Goal: Task Accomplishment & Management: Complete application form

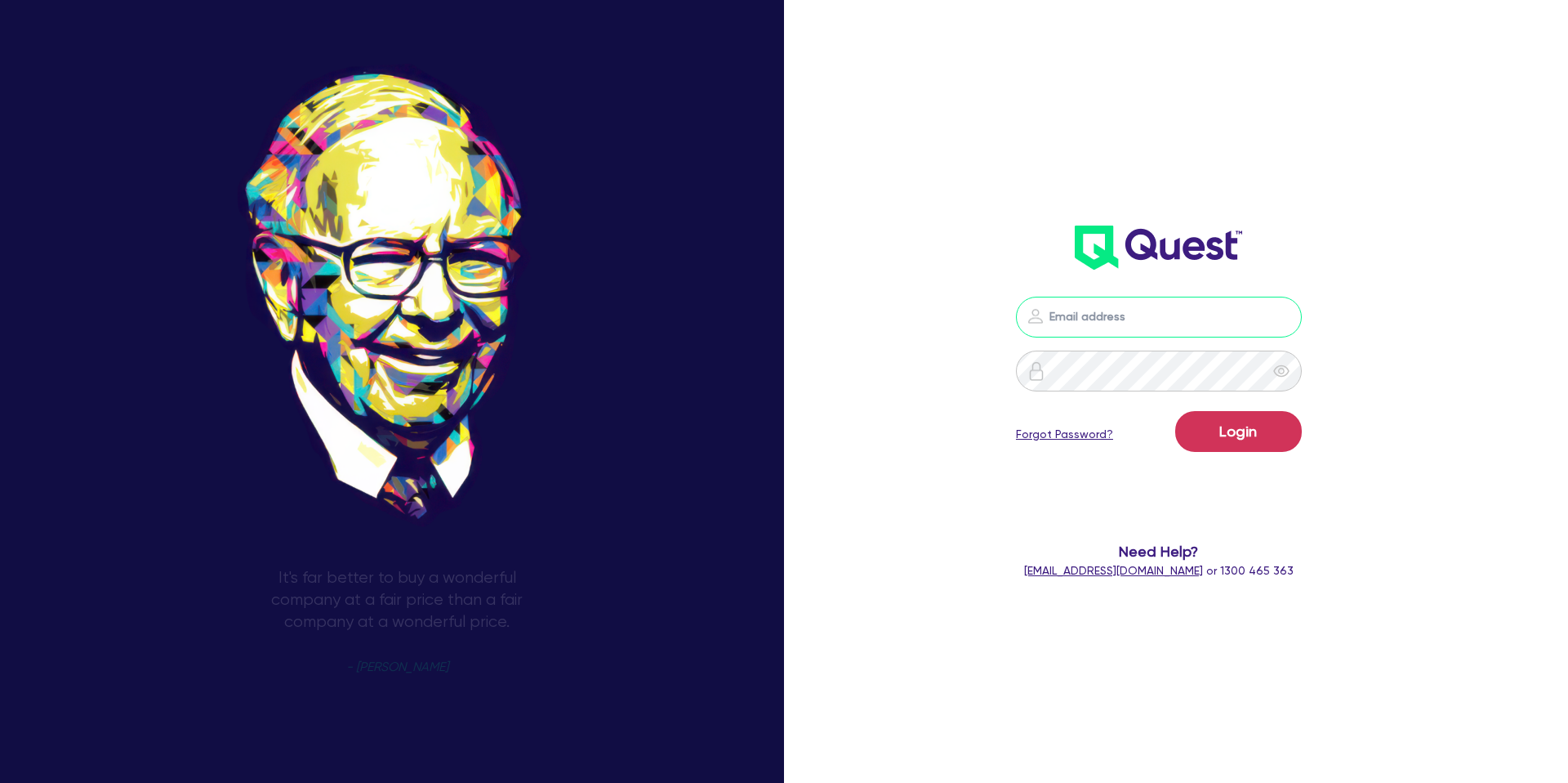
type input "[PERSON_NAME][EMAIL_ADDRESS][DOMAIN_NAME]"
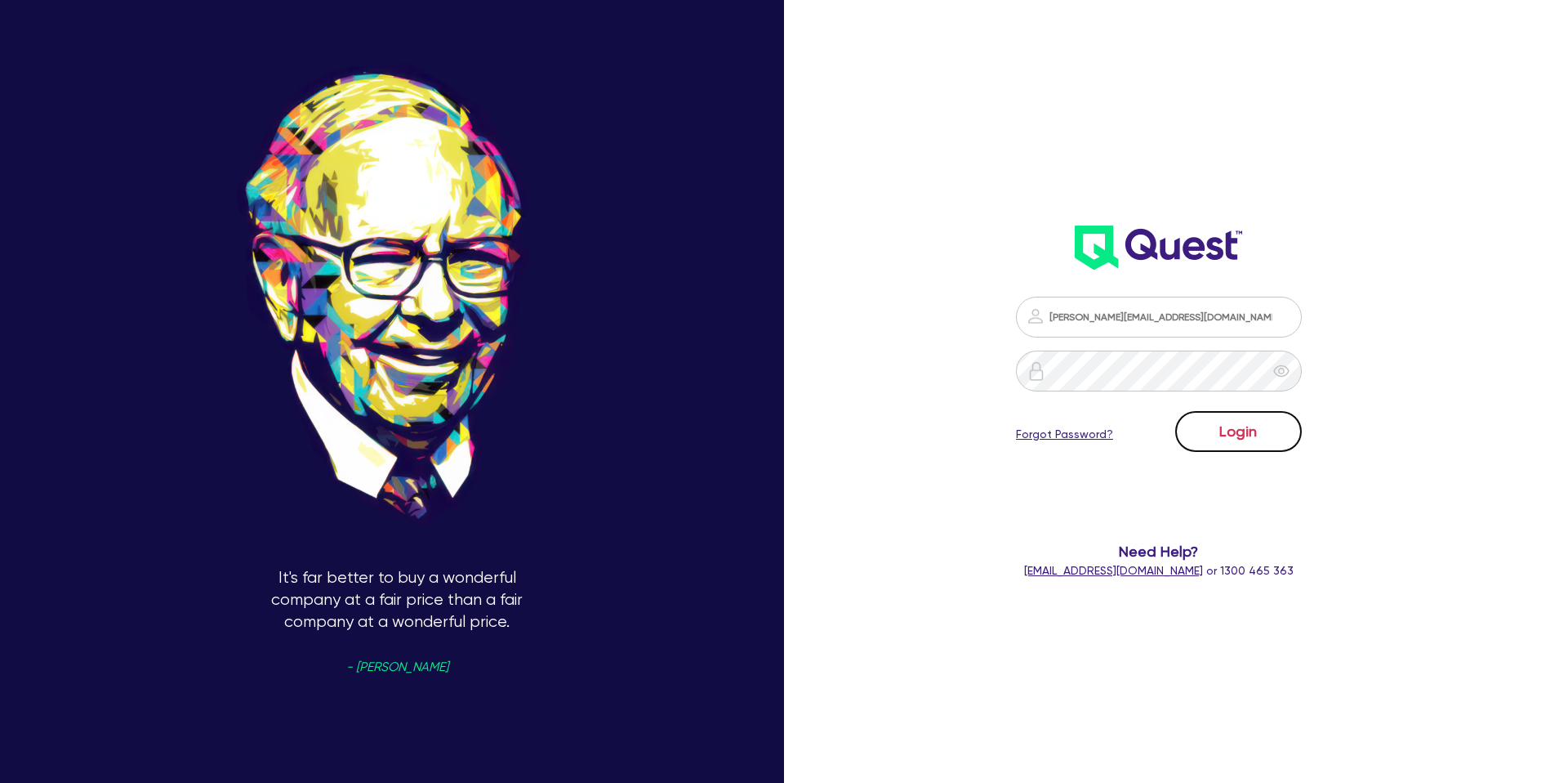
click at [1233, 436] on button "Login" at bounding box center [1239, 431] width 126 height 41
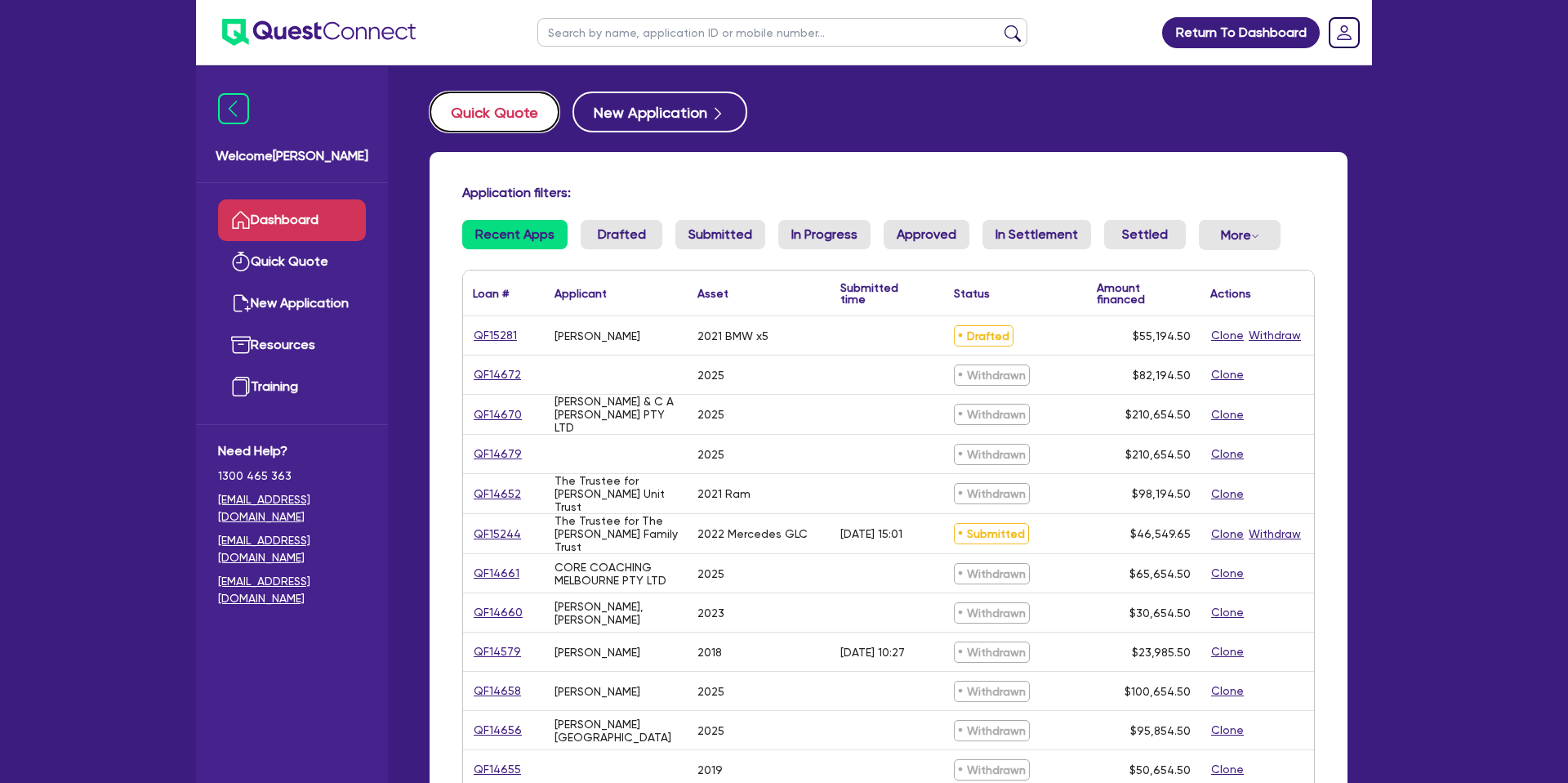
click at [511, 120] on button "Quick Quote" at bounding box center [494, 112] width 130 height 41
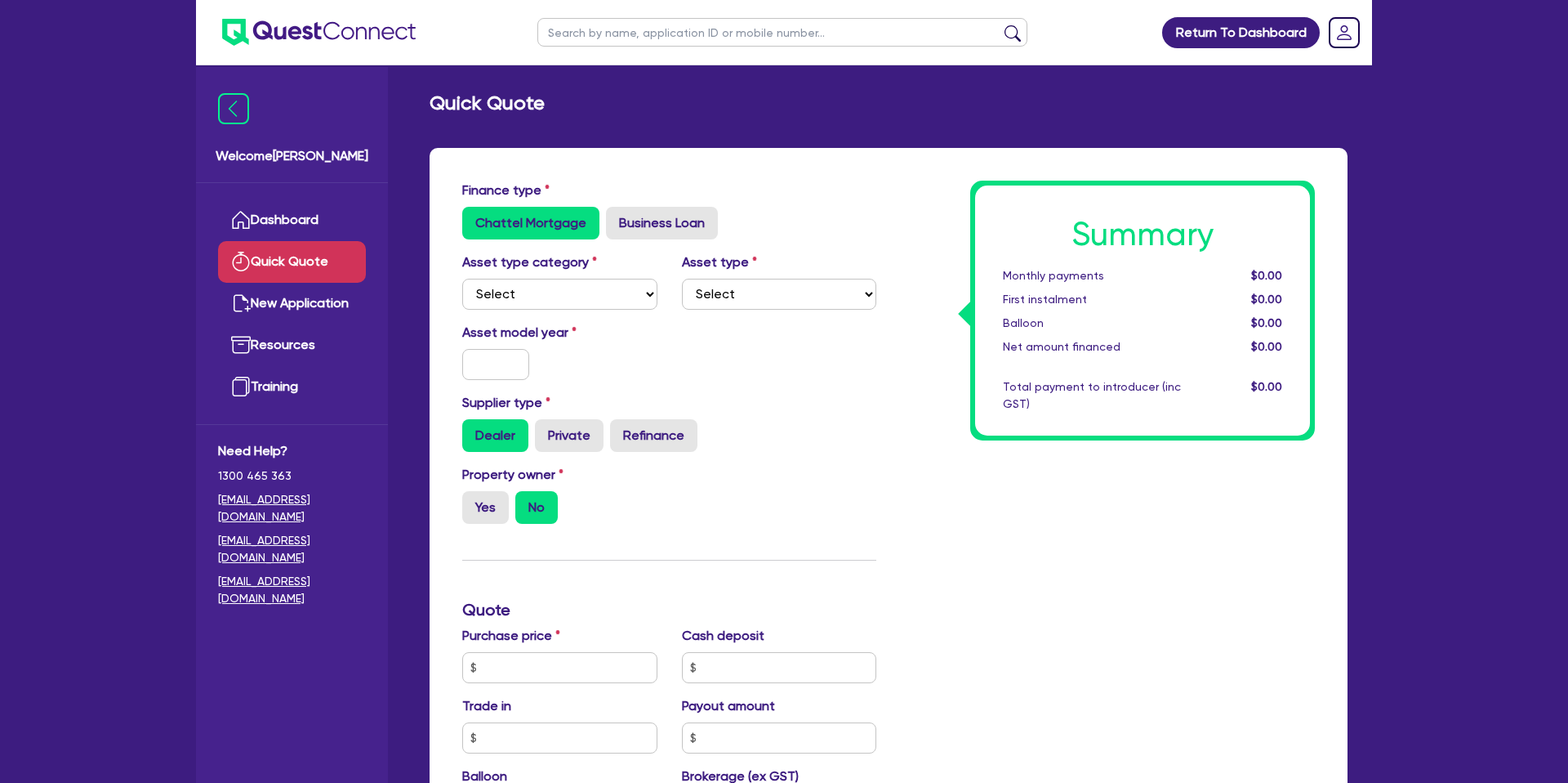
drag, startPoint x: 858, startPoint y: 178, endPoint x: 887, endPoint y: 199, distance: 35.8
click at [859, 176] on div "Finance type Chattel Mortgage Business Loan Asset type category Select Cars and…" at bounding box center [888, 683] width 918 height 1071
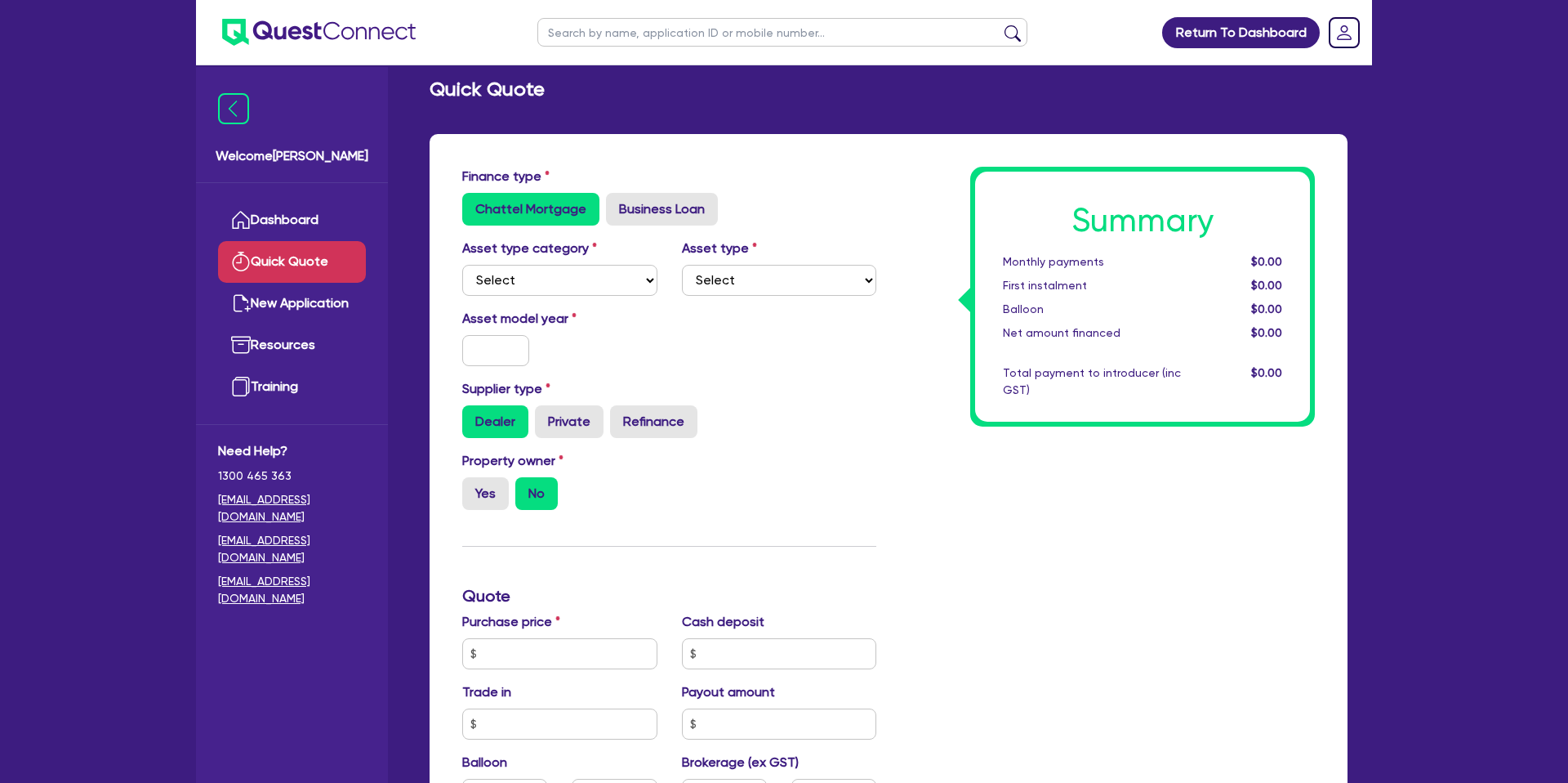
scroll to position [28, 0]
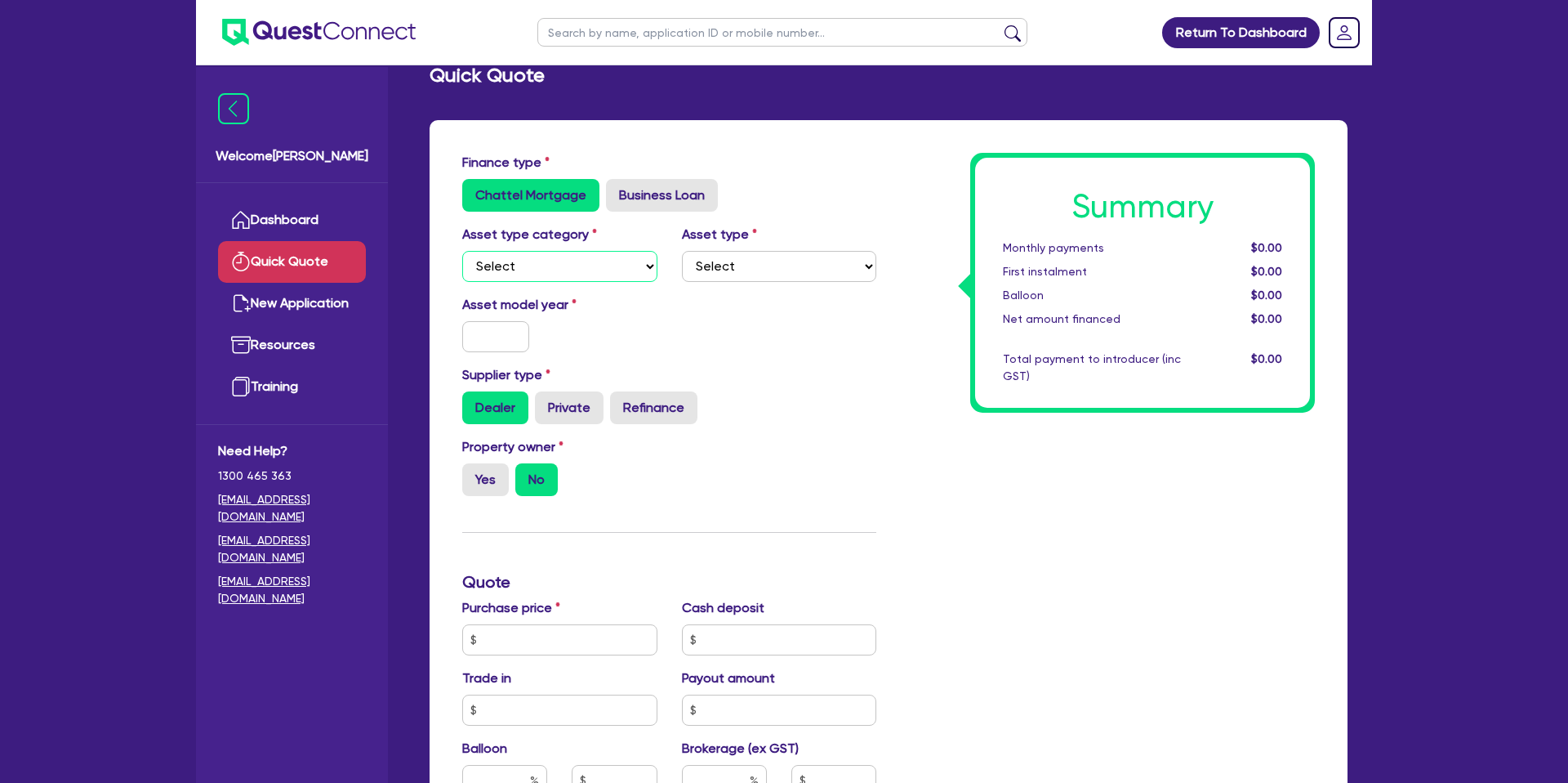
click at [538, 263] on select "Select Cars and light trucks Primary assets Secondary assets Tertiary assets" at bounding box center [559, 266] width 195 height 31
select select "CARS_AND_LIGHT_TRUCKS"
click at [462, 251] on select "Select Cars and light trucks Primary assets Secondary assets Tertiary assets" at bounding box center [559, 266] width 195 height 31
click at [776, 268] on select "Select Passenger vehicles Vans and utes Light trucks up to 4.5 tonne" at bounding box center [779, 266] width 195 height 31
select select "PASSENGER_VEHICLES"
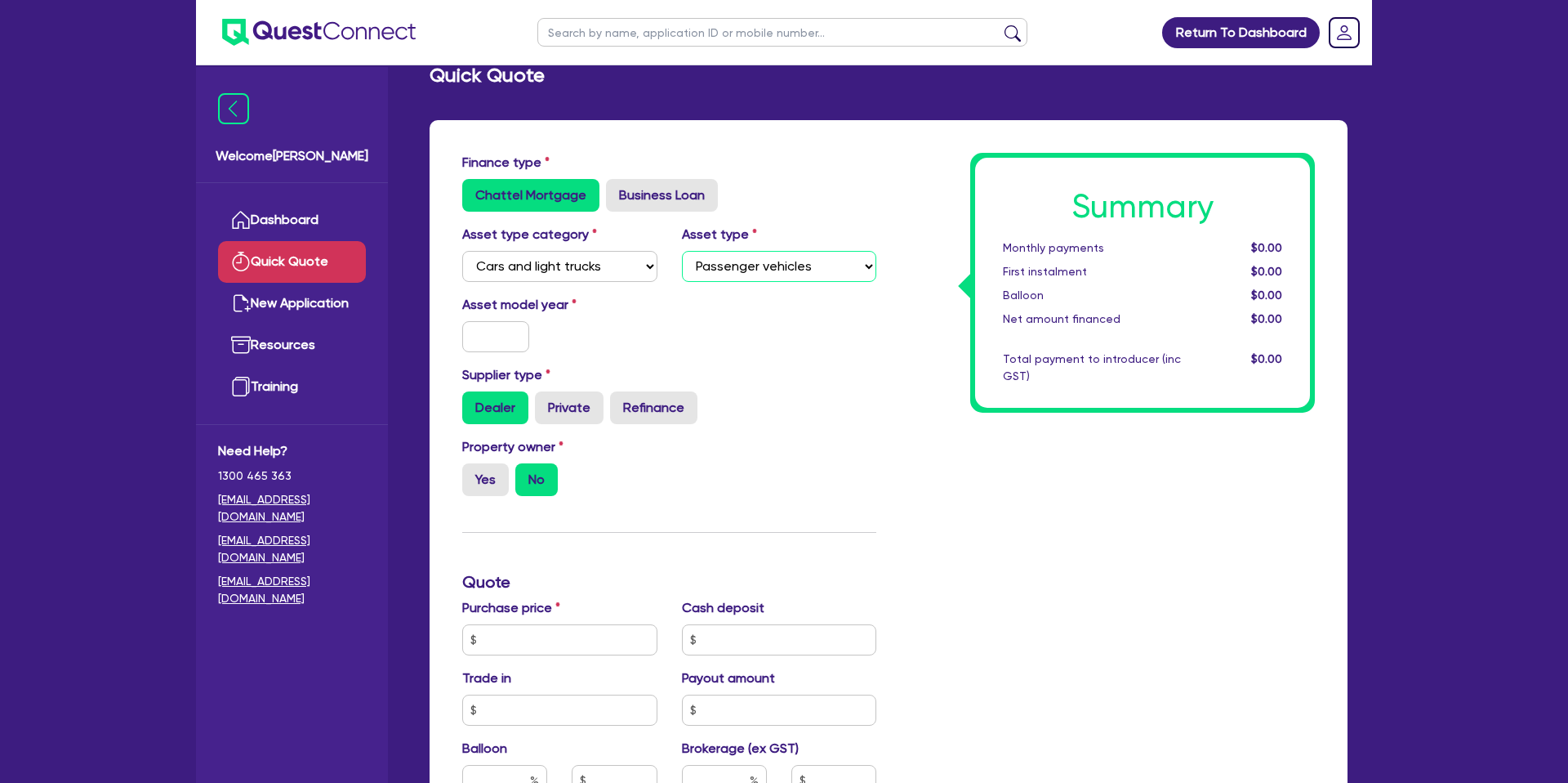
click at [682, 251] on select "Select Passenger vehicles Vans and utes Light trucks up to 4.5 tonne" at bounding box center [779, 266] width 195 height 31
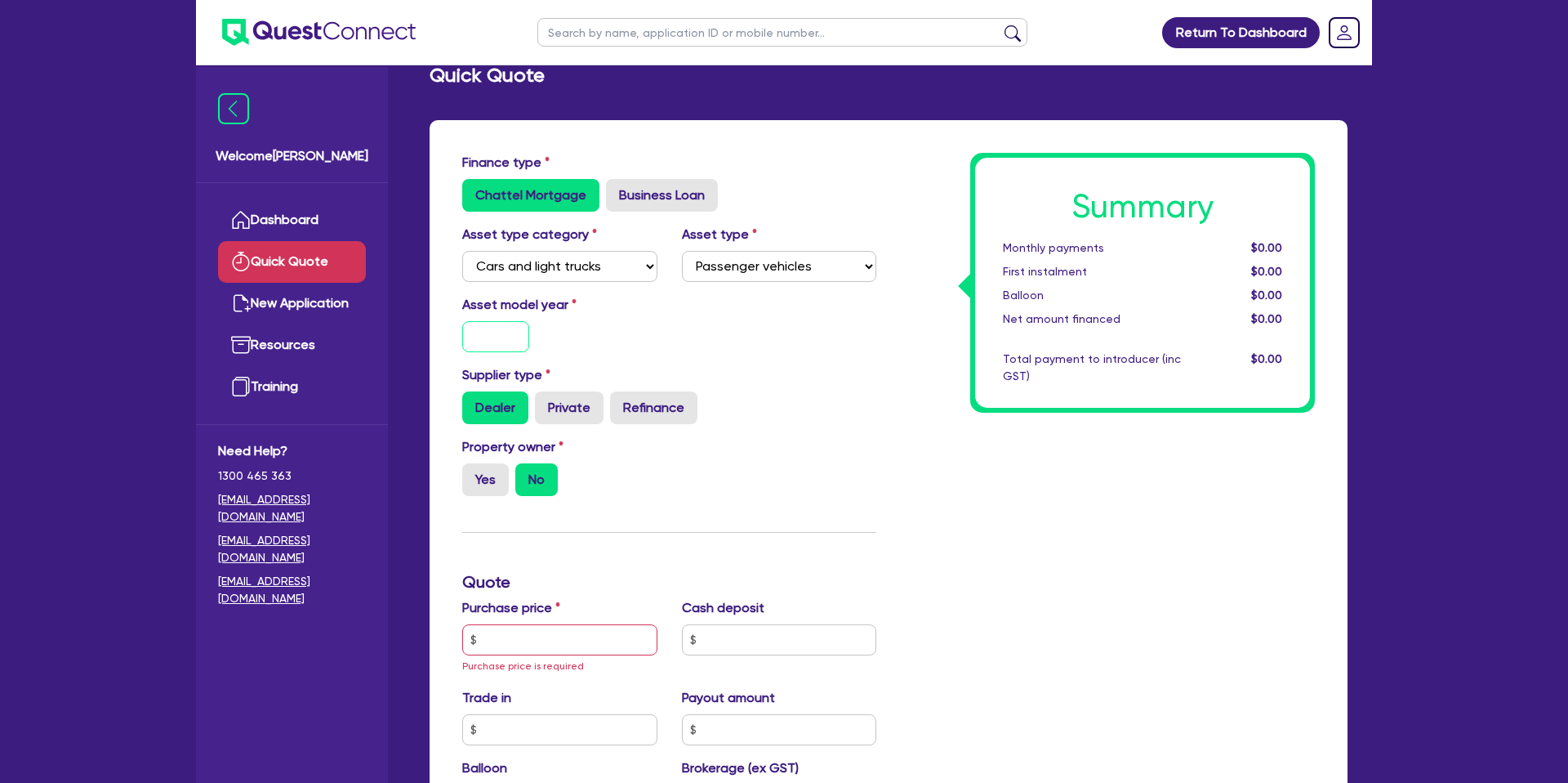
click at [499, 347] on input "text" at bounding box center [495, 336] width 67 height 31
type input "2022"
drag, startPoint x: 842, startPoint y: 421, endPoint x: 854, endPoint y: 422, distance: 12.0
click at [845, 420] on div "Dealer Private Refinance" at bounding box center [668, 407] width 414 height 32
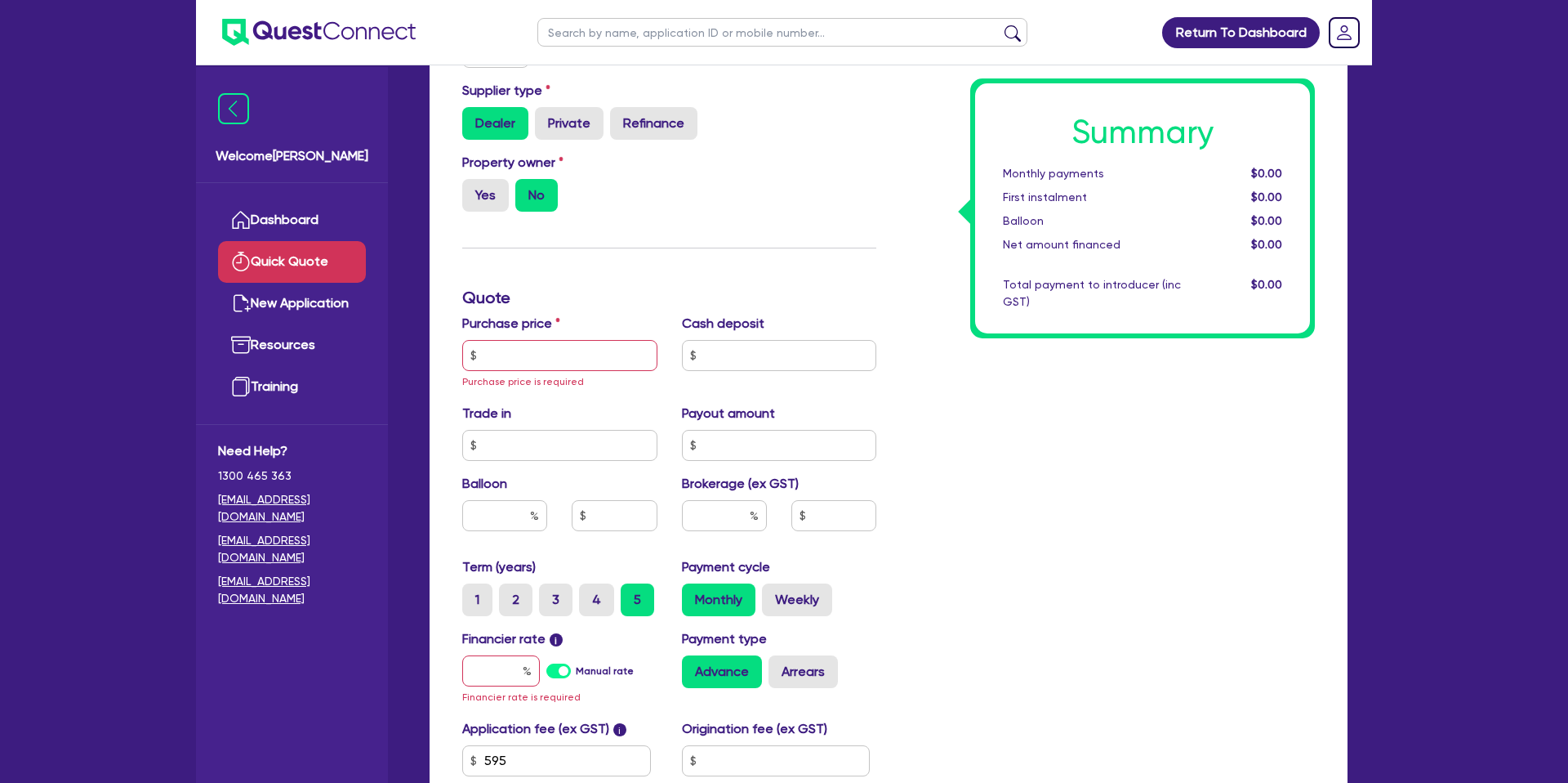
scroll to position [316, 0]
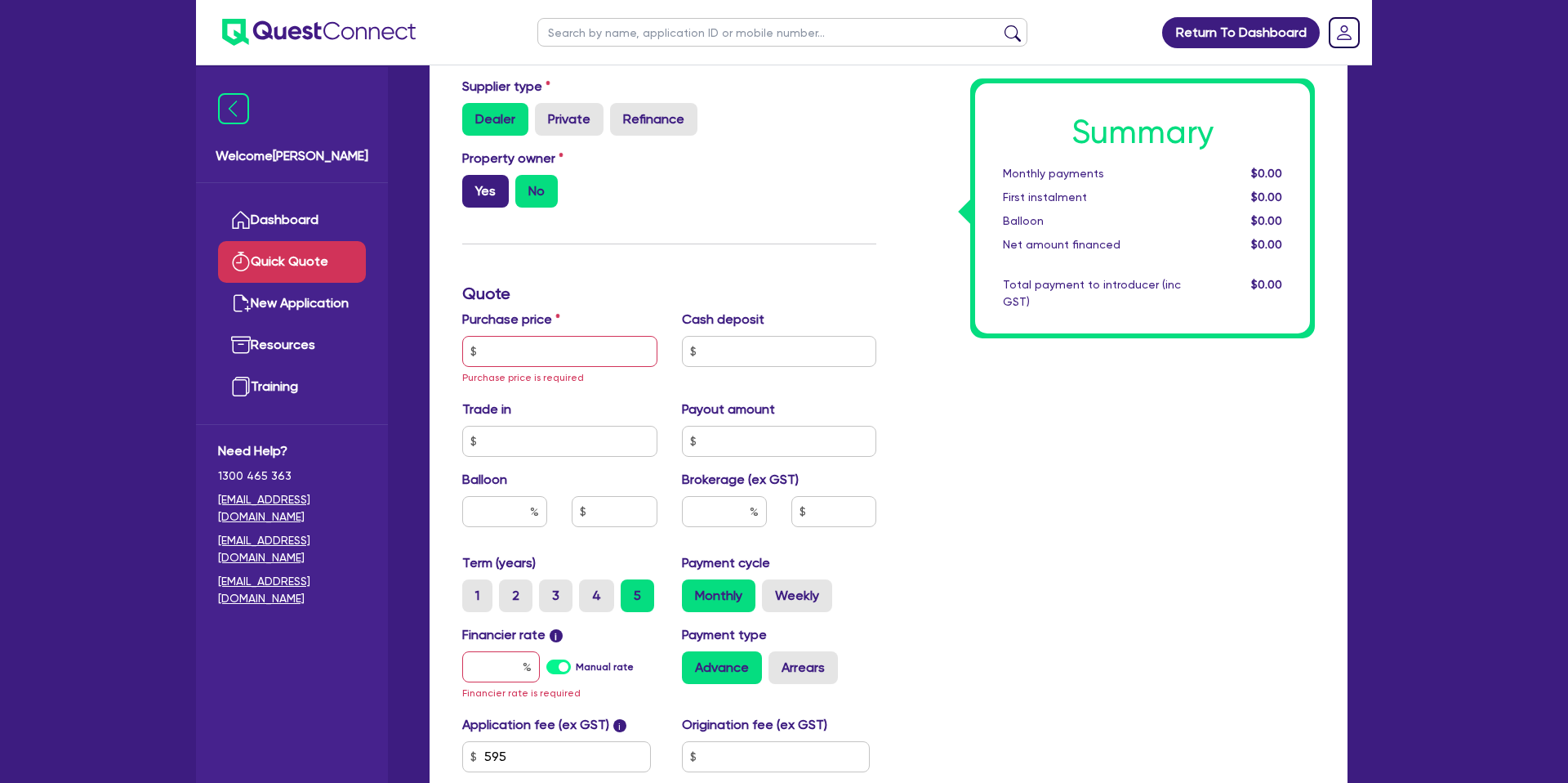
click at [496, 190] on label "Yes" at bounding box center [485, 191] width 47 height 32
click at [473, 185] on input "Yes" at bounding box center [467, 180] width 10 height 10
radio input "true"
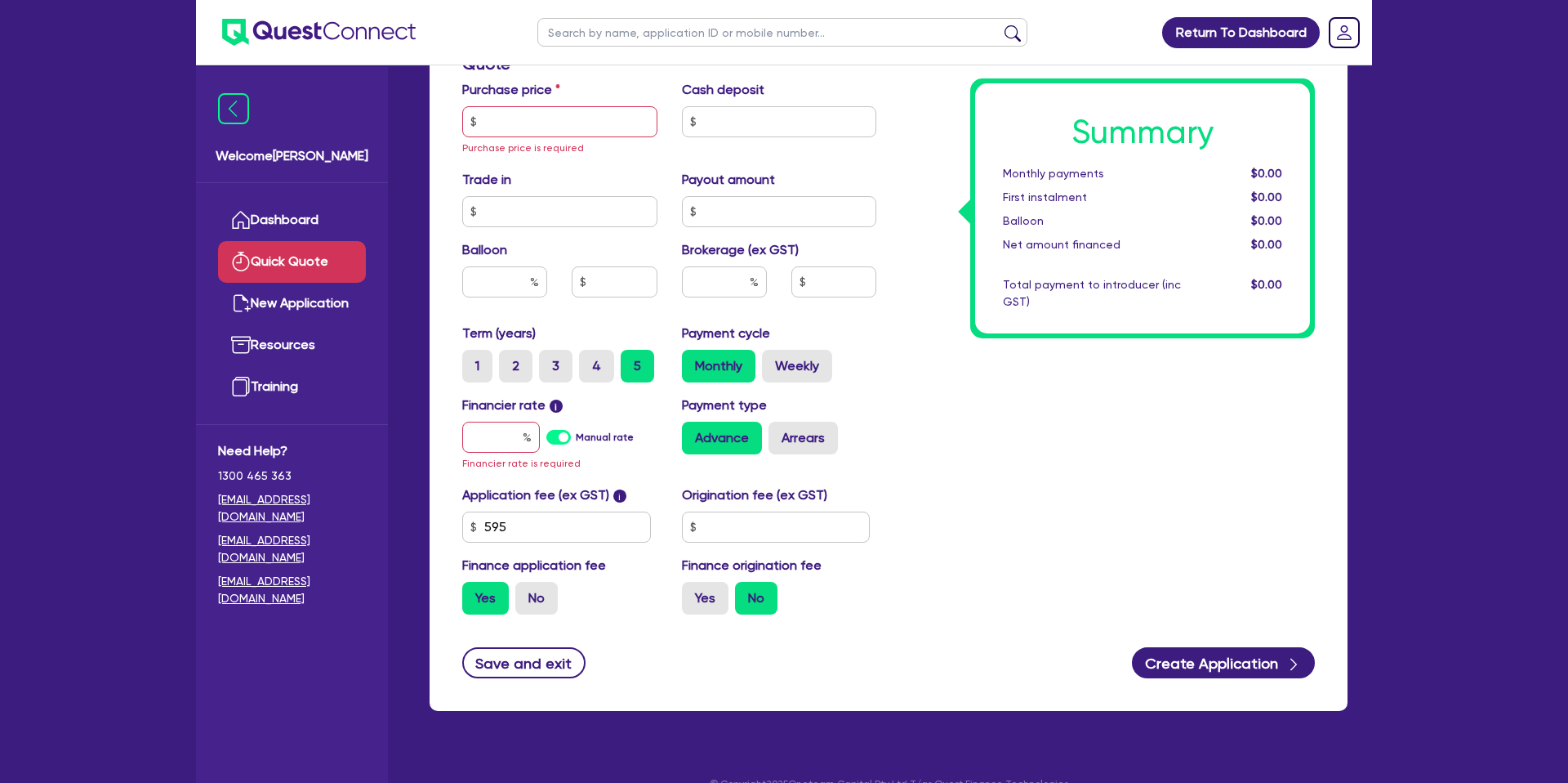
scroll to position [547, 0]
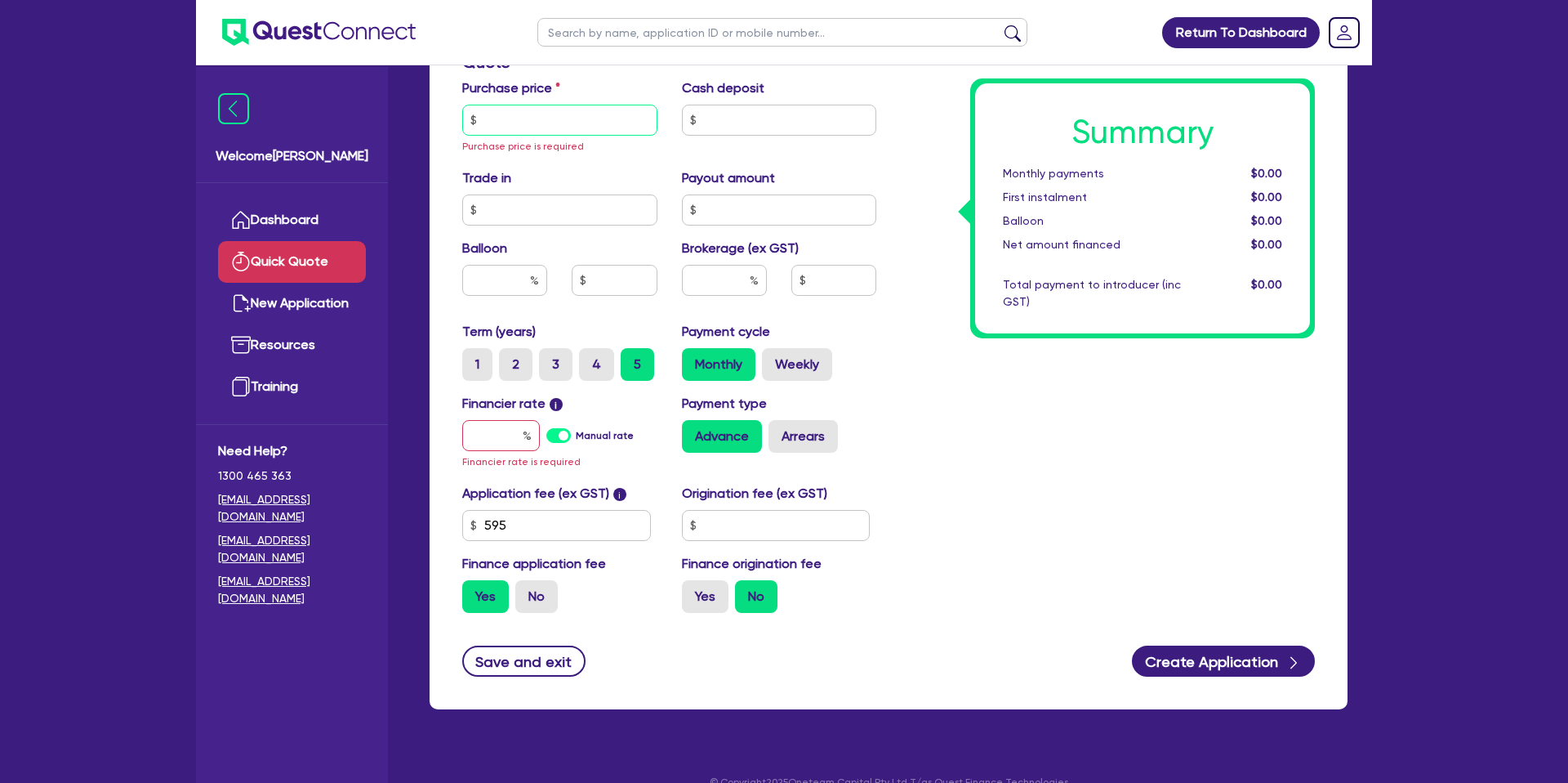
click at [506, 127] on input "text" at bounding box center [559, 120] width 195 height 31
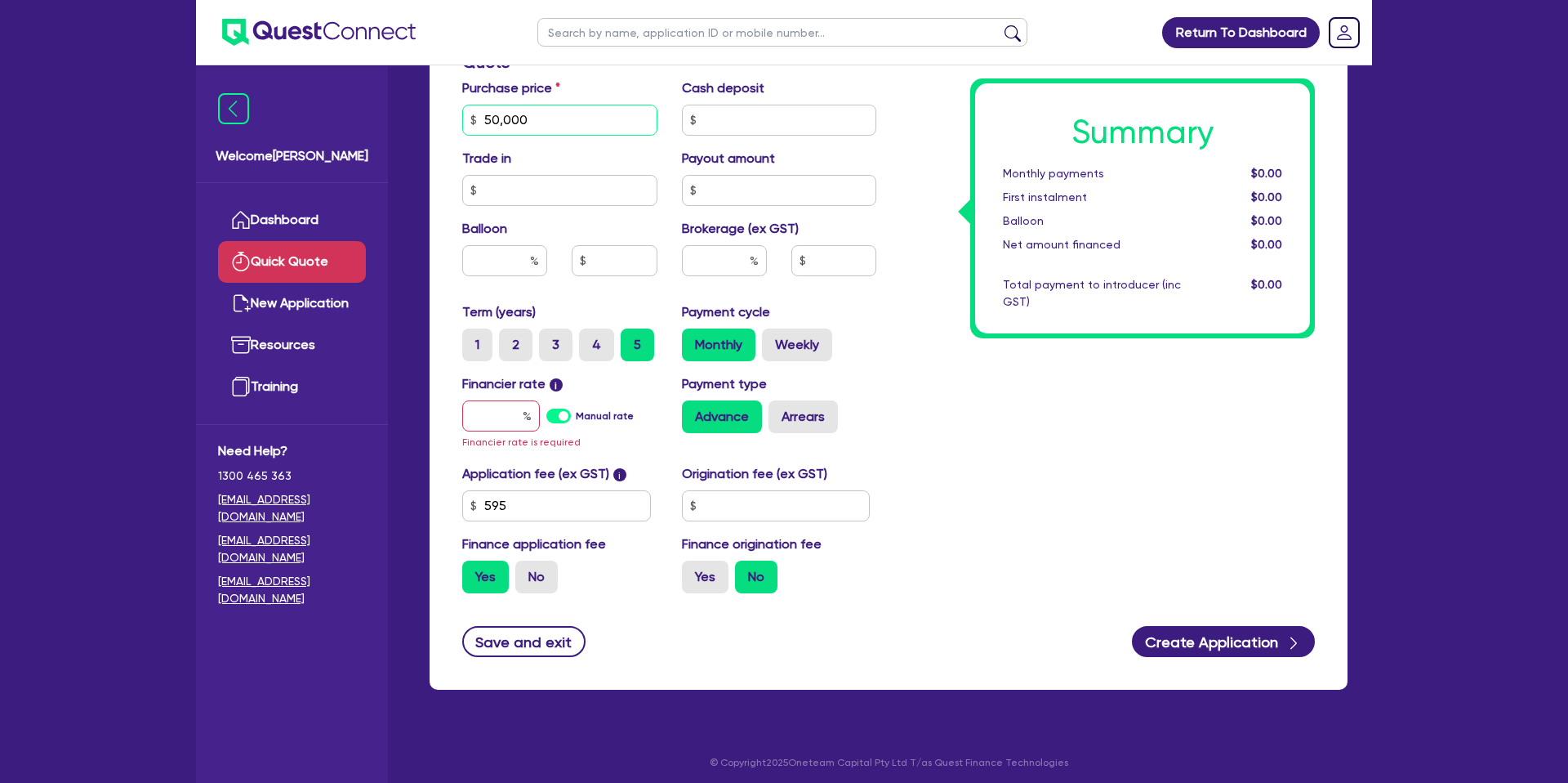
type input "50,000"
click at [745, 124] on input "text" at bounding box center [779, 120] width 195 height 31
click at [905, 133] on div "Summary Monthly payments $0.00 First instalment $0.00 Balloon $0.00 Net amount …" at bounding box center [1108, 119] width 439 height 973
click at [748, 120] on input "20,000" at bounding box center [779, 120] width 195 height 31
type input "2"
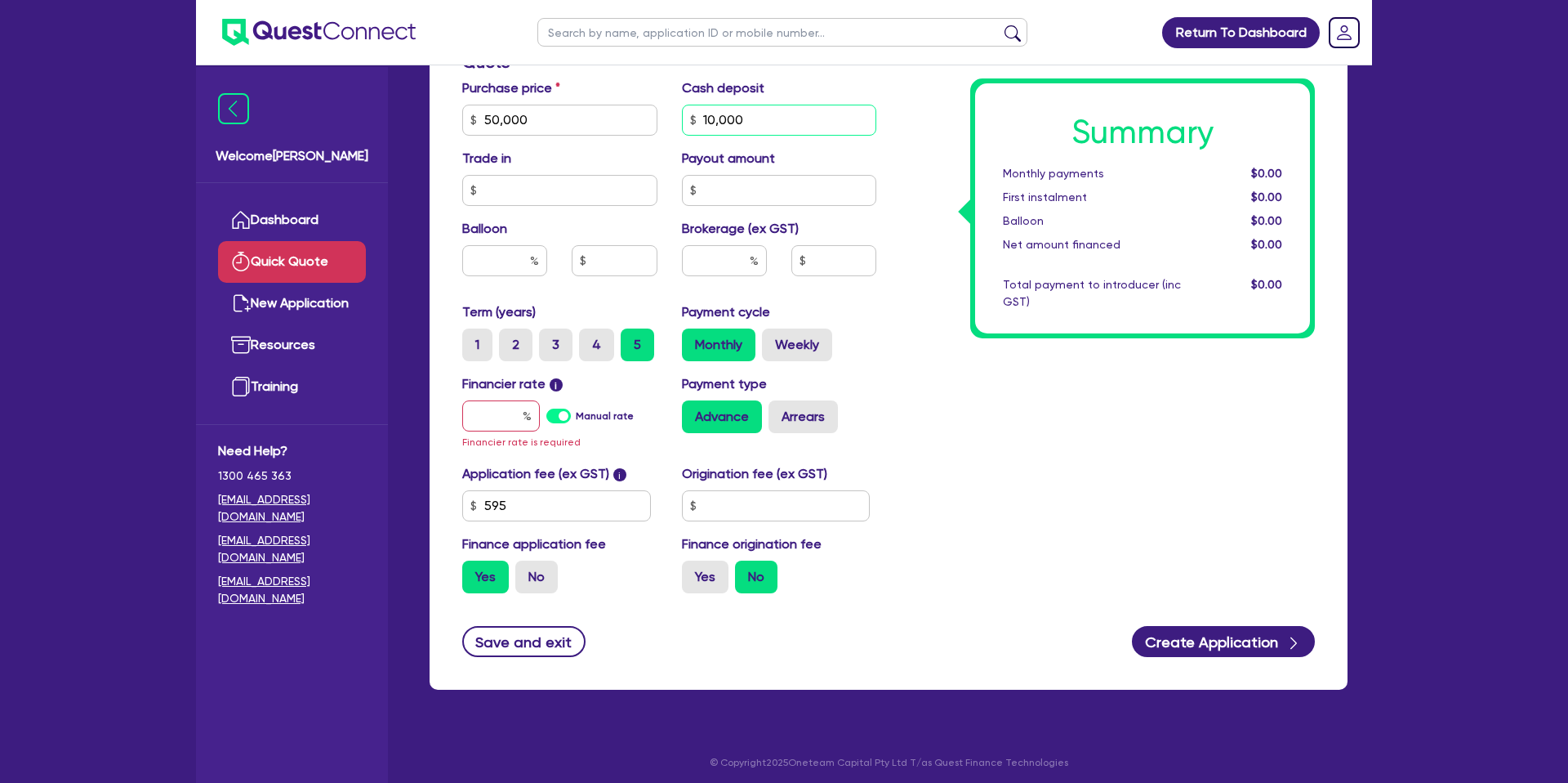
type input "10,000"
click at [920, 153] on div "Summary Monthly payments $0.00 First instalment $0.00 Balloon $0.00 Net amount …" at bounding box center [1108, 119] width 439 height 973
click at [528, 190] on input "text" at bounding box center [559, 190] width 195 height 31
click at [941, 348] on div "Summary Monthly payments $0.00 First instalment $0.00 Balloon $0.00 Net amount …" at bounding box center [1108, 119] width 439 height 973
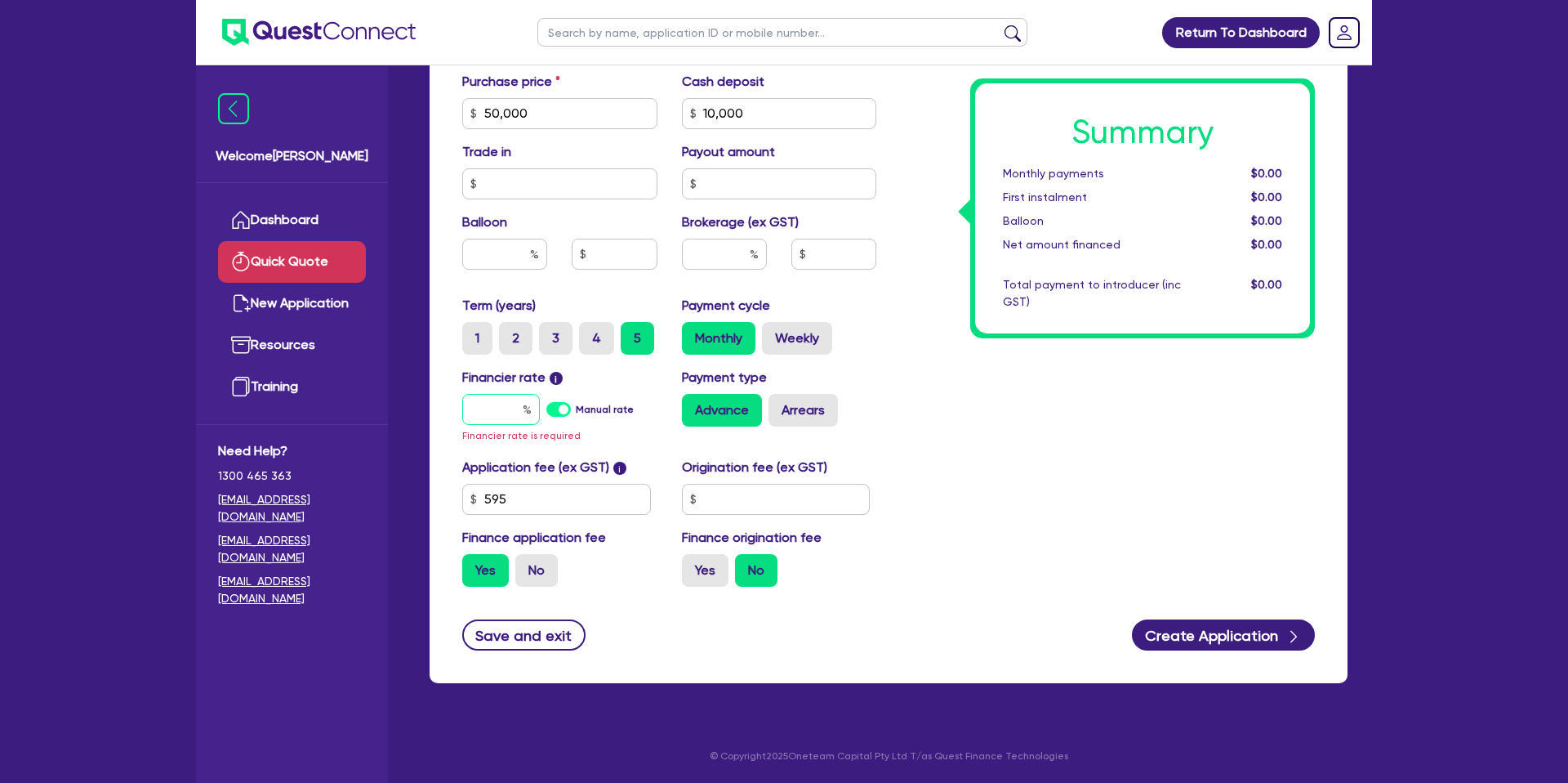
click at [529, 412] on div at bounding box center [500, 409] width 78 height 31
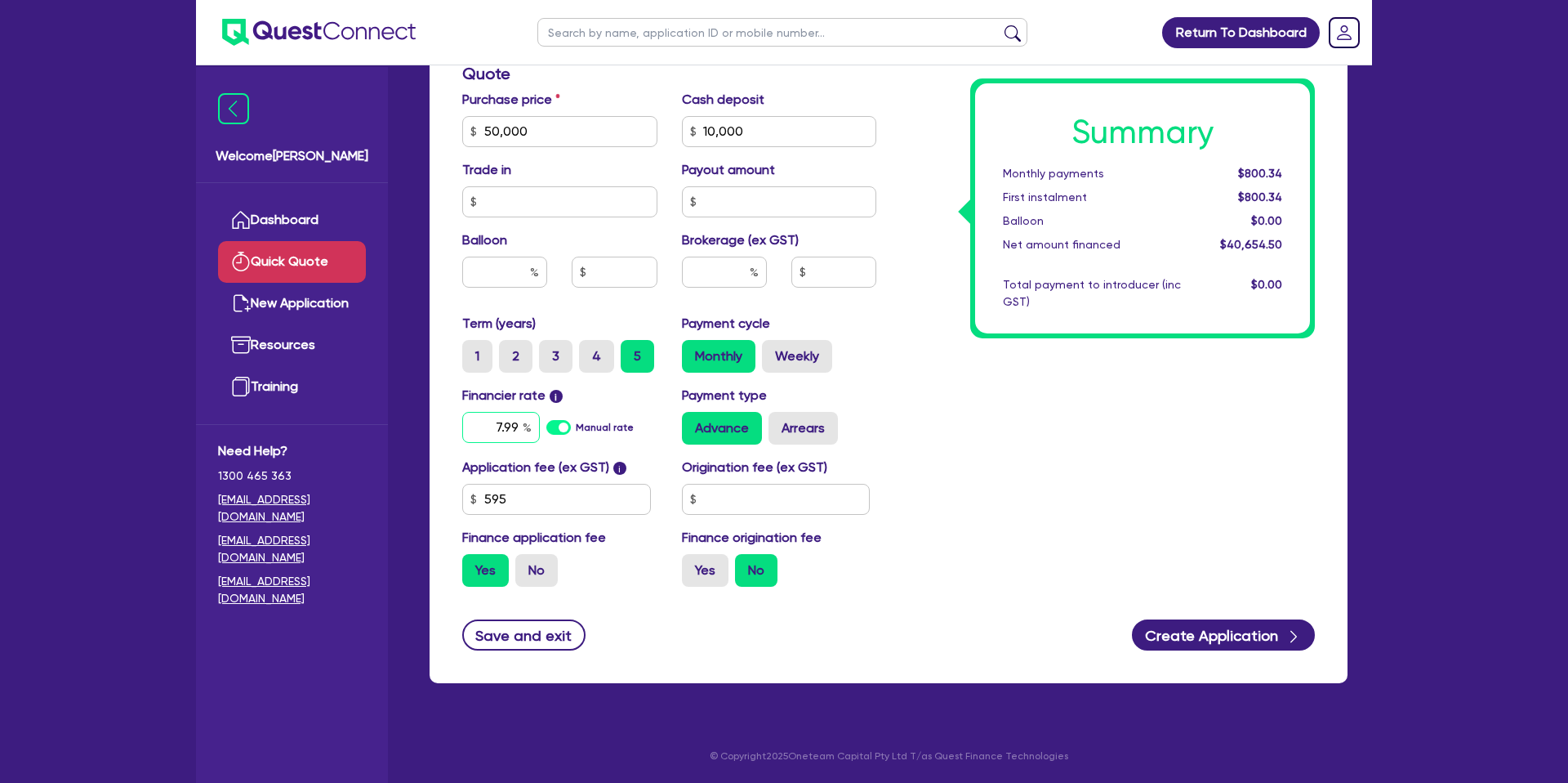
type input "7.99"
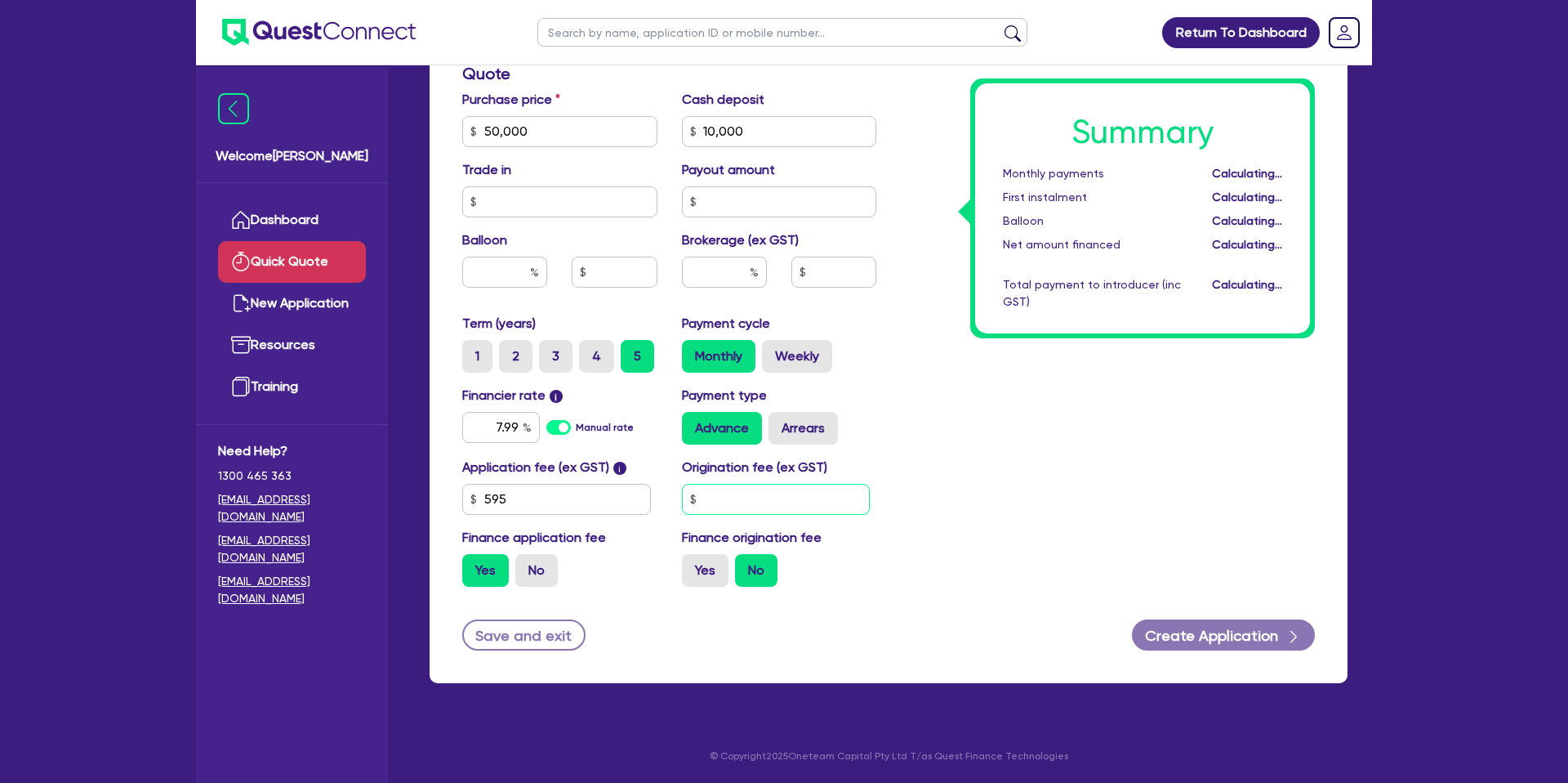
click at [721, 506] on input "text" at bounding box center [776, 499] width 189 height 31
type input "2,200"
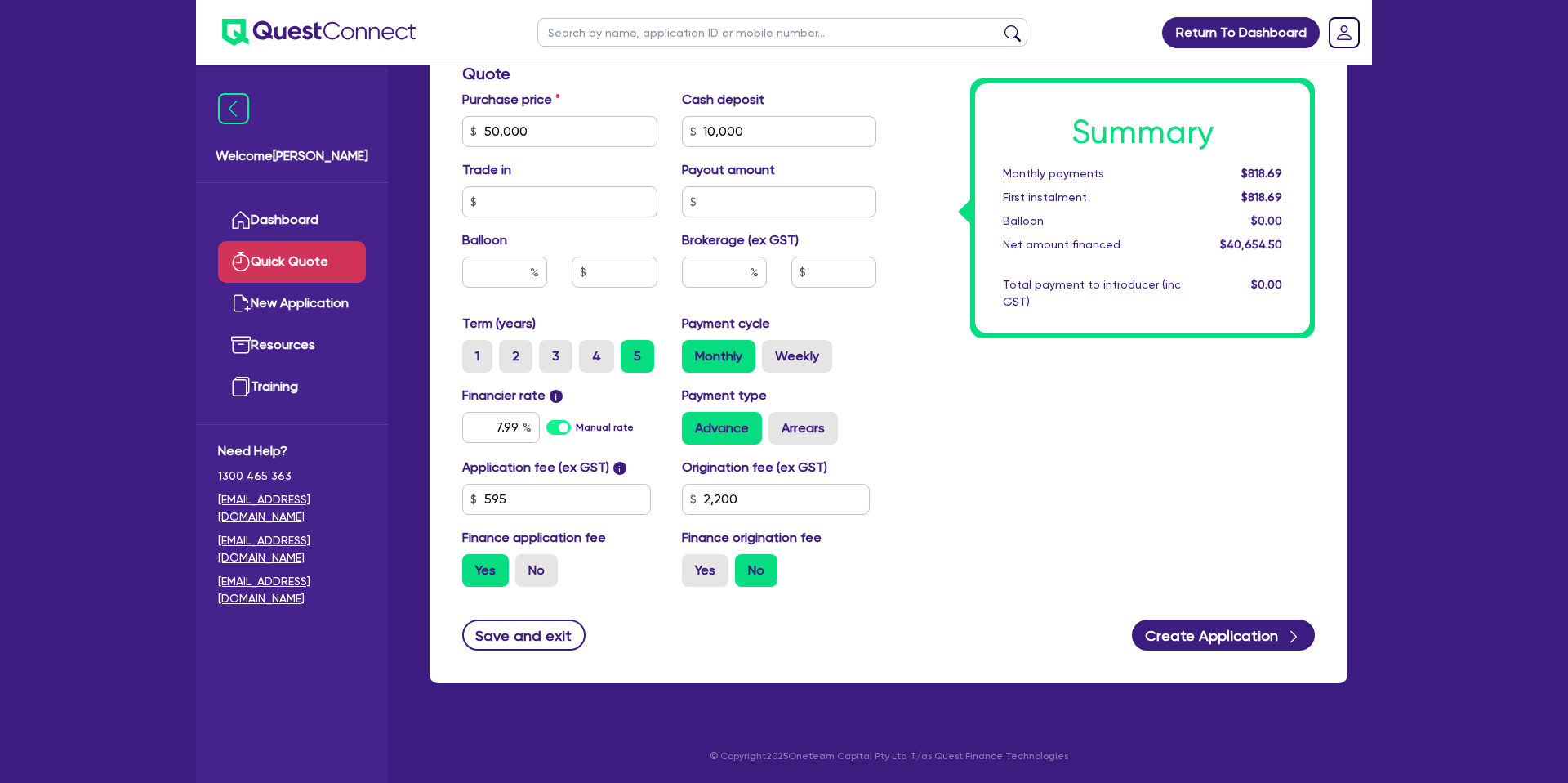
click at [1068, 476] on div "Summary Monthly payments $818.69 First instalment $818.69 Balloon $0.00 Net amo…" at bounding box center [1108, 122] width 439 height 955
click at [794, 349] on label "Weekly" at bounding box center [797, 356] width 70 height 32
click at [800, 354] on label "Weekly" at bounding box center [797, 356] width 70 height 32
click at [772, 350] on input "Weekly" at bounding box center [767, 345] width 10 height 10
radio input "true"
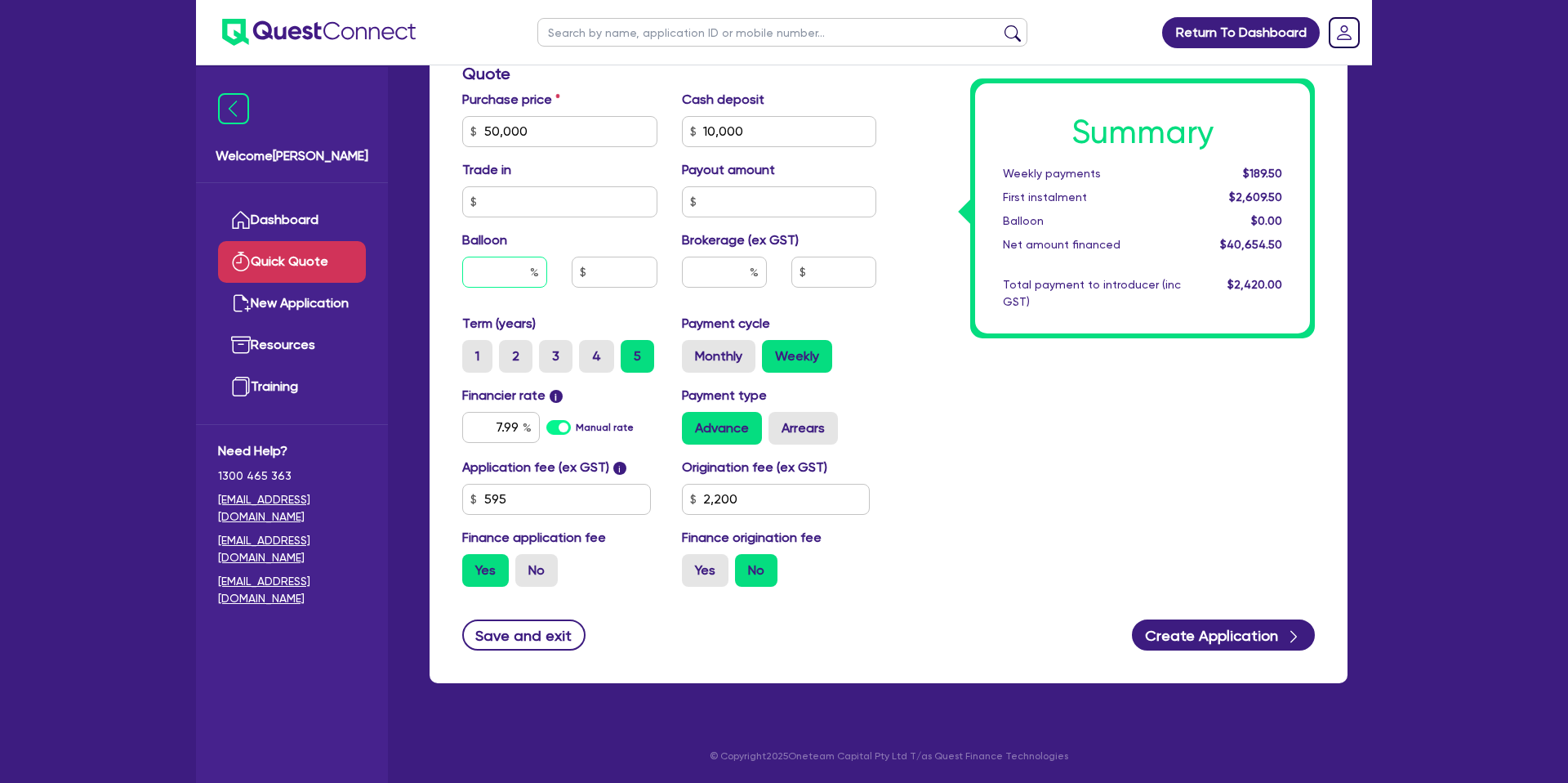
click at [527, 274] on input "text" at bounding box center [504, 272] width 85 height 31
type input "35"
type input "17,500"
click at [996, 337] on div "Summary Weekly payments $189.50 First instalment $2,609.50 Balloon $0.00 Net am…" at bounding box center [1143, 208] width 345 height 260
click at [706, 564] on label "Yes" at bounding box center [705, 570] width 47 height 32
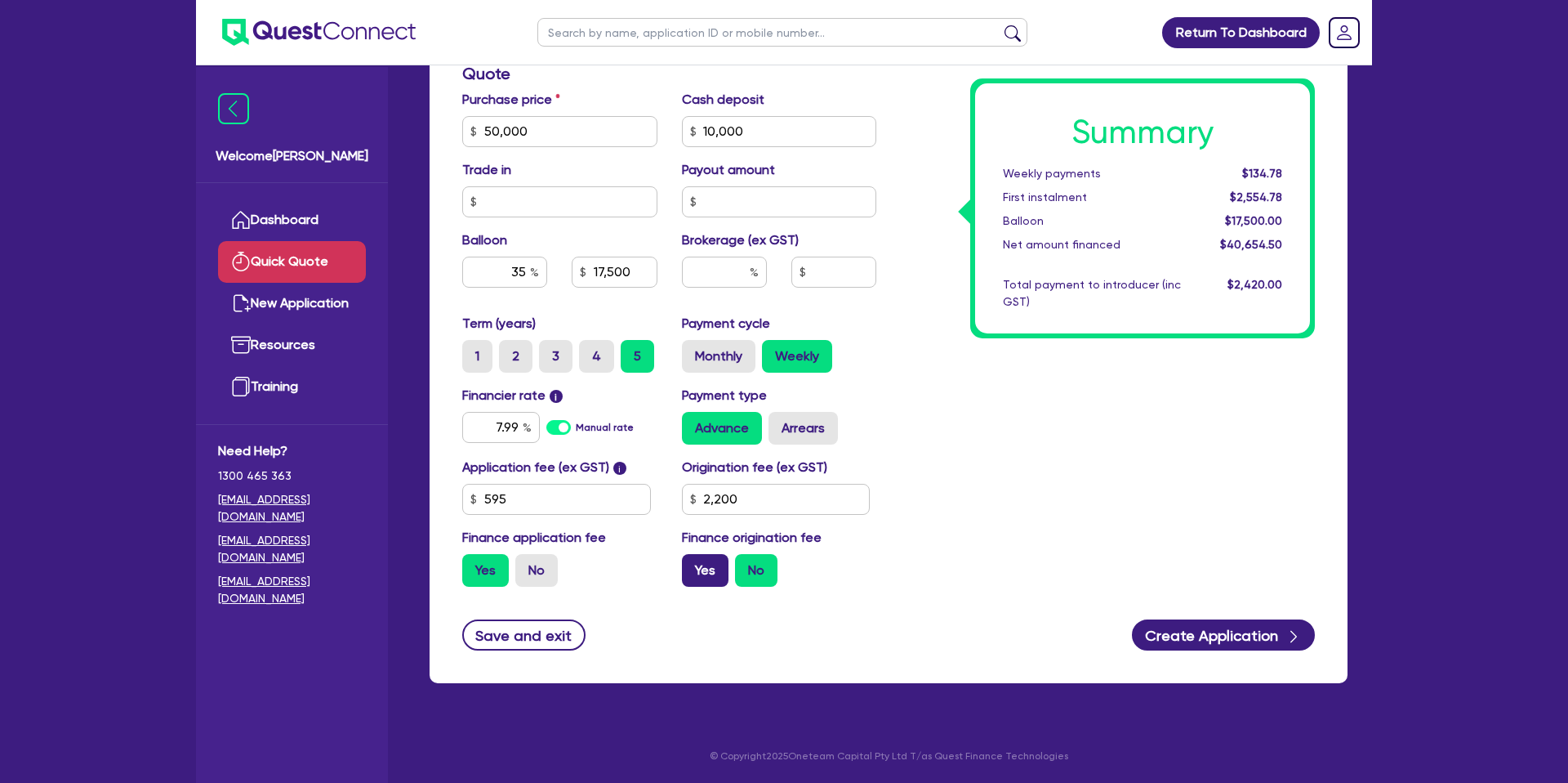
click at [692, 564] on input "Yes" at bounding box center [687, 559] width 10 height 10
radio input "true"
type input "17,500"
click at [790, 429] on label "Arrears" at bounding box center [802, 428] width 69 height 32
click at [779, 423] on input "Arrears" at bounding box center [773, 417] width 10 height 10
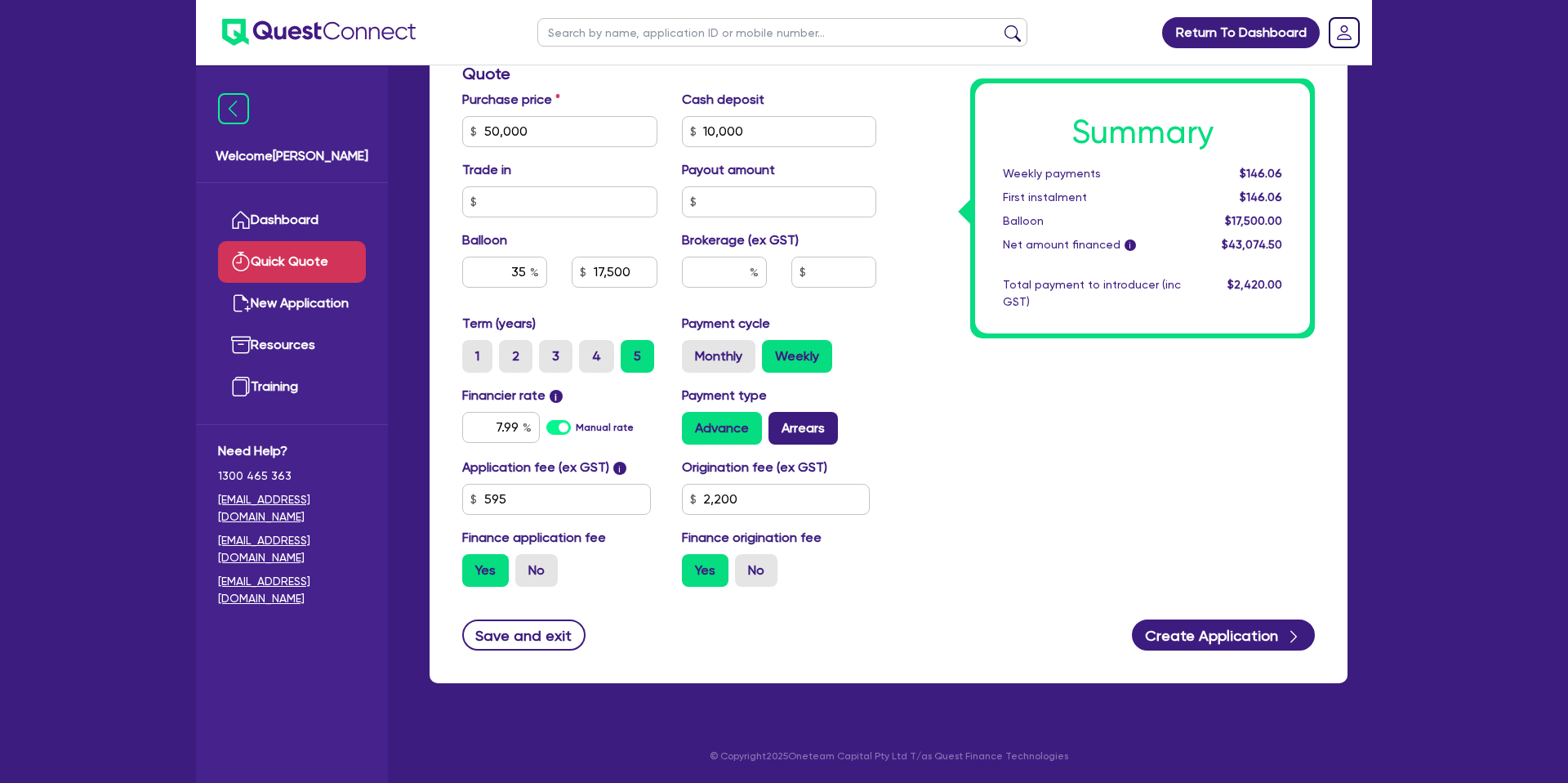
radio input "true"
drag, startPoint x: 1246, startPoint y: 171, endPoint x: 1286, endPoint y: 172, distance: 40.0
click at [1286, 172] on div "$146.29" at bounding box center [1244, 173] width 102 height 17
drag, startPoint x: 481, startPoint y: 132, endPoint x: 532, endPoint y: 134, distance: 51.0
click at [532, 134] on input "50,000" at bounding box center [559, 131] width 195 height 31
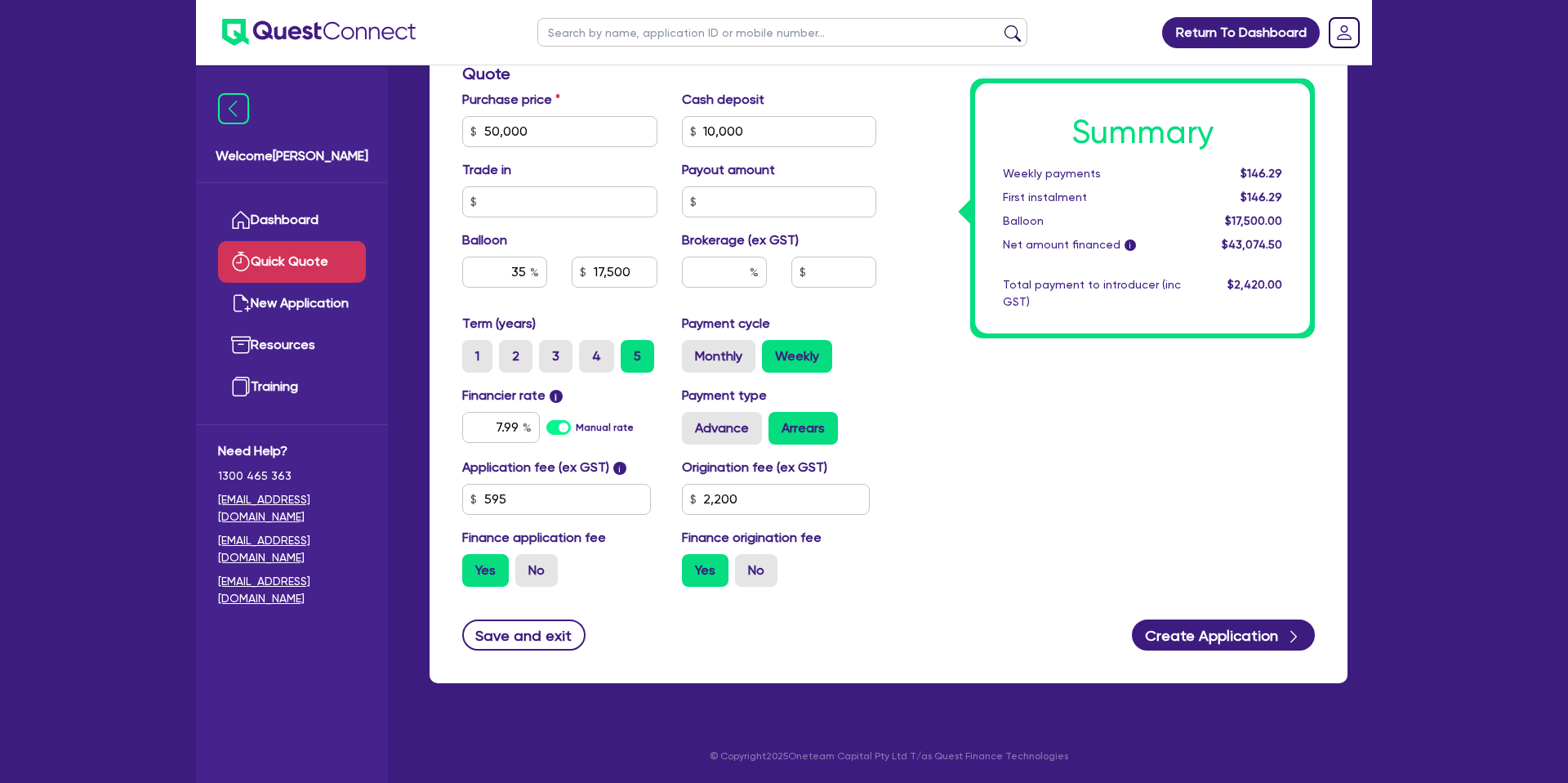
click at [963, 256] on div "Summary Weekly payments $146.29 First instalment $146.29 Balloon $17,500.00 Net…" at bounding box center [1108, 122] width 439 height 955
click at [1217, 628] on button "Create Application" at bounding box center [1223, 634] width 183 height 31
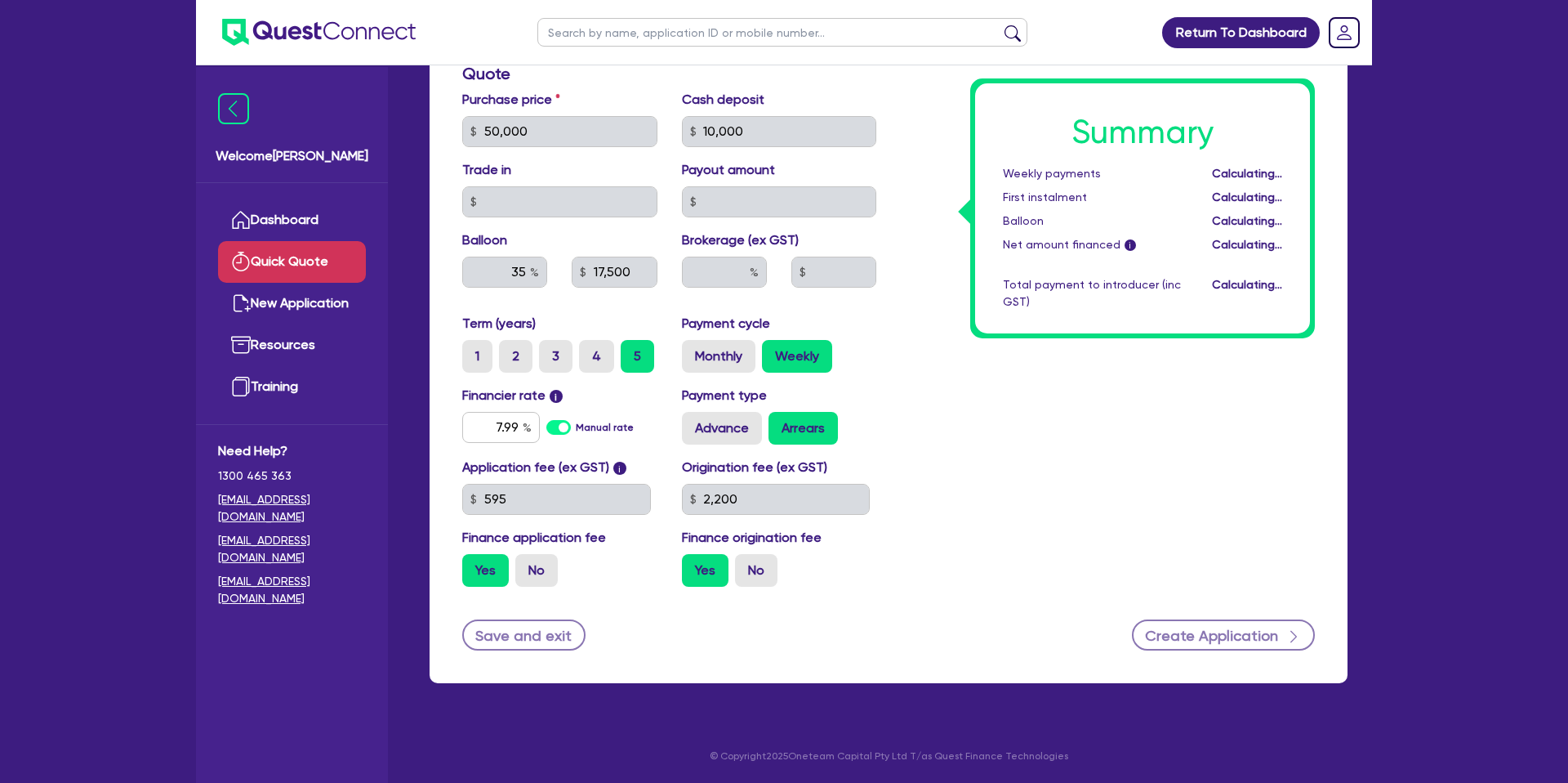
type input "17,500"
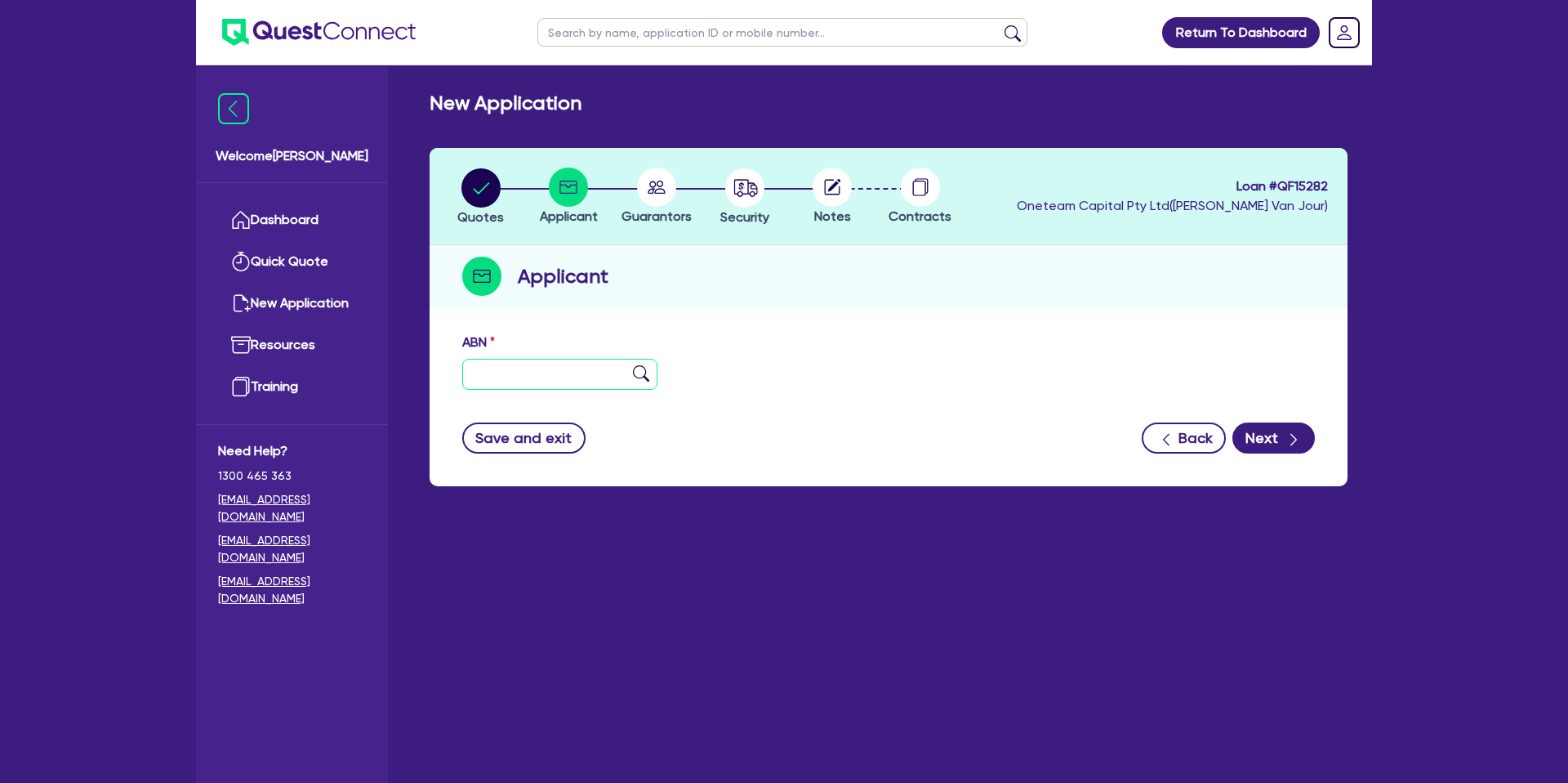
click at [533, 370] on input "text" at bounding box center [559, 374] width 195 height 31
drag, startPoint x: 468, startPoint y: 375, endPoint x: 580, endPoint y: 391, distance: 113.1
click at [476, 377] on input "text" at bounding box center [559, 374] width 195 height 31
type input "86 664 165 333"
click at [1263, 442] on button "Next" at bounding box center [1274, 438] width 83 height 31
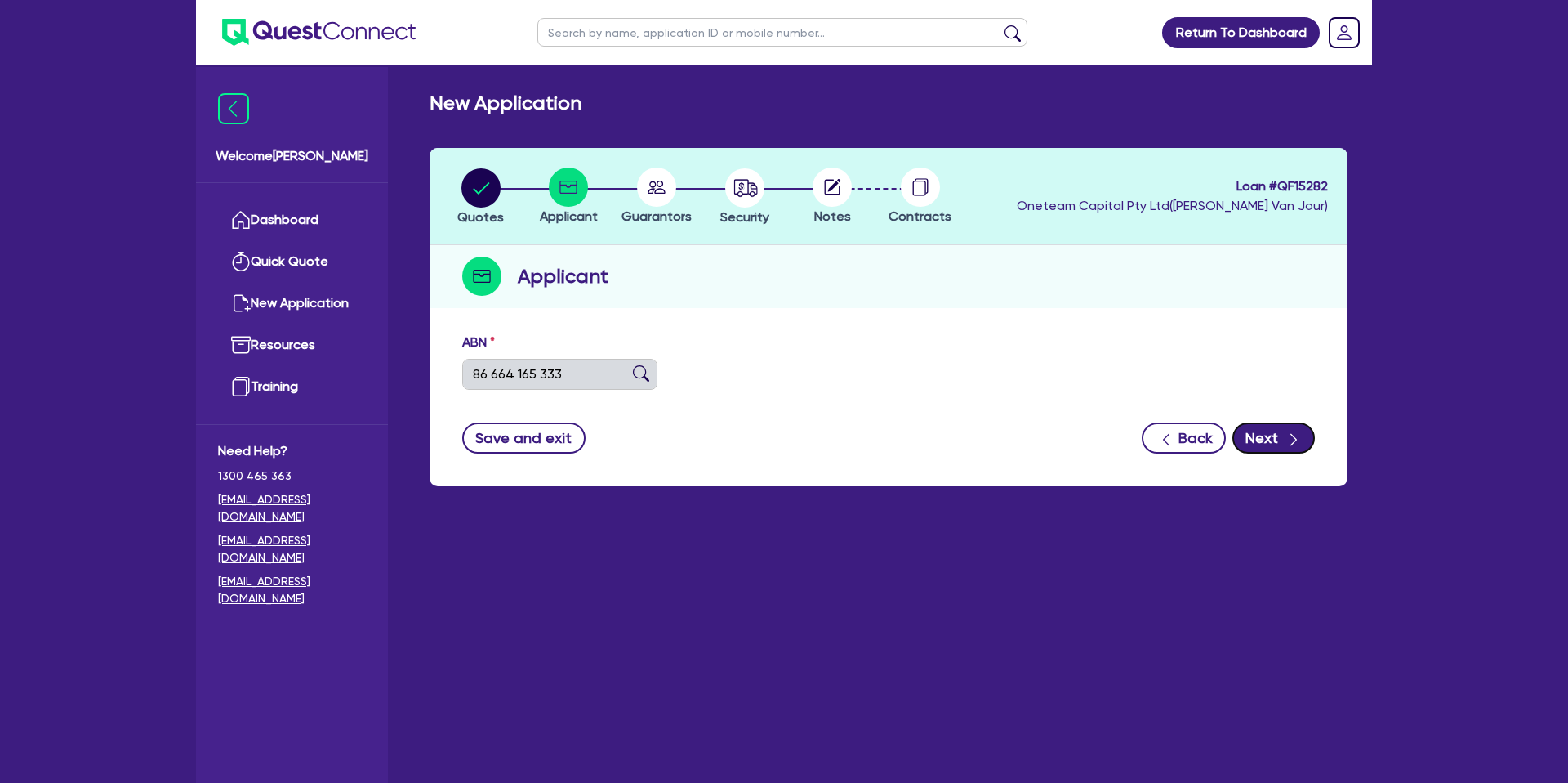
type input "ROCKET CREATIONS PTY LTD"
type input "CIAO GELATO"
select select "COMPANY"
type input "29/11/2022"
type input "22/12/2022"
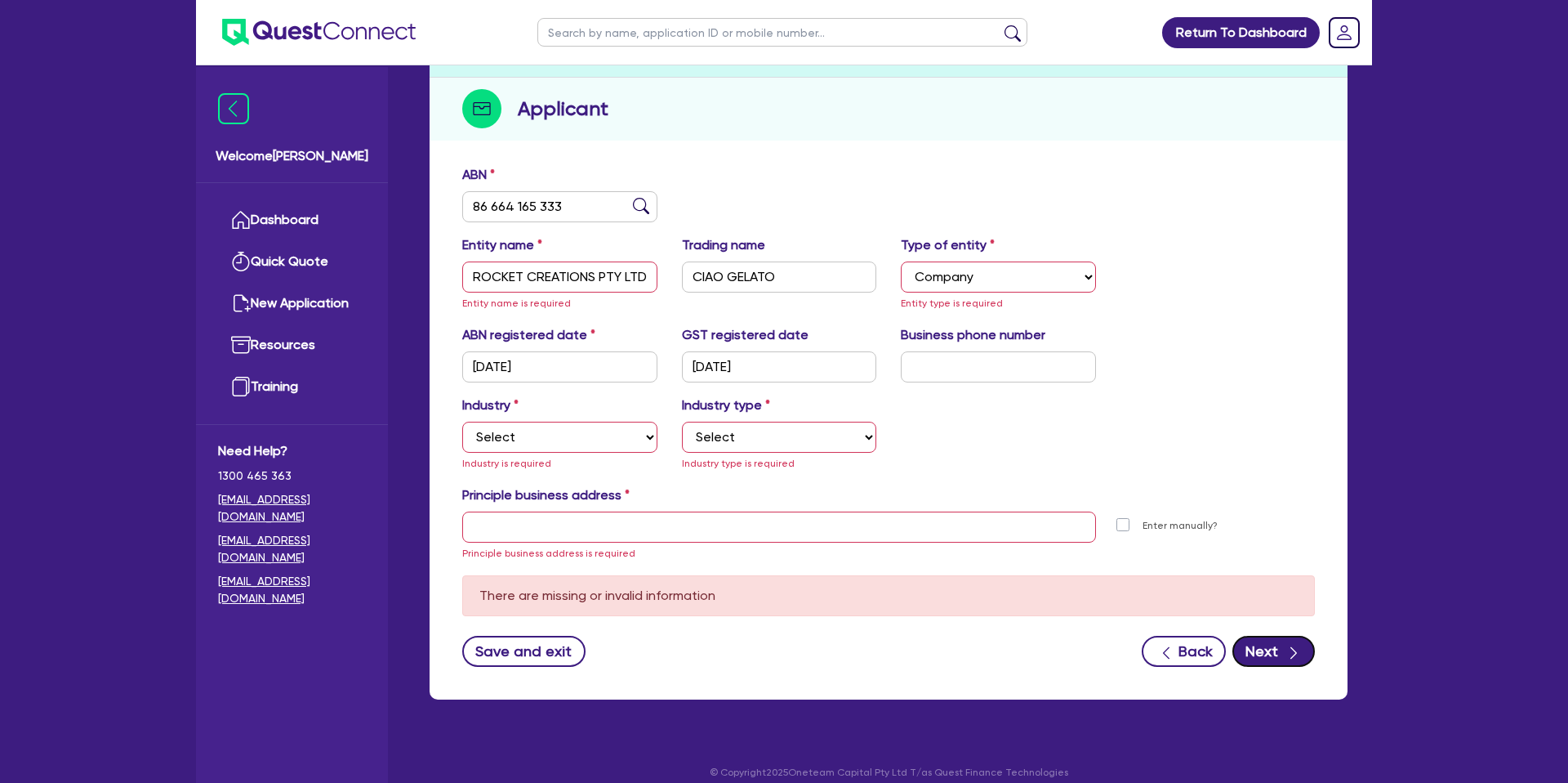
scroll to position [184, 0]
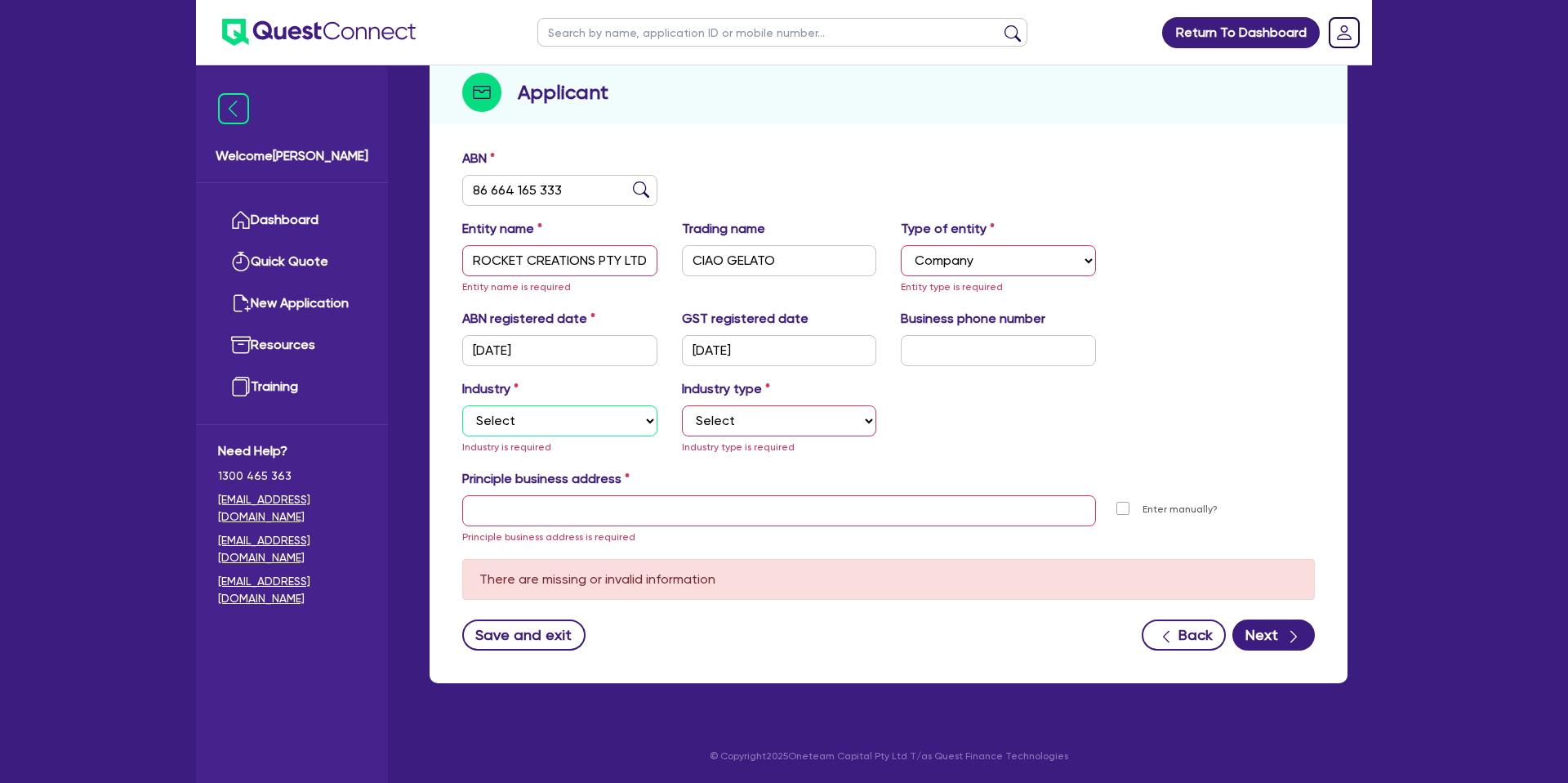
click at [513, 423] on select "Select Accomodation & Food Services Administrative & Support Services Agricultu…" at bounding box center [559, 421] width 195 height 31
select select "ACCOMODATION_FOOD"
click at [462, 406] on select "Select Accomodation & Food Services Administrative & Support Services Agricultu…" at bounding box center [559, 421] width 195 height 31
click at [732, 423] on select "Select Hotels Motels Serviced Apartments Other Short-term Accomodation Cafes Re…" at bounding box center [779, 421] width 195 height 31
select select "CAFES"
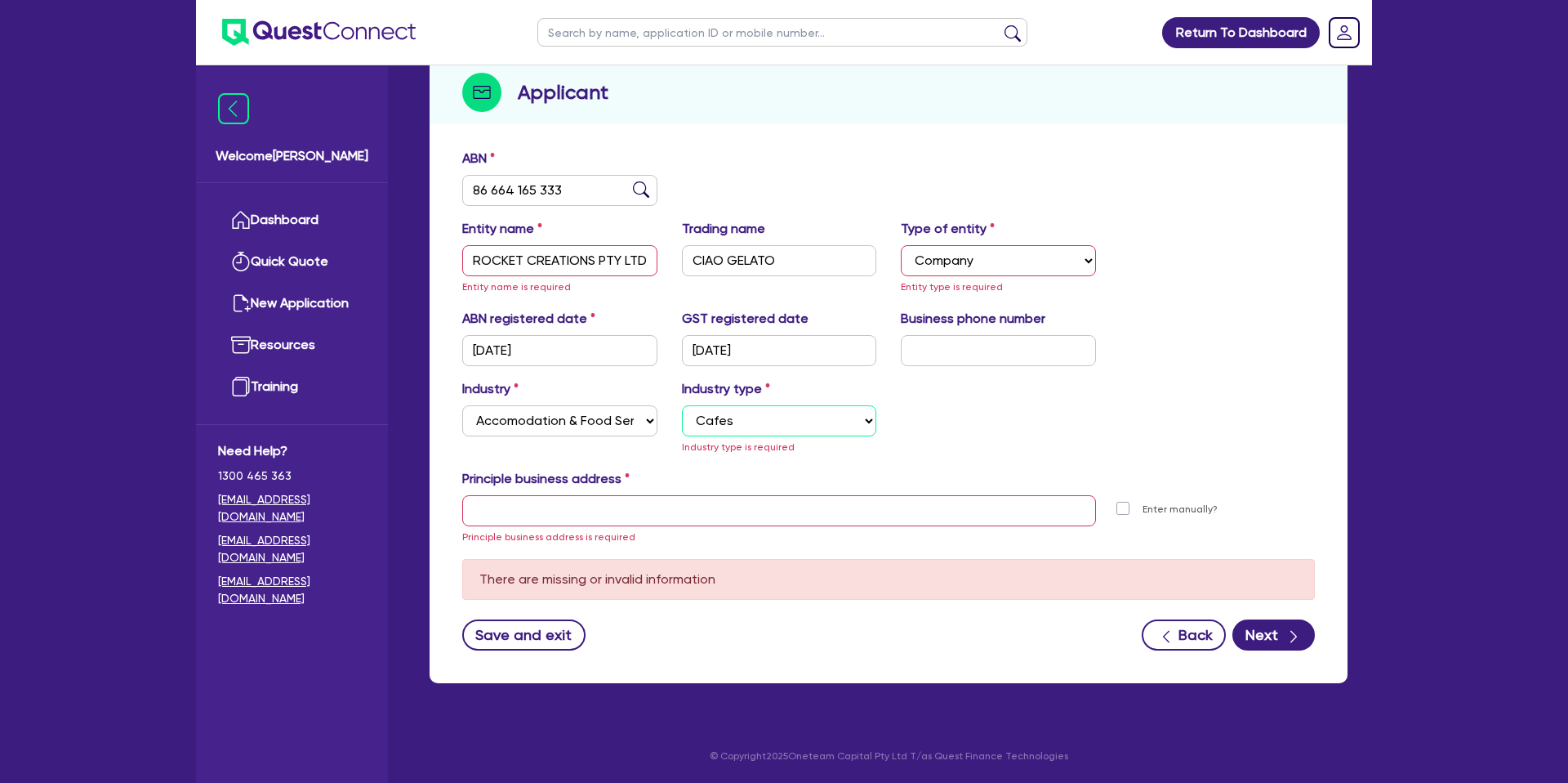
click at [682, 424] on select "Select Hotels Motels Serviced Apartments Other Short-term Accomodation Cafes Re…" at bounding box center [779, 421] width 195 height 31
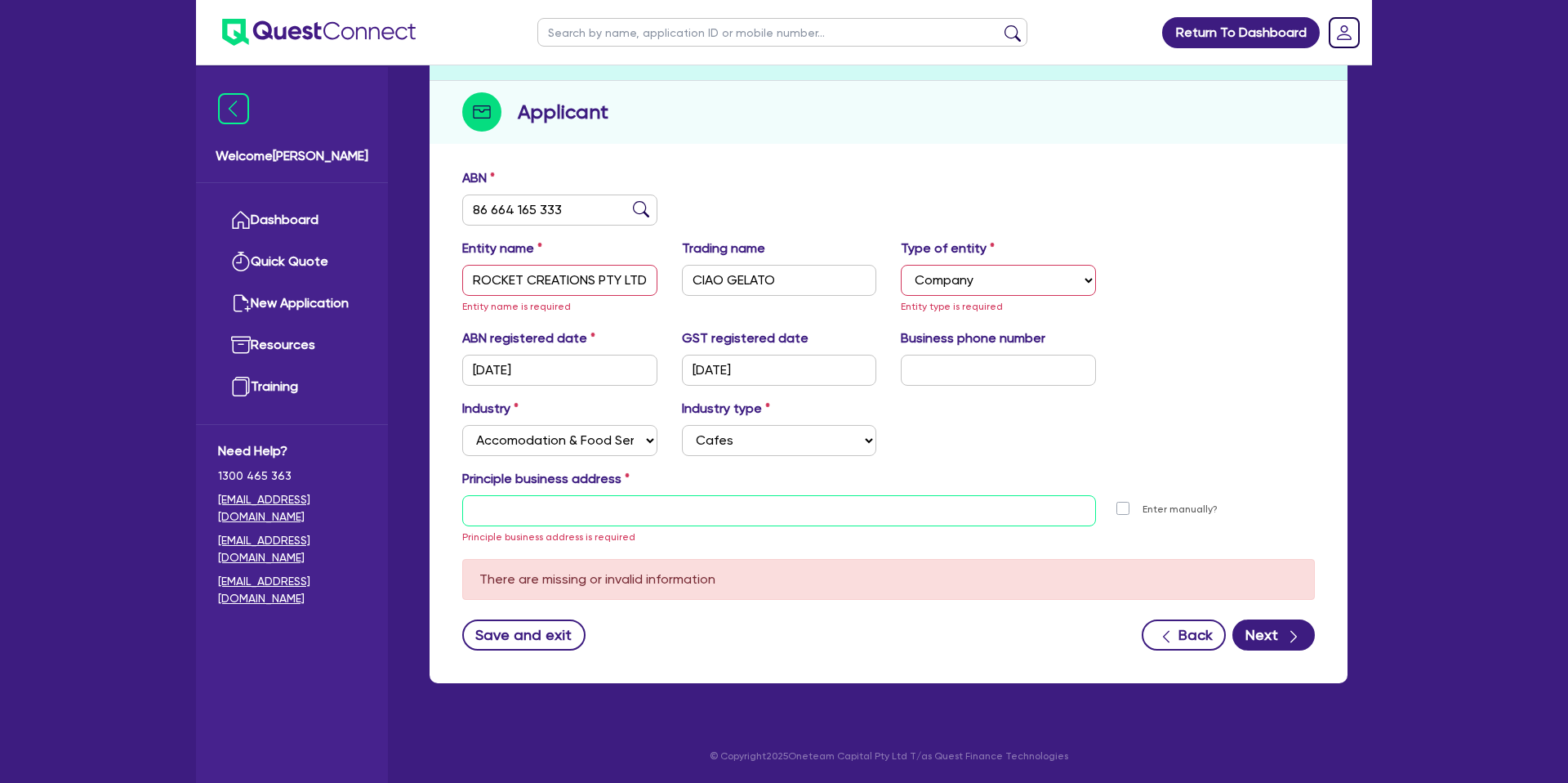
click at [540, 508] on input "text" at bounding box center [778, 511] width 633 height 31
click at [567, 507] on input "text" at bounding box center [778, 511] width 633 height 31
paste input "46 Armada Place"
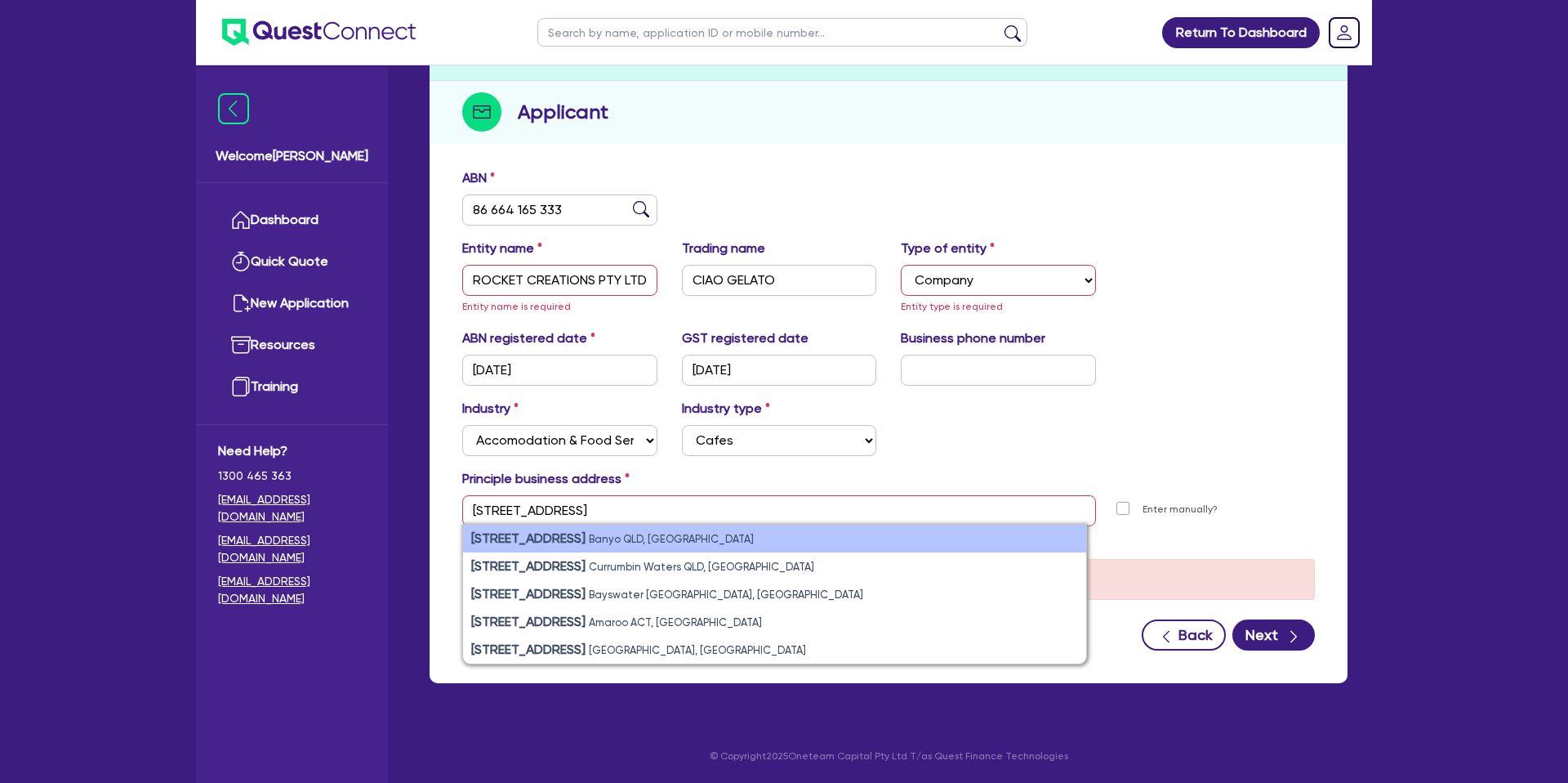
click at [691, 536] on li "46 Armada Place Banyo QLD, Australia" at bounding box center [774, 538] width 623 height 28
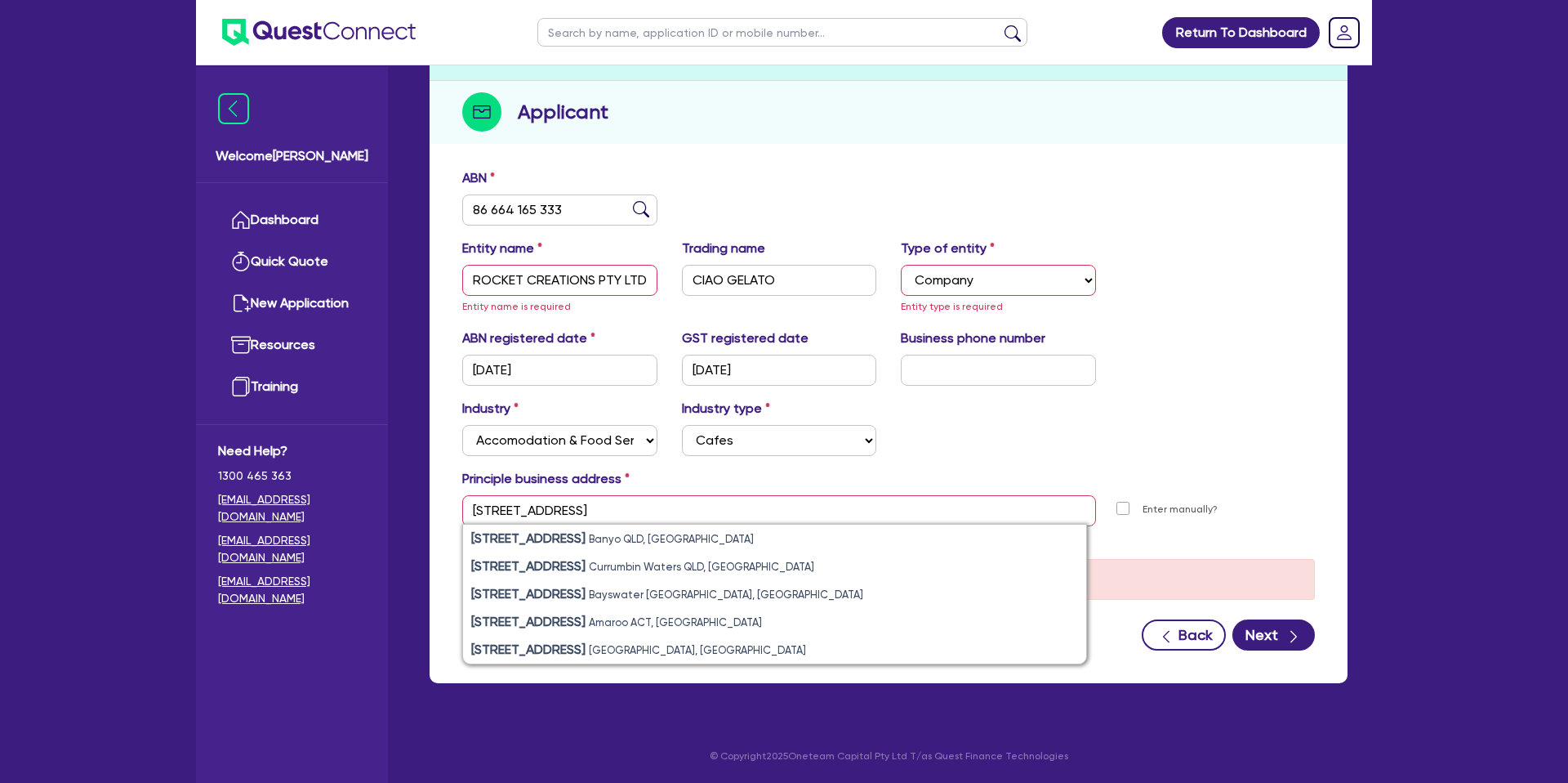
type input "46 Armada Pl Banyo QLD 4014"
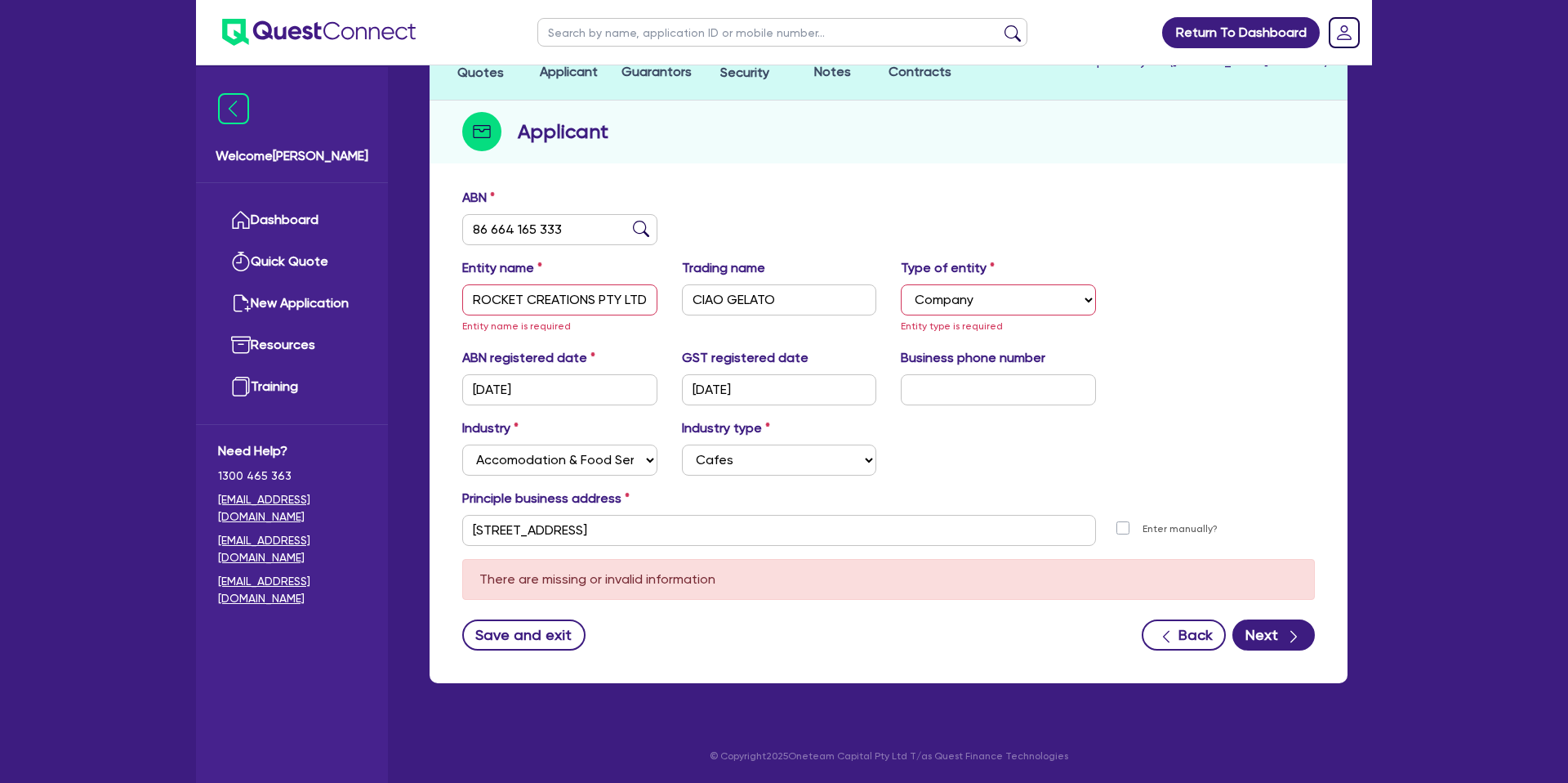
scroll to position [144, 0]
click at [1266, 632] on button "Next" at bounding box center [1274, 634] width 83 height 31
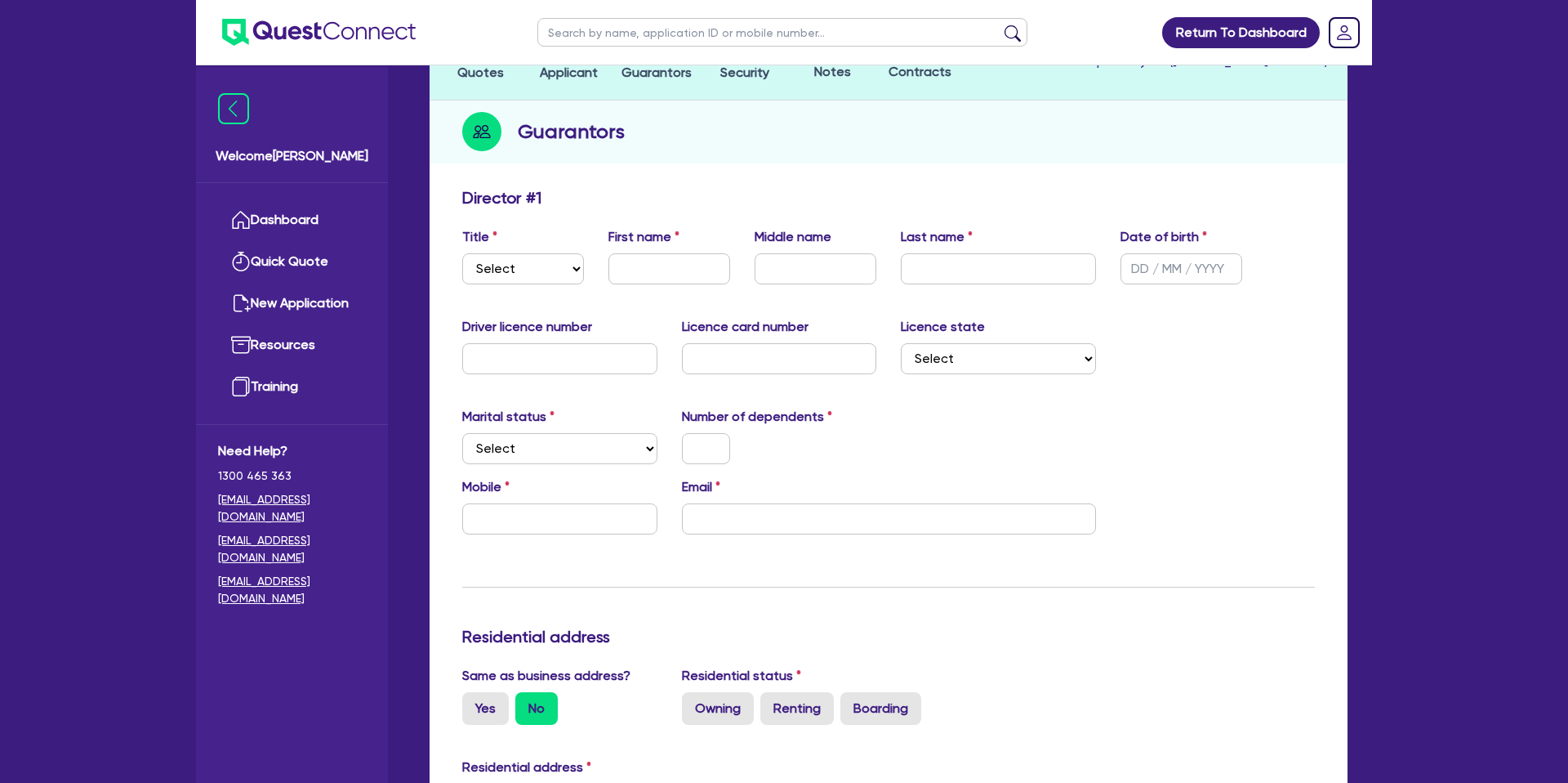
scroll to position [161, 0]
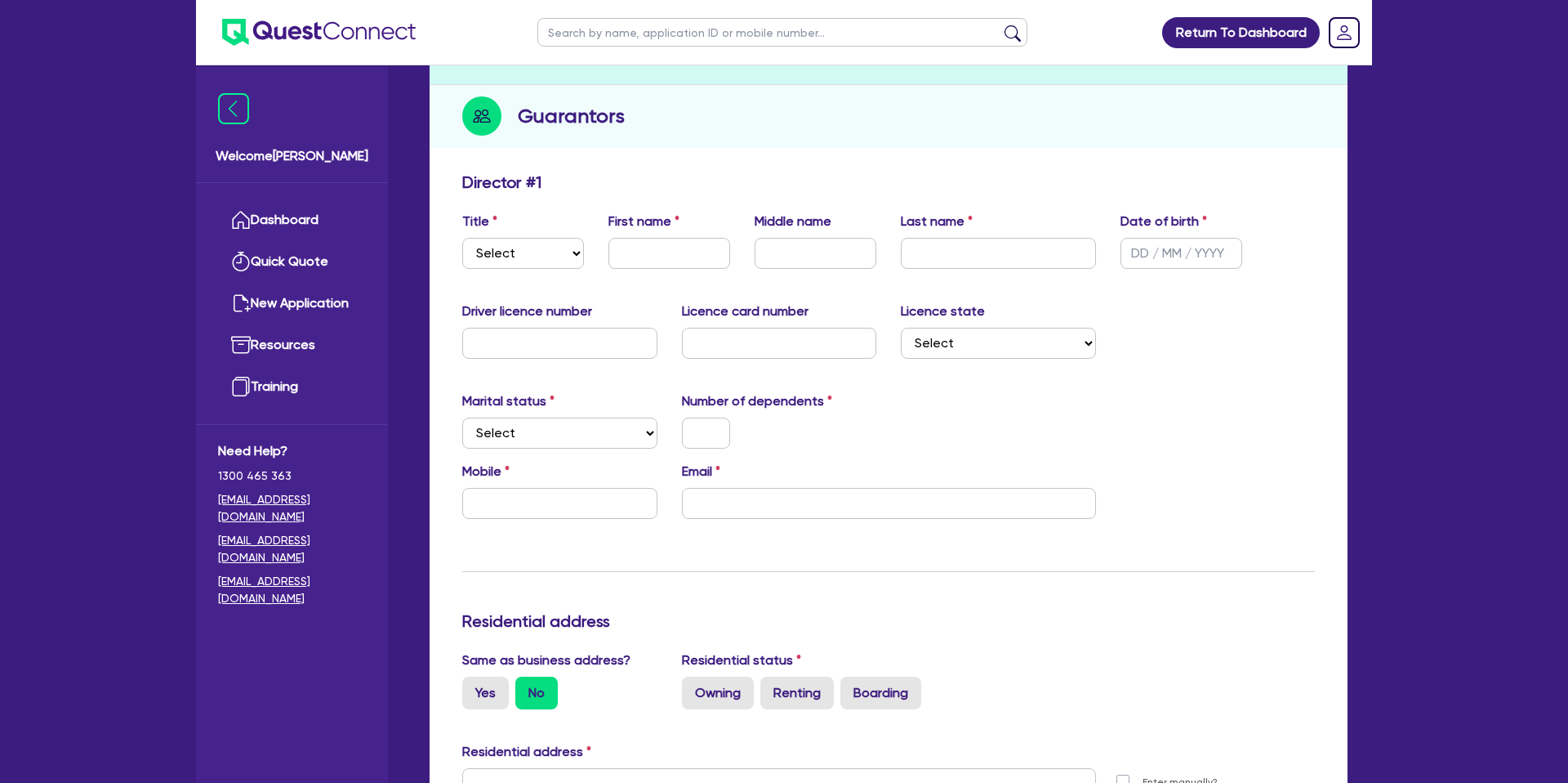
click at [547, 258] on select "Select Mr Mrs Ms Miss Dr" at bounding box center [522, 253] width 122 height 31
select select "MR"
click at [462, 237] on select "Select Mr Mrs Ms Miss Dr" at bounding box center [522, 253] width 122 height 31
click at [662, 254] on input "text" at bounding box center [669, 253] width 122 height 31
type input "David"
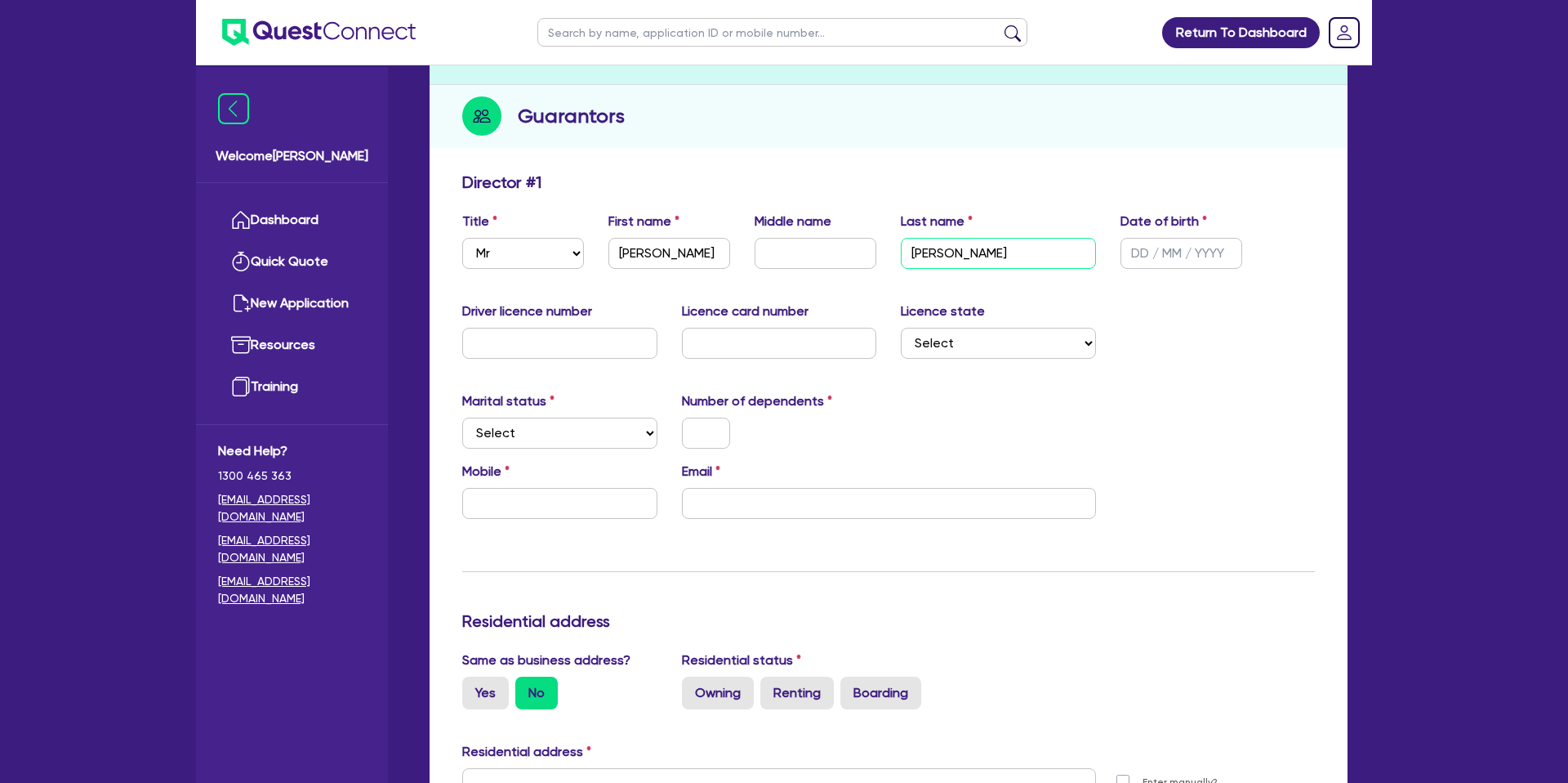
type input "Lopresti"
click at [1124, 260] on input "text" at bounding box center [1181, 253] width 122 height 31
click at [834, 255] on input "text" at bounding box center [815, 253] width 122 height 31
click at [615, 354] on input "text" at bounding box center [559, 343] width 195 height 31
click at [806, 516] on input "email" at bounding box center [889, 503] width 414 height 31
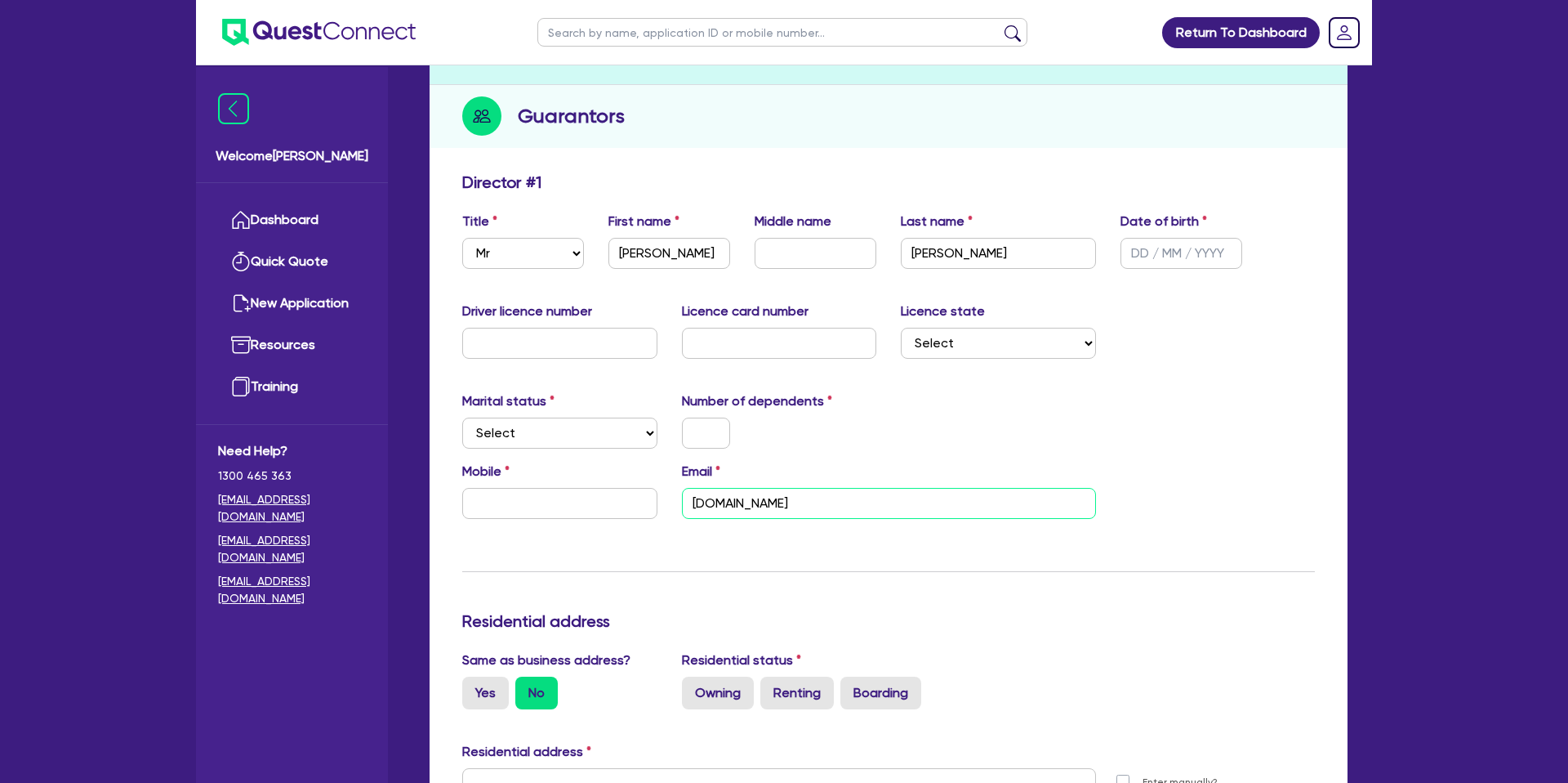
type input "davidrocketcreations.com.au"
click at [737, 537] on div "Update residential status for Director #1 Boarding is only acceptable when the …" at bounding box center [888, 776] width 853 height 1208
click at [533, 500] on input "text" at bounding box center [559, 503] width 195 height 31
type input "0413 434 242"
click at [902, 412] on div "Marital status Select Single Married De Facto / Partner Number of dependents" at bounding box center [888, 426] width 877 height 70
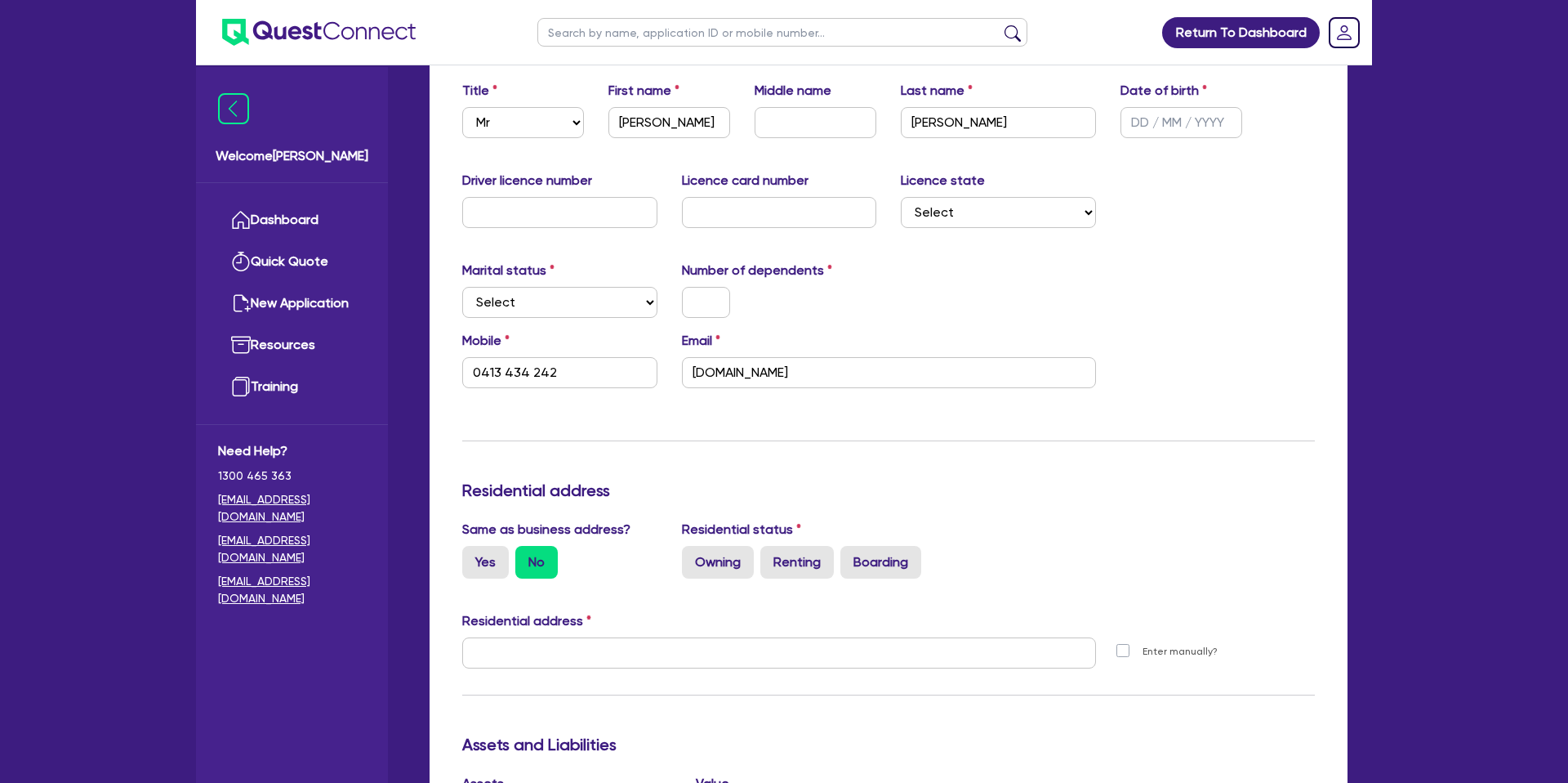
scroll to position [292, 0]
click at [487, 293] on select "Select Single Married De Facto / Partner" at bounding box center [559, 301] width 195 height 31
drag, startPoint x: 726, startPoint y: 299, endPoint x: 846, endPoint y: 254, distance: 128.2
click at [728, 298] on input "text" at bounding box center [706, 301] width 48 height 31
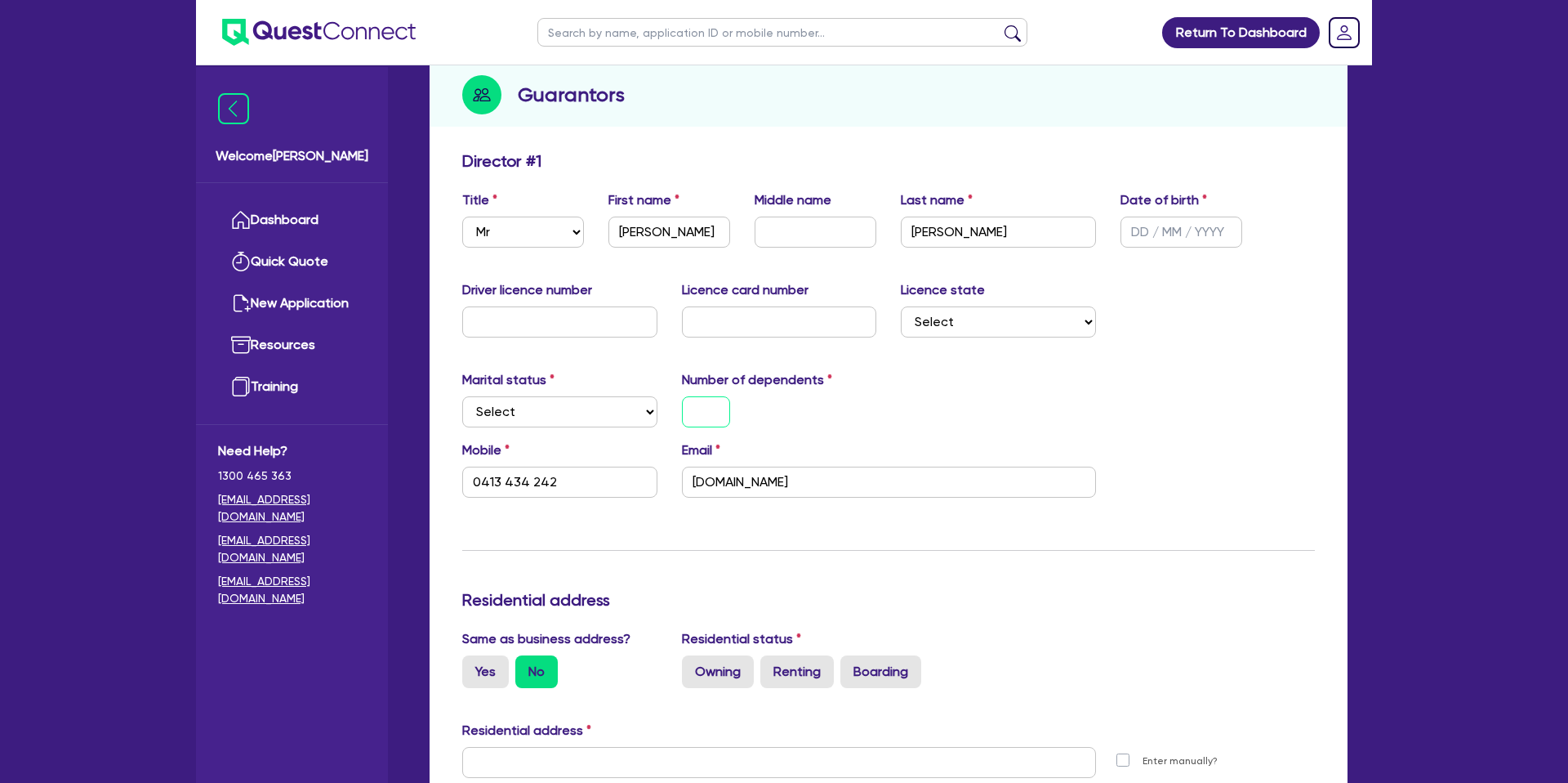
scroll to position [0, 0]
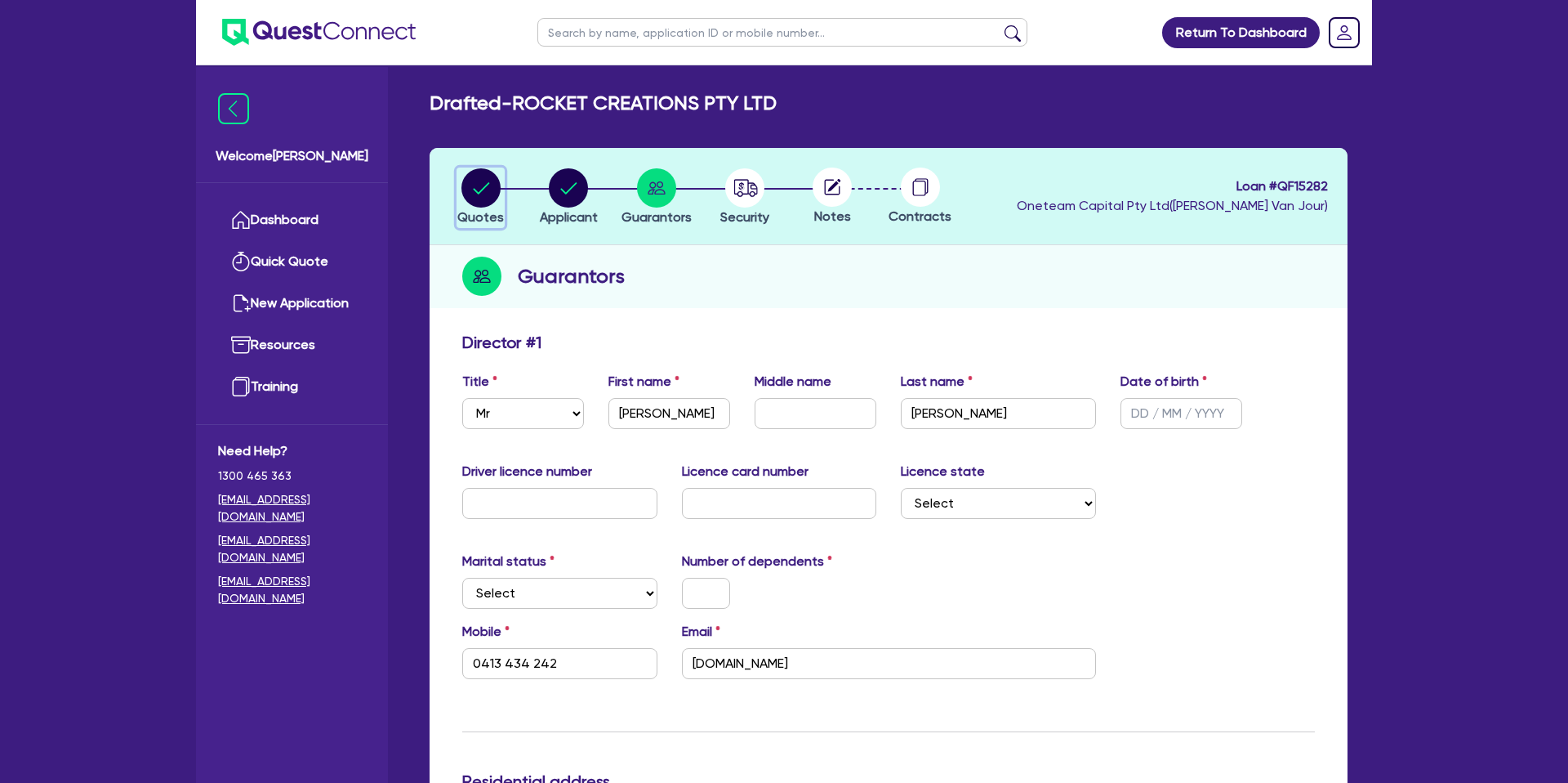
click at [487, 183] on icon "button" at bounding box center [481, 188] width 39 height 39
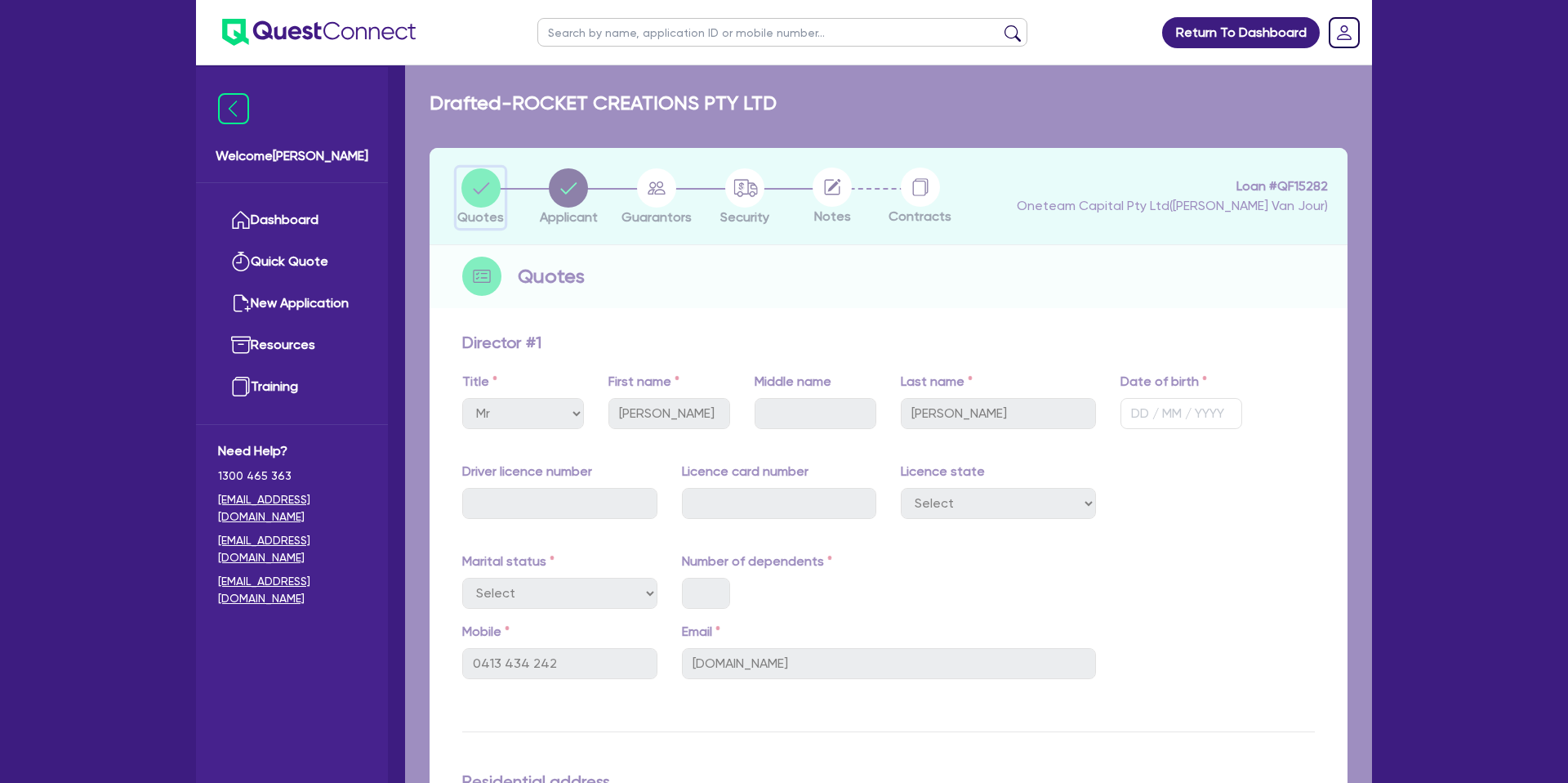
select select "CARS_AND_LIGHT_TRUCKS"
select select "PASSENGER_VEHICLES"
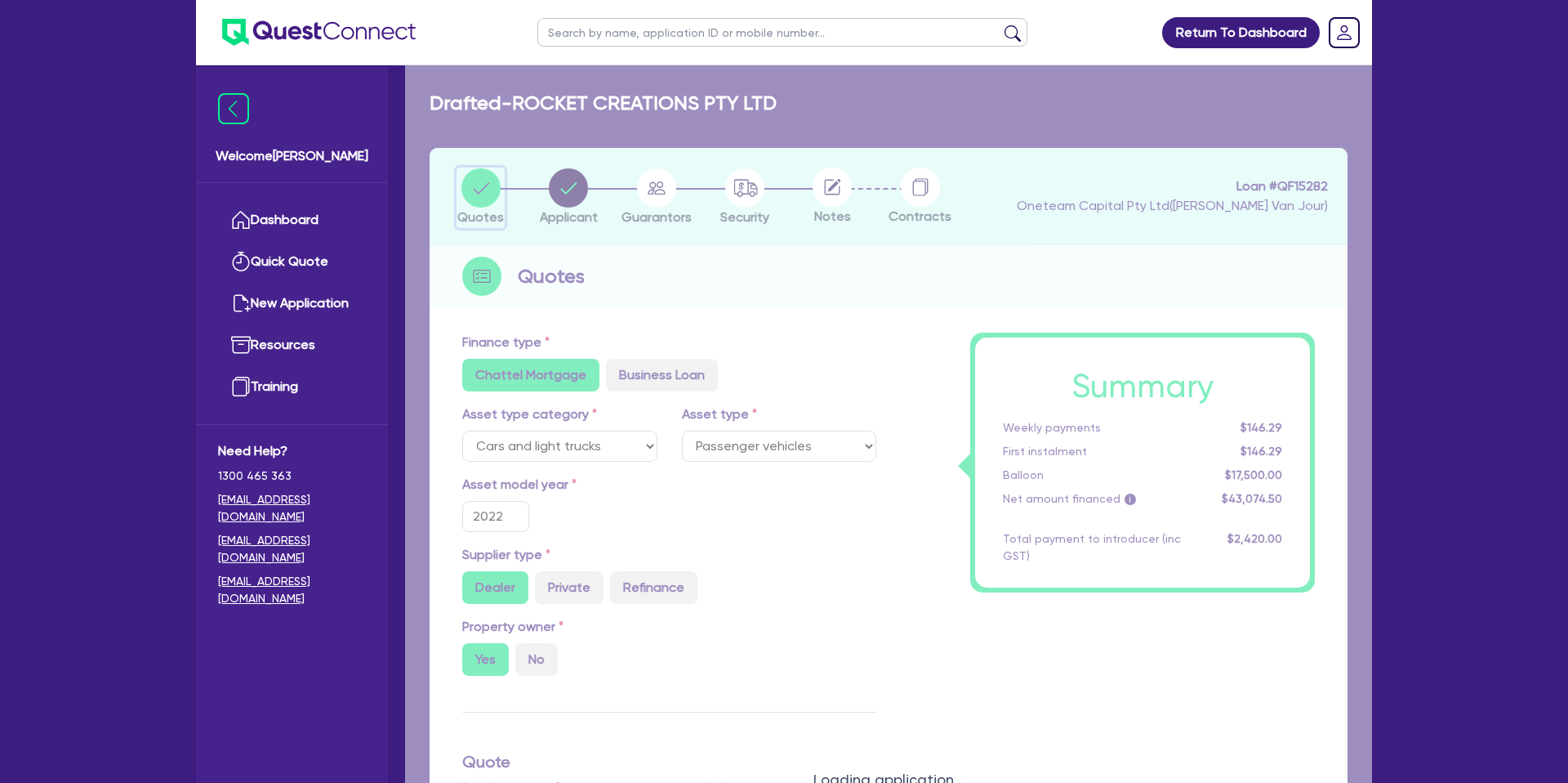
type input "50,000"
type input "10,000"
type input "17,500"
type input "2,200"
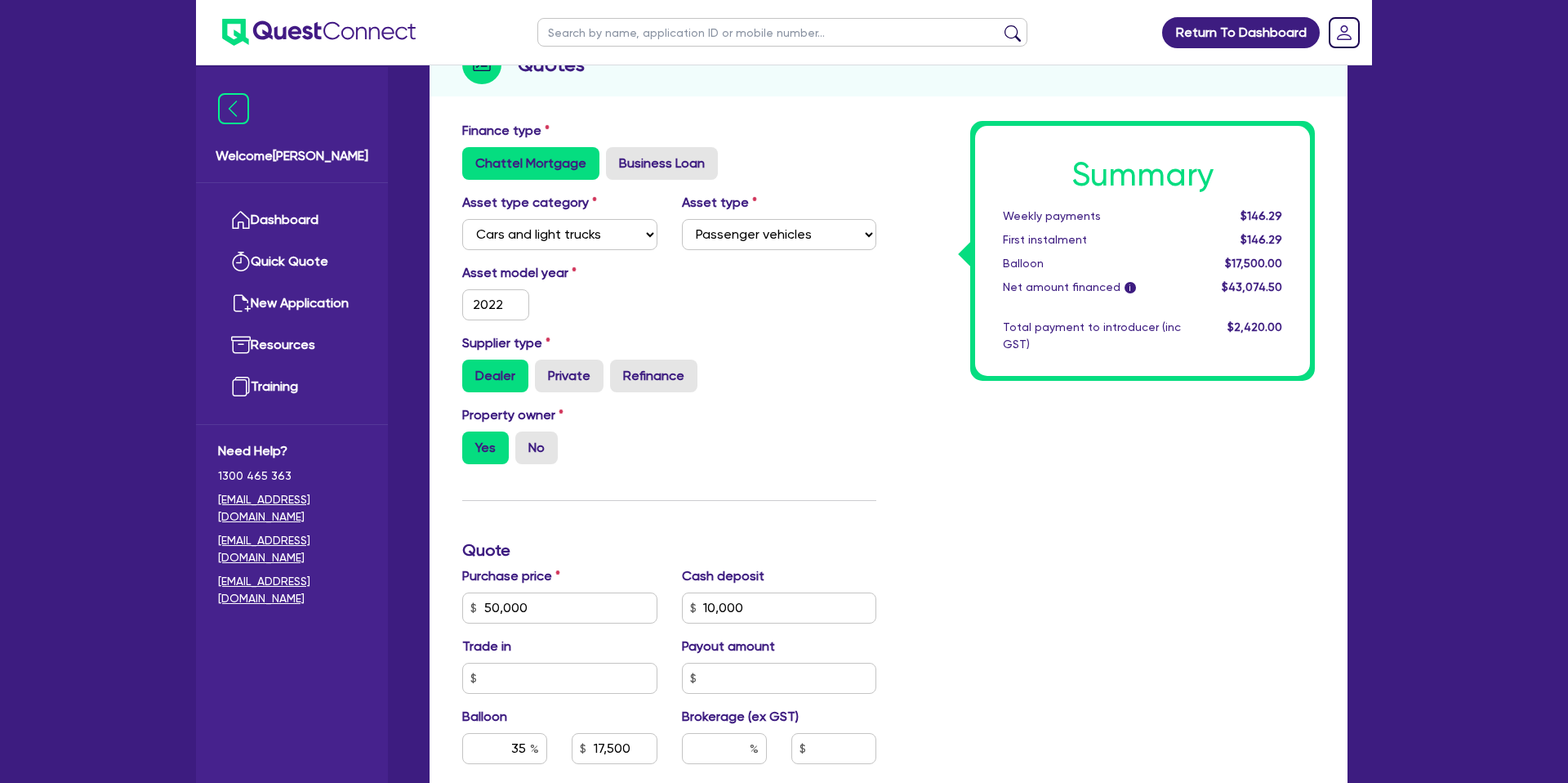
scroll to position [213, 0]
click at [504, 300] on input "2022" at bounding box center [495, 304] width 67 height 31
type input "2025"
type input "50,000"
type input "10,000"
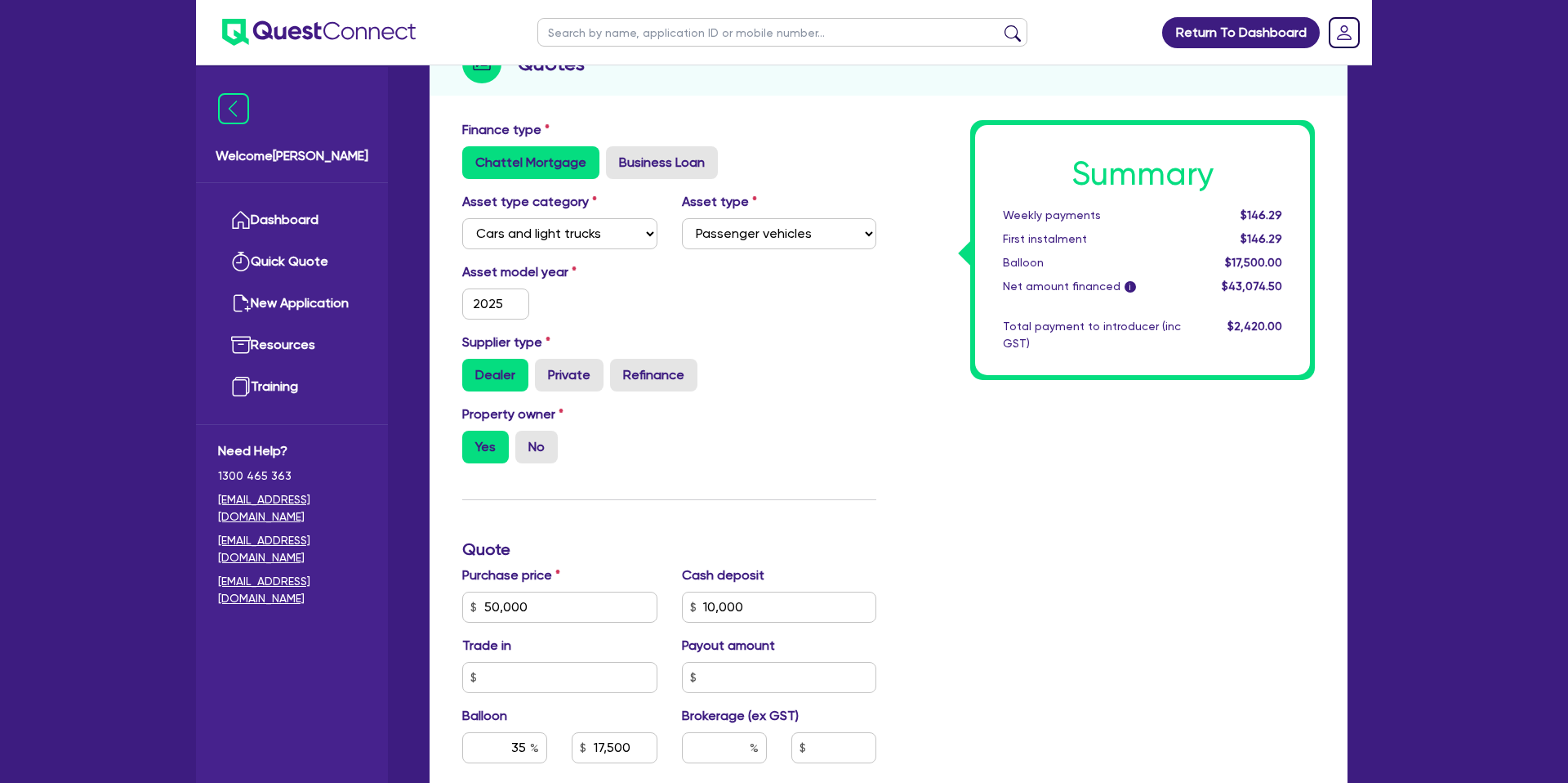
type input "17,500"
type input "2,200"
click at [918, 365] on div "Summary Weekly payments Calculating... First instalment Calculating... Balloon …" at bounding box center [1108, 598] width 439 height 955
type input "50,000"
type input "10,000"
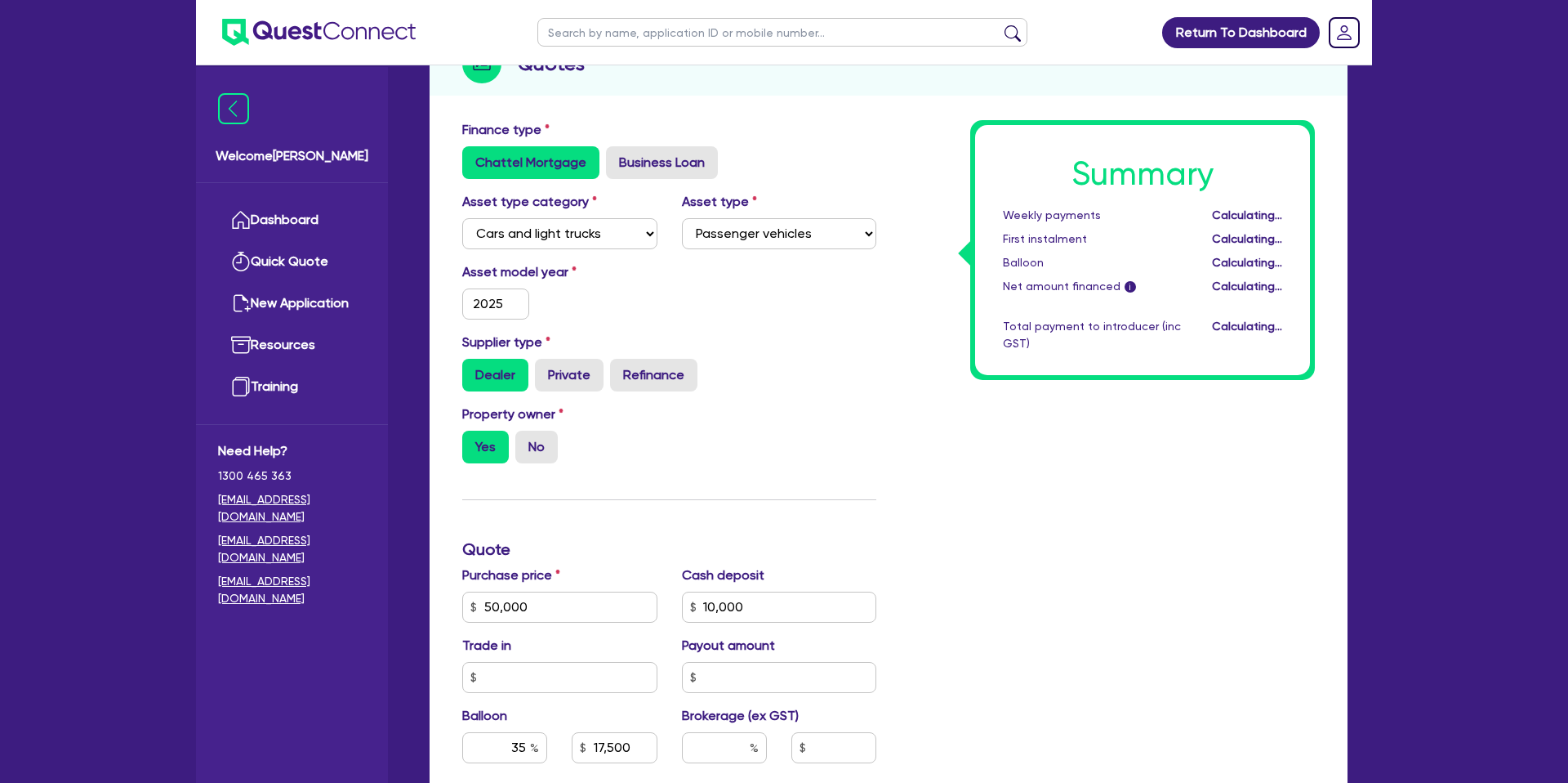
type input "17,500"
type input "2,200"
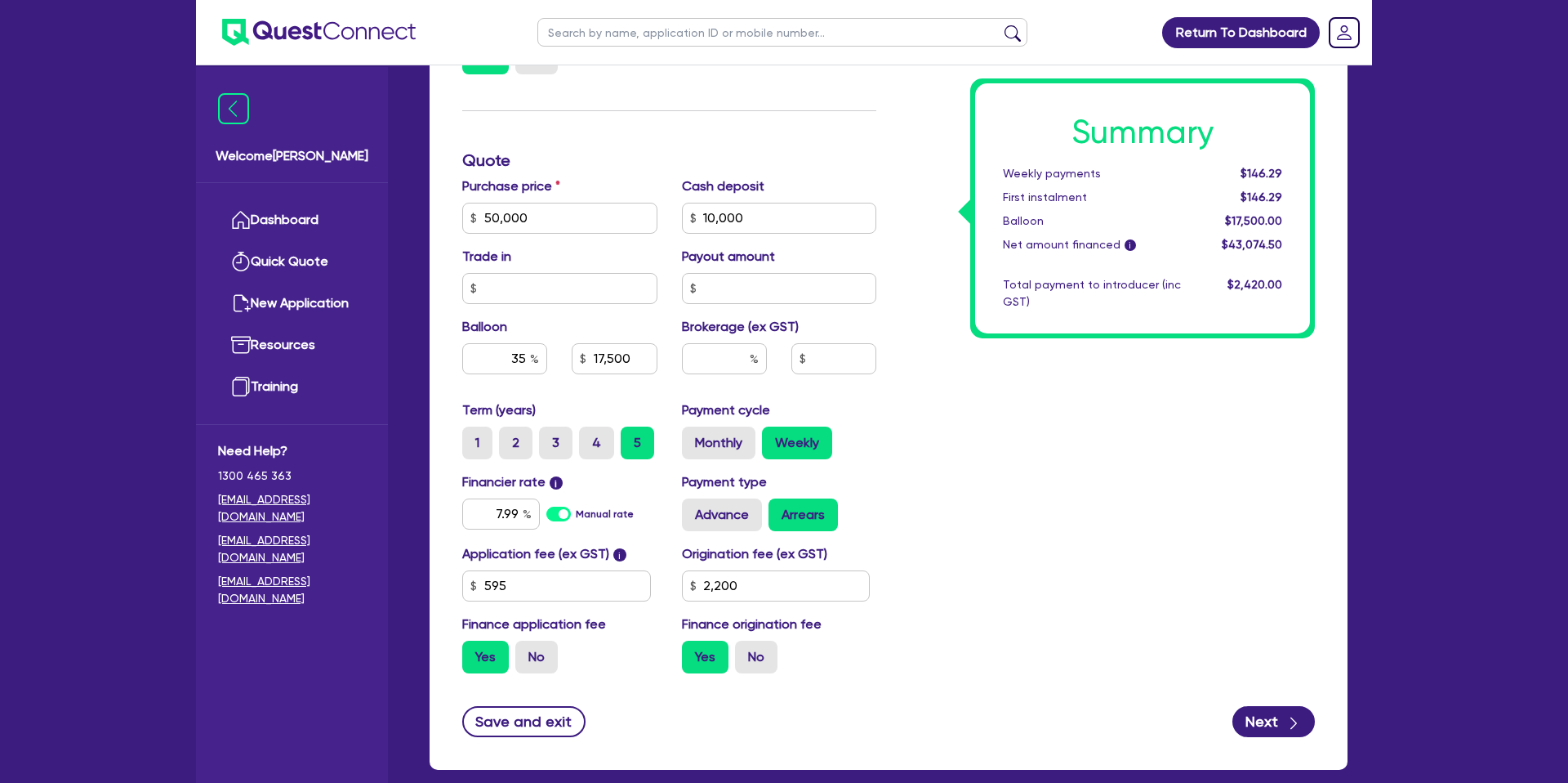
scroll to position [688, 0]
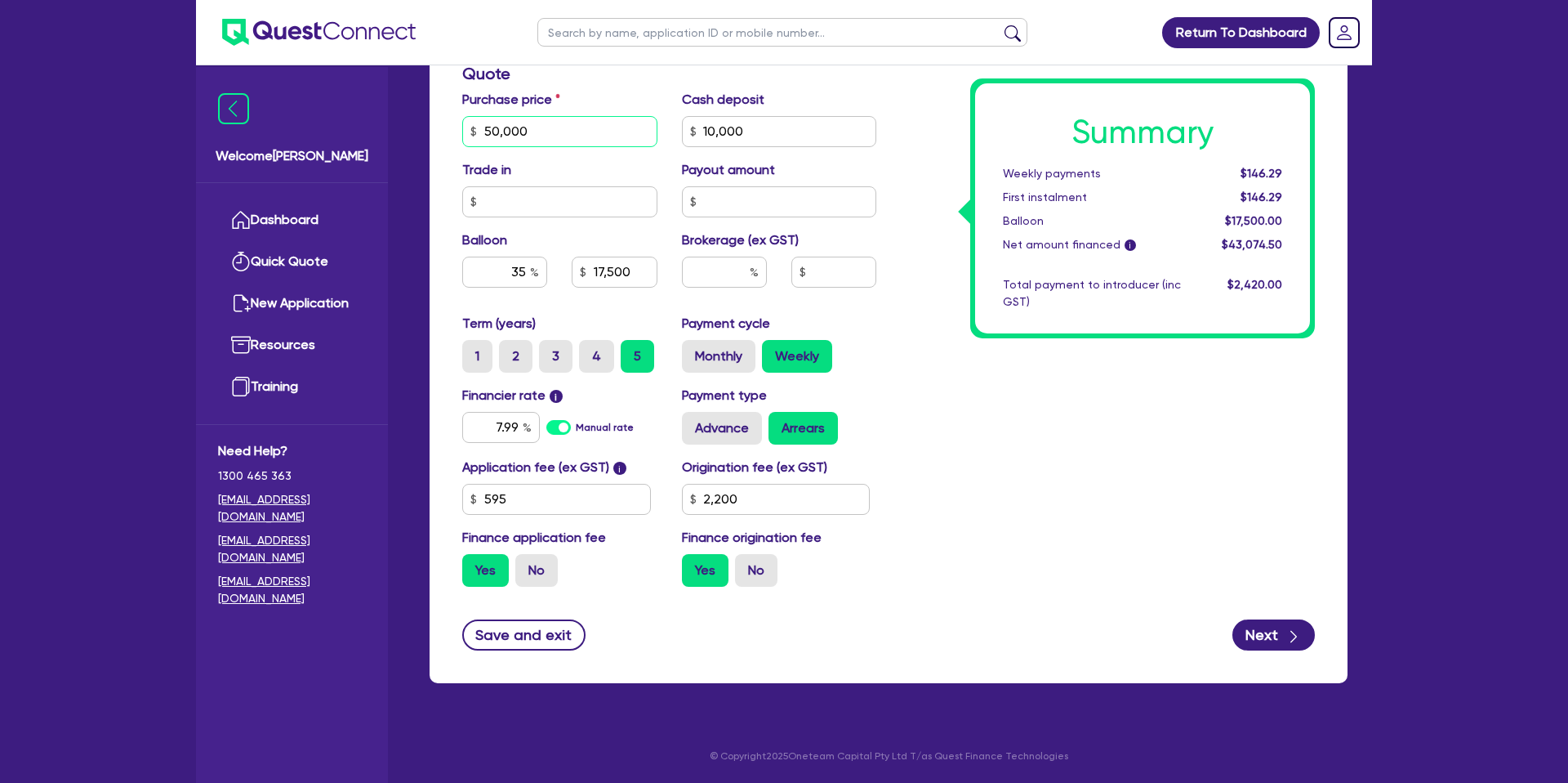
drag, startPoint x: 547, startPoint y: 130, endPoint x: 377, endPoint y: 123, distance: 170.1
click at [372, 126] on div "Welcome Gabriel Dashboard Quick Quote New Application Ref Company Ref Salespers…" at bounding box center [784, 47] width 1176 height 1470
type input "100,000"
type input "10,000"
type input "17,500"
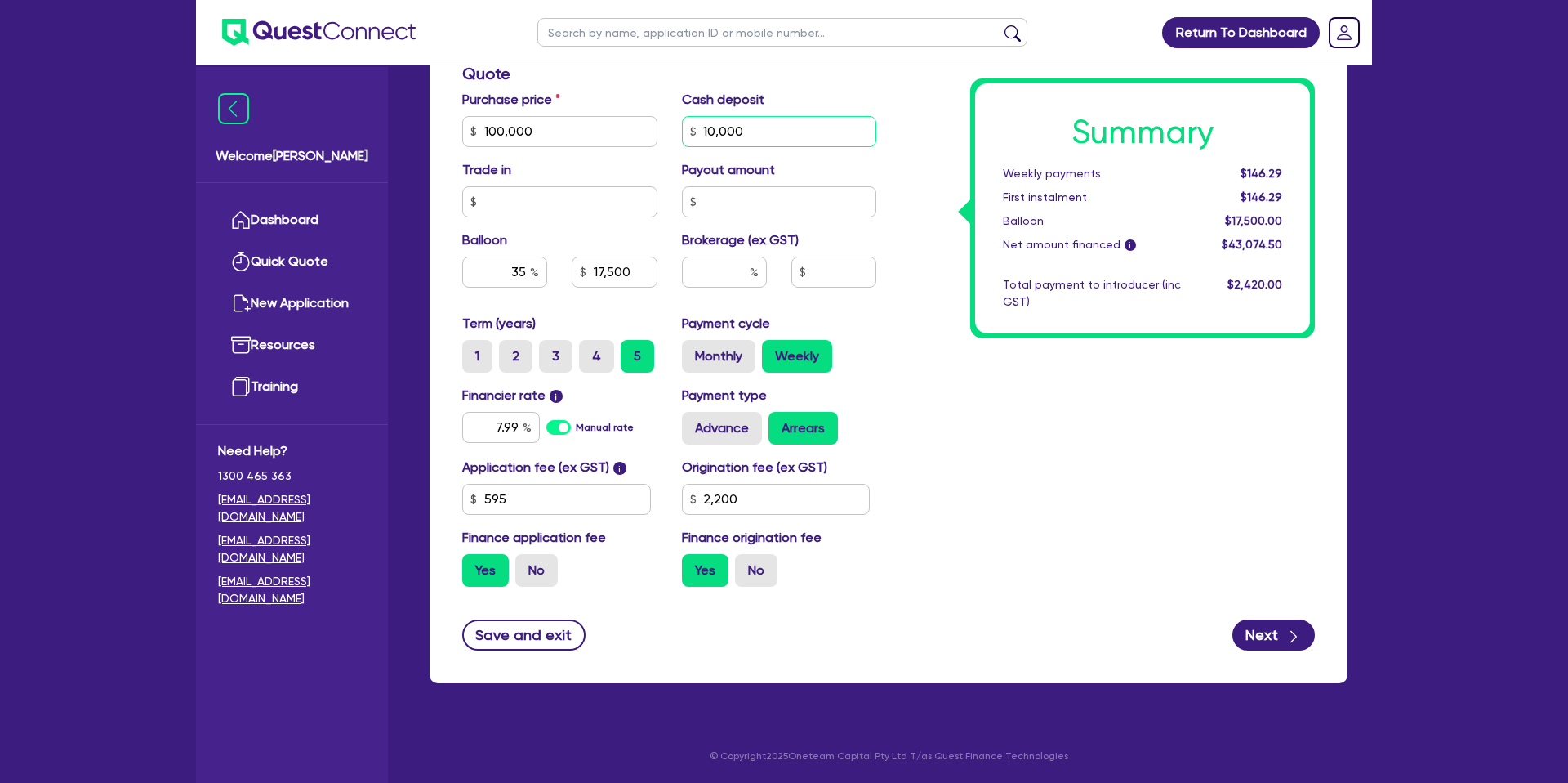
type input "2,200"
type input "10,000"
type input "35,000"
type input "2,200"
click at [726, 128] on input "10,000" at bounding box center [779, 131] width 195 height 31
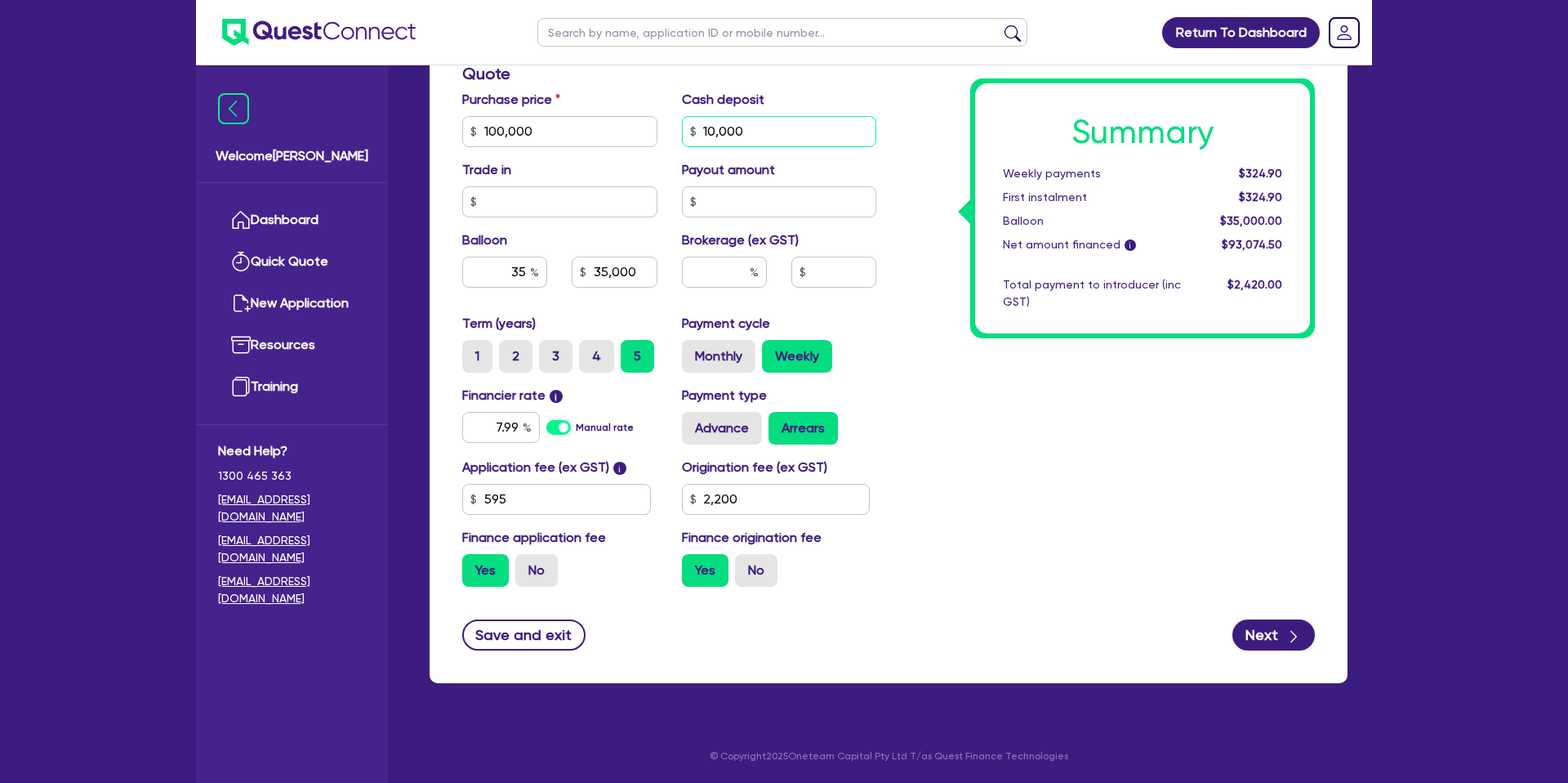
click at [725, 128] on input "10,000" at bounding box center [779, 131] width 195 height 31
click at [726, 130] on input "10,000" at bounding box center [779, 131] width 195 height 31
type input "0.00"
type input "35,000"
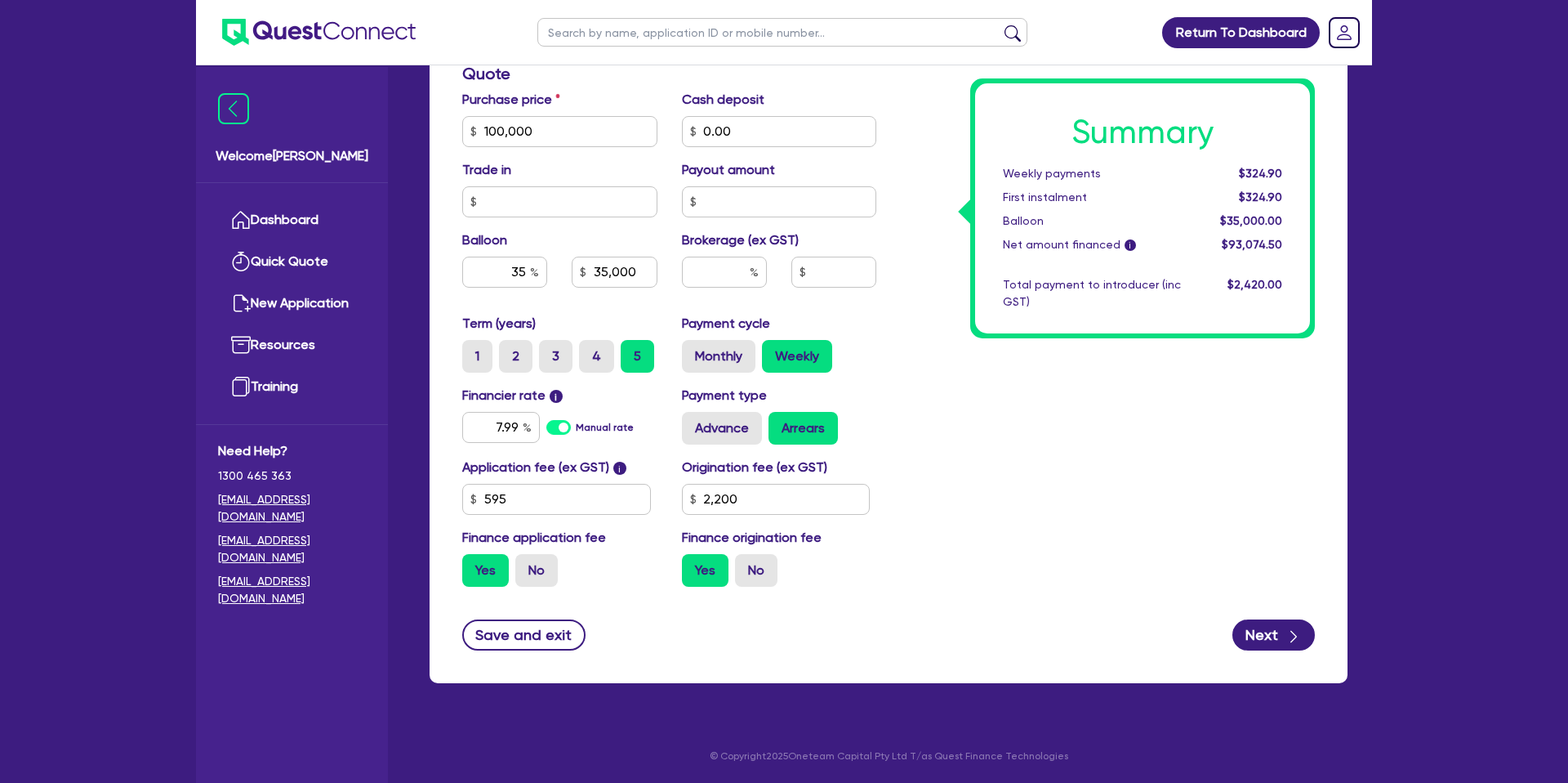
type input "2,200"
click at [904, 141] on div "Summary Weekly payments $324.90 First instalment $324.90 Balloon $35,000.00 Net…" at bounding box center [1108, 122] width 439 height 955
type input "35,000"
type input "2,200"
click at [593, 202] on input "text" at bounding box center [559, 202] width 195 height 31
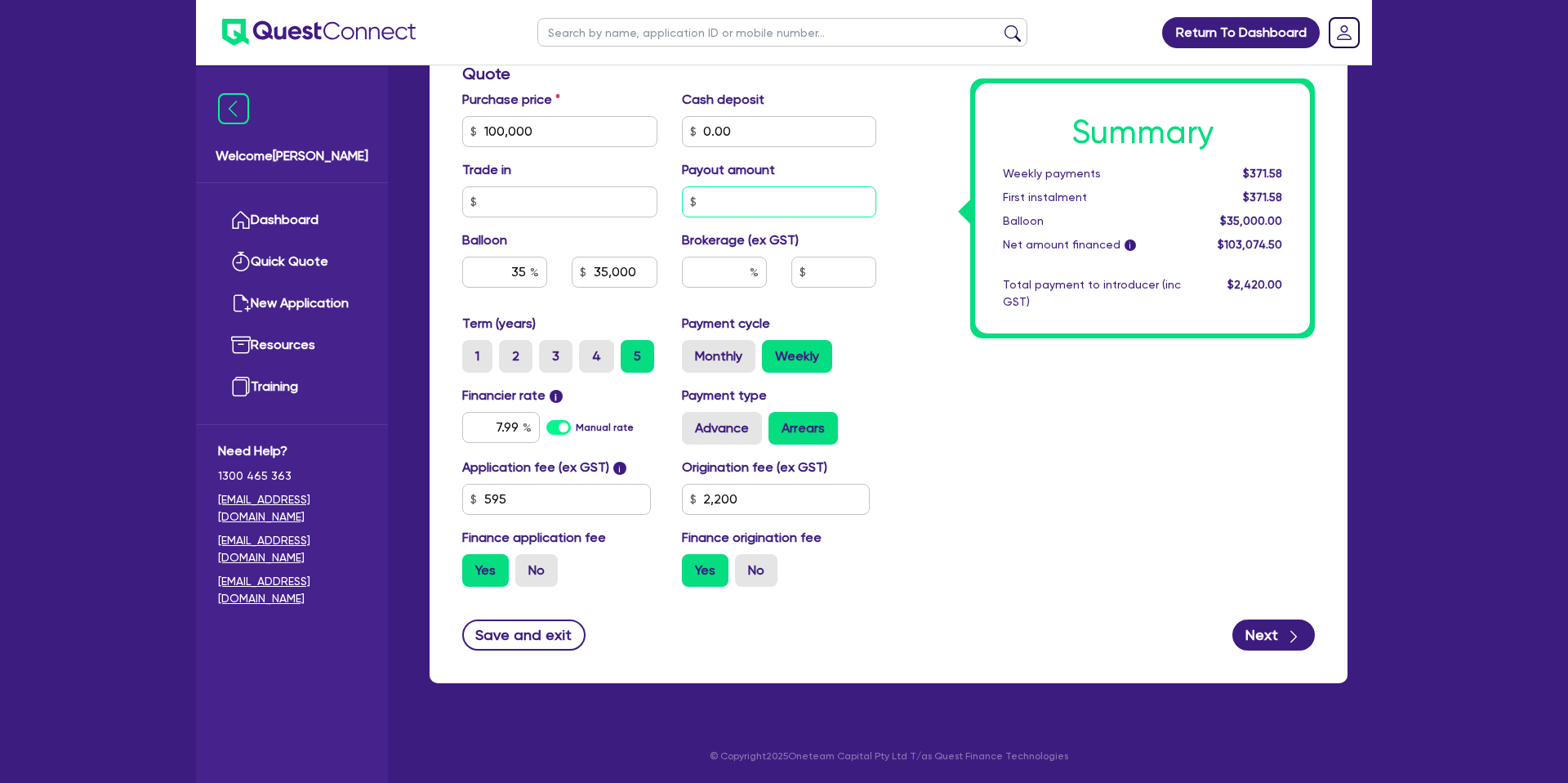
click at [757, 212] on input "text" at bounding box center [779, 202] width 195 height 31
drag, startPoint x: 520, startPoint y: 426, endPoint x: 519, endPoint y: 416, distance: 10.0
click at [522, 424] on input "7.99" at bounding box center [500, 427] width 78 height 31
type input "35,000"
type input "7.9"
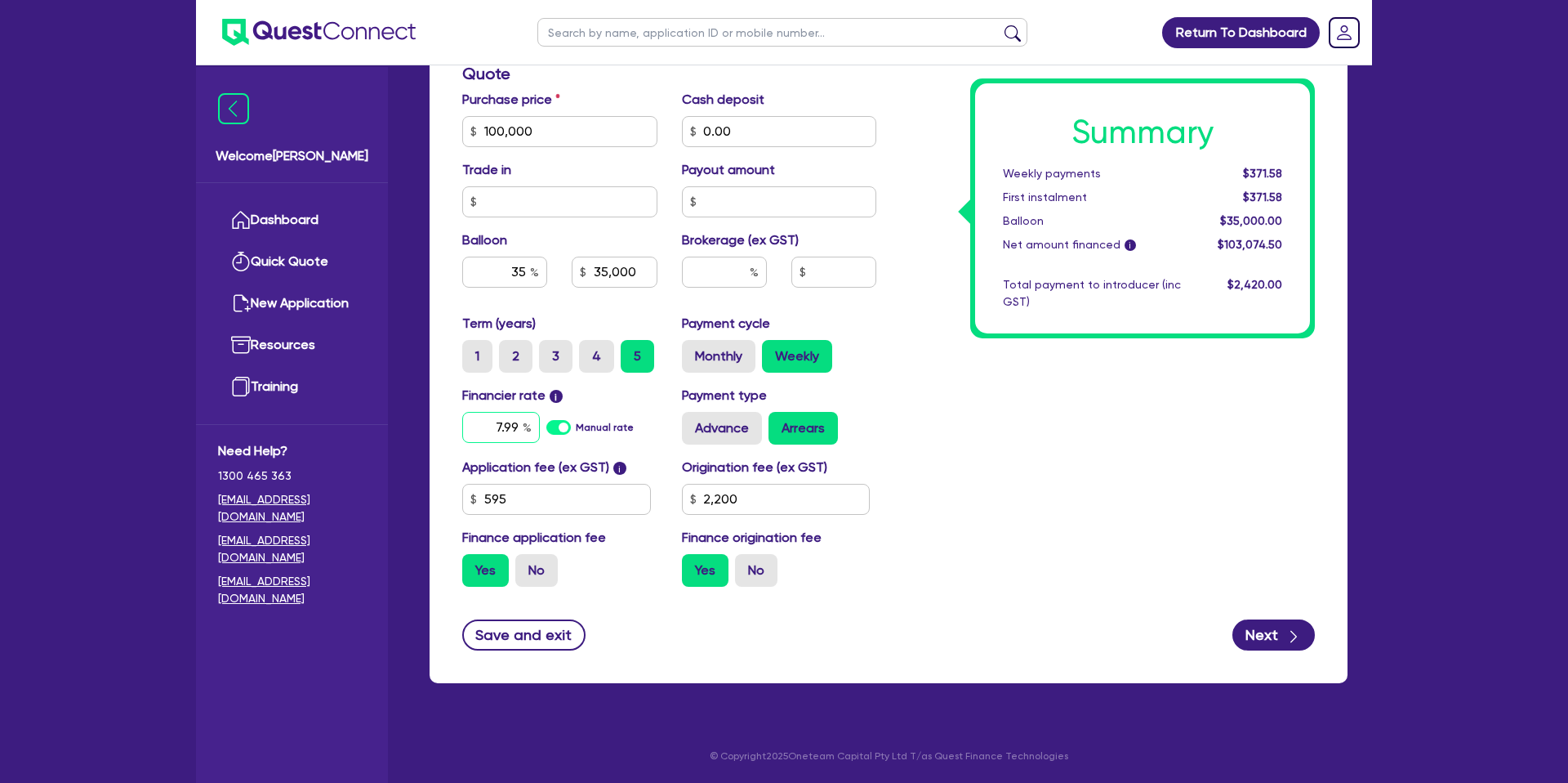
type input "2,200"
type input "35,000"
type input "2,200"
type input "7"
type input "8.15"
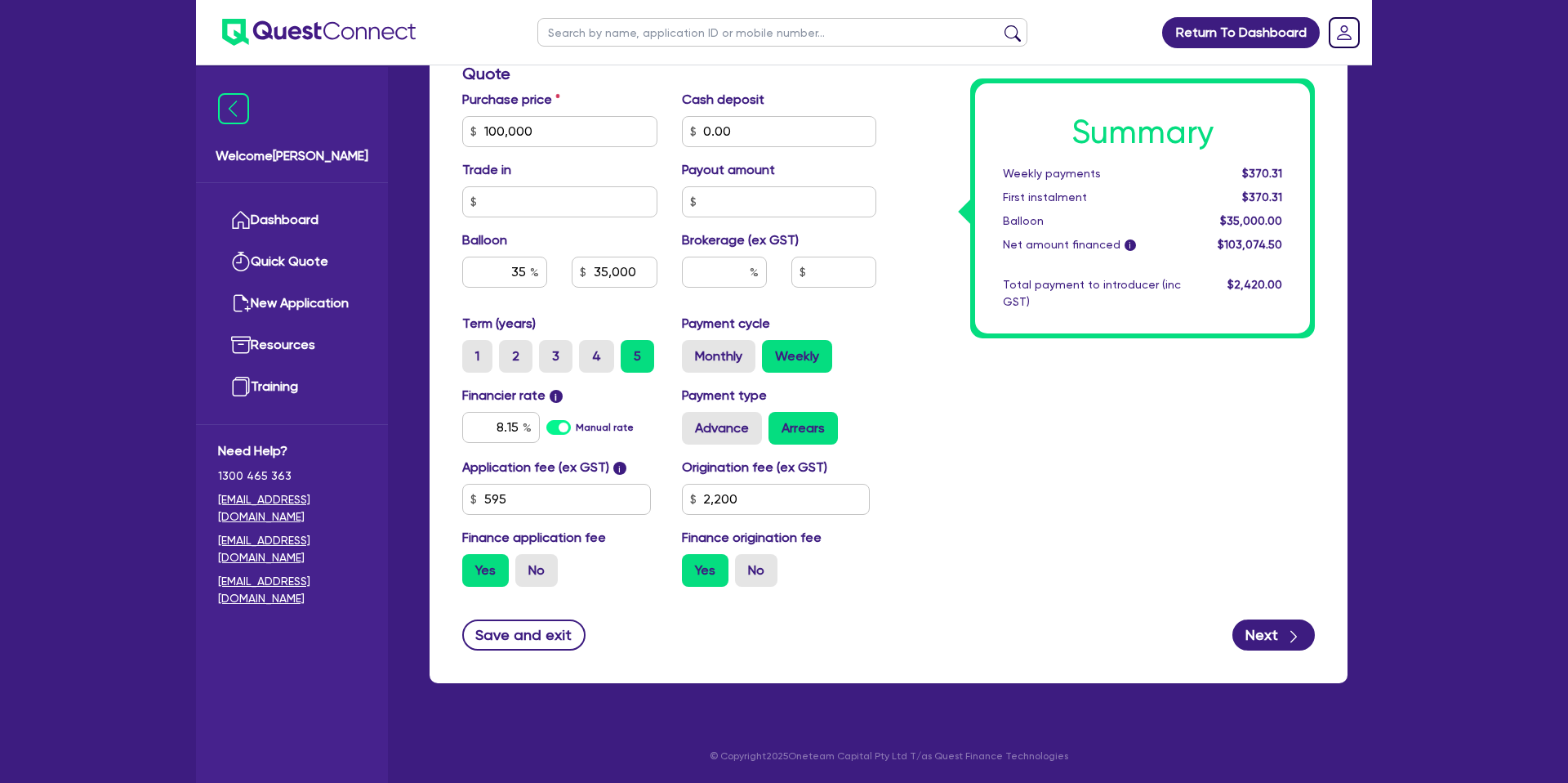
type input "35,000"
type input "2,200"
type input "35,000"
type input "2,200"
click at [1223, 581] on div "Summary Weekly payments $370.31 First instalment $370.31 Balloon $35,000.00 Net…" at bounding box center [1108, 122] width 439 height 955
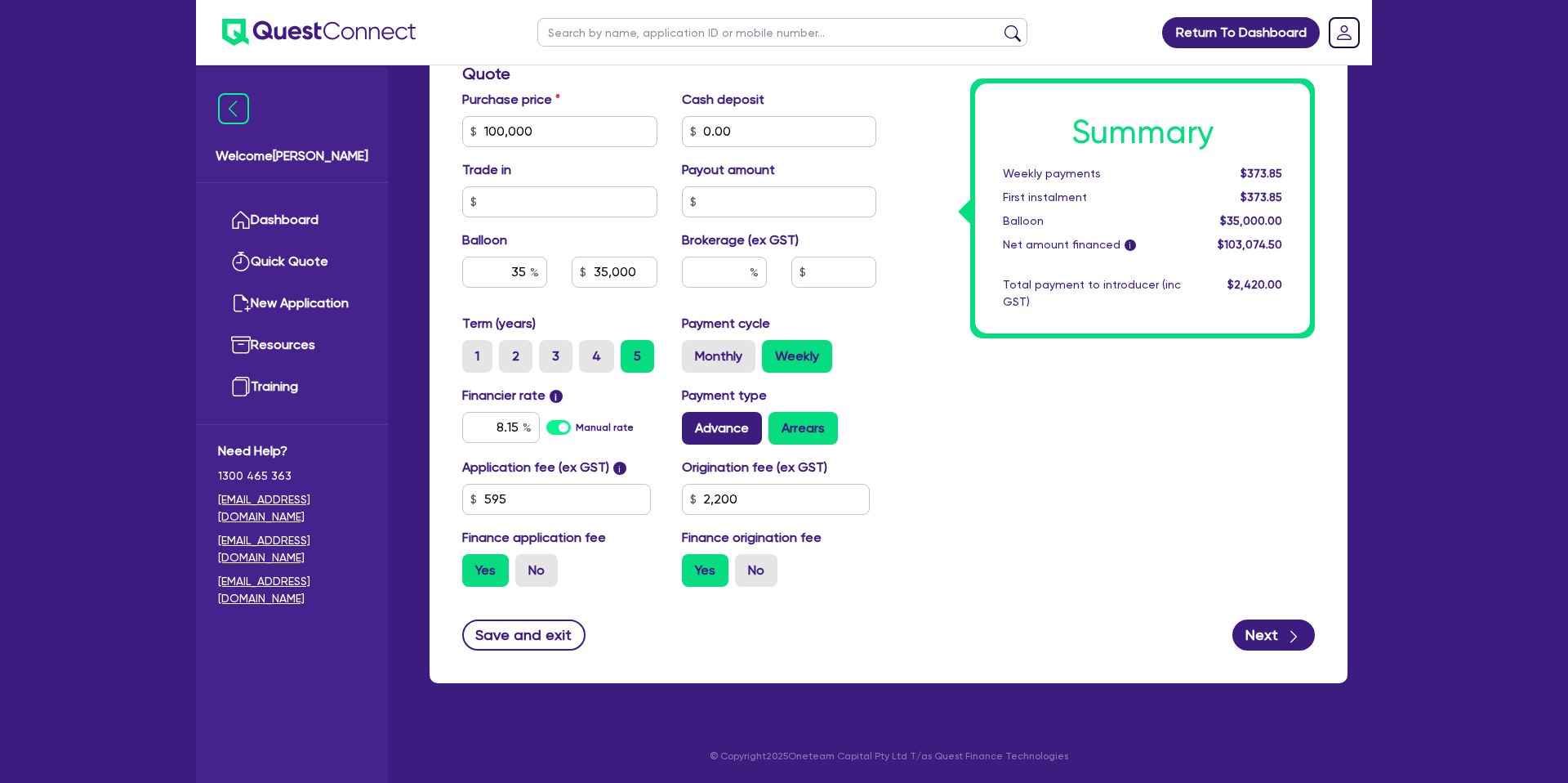
click at [737, 436] on label "Advance" at bounding box center [722, 428] width 80 height 32
click at [692, 423] on input "Advance" at bounding box center [687, 417] width 10 height 10
radio input "true"
type input "35,000"
type input "2,200"
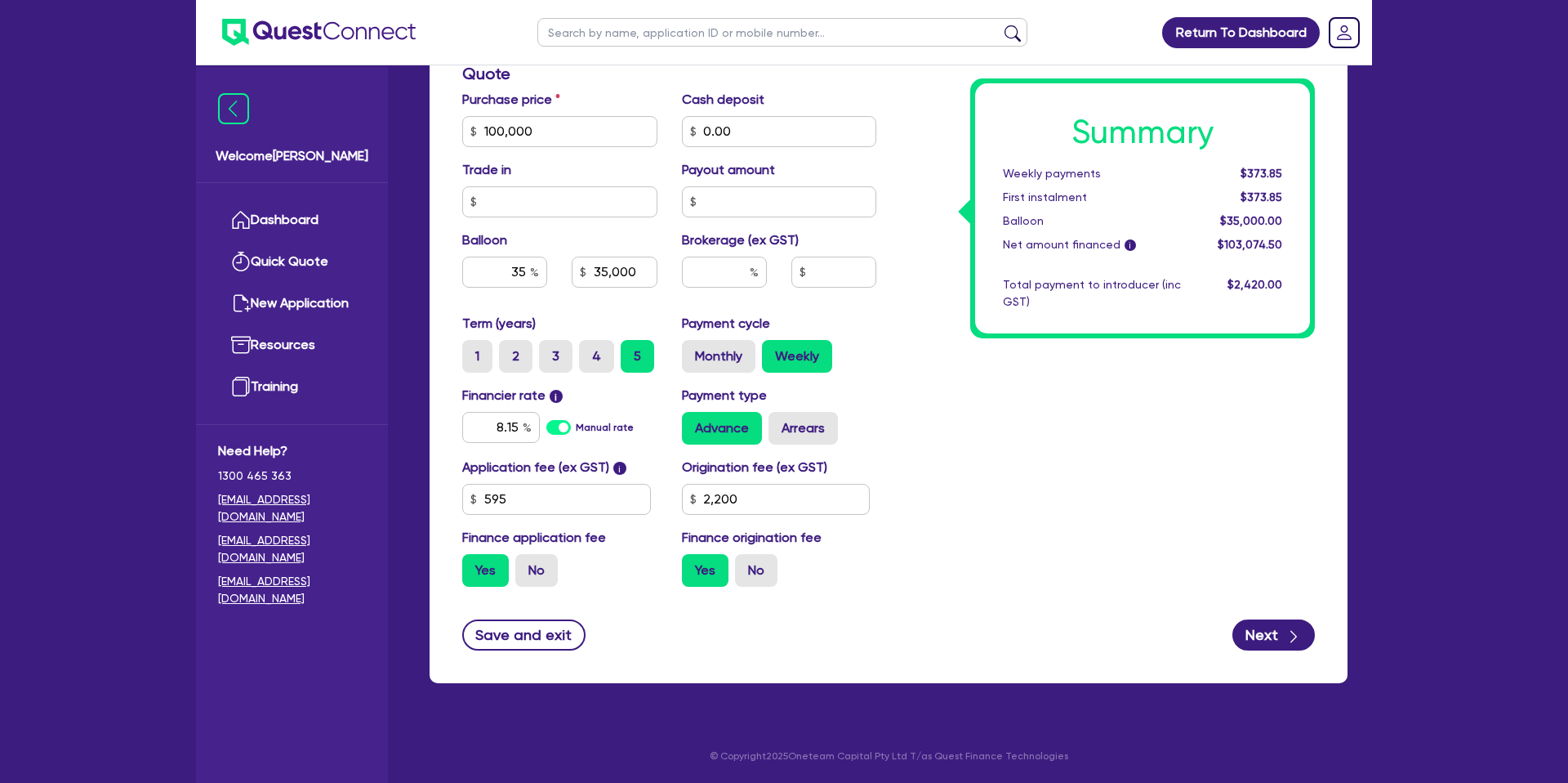
type input "35,000"
type input "2,200"
click at [846, 429] on div "Advance Arrears" at bounding box center [779, 428] width 195 height 32
click at [807, 421] on label "Arrears" at bounding box center [802, 428] width 69 height 32
click at [779, 421] on input "Arrears" at bounding box center [773, 417] width 10 height 10
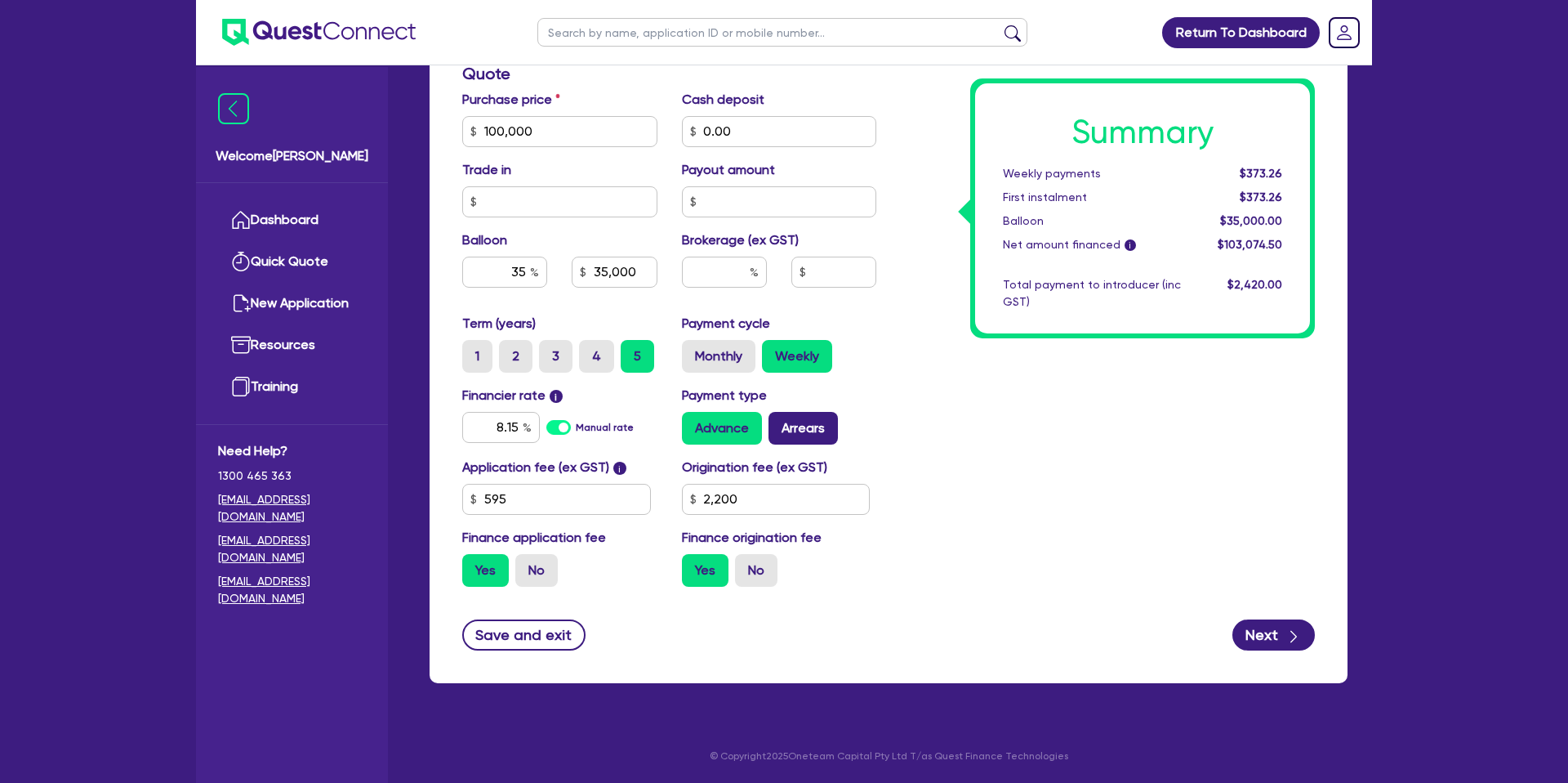
radio input "true"
type input "35,000"
type input "2,200"
type input "35,000"
type input "2,200"
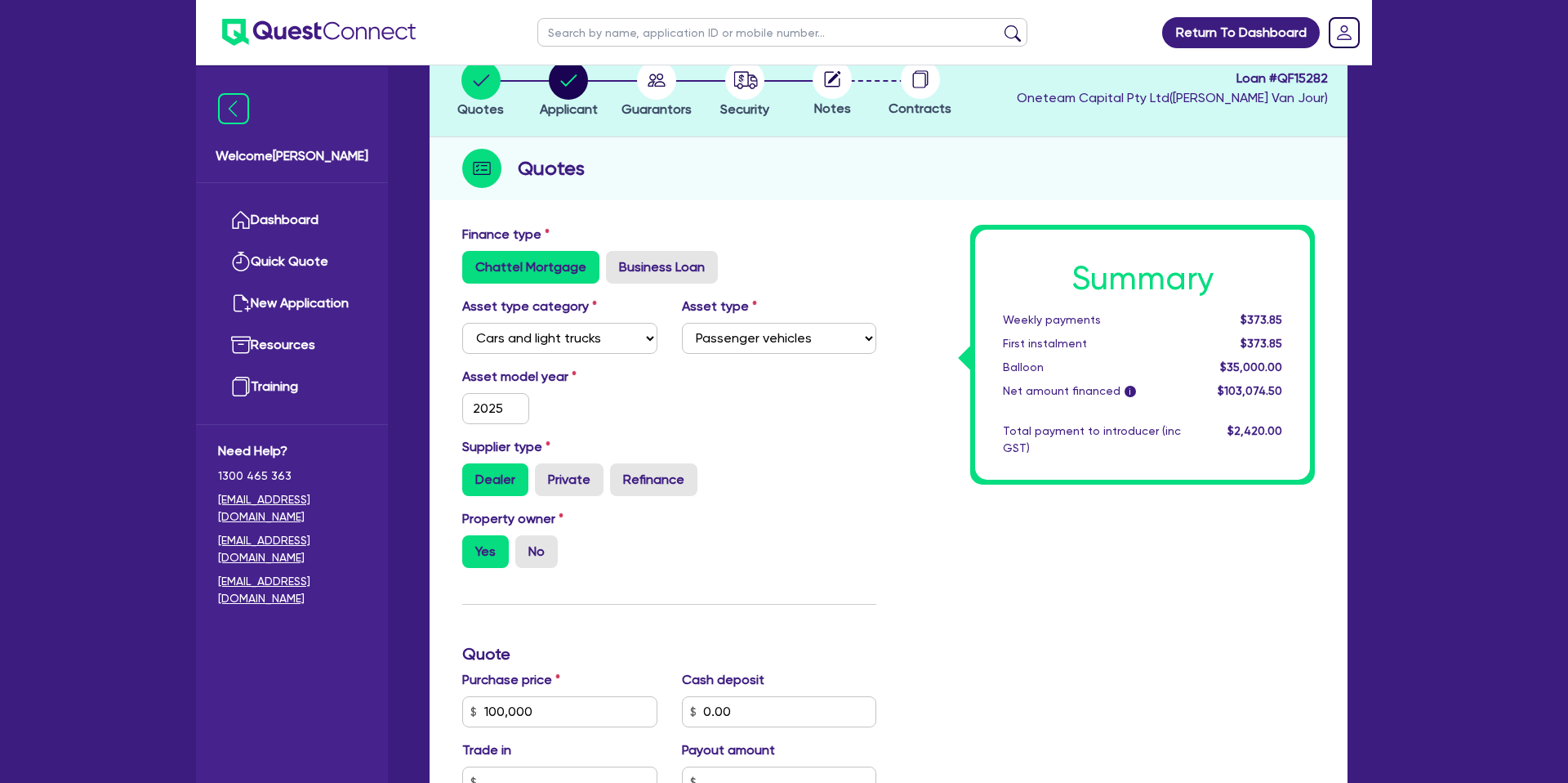
scroll to position [0, 0]
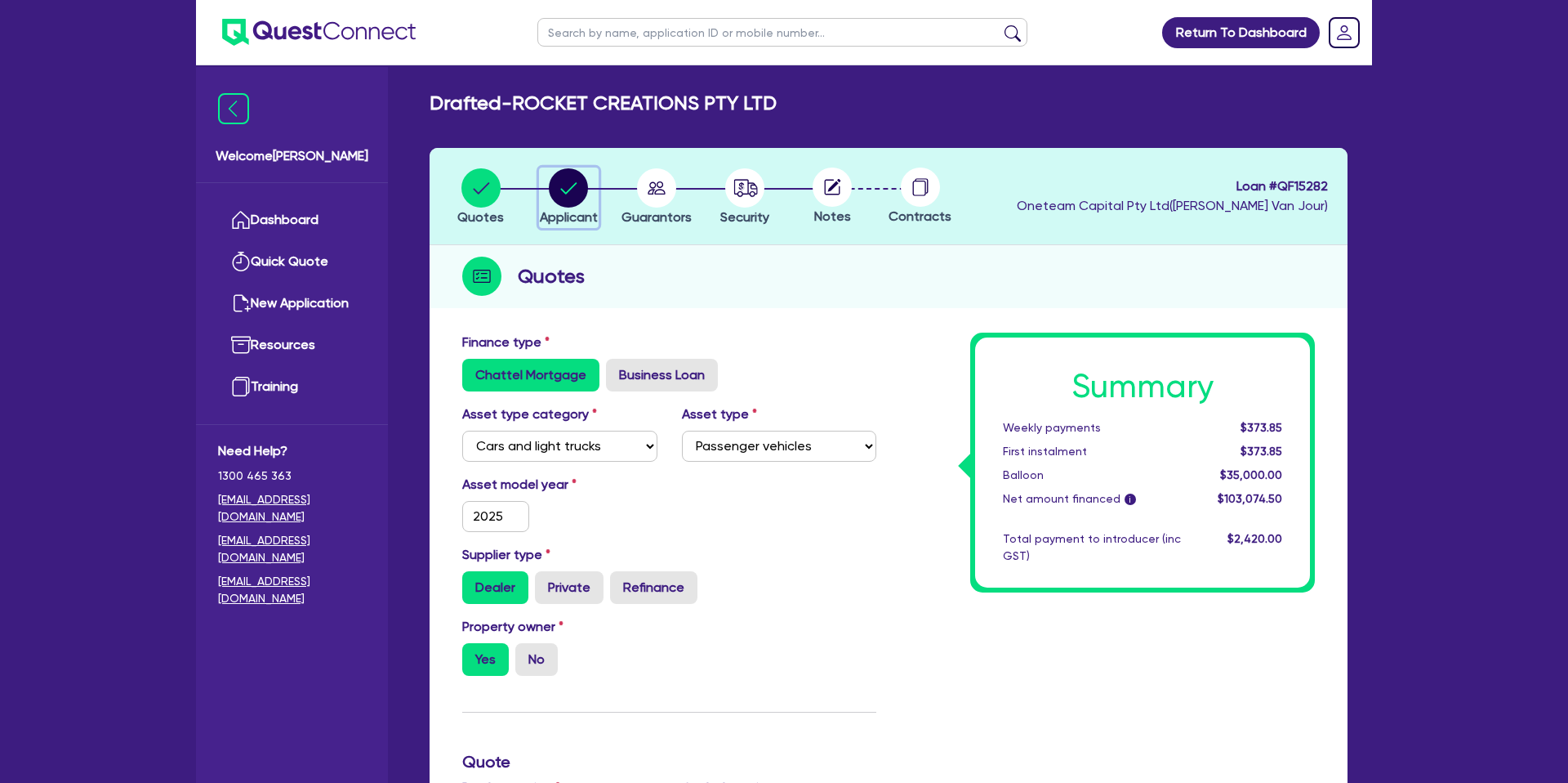
click at [575, 182] on icon "button" at bounding box center [568, 187] width 16 height 11
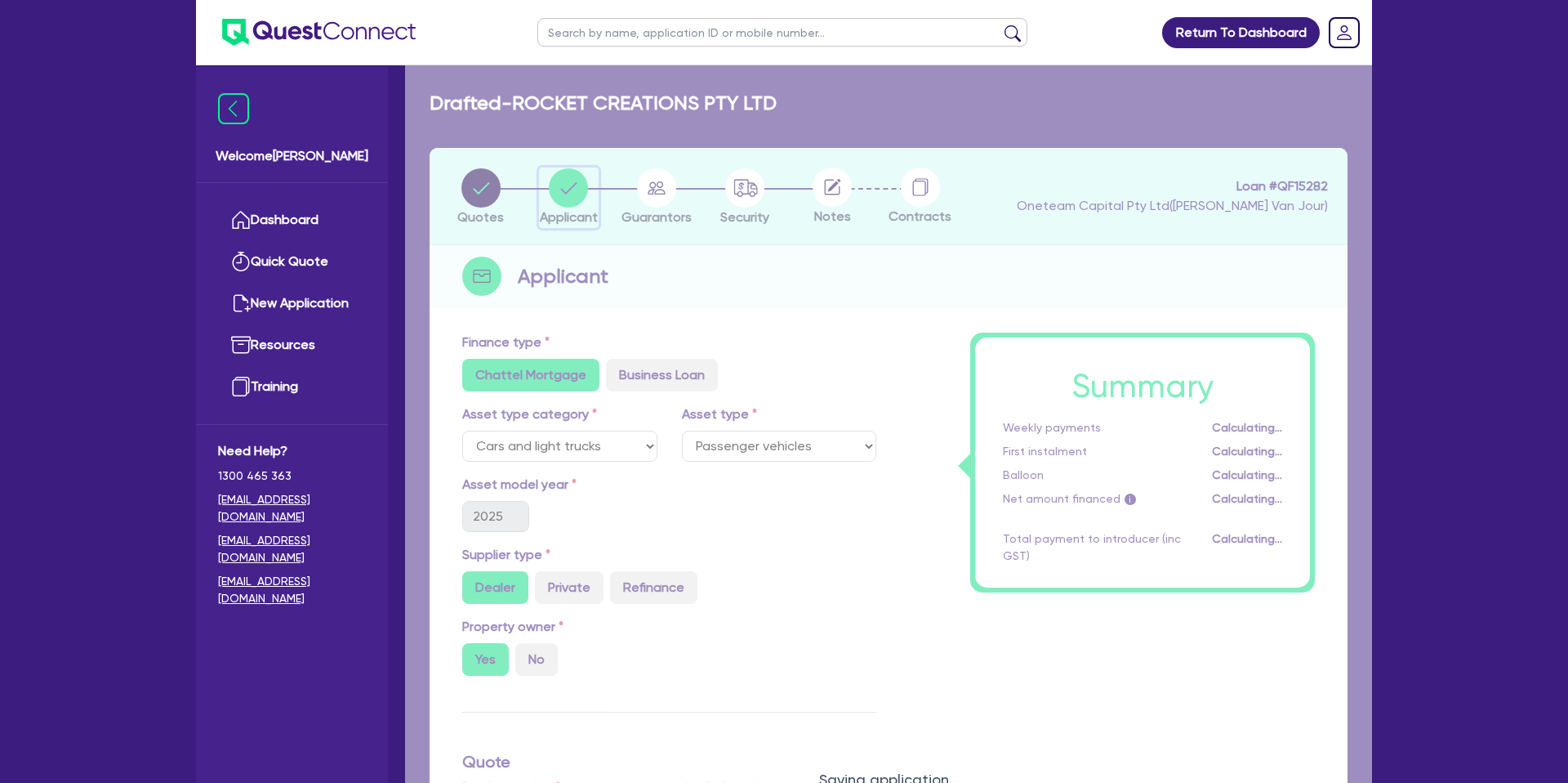
select select "COMPANY"
select select "ACCOMODATION_FOOD"
select select "CAFES"
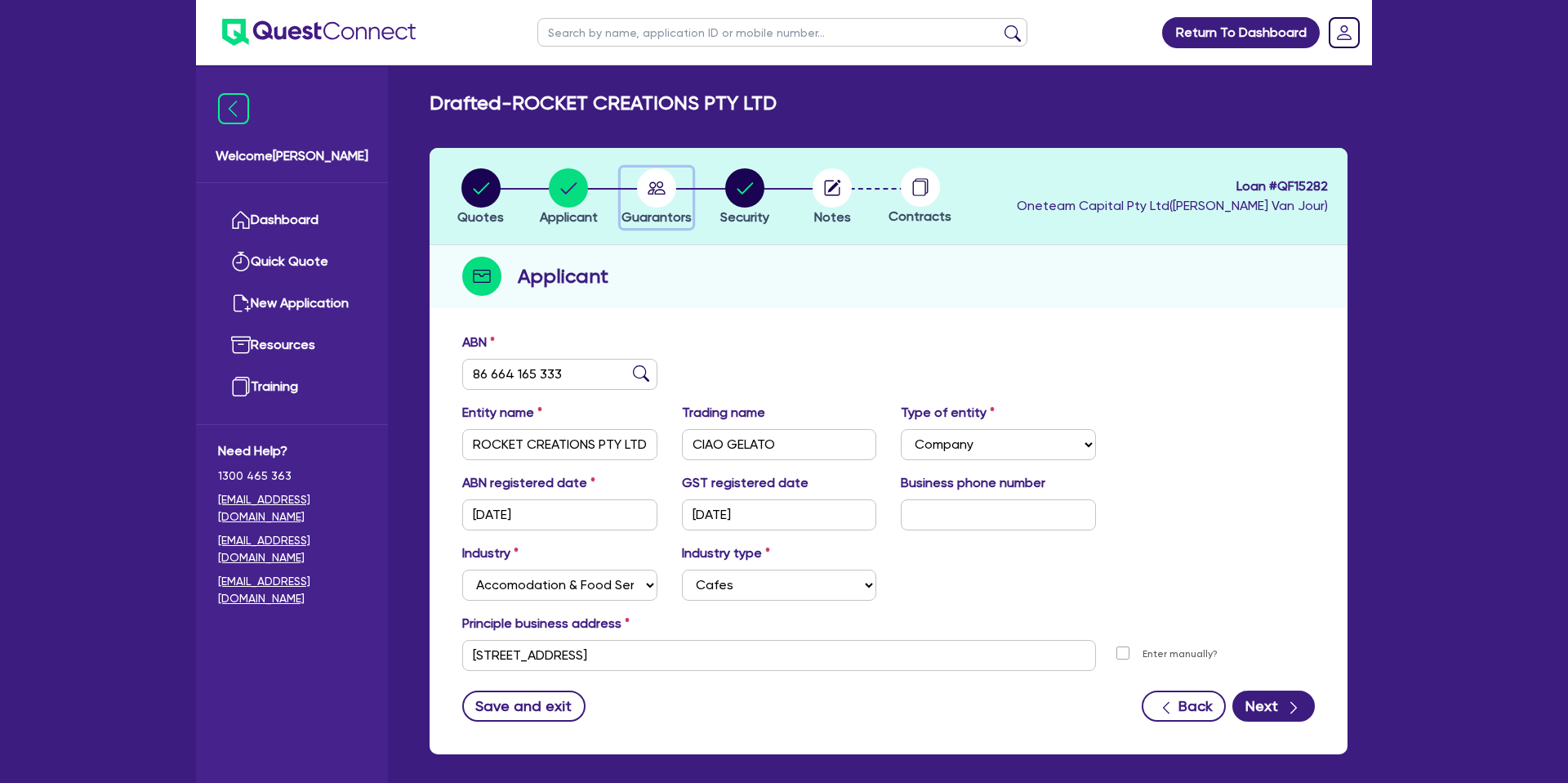
click at [660, 184] on circle "button" at bounding box center [656, 188] width 39 height 39
select select "MR"
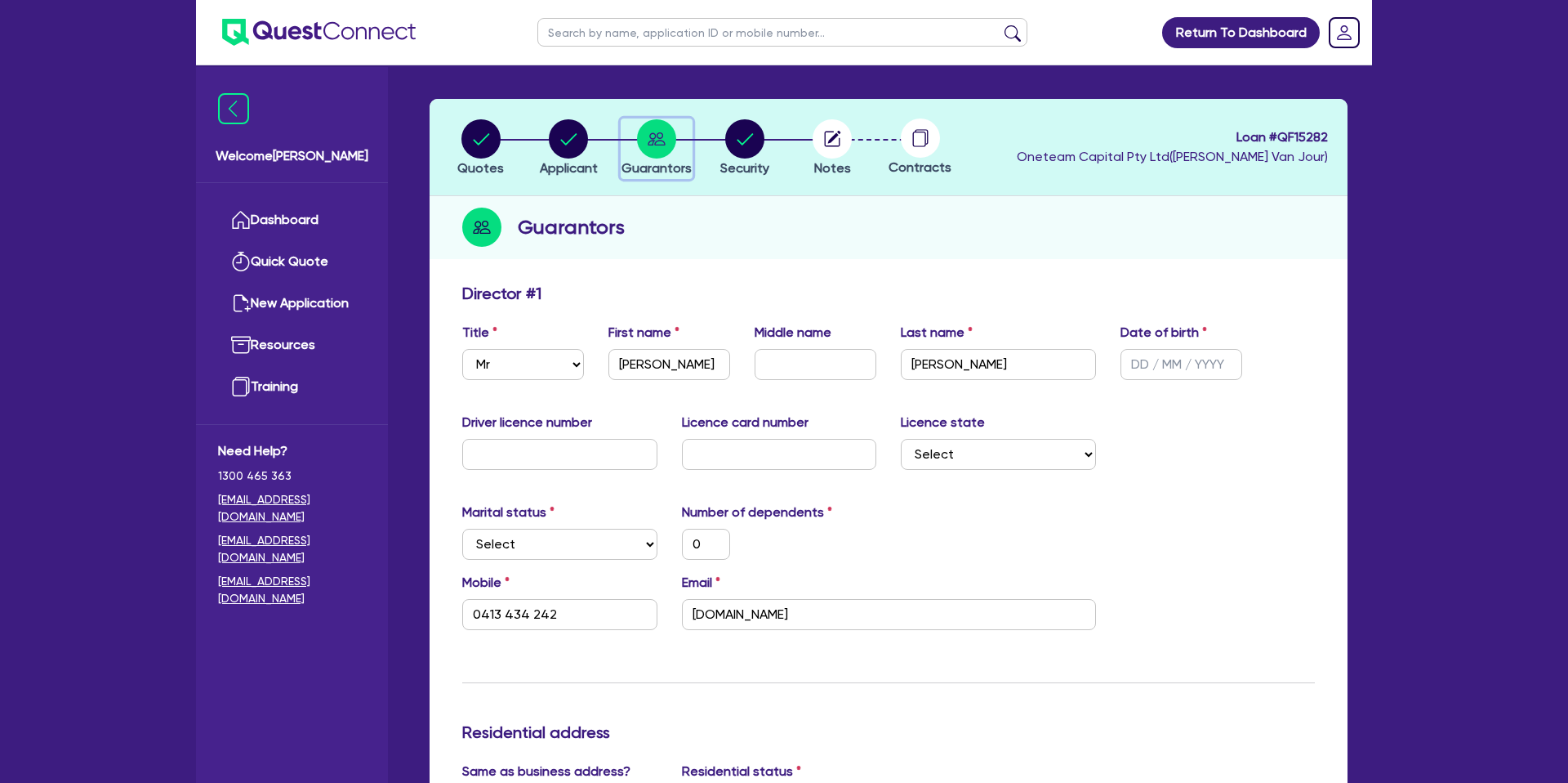
scroll to position [79, 0]
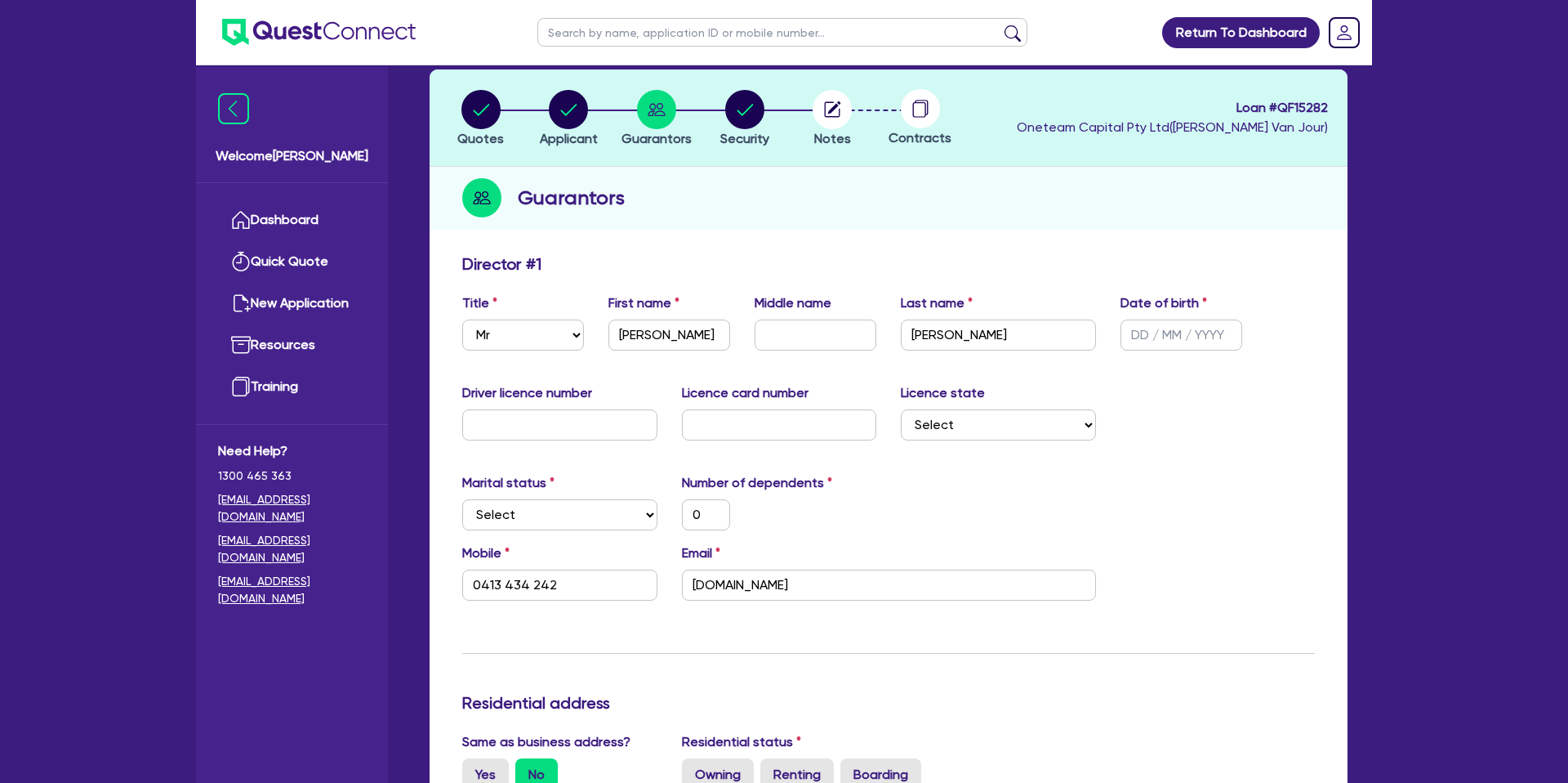
click at [669, 202] on div "Guarantors" at bounding box center [888, 198] width 918 height 63
click at [748, 114] on circle "button" at bounding box center [745, 109] width 39 height 39
select select "CARS_AND_LIGHT_TRUCKS"
select select "PASSENGER_VEHICLES"
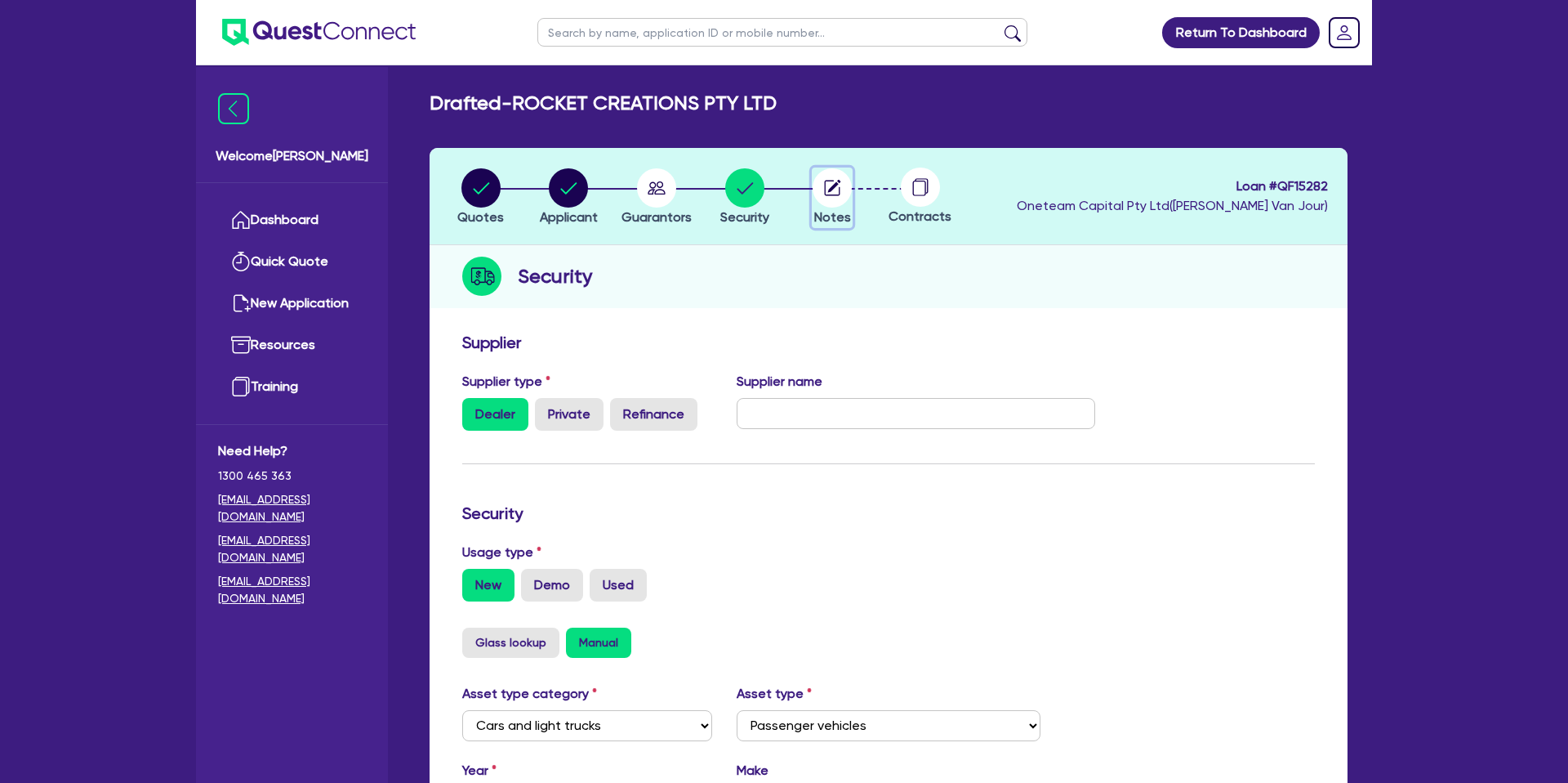
click at [827, 190] on circle "button" at bounding box center [832, 188] width 39 height 39
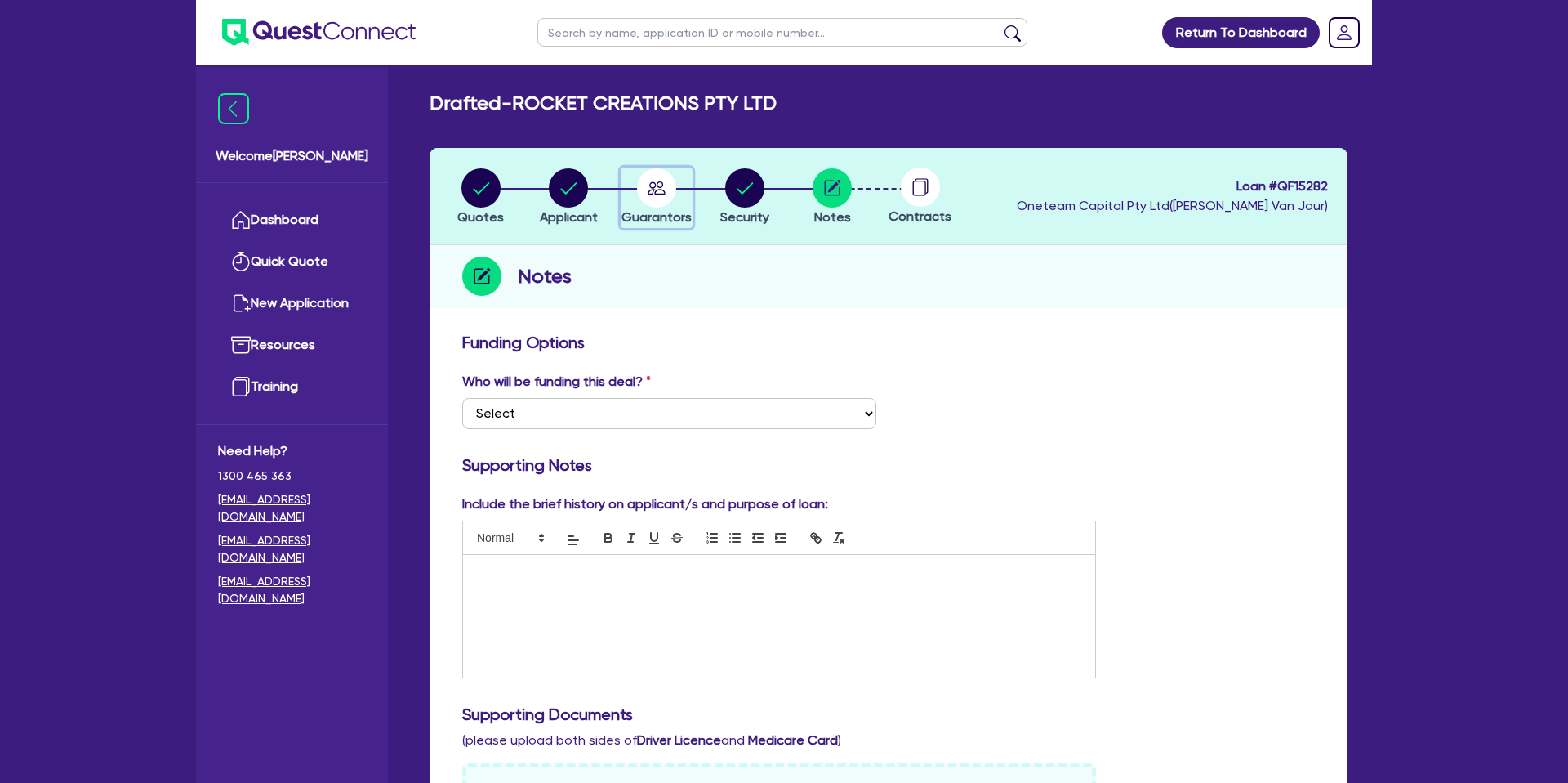
click at [657, 181] on icon "button" at bounding box center [656, 187] width 18 height 13
select select "MR"
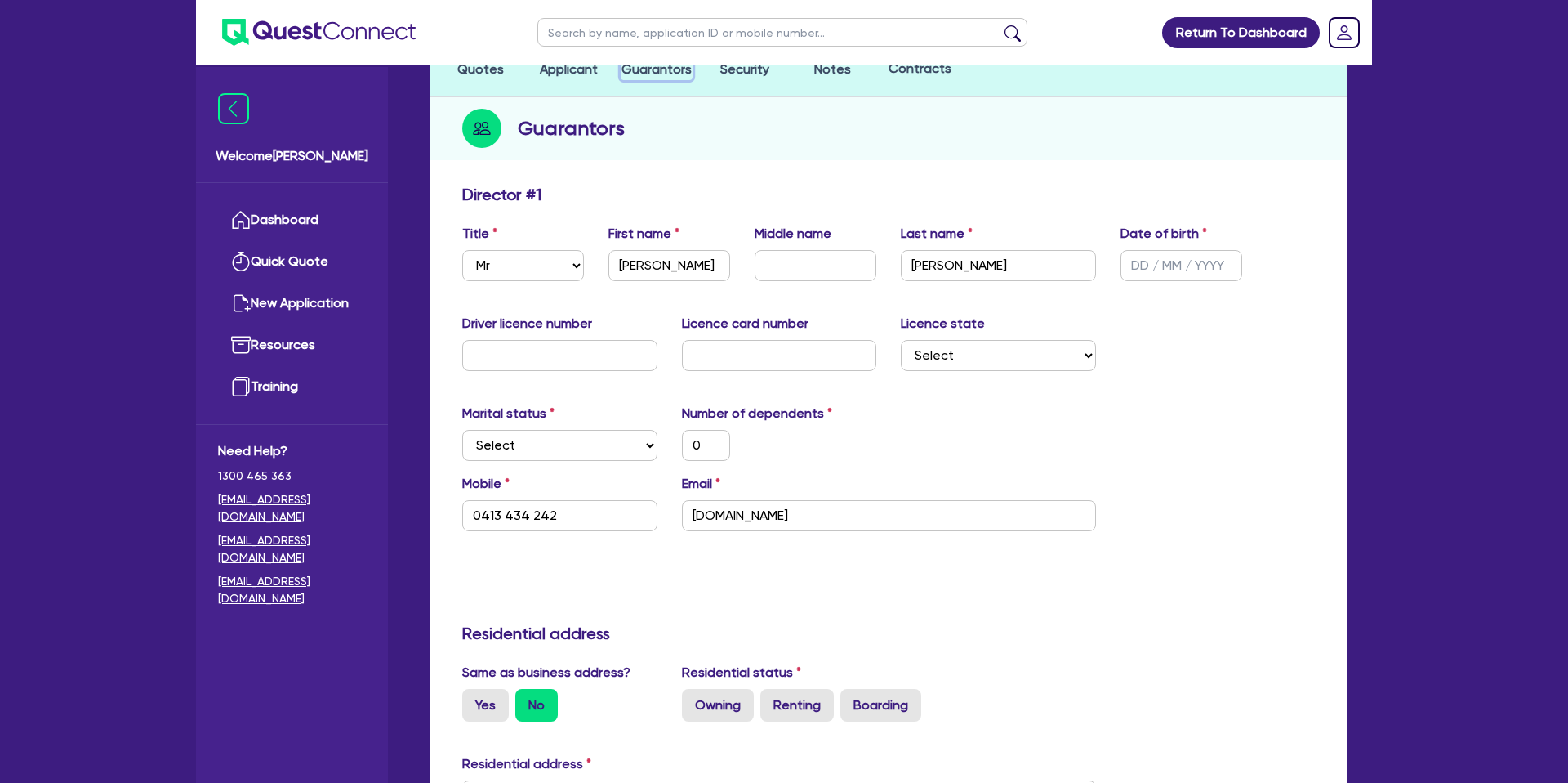
scroll to position [149, 0]
click at [710, 158] on div "Guarantors" at bounding box center [888, 128] width 918 height 63
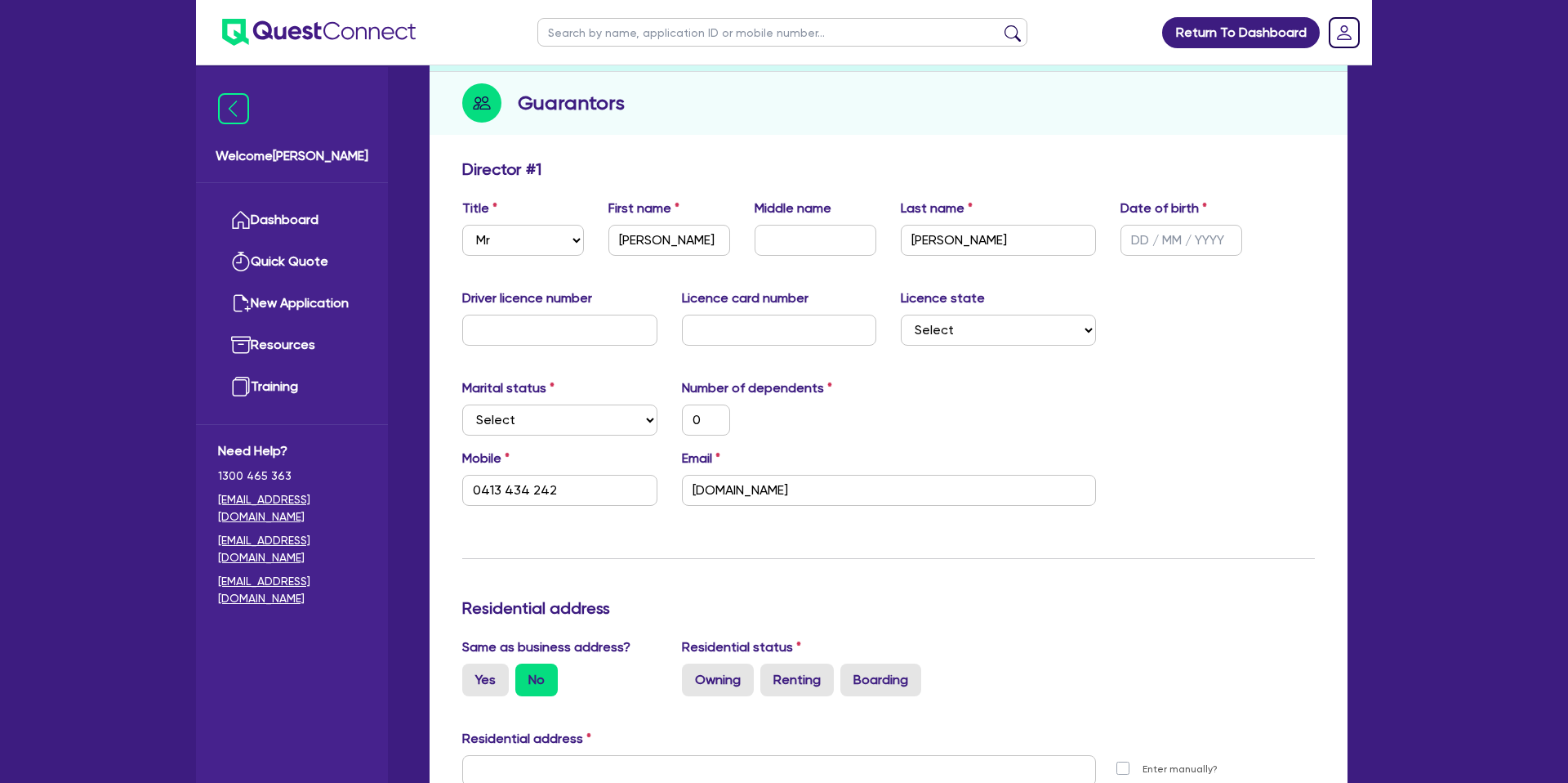
scroll to position [0, 0]
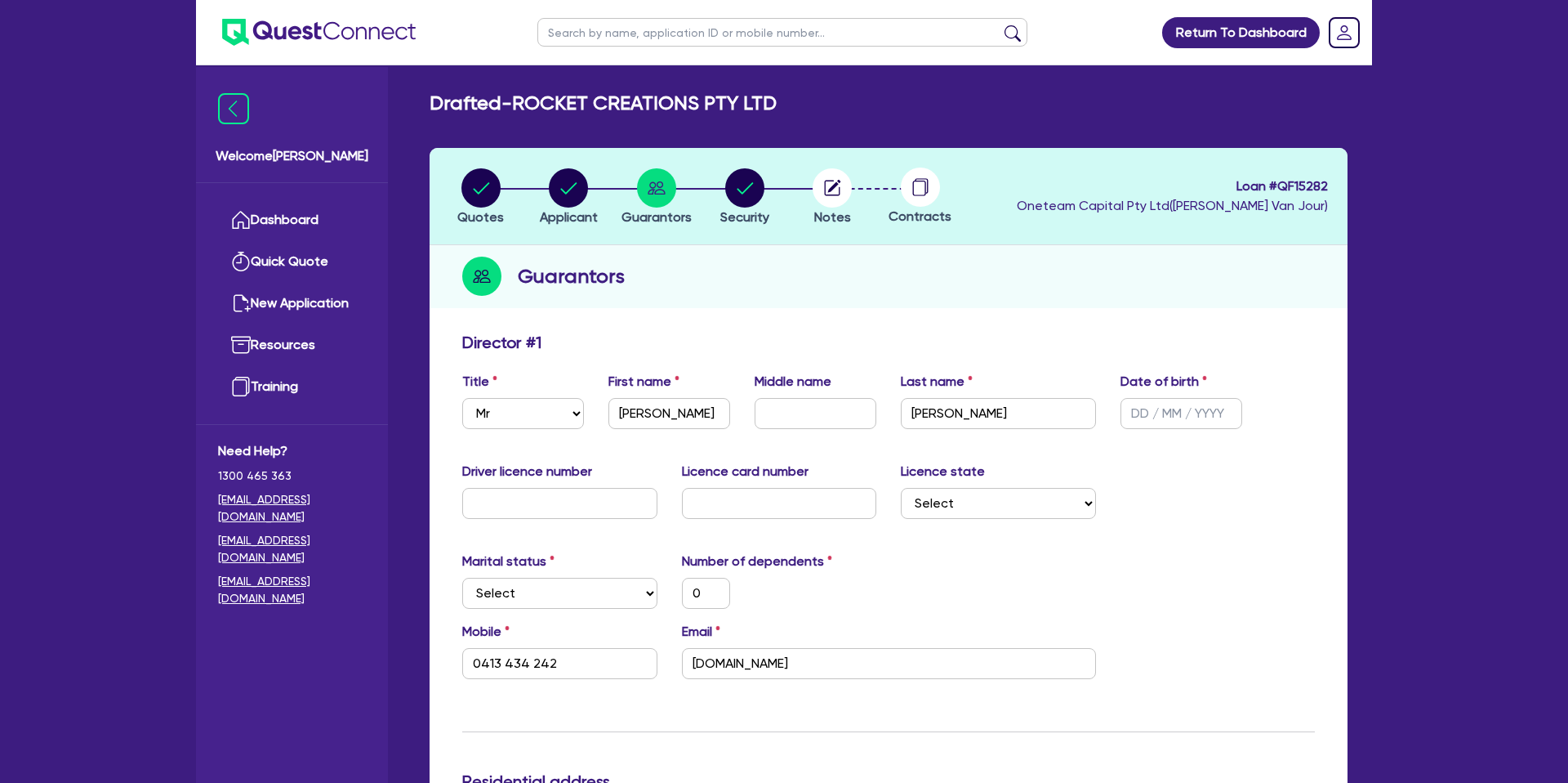
click at [855, 254] on div "Guarantors" at bounding box center [888, 277] width 918 height 63
click at [1011, 236] on header "Quotes Applicant Guarantors Security Notes Contracts Loan # QF15282 Oneteam Cap…" at bounding box center [888, 196] width 918 height 97
drag, startPoint x: 490, startPoint y: 178, endPoint x: 499, endPoint y: 188, distance: 13.5
click at [490, 178] on circle "button" at bounding box center [481, 188] width 39 height 39
select select "CARS_AND_LIGHT_TRUCKS"
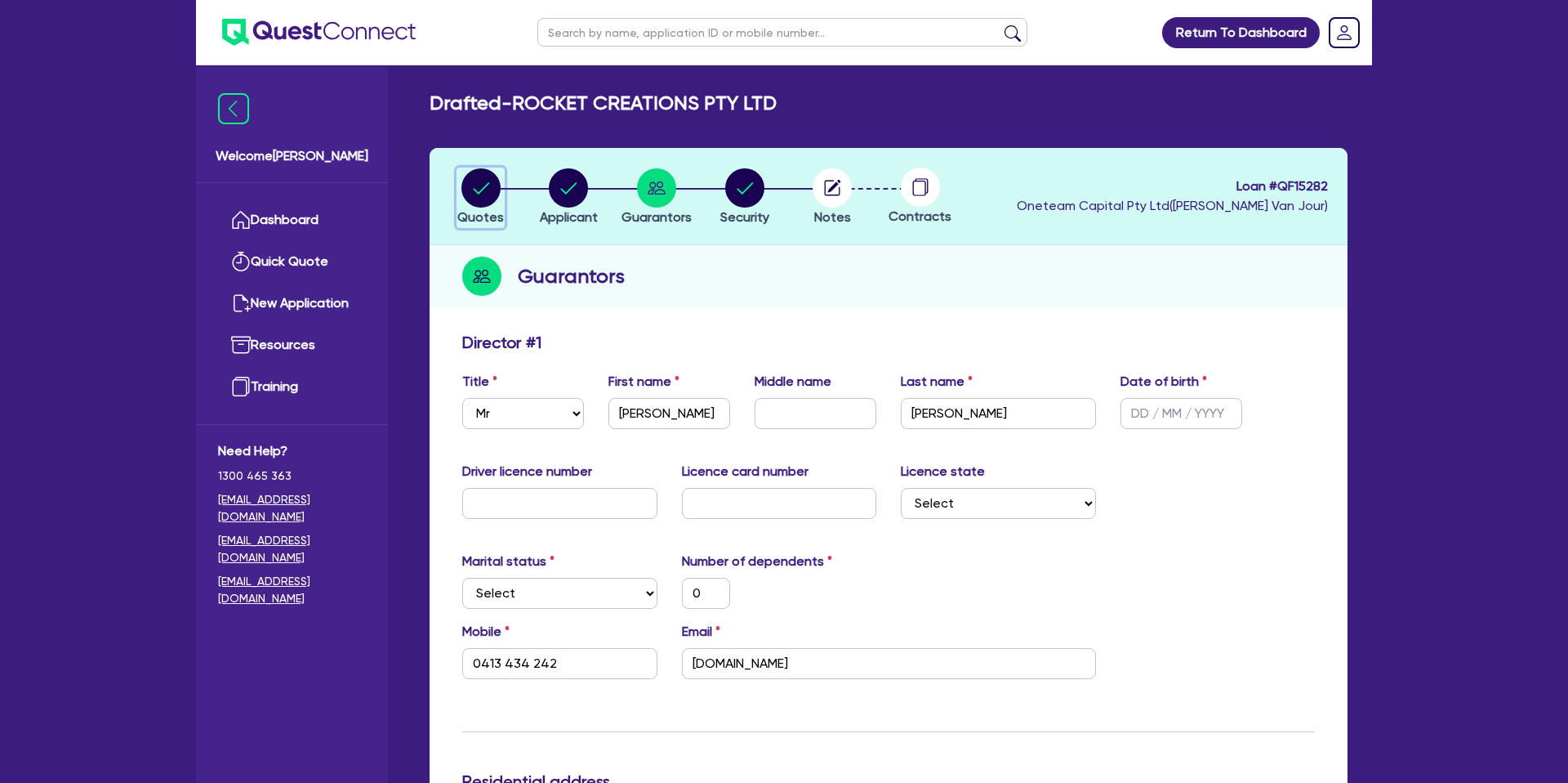
select select "PASSENGER_VEHICLES"
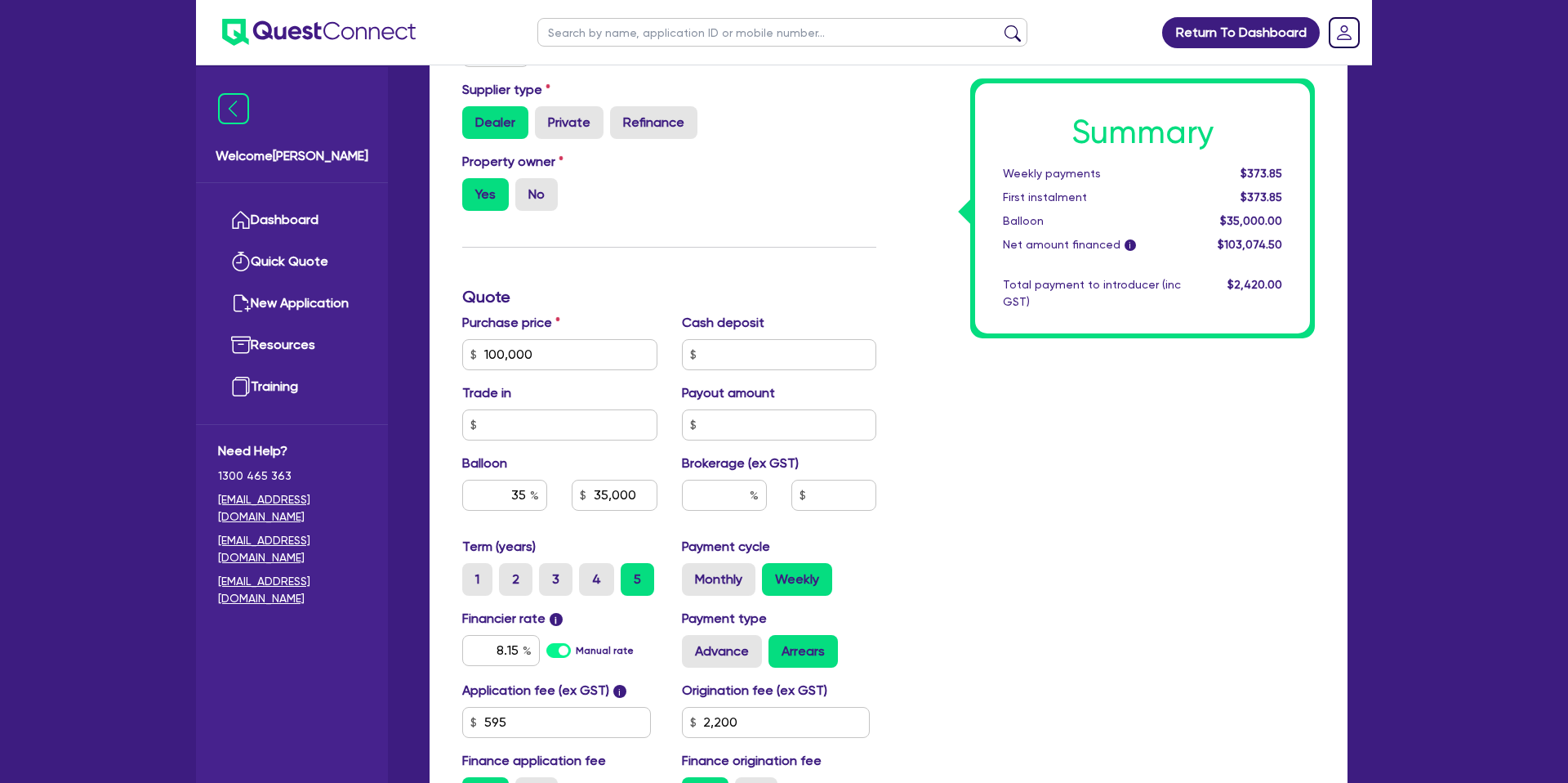
scroll to position [472, 0]
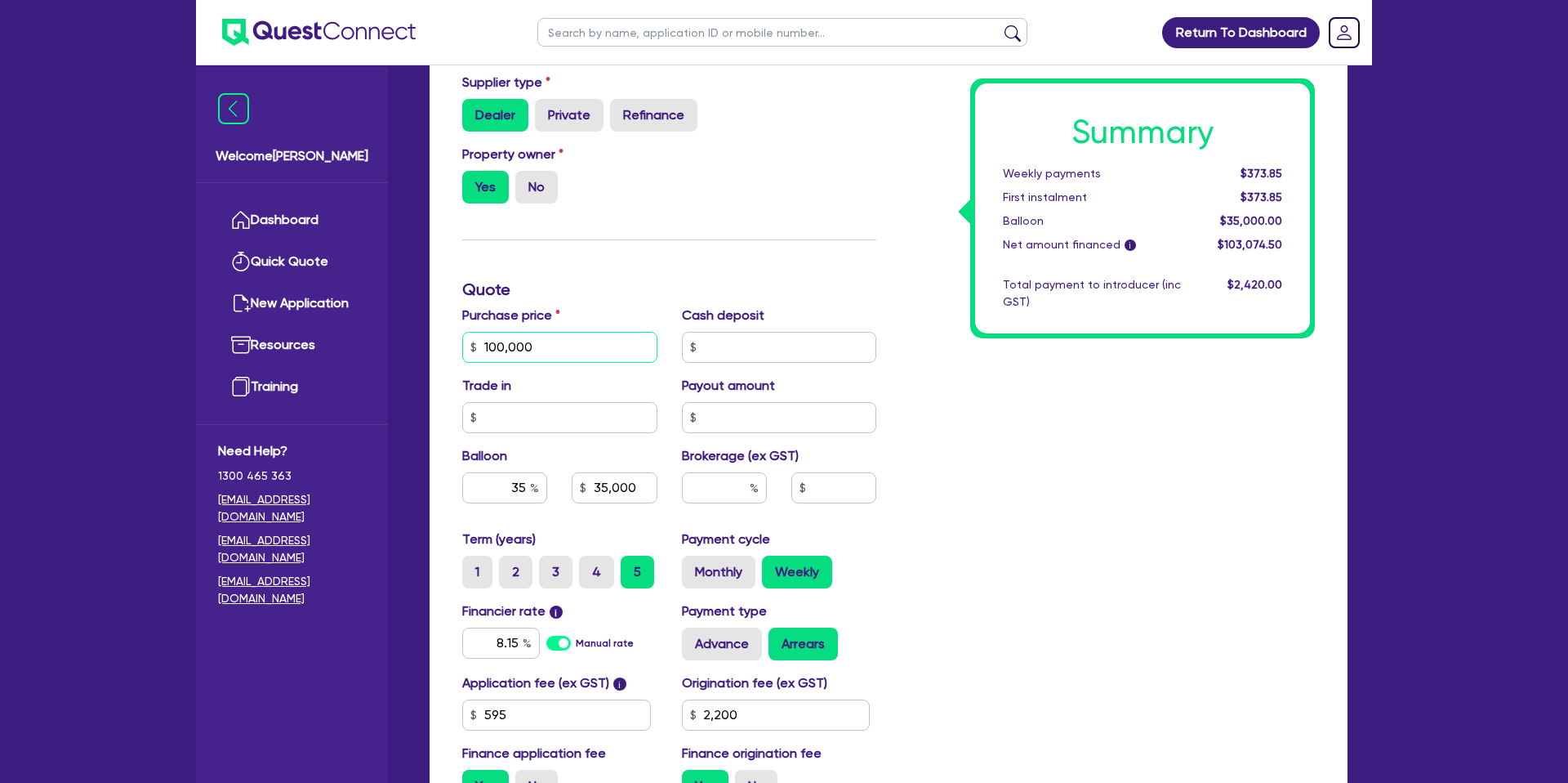
drag, startPoint x: 542, startPoint y: 348, endPoint x: 446, endPoint y: 348, distance: 96.0
click at [446, 348] on div "Finance type Chattel Mortgage Business Loan Asset type category Select Cars and…" at bounding box center [888, 376] width 918 height 1047
type input "100,000"
type input "35,000"
type input "2,200"
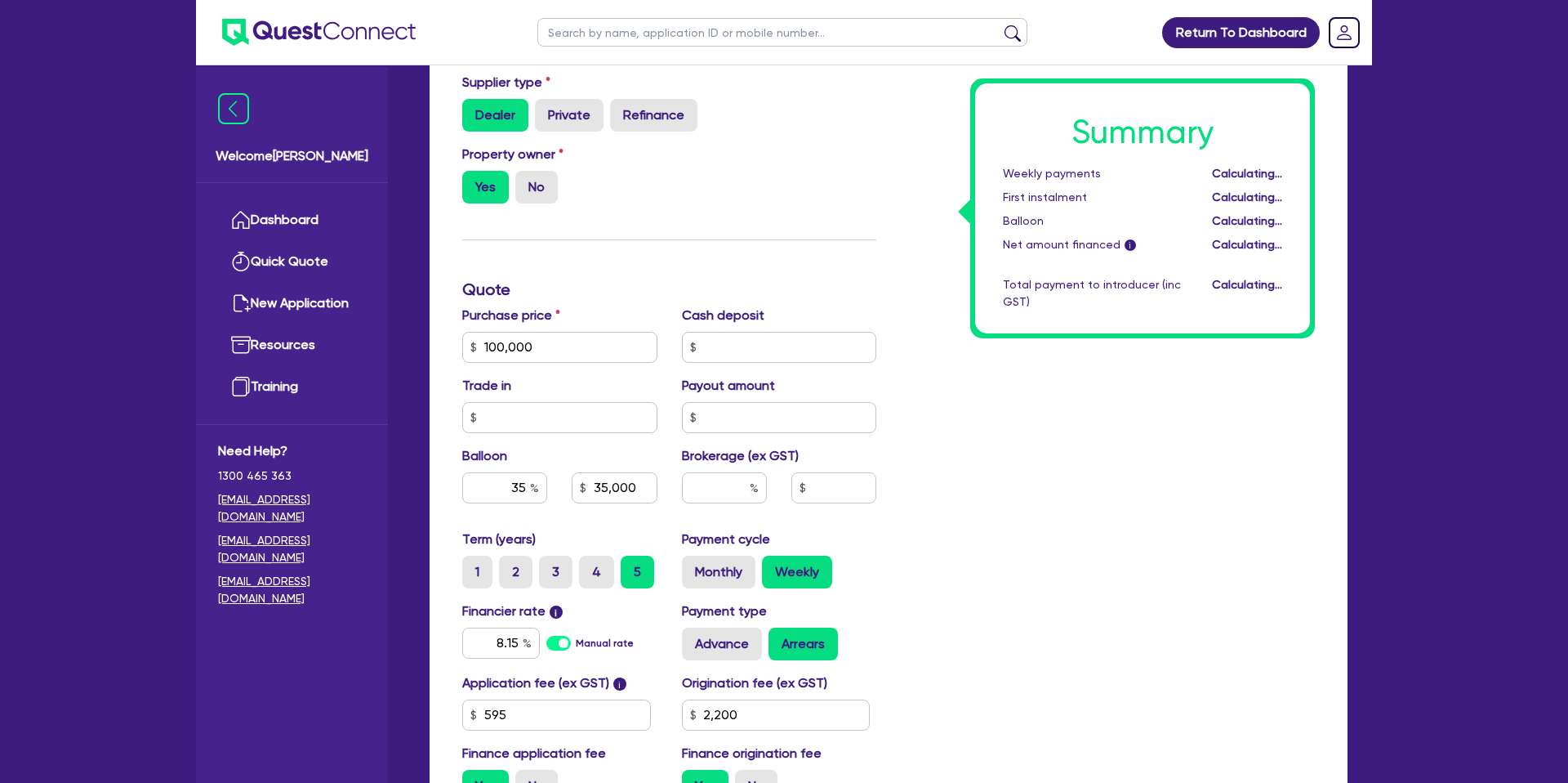
click at [912, 156] on div "Summary Weekly payments Calculating... First instalment Calculating... Balloon …" at bounding box center [1108, 337] width 439 height 955
type input "100,000"
type input "35,000"
type input "2,200"
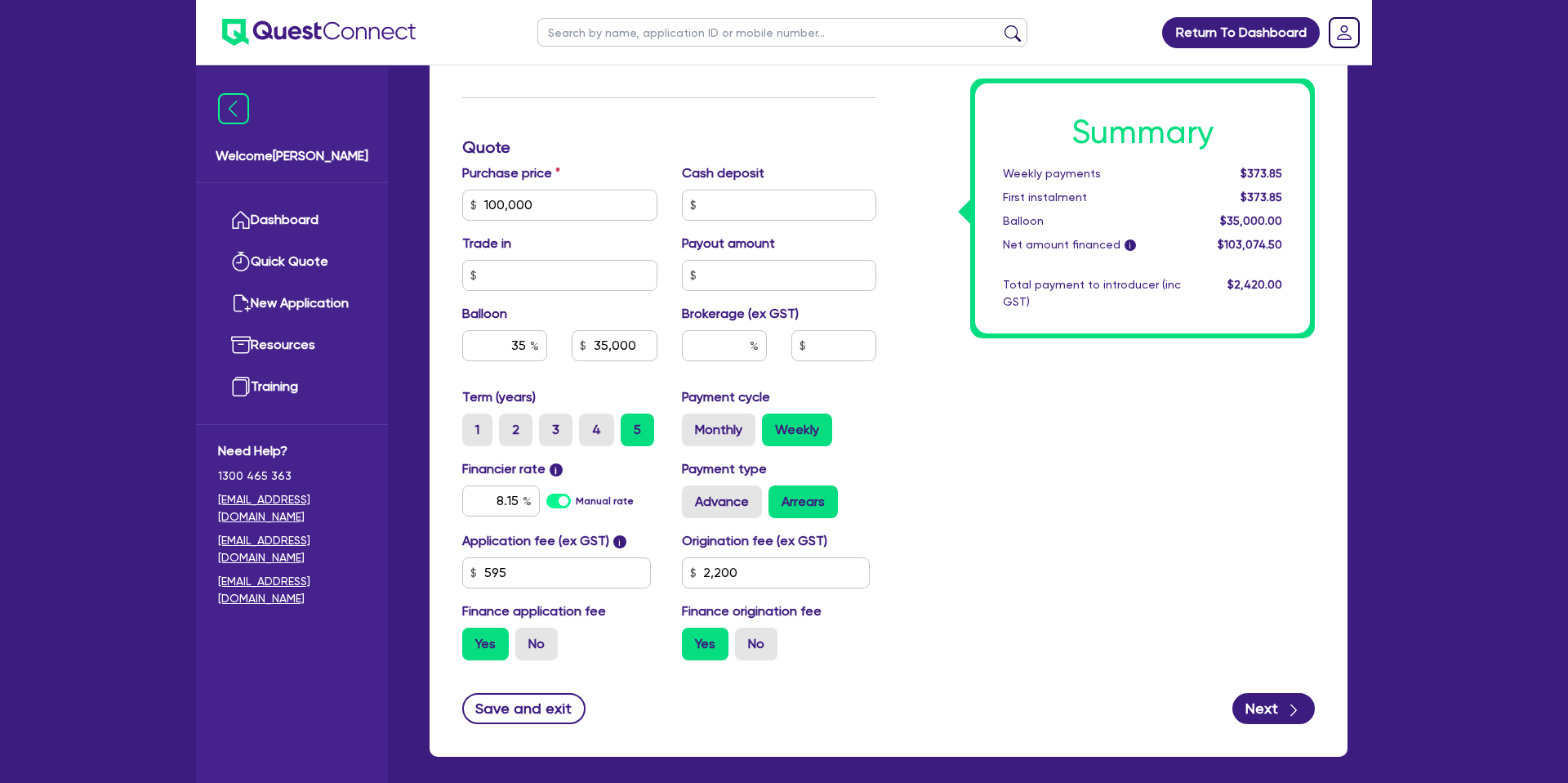
scroll to position [615, 0]
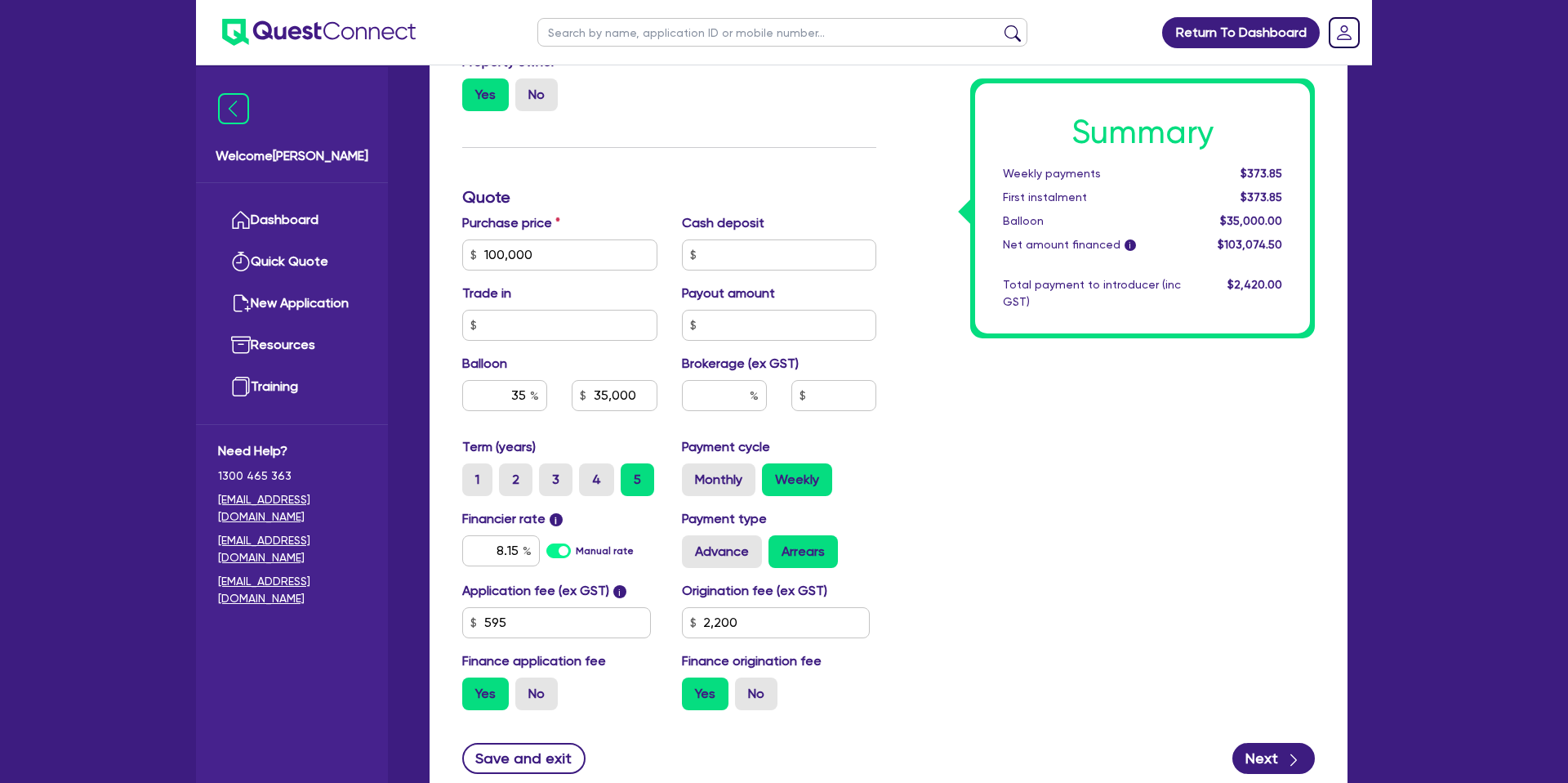
click at [819, 174] on div "Finance type Chattel Mortgage Business Loan Asset type category Select Cars and…" at bounding box center [669, 245] width 439 height 955
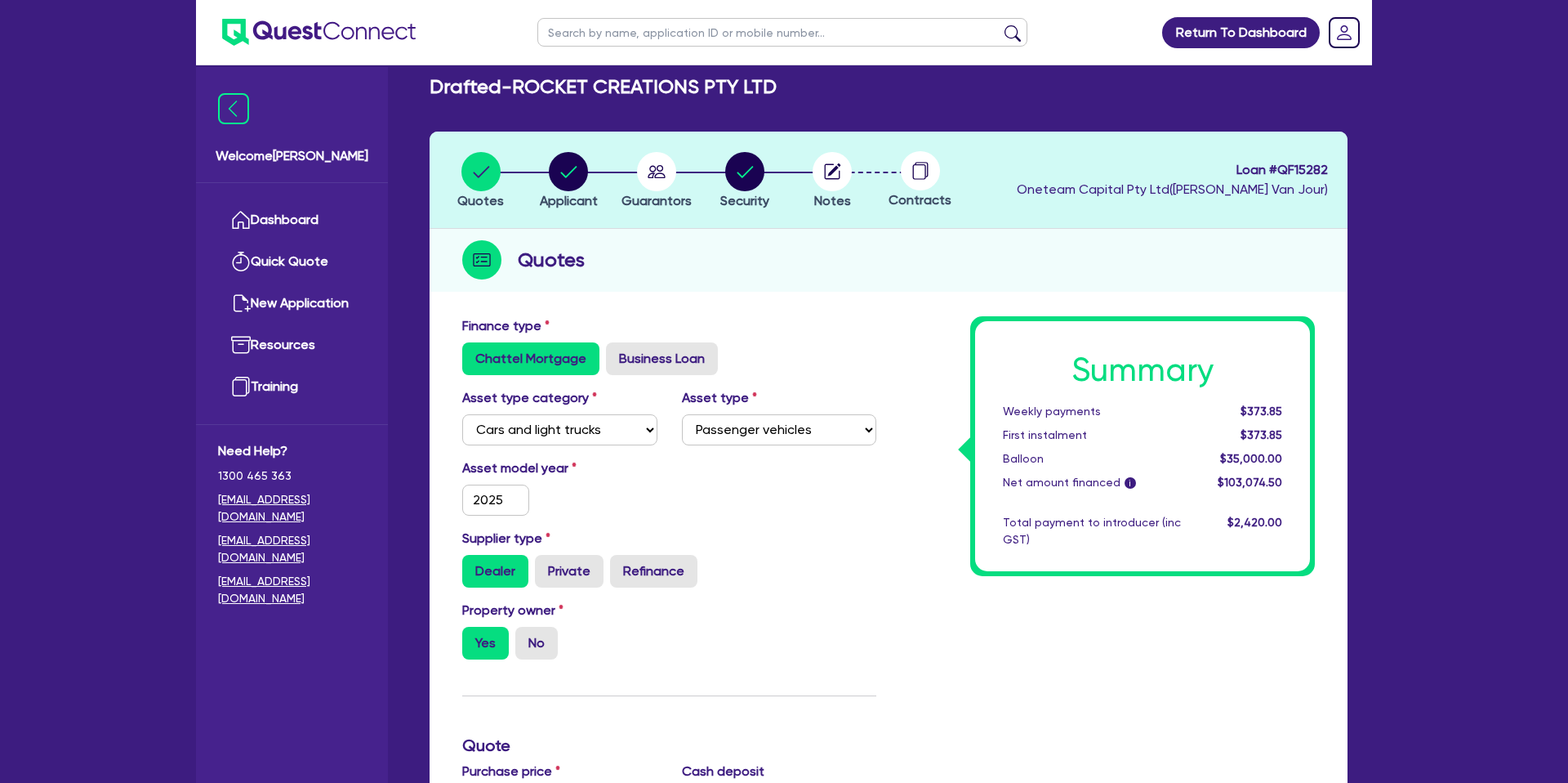
scroll to position [0, 0]
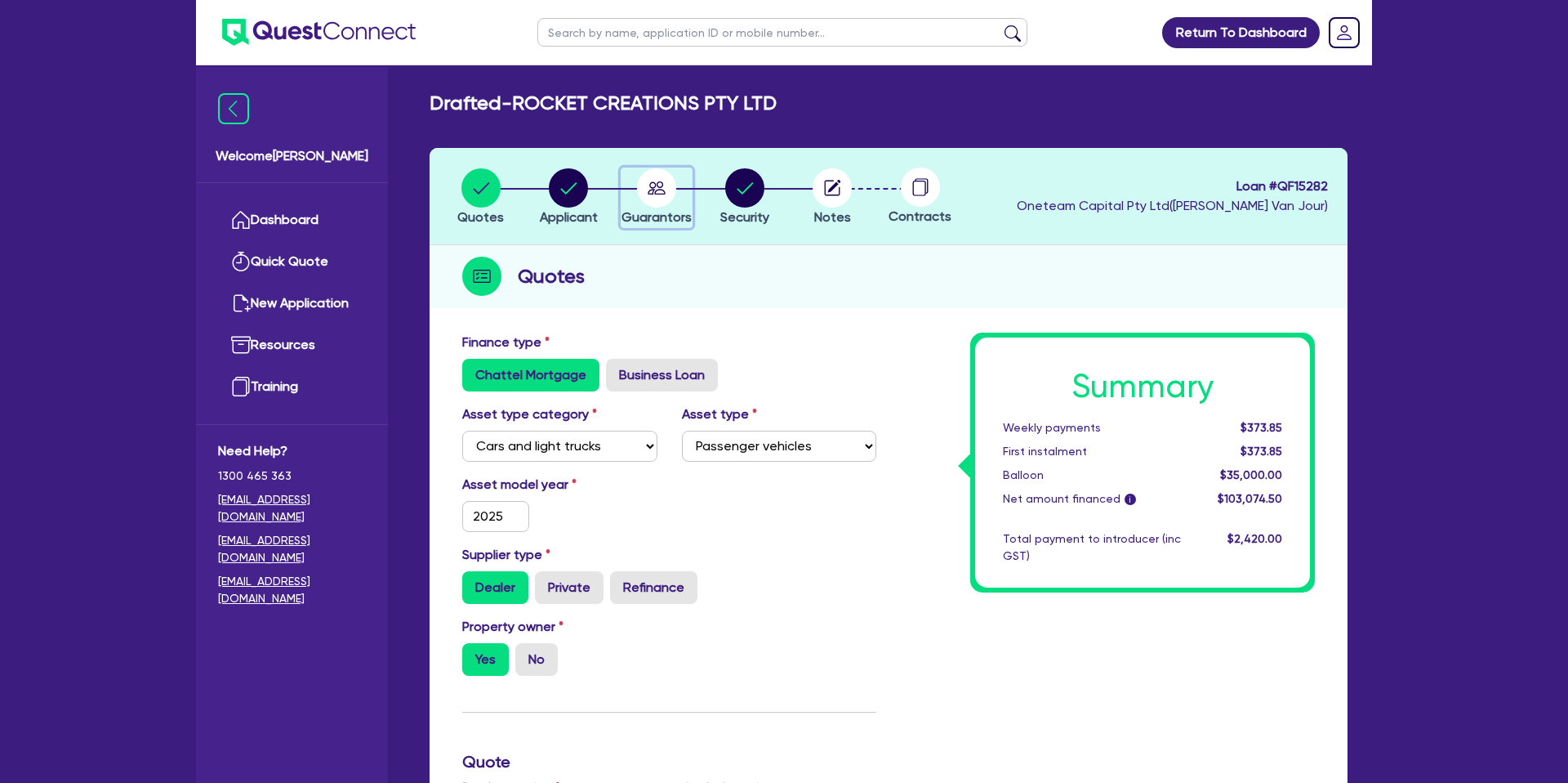
click at [672, 190] on circle "button" at bounding box center [656, 188] width 39 height 39
select select "MR"
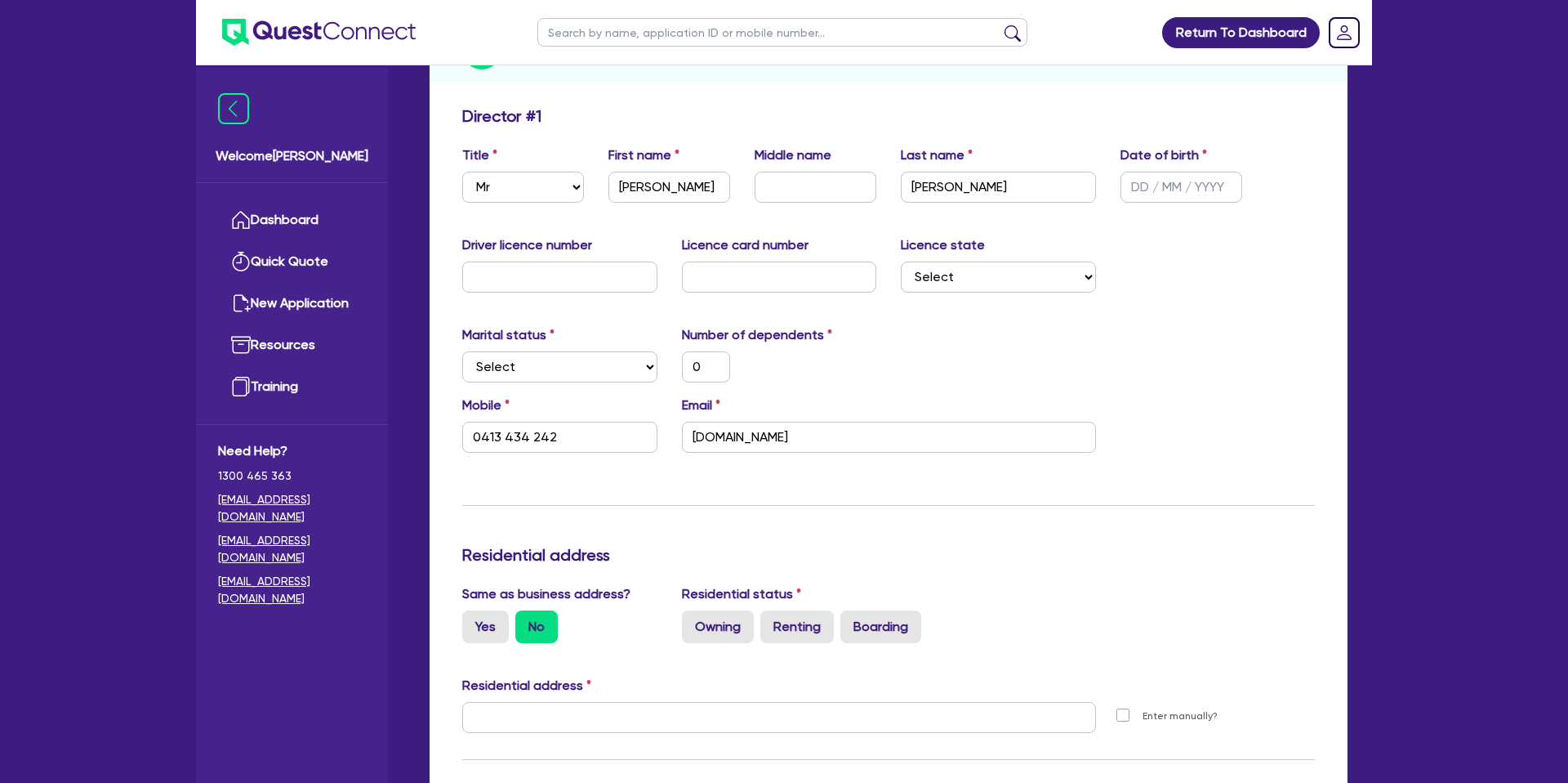
scroll to position [231, 0]
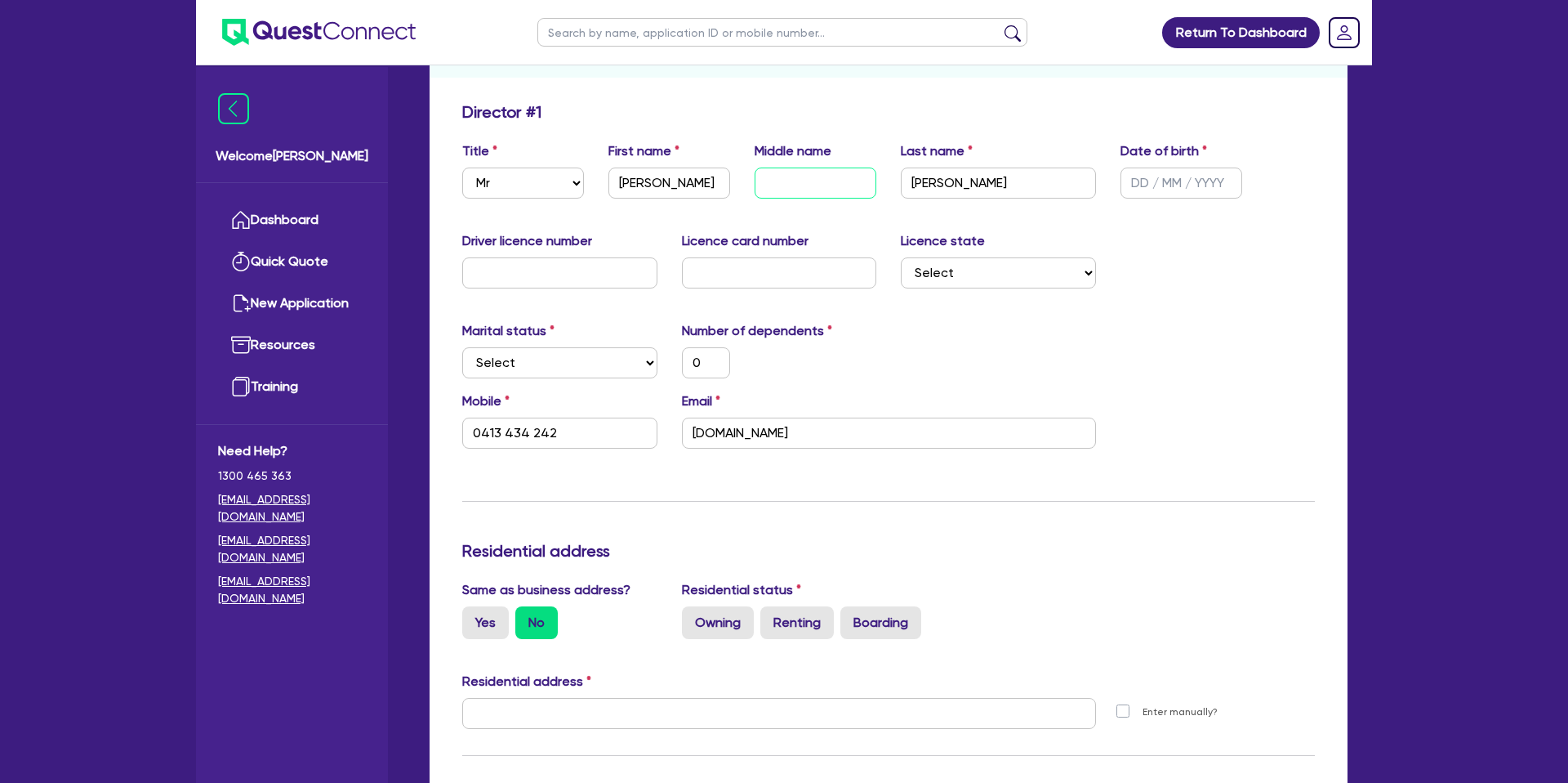
click at [858, 183] on input "text" at bounding box center [815, 183] width 122 height 31
click at [1140, 179] on input "text" at bounding box center [1181, 183] width 122 height 31
type input "2 / /"
type input "0"
type input "0413 434 242"
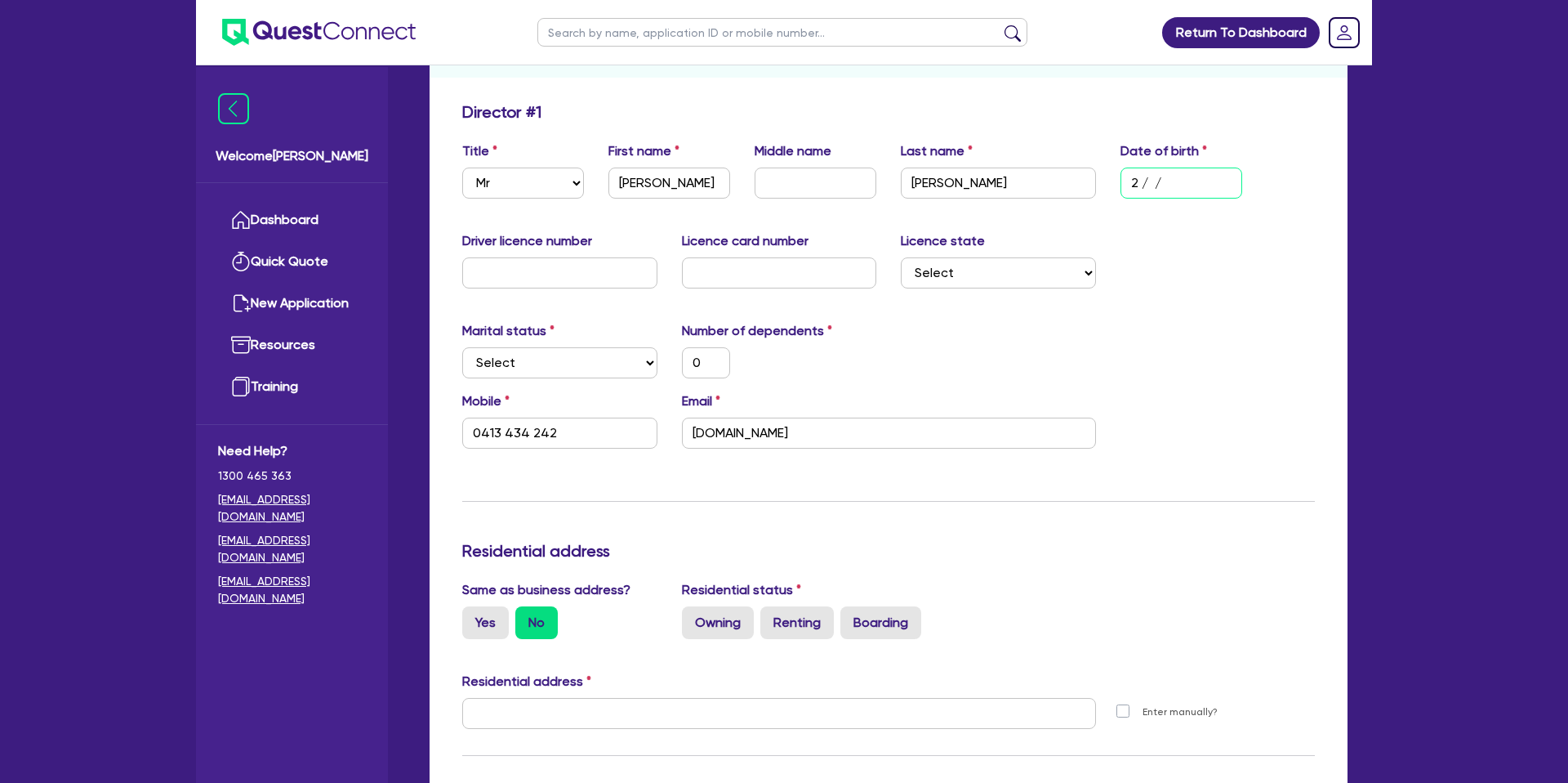
type input "27/ /"
type input "0"
type input "0413 434 242"
type input "27/0 /"
type input "0"
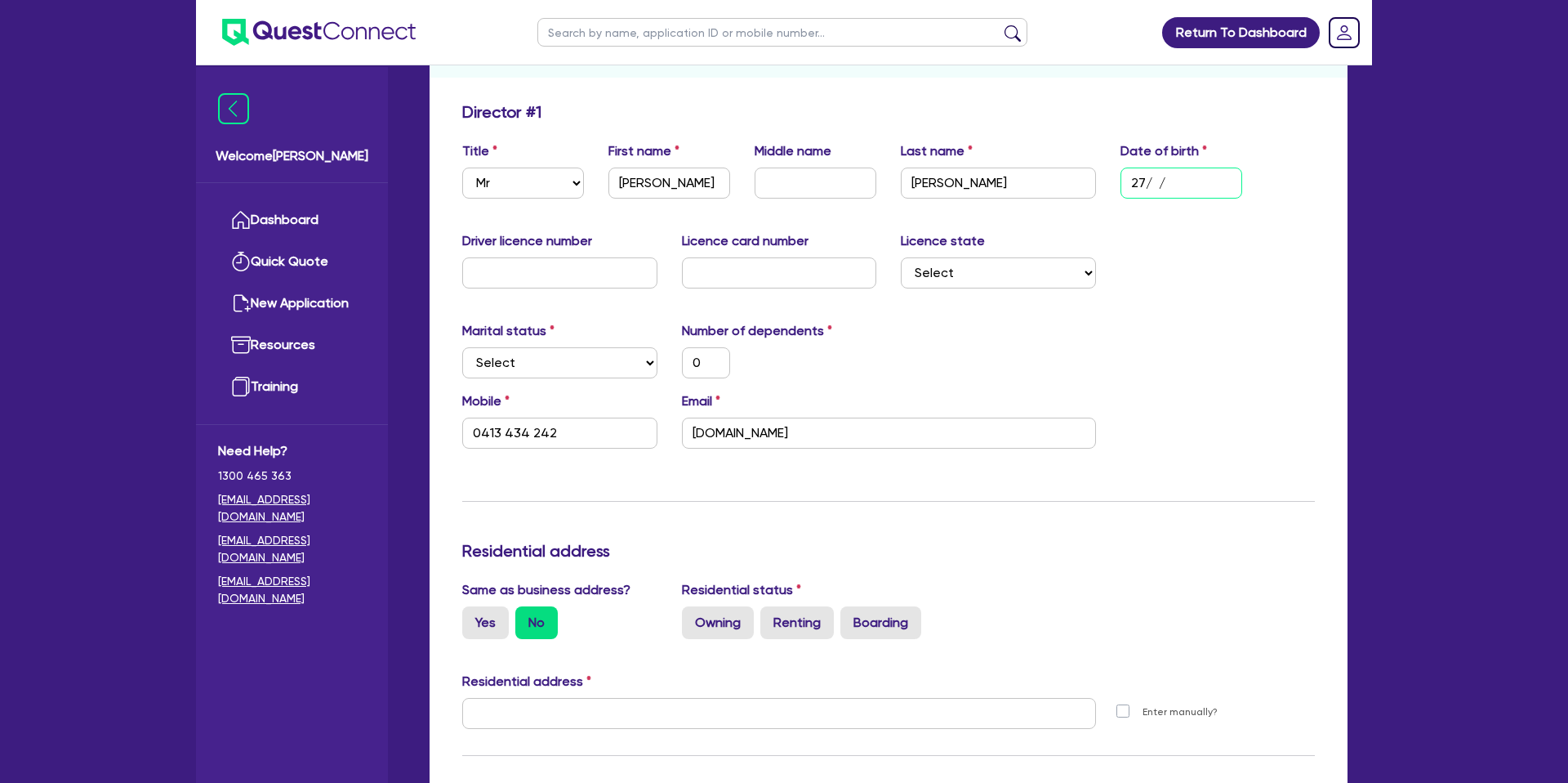
type input "0413 434 242"
type input "27/05/"
type input "0"
type input "0413 434 242"
type input "27/05/1"
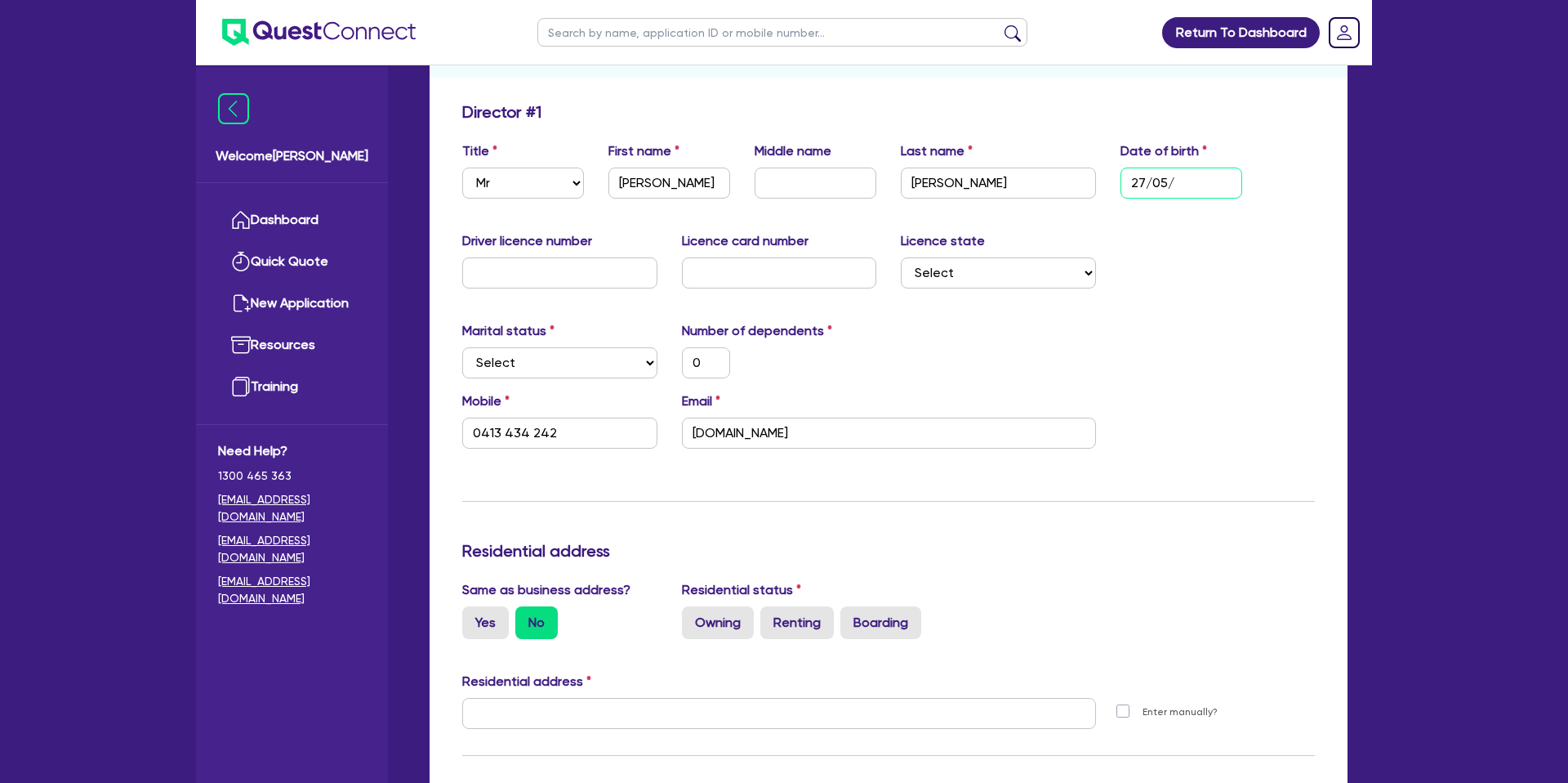
type input "0"
type input "0413 434 242"
type input "27/05/19"
type input "0"
type input "0413 434 242"
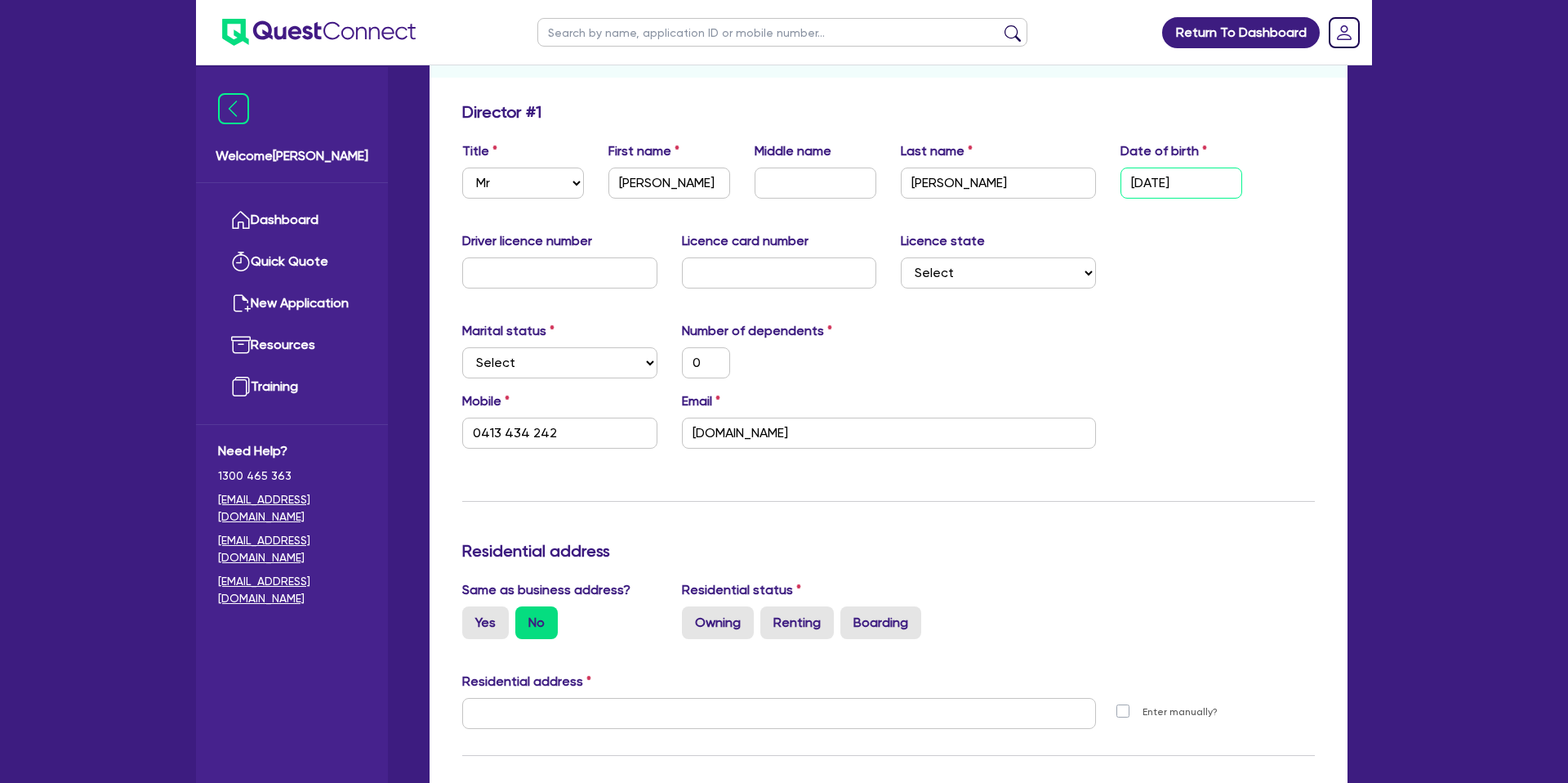
type input "27/05/198"
type input "0"
type input "0413 434 242"
type input "27/05/1982"
type input "0"
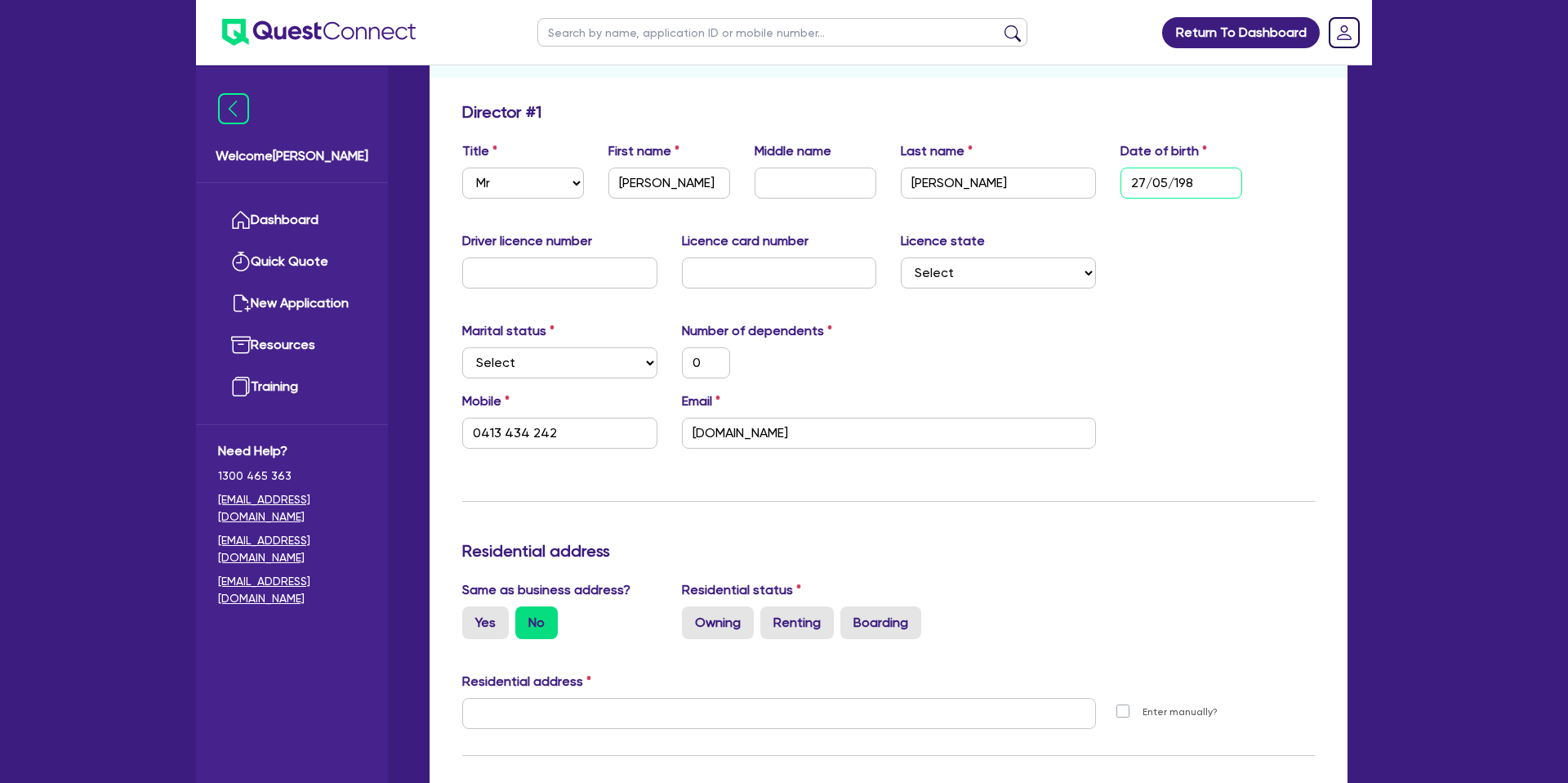
type input "0413 434 242"
type input "27/05/1982"
click at [1281, 285] on div "Driver licence number Licence card number Licence state Select NSW VIC QLD TAS …" at bounding box center [888, 266] width 877 height 70
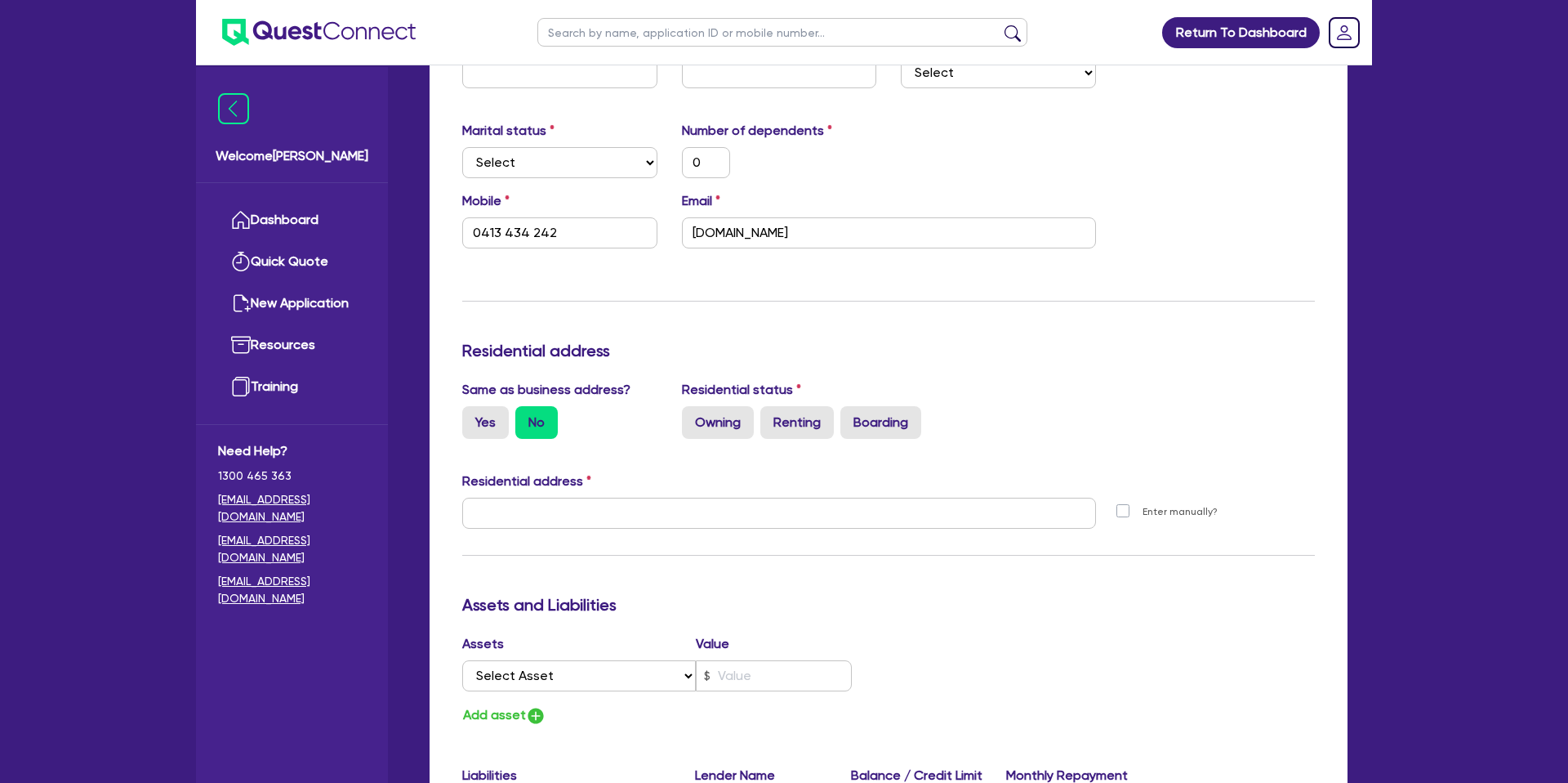
scroll to position [433, 0]
click at [512, 161] on select "Select Single Married De Facto / Partner" at bounding box center [559, 160] width 195 height 31
select select "DE_FACTO"
click at [462, 144] on select "Select Single Married De Facto / Partner" at bounding box center [559, 160] width 195 height 31
type input "0"
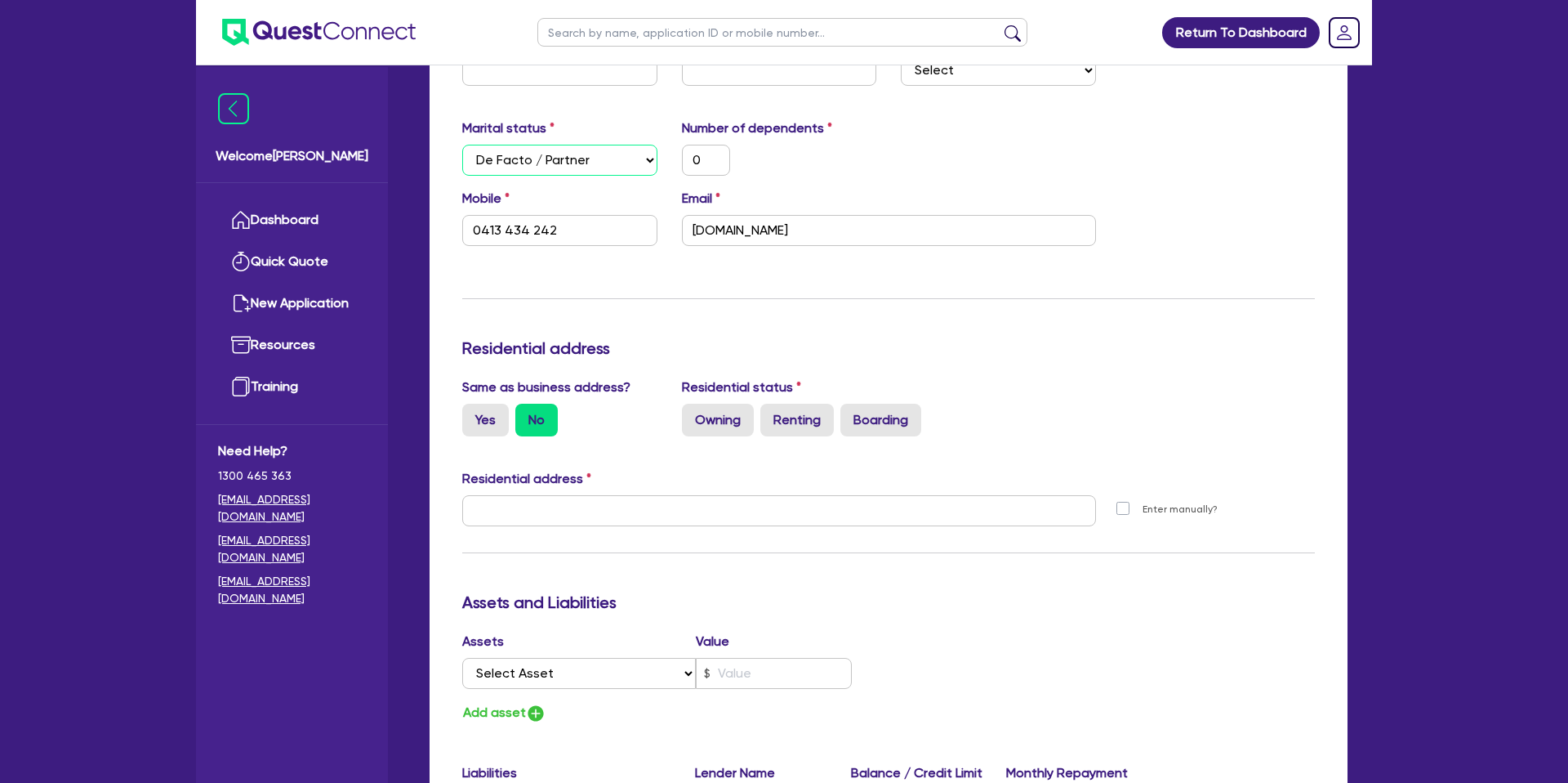
type input "0413 434 242"
click at [714, 158] on input "0" at bounding box center [706, 160] width 48 height 31
type input "0413 434 242"
type input "0"
type input "0413 434 242"
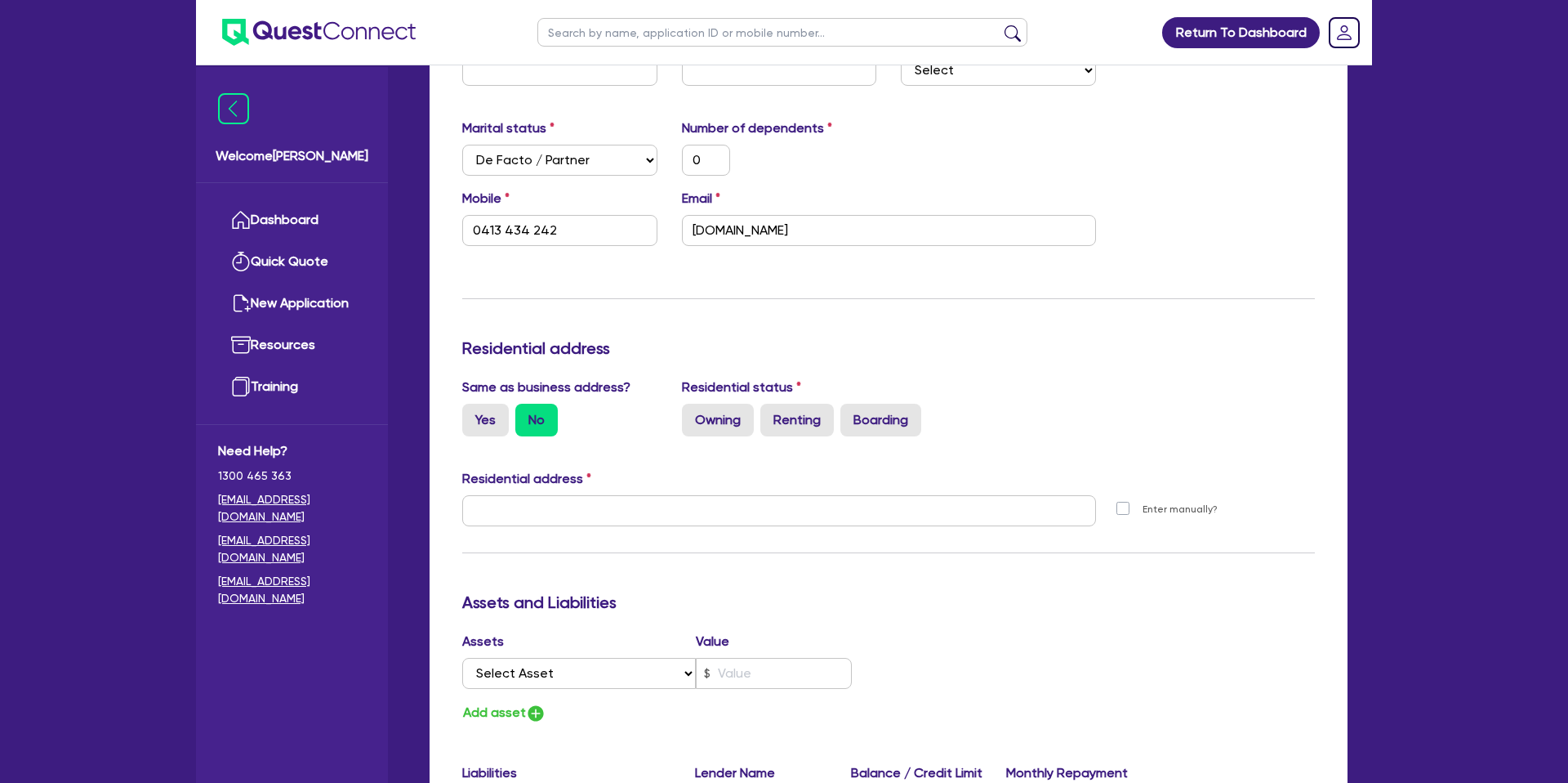
click at [874, 167] on div "0" at bounding box center [778, 160] width 219 height 31
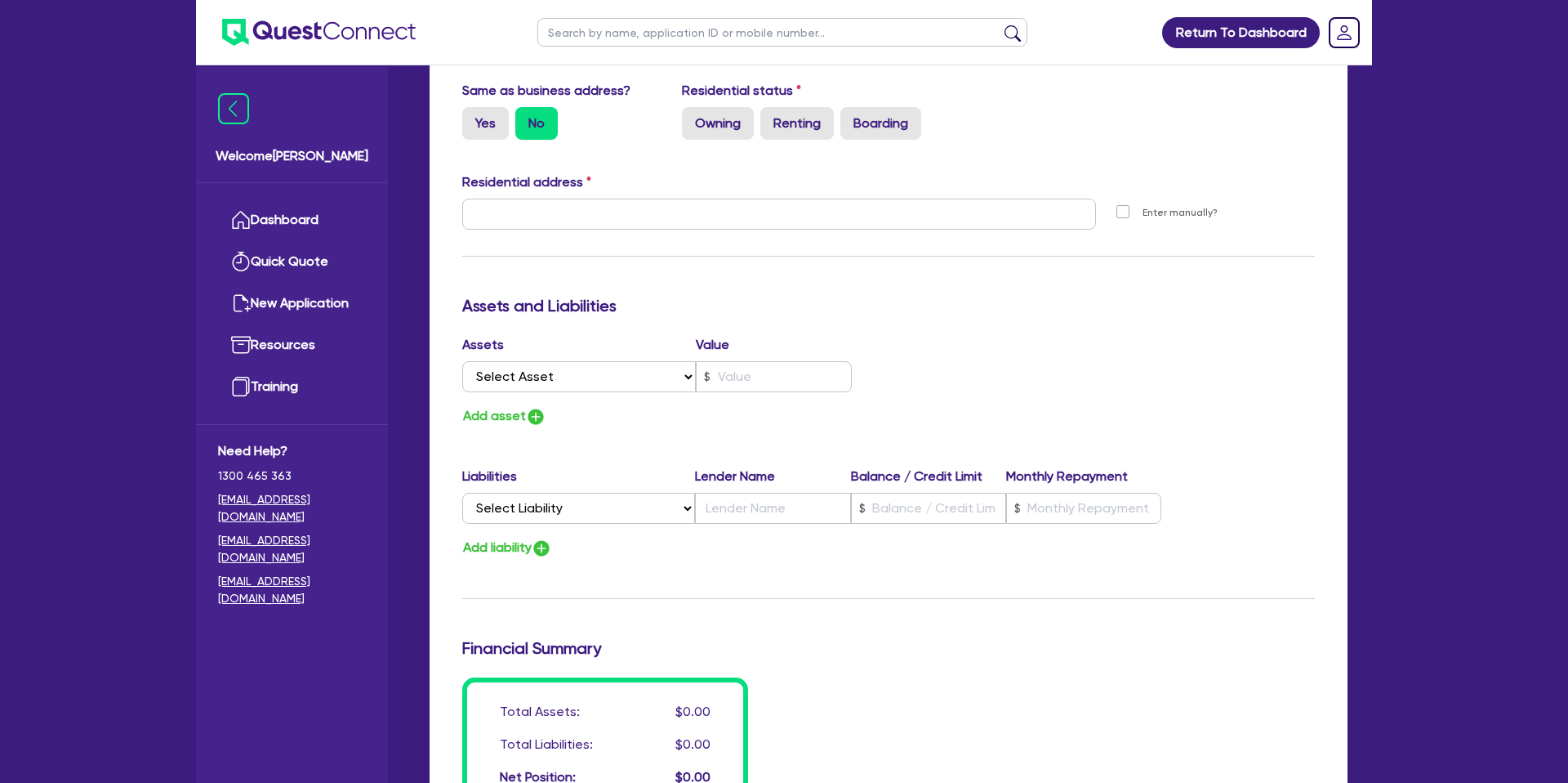
scroll to position [730, 0]
click at [481, 111] on label "Yes" at bounding box center [485, 122] width 47 height 32
click at [473, 111] on input "Yes" at bounding box center [467, 111] width 10 height 10
radio input "true"
type input "0"
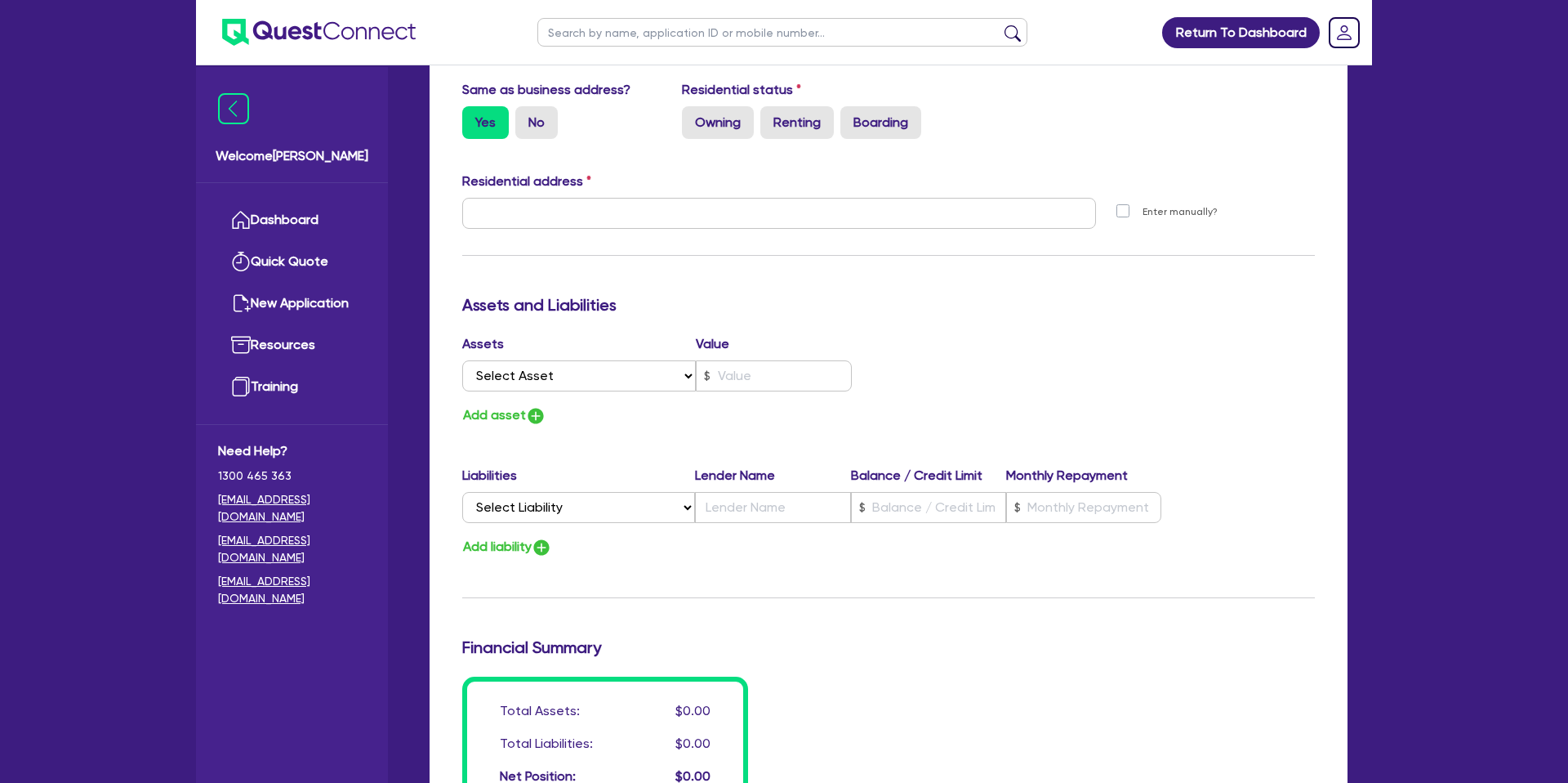
type input "0413 434 242"
type input "46 Armada Pl Banyo QLD 4014"
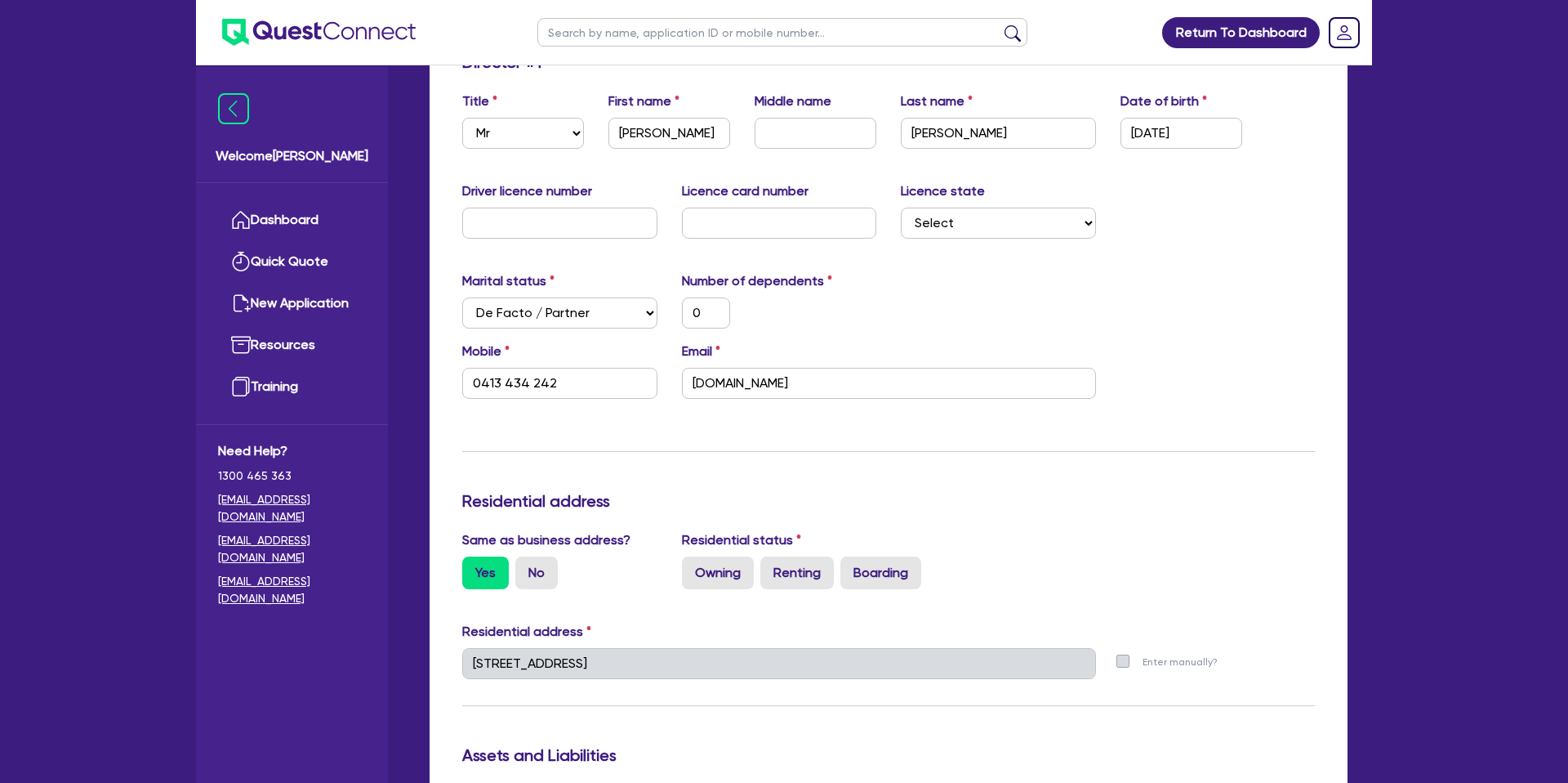
scroll to position [202, 0]
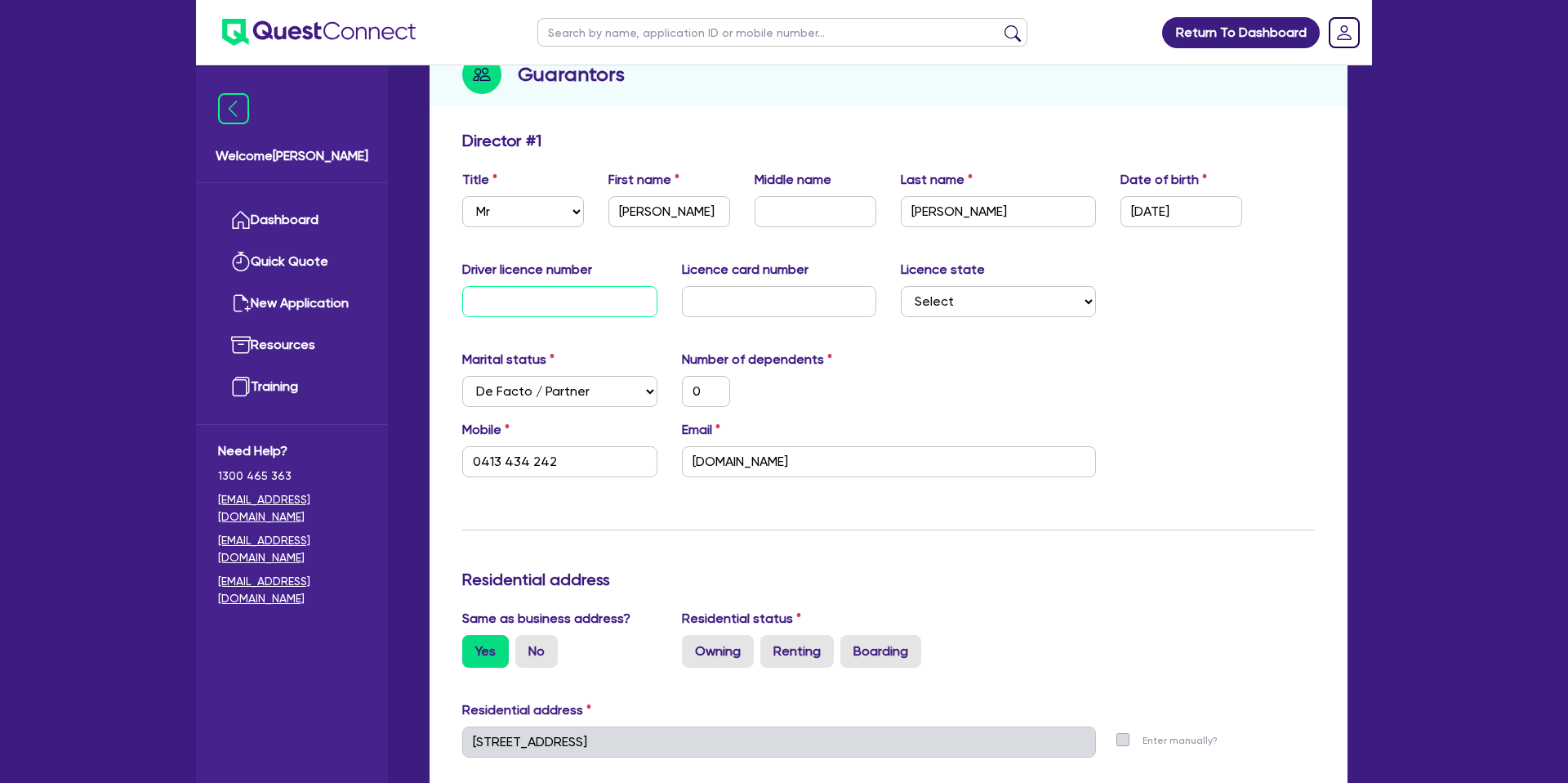
click at [551, 295] on input "text" at bounding box center [559, 301] width 195 height 31
type input "1"
type input "0"
type input "0413 434 242"
type input "13"
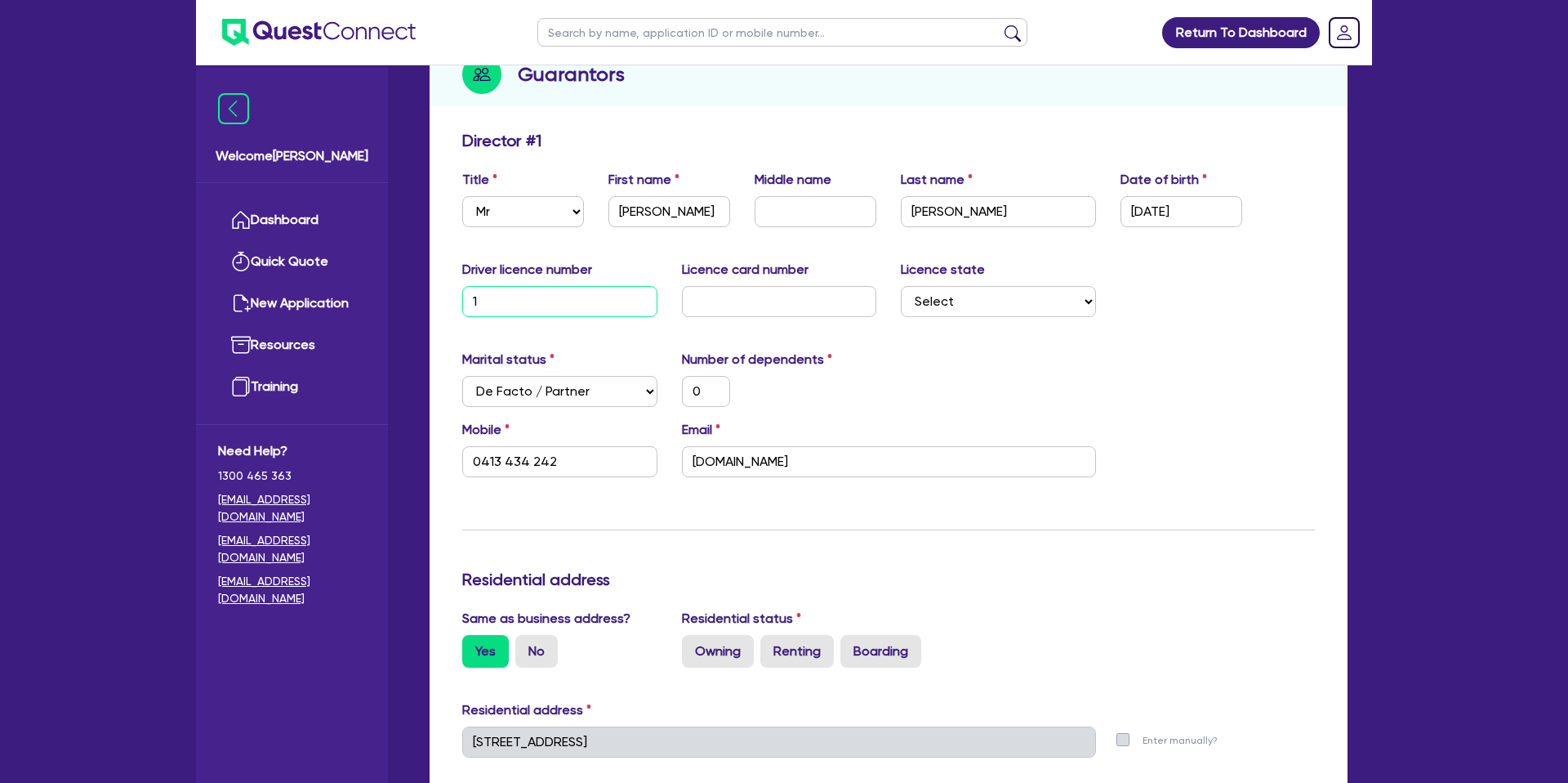
type input "0"
type input "0413 434 242"
type input "137"
type input "0"
type input "0413 434 242"
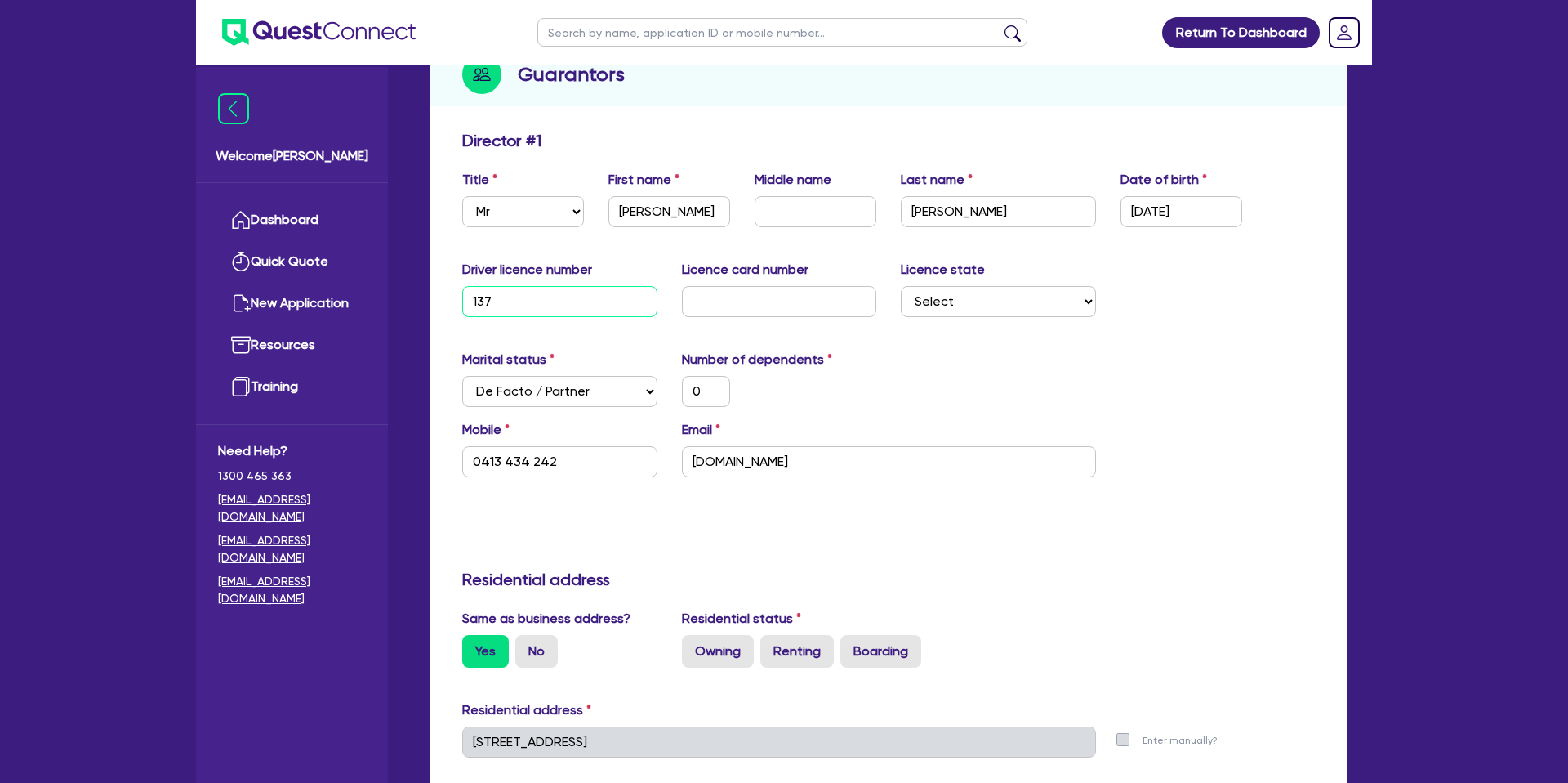
type input "1372"
type input "0"
type input "0413 434 242"
type input "13723"
type input "0"
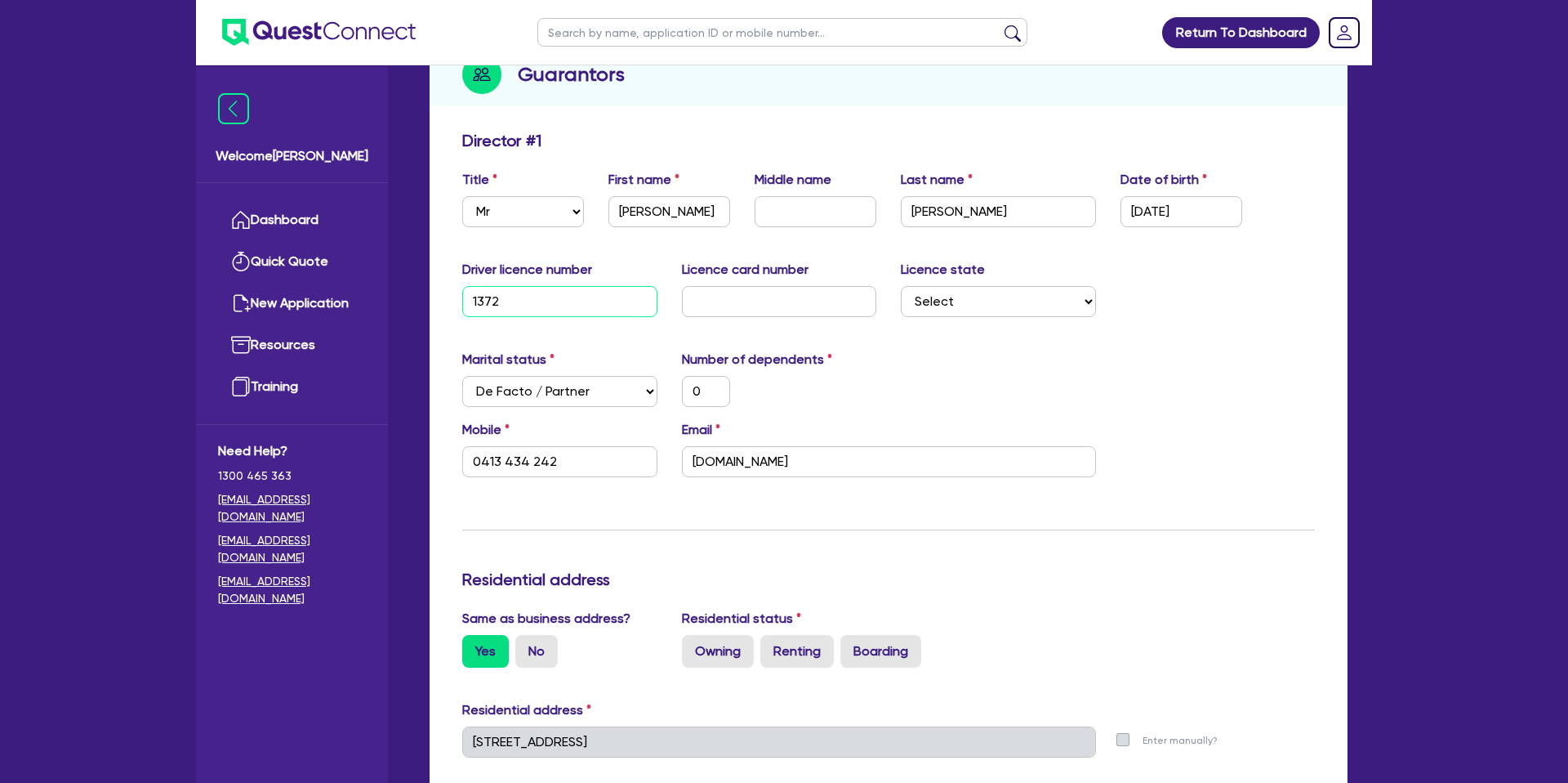
type input "0413 434 242"
type input "137234"
type input "0"
type input "0413 434 242"
type input "1372345"
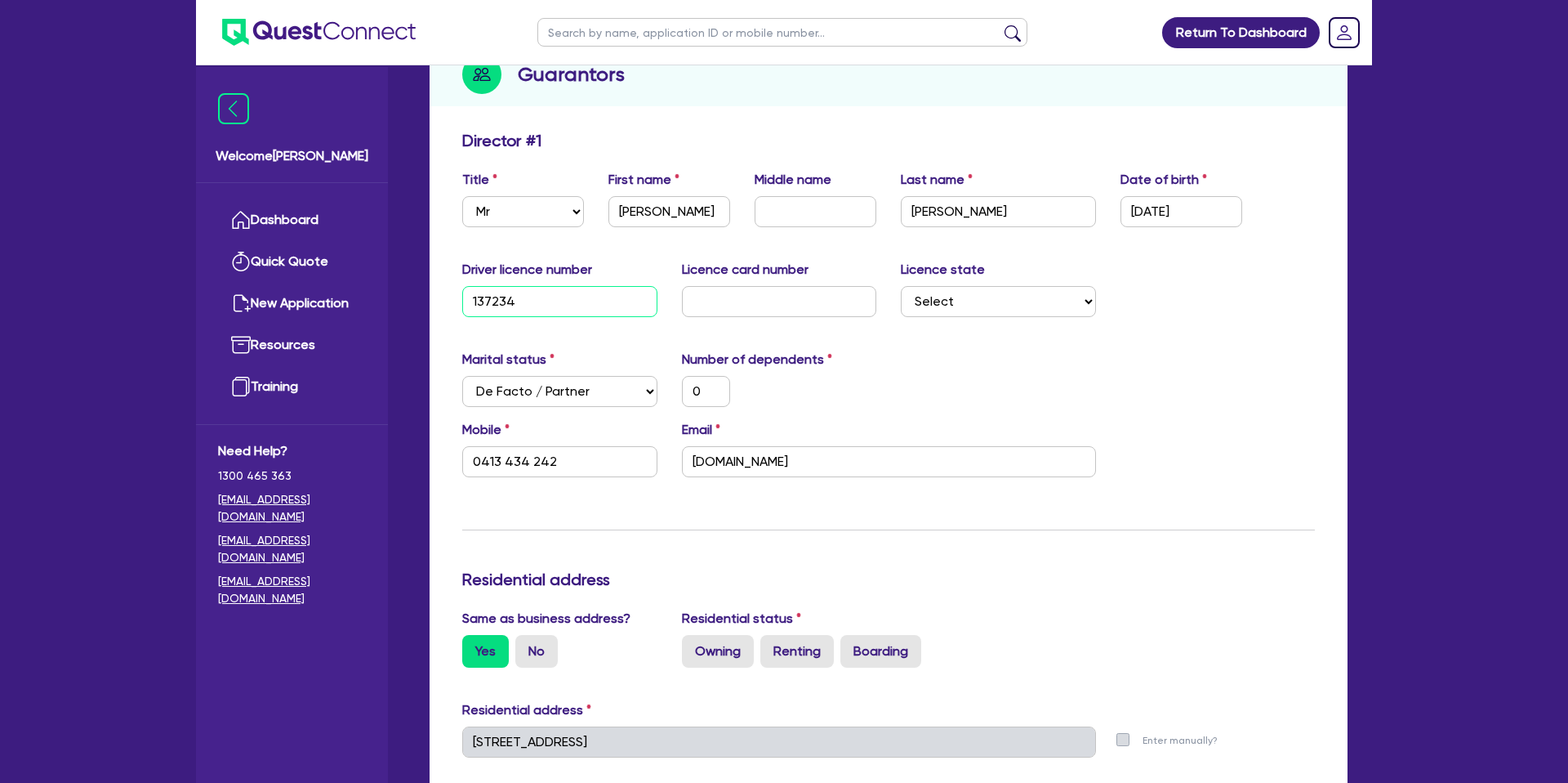
type input "0"
type input "0413 434 242"
type input "13723456"
type input "0"
type input "0413 434 242"
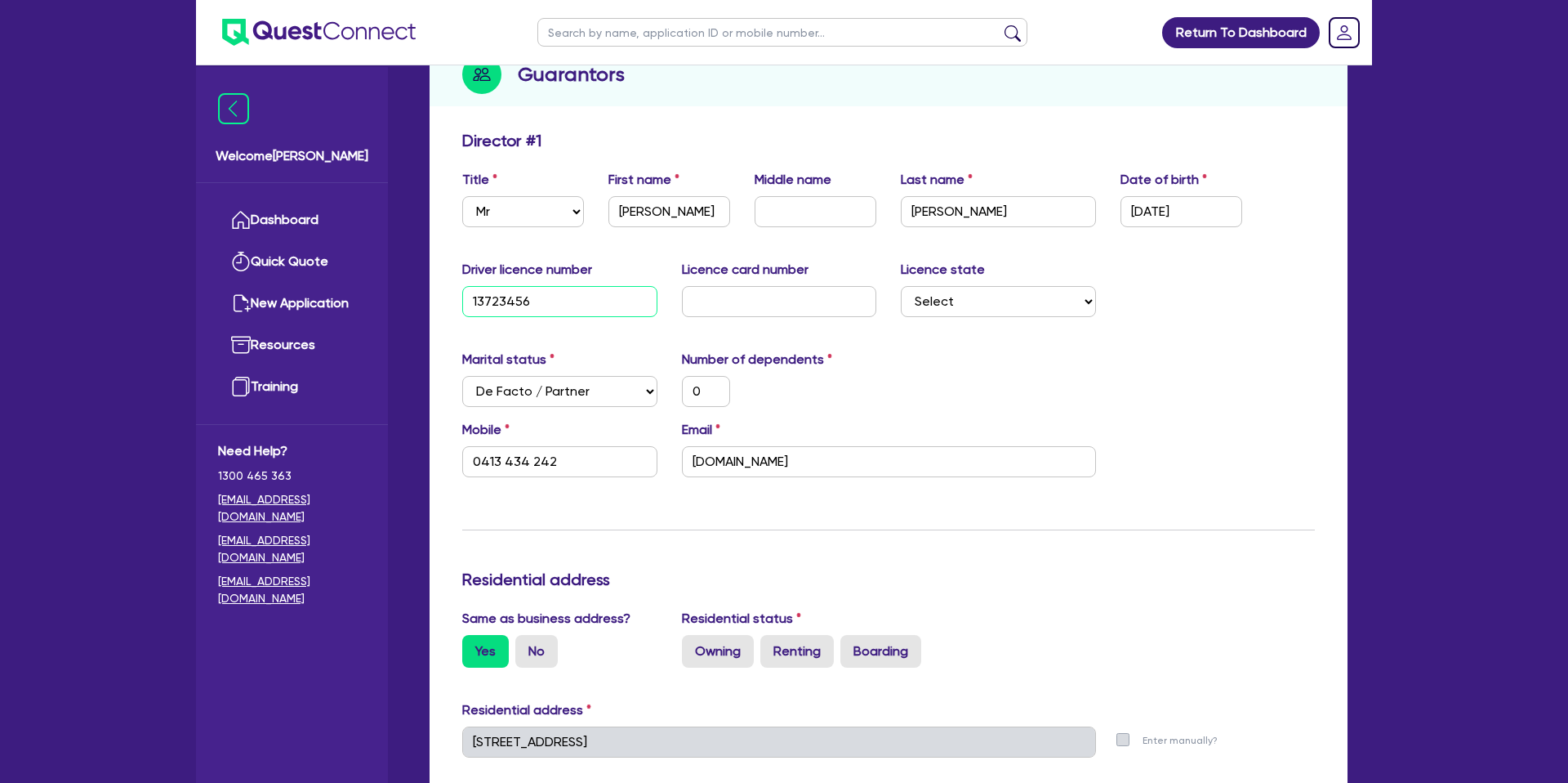
type input "13723456"
click at [756, 299] on input "text" at bounding box center [779, 301] width 195 height 31
type input "2"
type input "0"
type input "0413 434 242"
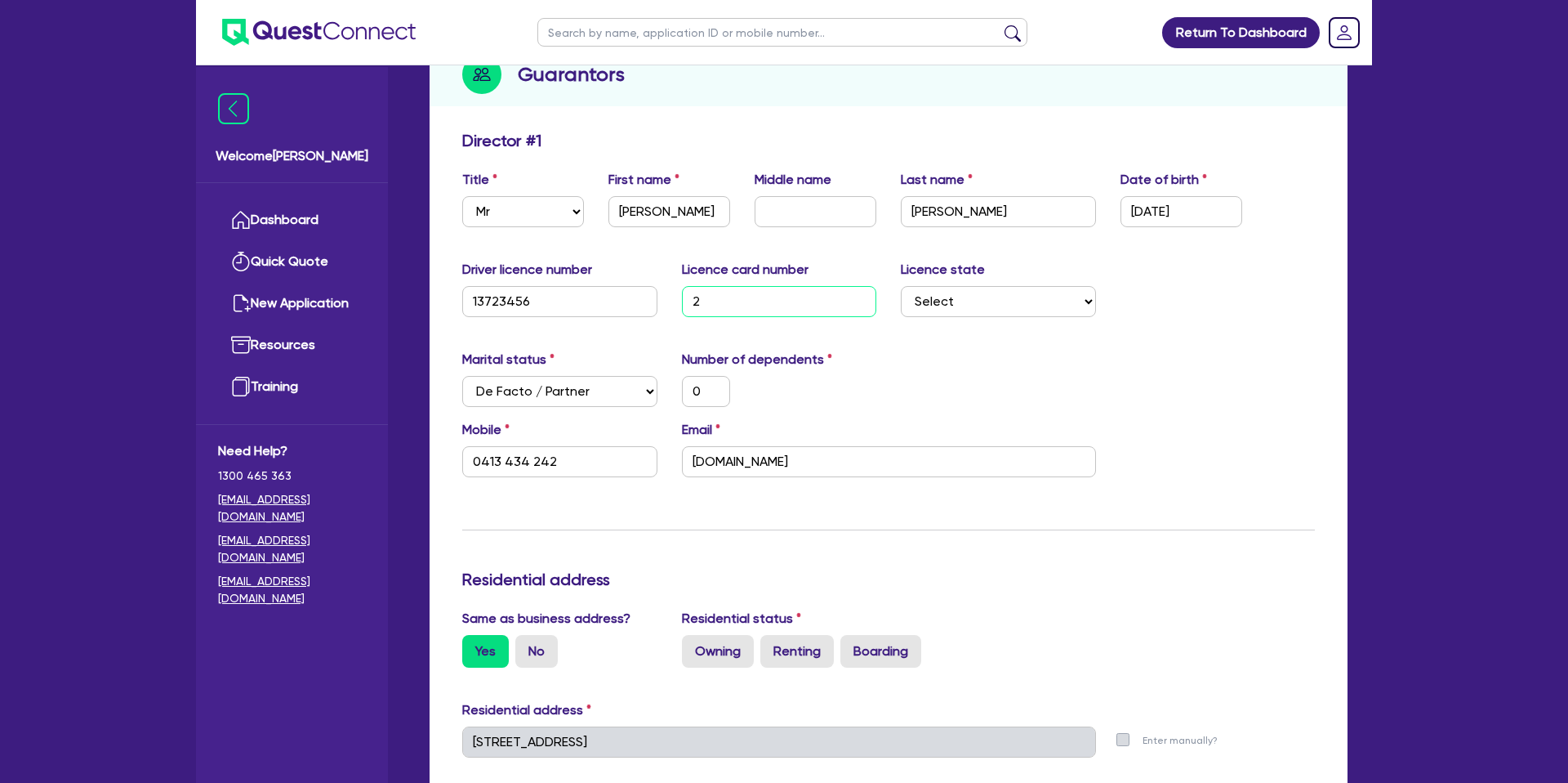
type input "20"
type input "0"
type input "0413 434 242"
type input "205"
type input "0"
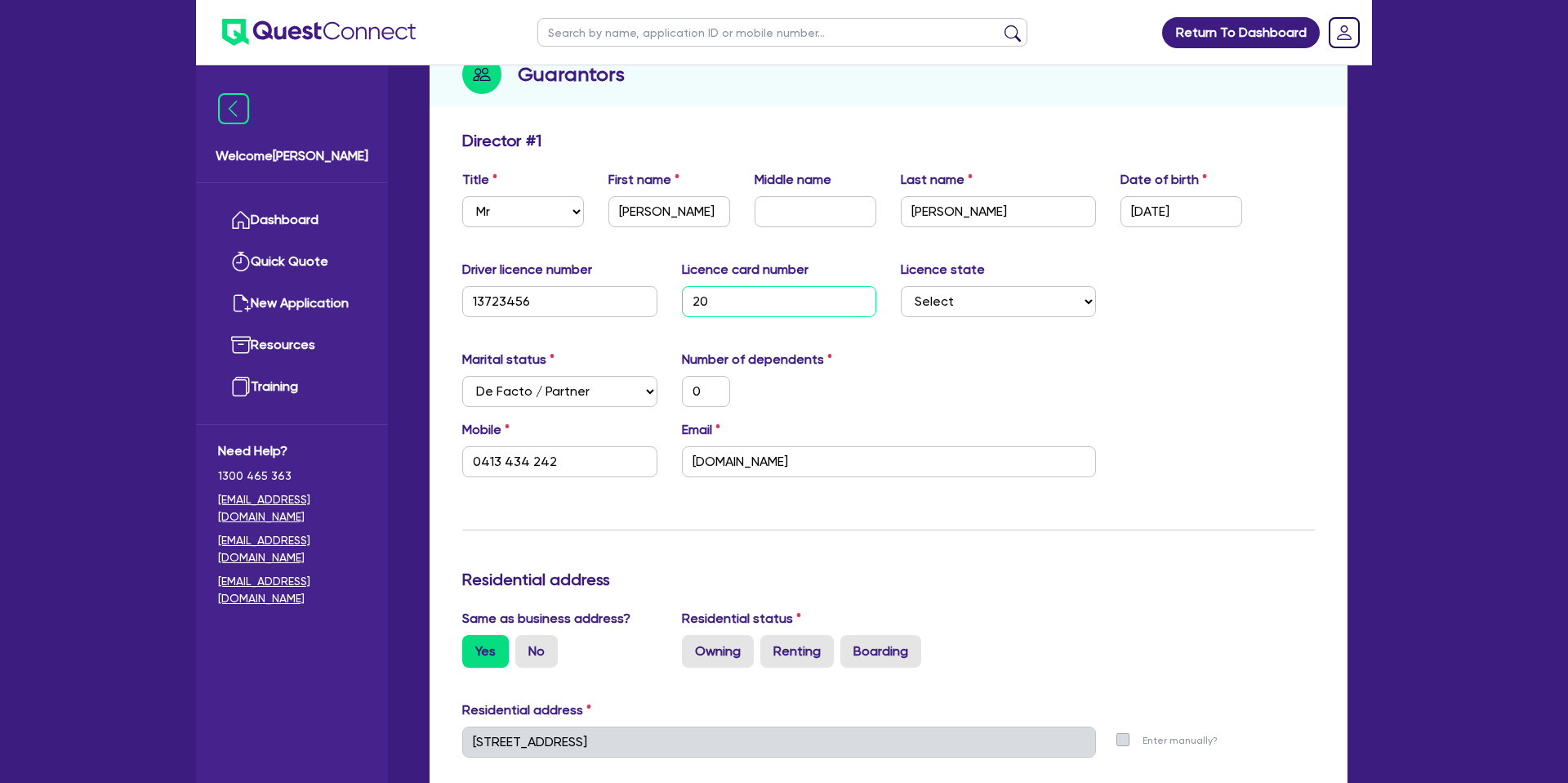
type input "0413 434 242"
type input "2055"
type input "0"
type input "0413 434 242"
type input "20554"
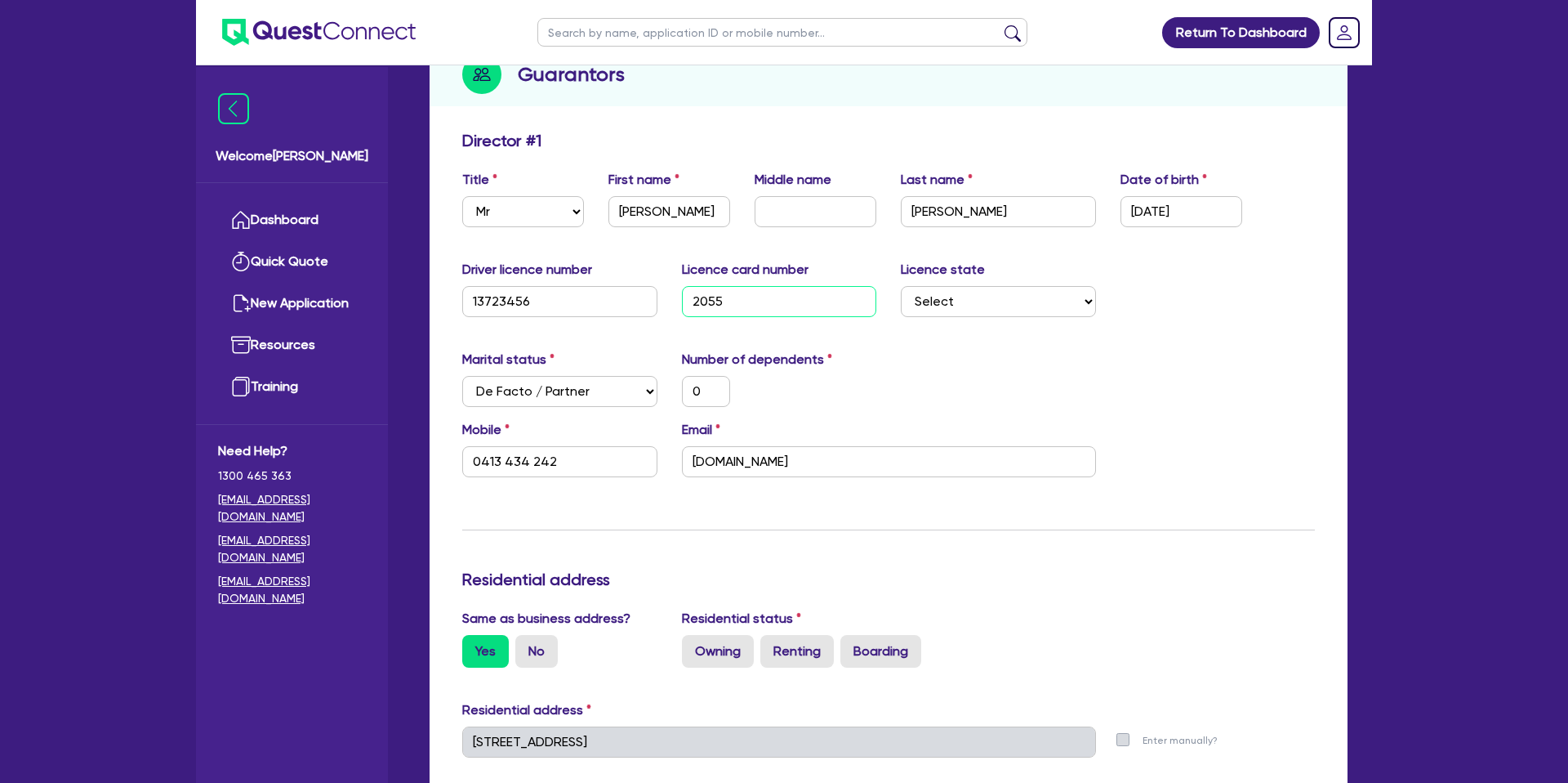
type input "0"
type input "0413 434 242"
type input "205543"
type input "0"
type input "0413 434 242"
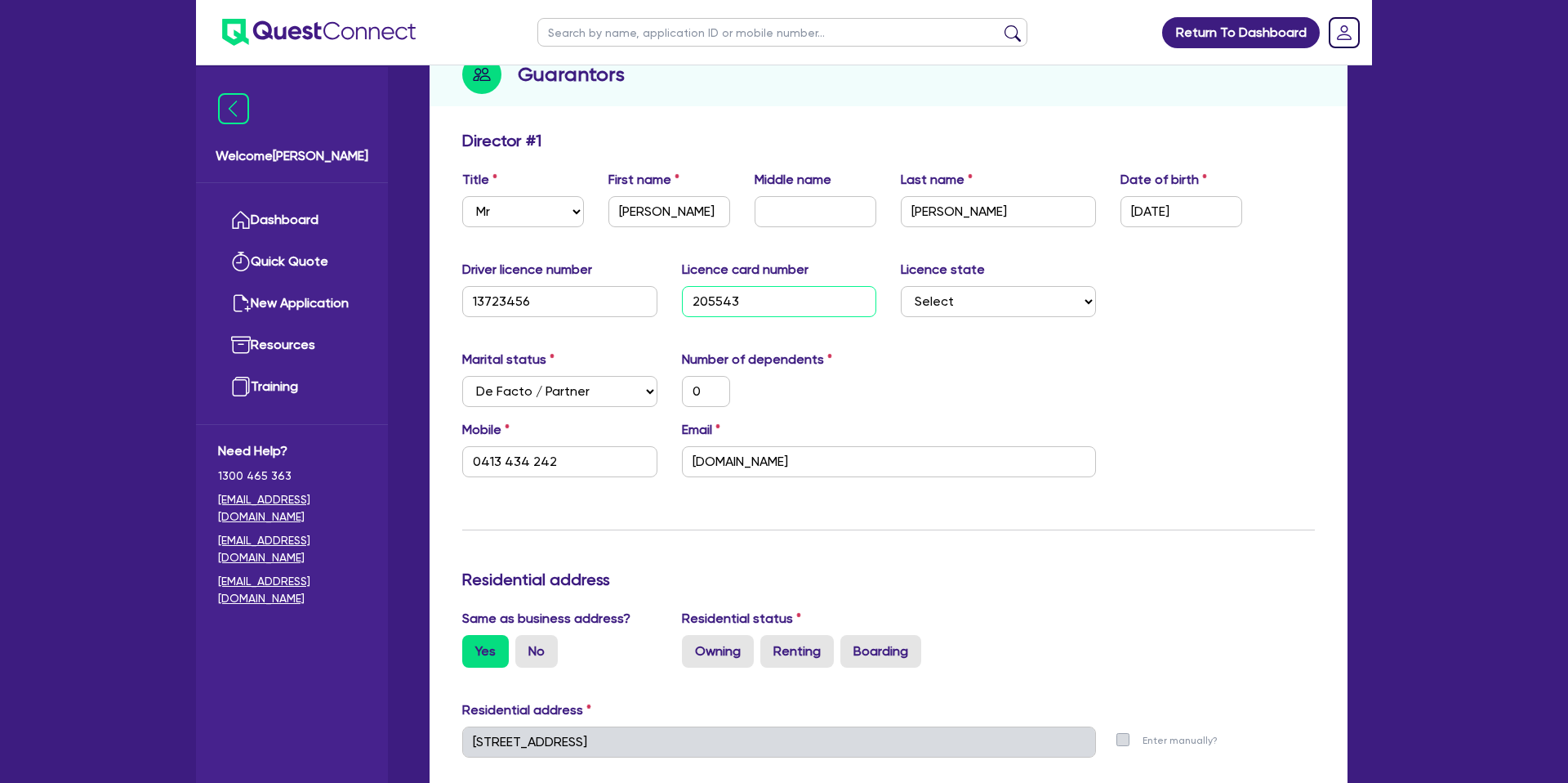
type input "2055432"
type input "0"
type input "0413 434 242"
type input "20554324"
type input "0"
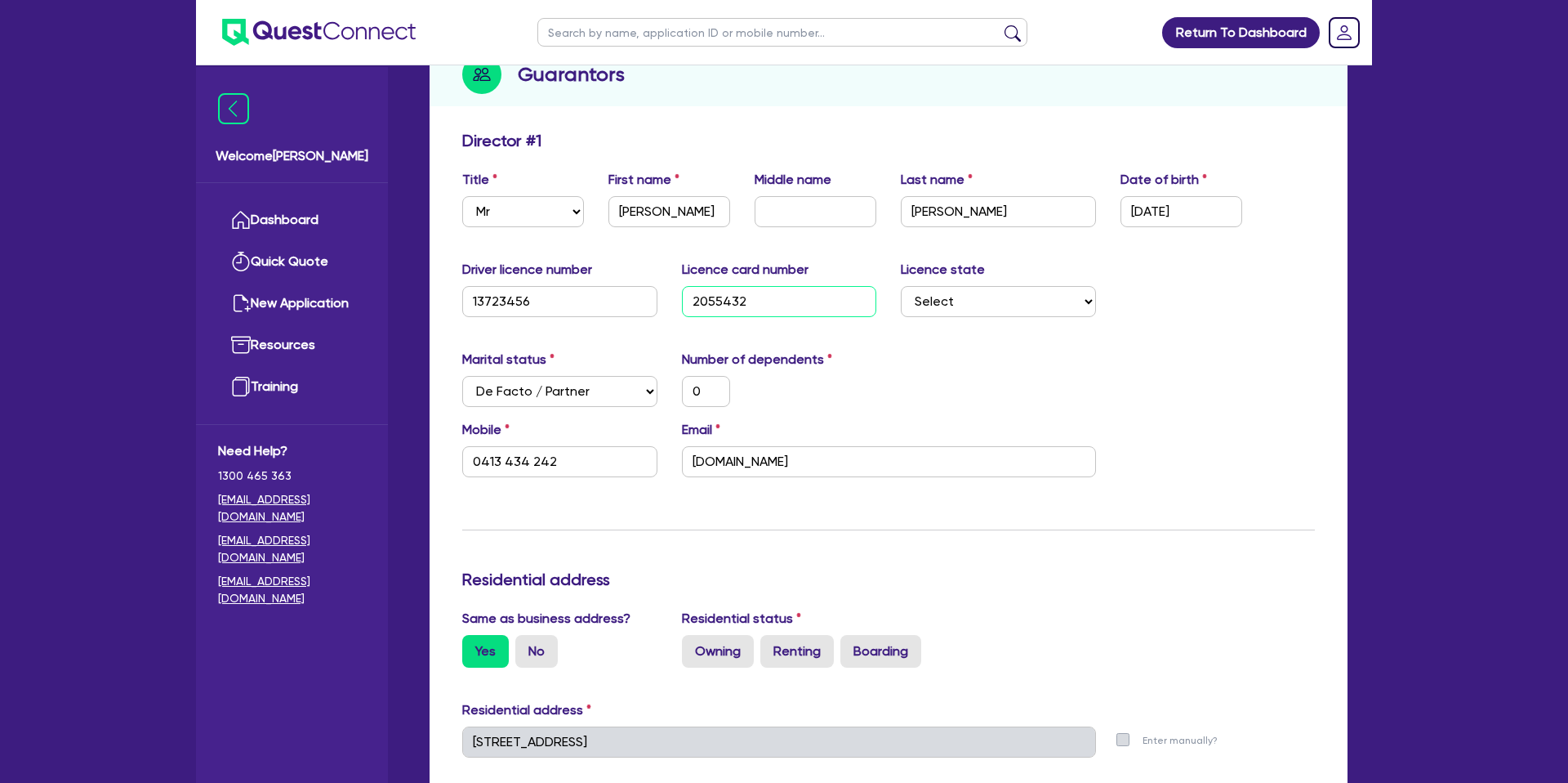
type input "0413 434 242"
type input "205543246"
type input "0"
type input "0413 434 242"
type input "2055432463"
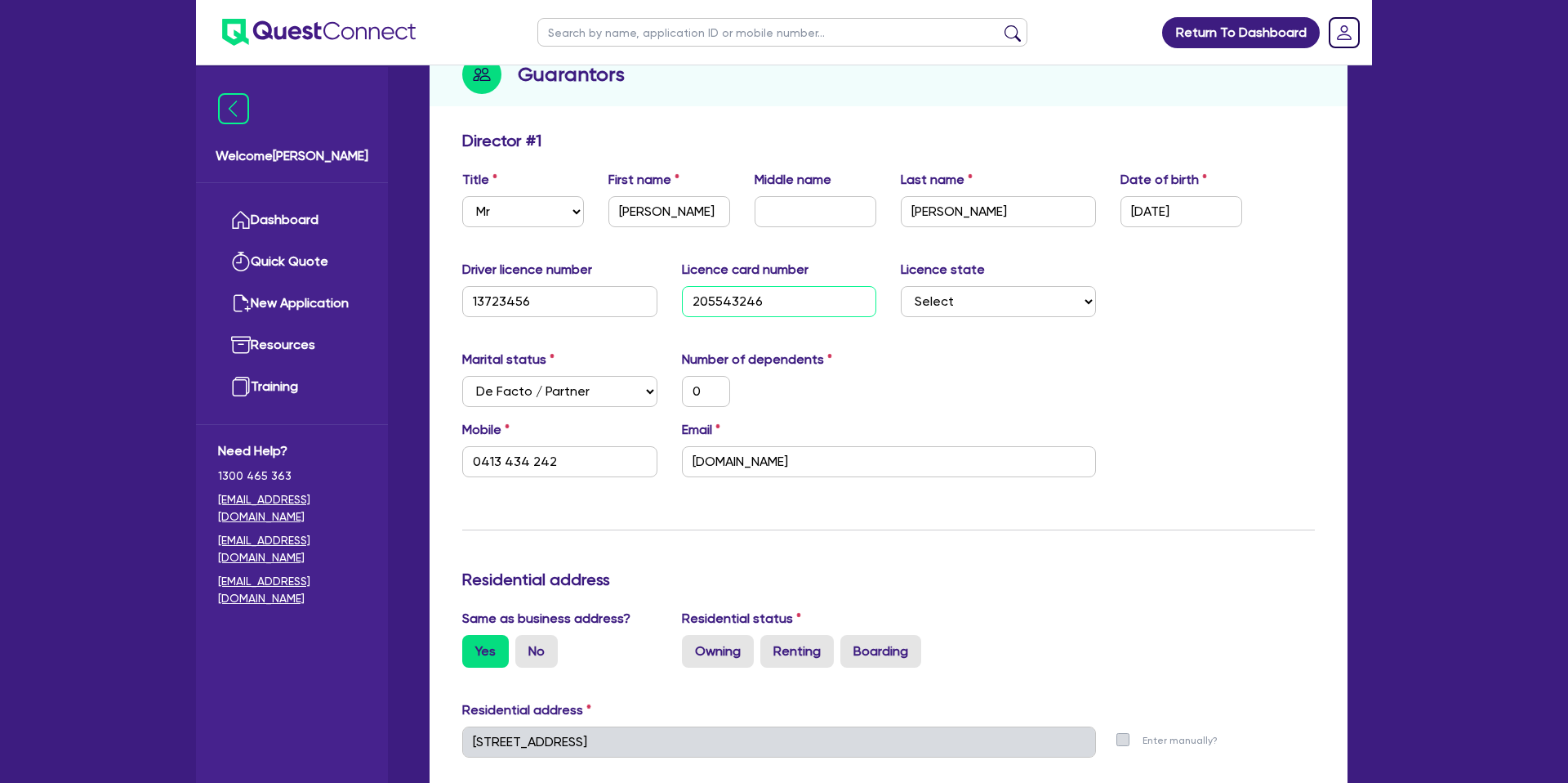
type input "0"
type input "0413 434 242"
type input "2055432463"
drag, startPoint x: 936, startPoint y: 358, endPoint x: 934, endPoint y: 340, distance: 18.1
click at [936, 351] on div "Marital status Select Single Married De Facto / Partner Number of dependents 0" at bounding box center [888, 384] width 877 height 70
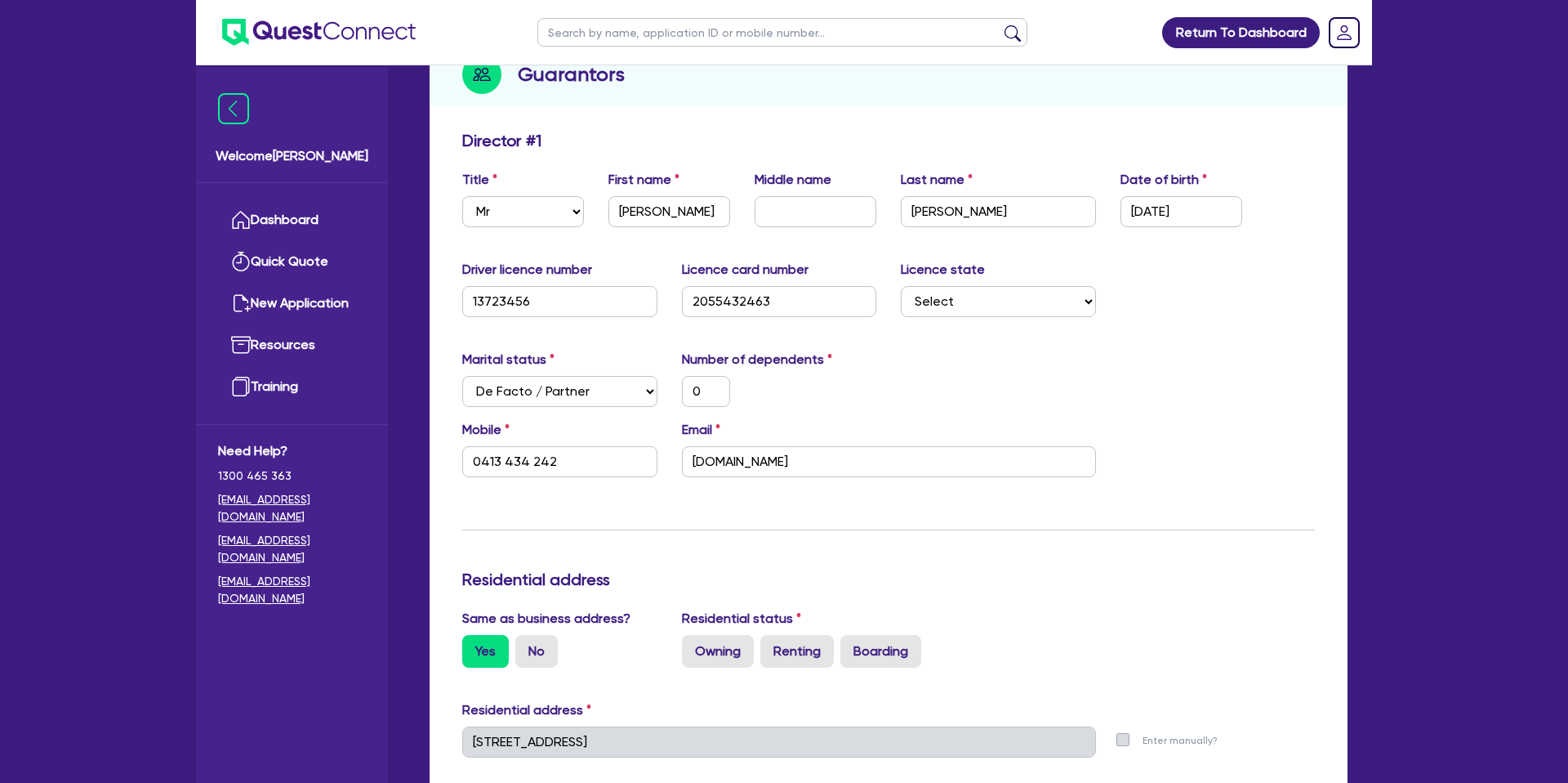
drag, startPoint x: 1009, startPoint y: 283, endPoint x: 1000, endPoint y: 295, distance: 15.0
click at [1008, 284] on div "Licence state Select NSW VIC QLD TAS ACT SA NT WA" at bounding box center [998, 288] width 219 height 57
click at [999, 298] on select "Select NSW VIC QLD TAS ACT SA NT WA" at bounding box center [998, 301] width 195 height 31
select select "NSW"
click at [901, 286] on select "Select NSW VIC QLD TAS ACT SA NT WA" at bounding box center [998, 301] width 195 height 31
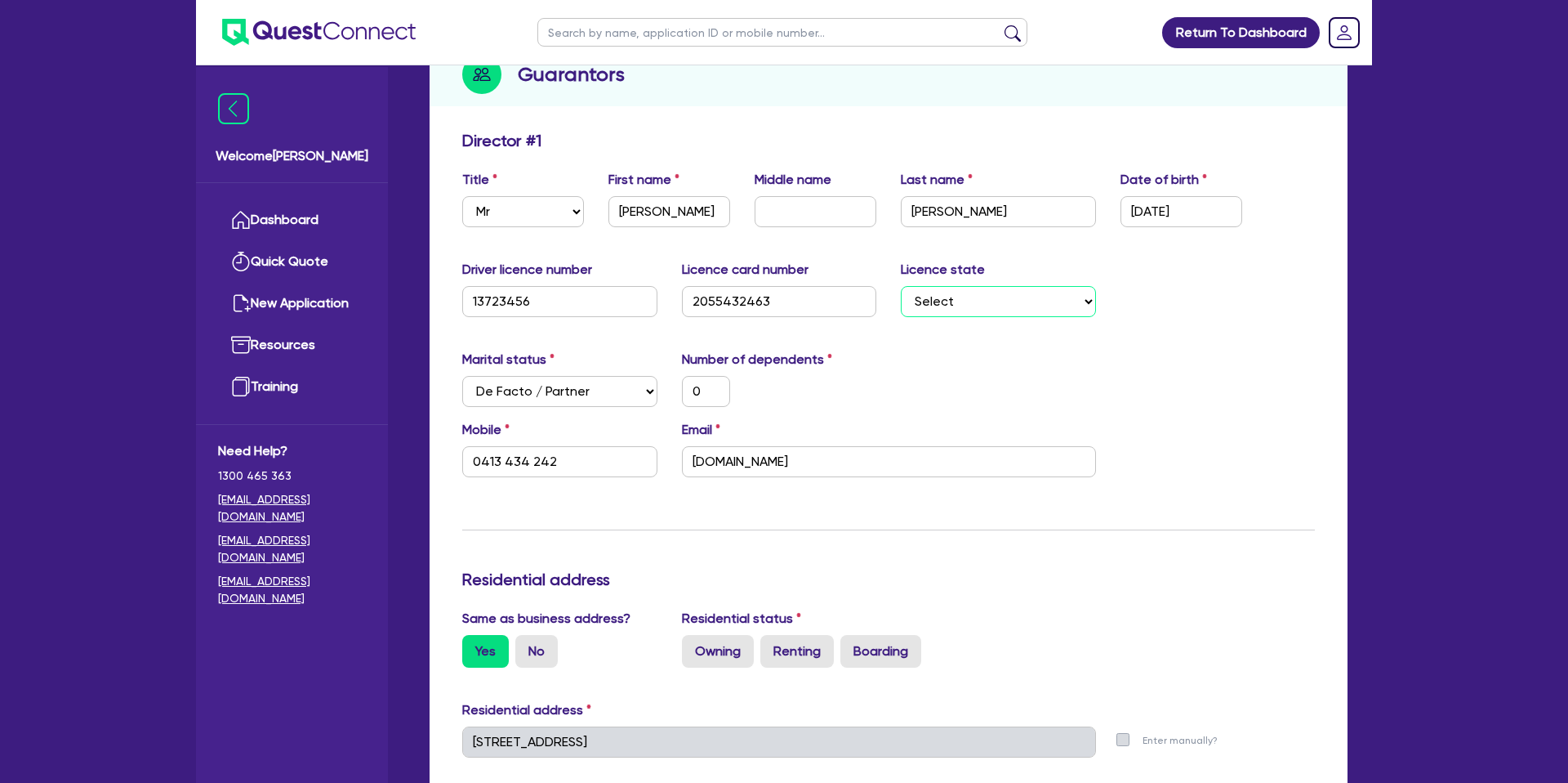
type input "0"
type input "0413 434 242"
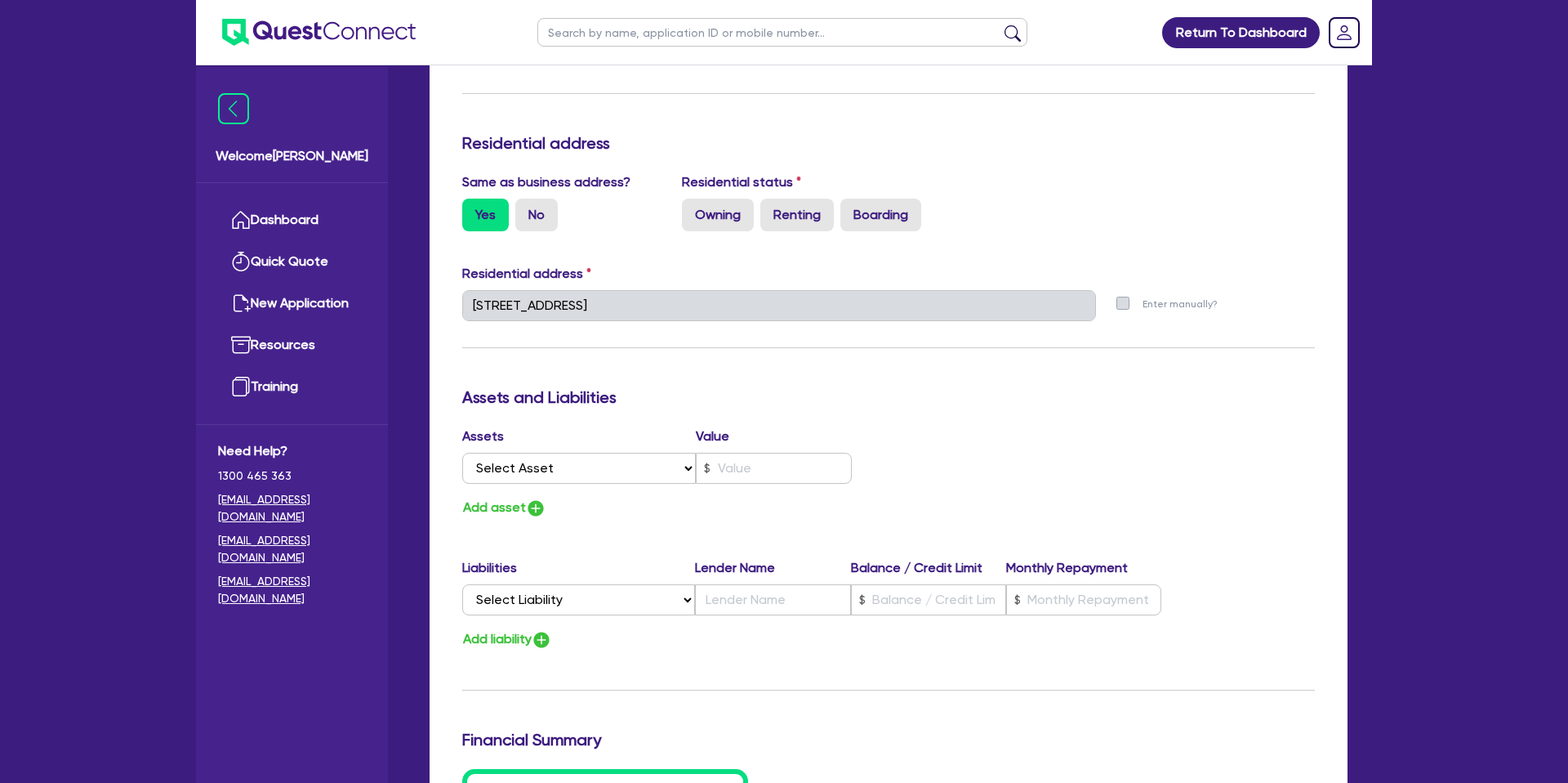
scroll to position [637, 0]
click at [530, 211] on label "No" at bounding box center [537, 215] width 43 height 32
click at [526, 210] on input "No" at bounding box center [521, 204] width 10 height 10
radio input "true"
type input "0"
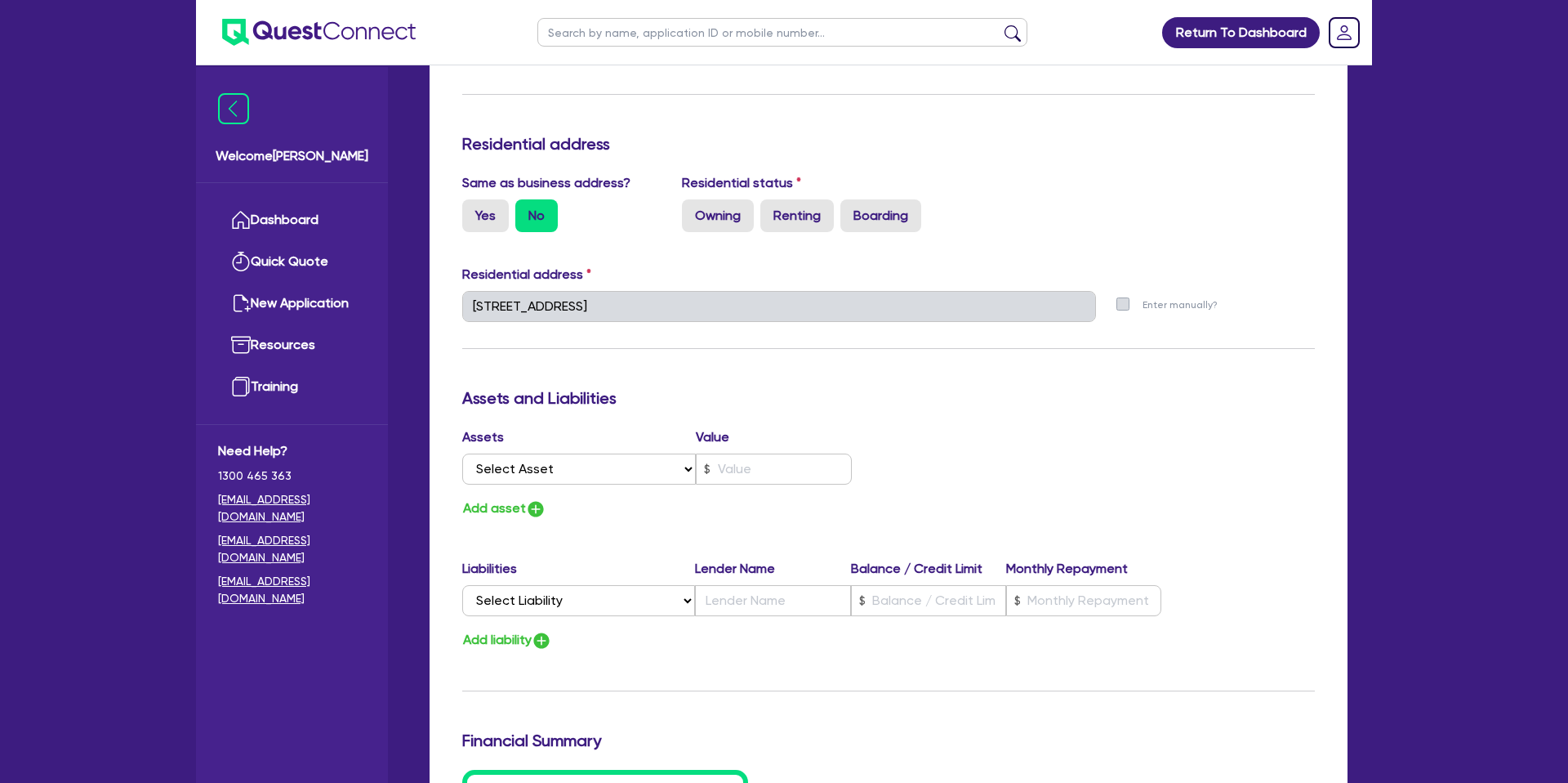
type input "0413 434 242"
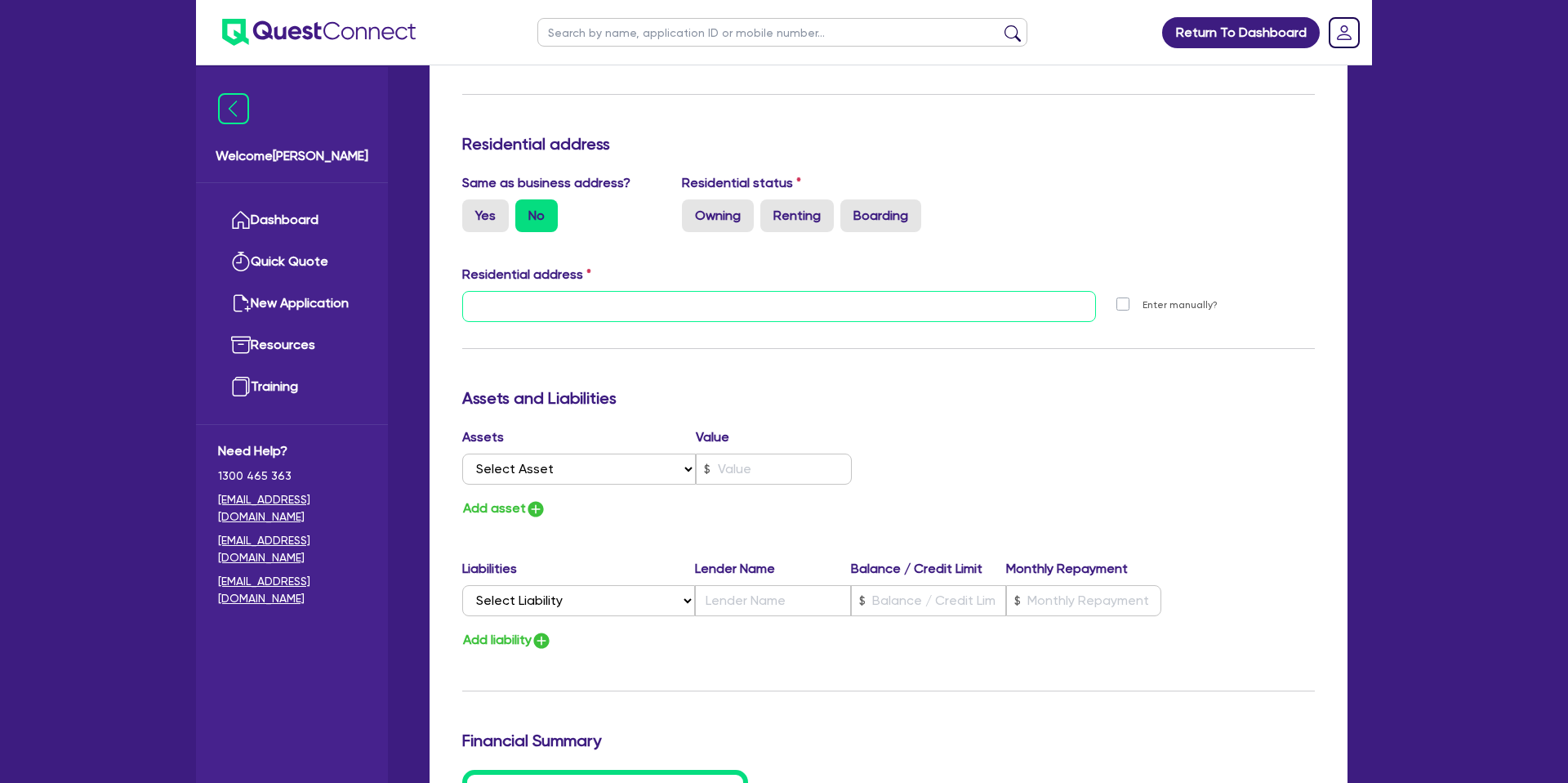
click at [537, 310] on input "text" at bounding box center [778, 307] width 633 height 31
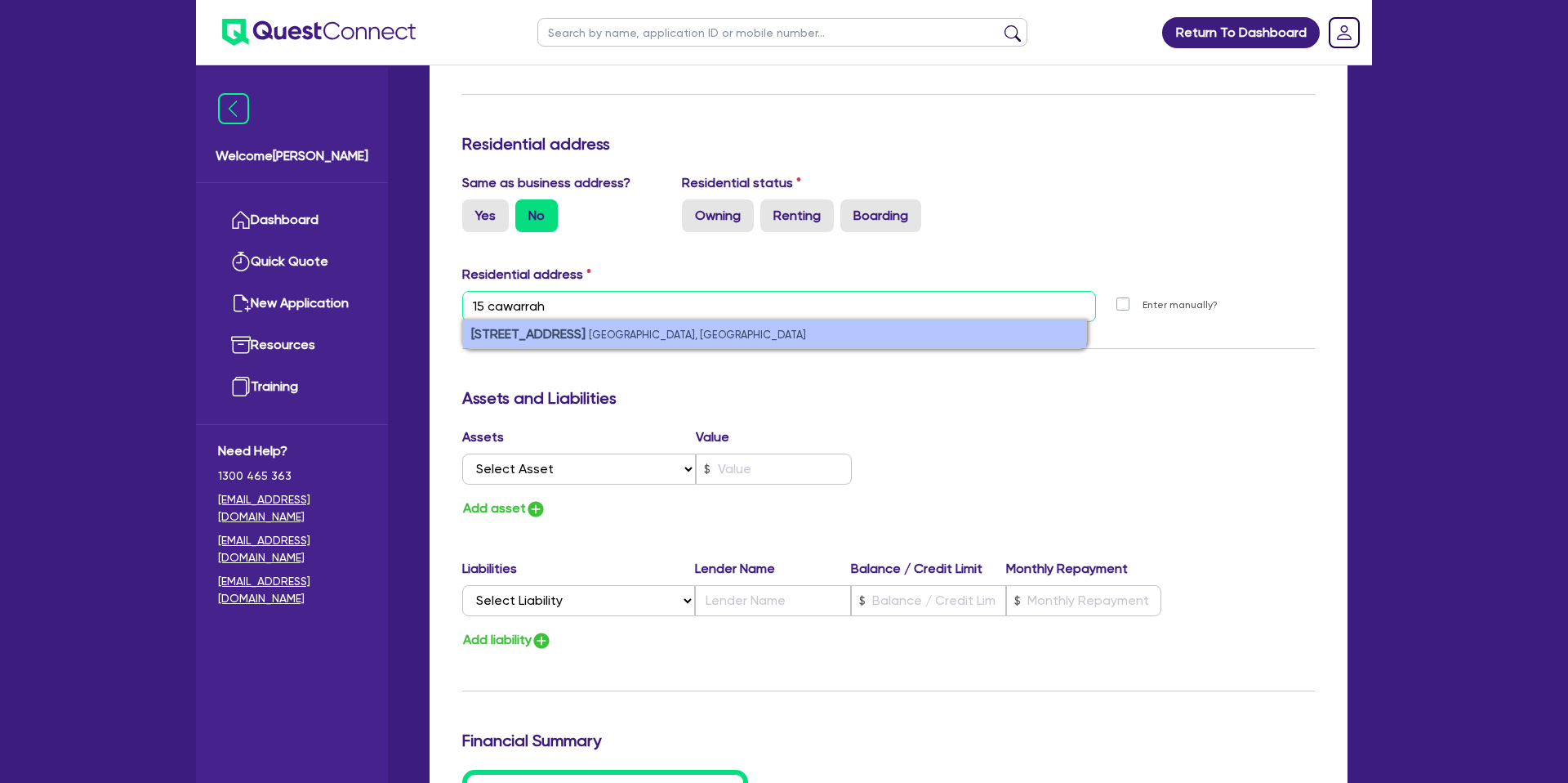
type input "15 cawarrah"
click at [595, 333] on small "Middle Cove NSW, Australia" at bounding box center [697, 335] width 217 height 12
type input "0"
type input "0413 434 242"
type input "15 Cawarrah Rd Middle Cove NSW 2068"
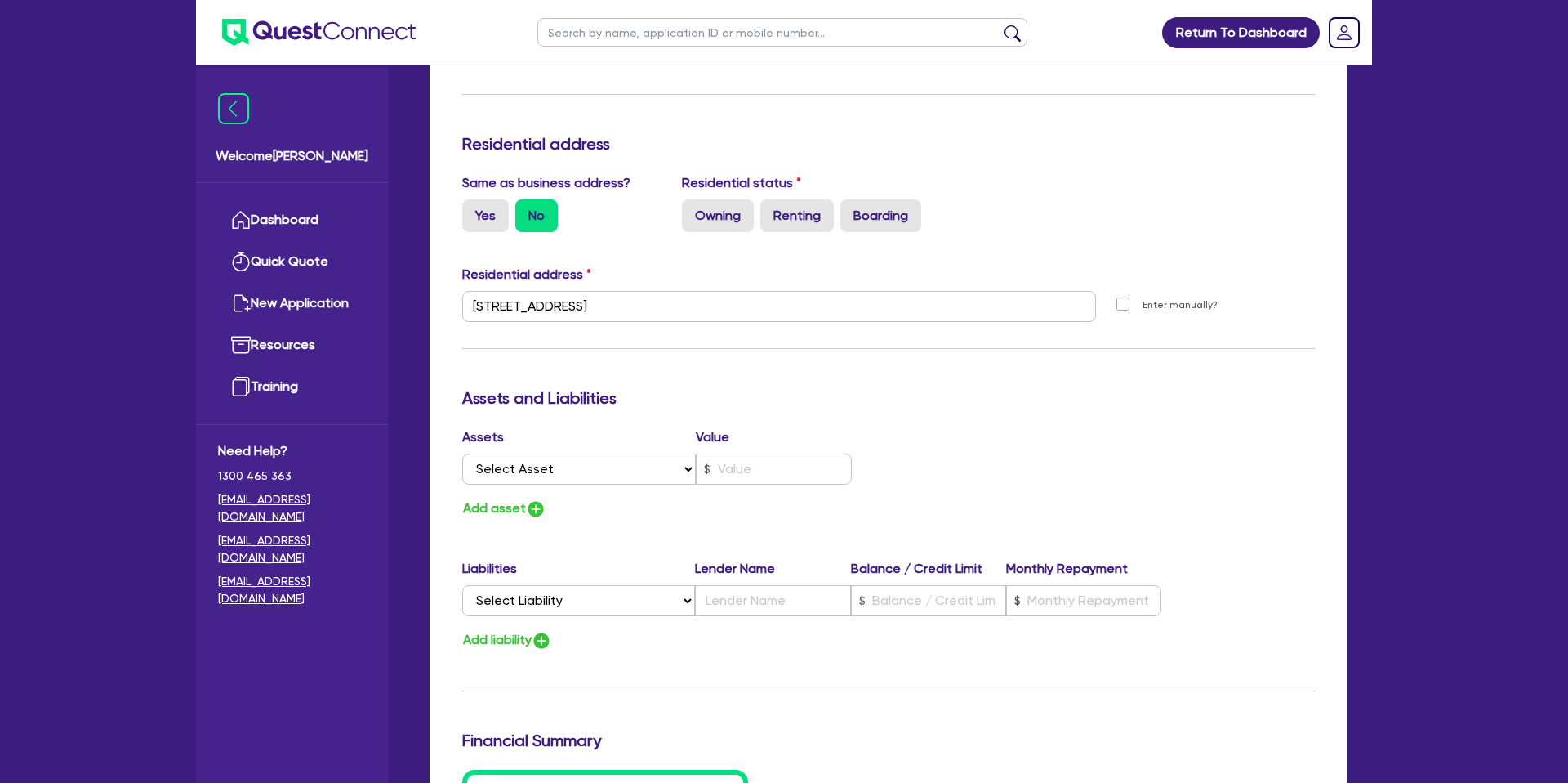
scroll to position [666, 0]
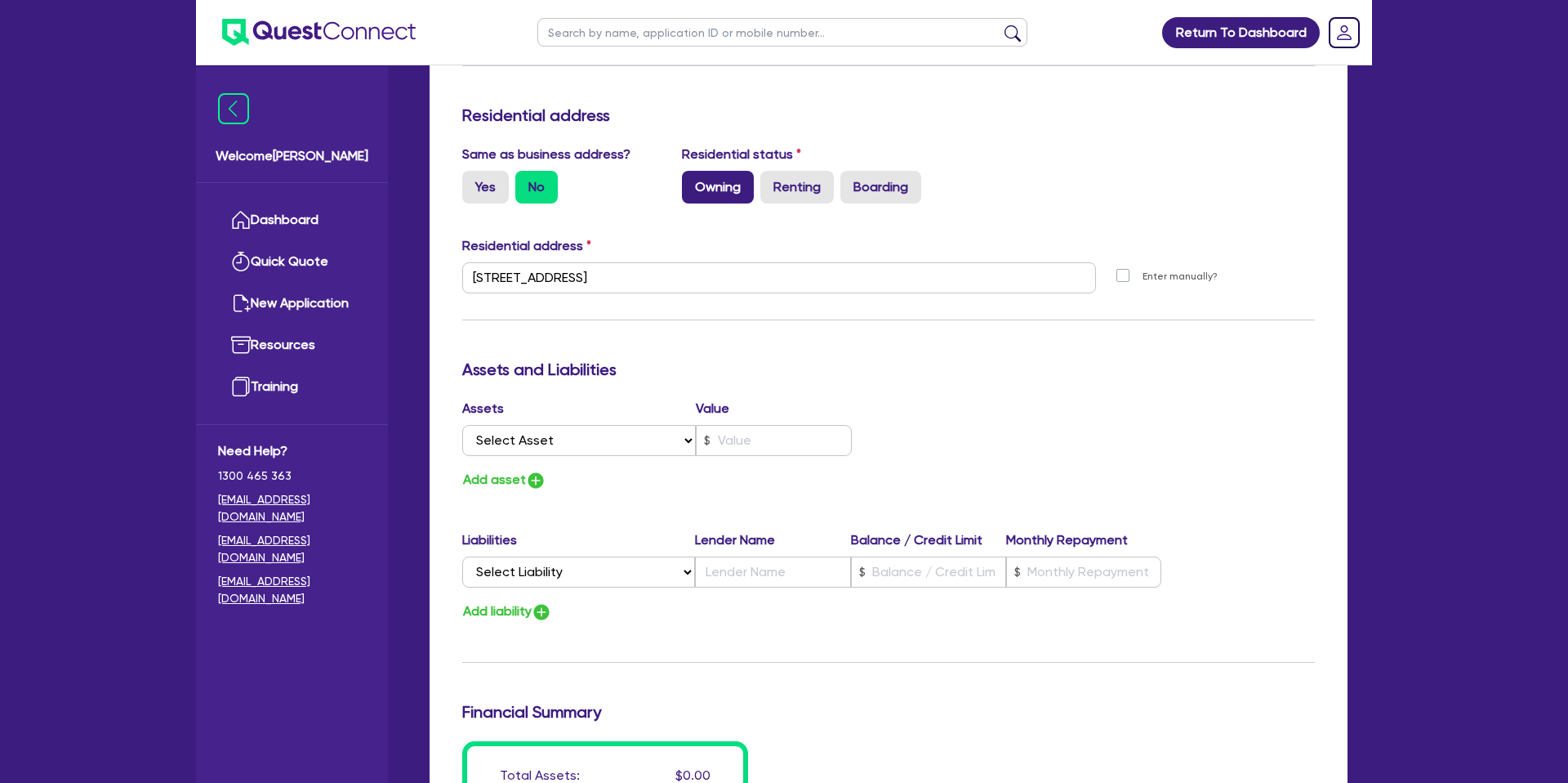
click at [732, 184] on label "Owning" at bounding box center [718, 187] width 72 height 32
click at [692, 181] on input "Owning" at bounding box center [687, 176] width 10 height 10
radio input "true"
type input "0"
type input "0413 434 242"
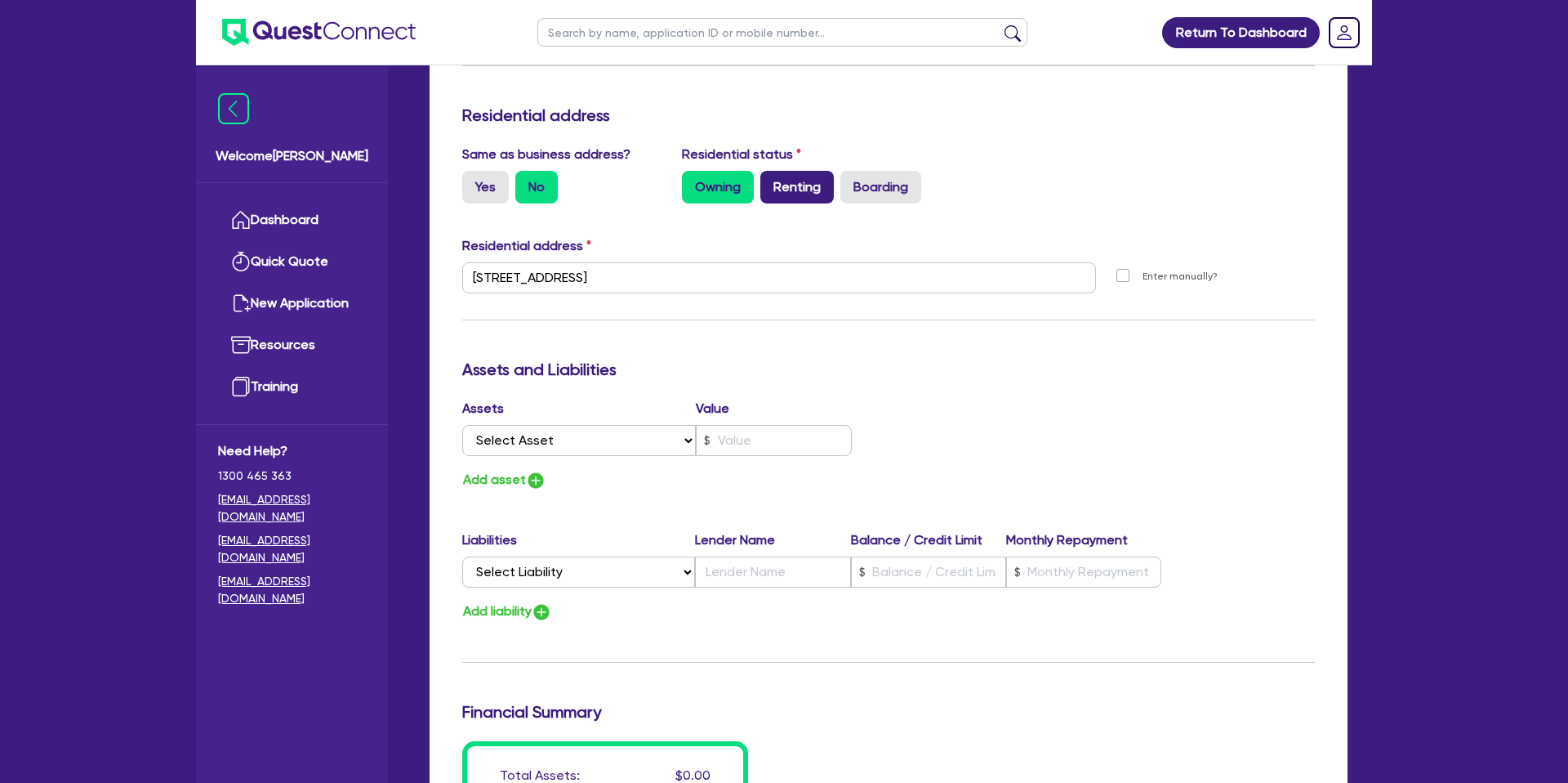
click at [772, 178] on label "Renting" at bounding box center [797, 187] width 73 height 32
click at [771, 178] on input "Renting" at bounding box center [766, 176] width 10 height 10
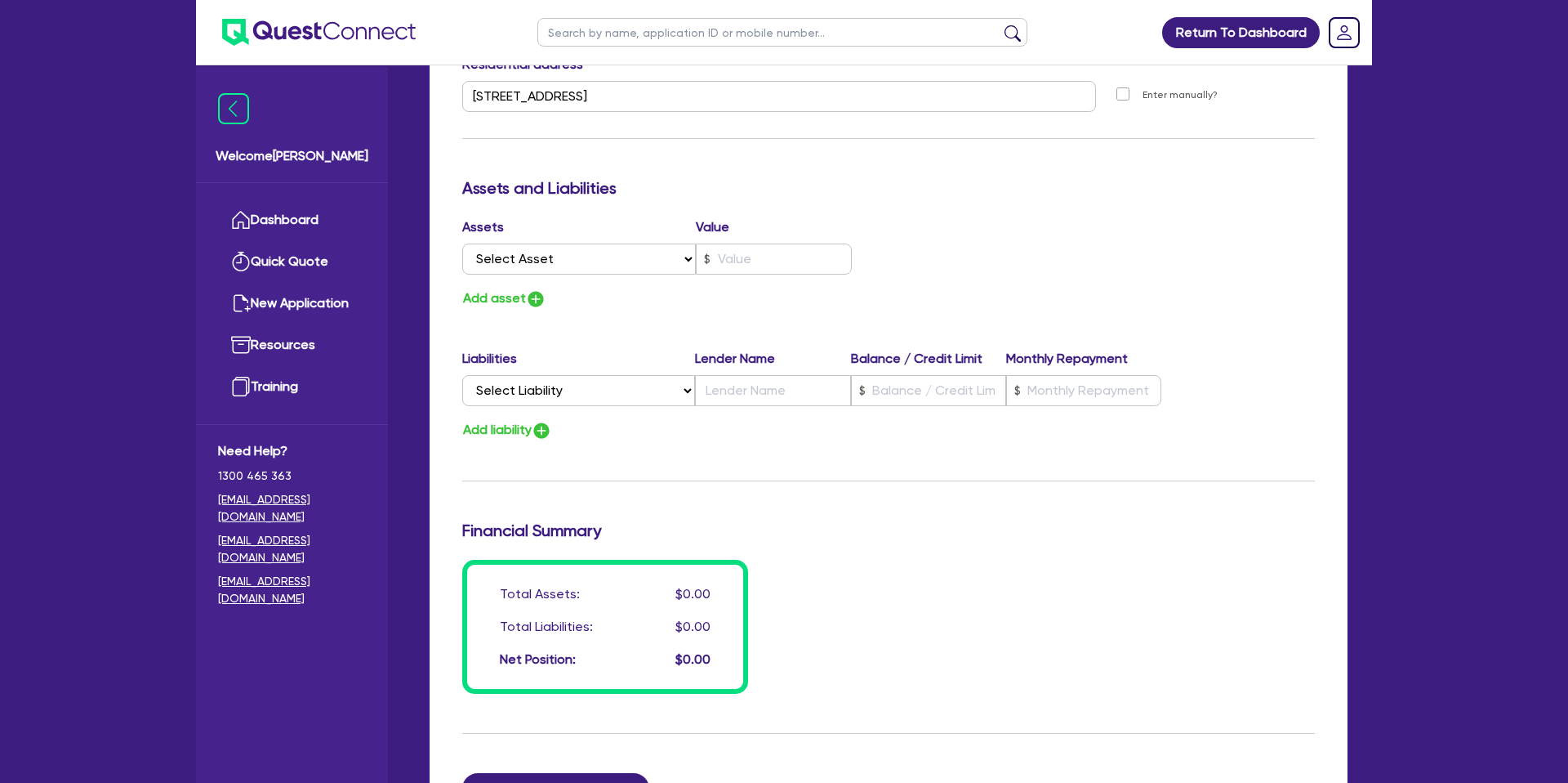
scroll to position [848, 0]
click at [757, 233] on div "Assets Value" at bounding box center [656, 230] width 389 height 26
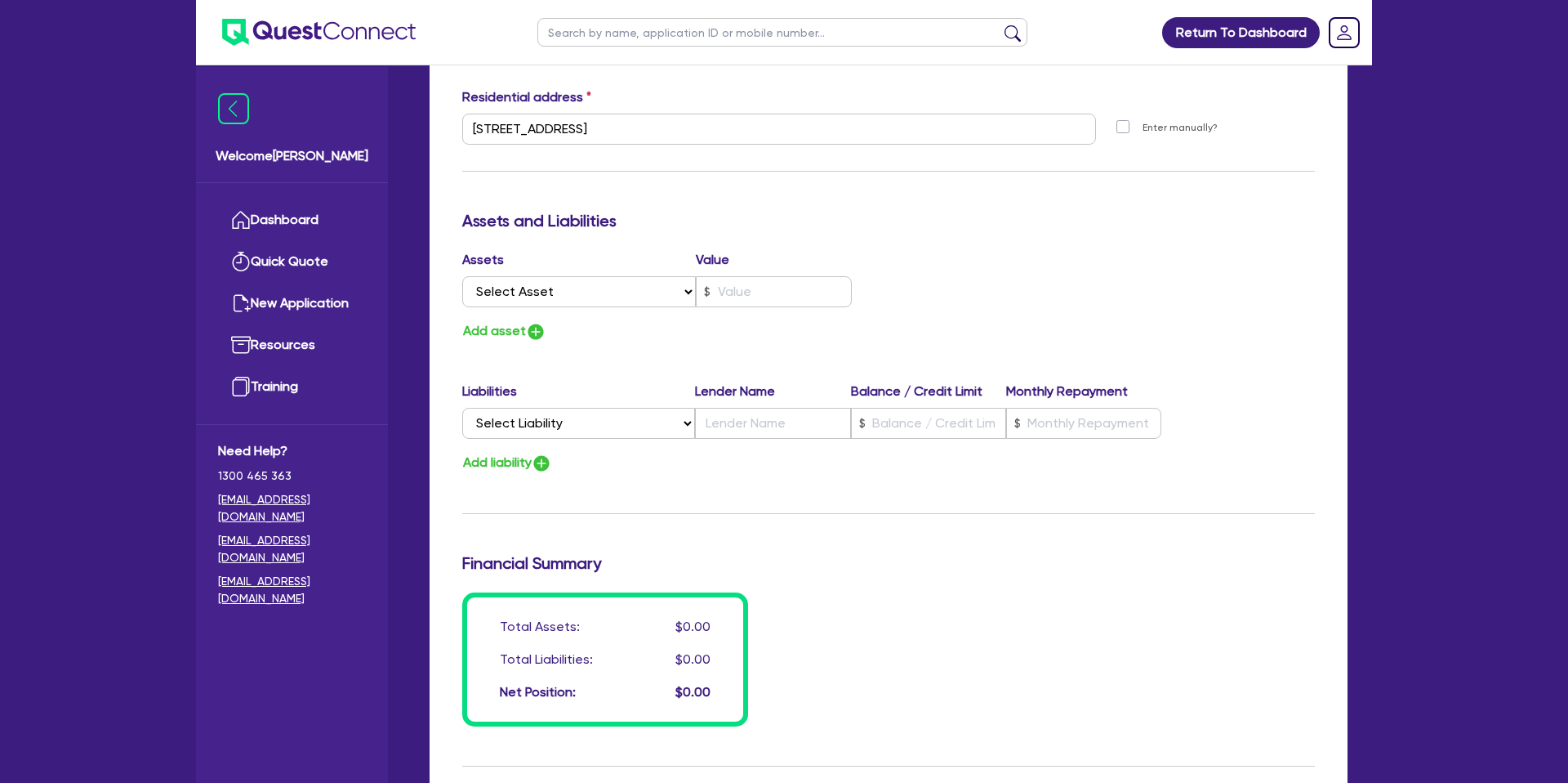
scroll to position [837, 0]
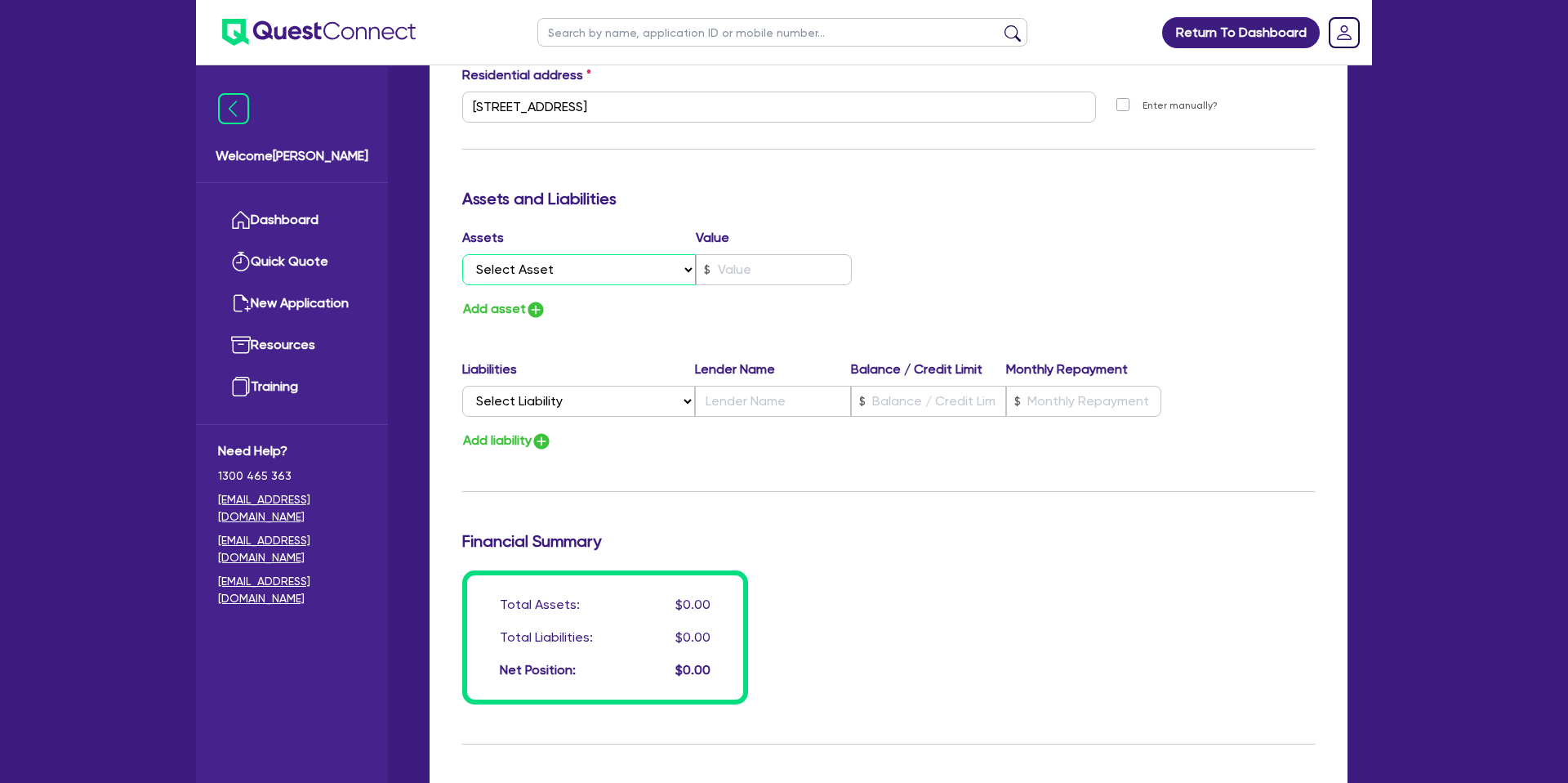
click at [568, 269] on select "Select Asset Cash Property Investment property Vehicle Truck Trailer Equipment …" at bounding box center [579, 270] width 234 height 31
click at [462, 254] on select "Select Asset Cash Property Investment property Vehicle Truck Trailer Equipment …" at bounding box center [579, 270] width 234 height 31
click at [742, 272] on input "text" at bounding box center [773, 270] width 156 height 31
click at [1081, 198] on h3 "Assets and Liabilities" at bounding box center [888, 198] width 853 height 20
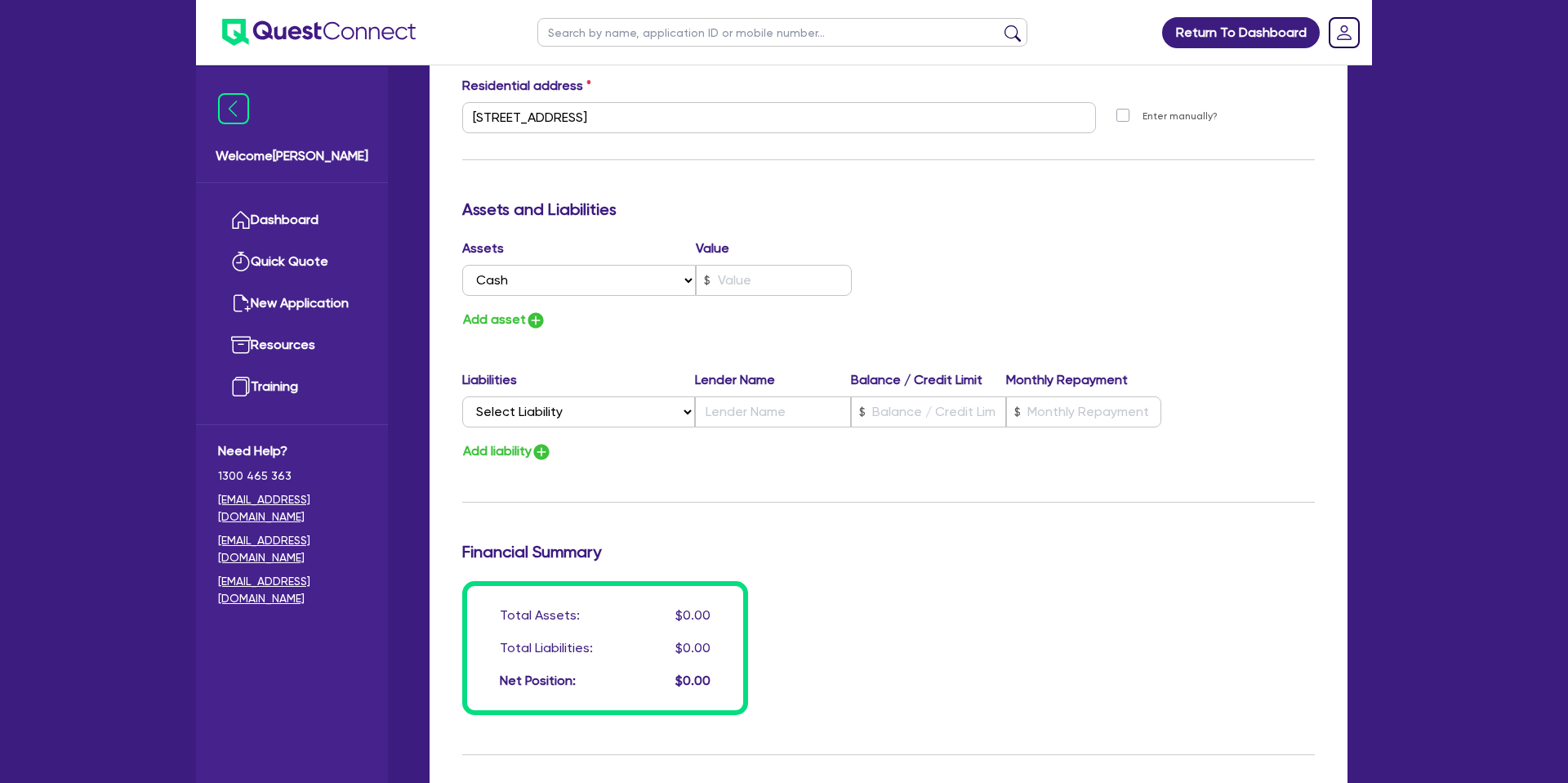
scroll to position [828, 0]
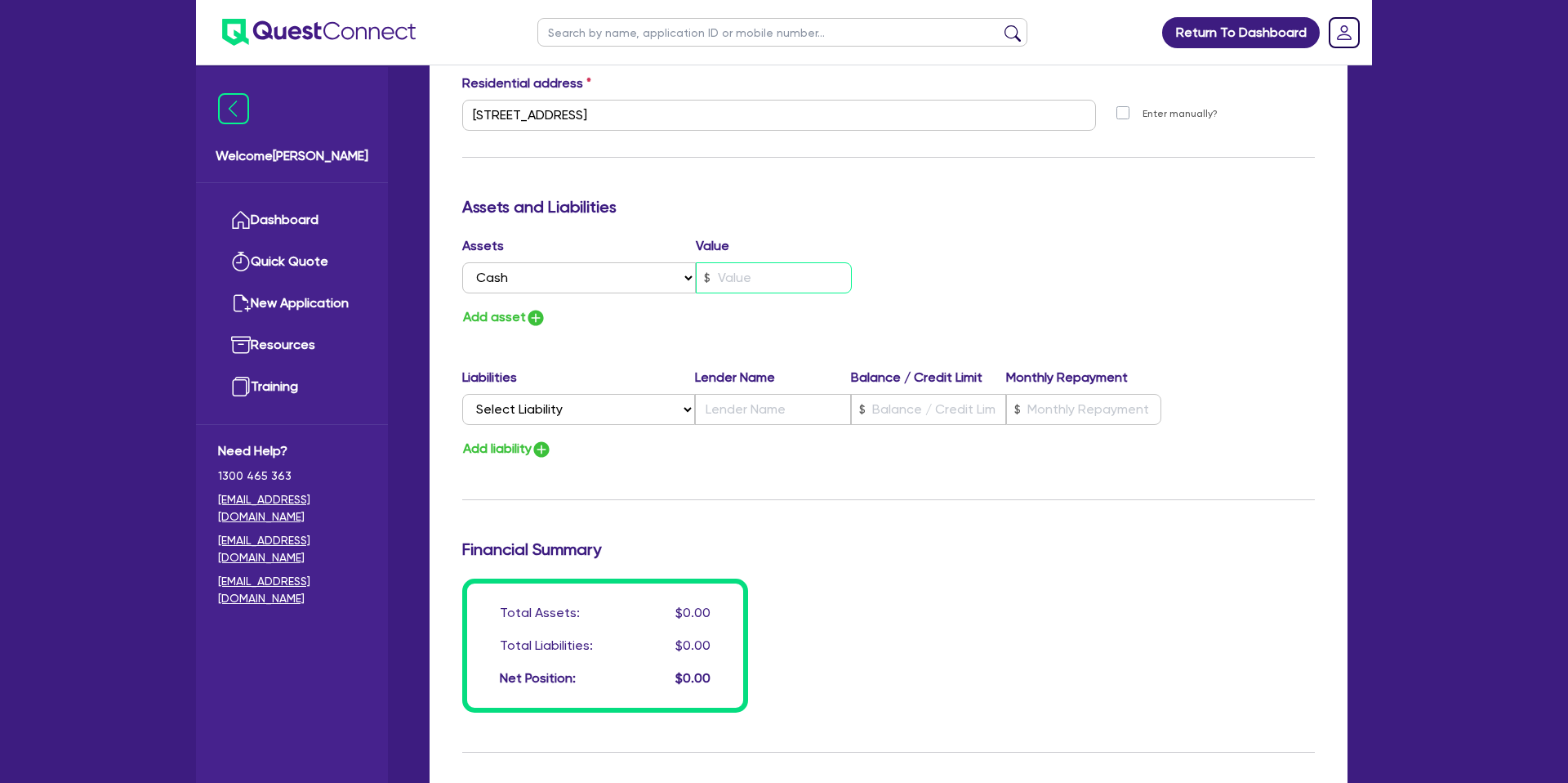
click at [726, 272] on input "text" at bounding box center [773, 278] width 156 height 31
click at [1039, 251] on div "Assets Value Select Asset Cash Property Investment property Vehicle Truck Trail…" at bounding box center [888, 282] width 877 height 92
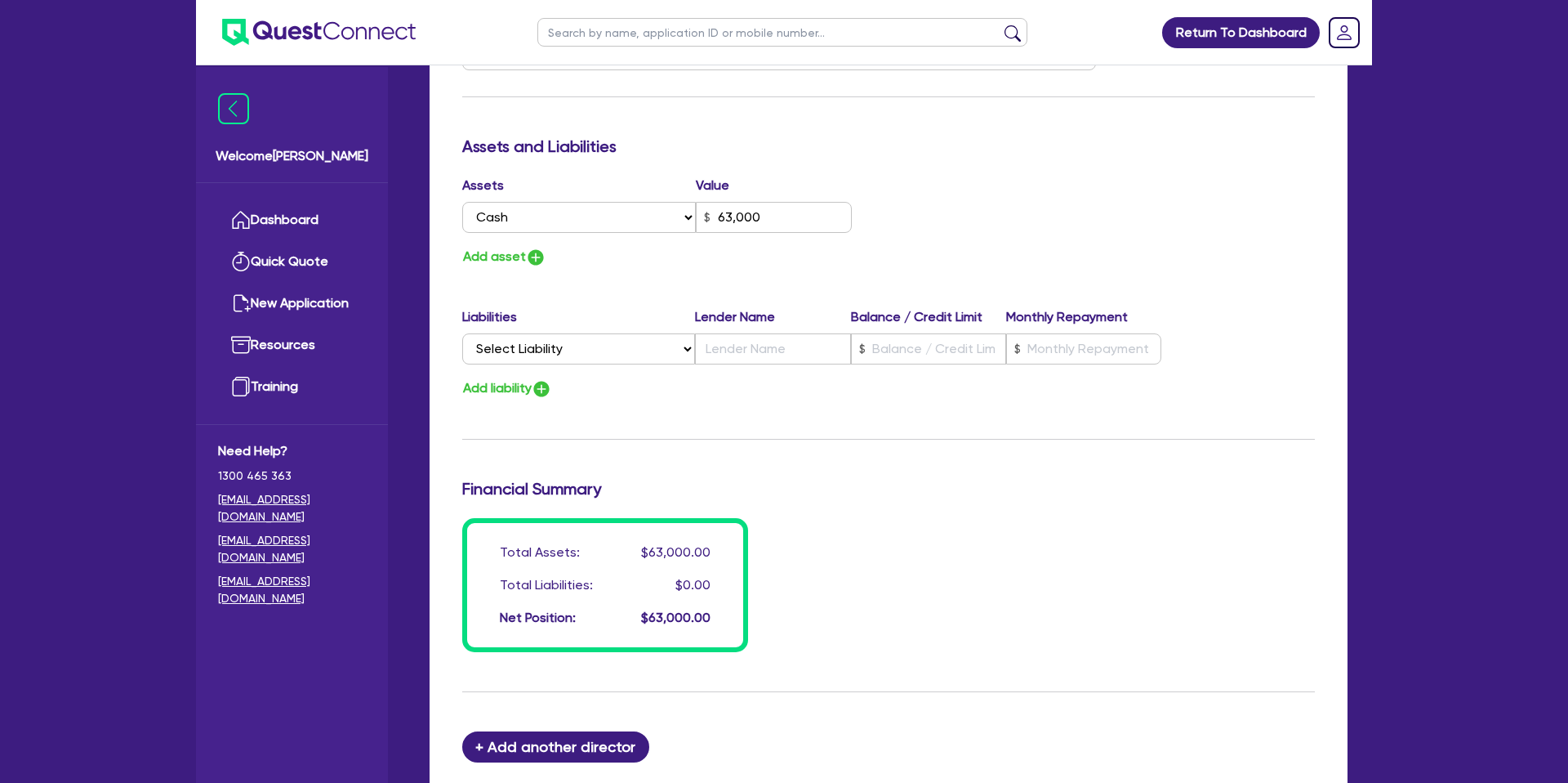
scroll to position [898, 0]
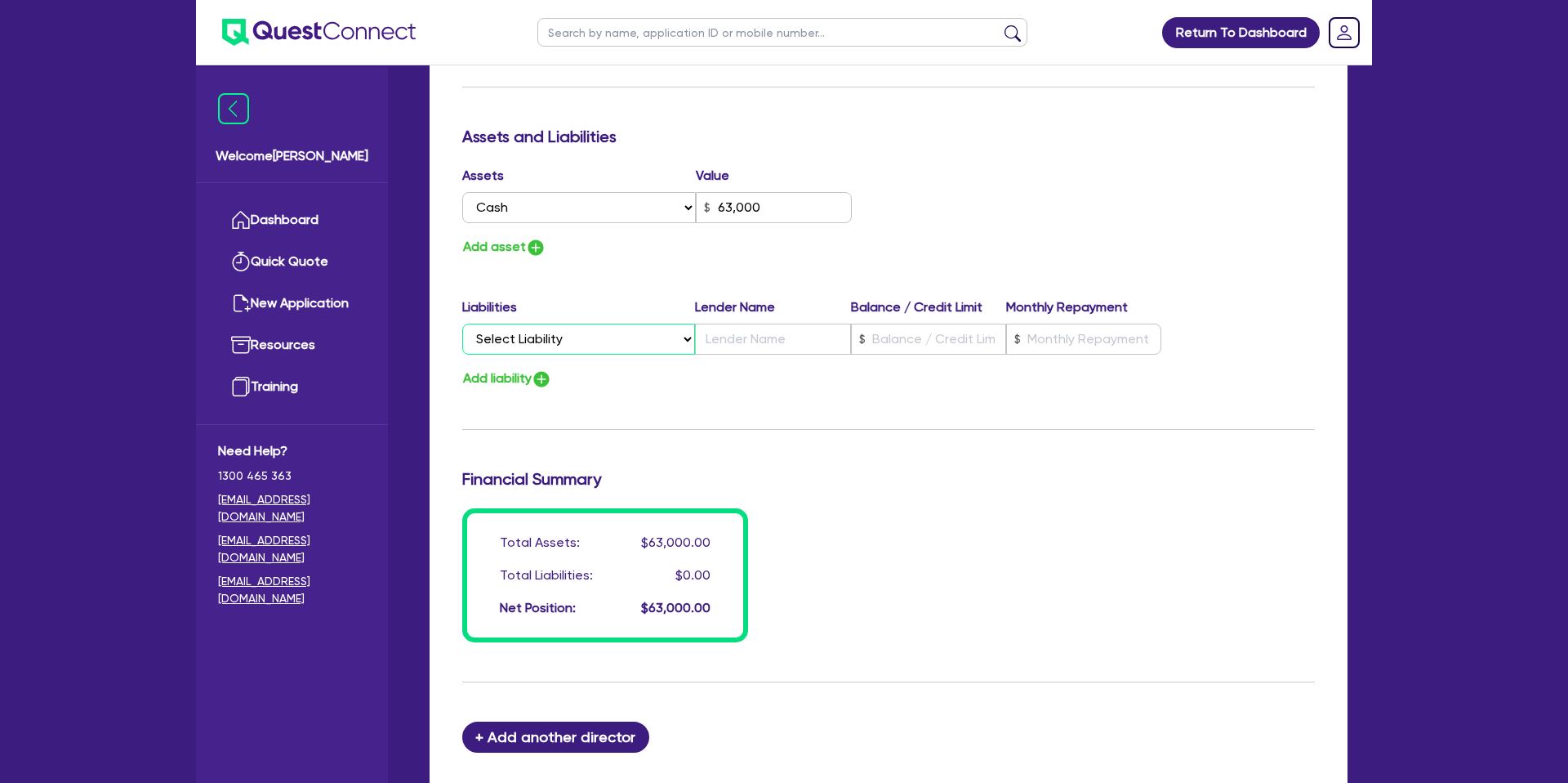
click at [533, 344] on select "Select Liability Credit card Mortgage Investment property loan Vehicle loan Tru…" at bounding box center [578, 339] width 233 height 31
click at [462, 324] on select "Select Liability Credit card Mortgage Investment property loan Vehicle loan Tru…" at bounding box center [578, 339] width 233 height 31
click at [778, 335] on input "text" at bounding box center [772, 339] width 155 height 31
click at [918, 340] on input "text" at bounding box center [929, 339] width 155 height 31
click at [783, 343] on input "text" at bounding box center [772, 339] width 155 height 31
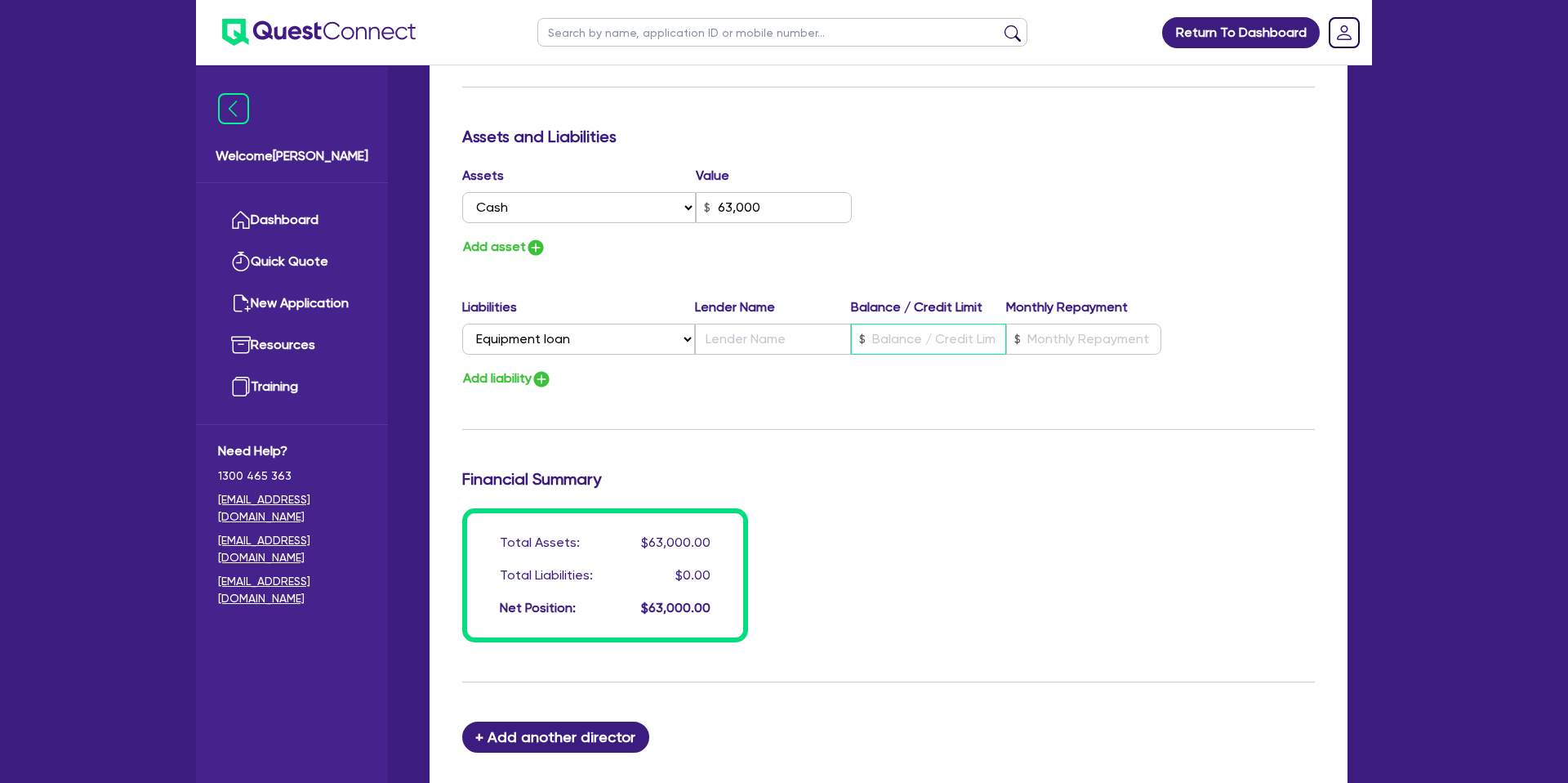
click at [899, 347] on input "text" at bounding box center [929, 339] width 155 height 31
click at [1065, 345] on input "text" at bounding box center [1084, 339] width 155 height 31
click at [1010, 403] on div "Update residential status for Director #1 Boarding is only acceptable when the …" at bounding box center [888, 38] width 853 height 1208
click at [764, 342] on input "text" at bounding box center [772, 339] width 155 height 31
drag, startPoint x: 729, startPoint y: 385, endPoint x: 634, endPoint y: 383, distance: 95.0
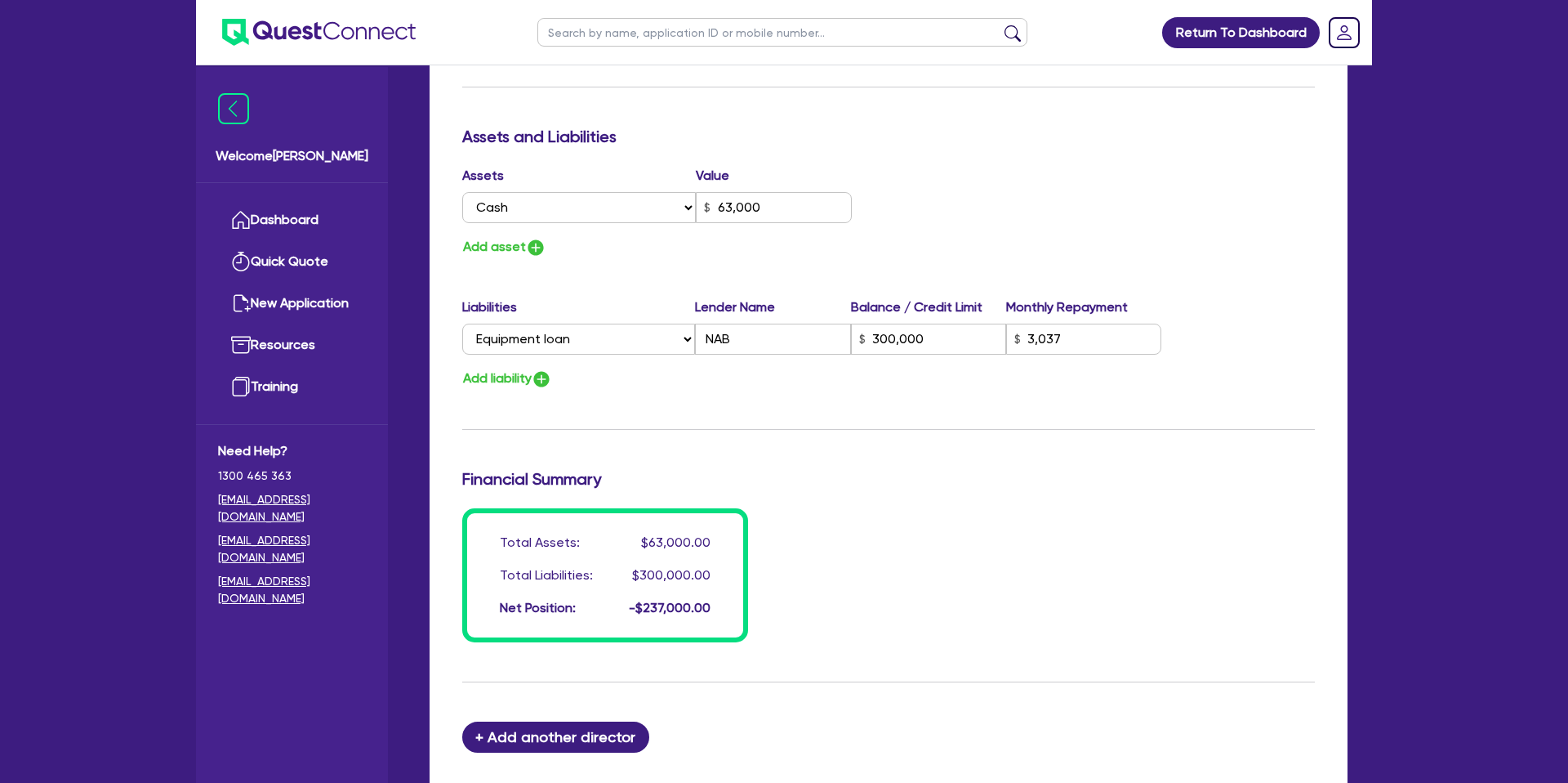
click at [727, 383] on div "Add liability" at bounding box center [888, 379] width 877 height 22
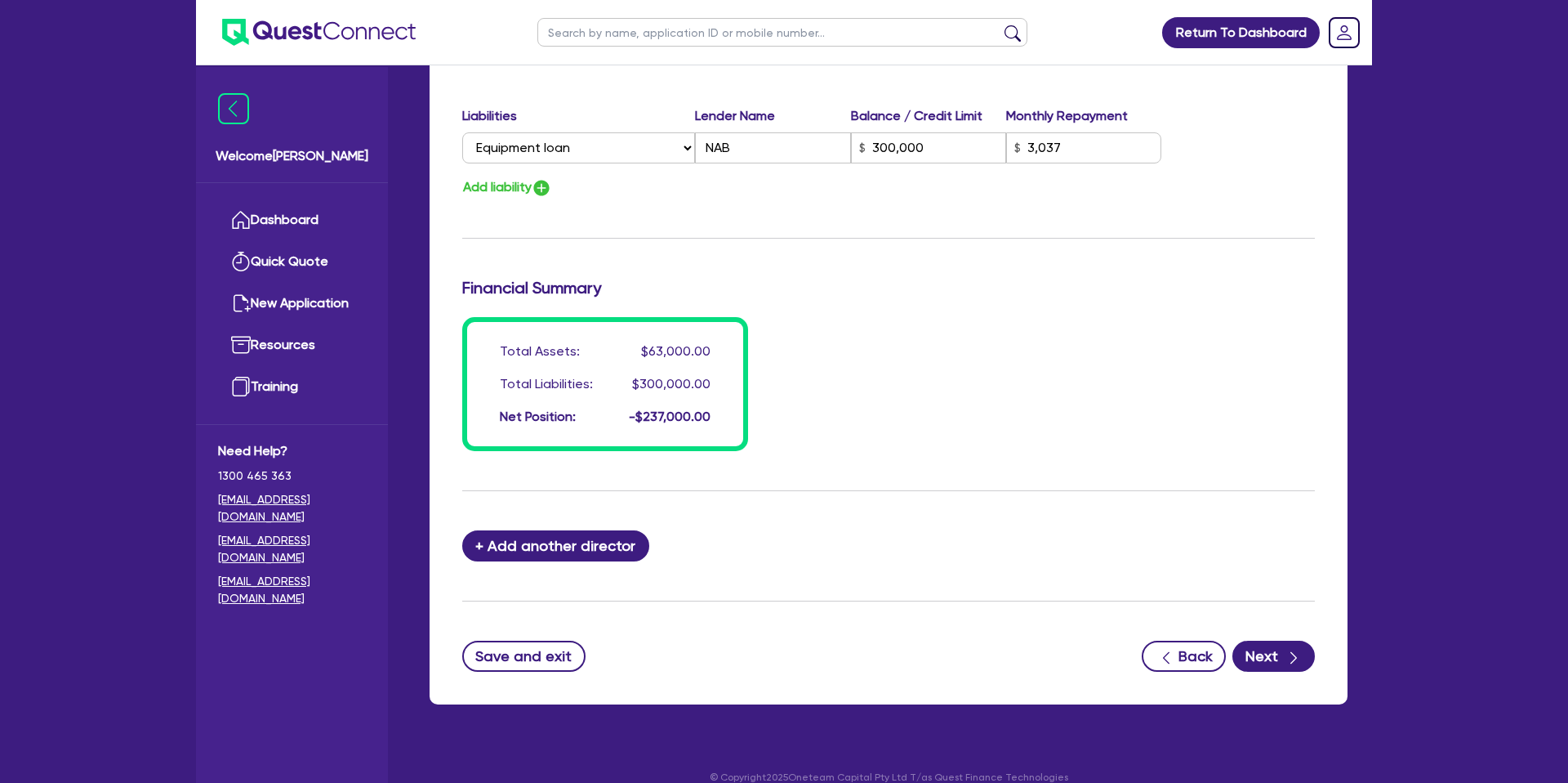
scroll to position [1110, 0]
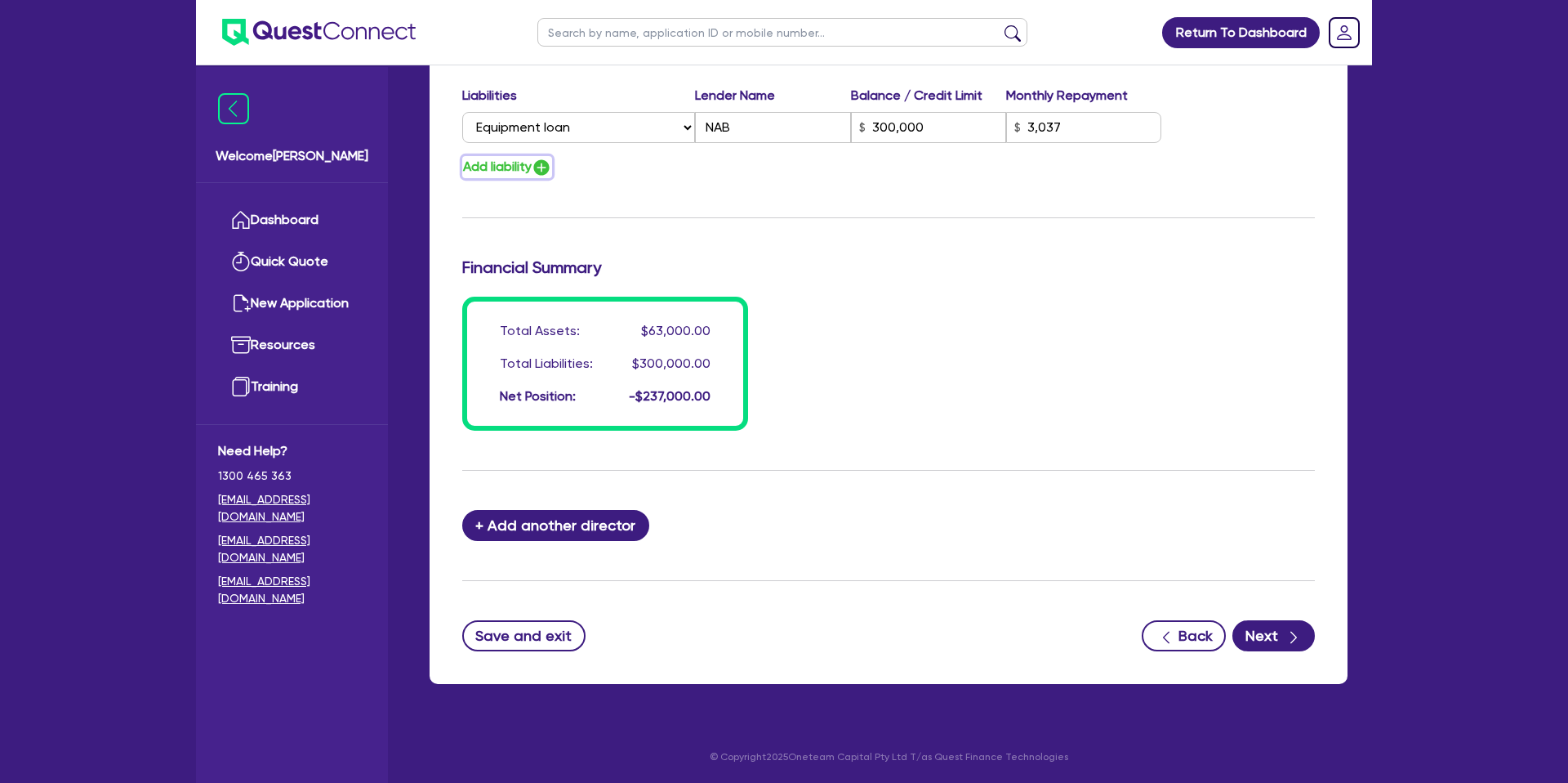
click at [504, 165] on button "Add liability" at bounding box center [506, 167] width 90 height 22
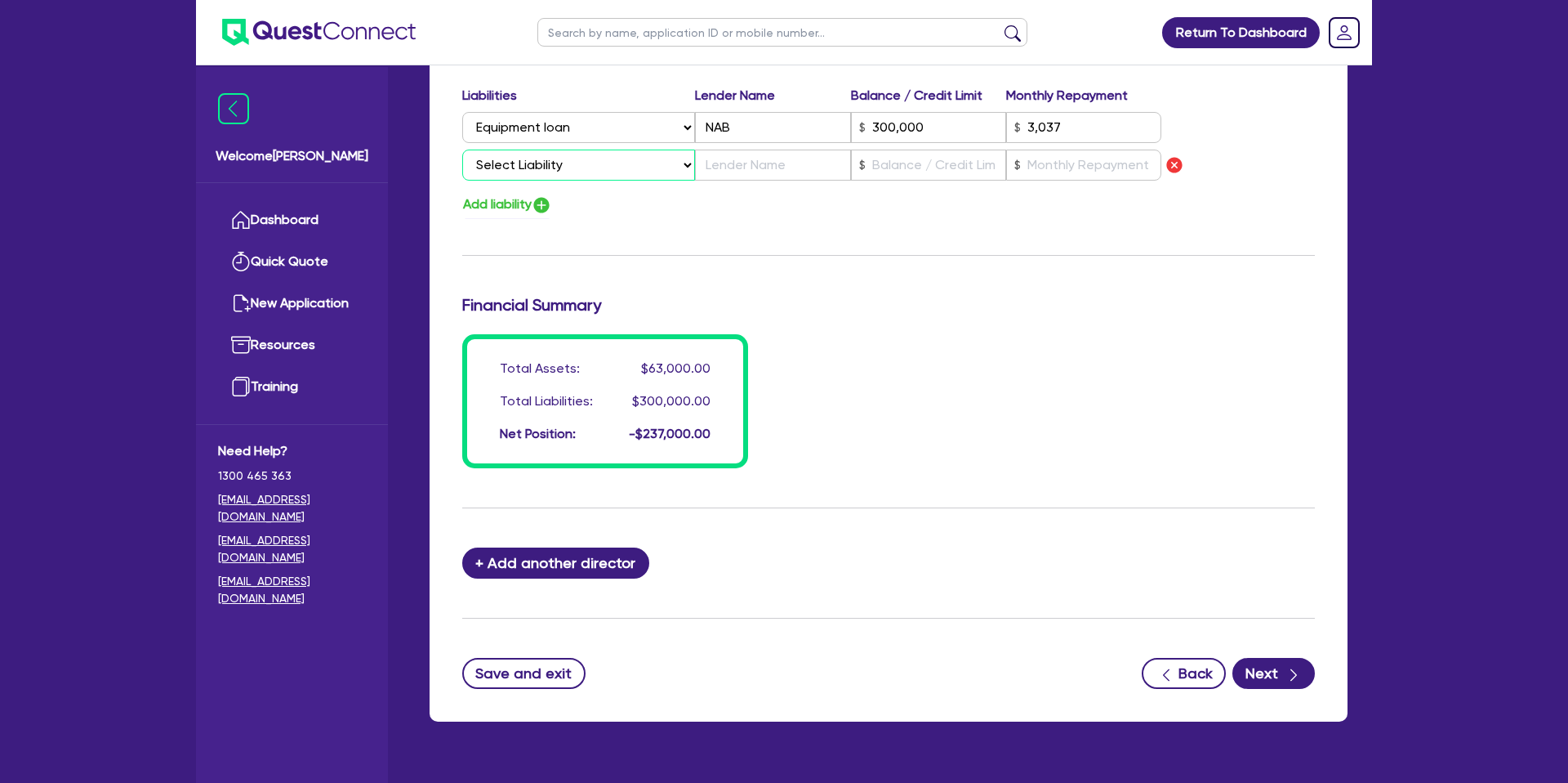
click at [561, 166] on select "Select Liability Credit card Mortgage Investment property loan Vehicle loan Tru…" at bounding box center [578, 165] width 233 height 31
click at [462, 149] on select "Select Liability Credit card Mortgage Investment property loan Vehicle loan Tru…" at bounding box center [578, 165] width 233 height 31
click at [1172, 163] on img "button" at bounding box center [1174, 165] width 20 height 20
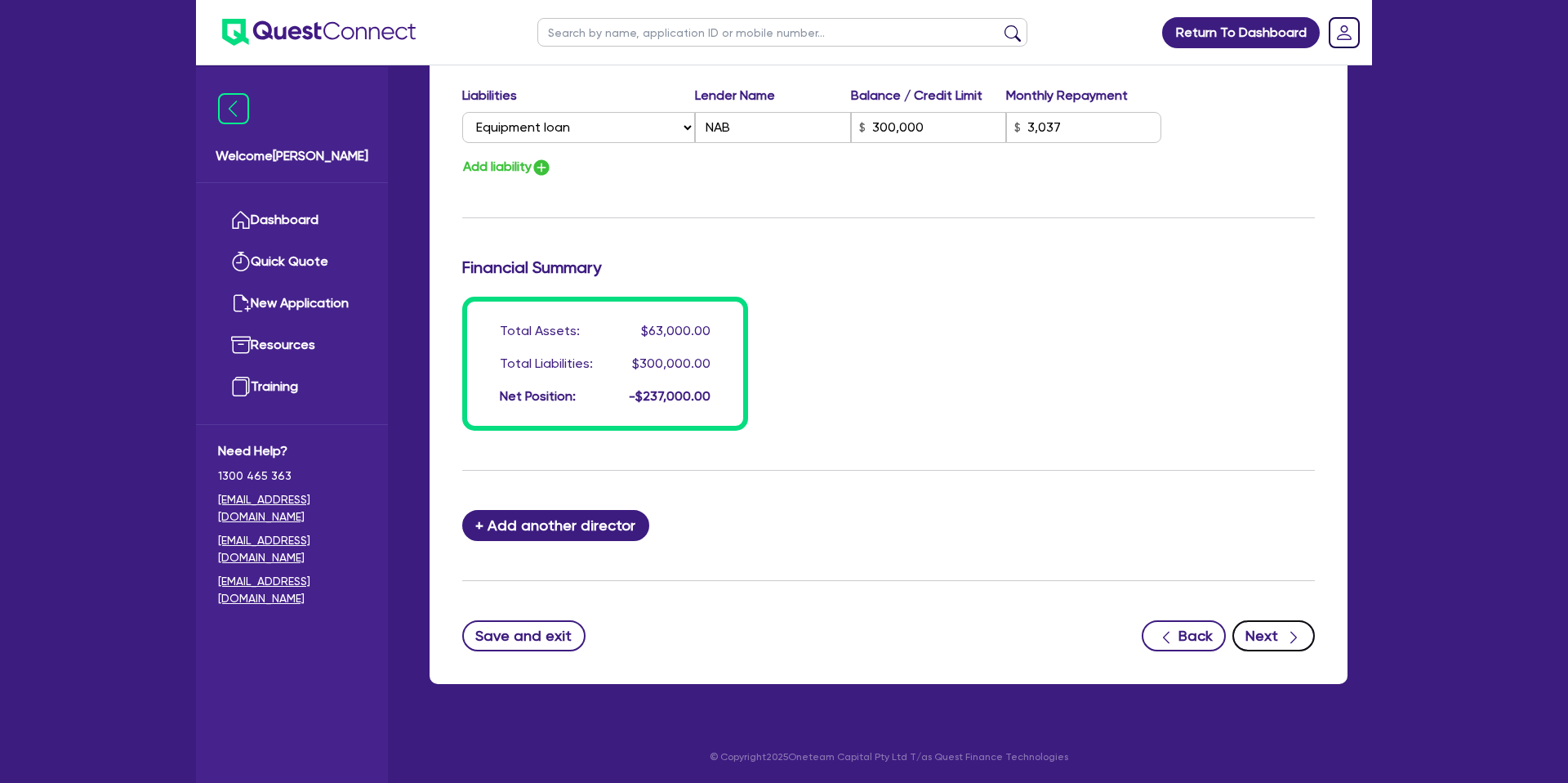
click at [1279, 627] on button "Next" at bounding box center [1274, 635] width 83 height 31
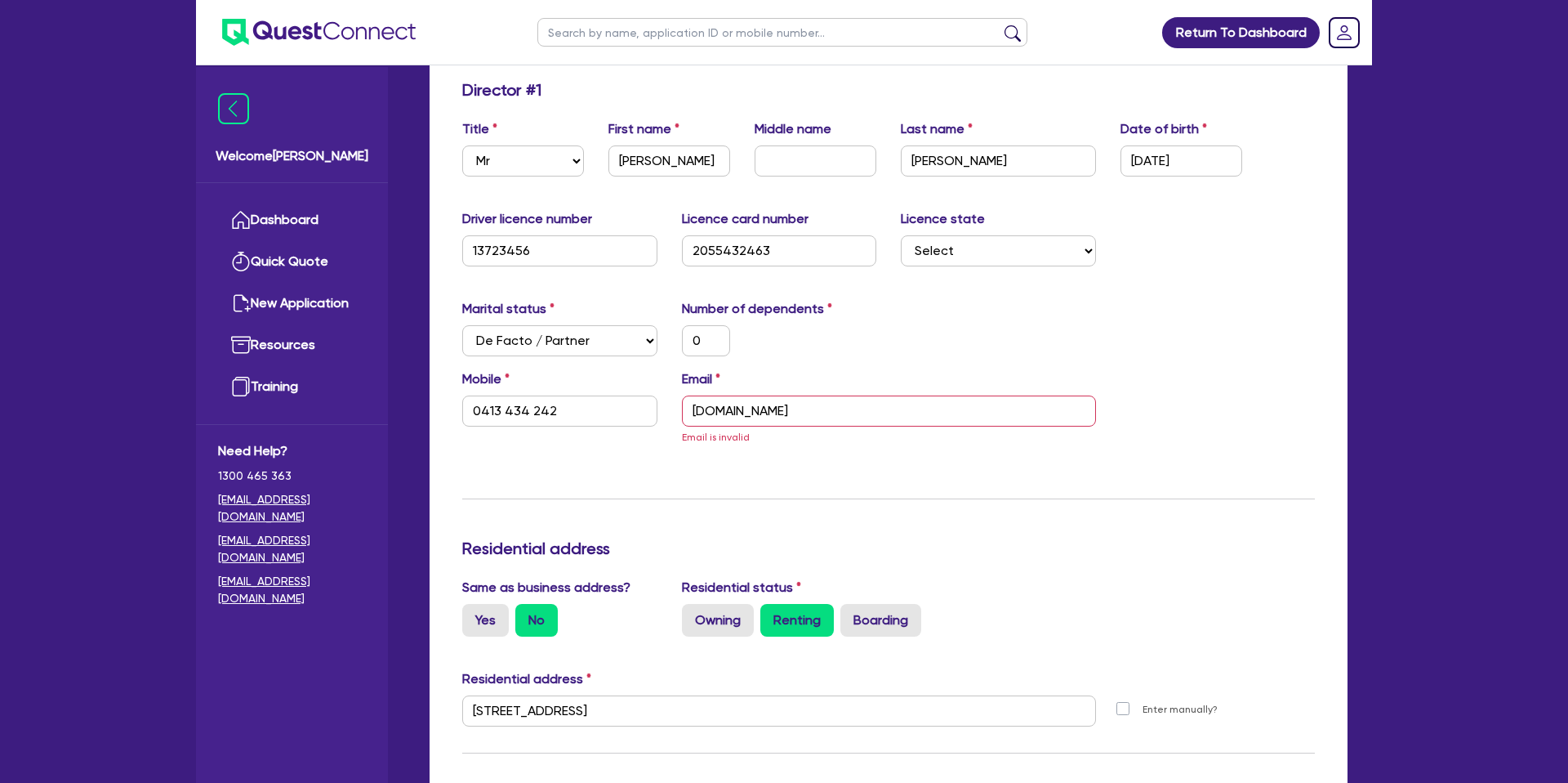
scroll to position [254, 0]
drag, startPoint x: 694, startPoint y: 411, endPoint x: 735, endPoint y: 417, distance: 41.4
click at [695, 411] on input "davidrocketcreations.com.au" at bounding box center [889, 409] width 414 height 31
drag, startPoint x: 729, startPoint y: 406, endPoint x: 741, endPoint y: 414, distance: 14.4
click at [729, 406] on input "davidrocketcreations.com.au" at bounding box center [889, 409] width 414 height 31
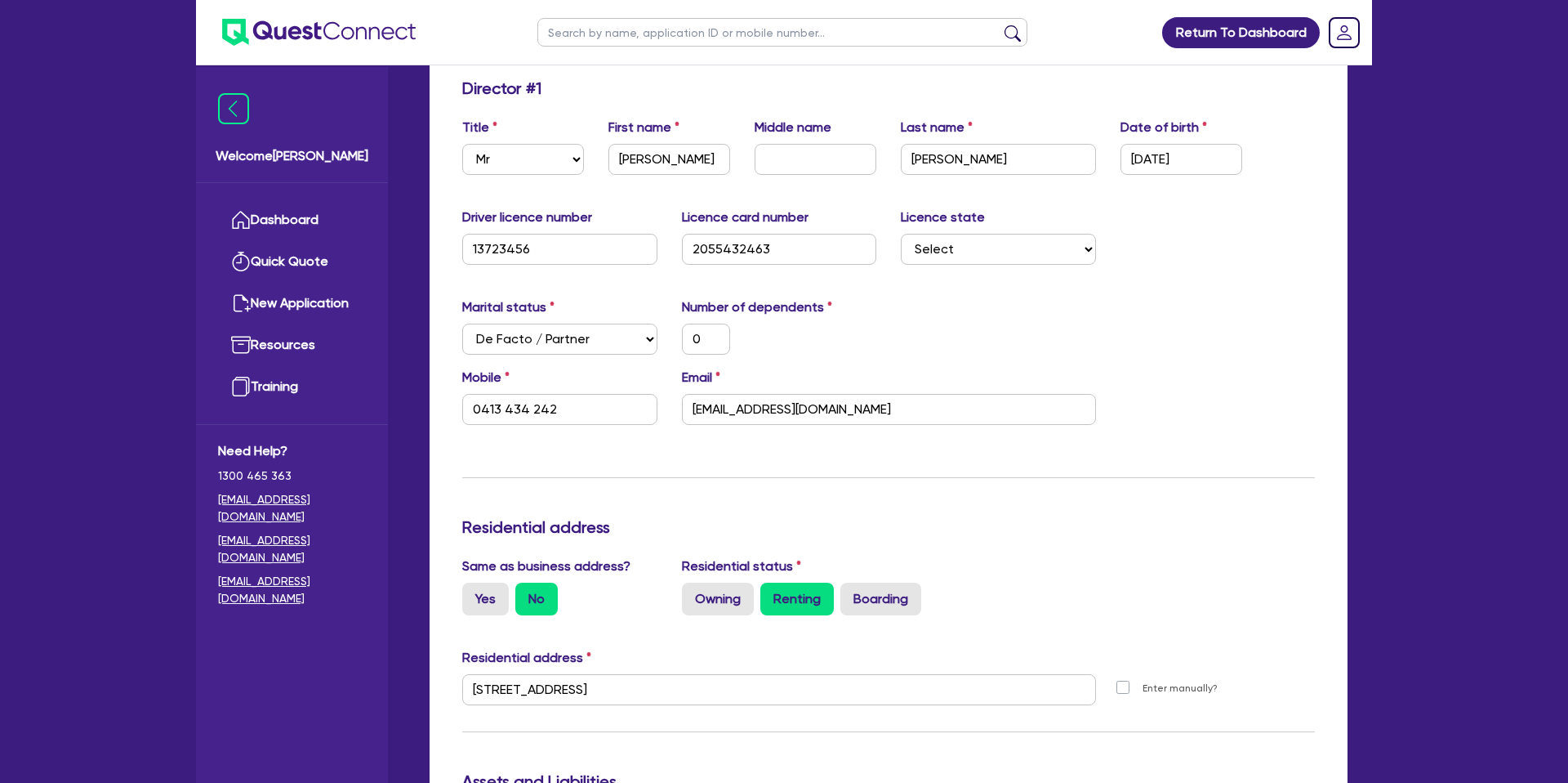
click at [1063, 366] on div "Marital status Select Single Married De Facto / Partner Number of dependents 0" at bounding box center [888, 332] width 877 height 70
drag, startPoint x: 741, startPoint y: 406, endPoint x: 744, endPoint y: 441, distance: 35.1
click at [742, 407] on input "davidr@ocketcreations.com.au" at bounding box center [889, 409] width 414 height 31
drag, startPoint x: 726, startPoint y: 407, endPoint x: 723, endPoint y: 426, distance: 19.2
click at [725, 412] on input "davidr@rocketcreations.com.au" at bounding box center [889, 409] width 414 height 31
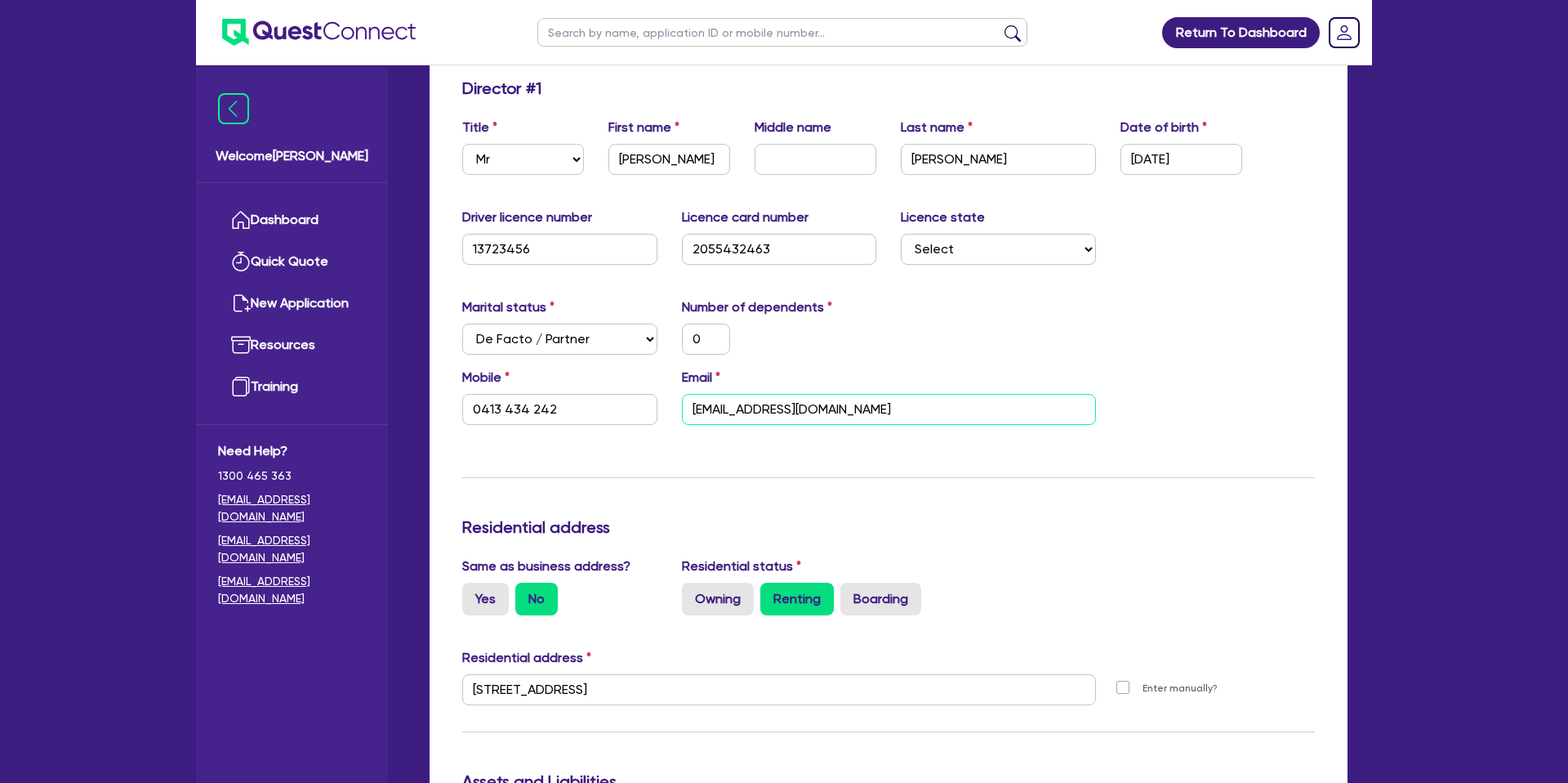
click at [730, 408] on input "davidr@rocketcreations.com.au" at bounding box center [889, 409] width 414 height 31
drag, startPoint x: 895, startPoint y: 413, endPoint x: 825, endPoint y: 424, distance: 70.9
click at [819, 419] on input "davidflorentia@rocketcreations.com.au" at bounding box center [889, 409] width 414 height 31
click at [971, 398] on input "davidflorentia@rocketcreations.com.au" at bounding box center [889, 409] width 414 height 31
drag, startPoint x: 942, startPoint y: 404, endPoint x: 790, endPoint y: 411, distance: 152.2
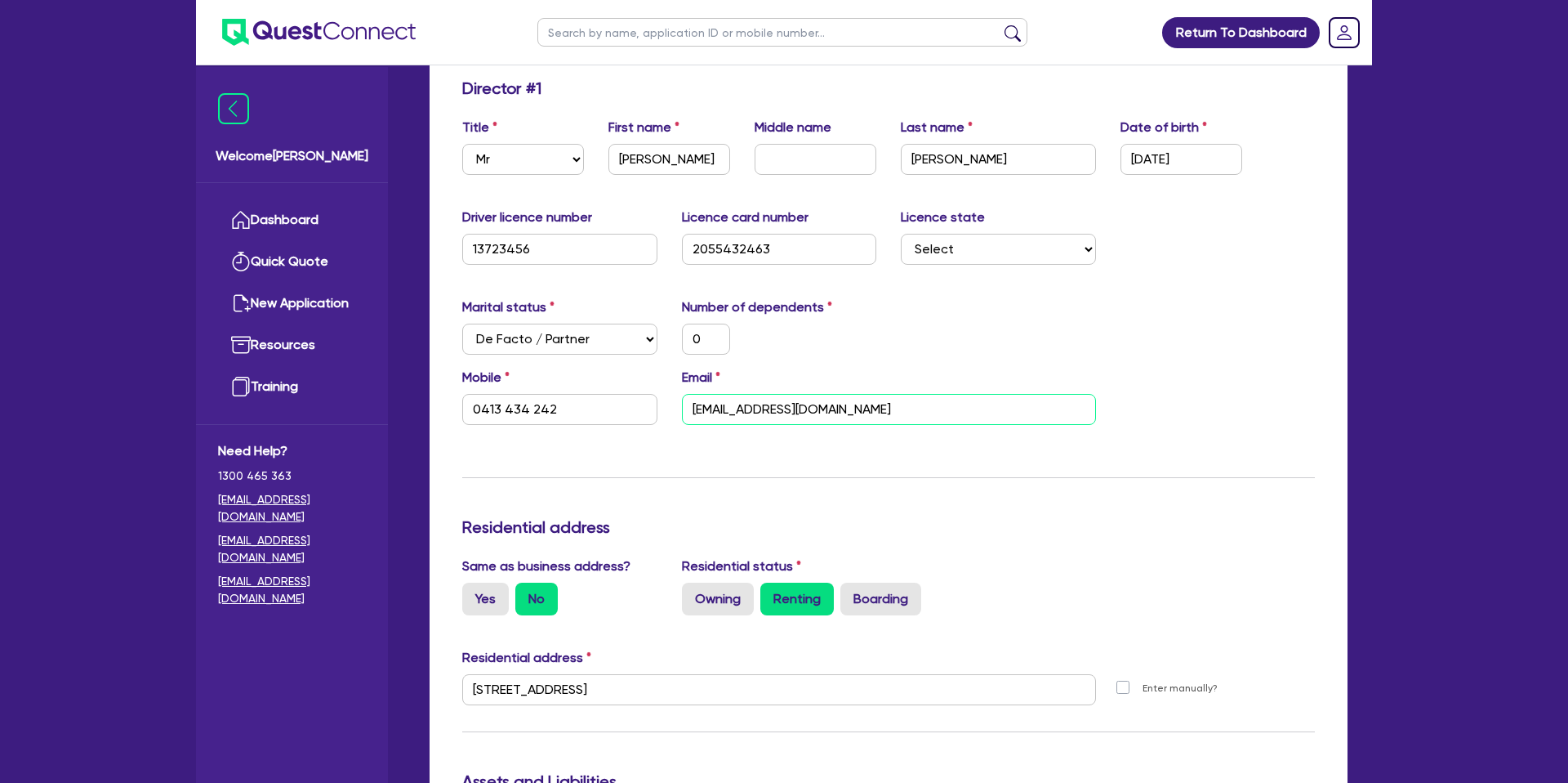
click at [790, 411] on input "davidflorentia@rocketcreations.com.au" at bounding box center [889, 409] width 414 height 31
click at [787, 412] on input "davidflorentia@rocketcreations.com.au" at bounding box center [889, 409] width 414 height 31
drag, startPoint x: 786, startPoint y: 412, endPoint x: 939, endPoint y: 406, distance: 153.1
click at [939, 406] on input "davidflorentia@rocketcreations.com.au" at bounding box center [889, 409] width 414 height 31
drag, startPoint x: 727, startPoint y: 406, endPoint x: 776, endPoint y: 425, distance: 52.6
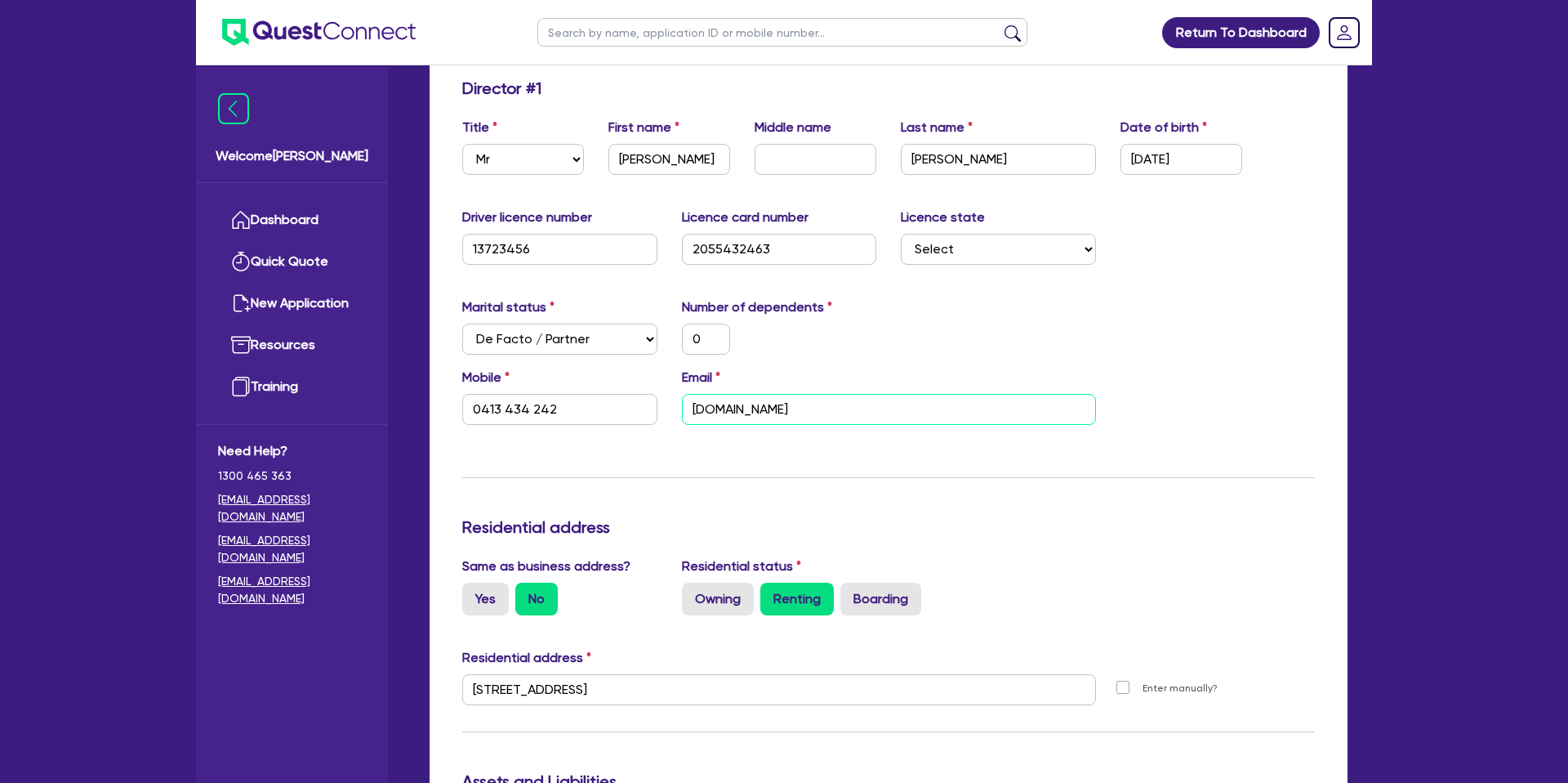
click at [730, 409] on input "davidflorentia.com.au" at bounding box center [889, 409] width 414 height 31
click at [750, 412] on input "davidflorentia.com.au" at bounding box center [889, 409] width 414 height 31
drag, startPoint x: 729, startPoint y: 406, endPoint x: 745, endPoint y: 414, distance: 17.9
click at [738, 410] on input "davidflorentia.com.au" at bounding box center [889, 409] width 414 height 31
click at [737, 410] on input "davidflorentia.com.au" at bounding box center [889, 409] width 414 height 31
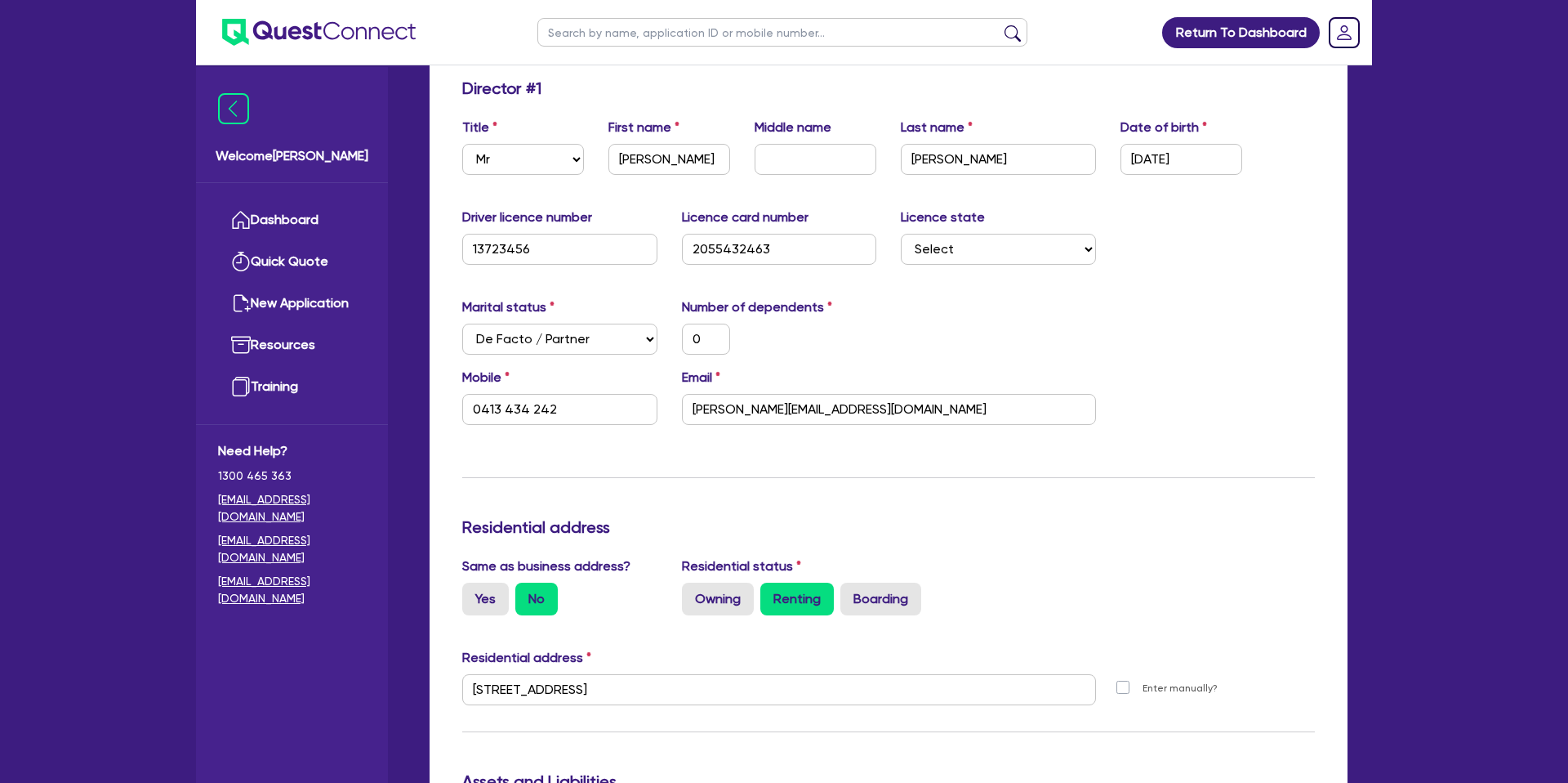
click at [1177, 313] on div "Marital status Select Single Married De Facto / Partner Number of dependents 0" at bounding box center [888, 332] width 877 height 70
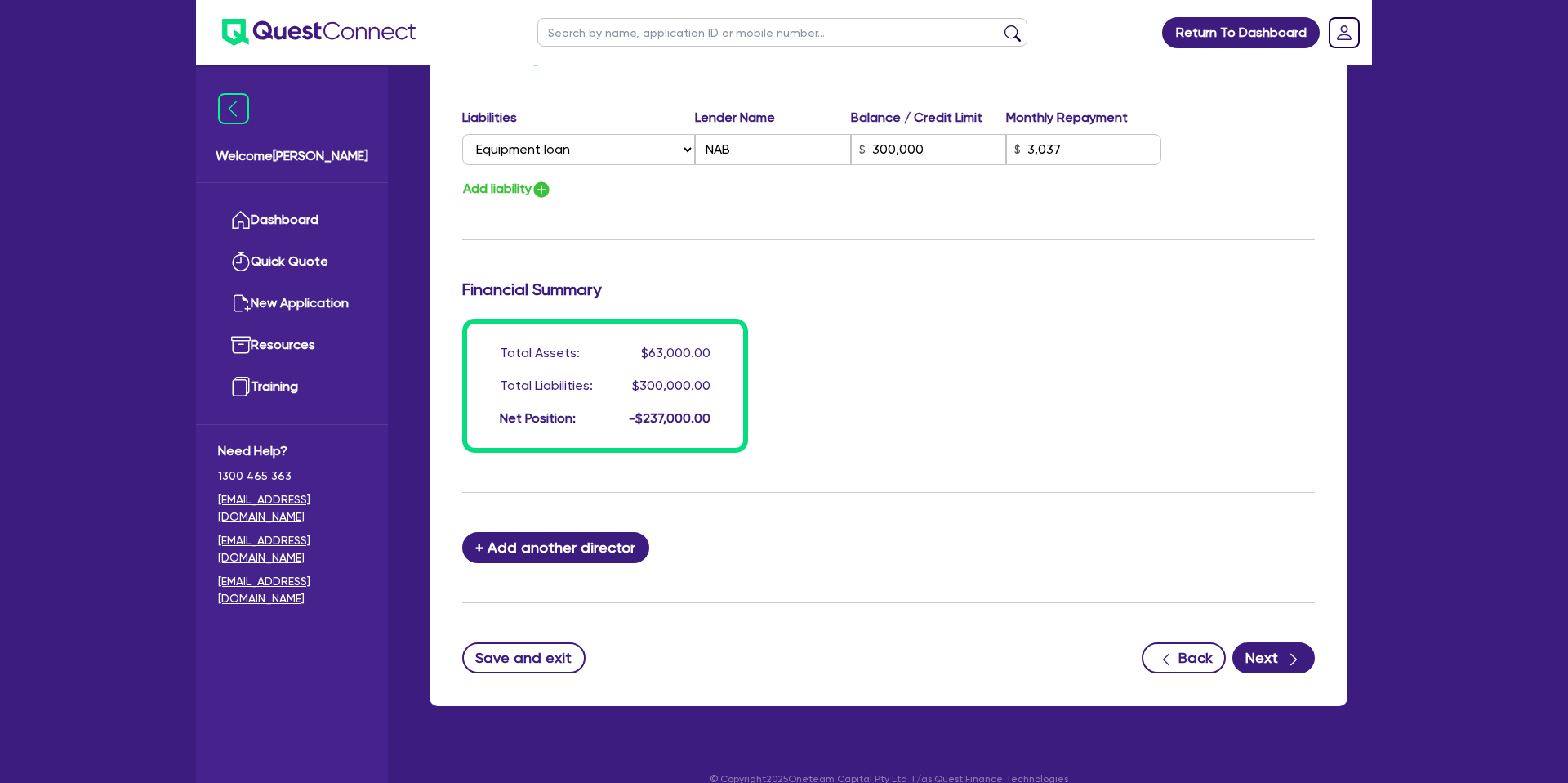
scroll to position [1110, 0]
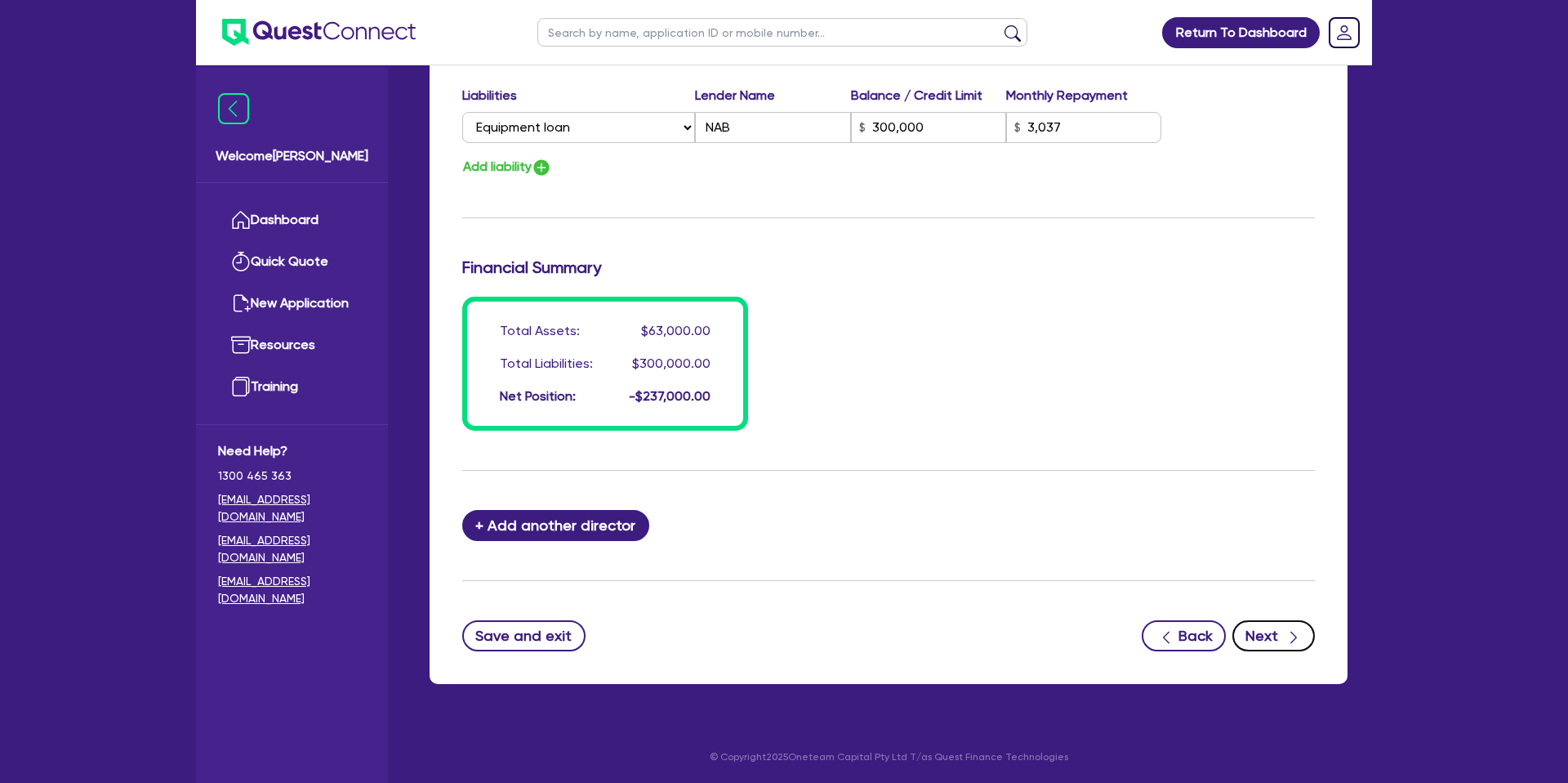
click at [1274, 626] on button "Next" at bounding box center [1274, 635] width 83 height 31
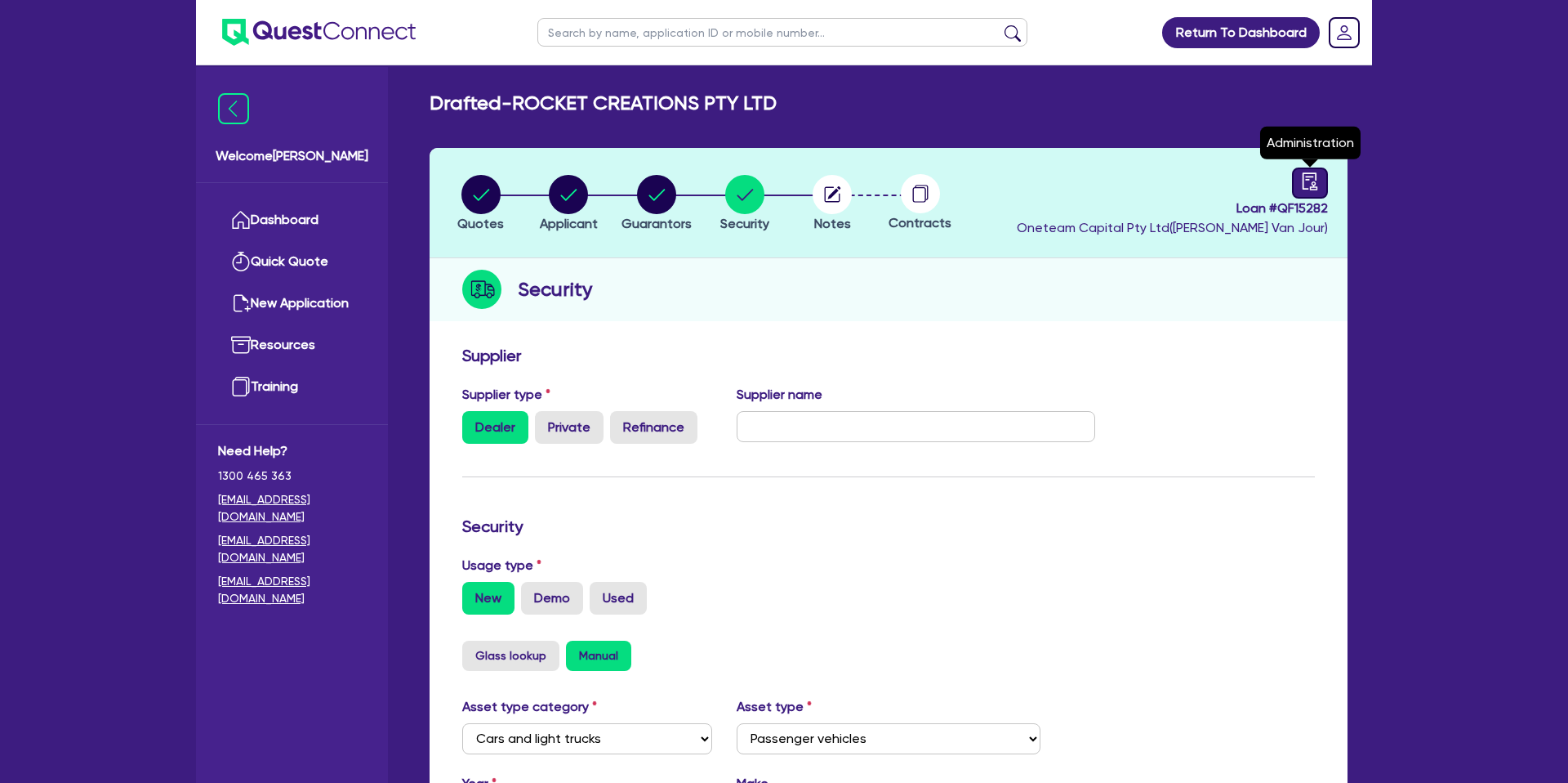
click at [1316, 184] on icon "audit" at bounding box center [1309, 181] width 18 height 18
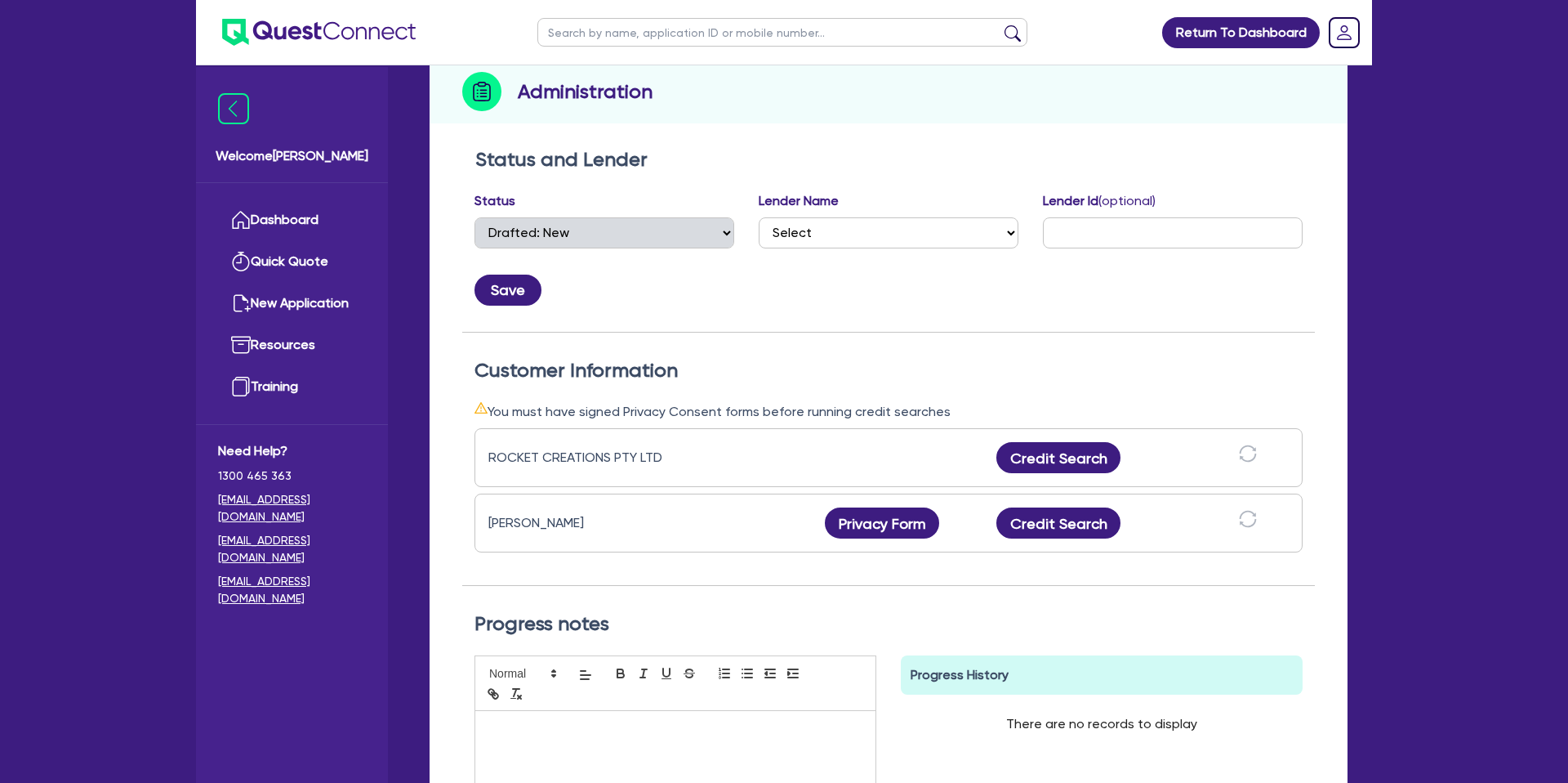
scroll to position [198, 0]
click at [889, 525] on button "Privacy Form" at bounding box center [882, 522] width 114 height 31
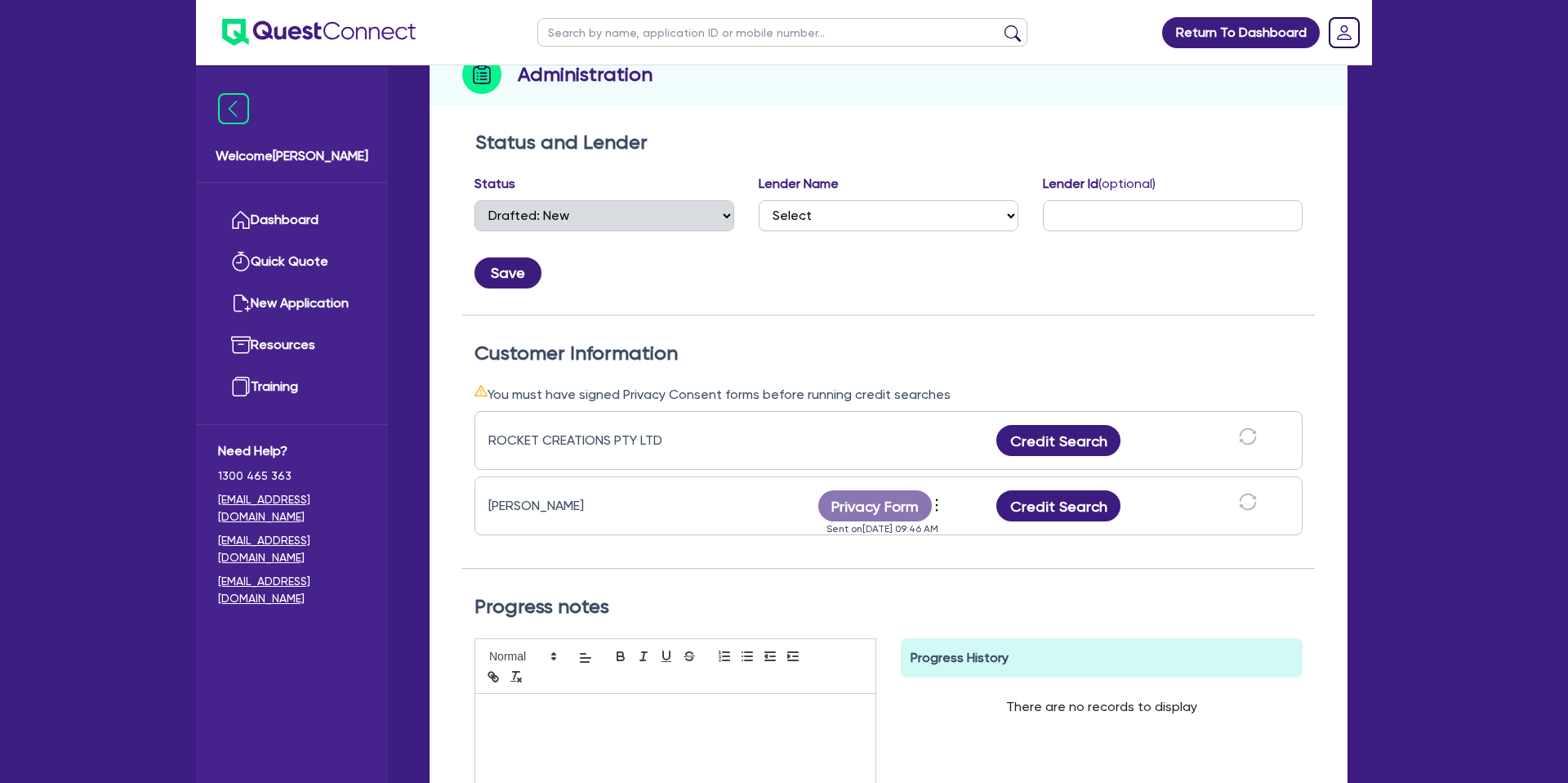
scroll to position [217, 0]
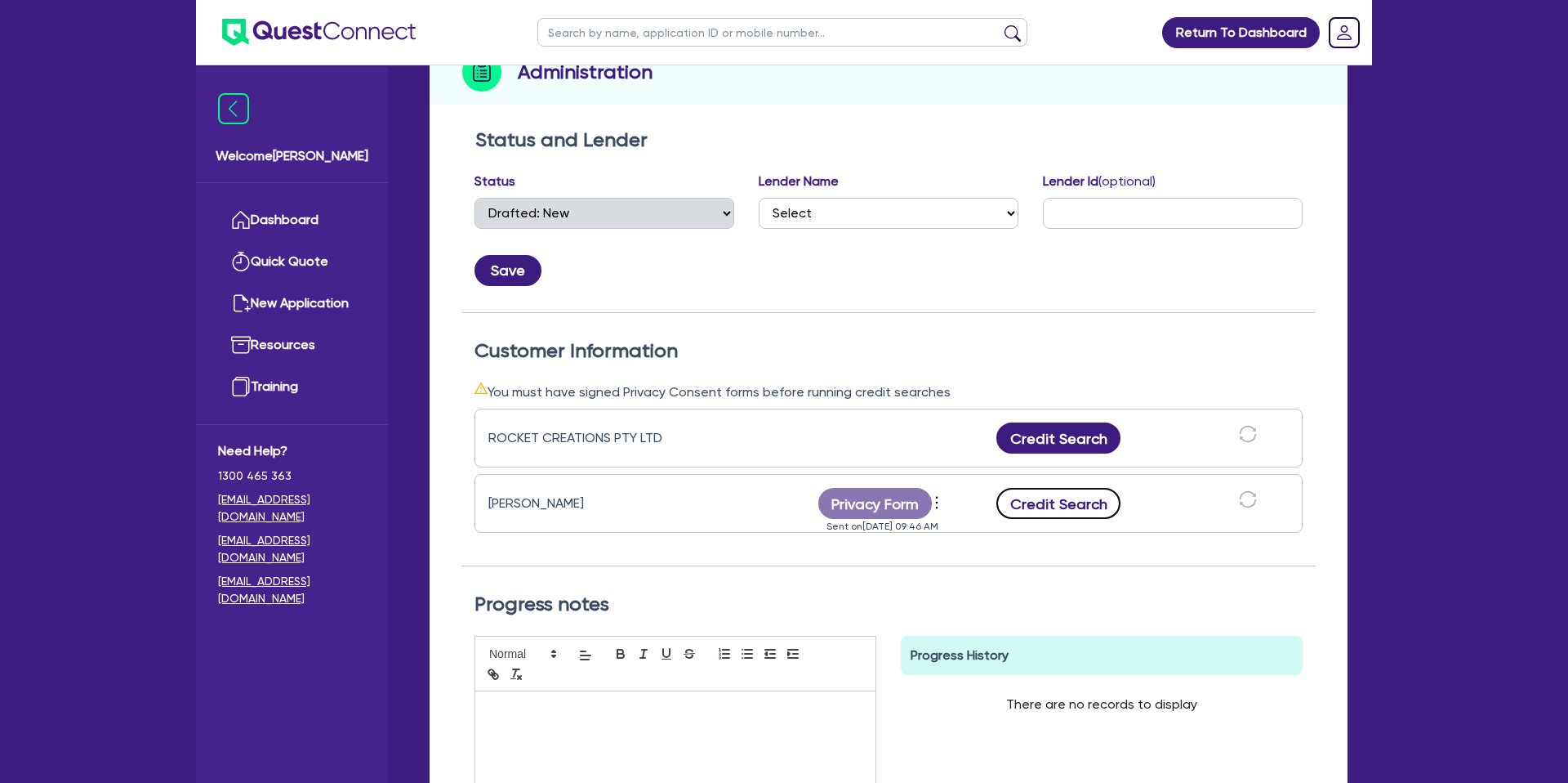
click at [1049, 506] on button "Credit Search" at bounding box center [1058, 503] width 124 height 31
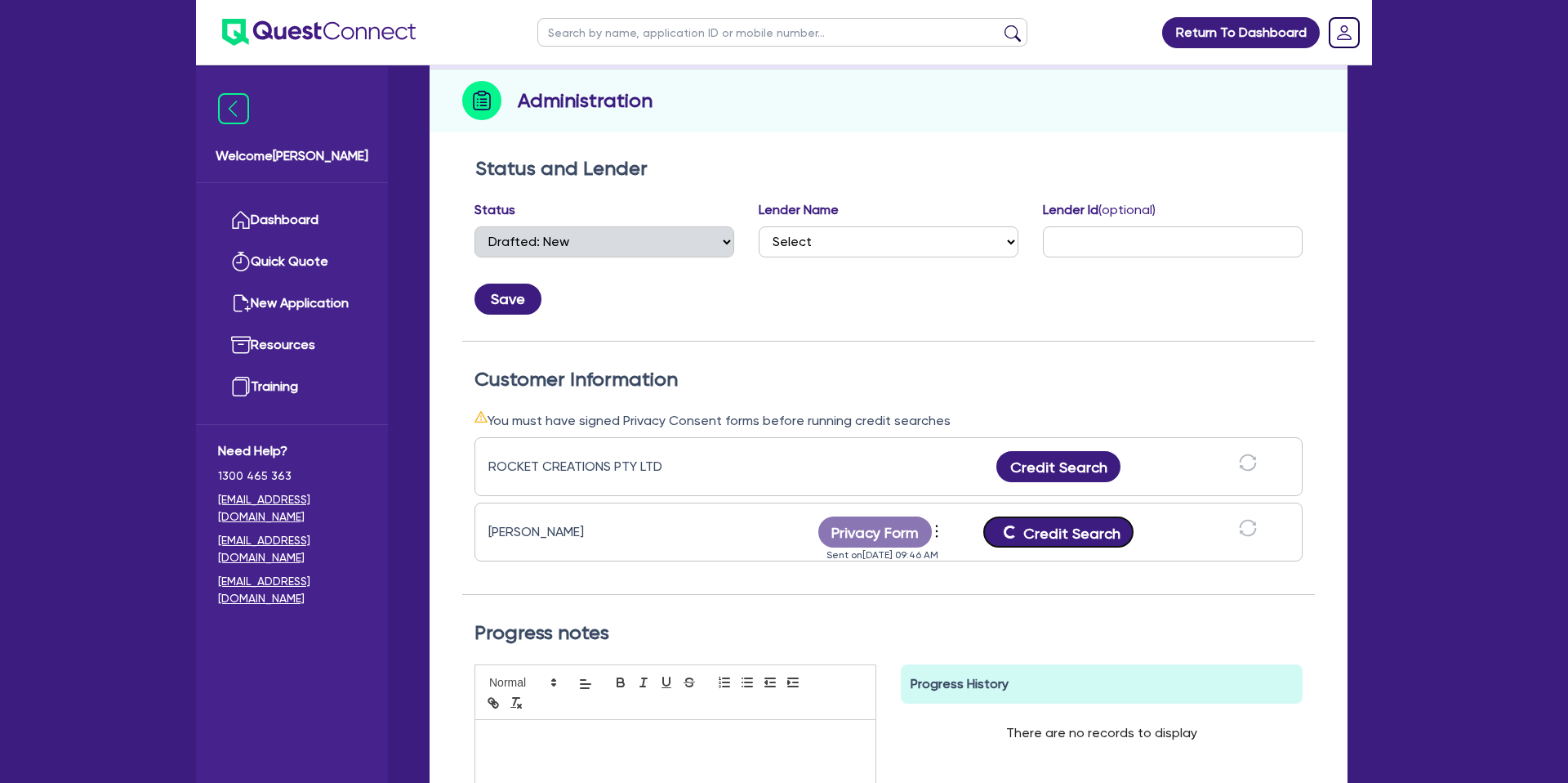
scroll to position [191, 0]
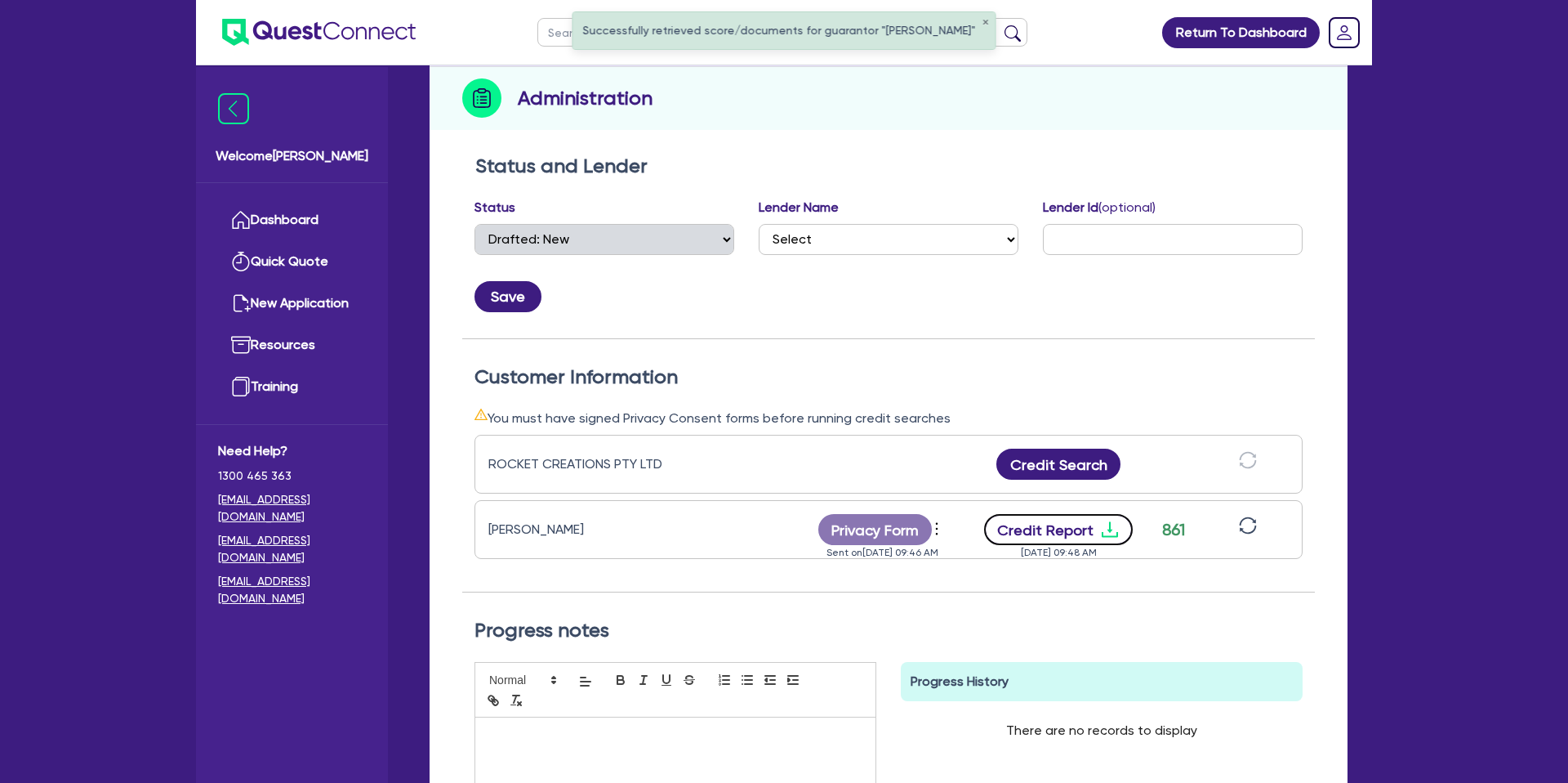
click at [1100, 529] on icon "download" at bounding box center [1110, 529] width 20 height 20
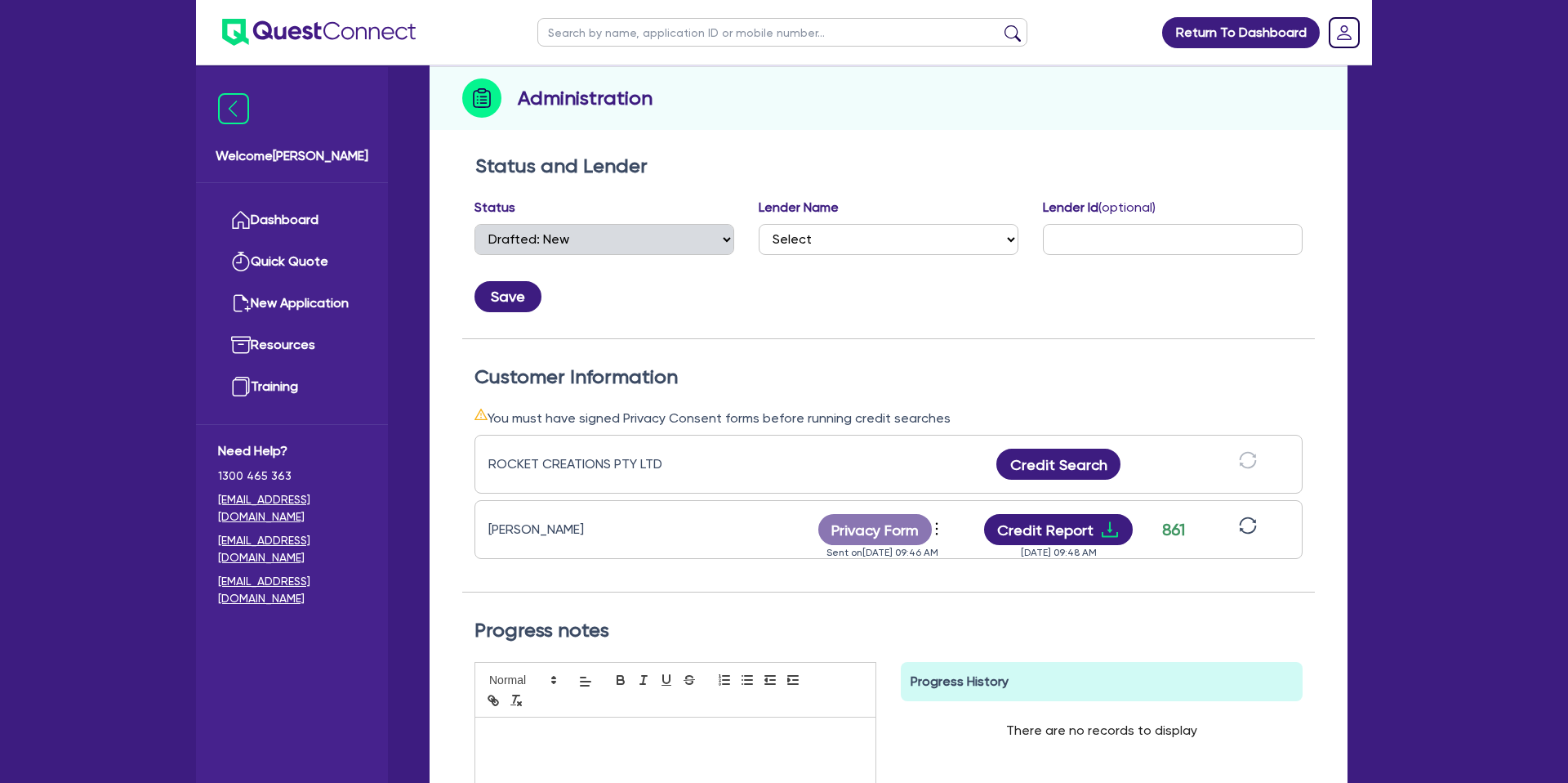
click at [973, 359] on div "Customer Information You must have signed Privacy Consent forms before running …" at bounding box center [888, 466] width 853 height 254
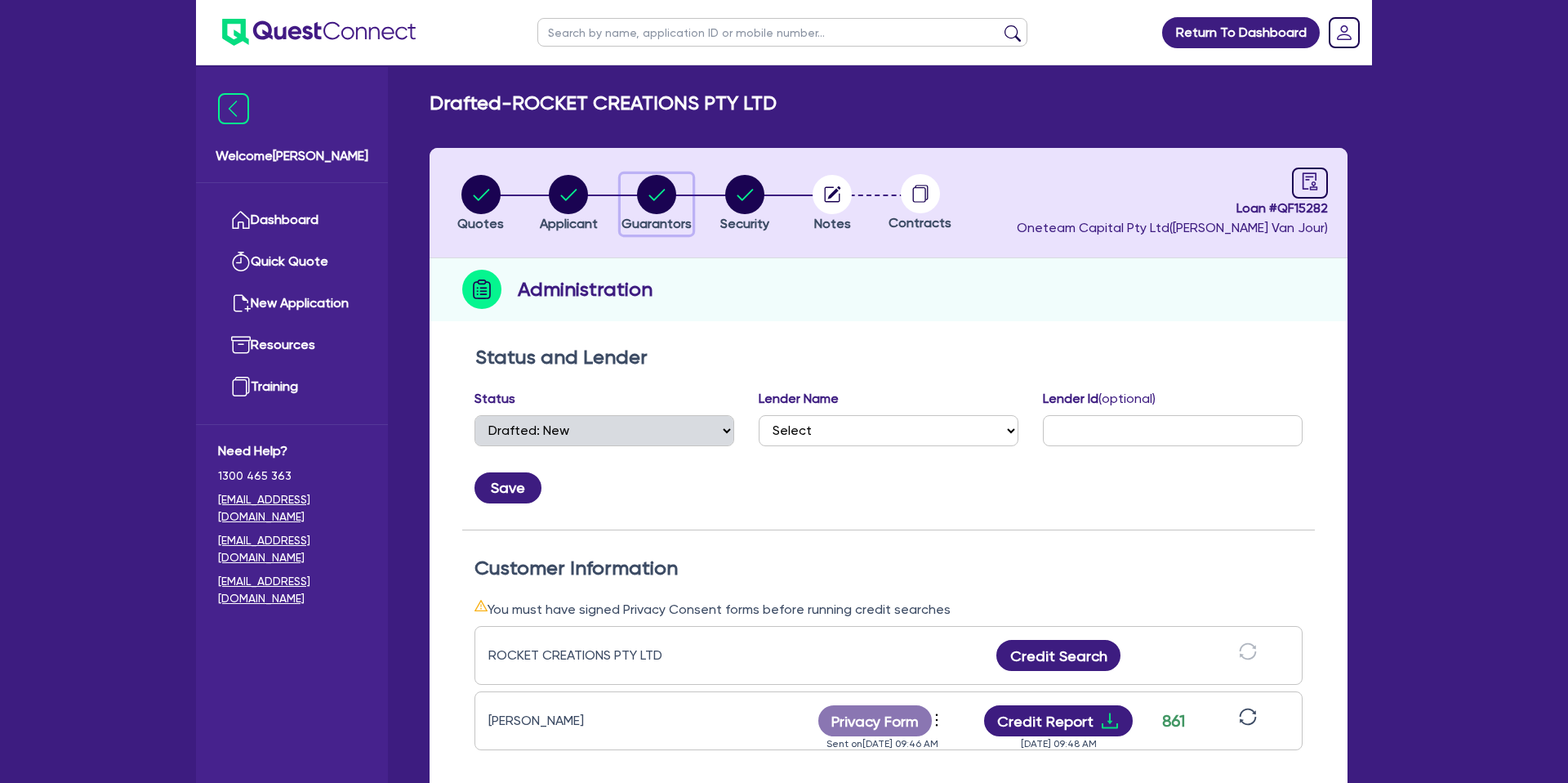
click at [643, 189] on circle "button" at bounding box center [656, 195] width 39 height 39
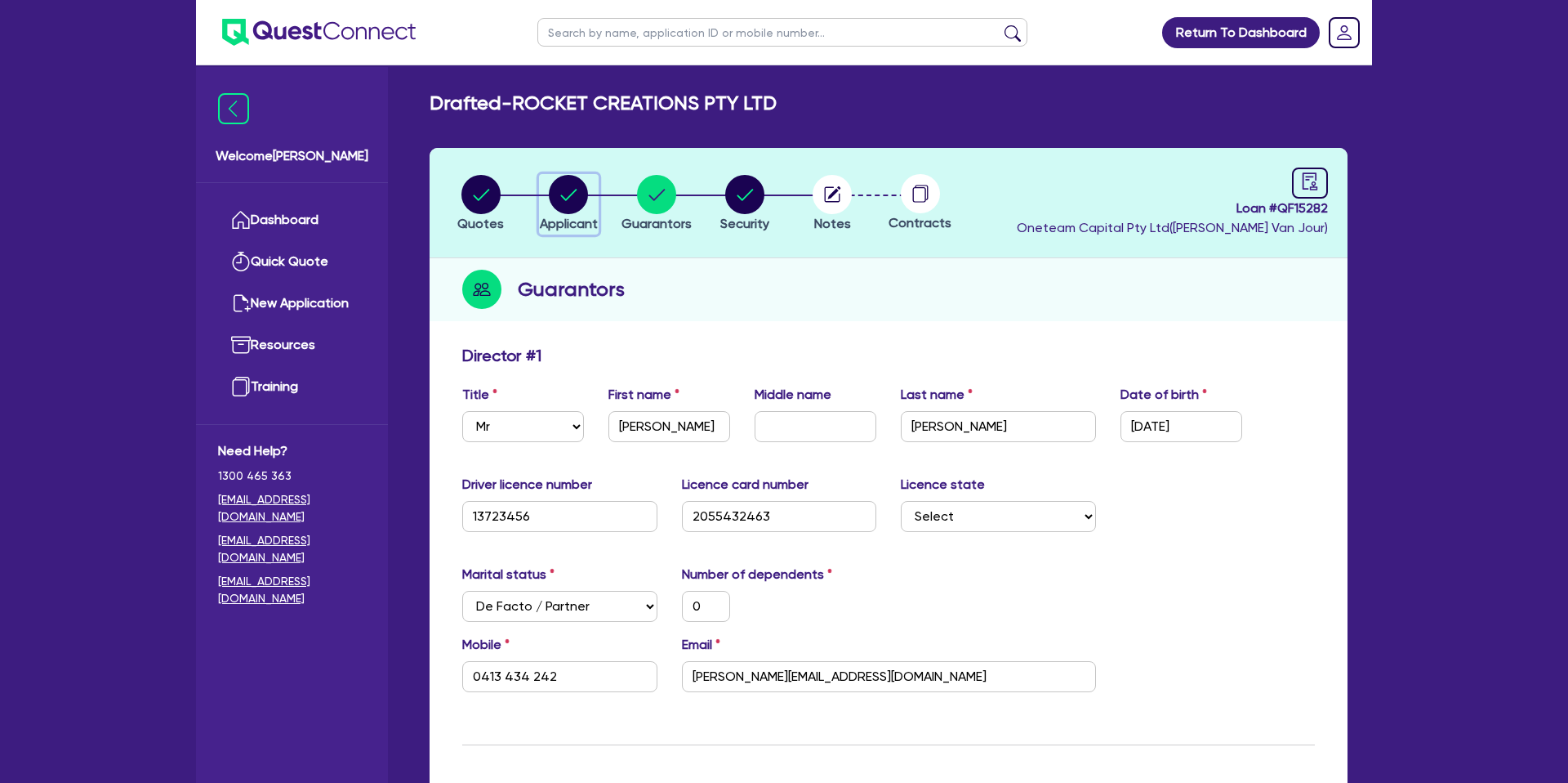
click at [561, 198] on circle "button" at bounding box center [568, 195] width 39 height 39
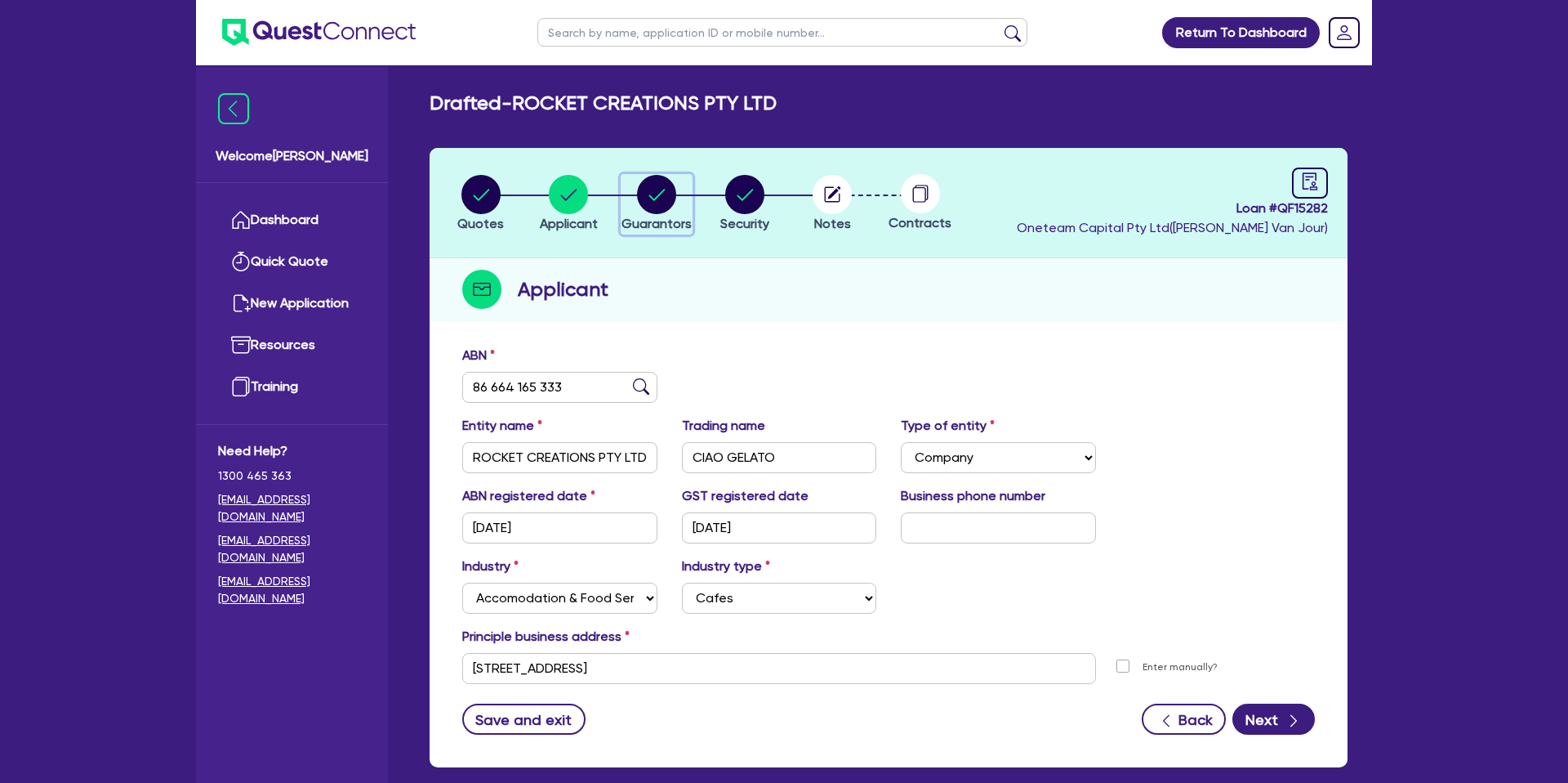
click at [659, 196] on circle "button" at bounding box center [656, 195] width 39 height 39
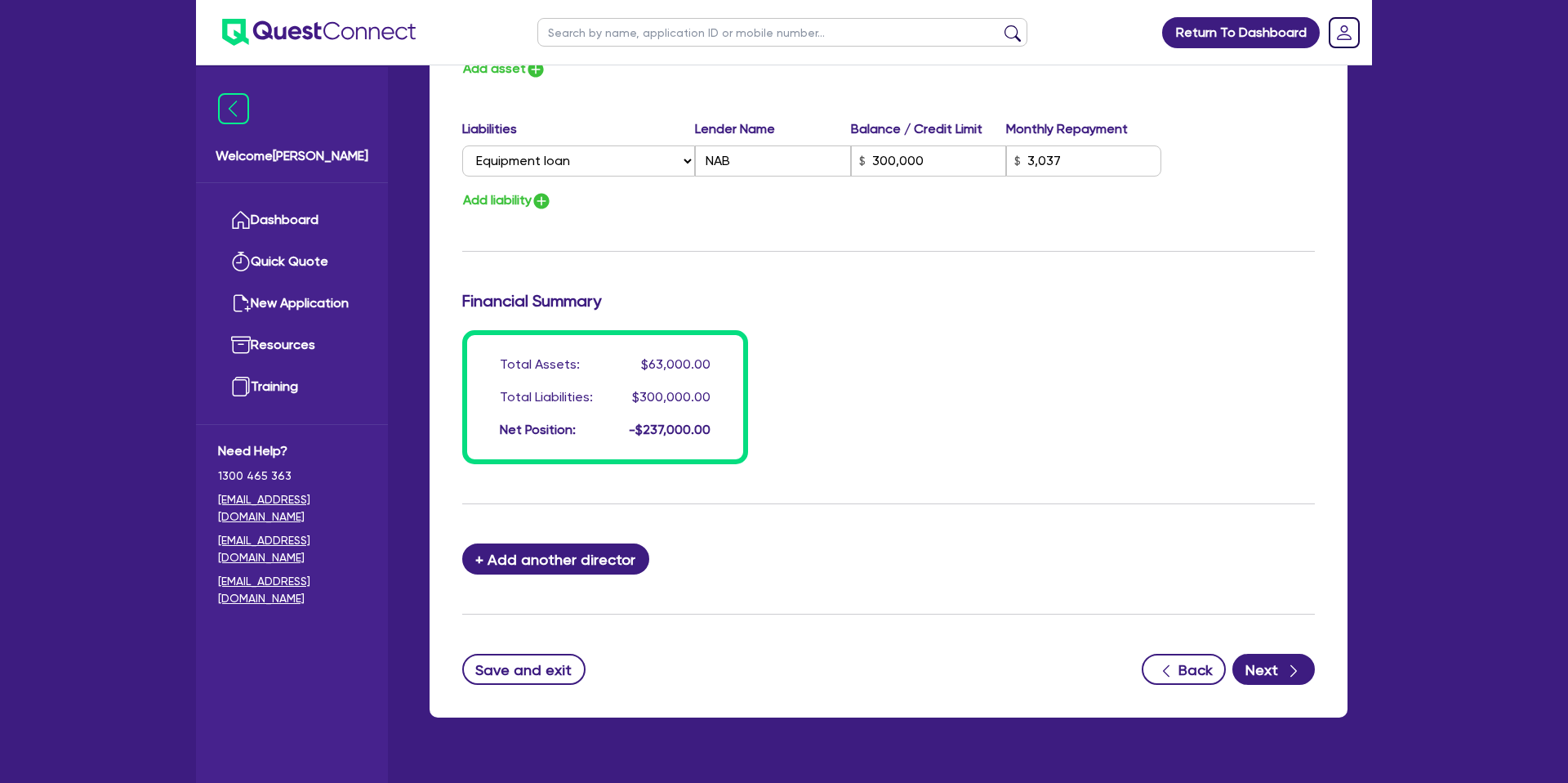
scroll to position [1124, 0]
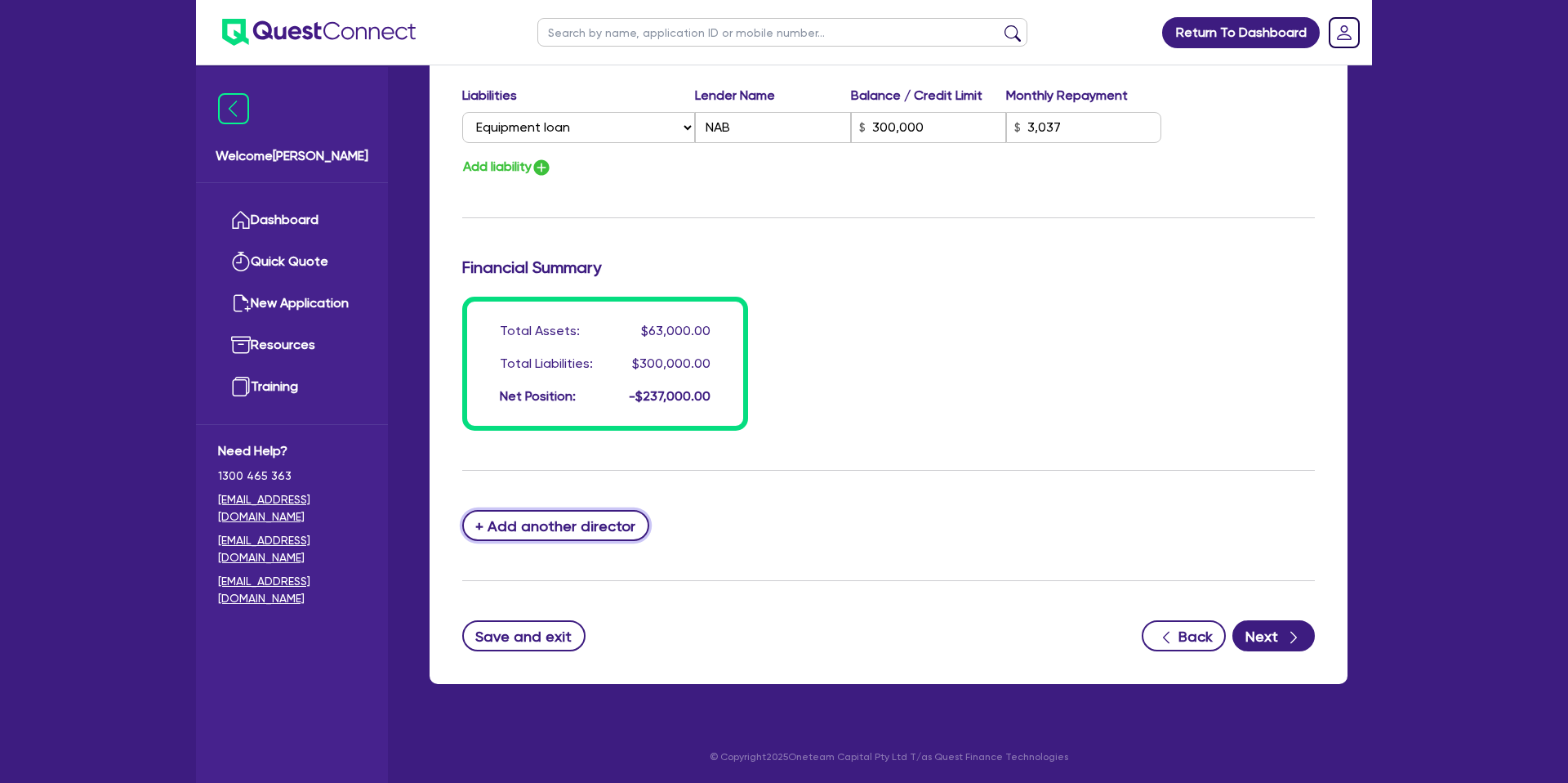
click at [539, 518] on button "+ Add another director" at bounding box center [555, 525] width 187 height 31
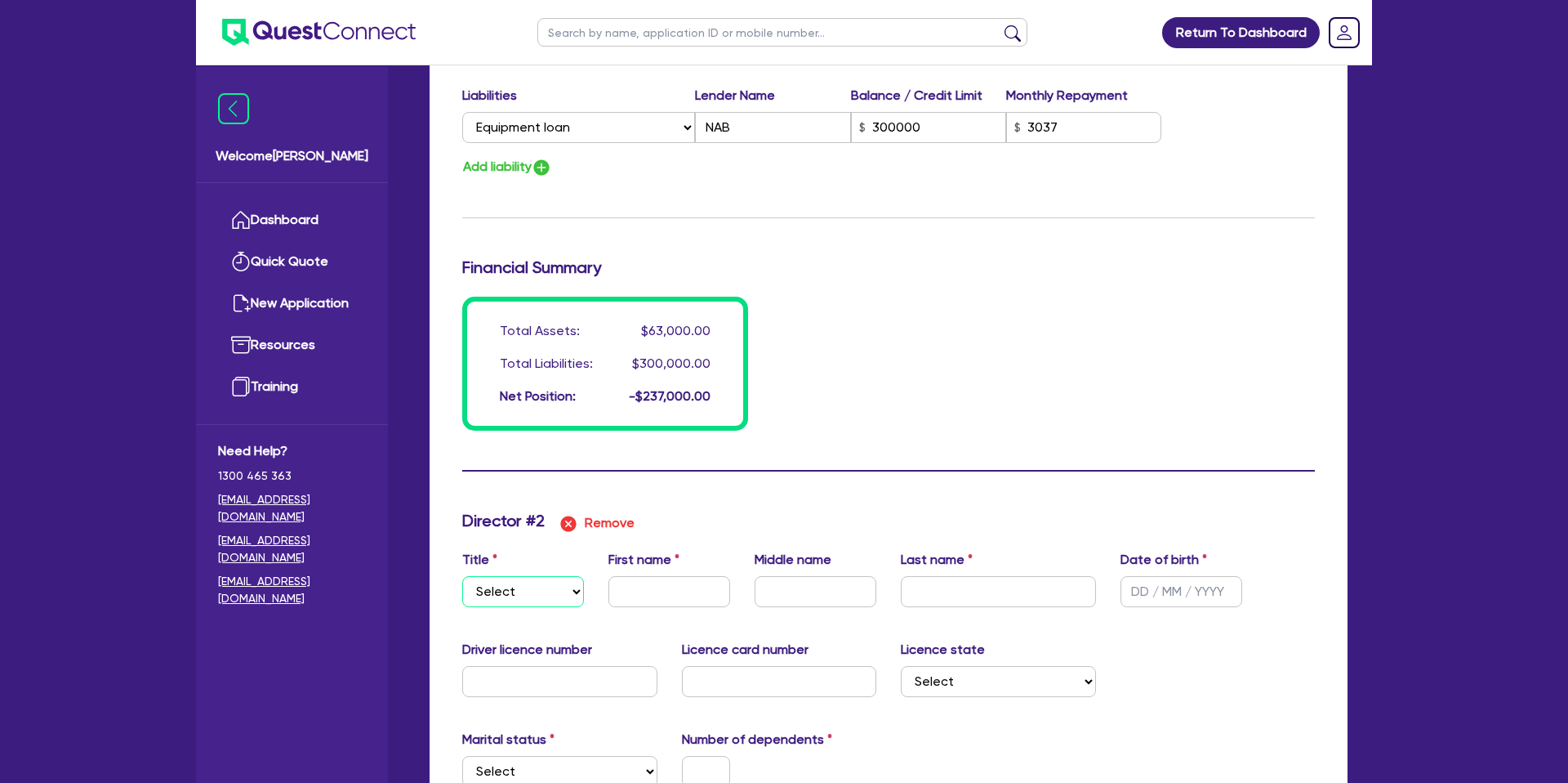
click at [532, 587] on select "Select Mr Mrs Ms Miss Dr" at bounding box center [522, 591] width 122 height 31
click at [462, 576] on select "Select Mr Mrs Ms Miss Dr" at bounding box center [522, 591] width 122 height 31
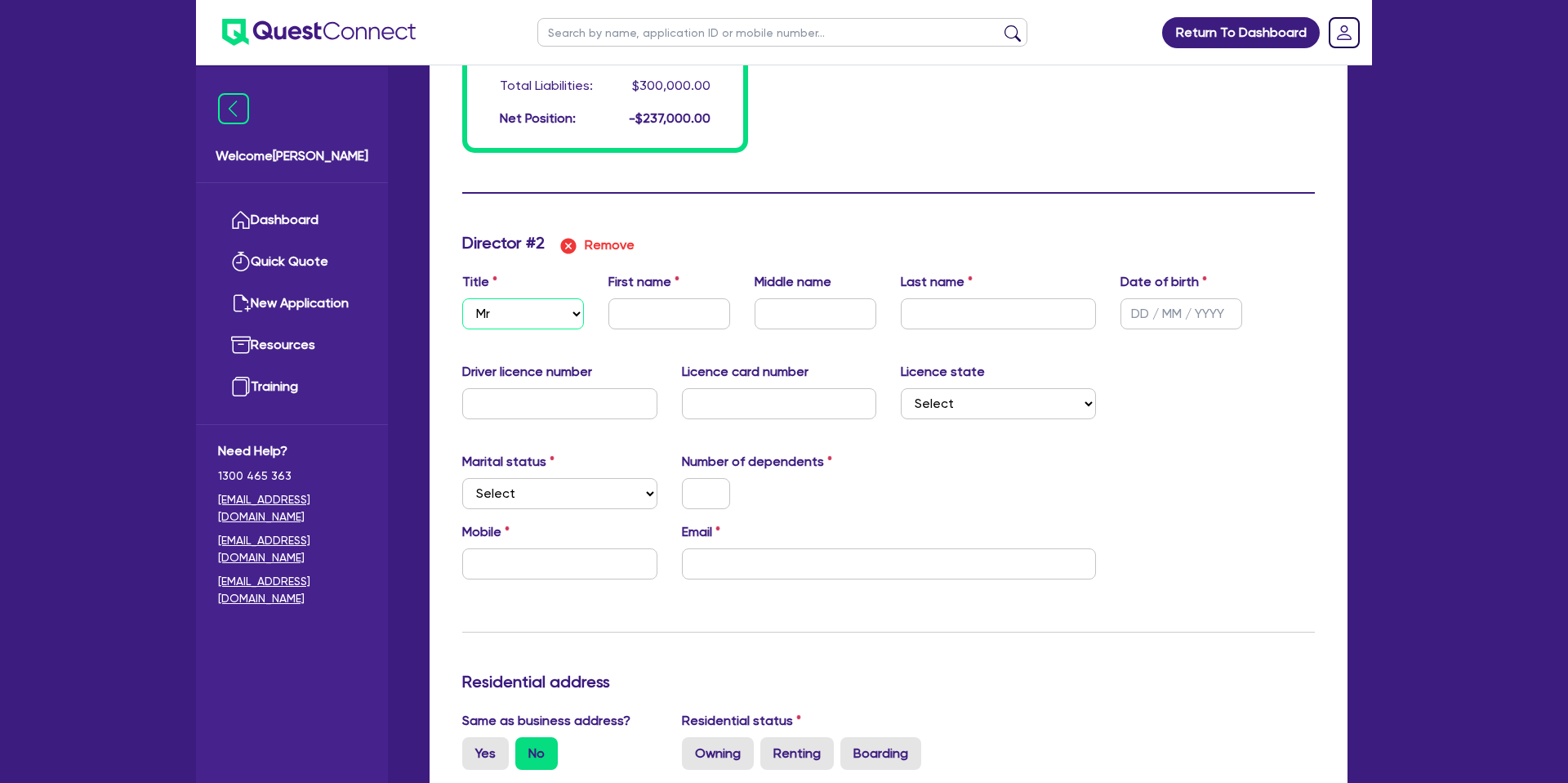
scroll to position [1417, 0]
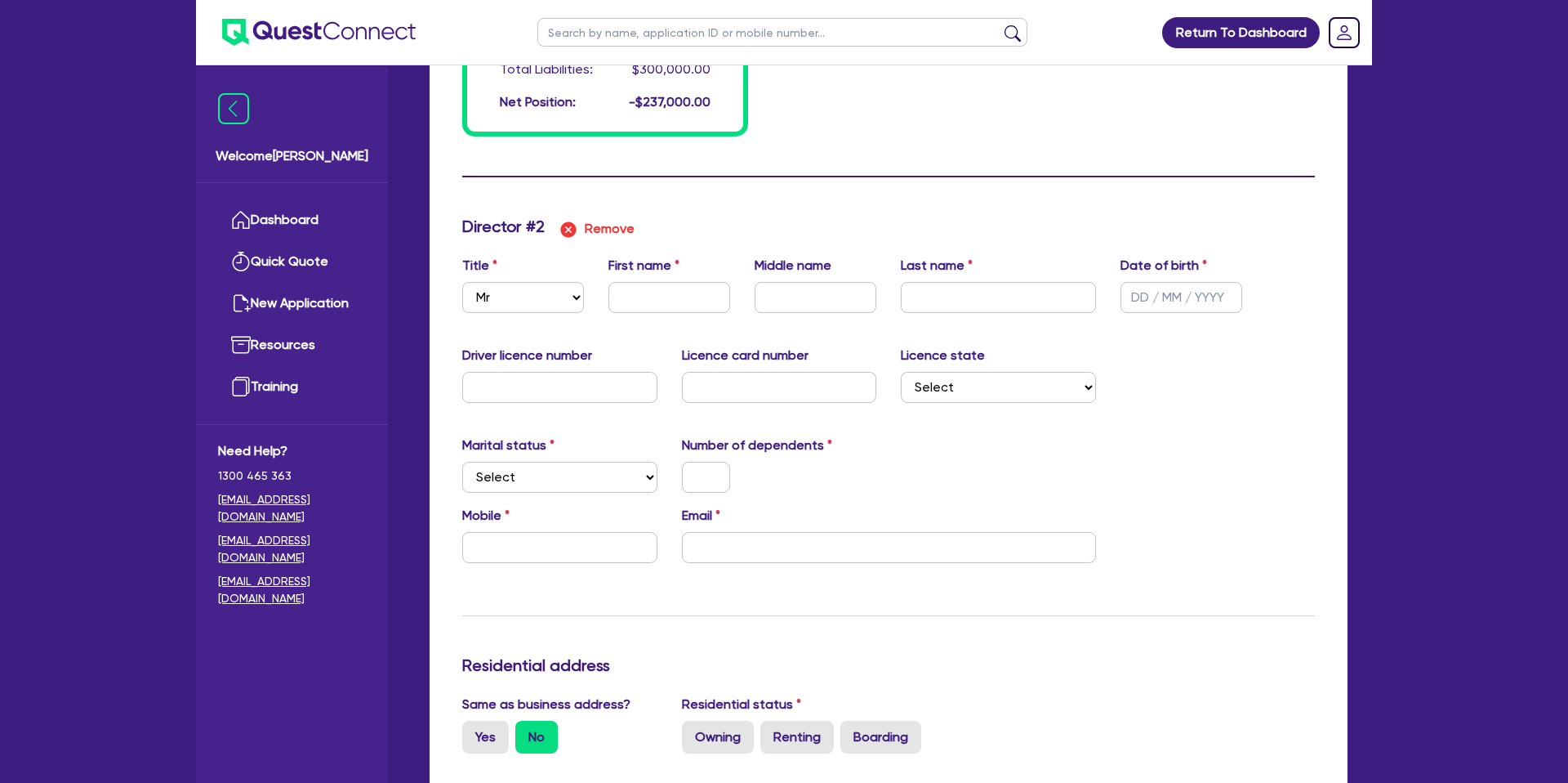
click at [507, 280] on div "Title Select Mr Mrs Ms Miss Dr" at bounding box center [522, 283] width 146 height 57
click at [504, 295] on select "Select Mr Mrs Ms Miss Dr" at bounding box center [522, 297] width 122 height 31
click at [462, 282] on select "Select Mr Mrs Ms Miss Dr" at bounding box center [522, 297] width 122 height 31
click at [685, 301] on input "text" at bounding box center [669, 297] width 122 height 31
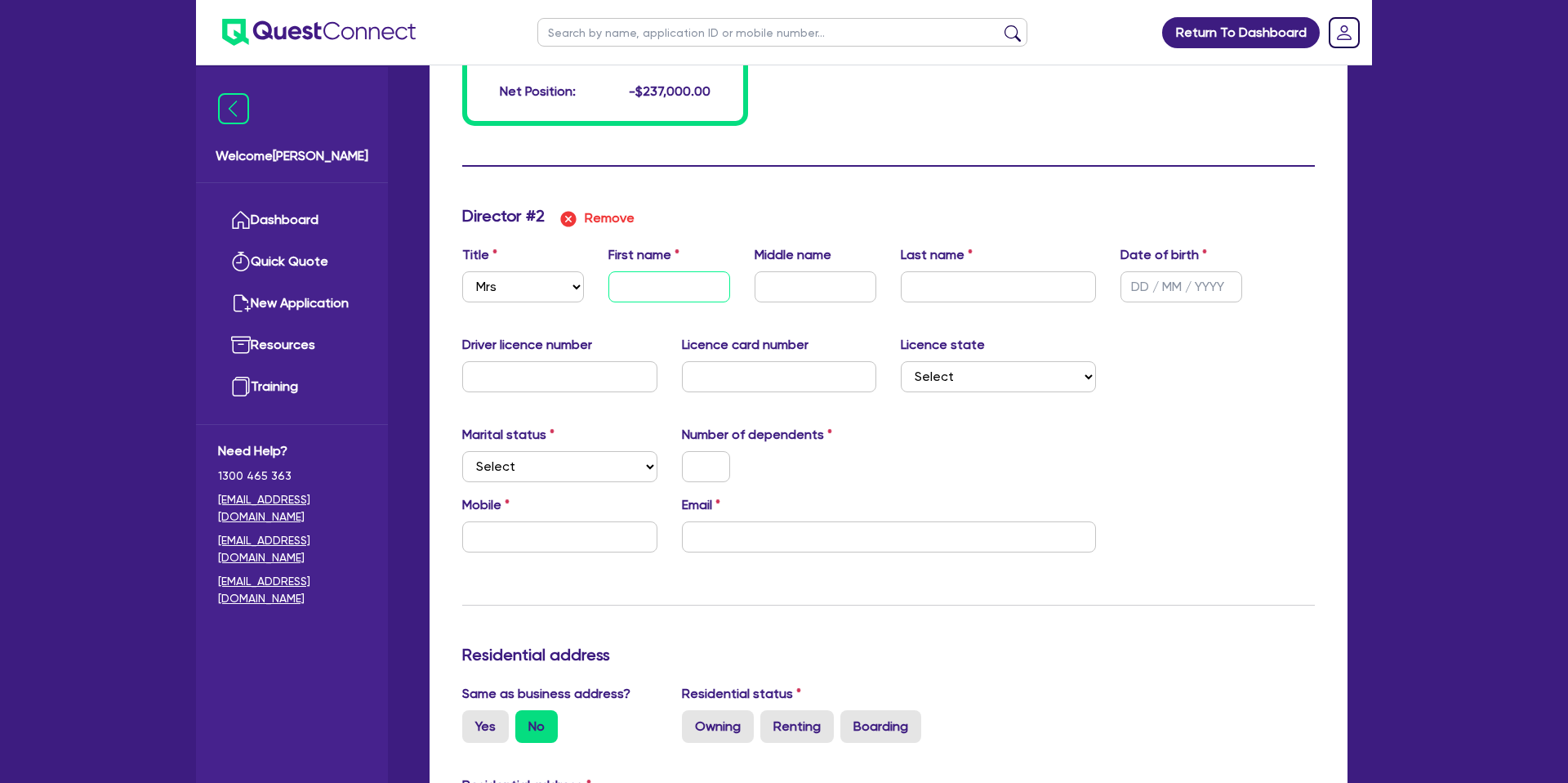
scroll to position [1427, 0]
click at [523, 291] on select "Select Mr Mrs Ms Miss Dr" at bounding box center [522, 288] width 122 height 31
click at [462, 272] on select "Select Mr Mrs Ms Miss Dr" at bounding box center [522, 288] width 122 height 31
click at [683, 289] on input "text" at bounding box center [669, 288] width 122 height 31
click at [971, 283] on input "text" at bounding box center [998, 288] width 195 height 31
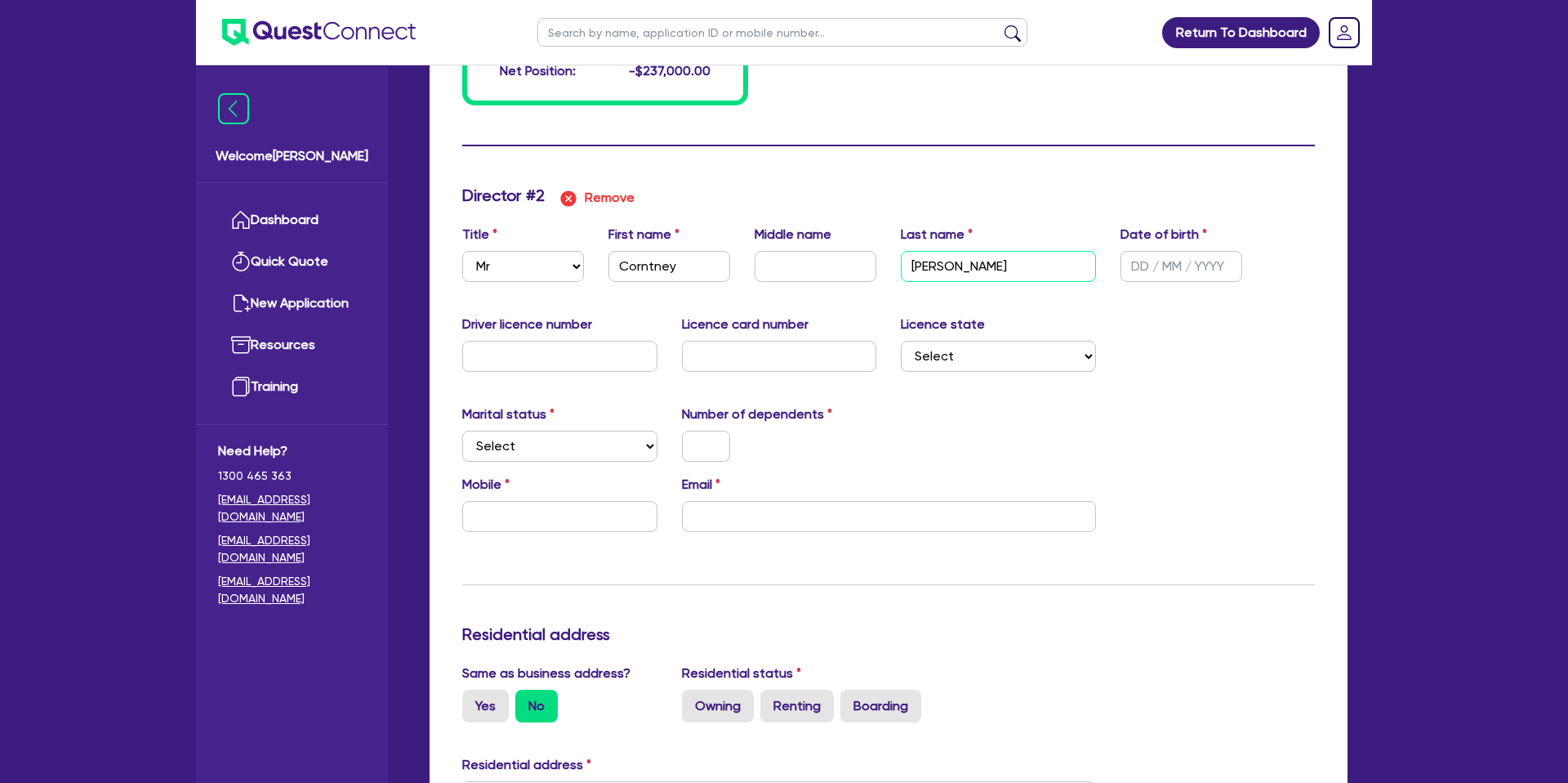
scroll to position [1451, 0]
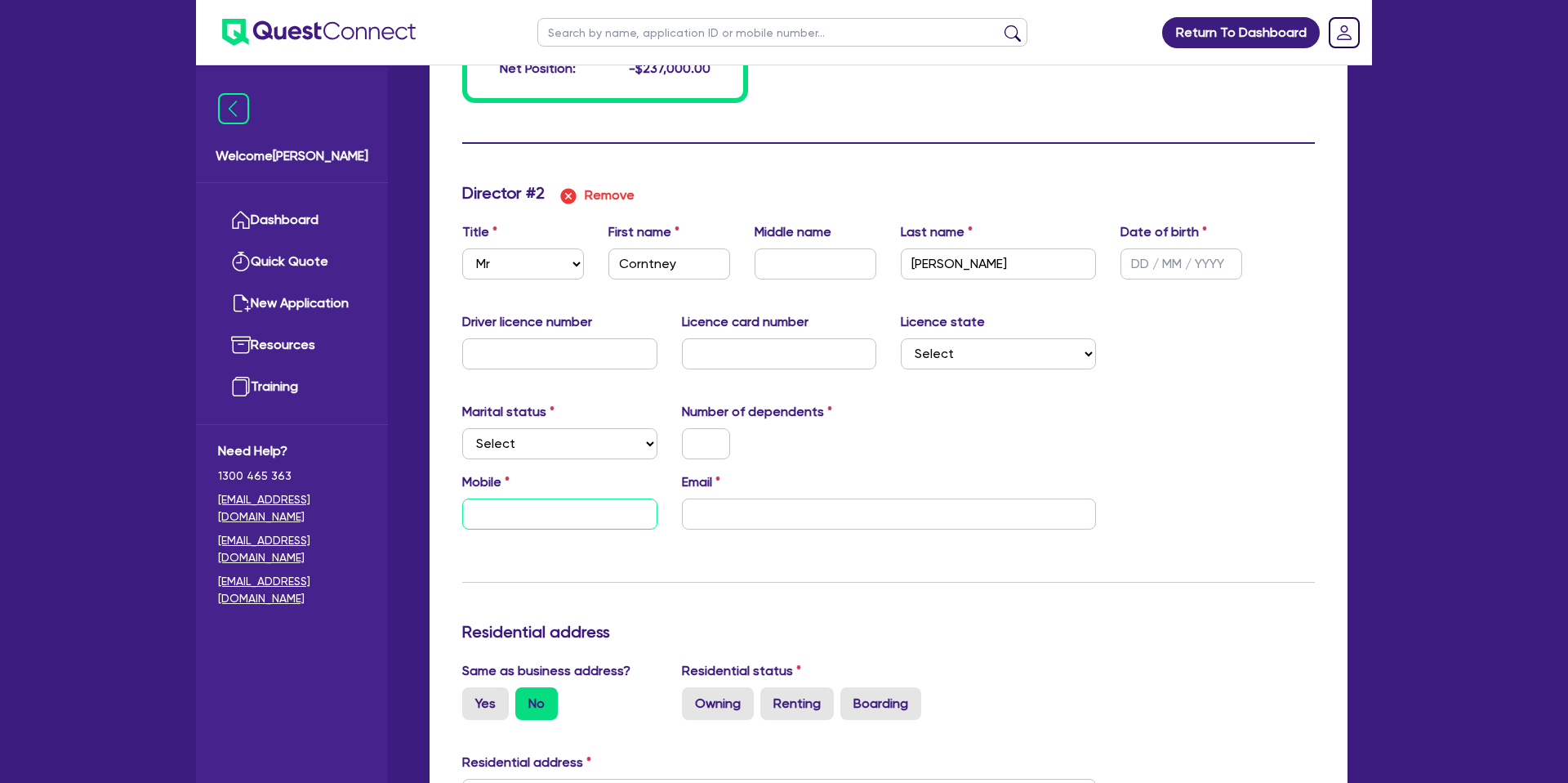
drag, startPoint x: 546, startPoint y: 512, endPoint x: 544, endPoint y: 522, distance: 10.2
click at [545, 513] on input "text" at bounding box center [559, 514] width 195 height 31
drag, startPoint x: 677, startPoint y: 571, endPoint x: 650, endPoint y: 571, distance: 27.0
click at [677, 571] on div "Update residential status for Director #2 Boarding is only acceptable when the …" at bounding box center [888, 786] width 853 height 1208
drag, startPoint x: 616, startPoint y: 267, endPoint x: 688, endPoint y: 262, distance: 72.2
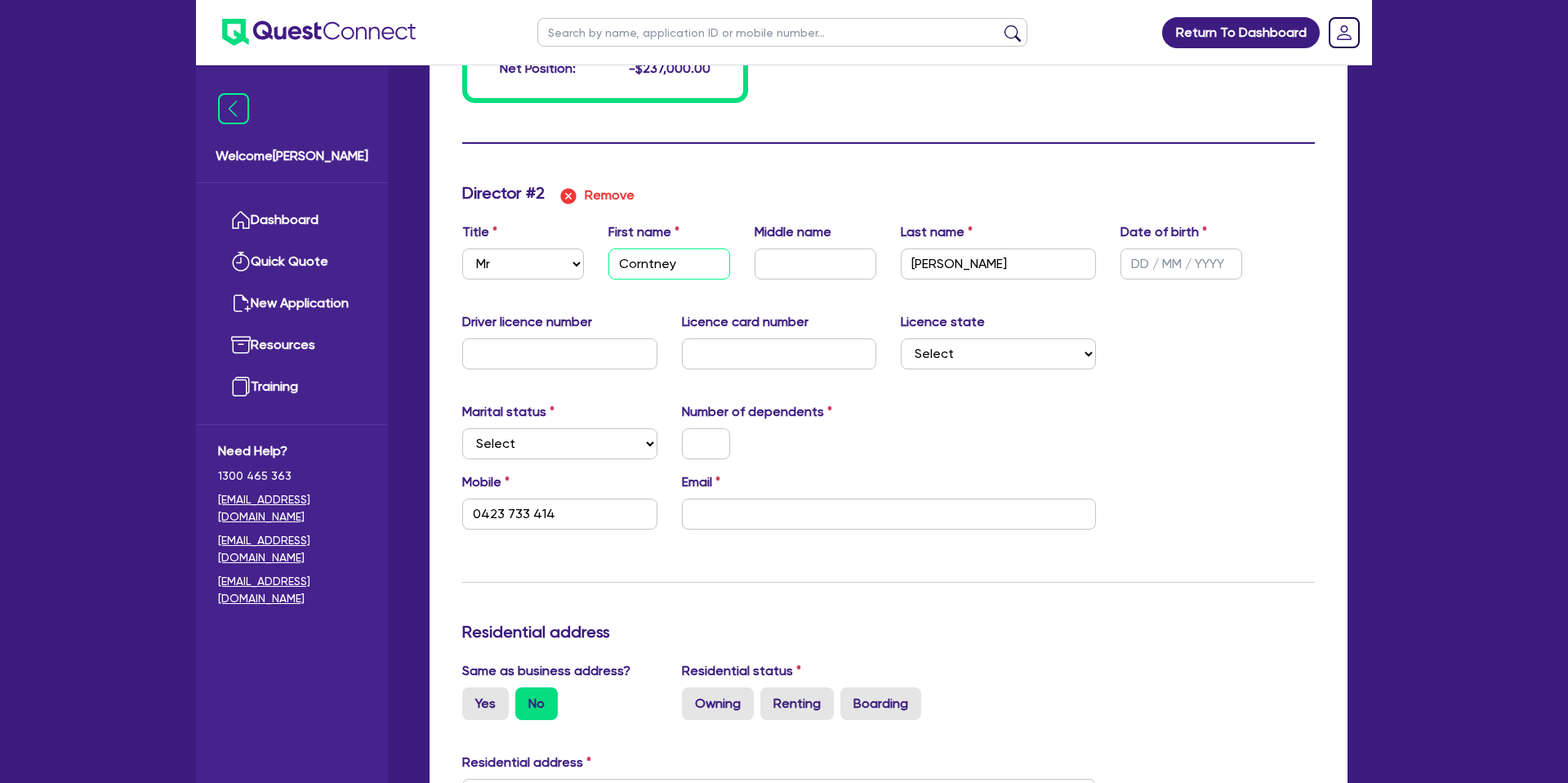
click at [688, 262] on input "Corntney" at bounding box center [669, 264] width 122 height 31
click at [1143, 365] on div "Driver licence number Licence card number Licence state Select NSW VIC QLD TAS …" at bounding box center [888, 347] width 877 height 70
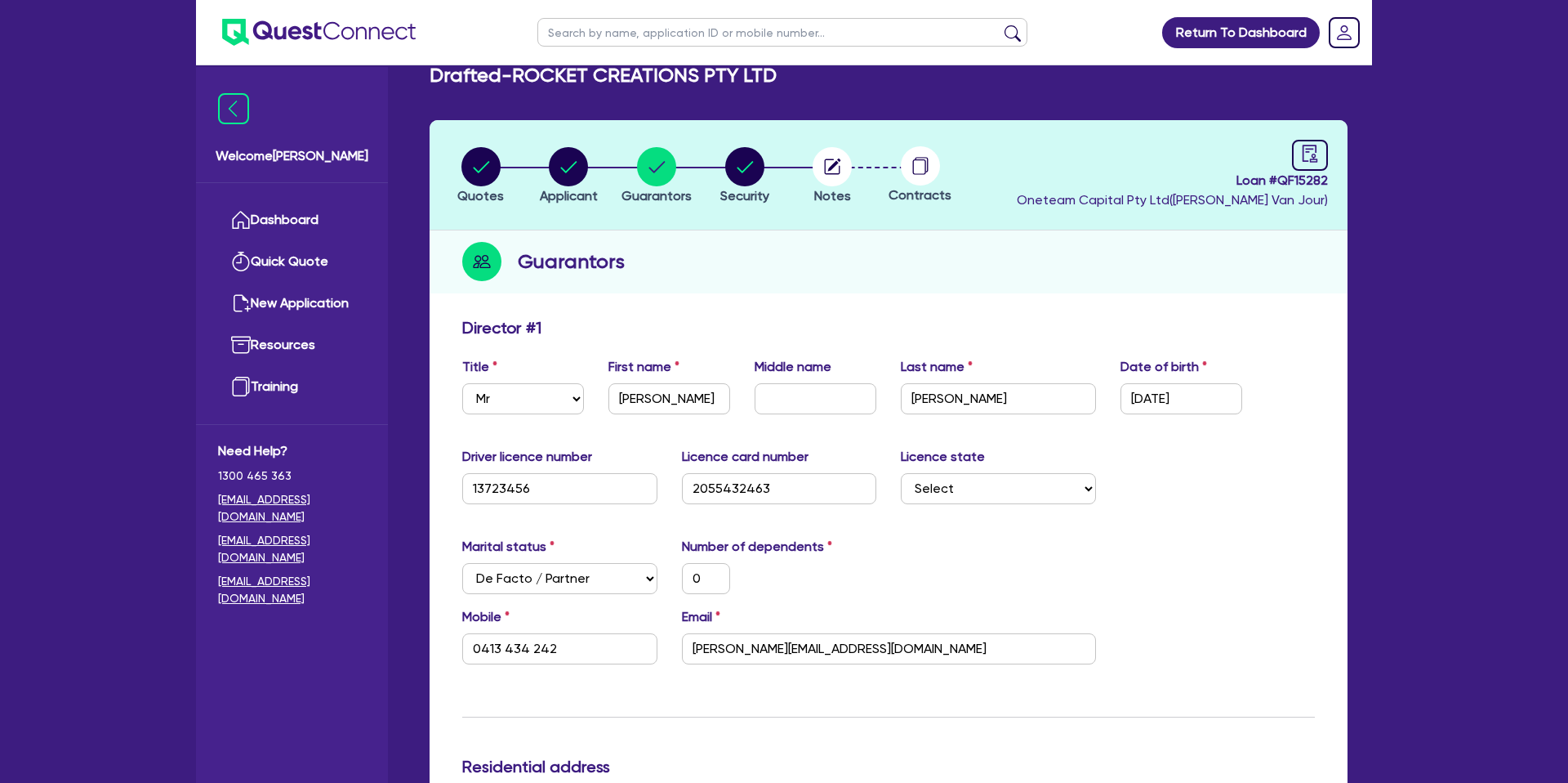
scroll to position [0, 0]
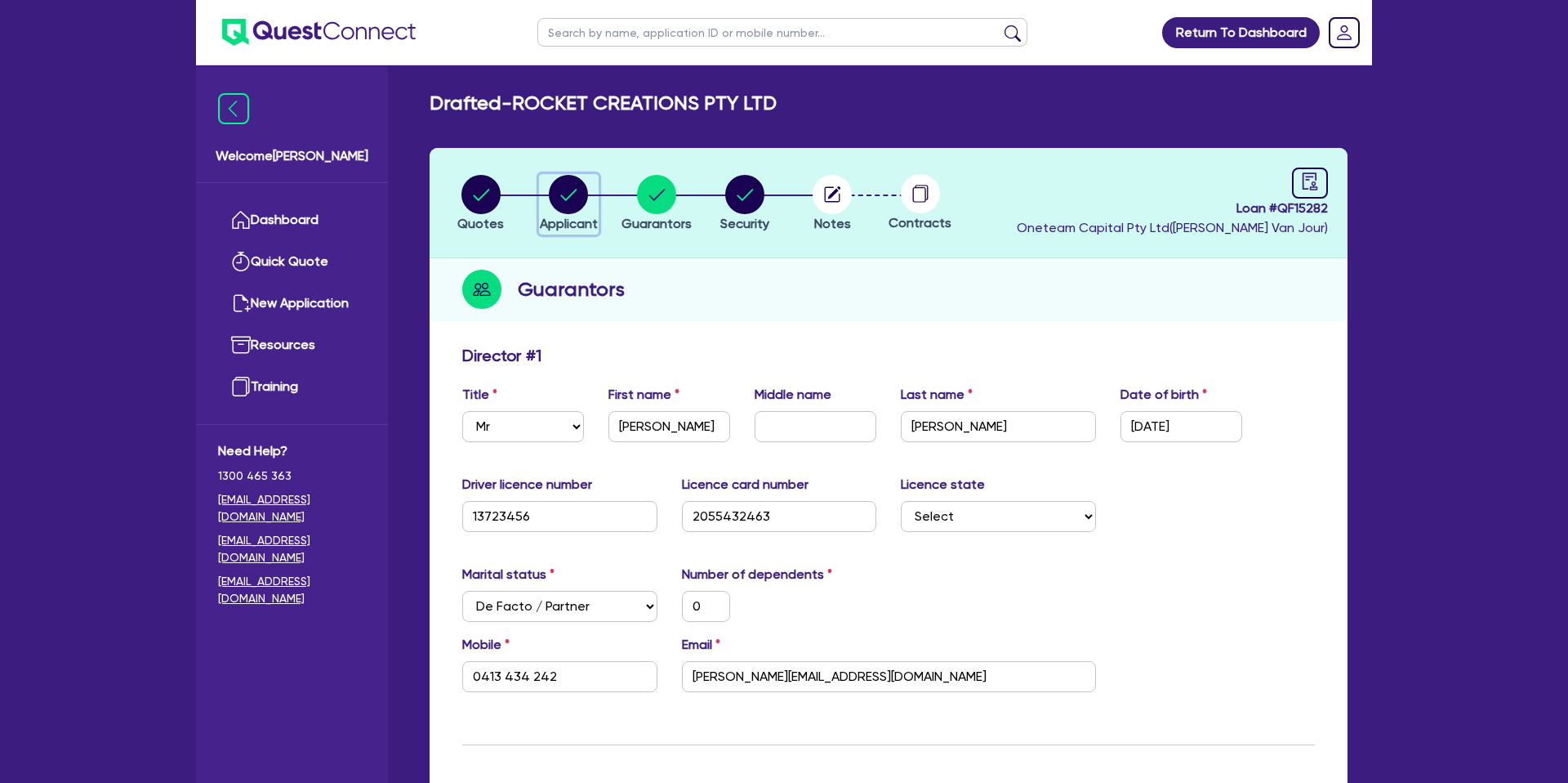
click at [576, 175] on icon "button" at bounding box center [568, 195] width 39 height 39
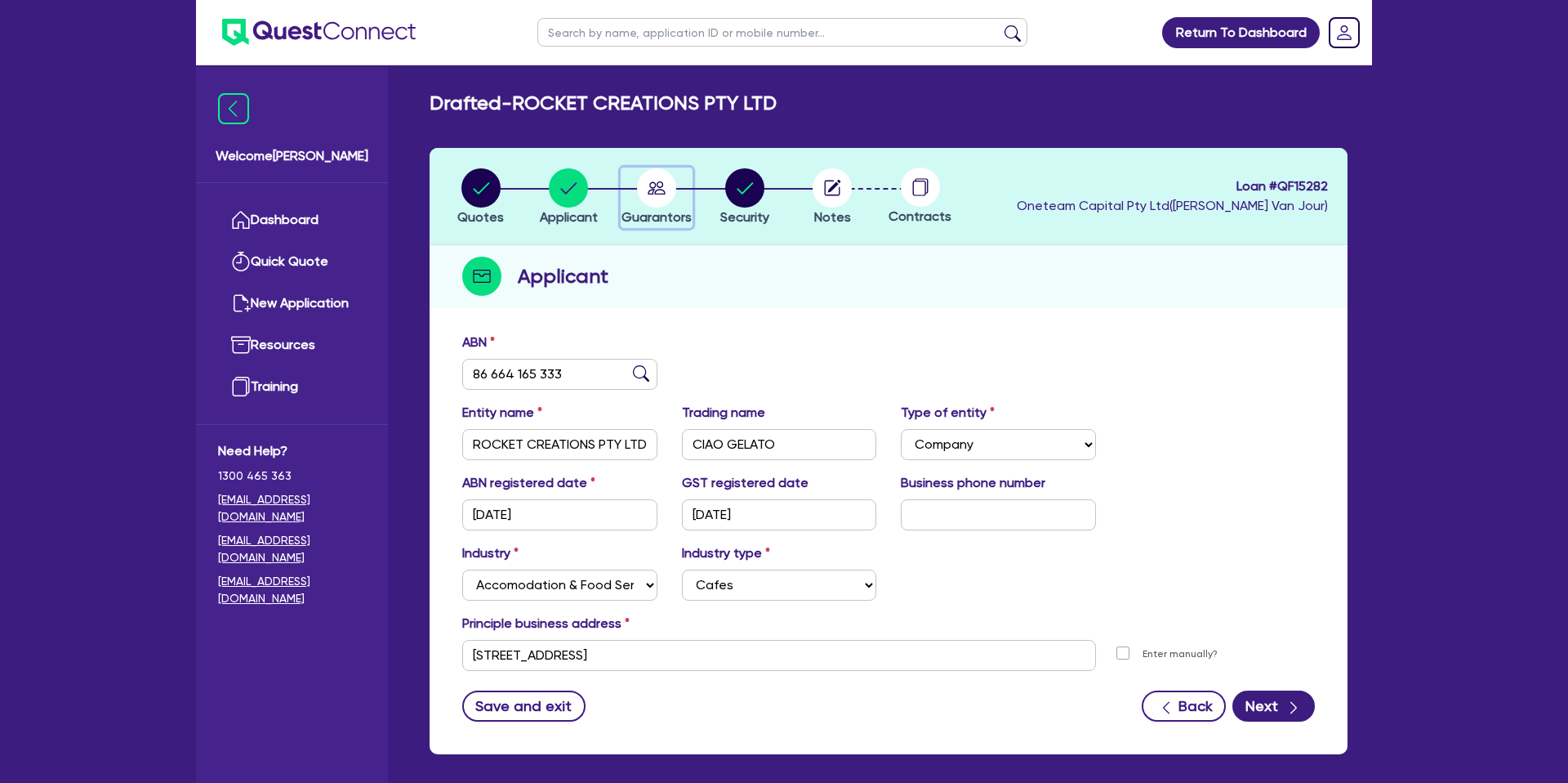
click at [656, 196] on circle "button" at bounding box center [656, 188] width 39 height 39
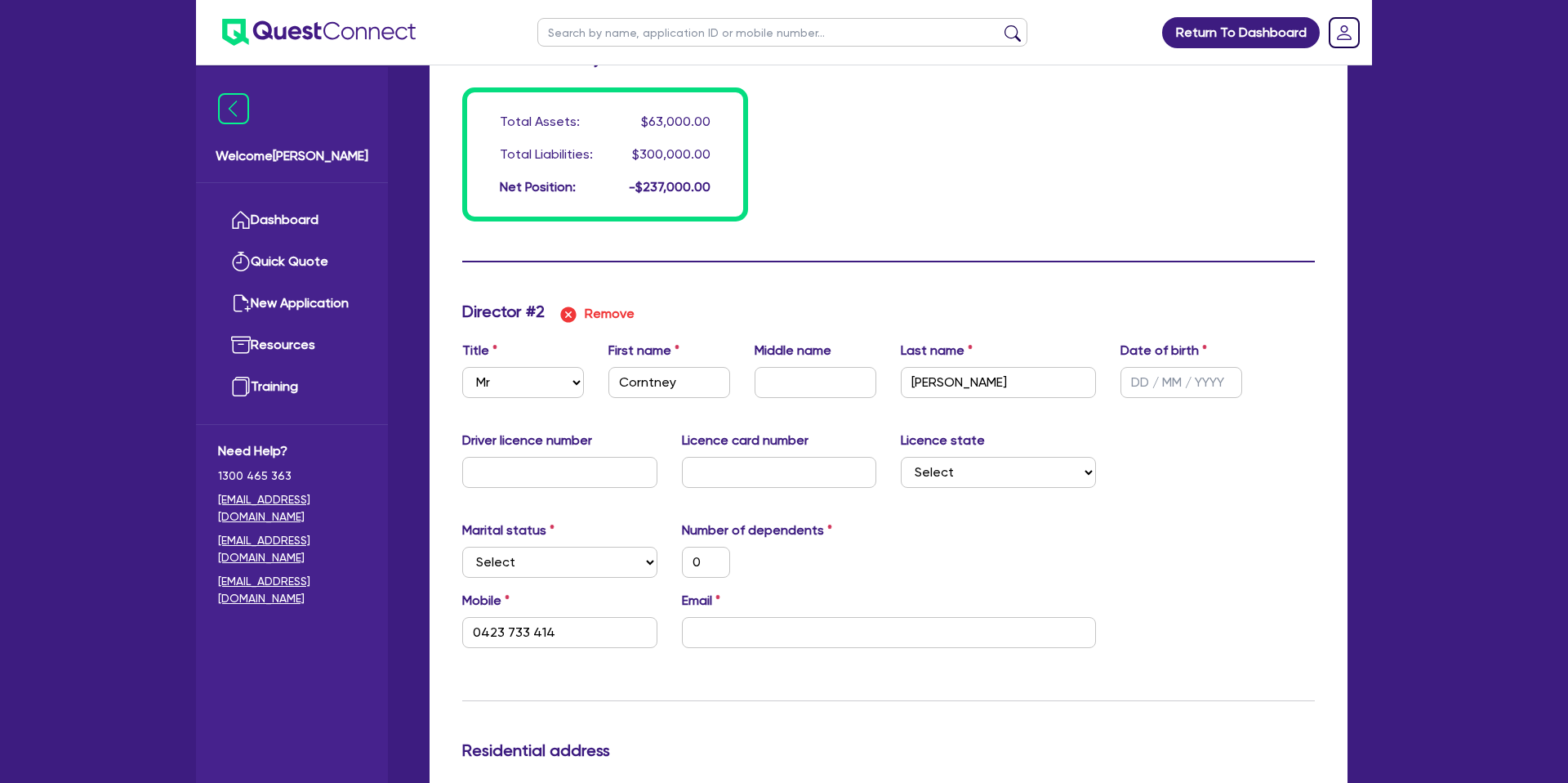
scroll to position [1316, 0]
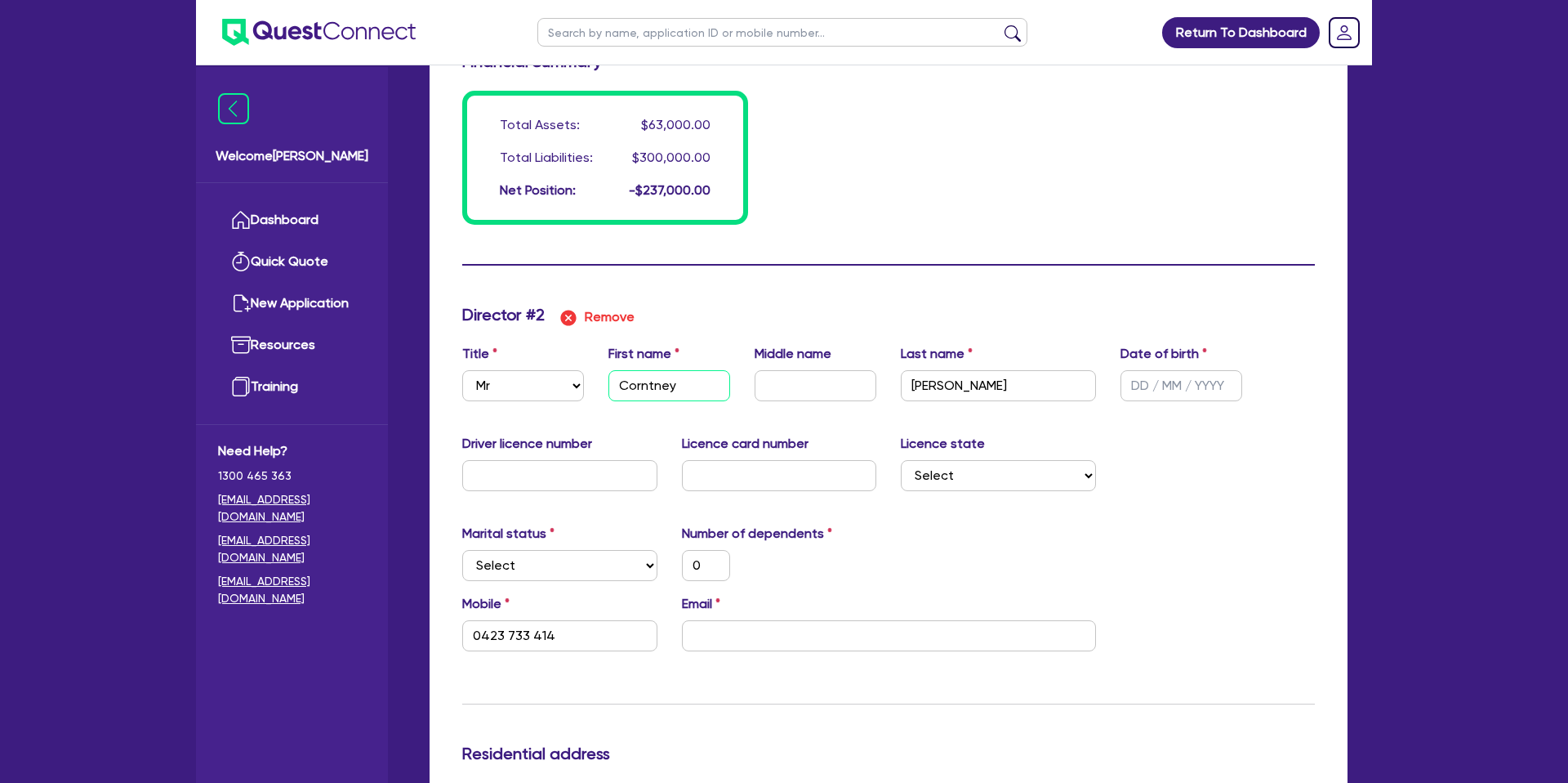
click at [693, 383] on input "Corntney" at bounding box center [669, 385] width 122 height 31
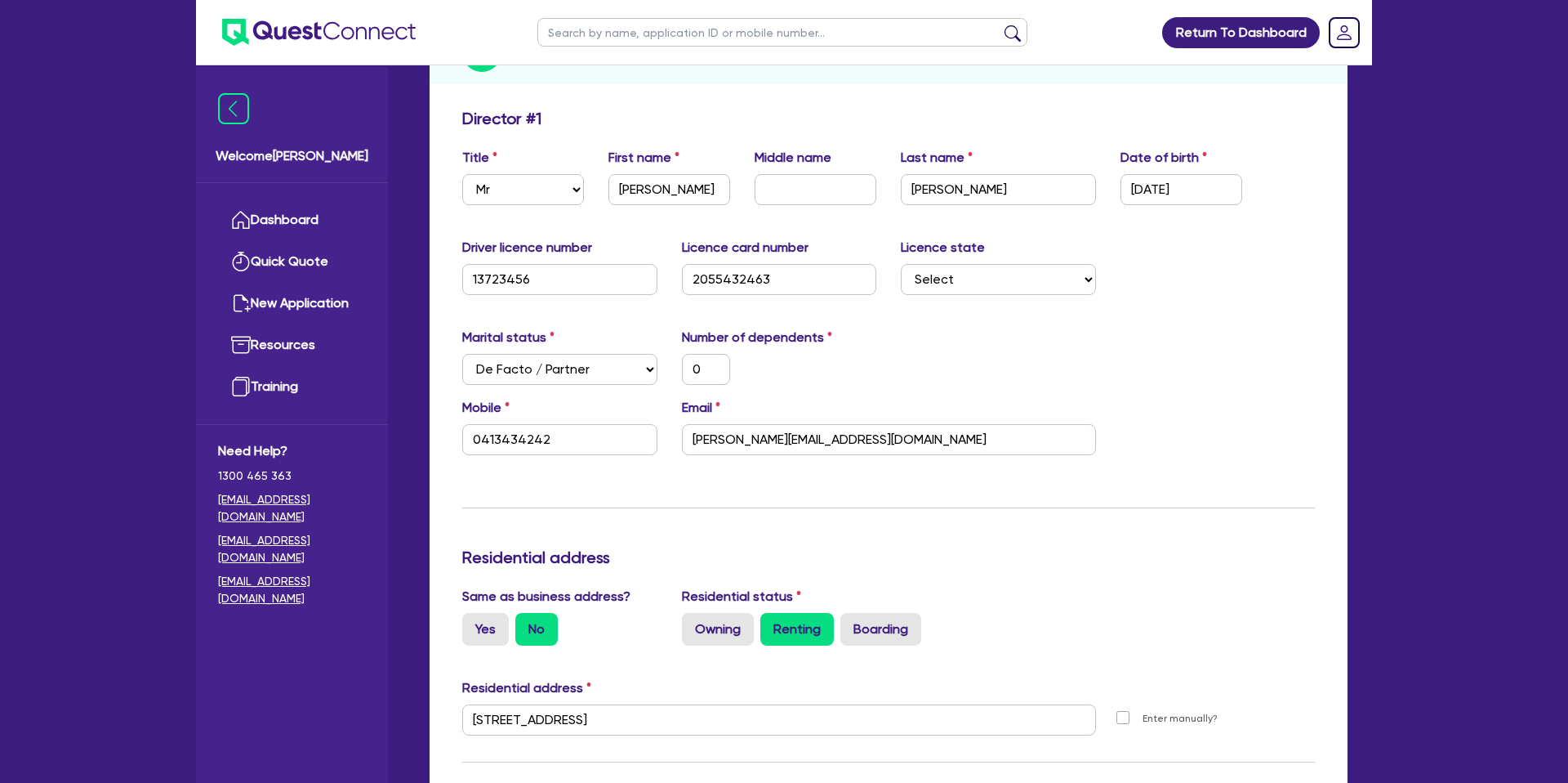
scroll to position [0, 0]
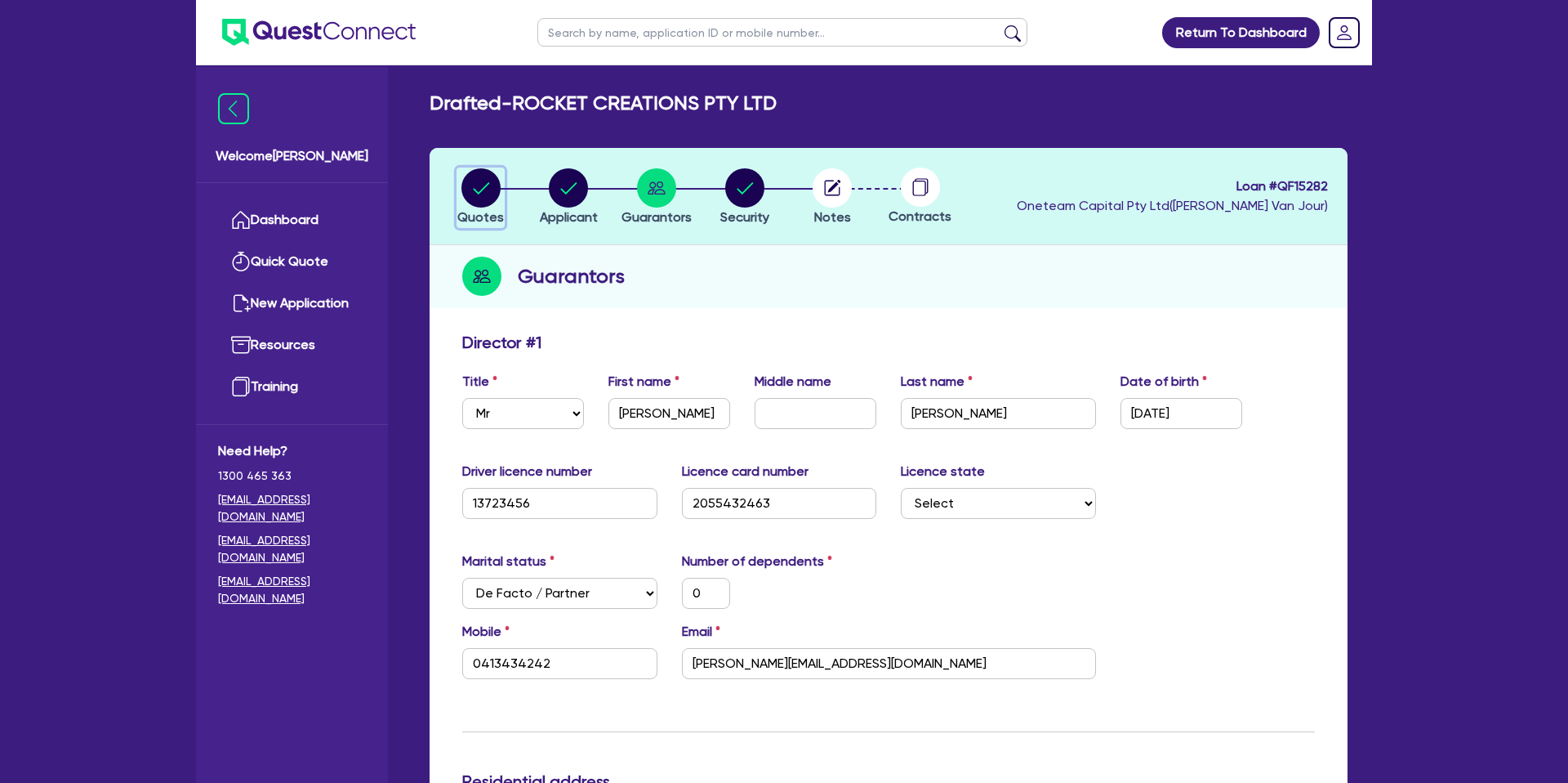
click at [472, 179] on circle "button" at bounding box center [481, 188] width 39 height 39
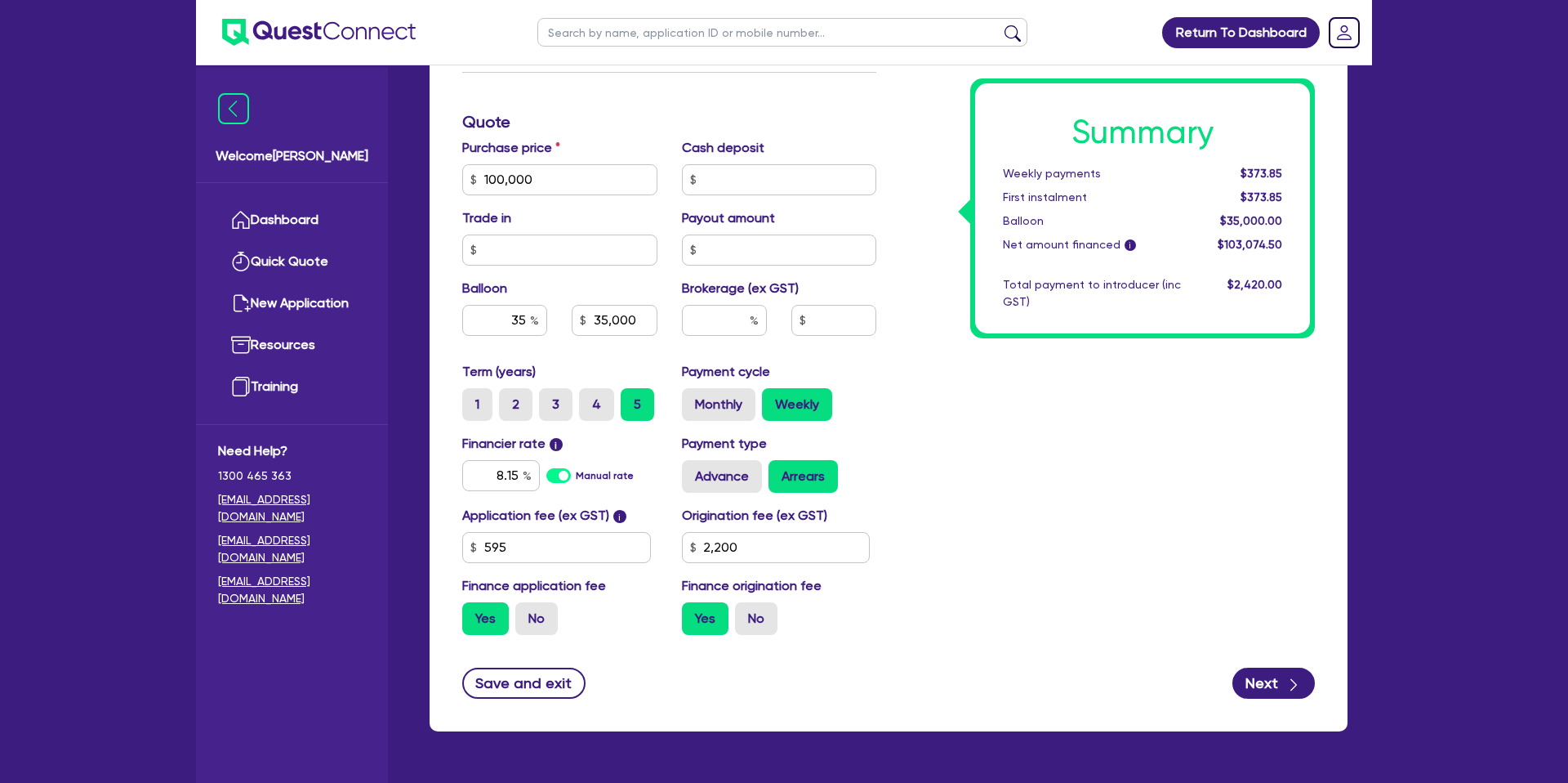
scroll to position [688, 0]
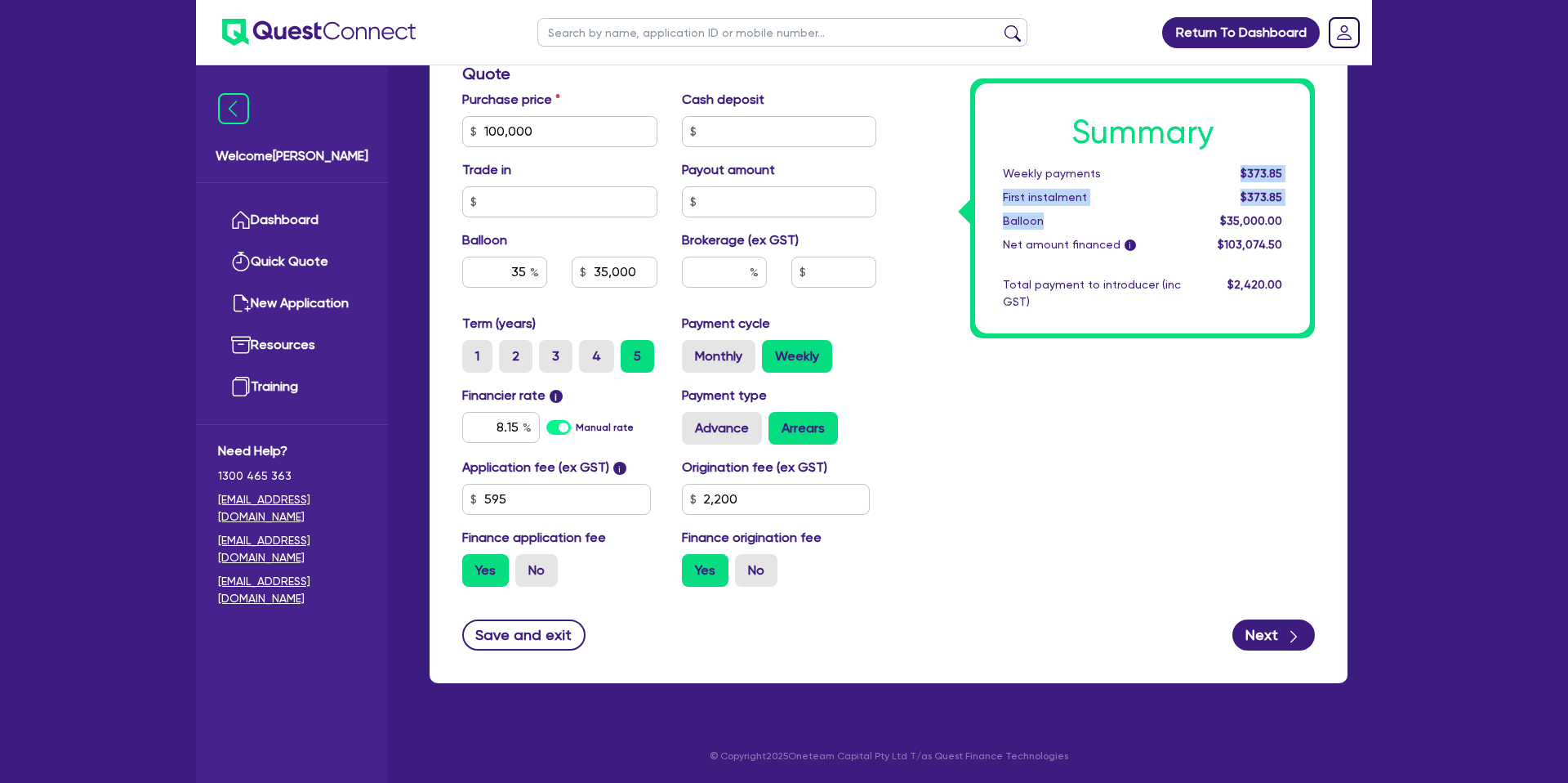
drag, startPoint x: 1243, startPoint y: 172, endPoint x: 1289, endPoint y: 210, distance: 59.7
click at [1289, 210] on div "Summary Weekly payments $373.85 First instalment $373.85 Balloon $35,000.00 Net…" at bounding box center [1142, 208] width 335 height 250
click at [1246, 173] on div "$373.85" at bounding box center [1244, 173] width 102 height 17
click at [1242, 173] on span "$373.85" at bounding box center [1261, 172] width 42 height 13
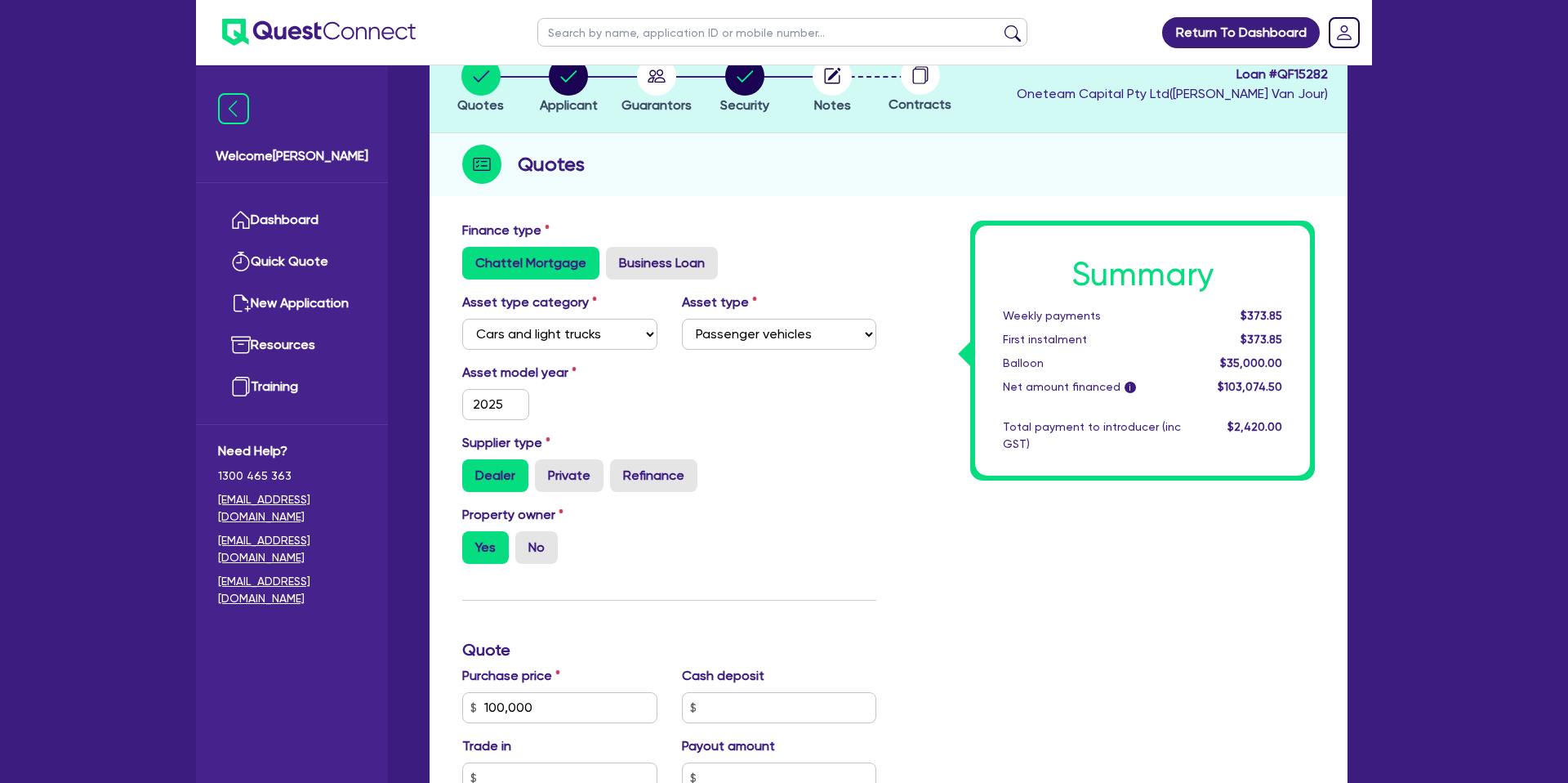
scroll to position [0, 0]
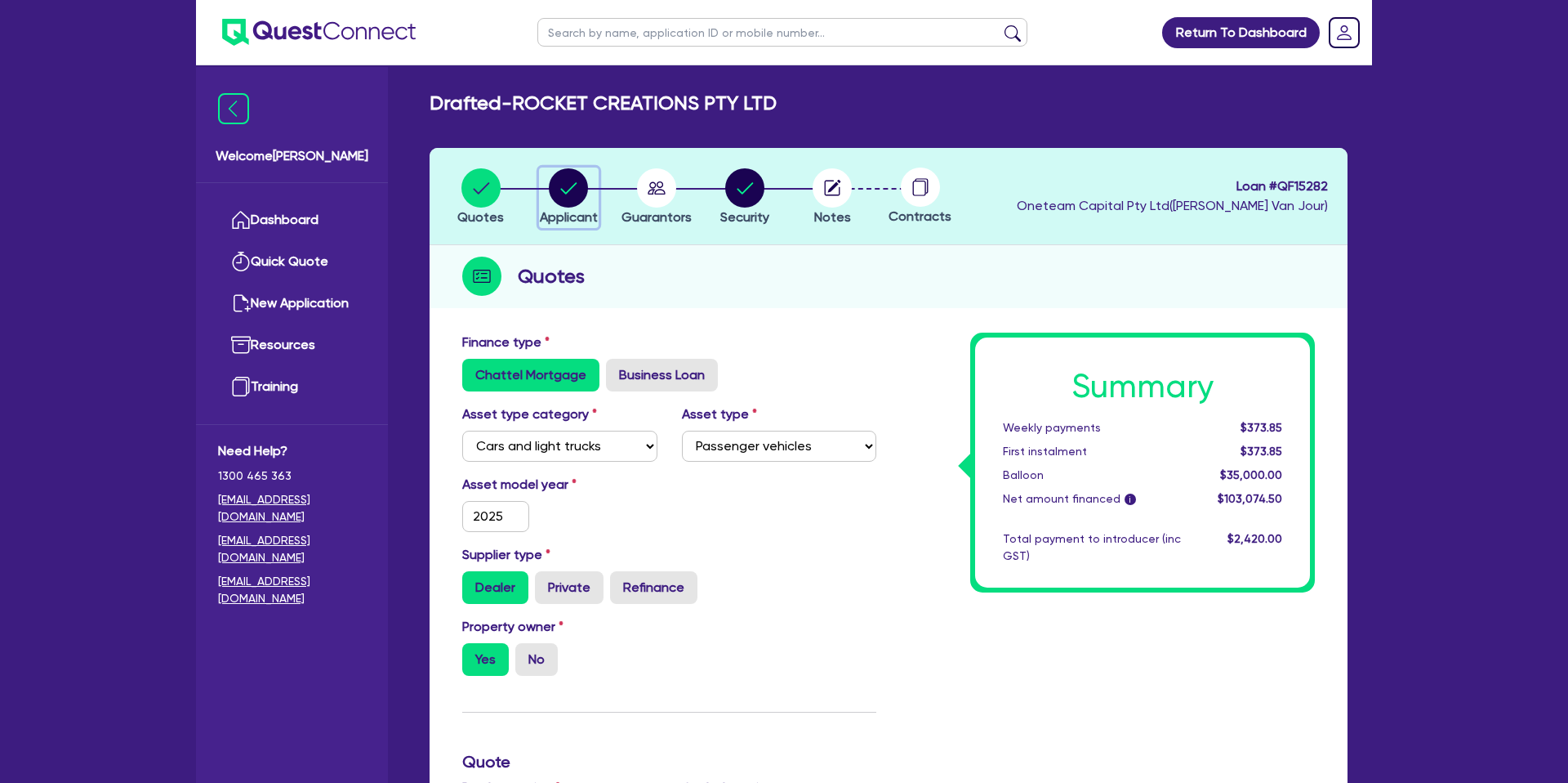
click at [567, 184] on circle "button" at bounding box center [568, 188] width 39 height 39
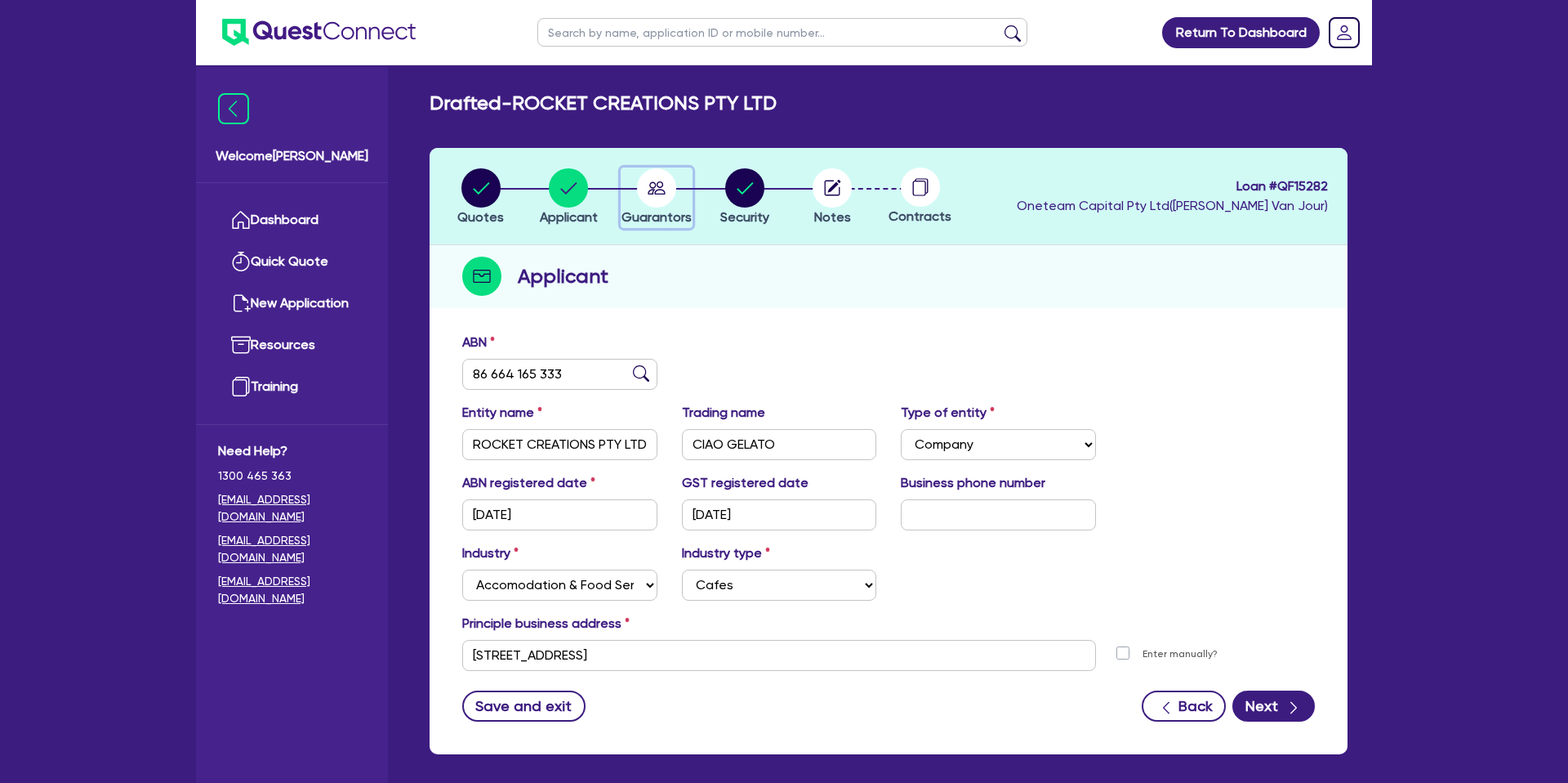
click at [673, 184] on circle "button" at bounding box center [656, 188] width 39 height 39
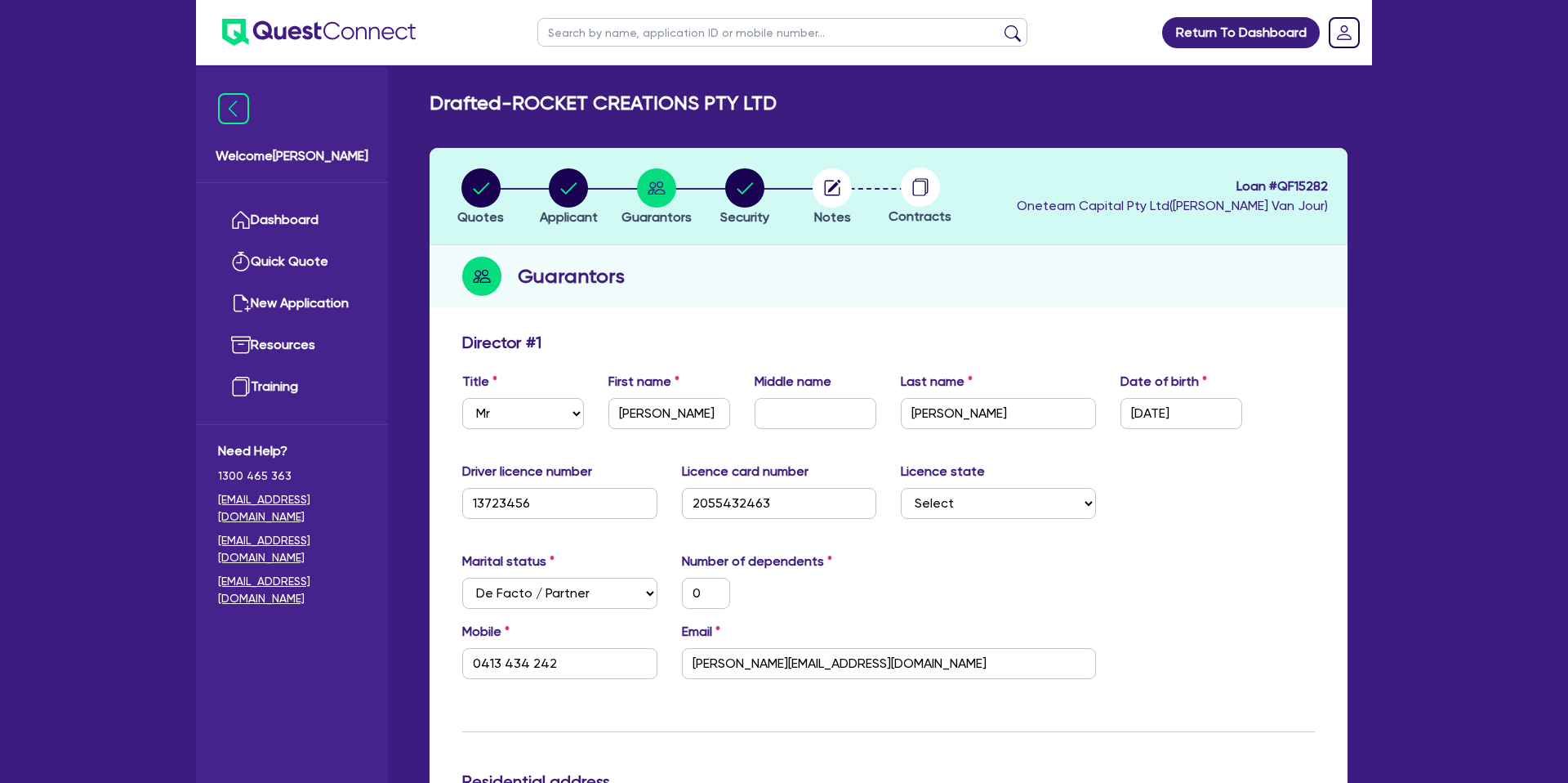
click at [782, 302] on div "Guarantors" at bounding box center [888, 277] width 918 height 63
click at [781, 303] on div "Guarantors" at bounding box center [888, 277] width 918 height 63
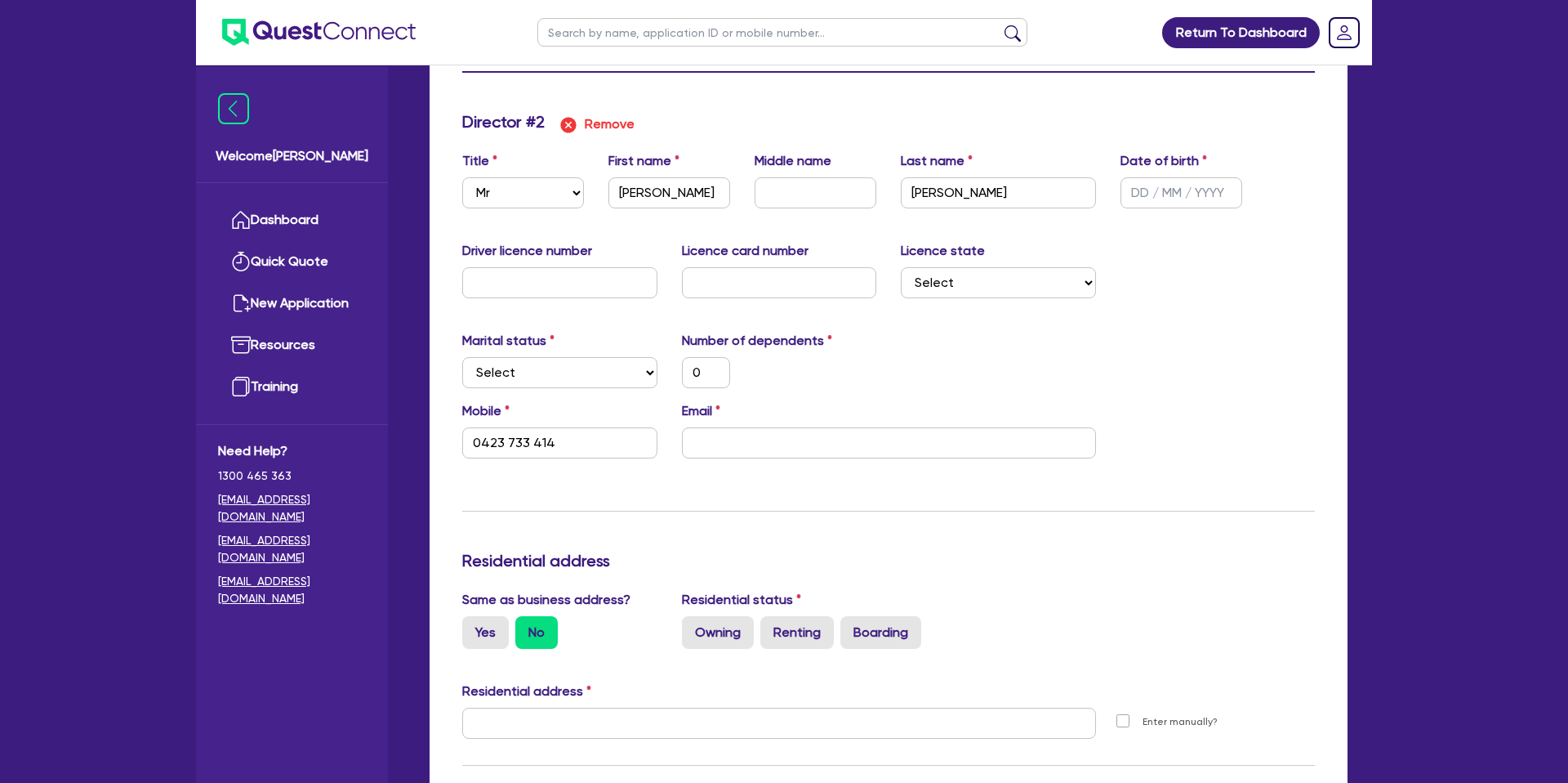
scroll to position [1518, 0]
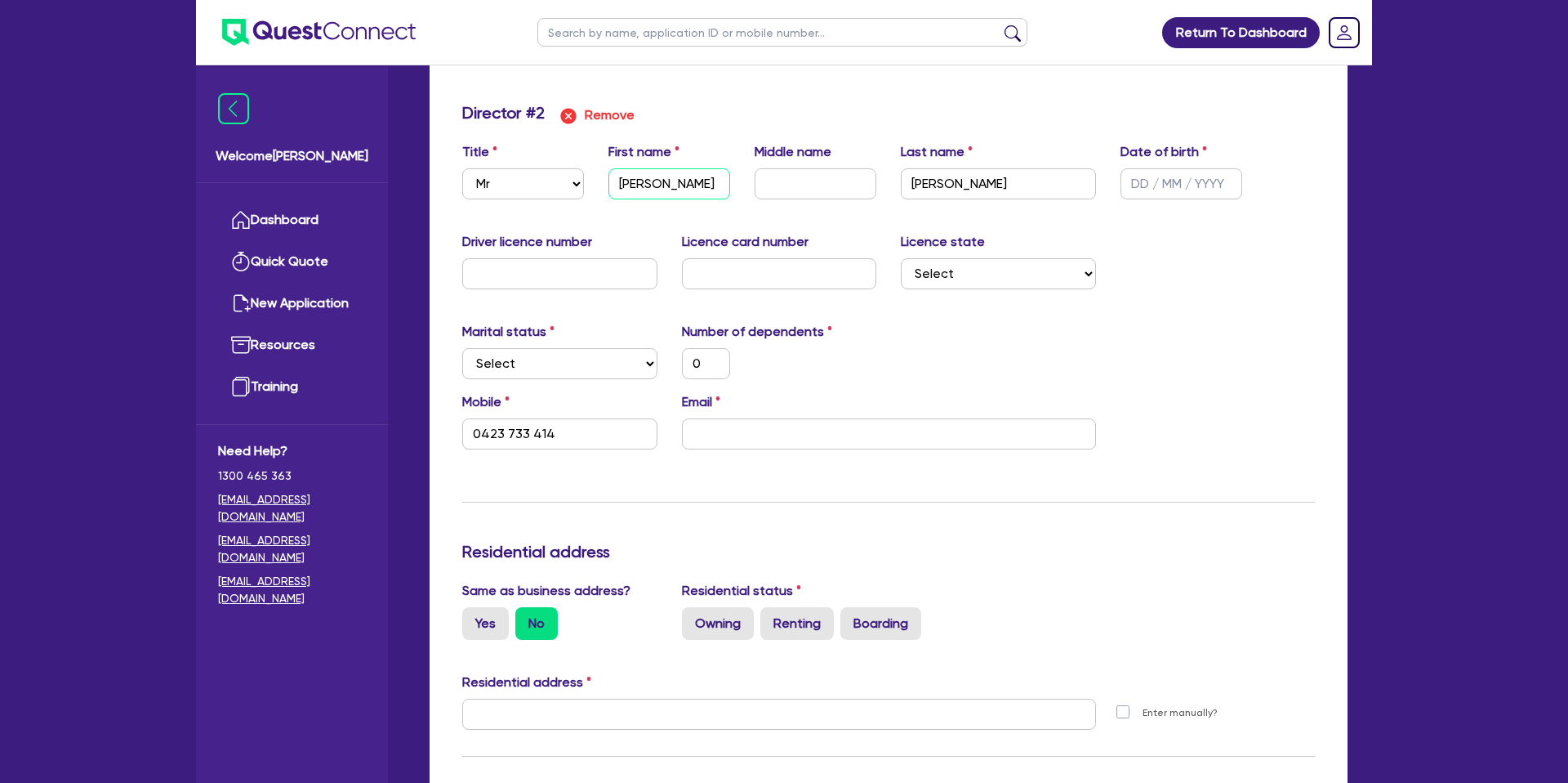
click at [674, 190] on input "Cortney" at bounding box center [669, 184] width 122 height 31
click at [776, 191] on input "text" at bounding box center [815, 184] width 122 height 31
click at [960, 184] on input "Browm" at bounding box center [998, 184] width 195 height 31
click at [1135, 184] on input "text" at bounding box center [1181, 184] width 122 height 31
click at [546, 278] on input "text" at bounding box center [559, 273] width 195 height 31
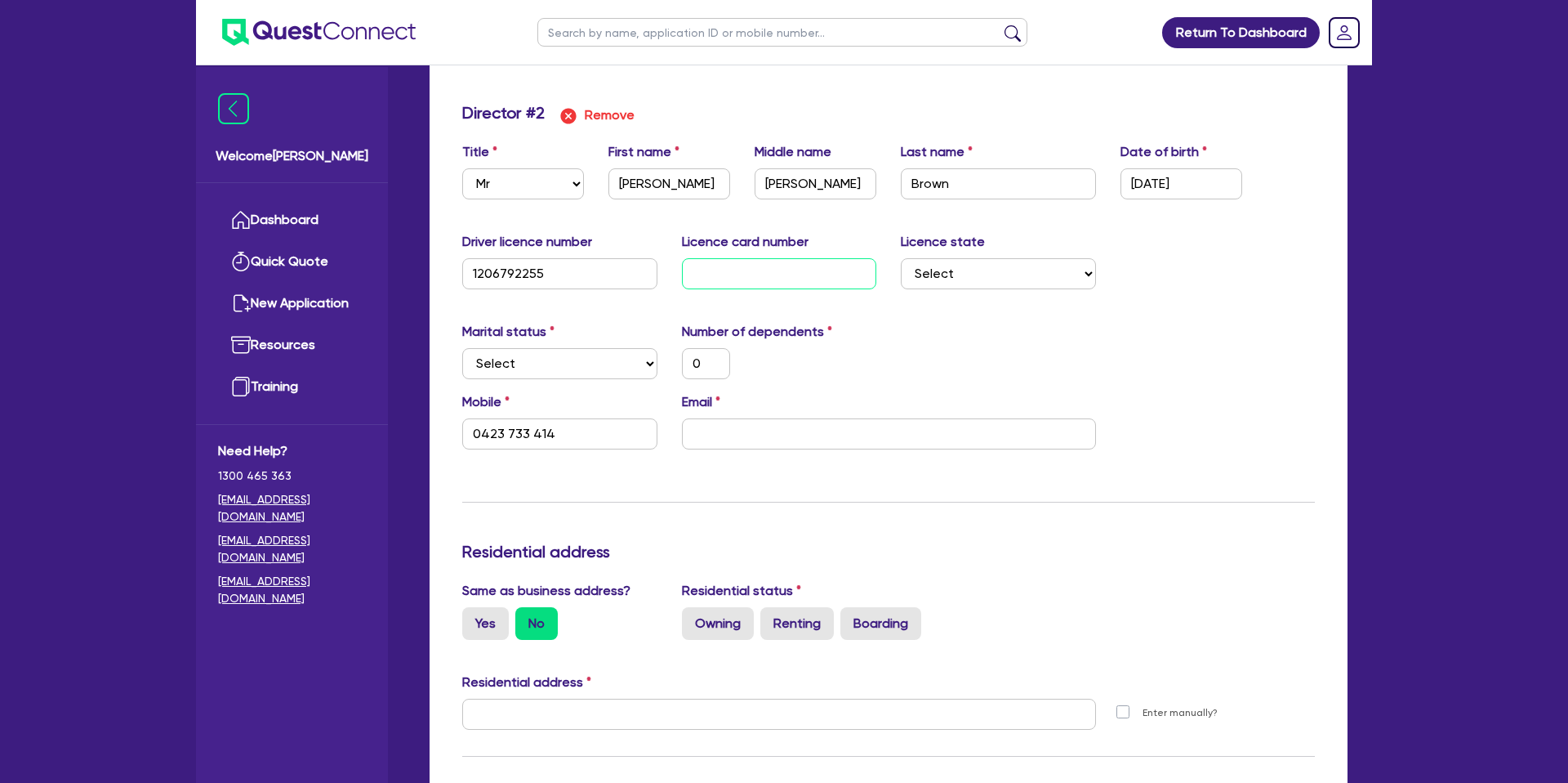
click at [749, 263] on input "text" at bounding box center [779, 273] width 195 height 31
click at [931, 296] on div "Driver licence number 1206792255 Licence card number 9af297e50a Licence state S…" at bounding box center [888, 267] width 877 height 70
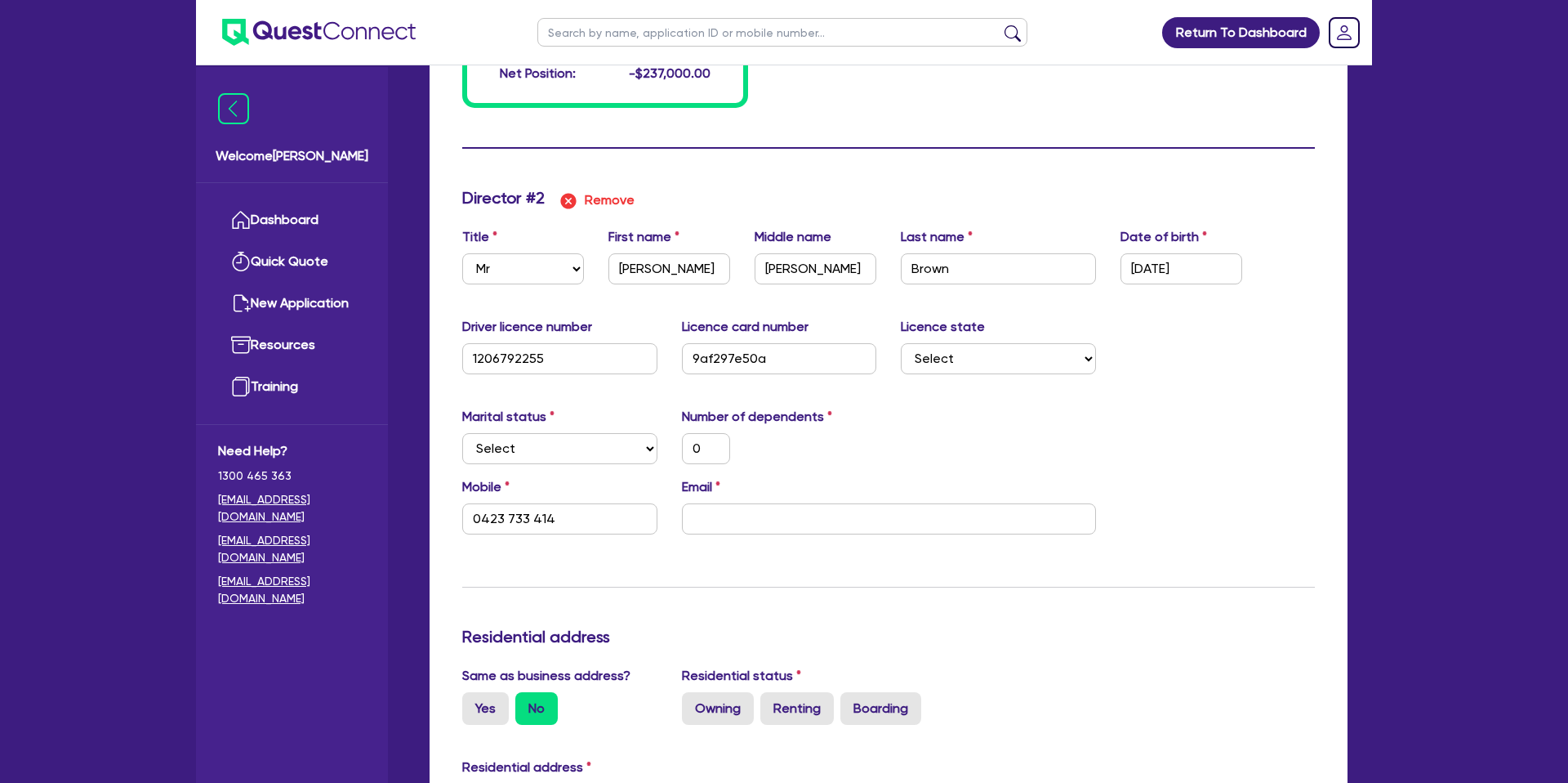
scroll to position [1452, 0]
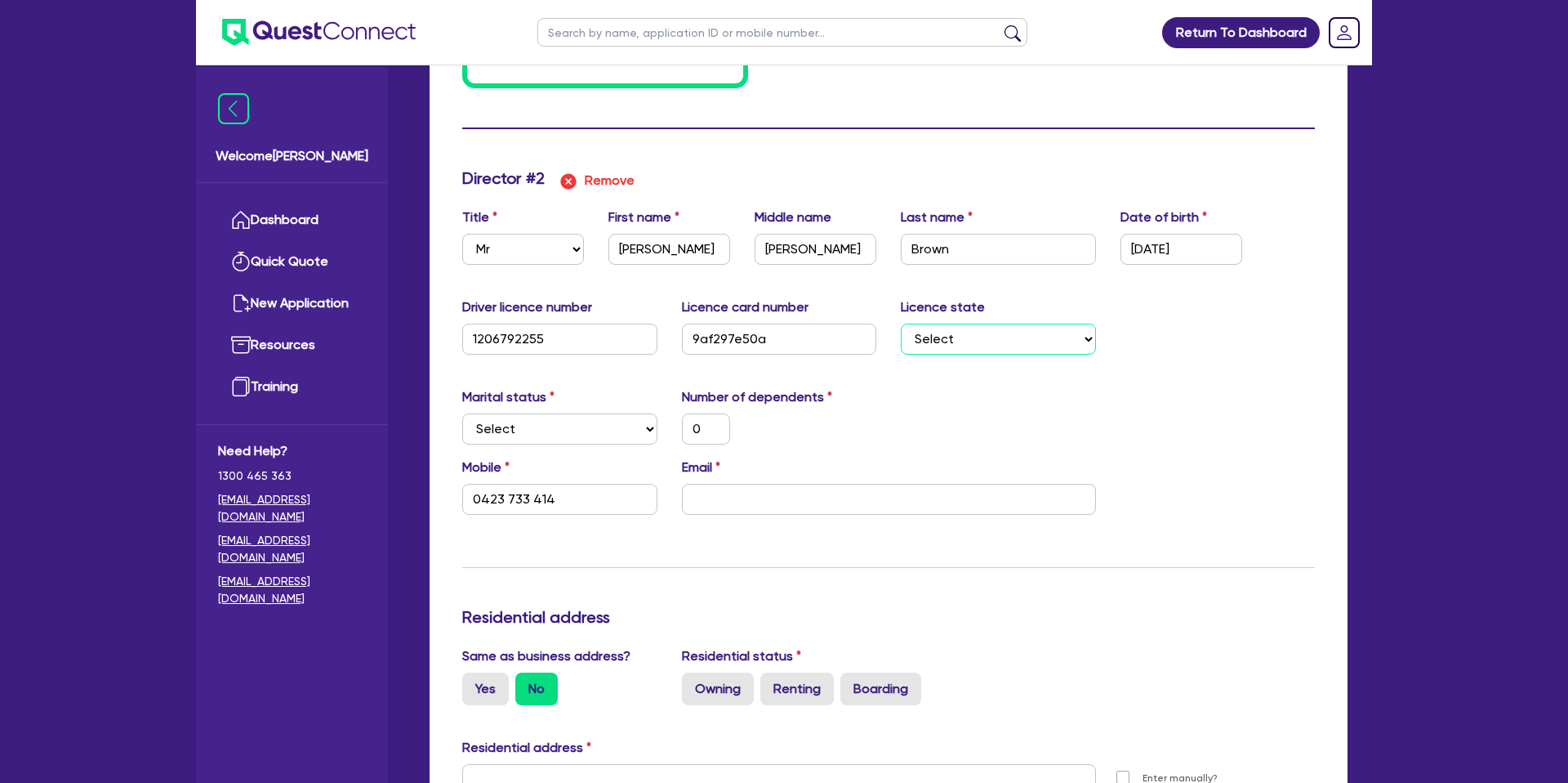
click at [1011, 329] on select "Select NSW VIC QLD TAS ACT SA NT WA" at bounding box center [998, 339] width 195 height 31
click at [901, 324] on select "Select NSW VIC QLD TAS ACT SA NT WA" at bounding box center [998, 339] width 195 height 31
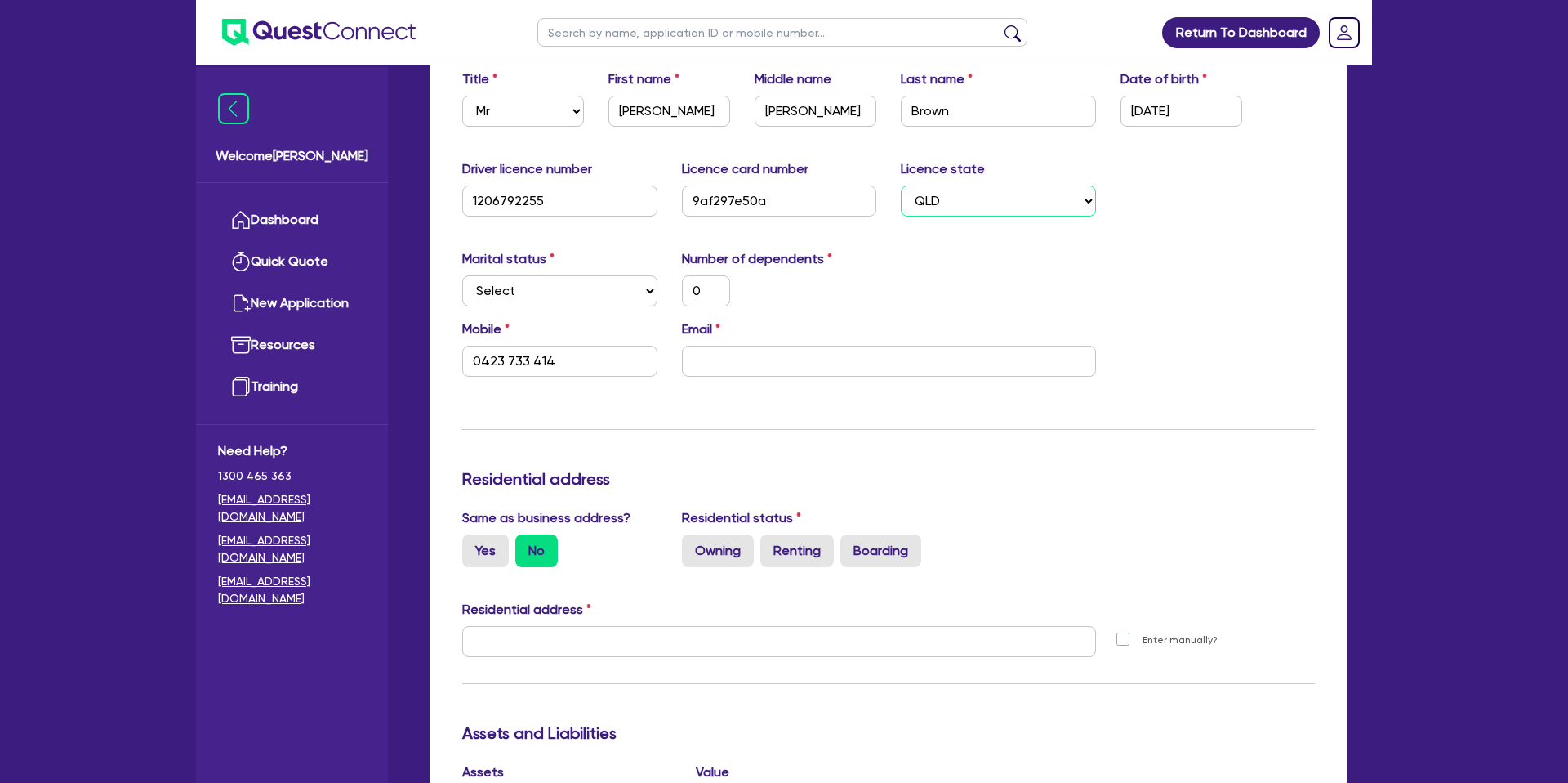
scroll to position [1592, 0]
click at [544, 292] on select "Select Single Married De Facto / Partner" at bounding box center [559, 289] width 195 height 31
click at [462, 274] on select "Select Single Married De Facto / Partner" at bounding box center [559, 289] width 195 height 31
drag, startPoint x: 684, startPoint y: 283, endPoint x: 701, endPoint y: 285, distance: 17.1
click at [685, 283] on input "0" at bounding box center [706, 289] width 48 height 31
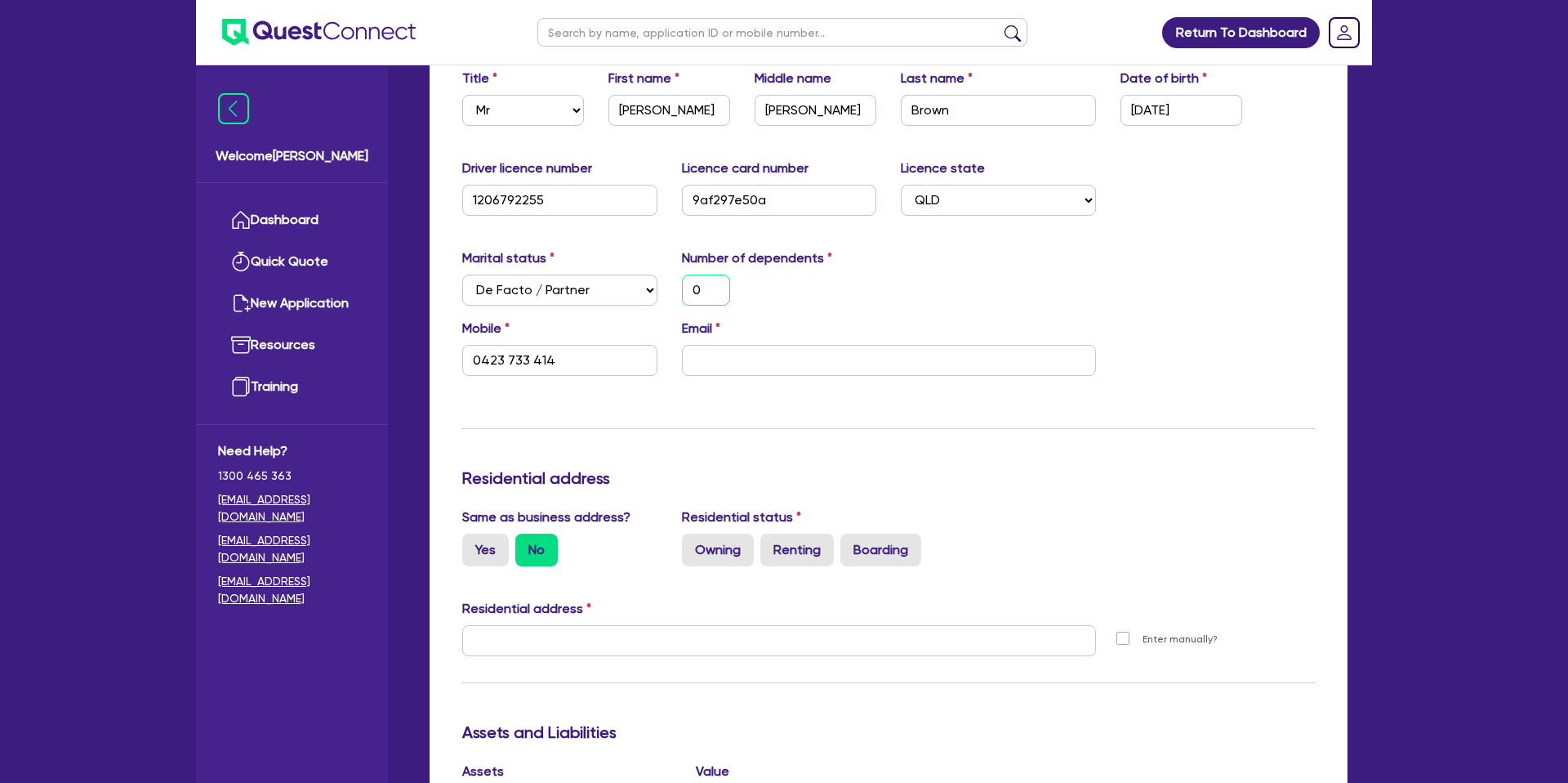
click at [711, 287] on input "0" at bounding box center [706, 289] width 48 height 31
click at [741, 355] on input "email" at bounding box center [889, 360] width 414 height 31
click at [833, 486] on div "Residential address" at bounding box center [888, 481] width 877 height 26
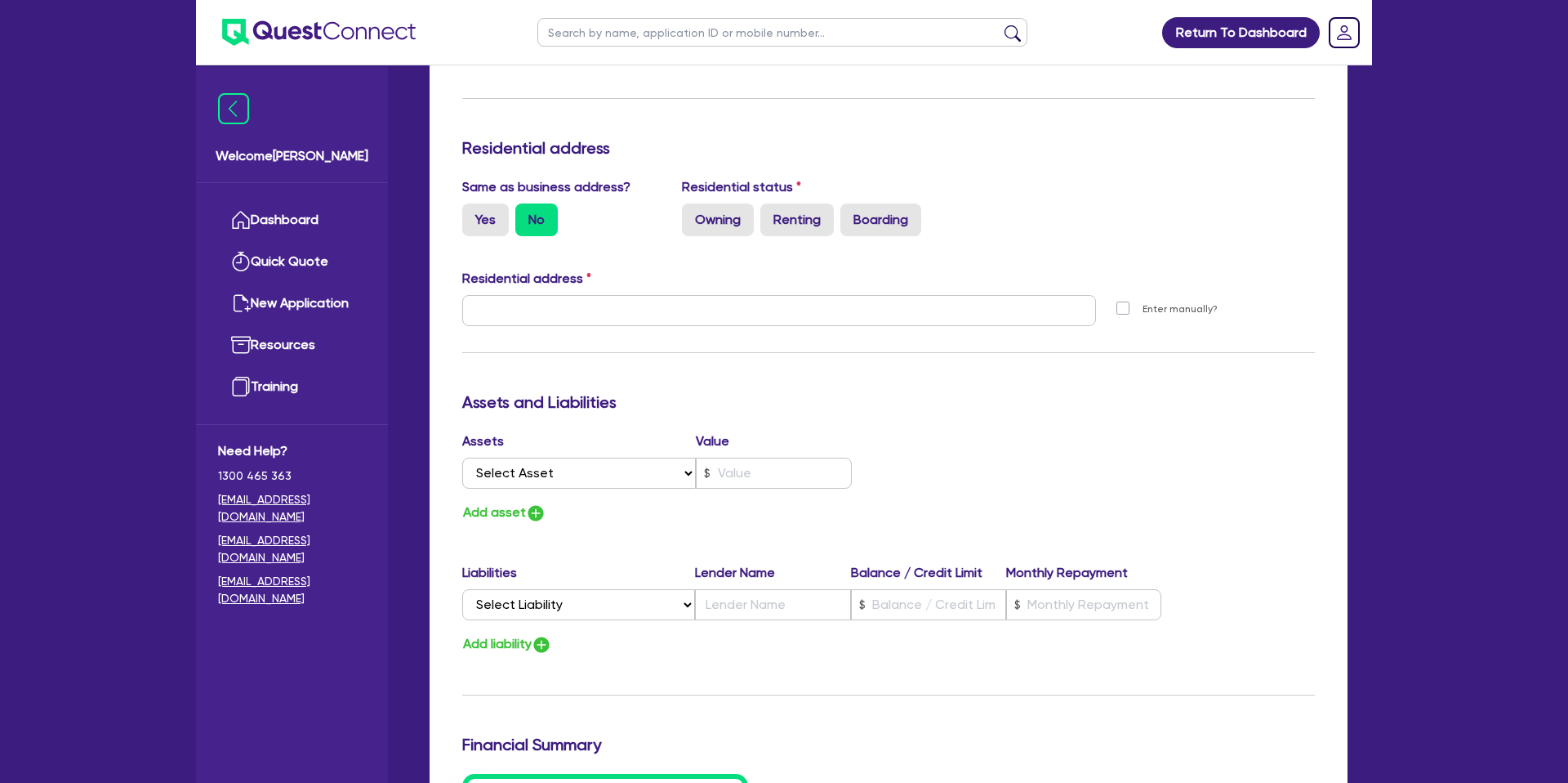
scroll to position [1925, 0]
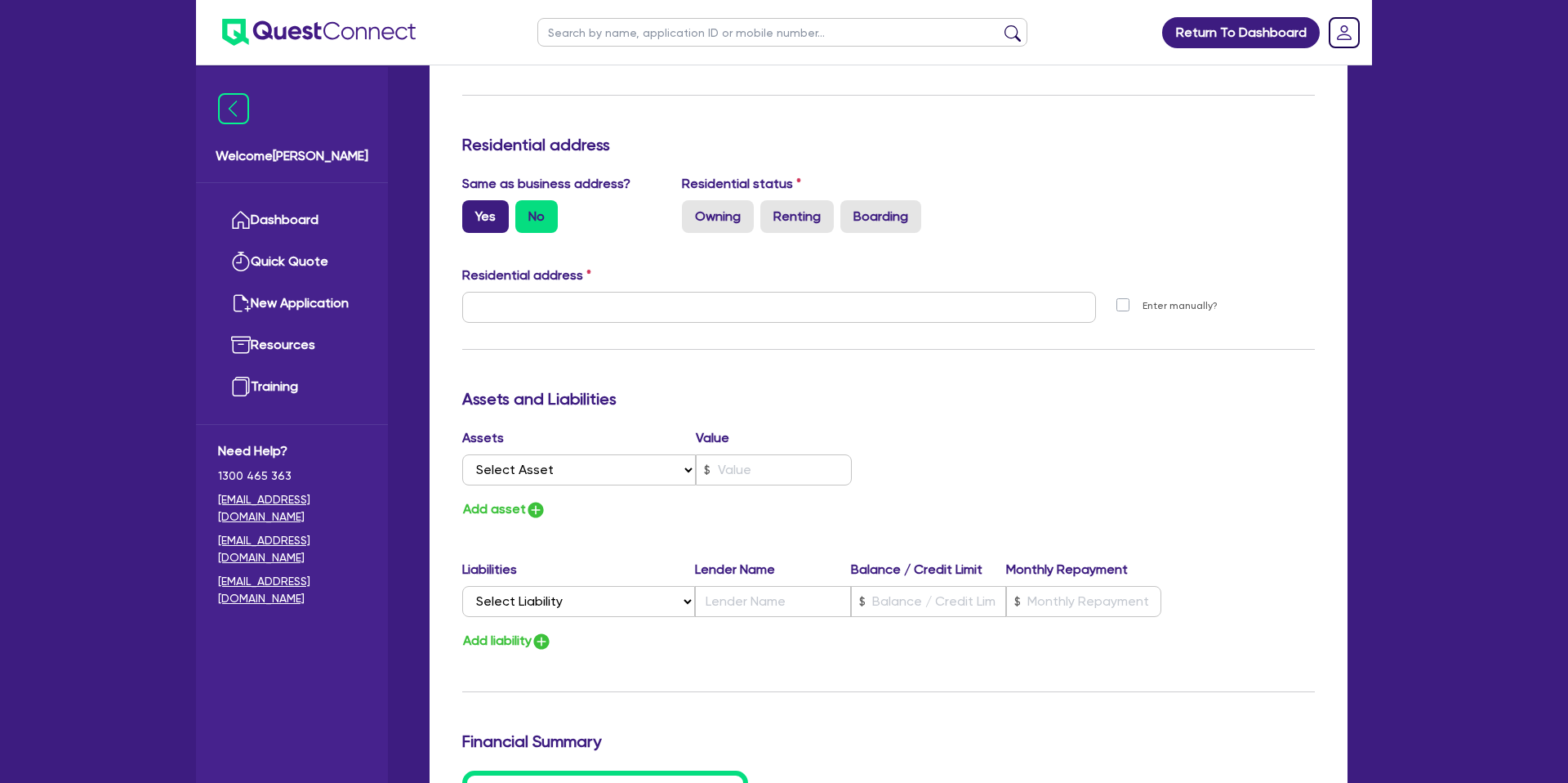
click at [490, 212] on label "Yes" at bounding box center [485, 216] width 47 height 32
click at [473, 211] on input "Yes" at bounding box center [467, 205] width 10 height 10
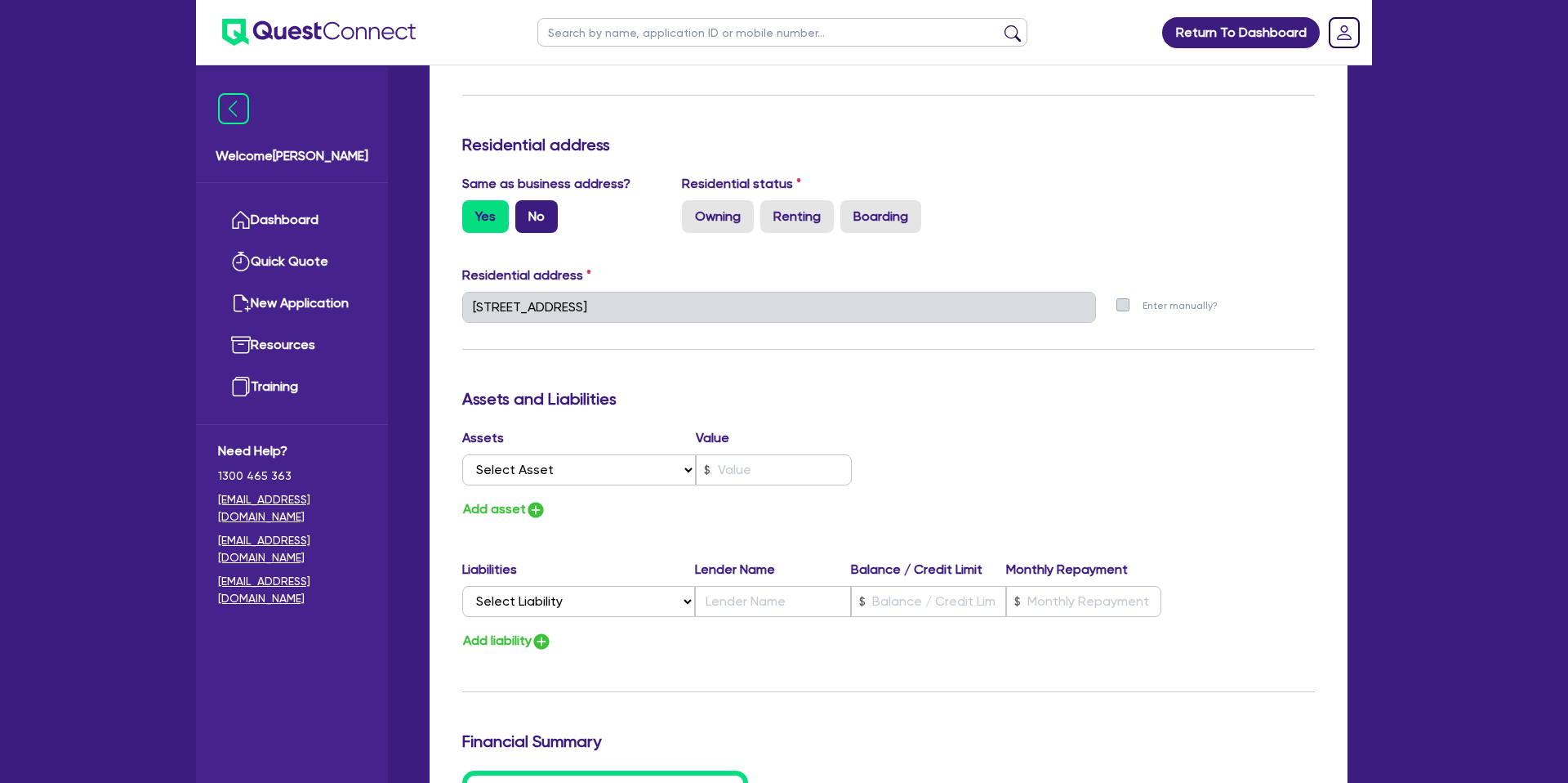
click at [537, 219] on label "No" at bounding box center [537, 216] width 43 height 32
click at [526, 211] on input "No" at bounding box center [521, 205] width 10 height 10
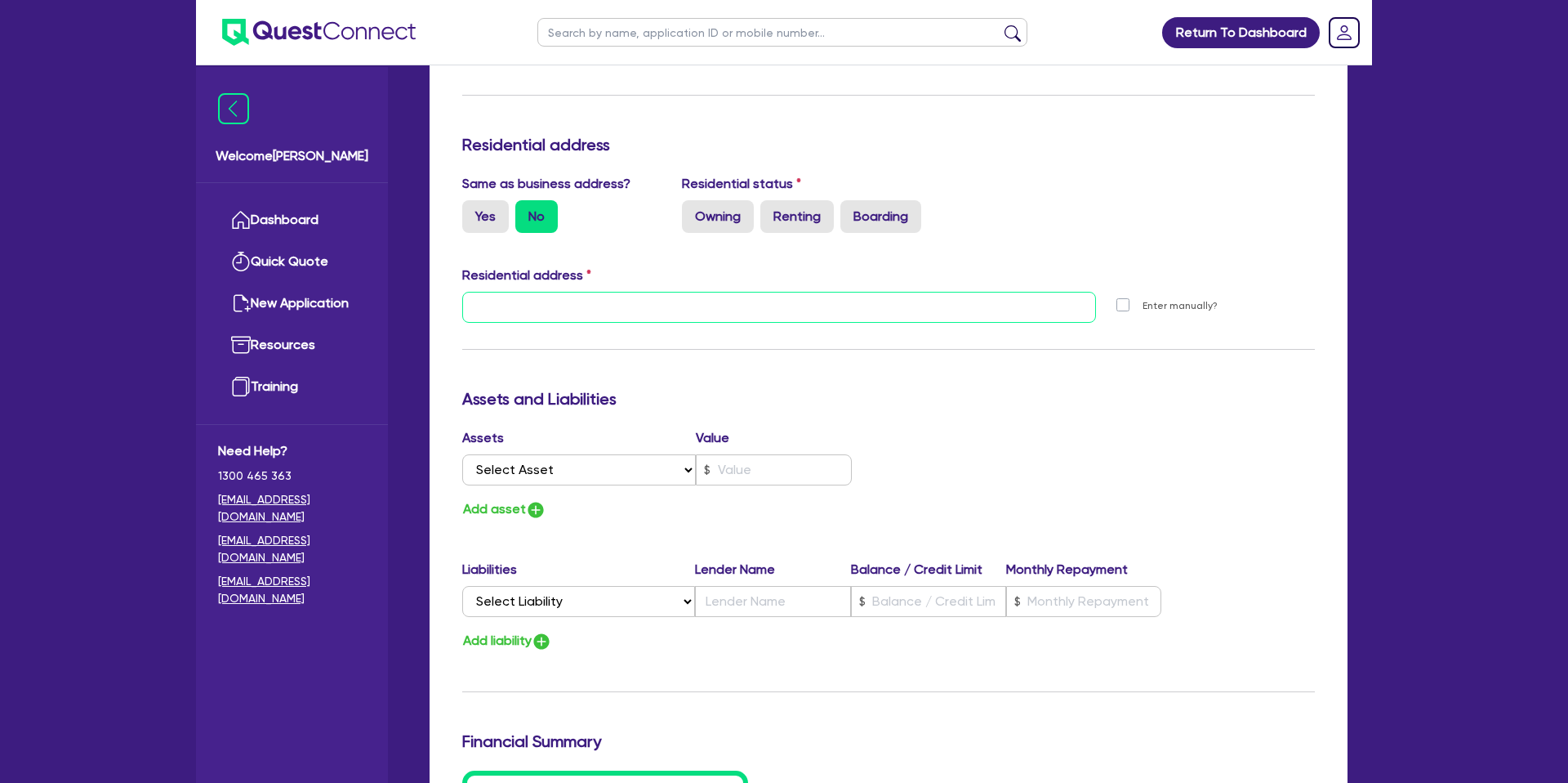
click at [534, 302] on input "text" at bounding box center [778, 307] width 633 height 31
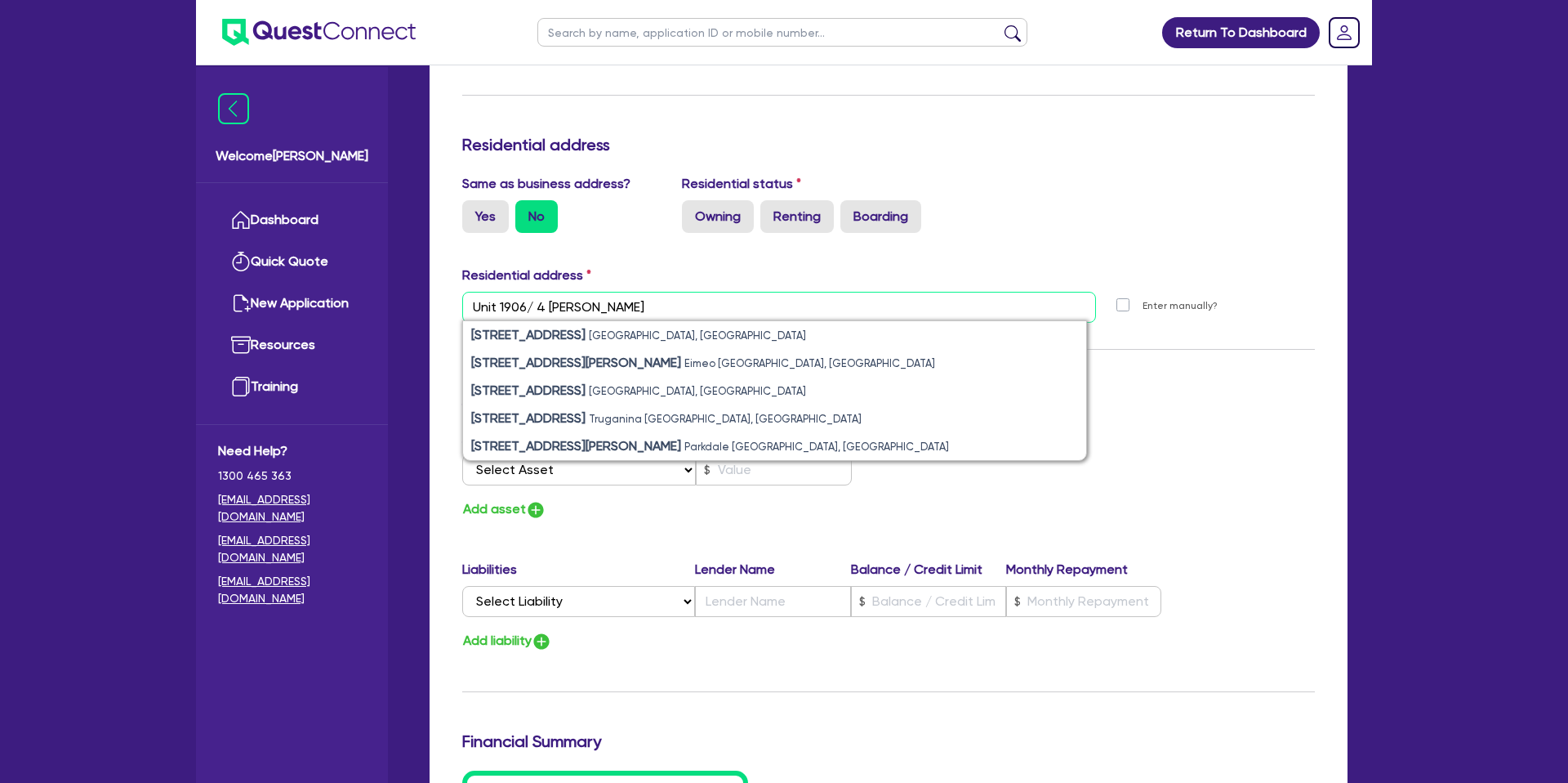
click at [528, 305] on input "Unit 1906/ 4 edmon" at bounding box center [778, 307] width 633 height 31
drag, startPoint x: 502, startPoint y: 304, endPoint x: 524, endPoint y: 303, distance: 22.0
click at [524, 303] on input "Unit 1906 / 4 edmon" at bounding box center [778, 307] width 633 height 31
click at [520, 303] on input "Unit 1906 / 4 edmon" at bounding box center [778, 307] width 633 height 31
drag, startPoint x: 527, startPoint y: 305, endPoint x: 464, endPoint y: 303, distance: 63.0
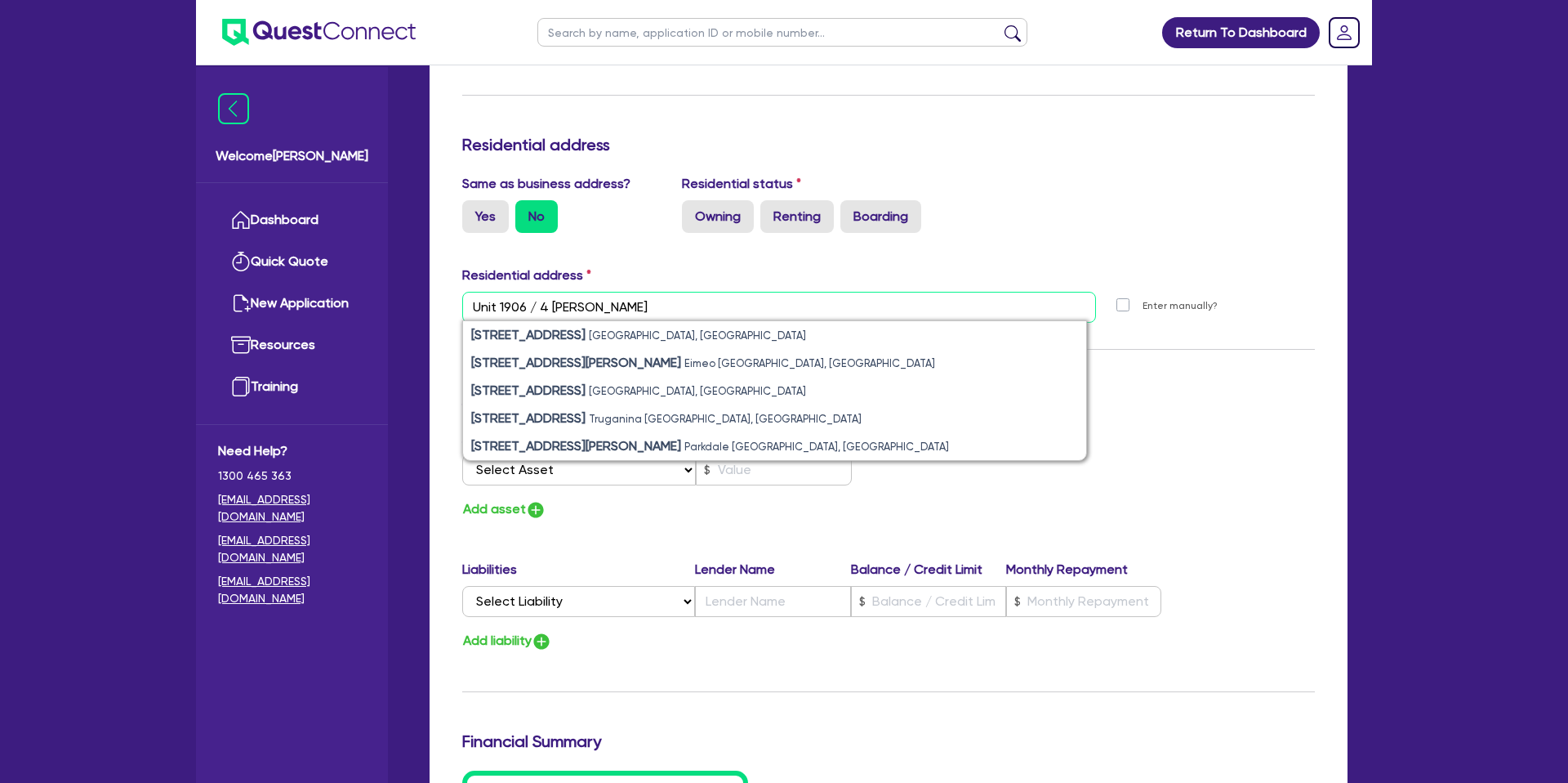
click at [465, 302] on input "Unit 1906 / 4 edmon" at bounding box center [778, 307] width 633 height 31
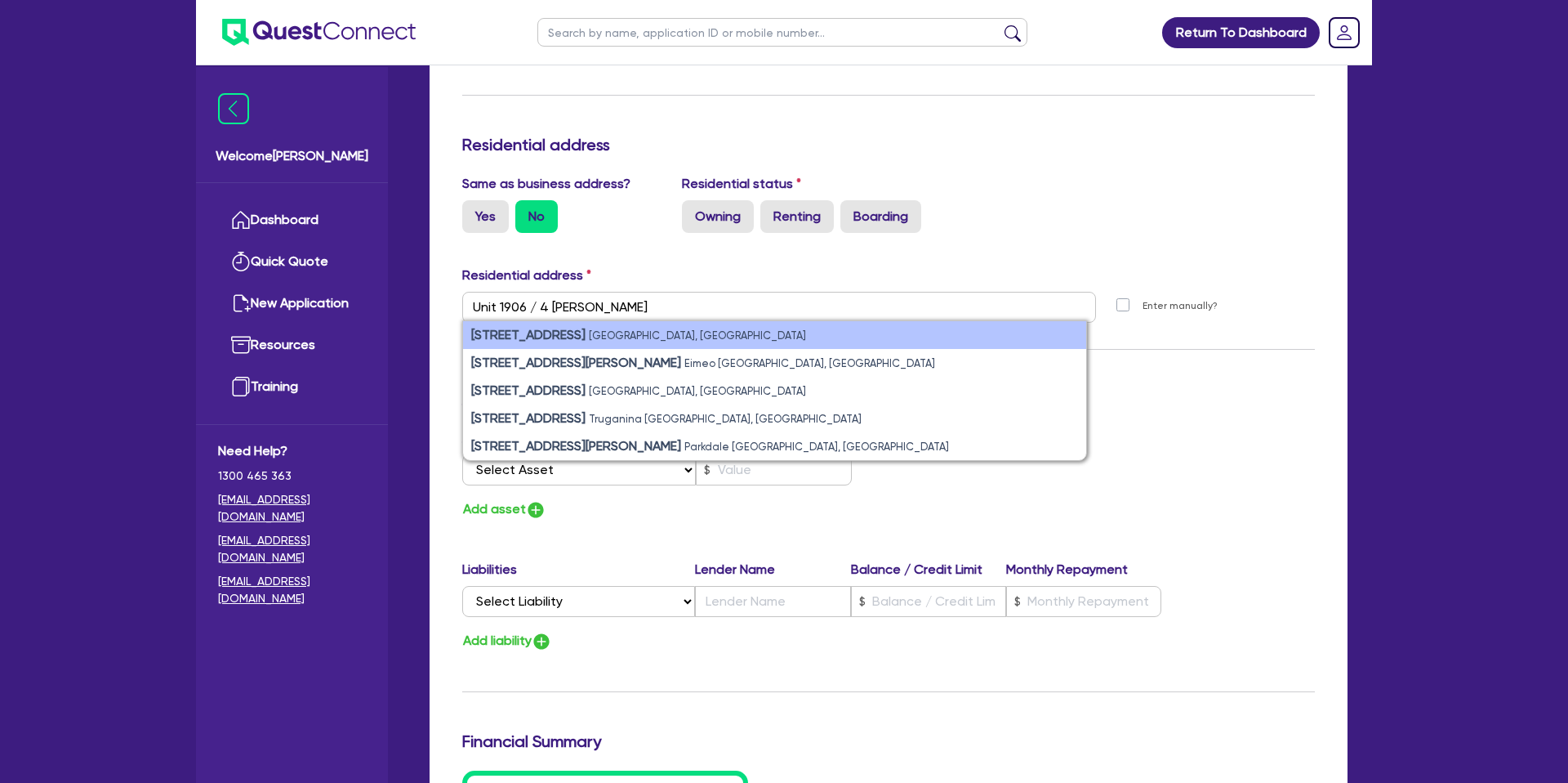
click at [485, 328] on strong "4 Edmondstone Street" at bounding box center [528, 335] width 114 height 15
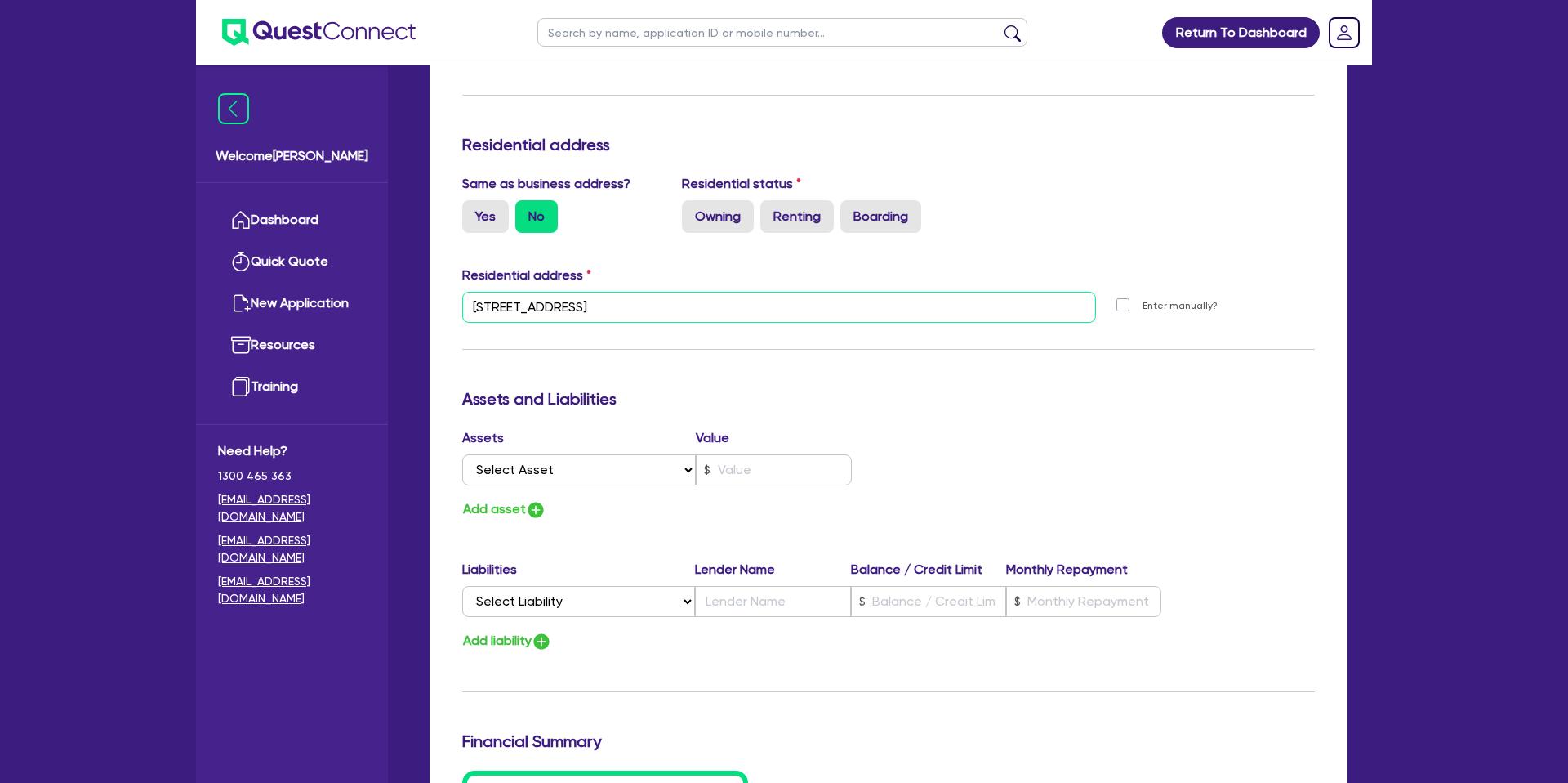
click at [479, 305] on input "4 Edmondstone St South Brisbane QLD 4101" at bounding box center [778, 307] width 633 height 31
click at [475, 305] on input "4 Edmondstone St South Brisbane QLD 4101" at bounding box center [778, 307] width 633 height 31
paste input "Unit 1906"
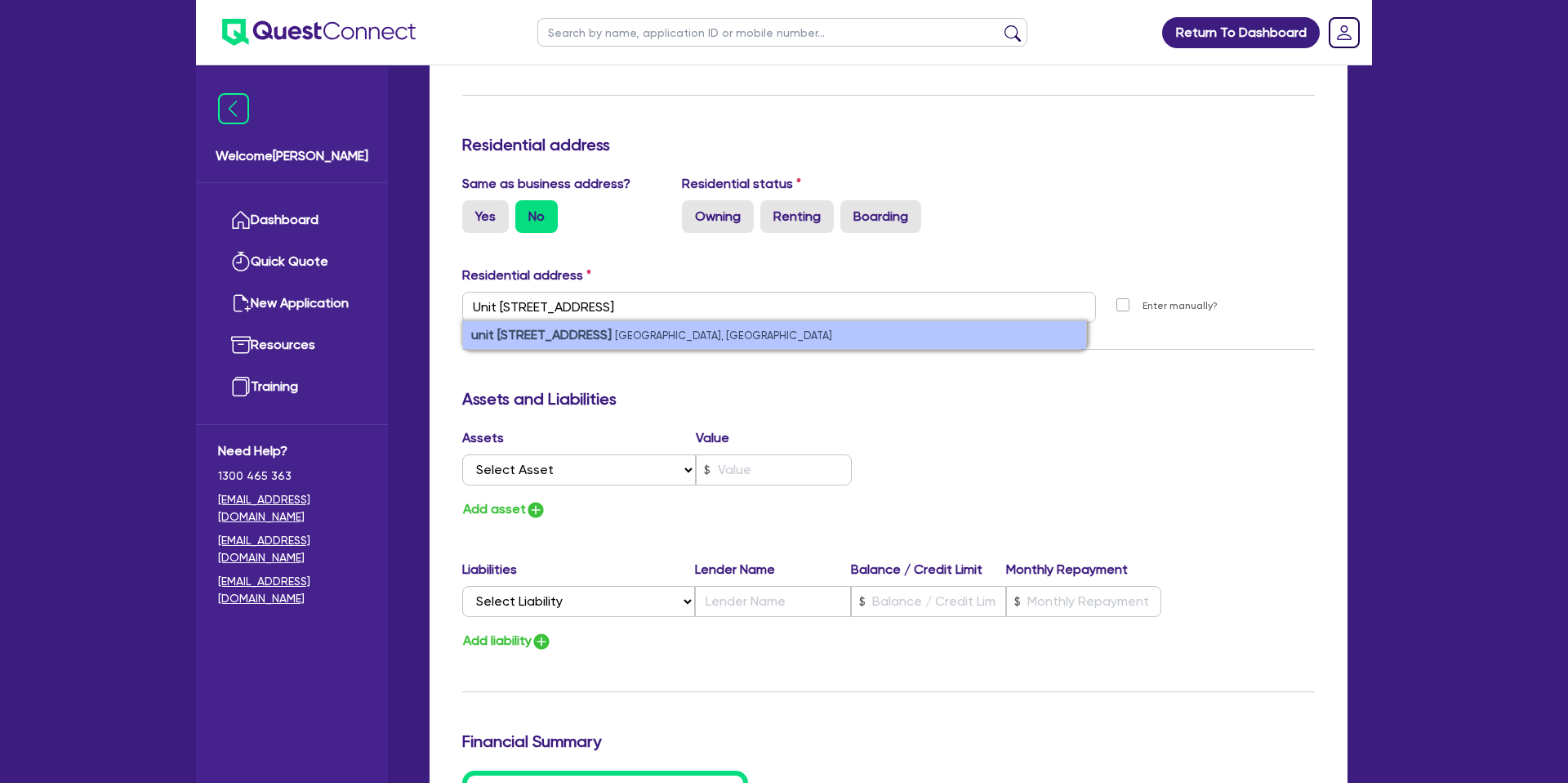
click at [547, 336] on strong "unit 1906/4 Edmondstone St" at bounding box center [541, 335] width 141 height 15
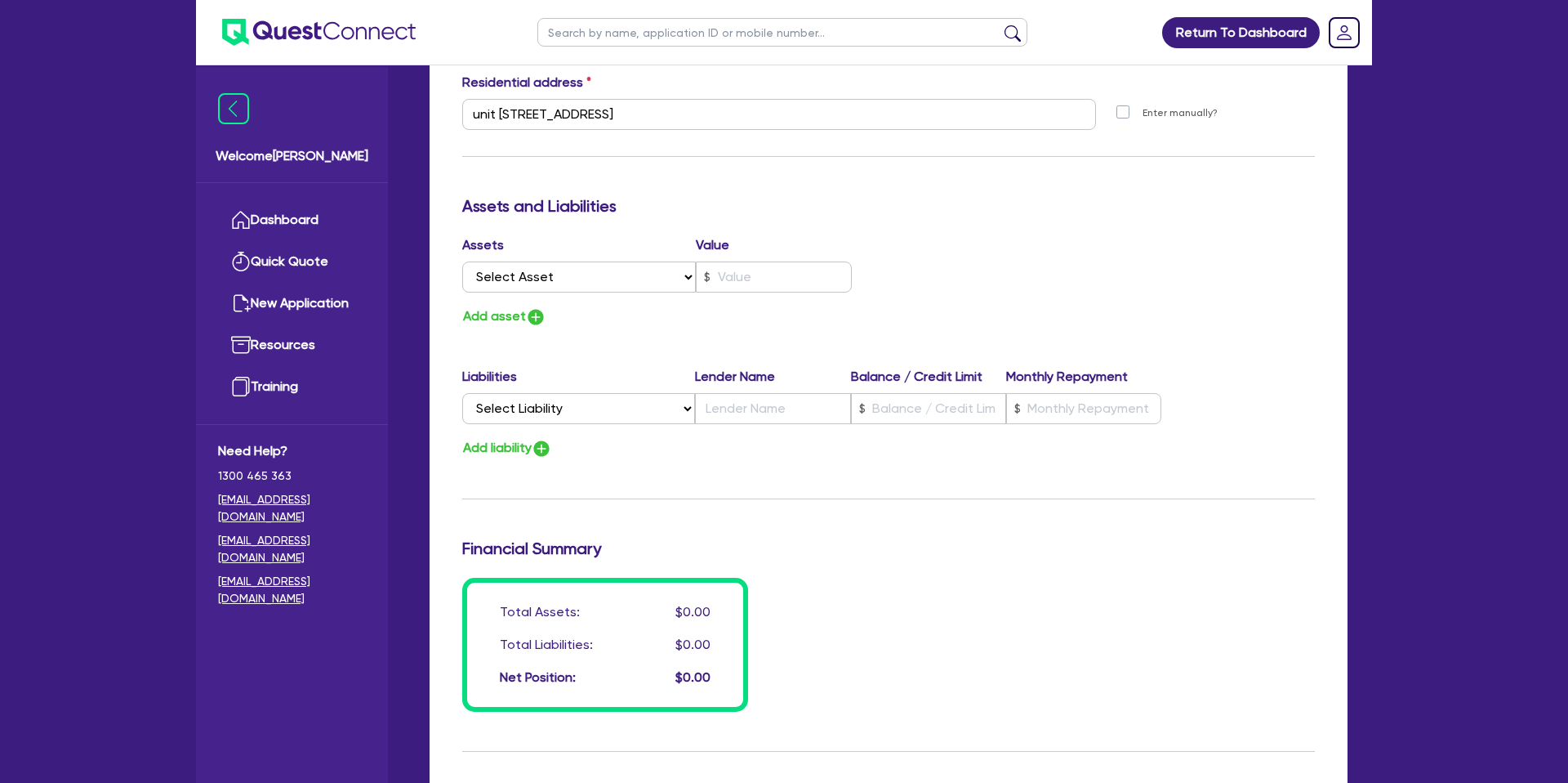
scroll to position [2147, 0]
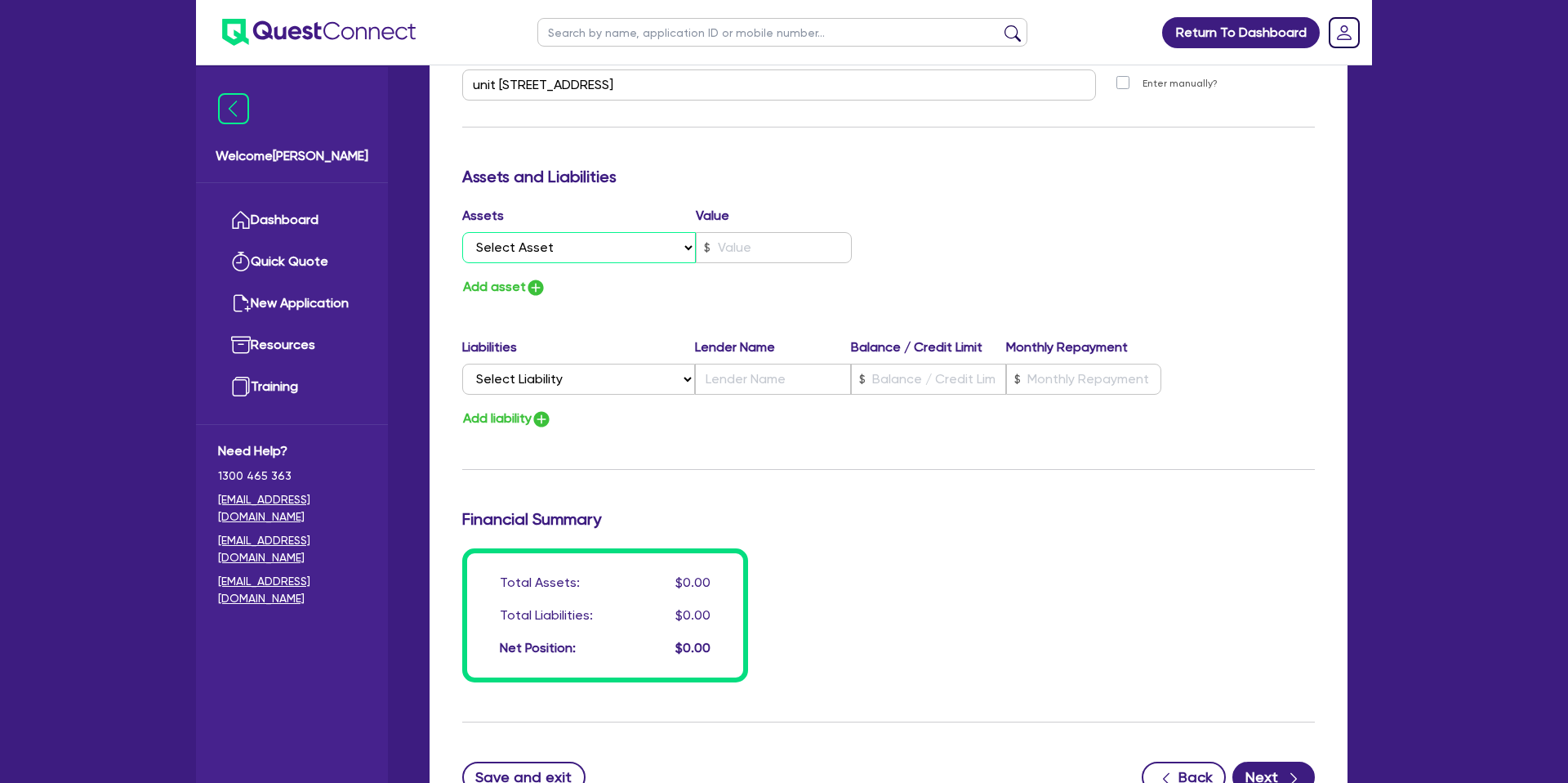
click at [569, 247] on select "Select Asset Cash Property Investment property Vehicle Truck Trailer Equipment …" at bounding box center [579, 248] width 234 height 31
click at [462, 232] on select "Select Asset Cash Property Investment property Vehicle Truck Trailer Equipment …" at bounding box center [579, 248] width 234 height 31
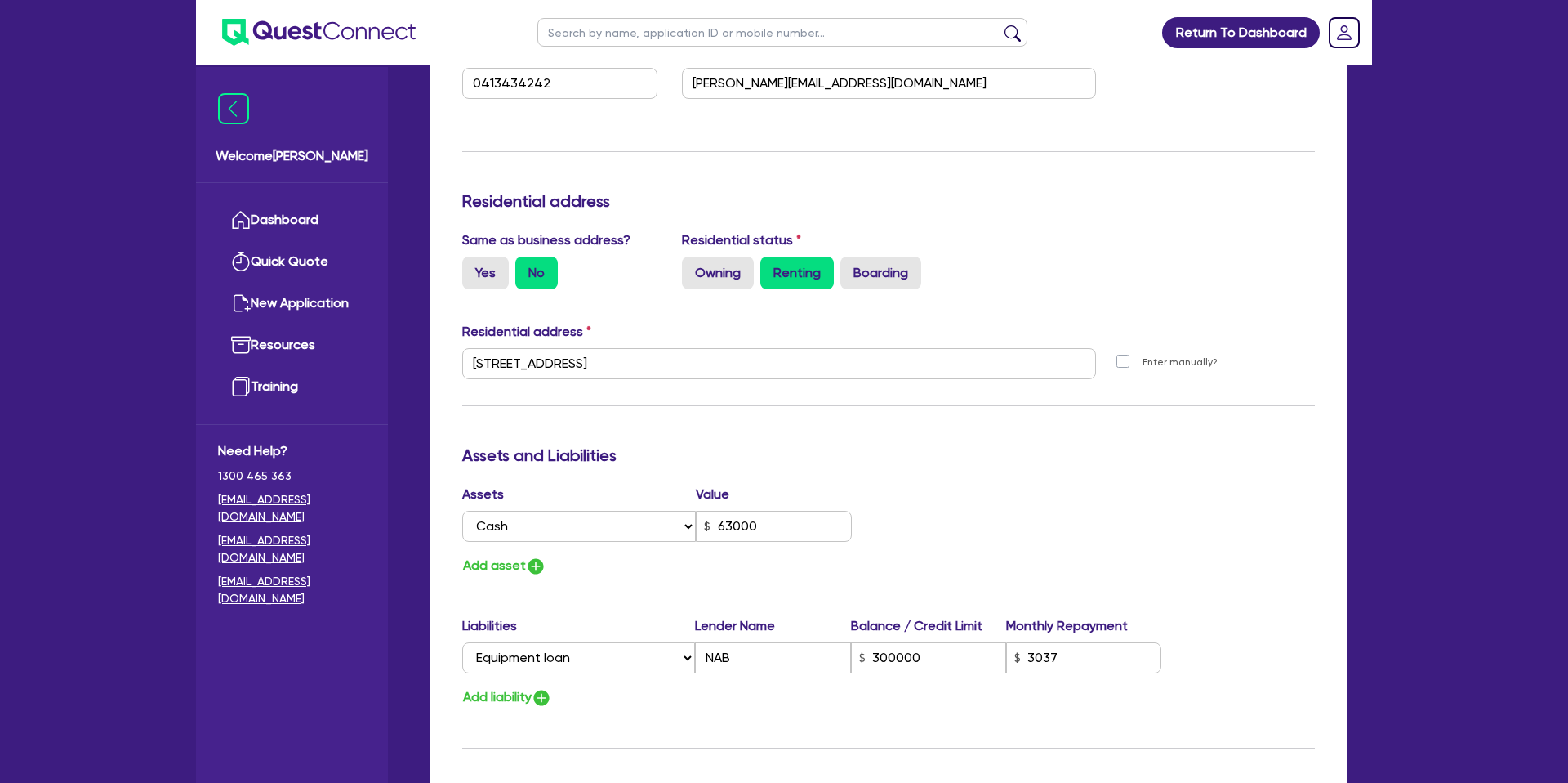
scroll to position [577, 0]
click at [764, 529] on input "63000" at bounding box center [773, 529] width 156 height 31
click at [944, 535] on div "Assets Value Select Asset Cash Property Investment property Vehicle Truck Trail…" at bounding box center [888, 533] width 877 height 92
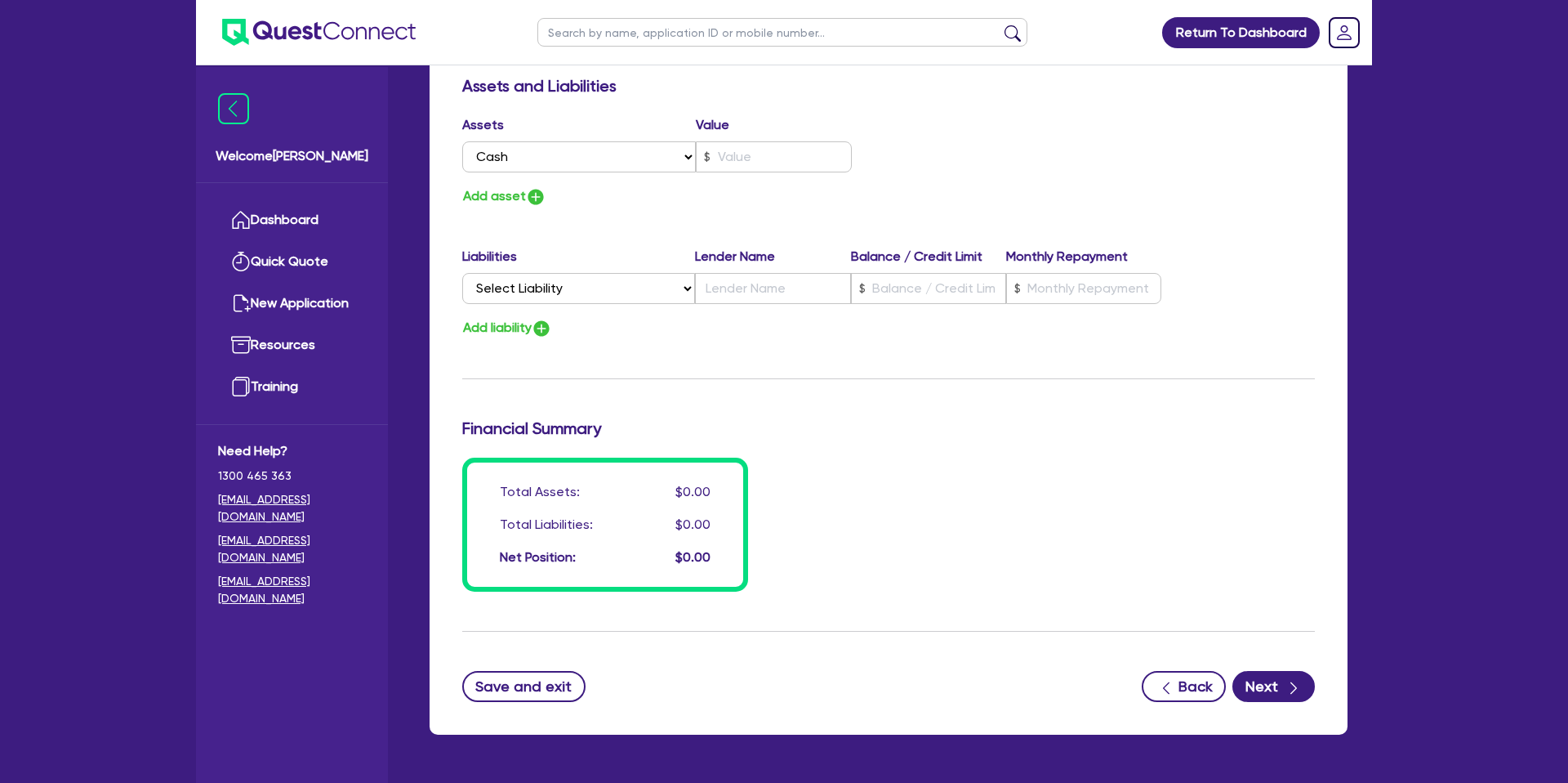
scroll to position [2241, 0]
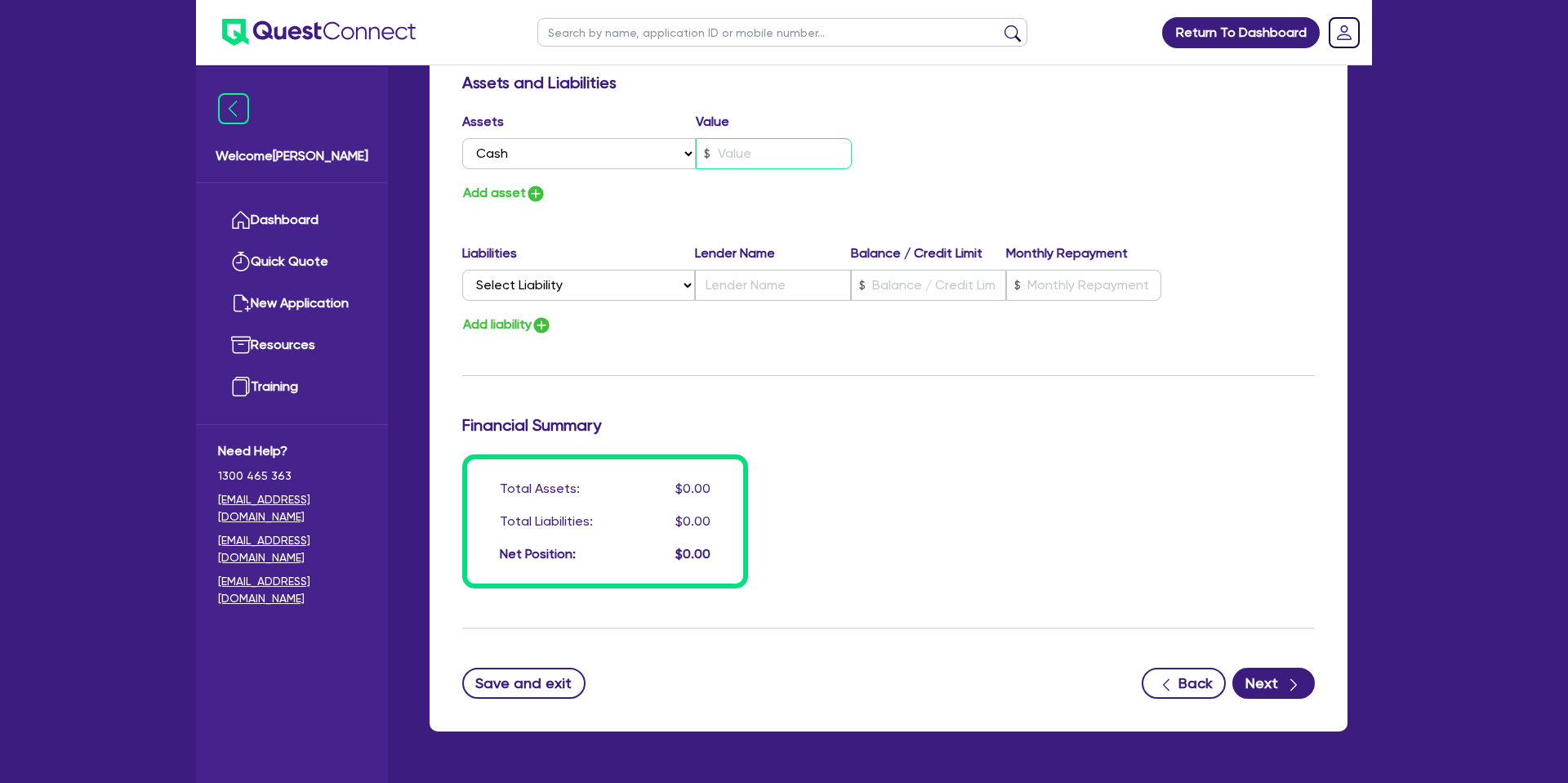
click at [749, 155] on input "text" at bounding box center [773, 154] width 156 height 31
click at [1124, 178] on div "Assets Value Select Asset Cash Property Investment property Vehicle Truck Trail…" at bounding box center [888, 158] width 877 height 92
click at [524, 190] on button "Add asset" at bounding box center [504, 193] width 85 height 22
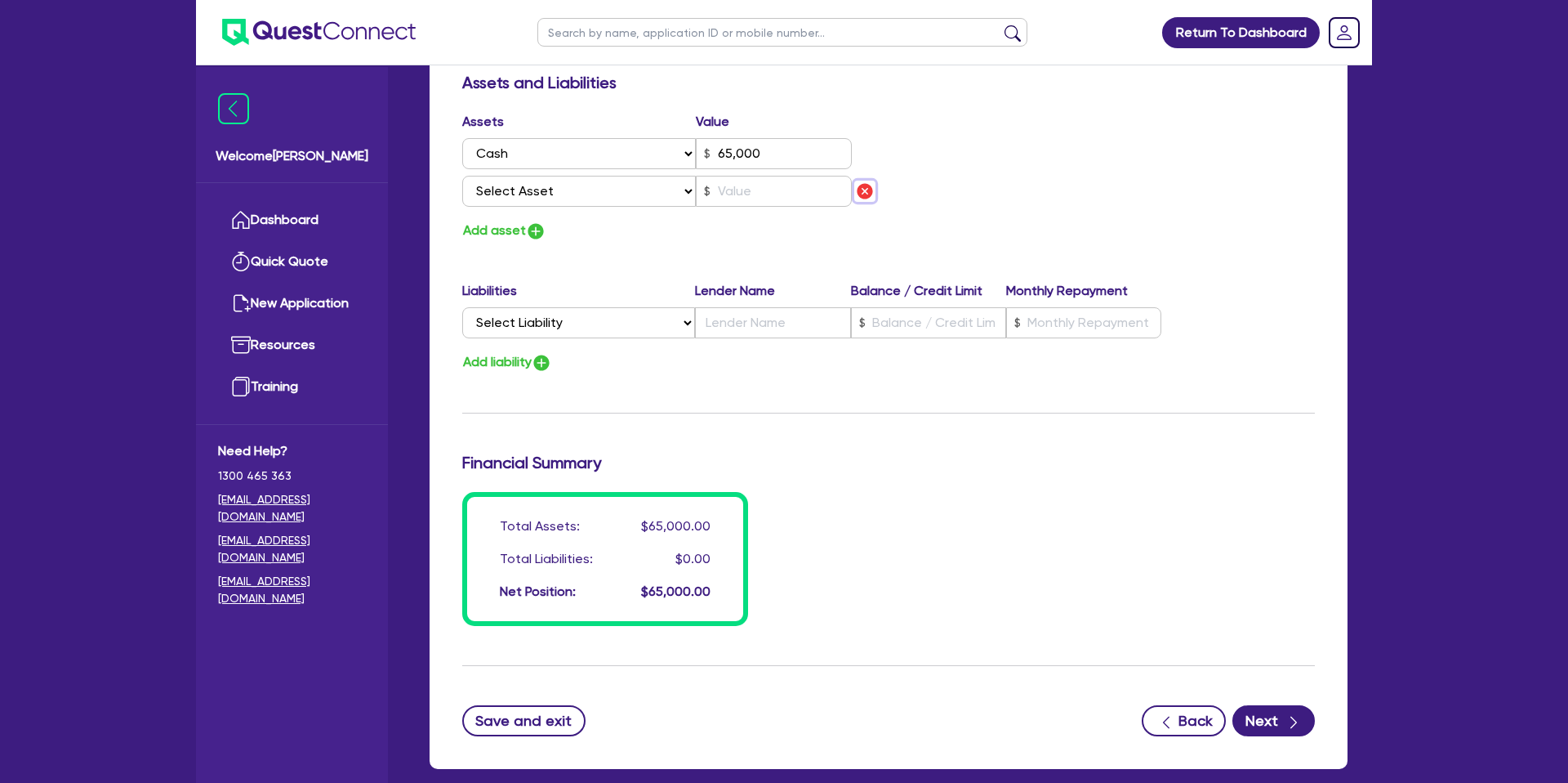
click at [861, 184] on img "button" at bounding box center [865, 190] width 20 height 20
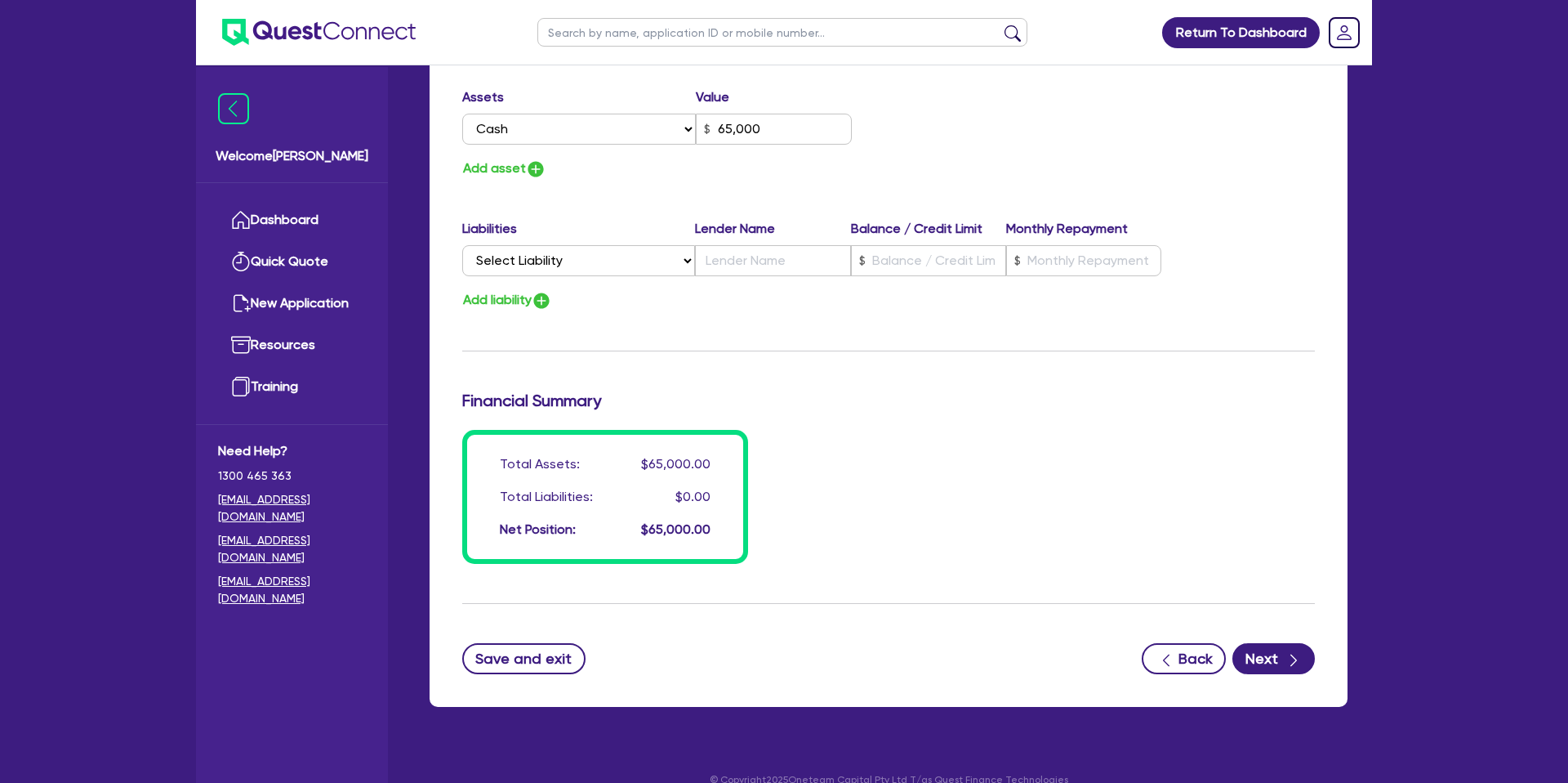
scroll to position [2267, 0]
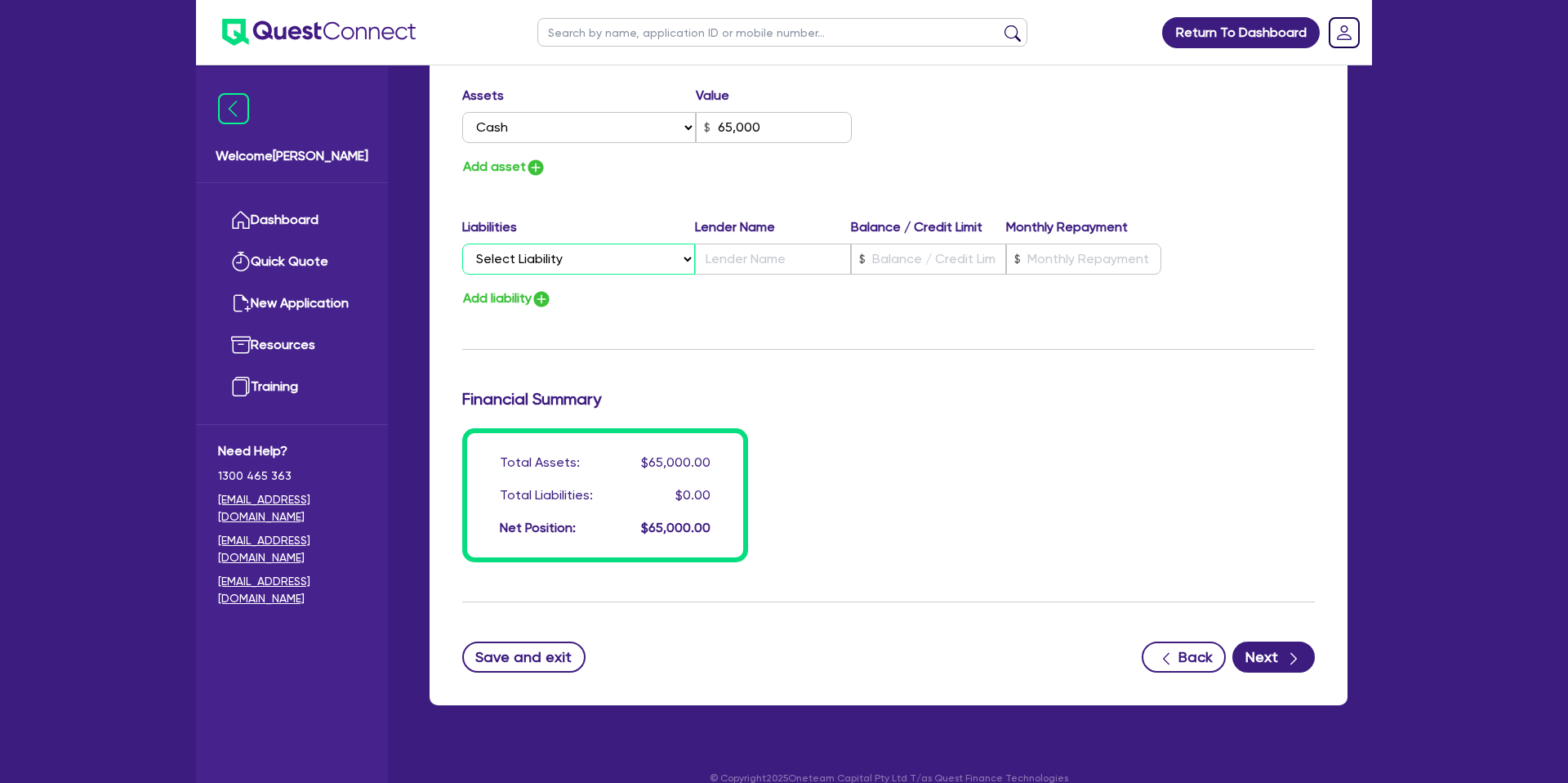
click at [544, 261] on select "Select Liability Credit card Mortgage Investment property loan Vehicle loan Tru…" at bounding box center [578, 259] width 233 height 31
click at [462, 243] on select "Select Liability Credit card Mortgage Investment property loan Vehicle loan Tru…" at bounding box center [578, 259] width 233 height 31
click at [795, 258] on input "text" at bounding box center [772, 259] width 155 height 31
click at [911, 258] on input "text" at bounding box center [929, 259] width 155 height 31
click at [1104, 258] on input "text" at bounding box center [1084, 259] width 155 height 31
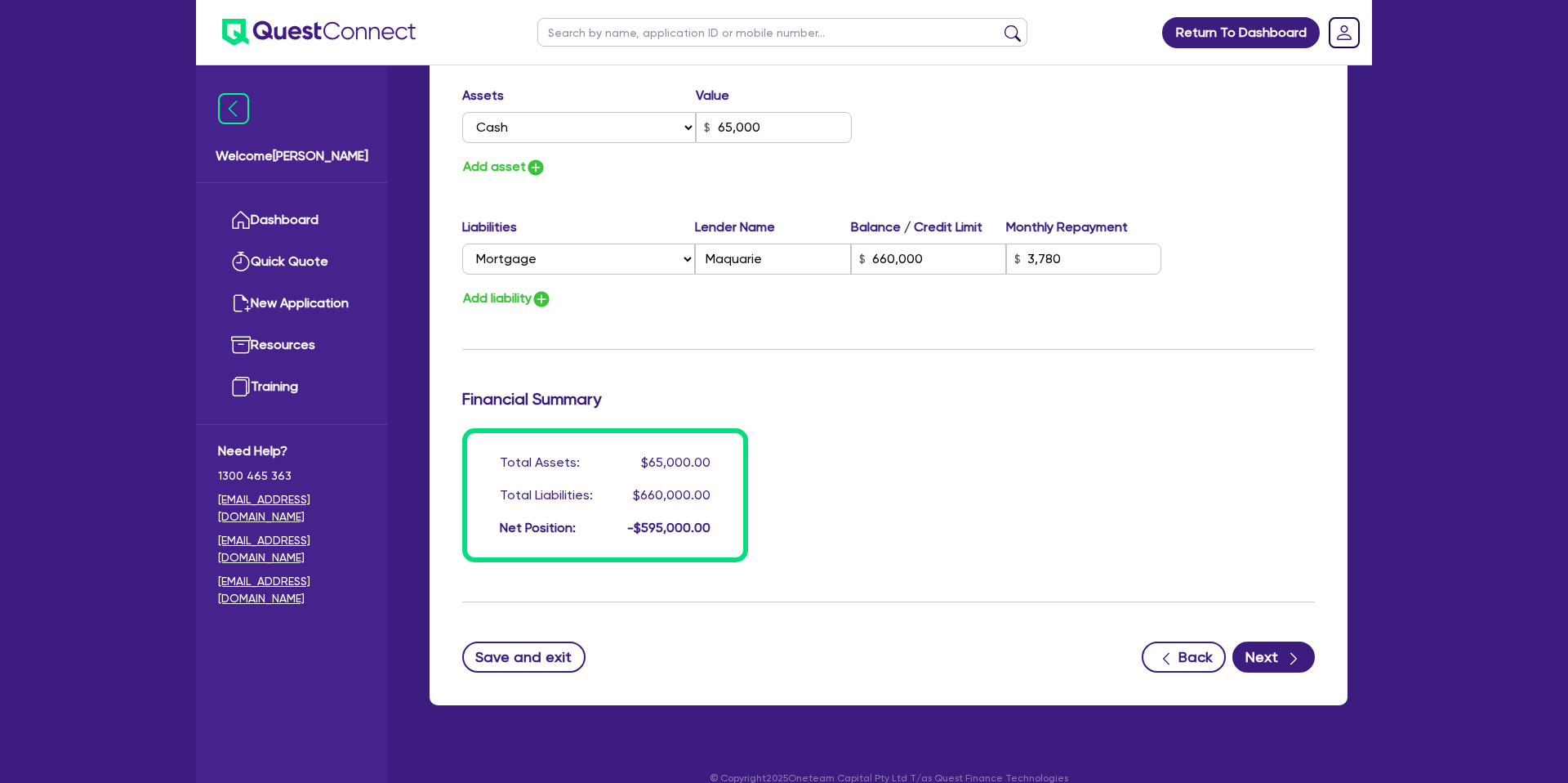
click at [1053, 298] on div "Add liability" at bounding box center [888, 299] width 877 height 22
click at [667, 278] on div "Liabilities Lender Name Balance / Credit Limit Monthly Repayment Select Liabili…" at bounding box center [888, 248] width 877 height 64
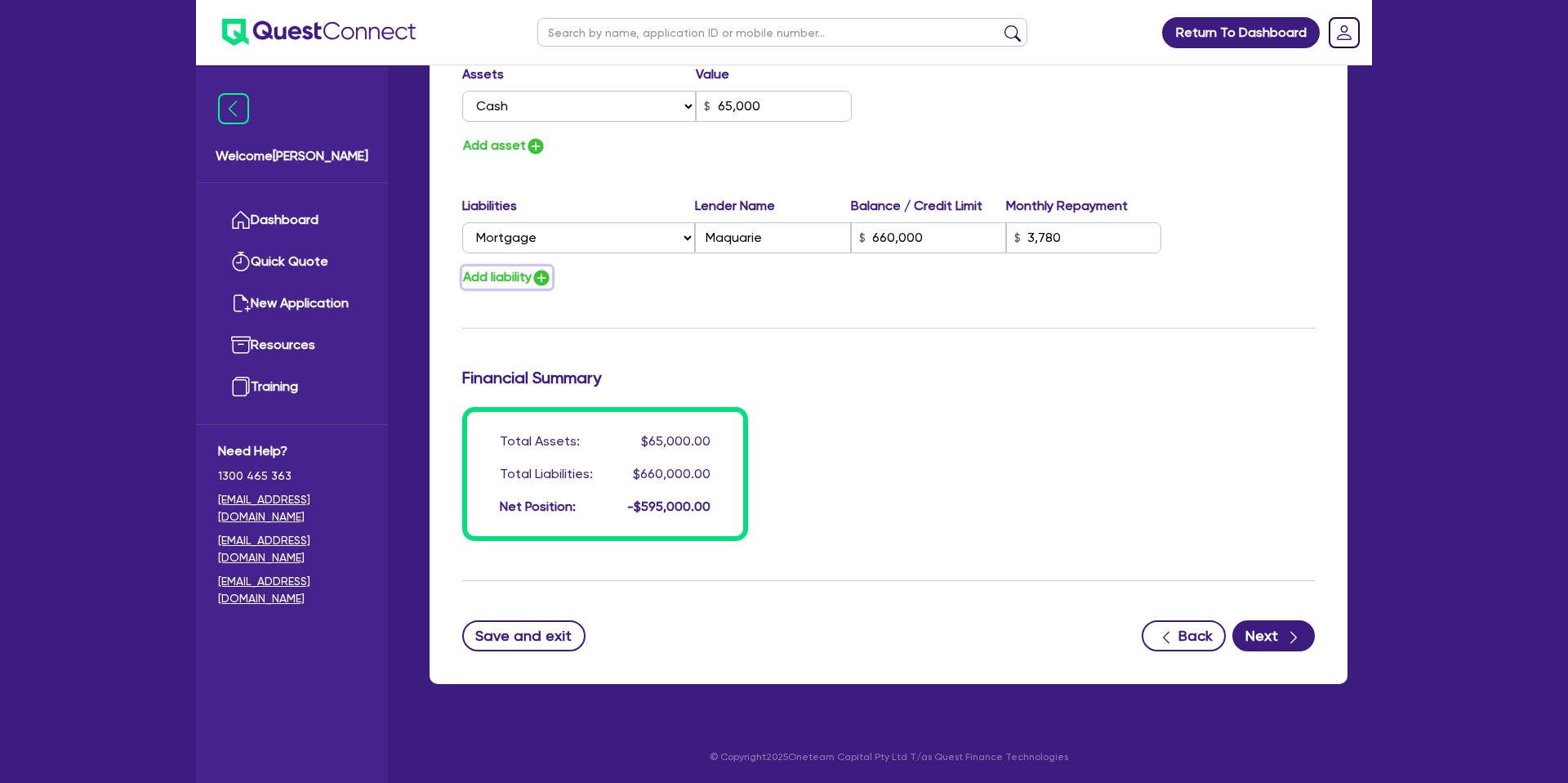
click at [538, 270] on img "button" at bounding box center [541, 278] width 20 height 20
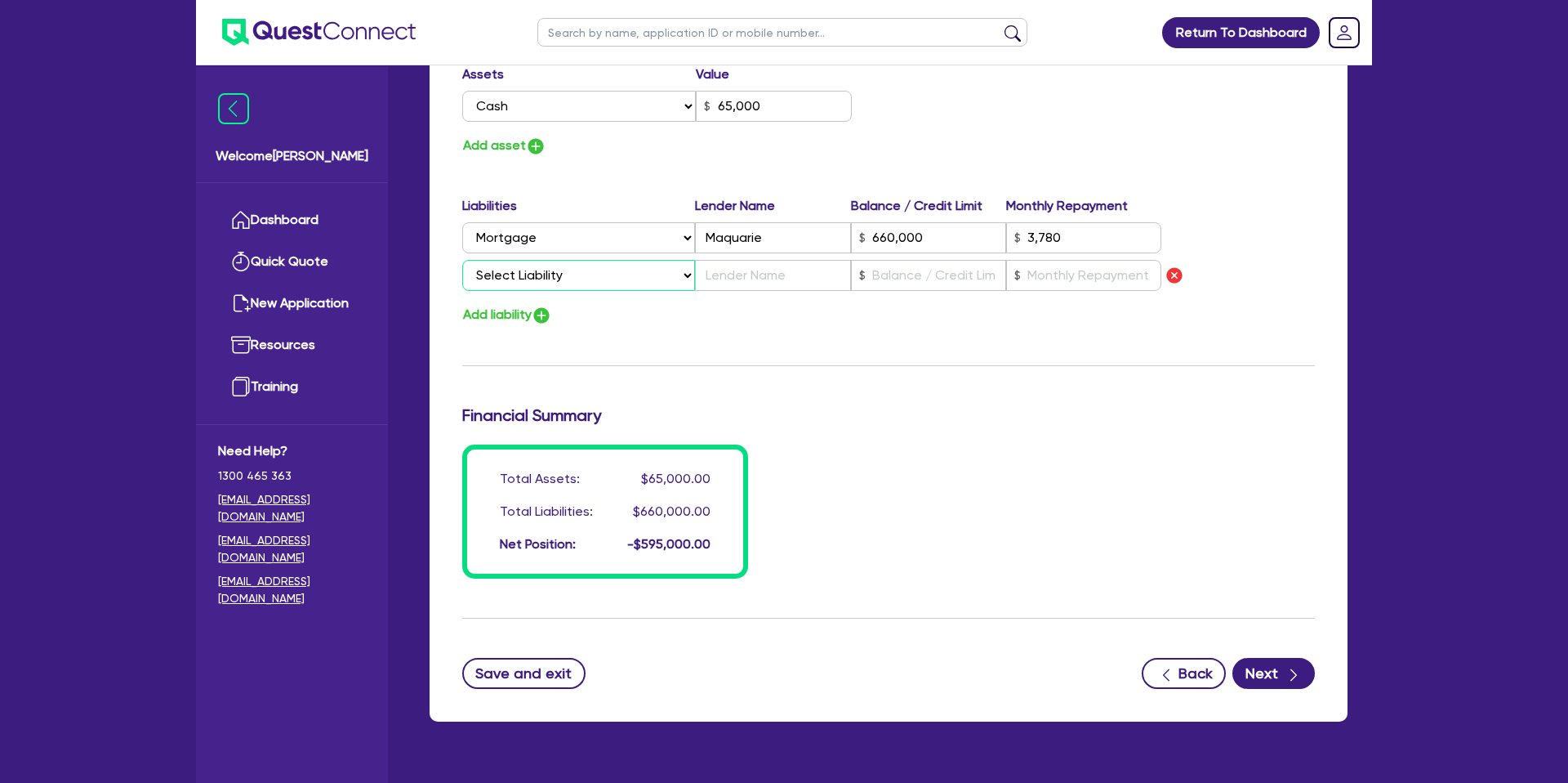
click at [545, 280] on select "Select Liability Credit card Mortgage Investment property loan Vehicle loan Tru…" at bounding box center [578, 275] width 233 height 31
click at [462, 260] on select "Select Liability Credit card Mortgage Investment property loan Vehicle loan Tru…" at bounding box center [578, 275] width 233 height 31
drag, startPoint x: 732, startPoint y: 272, endPoint x: 781, endPoint y: 271, distance: 49.0
click at [730, 272] on input "text" at bounding box center [772, 275] width 155 height 31
click at [906, 273] on input "text" at bounding box center [929, 275] width 155 height 31
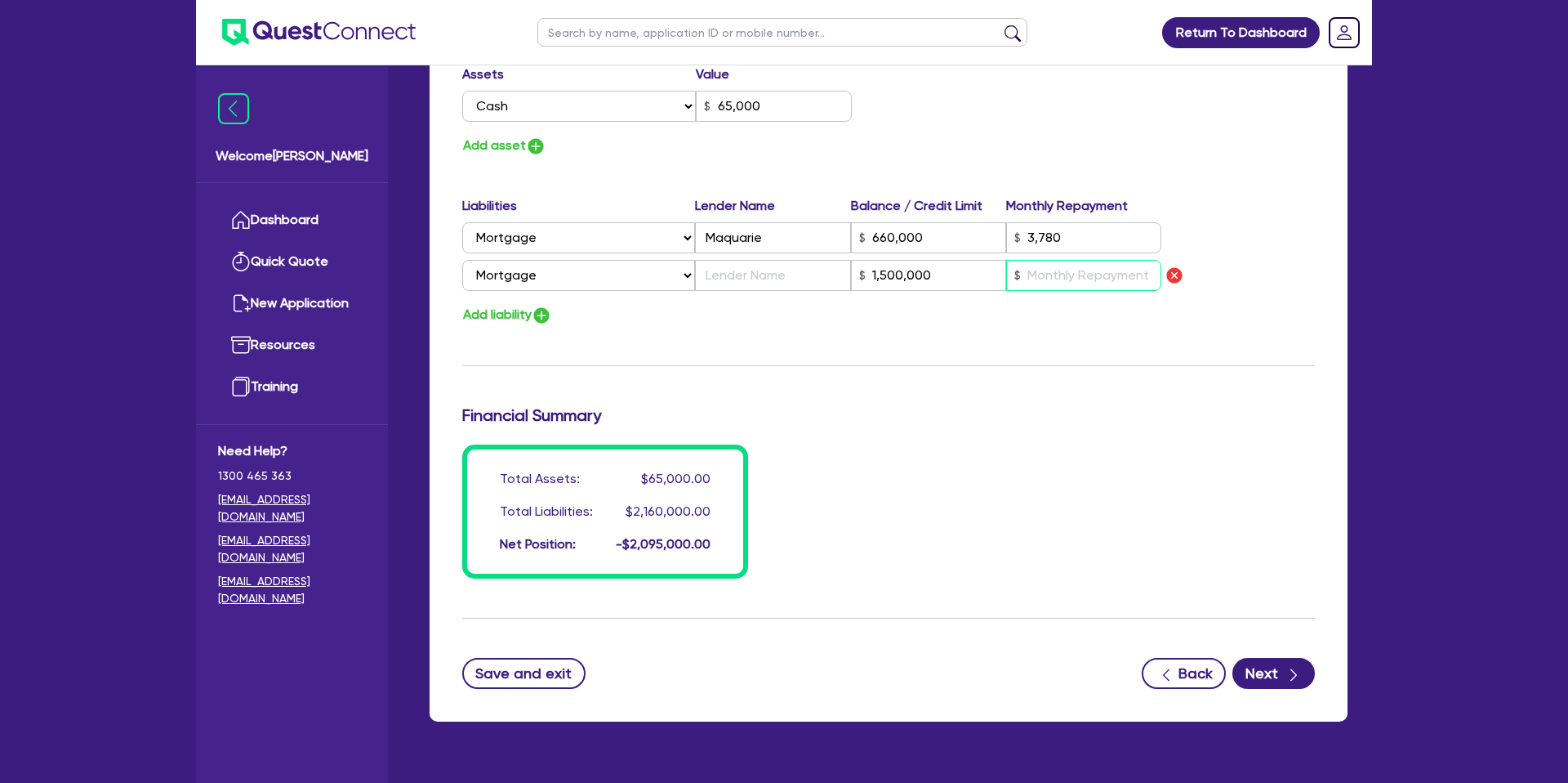
click at [1127, 282] on input "text" at bounding box center [1084, 275] width 155 height 31
click at [926, 313] on div "Add liability" at bounding box center [888, 315] width 877 height 22
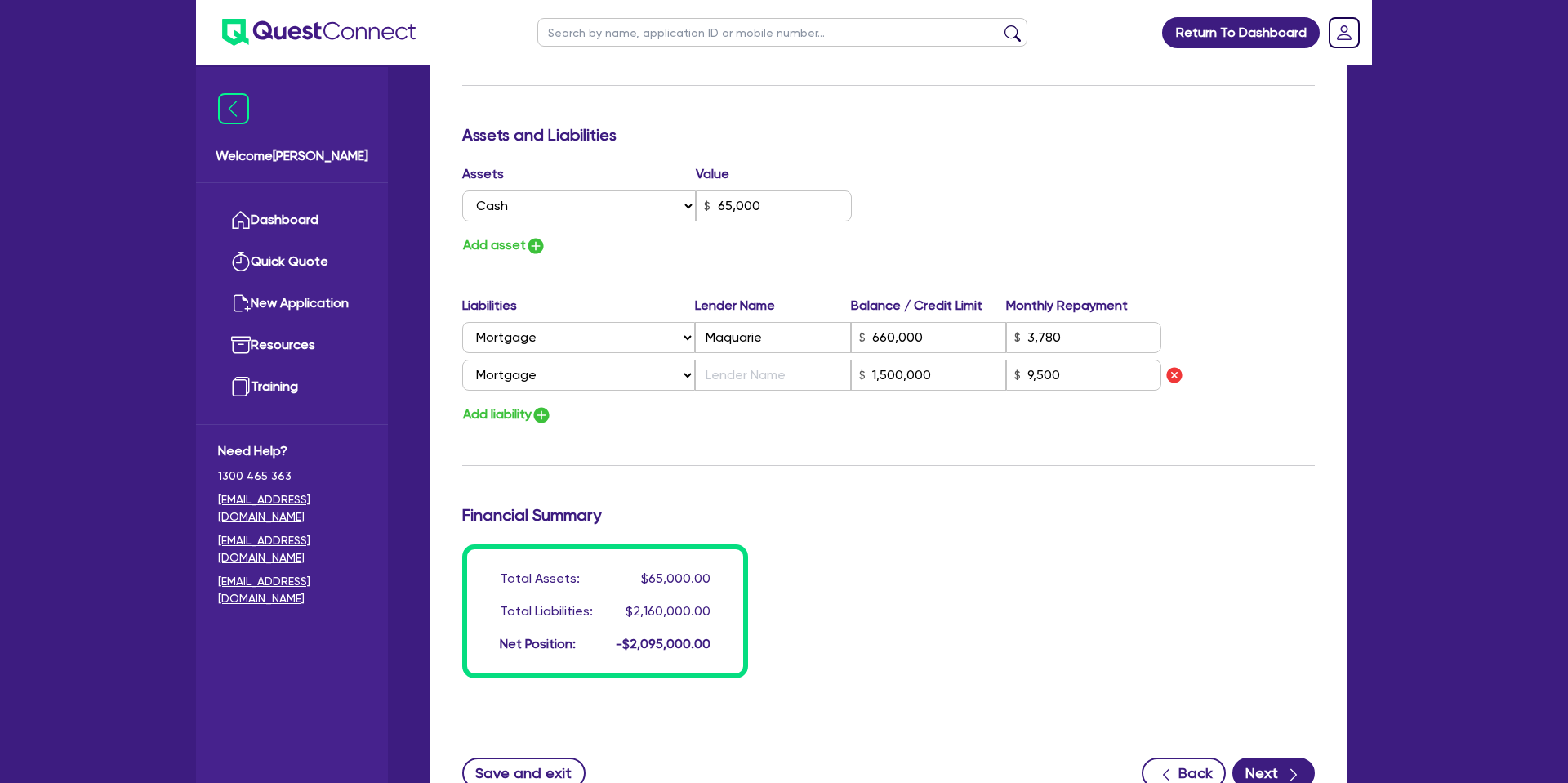
scroll to position [2202, 0]
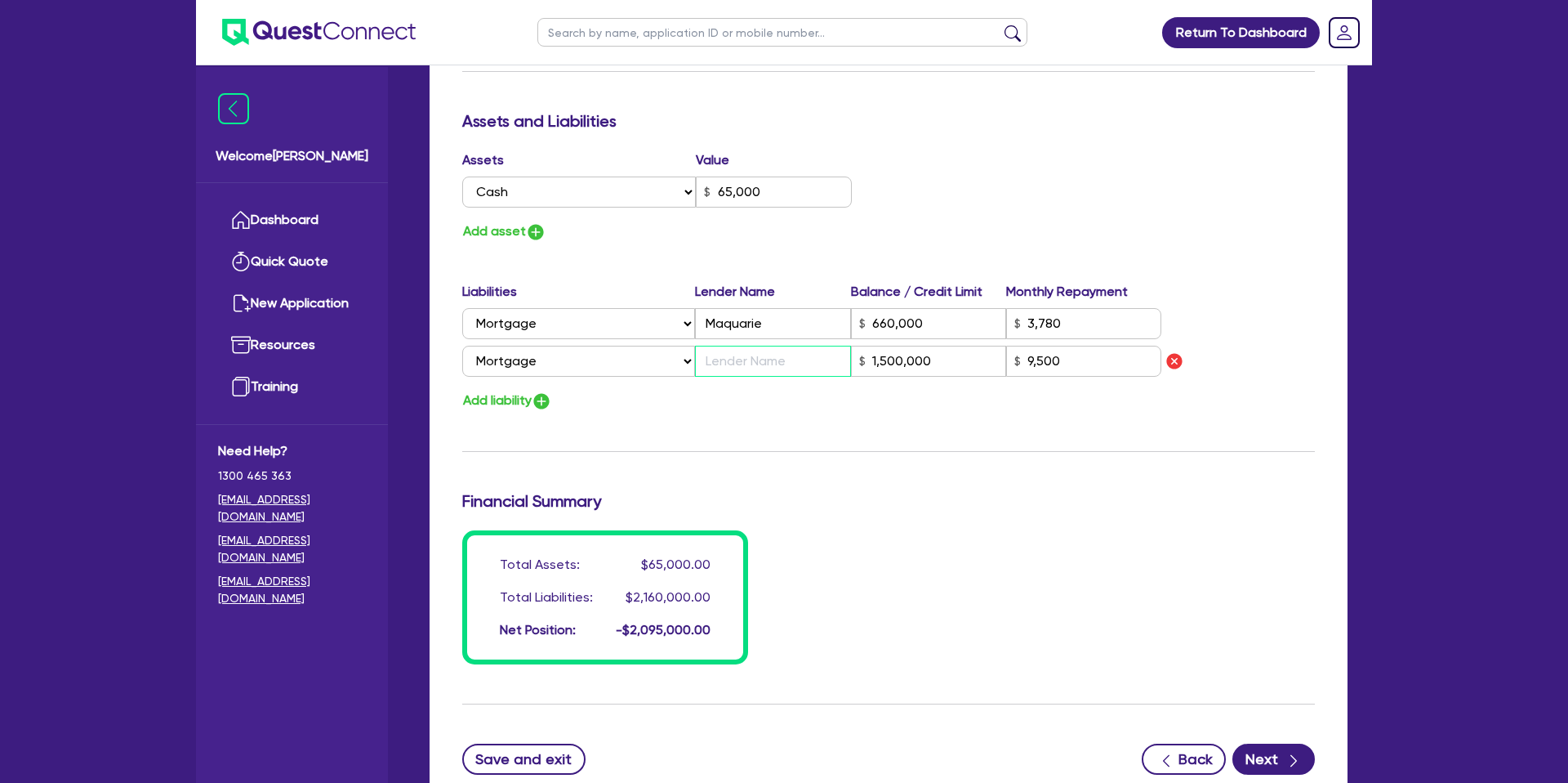
click at [735, 350] on input "text" at bounding box center [772, 361] width 155 height 31
click at [747, 443] on div "Update residential status for Director #2 Boarding is only acceptable when the …" at bounding box center [888, 41] width 853 height 1246
click at [524, 400] on button "Add liability" at bounding box center [506, 400] width 90 height 22
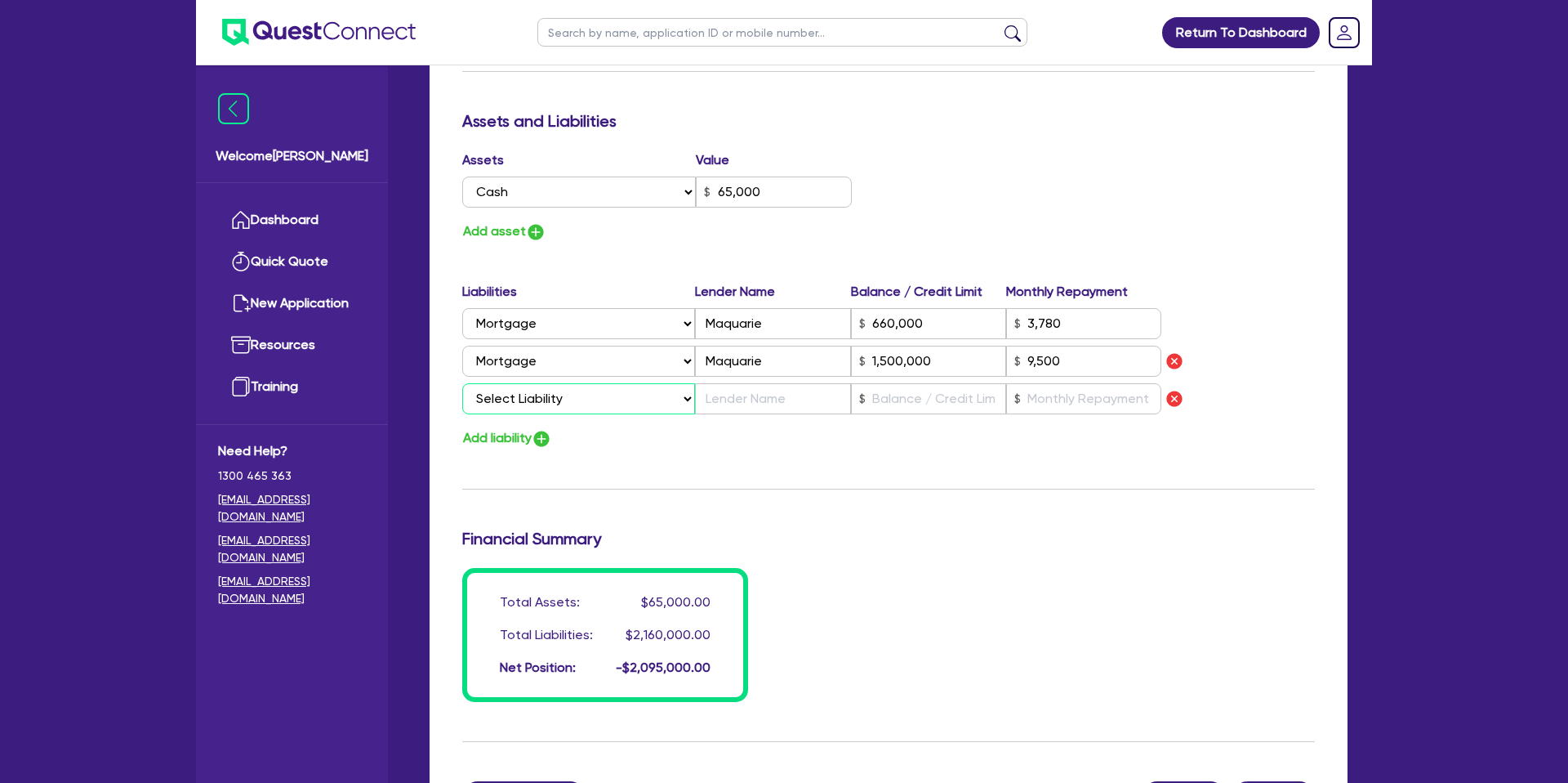
click at [538, 389] on select "Select Liability Credit card Mortgage Investment property loan Vehicle loan Tru…" at bounding box center [578, 399] width 233 height 31
click at [462, 383] on select "Select Liability Credit card Mortgage Investment property loan Vehicle loan Tru…" at bounding box center [578, 399] width 233 height 31
click at [744, 394] on input "text" at bounding box center [772, 399] width 155 height 31
click at [979, 402] on input "text" at bounding box center [929, 399] width 155 height 31
drag, startPoint x: 1094, startPoint y: 459, endPoint x: 1072, endPoint y: 405, distance: 58.3
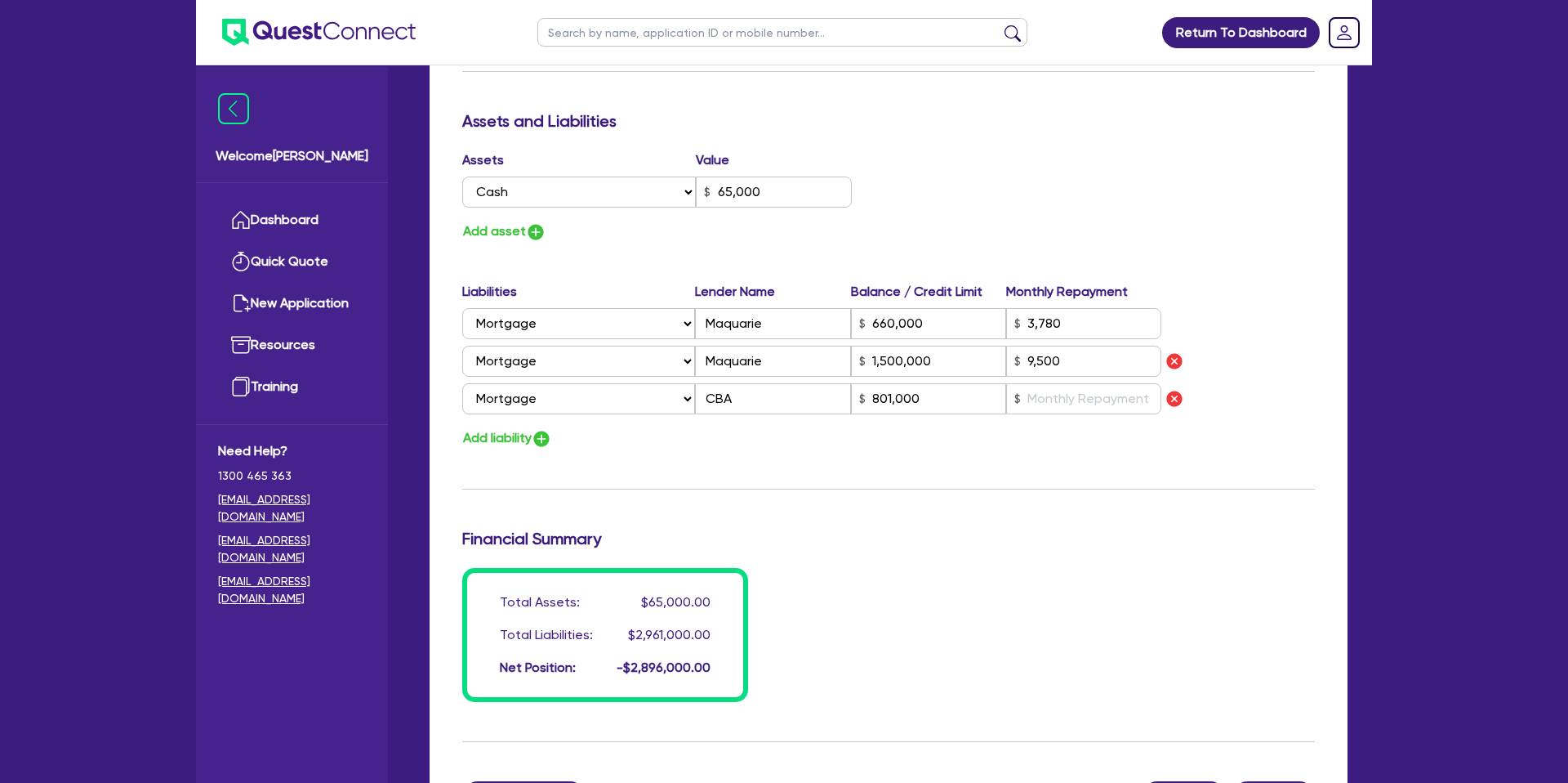
click at [1095, 456] on div "Update residential status for Director #2 Boarding is only acceptable when the …" at bounding box center [888, 60] width 853 height 1283
click at [1064, 389] on input "text" at bounding box center [1084, 399] width 155 height 31
click at [1016, 472] on div "Update residential status for Director #2 Boarding is only acceptable when the …" at bounding box center [888, 60] width 853 height 1283
drag, startPoint x: 1016, startPoint y: 472, endPoint x: 949, endPoint y: 405, distance: 94.8
click at [1017, 472] on div "Update residential status for Director #2 Boarding is only acceptable when the …" at bounding box center [888, 60] width 853 height 1283
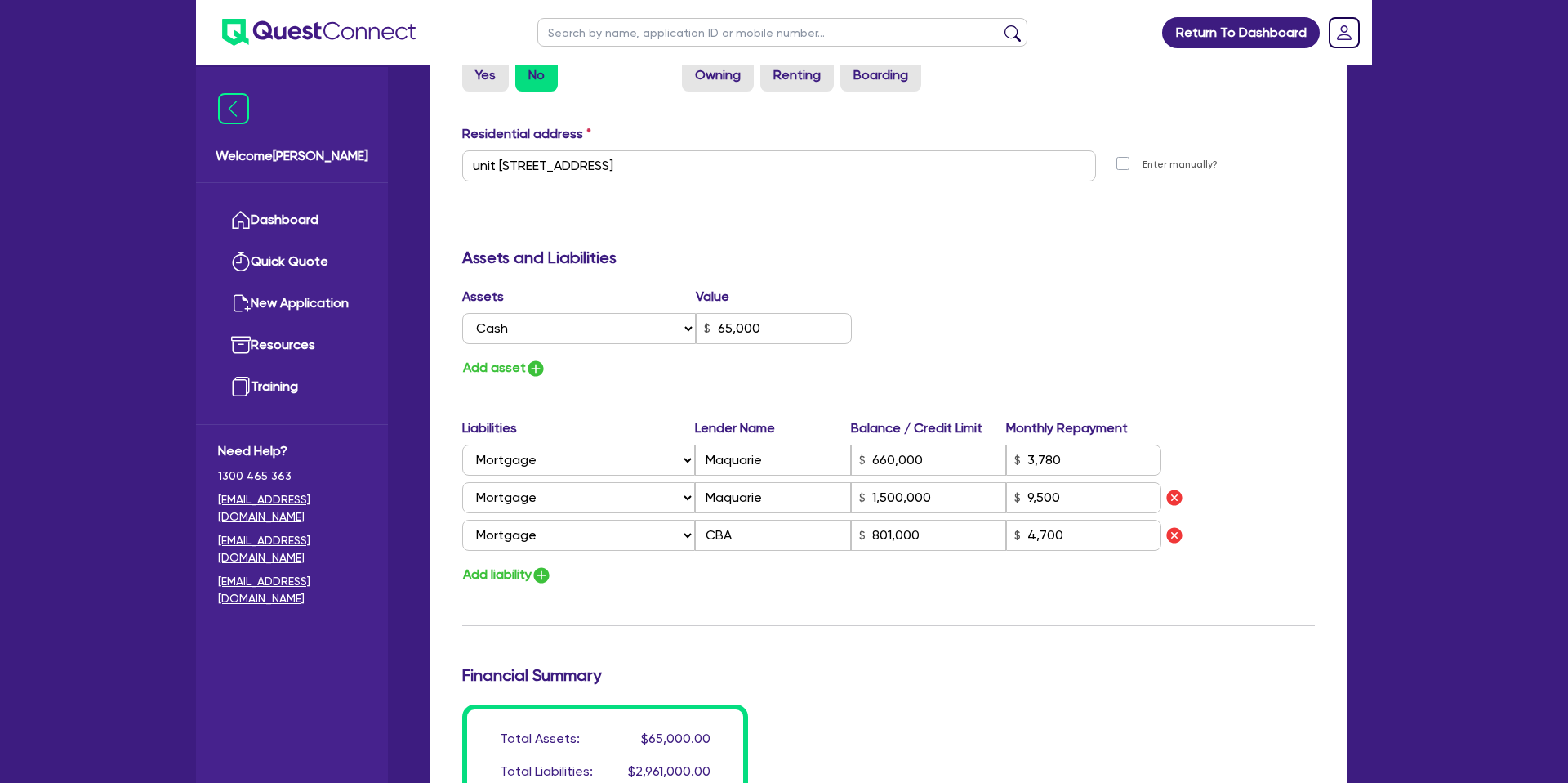
scroll to position [2052, 0]
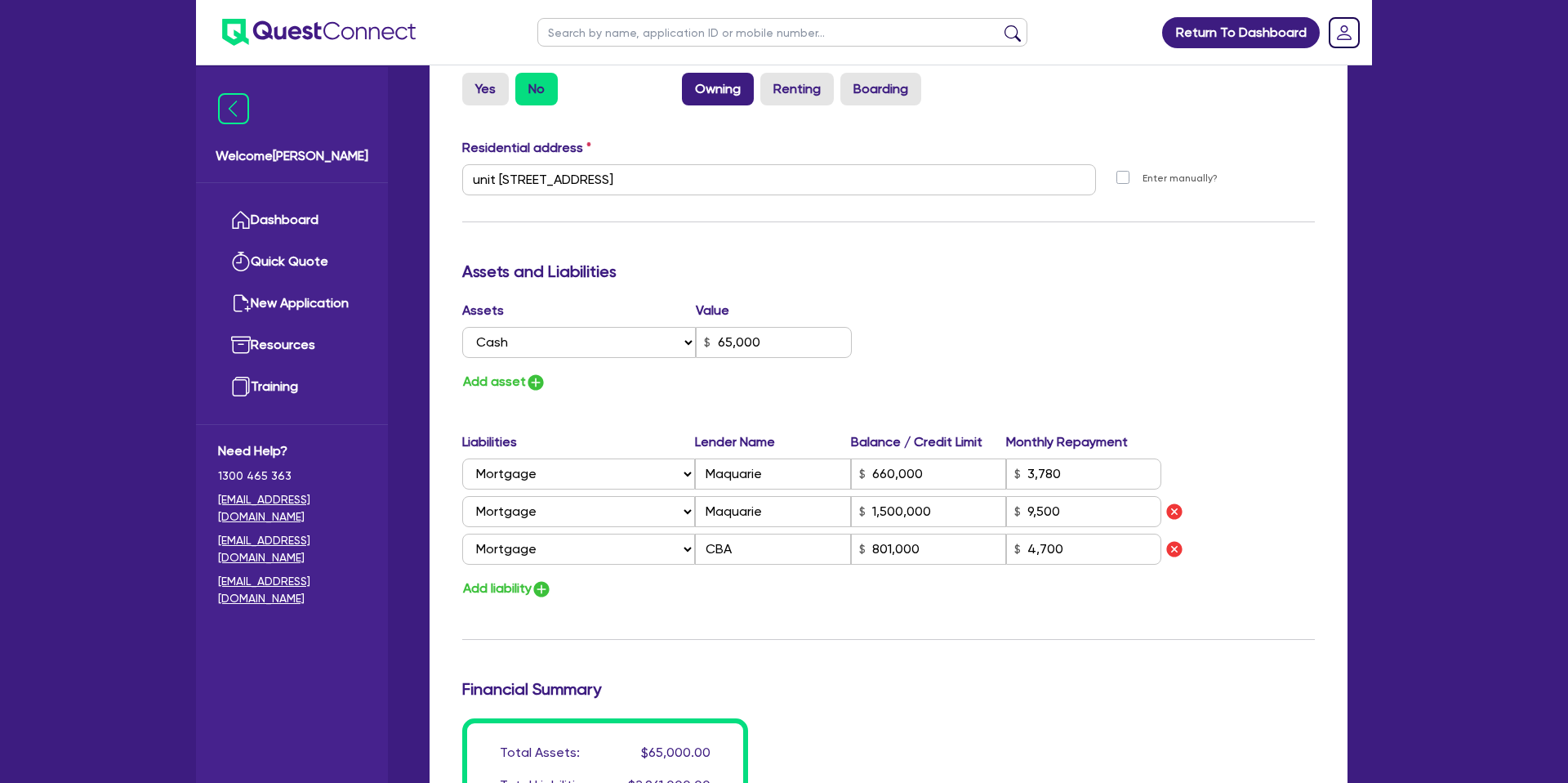
click at [702, 90] on label "Owning" at bounding box center [718, 89] width 72 height 32
click at [692, 84] on input "Owning" at bounding box center [687, 78] width 10 height 10
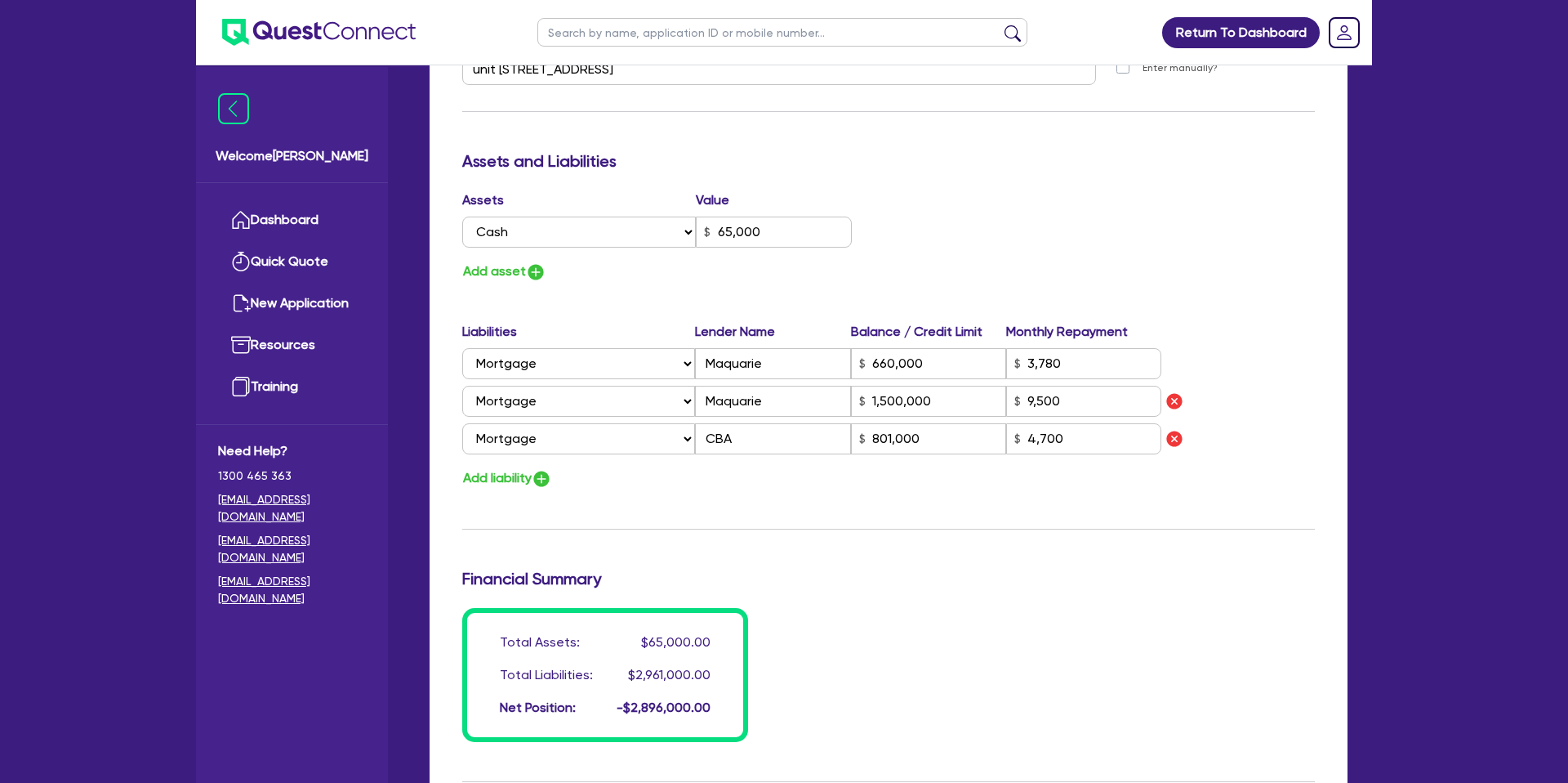
scroll to position [2166, 0]
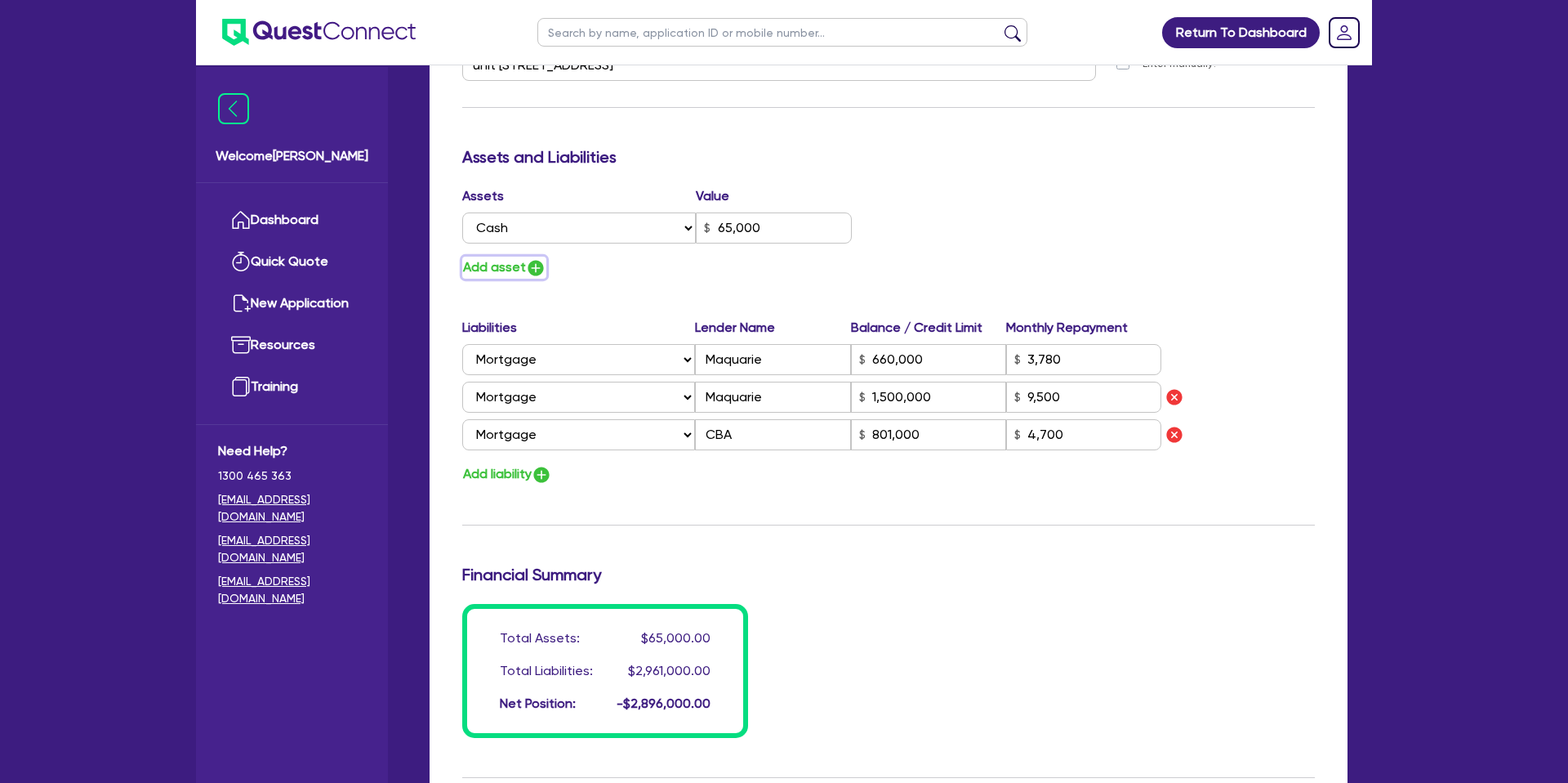
click at [512, 262] on button "Add asset" at bounding box center [504, 267] width 85 height 22
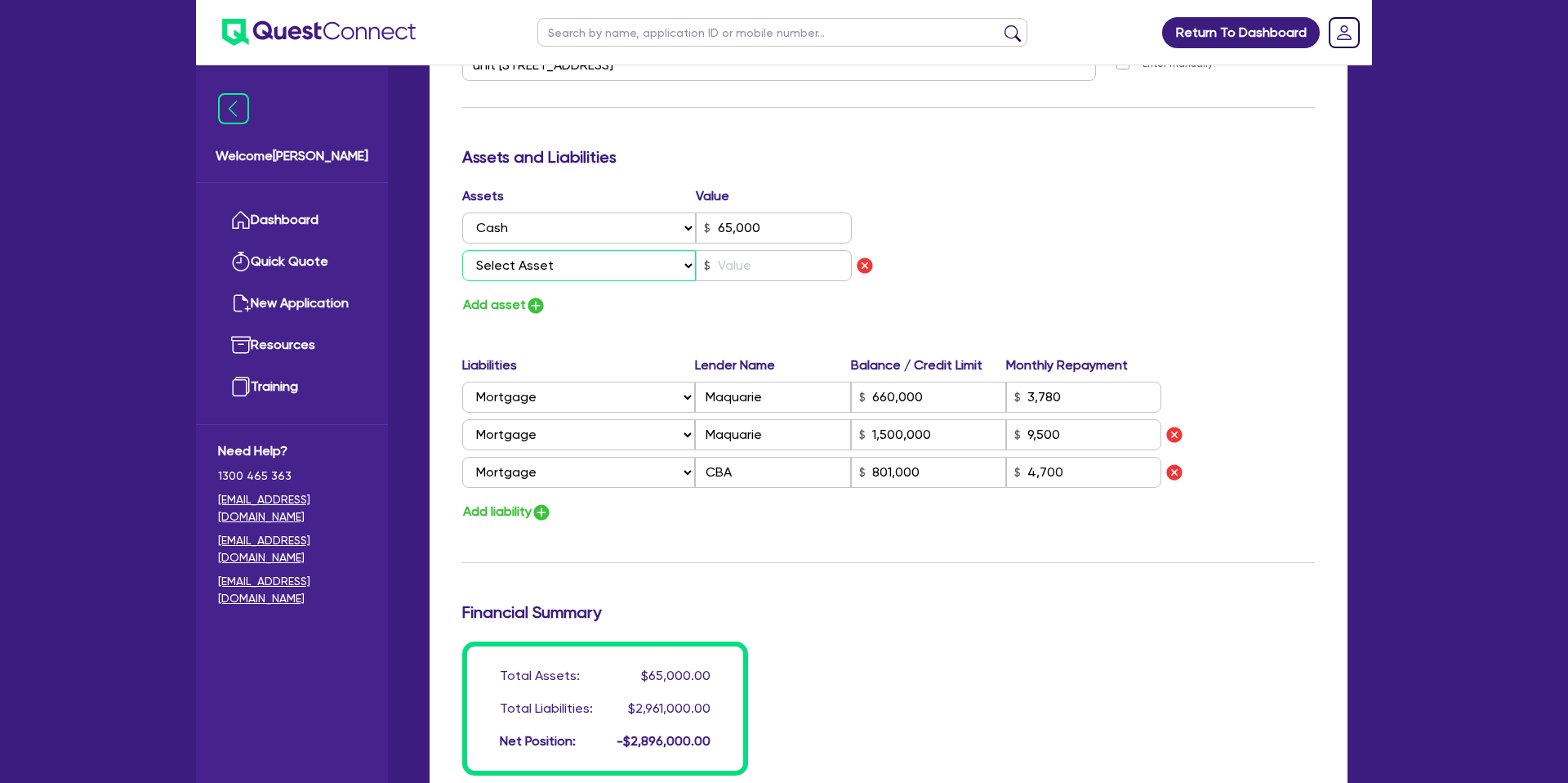
click at [522, 270] on select "Select Asset Cash Property Investment property Vehicle Truck Trailer Equipment …" at bounding box center [579, 266] width 234 height 31
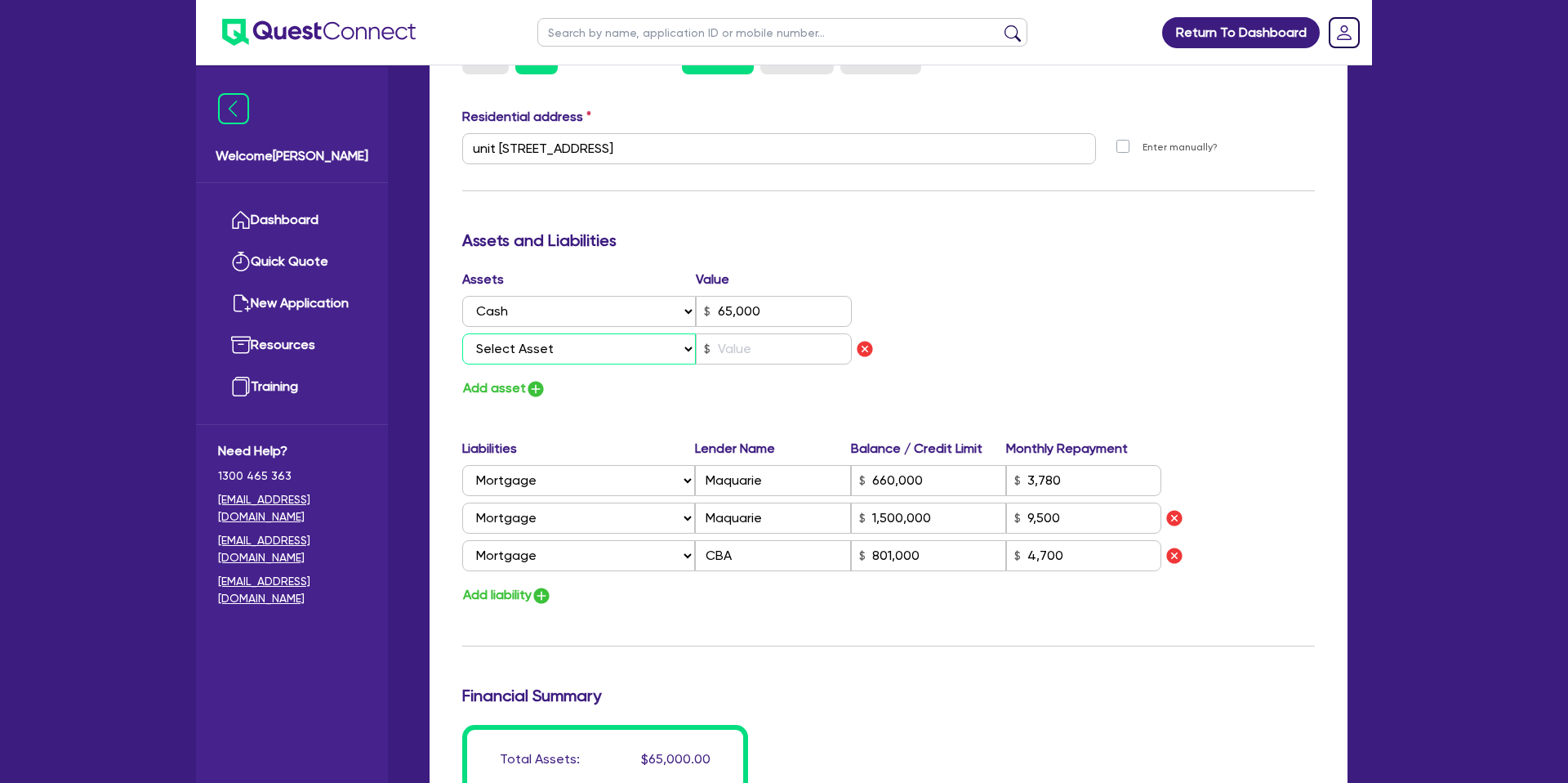
scroll to position [2083, 0]
click at [541, 348] on select "Select Asset Cash Property Investment property Vehicle Truck Trailer Equipment …" at bounding box center [579, 349] width 234 height 31
click at [462, 334] on select "Select Asset Cash Property Investment property Vehicle Truck Trailer Equipment …" at bounding box center [579, 349] width 234 height 31
click at [769, 348] on input "text" at bounding box center [773, 349] width 156 height 31
click at [1173, 228] on div "Update residential status for Director #2 Boarding is only acceptable when the …" at bounding box center [888, 198] width 853 height 1321
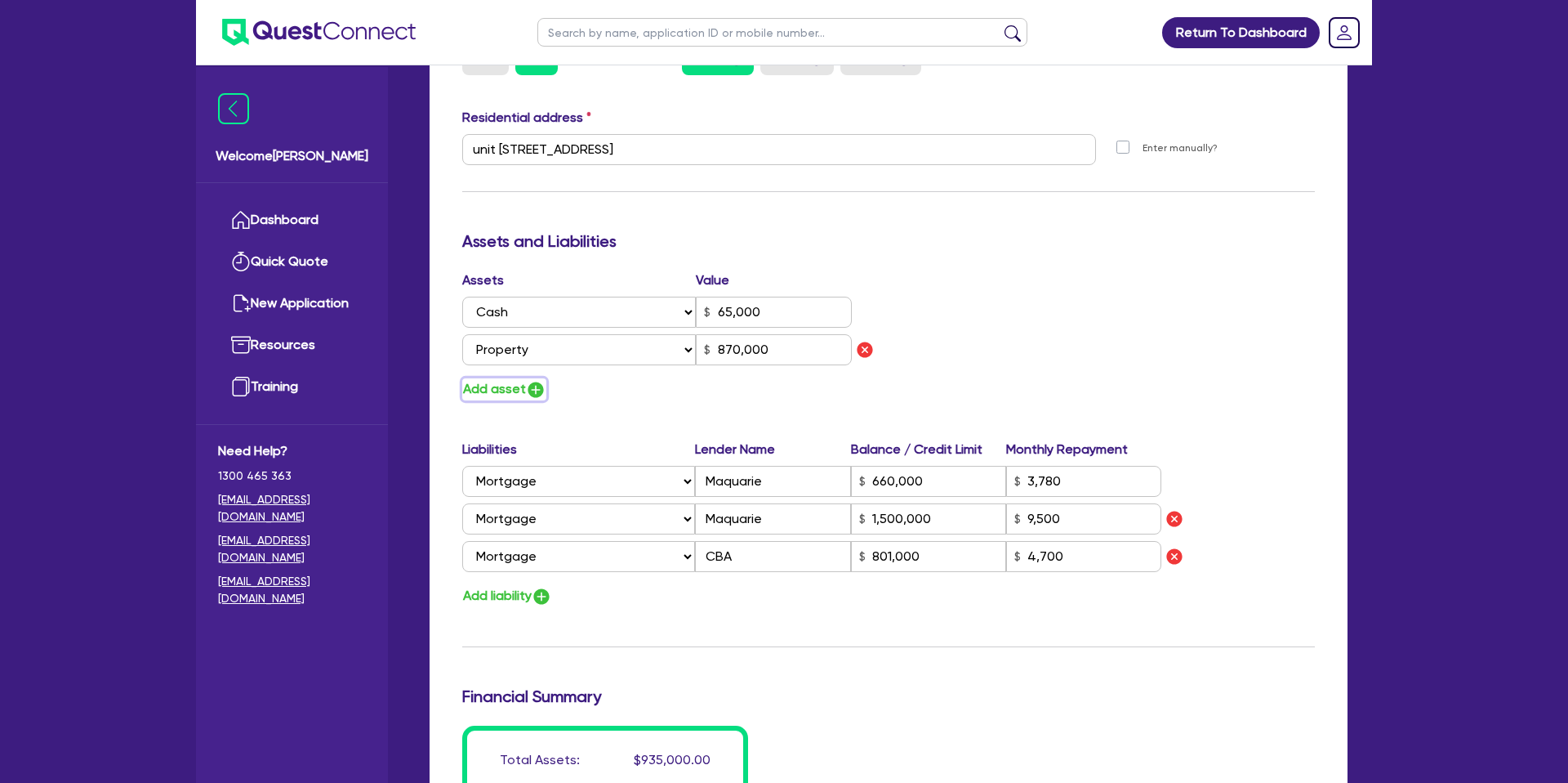
click at [509, 383] on button "Add asset" at bounding box center [504, 389] width 85 height 22
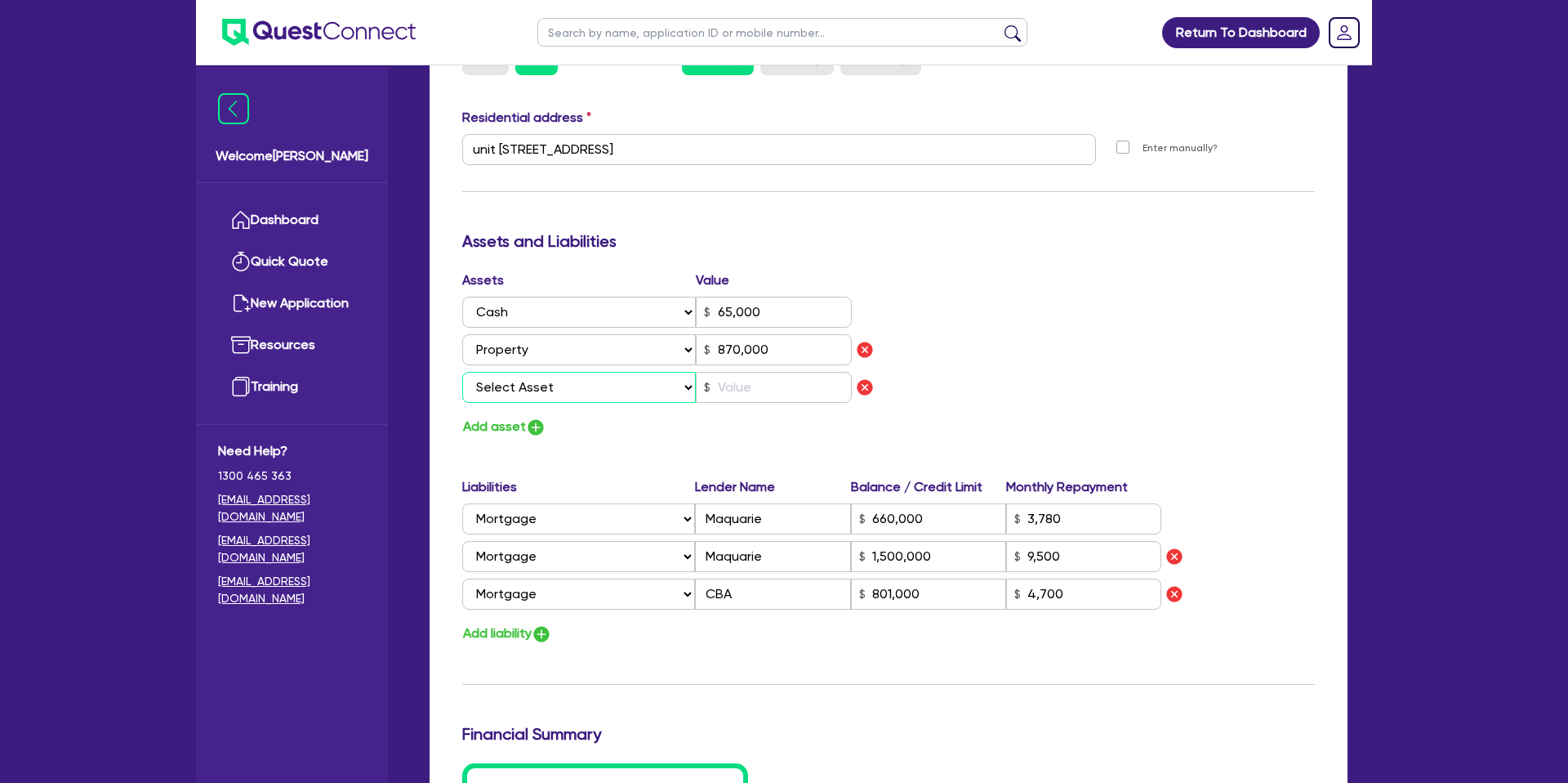
click at [585, 389] on select "Select Asset Cash Property Investment property Vehicle Truck Trailer Equipment …" at bounding box center [579, 387] width 234 height 31
click at [462, 371] on select "Select Asset Cash Property Investment property Vehicle Truck Trailer Equipment …" at bounding box center [579, 387] width 234 height 31
click at [727, 392] on input "text" at bounding box center [773, 387] width 156 height 31
drag, startPoint x: 789, startPoint y: 354, endPoint x: 643, endPoint y: 357, distance: 146.0
click at [643, 357] on div "Select Asset Cash Property Investment property Vehicle Truck Trailer Equipment …" at bounding box center [656, 349] width 389 height 31
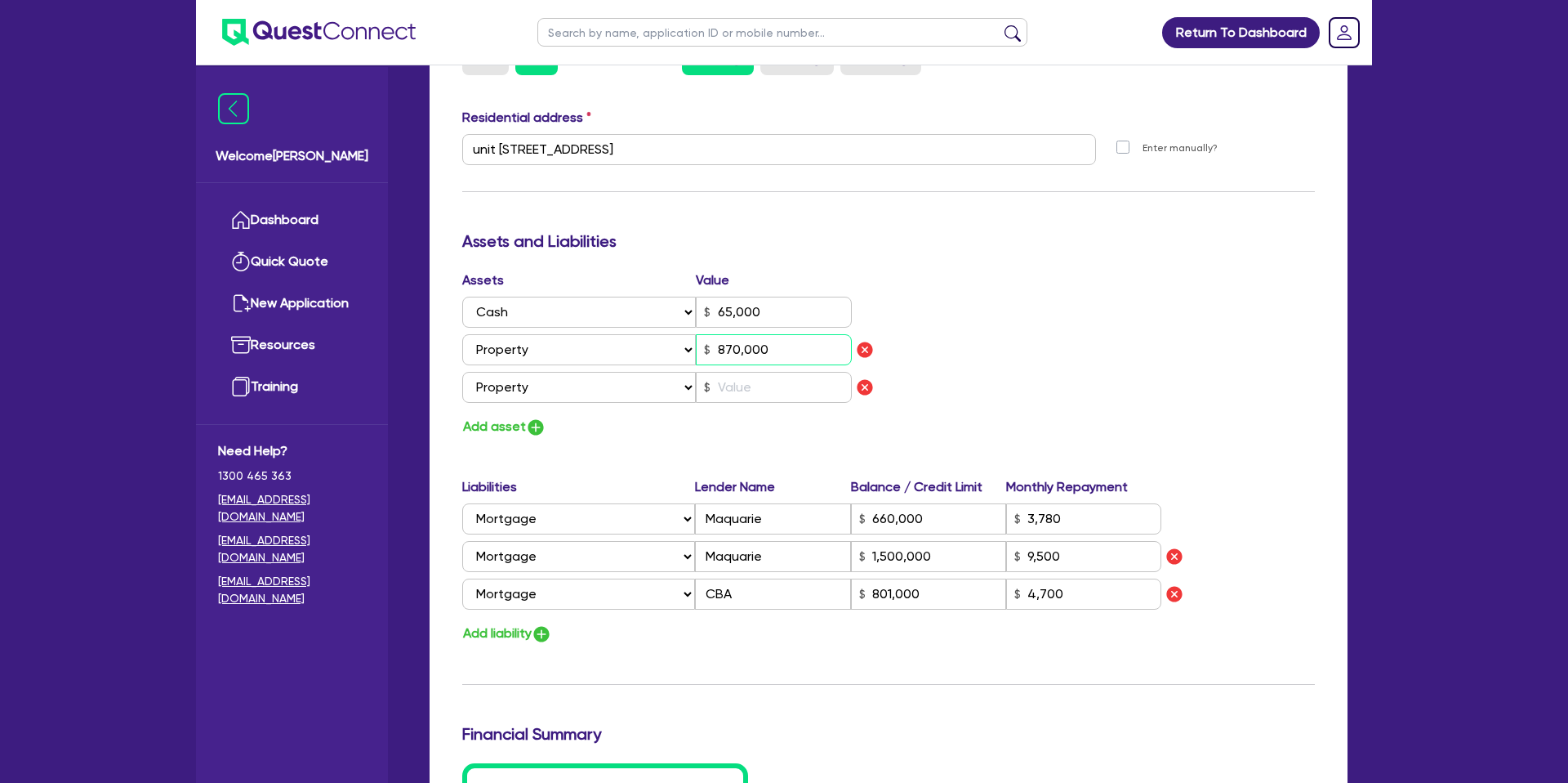
click at [752, 343] on input "870,000" at bounding box center [773, 349] width 156 height 31
click at [749, 346] on input "870,000" at bounding box center [773, 349] width 156 height 31
click at [749, 347] on input "870,000" at bounding box center [773, 349] width 156 height 31
click at [804, 388] on input "text" at bounding box center [773, 387] width 156 height 31
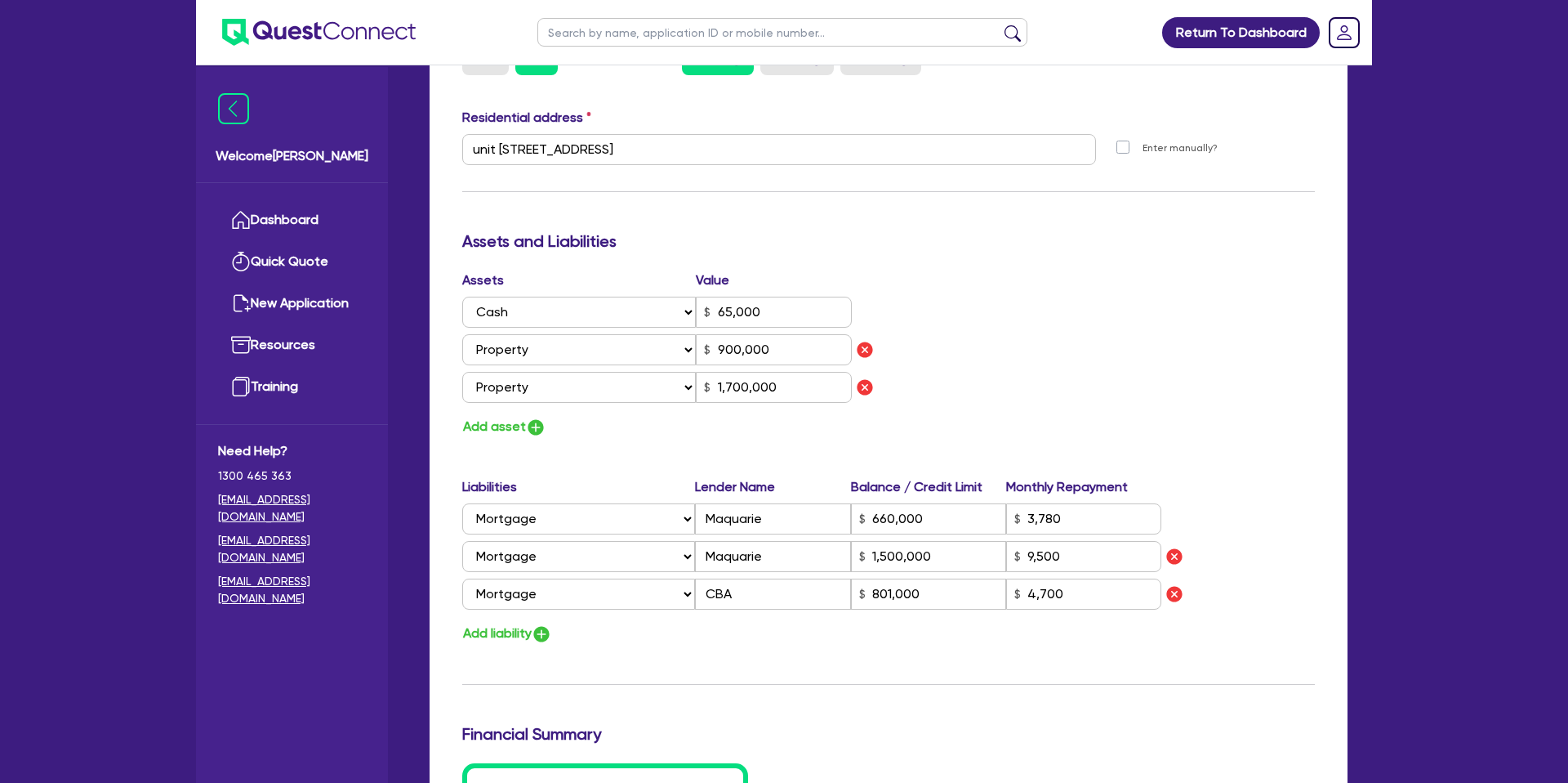
drag, startPoint x: 1106, startPoint y: 259, endPoint x: 749, endPoint y: 334, distance: 364.8
click at [1106, 259] on div "Update residential status for Director #2 Boarding is only acceptable when the …" at bounding box center [888, 217] width 853 height 1359
click at [497, 431] on button "Add asset" at bounding box center [504, 427] width 85 height 22
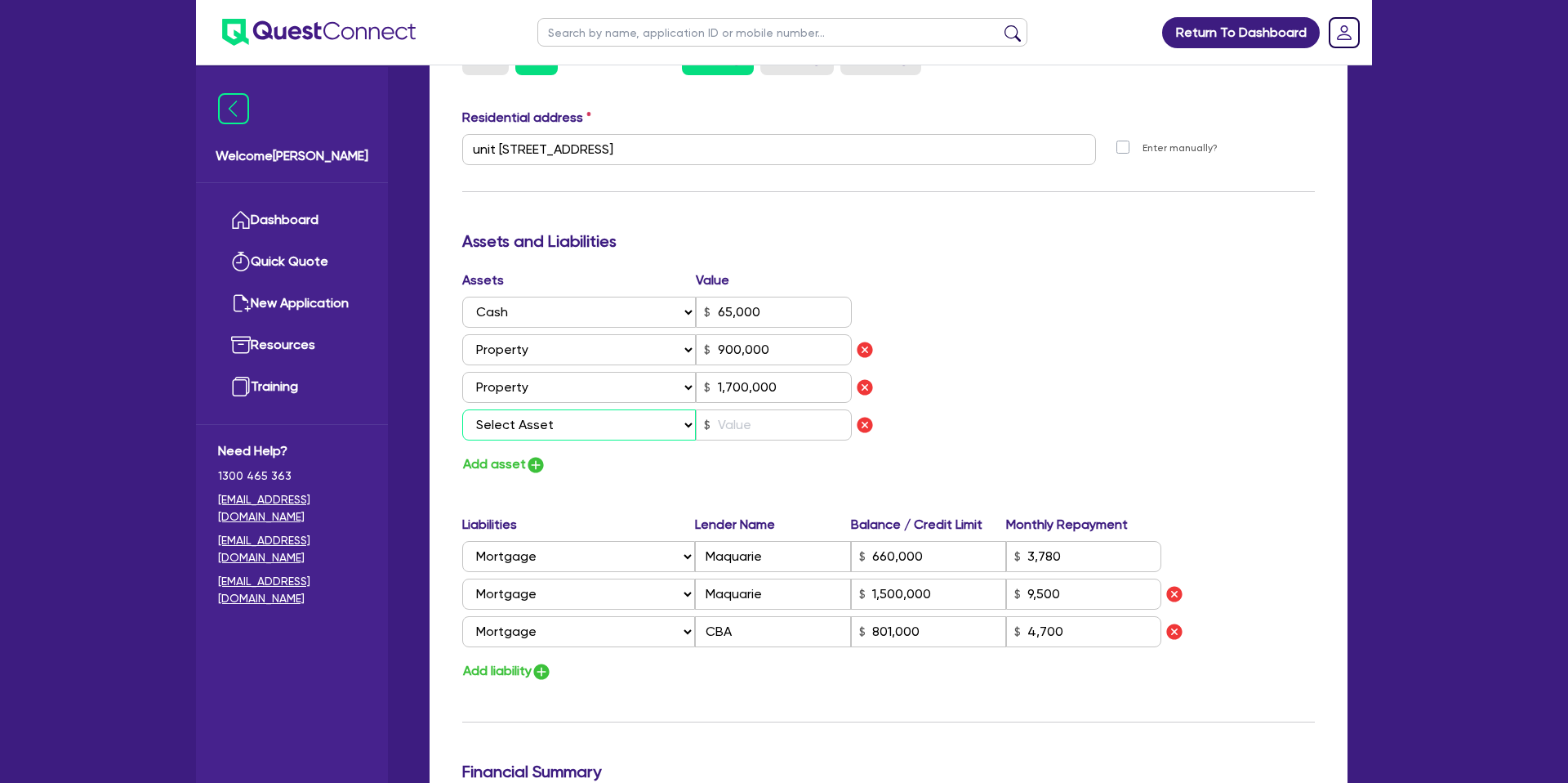
click at [531, 421] on select "Select Asset Cash Property Investment property Vehicle Truck Trailer Equipment …" at bounding box center [579, 424] width 234 height 31
click at [462, 409] on select "Select Asset Cash Property Investment property Vehicle Truck Trailer Equipment …" at bounding box center [579, 424] width 234 height 31
click at [756, 420] on input "text" at bounding box center [773, 424] width 156 height 31
drag, startPoint x: 1090, startPoint y: 330, endPoint x: 1087, endPoint y: 322, distance: 8.5
click at [1087, 322] on div "Assets Value Select Asset Cash Property Investment property Vehicle Truck Trail…" at bounding box center [888, 373] width 877 height 205
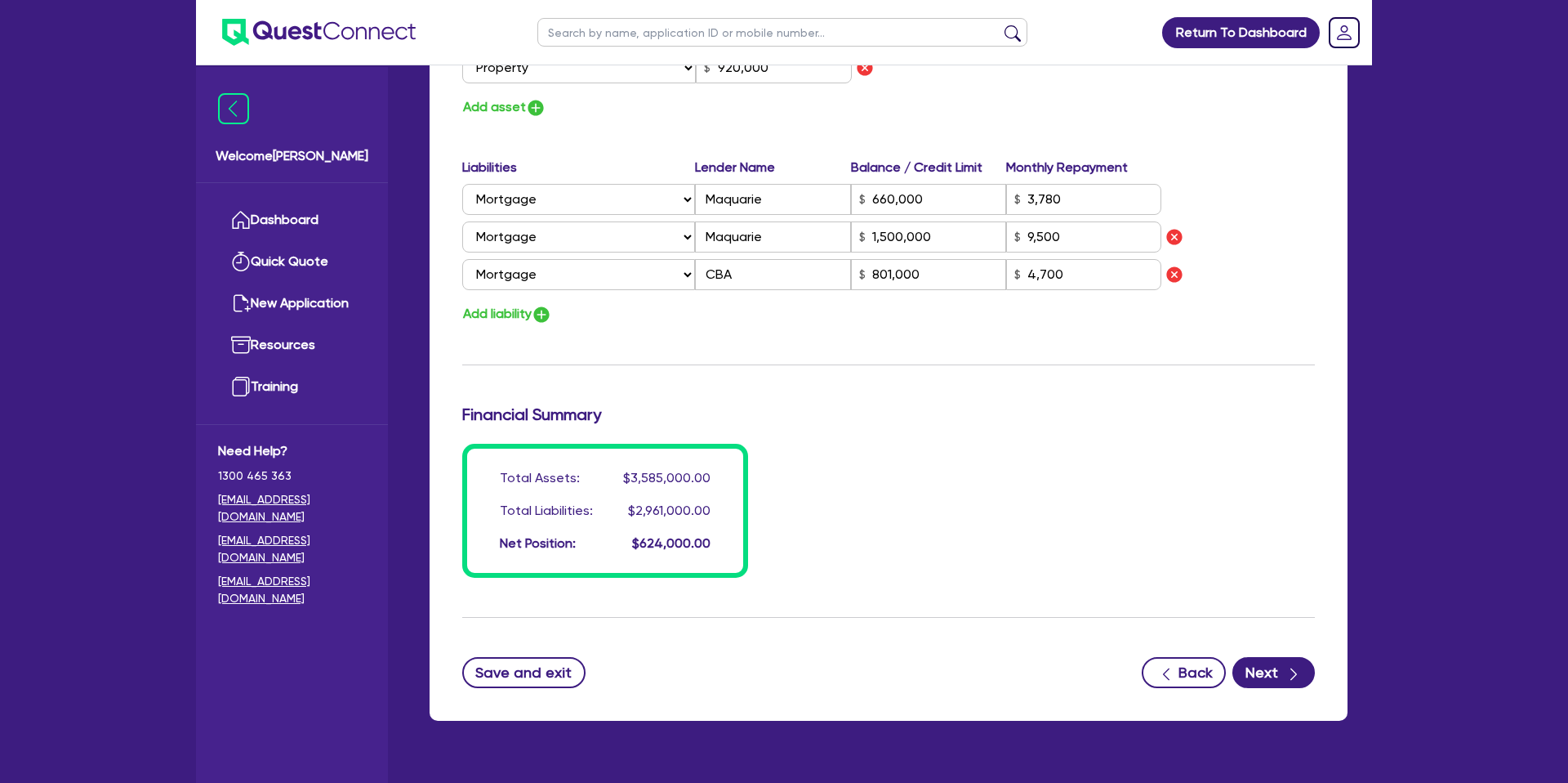
scroll to position [2476, 0]
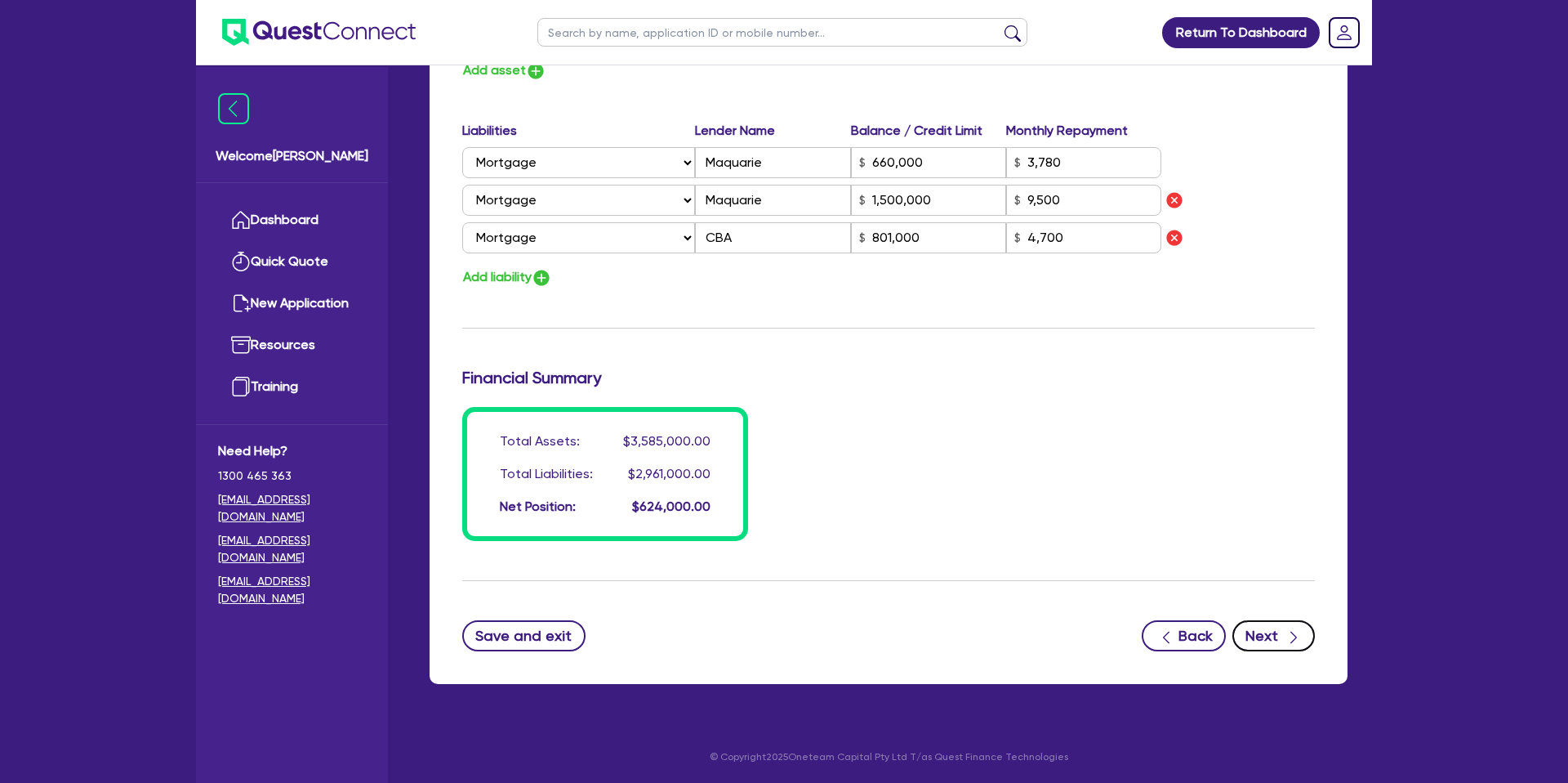
click at [1288, 631] on icon "button" at bounding box center [1293, 637] width 16 height 16
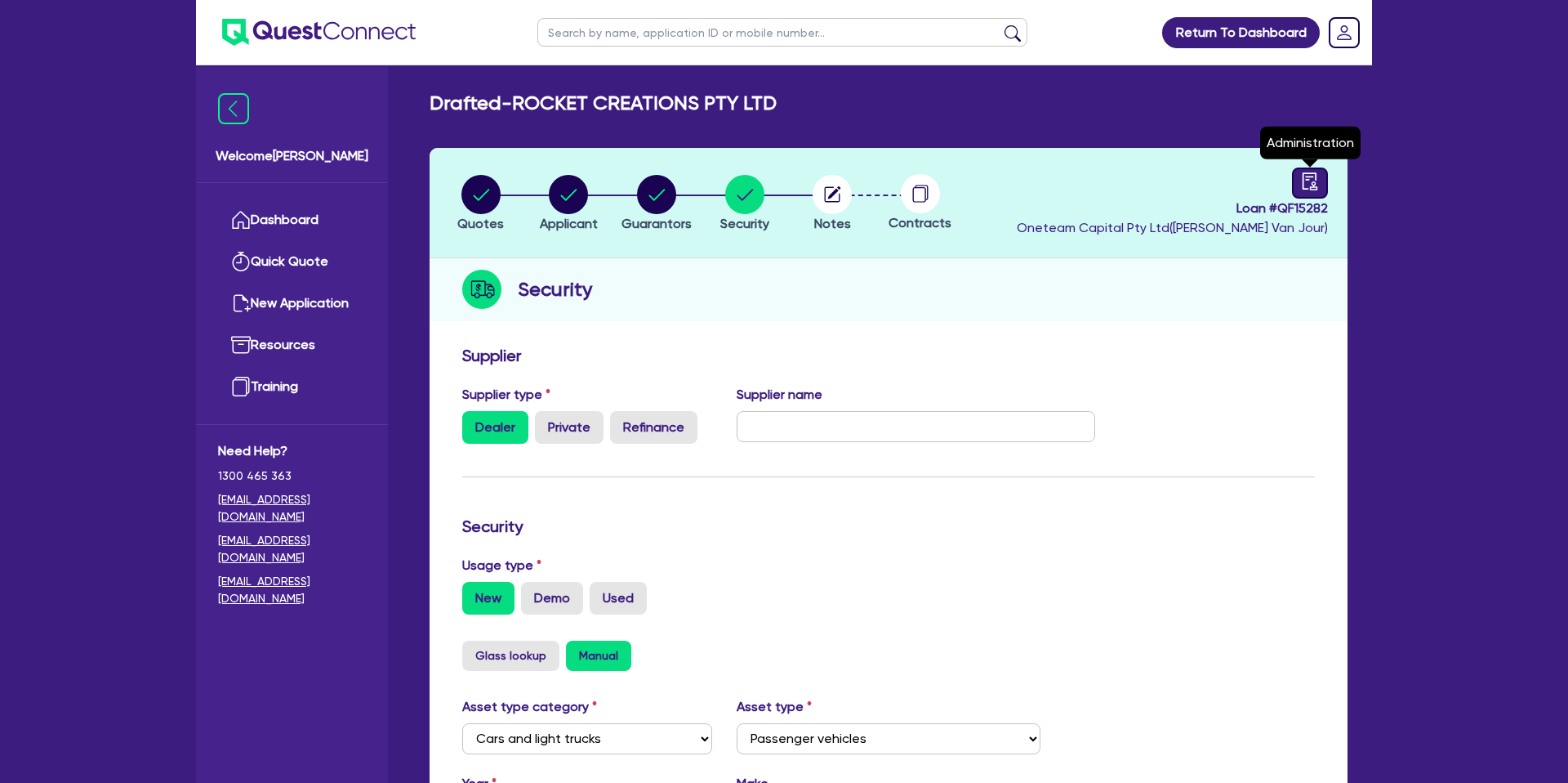
click at [1306, 183] on icon "audit" at bounding box center [1309, 181] width 18 height 18
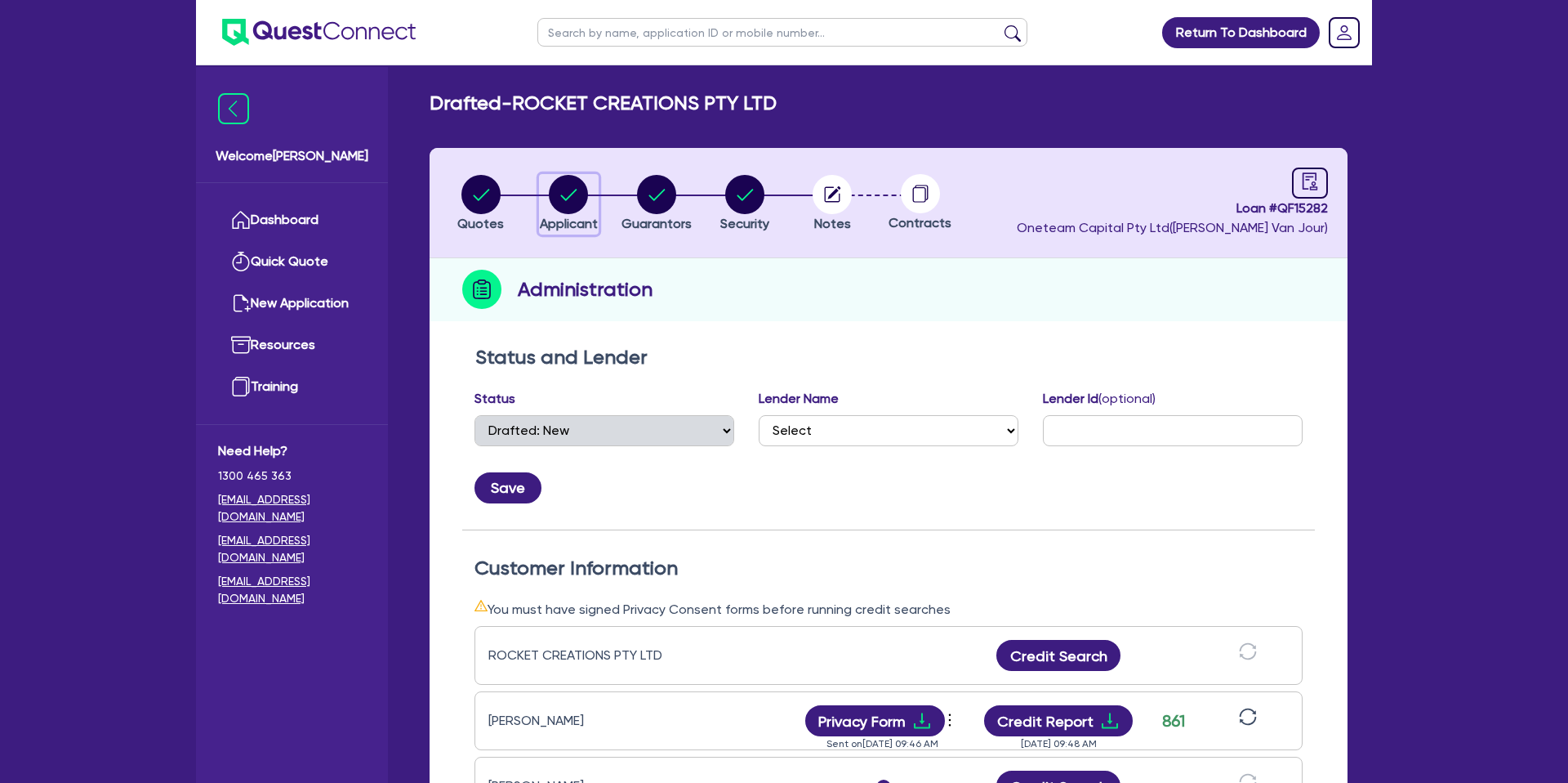
click at [574, 198] on circle "button" at bounding box center [568, 195] width 39 height 39
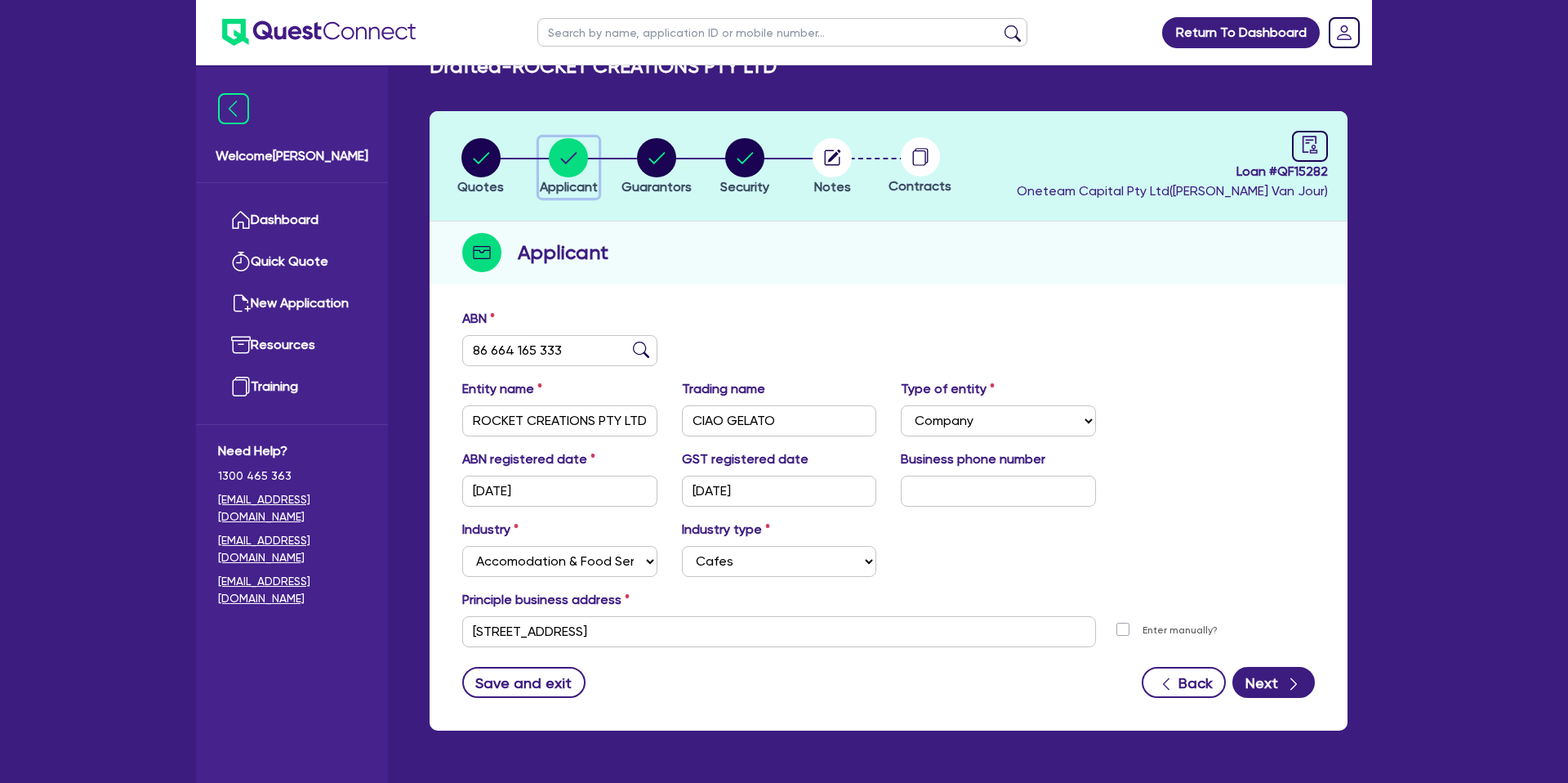
scroll to position [85, 0]
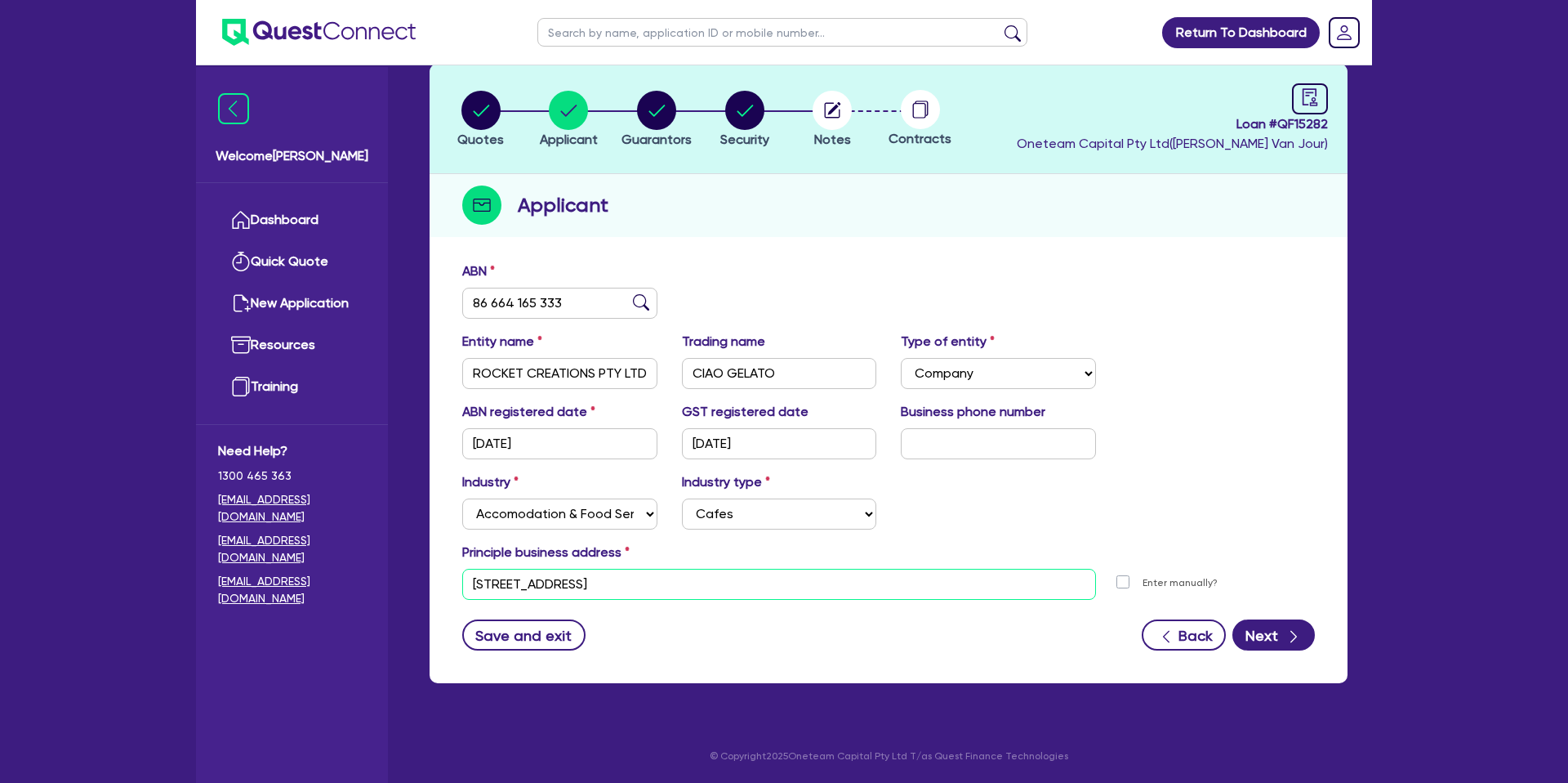
click at [530, 586] on input "46 Armada Pl Banyo QLD 4014" at bounding box center [778, 584] width 633 height 31
click at [776, 218] on div "Applicant" at bounding box center [888, 206] width 918 height 63
click at [654, 119] on circle "button" at bounding box center [656, 110] width 39 height 39
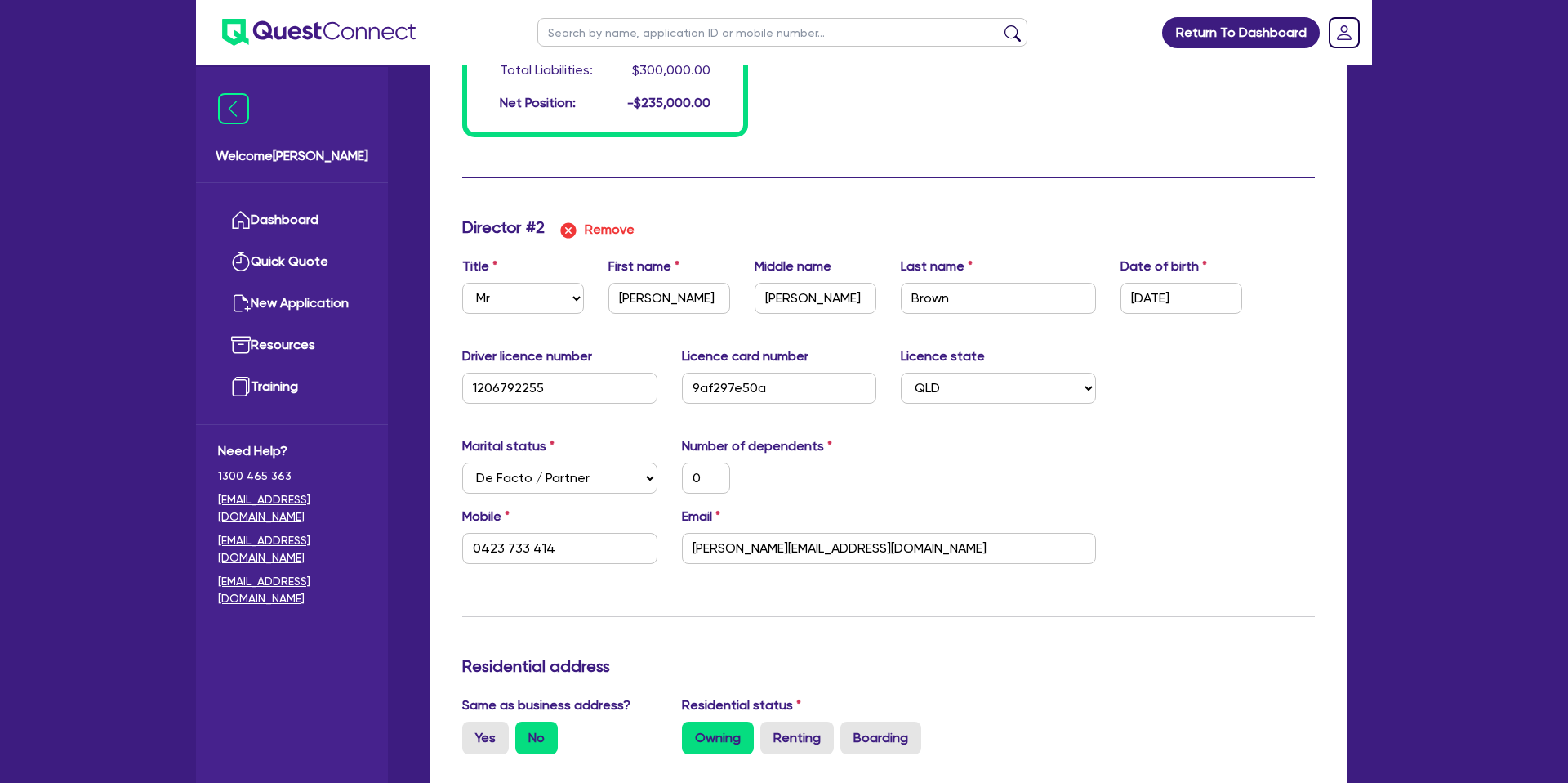
scroll to position [1420, 0]
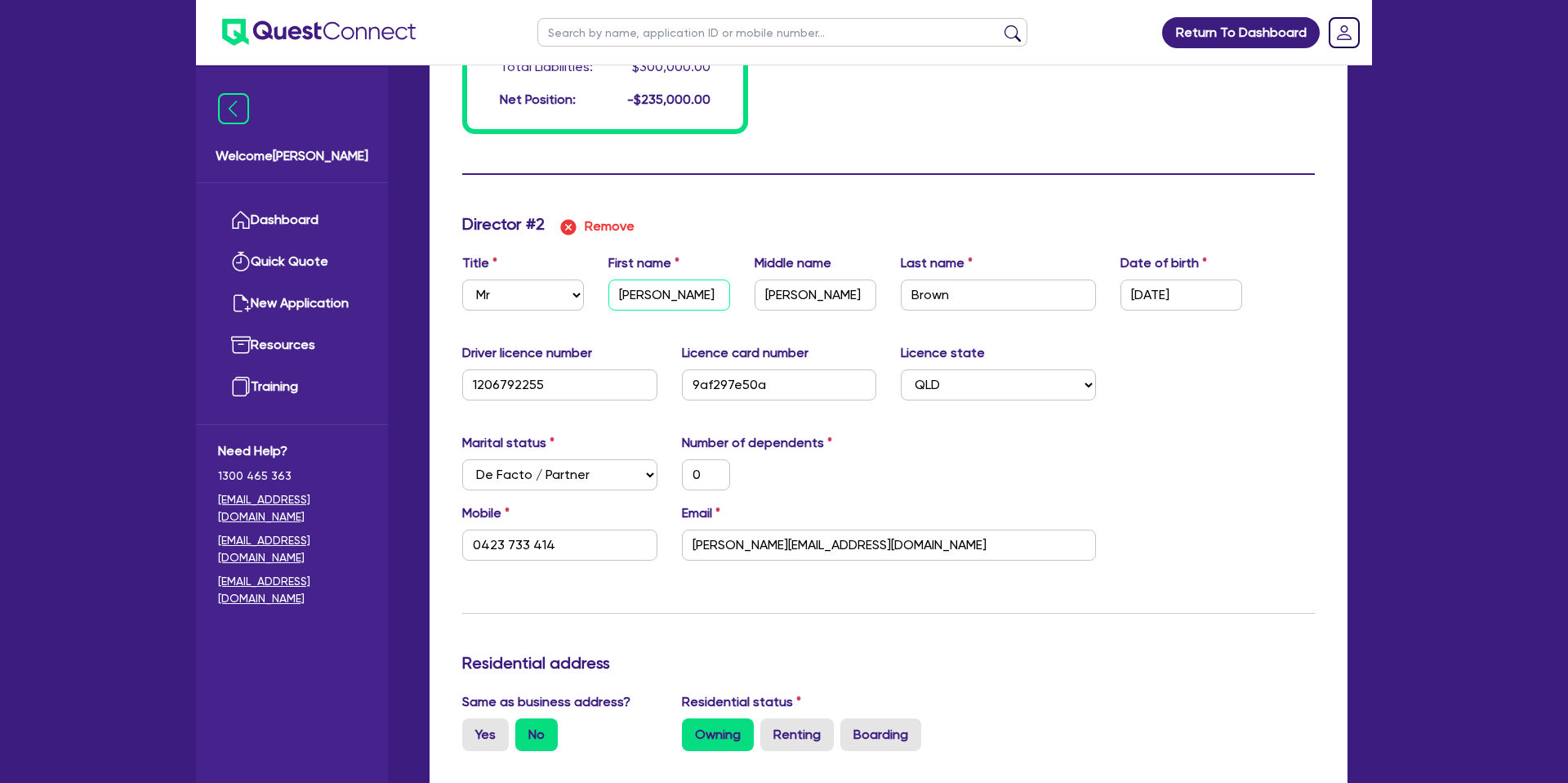
click at [635, 290] on input "Courtney" at bounding box center [669, 295] width 122 height 31
click at [785, 291] on input "Barton" at bounding box center [815, 295] width 122 height 31
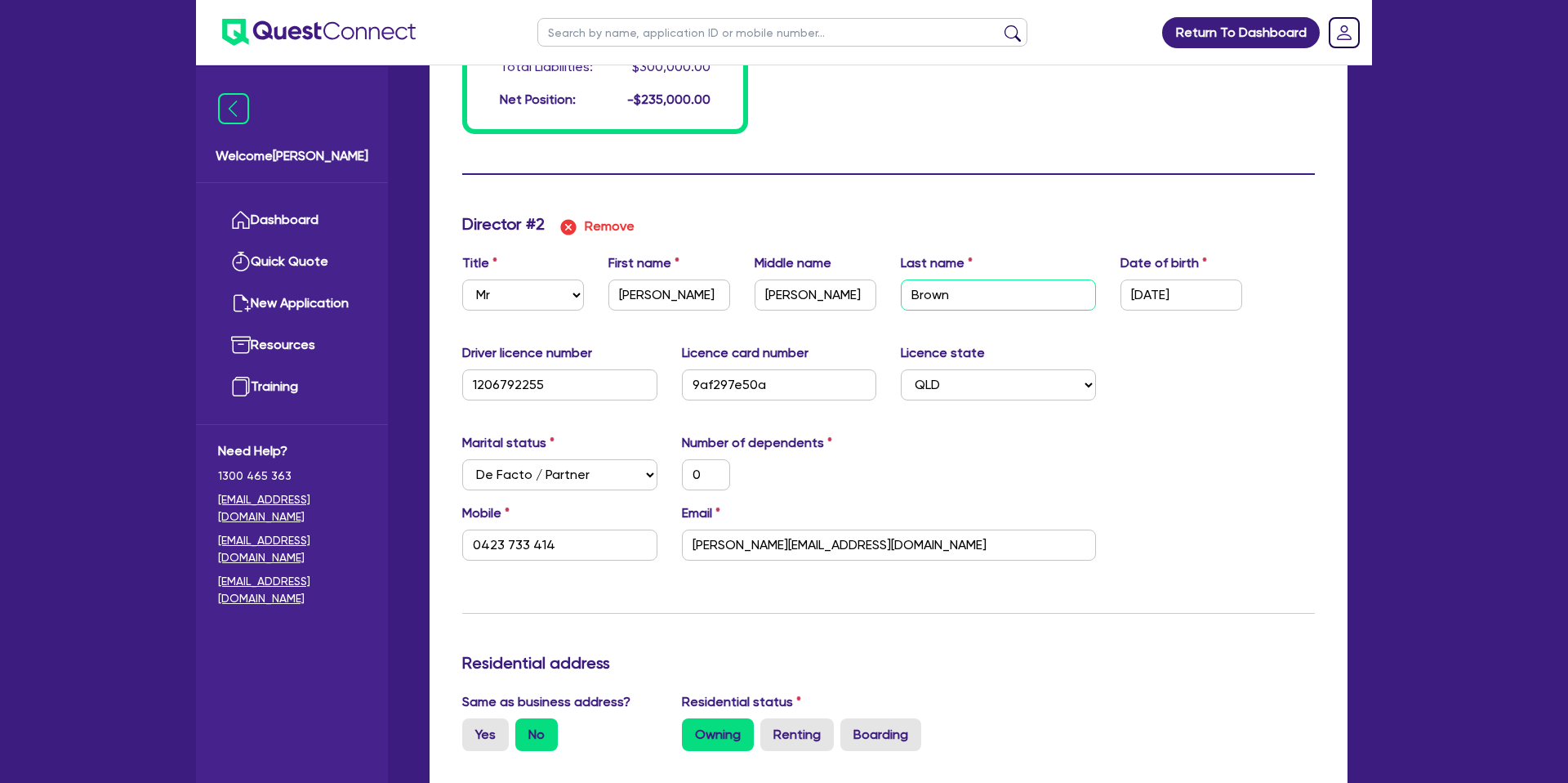
click at [936, 291] on input "Brown" at bounding box center [998, 295] width 195 height 31
drag, startPoint x: 1030, startPoint y: 406, endPoint x: 971, endPoint y: 411, distance: 59.2
click at [1029, 406] on div "Driver licence number 1206792255 Licence card number 9af297e50a Licence state S…" at bounding box center [888, 378] width 877 height 70
click at [759, 543] on input "courtney@rocketcreationscom.au" at bounding box center [889, 545] width 414 height 31
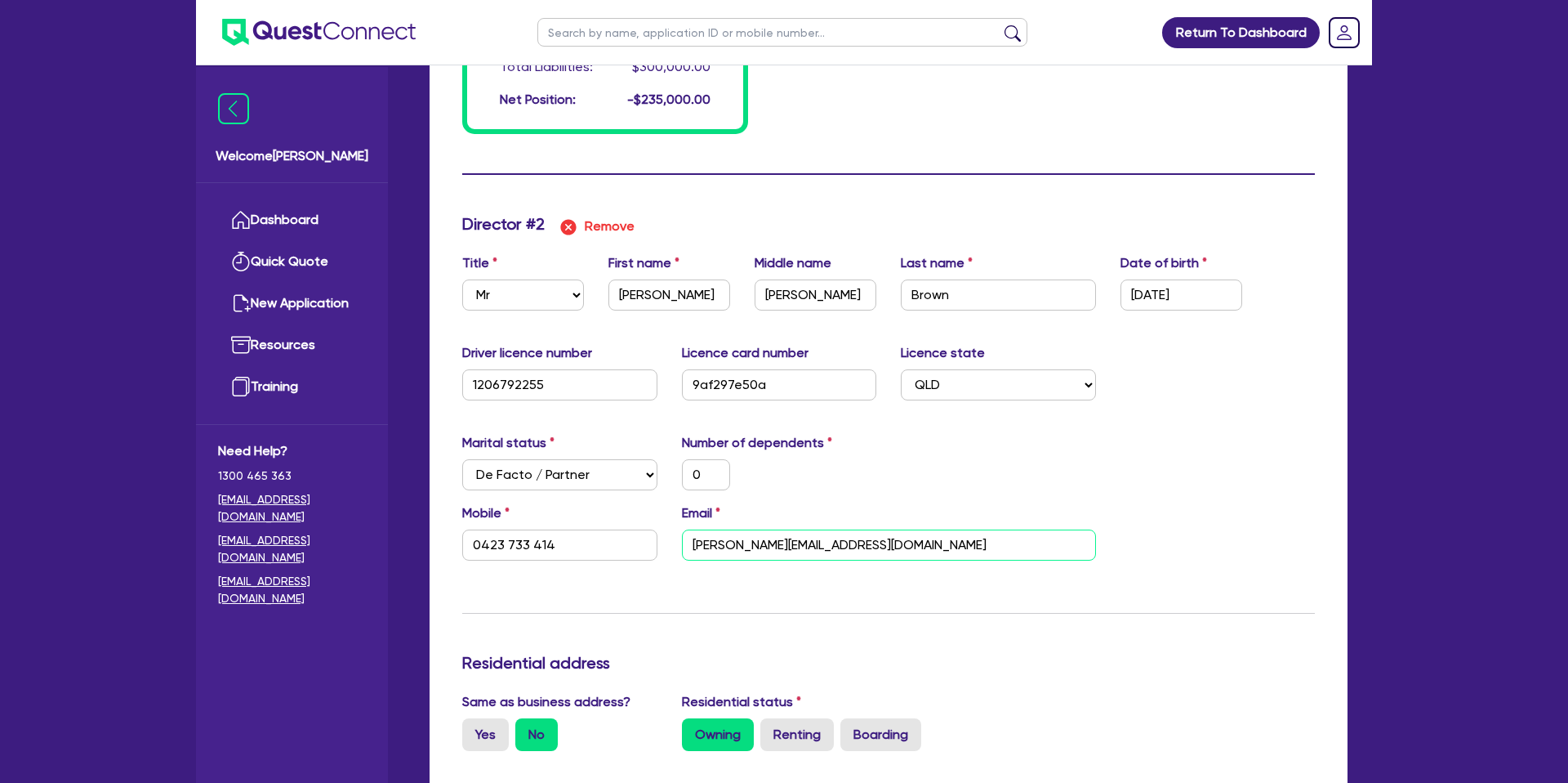
click at [759, 543] on input "courtney@rocketcreationscom.au" at bounding box center [889, 545] width 414 height 31
click at [491, 382] on input "1206792255" at bounding box center [559, 384] width 195 height 31
click at [702, 371] on input "9af297e50a" at bounding box center [779, 384] width 195 height 31
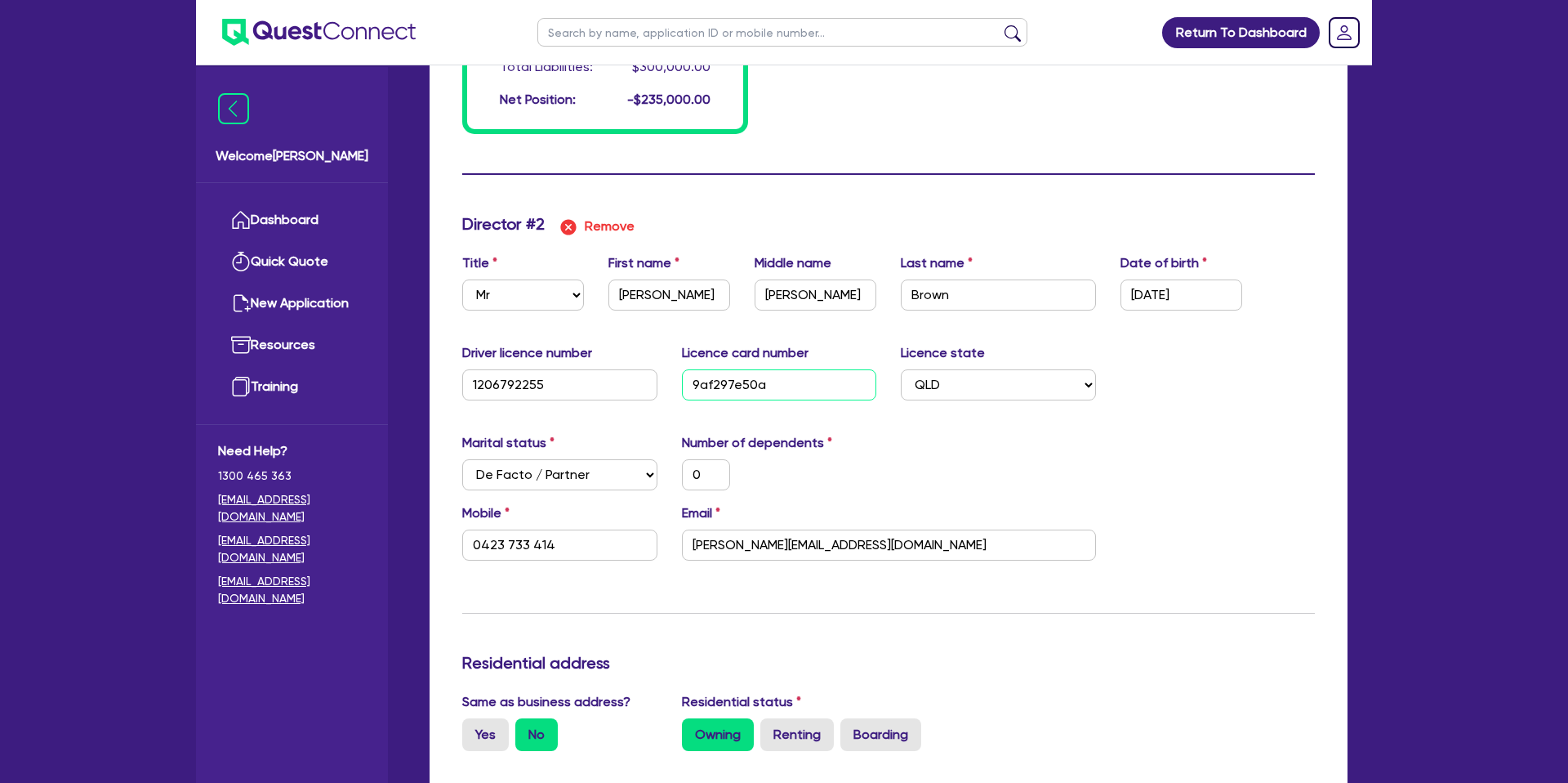
click at [702, 377] on input "9af297e50a" at bounding box center [779, 384] width 195 height 31
click at [528, 535] on input "0423 733 414" at bounding box center [559, 545] width 195 height 31
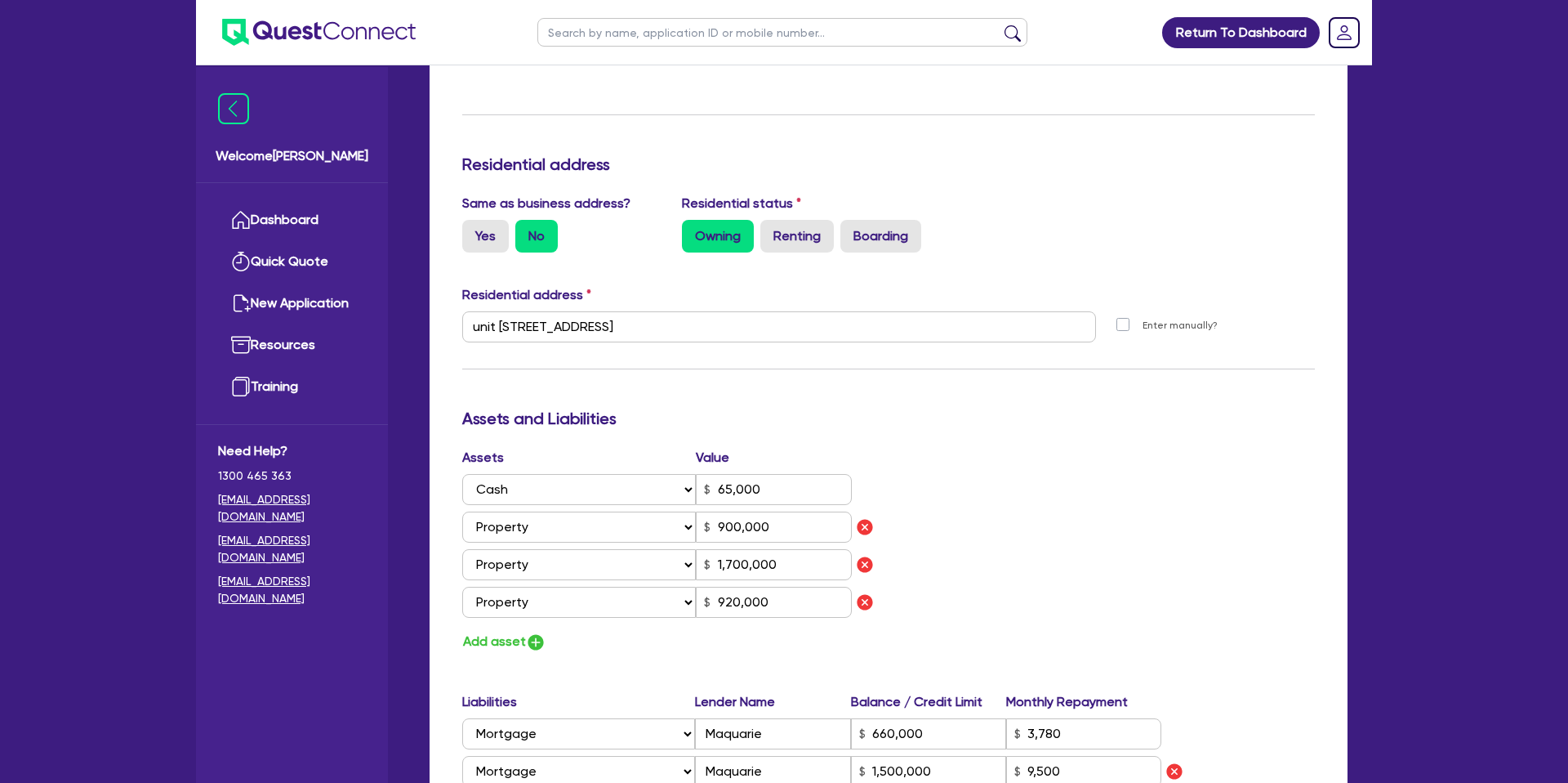
scroll to position [1931, 0]
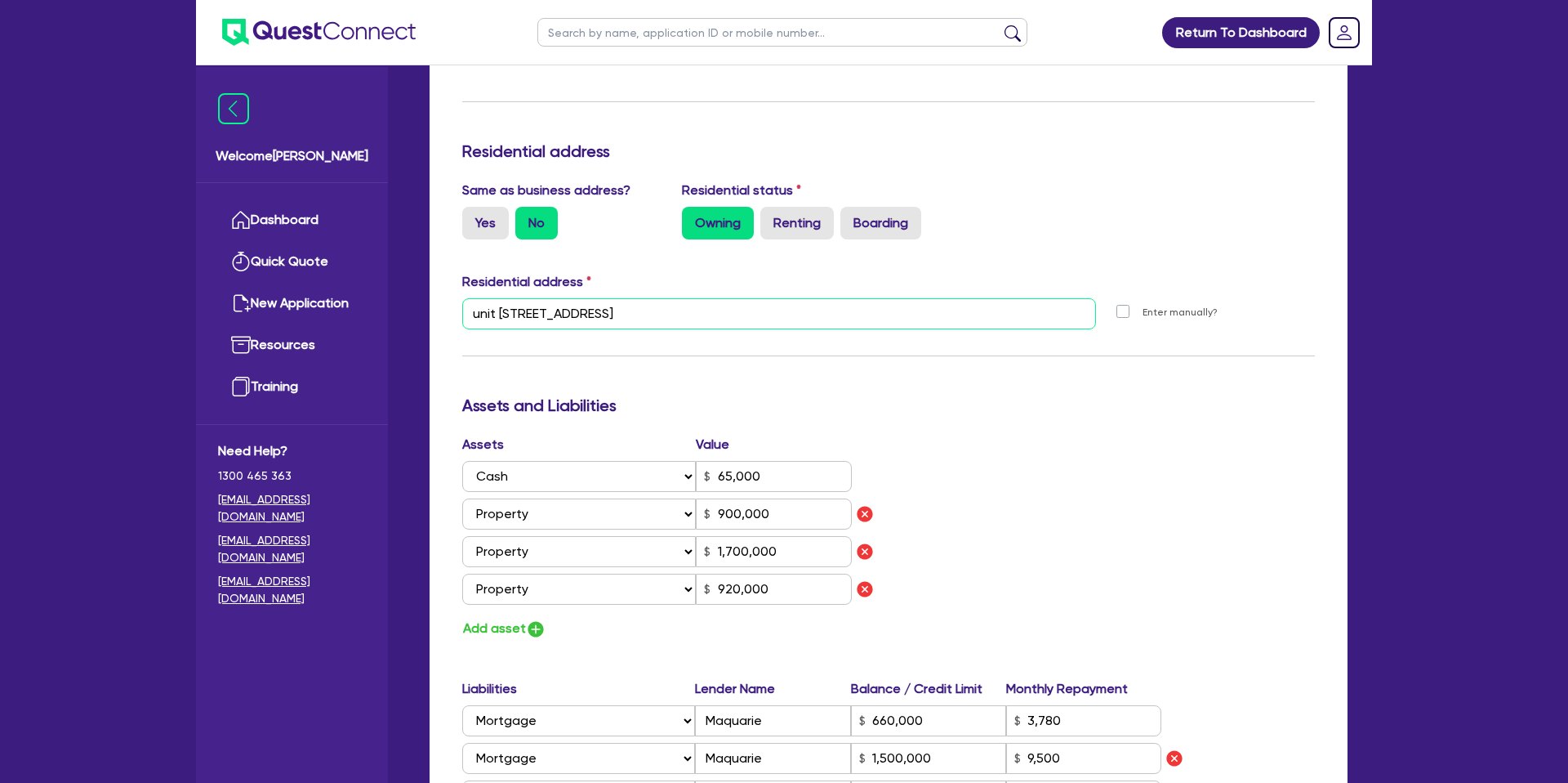
click at [688, 318] on input "unit 1906 4 Edmondstone St South Brisbane QLD 4101" at bounding box center [778, 313] width 633 height 31
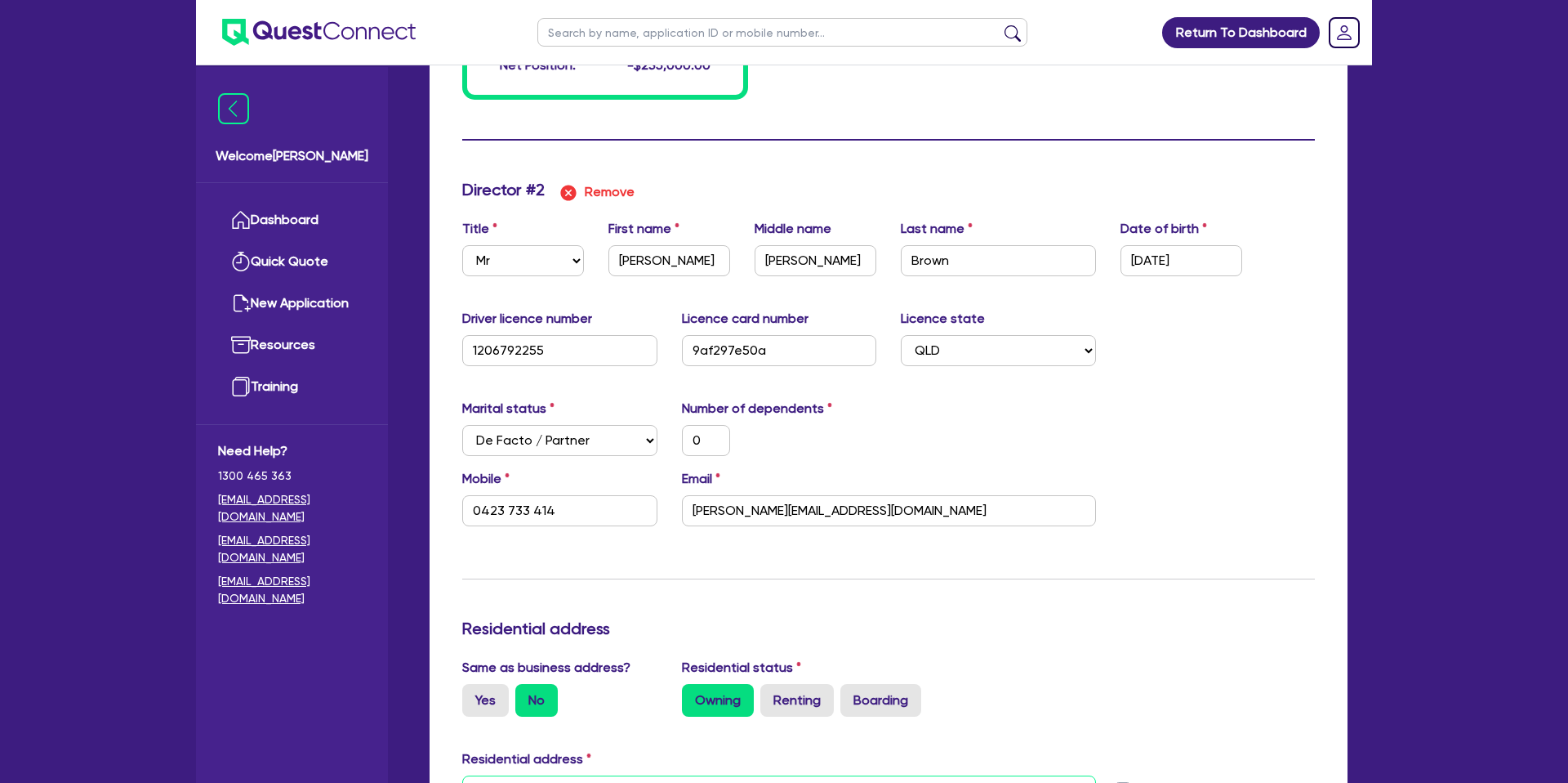
scroll to position [1440, 0]
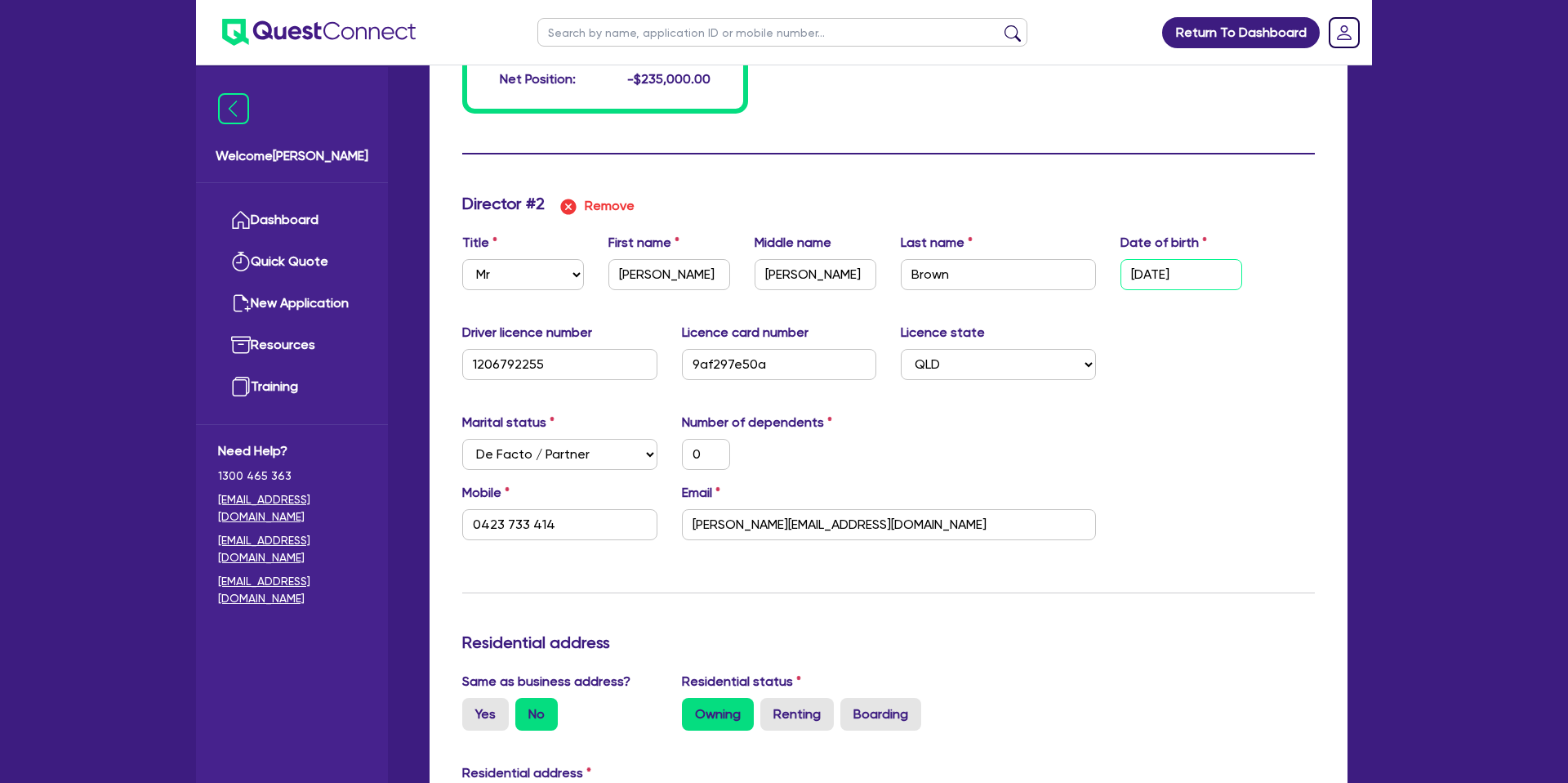
click at [1171, 279] on input "03/08/1993" at bounding box center [1181, 274] width 122 height 31
click at [733, 527] on input "courtney@rocketcreationscom.au" at bounding box center [889, 524] width 414 height 31
click at [730, 528] on input "courtney@rocketcreationscom.au" at bounding box center [889, 524] width 414 height 31
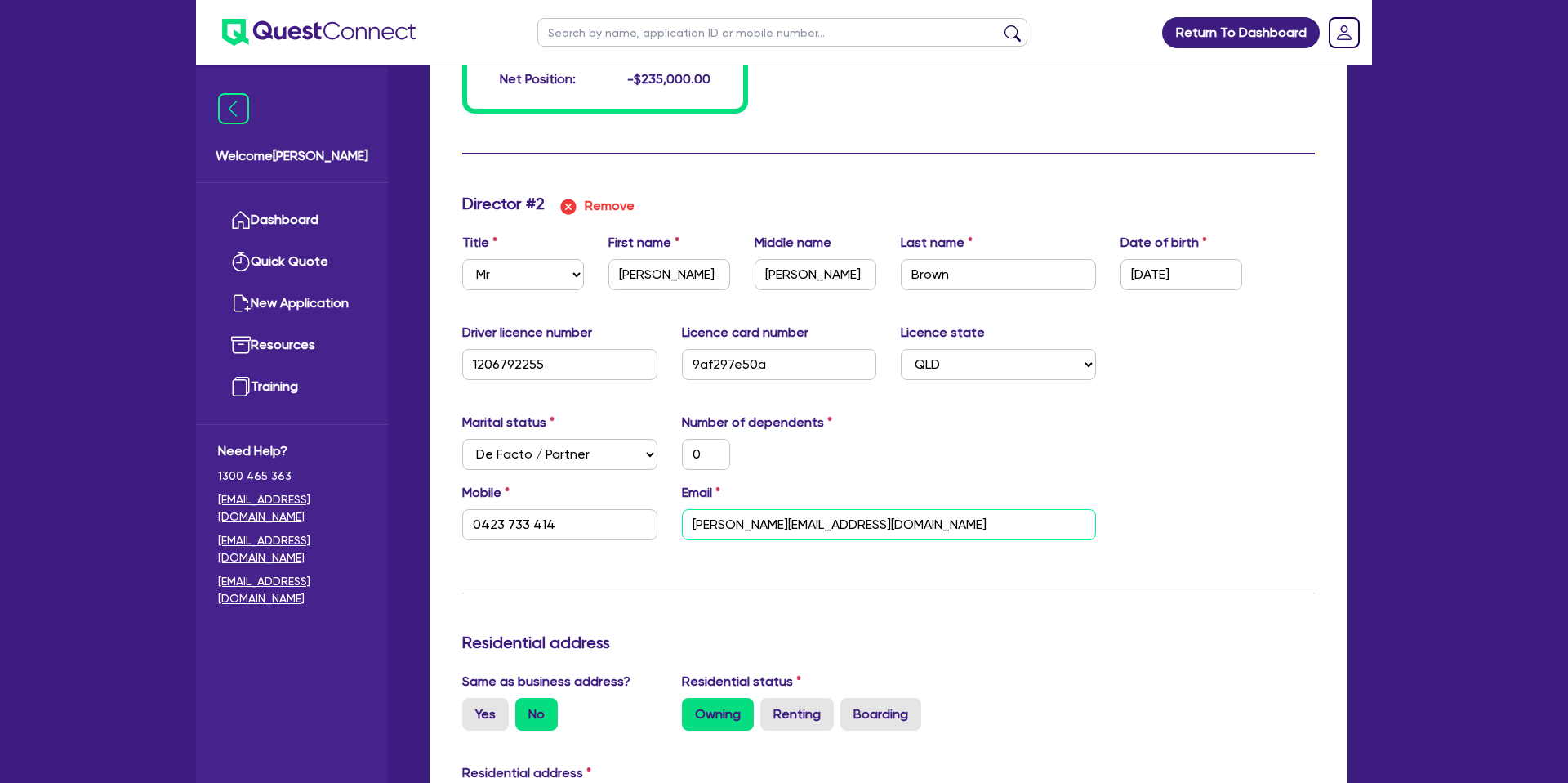
click at [729, 529] on input "courtney@rocketcreationscom.au" at bounding box center [889, 524] width 414 height 31
click at [731, 529] on input "courtney@rocketcreationscom.au" at bounding box center [889, 524] width 414 height 31
click at [924, 160] on form "Update residential status for Director #1 Boarding is only acceptable when the …" at bounding box center [888, 302] width 853 height 2795
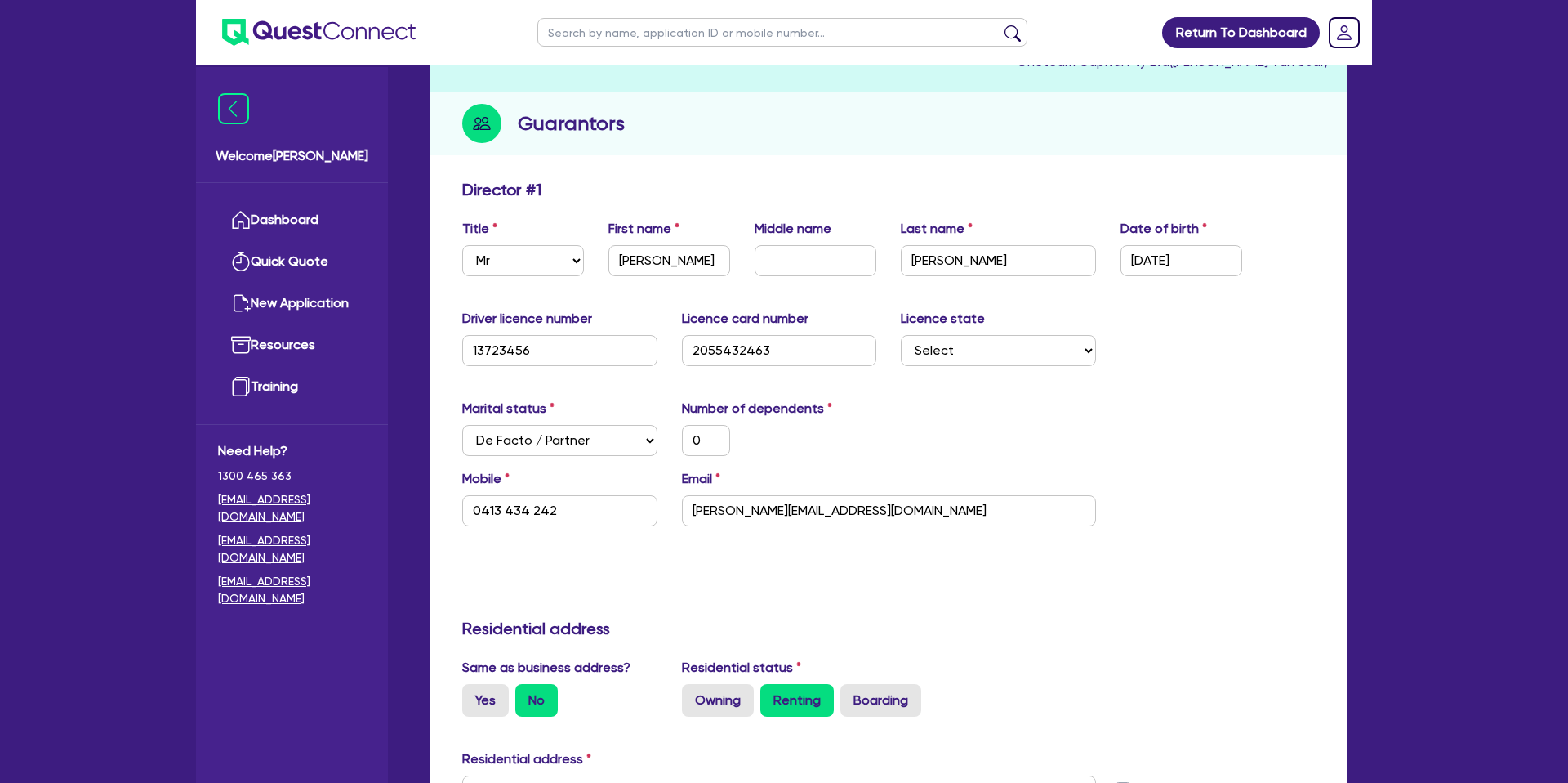
scroll to position [167, 0]
click at [741, 500] on input "david@florentia.com.au" at bounding box center [889, 509] width 414 height 31
drag, startPoint x: 791, startPoint y: 123, endPoint x: 800, endPoint y: 122, distance: 9.1
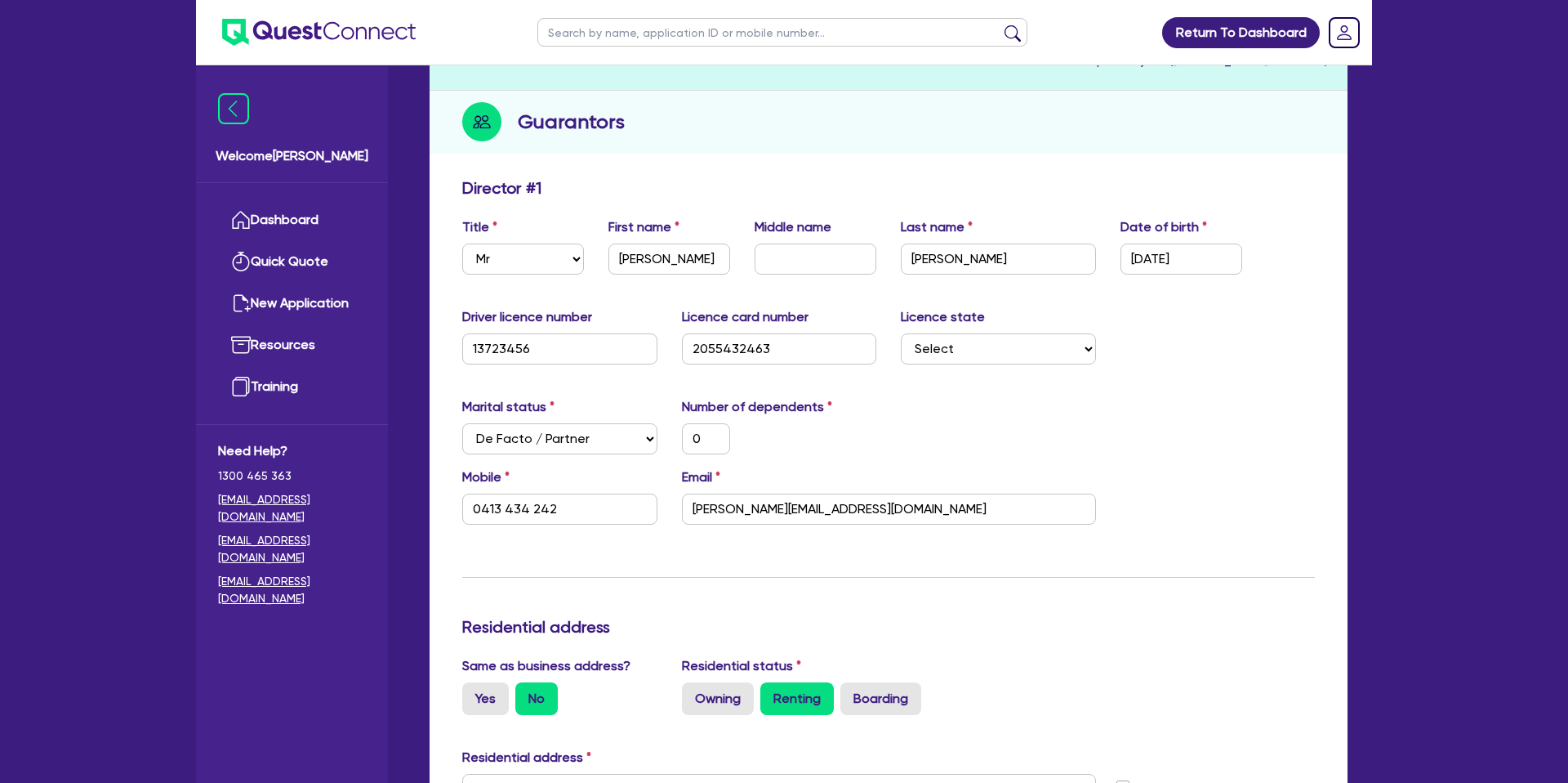
click at [800, 122] on div "Guarantors" at bounding box center [888, 122] width 918 height 63
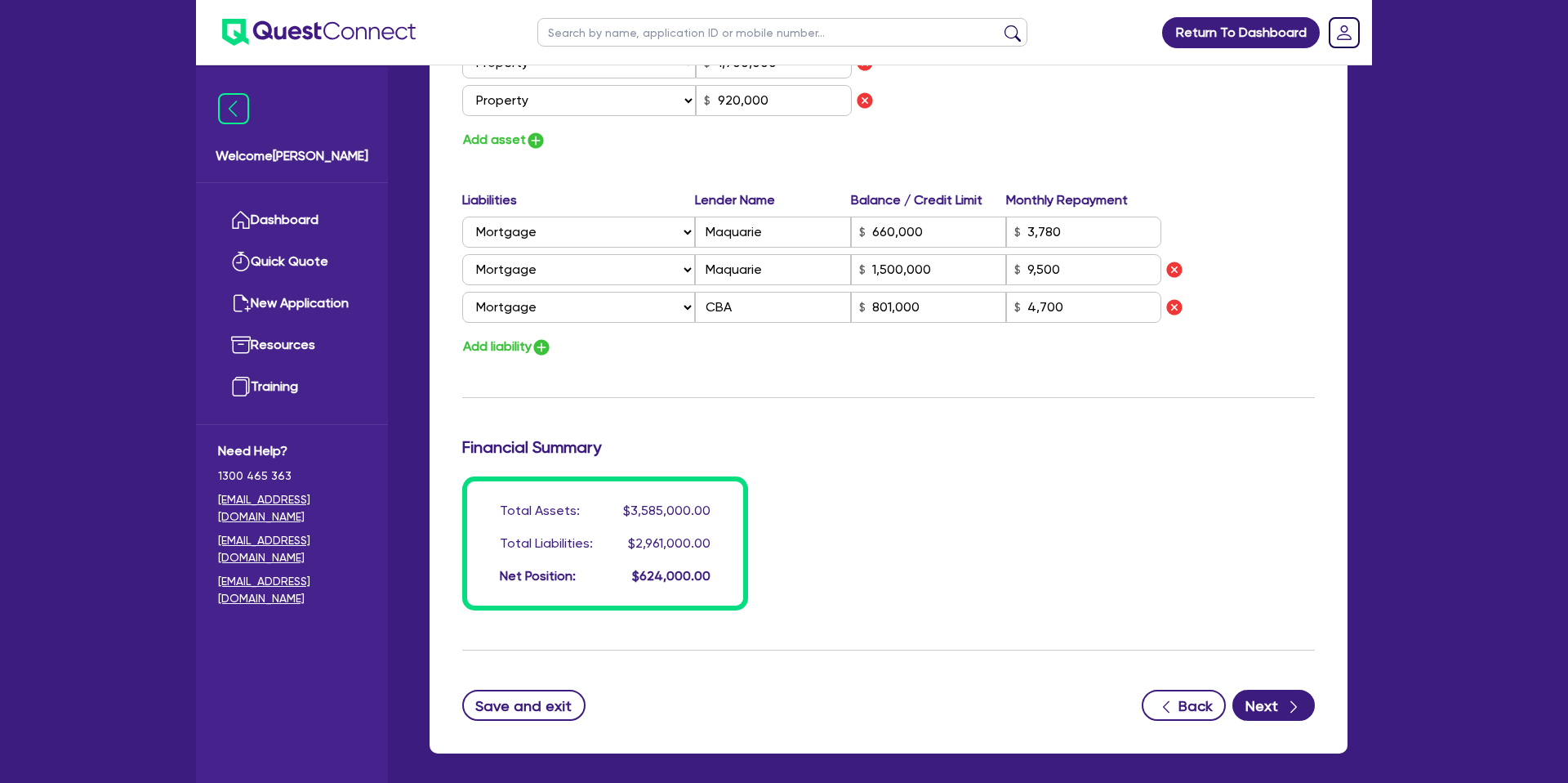
scroll to position [2489, 0]
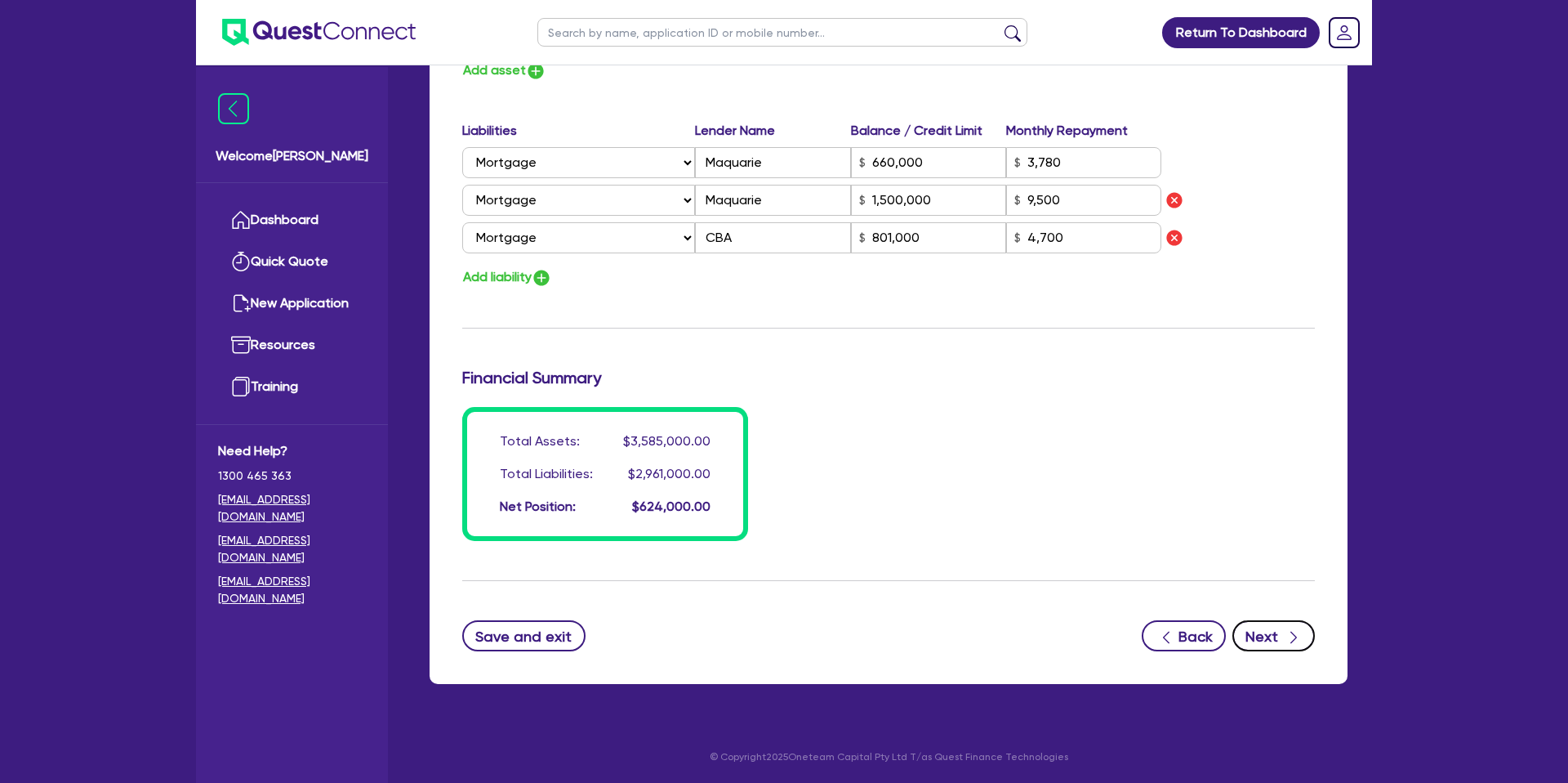
click at [1273, 643] on button "Next" at bounding box center [1274, 635] width 83 height 31
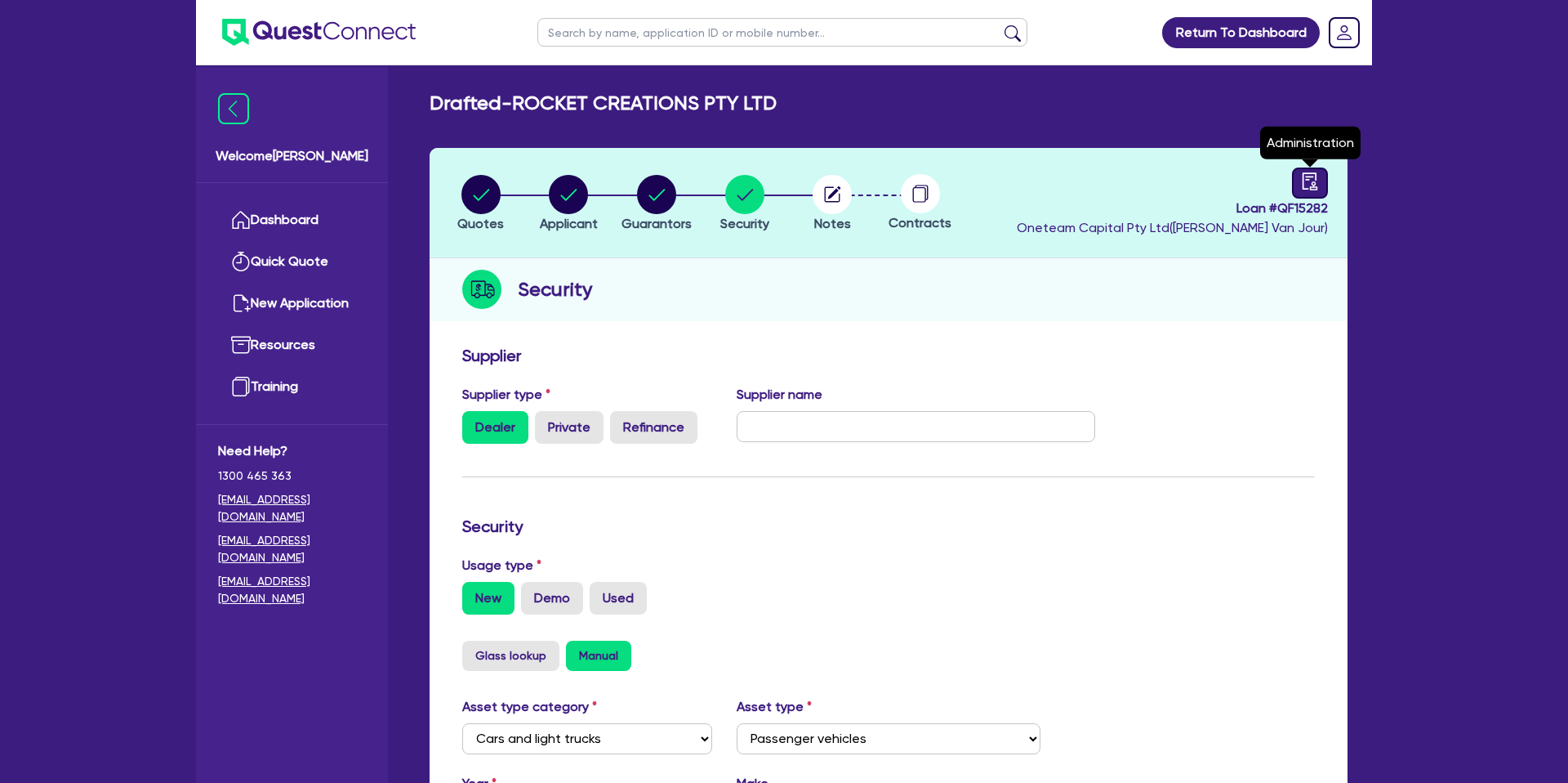
click at [1310, 186] on icon "audit" at bounding box center [1309, 181] width 15 height 17
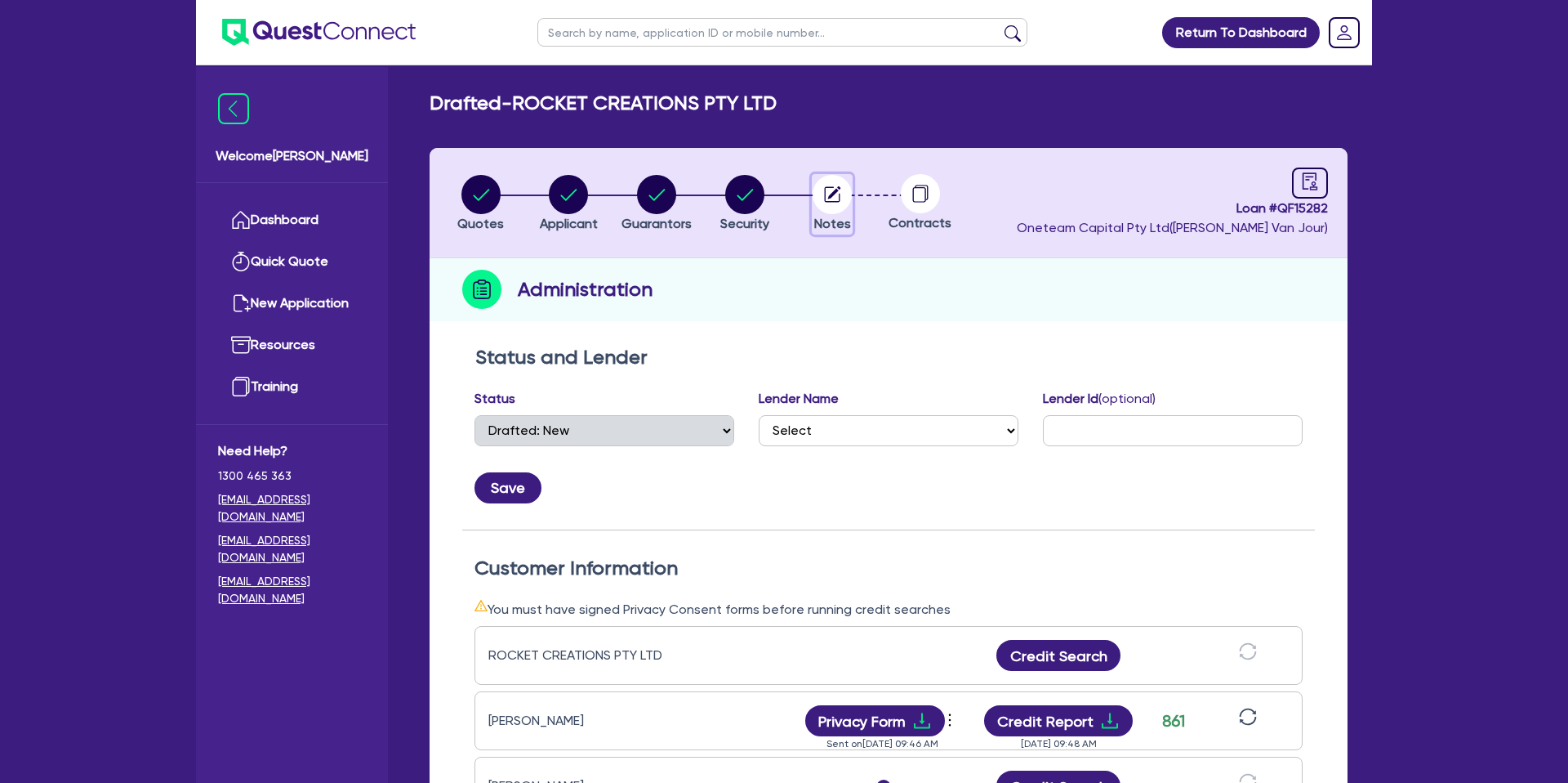
click at [828, 192] on circle "button" at bounding box center [832, 195] width 39 height 39
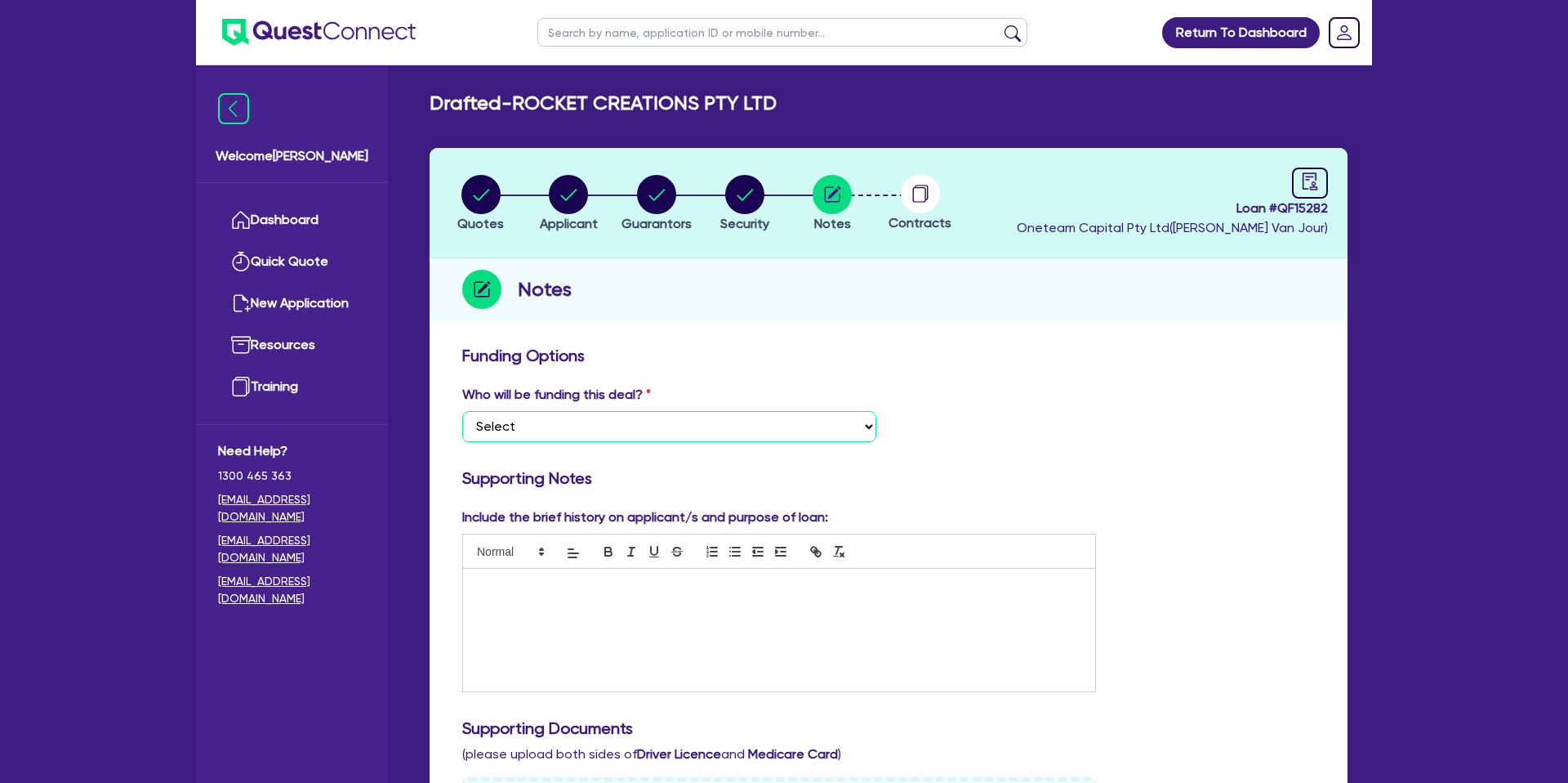
click at [574, 427] on select "Select I want Quest to fund 100% I will fund 100% I will co-fund with Quest Oth…" at bounding box center [668, 426] width 414 height 31
click at [462, 411] on select "Select I want Quest to fund 100% I will fund 100% I will co-fund with Quest Oth…" at bounding box center [668, 426] width 414 height 31
click at [783, 317] on div "Notes" at bounding box center [888, 289] width 918 height 63
click at [474, 197] on icon "button" at bounding box center [481, 195] width 39 height 39
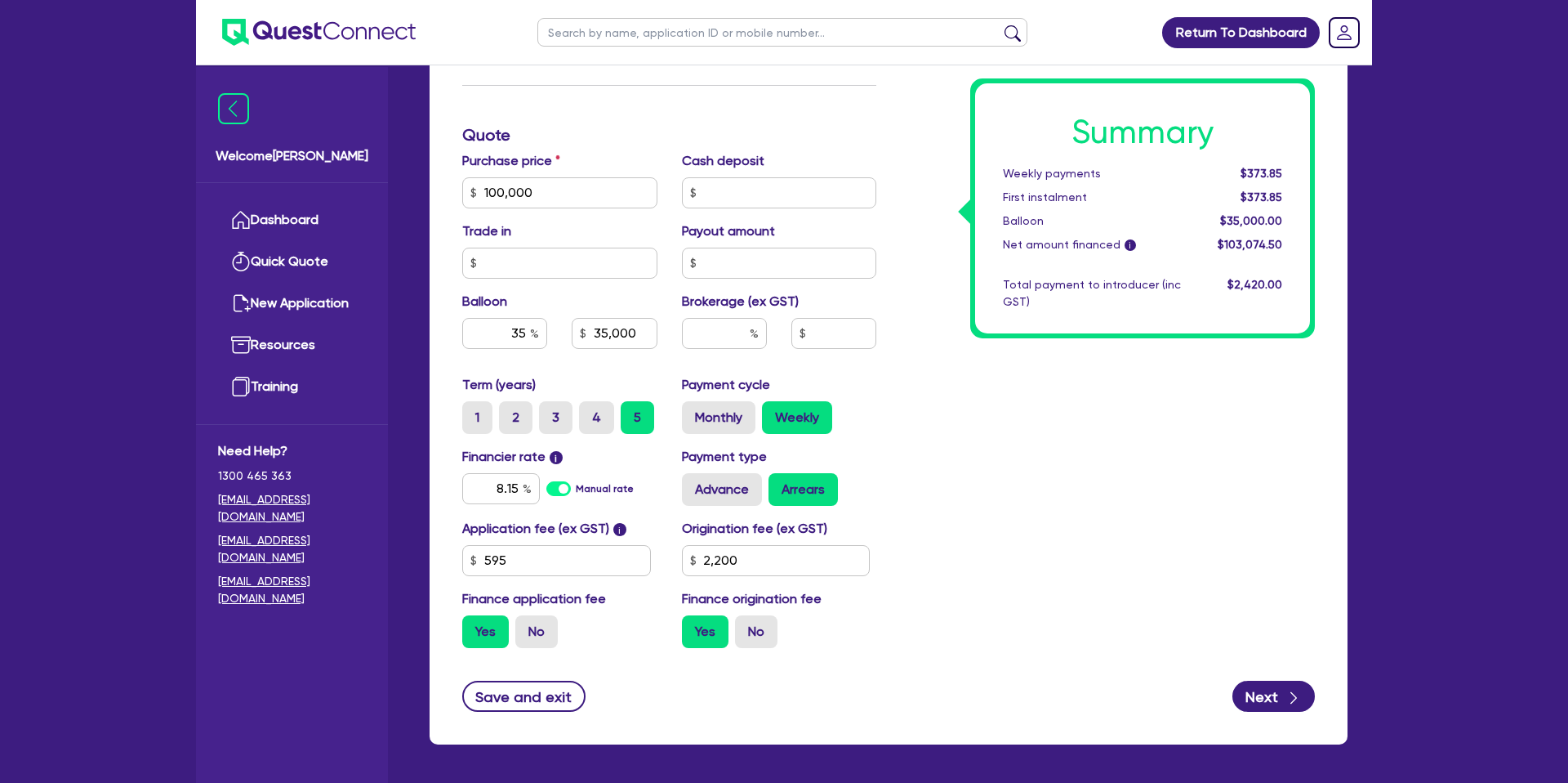
scroll to position [701, 0]
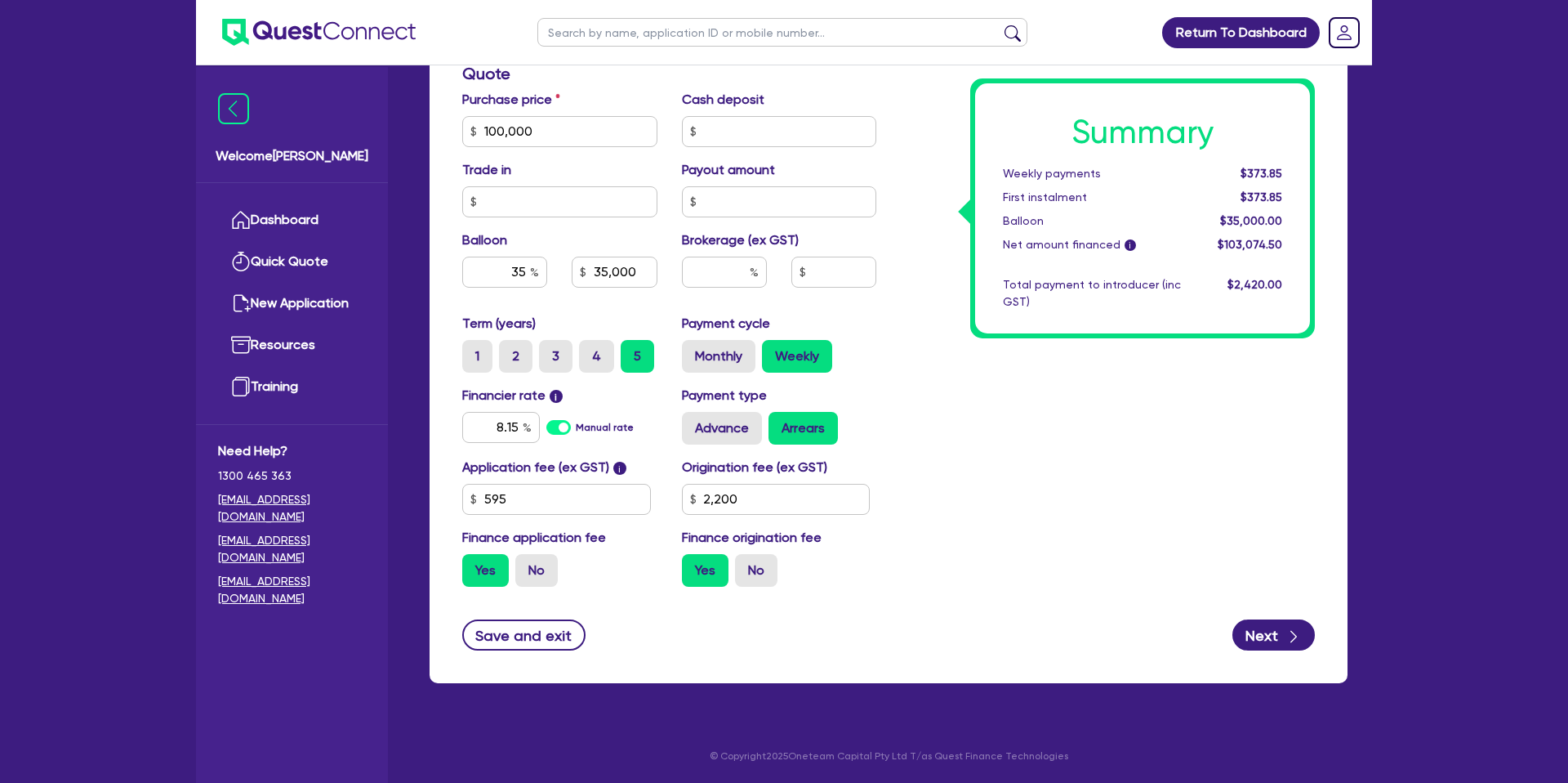
click at [977, 188] on div "Summary Weekly payments $373.85 First instalment $373.85 Balloon $35,000.00 Net…" at bounding box center [1142, 208] width 335 height 250
click at [1262, 370] on div "Summary Weekly payments $373.85 First instalment $373.85 Balloon $35,000.00 Net…" at bounding box center [1108, 122] width 439 height 955
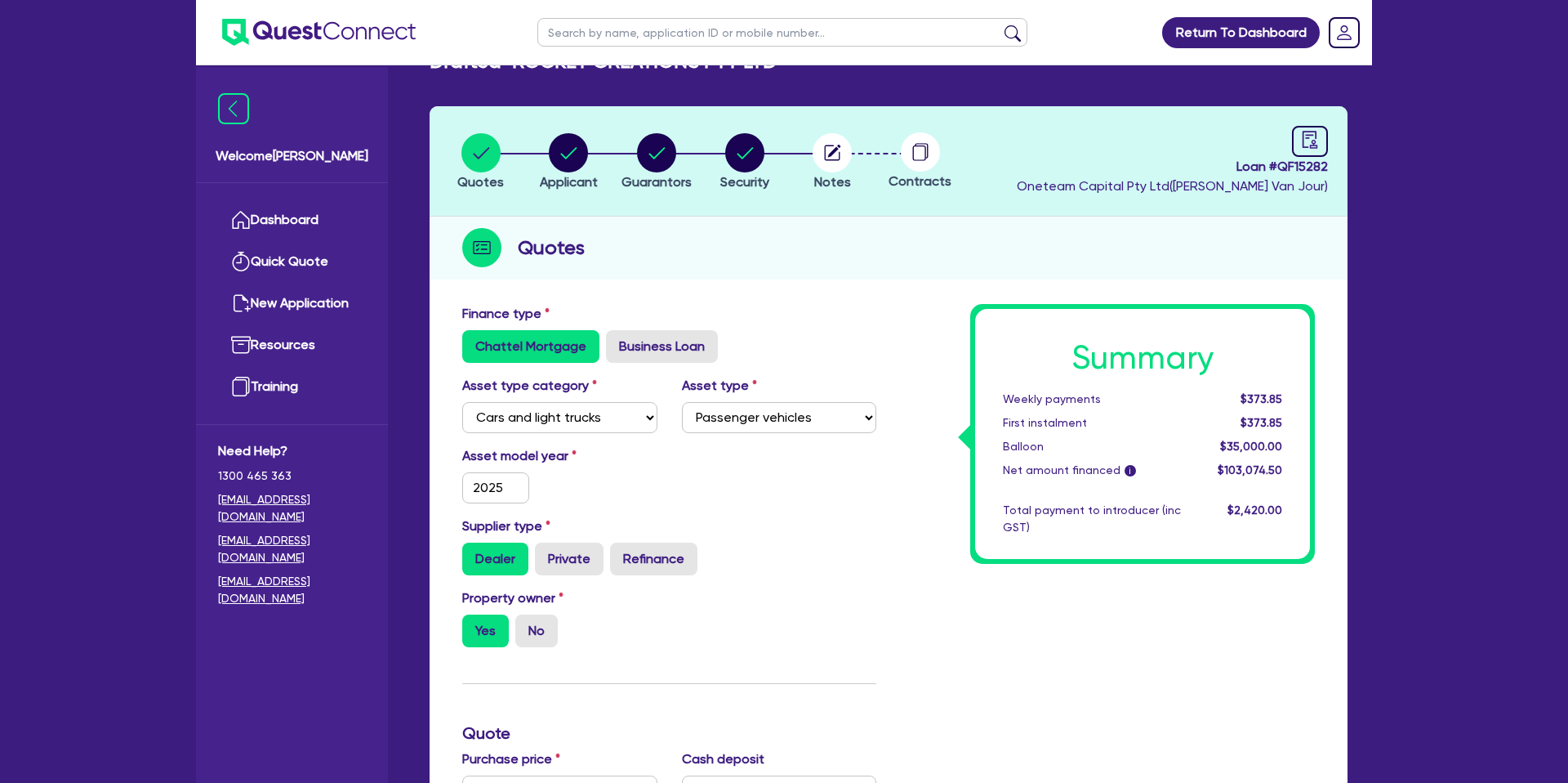
scroll to position [0, 0]
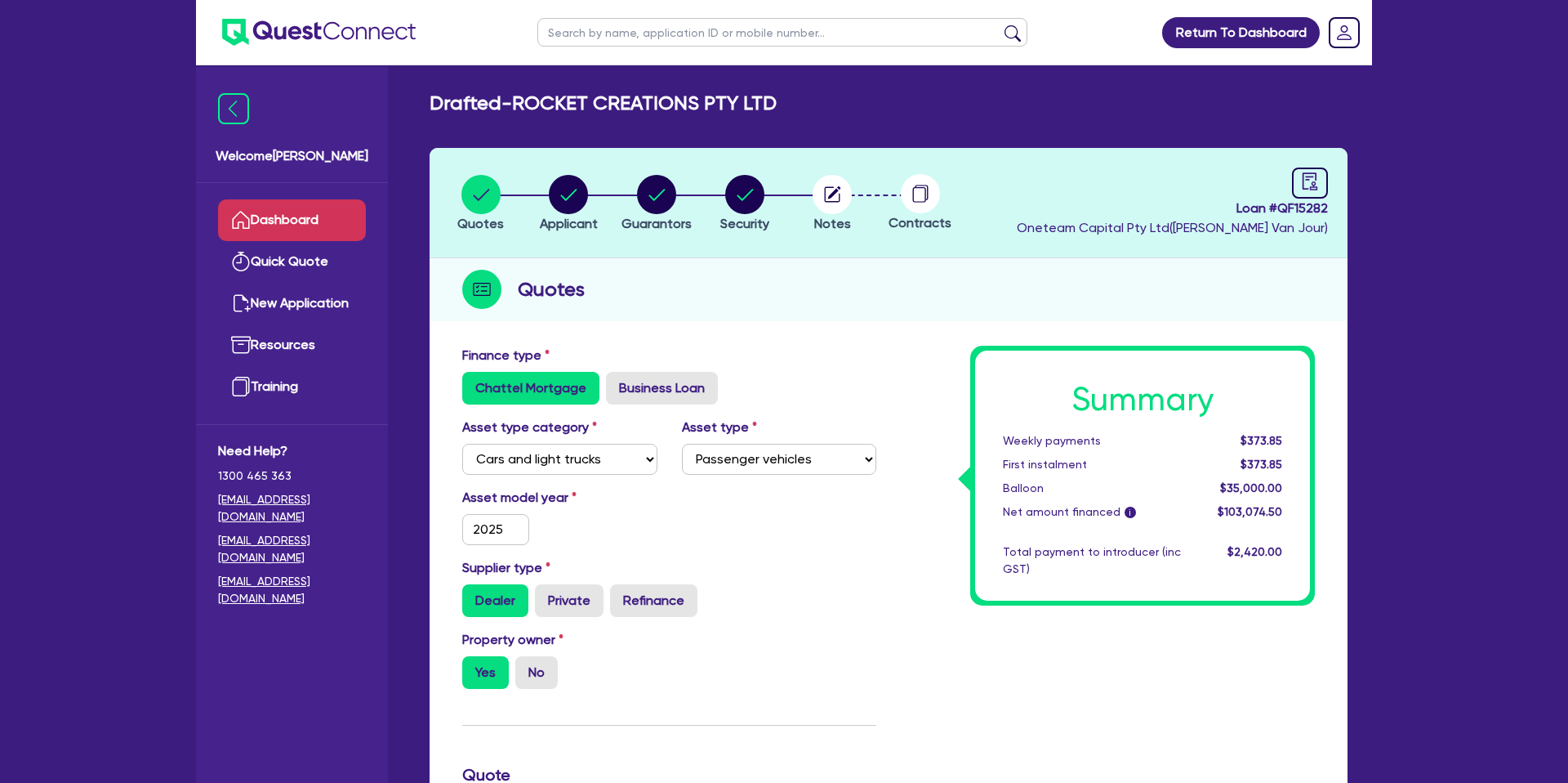
click at [329, 232] on link "Dashboard" at bounding box center [291, 219] width 148 height 42
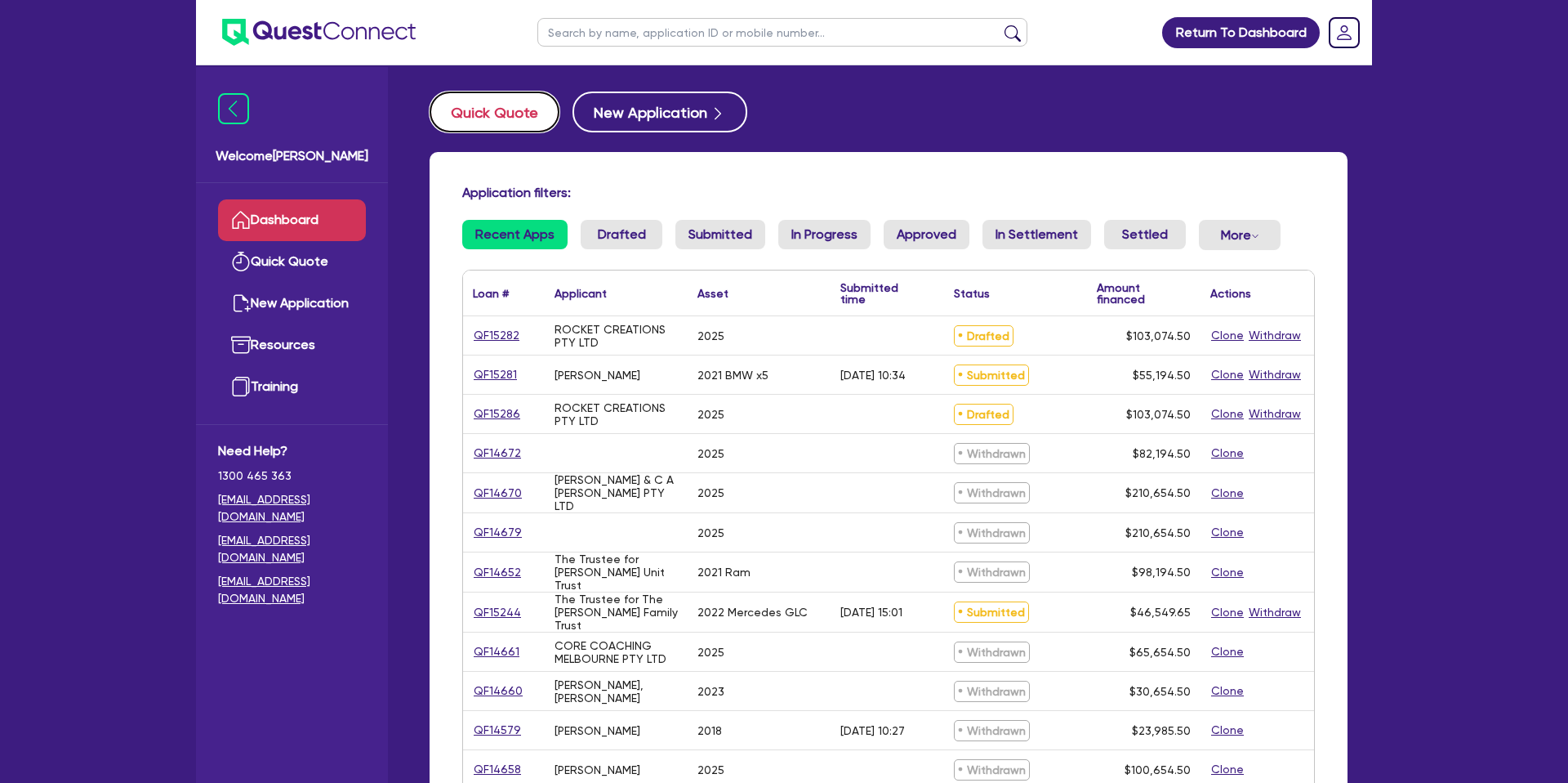
click at [522, 109] on button "Quick Quote" at bounding box center [494, 112] width 130 height 41
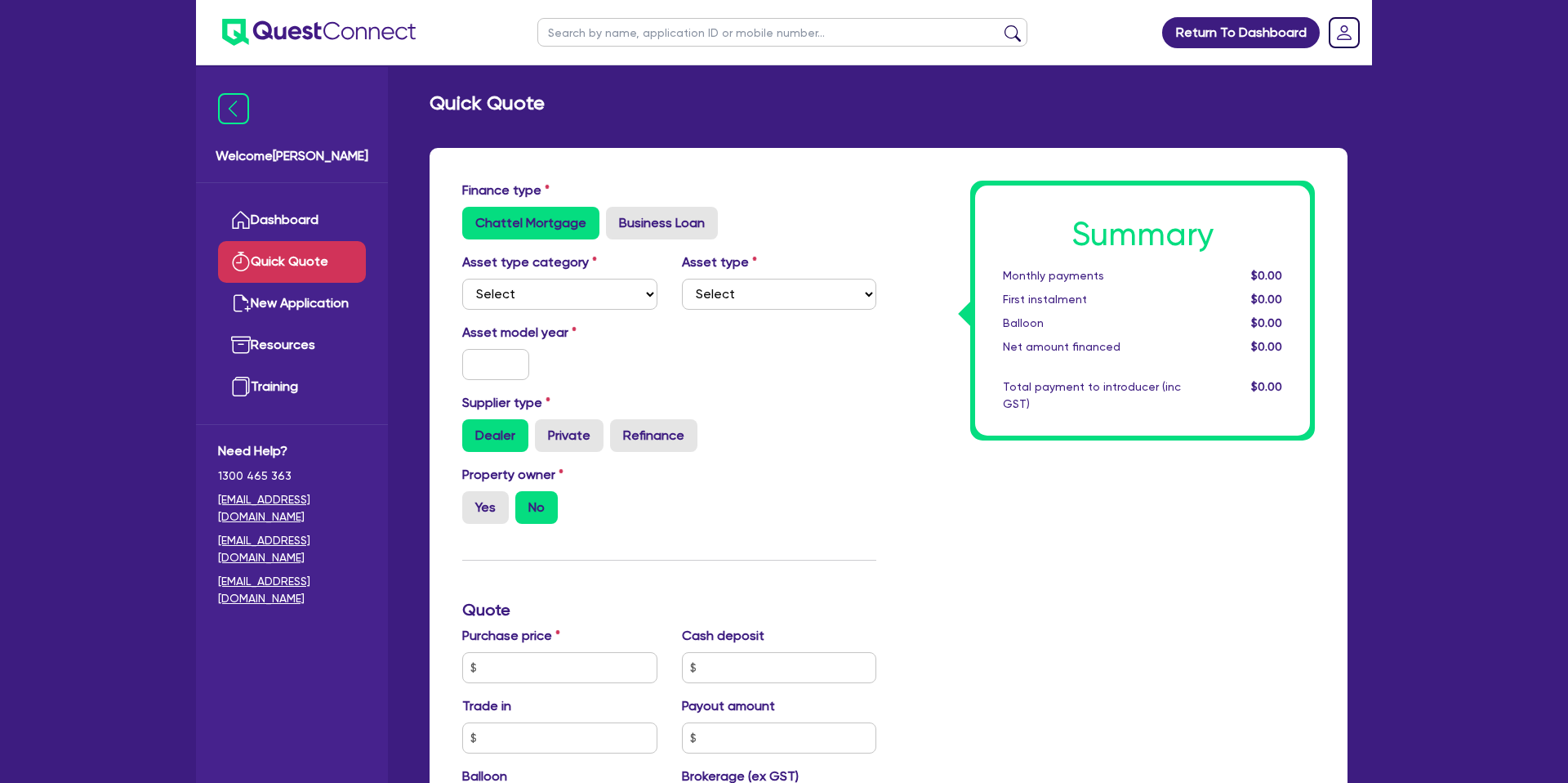
drag, startPoint x: 572, startPoint y: 266, endPoint x: 568, endPoint y: 274, distance: 8.9
click at [571, 266] on label "Asset type category" at bounding box center [529, 262] width 135 height 20
click at [561, 289] on select "Select Cars and light trucks Primary assets Secondary assets Tertiary assets" at bounding box center [559, 294] width 195 height 31
click at [462, 278] on select "Select Cars and light trucks Primary assets Secondary assets Tertiary assets" at bounding box center [559, 294] width 195 height 31
click at [758, 305] on select "Select" at bounding box center [779, 294] width 195 height 31
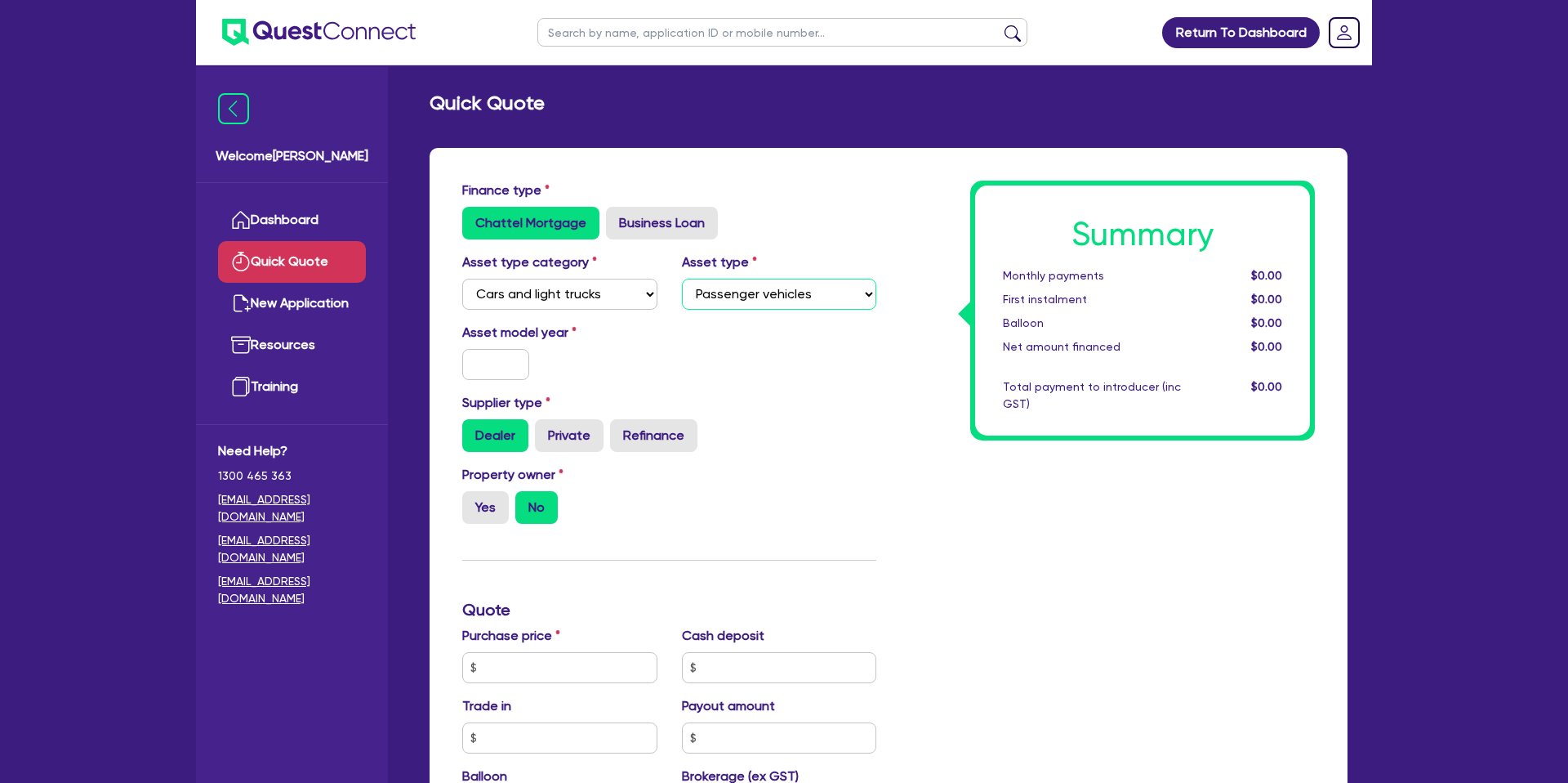
click at [682, 278] on select "Select Passenger vehicles Vans and utes Light trucks up to 4.5 tonne" at bounding box center [779, 294] width 195 height 31
click at [468, 370] on input "text" at bounding box center [495, 365] width 67 height 31
click at [717, 406] on div "Supplier type Dealer Private Refinance" at bounding box center [669, 422] width 439 height 59
click at [562, 439] on label "Private" at bounding box center [569, 435] width 68 height 32
click at [545, 429] on input "Private" at bounding box center [540, 424] width 10 height 10
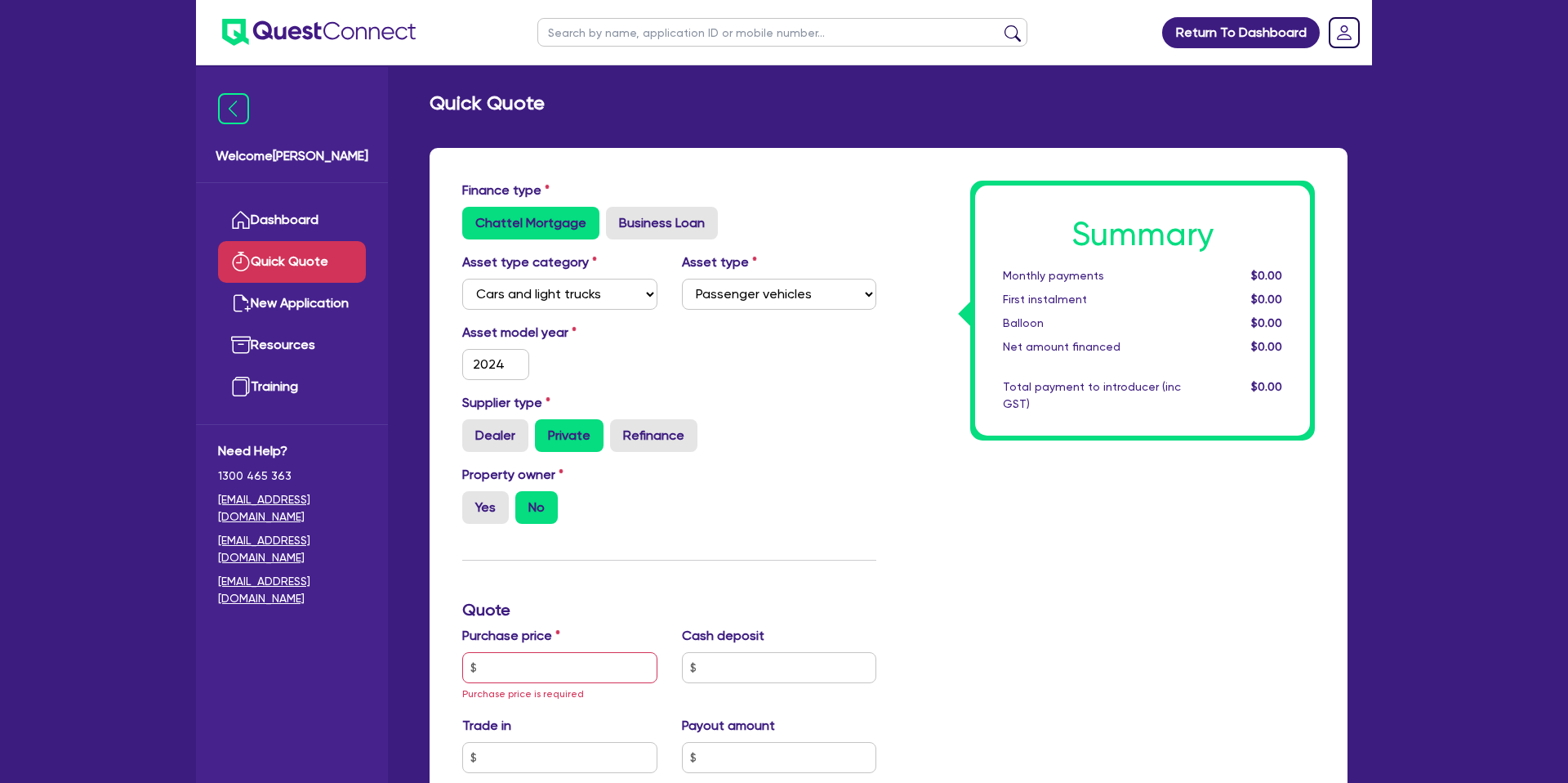
drag, startPoint x: 475, startPoint y: 517, endPoint x: 530, endPoint y: 521, distance: 55.1
click at [476, 518] on label "Yes" at bounding box center [485, 507] width 47 height 32
click at [473, 501] on input "Yes" at bounding box center [467, 496] width 10 height 10
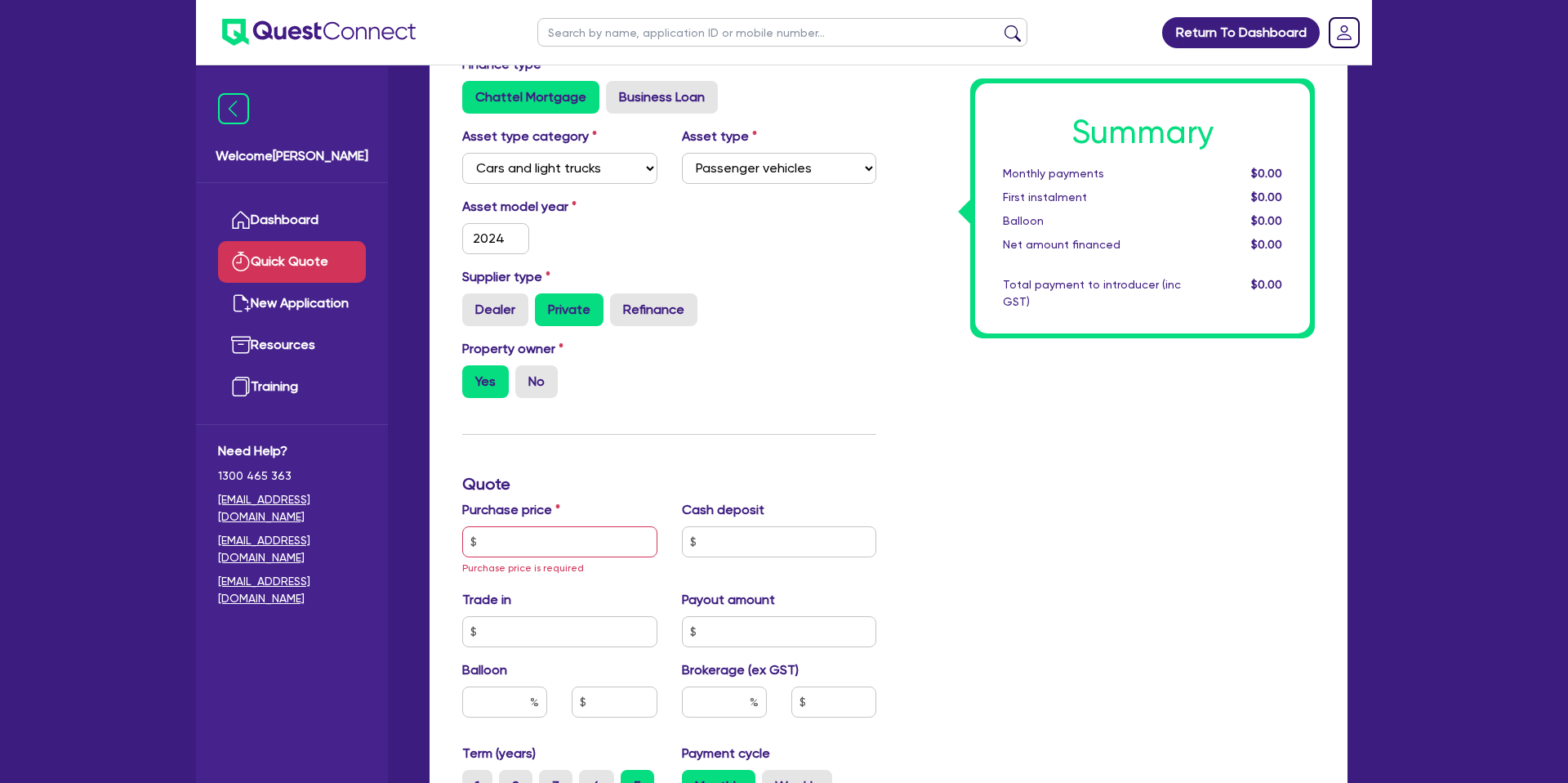
scroll to position [171, 0]
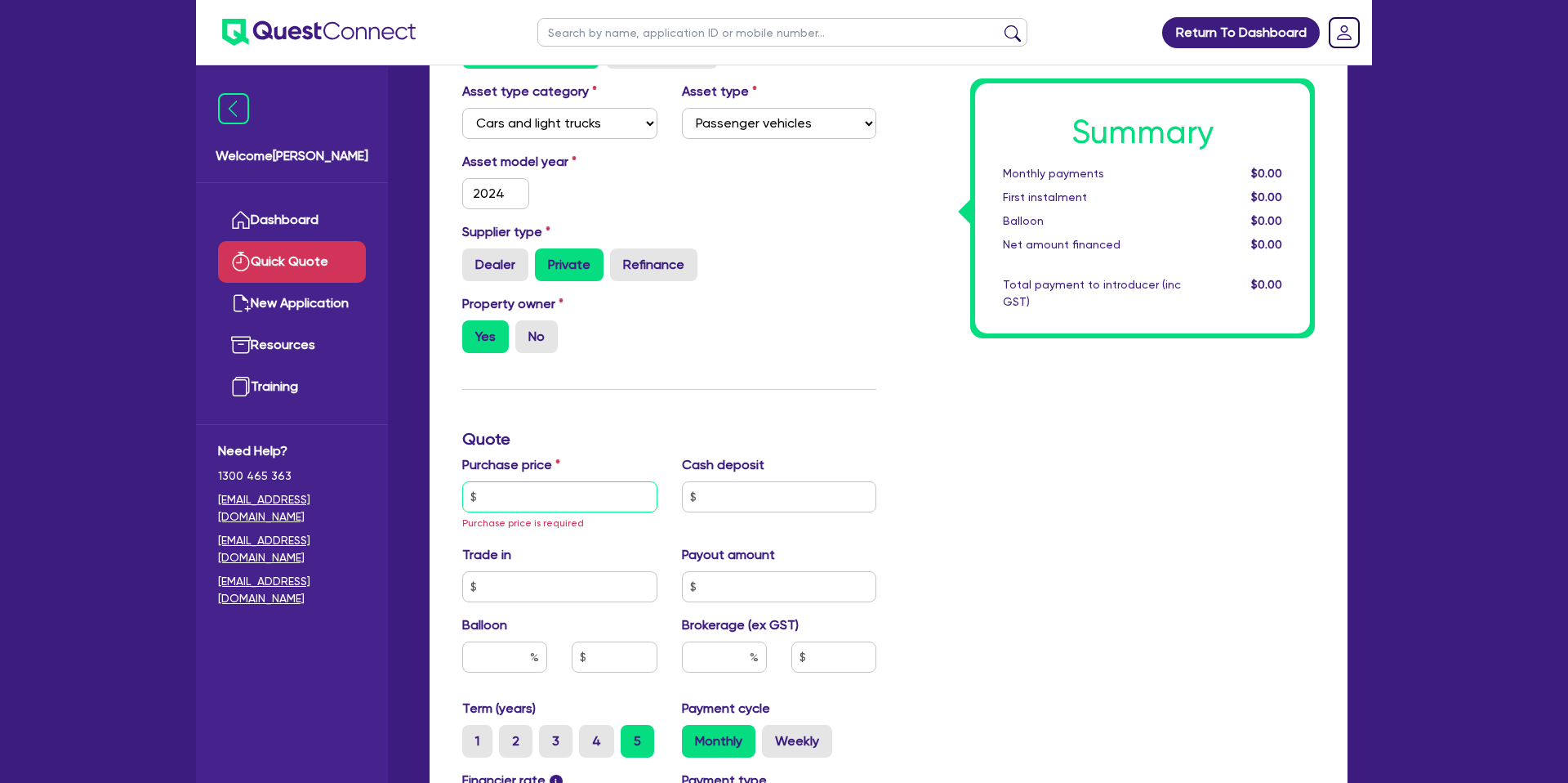
click at [529, 483] on input "text" at bounding box center [559, 496] width 195 height 31
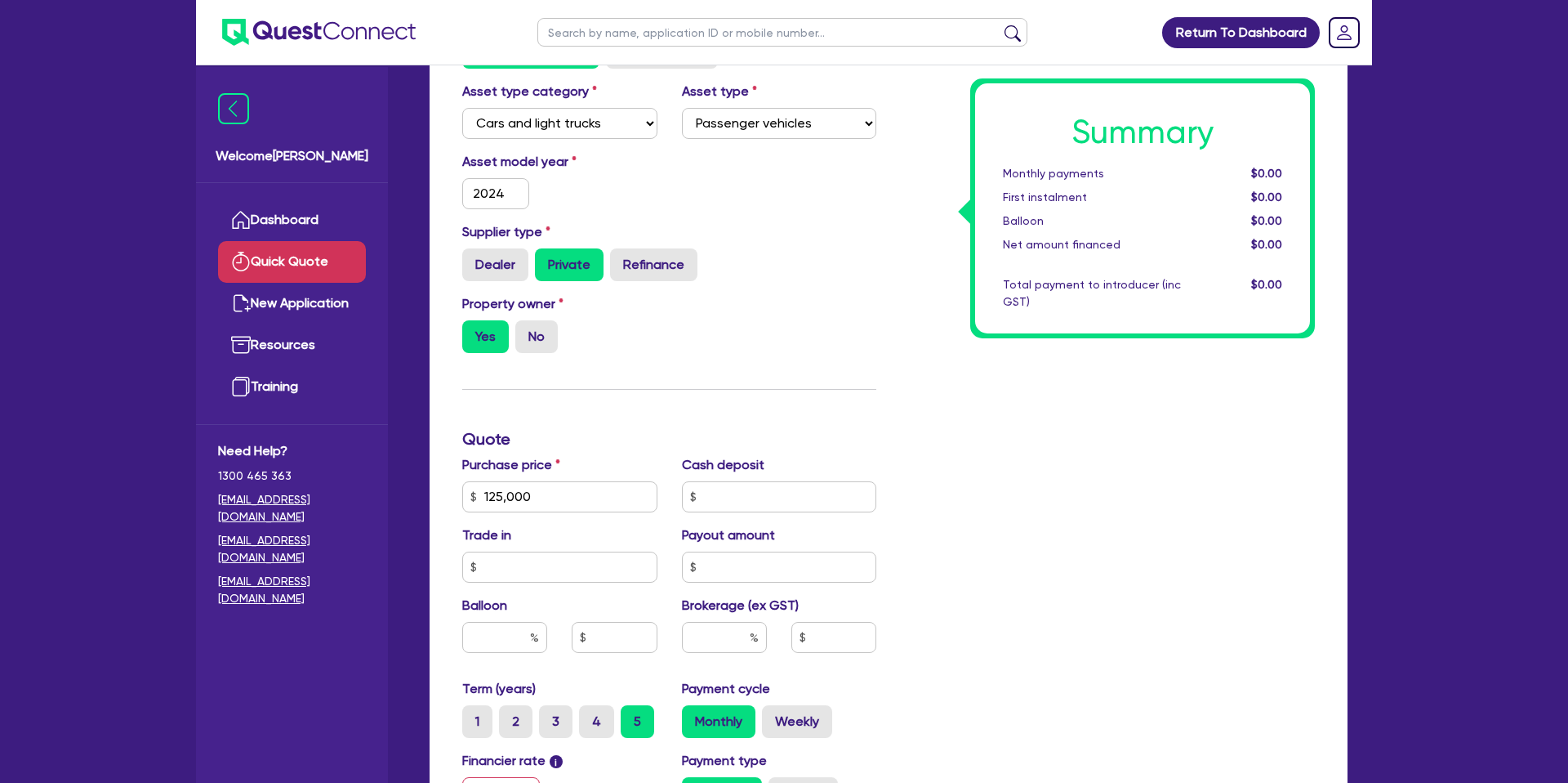
drag, startPoint x: 1378, startPoint y: 581, endPoint x: 1369, endPoint y: 582, distance: 9.1
click at [1375, 581] on div "Return To Dashboard Edit Profile Logout Welcome Gabriel Dashboard Quick Quote N…" at bounding box center [784, 497] width 1200 height 1336
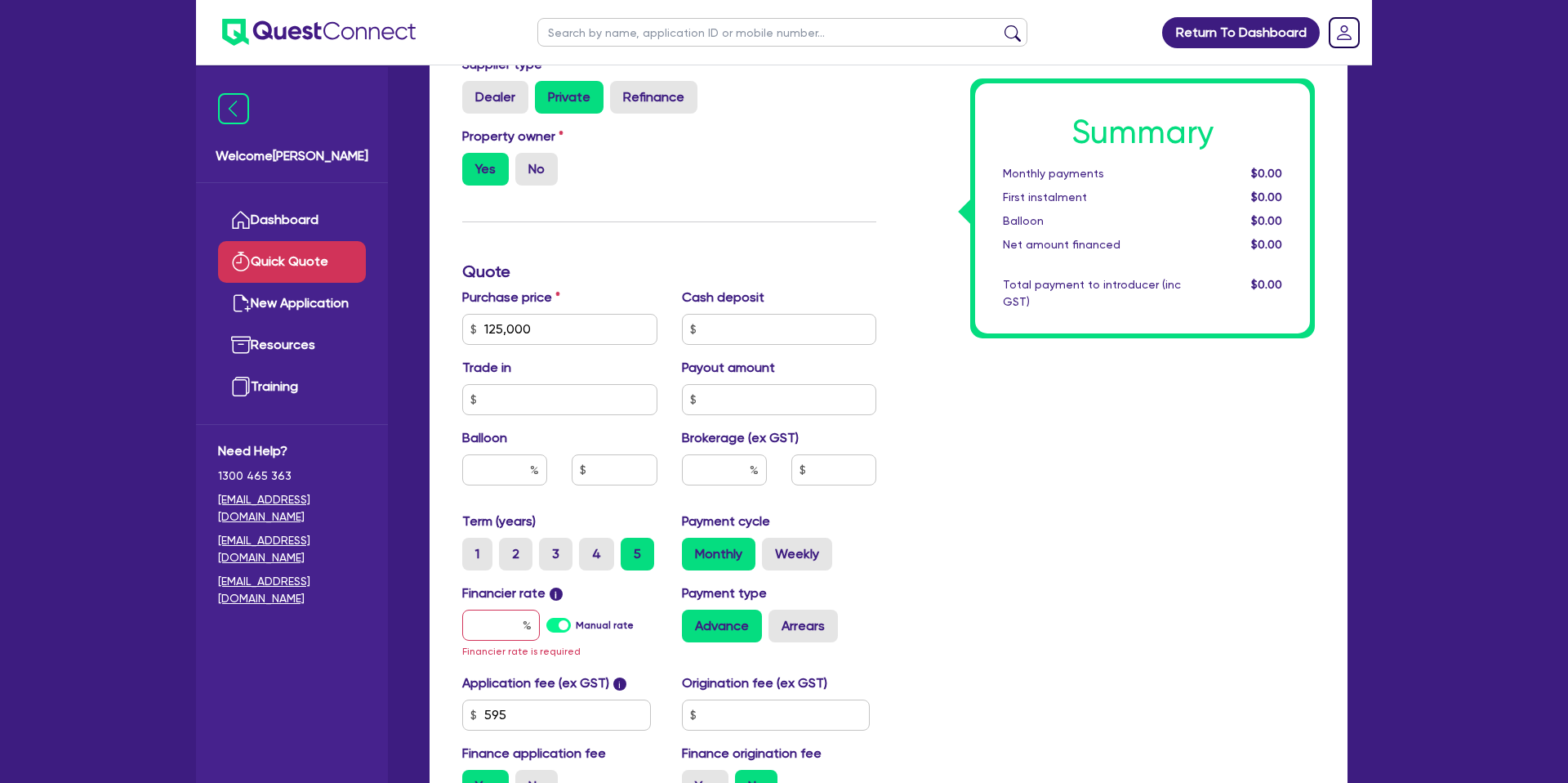
scroll to position [342, 0]
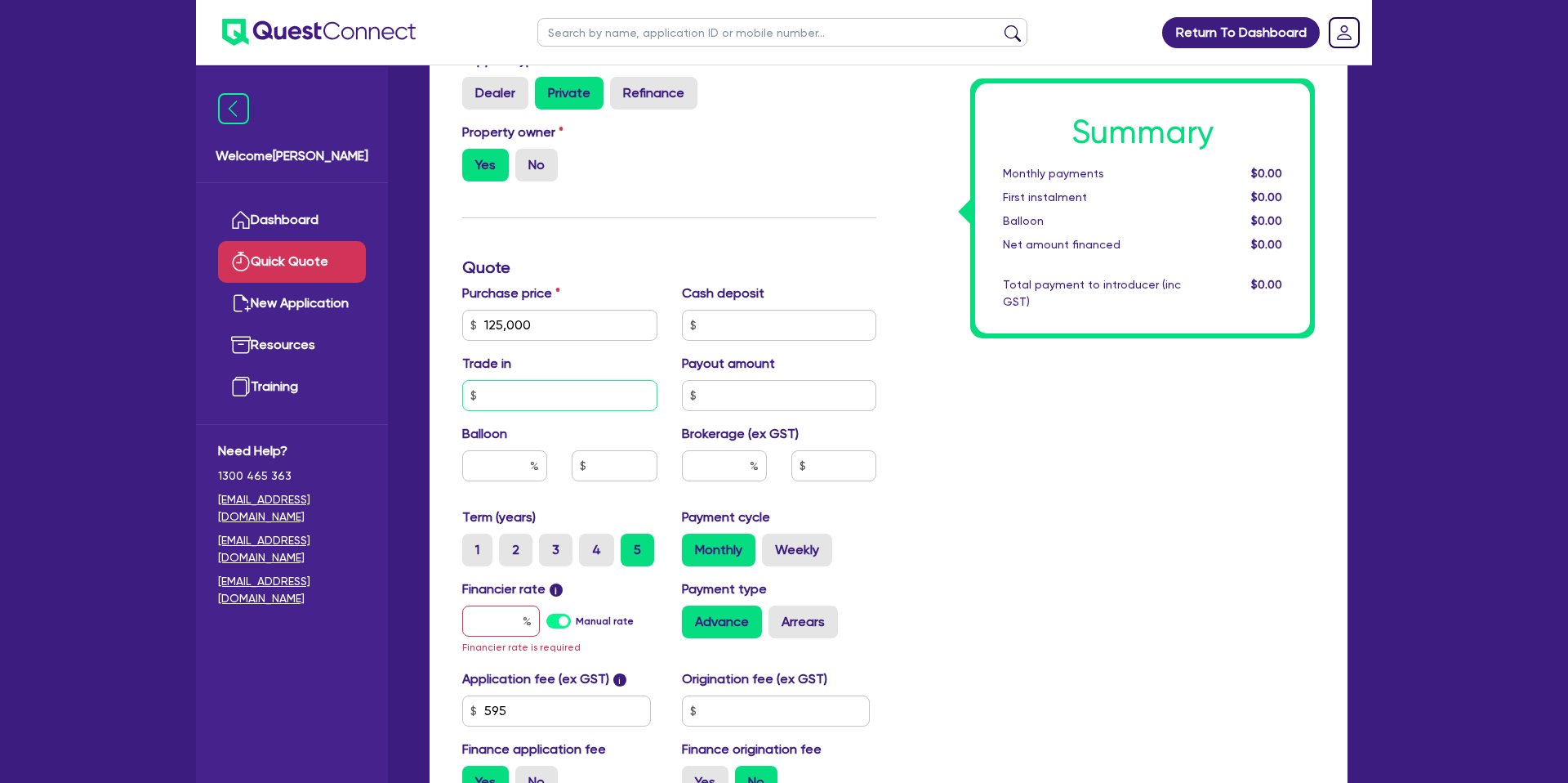
click at [535, 409] on input "text" at bounding box center [559, 395] width 195 height 31
drag, startPoint x: 504, startPoint y: 323, endPoint x: 419, endPoint y: 318, distance: 85.1
click at [419, 318] on div "Finance type Chattel Mortgage Business Loan Asset type category Select Cars and…" at bounding box center [889, 359] width 942 height 1108
click at [1185, 390] on div "Summary Monthly payments $0.00 First instalment $0.00 Balloon $0.00 Net amount …" at bounding box center [1108, 324] width 439 height 973
click at [738, 321] on input "text" at bounding box center [779, 325] width 195 height 31
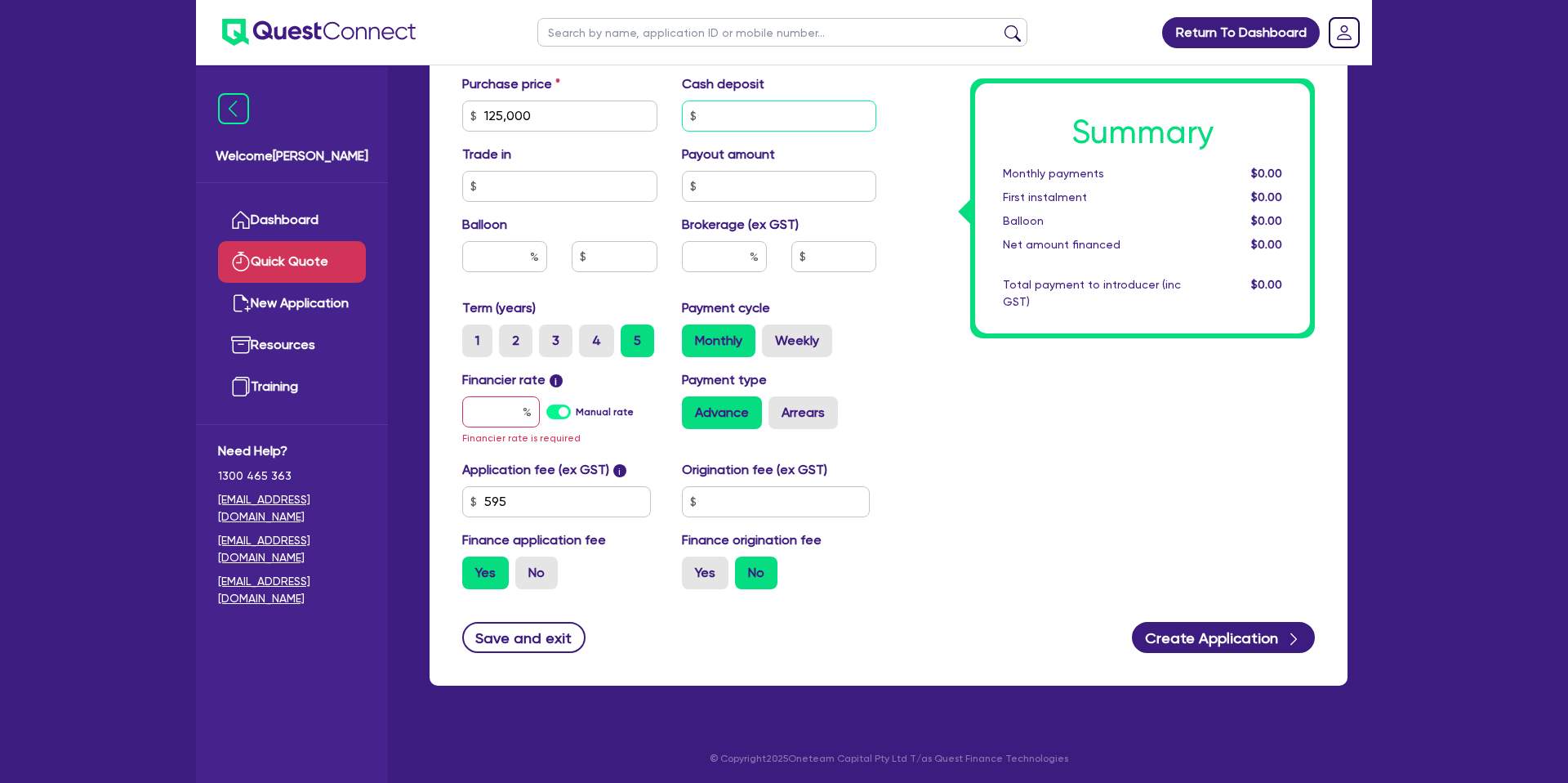
scroll to position [554, 0]
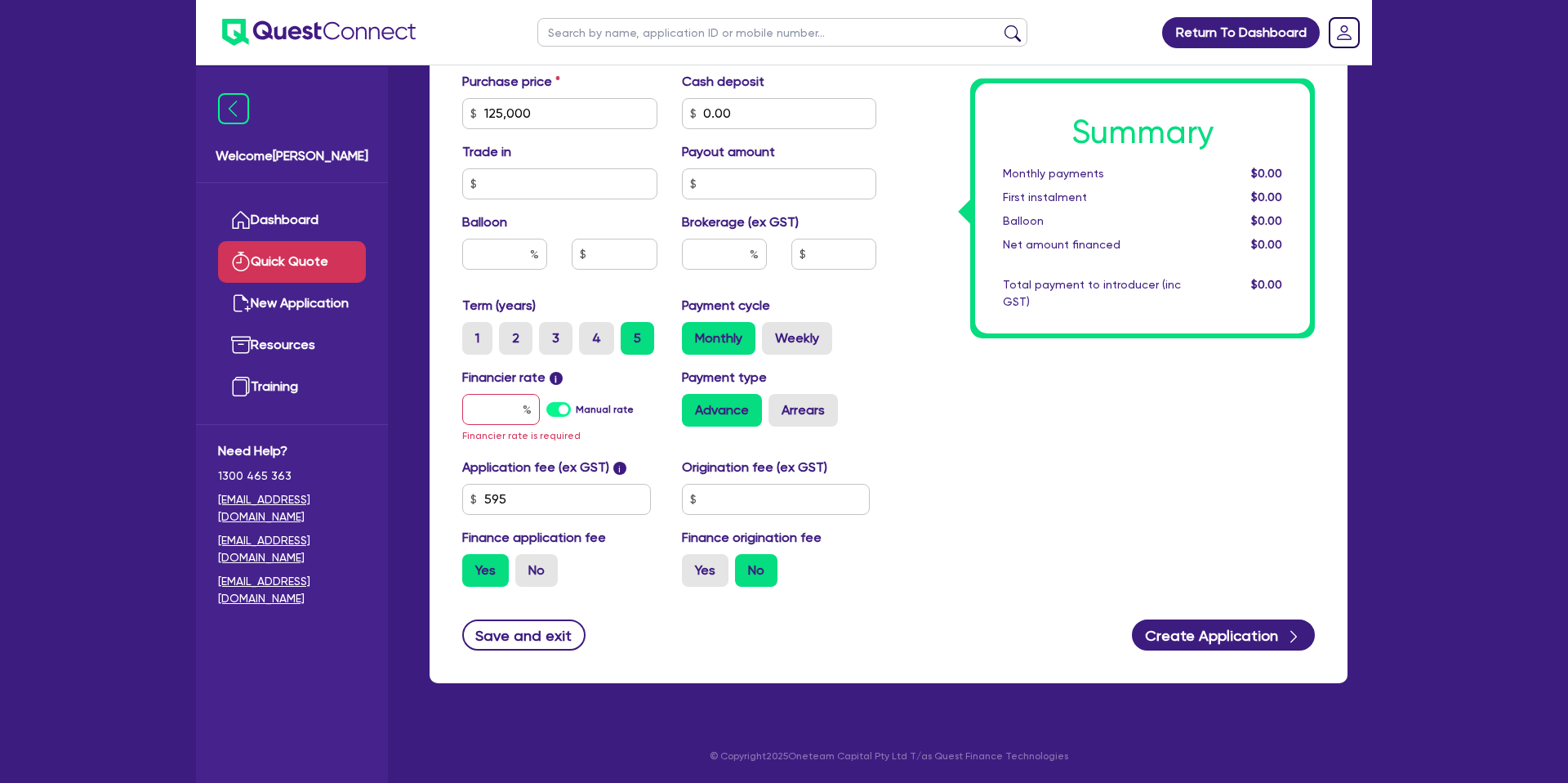
click at [971, 166] on div "Summary Monthly payments $0.00 First instalment $0.00 Balloon $0.00 Net amount …" at bounding box center [1143, 208] width 345 height 260
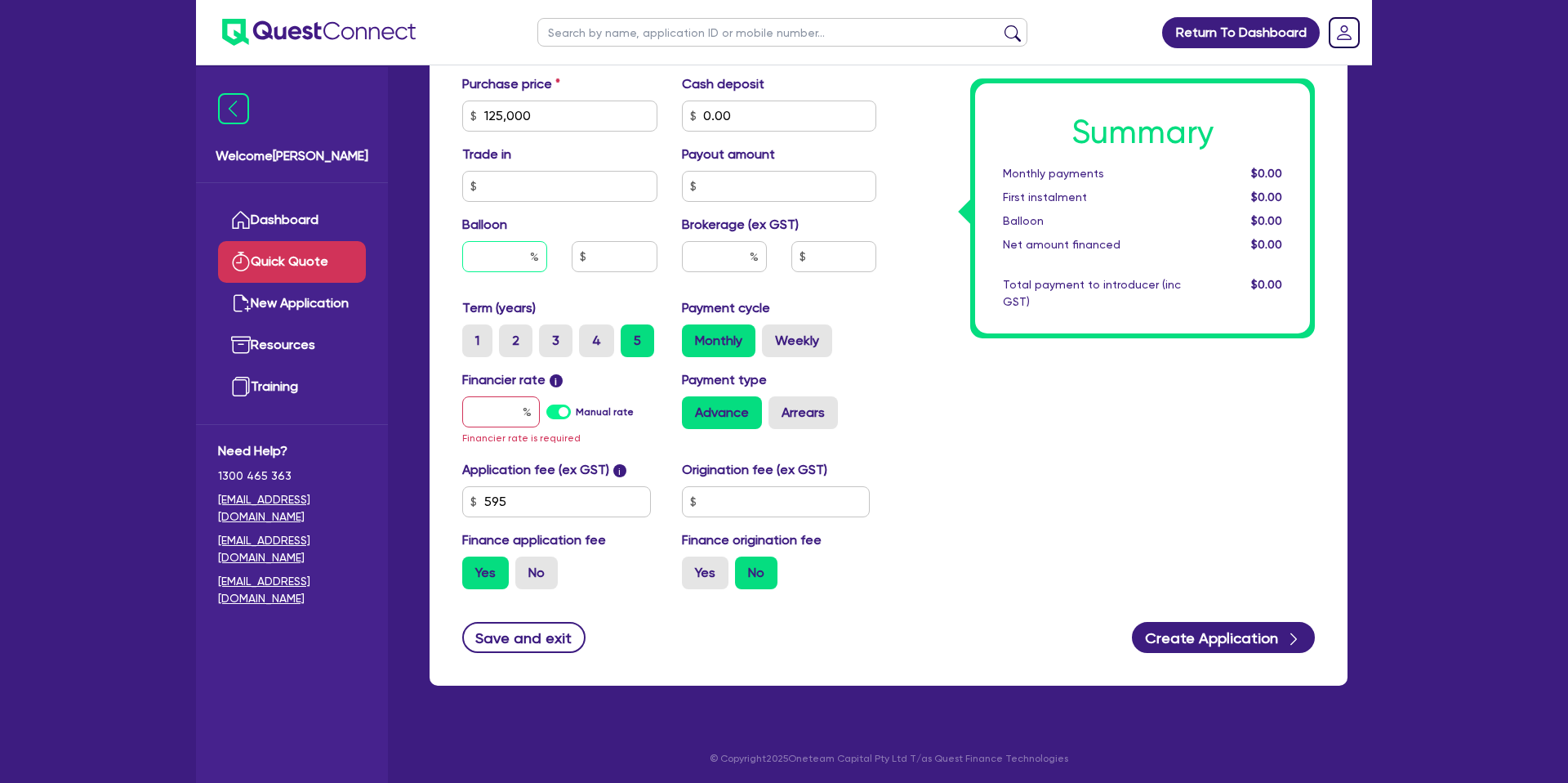
click at [522, 254] on input "text" at bounding box center [504, 256] width 85 height 31
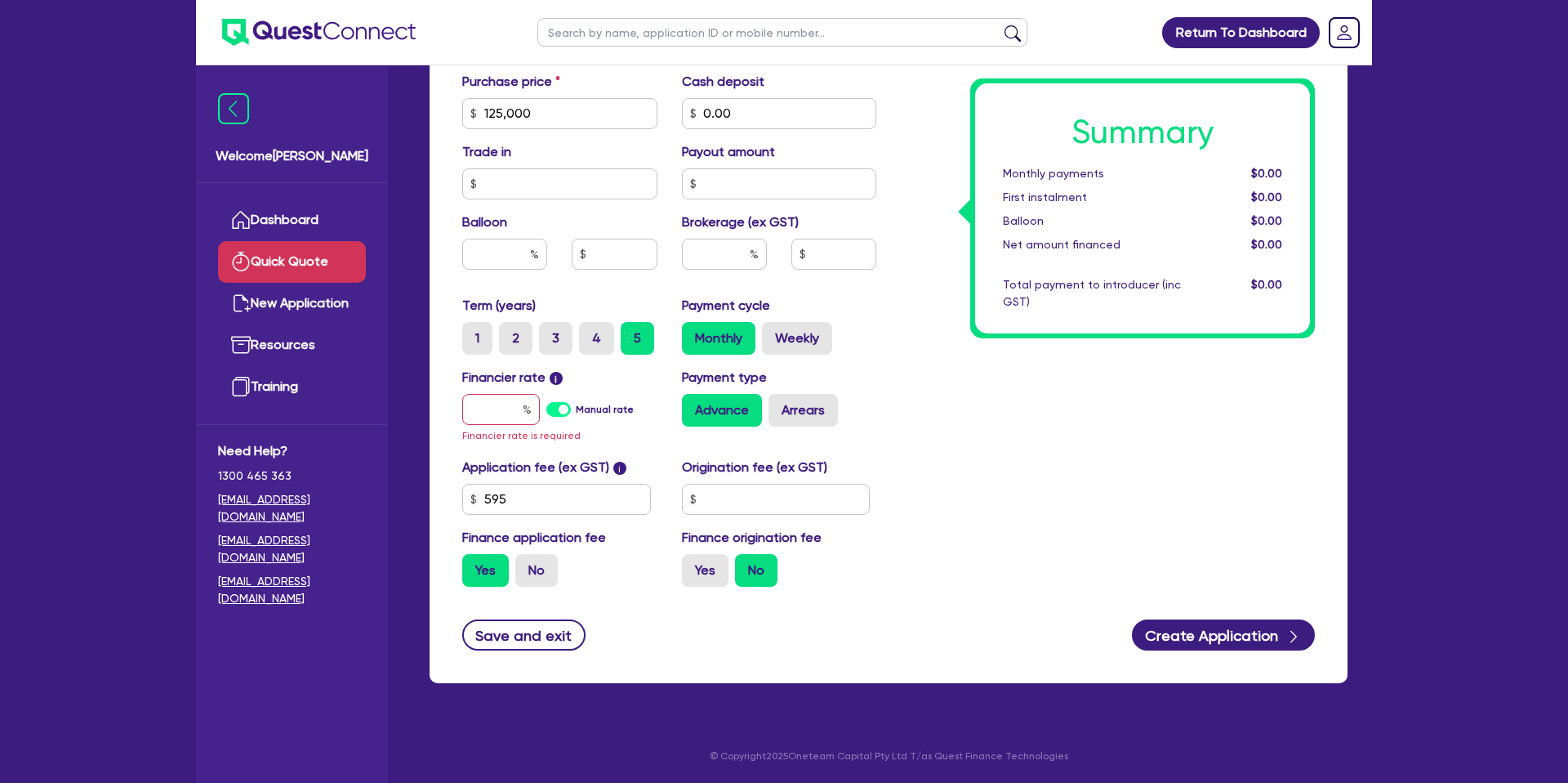
click at [915, 209] on div "Summary Monthly payments $0.00 First instalment $0.00 Balloon $0.00 Net amount …" at bounding box center [1108, 113] width 439 height 973
click at [528, 245] on input "text" at bounding box center [504, 254] width 85 height 31
click at [516, 404] on input "text" at bounding box center [500, 409] width 78 height 31
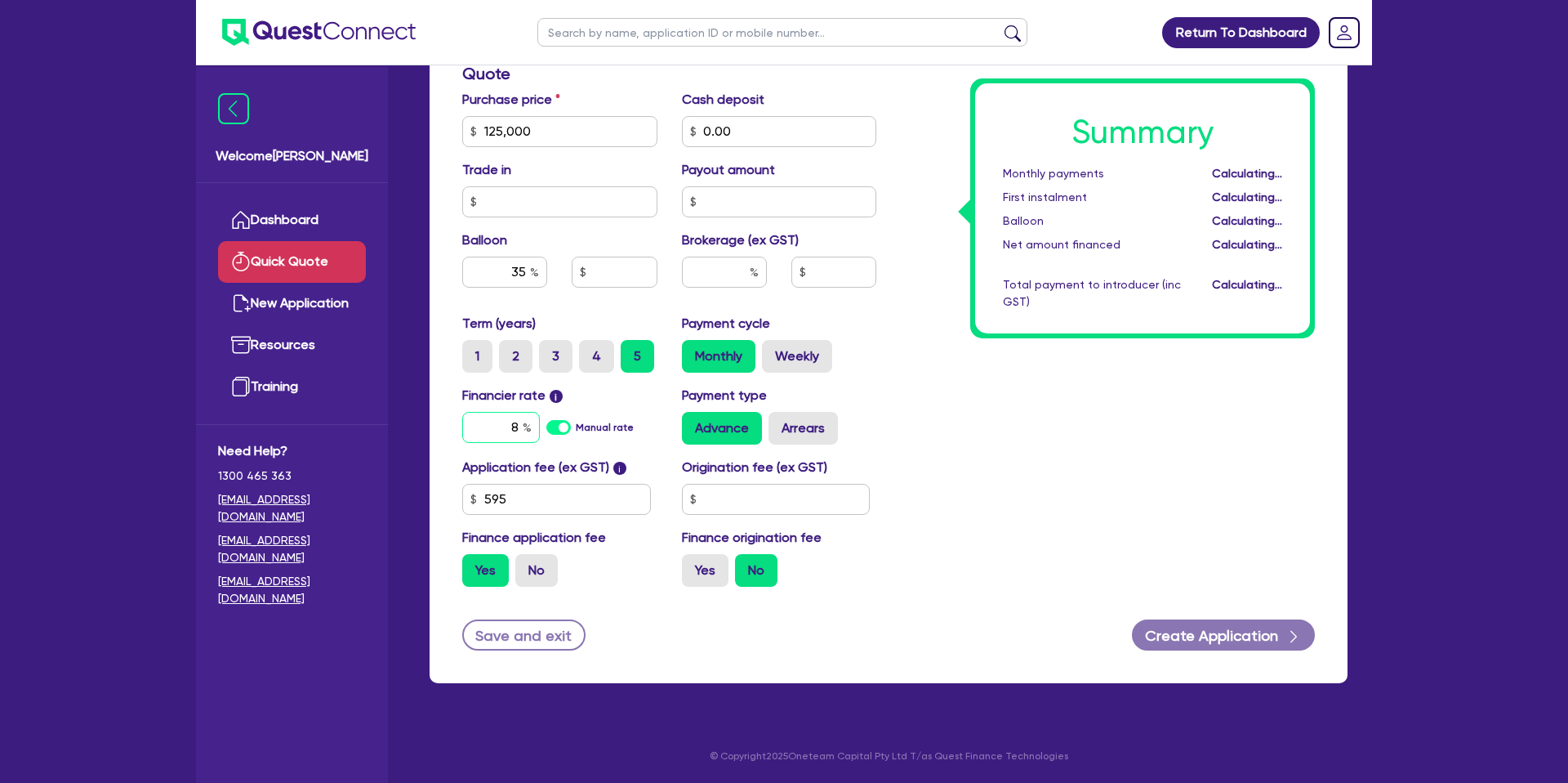
scroll to position [536, 0]
click at [737, 501] on input "text" at bounding box center [776, 499] width 189 height 31
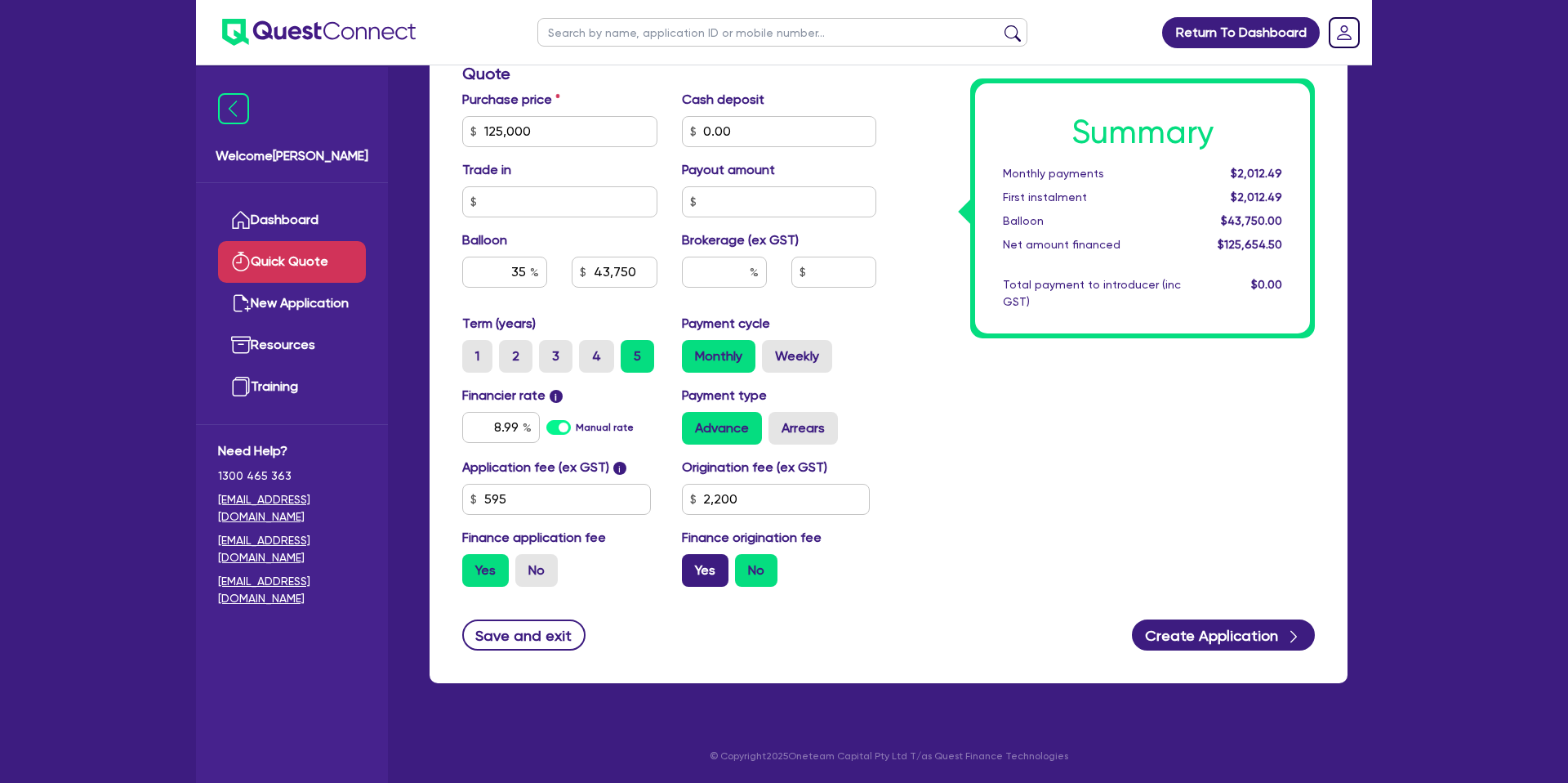
click at [715, 576] on label "Yes" at bounding box center [705, 570] width 47 height 32
click at [692, 564] on input "Yes" at bounding box center [687, 559] width 10 height 10
click at [517, 419] on input "8.99" at bounding box center [500, 427] width 78 height 31
click at [971, 420] on div "Summary Monthly payments $2,062.34 First instalment $2,062.34 Balloon $43,750.0…" at bounding box center [1108, 122] width 439 height 955
click at [799, 429] on label "Arrears" at bounding box center [802, 428] width 69 height 32
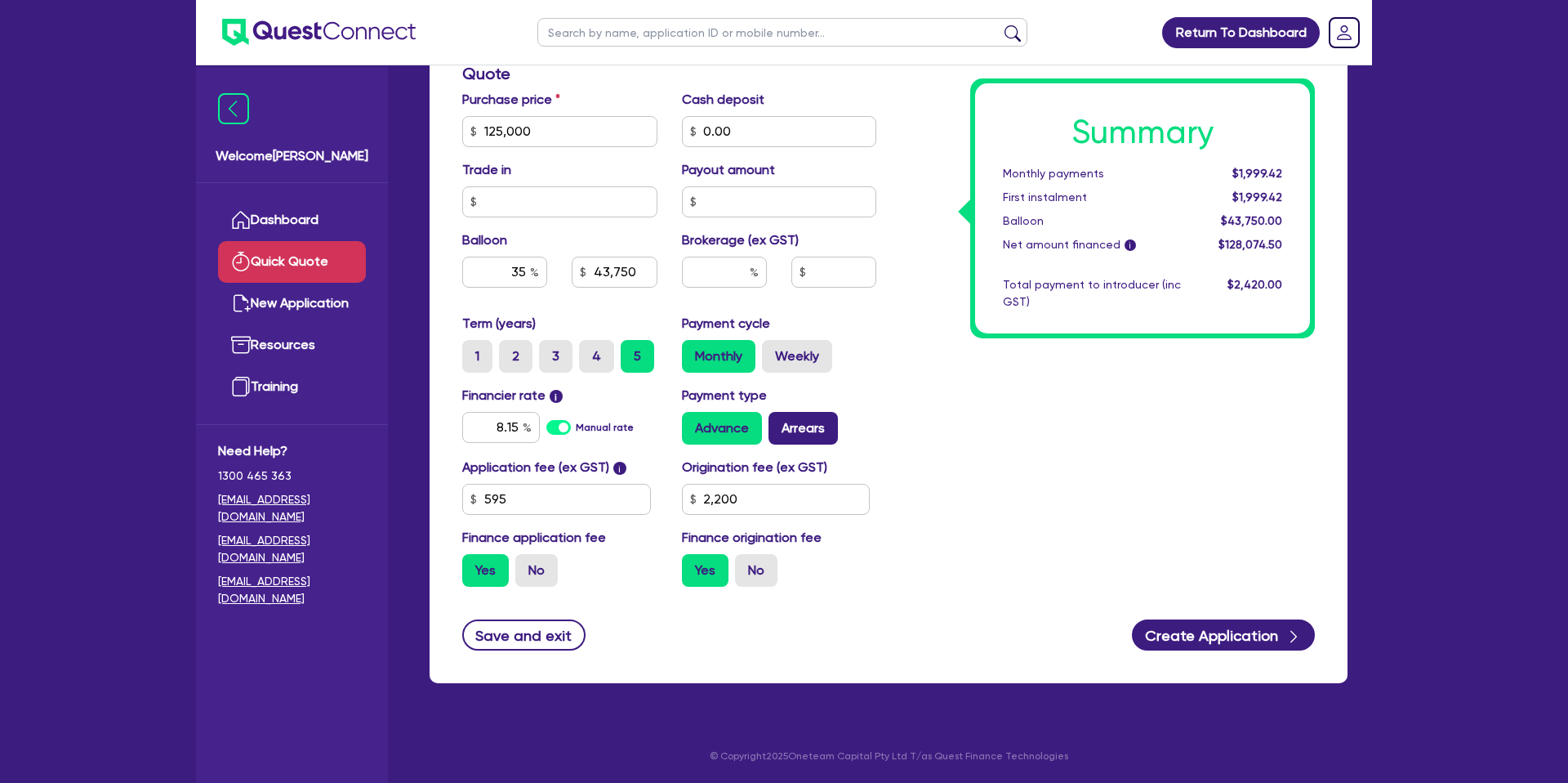
click at [779, 423] on input "Arrears" at bounding box center [773, 417] width 10 height 10
click at [811, 355] on label "Weekly" at bounding box center [797, 356] width 70 height 32
click at [772, 350] on input "Weekly" at bounding box center [767, 345] width 10 height 10
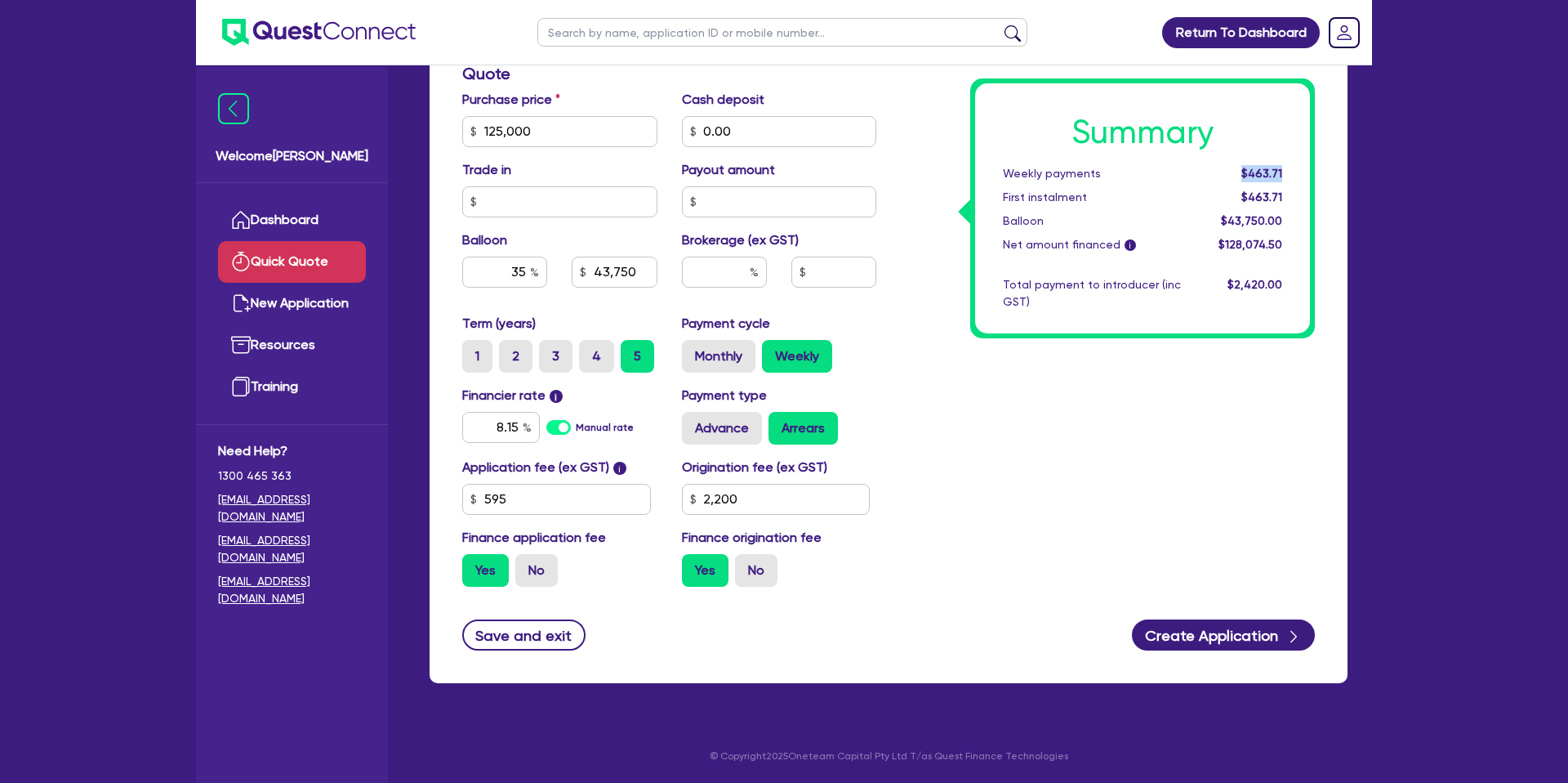
drag, startPoint x: 1243, startPoint y: 171, endPoint x: 1285, endPoint y: 172, distance: 42.0
click at [1285, 172] on div "$463.71" at bounding box center [1244, 173] width 102 height 17
drag, startPoint x: 1244, startPoint y: 171, endPoint x: 1295, endPoint y: 170, distance: 51.0
click at [1295, 170] on div "Summary Weekly payments $463.71 First instalment $463.71 Balloon $43,750.00 Net…" at bounding box center [1142, 208] width 335 height 250
click at [919, 235] on div "Summary Weekly payments $463.71 First instalment $463.71 Balloon $43,750.00 Net…" at bounding box center [1108, 122] width 439 height 955
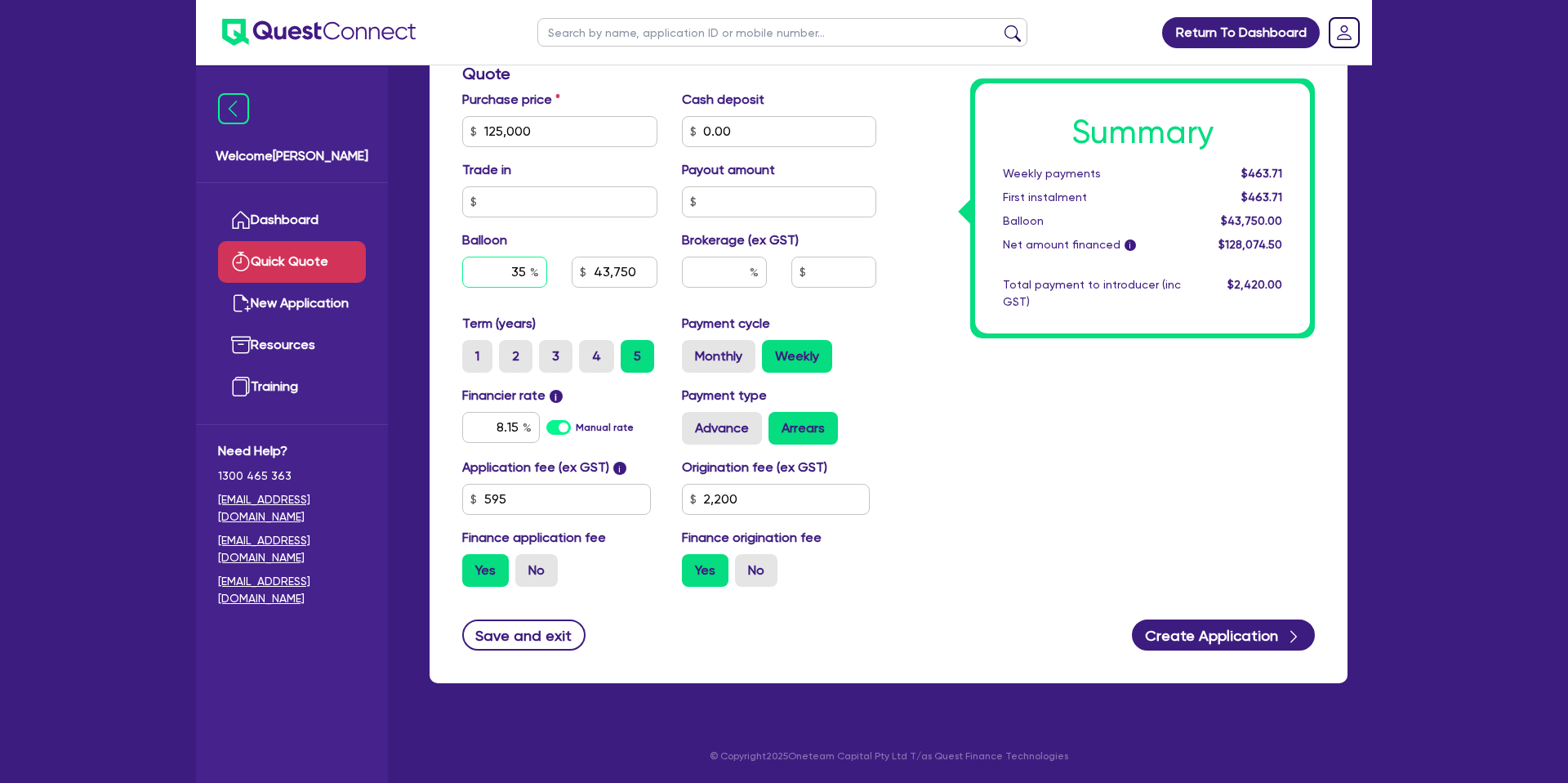
click at [524, 270] on input "35" at bounding box center [504, 272] width 85 height 31
click at [934, 317] on div "Summary Weekly payments $463.71 First instalment $463.71 Balloon $43,750.00 Net…" at bounding box center [1108, 122] width 439 height 955
click at [727, 362] on label "Monthly" at bounding box center [719, 356] width 73 height 32
click at [692, 350] on input "Monthly" at bounding box center [687, 345] width 10 height 10
drag, startPoint x: 1235, startPoint y: 172, endPoint x: 1307, endPoint y: 171, distance: 72.0
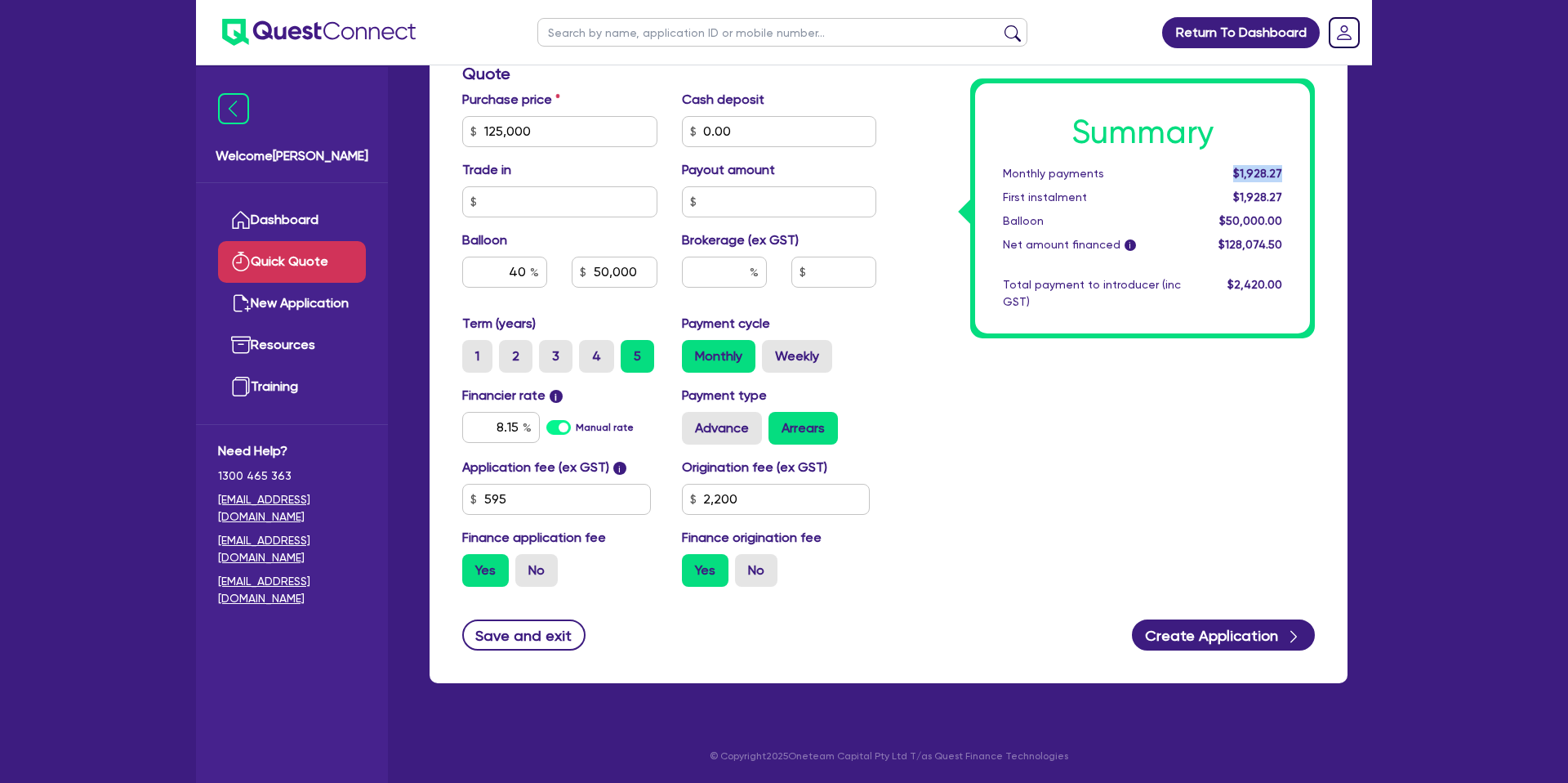
click at [1307, 171] on div "Summary Monthly payments $1,928.27 First instalment $1,928.27 Balloon $50,000.0…" at bounding box center [1142, 208] width 335 height 250
click at [876, 187] on div at bounding box center [779, 202] width 195 height 31
click at [892, 189] on div "Summary Monthly payments $1,928.27 First instalment $1,928.27 Balloon $50,000.0…" at bounding box center [1108, 122] width 439 height 955
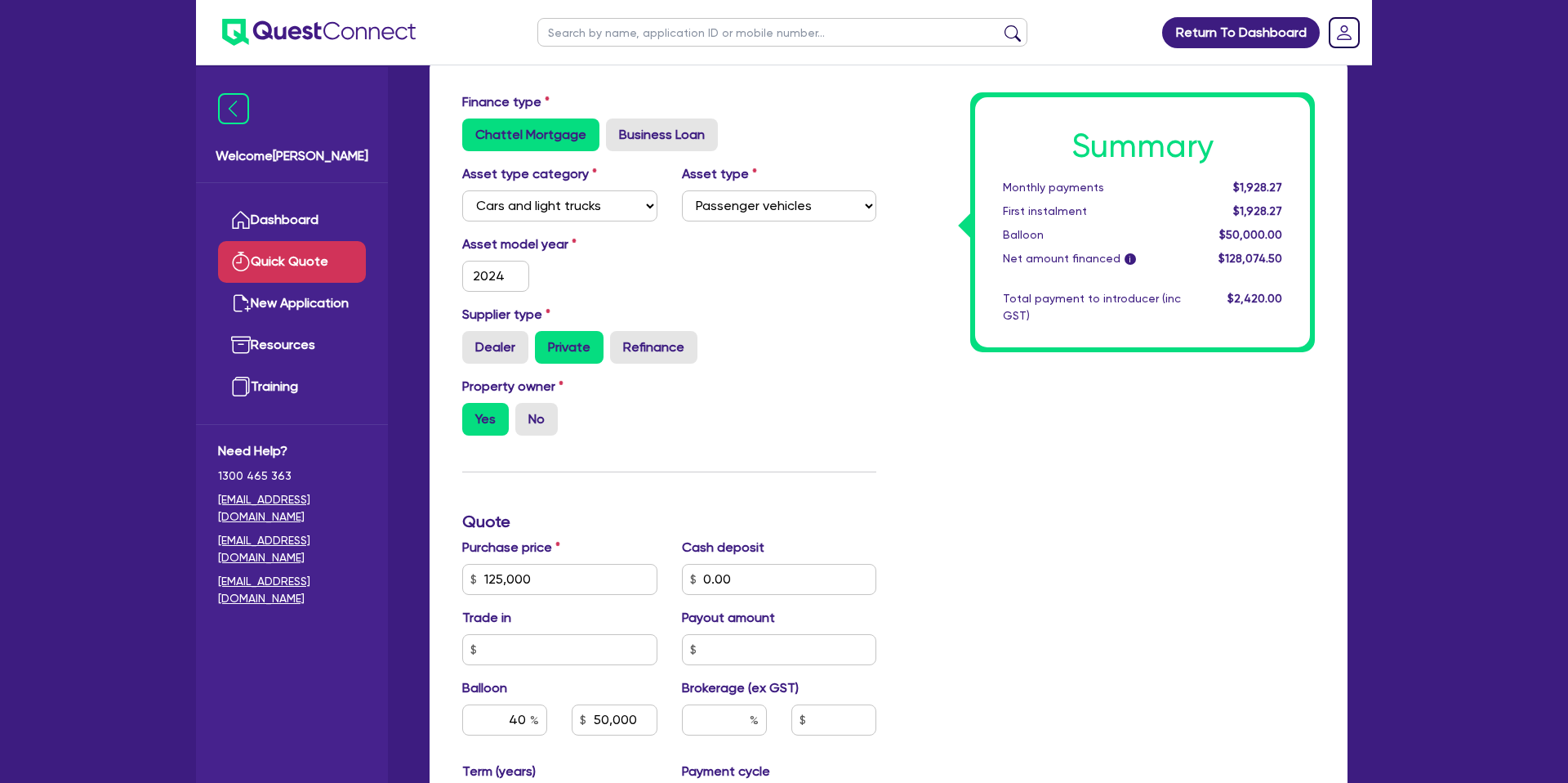
scroll to position [74, 0]
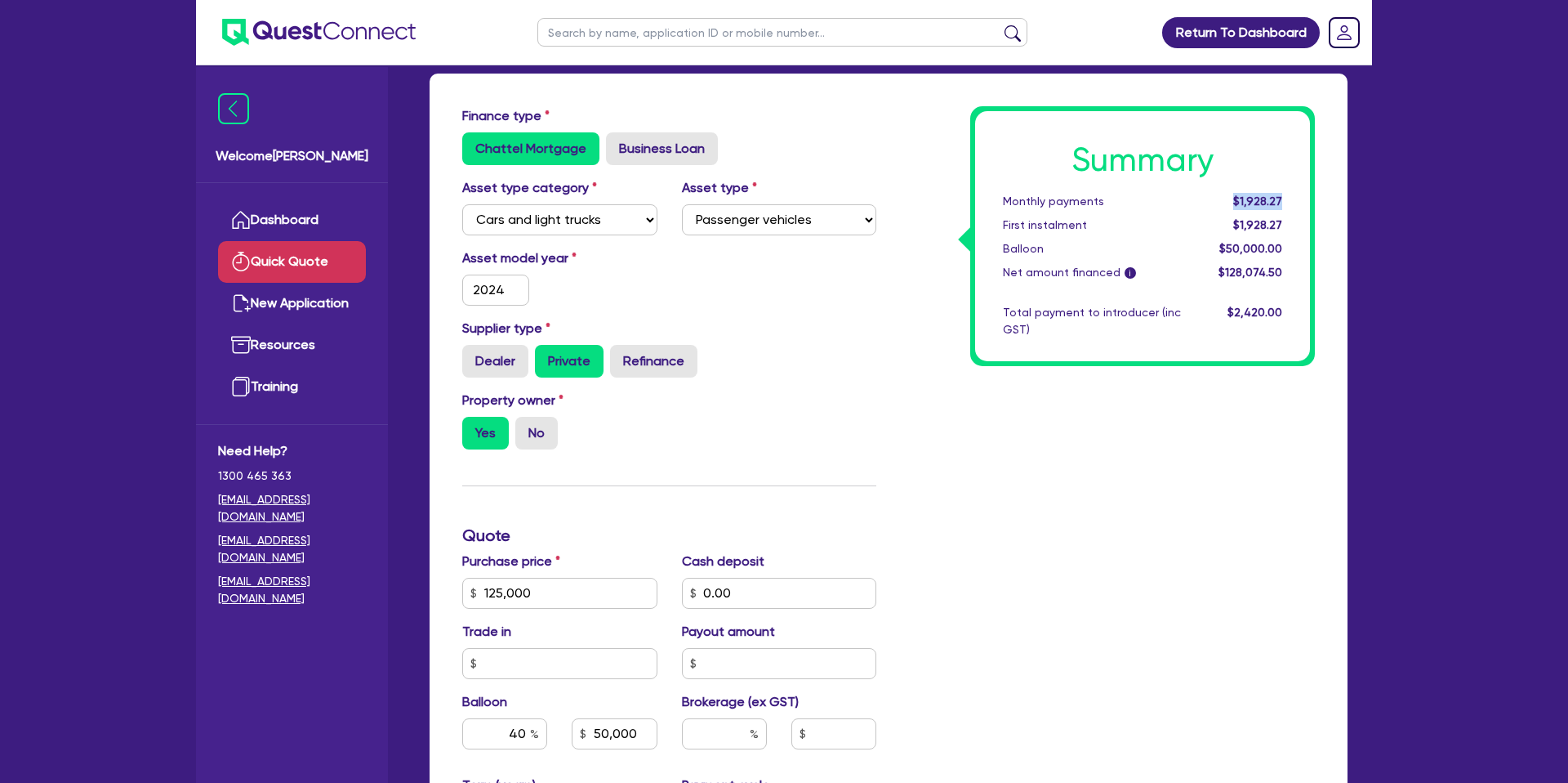
drag, startPoint x: 1239, startPoint y: 200, endPoint x: 1295, endPoint y: 202, distance: 56.0
click at [1295, 202] on div "Summary Monthly payments $1,928.27 First instalment $1,928.27 Balloon $50,000.0…" at bounding box center [1142, 236] width 335 height 250
click at [1289, 195] on div "$1,928.27" at bounding box center [1244, 202] width 102 height 17
drag, startPoint x: 1238, startPoint y: 200, endPoint x: 1288, endPoint y: 227, distance: 56.8
click at [1288, 227] on div "Summary Monthly payments $1,928.27 First instalment $1,928.27 Balloon $50,000.0…" at bounding box center [1142, 236] width 335 height 250
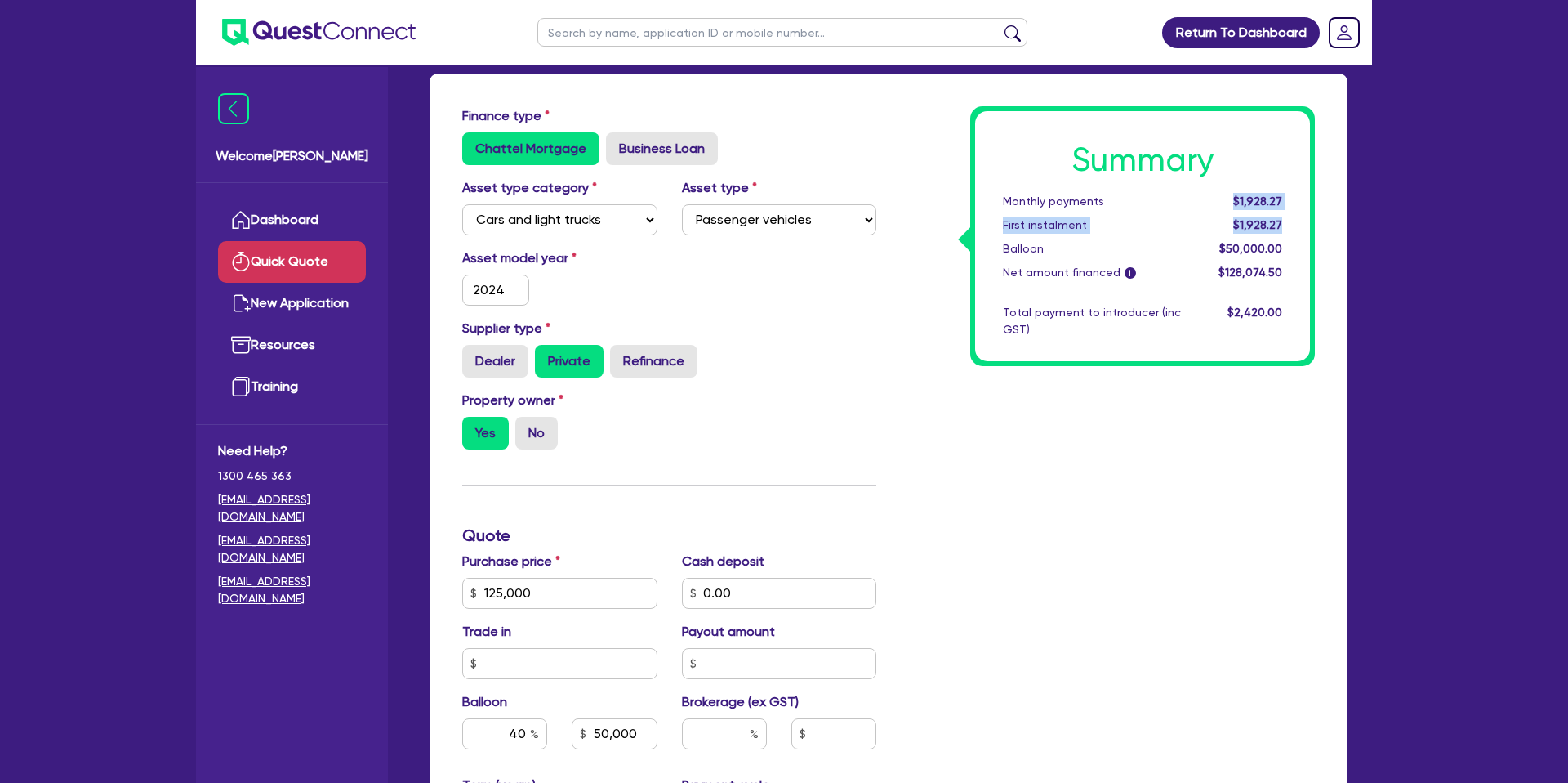
scroll to position [75, 0]
click at [1287, 225] on div "$1,928.27" at bounding box center [1244, 225] width 102 height 17
drag, startPoint x: 1239, startPoint y: 198, endPoint x: 1286, endPoint y: 226, distance: 54.7
click at [1286, 226] on div "Summary Monthly payments $1,928.27 First instalment $1,928.27 Balloon $50,000.0…" at bounding box center [1142, 235] width 335 height 250
click at [1256, 212] on div "Summary Monthly payments $1,928.27 First instalment $1,928.27 Balloon $50,000.0…" at bounding box center [1142, 235] width 335 height 250
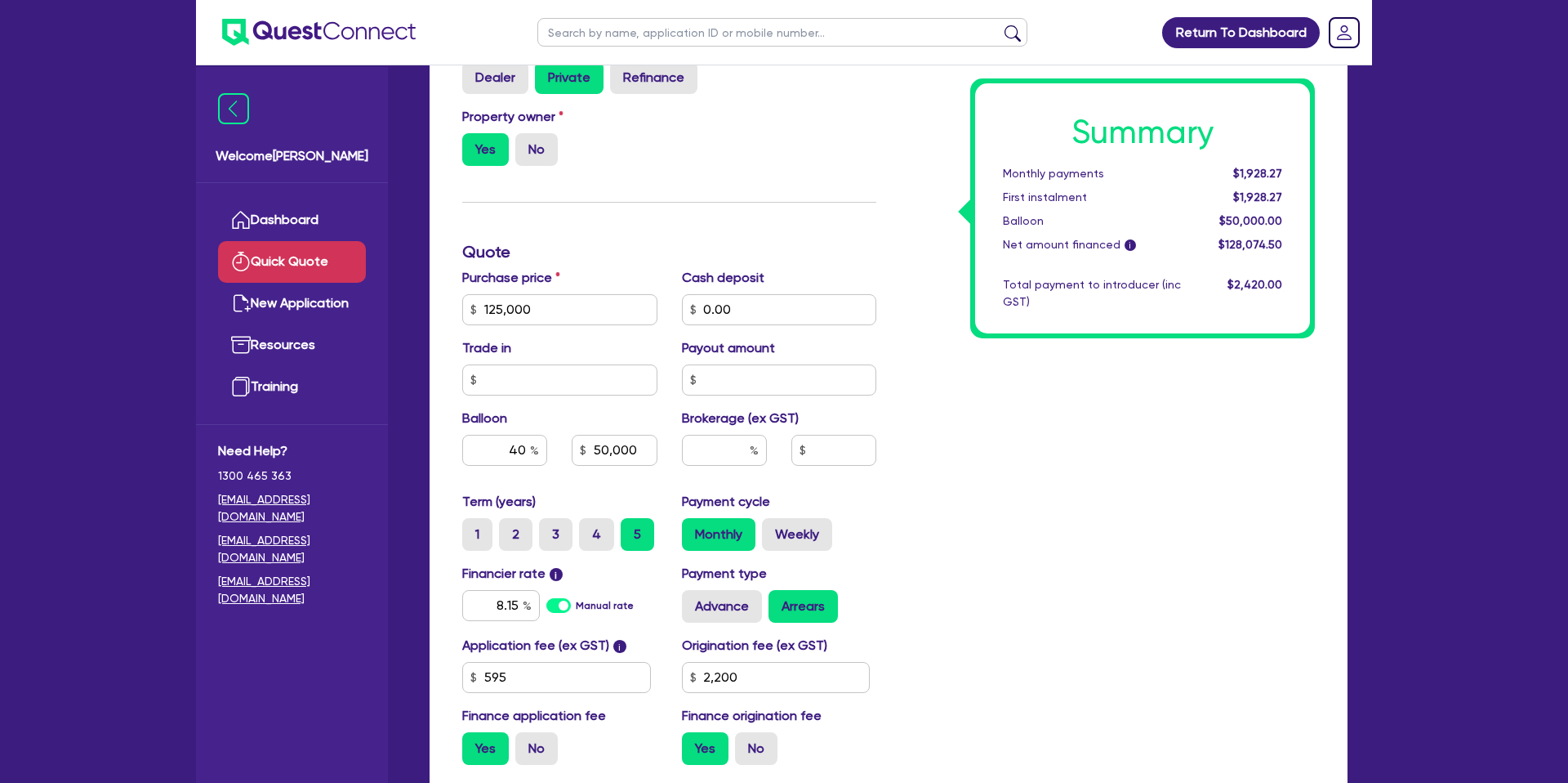
scroll to position [536, 0]
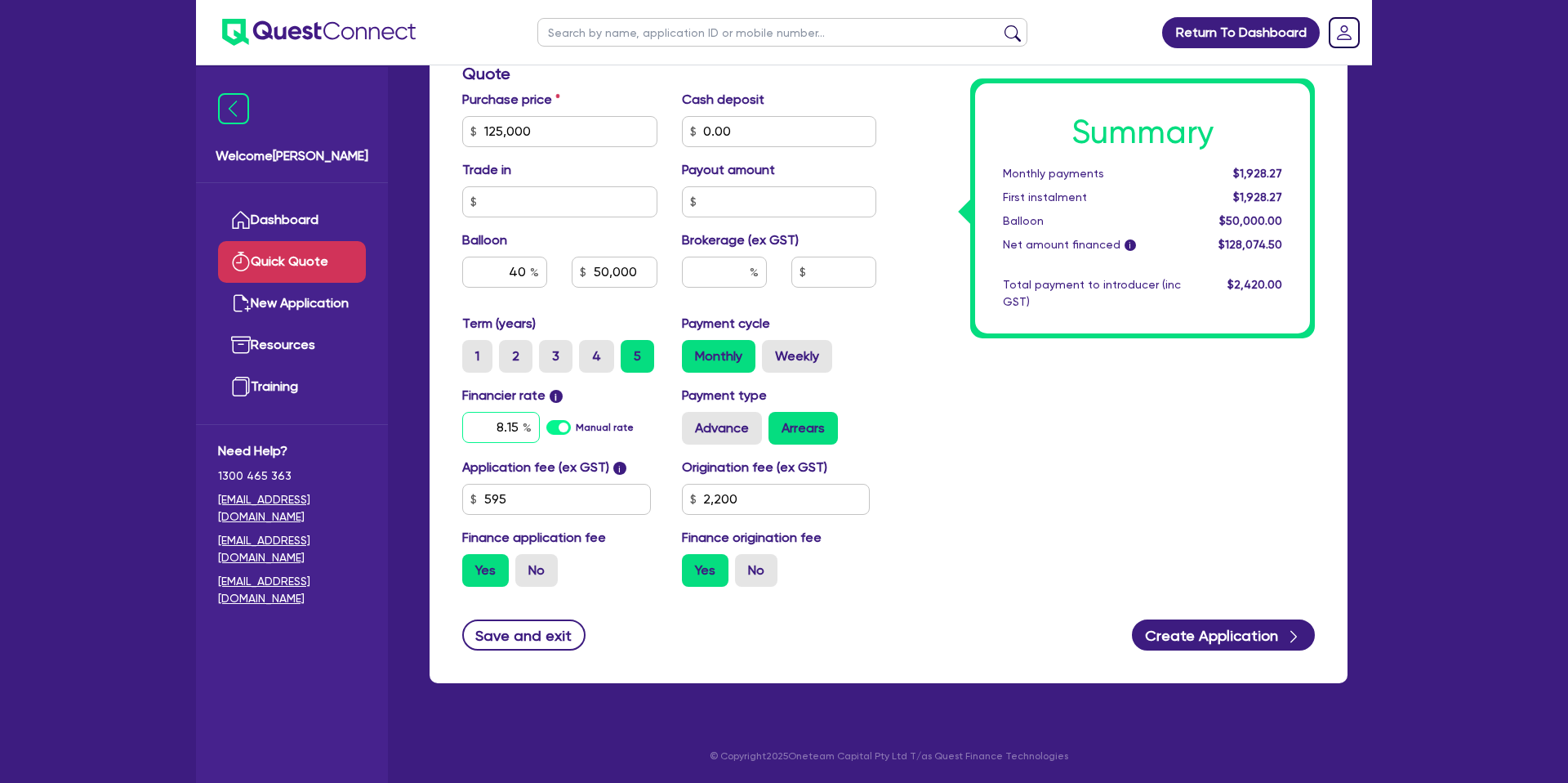
click at [515, 424] on input "8.15" at bounding box center [500, 427] width 78 height 31
click at [1130, 472] on div "Summary Monthly payments $1,928.27 First instalment $1,928.27 Balloon $50,000.0…" at bounding box center [1108, 122] width 439 height 955
click at [526, 268] on input "40" at bounding box center [504, 272] width 85 height 31
click at [1019, 394] on div "Summary Monthly payments $1,884.05 First instalment $1,884.05 Balloon $50,000.0…" at bounding box center [1108, 122] width 439 height 955
click at [1069, 523] on div "Summary Monthly payments $1,970.02 First instalment $1,970.02 Balloon $43,750.0…" at bounding box center [1108, 122] width 439 height 955
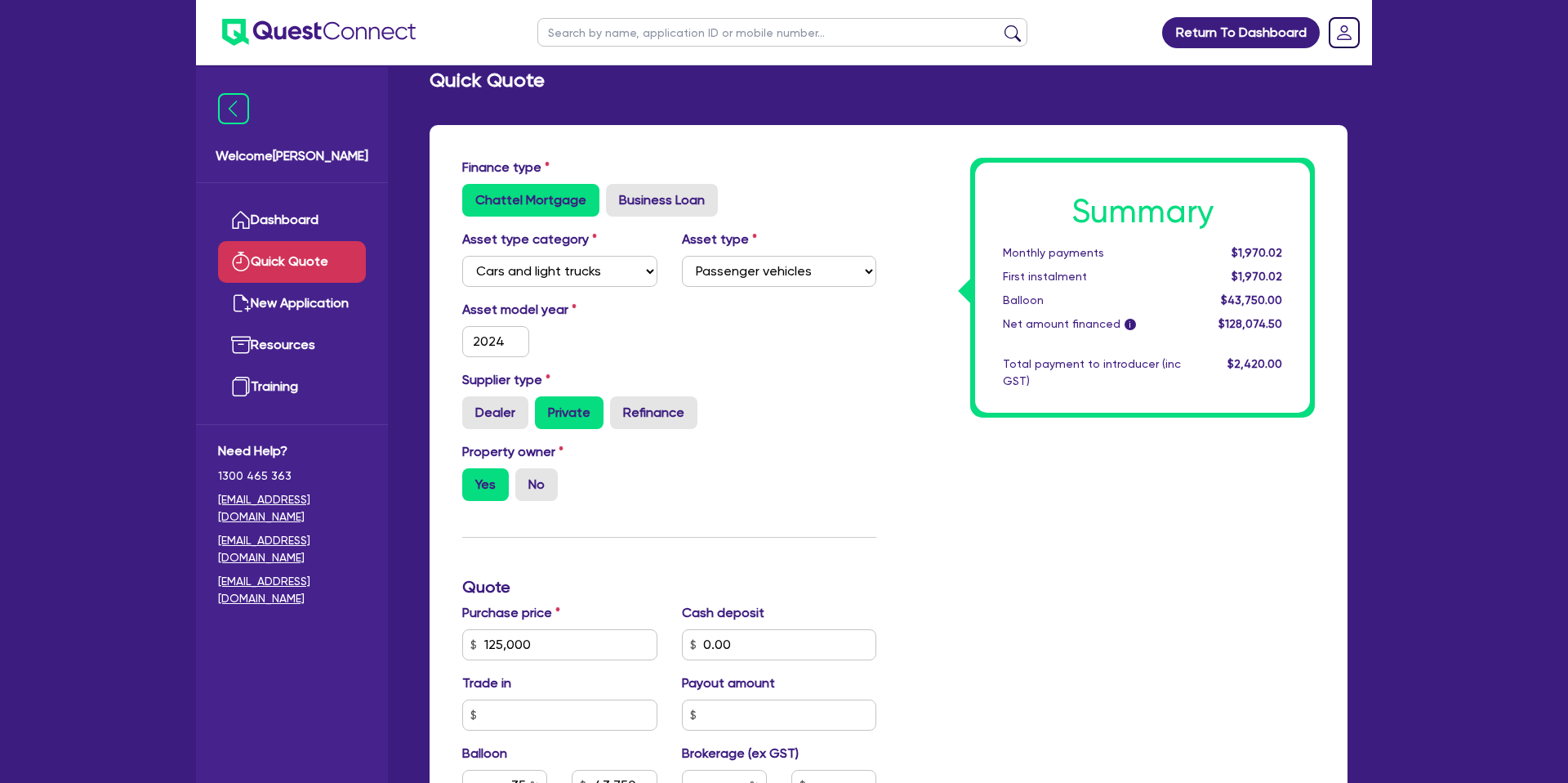
scroll to position [0, 0]
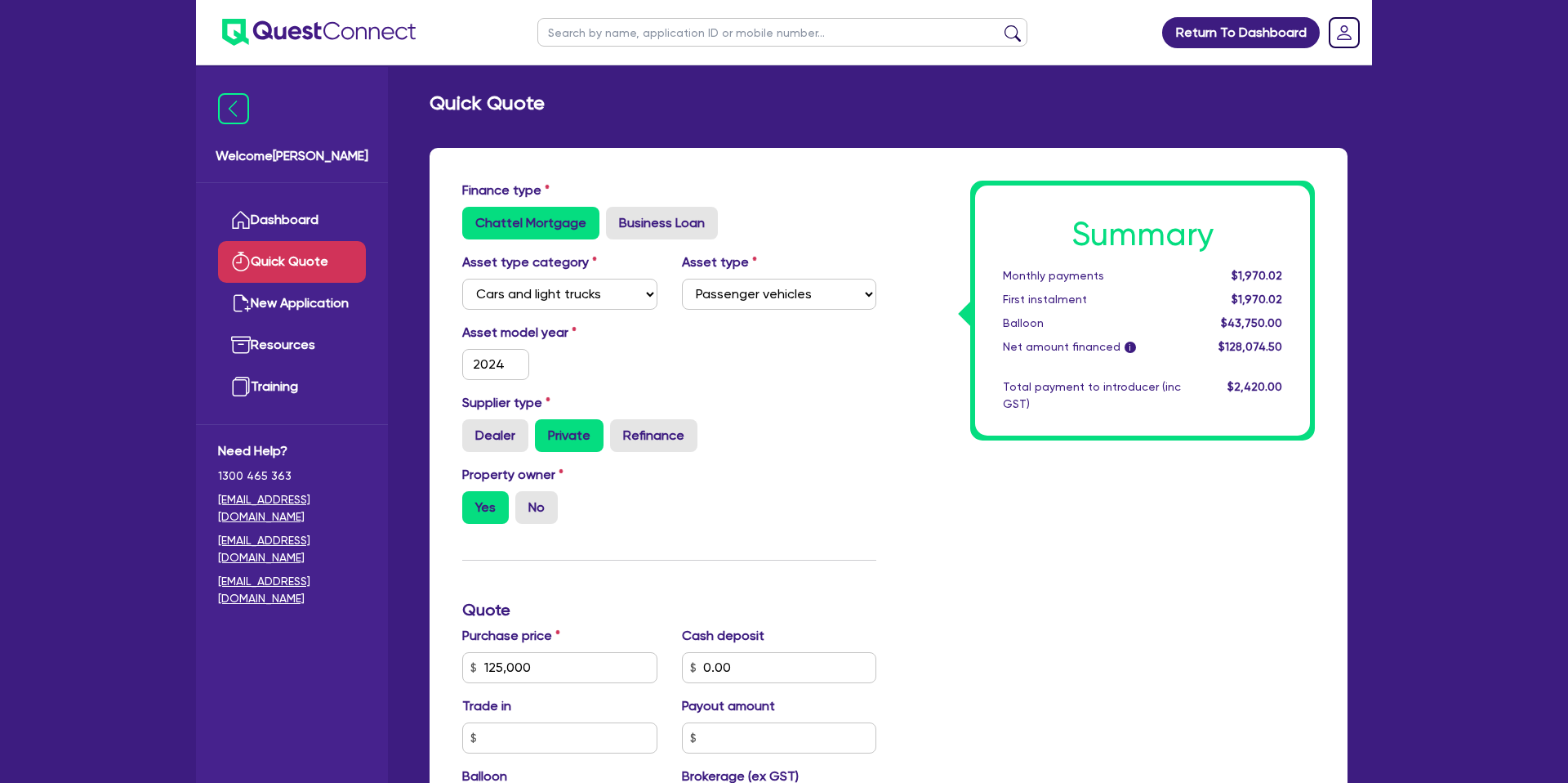
click at [906, 429] on div "Summary Monthly payments $1,970.02 First instalment $1,970.02 Balloon $43,750.0…" at bounding box center [1108, 657] width 439 height 955
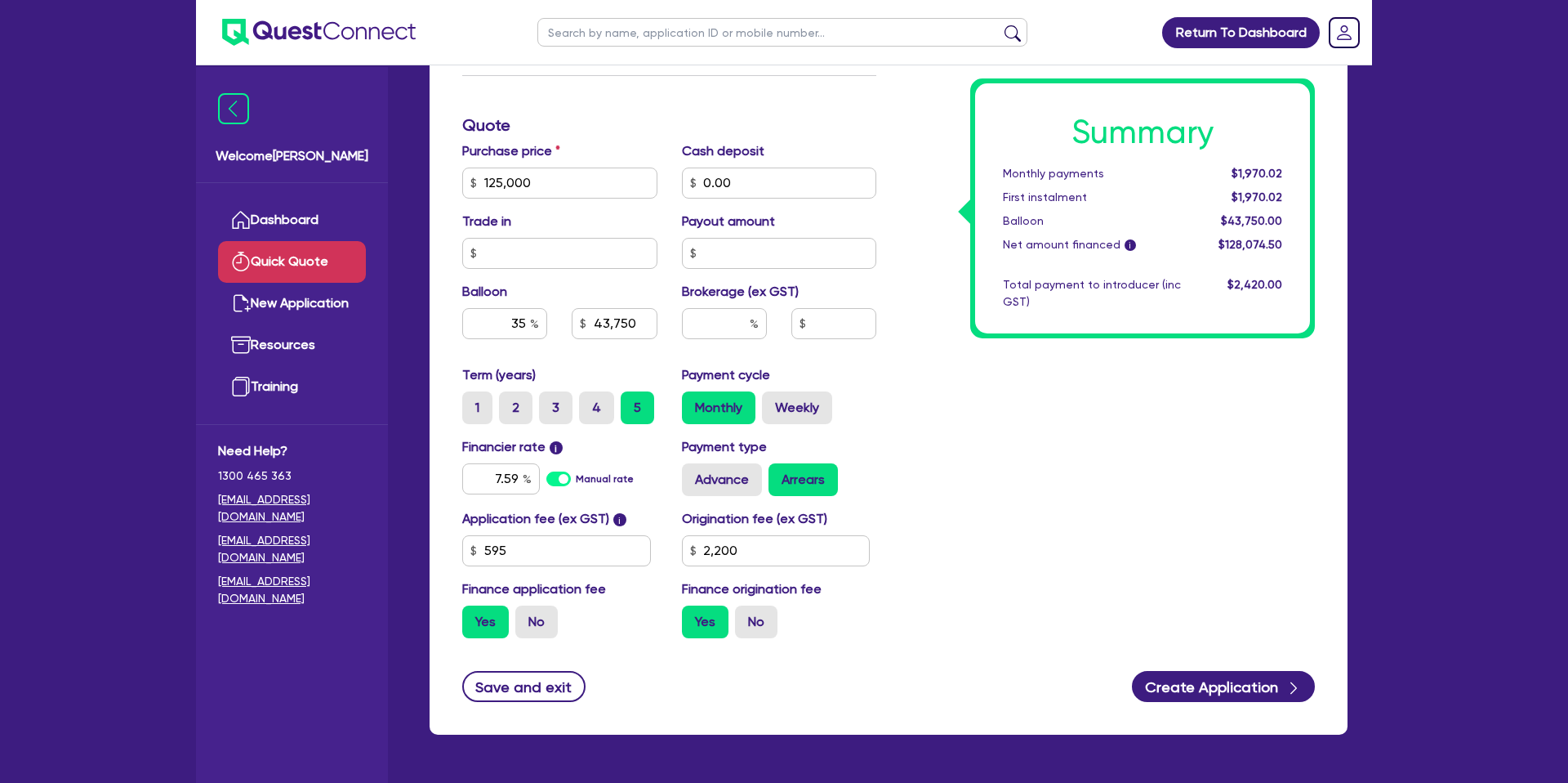
scroll to position [536, 0]
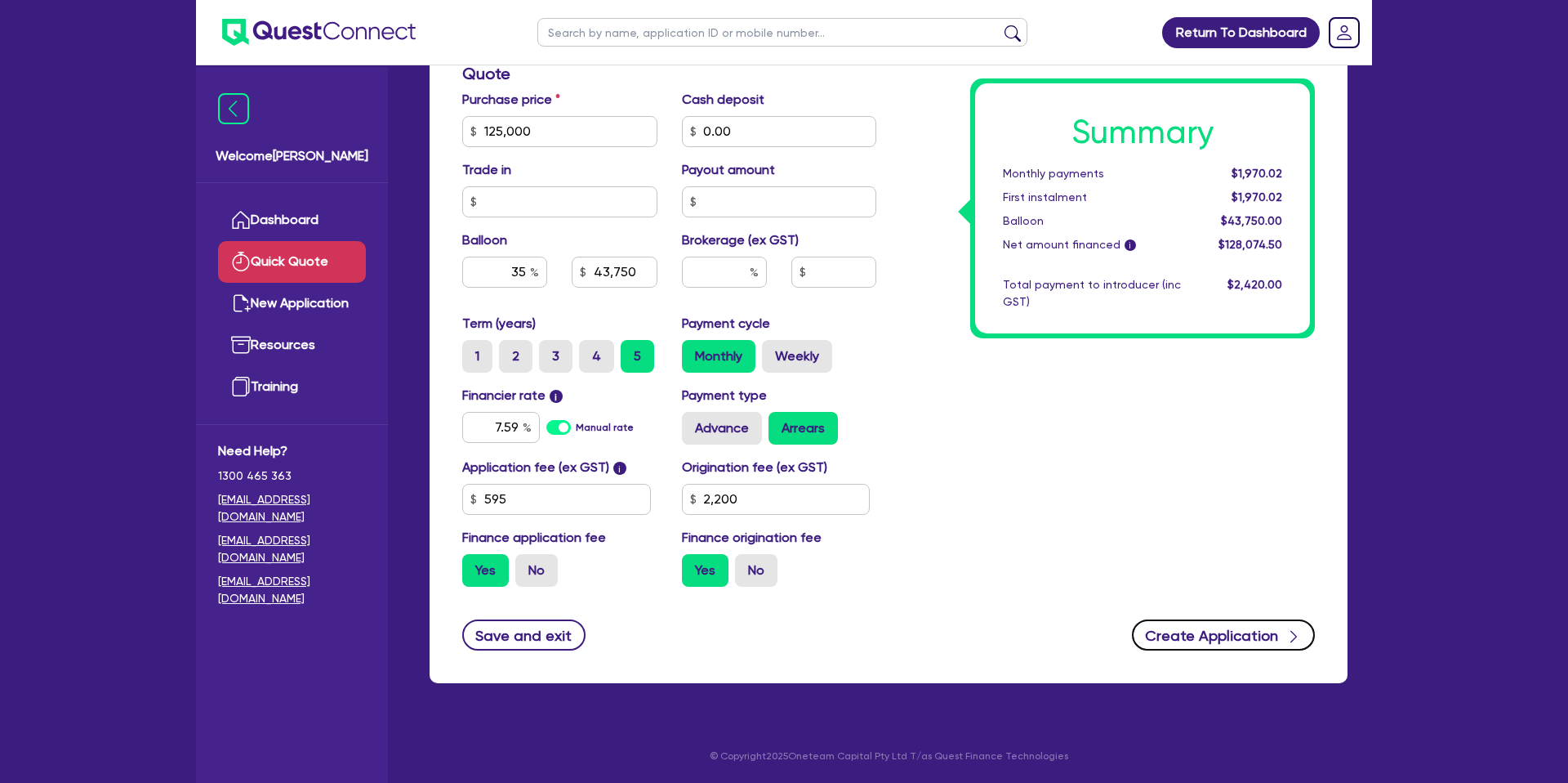
click at [1221, 637] on button "Create Application" at bounding box center [1223, 634] width 183 height 31
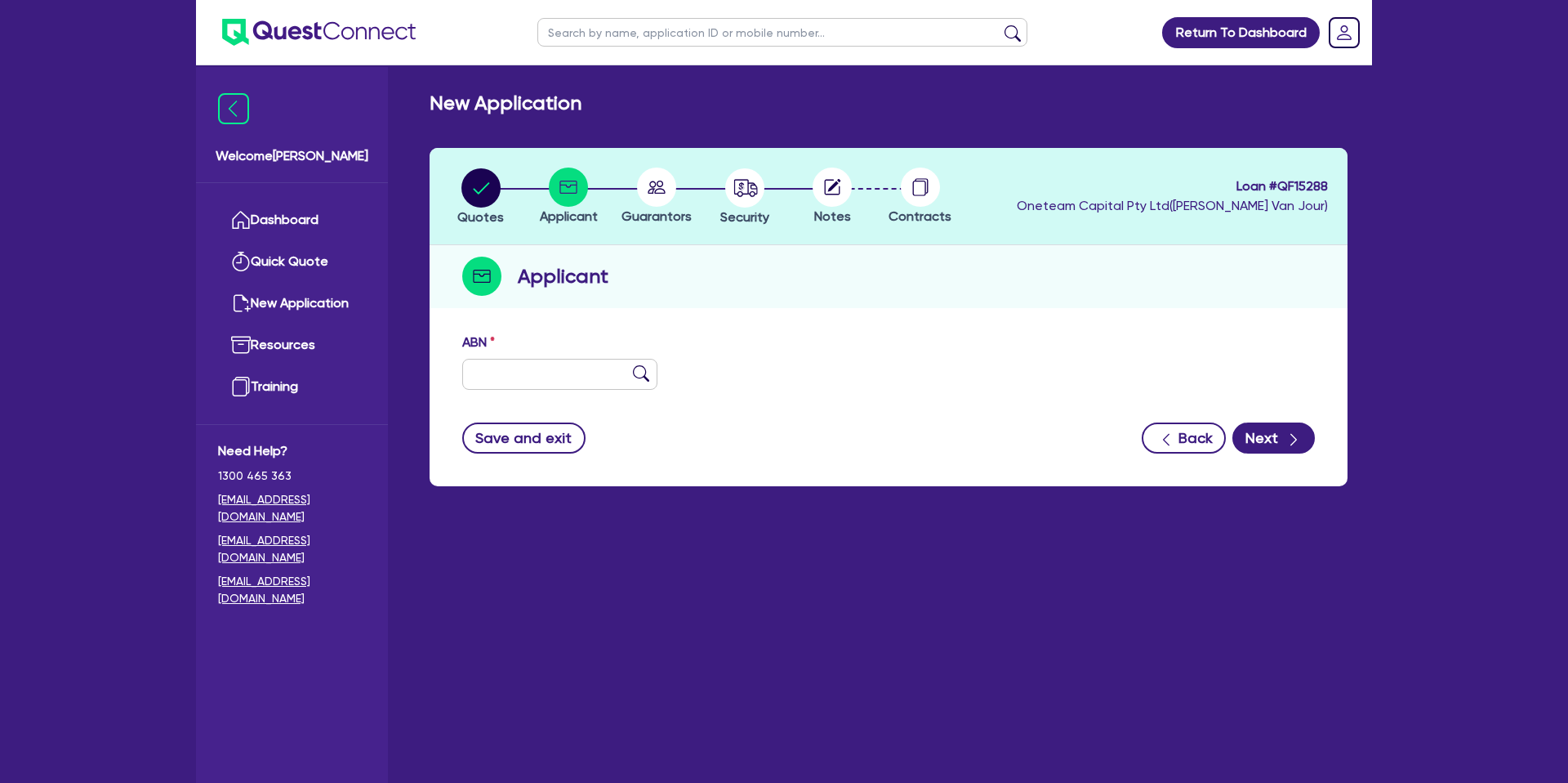
click at [554, 354] on div "ABN" at bounding box center [559, 360] width 219 height 57
click at [548, 371] on input "text" at bounding box center [559, 374] width 195 height 31
click at [940, 313] on div "Quotes Applicant Guarantors Security Notes Contracts Loan # QF15288 Oneteam Cap…" at bounding box center [888, 317] width 918 height 338
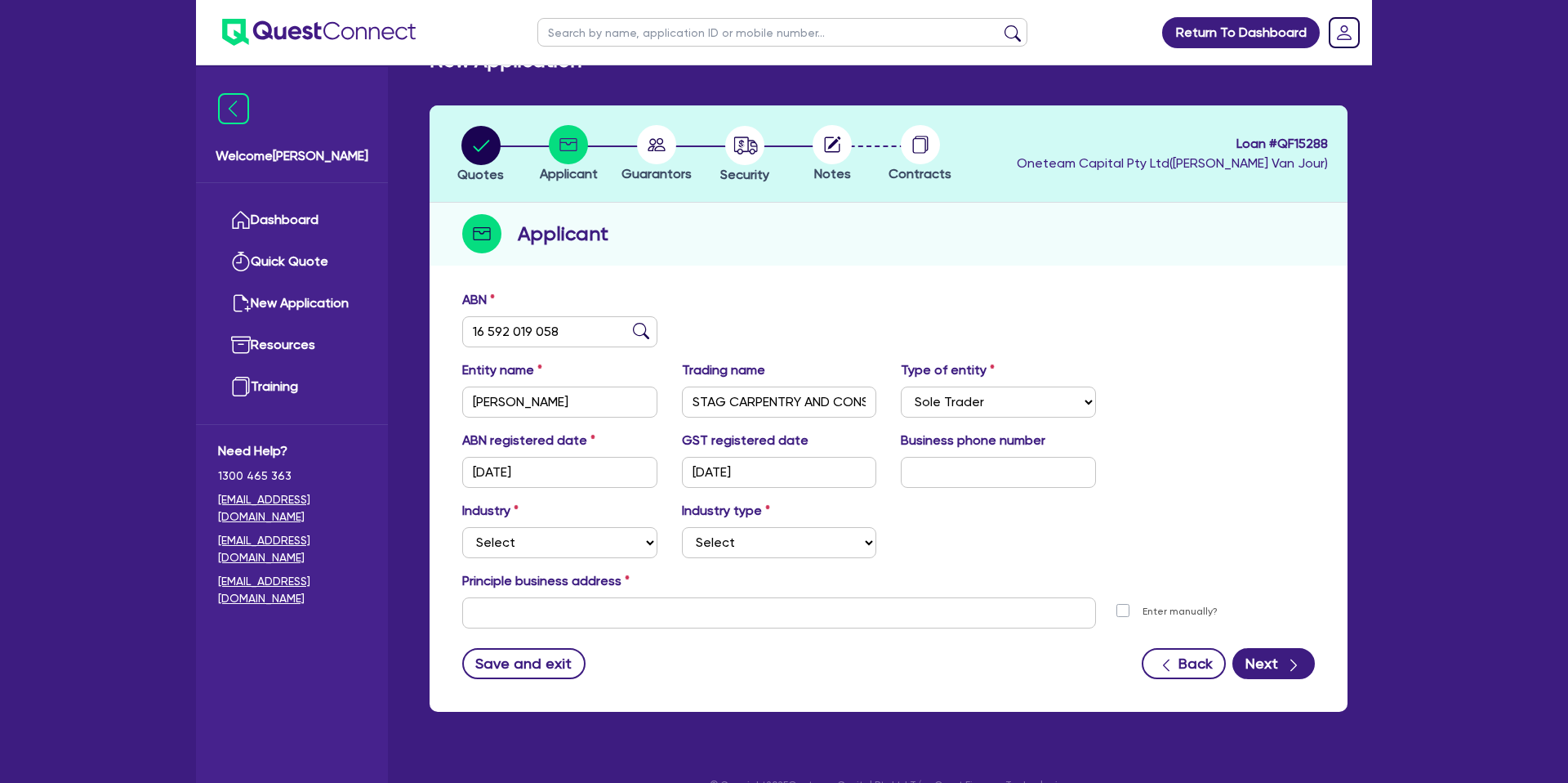
scroll to position [71, 0]
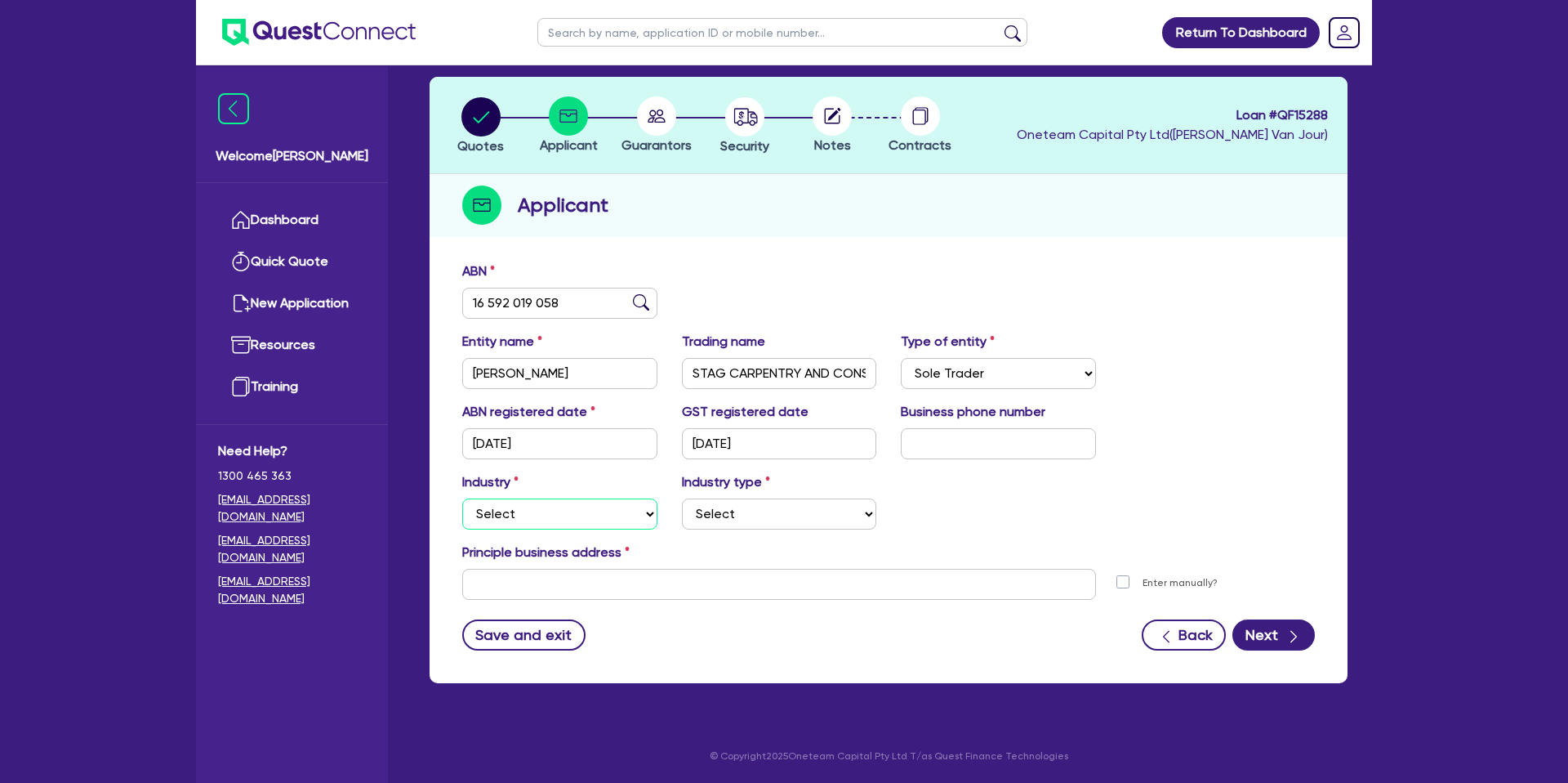
click at [570, 511] on select "Select Accomodation & Food Services Administrative & Support Services Agricultu…" at bounding box center [559, 514] width 195 height 31
click at [462, 499] on select "Select Accomodation & Food Services Administrative & Support Services Agricultu…" at bounding box center [559, 514] width 195 height 31
click at [732, 515] on select "Select Trades People Providing Services Direct to Consumers Trades People Provi…" at bounding box center [779, 514] width 195 height 31
click at [682, 499] on select "Select Trades People Providing Services Direct to Consumers Trades People Provi…" at bounding box center [779, 514] width 195 height 31
click at [726, 366] on input "STAG CARPENTRY AND CONSTRUCTION" at bounding box center [779, 373] width 195 height 31
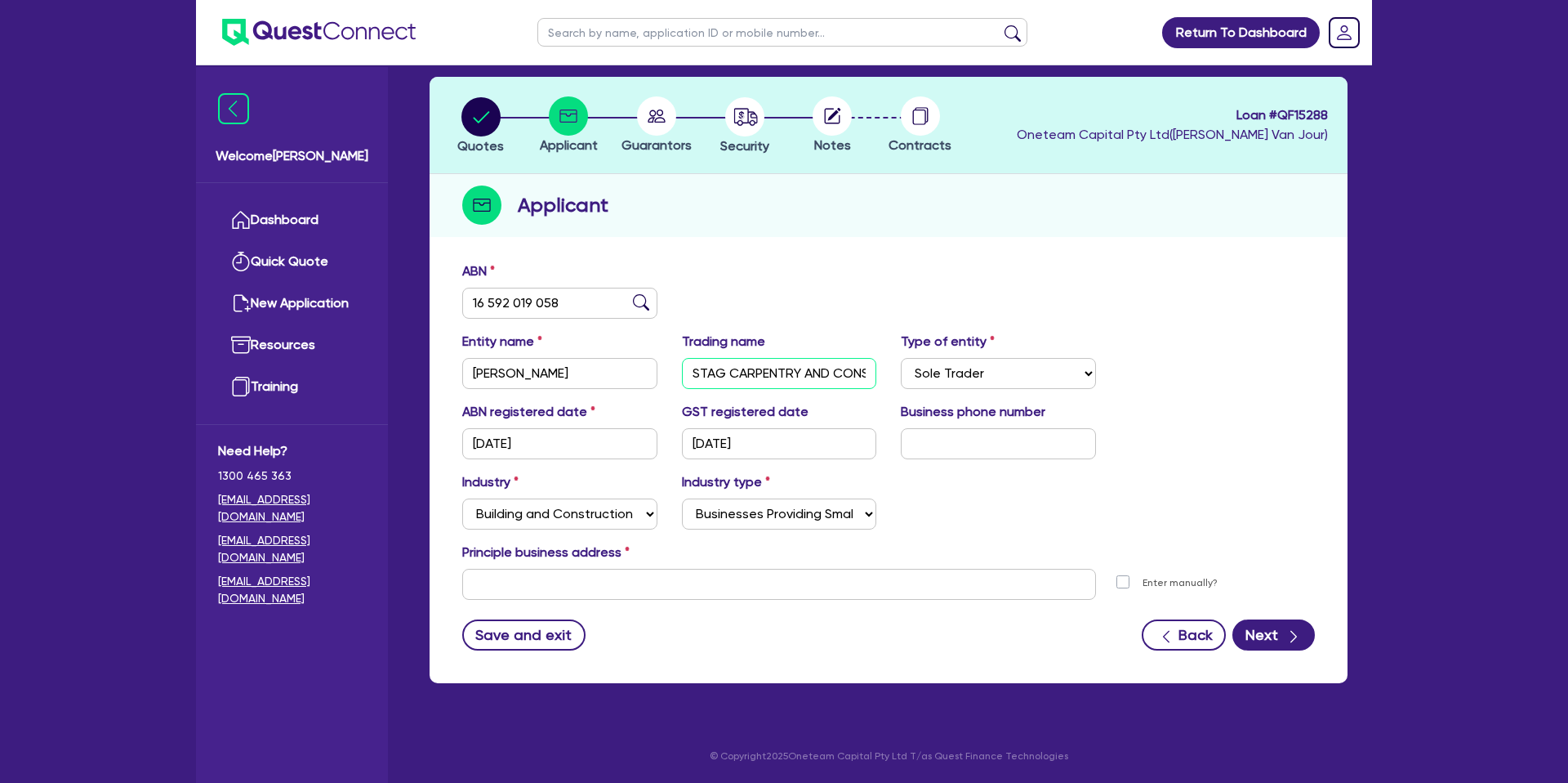
click at [726, 366] on input "STAG CARPENTRY AND CONSTRUCTION" at bounding box center [779, 373] width 195 height 31
click at [571, 585] on input "text" at bounding box center [778, 584] width 633 height 31
click at [511, 583] on input "text" at bounding box center [778, 584] width 633 height 31
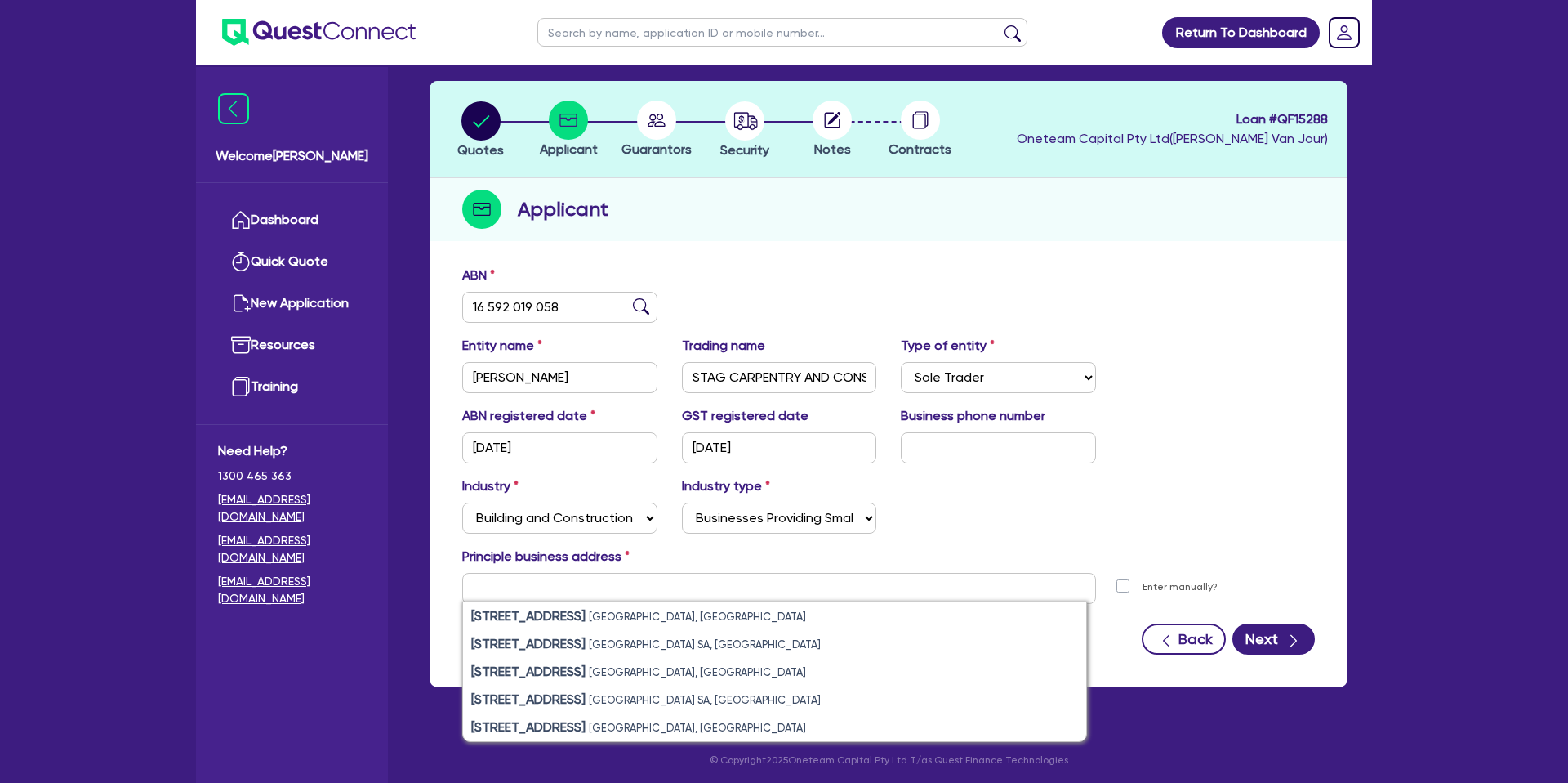
scroll to position [66, 0]
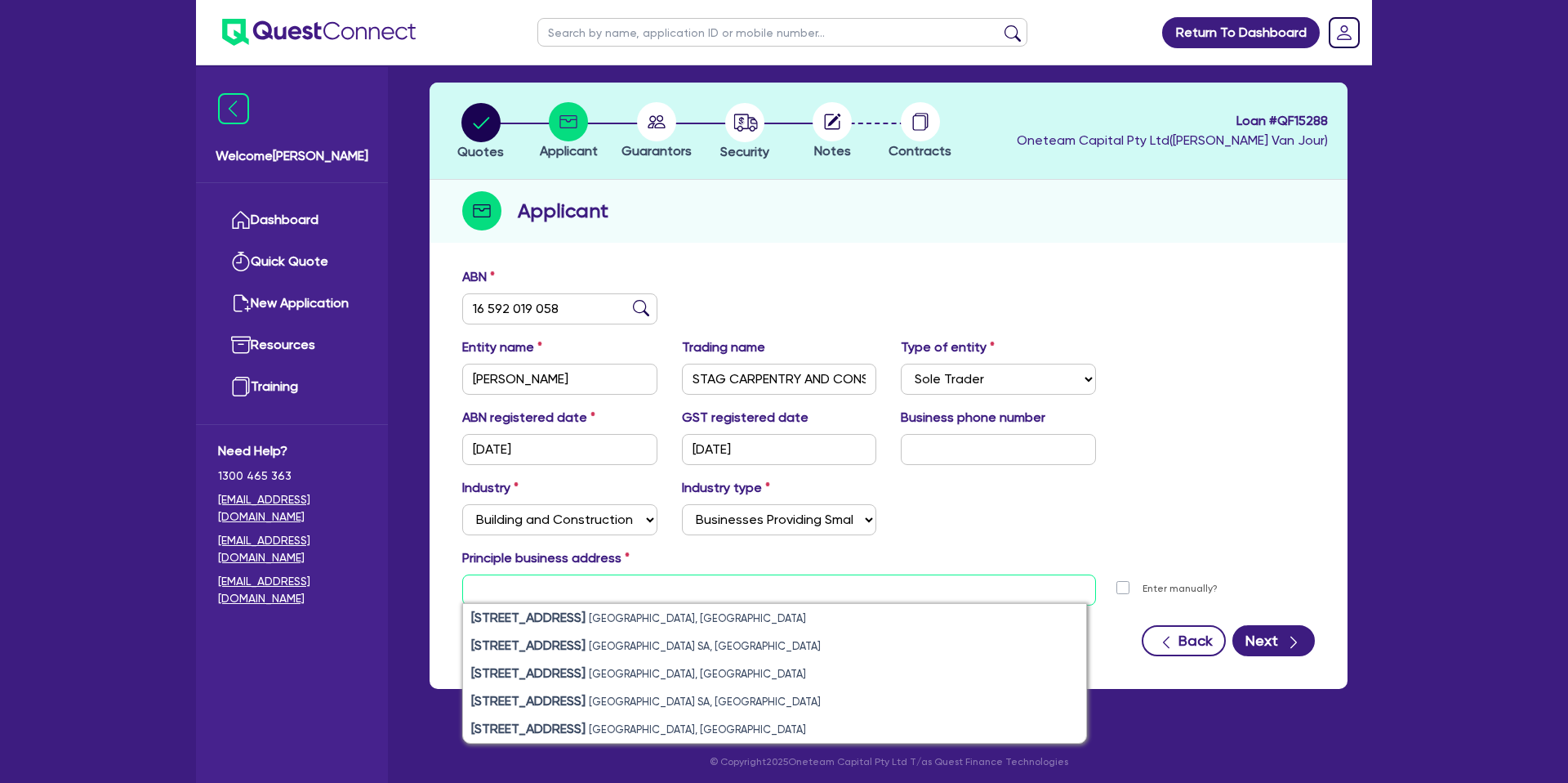
click at [505, 593] on input "text" at bounding box center [778, 590] width 633 height 31
paste input "3 Rose Crescent"
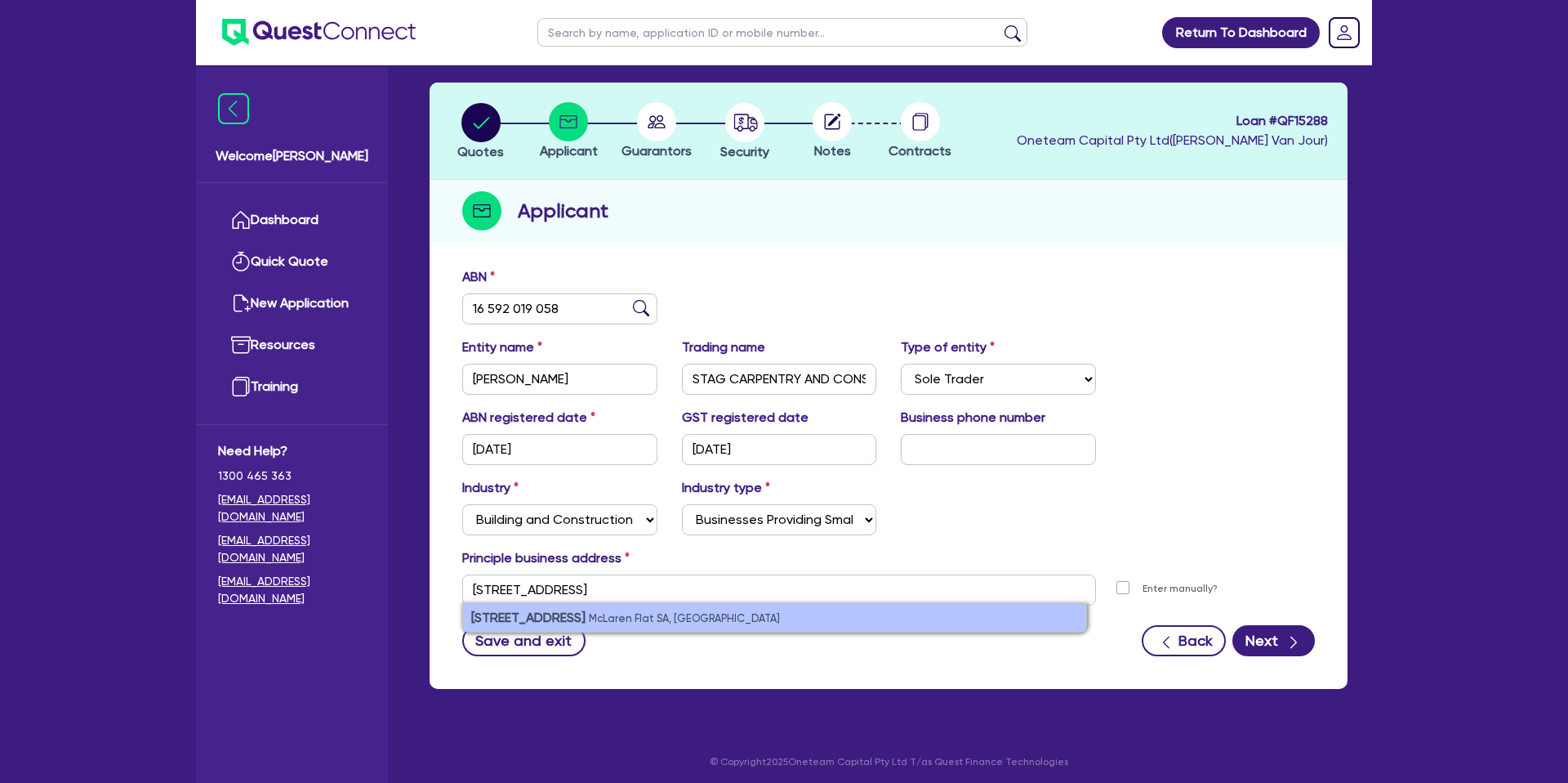
click at [635, 622] on small "McLaren Flat SA, Australia" at bounding box center [685, 618] width 191 height 12
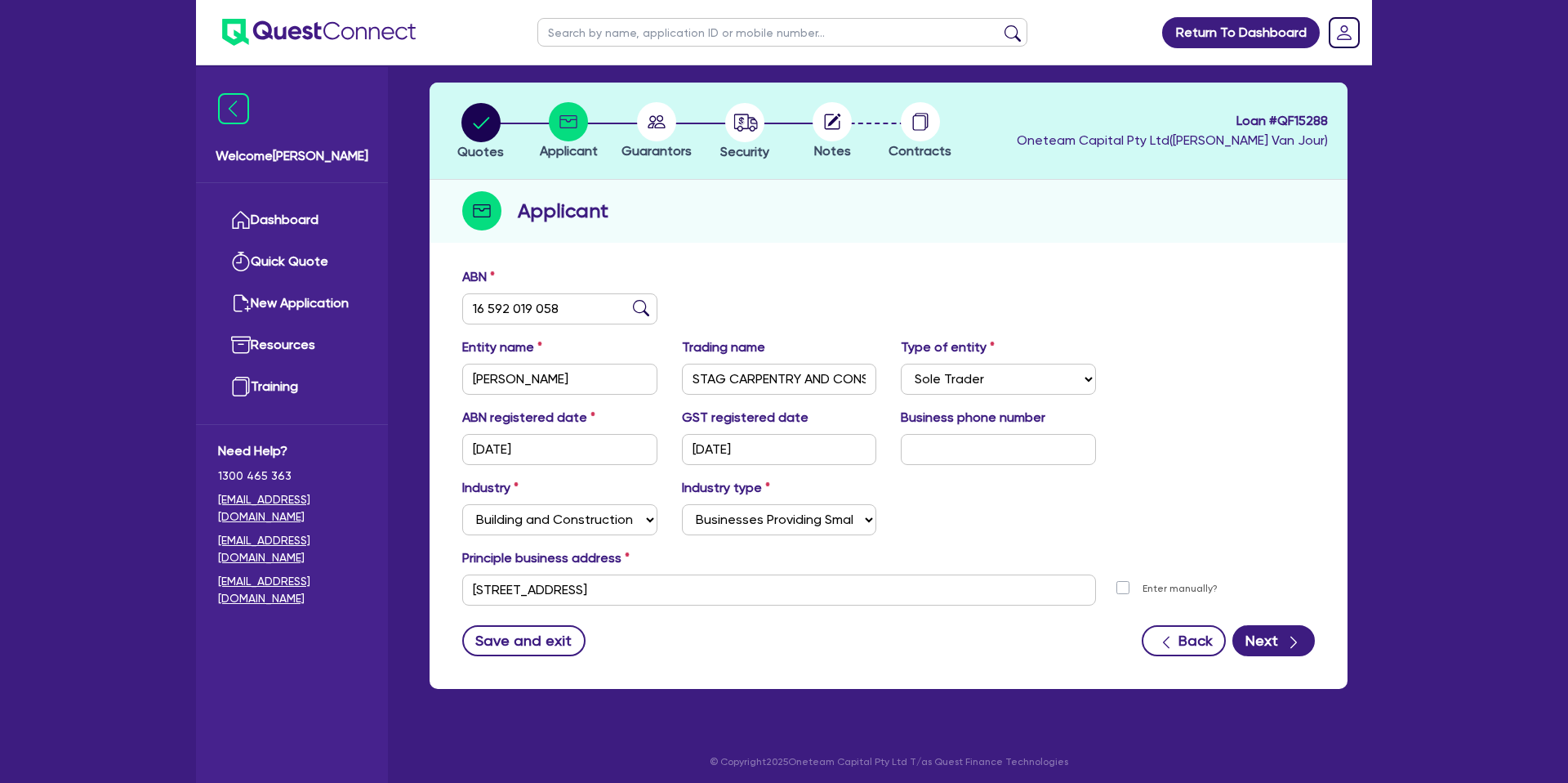
click at [1123, 378] on div "Entity name JENKINS, BARRY JOHN Trading name STAG CARPENTRY AND CONSTRUCTION Ty…" at bounding box center [888, 372] width 877 height 70
click at [1287, 634] on icon "button" at bounding box center [1293, 641] width 16 height 16
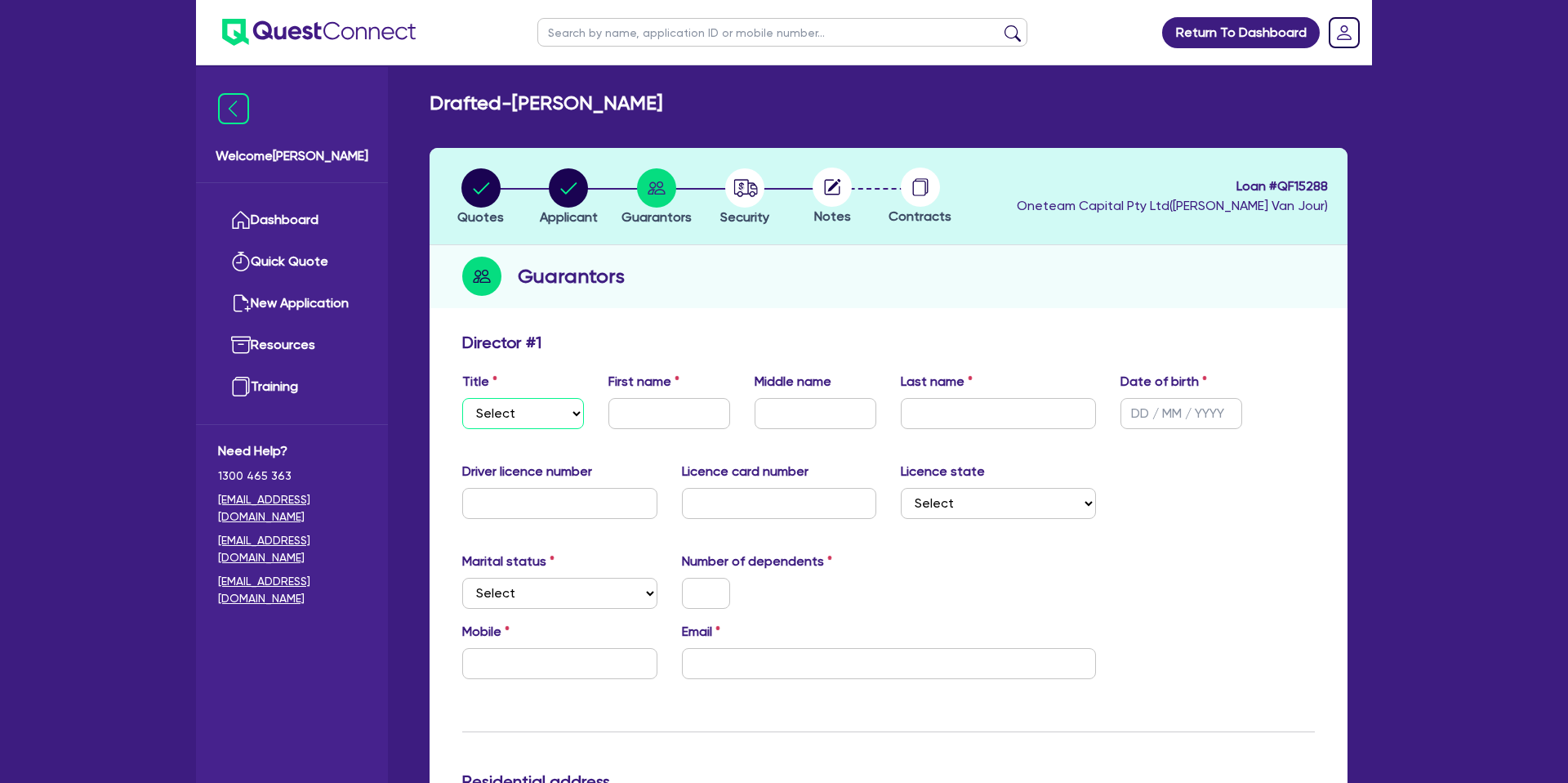
click at [528, 407] on select "Select Mr Mrs Ms Miss Dr" at bounding box center [522, 413] width 122 height 31
click at [462, 398] on select "Select Mr Mrs Ms Miss Dr" at bounding box center [522, 413] width 122 height 31
click at [642, 417] on input "text" at bounding box center [669, 413] width 122 height 31
drag, startPoint x: 782, startPoint y: 394, endPoint x: 782, endPoint y: 414, distance: 20.0
click at [783, 409] on div "Middle name" at bounding box center [815, 400] width 146 height 57
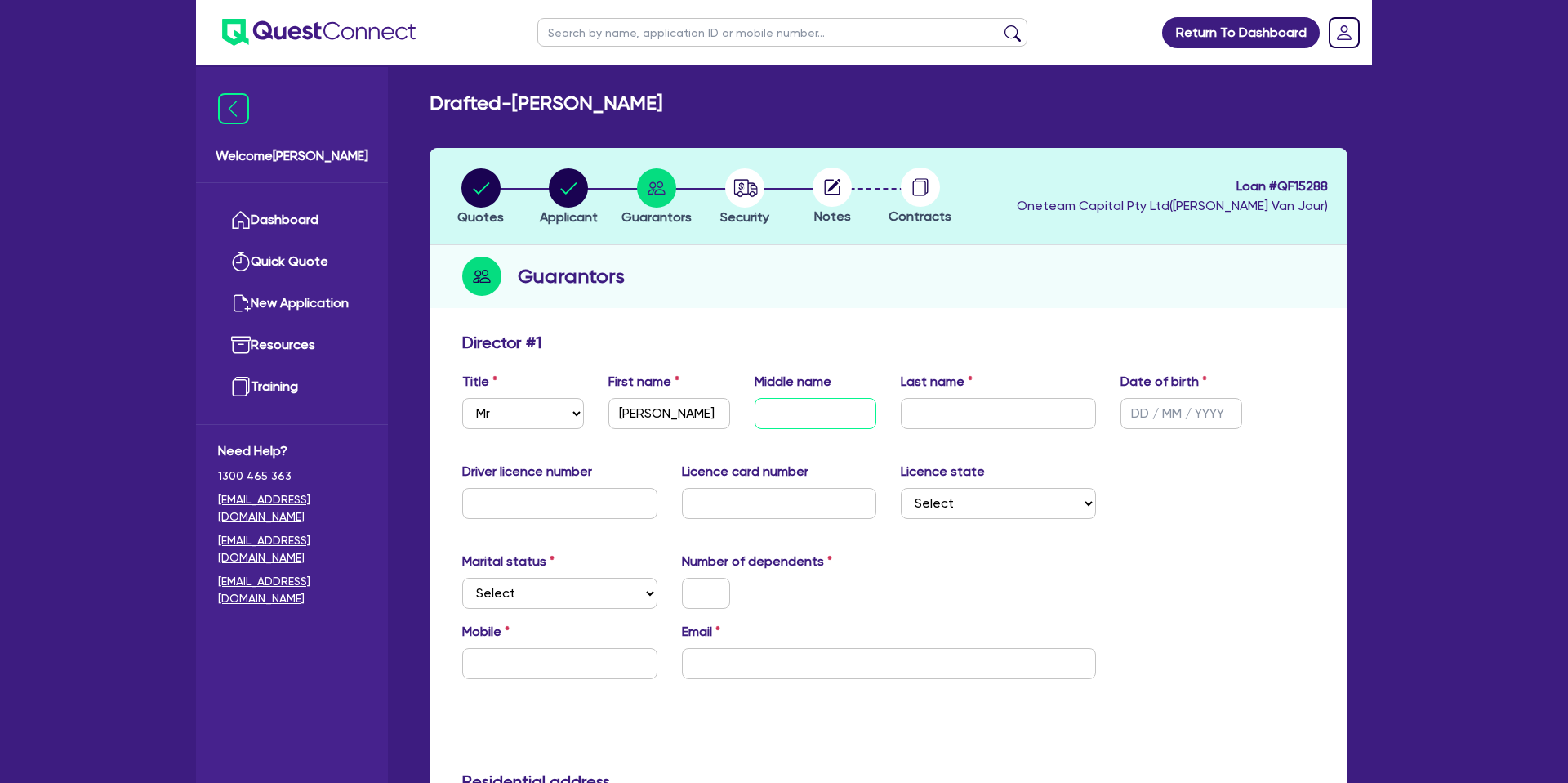
click at [782, 414] on input "text" at bounding box center [815, 413] width 122 height 31
click at [994, 420] on input "text" at bounding box center [998, 413] width 195 height 31
click at [1139, 417] on input "text" at bounding box center [1181, 413] width 122 height 31
drag, startPoint x: 1383, startPoint y: 521, endPoint x: 1352, endPoint y: 522, distance: 31.0
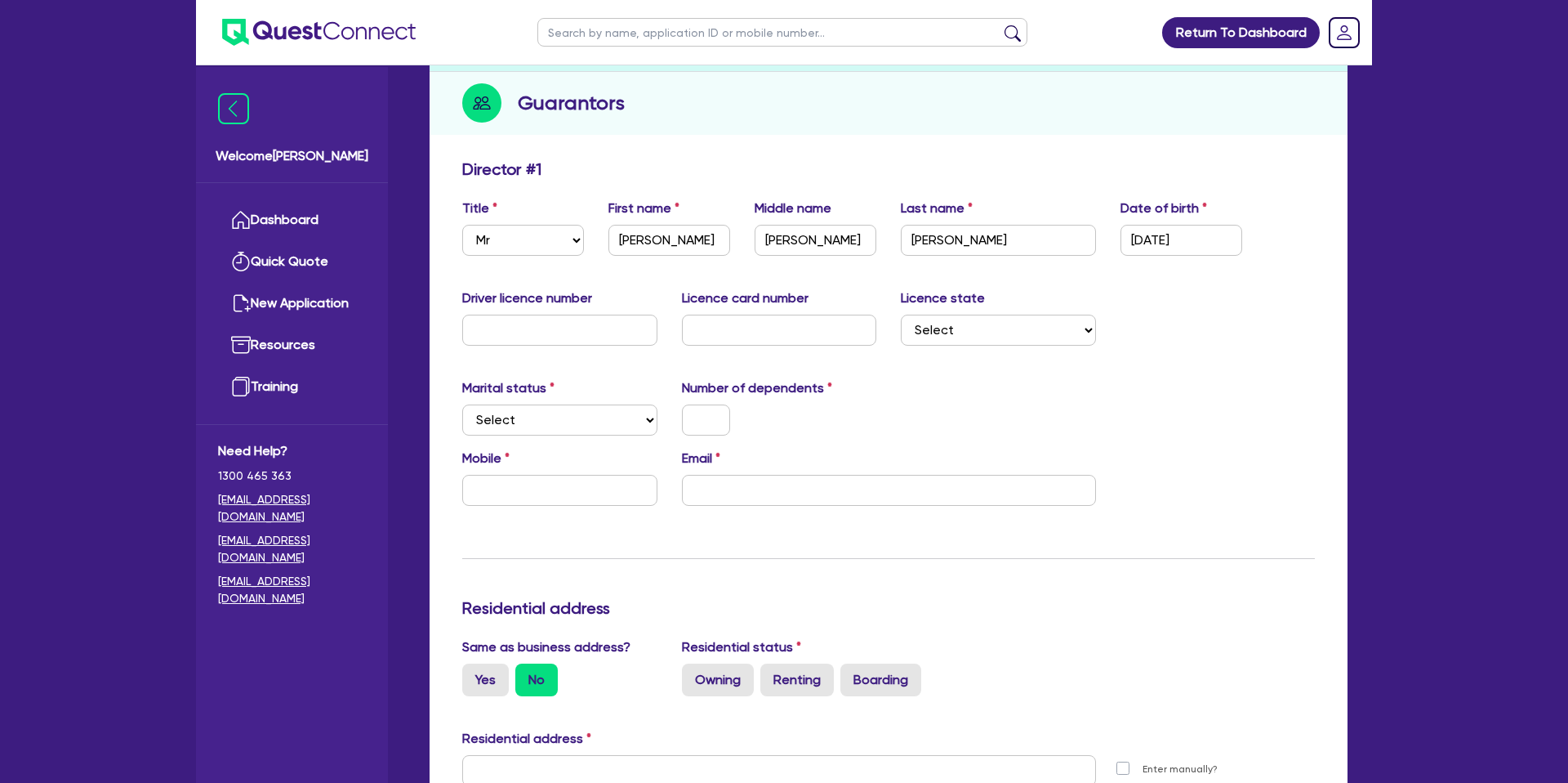
scroll to position [177, 0]
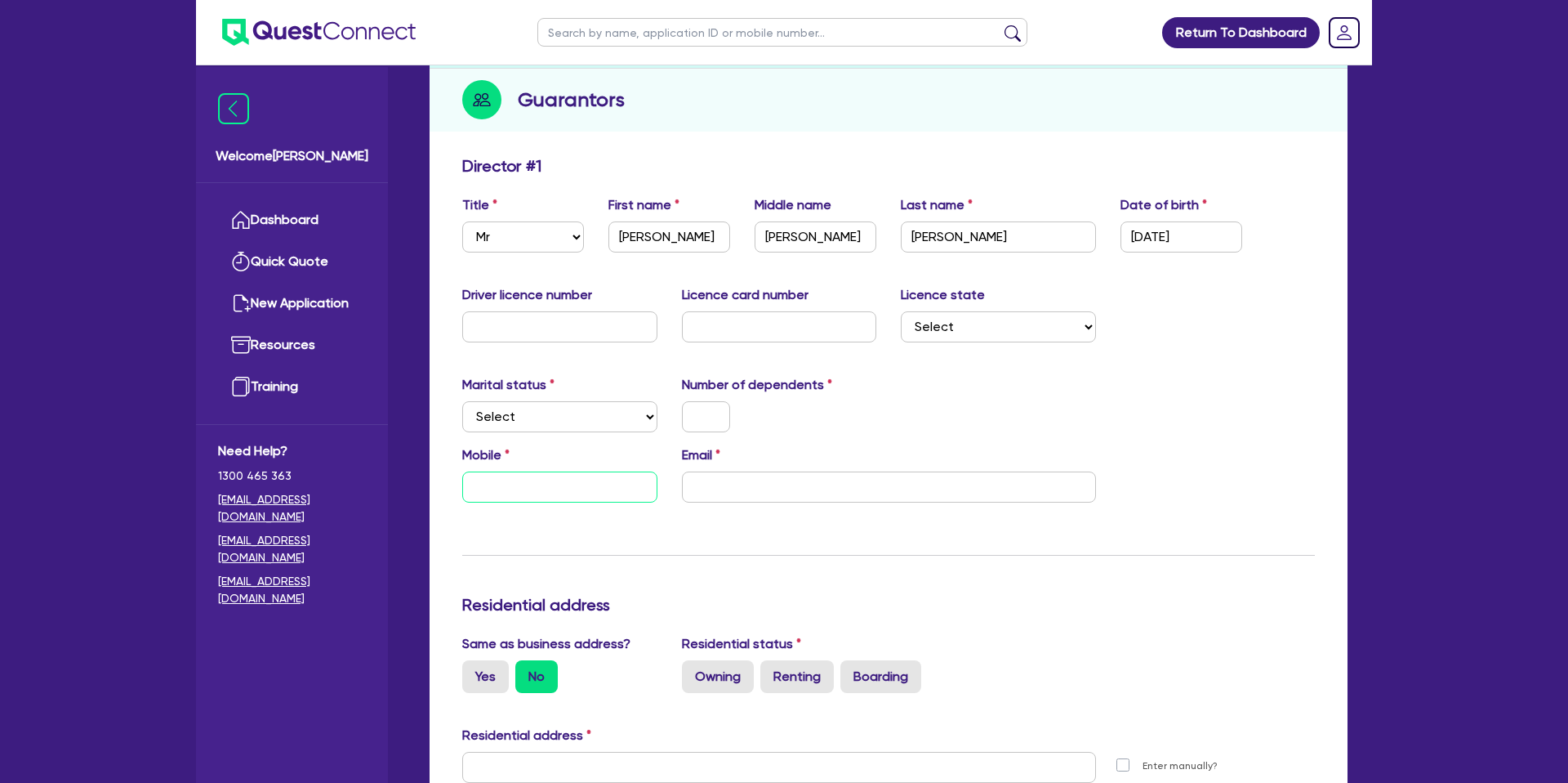
click at [512, 490] on input "text" at bounding box center [559, 487] width 195 height 31
click at [767, 501] on body "Return To Dashboard Edit Profile Logout Welcome Gabriel Dashboard Quick Quote N…" at bounding box center [784, 770] width 1568 height 1894
paste input "Barryjenkins@hotmail.com"
click at [930, 431] on div "Marital status Select Single Married De Facto / Partner Number of dependents" at bounding box center [888, 410] width 877 height 70
click at [689, 426] on input "text" at bounding box center [706, 417] width 48 height 31
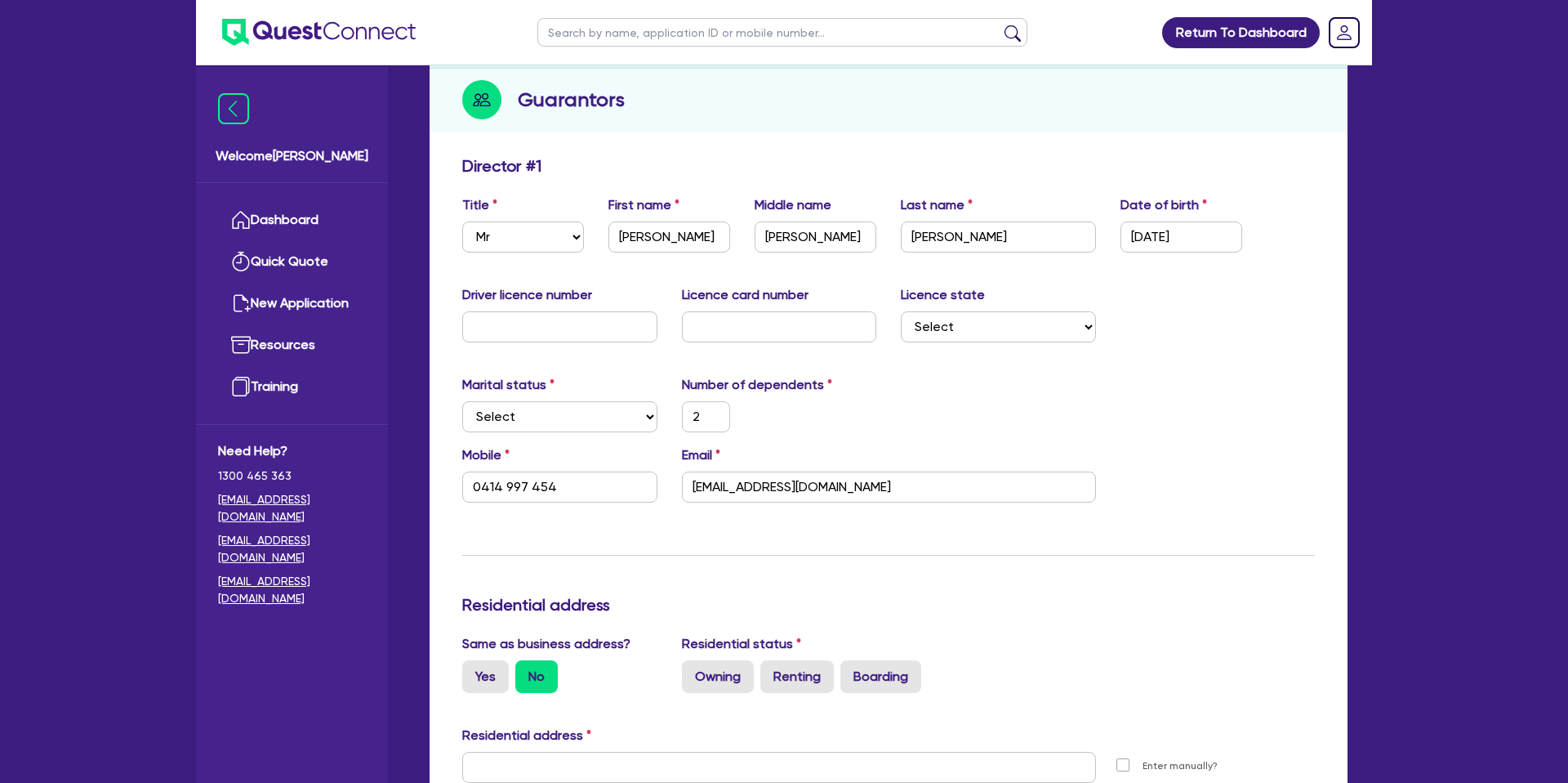
click at [920, 406] on div "Marital status Select Single Married De Facto / Partner Number of dependents 2" at bounding box center [888, 410] width 877 height 70
click at [522, 406] on select "Select Single Married De Facto / Partner" at bounding box center [559, 417] width 195 height 31
click at [462, 401] on select "Select Single Married De Facto / Partner" at bounding box center [559, 417] width 195 height 31
click at [498, 331] on input "text" at bounding box center [559, 327] width 195 height 31
drag, startPoint x: 734, startPoint y: 330, endPoint x: 708, endPoint y: 312, distance: 31.6
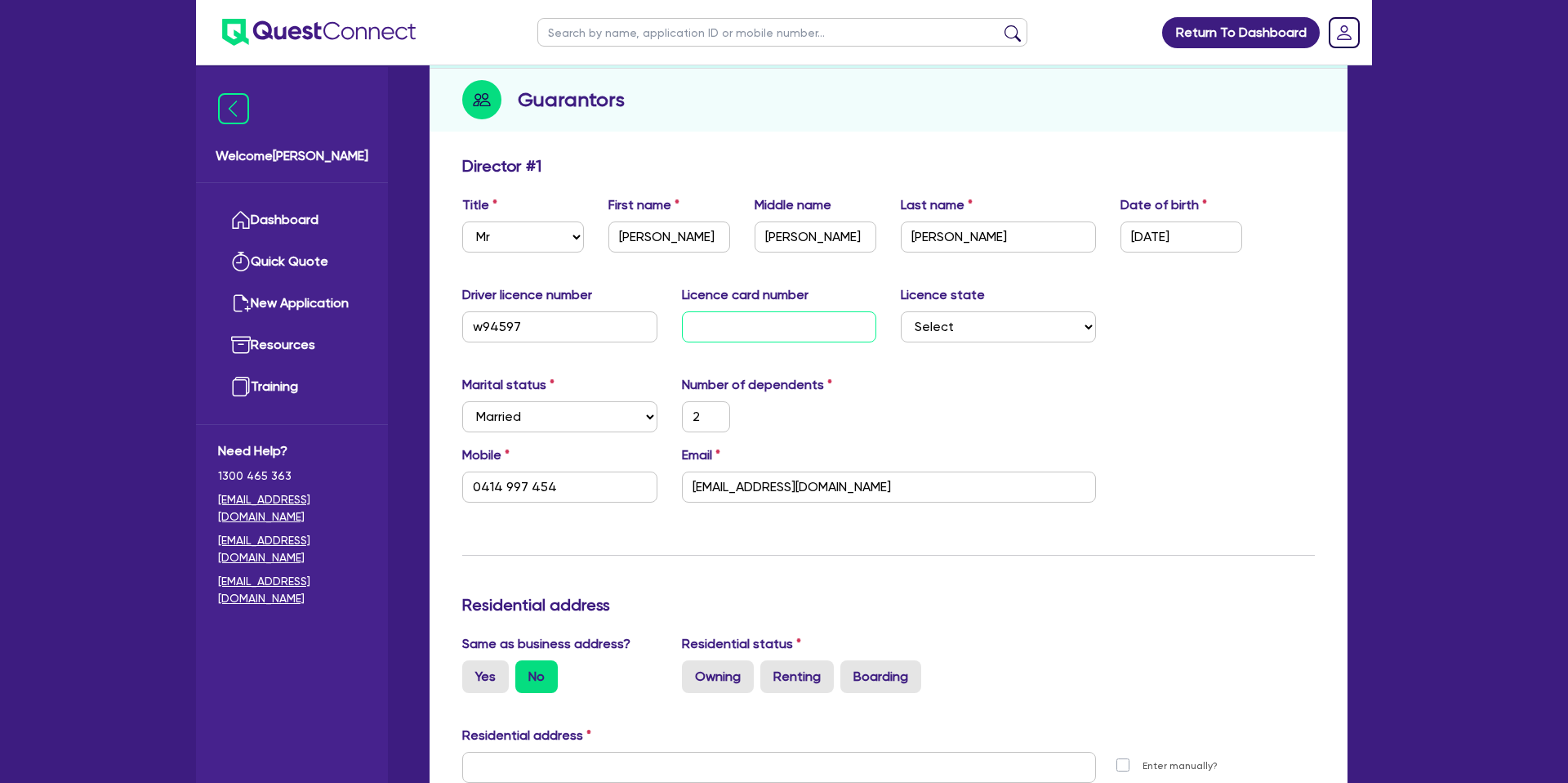
click at [725, 323] on input "text" at bounding box center [779, 327] width 195 height 31
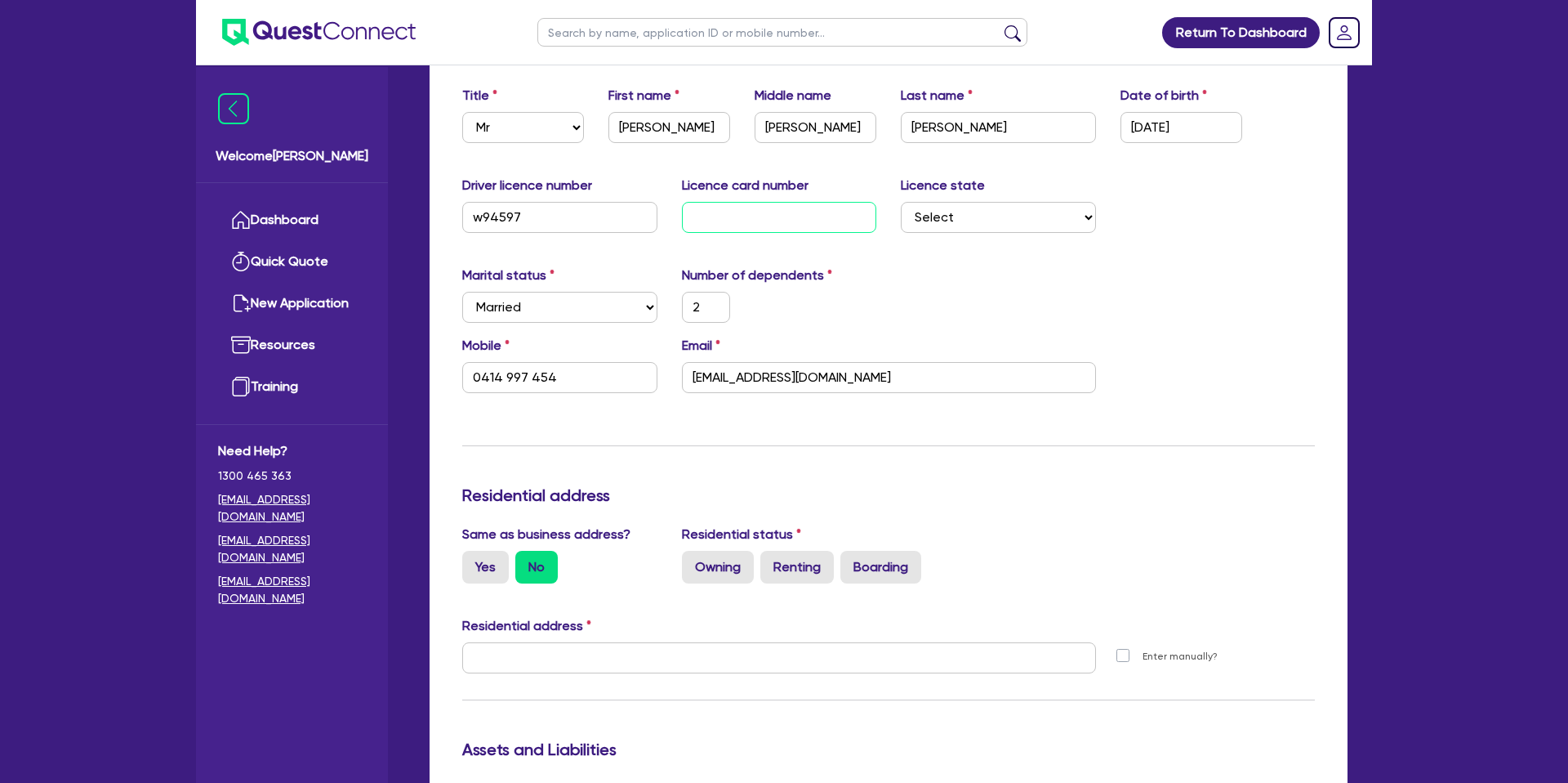
scroll to position [292, 0]
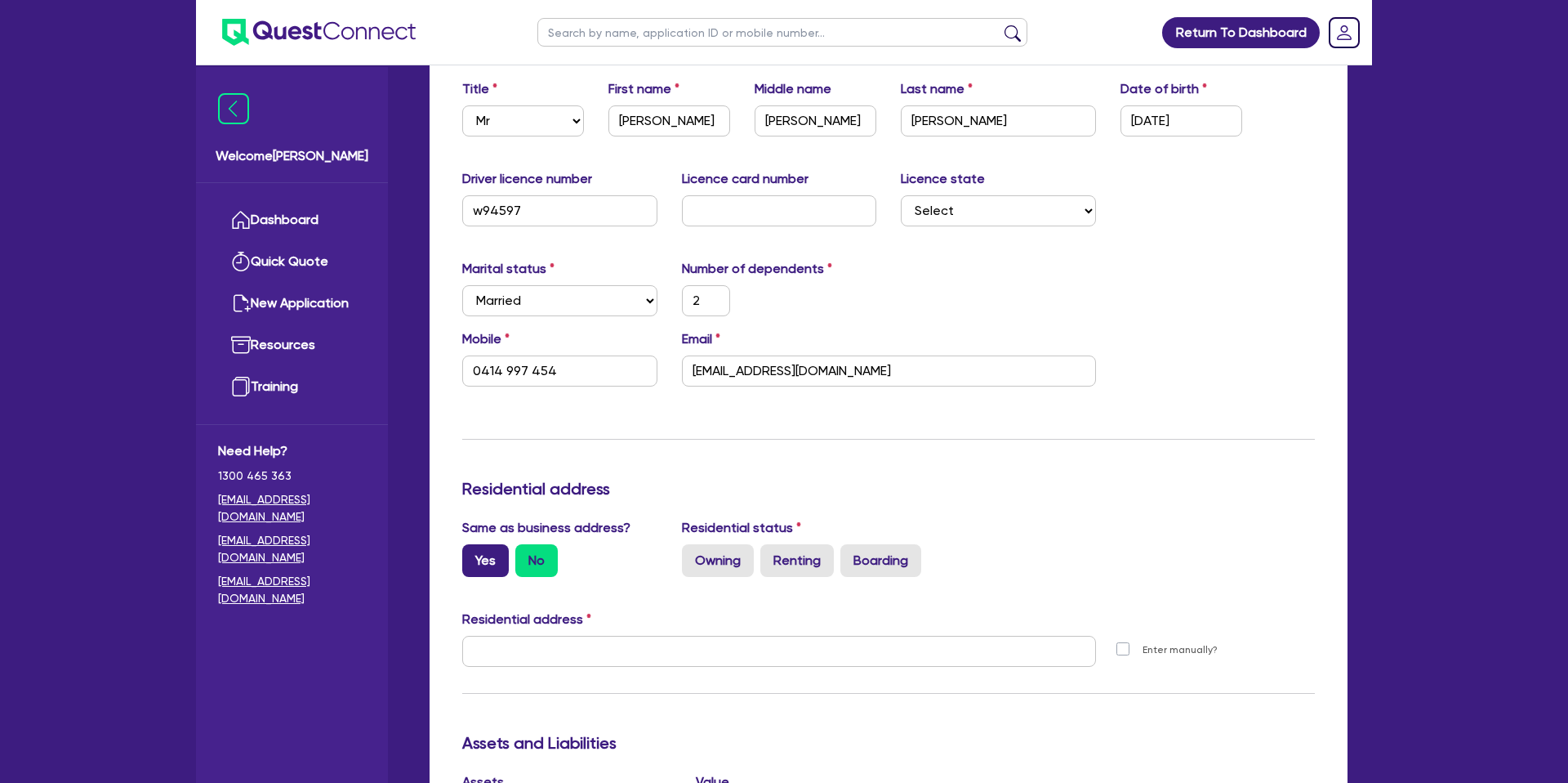
click at [487, 549] on label "Yes" at bounding box center [485, 560] width 47 height 32
click at [473, 549] on input "Yes" at bounding box center [467, 549] width 10 height 10
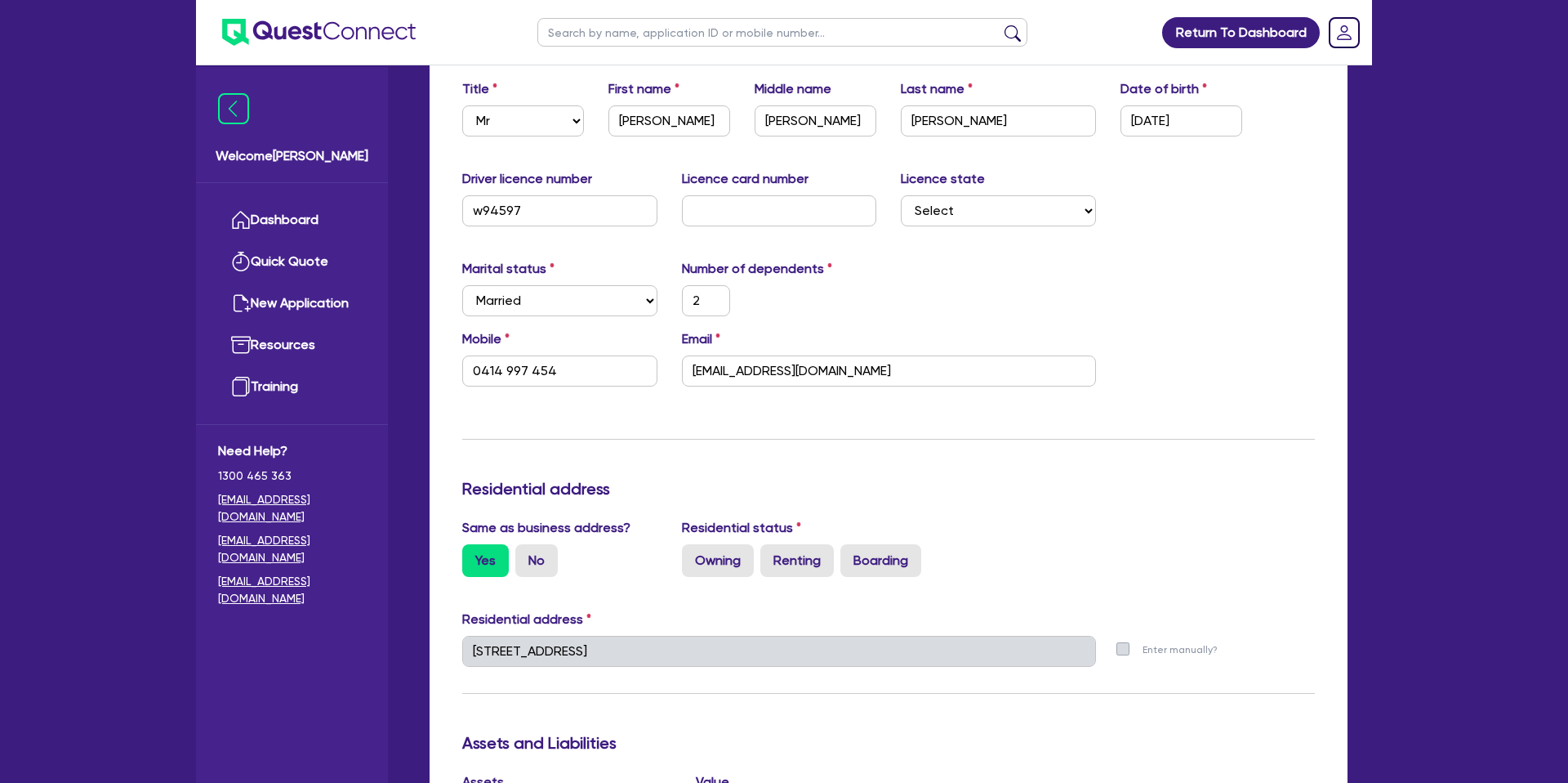
click at [609, 500] on div "Residential address" at bounding box center [888, 492] width 877 height 26
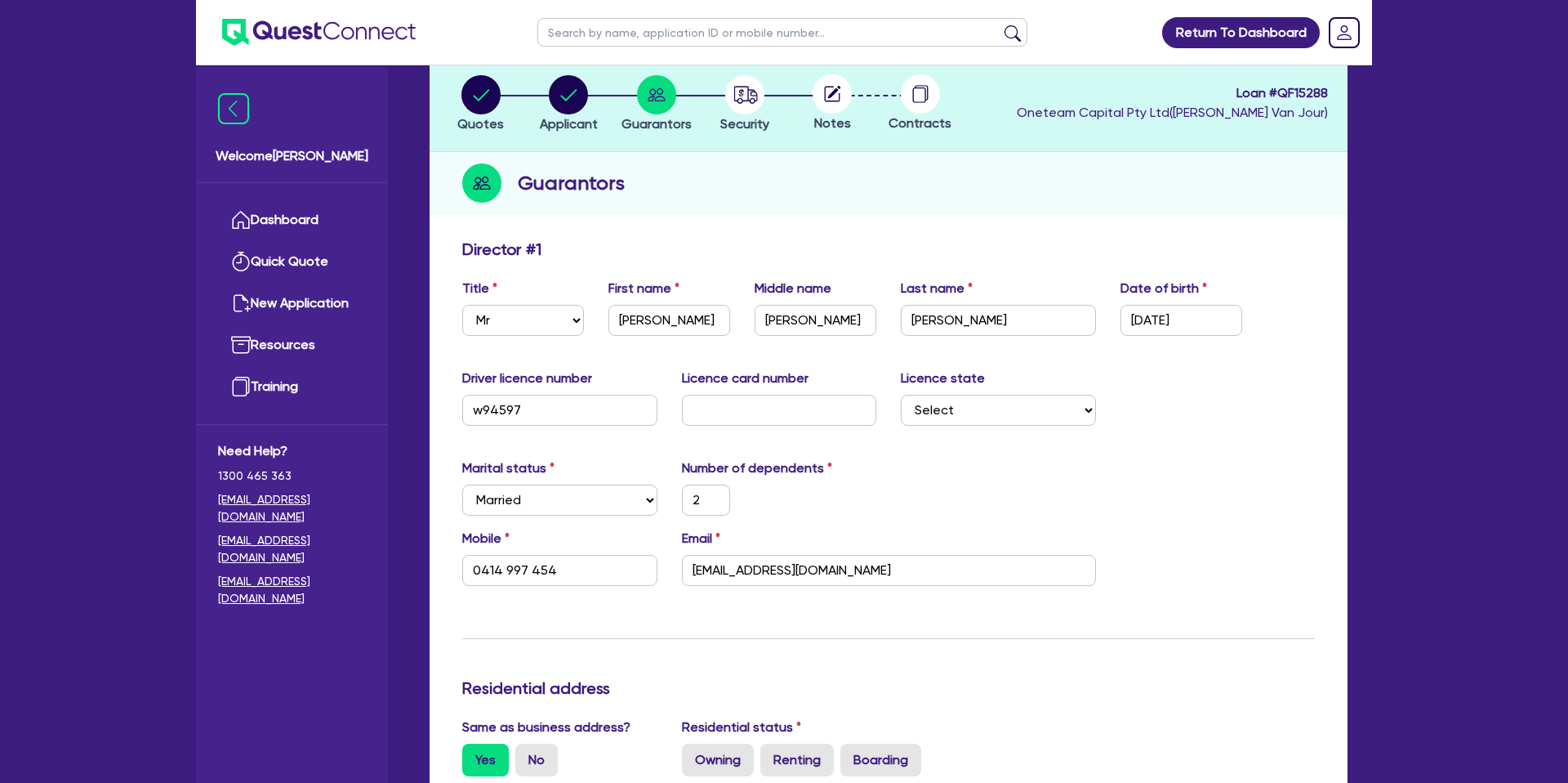
scroll to position [75, 0]
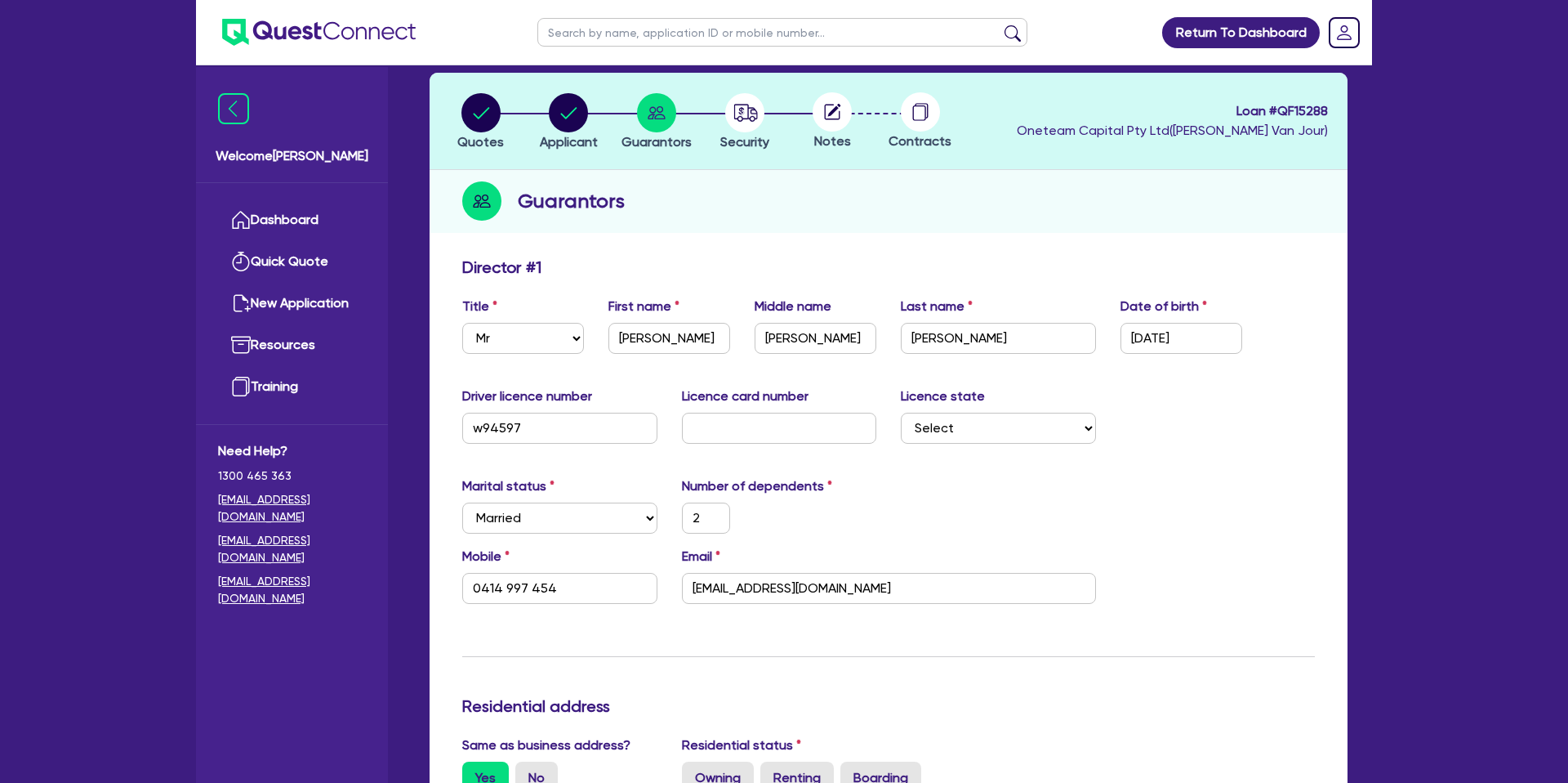
drag, startPoint x: 718, startPoint y: 443, endPoint x: 723, endPoint y: 435, distance: 9.4
click at [723, 438] on div "Driver licence number w94597 Licence card number Licence state Select NSW VIC Q…" at bounding box center [888, 422] width 877 height 70
click at [724, 431] on input "text" at bounding box center [779, 428] width 195 height 31
click at [998, 428] on select "Select NSW VIC QLD TAS ACT SA NT WA" at bounding box center [998, 428] width 195 height 31
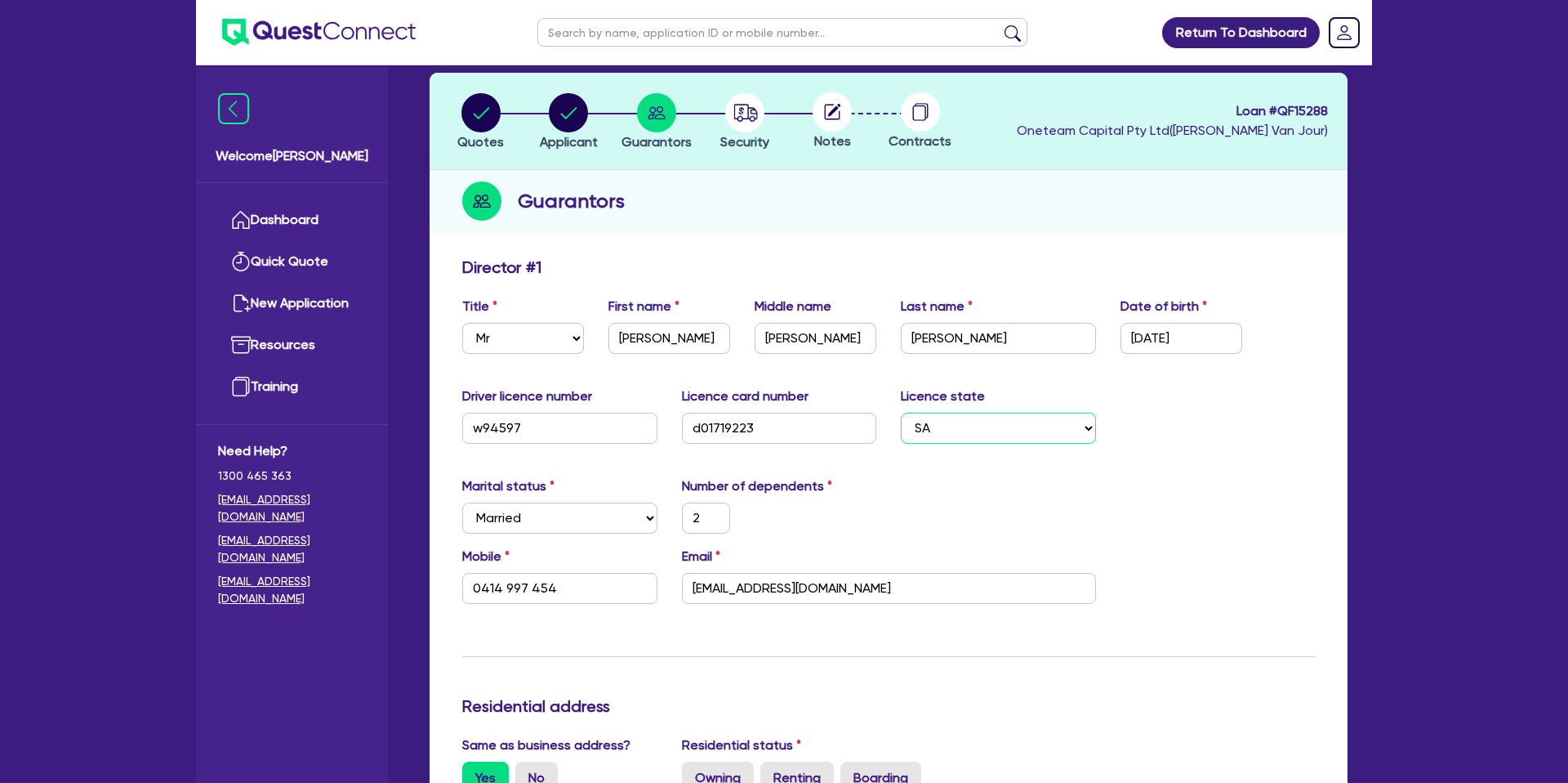
click at [901, 412] on select "Select NSW VIC QLD TAS ACT SA NT WA" at bounding box center [998, 428] width 195 height 31
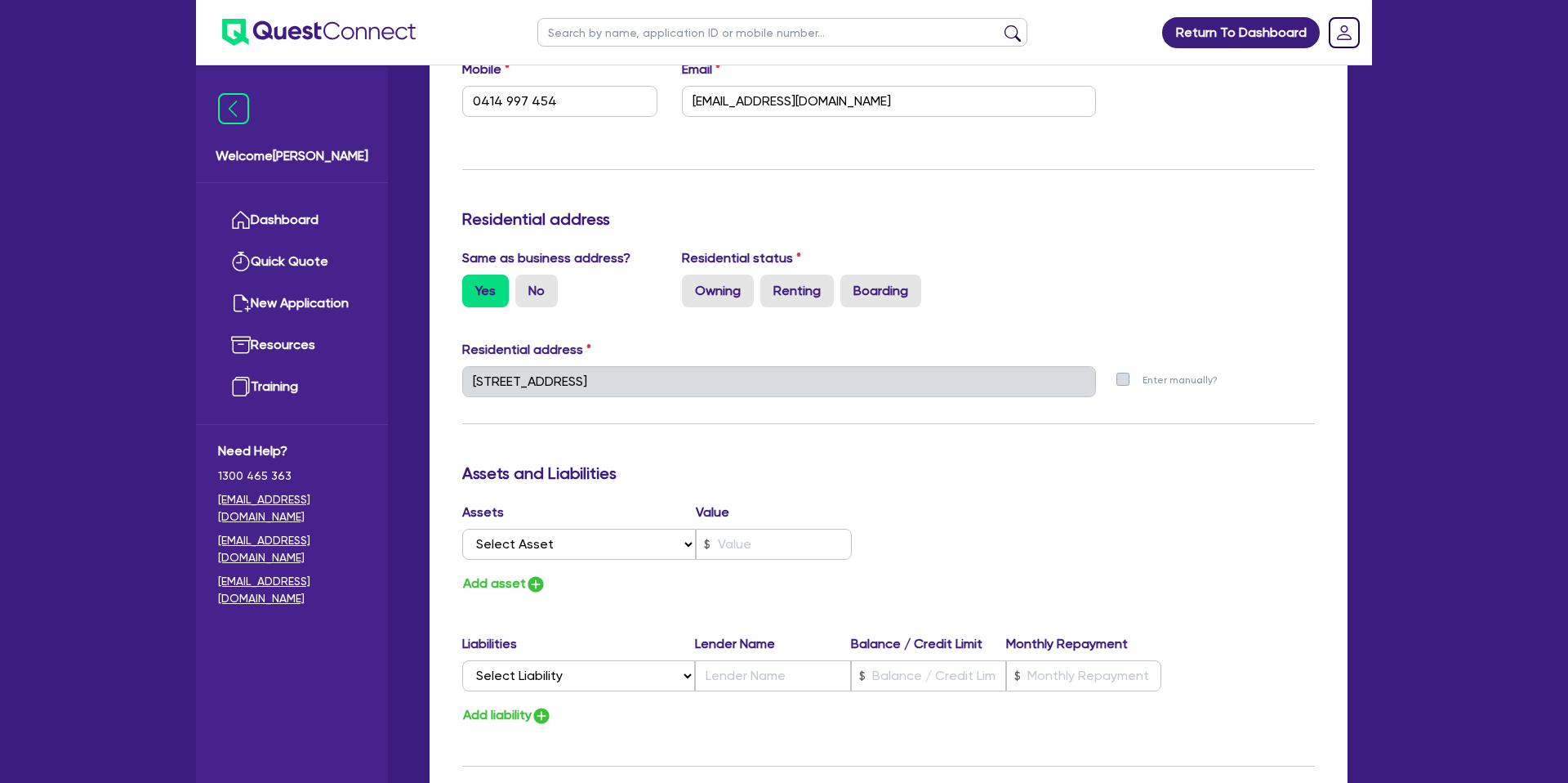
scroll to position [633, 0]
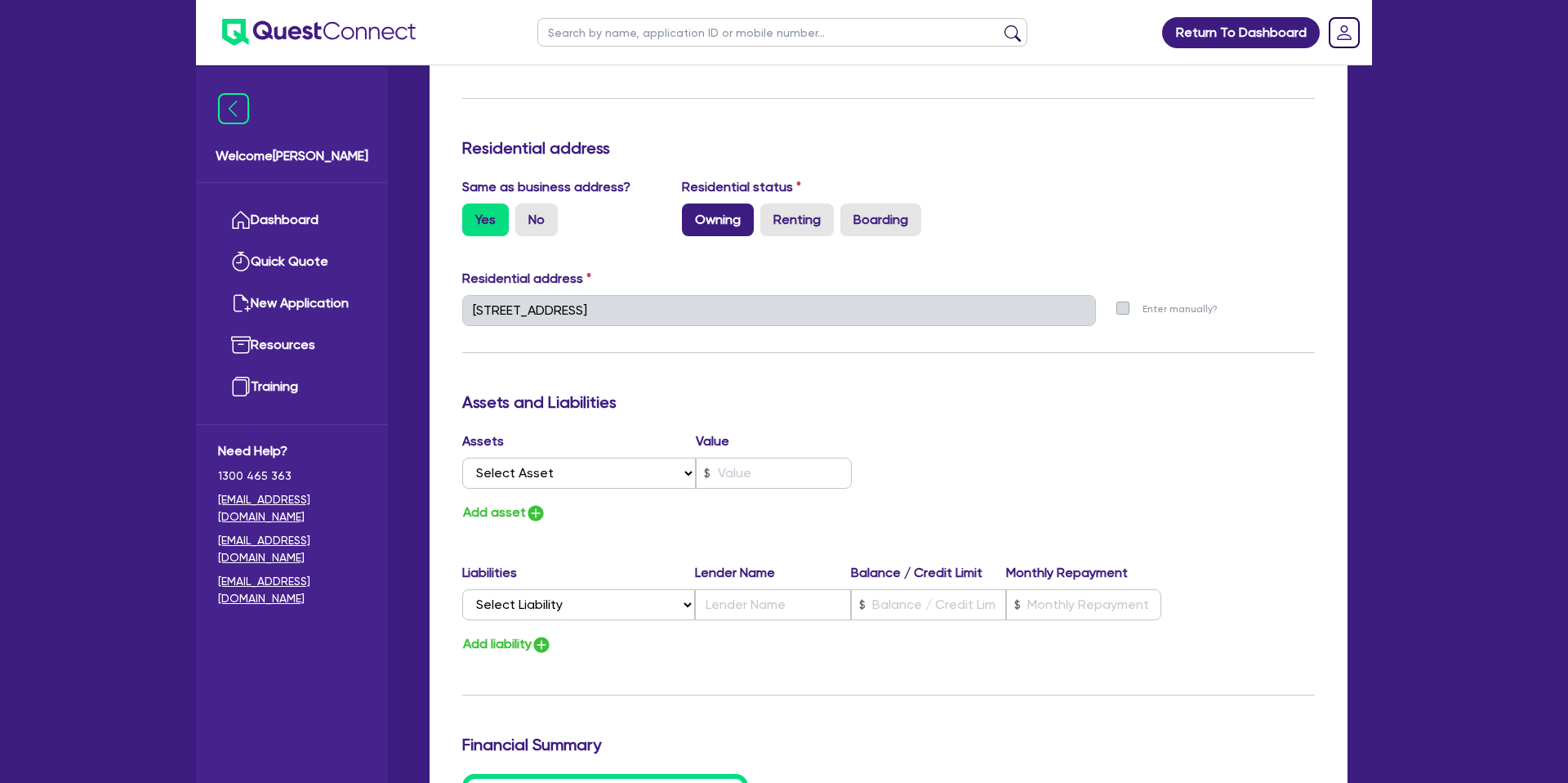
click at [719, 226] on label "Owning" at bounding box center [718, 219] width 72 height 32
click at [692, 214] on input "Owning" at bounding box center [687, 208] width 10 height 10
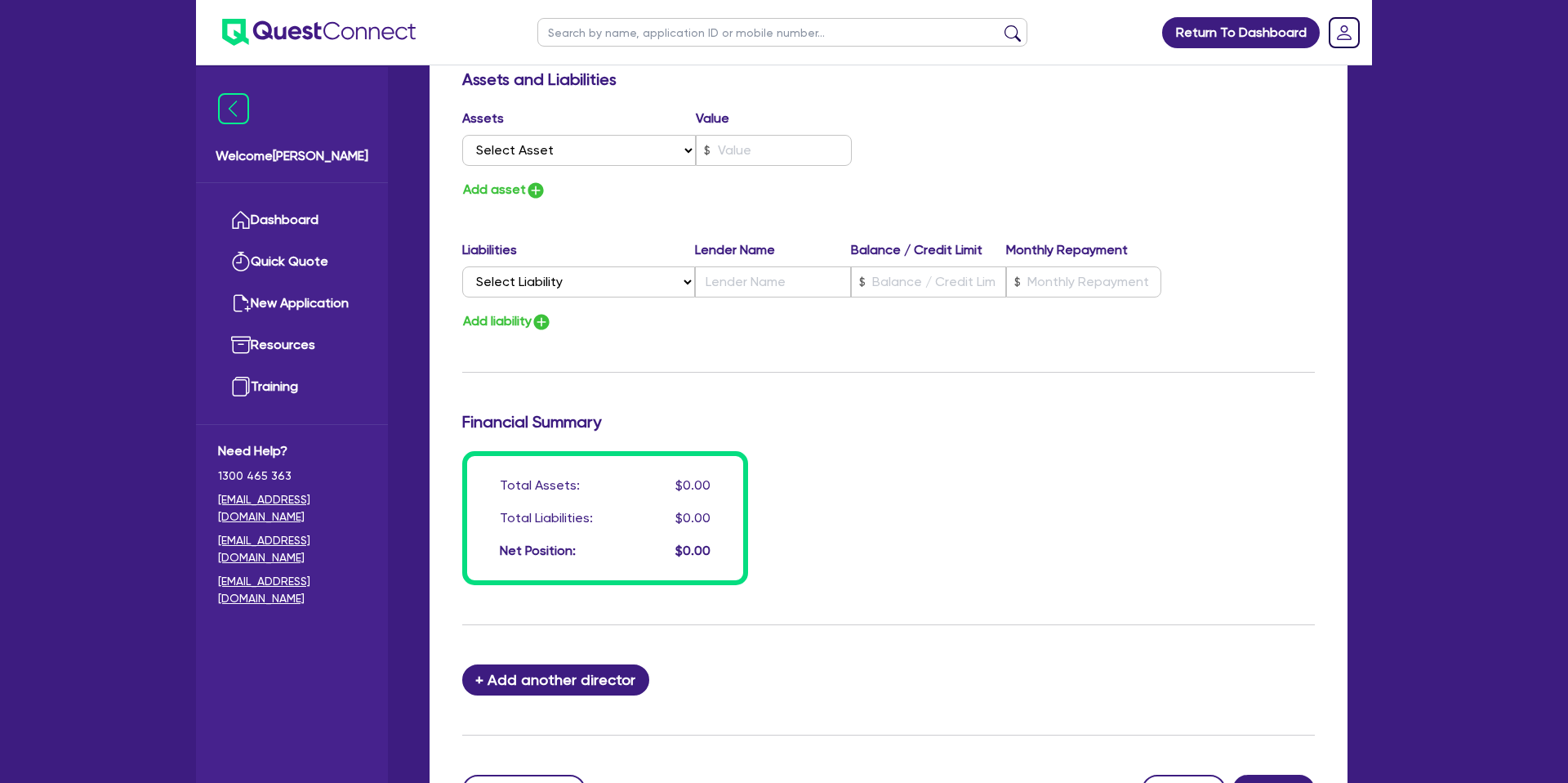
scroll to position [960, 0]
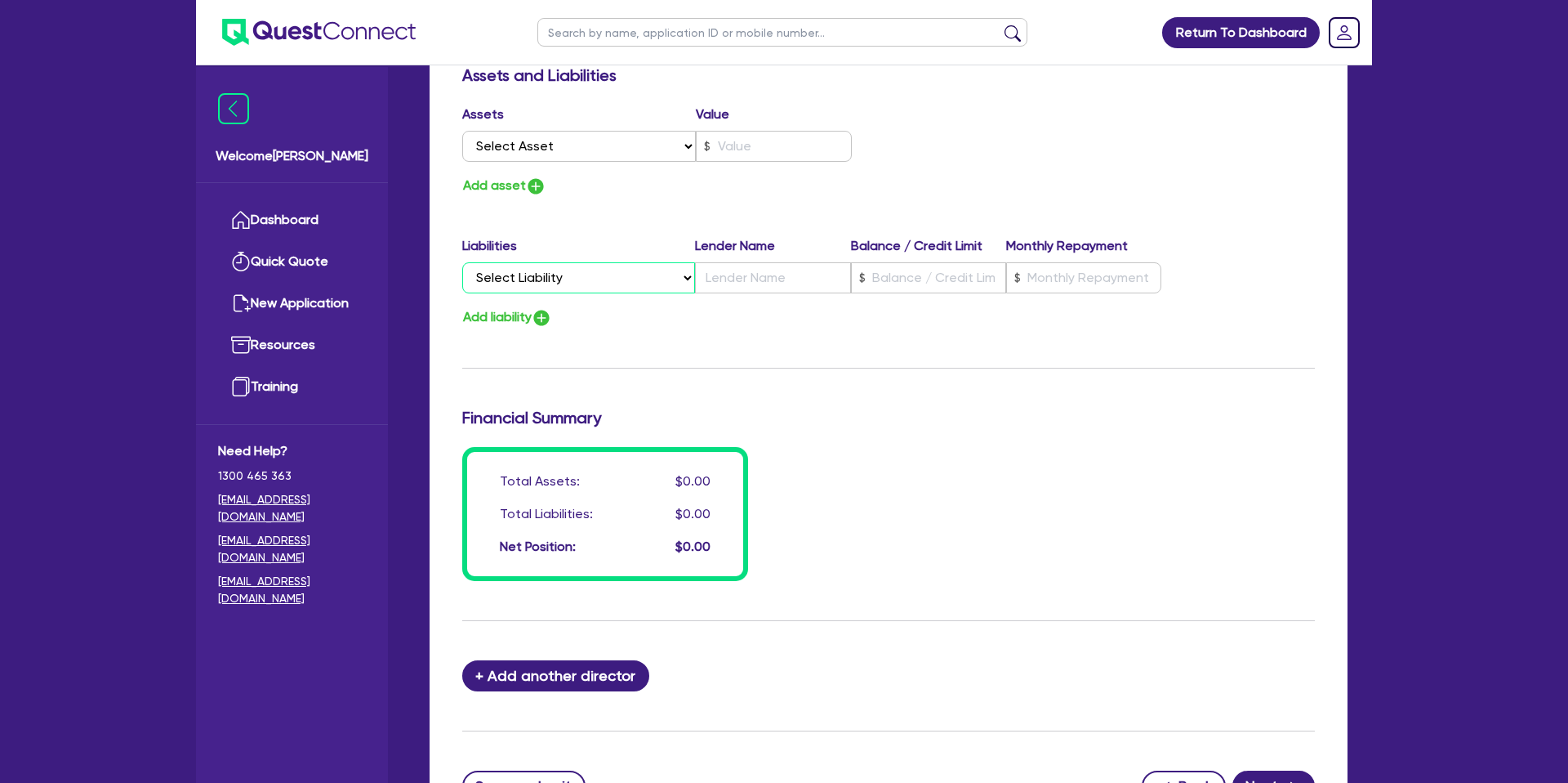
click at [543, 283] on select "Select Liability Credit card Mortgage Investment property loan Vehicle loan Tru…" at bounding box center [578, 278] width 233 height 31
click at [462, 262] on select "Select Liability Credit card Mortgage Investment property loan Vehicle loan Tru…" at bounding box center [578, 278] width 233 height 31
click at [783, 287] on input "text" at bounding box center [772, 278] width 155 height 31
click at [1069, 287] on input "text" at bounding box center [1084, 278] width 155 height 31
drag, startPoint x: 1022, startPoint y: 330, endPoint x: 550, endPoint y: 167, distance: 499.4
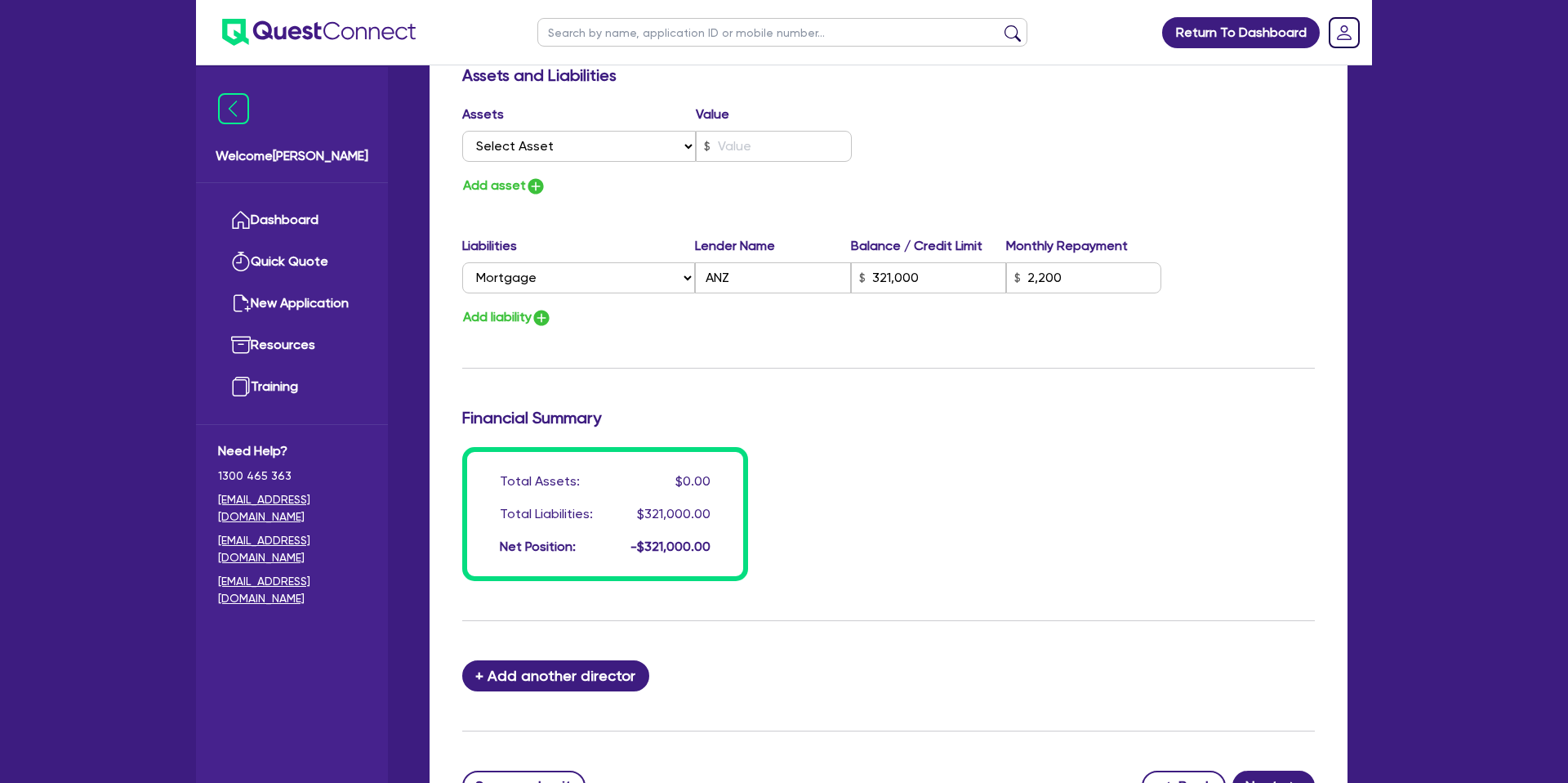
click at [543, 141] on select "Select Asset Cash Property Investment property Vehicle Truck Trailer Equipment …" at bounding box center [579, 146] width 234 height 31
click at [462, 131] on select "Select Asset Cash Property Investment property Vehicle Truck Trailer Equipment …" at bounding box center [579, 146] width 234 height 31
click at [745, 148] on input "text" at bounding box center [773, 146] width 156 height 31
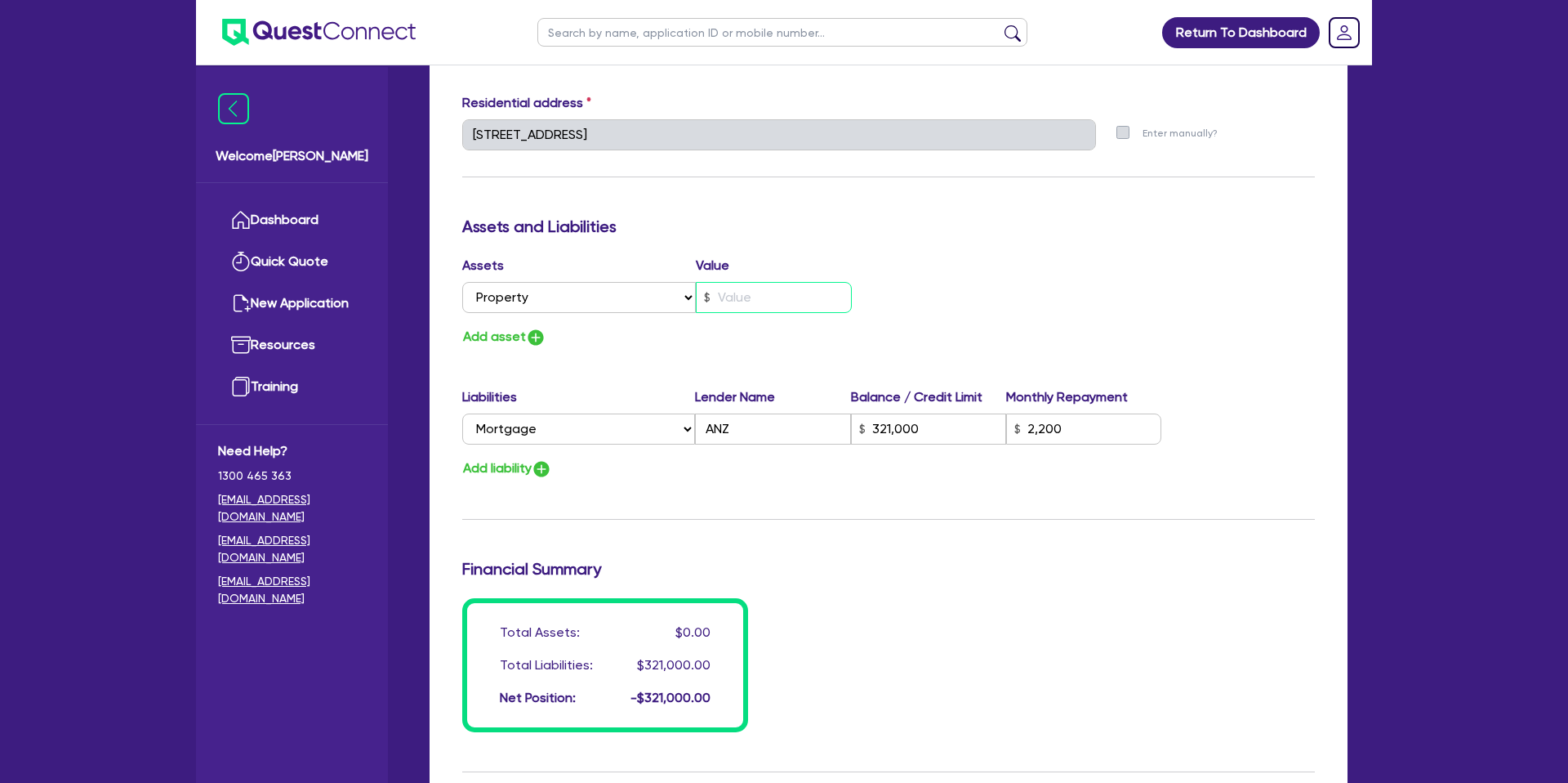
scroll to position [807, 0]
click at [984, 259] on div "Assets Value Select Asset Cash Property Investment property Vehicle Truck Trail…" at bounding box center [888, 303] width 877 height 92
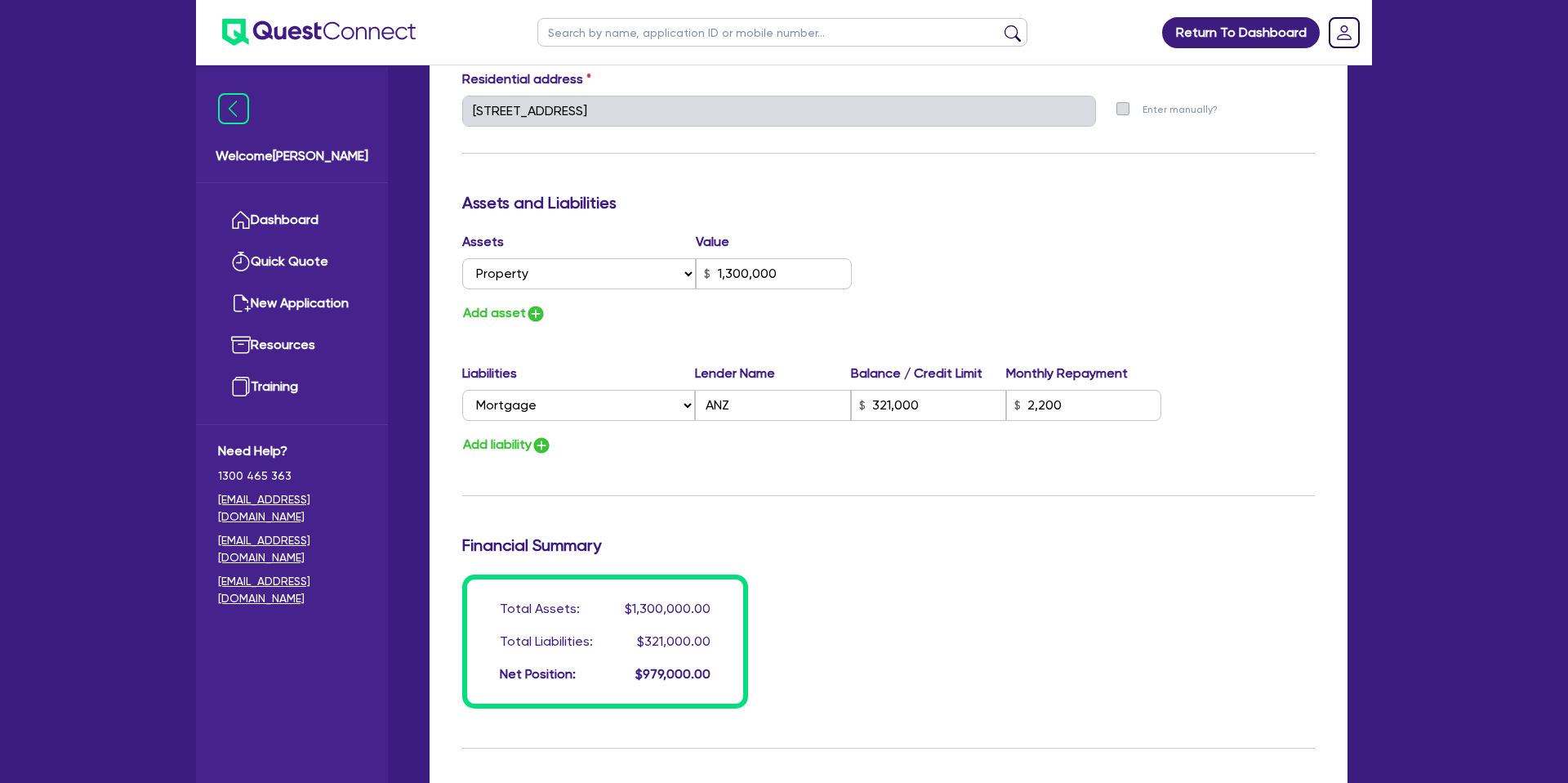
scroll to position [828, 0]
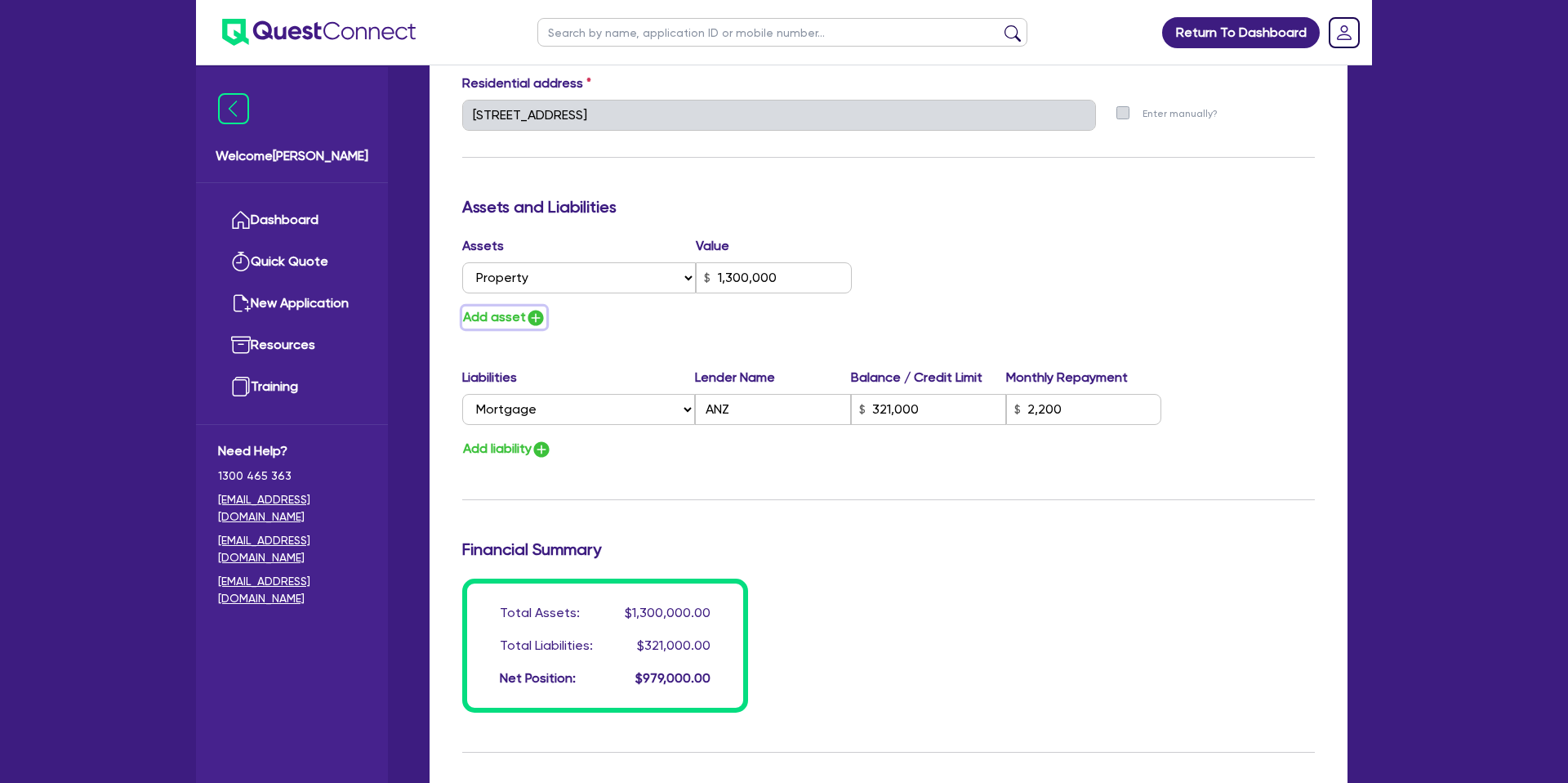
click at [499, 309] on button "Add asset" at bounding box center [504, 318] width 85 height 22
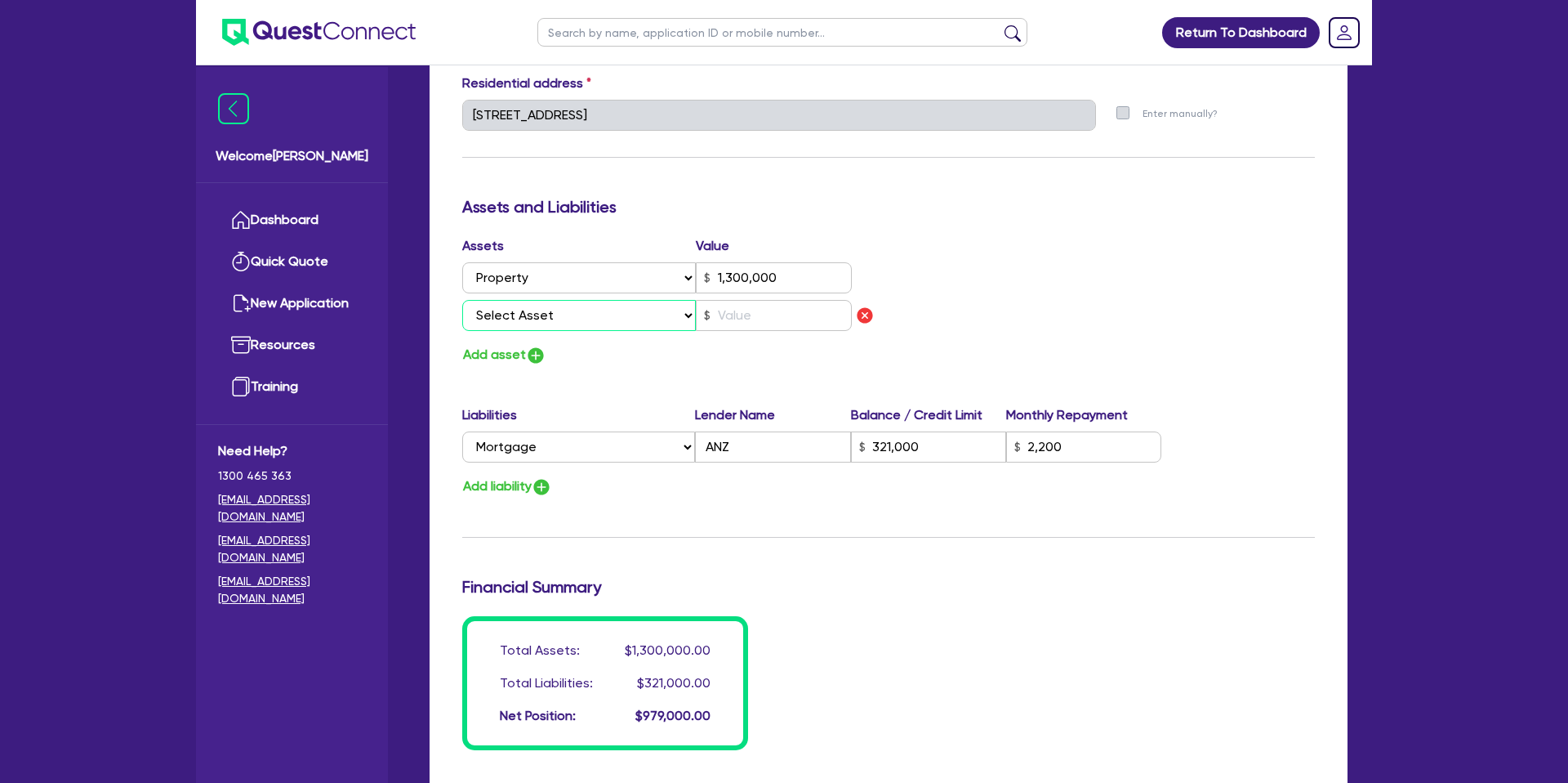
click at [519, 318] on select "Select Asset Cash Property Investment property Vehicle Truck Trailer Equipment …" at bounding box center [579, 315] width 234 height 31
click at [462, 300] on select "Select Asset Cash Property Investment property Vehicle Truck Trailer Equipment …" at bounding box center [579, 315] width 234 height 31
click at [759, 315] on input "text" at bounding box center [773, 315] width 156 height 31
click at [1040, 278] on div "Assets Value Select Asset Cash Property Investment property Vehicle Truck Trail…" at bounding box center [888, 301] width 877 height 130
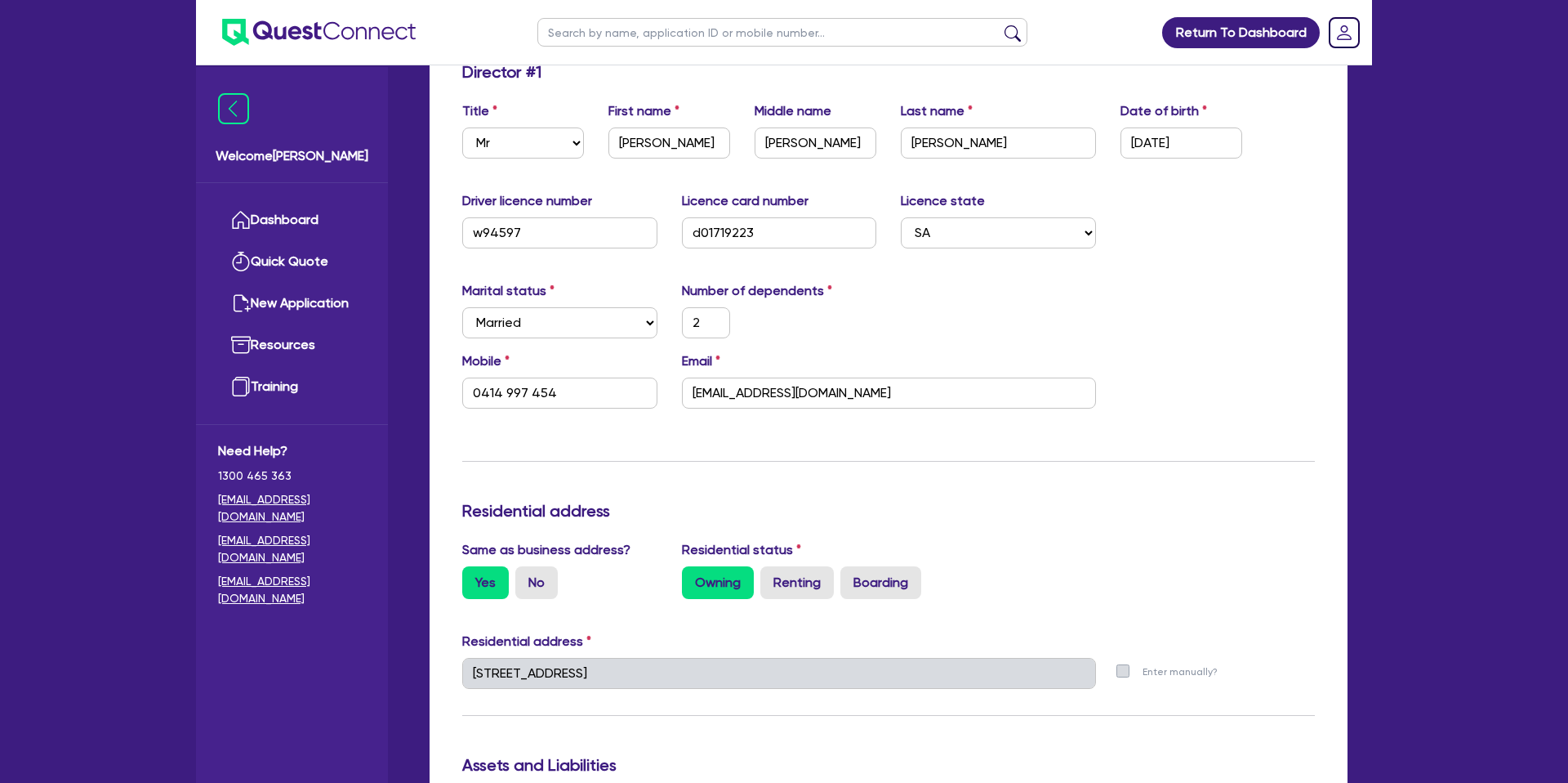
scroll to position [0, 0]
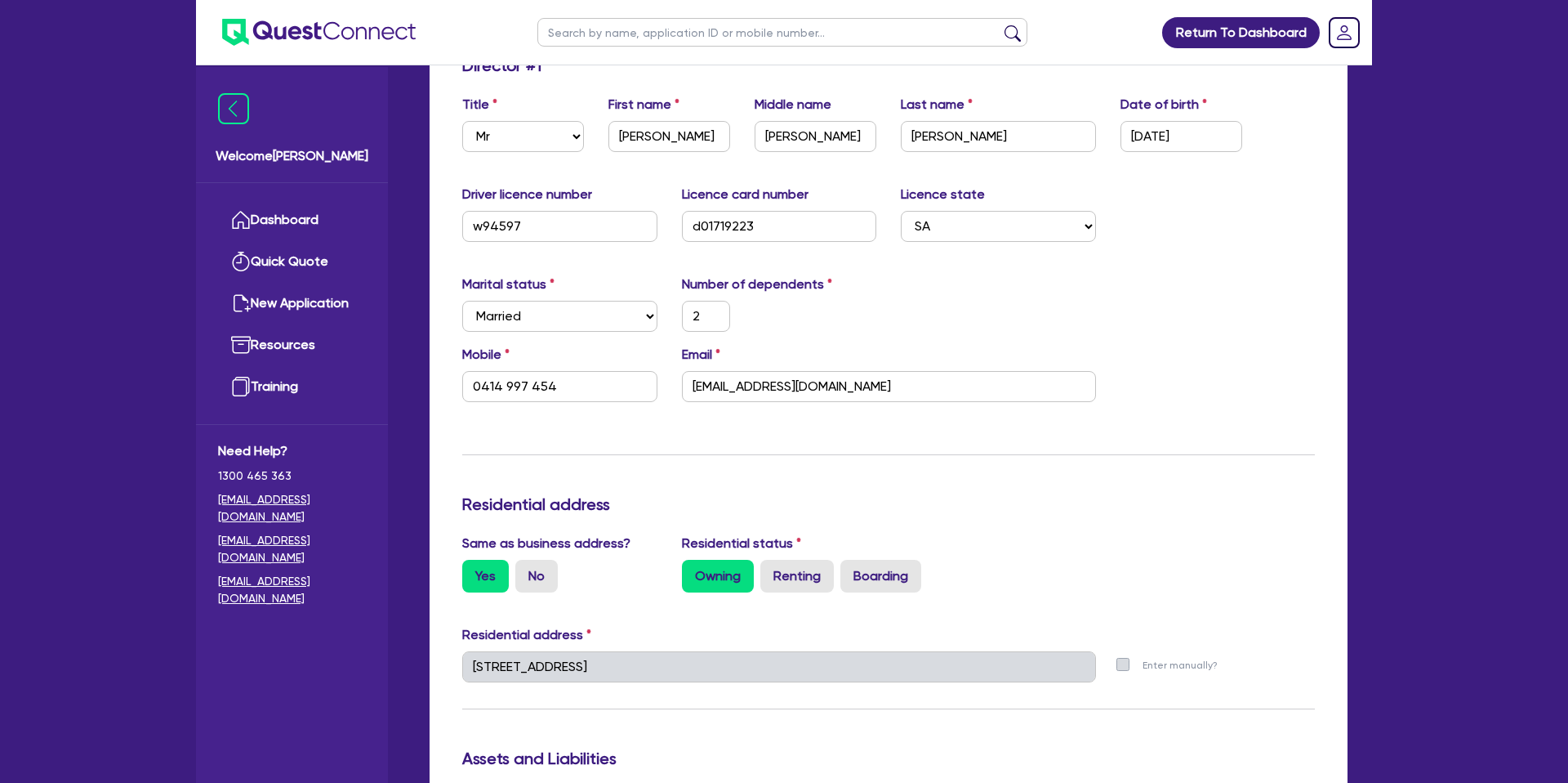
click at [1110, 330] on div "Marital status Select Single Married De Facto / Partner Number of dependents 2" at bounding box center [888, 309] width 877 height 70
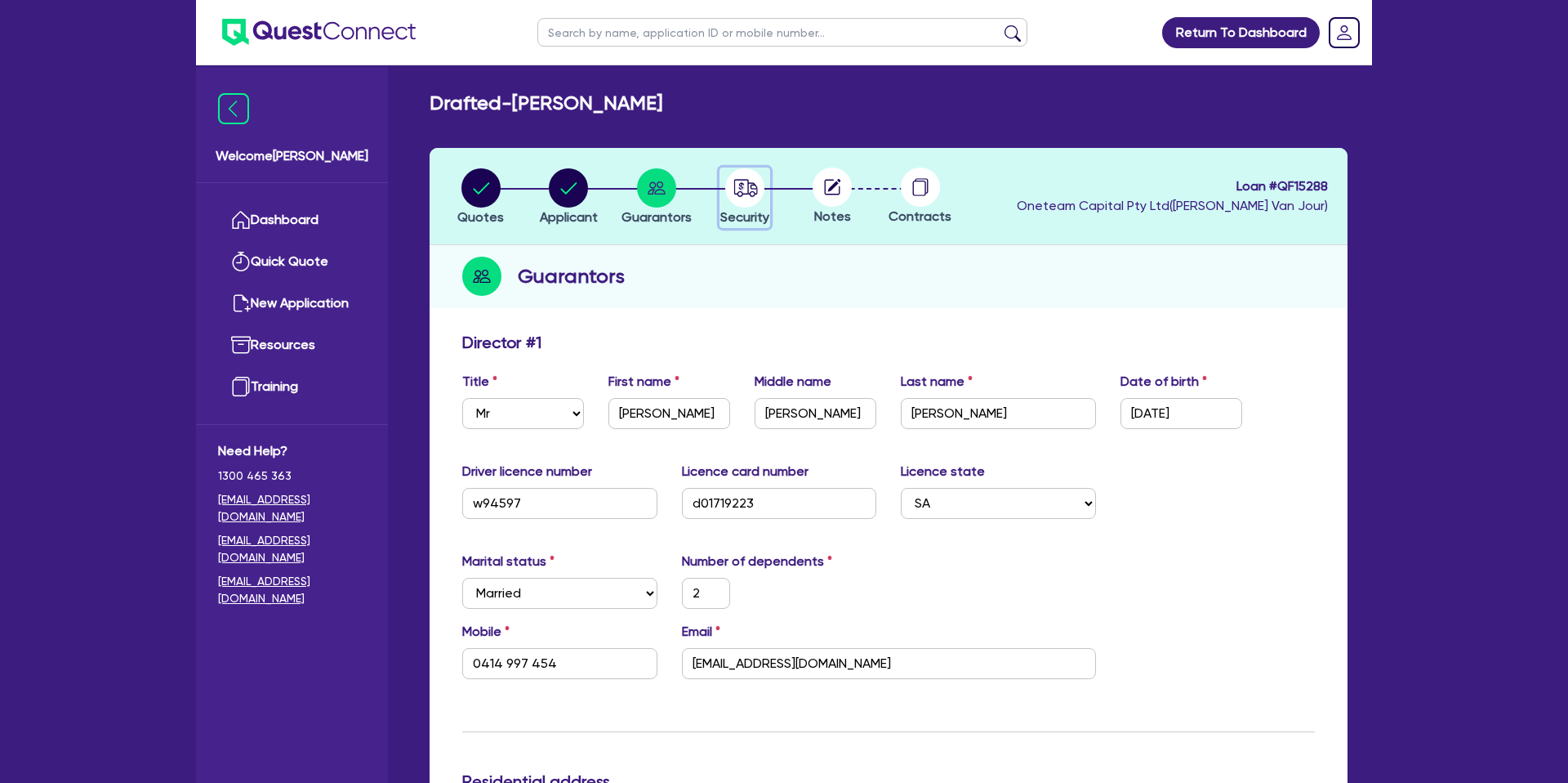
click at [758, 185] on circle "button" at bounding box center [745, 188] width 39 height 39
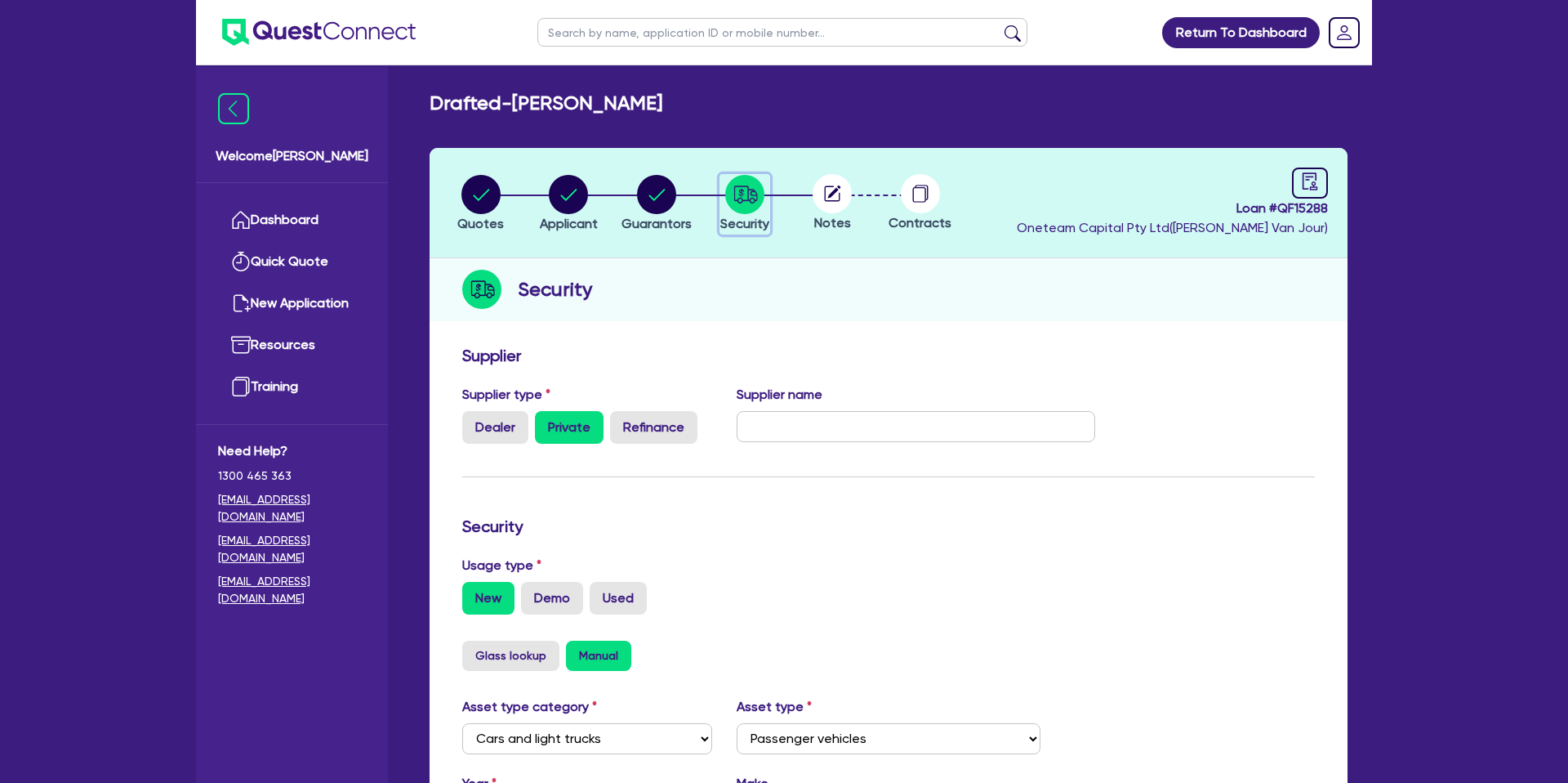
scroll to position [11, 0]
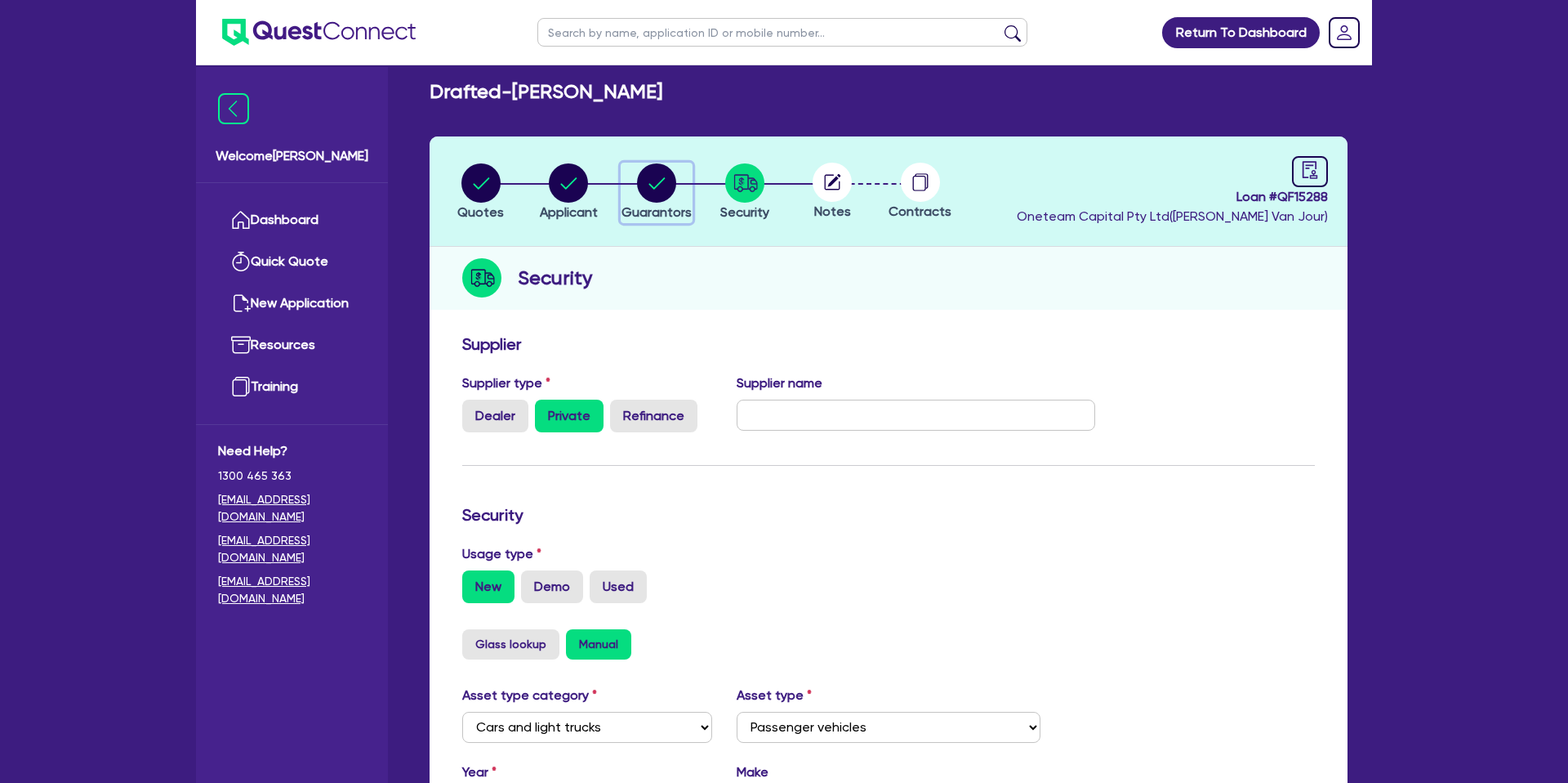
click at [659, 189] on circle "button" at bounding box center [656, 183] width 39 height 39
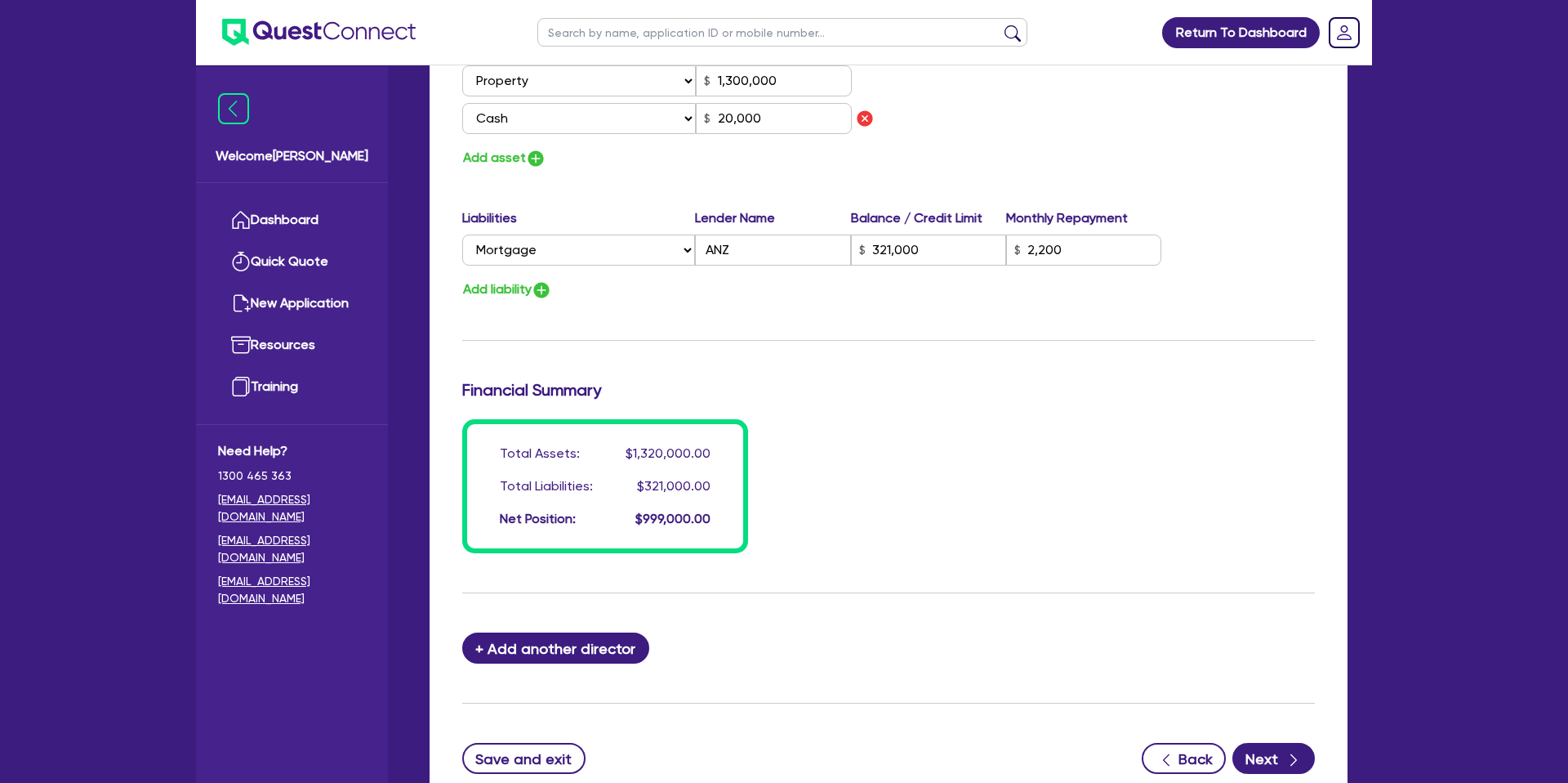
scroll to position [1161, 0]
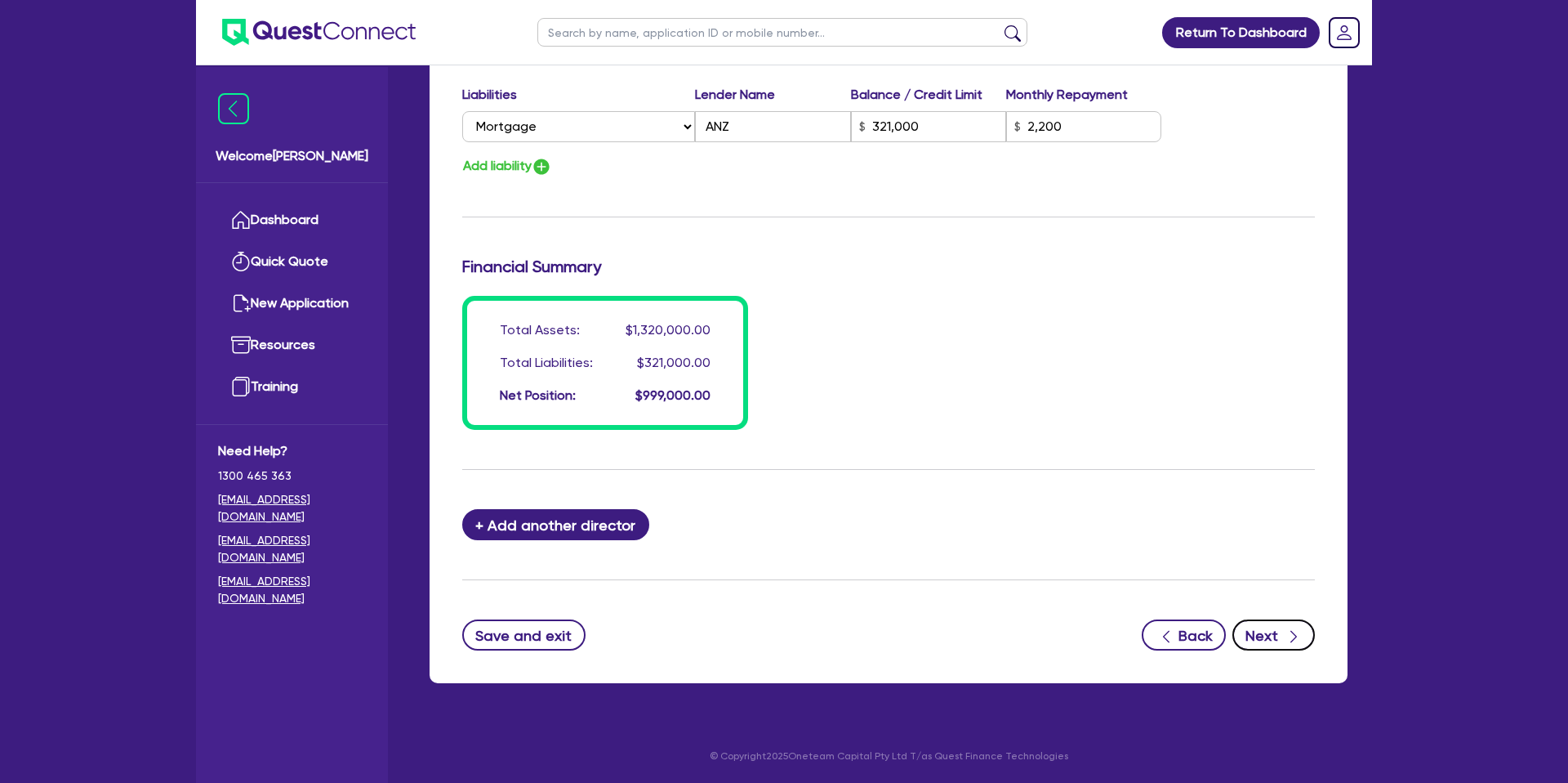
click at [1270, 633] on button "Next" at bounding box center [1274, 634] width 83 height 31
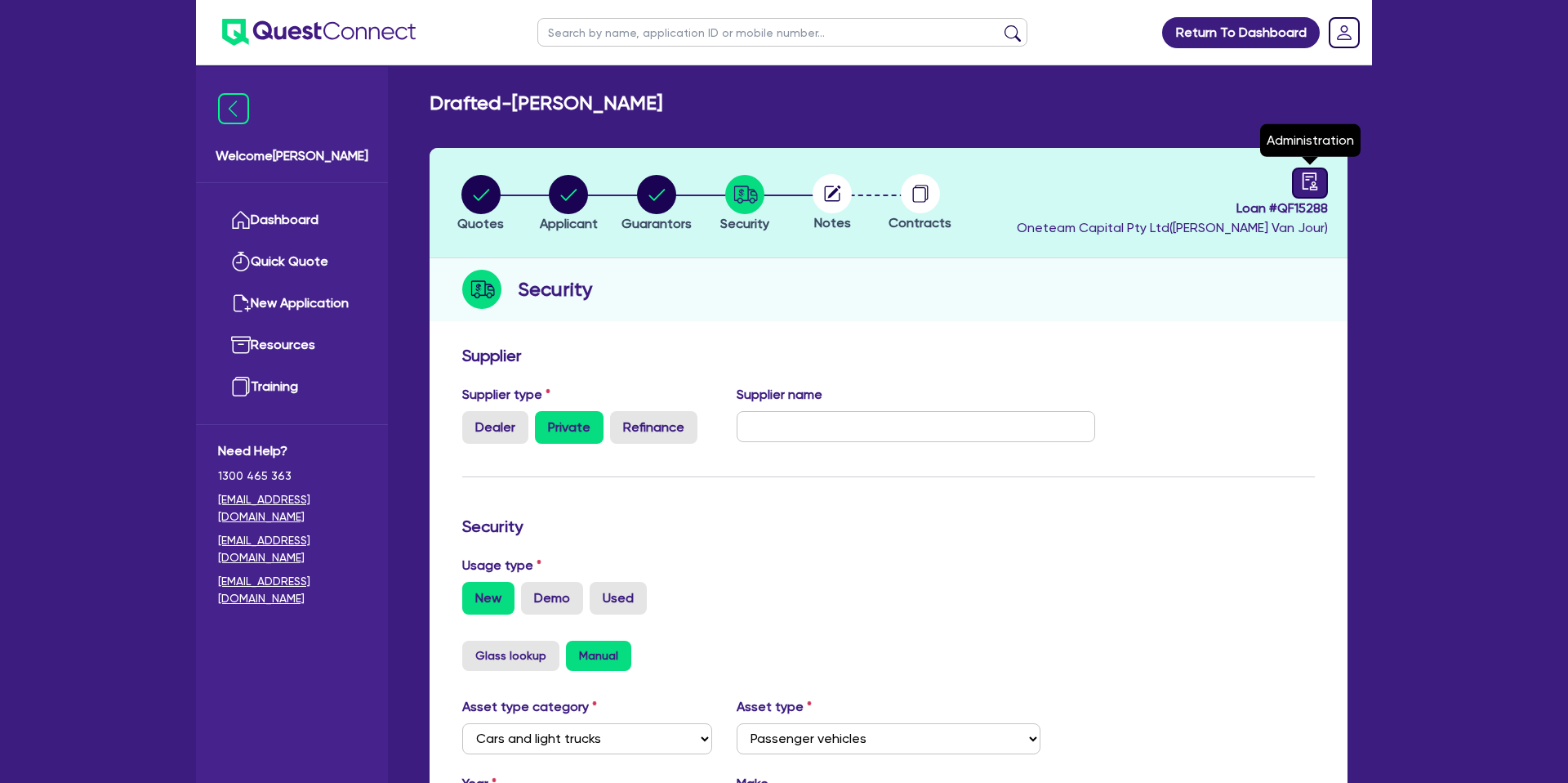
click at [1308, 183] on icon "audit" at bounding box center [1309, 181] width 18 height 18
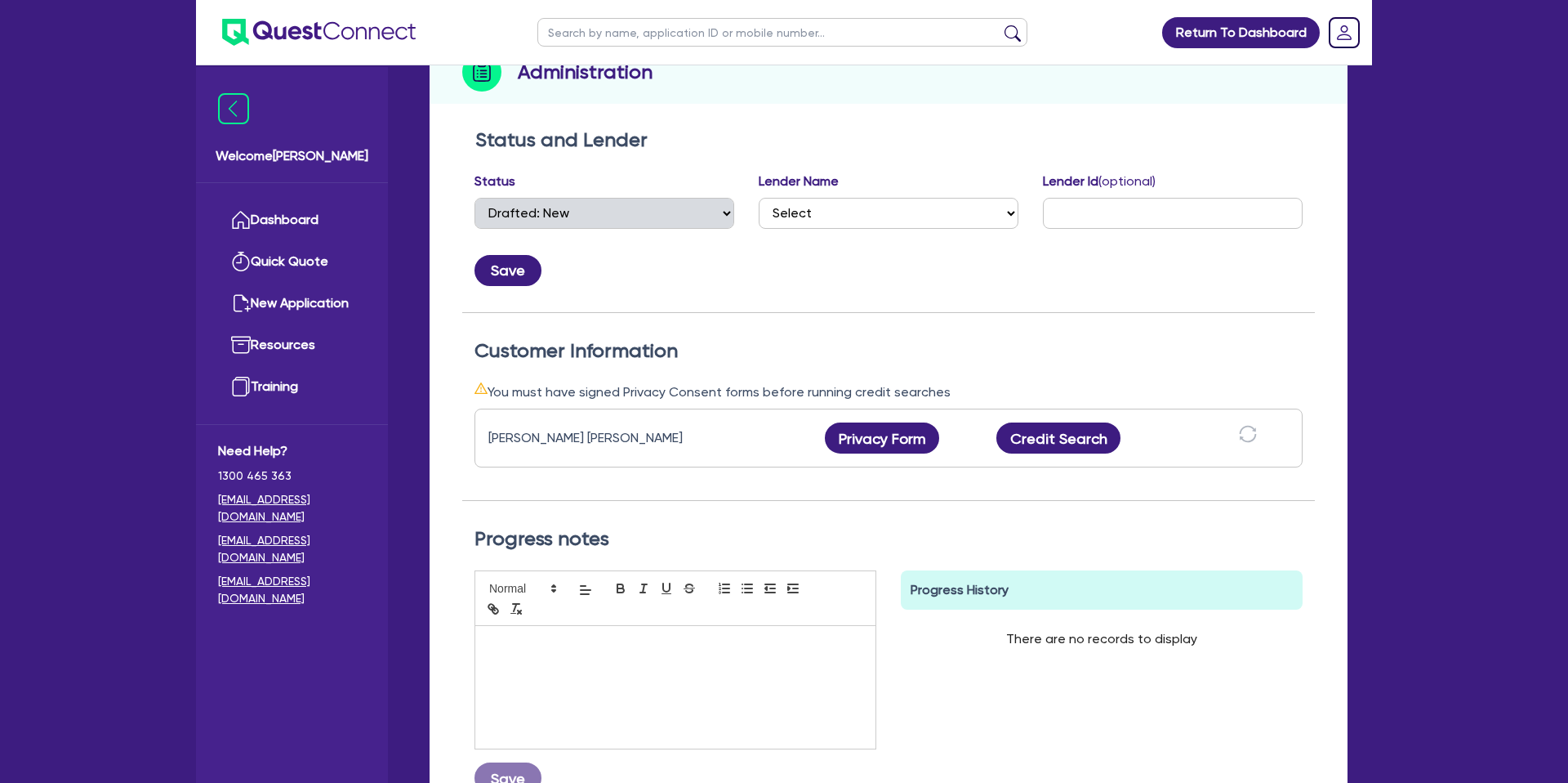
scroll to position [240, 0]
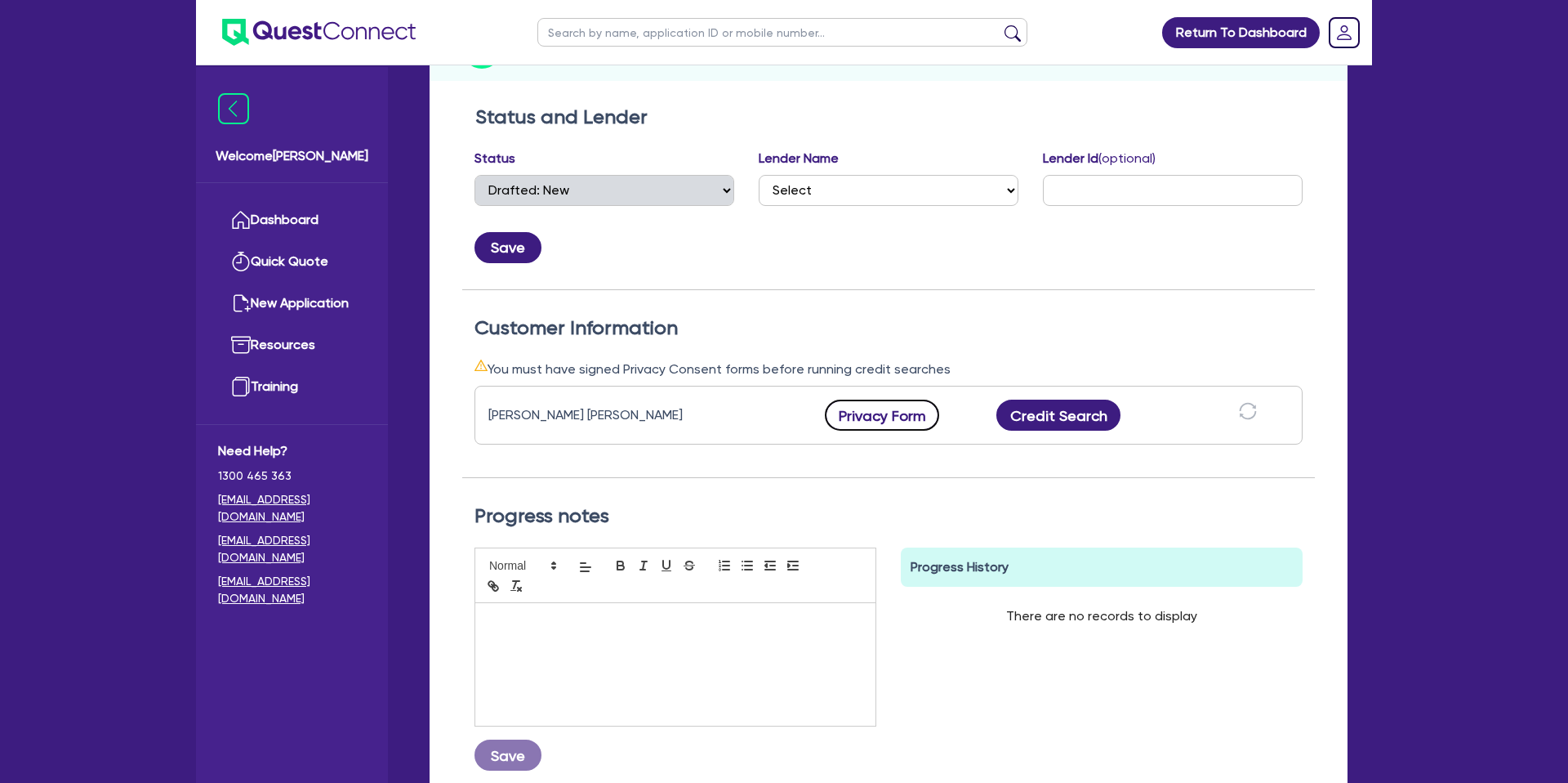
click at [877, 424] on button "Privacy Form" at bounding box center [882, 415] width 114 height 31
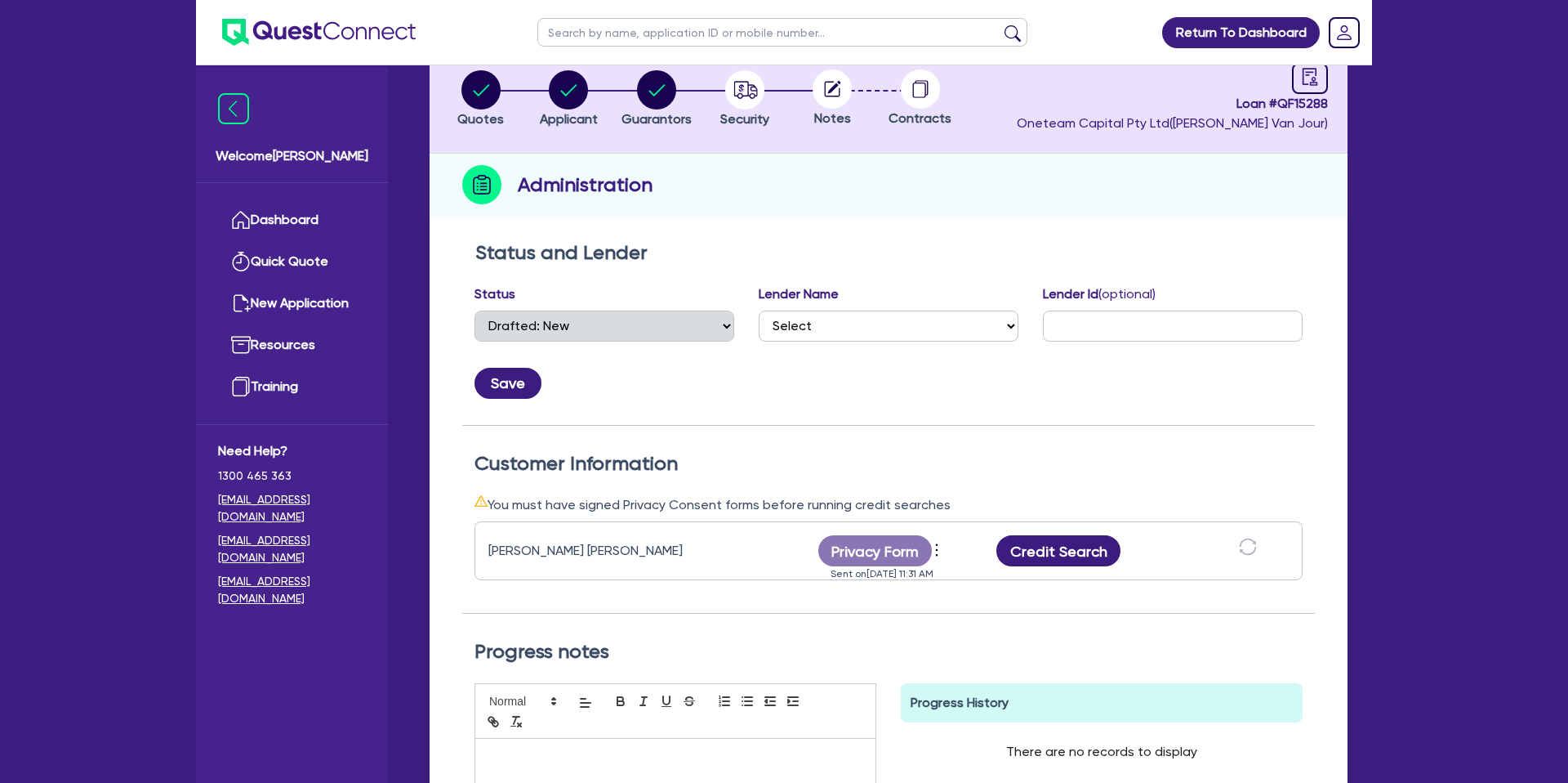
scroll to position [0, 0]
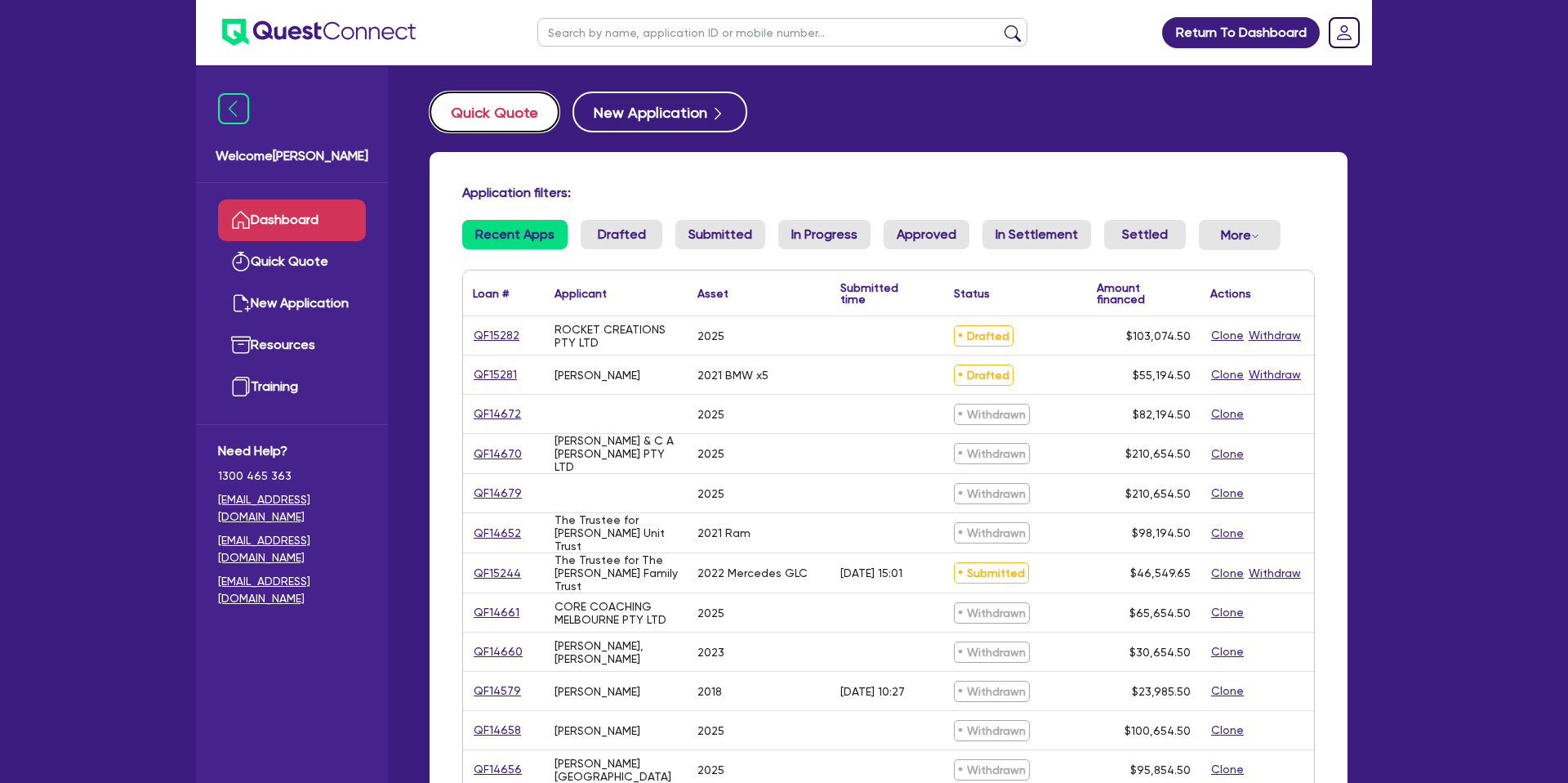
click at [499, 101] on button "Quick Quote" at bounding box center [494, 112] width 130 height 41
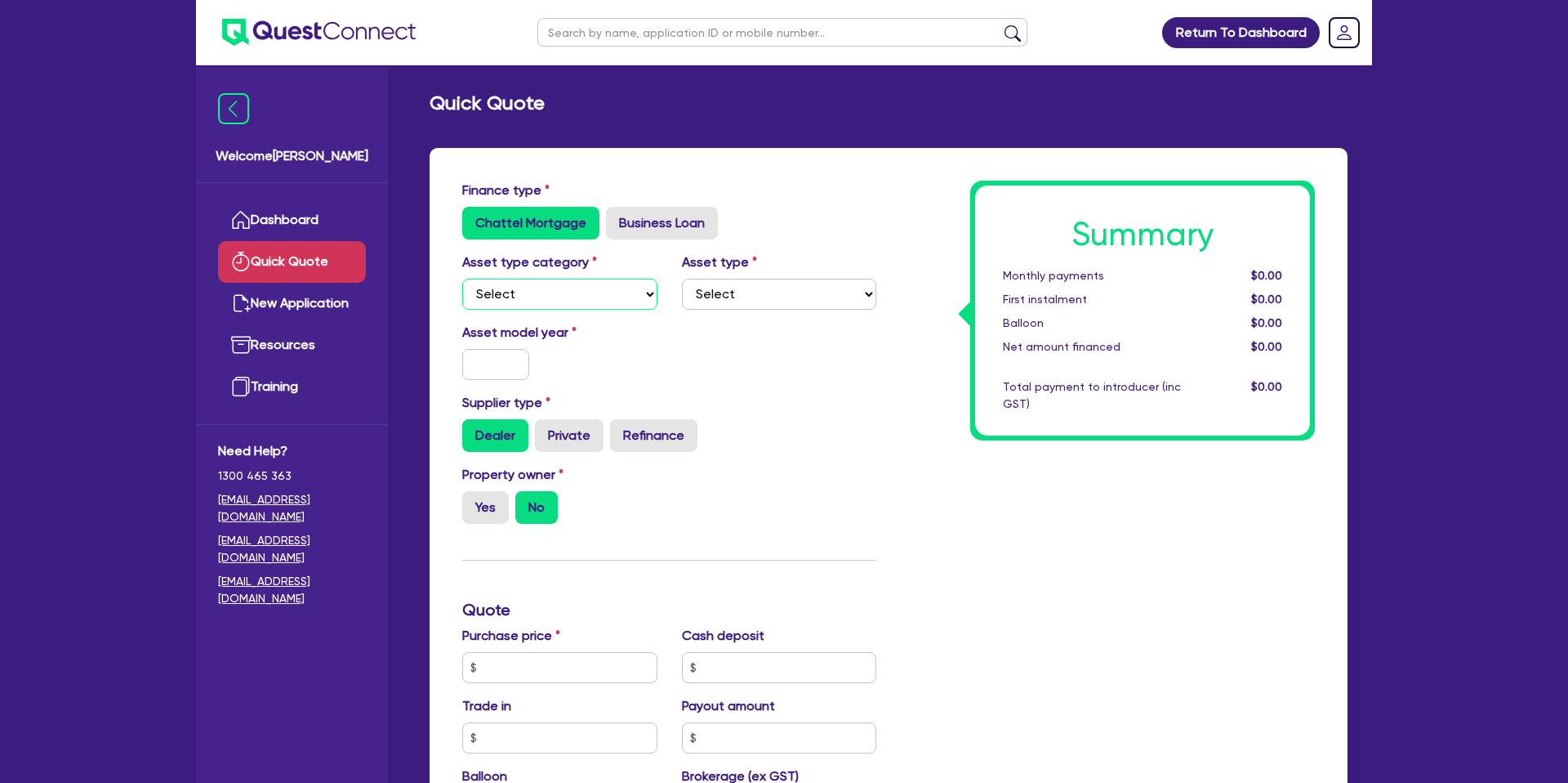
click at [550, 296] on select "Select Cars and light trucks Primary assets Secondary assets Tertiary assets" at bounding box center [559, 294] width 195 height 31
select select "PRIMARY_ASSETS"
click at [462, 278] on select "Select Cars and light trucks Primary assets Secondary assets Tertiary assets" at bounding box center [559, 294] width 195 height 31
click at [790, 276] on div "Asset type Select Heavy trucks over 4.5 tonne Trailers Bus and coaches Yellow g…" at bounding box center [778, 281] width 219 height 57
click at [764, 301] on select "Select Heavy trucks over 4.5 tonne Trailers Bus and coaches Yellow goods and ex…" at bounding box center [779, 294] width 195 height 31
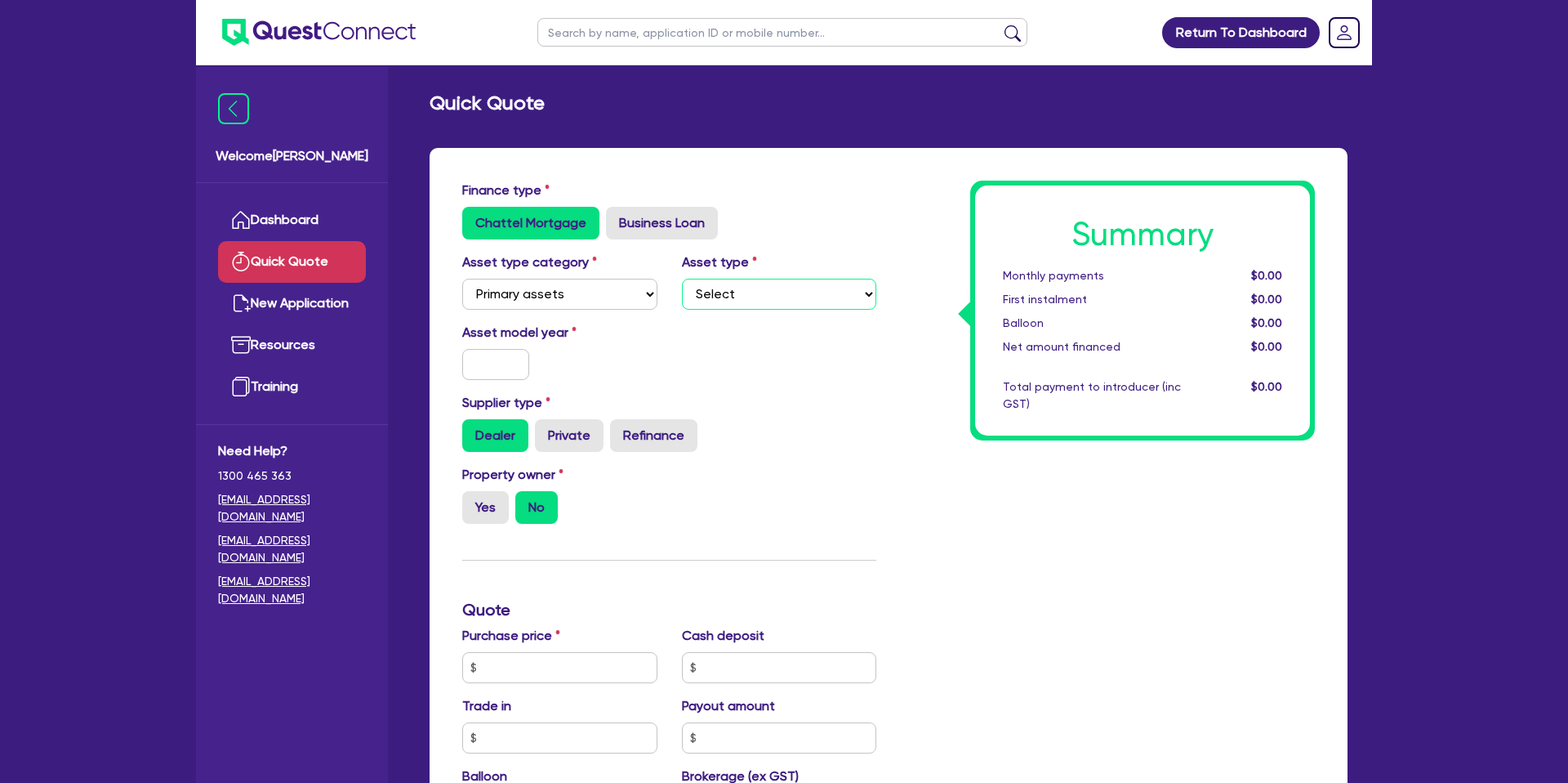
select select "HEAVY_TRUCKS"
click at [682, 278] on select "Select Heavy trucks over 4.5 tonne Trailers Bus and coaches Yellow goods and ex…" at bounding box center [779, 294] width 195 height 31
click at [506, 363] on input "text" at bounding box center [495, 365] width 67 height 31
type input "2025"
click at [726, 328] on div "Asset model year 2025" at bounding box center [669, 358] width 439 height 70
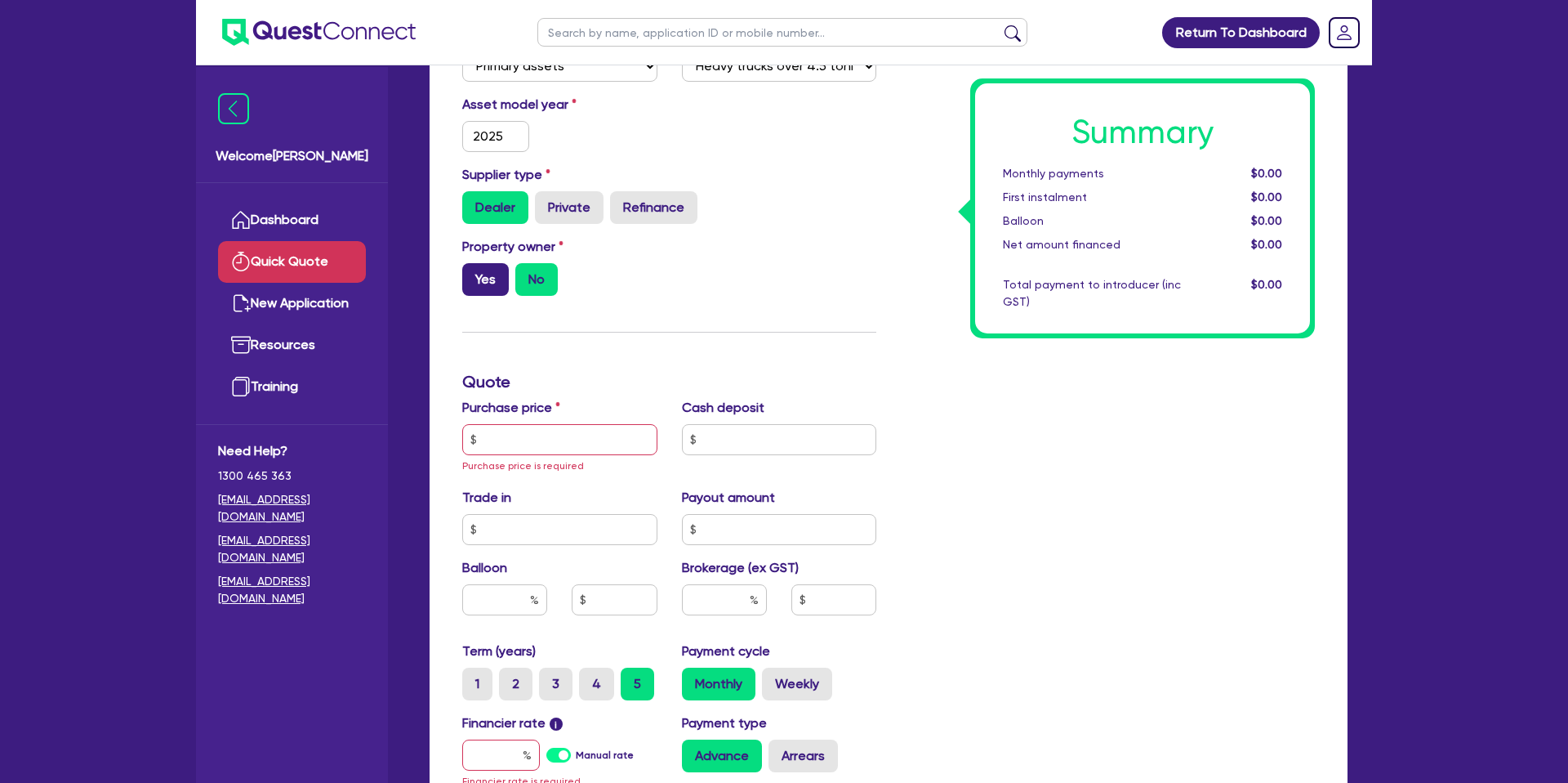
click at [472, 274] on label "Yes" at bounding box center [485, 279] width 47 height 32
click at [472, 273] on input "Yes" at bounding box center [467, 268] width 10 height 10
radio input "true"
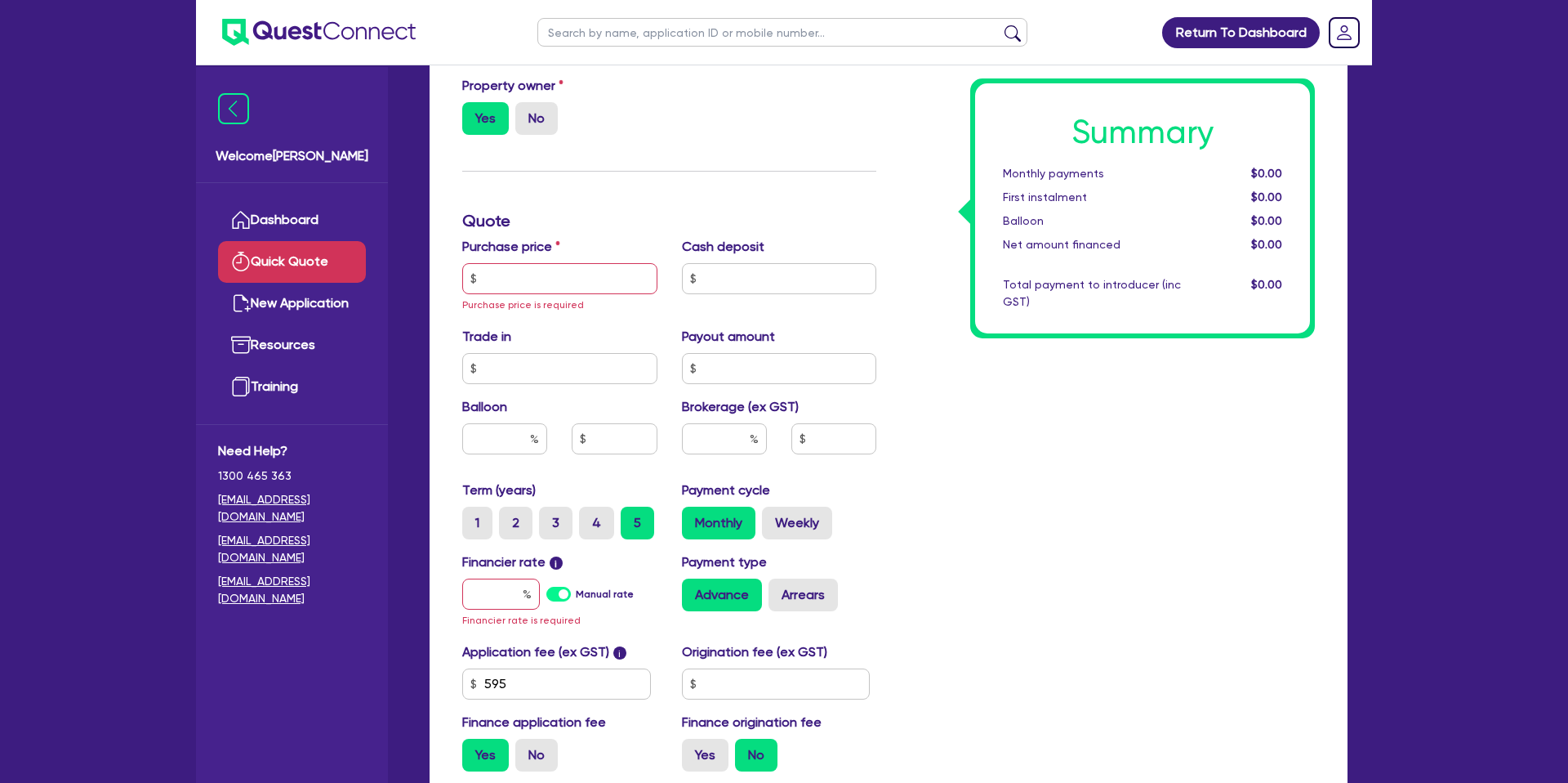
scroll to position [396, 0]
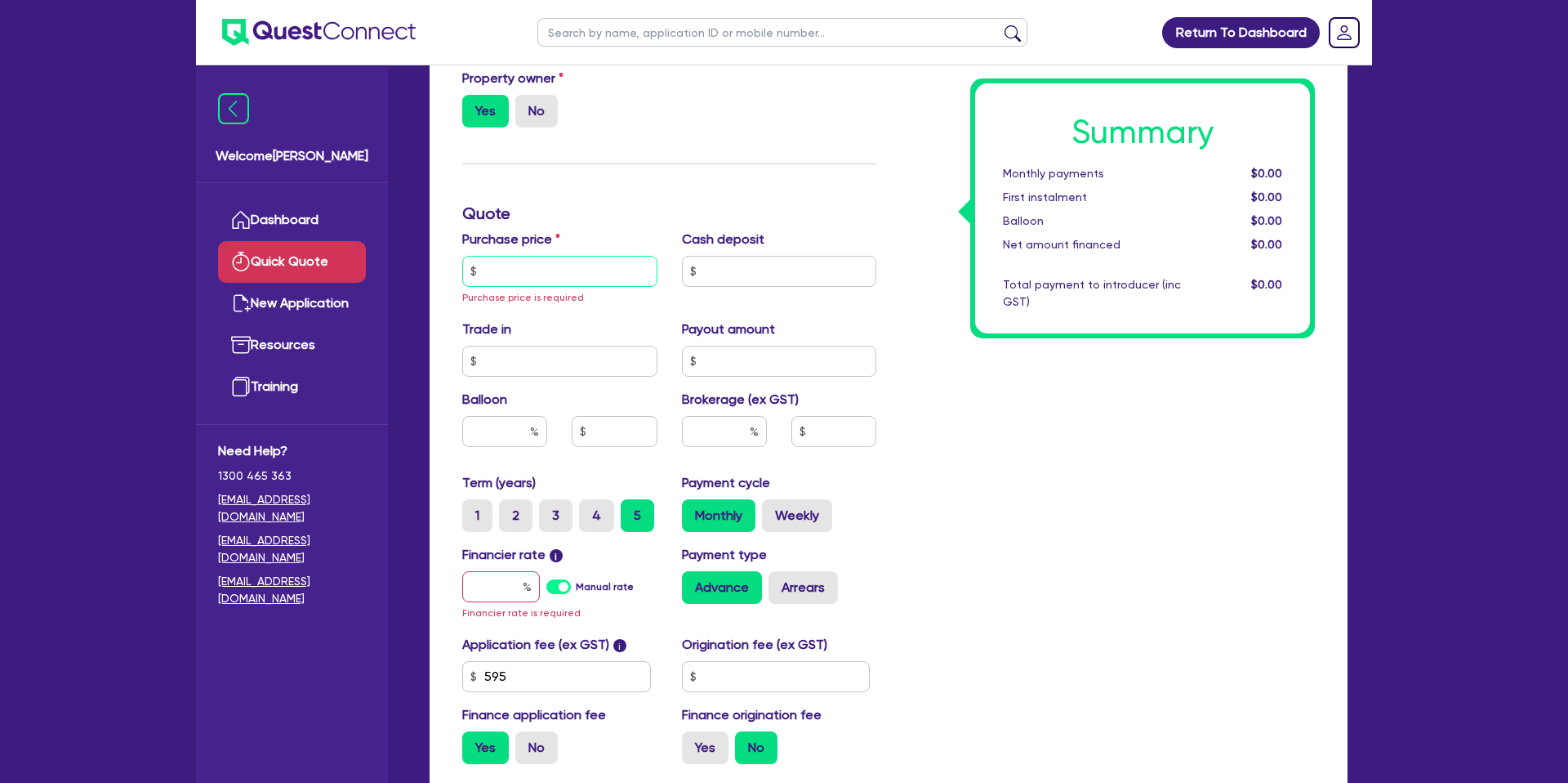
drag, startPoint x: 545, startPoint y: 264, endPoint x: 192, endPoint y: 257, distance: 353.1
click at [545, 265] on input "text" at bounding box center [559, 271] width 195 height 31
click at [893, 169] on div "Summary Monthly payments $0.00 First instalment $0.00 Balloon $0.00 Net amount …" at bounding box center [1108, 280] width 439 height 992
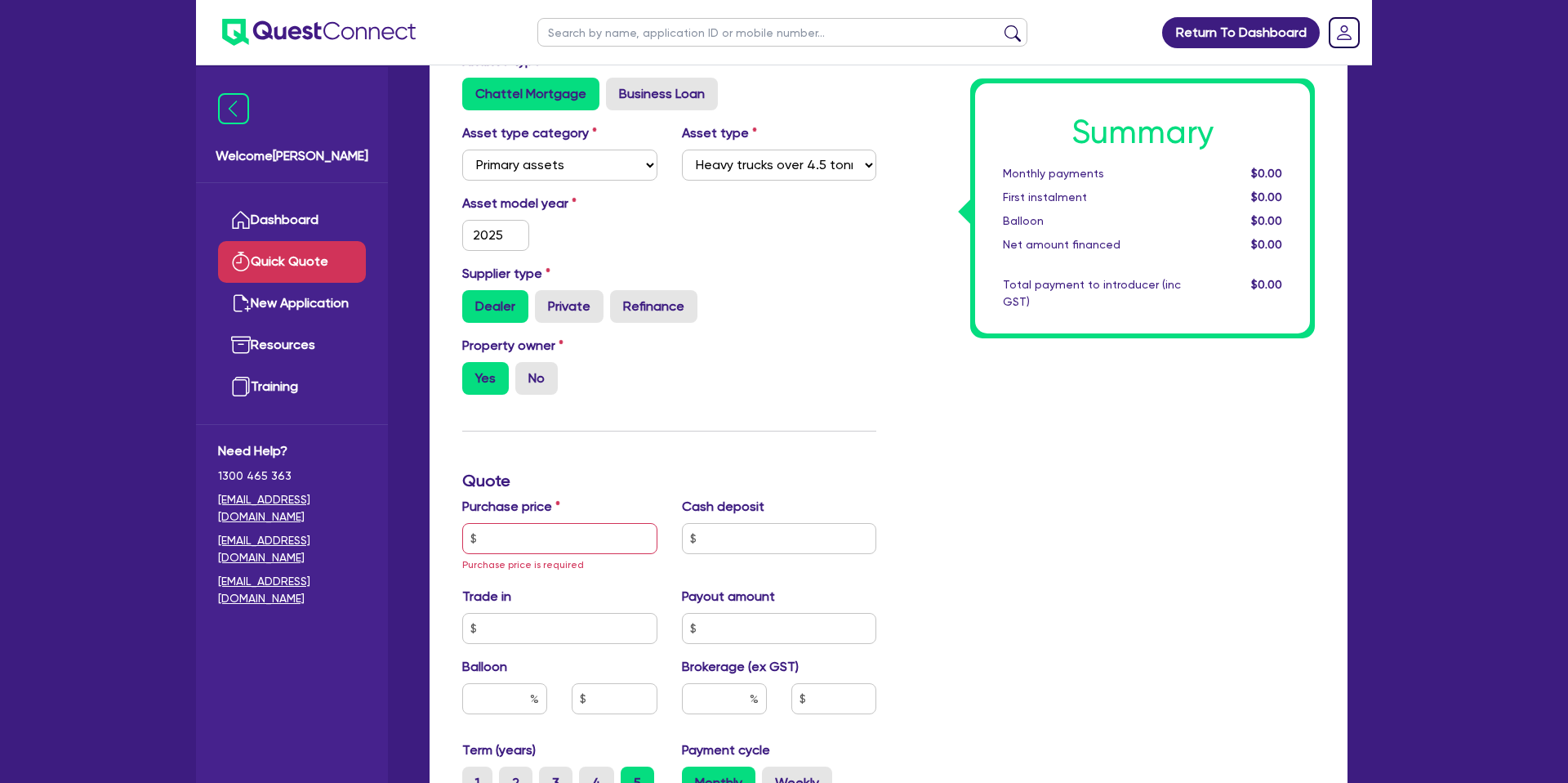
scroll to position [0, 0]
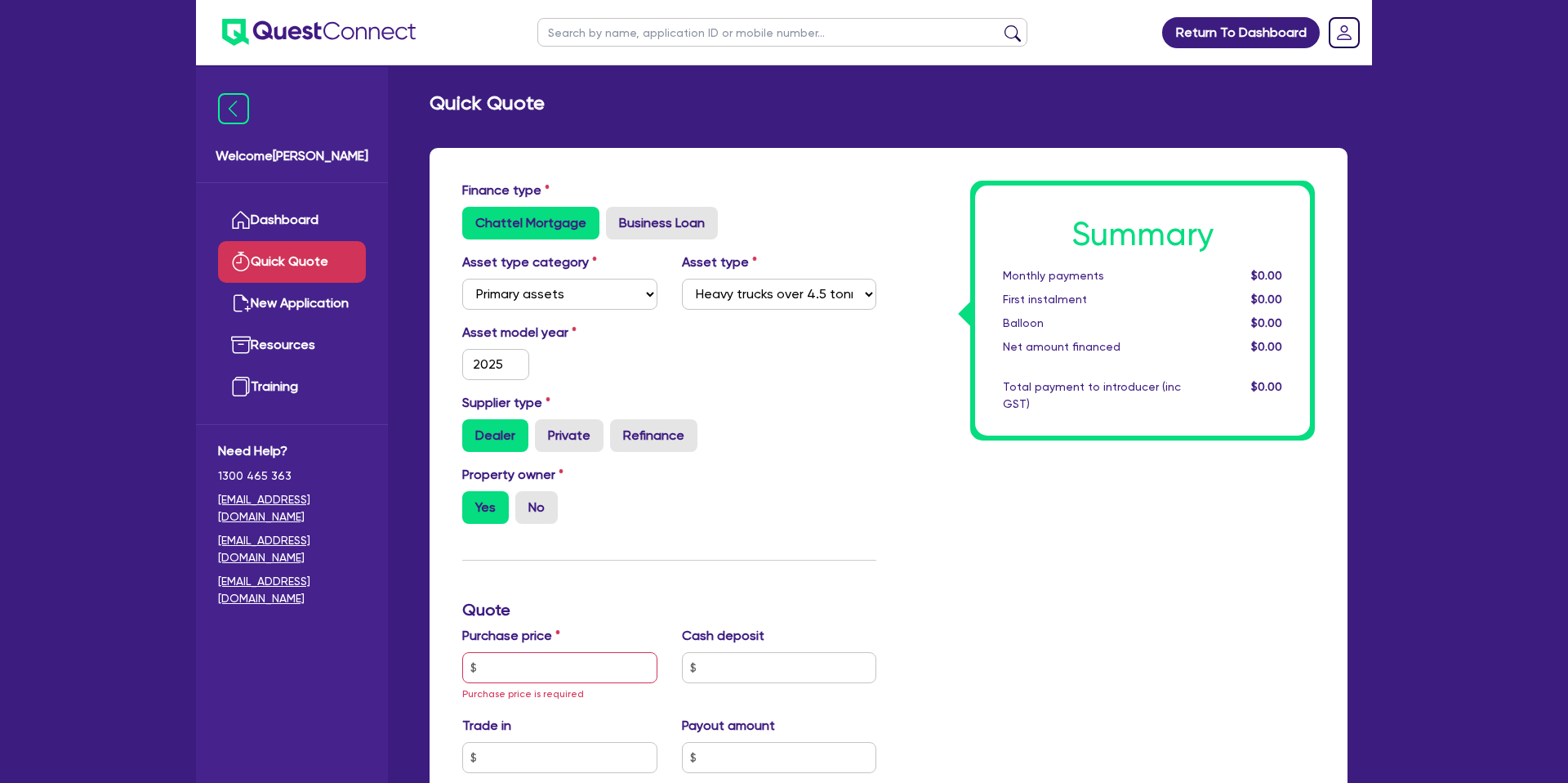
drag, startPoint x: 988, startPoint y: 159, endPoint x: 993, endPoint y: 150, distance: 10.3
click at [992, 150] on div "Finance type Chattel Mortgage Business Loan Asset type category Select Cars and…" at bounding box center [888, 702] width 918 height 1108
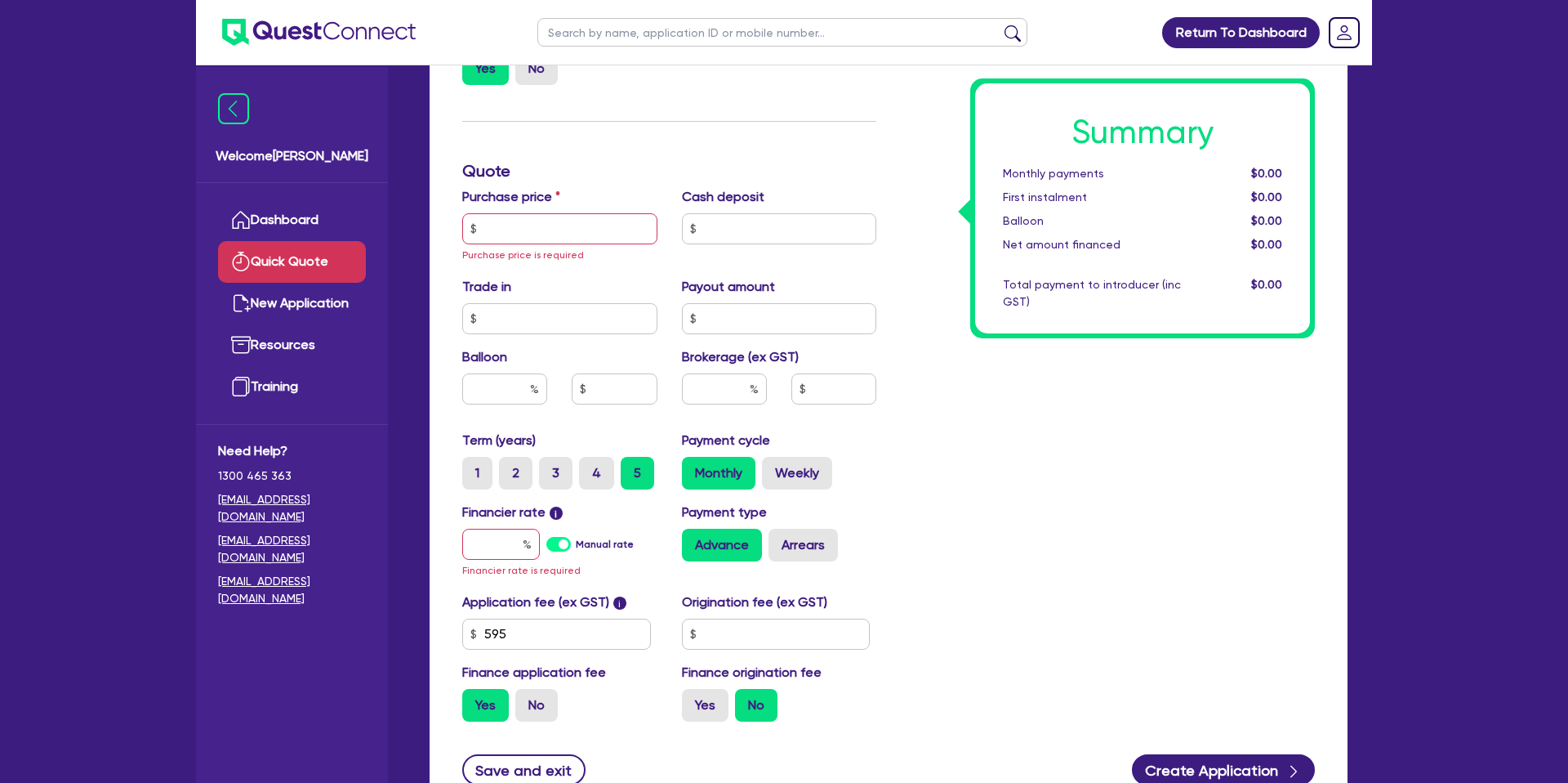
scroll to position [463, 0]
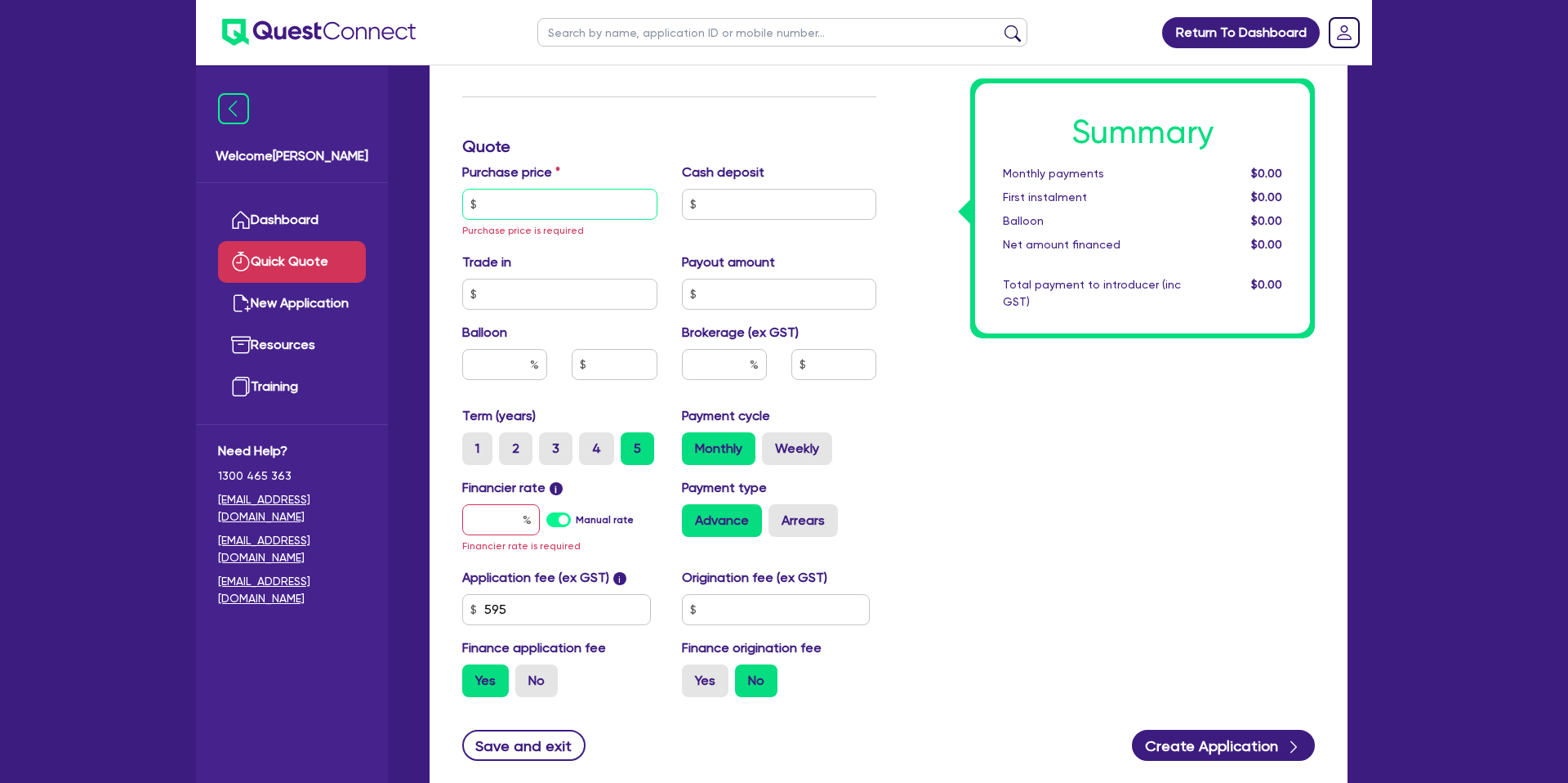
click at [531, 200] on input "text" at bounding box center [559, 204] width 195 height 31
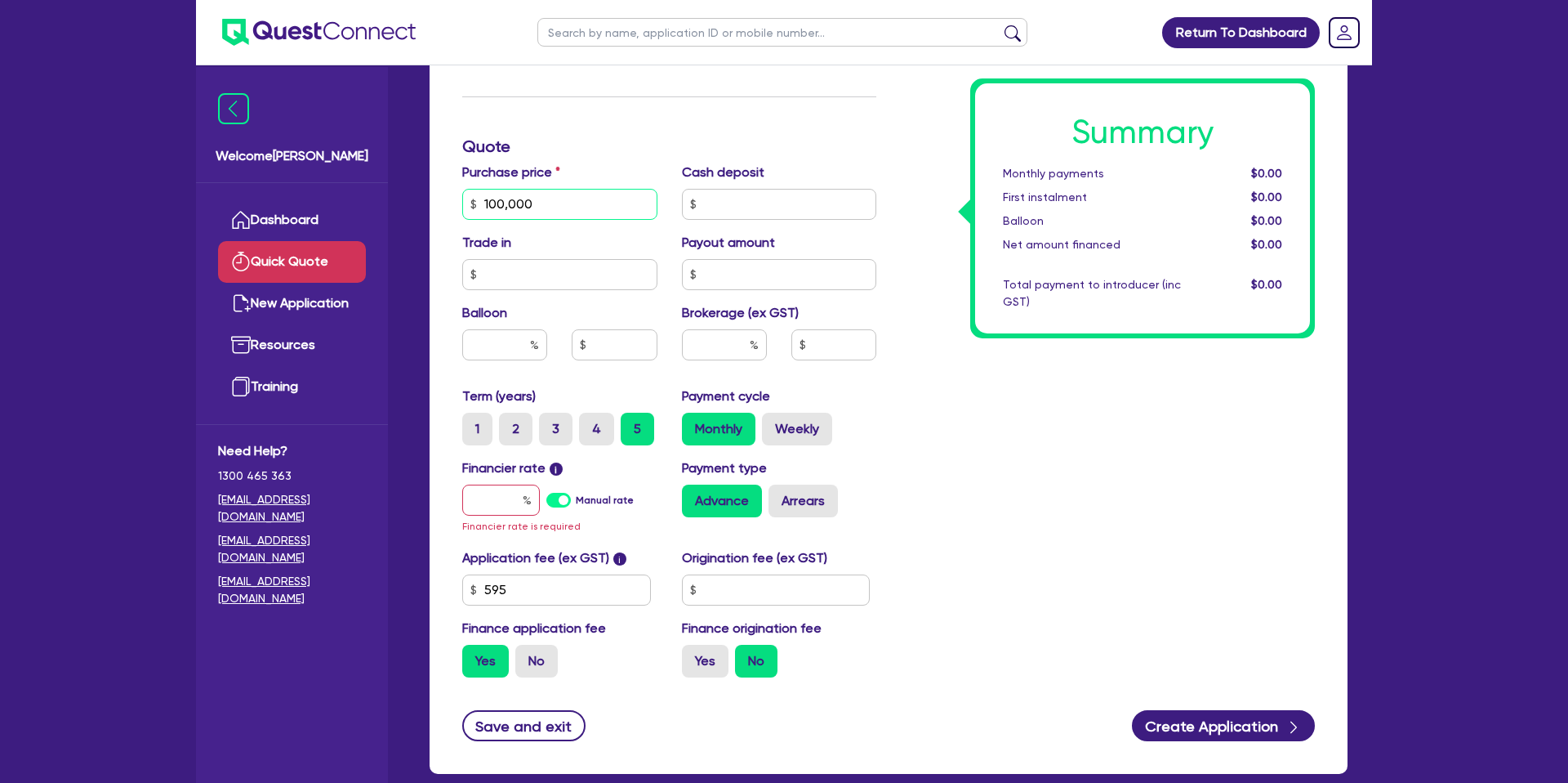
type input "100,000"
drag, startPoint x: 990, startPoint y: 336, endPoint x: 978, endPoint y: 335, distance: 12.0
click at [990, 336] on div "Summary Monthly payments $0.00 First instalment $0.00 Balloon $0.00 Net amount …" at bounding box center [1143, 208] width 345 height 260
click at [507, 494] on input "text" at bounding box center [500, 500] width 78 height 31
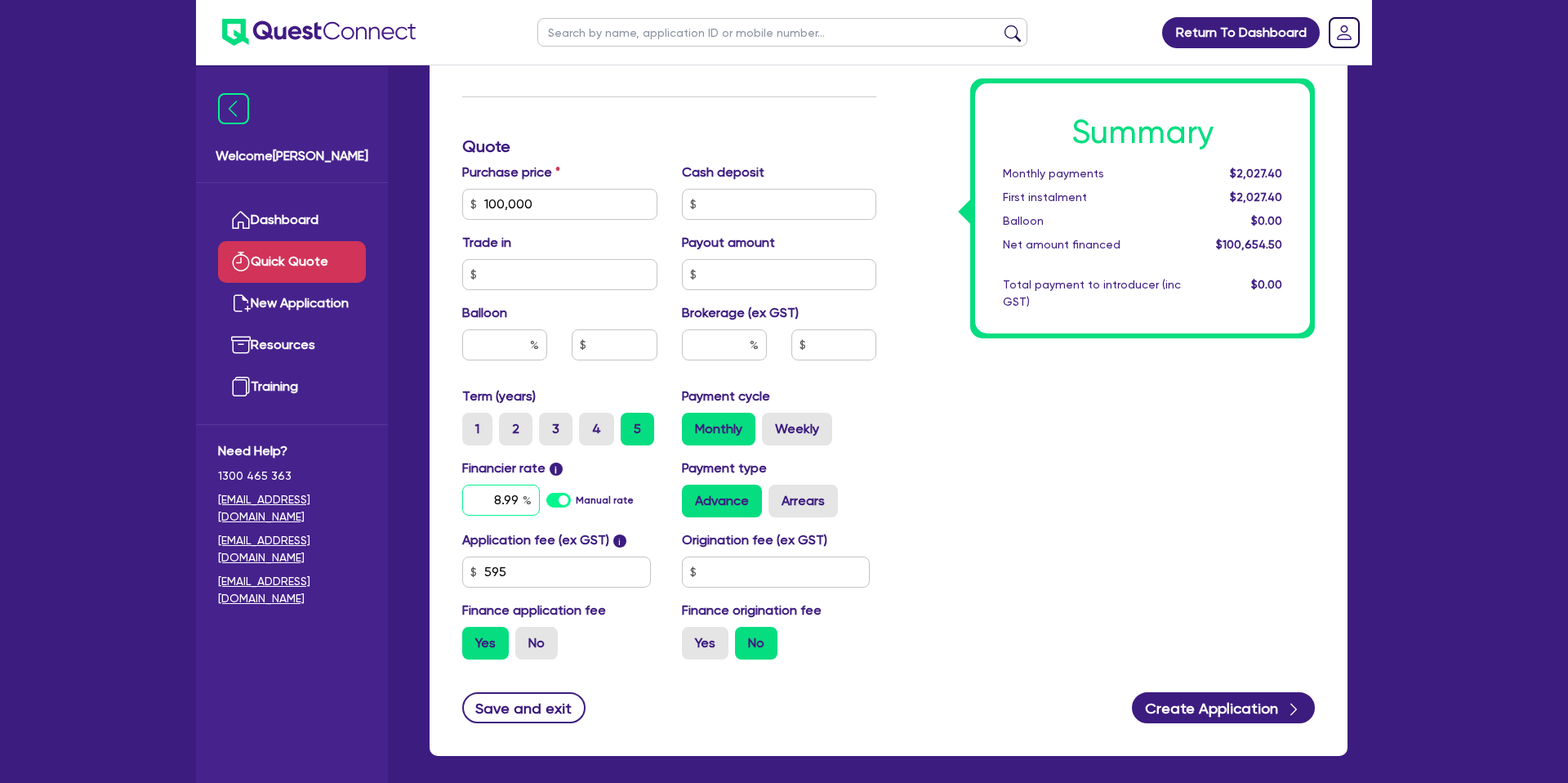
type input "8.99"
click at [759, 567] on input "text" at bounding box center [776, 572] width 189 height 31
type input "2,200"
drag, startPoint x: 755, startPoint y: 612, endPoint x: 708, endPoint y: 661, distance: 67.9
click at [720, 628] on div "Finance origination fee Yes No" at bounding box center [778, 629] width 219 height 59
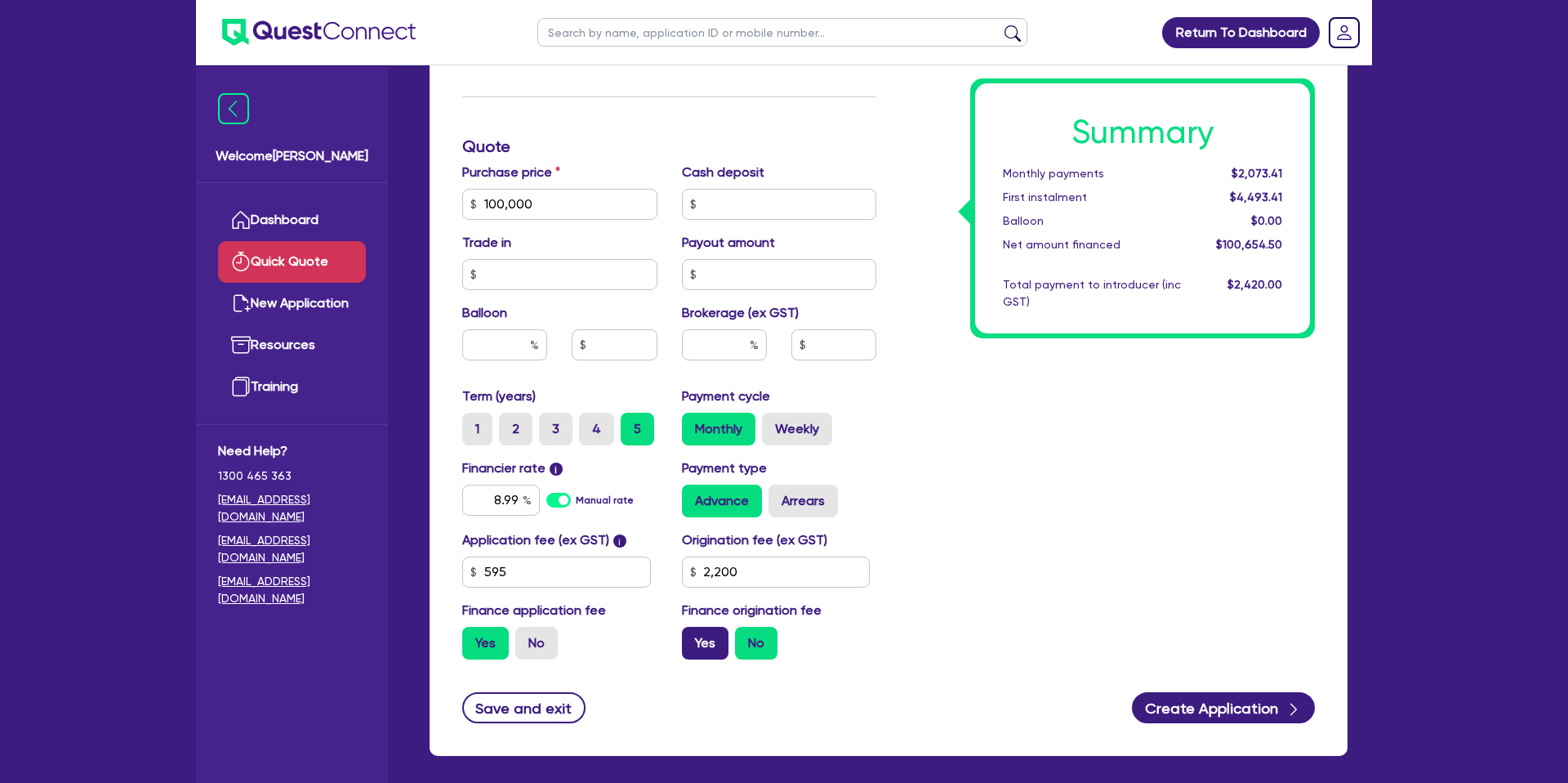
click at [708, 643] on label "Yes" at bounding box center [705, 643] width 47 height 32
click at [692, 637] on input "Yes" at bounding box center [687, 632] width 10 height 10
radio input "true"
click at [1291, 708] on icon "button" at bounding box center [1293, 709] width 16 height 16
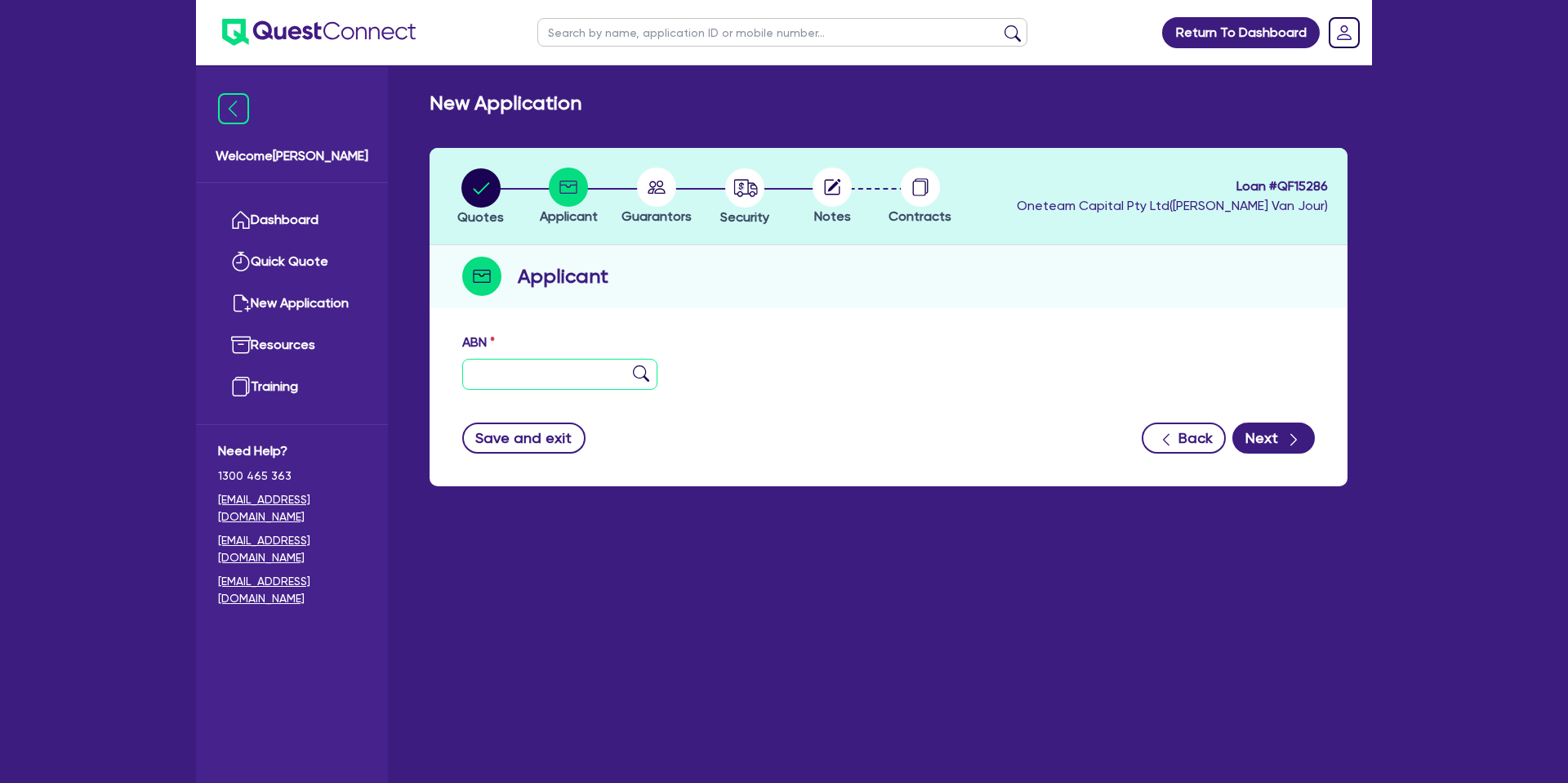
drag, startPoint x: 522, startPoint y: 357, endPoint x: 528, endPoint y: 365, distance: 10.0
click at [525, 359] on div at bounding box center [559, 374] width 195 height 31
drag, startPoint x: 522, startPoint y: 369, endPoint x: 510, endPoint y: 365, distance: 12.6
click at [519, 368] on input "text" at bounding box center [559, 374] width 195 height 31
click at [277, 213] on link "Dashboard" at bounding box center [291, 219] width 148 height 42
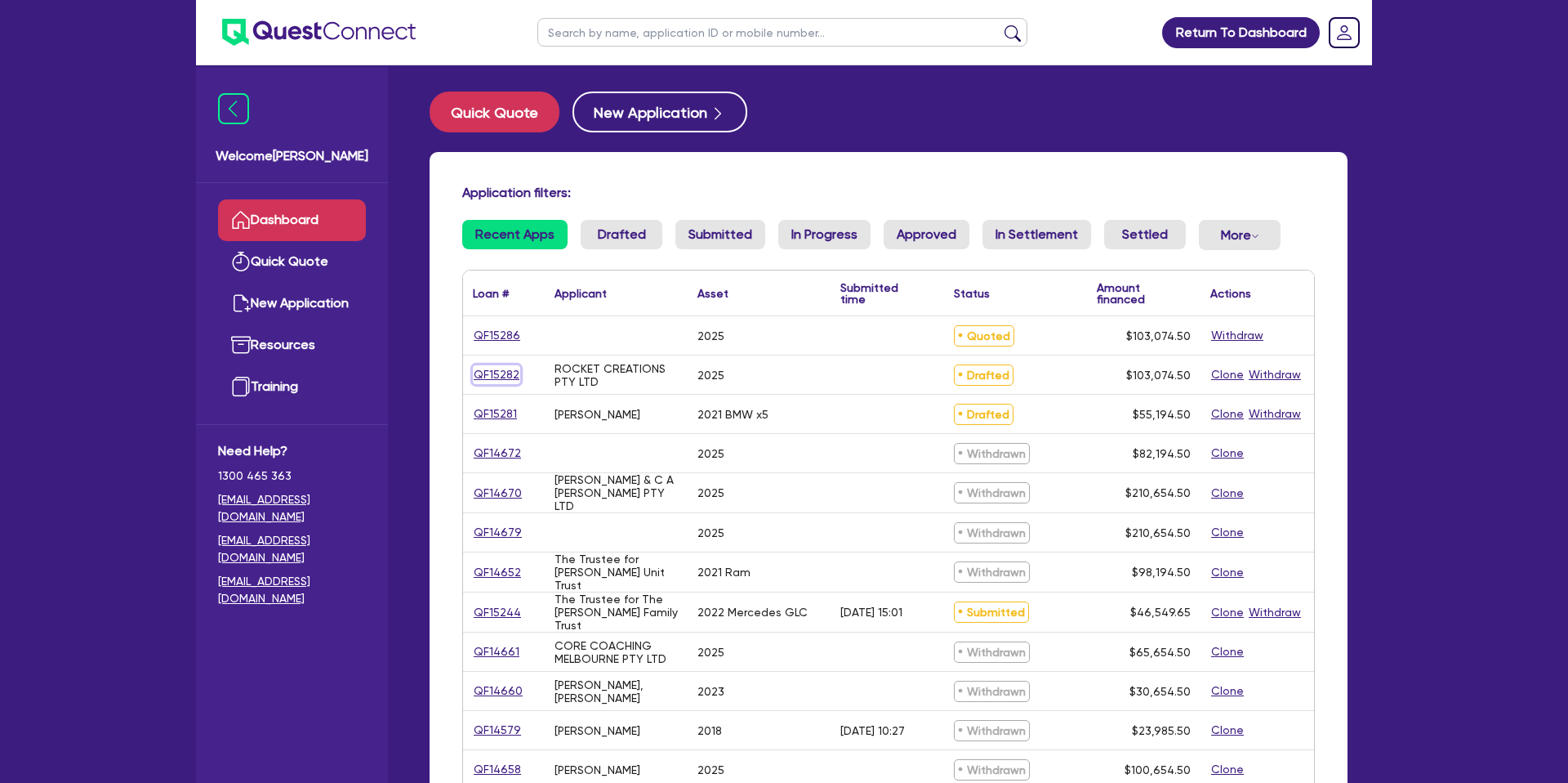
click at [490, 368] on link "QF15282" at bounding box center [496, 375] width 47 height 19
select select "CARS_AND_LIGHT_TRUCKS"
select select "PASSENGER_VEHICLES"
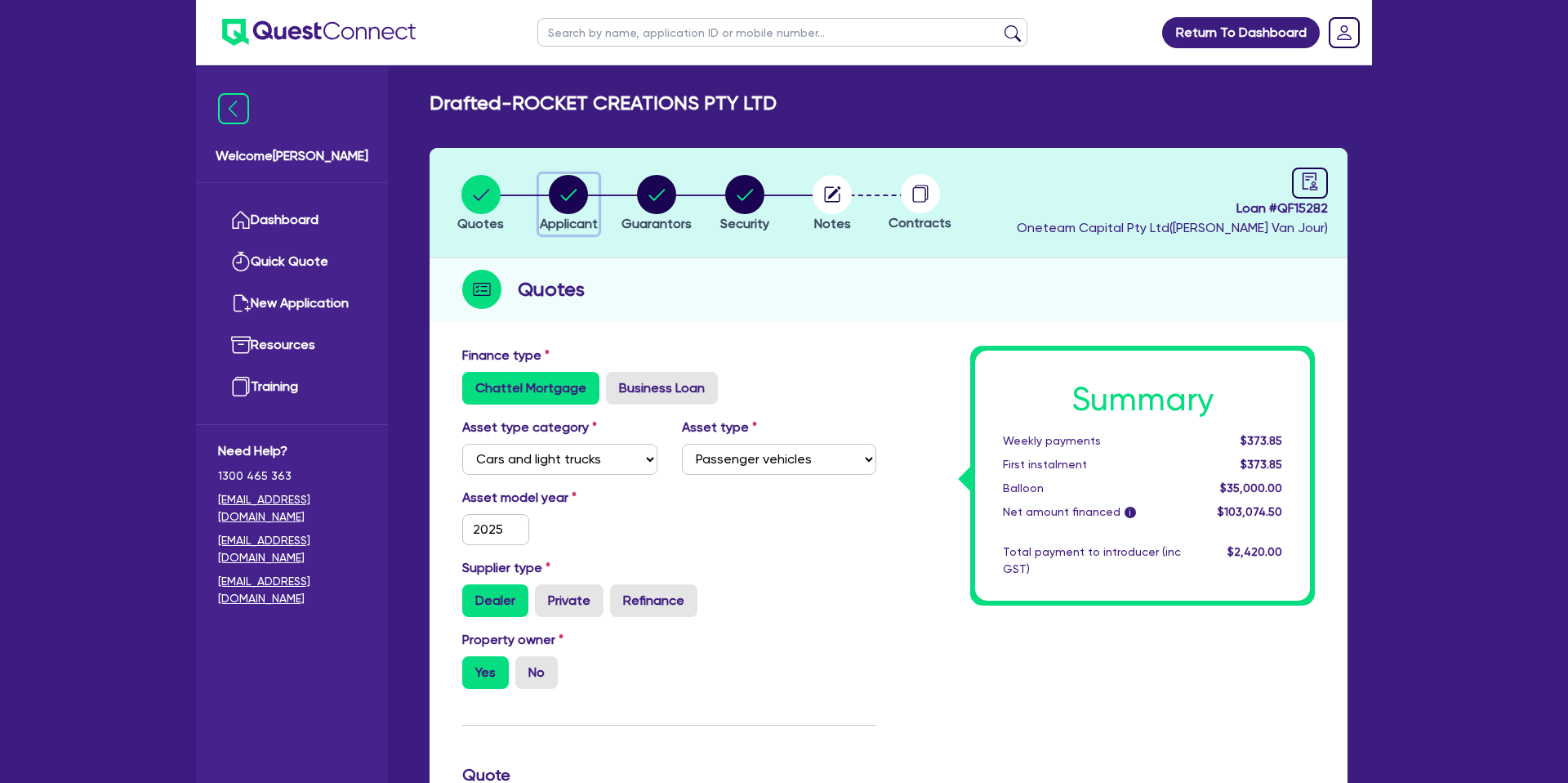
click at [566, 194] on circle "button" at bounding box center [568, 195] width 39 height 39
select select "COMPANY"
select select "ACCOMODATION_FOOD"
select select "CAFES"
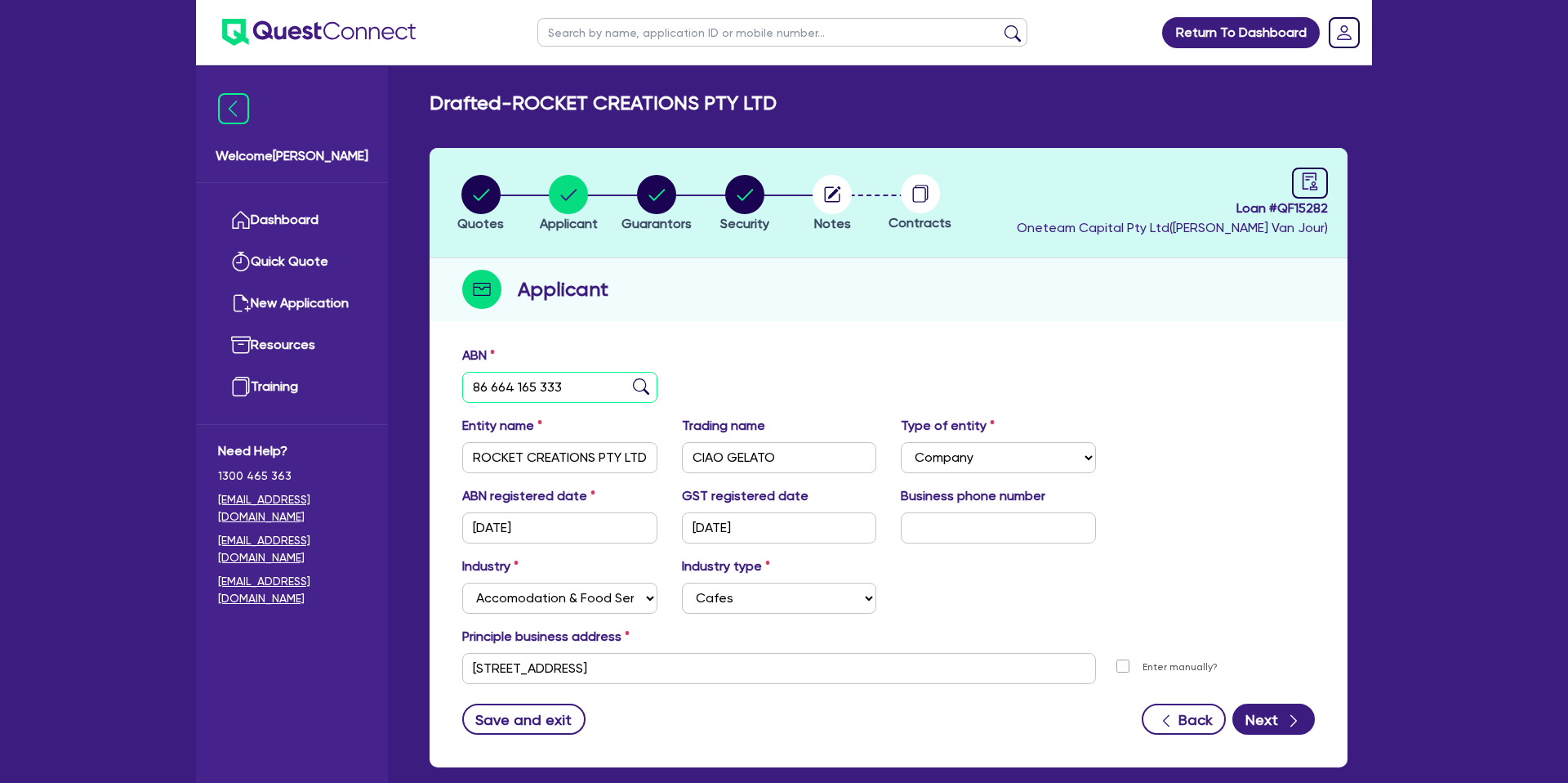
click at [533, 387] on input "86 664 165 333" at bounding box center [559, 387] width 195 height 31
click at [534, 386] on input "86 664 165 333" at bounding box center [559, 387] width 195 height 31
click at [535, 390] on input "86 664 165 333" at bounding box center [559, 387] width 195 height 31
click at [533, 391] on input "86 664 165 333" at bounding box center [559, 387] width 195 height 31
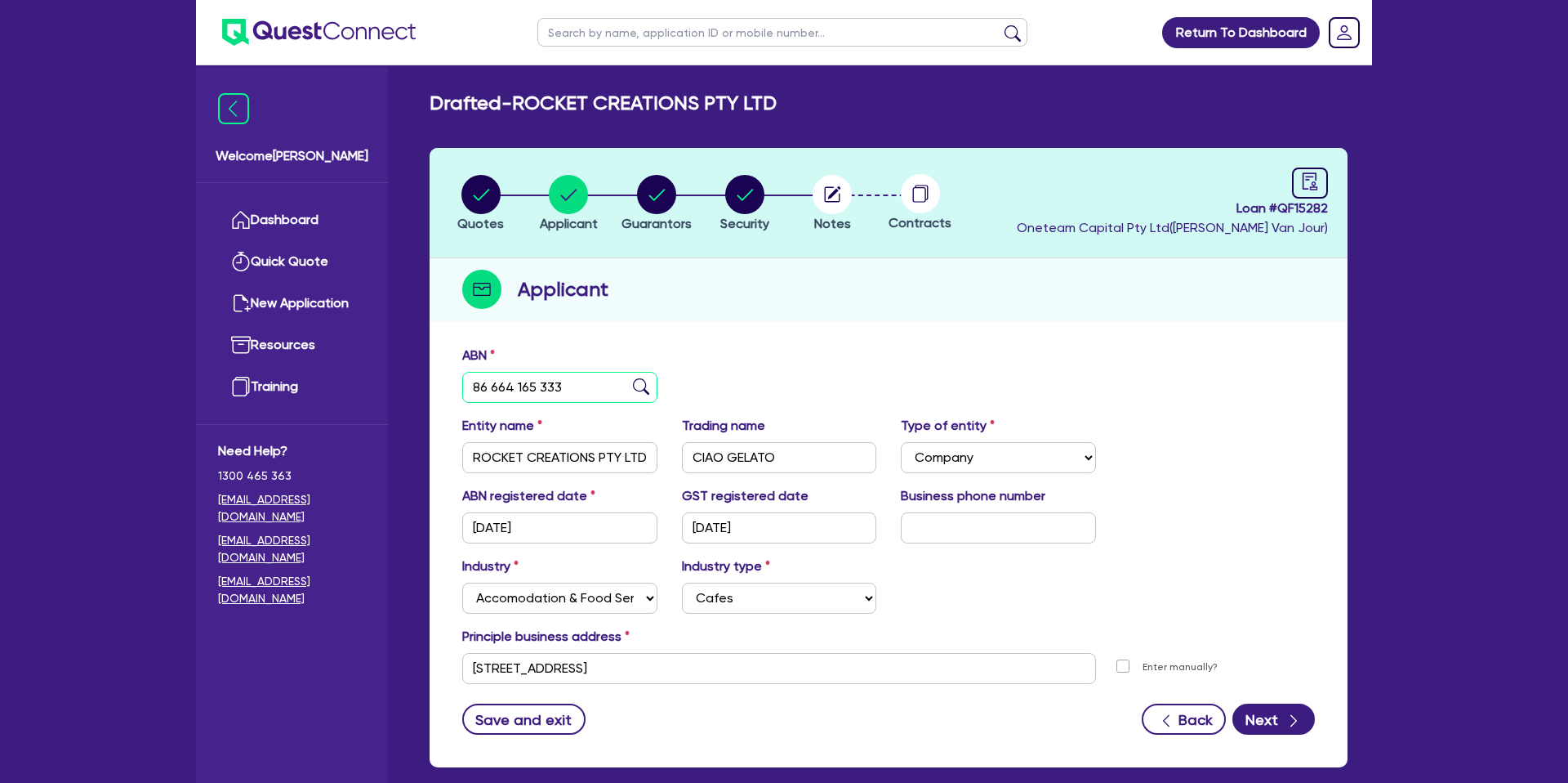
click at [533, 392] on input "86 664 165 333" at bounding box center [559, 387] width 195 height 31
click at [516, 387] on input "86 664 165 333" at bounding box center [559, 387] width 195 height 31
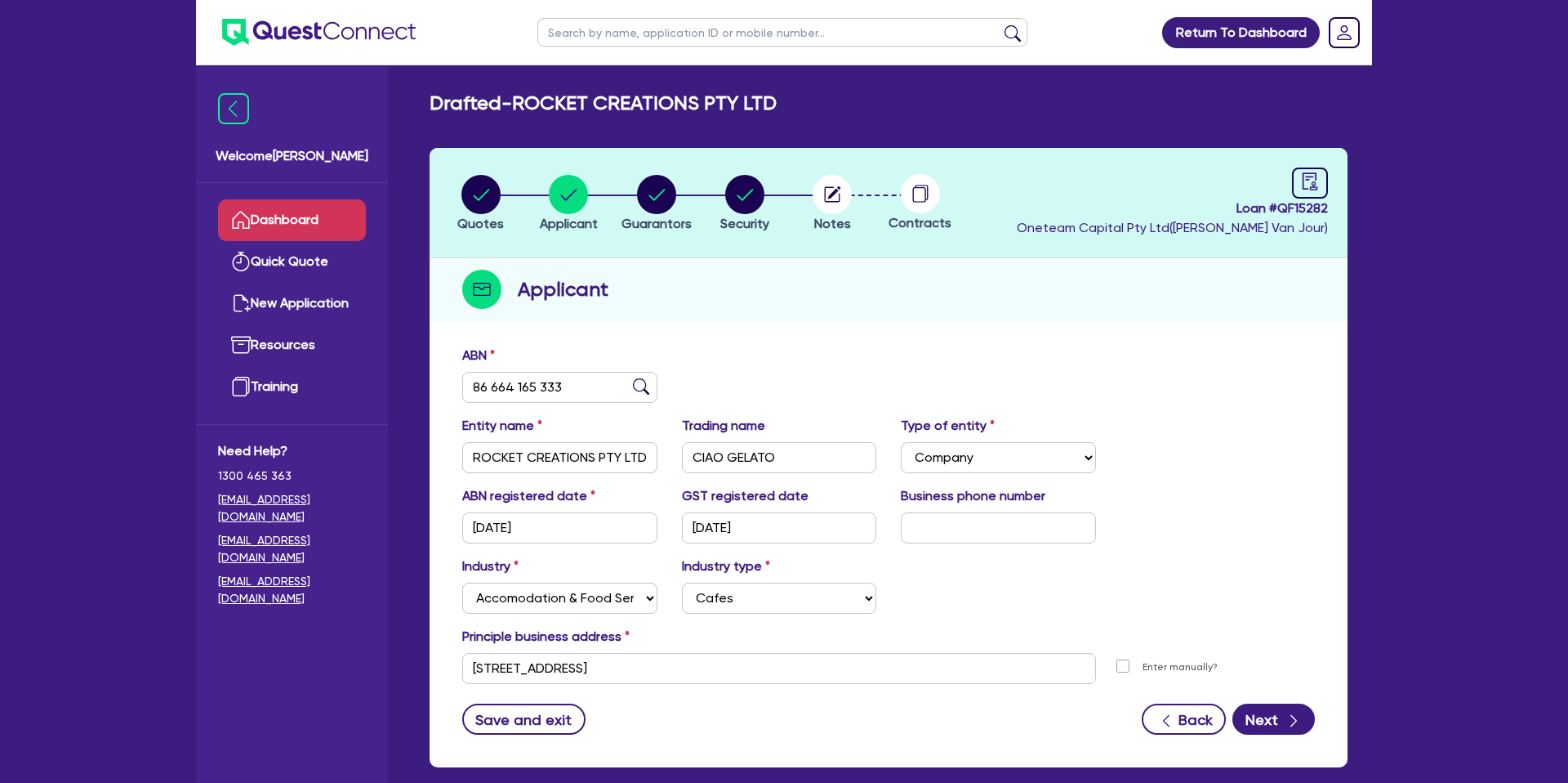
click at [332, 217] on link "Dashboard" at bounding box center [291, 219] width 148 height 42
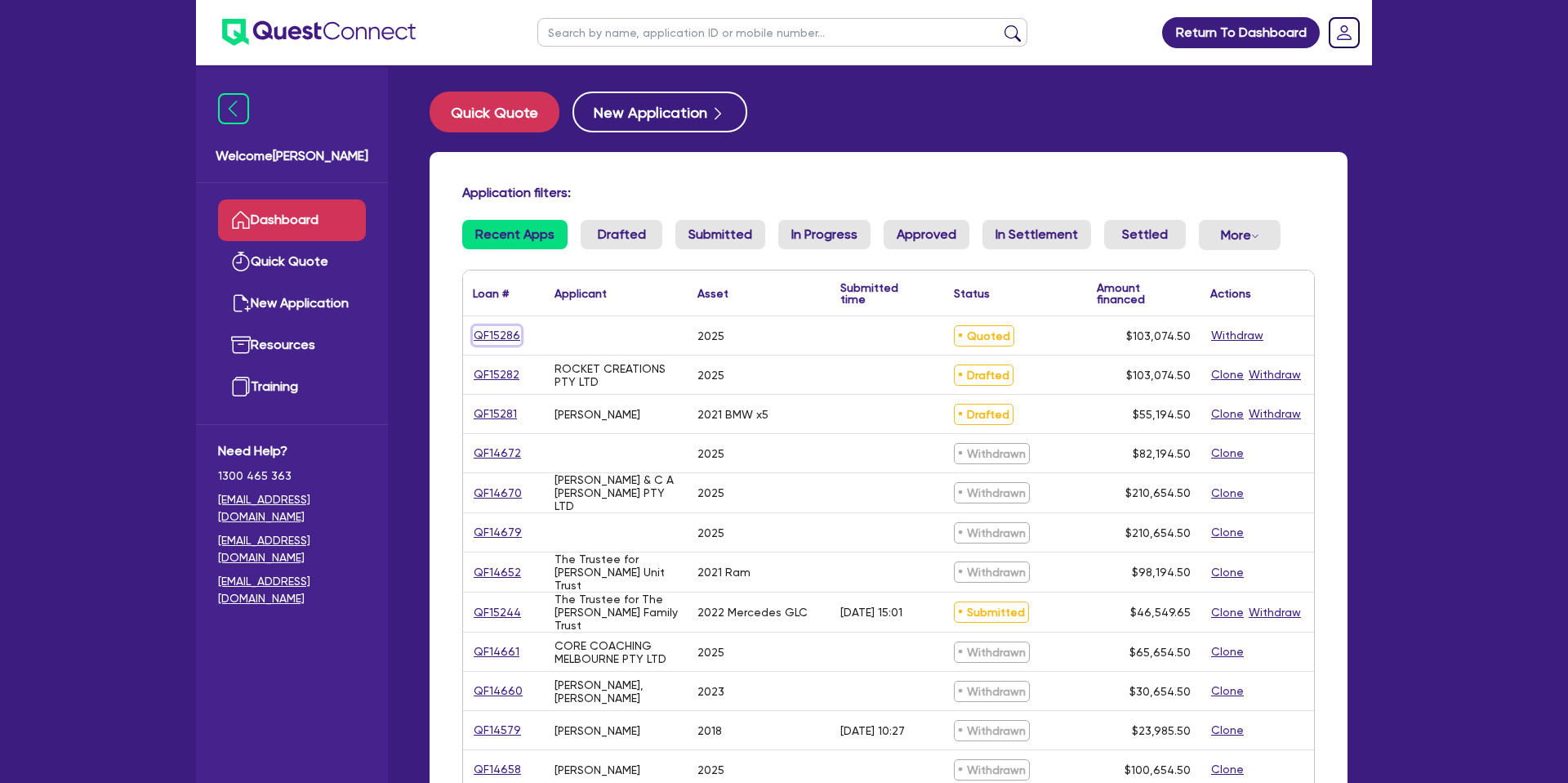
click at [488, 333] on link "QF15286" at bounding box center [497, 336] width 48 height 19
select select "PRIMARY_ASSETS"
select select "HEAVY_TRUCKS"
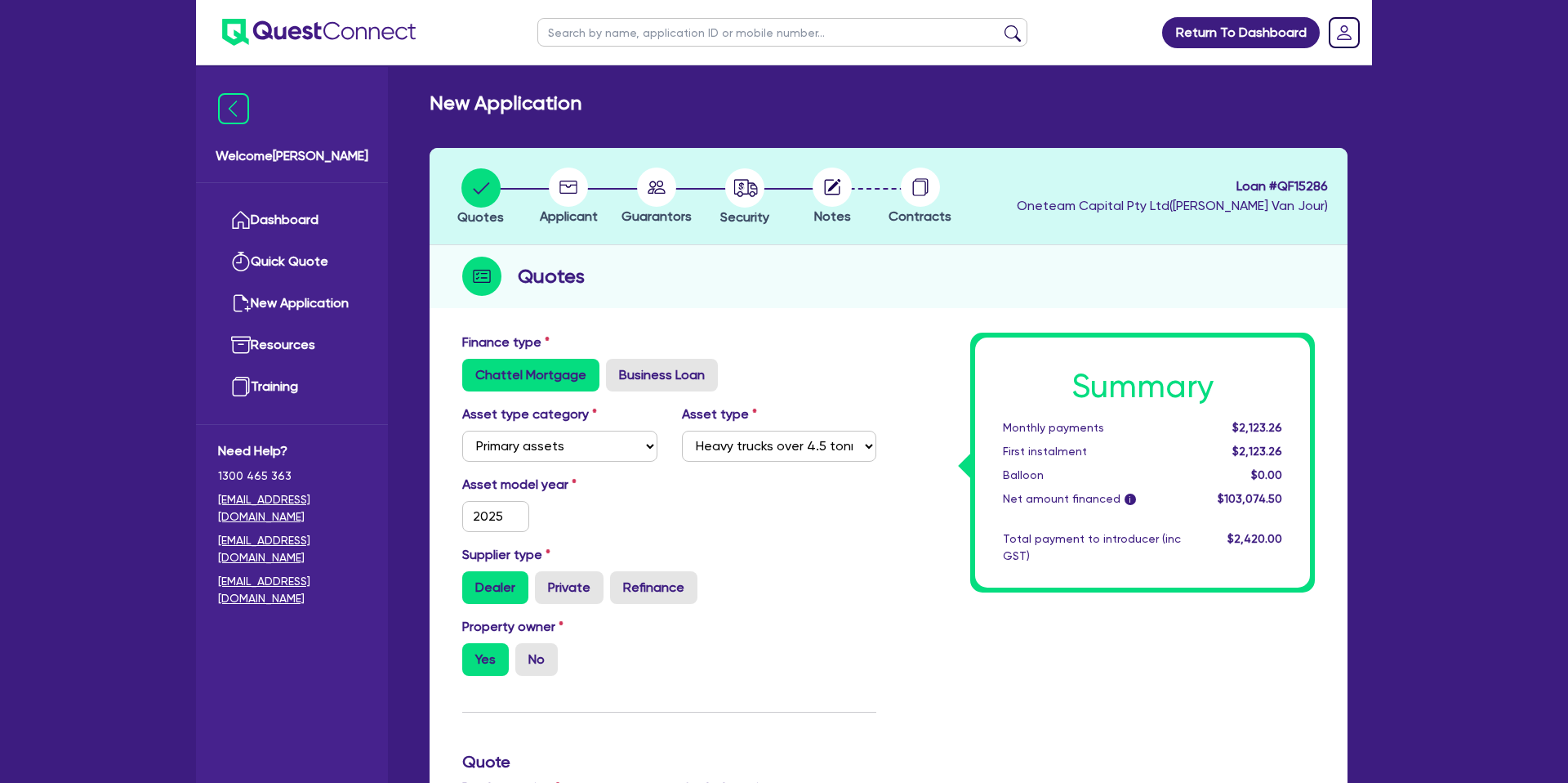
click at [569, 190] on circle at bounding box center [568, 187] width 39 height 39
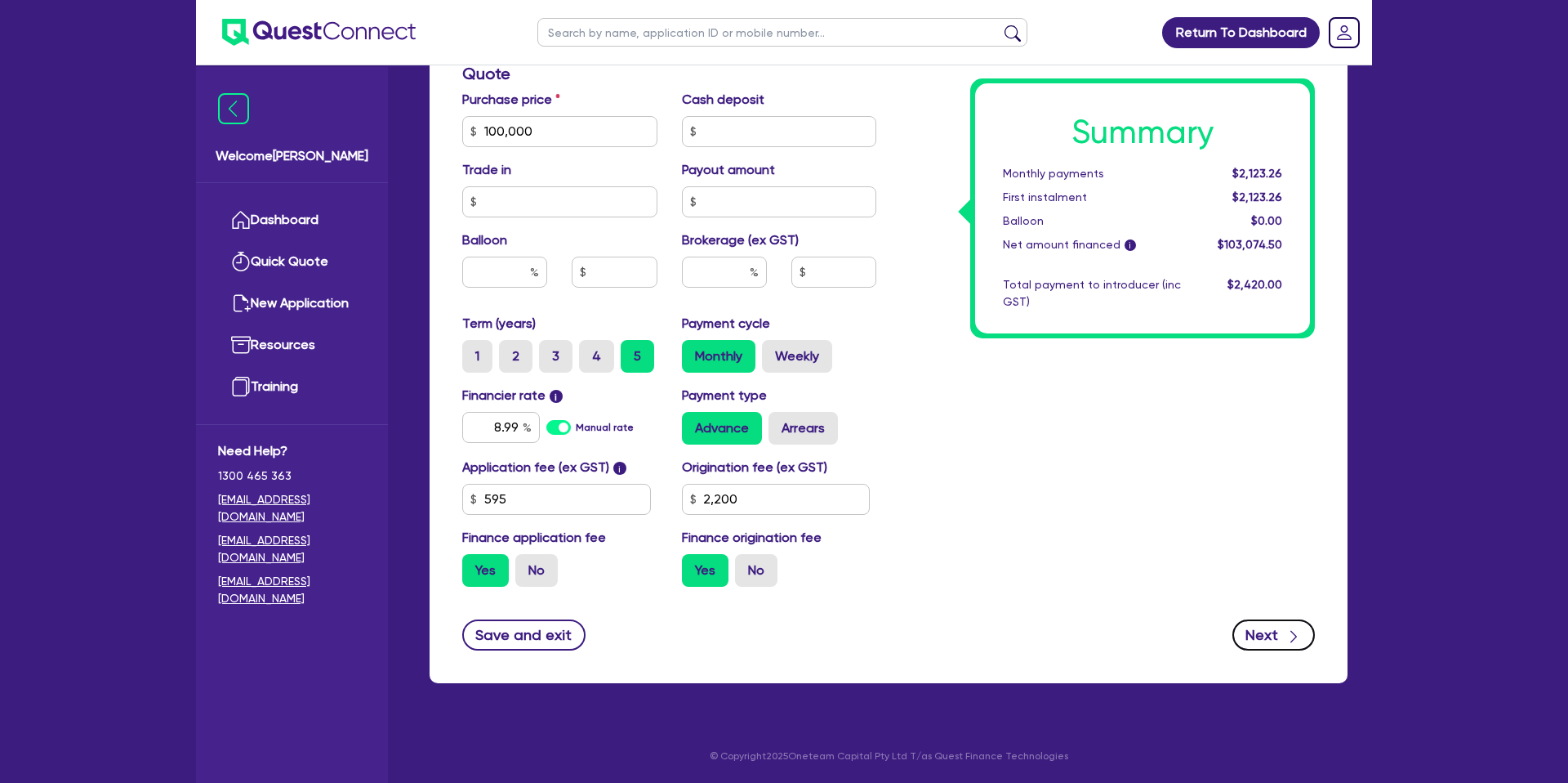
click at [1298, 631] on icon "button" at bounding box center [1293, 636] width 16 height 16
type input "100,000"
type input "2,200"
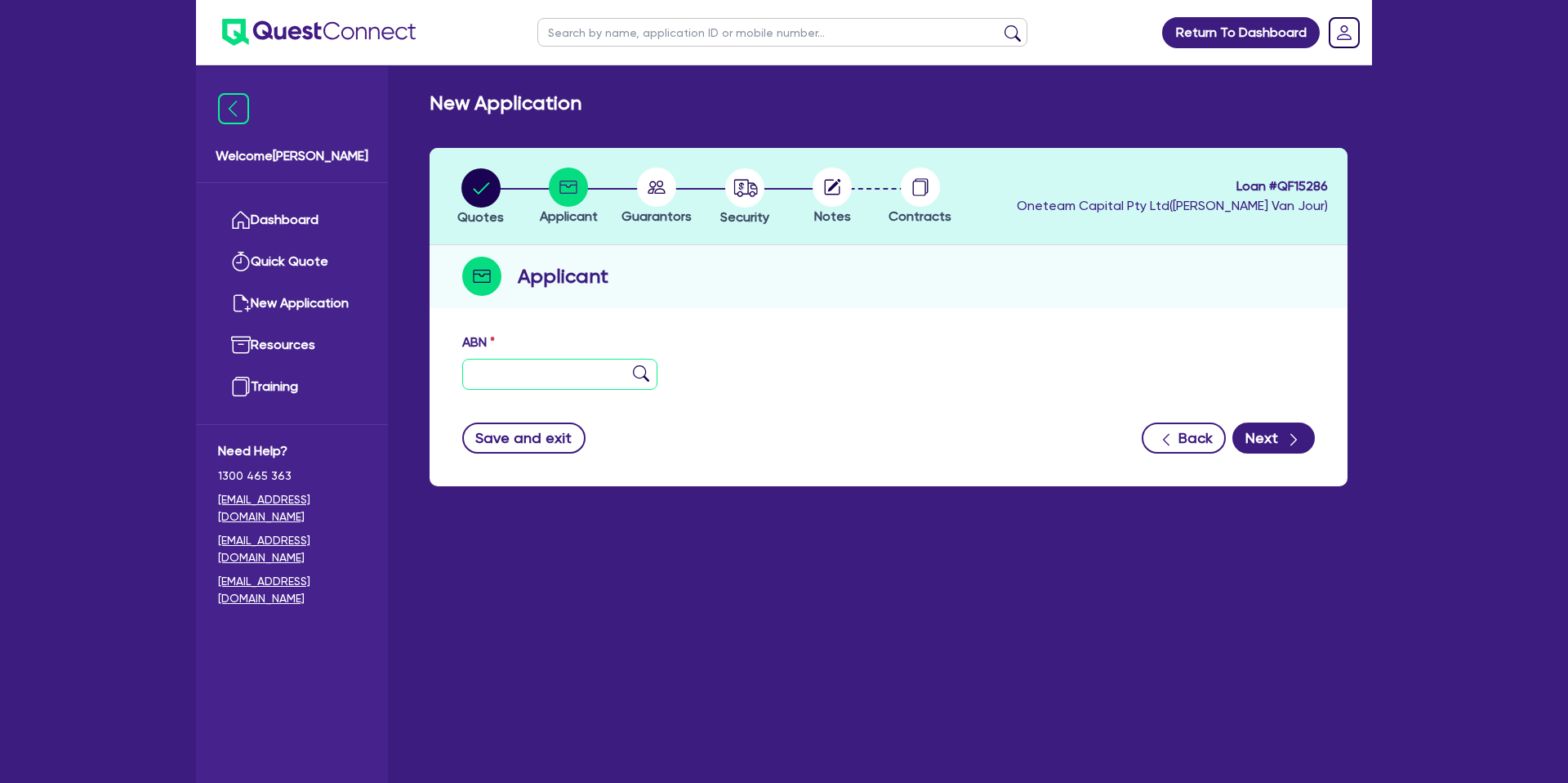
click at [522, 385] on input "text" at bounding box center [559, 374] width 195 height 31
paste input "86 664 165 333"
type input "86 664 165 333"
click at [901, 317] on div "Quotes Applicant Guarantors Security Notes Contracts Loan # QF15286 Oneteam Cap…" at bounding box center [888, 317] width 918 height 338
type input "ROCKET CREATIONS PTY LTD"
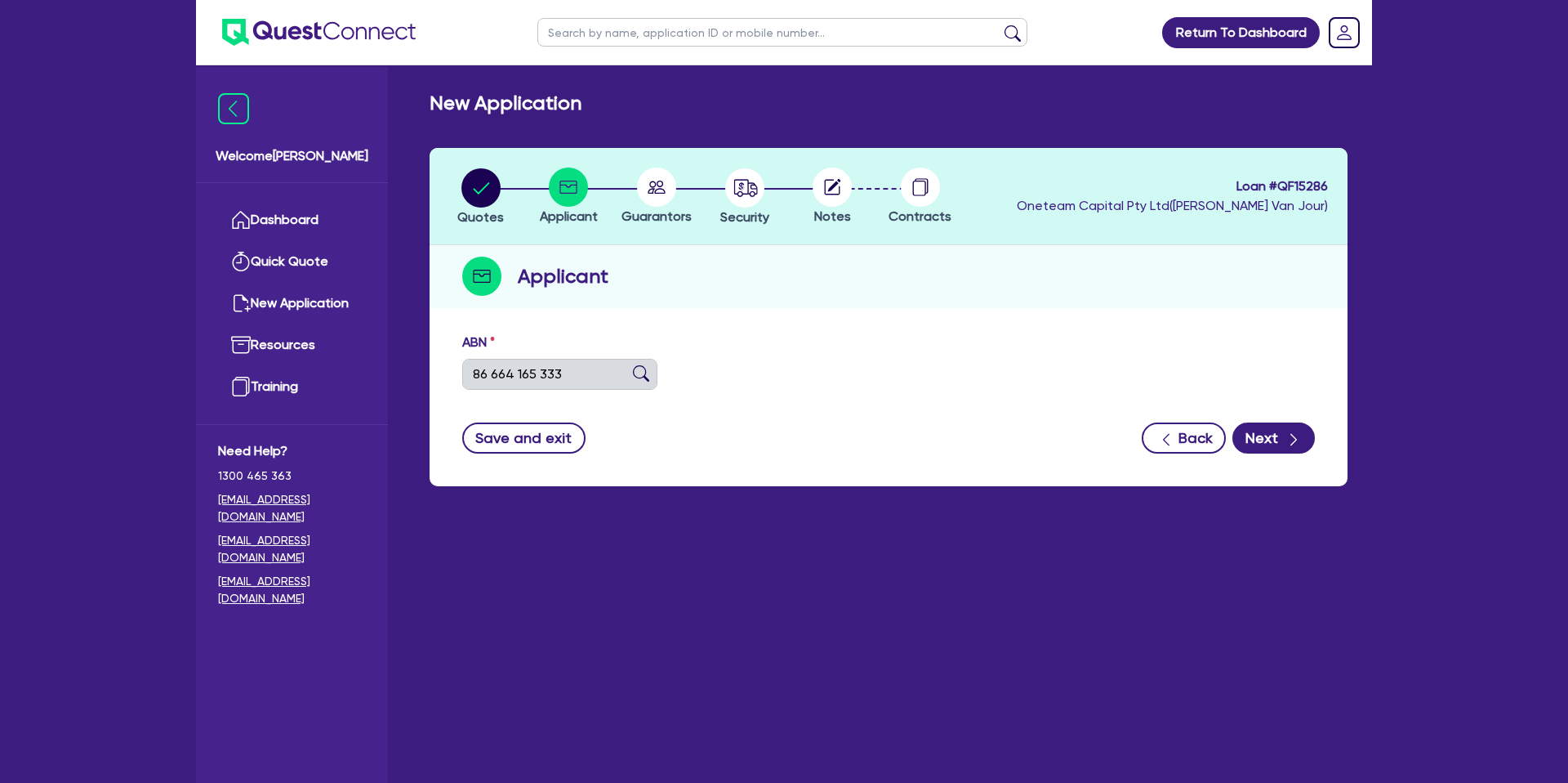
type input "CIAO GELATO"
select select "COMPANY"
type input "29/11/2022"
type input "22/12/2022"
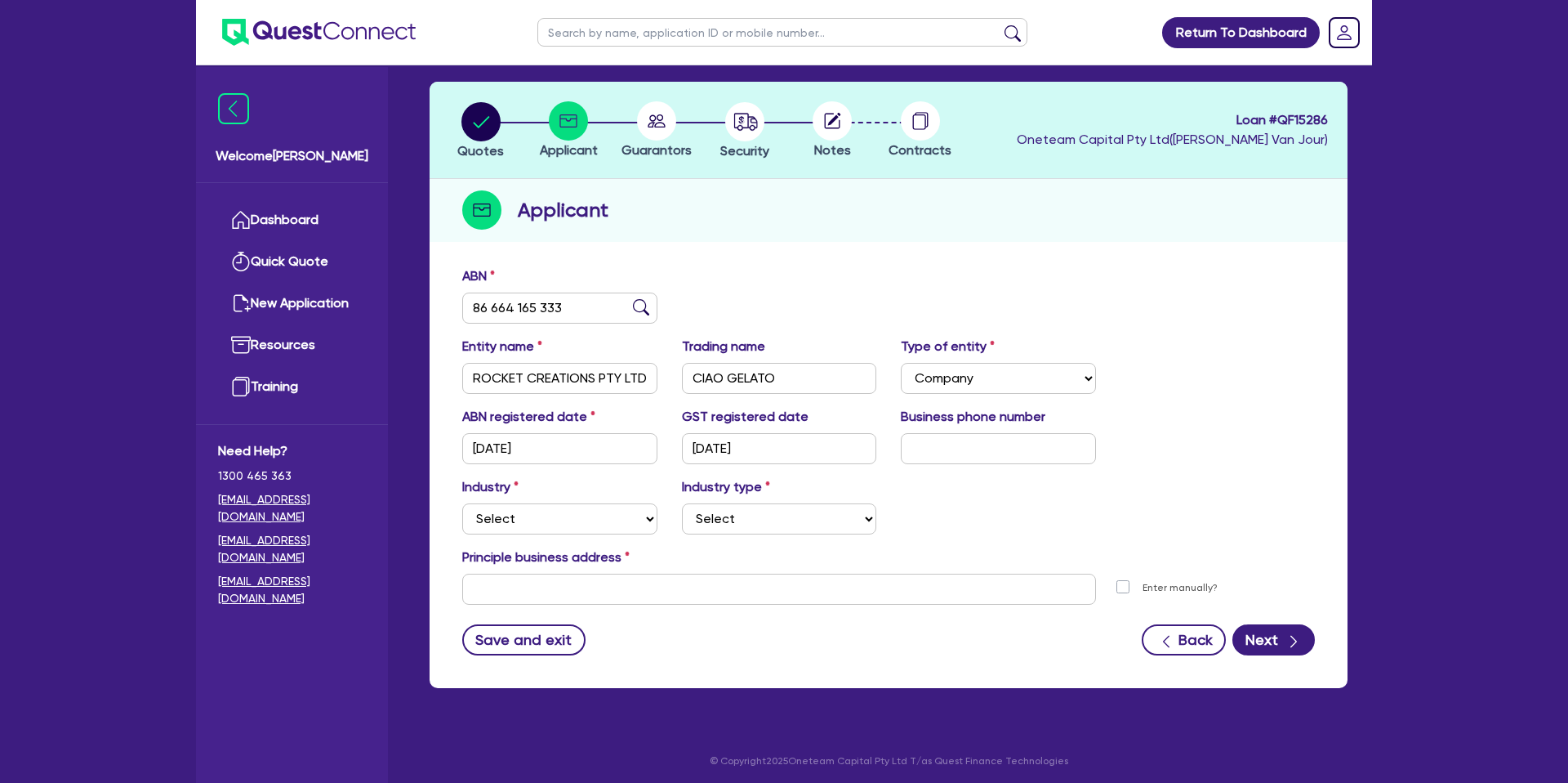
scroll to position [71, 0]
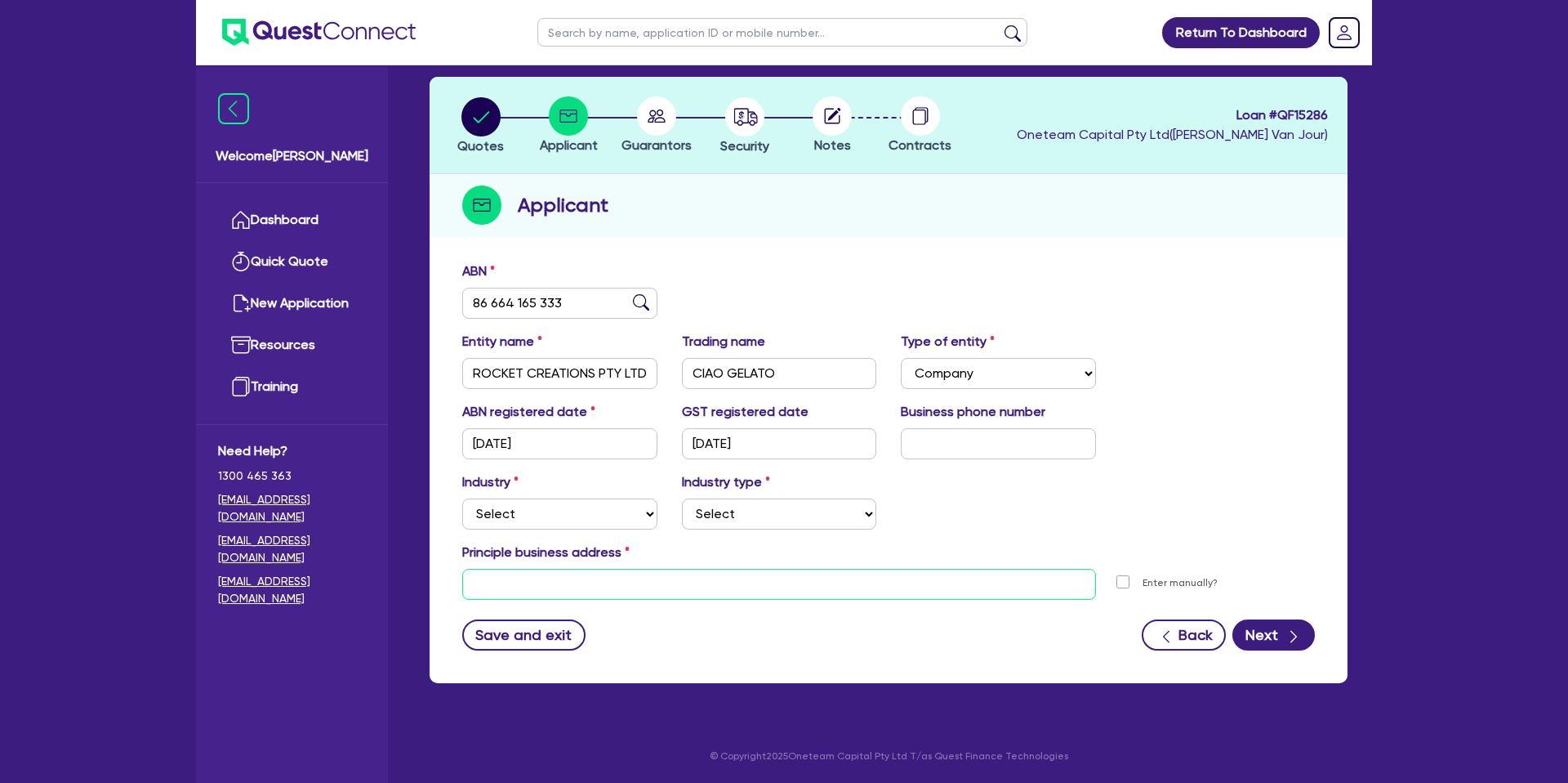
drag, startPoint x: 581, startPoint y: 581, endPoint x: 564, endPoint y: 535, distance: 49.0
click at [582, 579] on input "text" at bounding box center [778, 584] width 633 height 31
click at [561, 513] on select "Select Accomodation & Food Services Administrative & Support Services Agricultu…" at bounding box center [559, 514] width 195 height 31
click at [552, 522] on select "Select Accomodation & Food Services Administrative & Support Services Agricultu…" at bounding box center [559, 514] width 195 height 31
select select "ADMINISTRATIVE_SUPPORT"
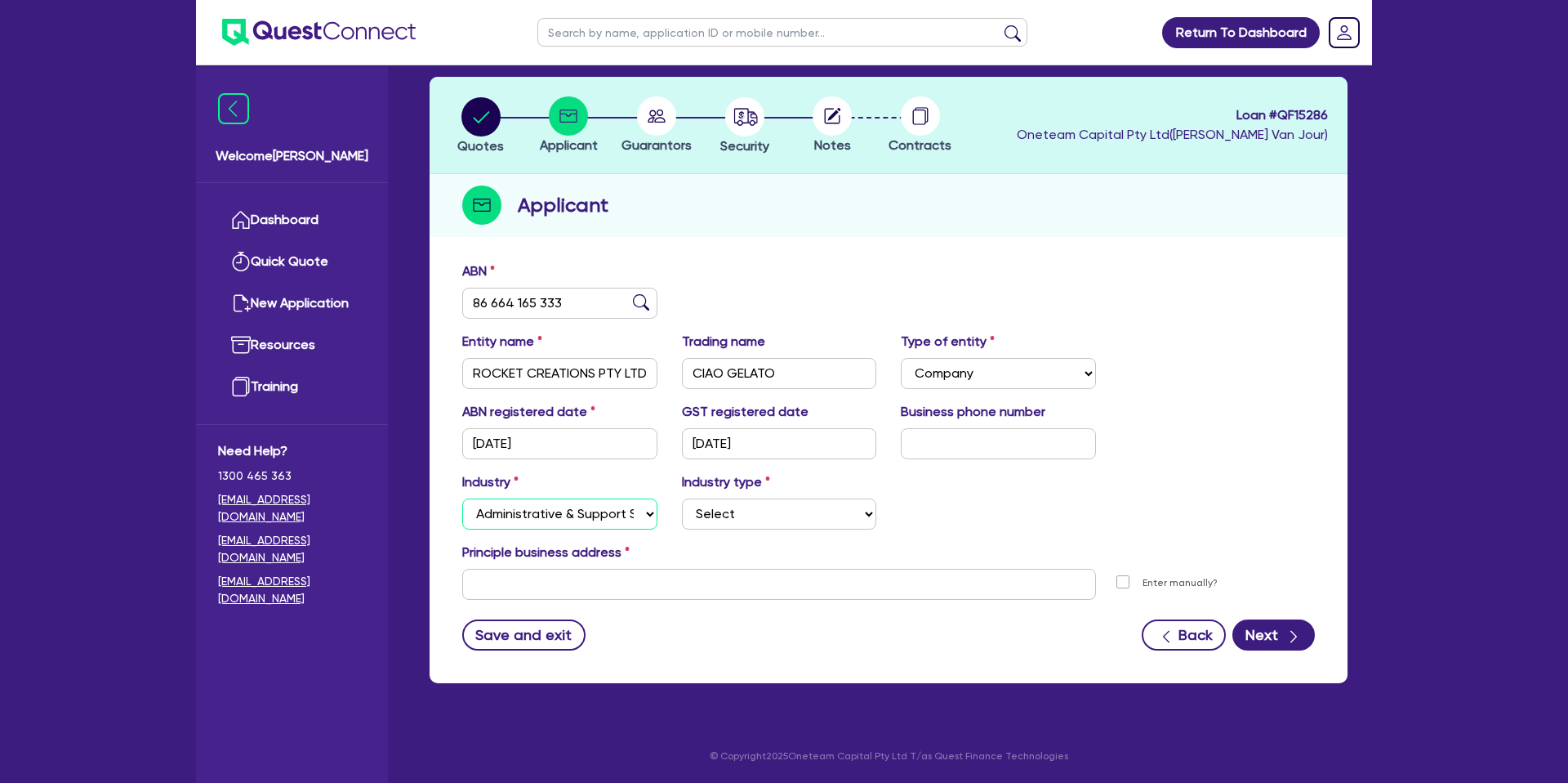
click at [462, 499] on select "Select Accomodation & Food Services Administrative & Support Services Agricultu…" at bounding box center [559, 514] width 195 height 31
click at [734, 509] on select "Select Employment Services Administrative Services Domestic & Commercial Cleani…" at bounding box center [779, 514] width 195 height 31
select select "EMPLOYMENT"
click at [682, 499] on select "Select Employment Services Administrative Services Domestic & Commercial Cleani…" at bounding box center [779, 514] width 195 height 31
click at [528, 591] on input "text" at bounding box center [778, 584] width 633 height 31
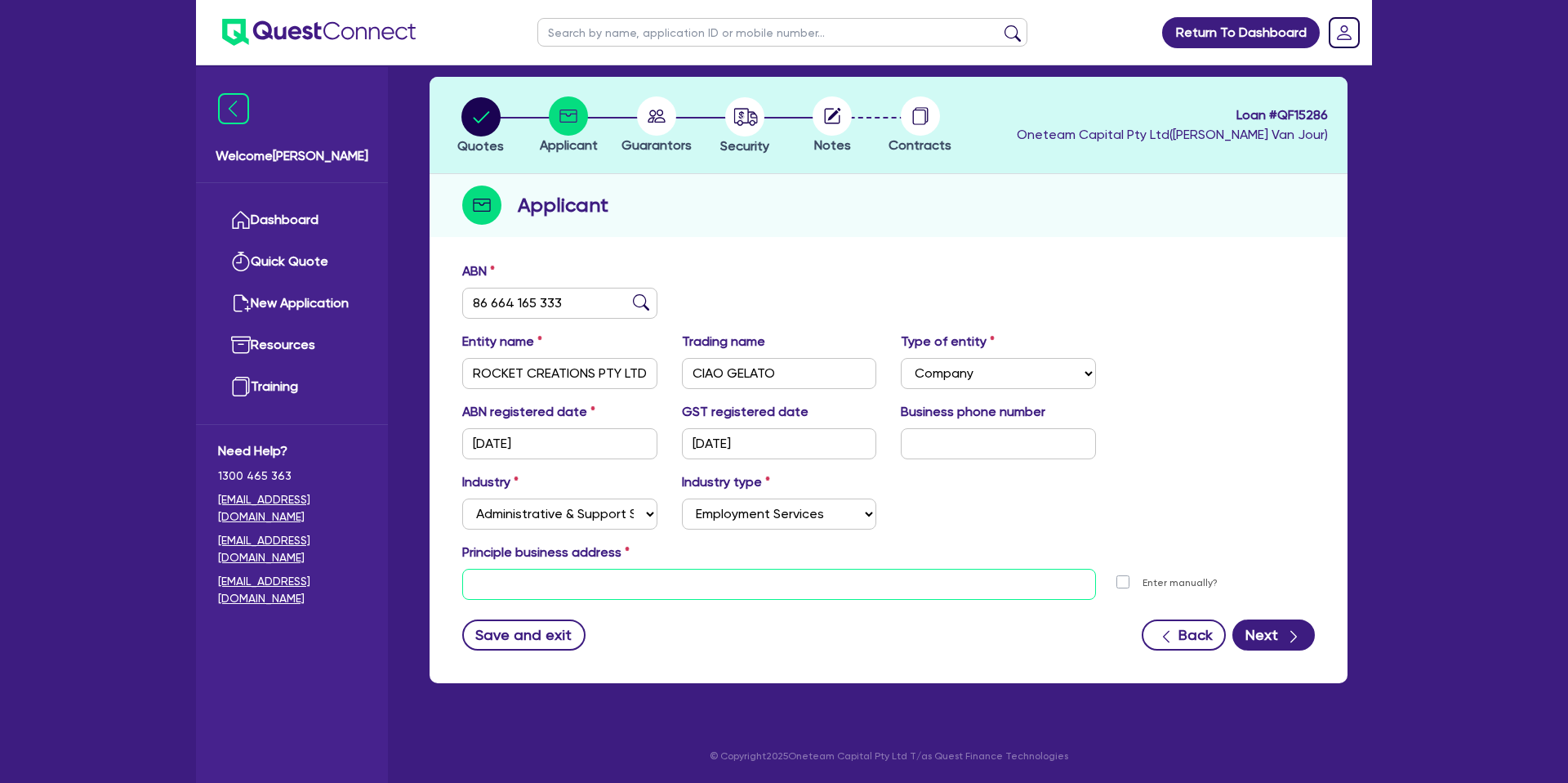
paste input "46 Armada Pl Banyo QLD 4014"
type input "46 Armada Pl Banyo QLD 4014"
click at [994, 558] on div "Principle business address" at bounding box center [888, 555] width 877 height 26
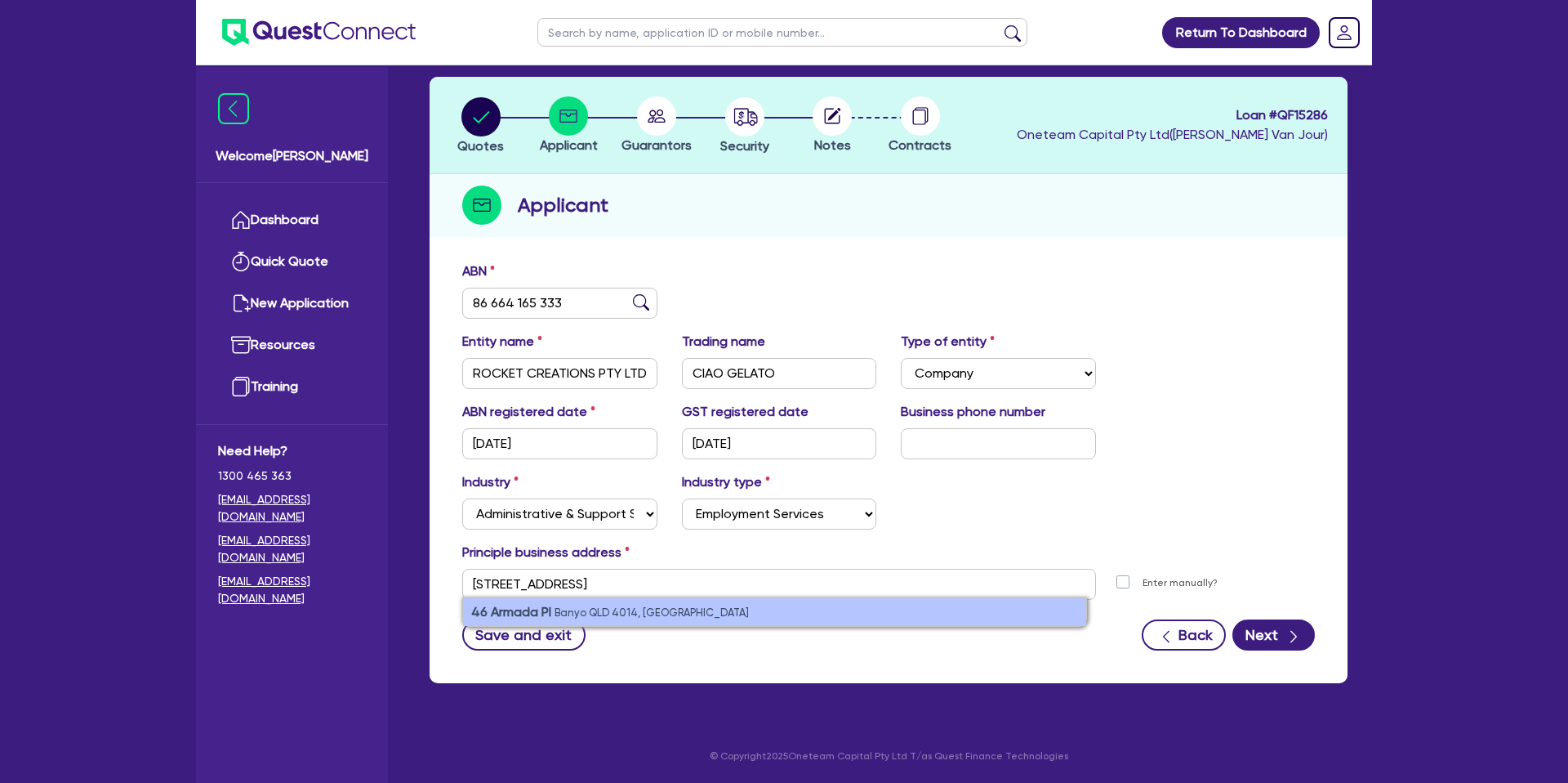
click at [698, 610] on li "46 Armada Pl Banyo QLD 4014, Australia" at bounding box center [774, 611] width 623 height 28
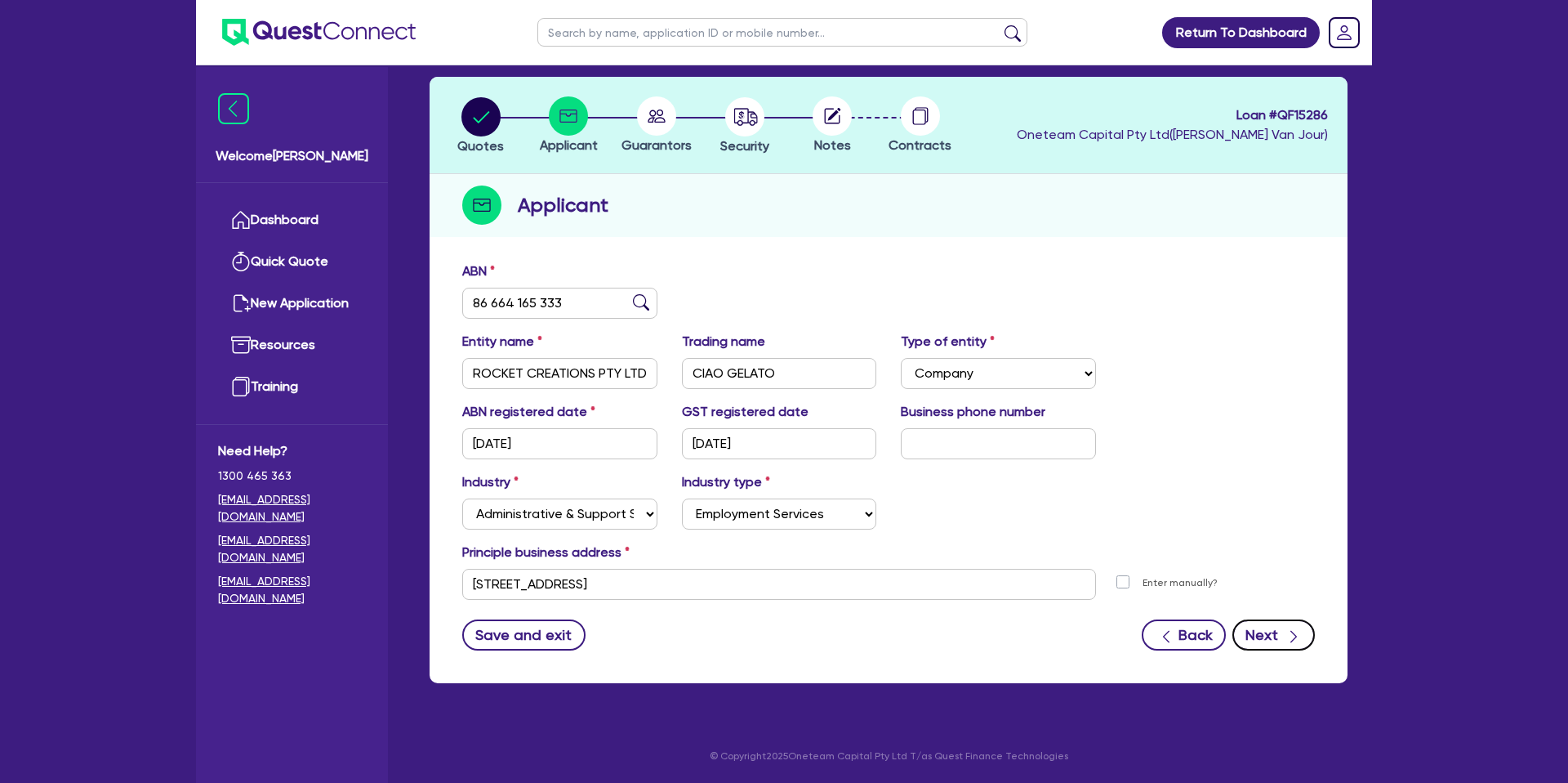
click at [1274, 627] on button "Next" at bounding box center [1274, 634] width 83 height 31
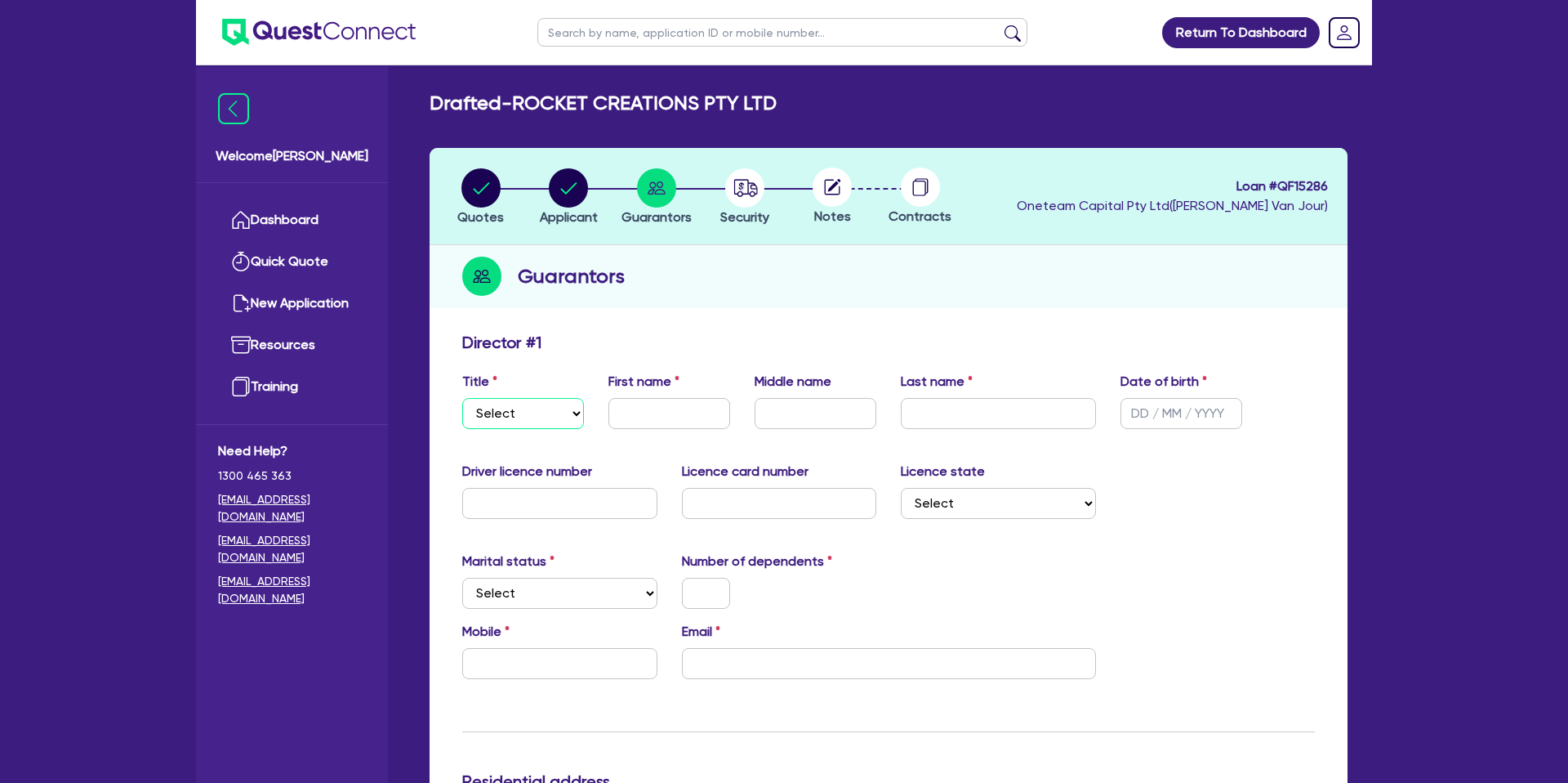
click at [539, 414] on select "Select Mr Mrs Ms Miss Dr" at bounding box center [522, 413] width 122 height 31
select select "MR"
click at [462, 398] on select "Select Mr Mrs Ms Miss Dr" at bounding box center [522, 413] width 122 height 31
drag, startPoint x: 652, startPoint y: 407, endPoint x: 597, endPoint y: 248, distance: 168.2
click at [648, 394] on div "First name" at bounding box center [668, 400] width 146 height 57
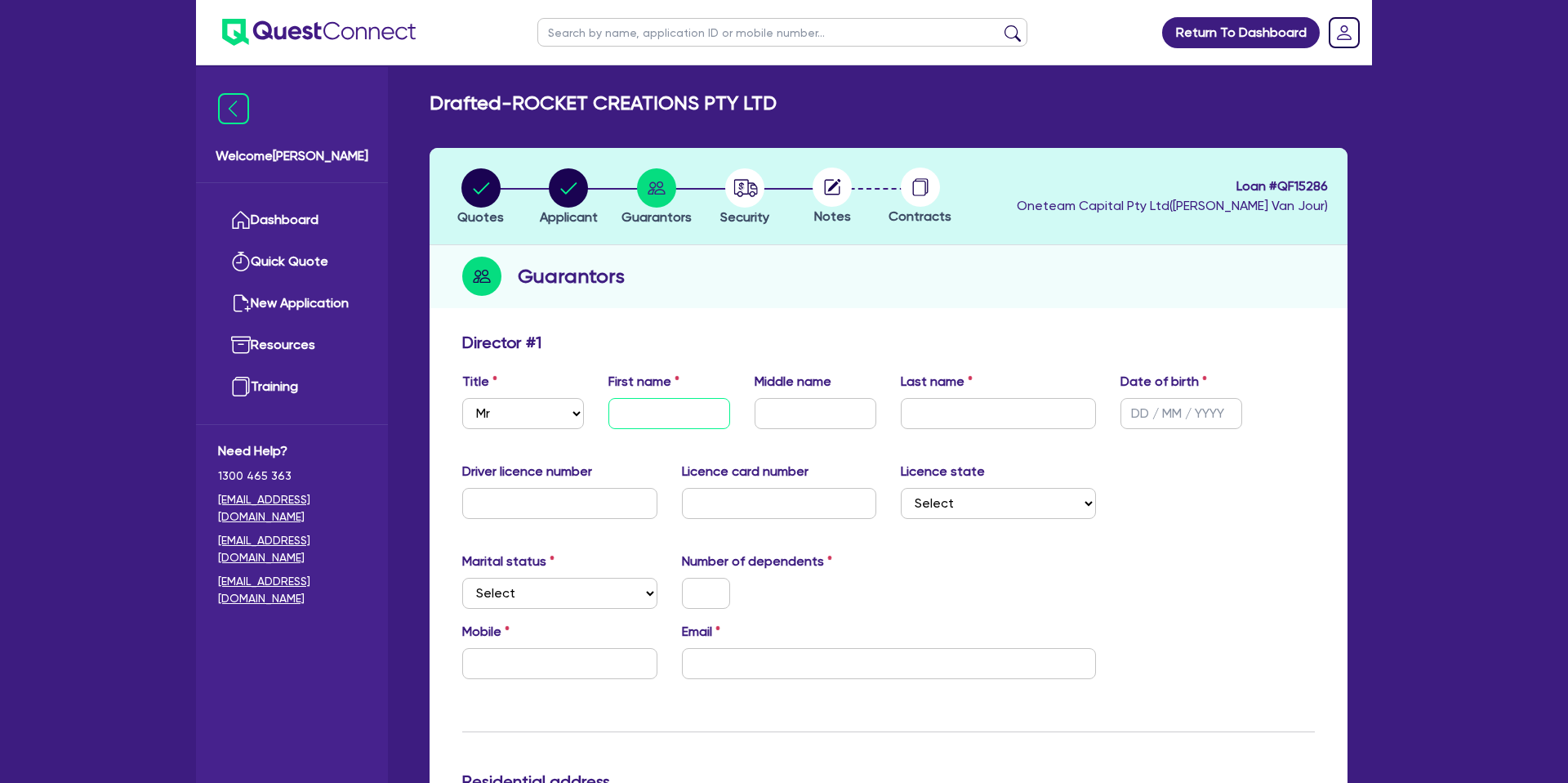
paste input "Courtney"
type input "Courtney"
drag, startPoint x: 808, startPoint y: 405, endPoint x: 812, endPoint y: 368, distance: 37.2
click at [808, 405] on input "text" at bounding box center [815, 413] width 122 height 31
paste input "Barton"
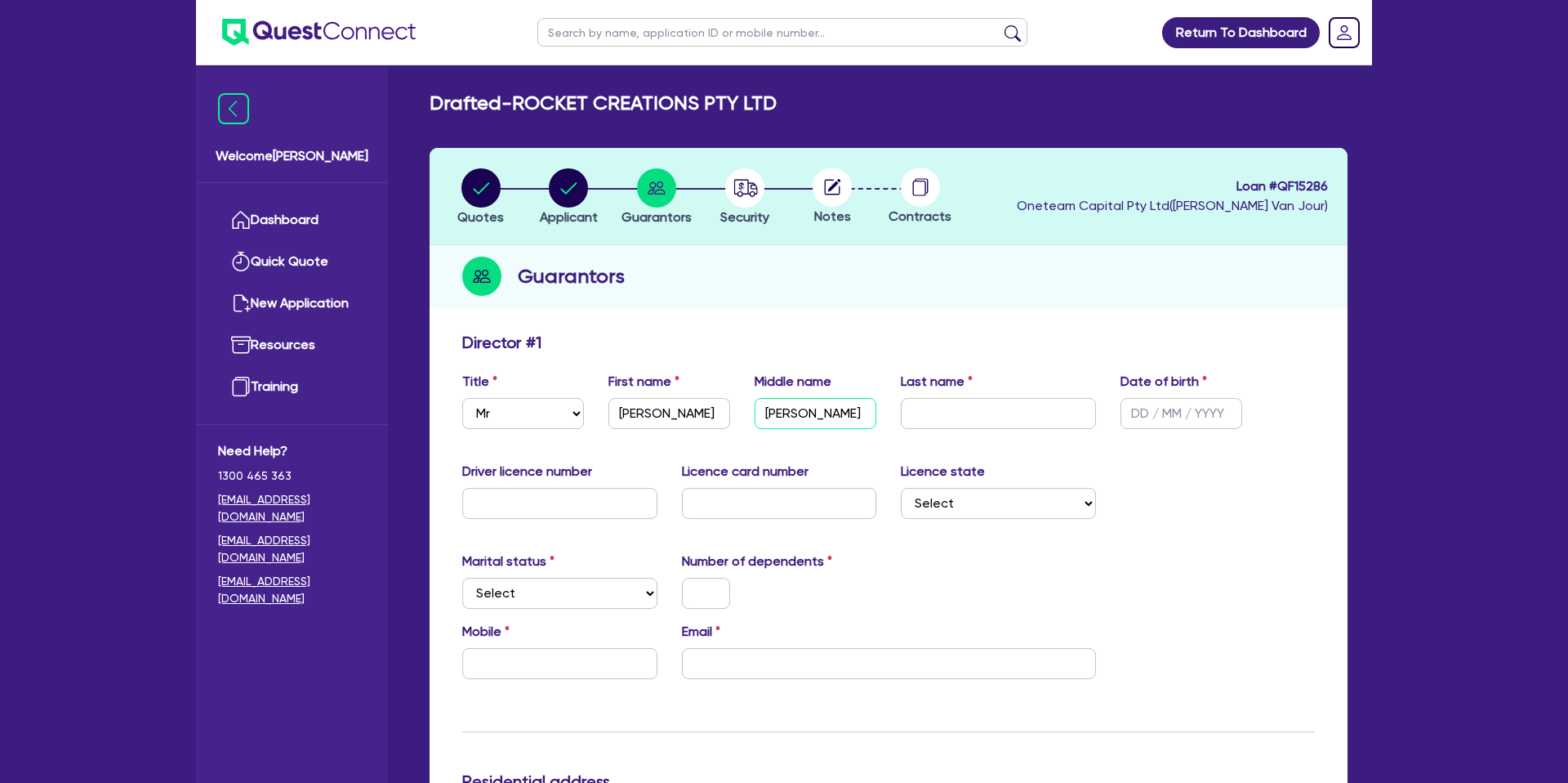
type input "Barton"
click at [953, 406] on input "text" at bounding box center [998, 413] width 195 height 31
paste input "Brown"
type input "Brown"
drag, startPoint x: 1141, startPoint y: 465, endPoint x: 1191, endPoint y: 412, distance: 72.9
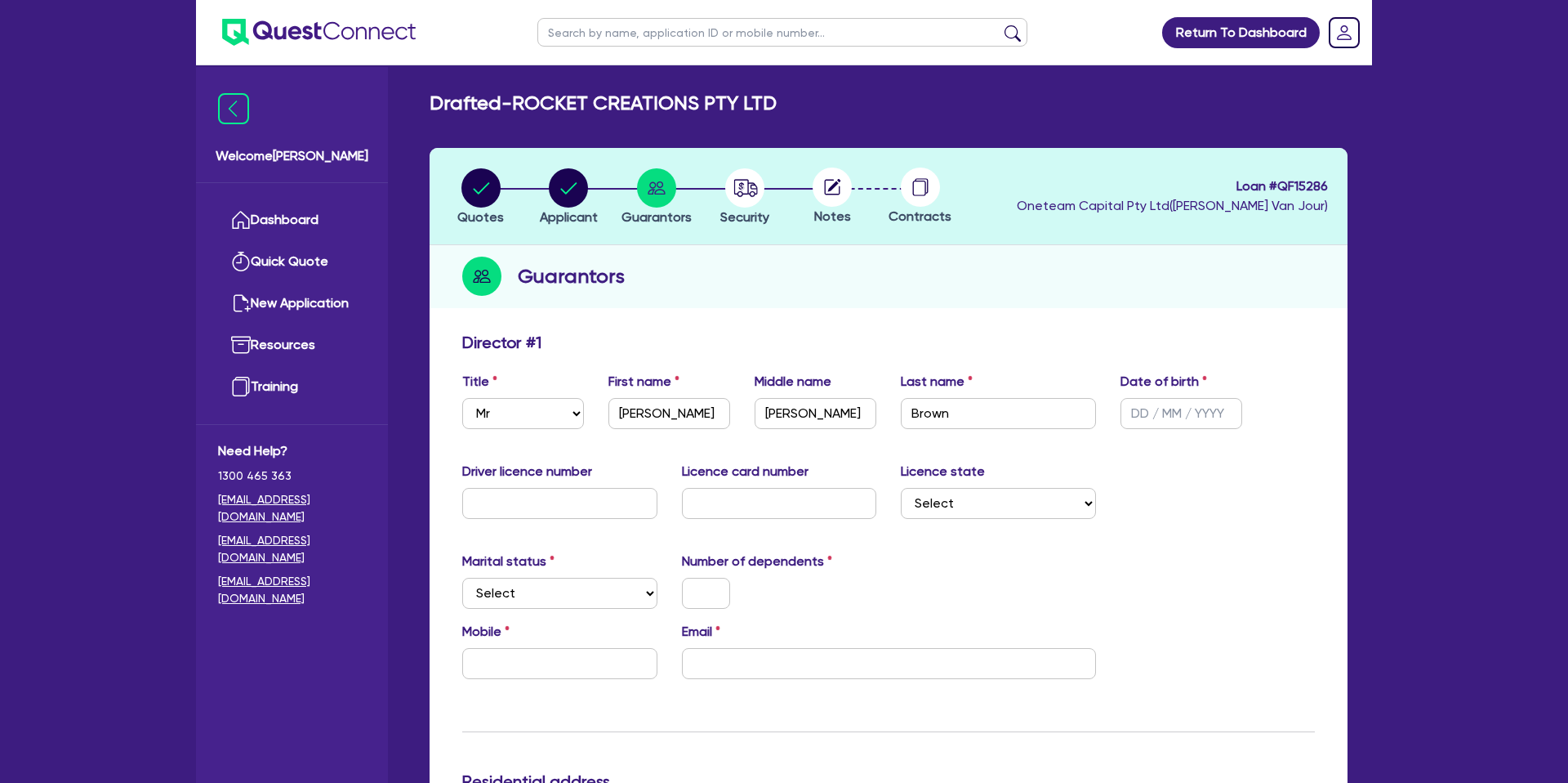
click at [1146, 463] on div "Driver licence number Licence card number Licence state Select NSW VIC QLD TAS …" at bounding box center [888, 497] width 877 height 70
click at [1182, 406] on input "text" at bounding box center [1181, 413] width 122 height 31
click at [732, 669] on input "email" at bounding box center [889, 663] width 414 height 31
paste input "courtney@rocketcreationscom.au"
type input "courtney@rocketcreationscom.au"
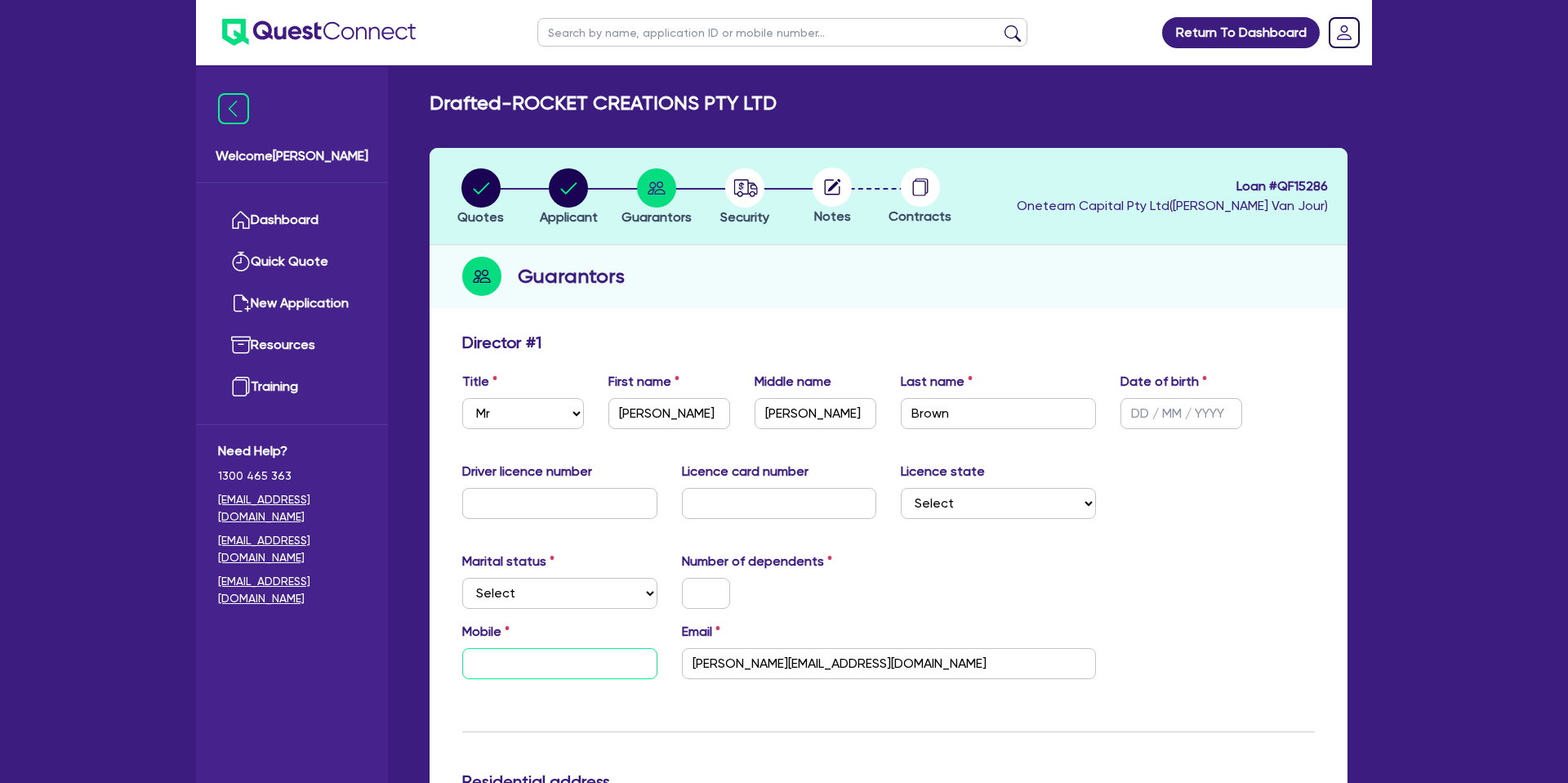
click at [575, 665] on input "text" at bounding box center [559, 663] width 195 height 31
click at [516, 500] on input "text" at bounding box center [559, 503] width 195 height 31
paste input "1206792255"
type input "1206792255"
click at [775, 500] on input "text" at bounding box center [779, 503] width 195 height 31
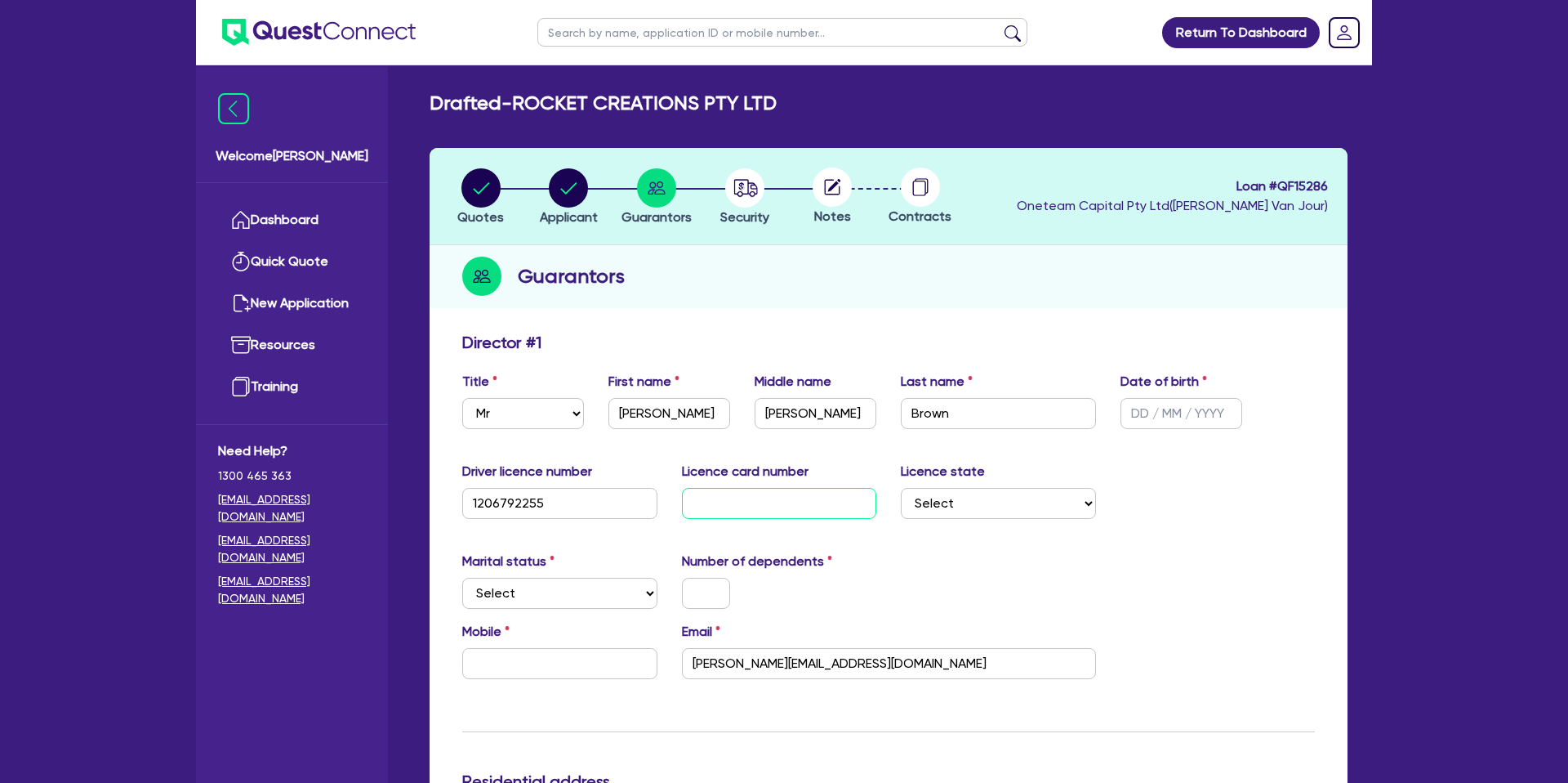
paste input "9af297e50a"
type input "9af297e50a"
click at [976, 496] on select "Select NSW VIC QLD TAS ACT SA NT WA" at bounding box center [998, 503] width 195 height 31
select select "QLD"
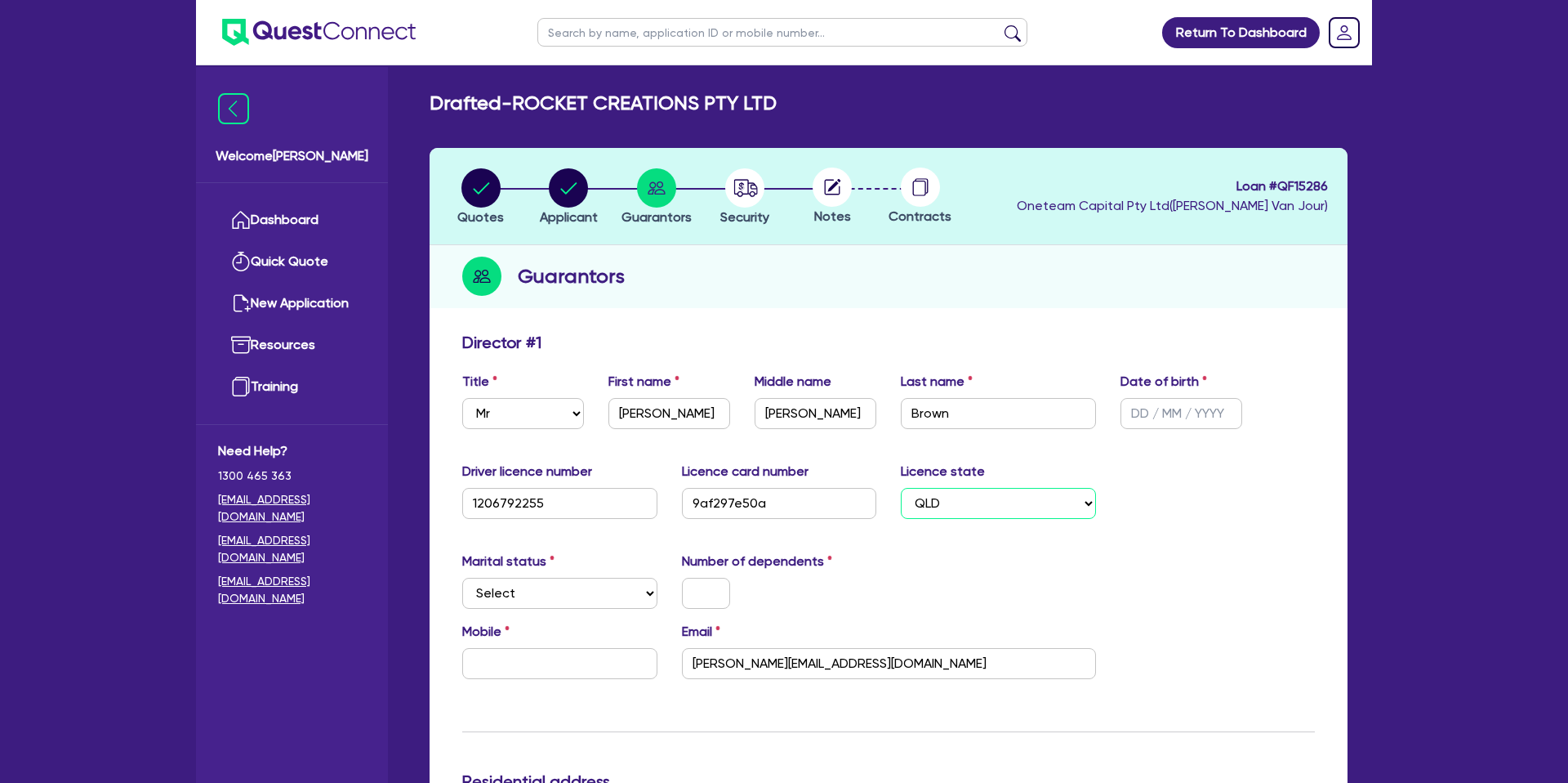
click at [901, 488] on select "Select NSW VIC QLD TAS ACT SA NT WA" at bounding box center [998, 503] width 195 height 31
click at [573, 595] on select "Select Single Married De Facto / Partner" at bounding box center [559, 593] width 195 height 31
select select "DE_FACTO"
click at [462, 577] on select "Select Single Married De Facto / Partner" at bounding box center [559, 593] width 195 height 31
click at [720, 600] on input "text" at bounding box center [706, 593] width 48 height 31
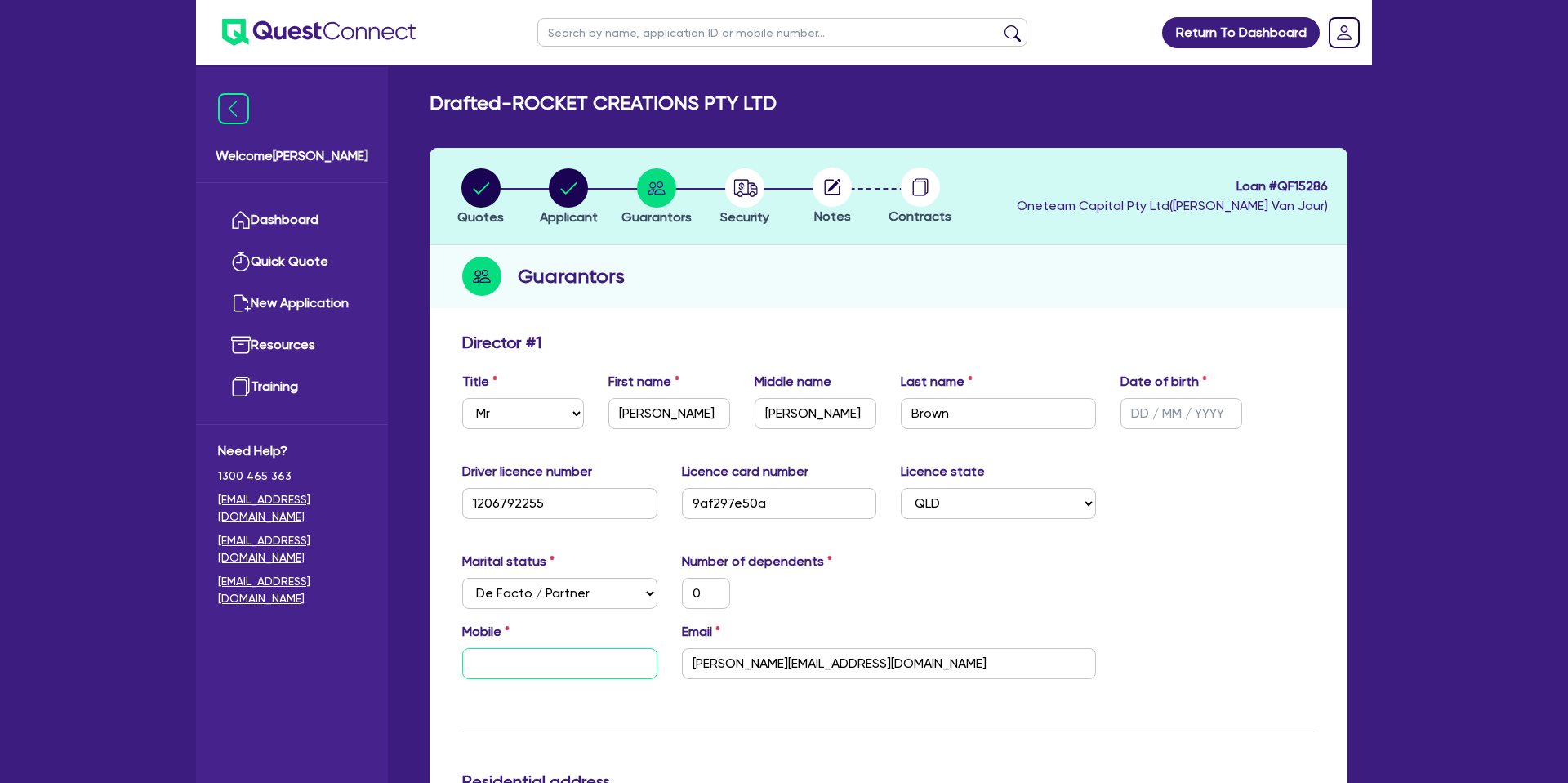
click at [536, 665] on input "text" at bounding box center [559, 663] width 195 height 31
paste input "0423 733 414"
type input "0"
type input "0423 733 414"
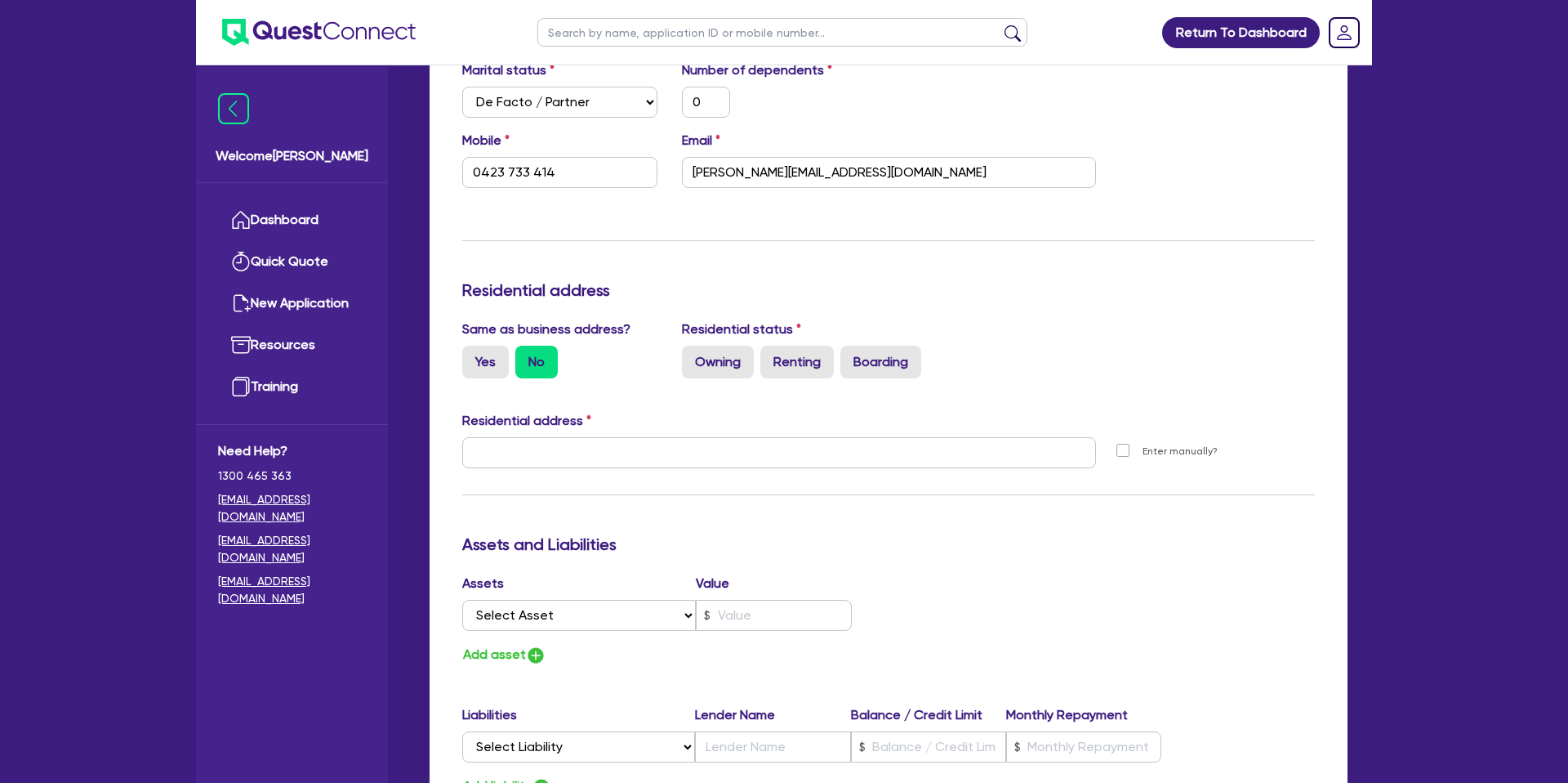
scroll to position [501, 0]
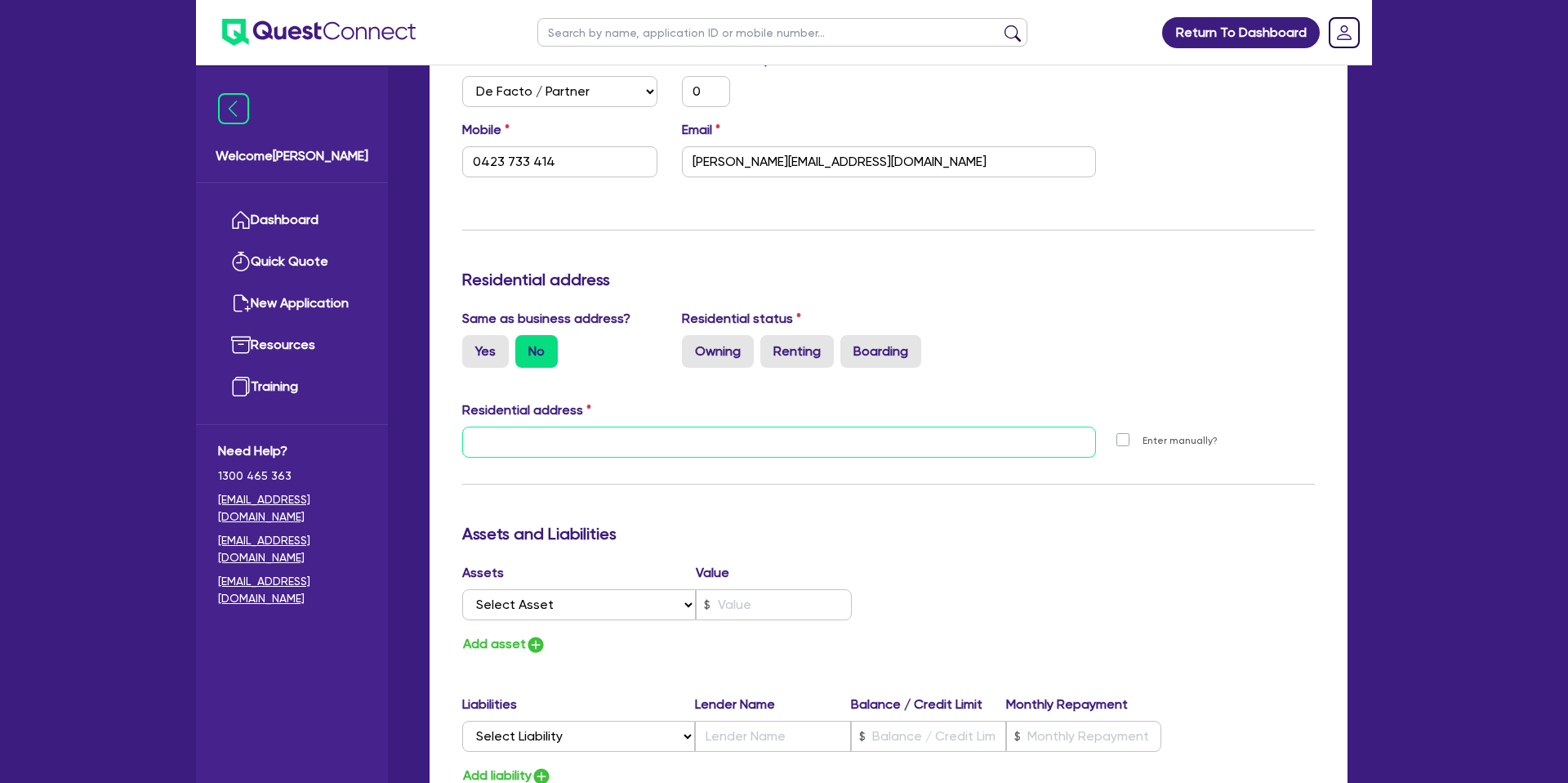
click at [581, 445] on input "text" at bounding box center [778, 441] width 633 height 31
click at [729, 341] on label "Owning" at bounding box center [718, 351] width 72 height 32
click at [692, 341] on input "Owning" at bounding box center [687, 340] width 10 height 10
radio input "true"
type input "0"
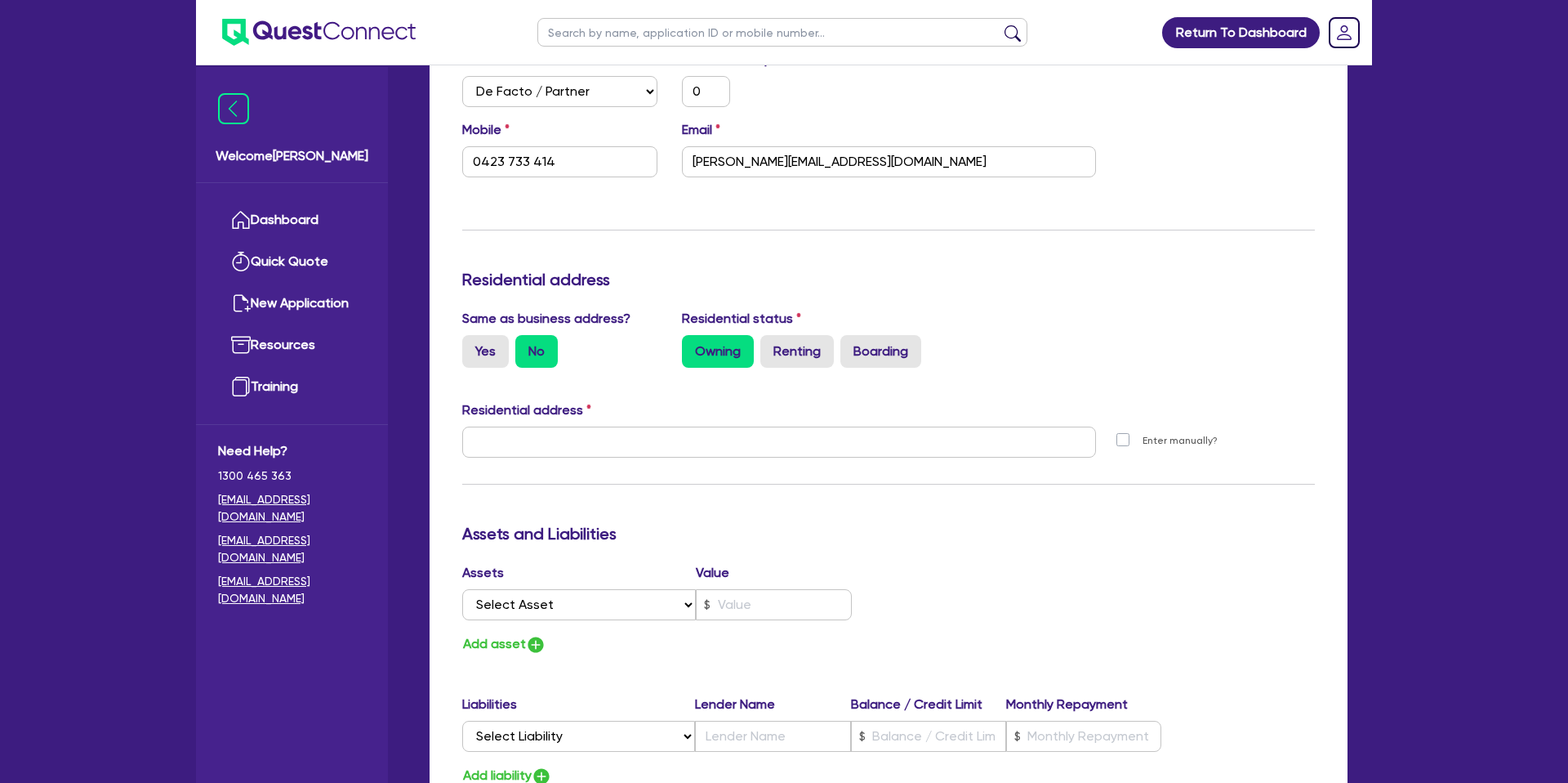
type input "0423 733 414"
click at [545, 441] on input "text" at bounding box center [778, 441] width 633 height 31
paste input "unit 1906 4 Edmondstone St South Brisbane QLD 4101"
click at [913, 444] on input "unit 1906 4 Edmondstone St South Brisbane QLD 4101" at bounding box center [778, 441] width 633 height 31
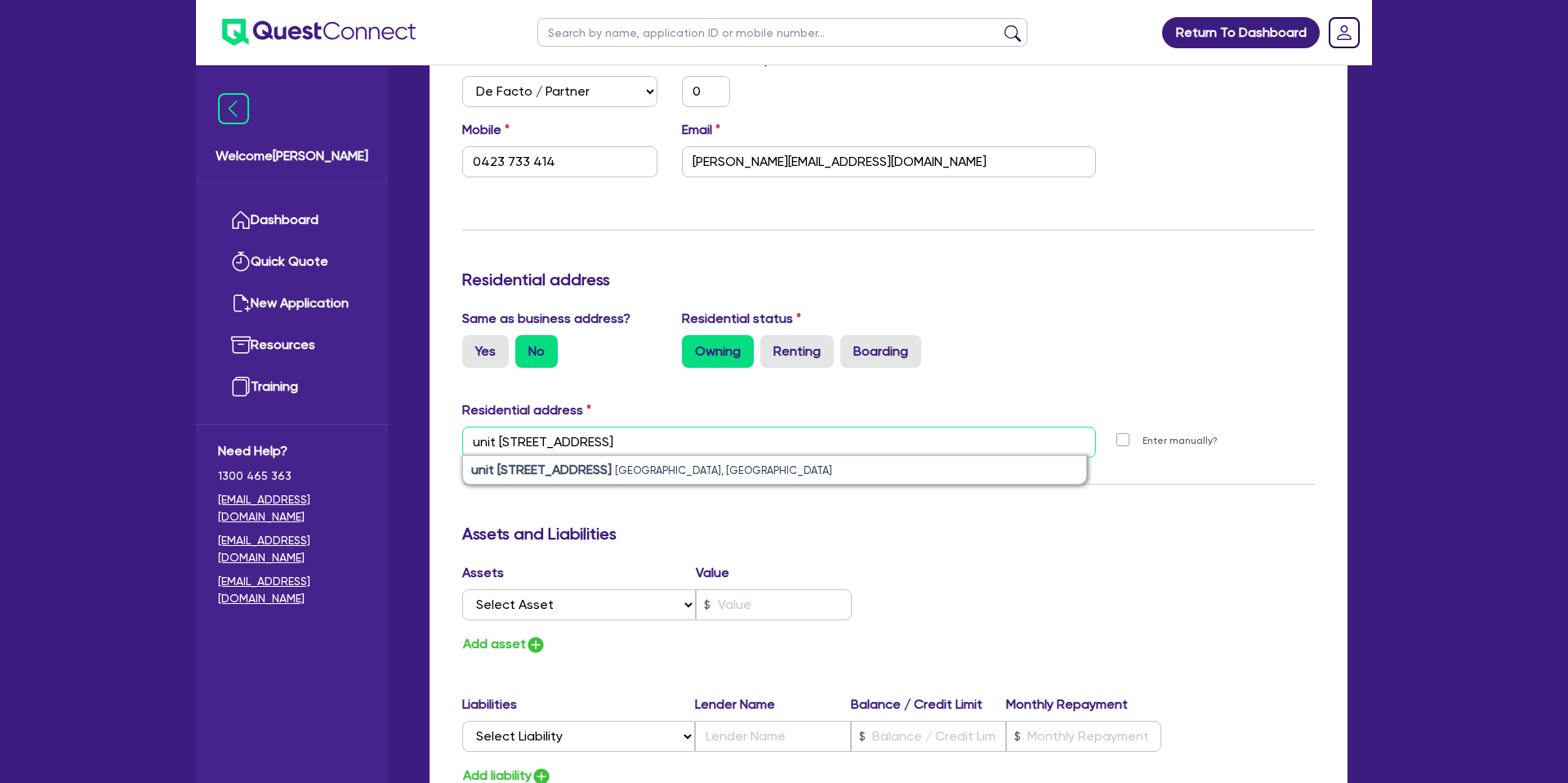
type input "unit 1906 4 Edmondstone St South Brisbane QLD 4101"
click at [856, 524] on h3 "Assets and Liabilities" at bounding box center [888, 533] width 853 height 20
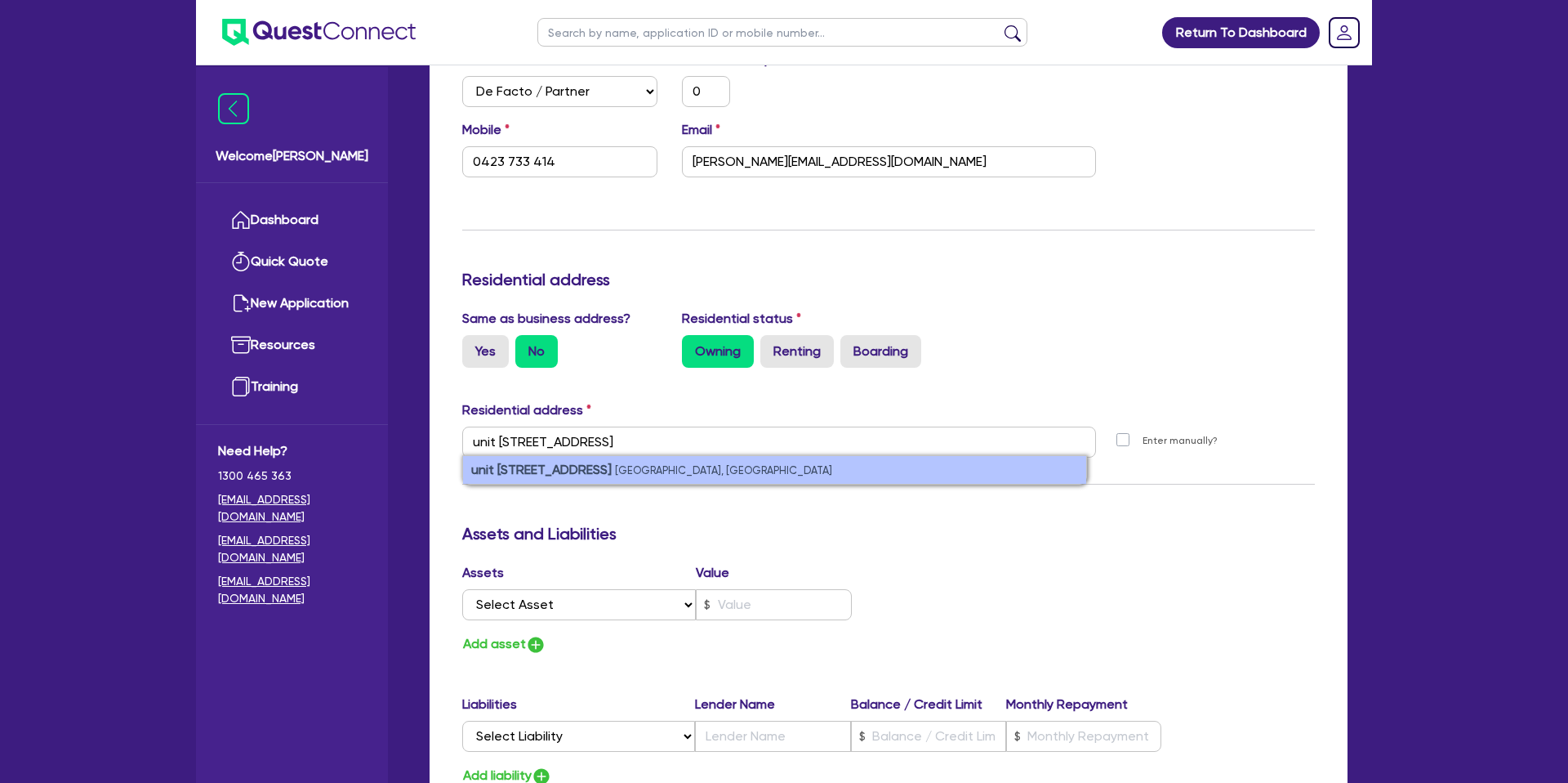
click at [650, 462] on li "unit 1906/4 Edmondstone St South Brisbane QLD 4101, Australia" at bounding box center [774, 470] width 623 height 28
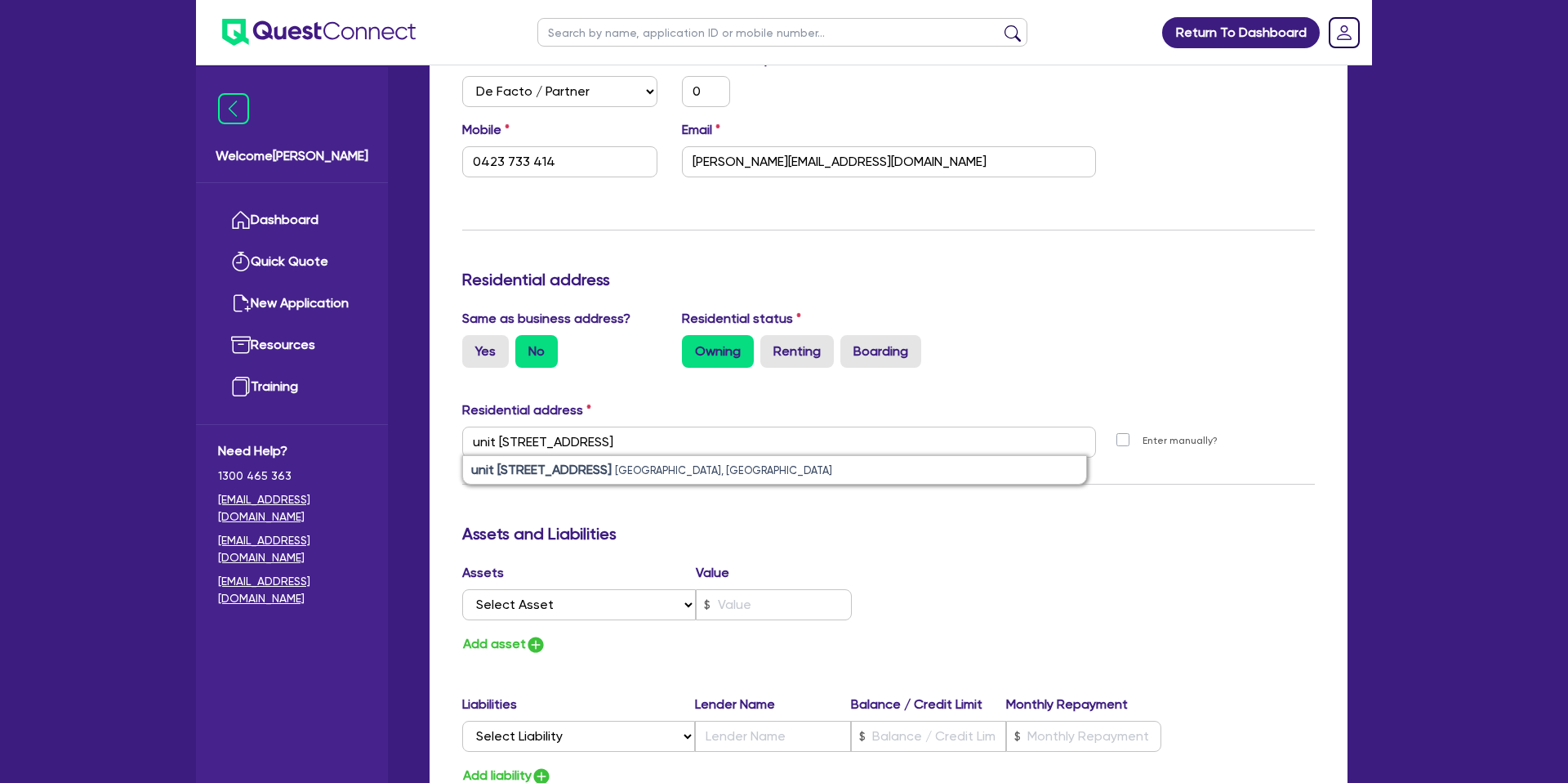
type input "0"
type input "0423 733 414"
click at [741, 504] on div "Update residential status for Director #1 Boarding is only acceptable when the …" at bounding box center [888, 435] width 853 height 1208
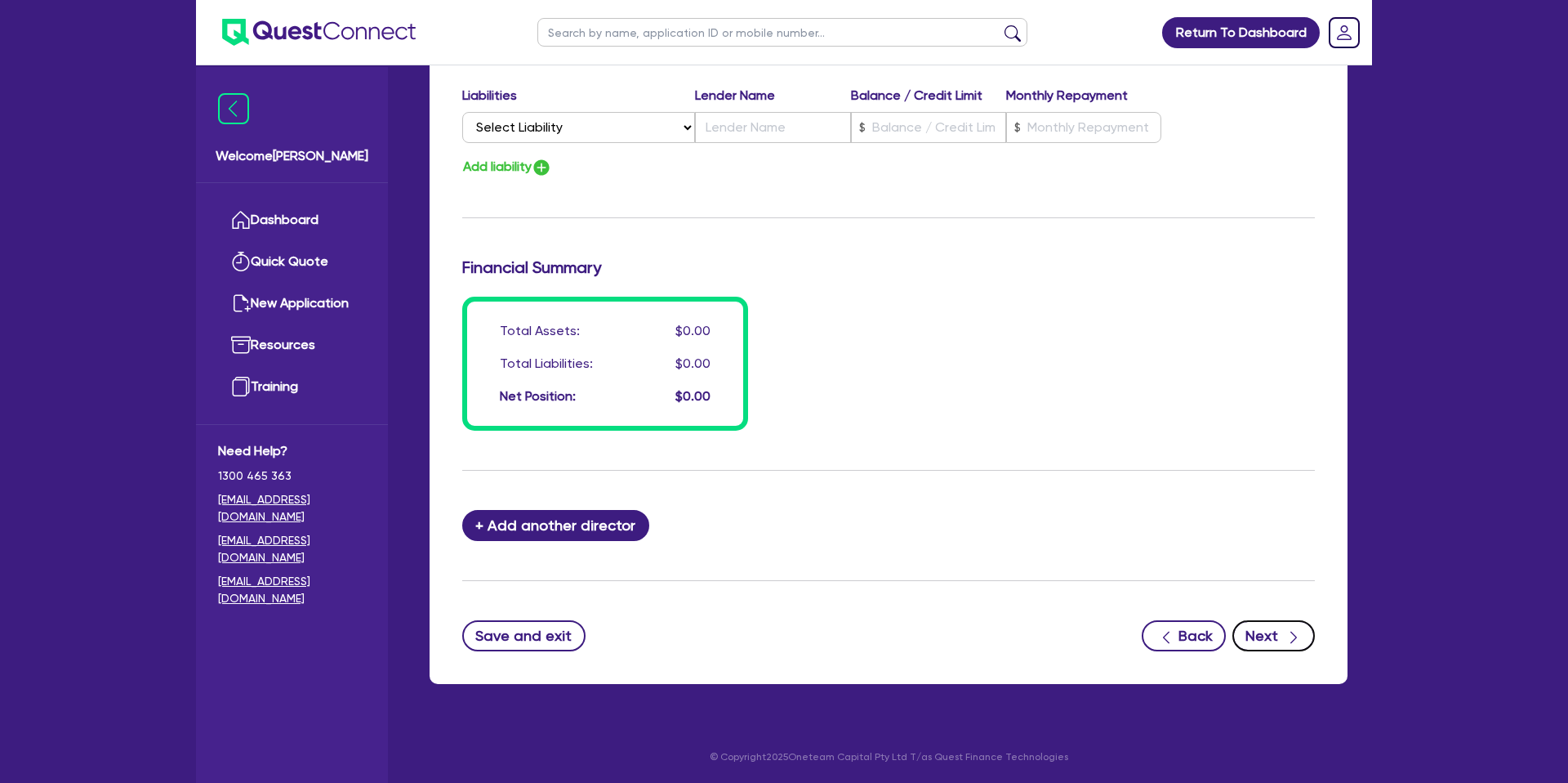
click at [1251, 632] on button "Next" at bounding box center [1274, 635] width 83 height 31
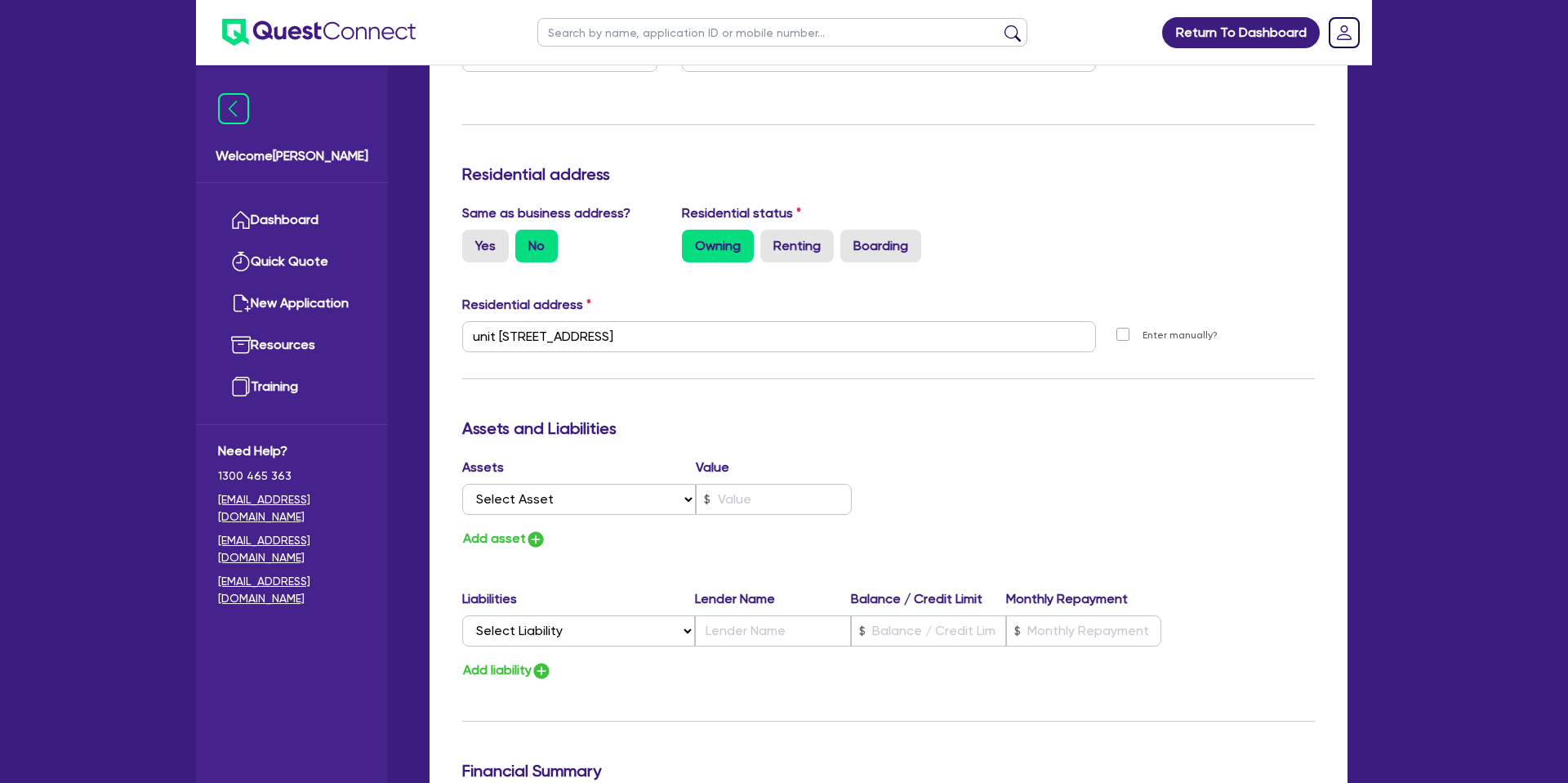
scroll to position [593, 0]
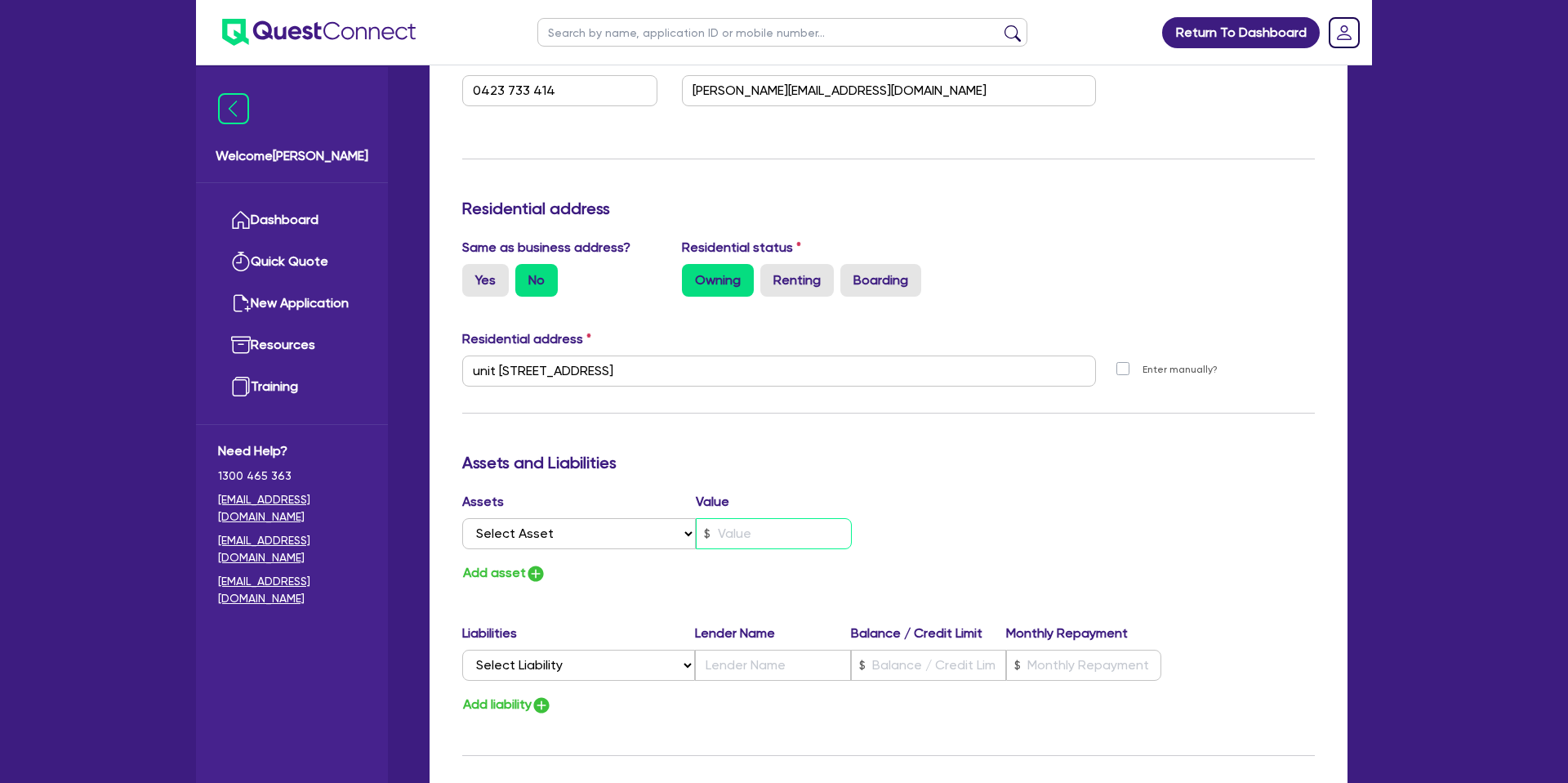
click at [776, 534] on input "text" at bounding box center [773, 534] width 156 height 31
type input "0"
type input "0423 733 414"
type input "9"
type input "0"
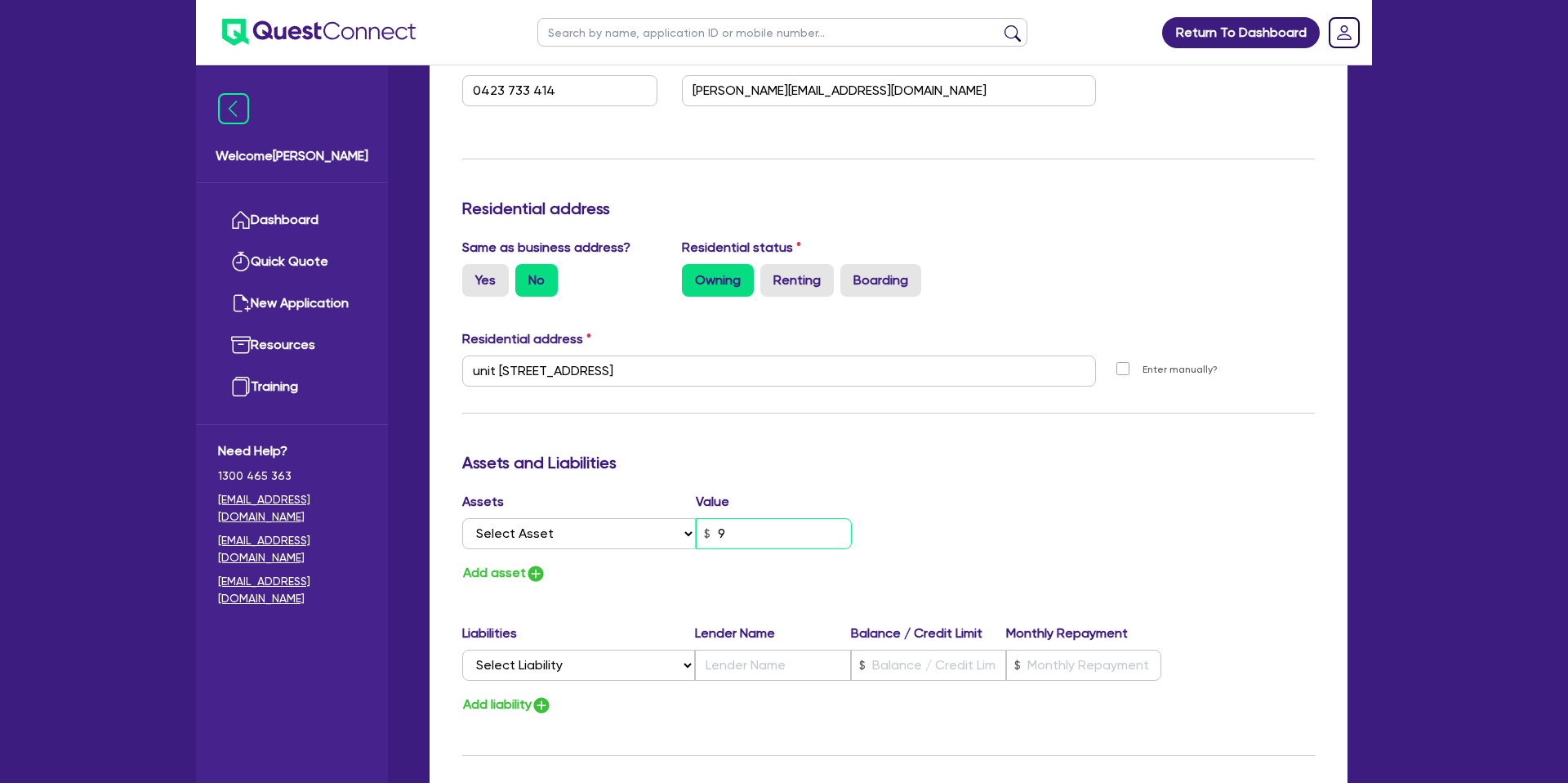
type input "0423 733 414"
type input "90"
type input "0"
type input "0423 733 414"
type input "900"
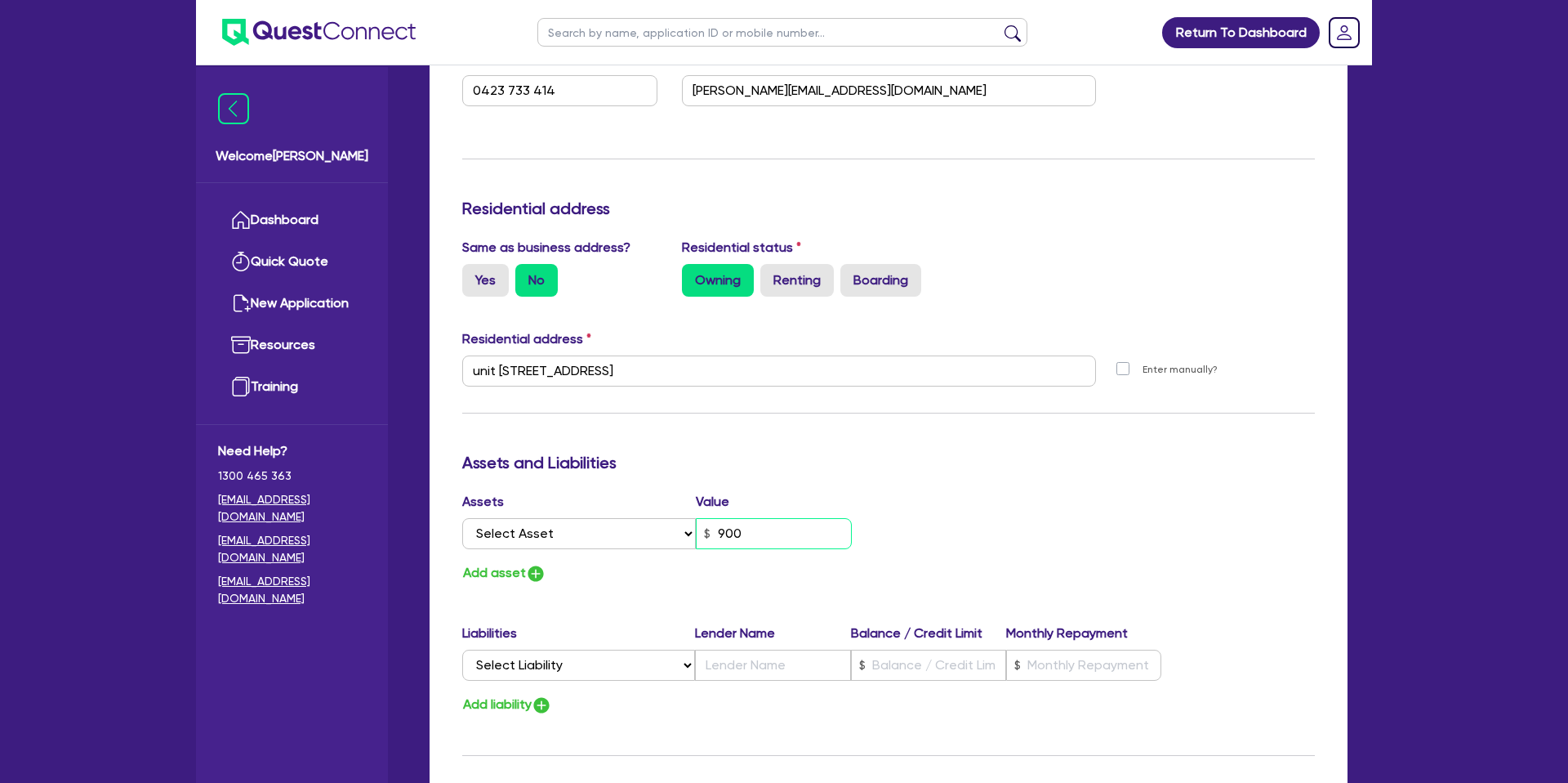
type input "0"
type input "0423 733 414"
type input "9,000"
type input "0"
type input "0423 733 414"
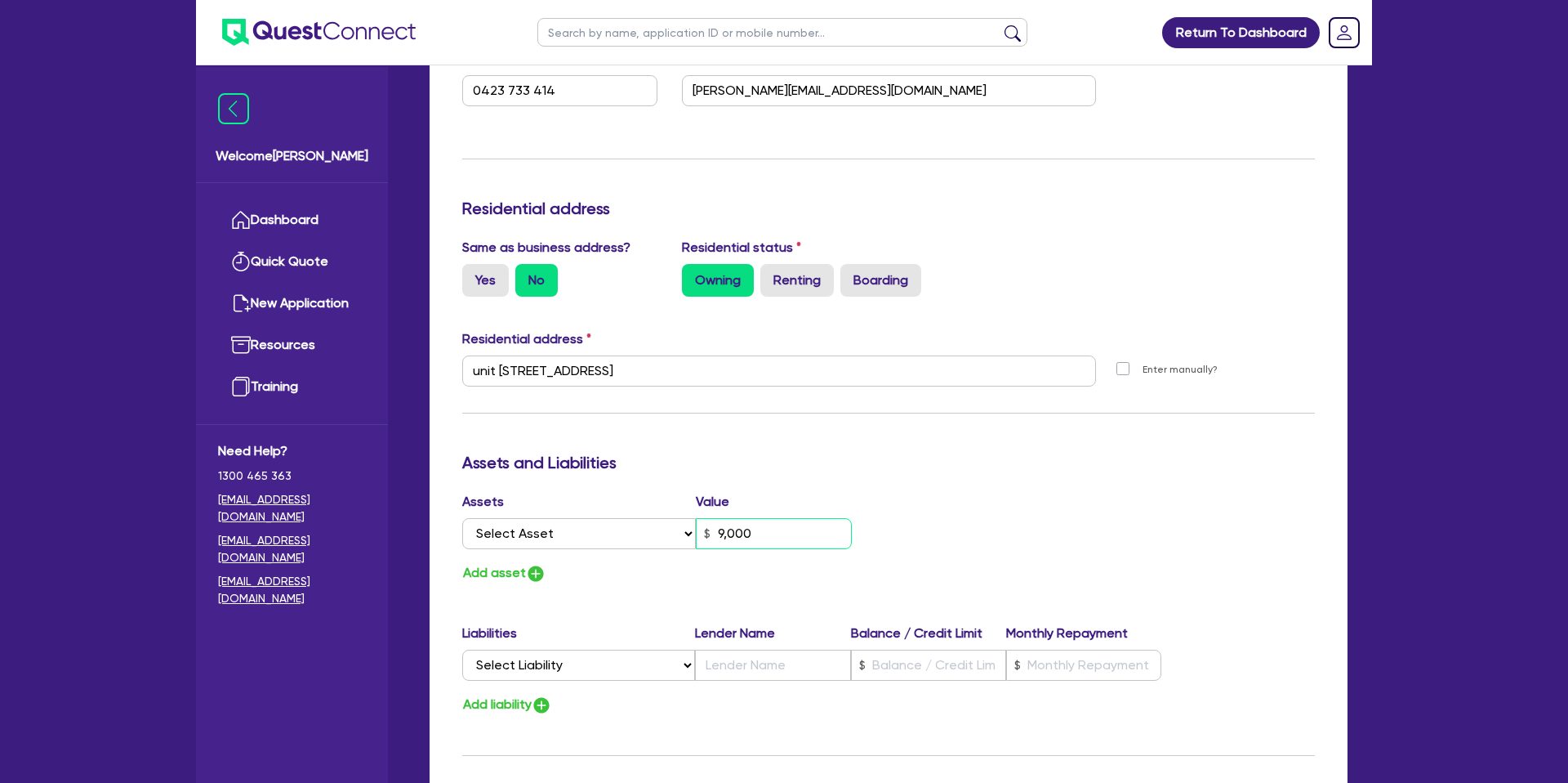
type input "90,000"
type input "0"
type input "0423 733 414"
type input "900,000"
click at [1069, 451] on div "Update residential status for Director #1 Boarding is only acceptable when the …" at bounding box center [888, 354] width 853 height 1228
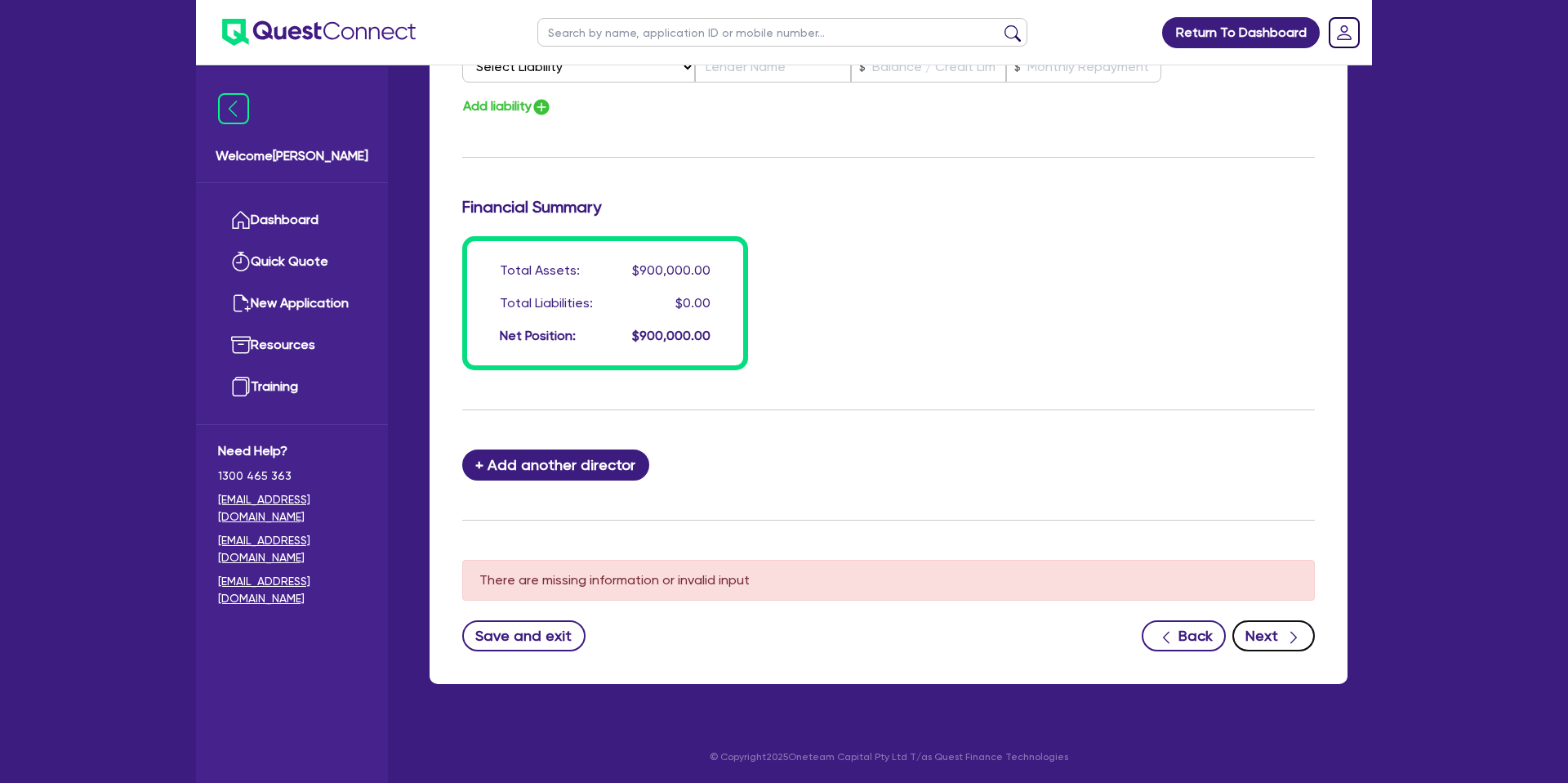
click at [1279, 636] on button "Next" at bounding box center [1274, 635] width 83 height 31
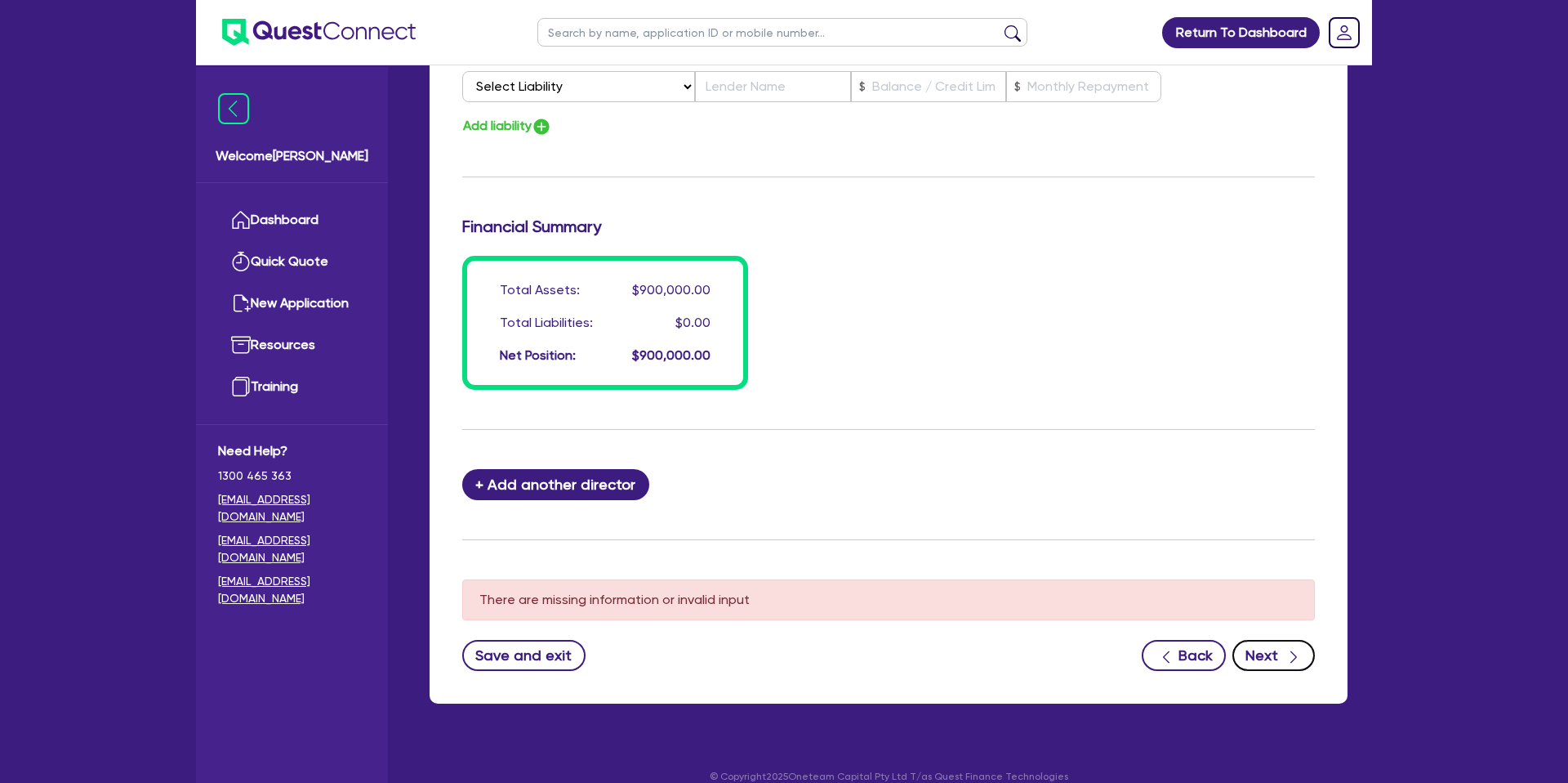
scroll to position [1210, 0]
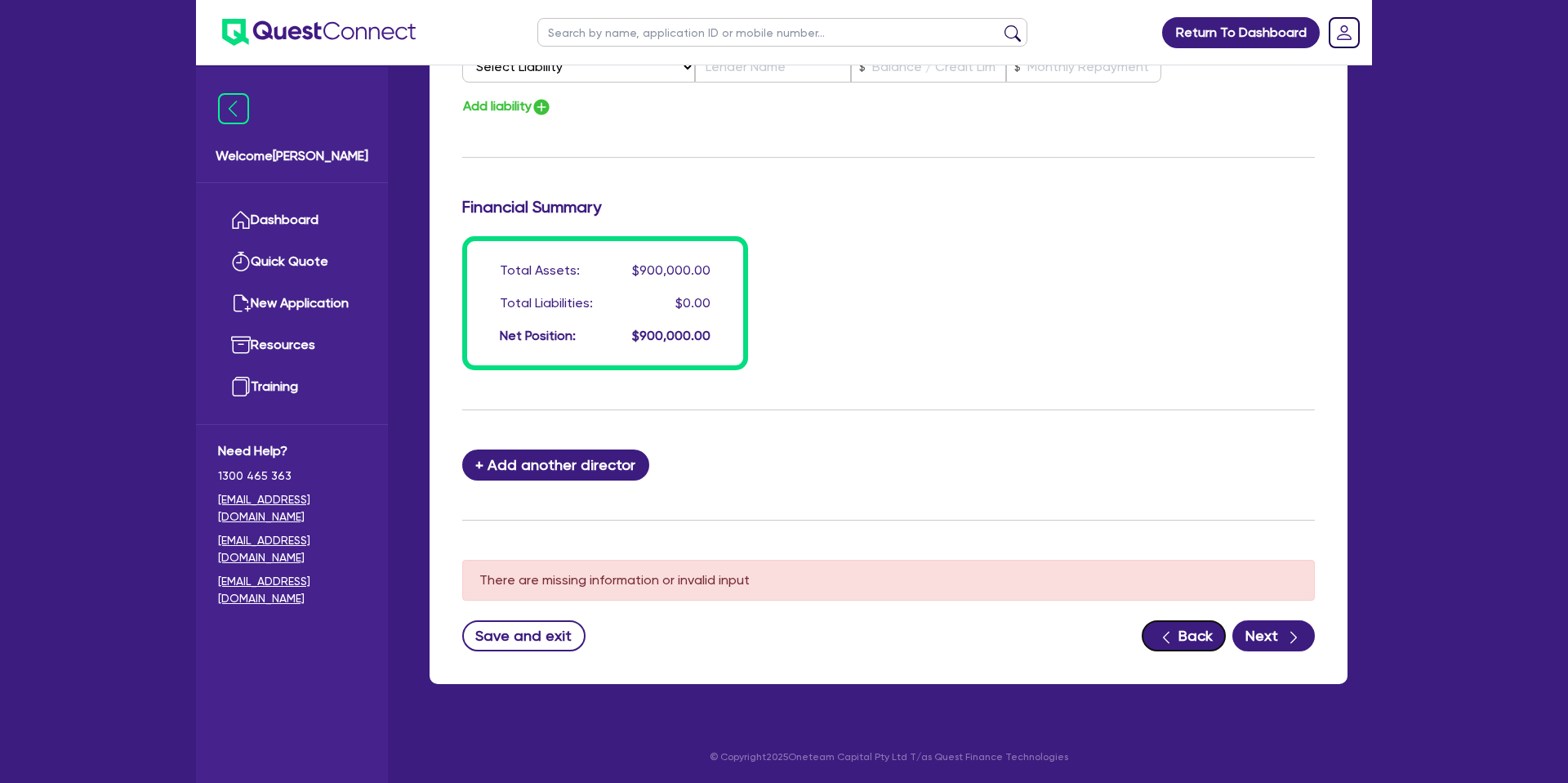
click at [1226, 635] on button "Back" at bounding box center [1183, 635] width 85 height 31
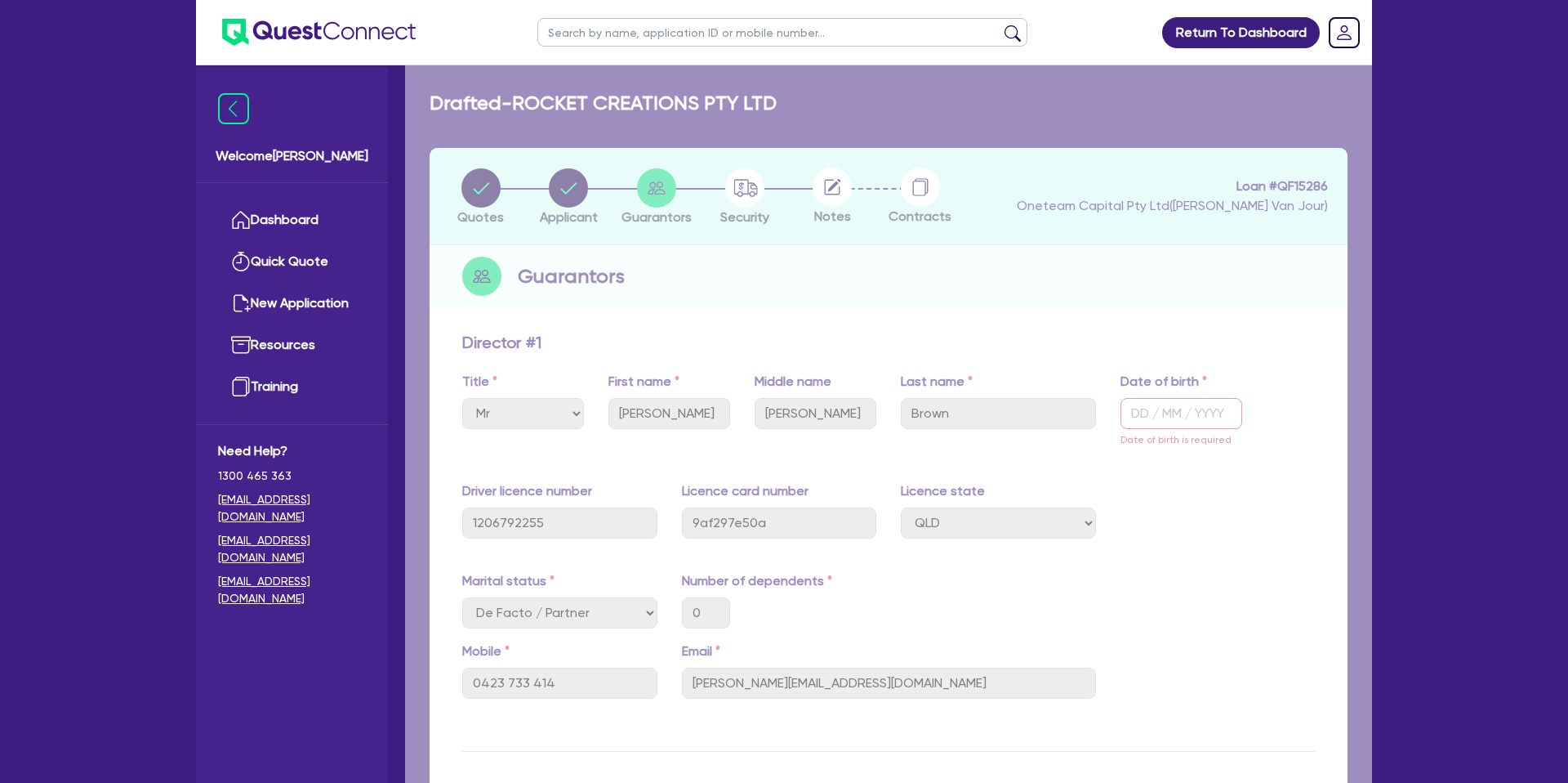
select select "COMPANY"
select select "ADMINISTRATIVE_SUPPORT"
select select "EMPLOYMENT"
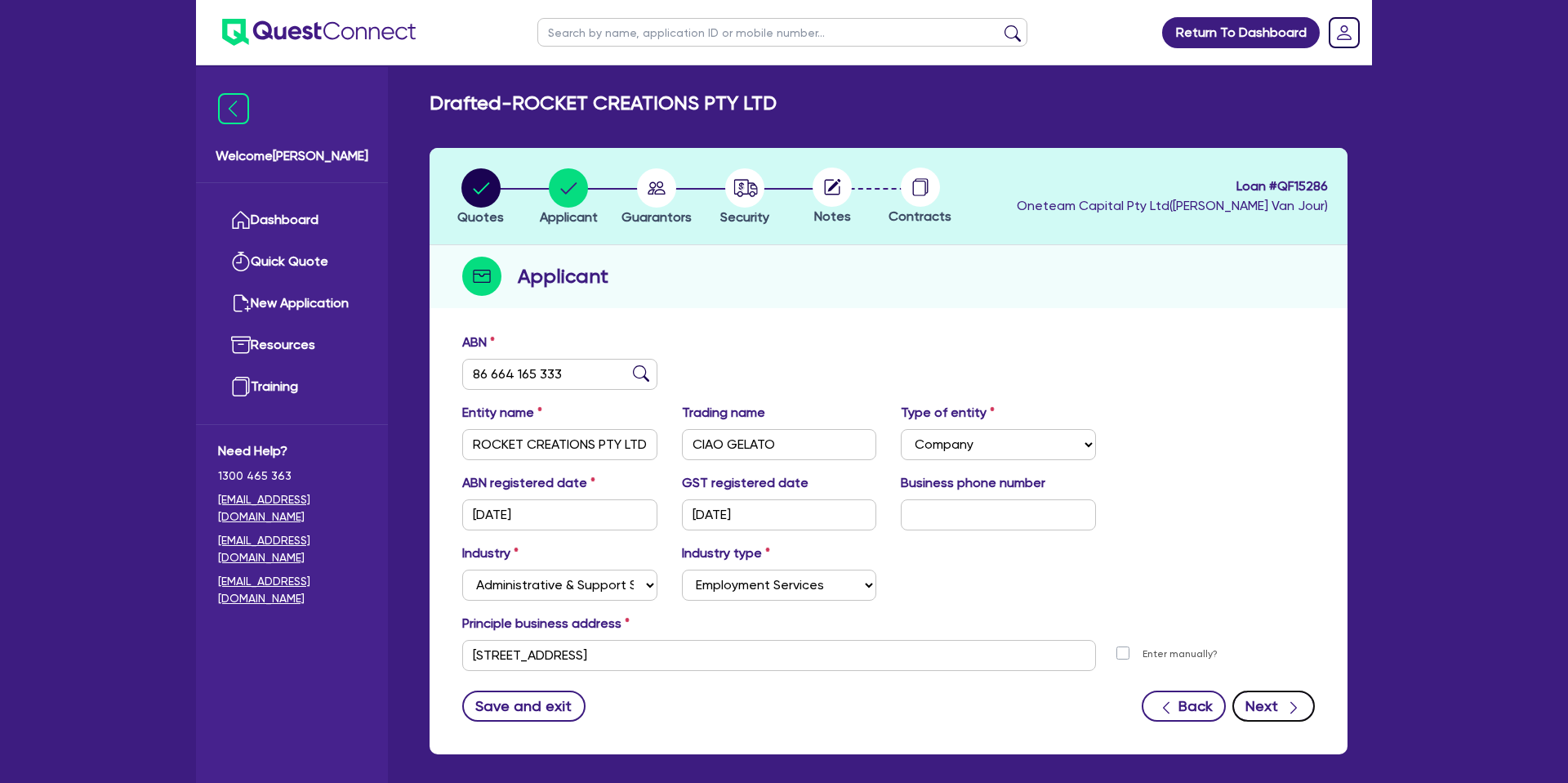
click at [1285, 699] on div "button" at bounding box center [1293, 705] width 16 height 20
select select "MR"
select select "QLD"
select select "DE_FACTO"
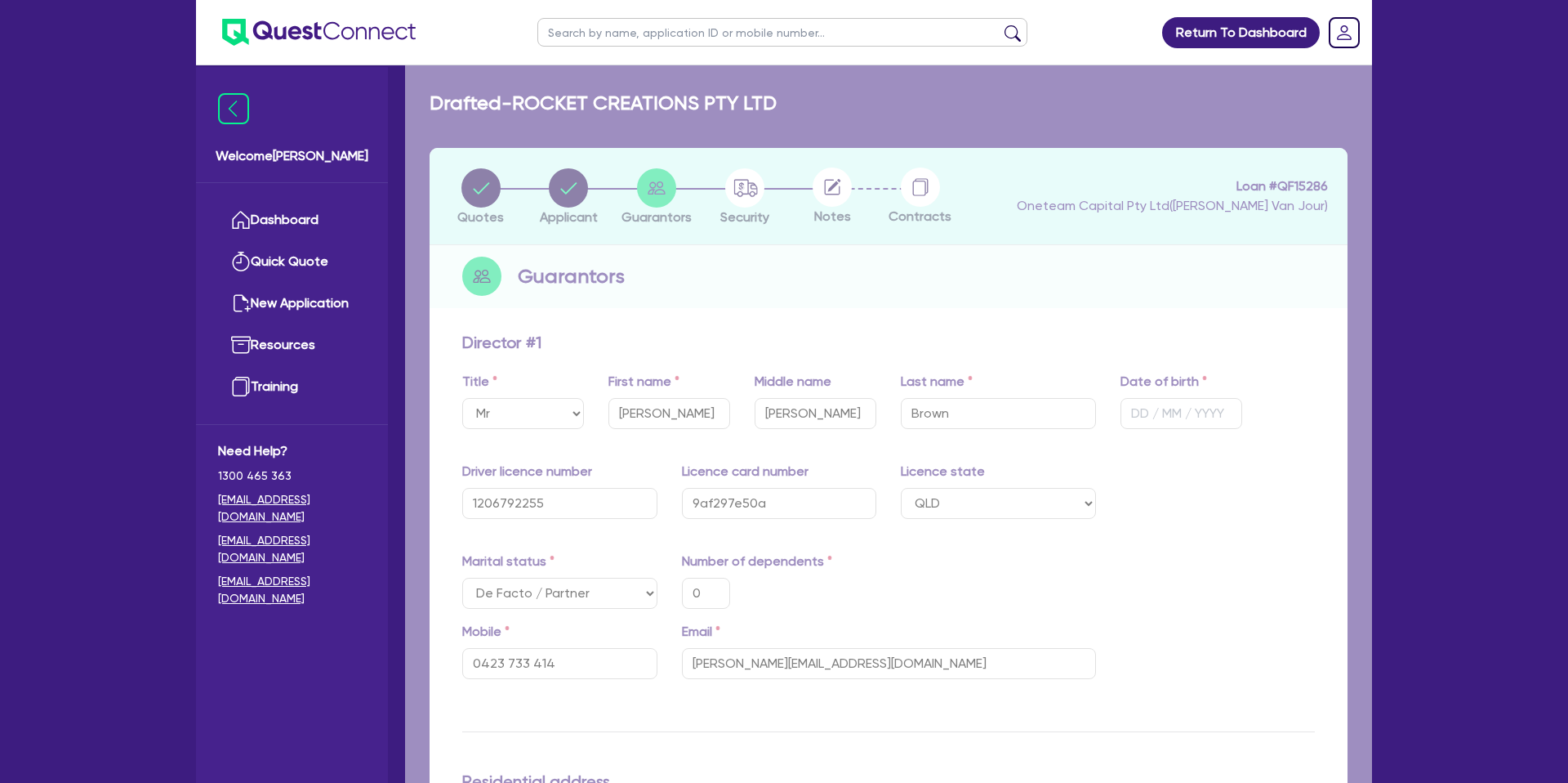
type input "0"
type input "0423 733 414"
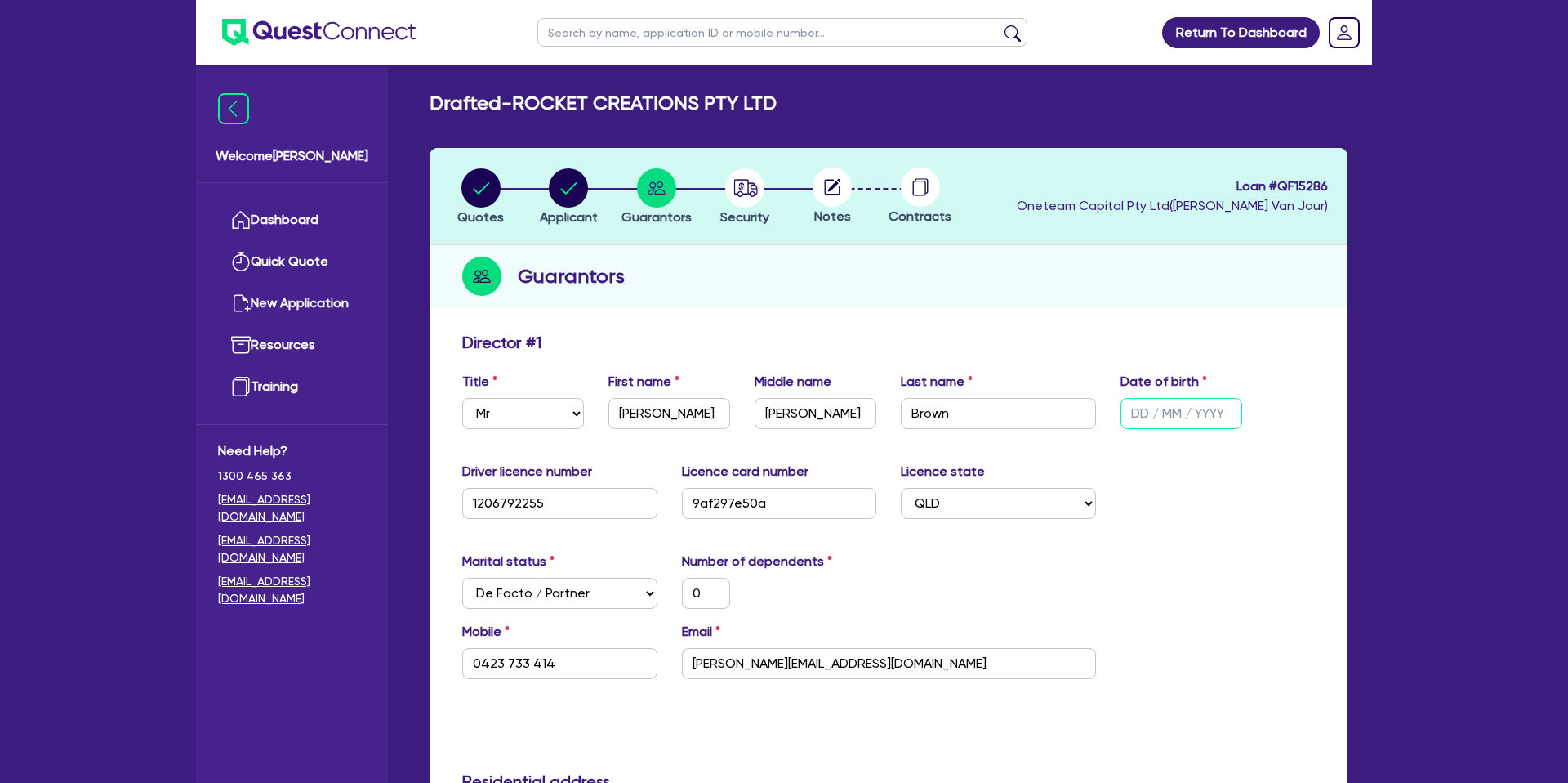
click at [1143, 409] on input "text" at bounding box center [1181, 413] width 122 height 31
paste input "03/08/1993"
type input "03/08/1993"
type input "0"
type input "0423 733 414"
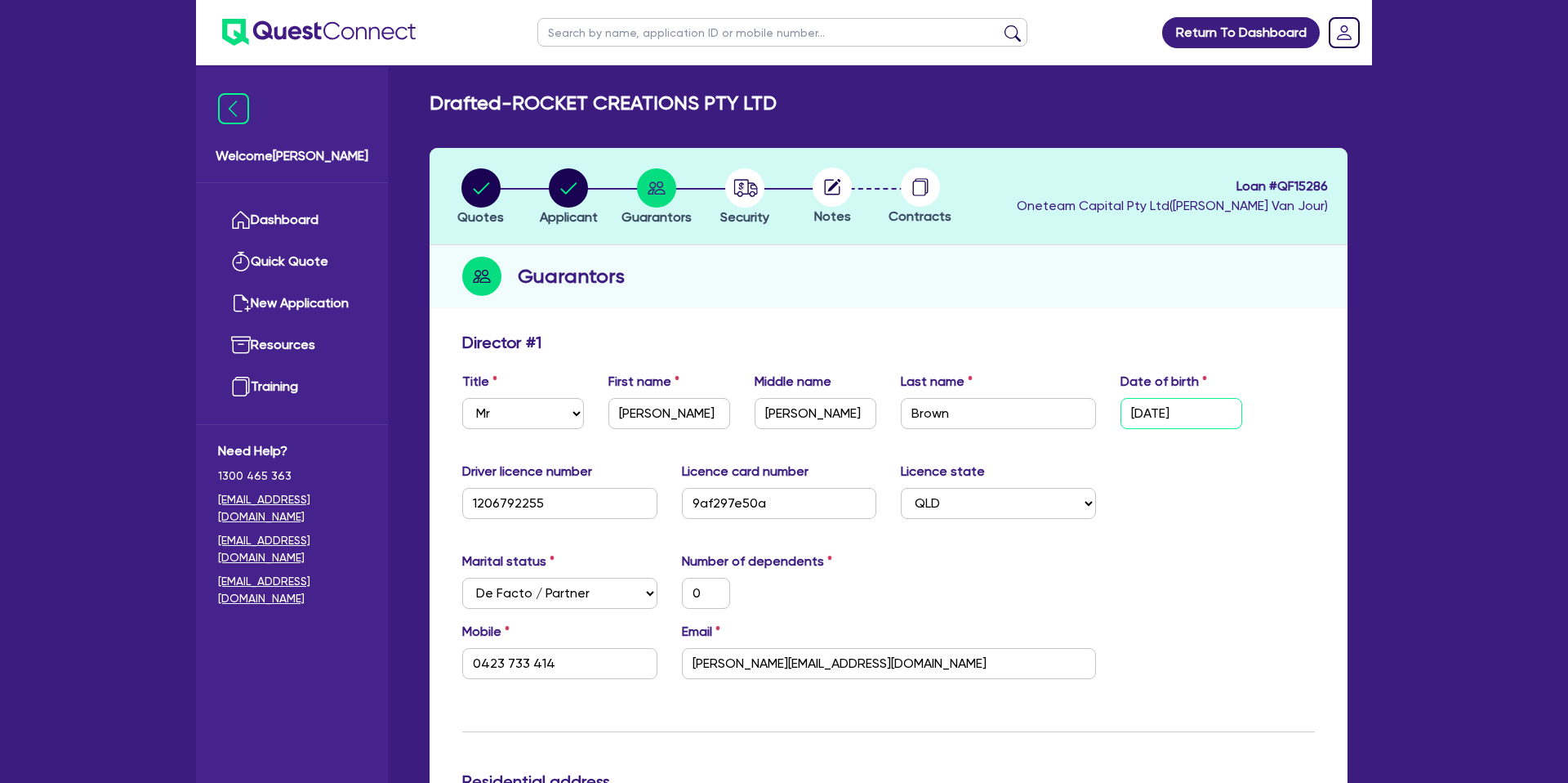
type input "03/08/1993"
drag, startPoint x: 1287, startPoint y: 451, endPoint x: 1164, endPoint y: 458, distance: 123.2
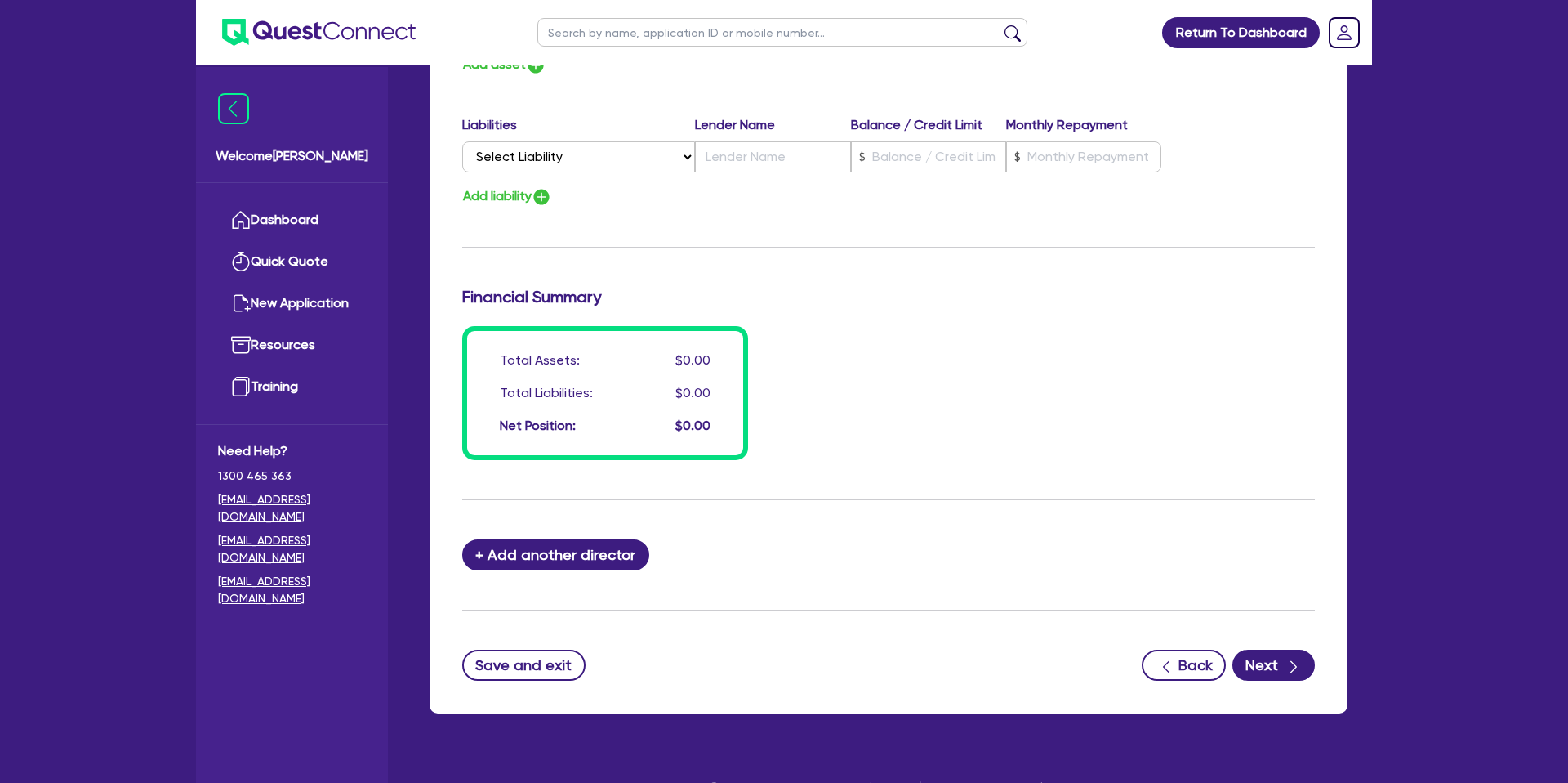
scroll to position [1110, 0]
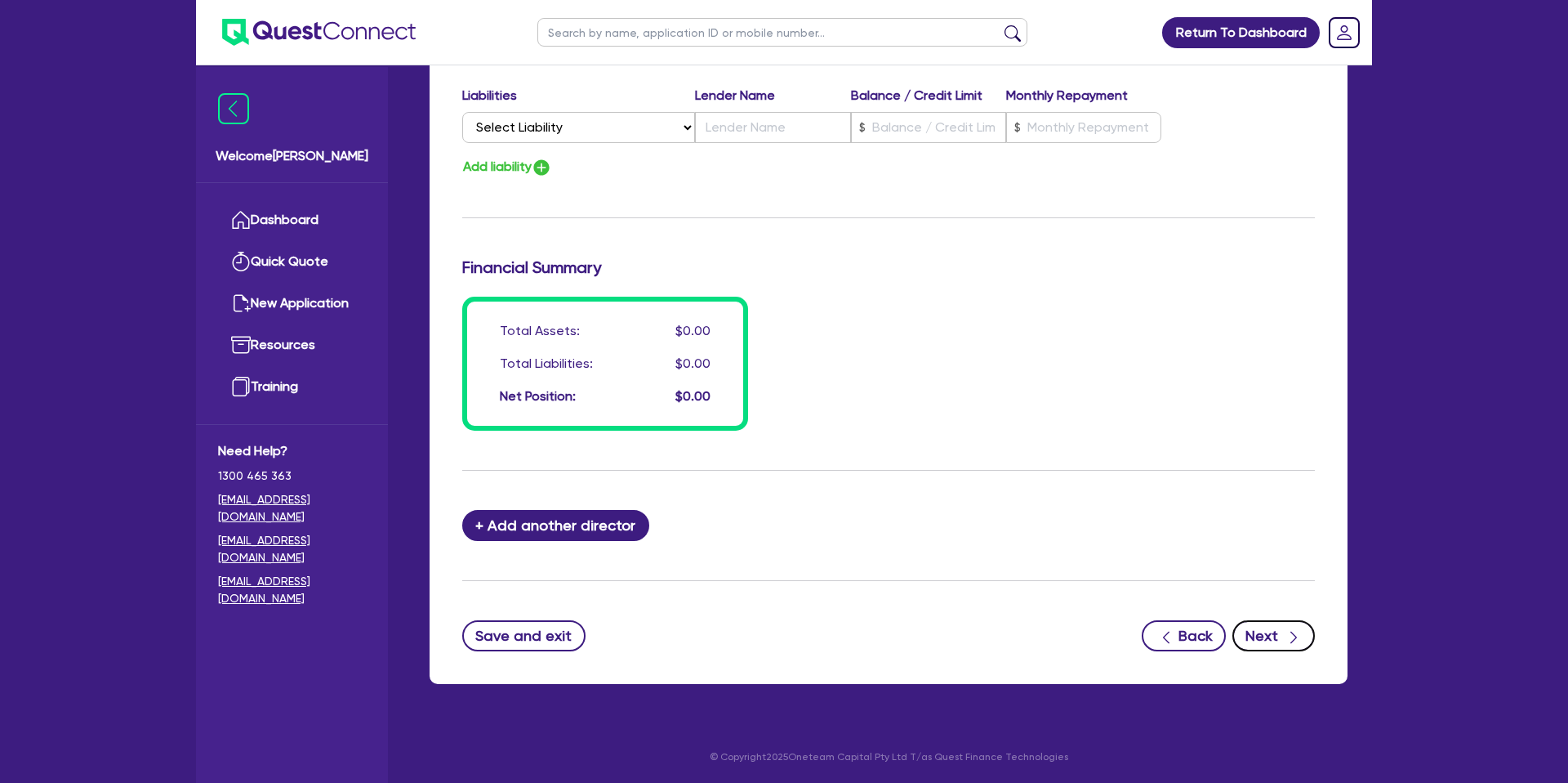
click at [1288, 635] on icon "button" at bounding box center [1293, 637] width 16 height 16
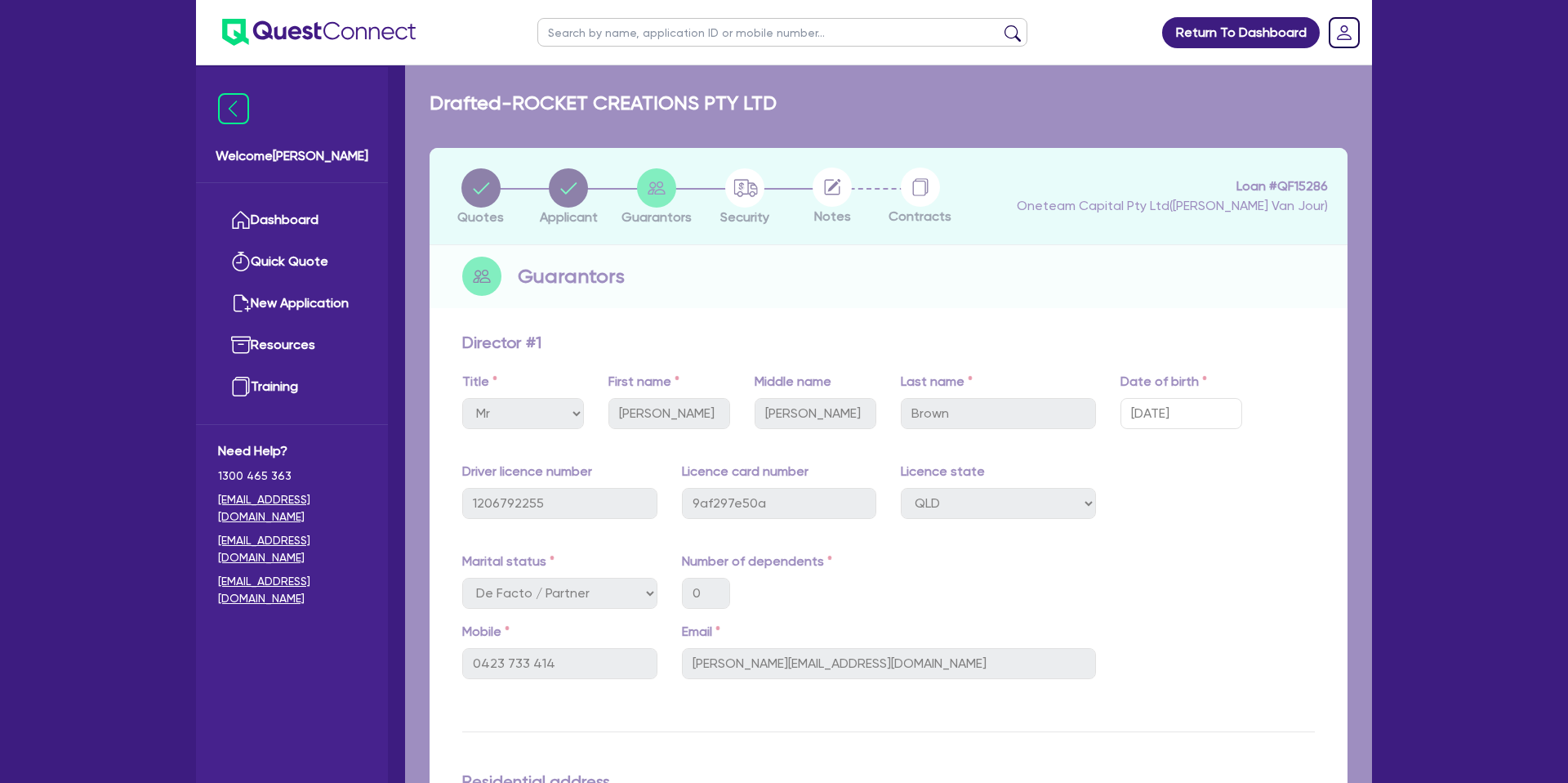
select select "PRIMARY_ASSETS"
select select "HEAVY_TRUCKS"
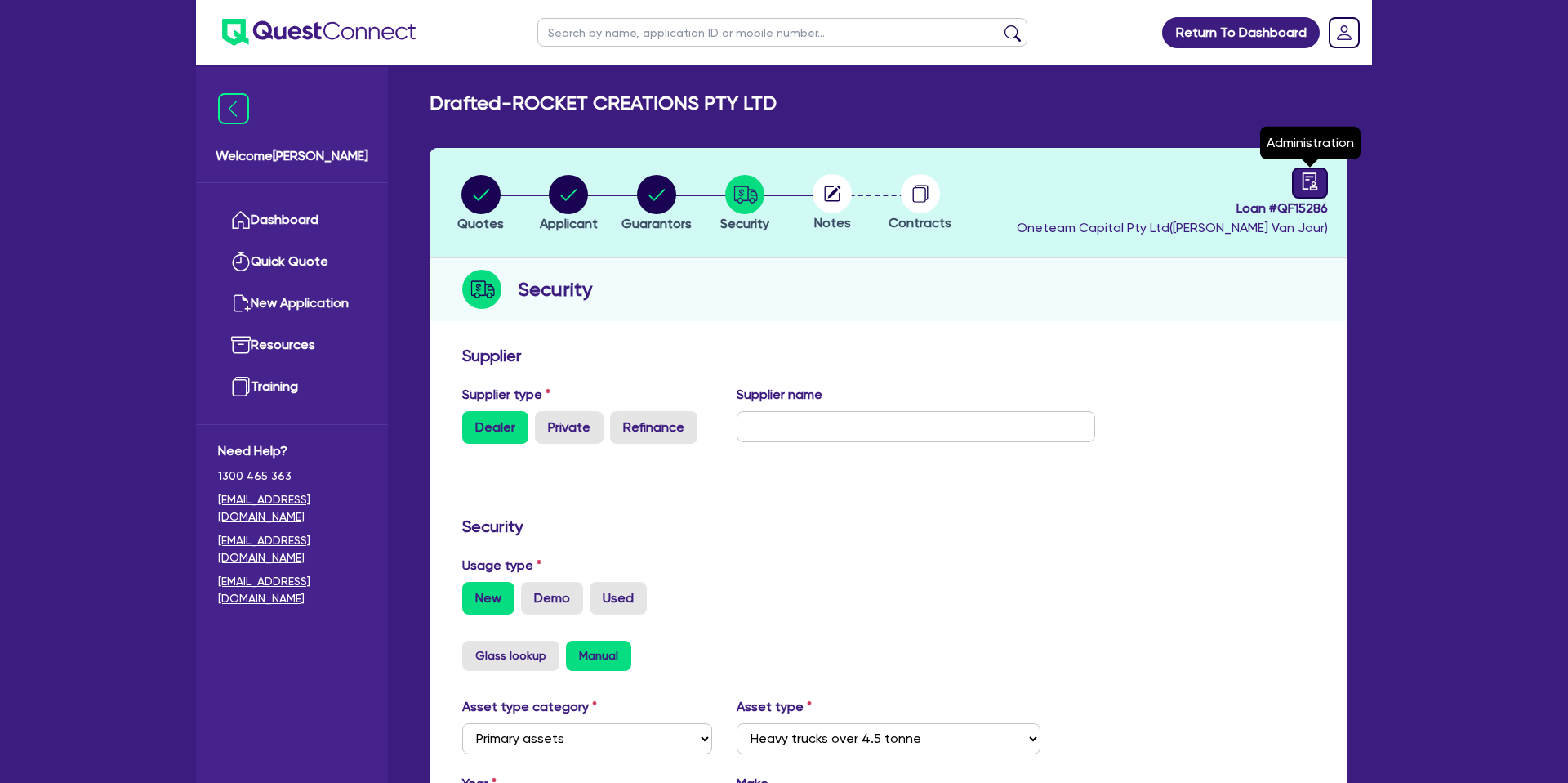
click at [1307, 177] on icon "audit" at bounding box center [1309, 181] width 15 height 17
select select "DRAFTED_NEW"
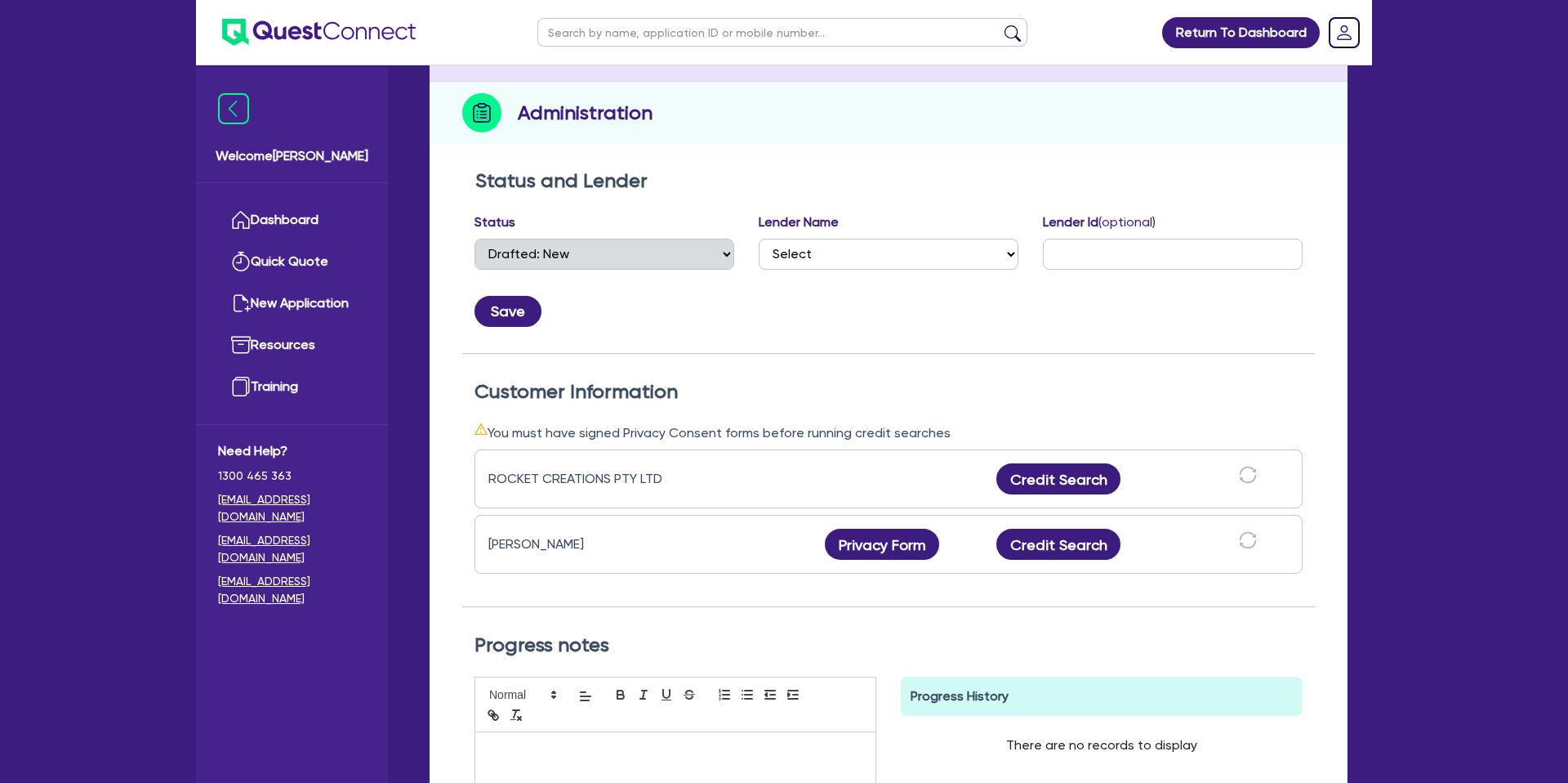
scroll to position [175, 0]
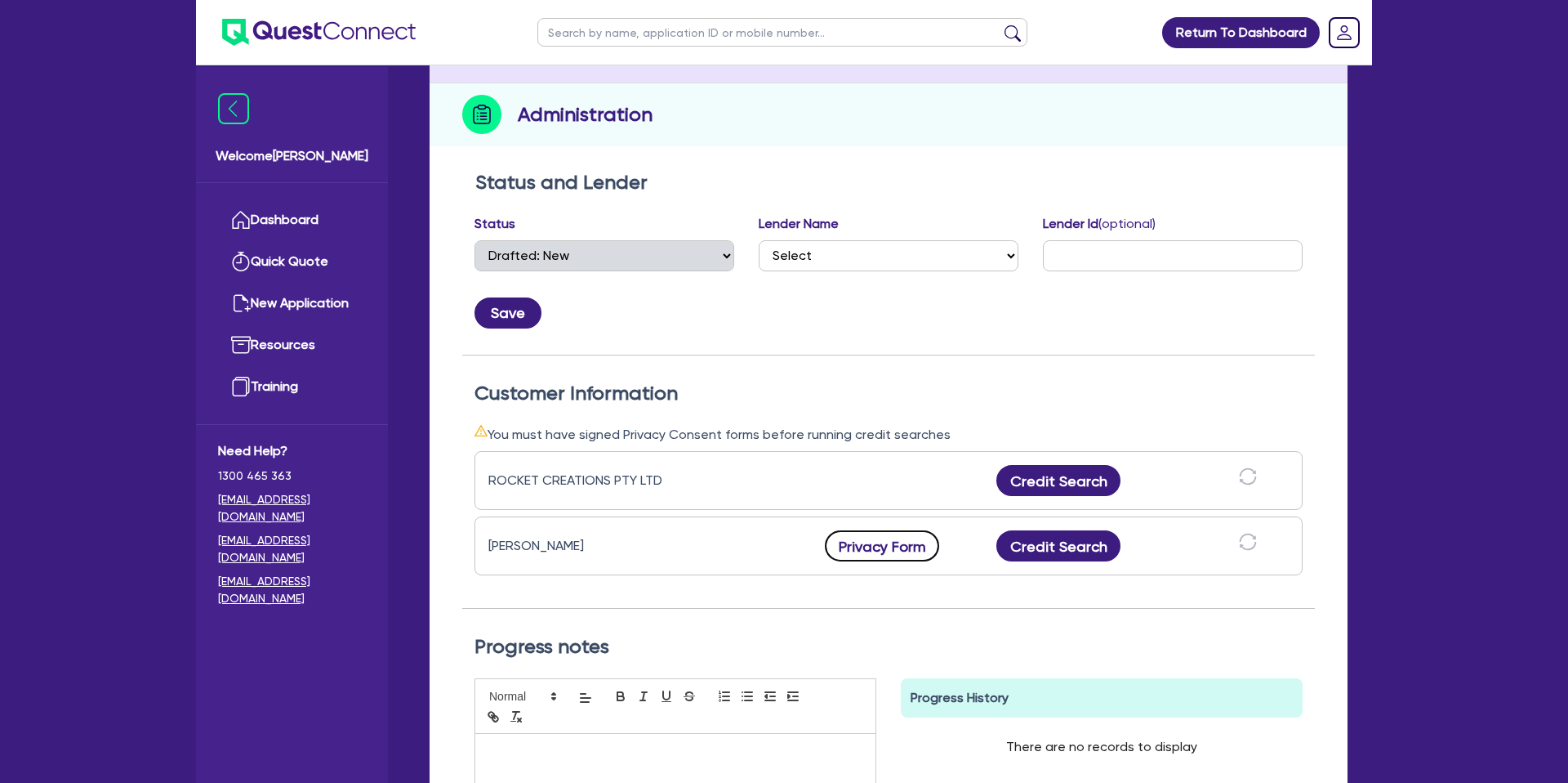
click at [886, 555] on button "Privacy Form" at bounding box center [882, 546] width 114 height 31
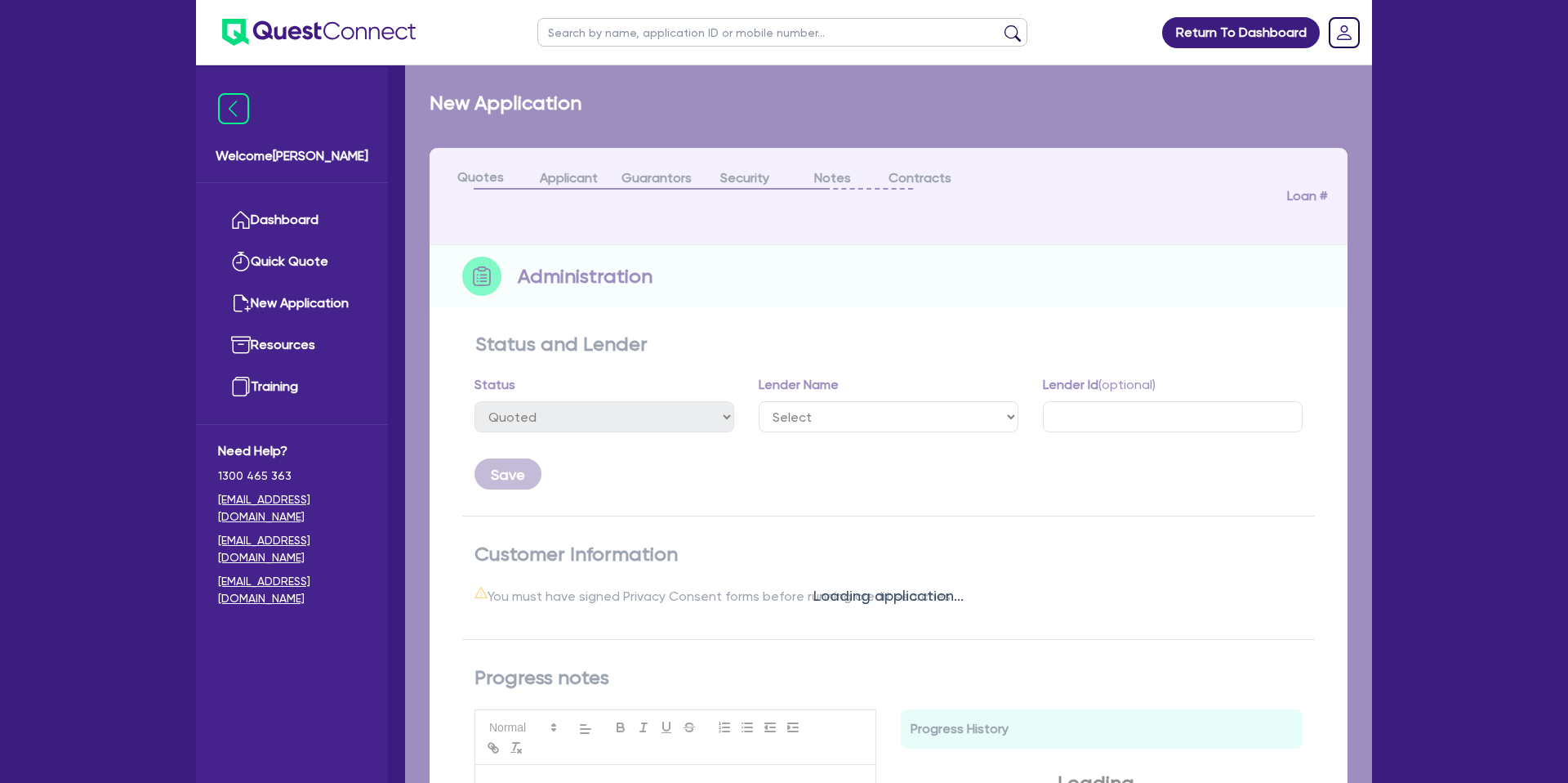
select select "DRAFTED_NEW"
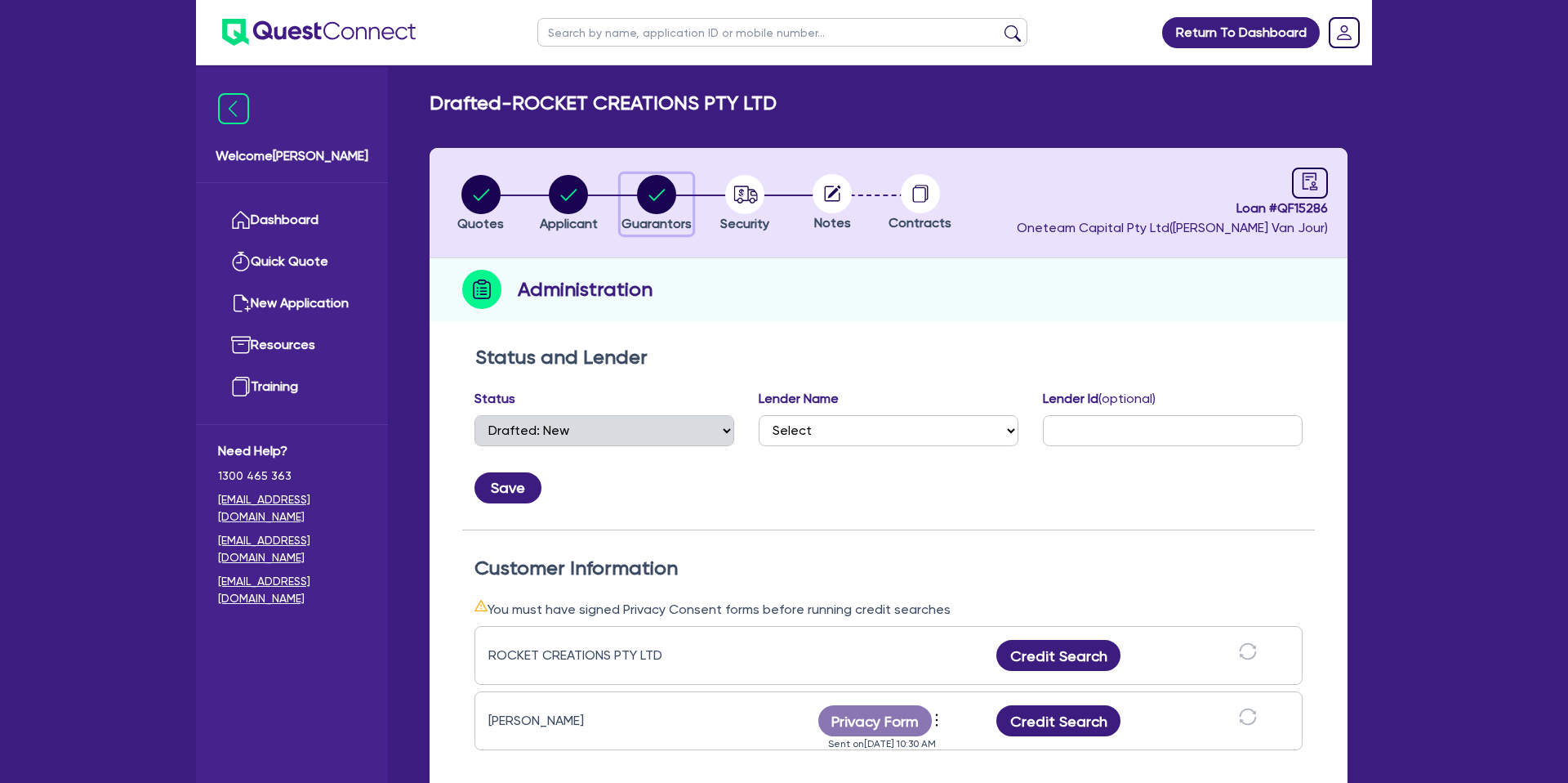
click at [668, 196] on circle "button" at bounding box center [656, 195] width 39 height 39
select select "MR"
select select "QLD"
select select "DE_FACTO"
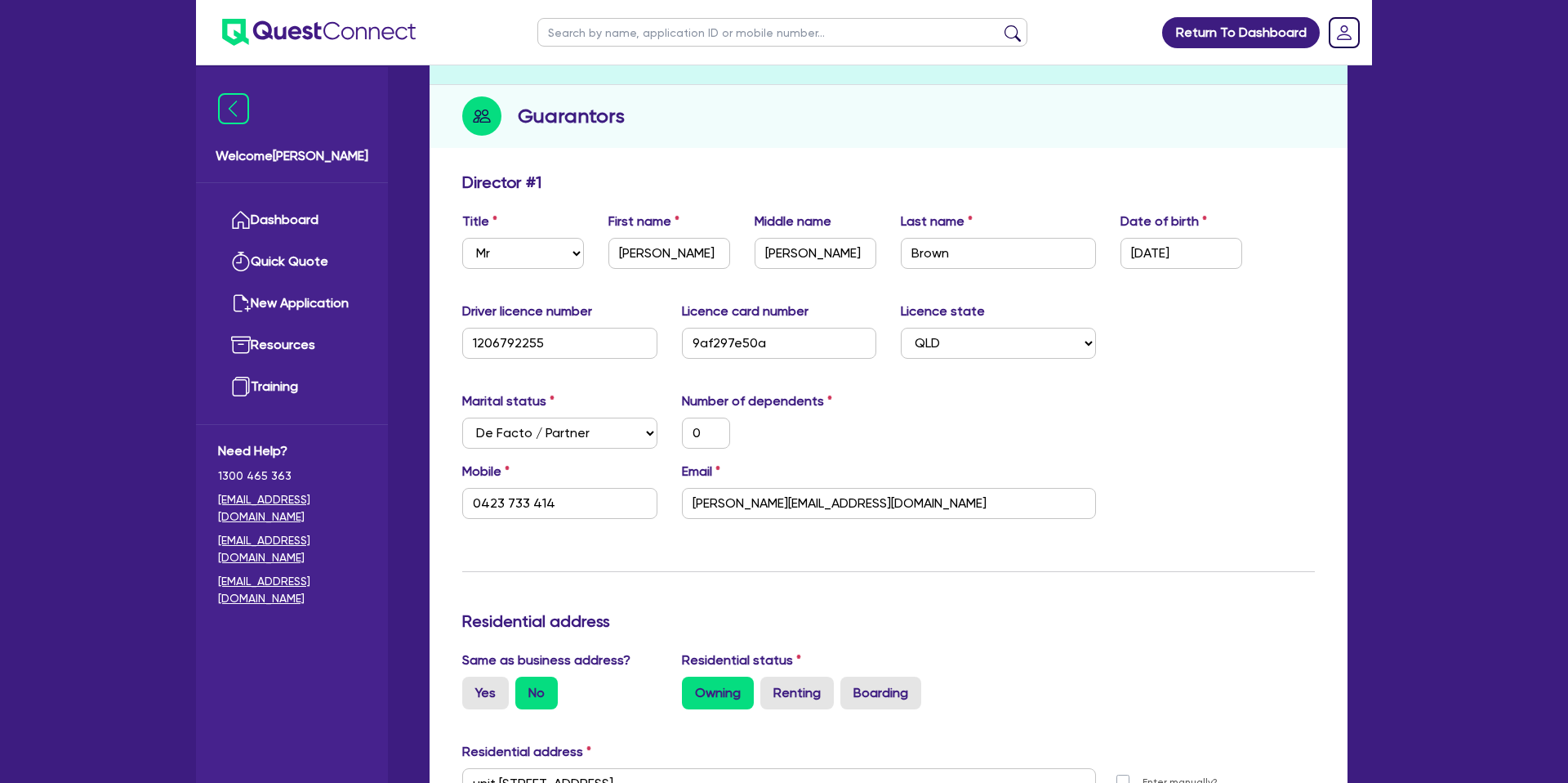
scroll to position [174, 0]
click at [1195, 413] on div "Marital status Select Single Married De Facto / Partner Number of dependents 0" at bounding box center [888, 425] width 877 height 70
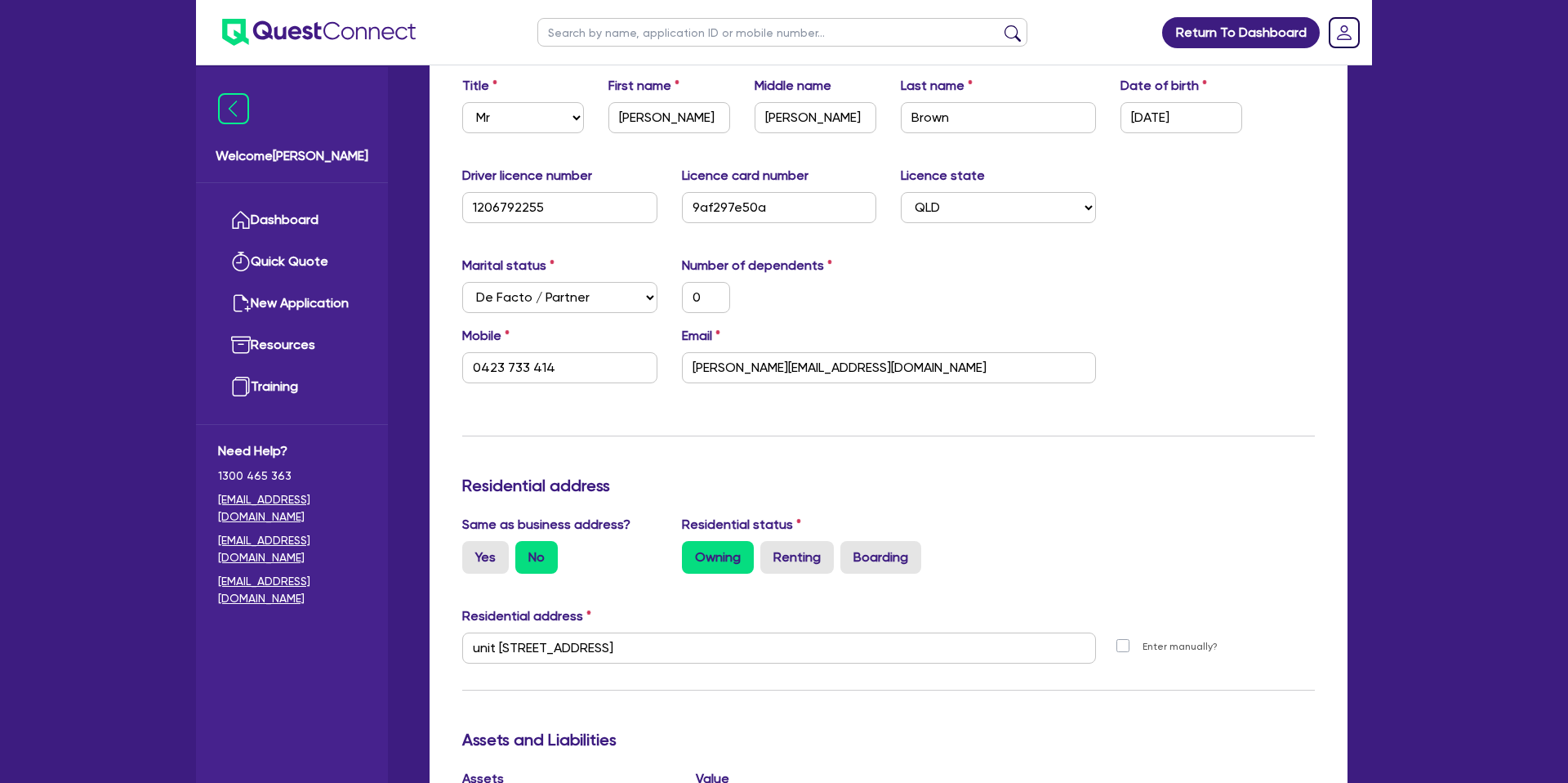
scroll to position [330, 0]
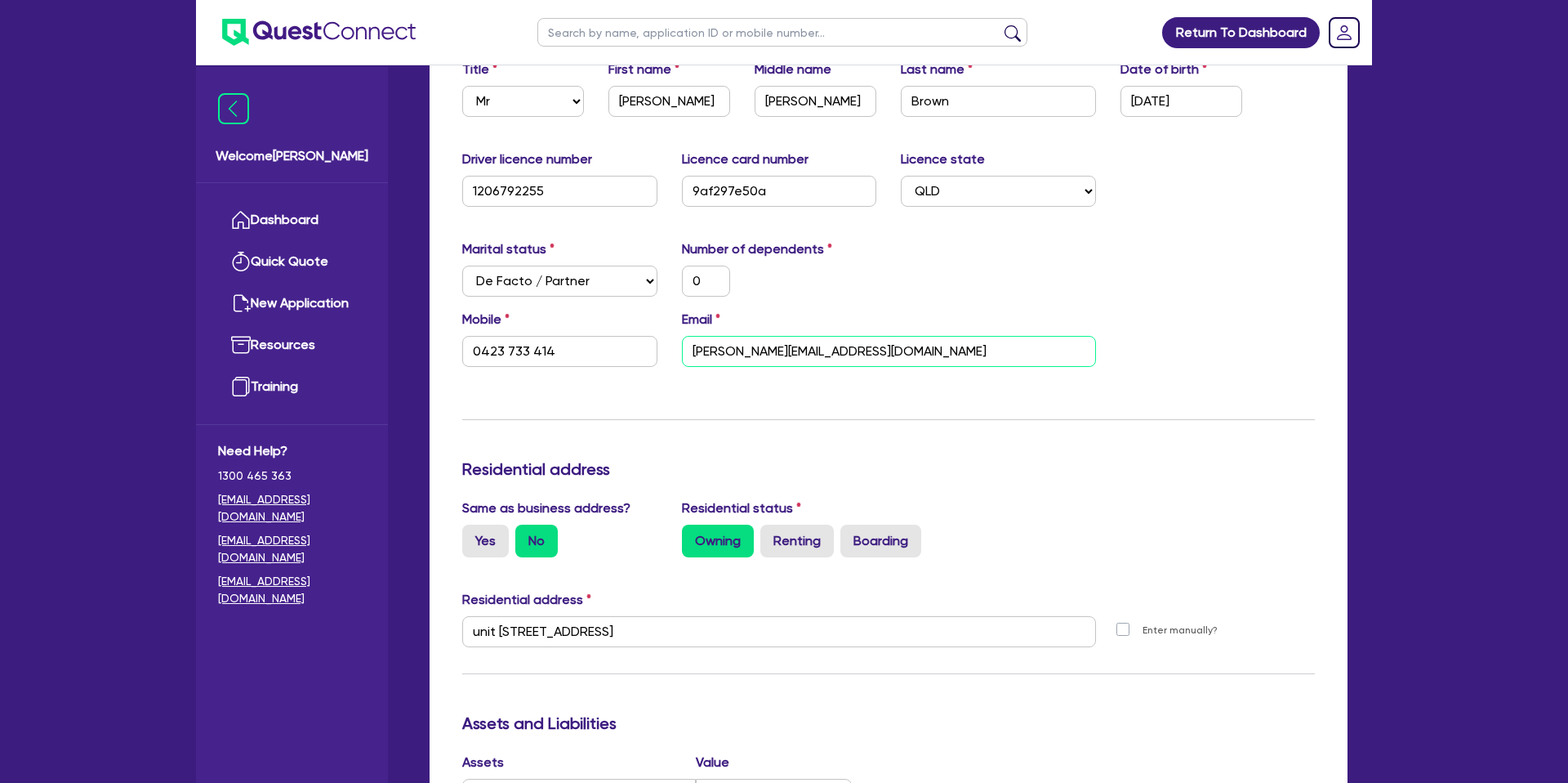
click at [847, 339] on input "courtney@rocketcreationscom.au" at bounding box center [889, 351] width 414 height 31
drag, startPoint x: 689, startPoint y: 346, endPoint x: 919, endPoint y: 354, distance: 230.1
click at [919, 354] on input "courtney@rocketcreationscom.au" at bounding box center [889, 348] width 414 height 31
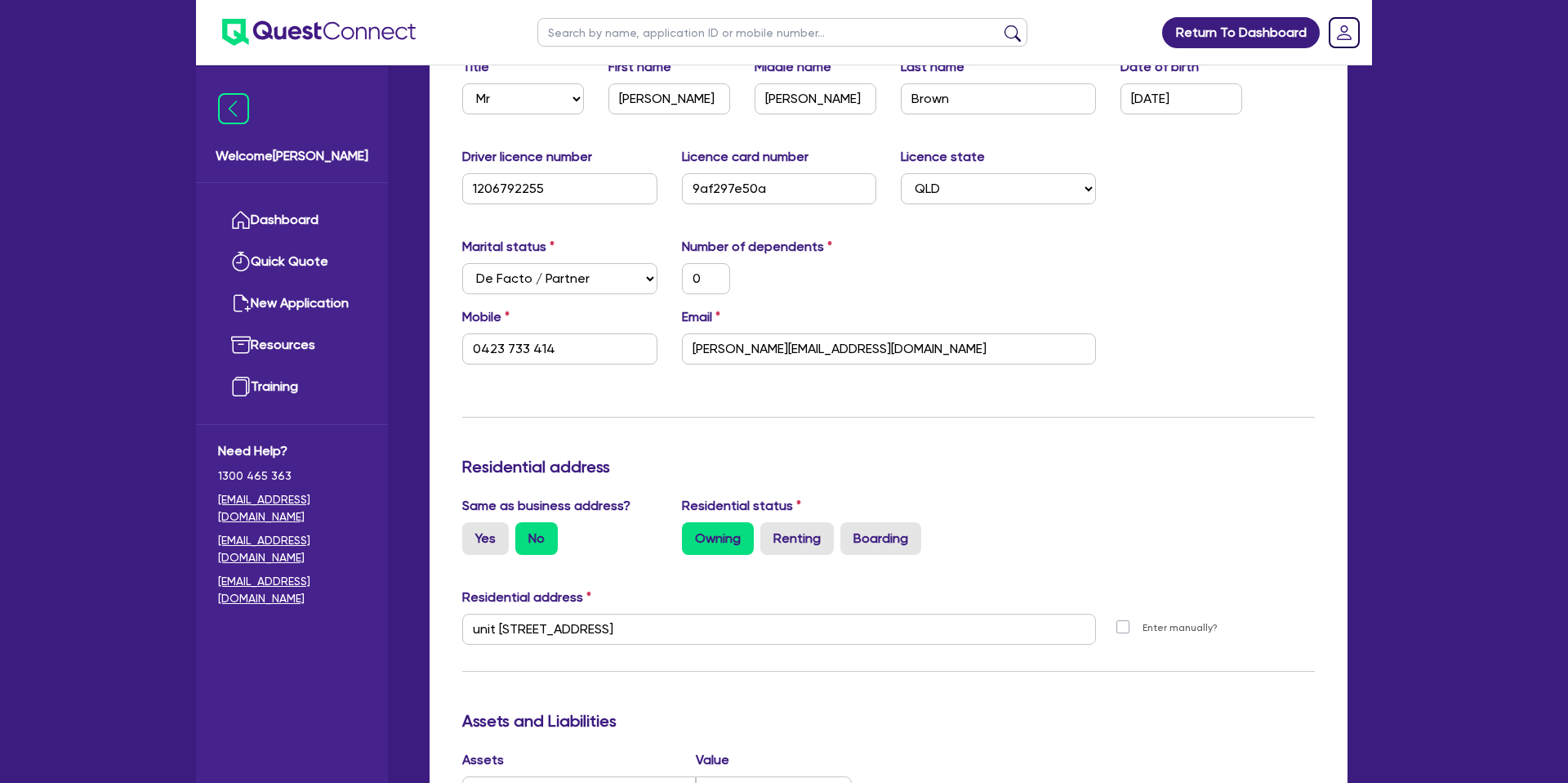
drag, startPoint x: 1005, startPoint y: 270, endPoint x: 801, endPoint y: 351, distance: 219.5
click at [1005, 270] on div "Marital status Select Single Married De Facto / Partner Number of dependents 0" at bounding box center [888, 272] width 877 height 70
click at [778, 351] on input "courtney@rocketcreationscom.au" at bounding box center [889, 348] width 414 height 31
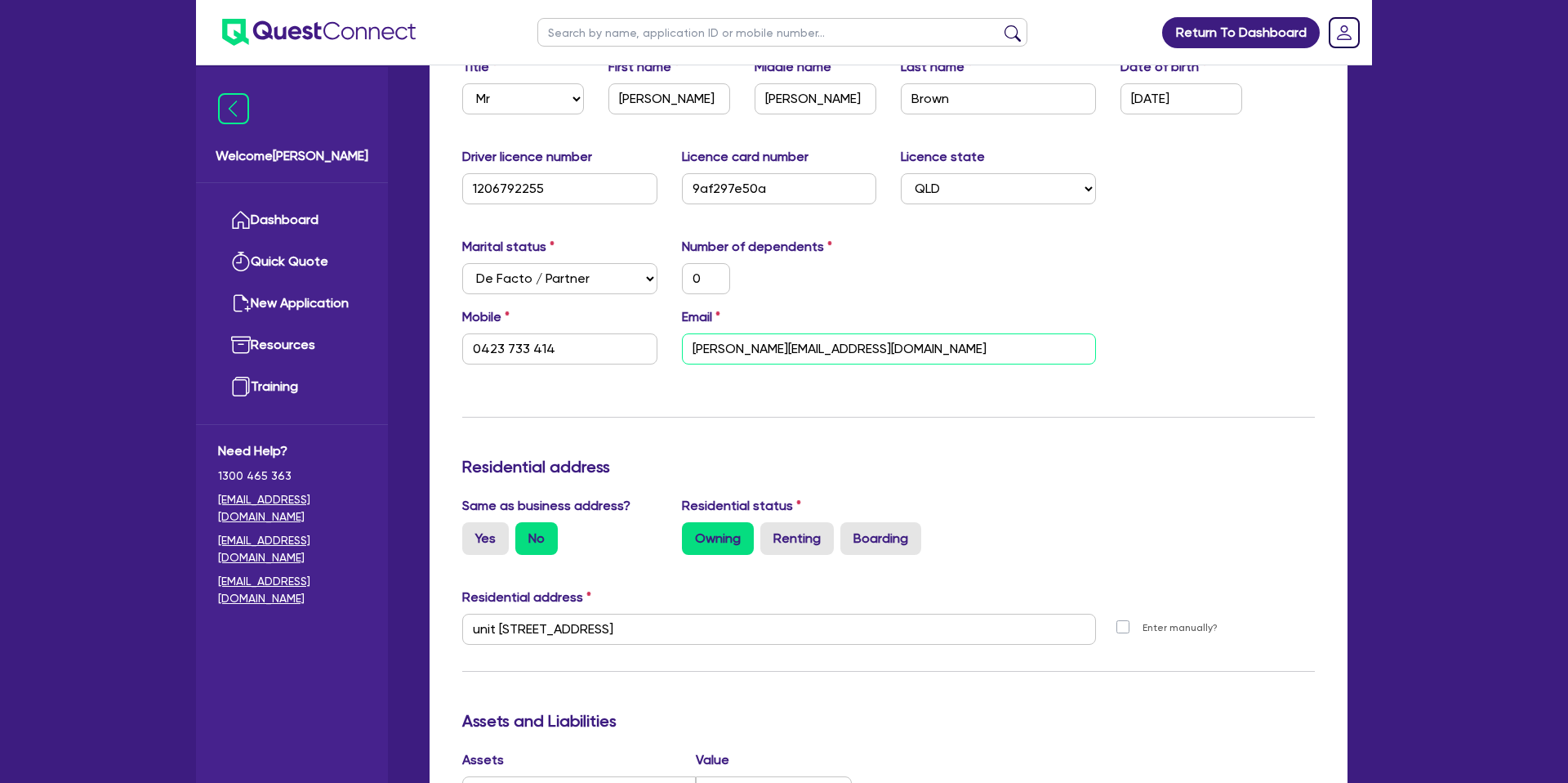
click at [784, 348] on input "courtney@rocketcreationscom.au" at bounding box center [889, 348] width 414 height 31
click at [784, 345] on input "courtney@rocketcreationscom.au" at bounding box center [889, 348] width 414 height 31
click input "courtney@rocketcreationscom.au"
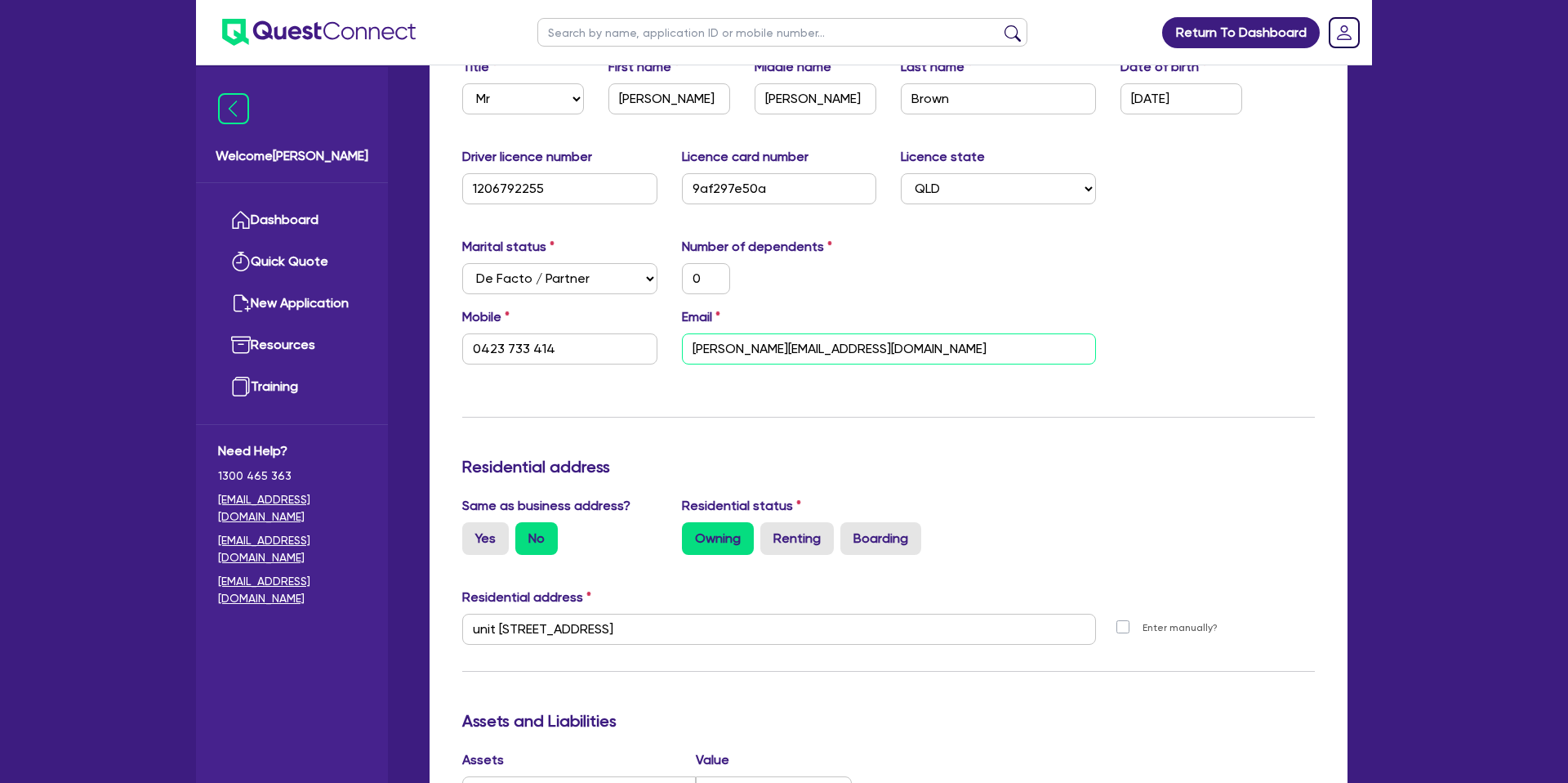
click input "courtney@rocketcreationscom.au"
drag, startPoint x: 780, startPoint y: 383, endPoint x: 754, endPoint y: 374, distance: 27.5
click div "Update residential status for Director #1 Boarding is only acceptable when the …"
click input "courtney@rocketcreationscom.au"
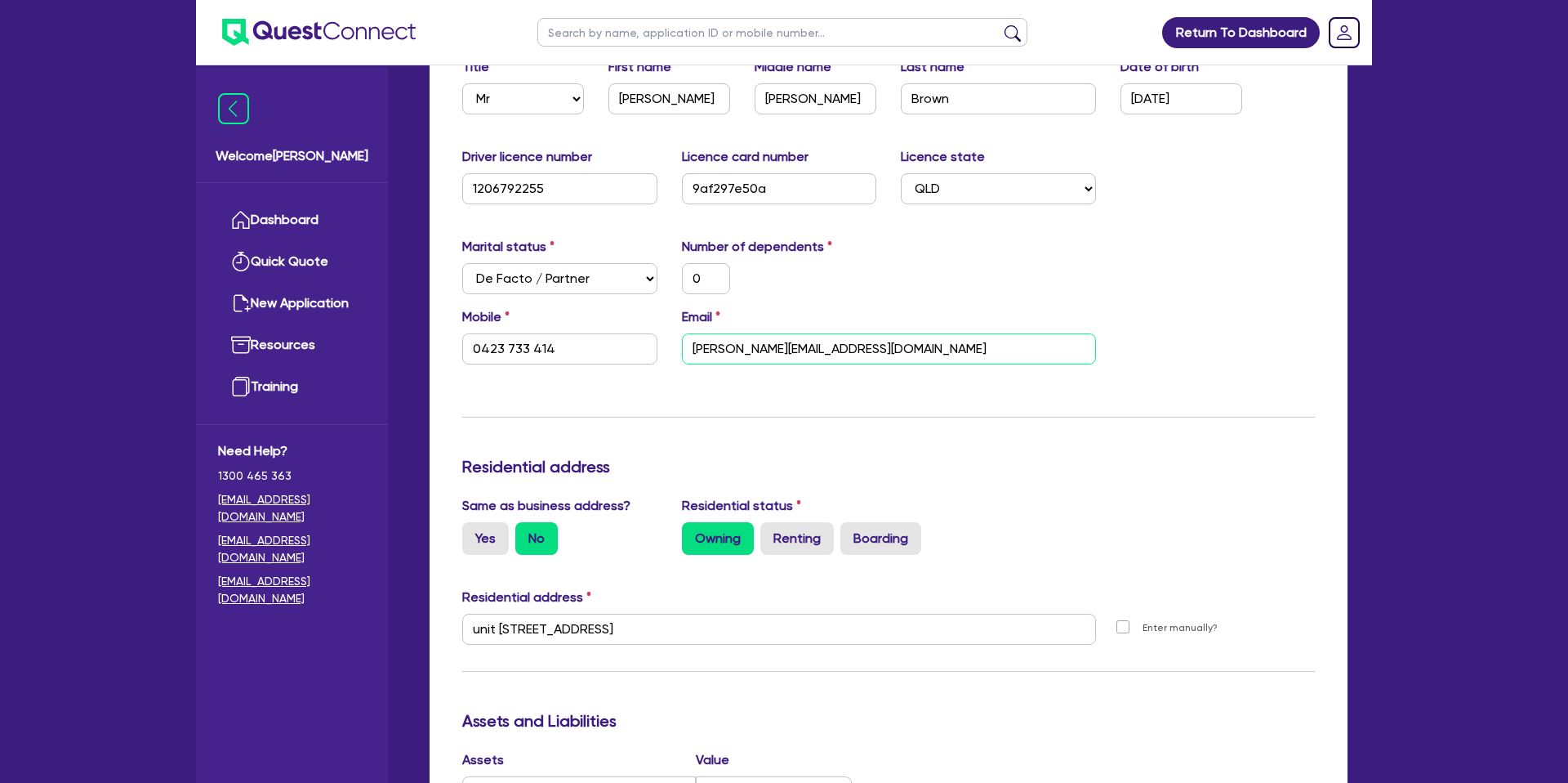
click input "courtney@rocketcreationscom.au"
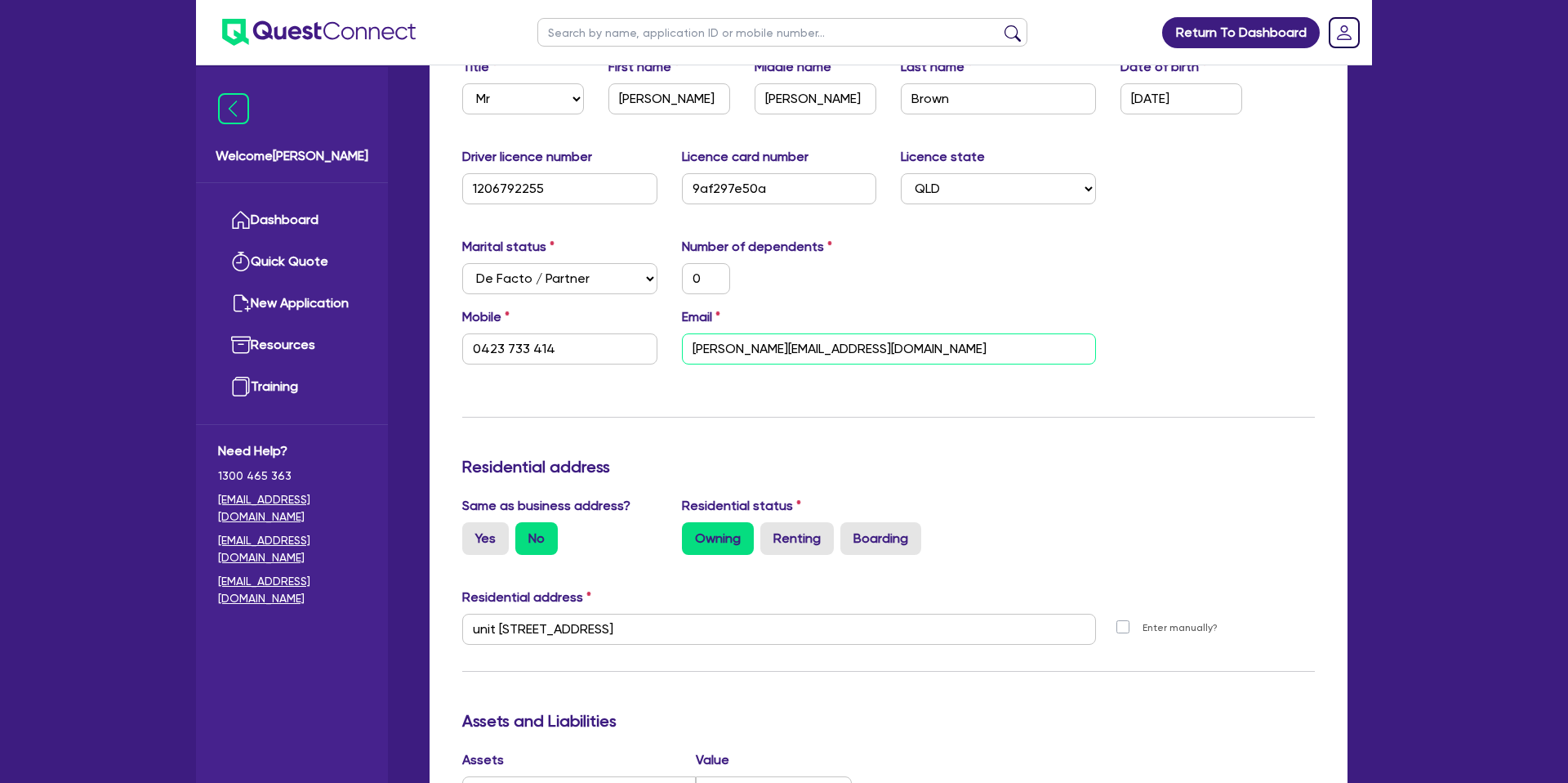
click input "courtney@rocketcreationscom.au"
type input "0"
type input "0423 733 414"
type input "courtney@rocketcreations.com.au"
click div "Mobile 0423 733 414 Email courtney@rocketcreations.com.au"
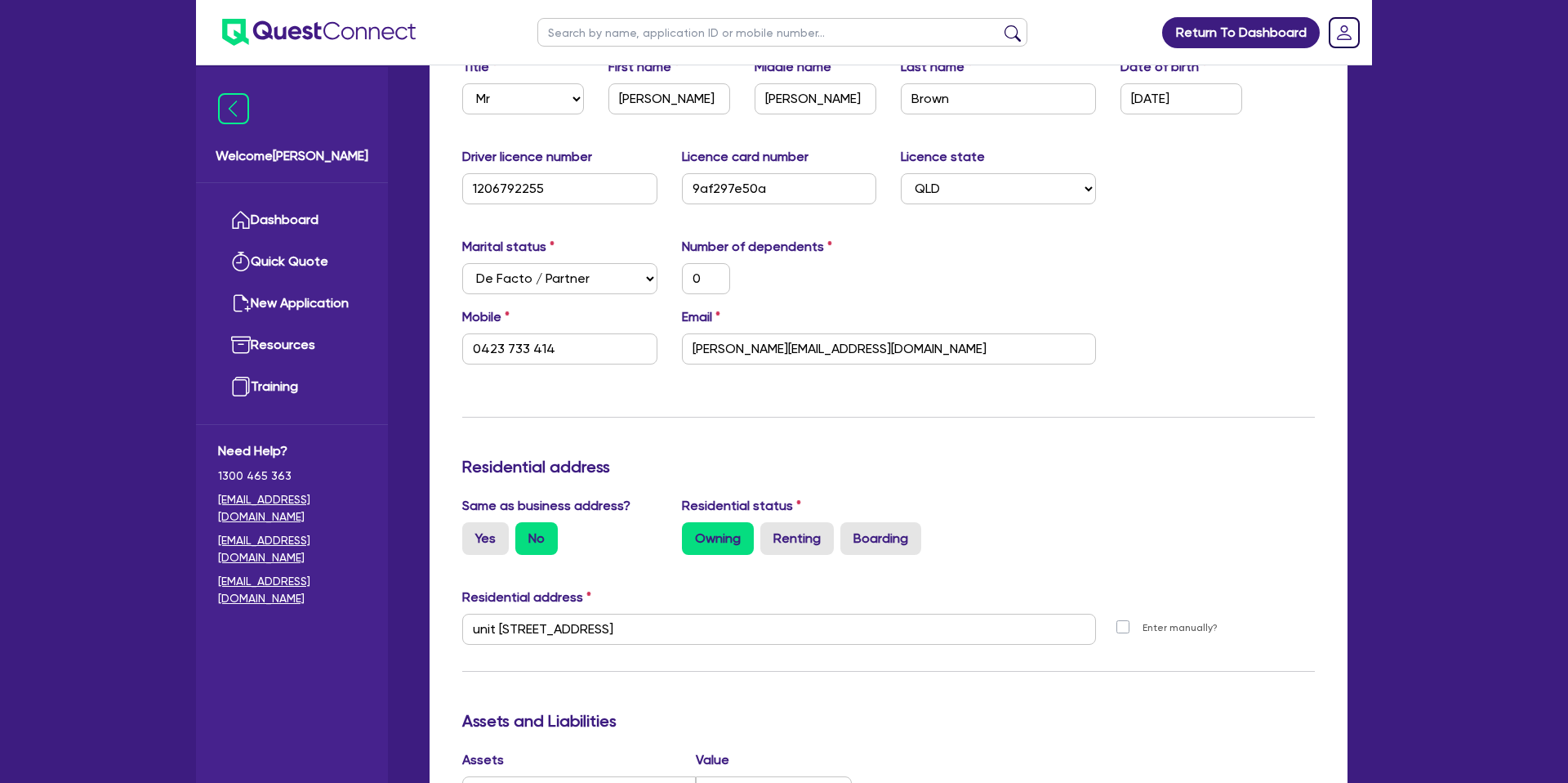
click div "Email courtney@rocketcreations.com.au"
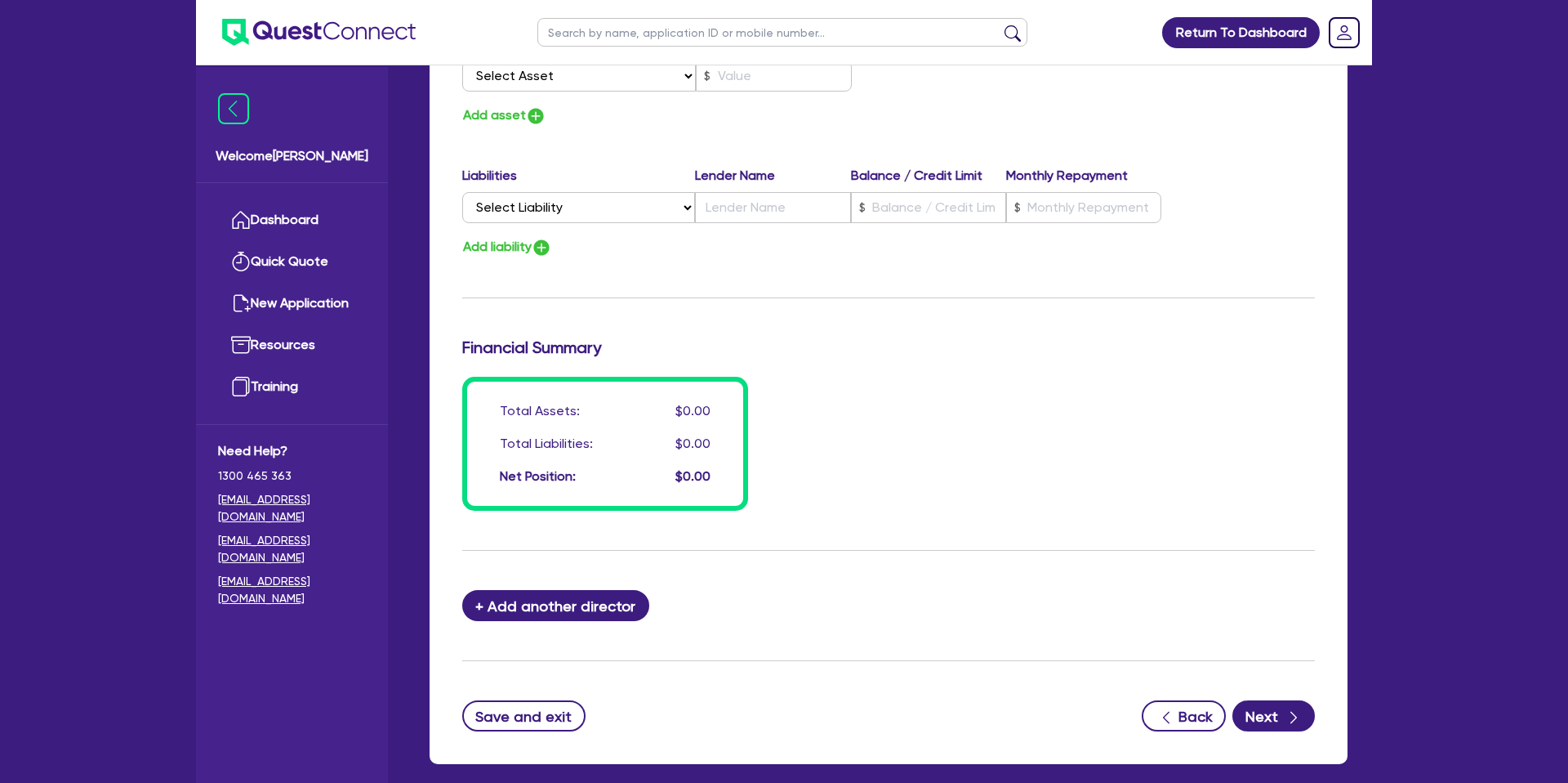
scroll to position [1124, 0]
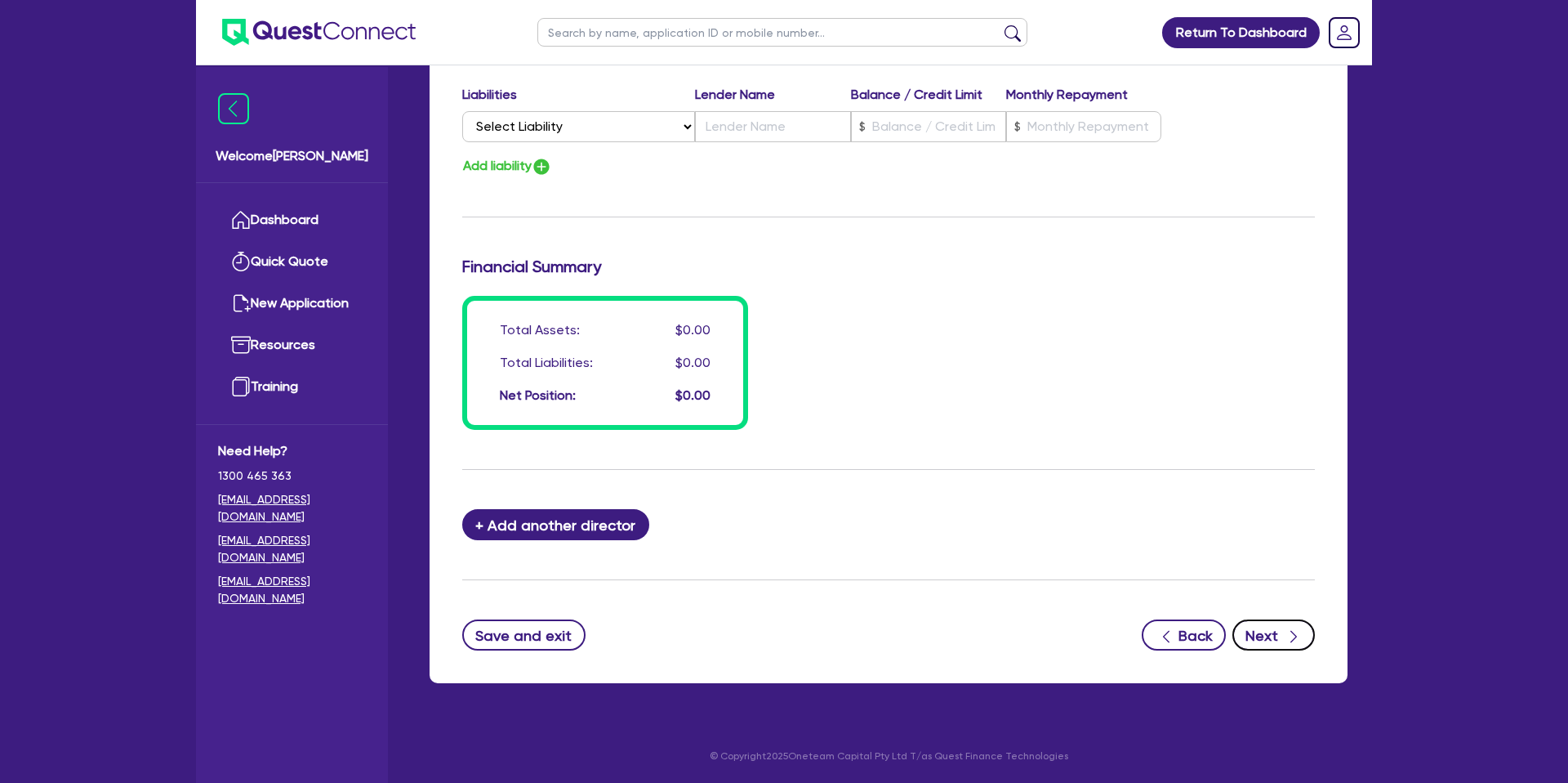
click button "Next"
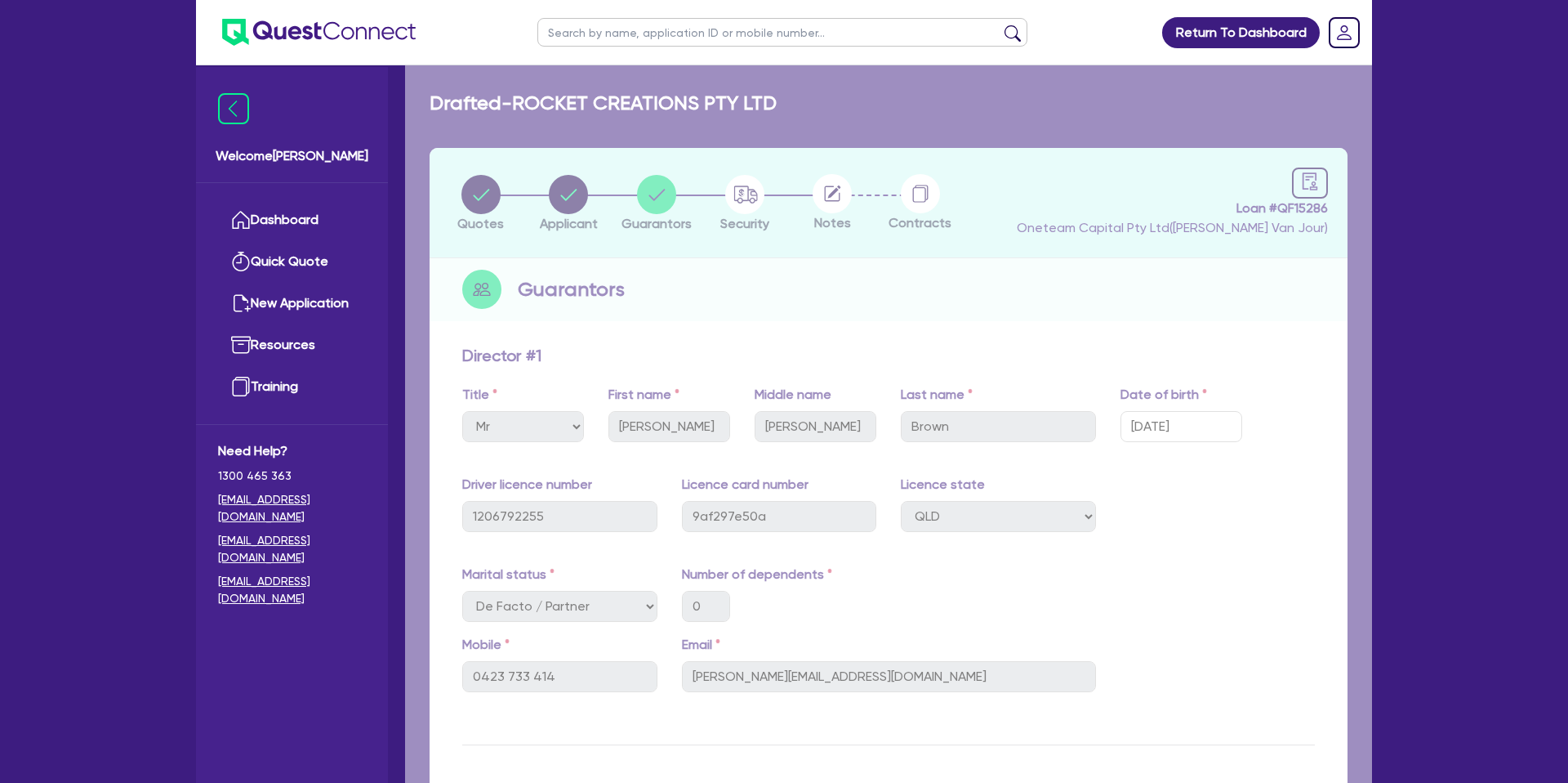
select select "PRIMARY_ASSETS"
select select "HEAVY_TRUCKS"
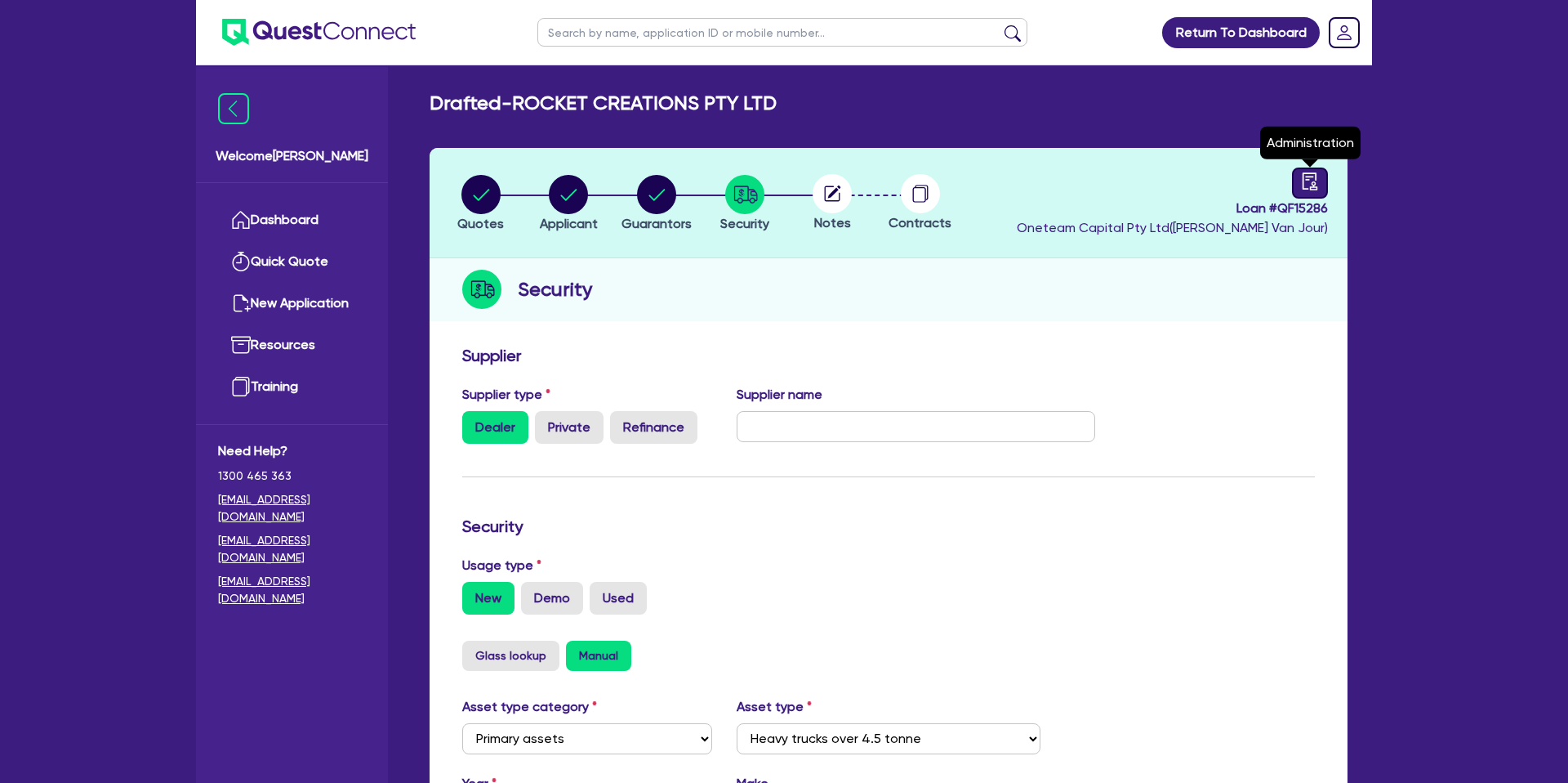
click link
select select "DRAFTED_NEW"
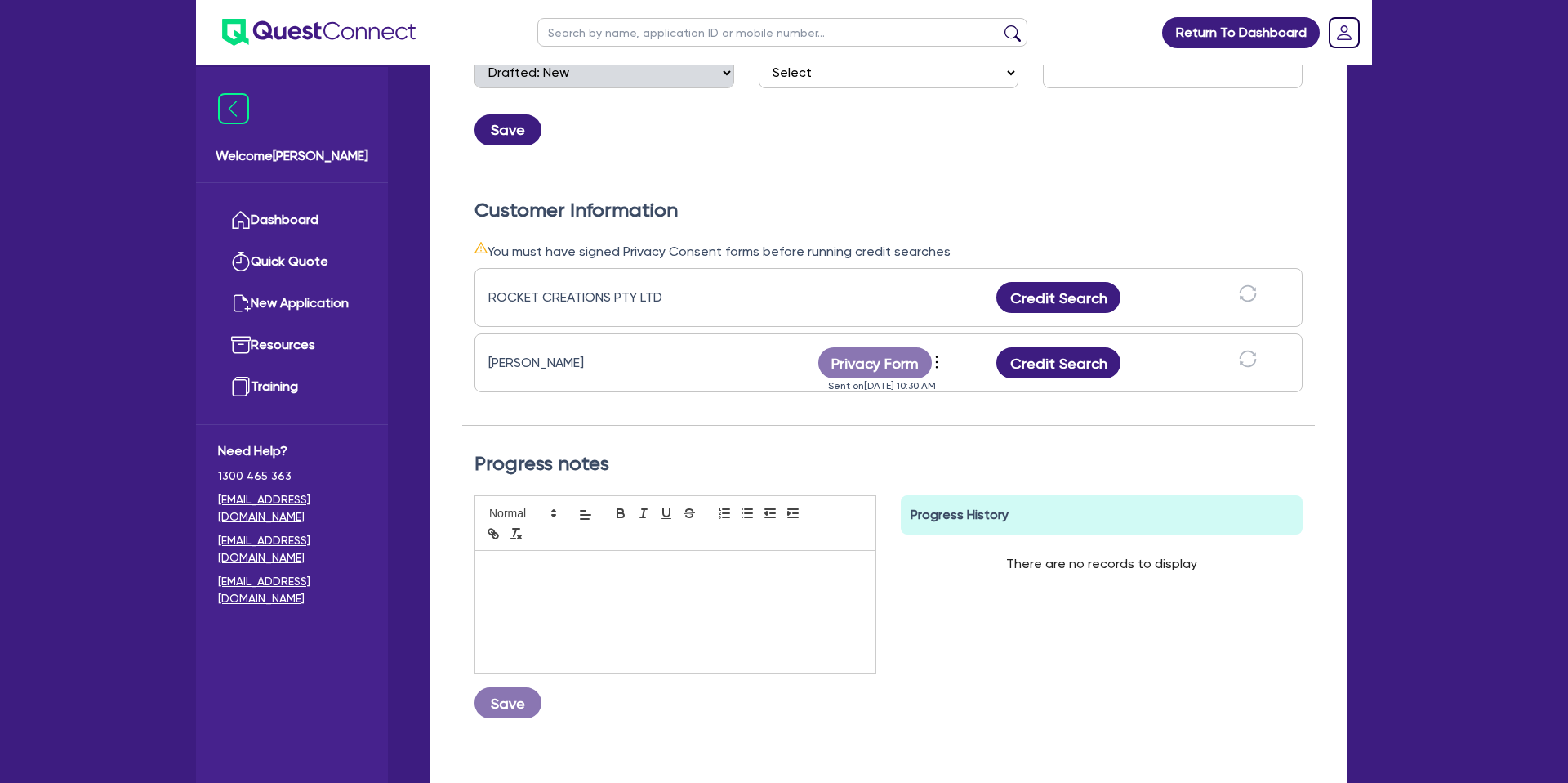
scroll to position [367, 0]
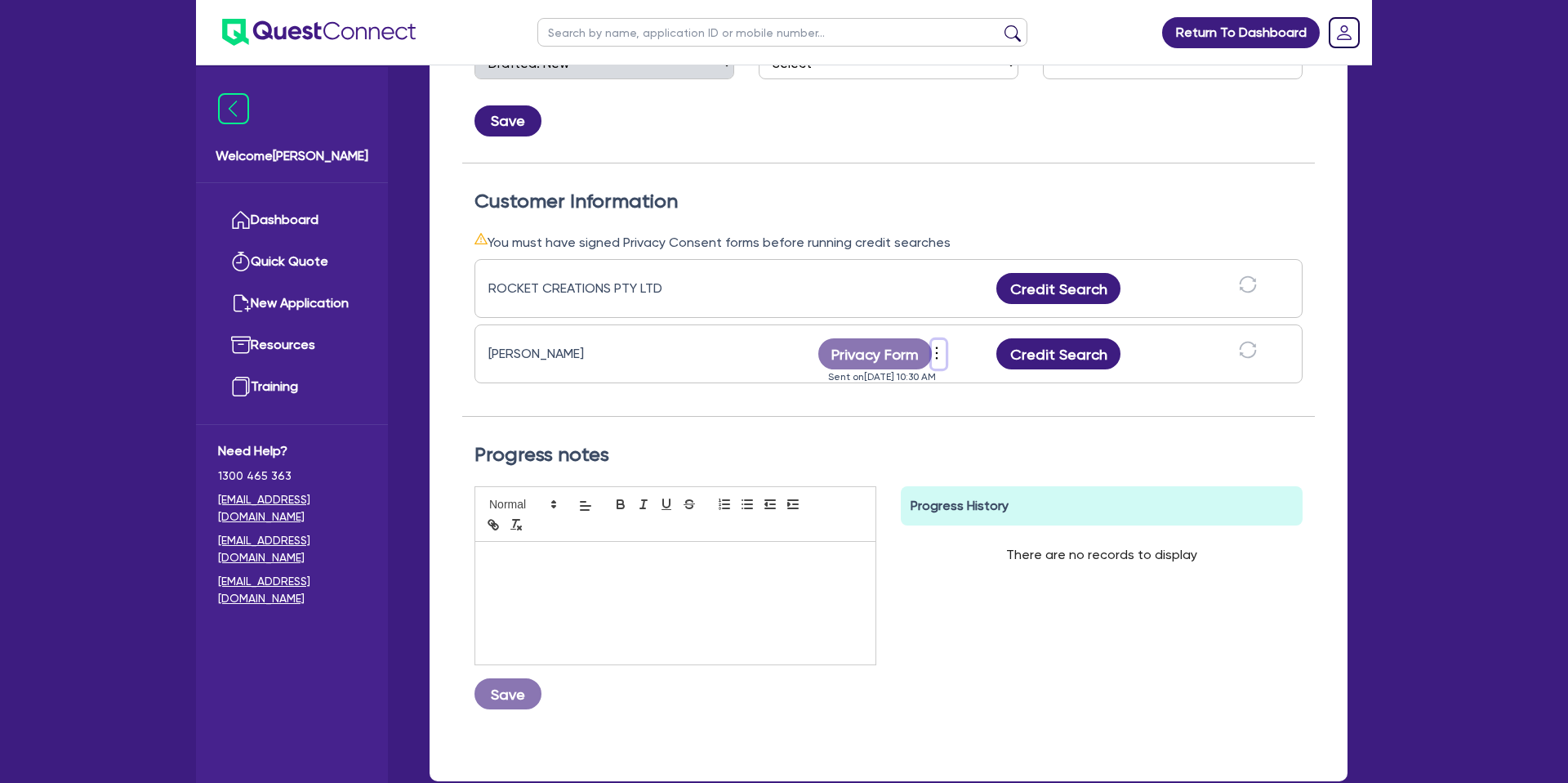
click icon "more"
click link "Send new privacy form"
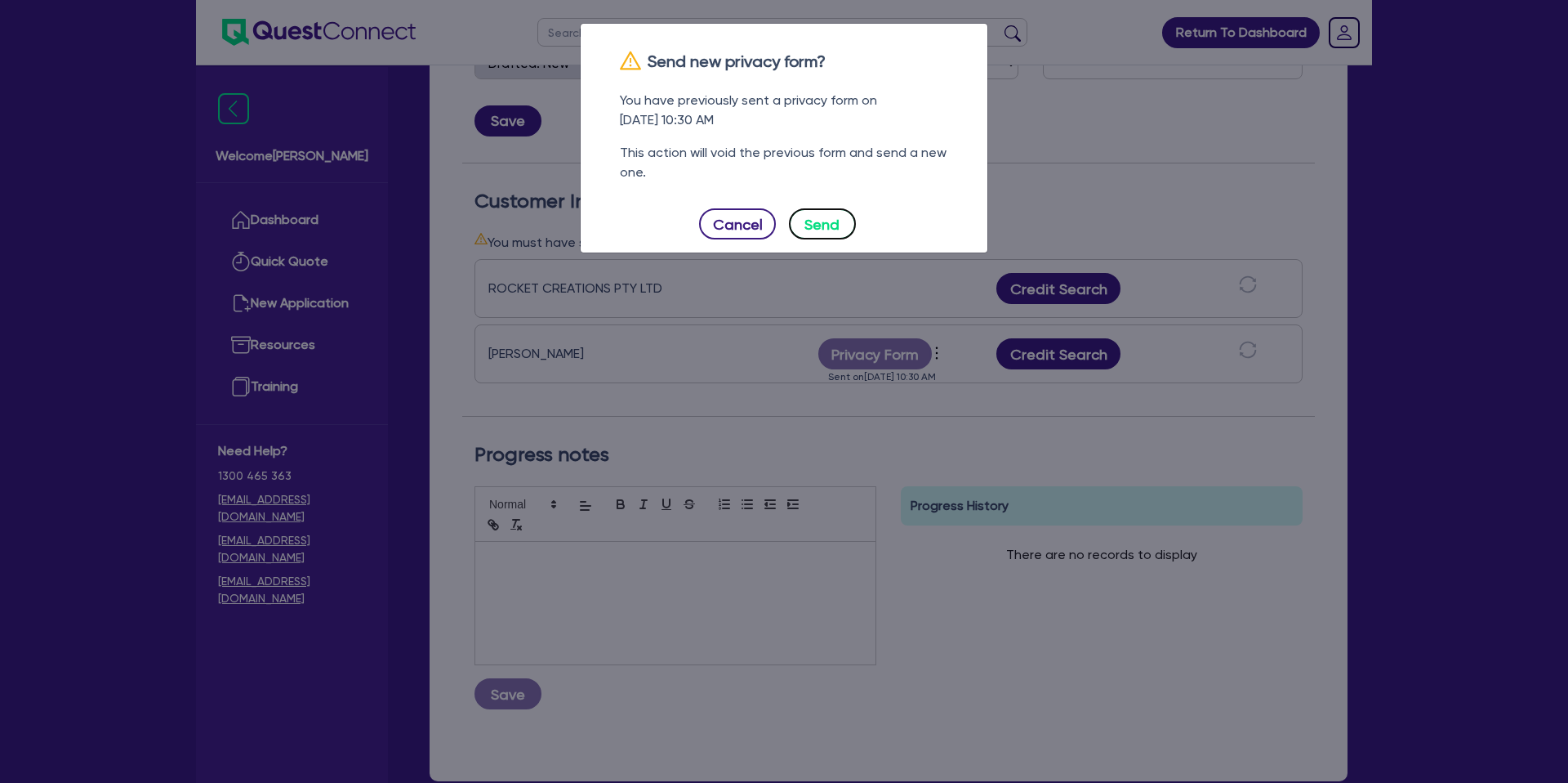
click button "Send"
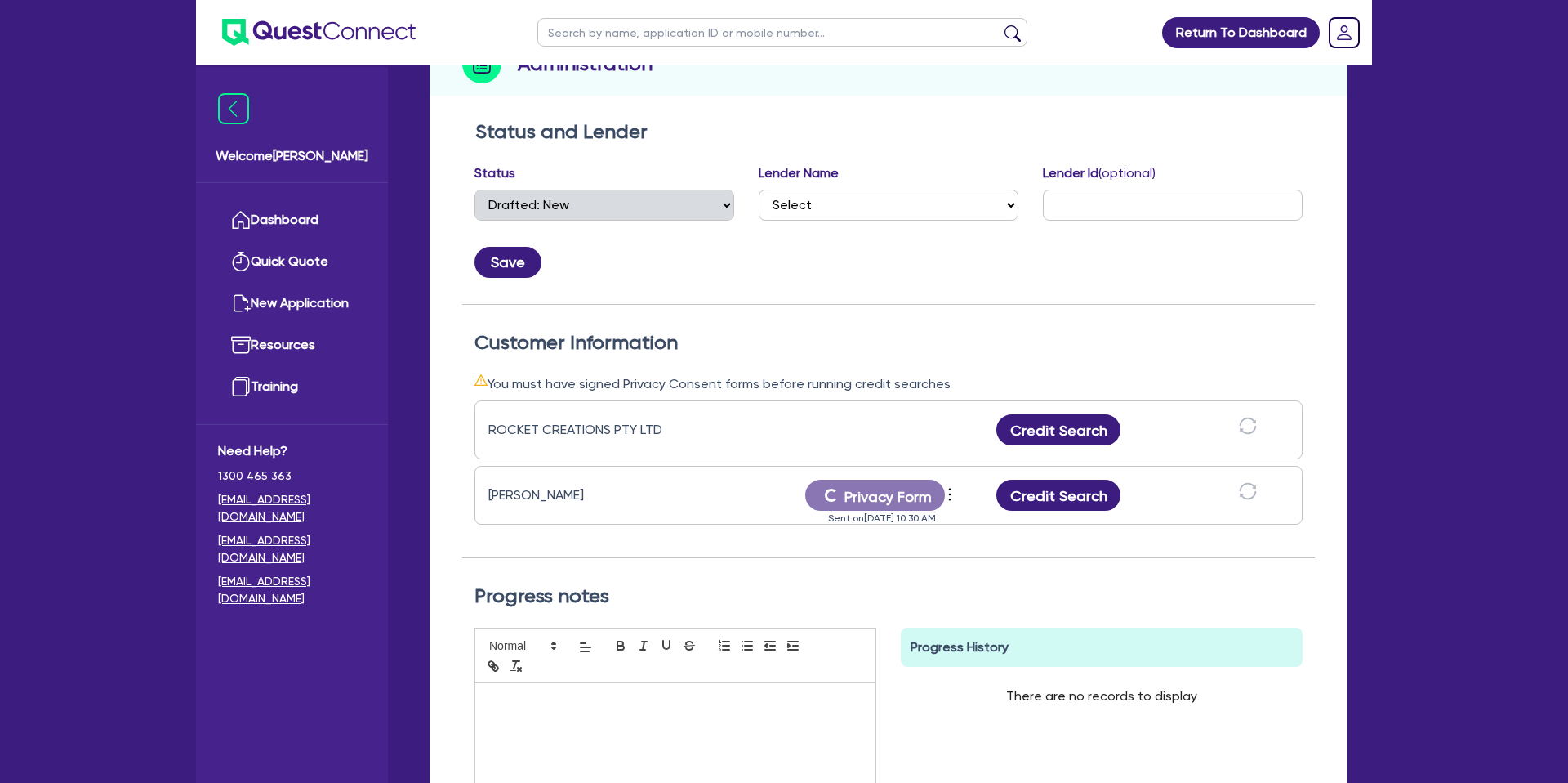
scroll to position [0, 0]
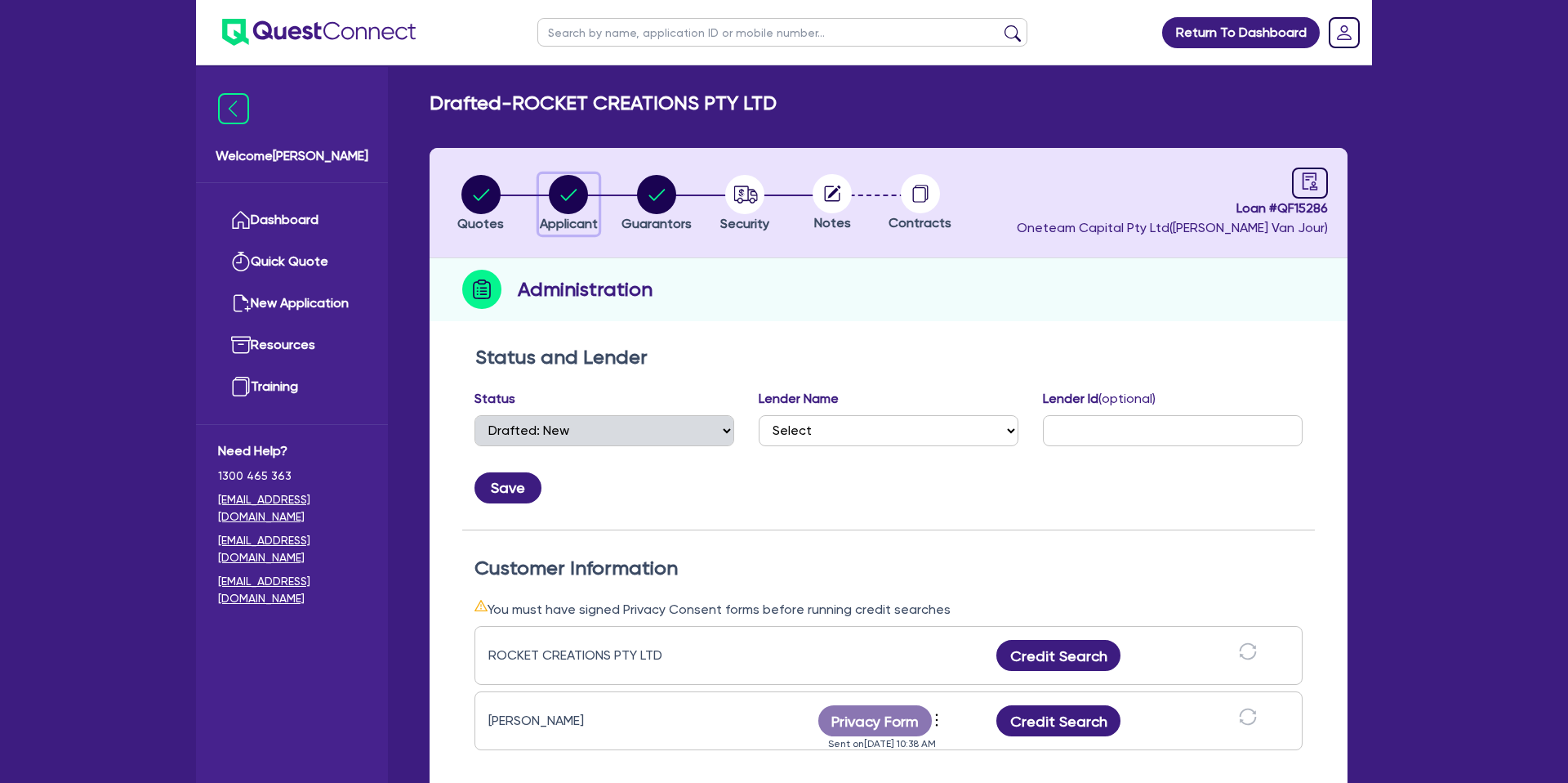
click circle "button"
select select "COMPANY"
select select "ADMINISTRATIVE_SUPPORT"
select select "EMPLOYMENT"
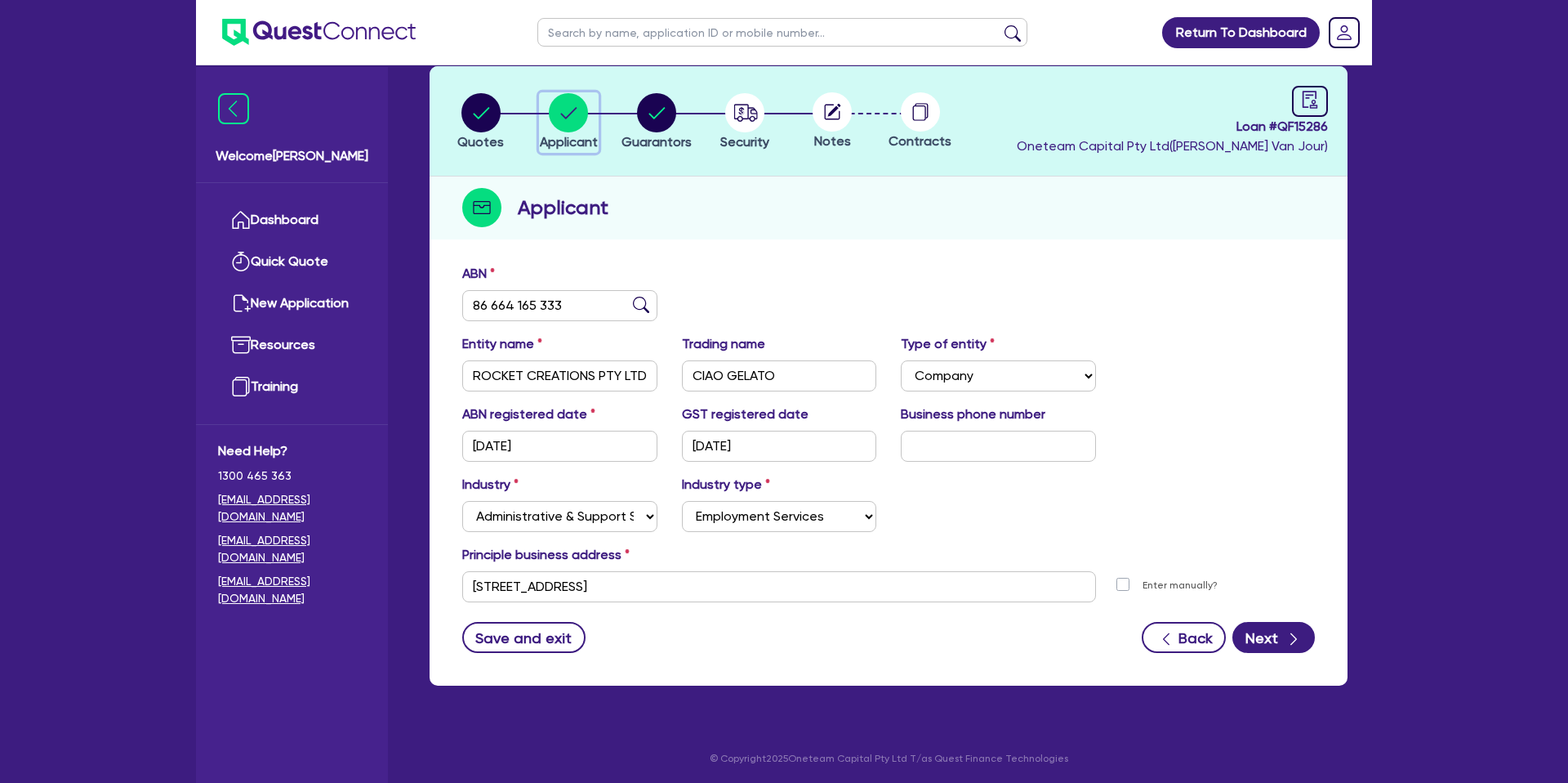
scroll to position [85, 0]
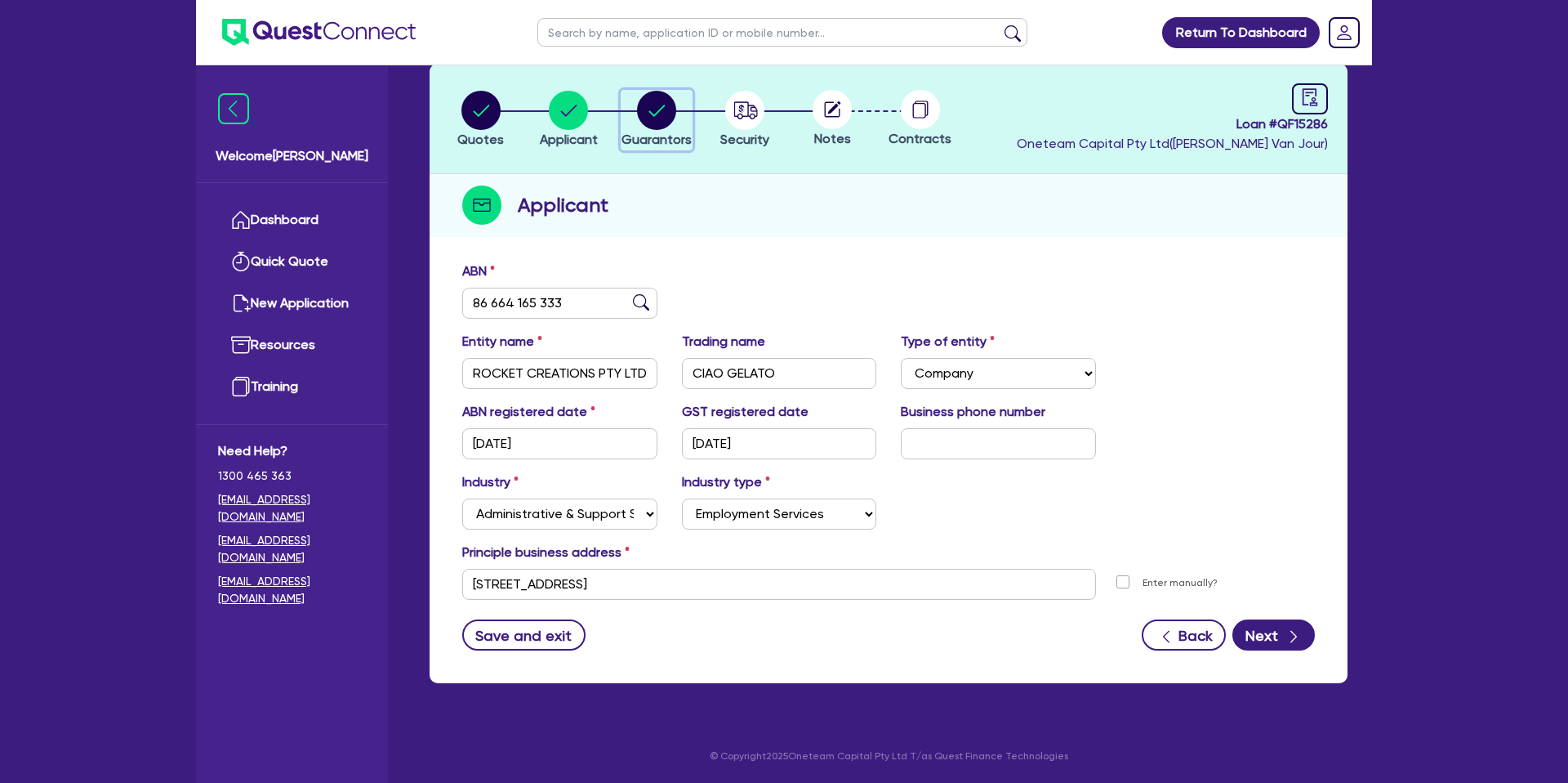
click circle "button"
select select "MR"
select select "QLD"
select select "DE_FACTO"
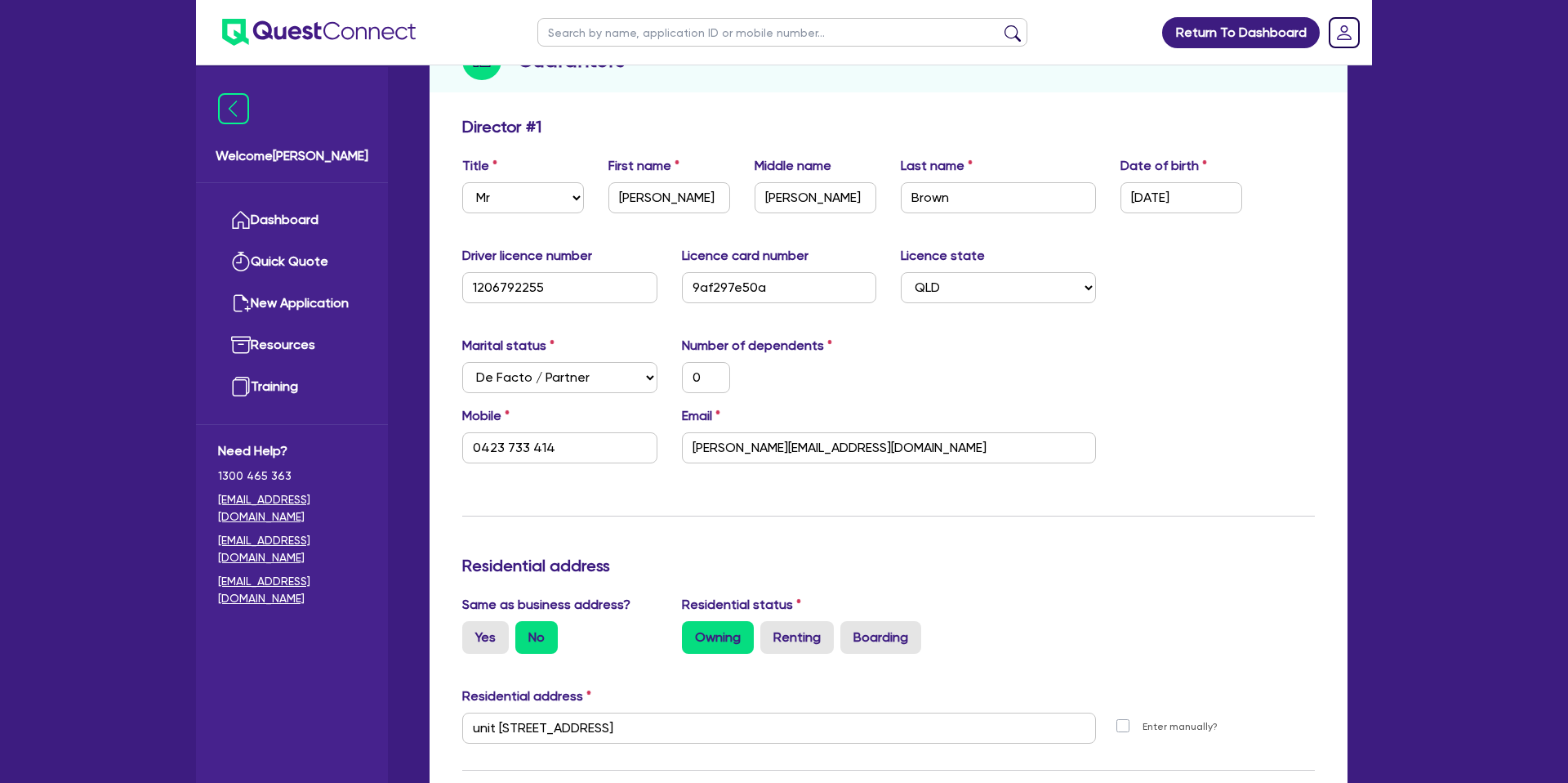
scroll to position [230, 0]
click input "courtney@rocketcreations.com.au"
click div "Marital status Select Single Married De Facto / Partner Number of dependents 0"
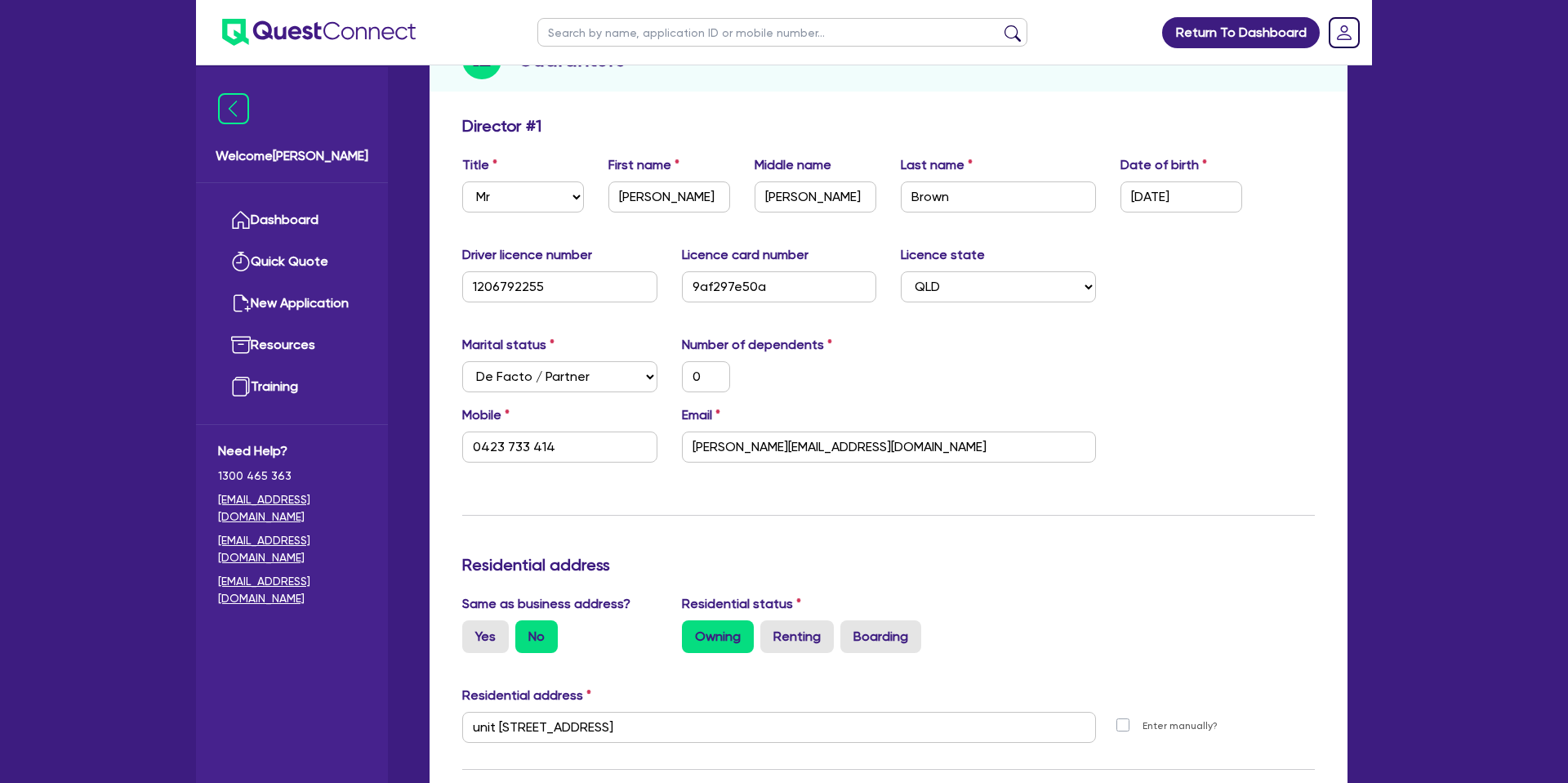
scroll to position [0, 0]
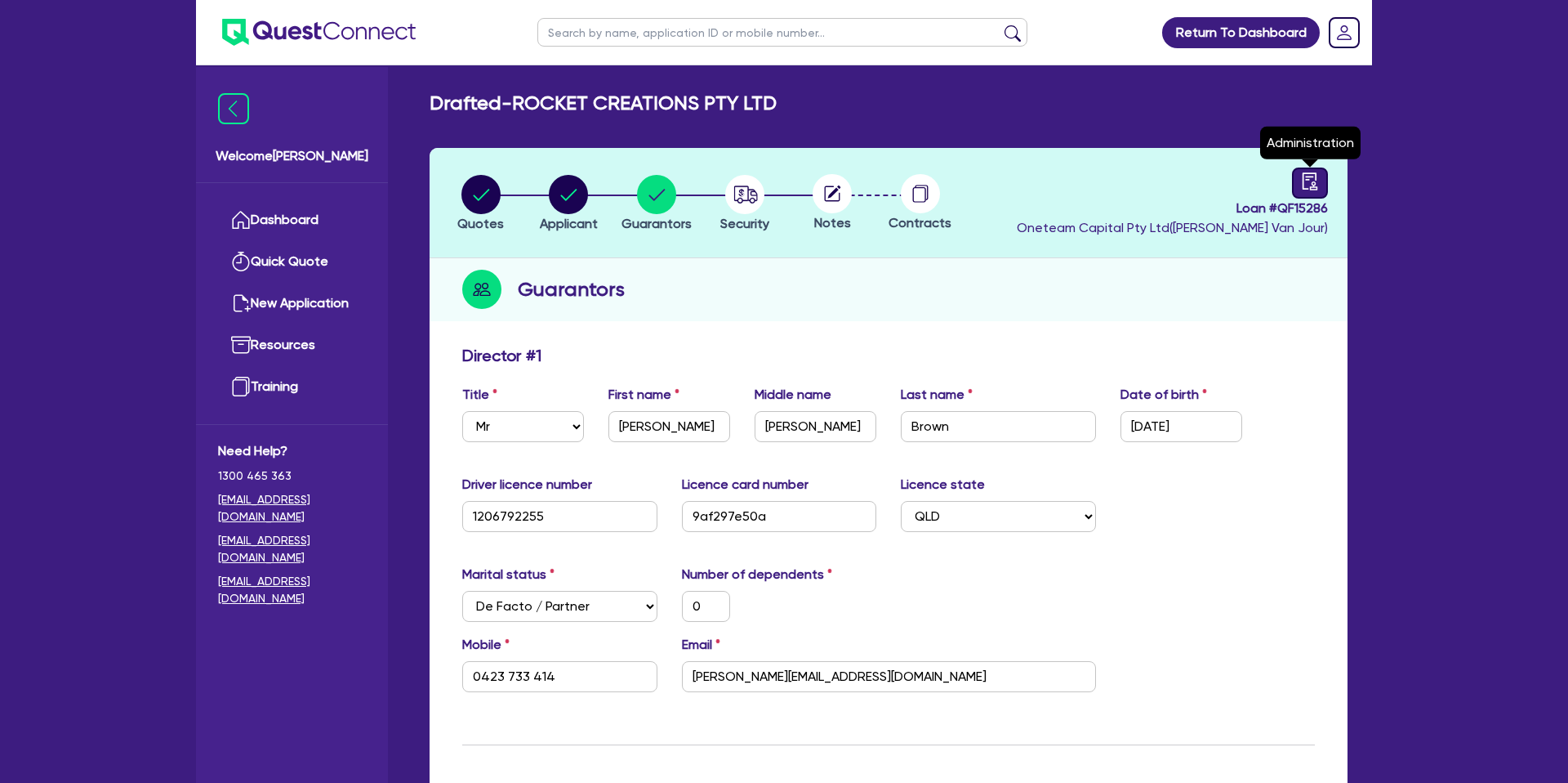
click link
select select "DRAFTED_NEW"
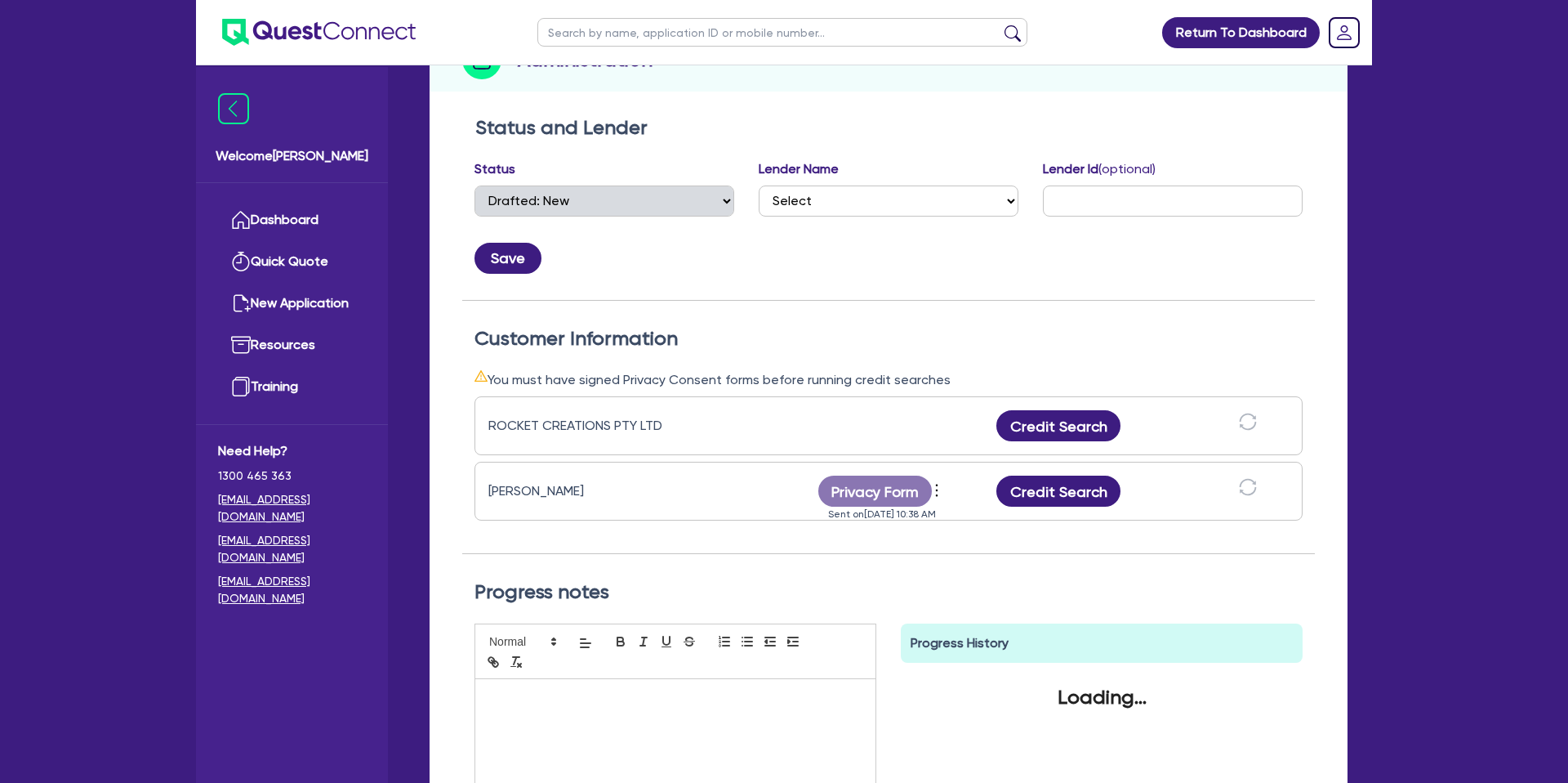
scroll to position [293, 0]
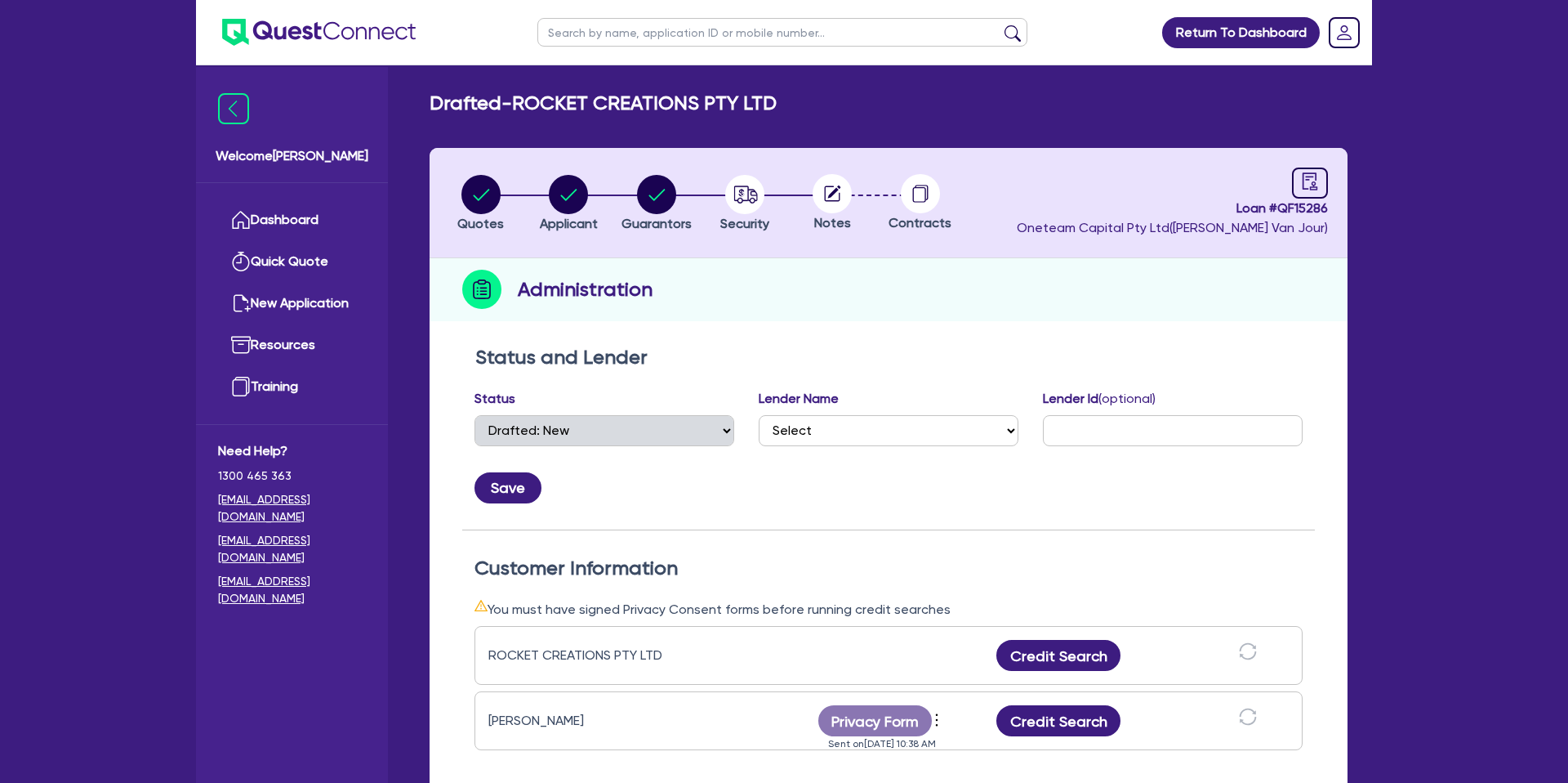
select select "DRAFTED_NEW"
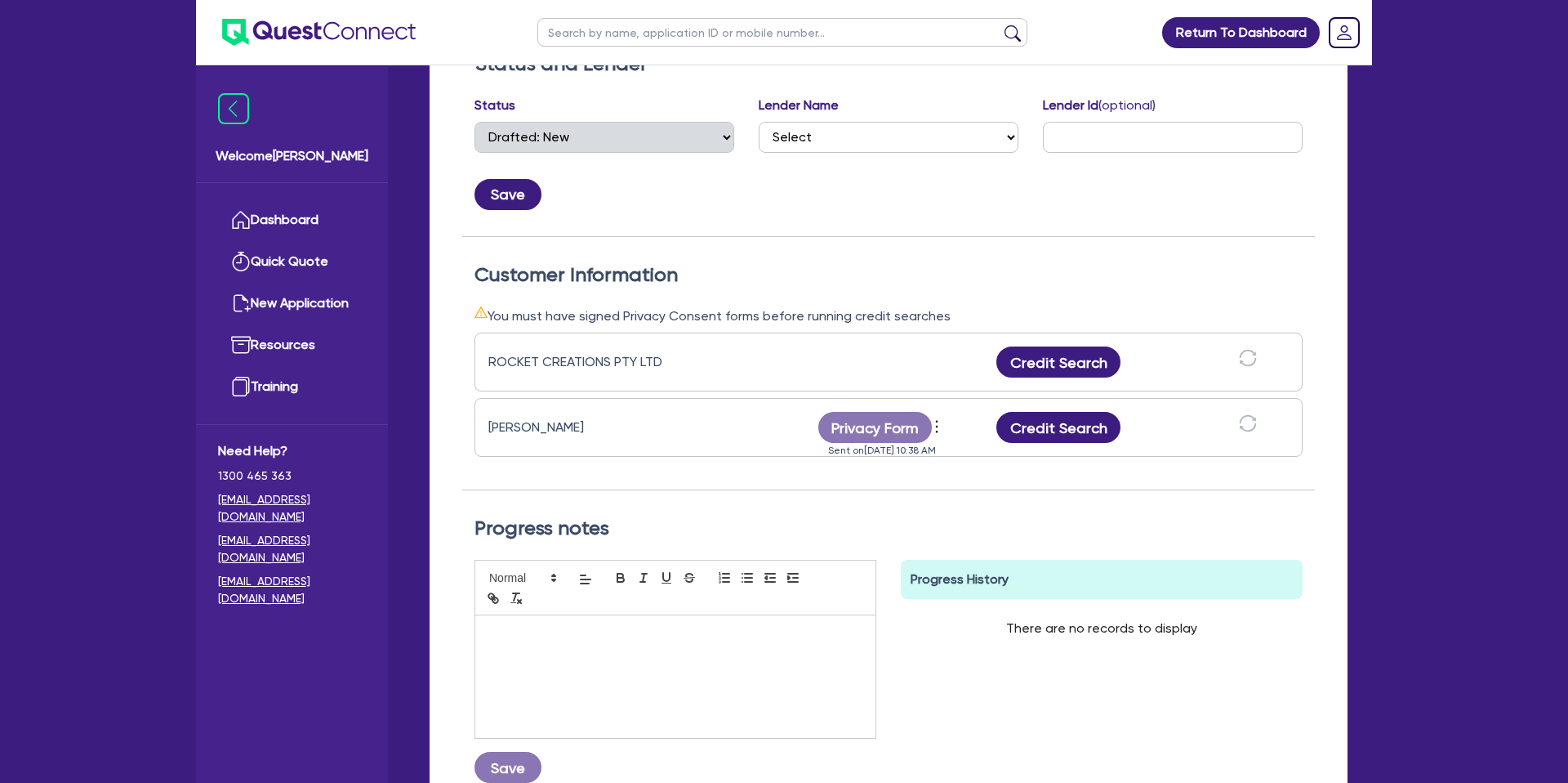
scroll to position [293, 0]
click at [1067, 433] on button "Credit Search" at bounding box center [1058, 427] width 124 height 31
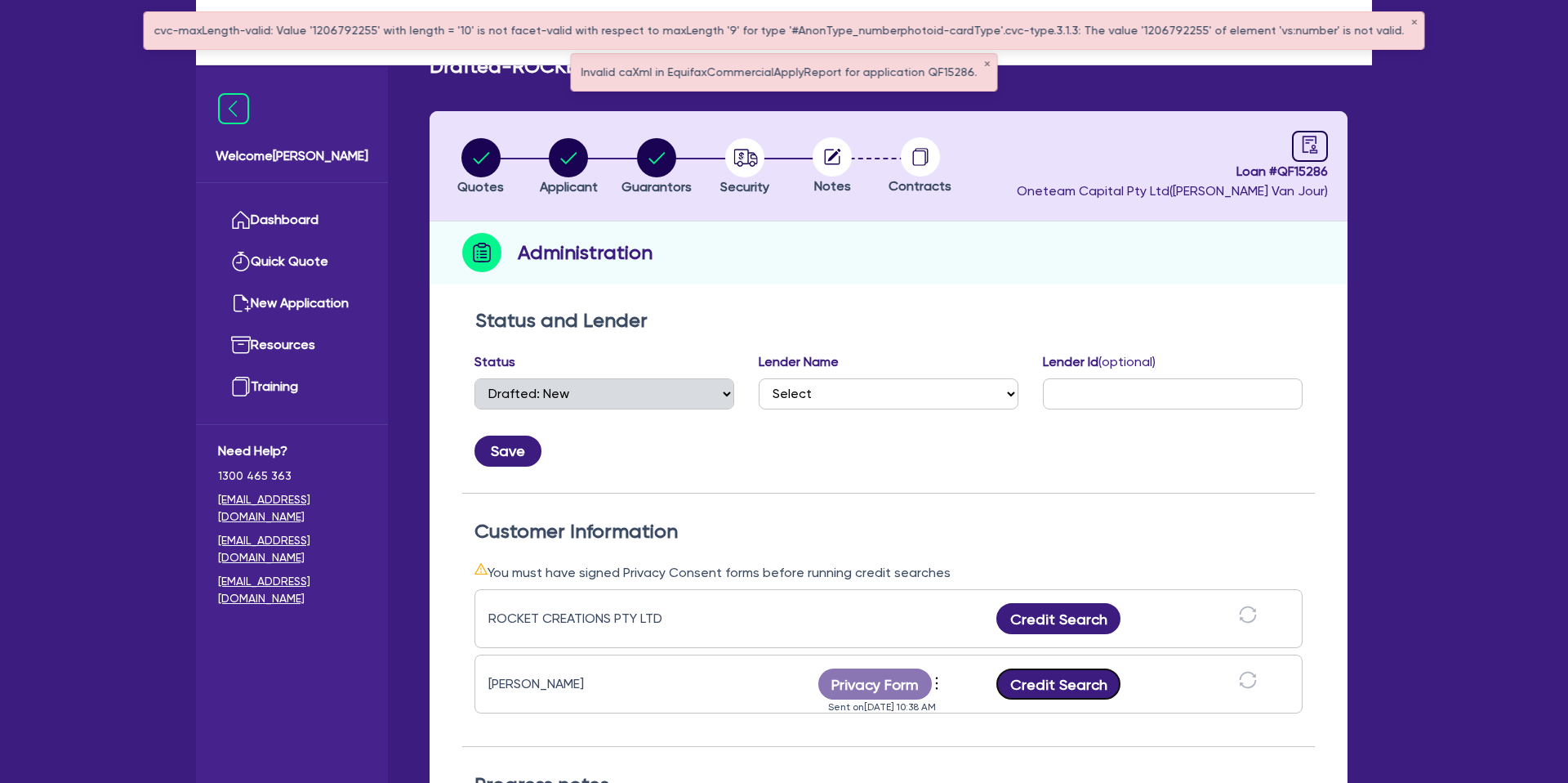
scroll to position [0, 0]
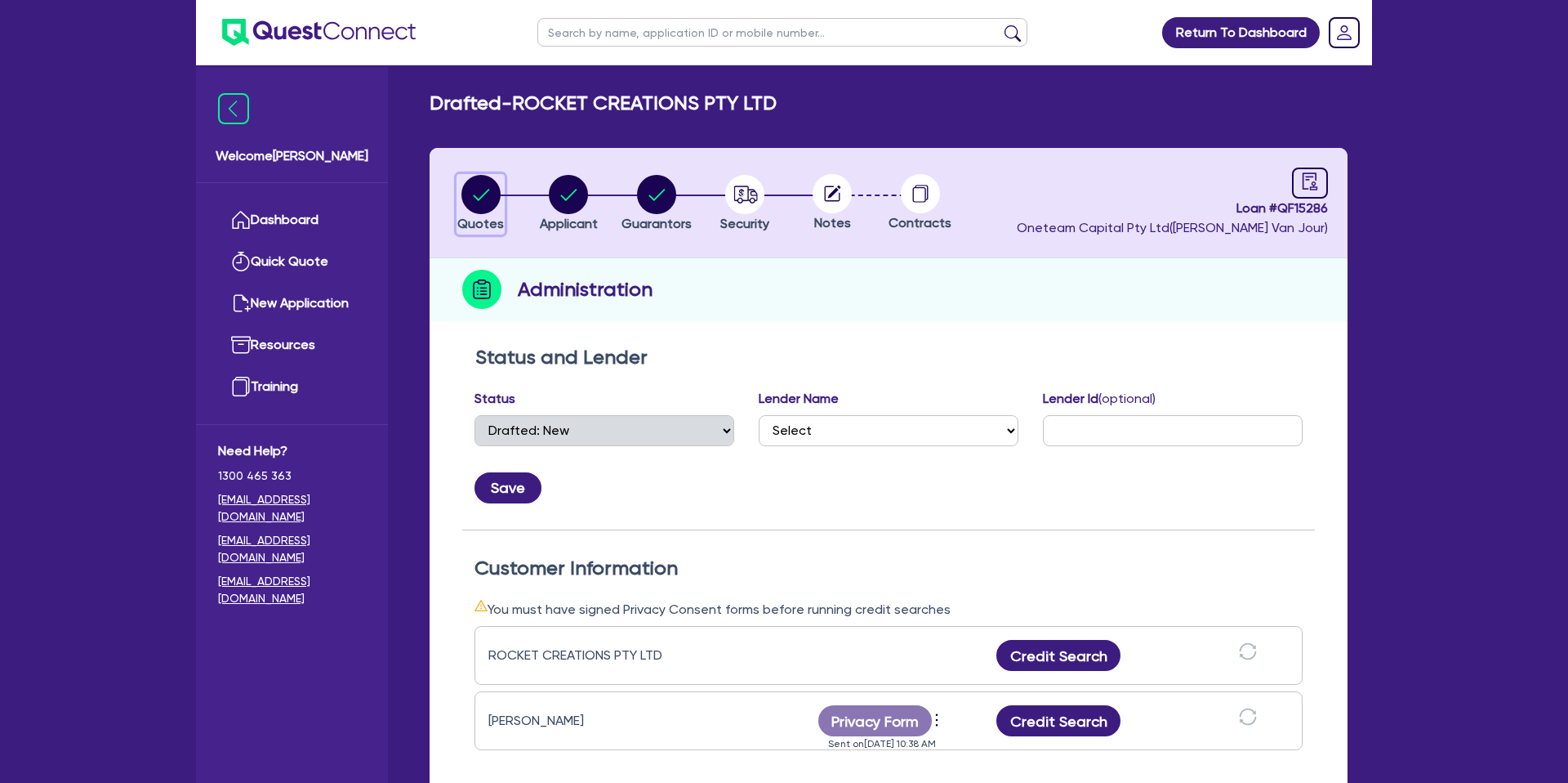
click at [481, 187] on circle "button" at bounding box center [481, 195] width 39 height 39
select select "PRIMARY_ASSETS"
select select "HEAVY_TRUCKS"
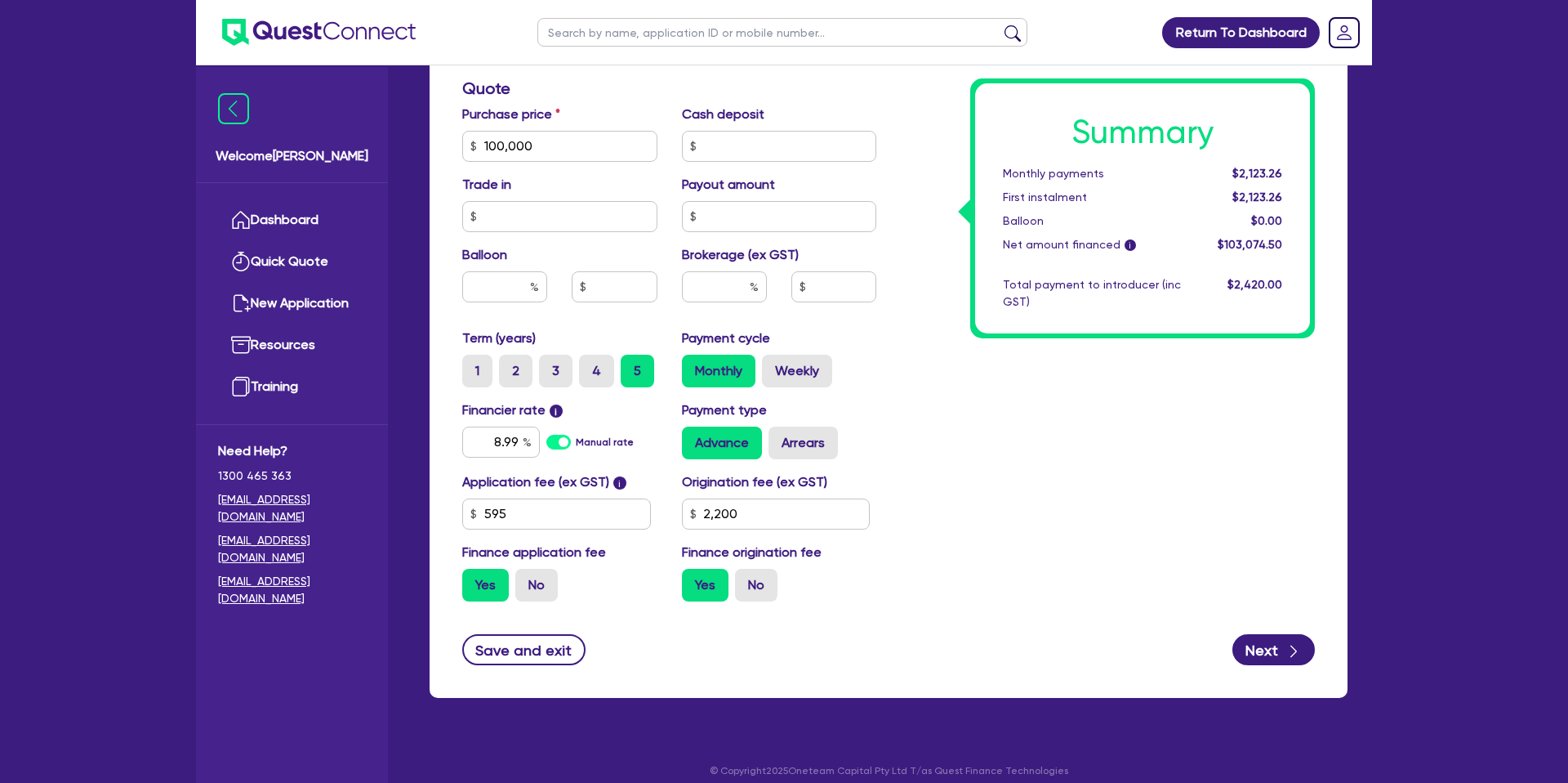
scroll to position [701, 0]
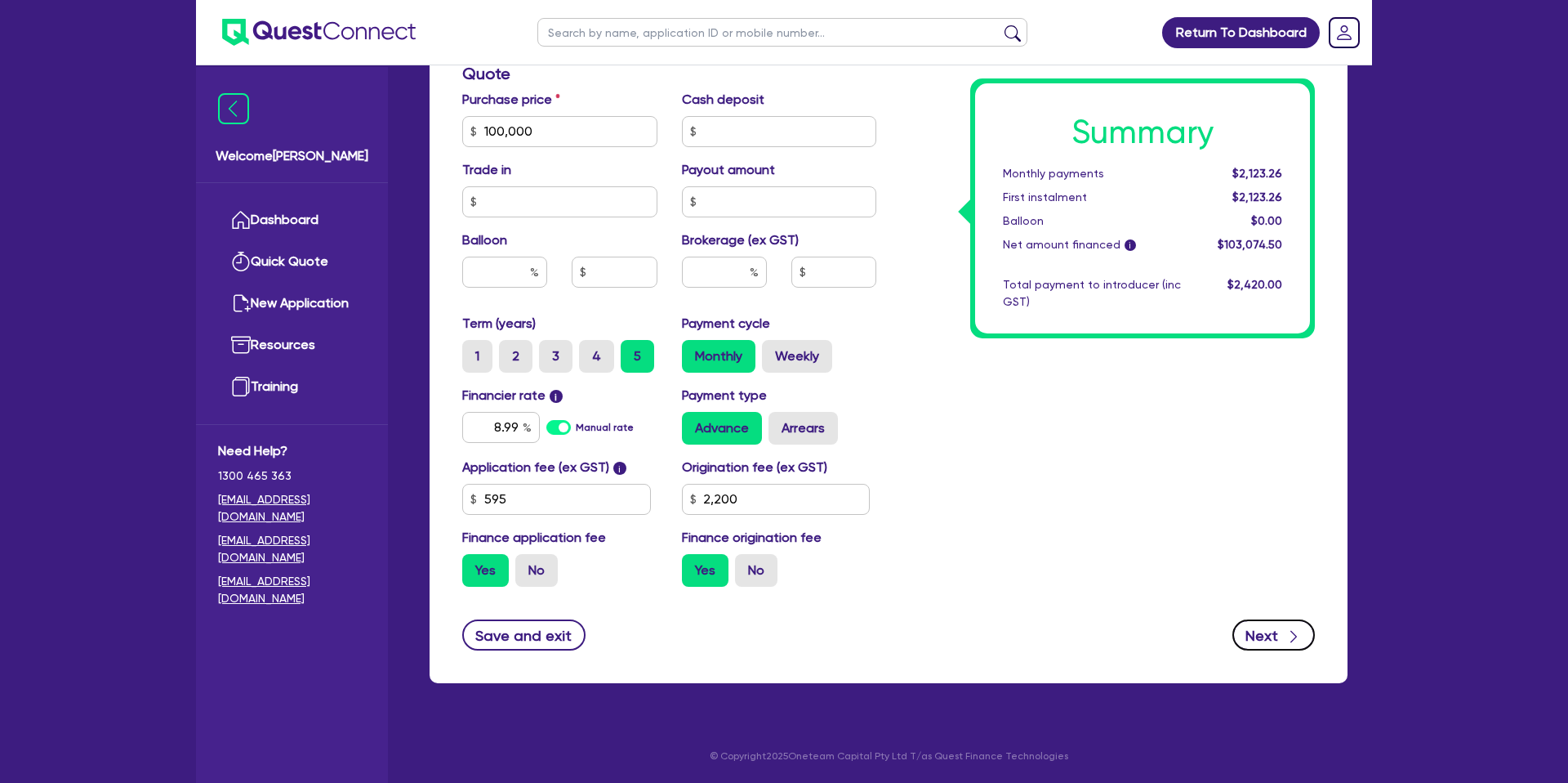
click at [1291, 638] on icon "button" at bounding box center [1293, 636] width 16 height 16
type input "100,000"
type input "2,200"
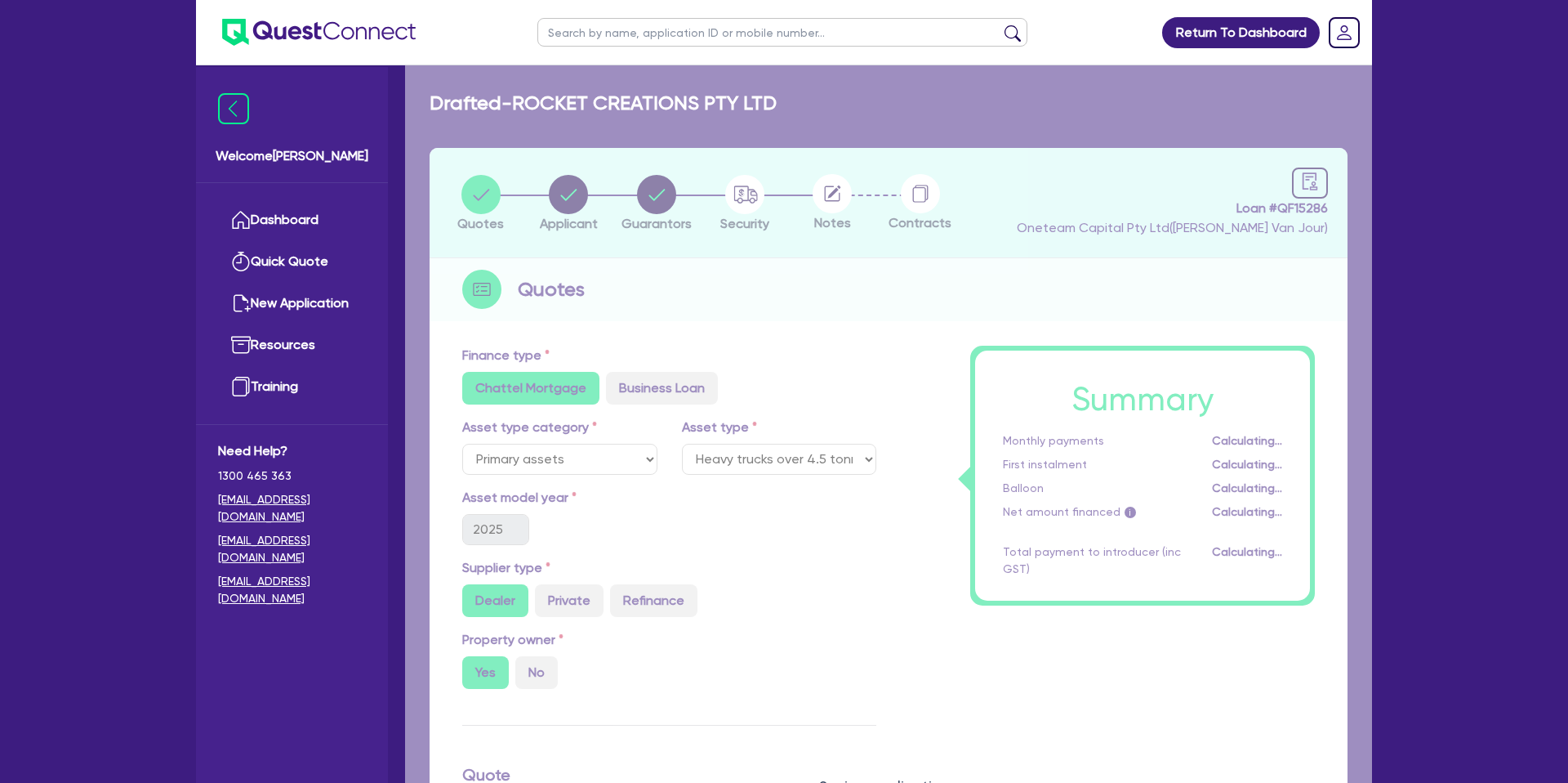
select select "COMPANY"
select select "ADMINISTRATIVE_SUPPORT"
select select "EMPLOYMENT"
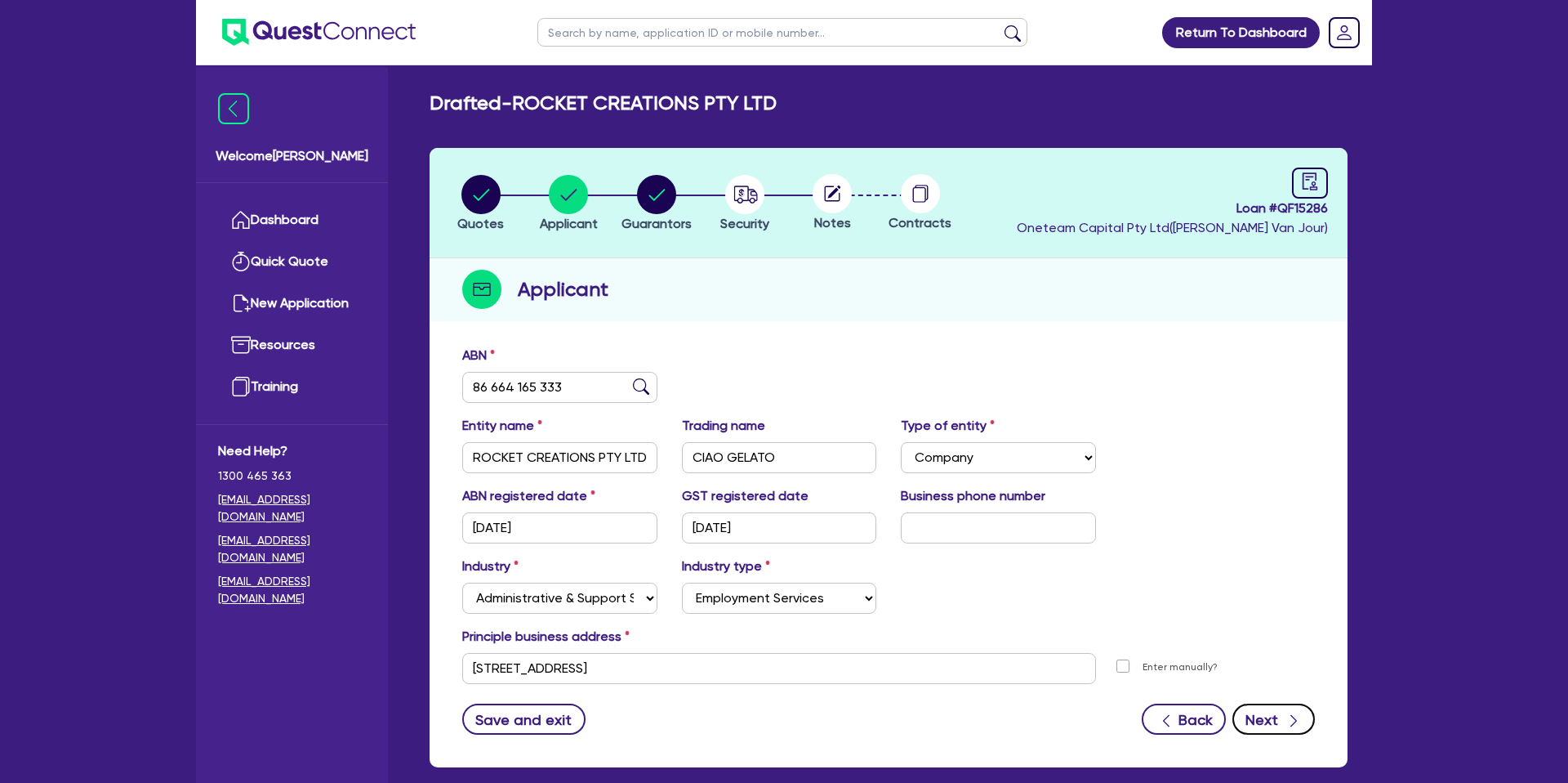
click at [1263, 722] on button "Next" at bounding box center [1274, 719] width 83 height 31
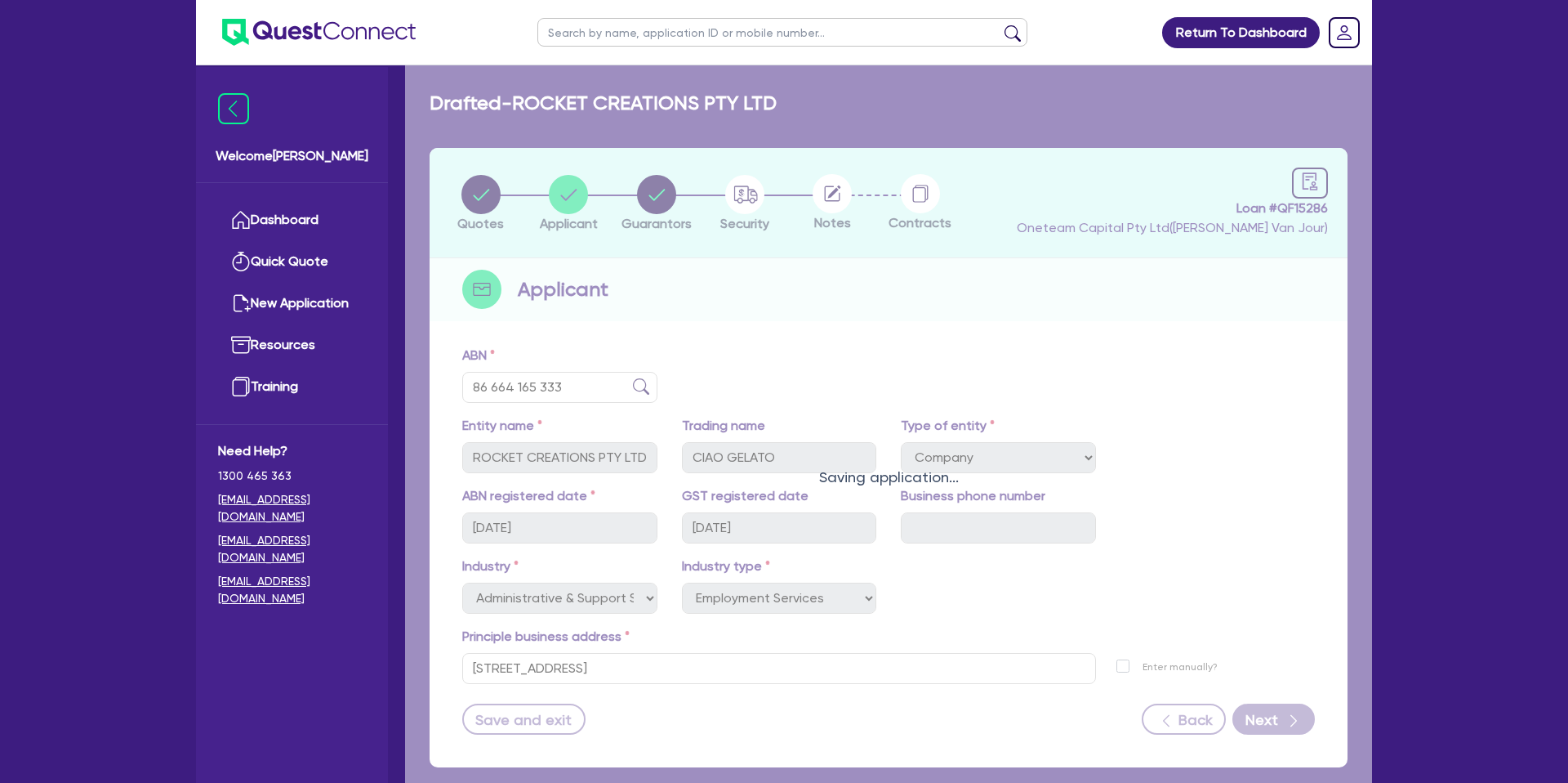
select select "MR"
select select "QLD"
select select "DE_FACTO"
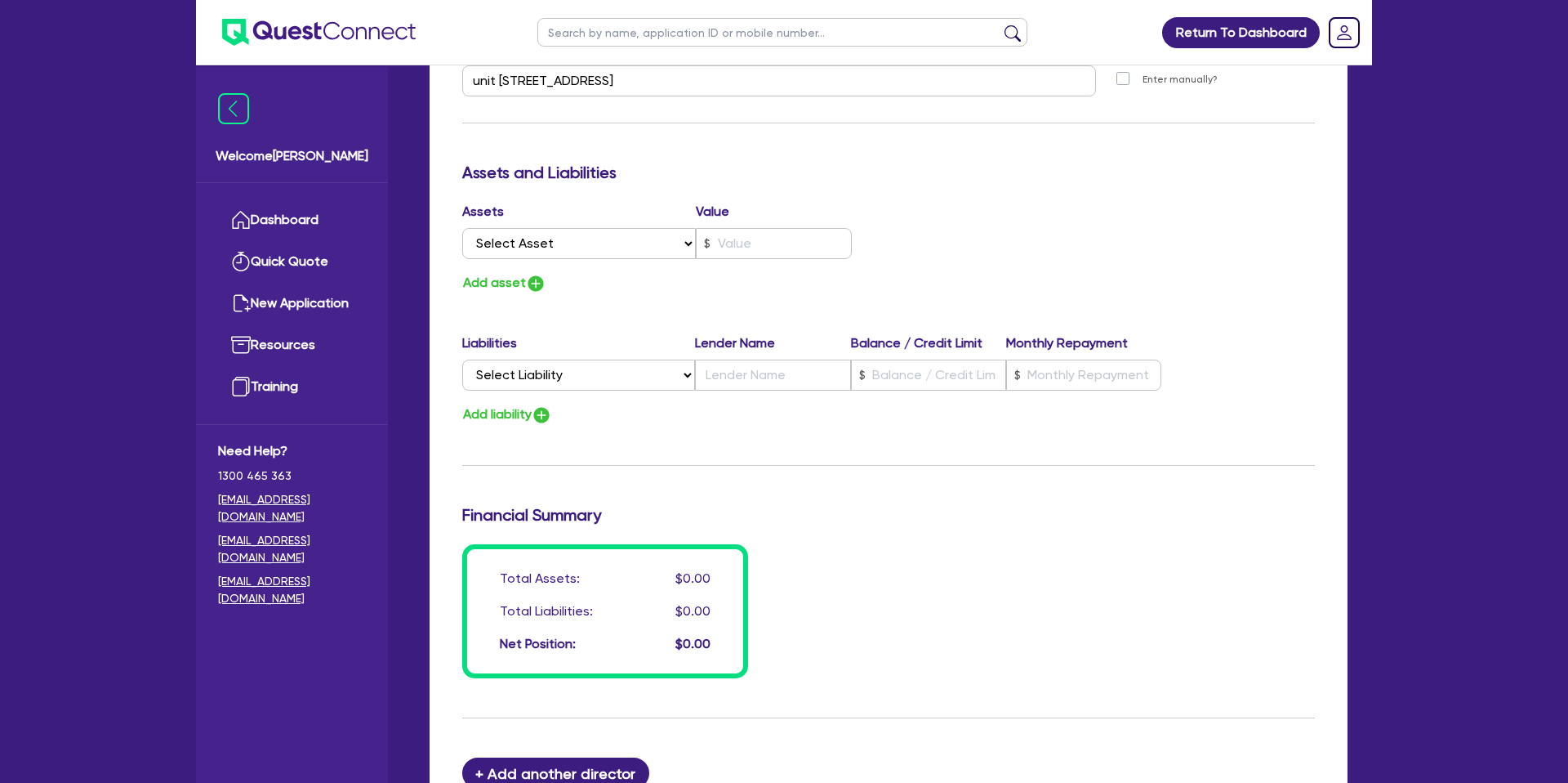
scroll to position [875, 0]
click at [743, 243] on input "text" at bounding box center [773, 244] width 156 height 31
type input "0"
type input "0423 733 414"
type input "9"
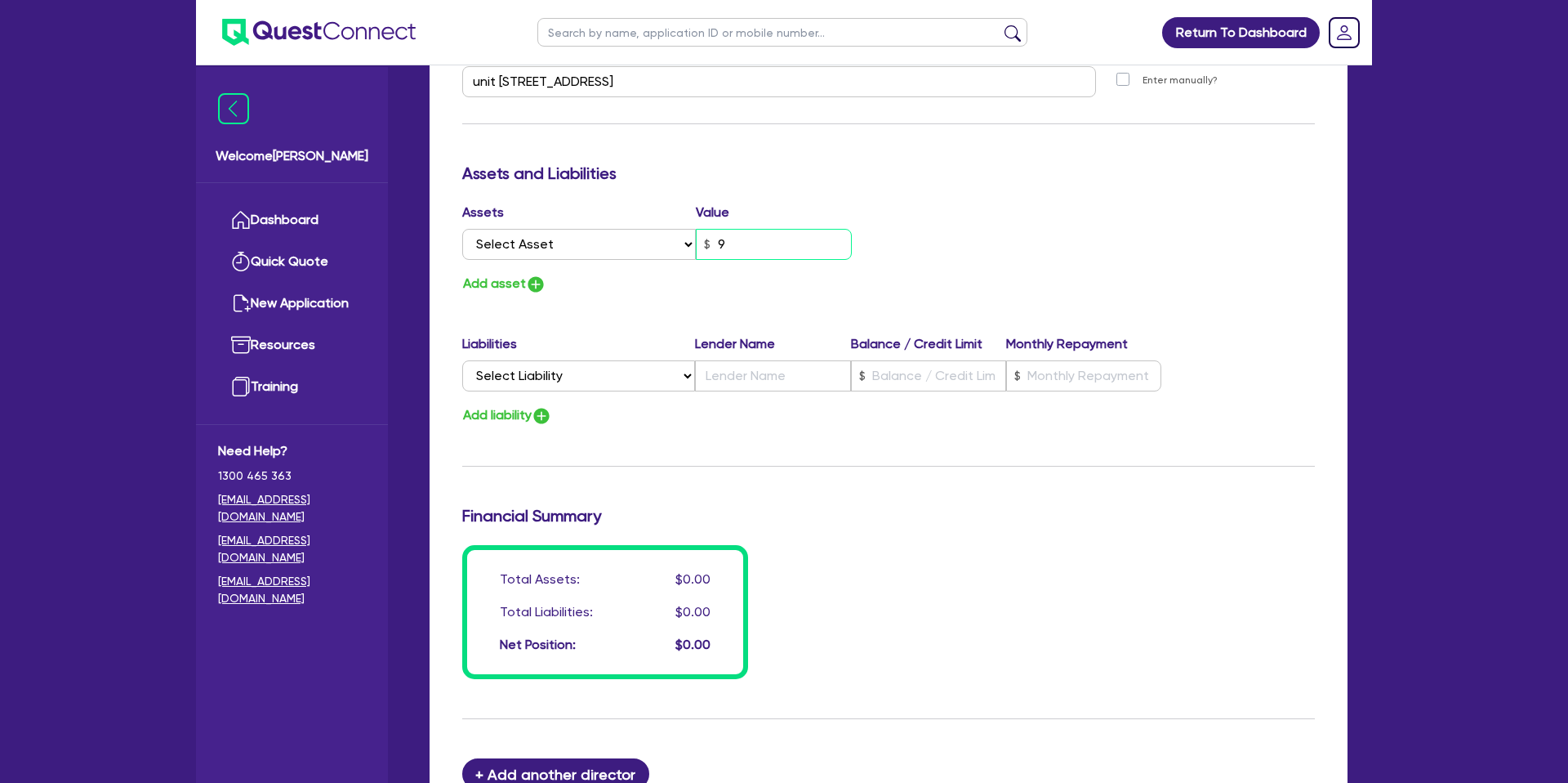
type input "0"
type input "0423 733 414"
type input "90"
type input "0"
type input "0423 733 414"
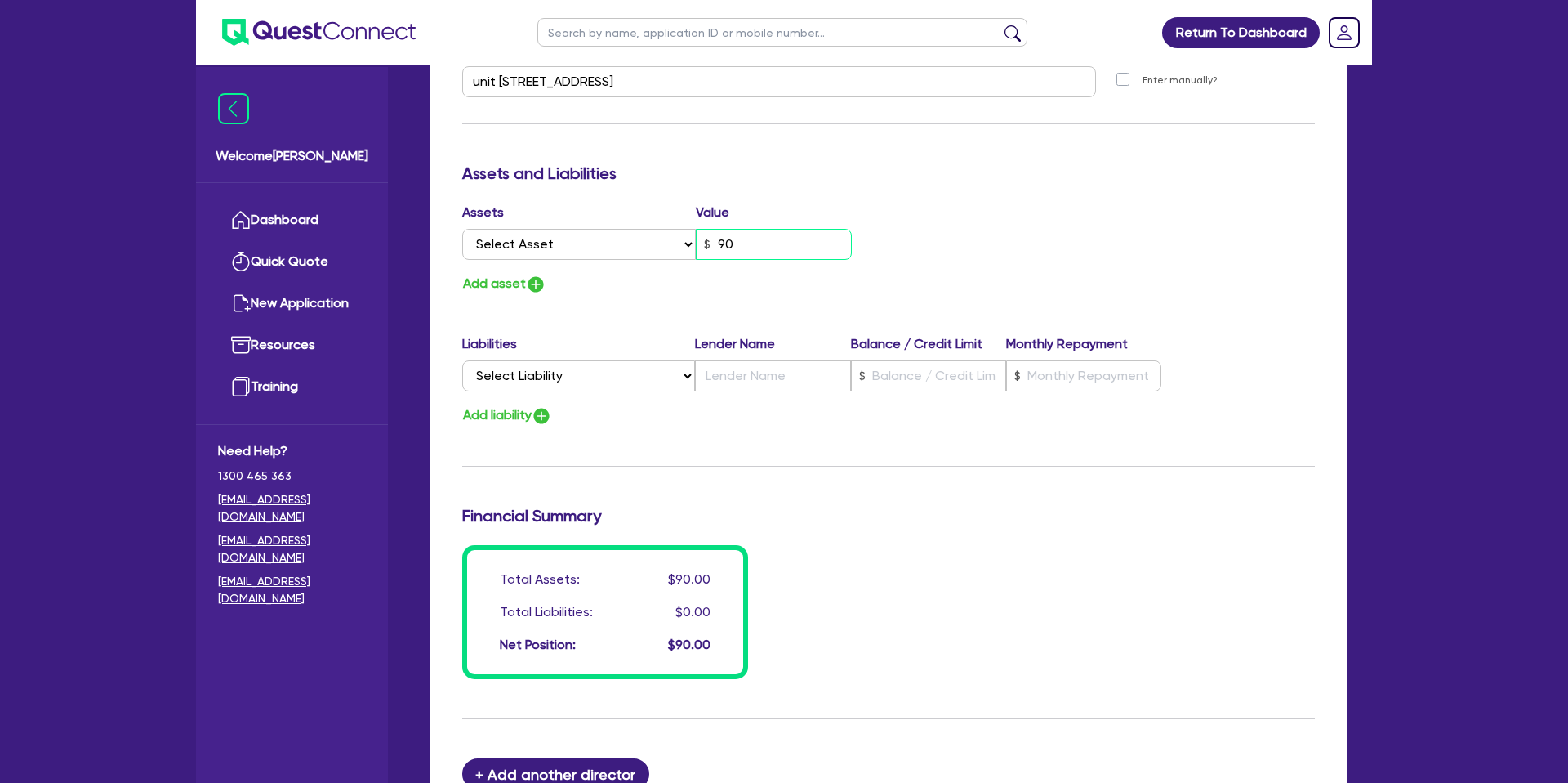
type input "900"
type input "0"
type input "0423 733 414"
type input "9,000"
type input "0"
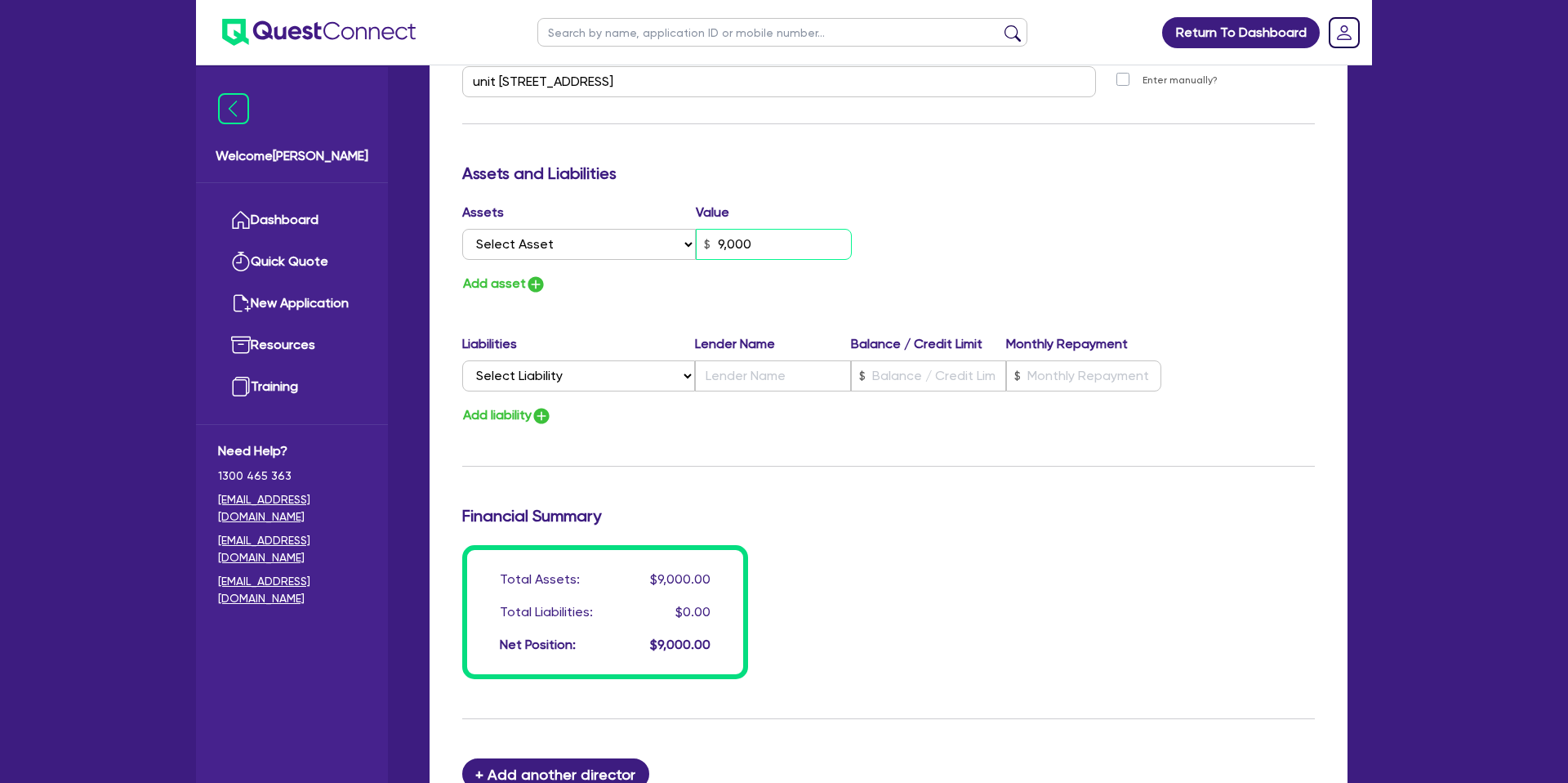
type input "0423 733 414"
type input "90,000"
type input "0"
type input "0423 733 414"
type input "900,000"
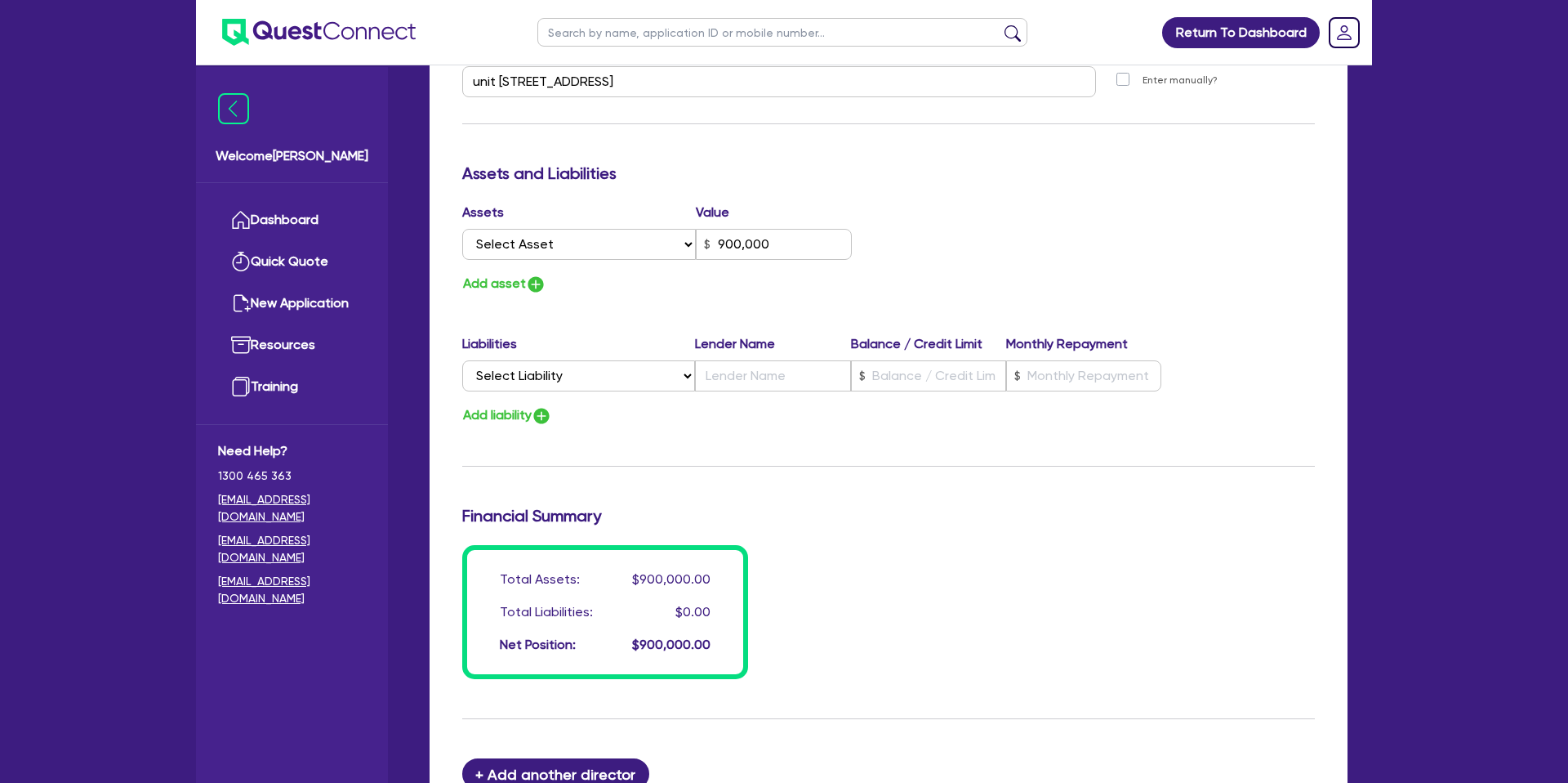
click at [934, 215] on div "Assets Value Select Asset Cash Property Investment property Vehicle Truck Trail…" at bounding box center [888, 248] width 877 height 92
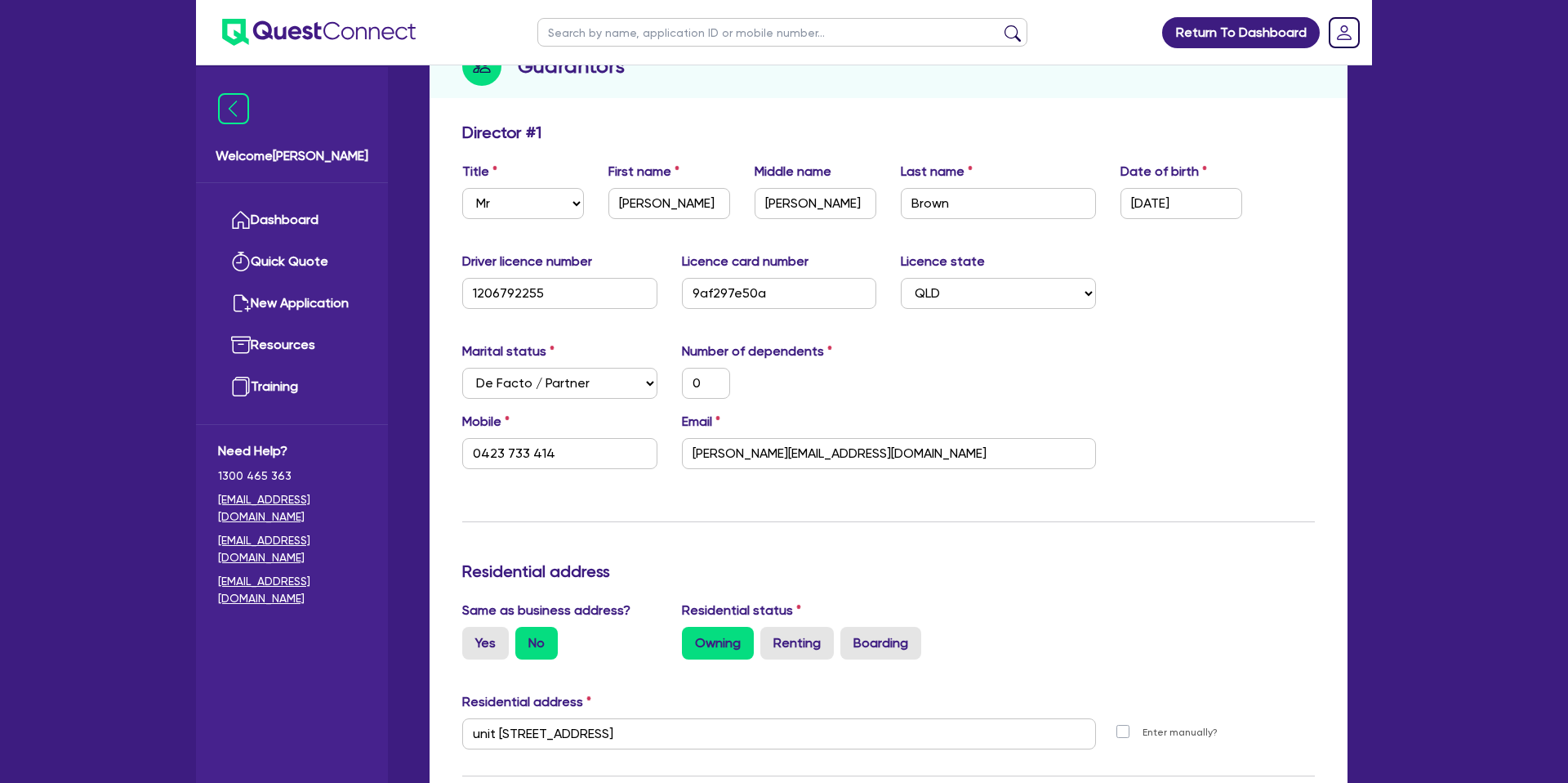
scroll to position [186, 0]
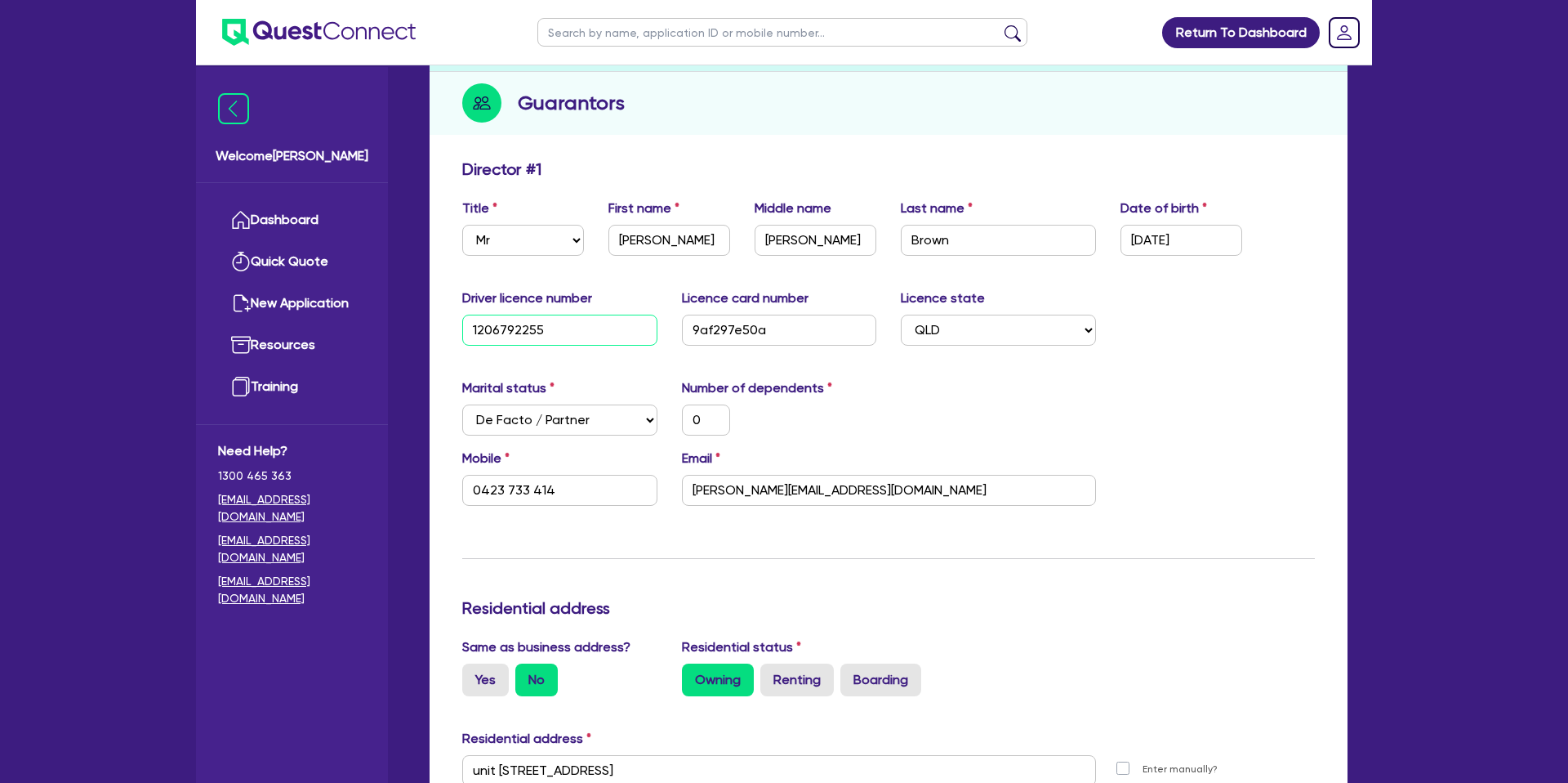
click at [525, 328] on input "1206792255" at bounding box center [559, 330] width 195 height 31
type input "120679255"
type input "0"
type input "0423 733 414"
type input "900,000"
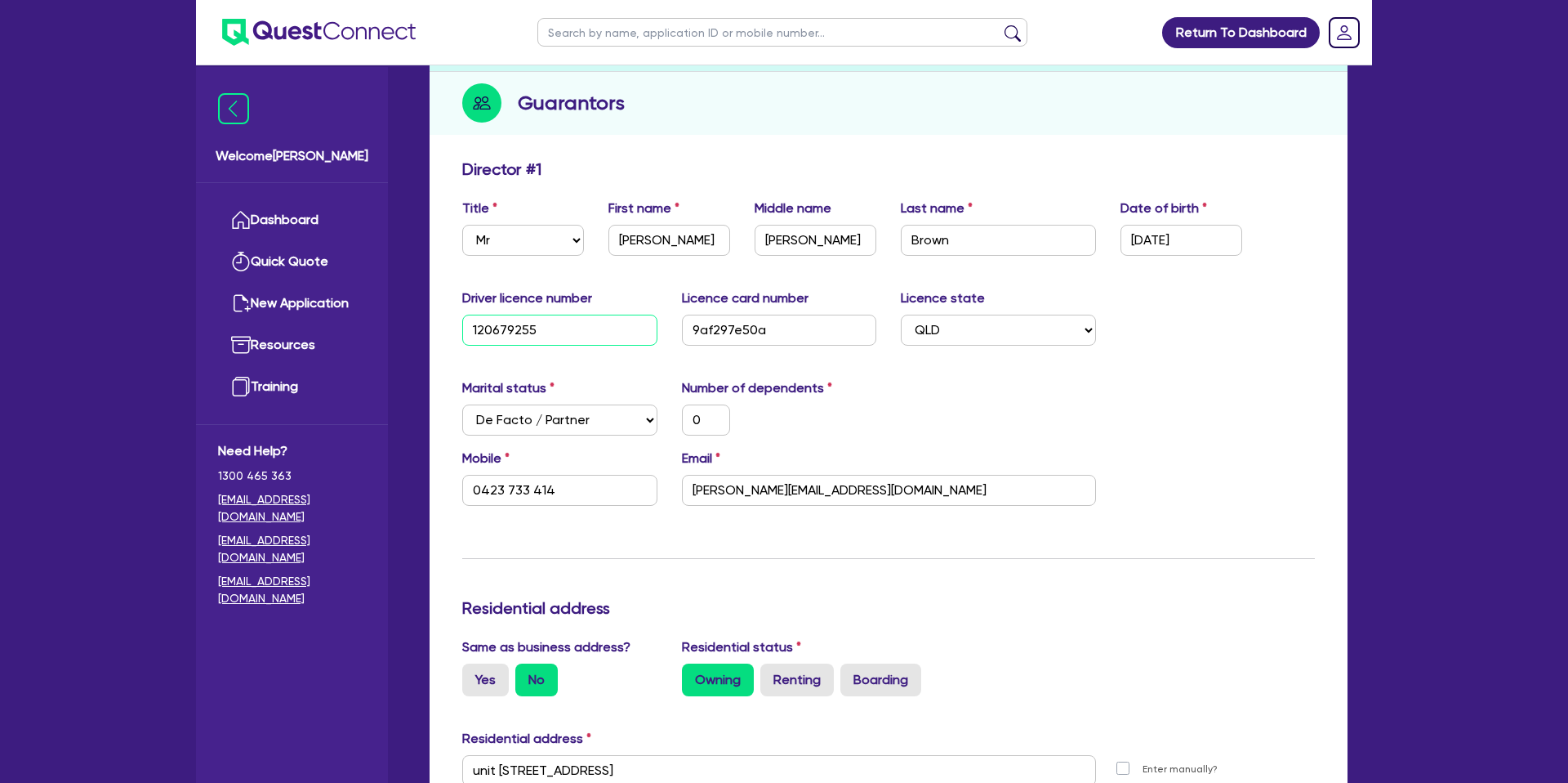
type input "120679255"
drag, startPoint x: 1023, startPoint y: 435, endPoint x: 1032, endPoint y: 429, distance: 10.8
click at [1023, 433] on div "Marital status Select Single Married De Facto / Partner Number of dependents 0" at bounding box center [888, 413] width 877 height 70
click at [737, 330] on input "9af297e50a" at bounding box center [779, 330] width 195 height 31
type input "9af29750a"
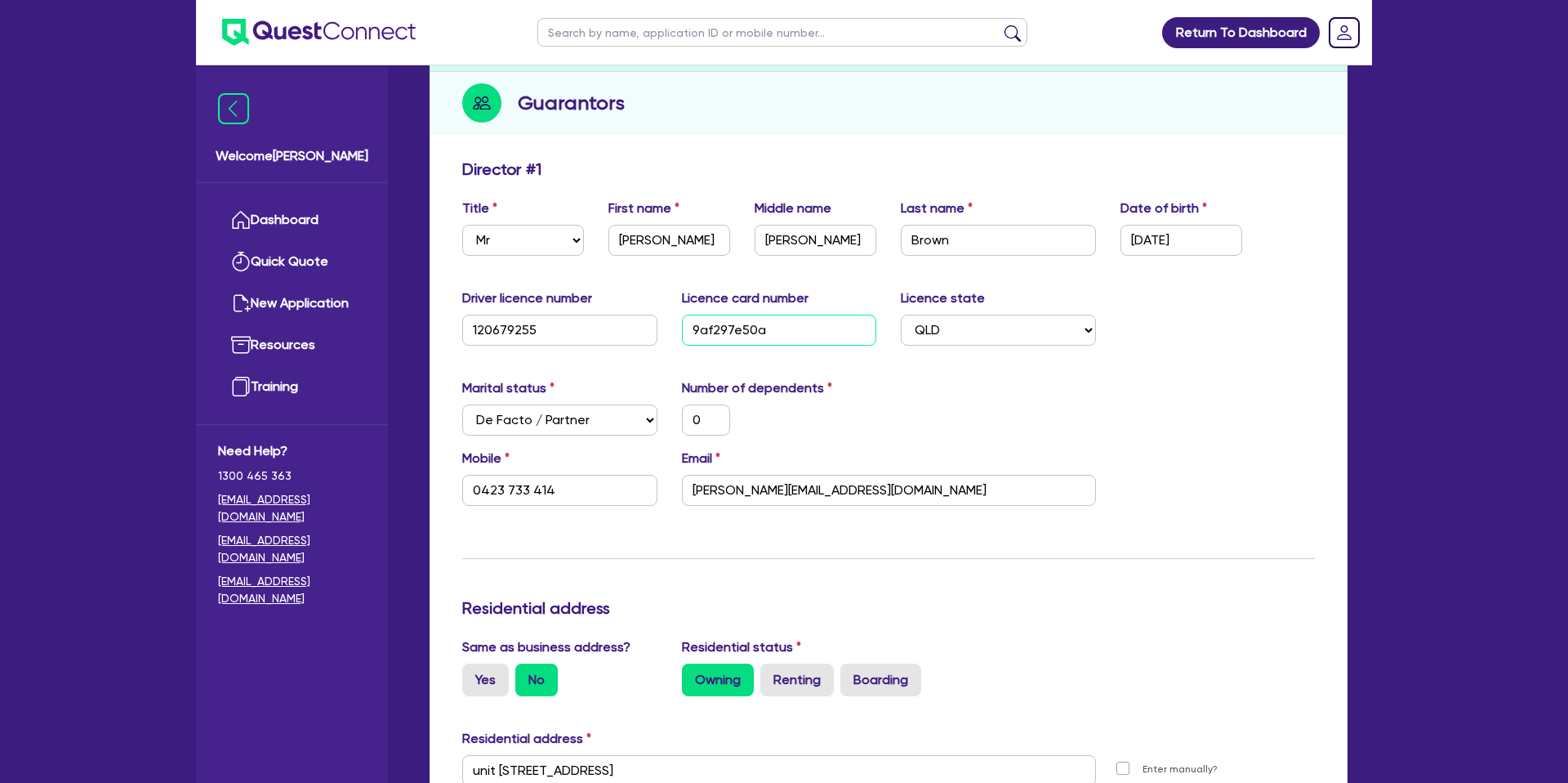
type input "0"
type input "0423 733 414"
type input "900,000"
type input "9af297b50a"
type input "0"
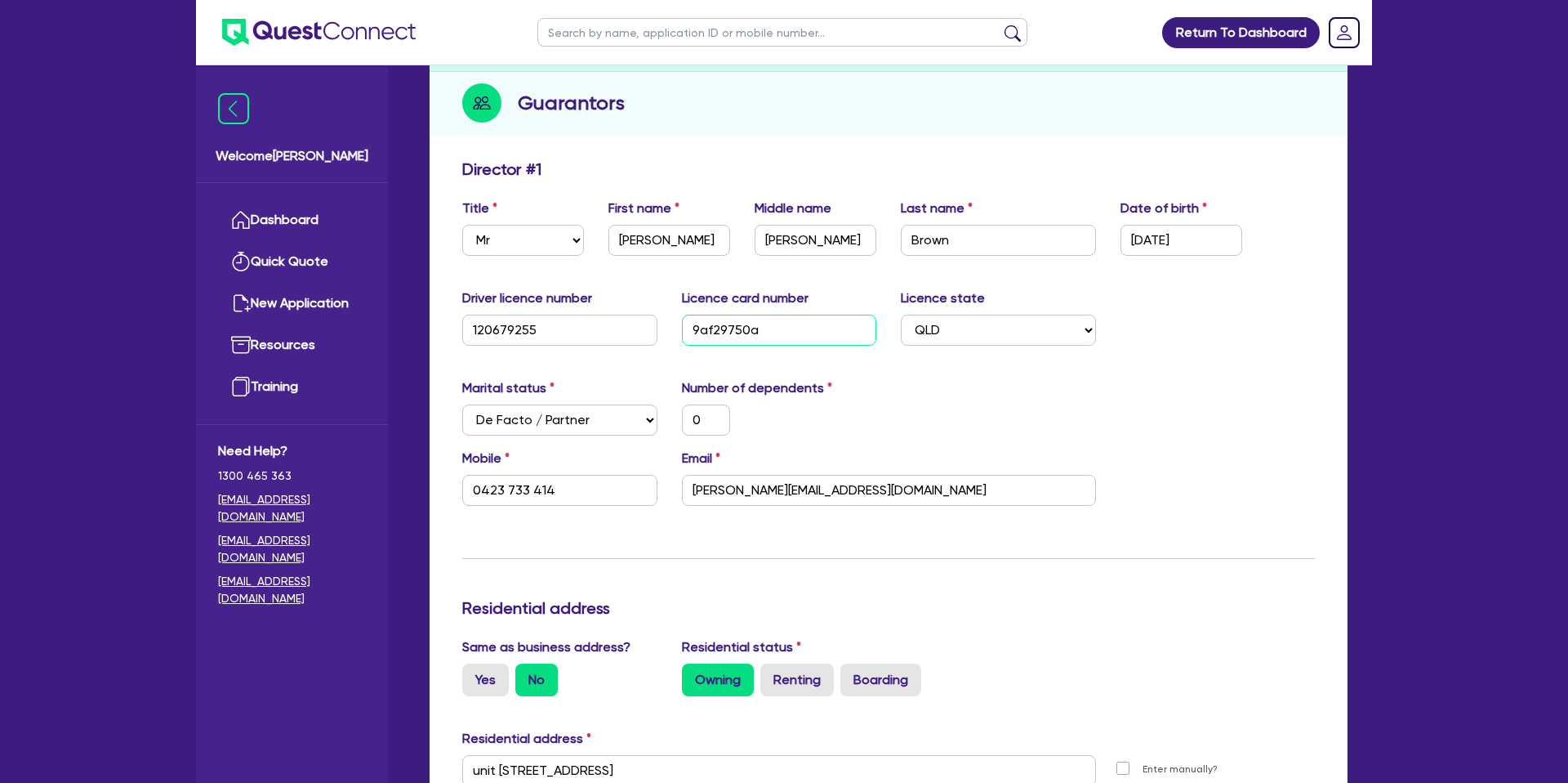
type input "0423 733 414"
type input "900,000"
type input "9af297b50a"
click at [1072, 416] on div "Marital status Select [DEMOGRAPHIC_DATA] Married De Facto / Partner Number of d…" at bounding box center [888, 413] width 877 height 70
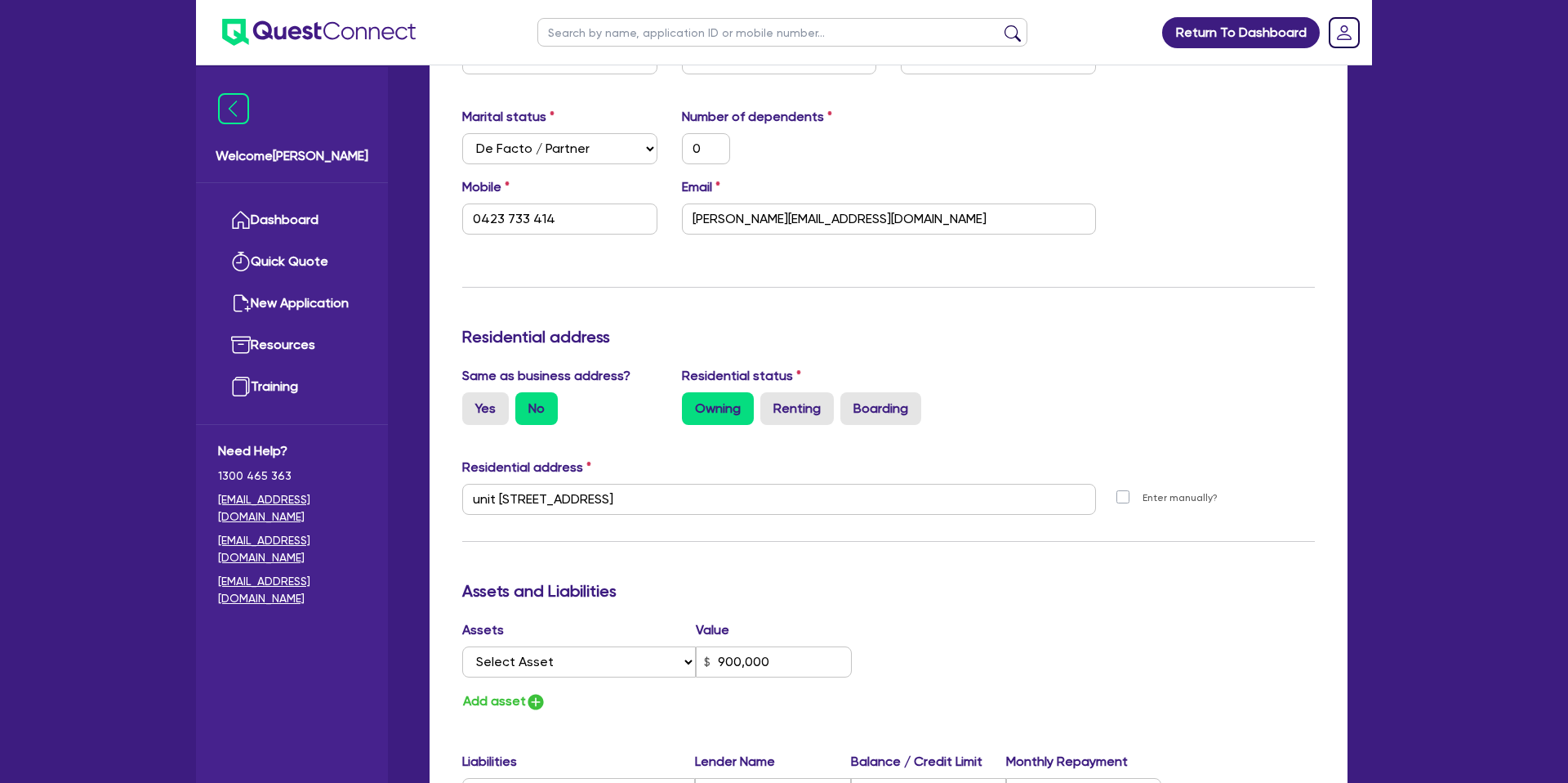
scroll to position [1124, 0]
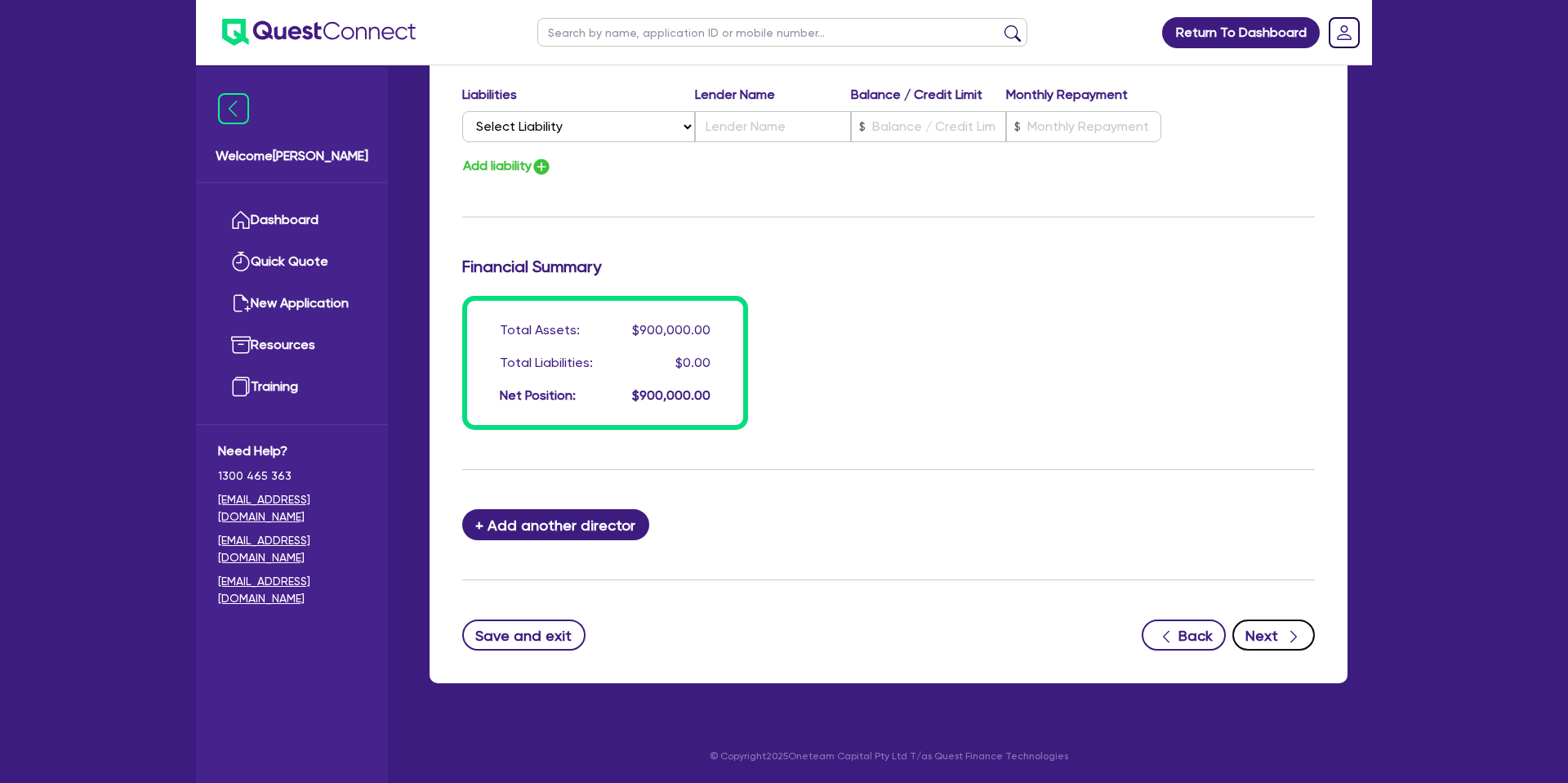
click at [1277, 628] on button "Next" at bounding box center [1274, 634] width 83 height 31
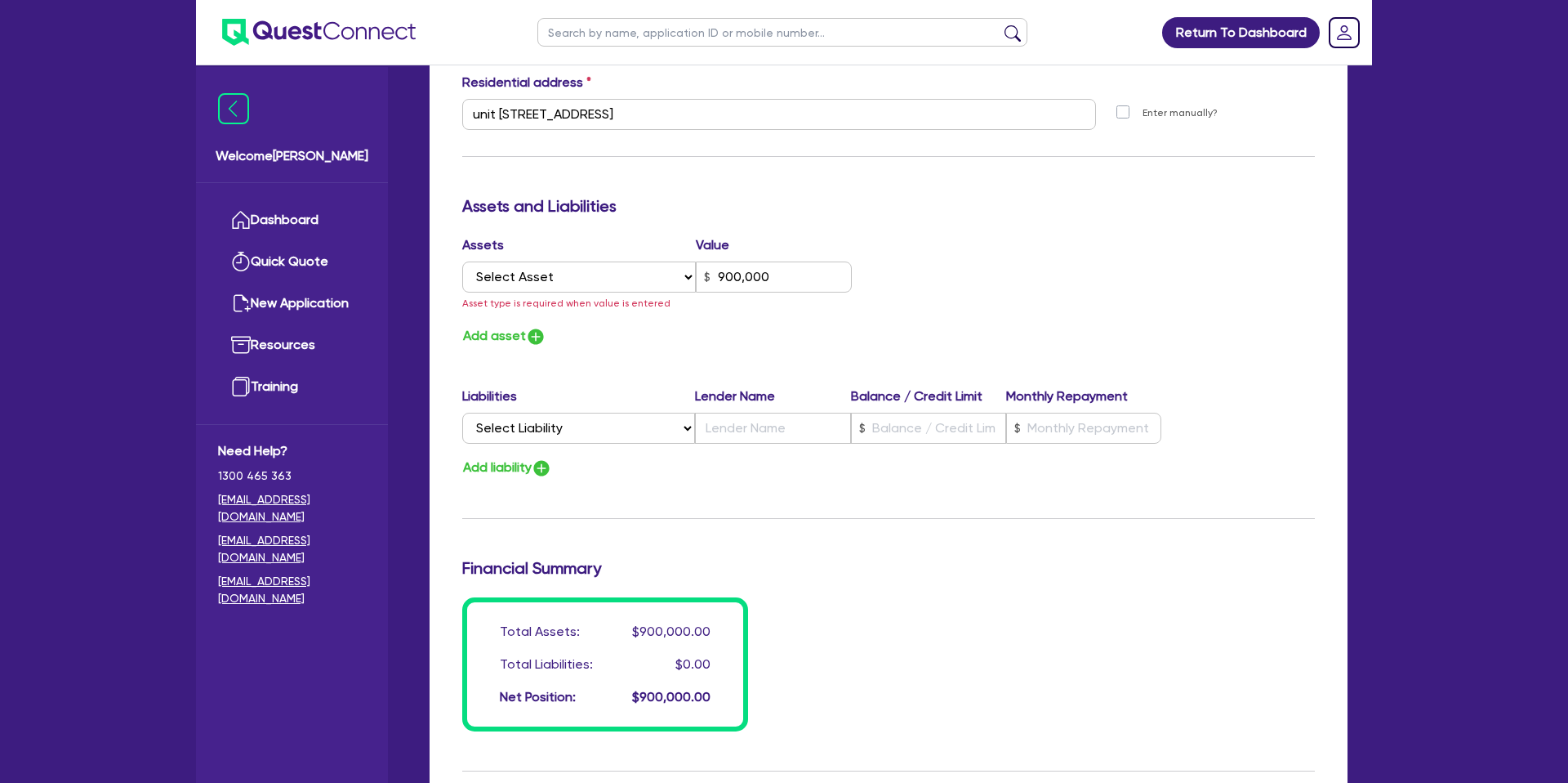
scroll to position [814, 0]
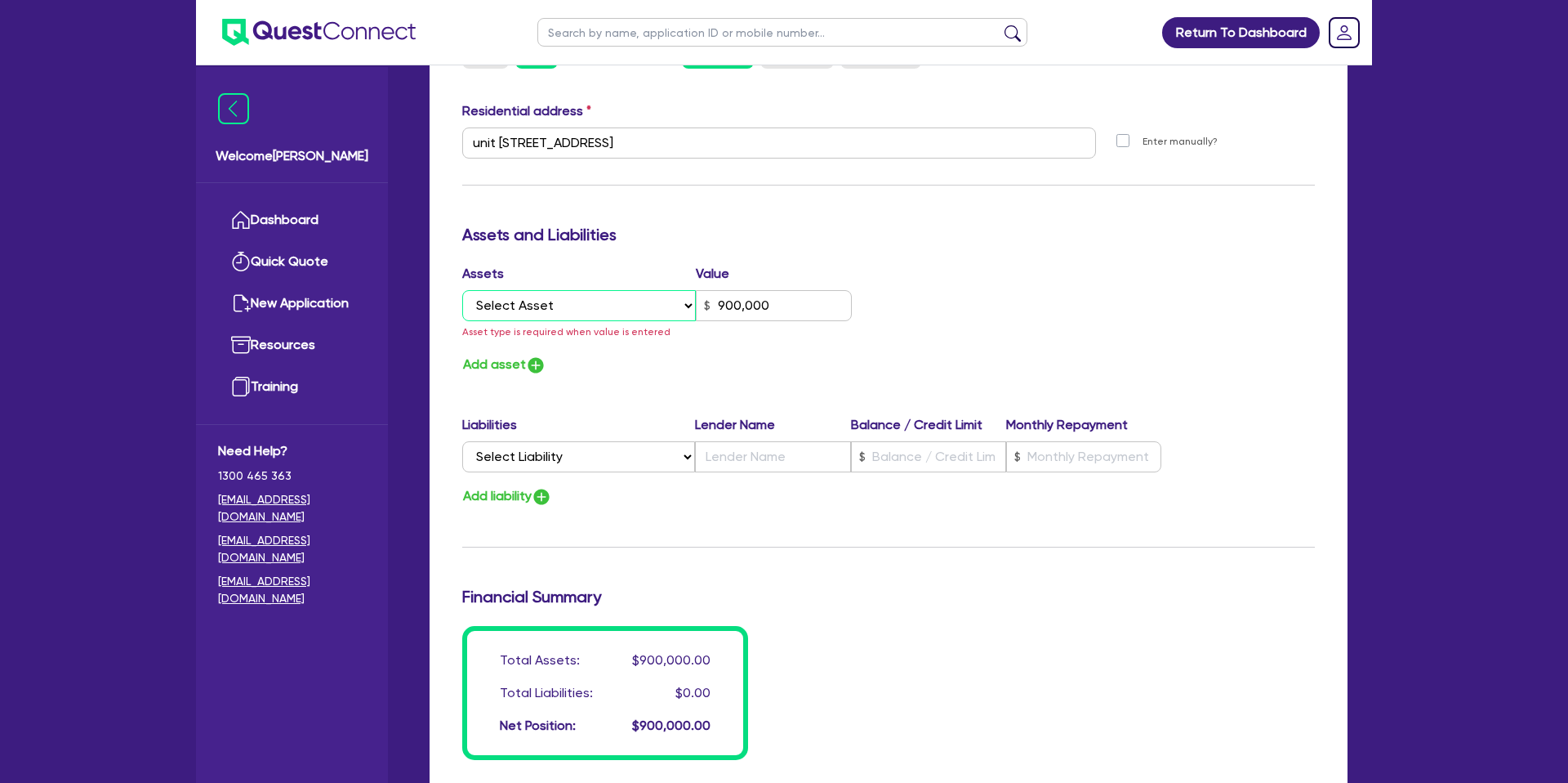
click at [587, 313] on select "Select Asset Cash Property Investment property Vehicle Truck Trailer Equipment …" at bounding box center [579, 306] width 234 height 31
select select "PROPERTY"
click at [462, 290] on select "Select Asset Cash Property Investment property Vehicle Truck Trailer Equipment …" at bounding box center [579, 306] width 234 height 31
type input "0"
type input "0423 733 414"
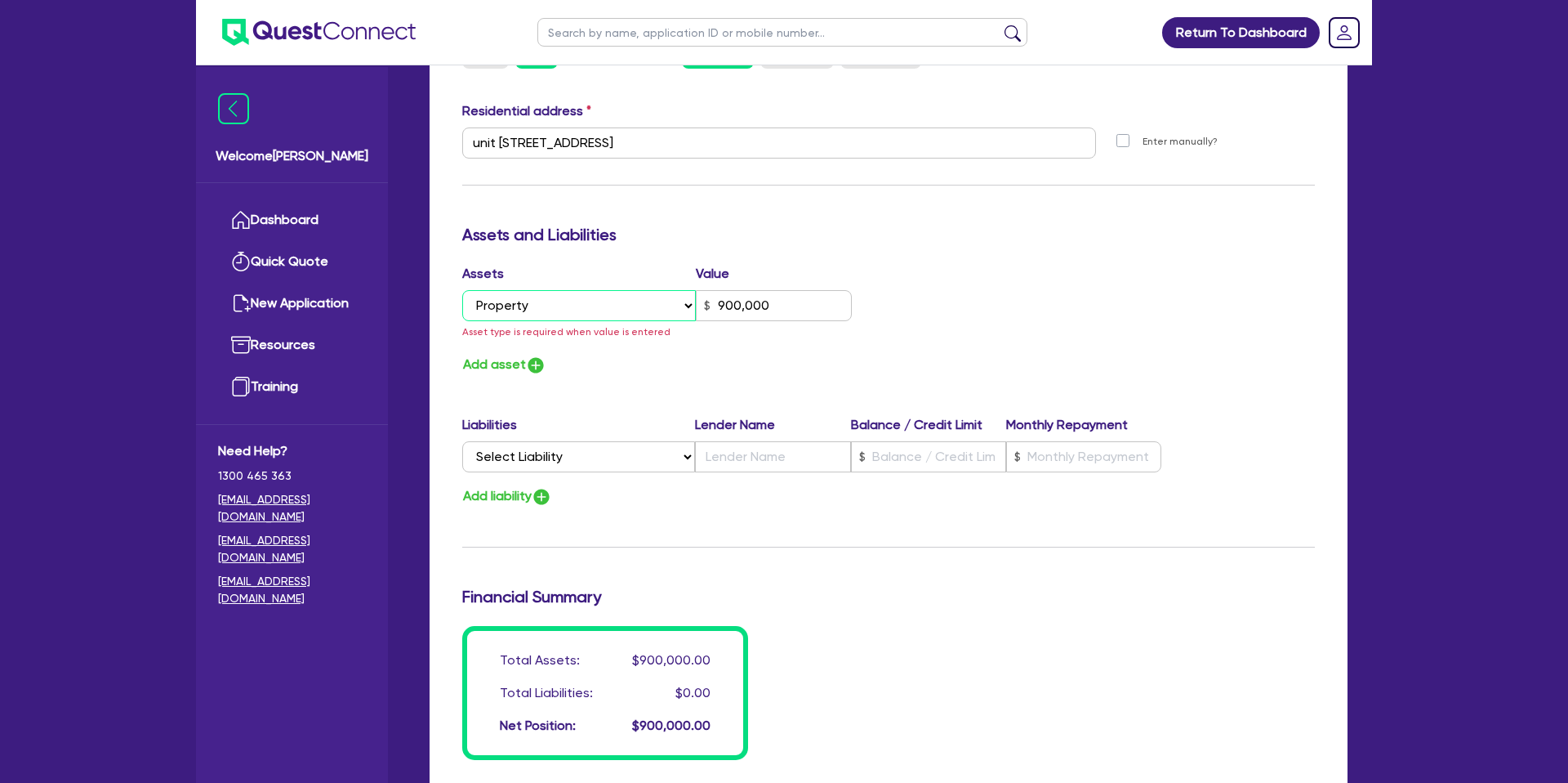
type input "900,000"
click at [841, 389] on div "Update residential status for Director #1 Boarding is only acceptable when the …" at bounding box center [888, 146] width 853 height 1228
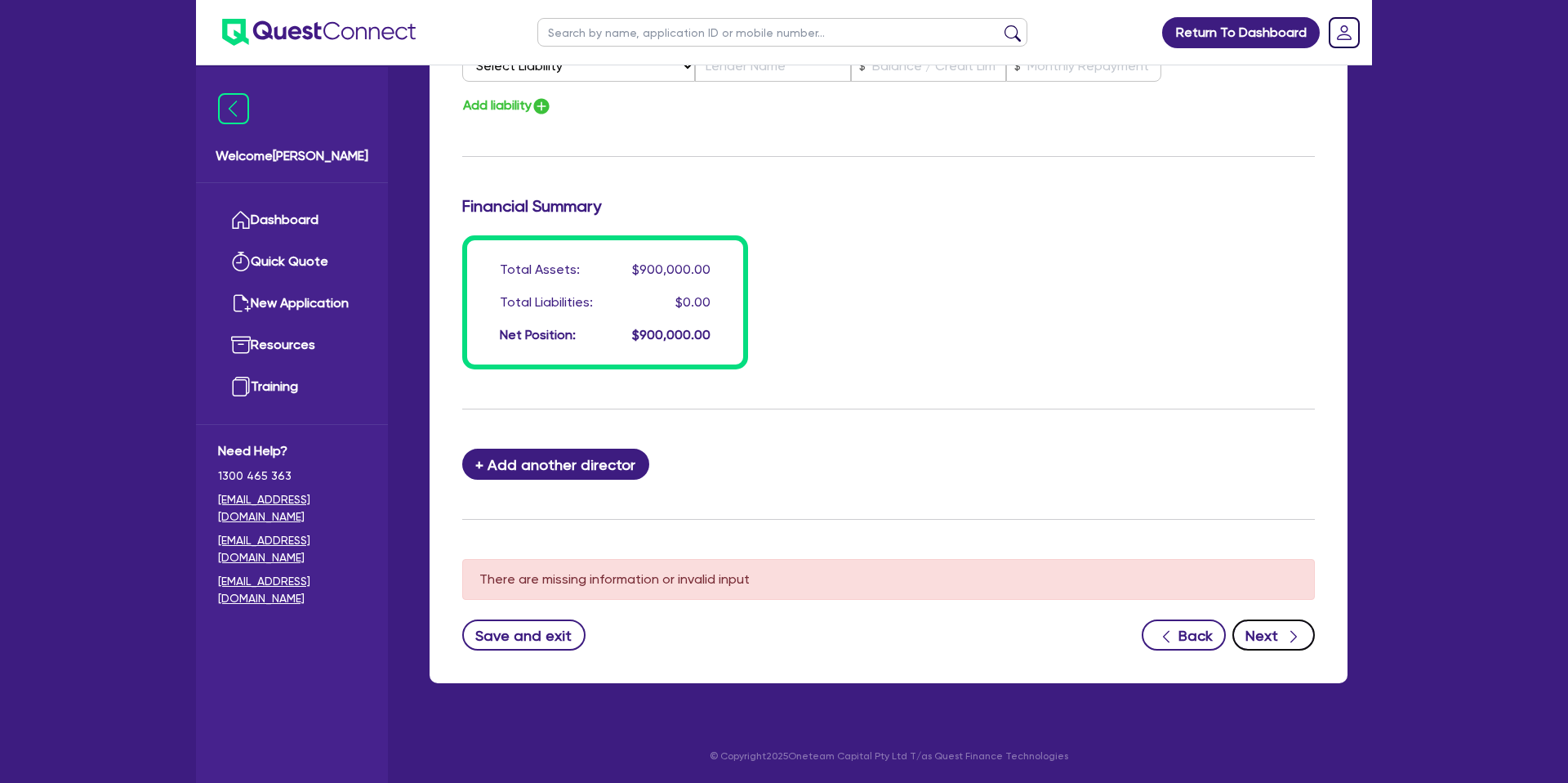
click at [1295, 638] on icon "button" at bounding box center [1293, 636] width 16 height 16
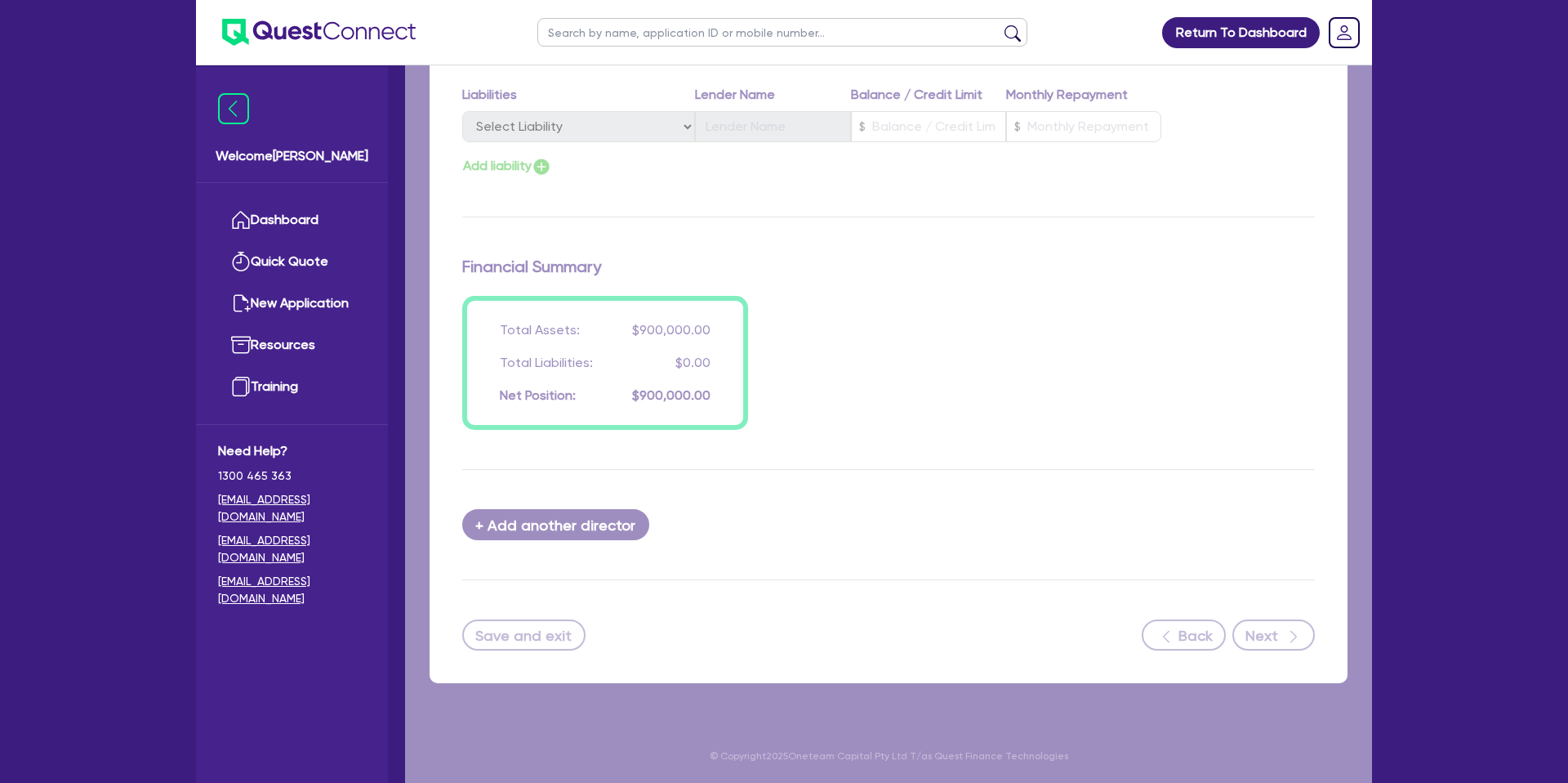
scroll to position [1124, 0]
select select "PRIMARY_ASSETS"
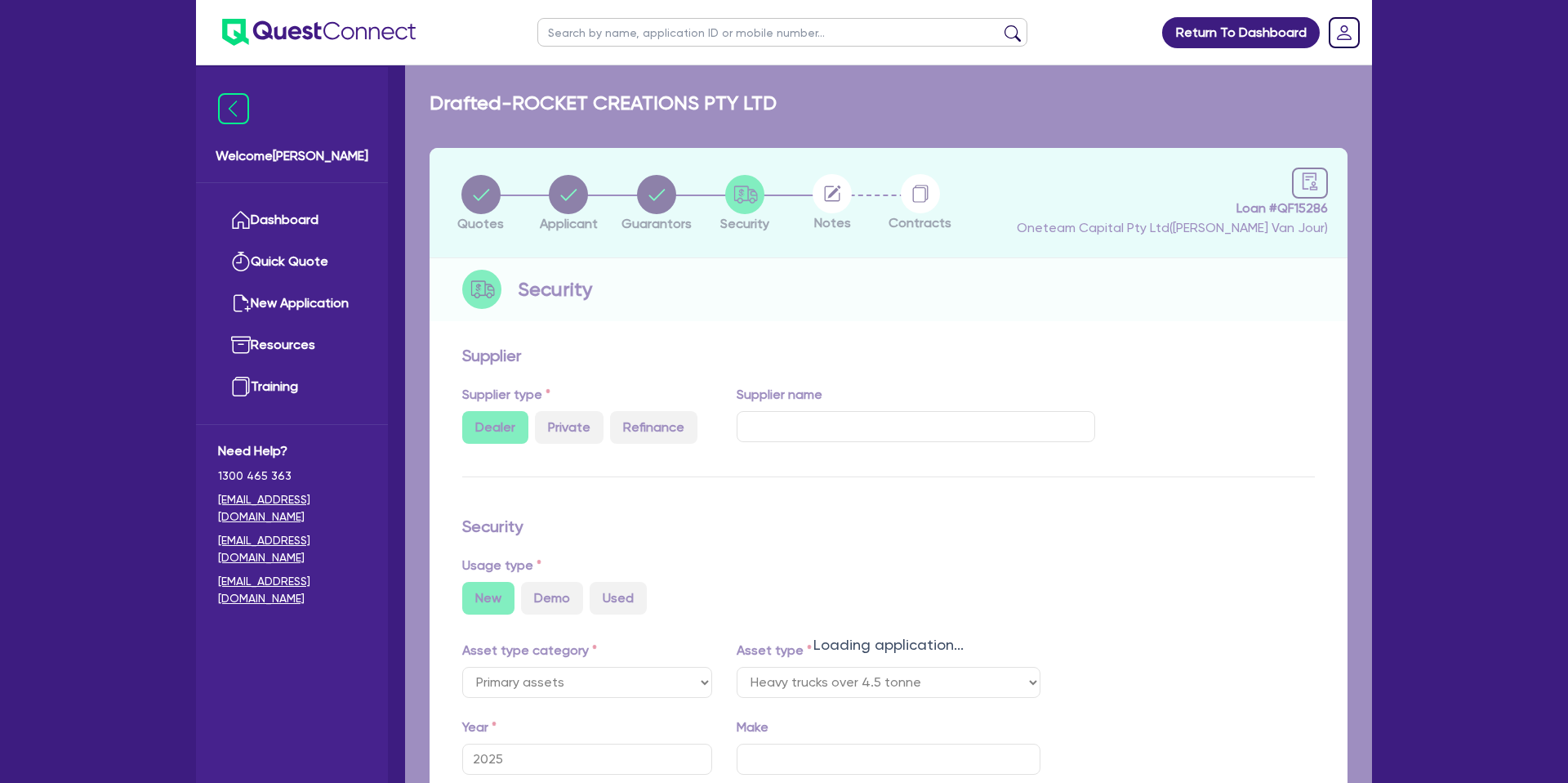
select select "HEAVY_TRUCKS"
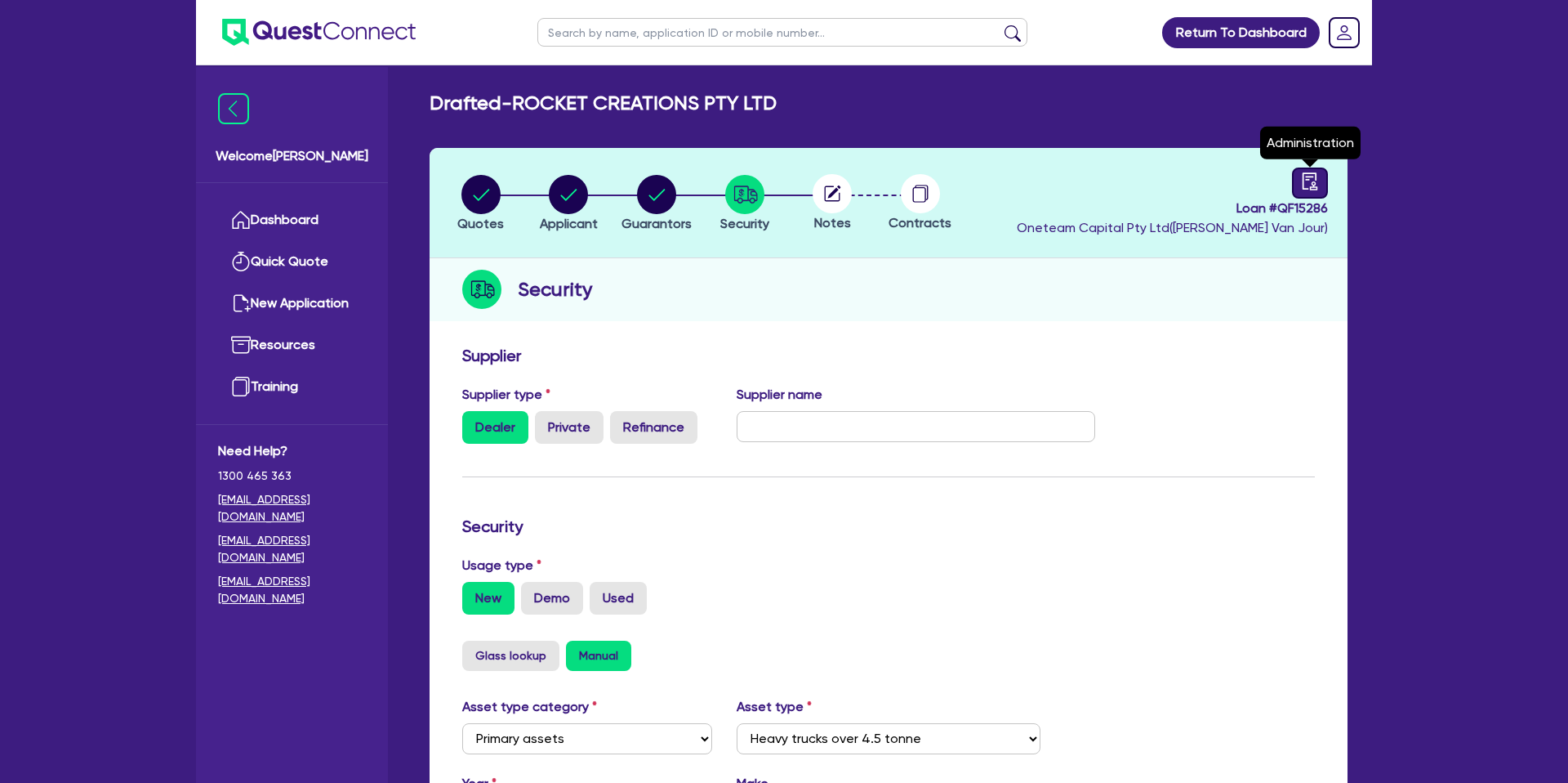
click at [1314, 187] on icon "audit" at bounding box center [1309, 181] width 15 height 17
select select "DRAFTED_NEW"
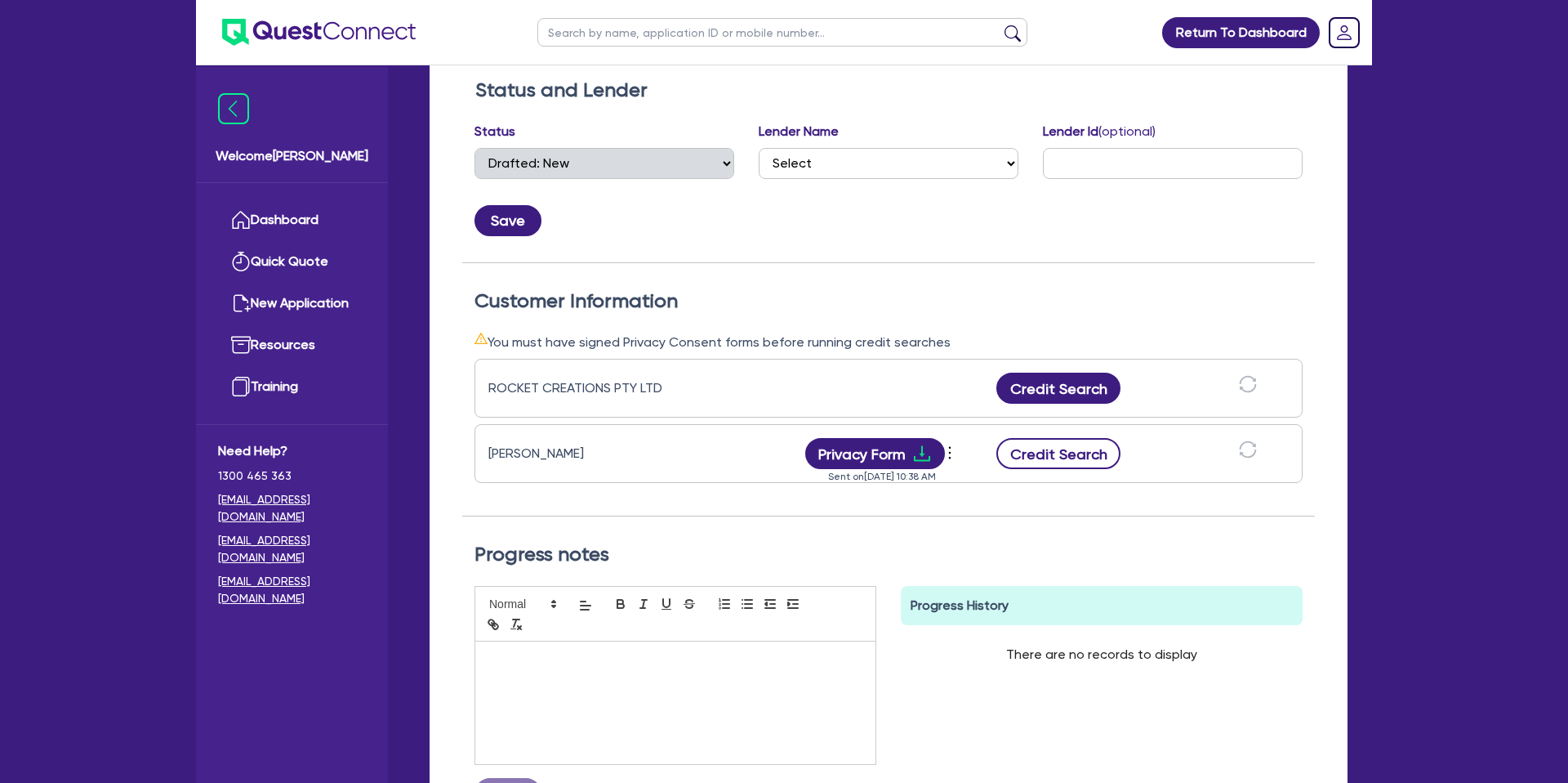
scroll to position [268, 0]
click at [1044, 453] on button "Credit Search" at bounding box center [1058, 453] width 124 height 31
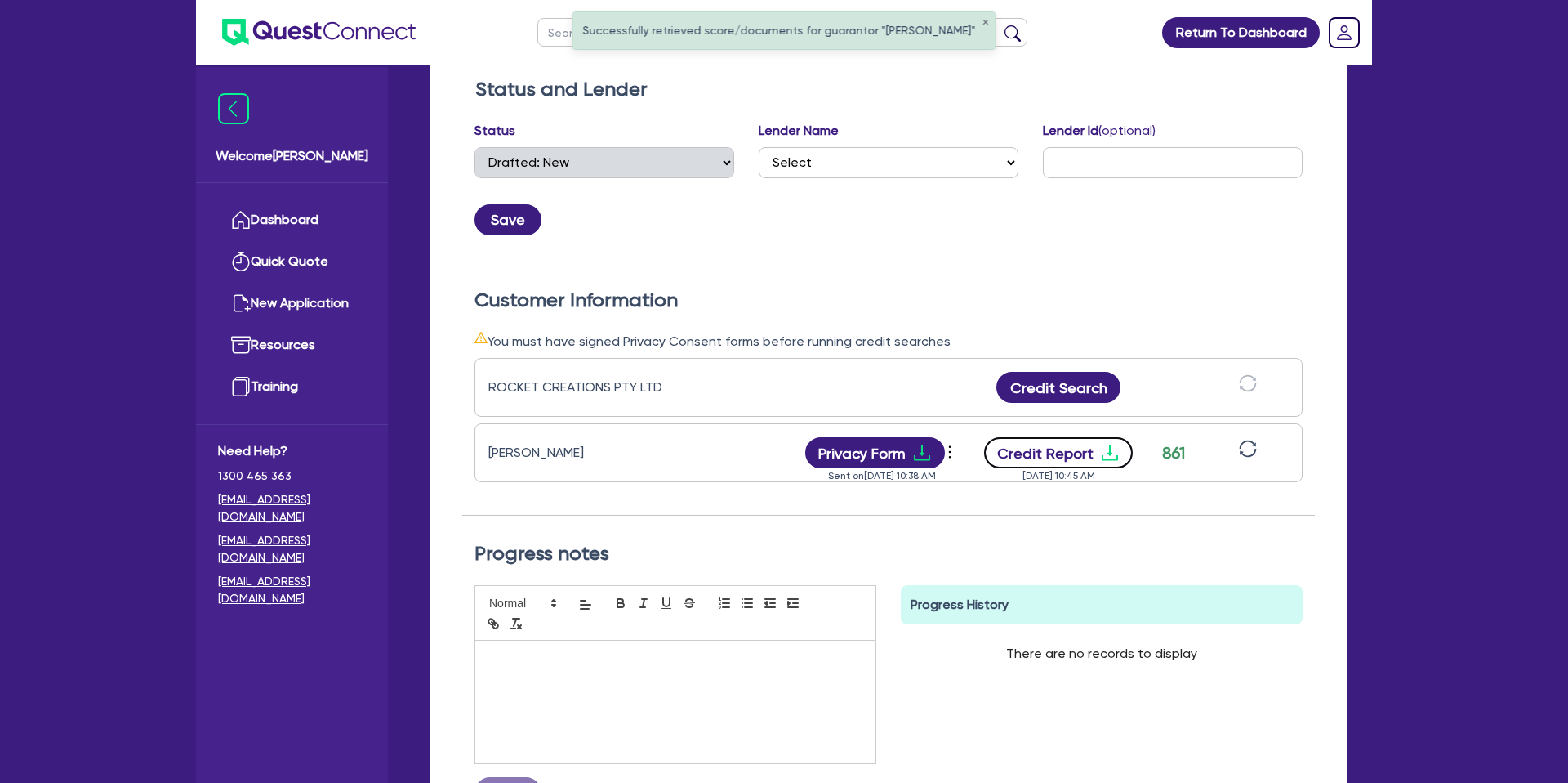
click at [1122, 451] on button "Credit Report" at bounding box center [1058, 453] width 149 height 31
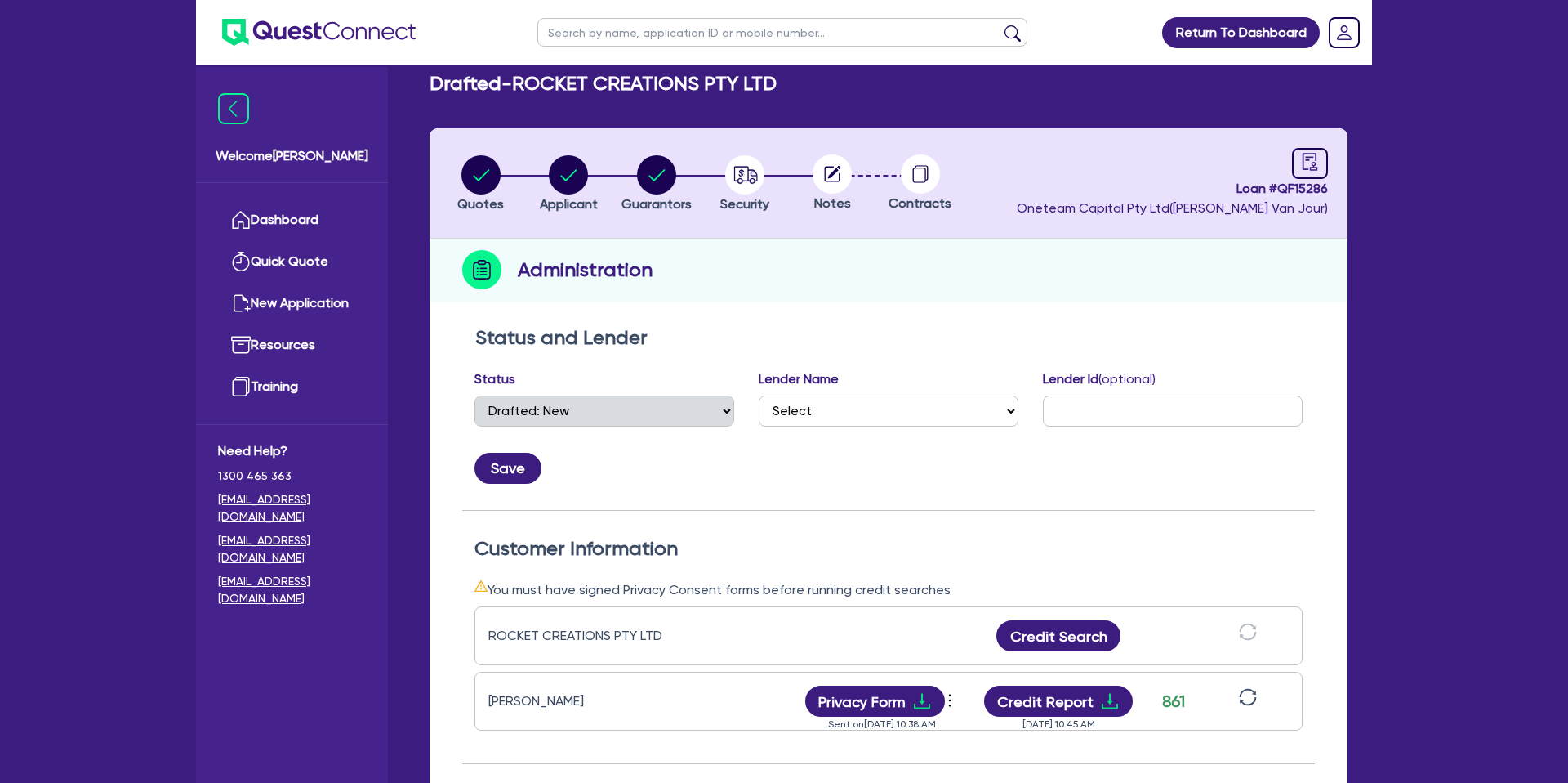
scroll to position [0, 0]
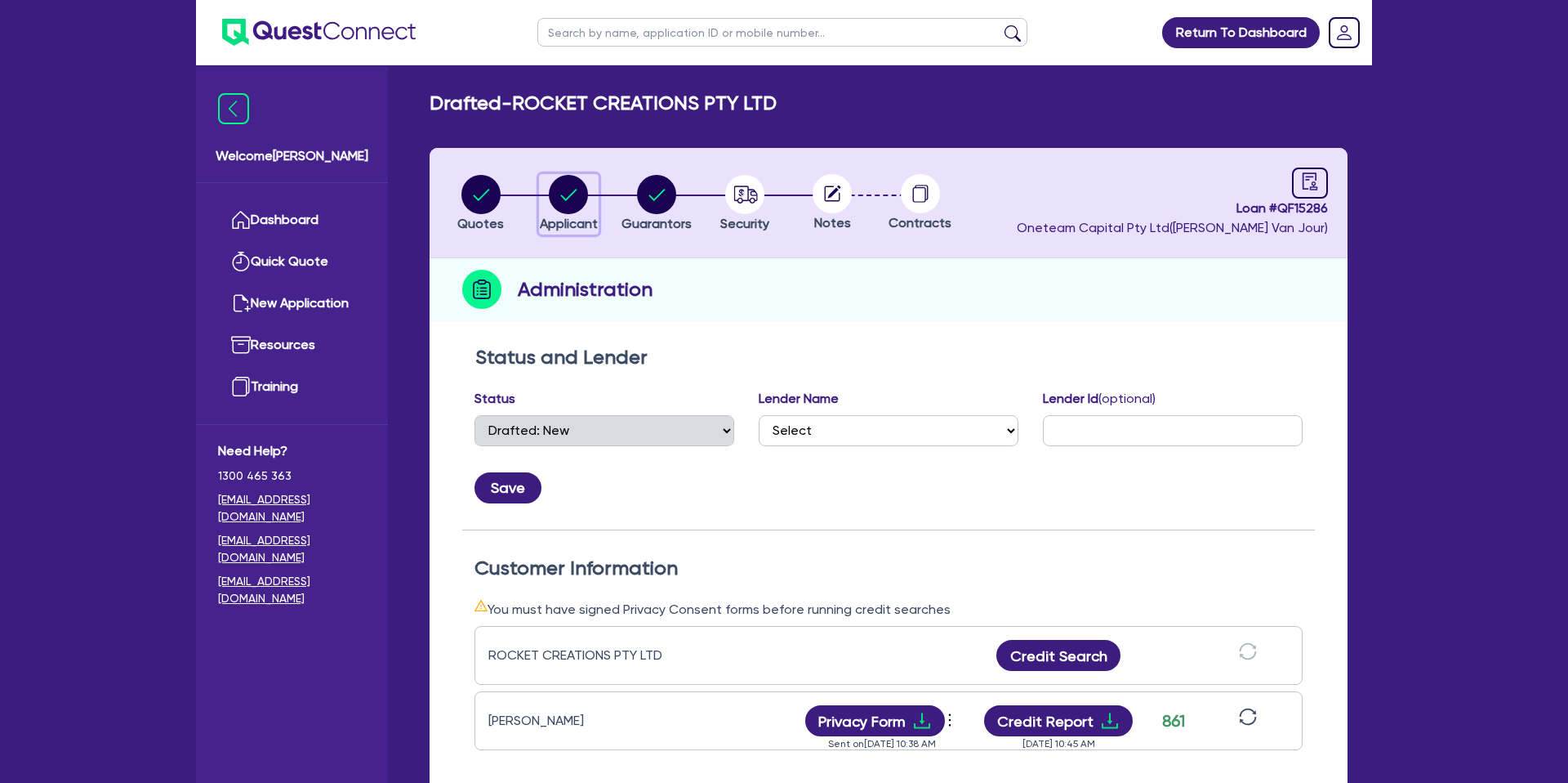
click at [576, 184] on circle "button" at bounding box center [568, 195] width 39 height 39
select select "COMPANY"
select select "ADMINISTRATIVE_SUPPORT"
select select "EMPLOYMENT"
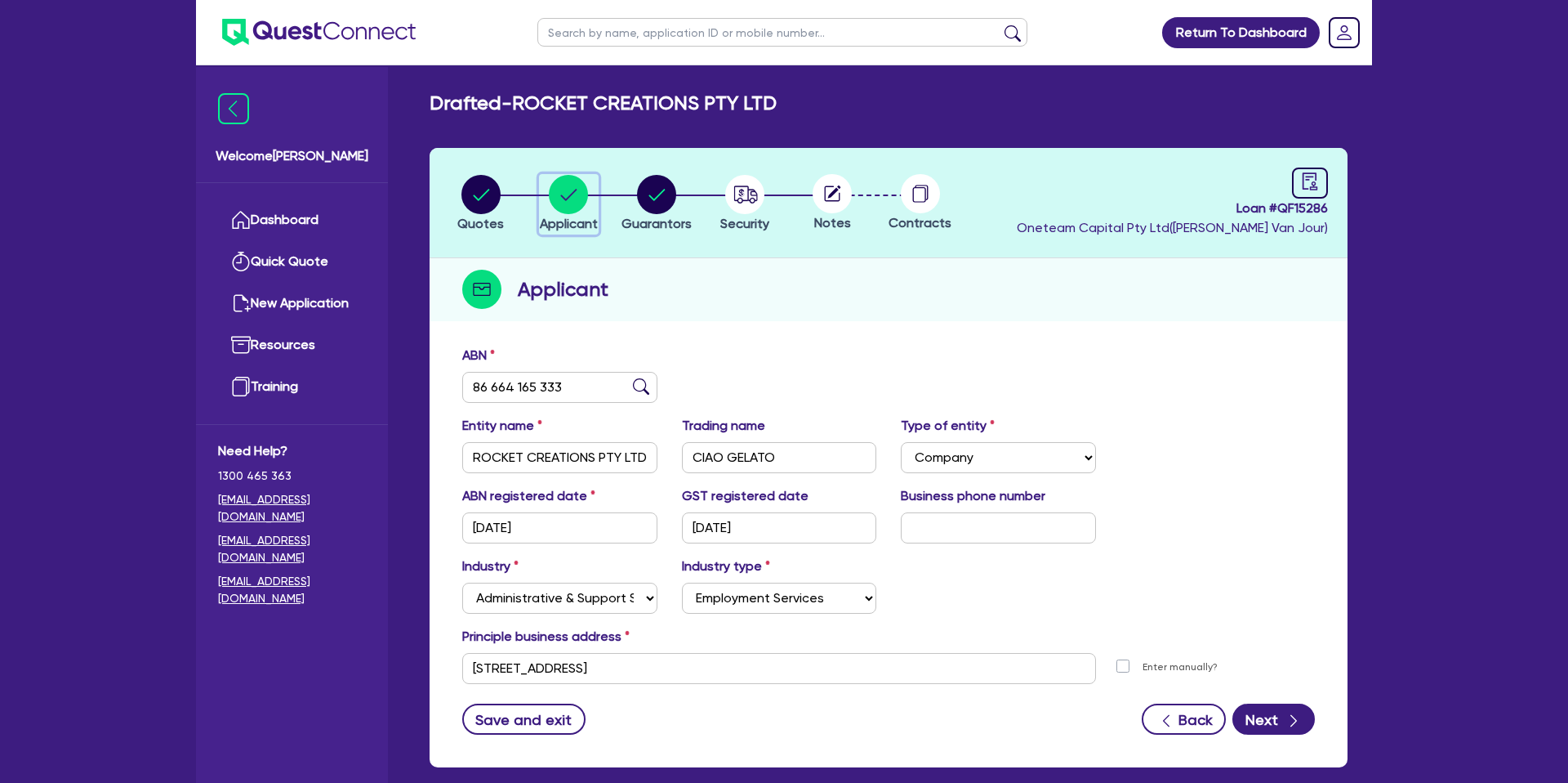
scroll to position [85, 0]
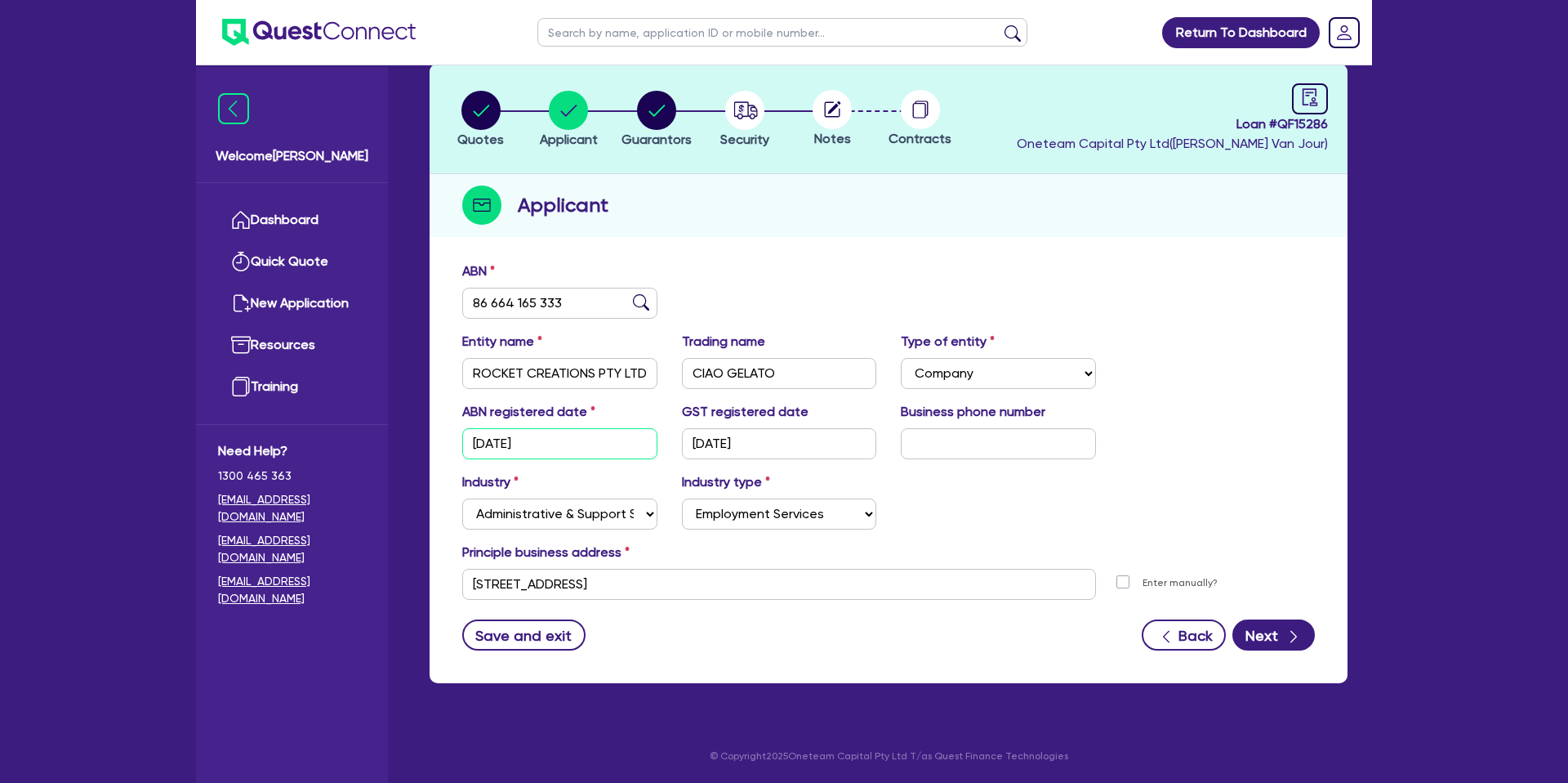
click at [515, 437] on input "[DATE]" at bounding box center [559, 443] width 195 height 31
click at [878, 230] on div "Applicant" at bounding box center [888, 206] width 918 height 63
drag, startPoint x: 1262, startPoint y: 334, endPoint x: 1248, endPoint y: 327, distance: 15.7
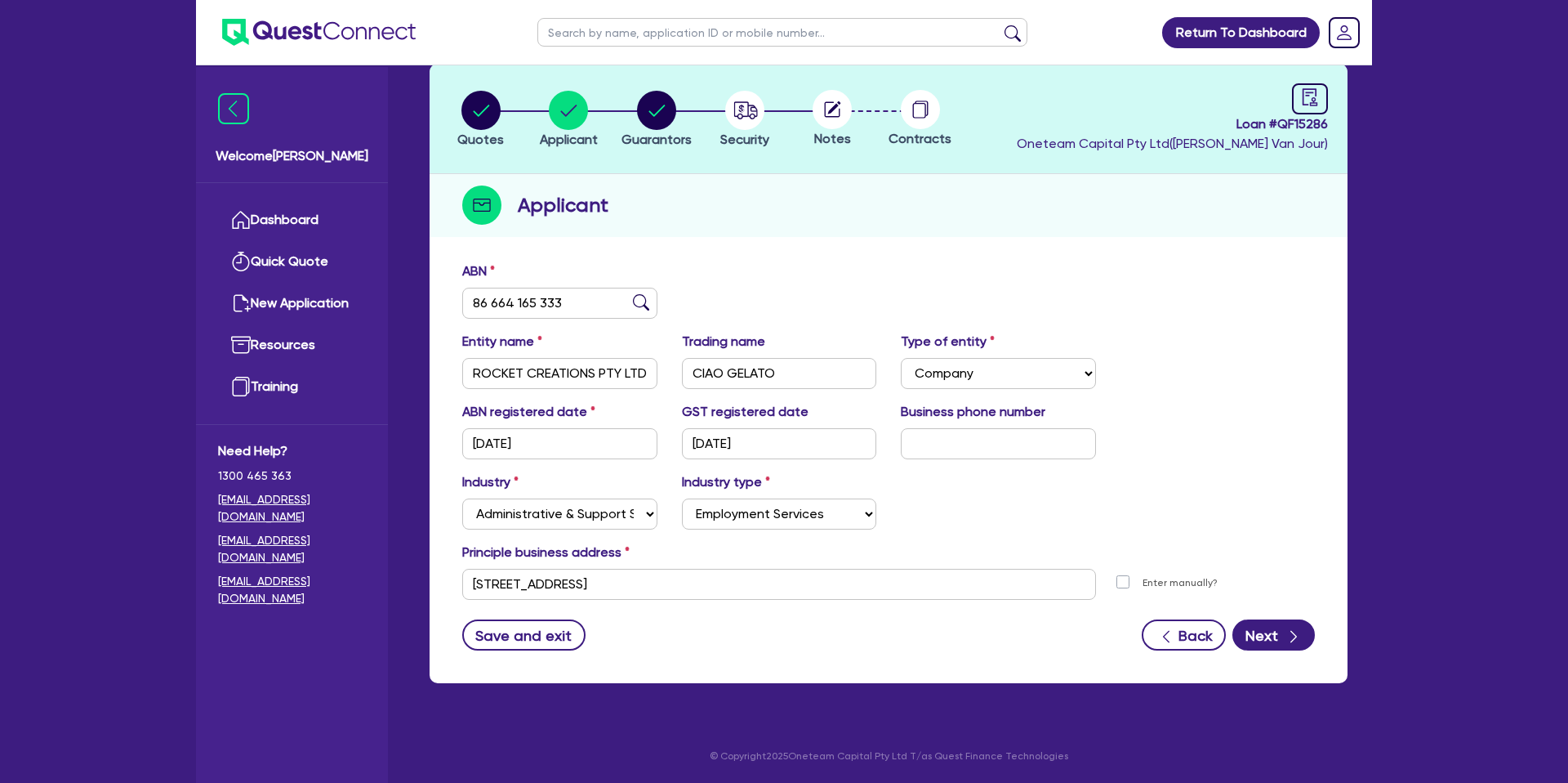
click at [1254, 331] on div "Entity name ROCKET CREATIONS PTY LTD Trading name CIAO GELATO Type of entity Se…" at bounding box center [888, 366] width 877 height 70
drag, startPoint x: 1207, startPoint y: 289, endPoint x: 1193, endPoint y: 278, distance: 17.8
click at [1208, 289] on div "ABN 86 664 165 333" at bounding box center [888, 296] width 877 height 70
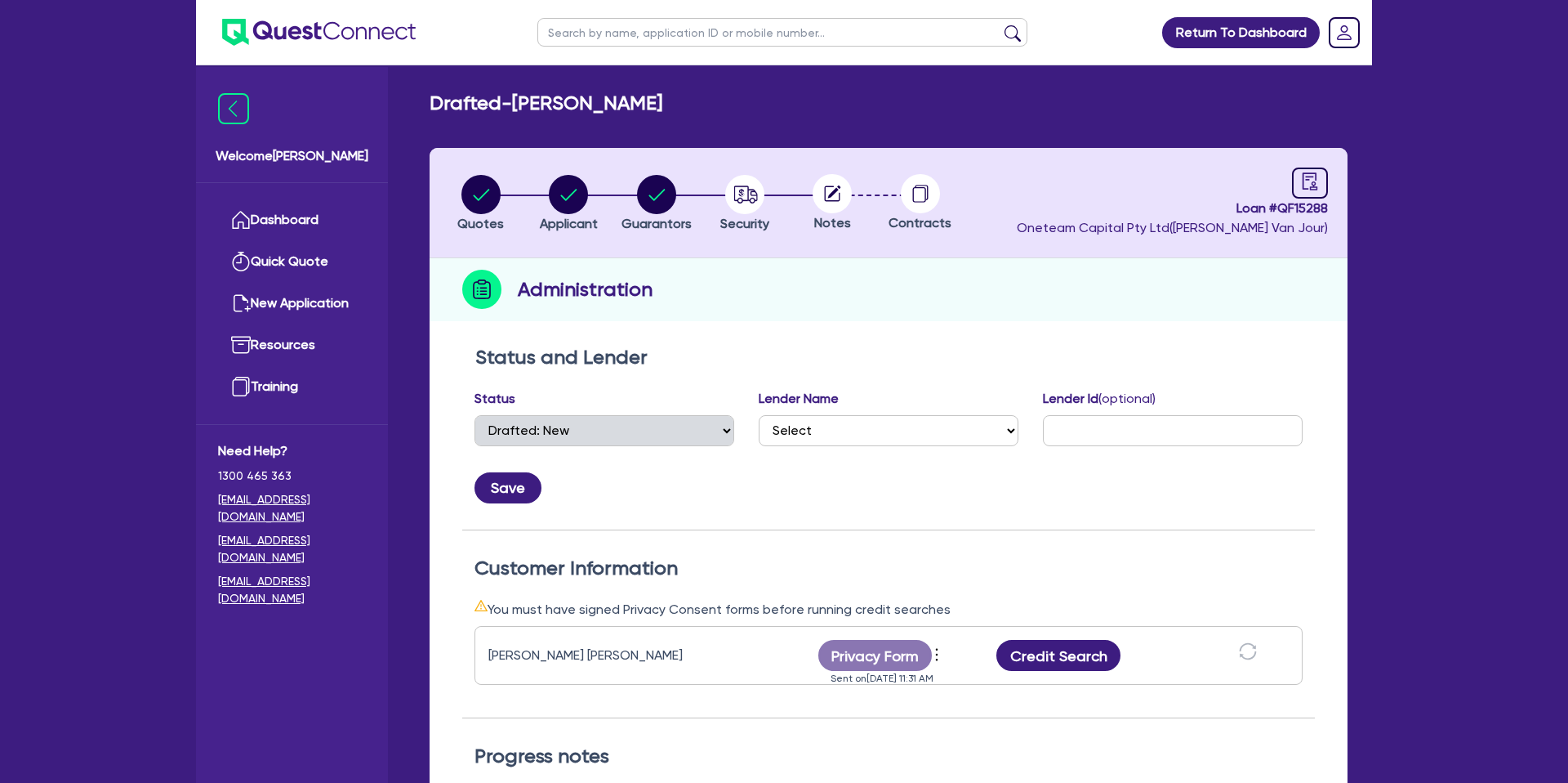
select select "DRAFTED_NEW"
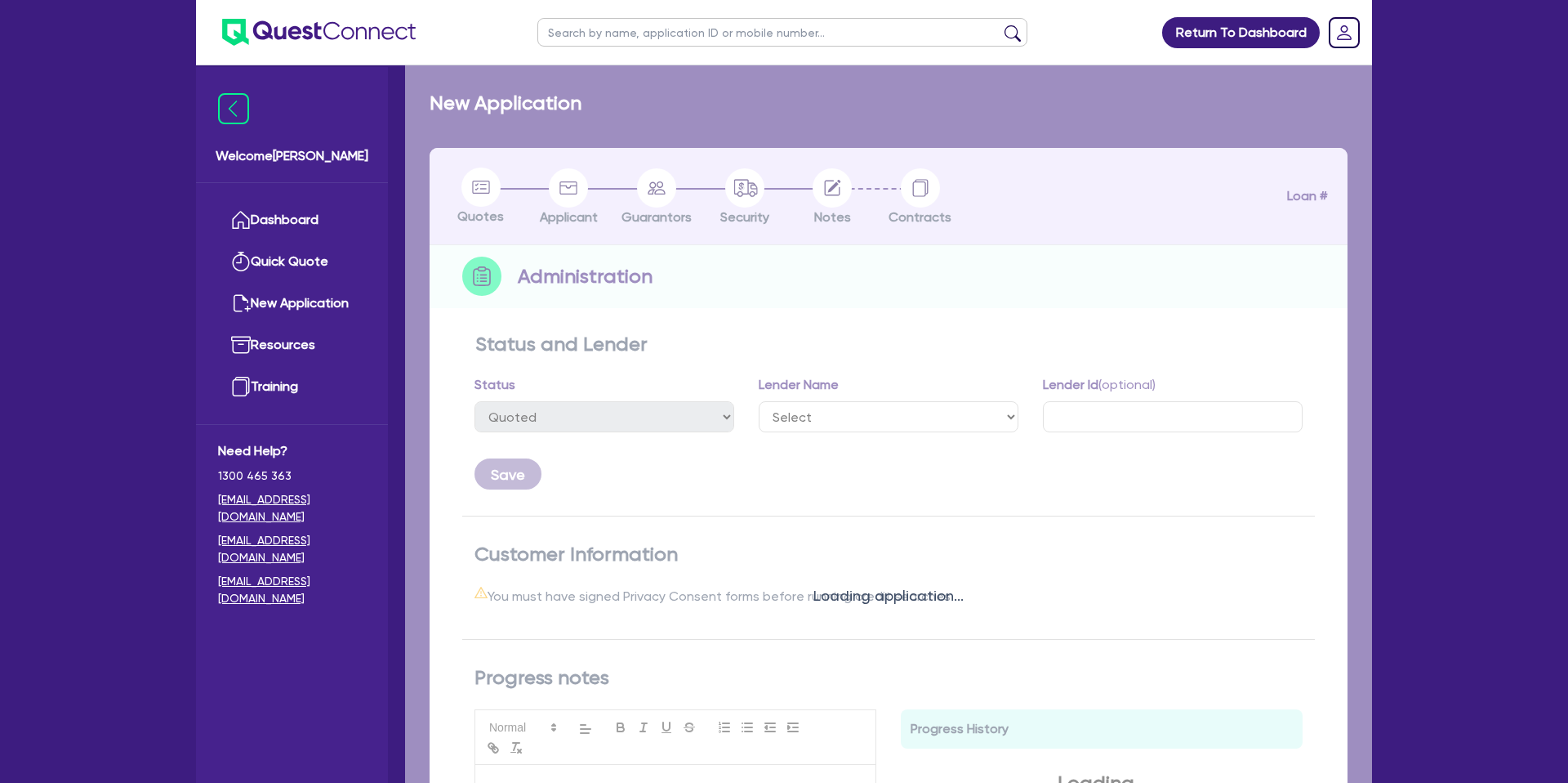
select select "DRAFTED_NEW"
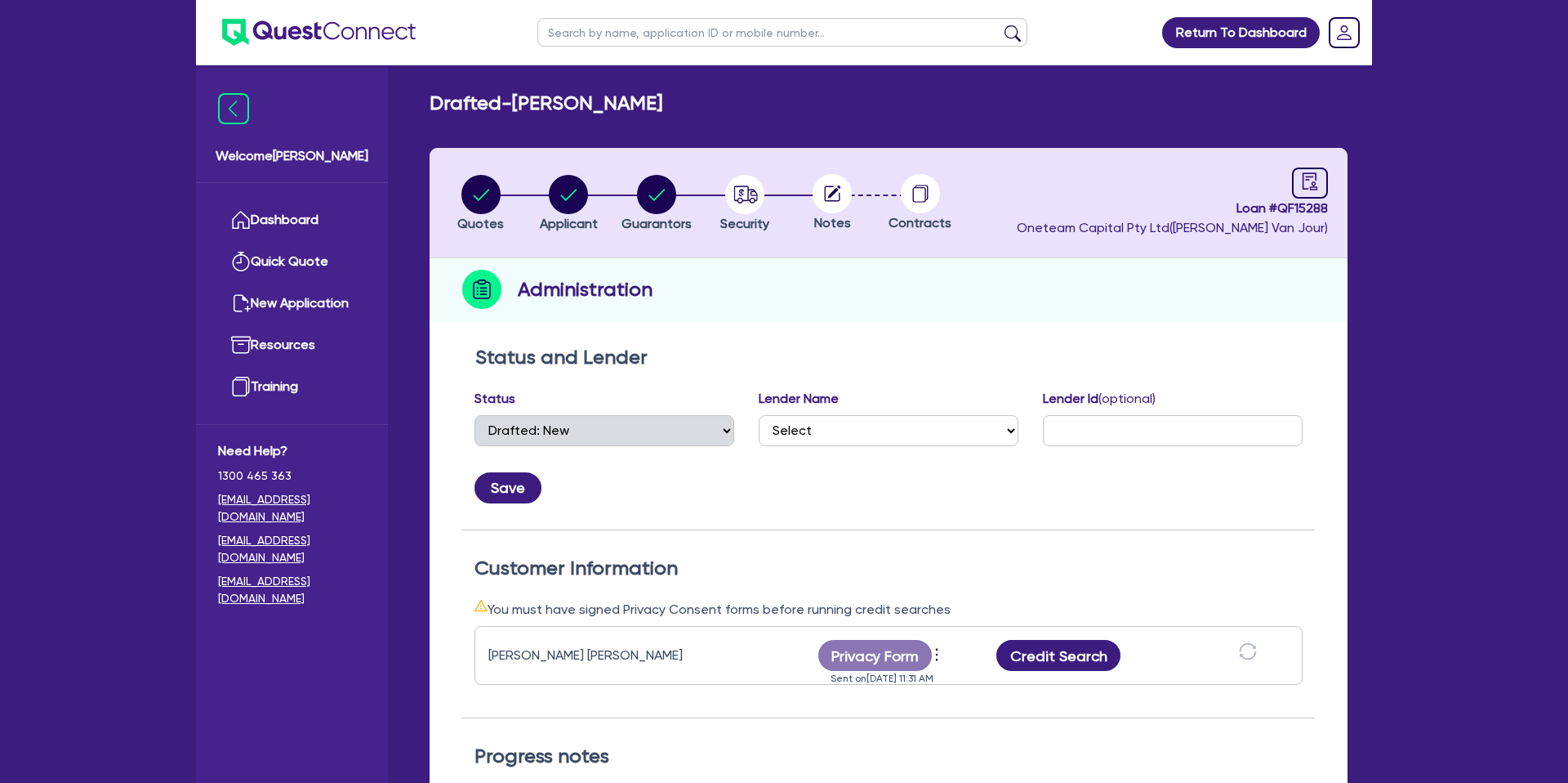
drag, startPoint x: 1103, startPoint y: 133, endPoint x: 1288, endPoint y: 166, distance: 187.9
click at [1110, 135] on div "Drafted - [PERSON_NAME] Quotes Applicant [GEOGRAPHIC_DATA] Security Notes Contr…" at bounding box center [889, 596] width 967 height 1010
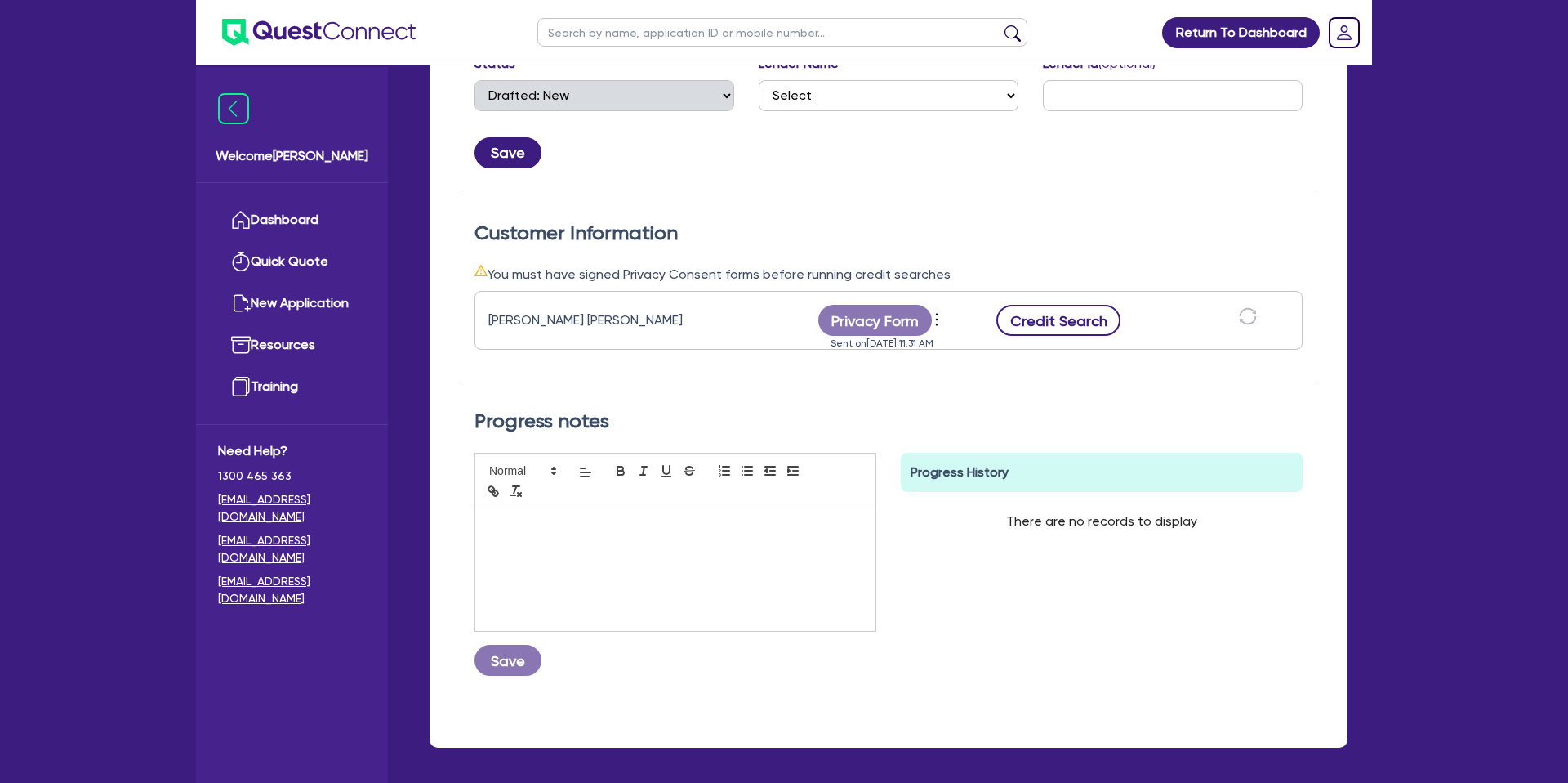
scroll to position [336, 0]
click at [1050, 326] on button "Credit Search" at bounding box center [1058, 319] width 124 height 31
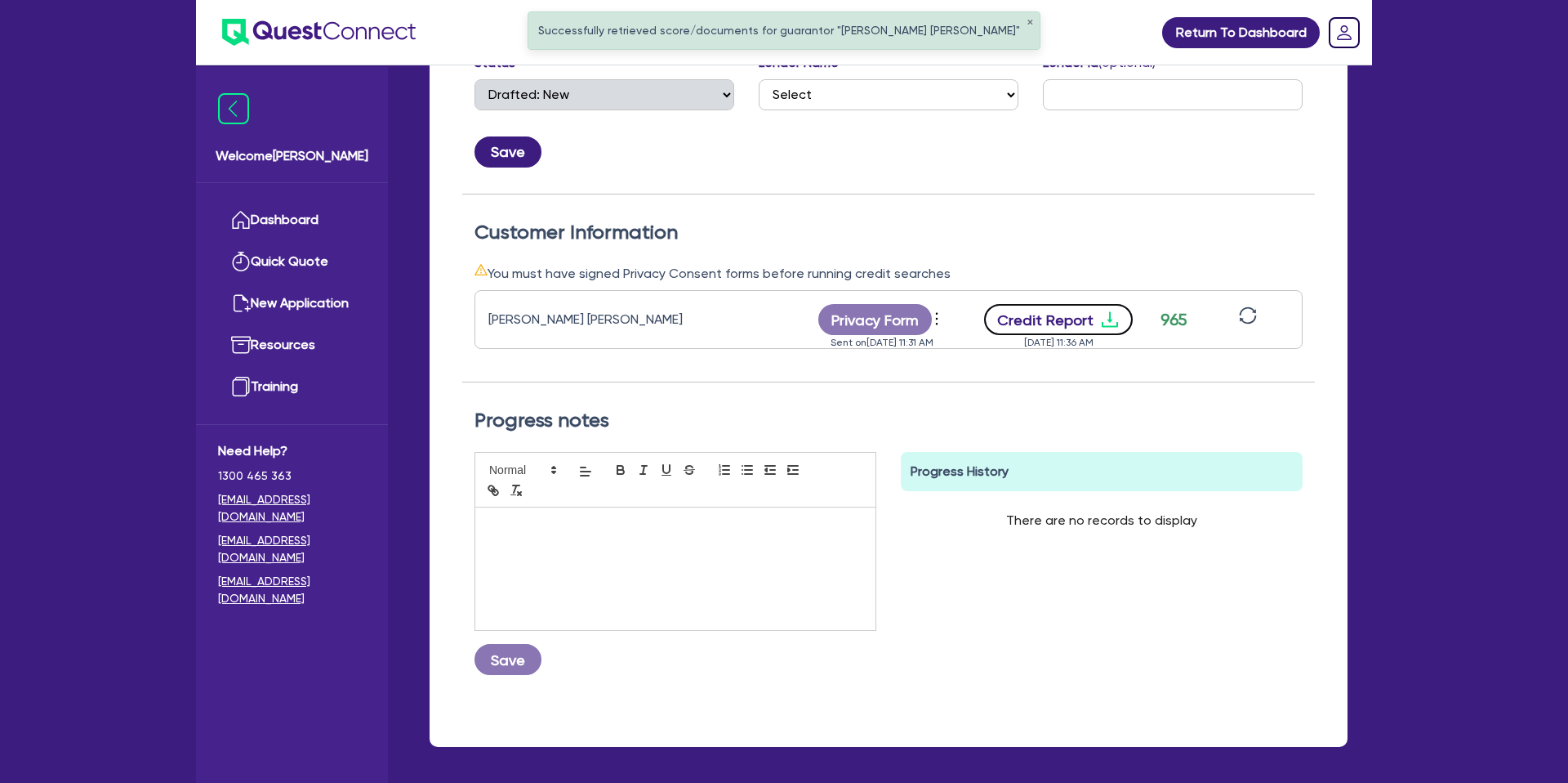
click at [1107, 316] on icon "download" at bounding box center [1110, 319] width 16 height 15
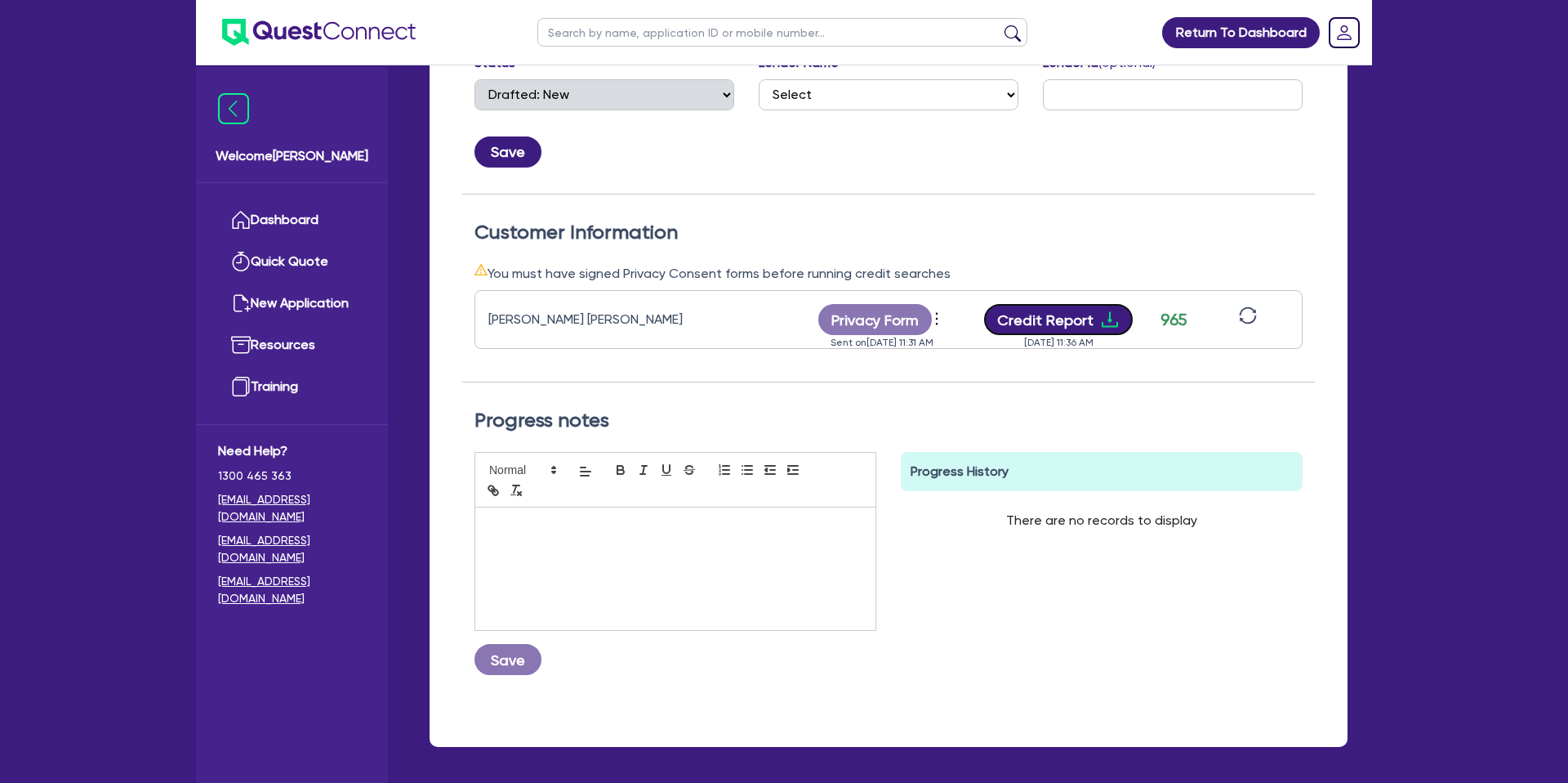
scroll to position [0, 0]
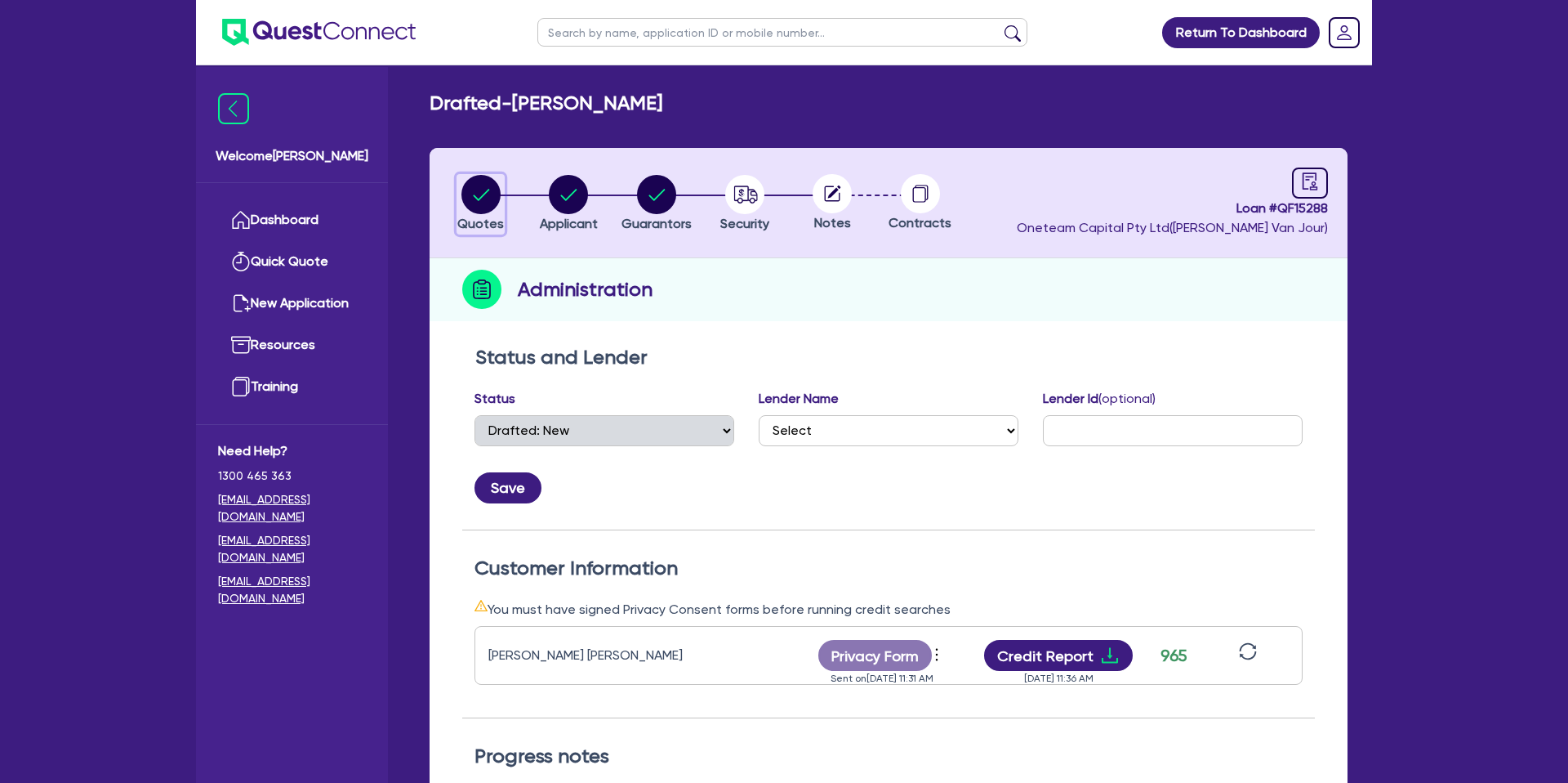
drag, startPoint x: 461, startPoint y: 187, endPoint x: 468, endPoint y: 195, distance: 10.6
click at [462, 188] on icon "button" at bounding box center [481, 195] width 39 height 39
select select "CARS_AND_LIGHT_TRUCKS"
select select "PASSENGER_VEHICLES"
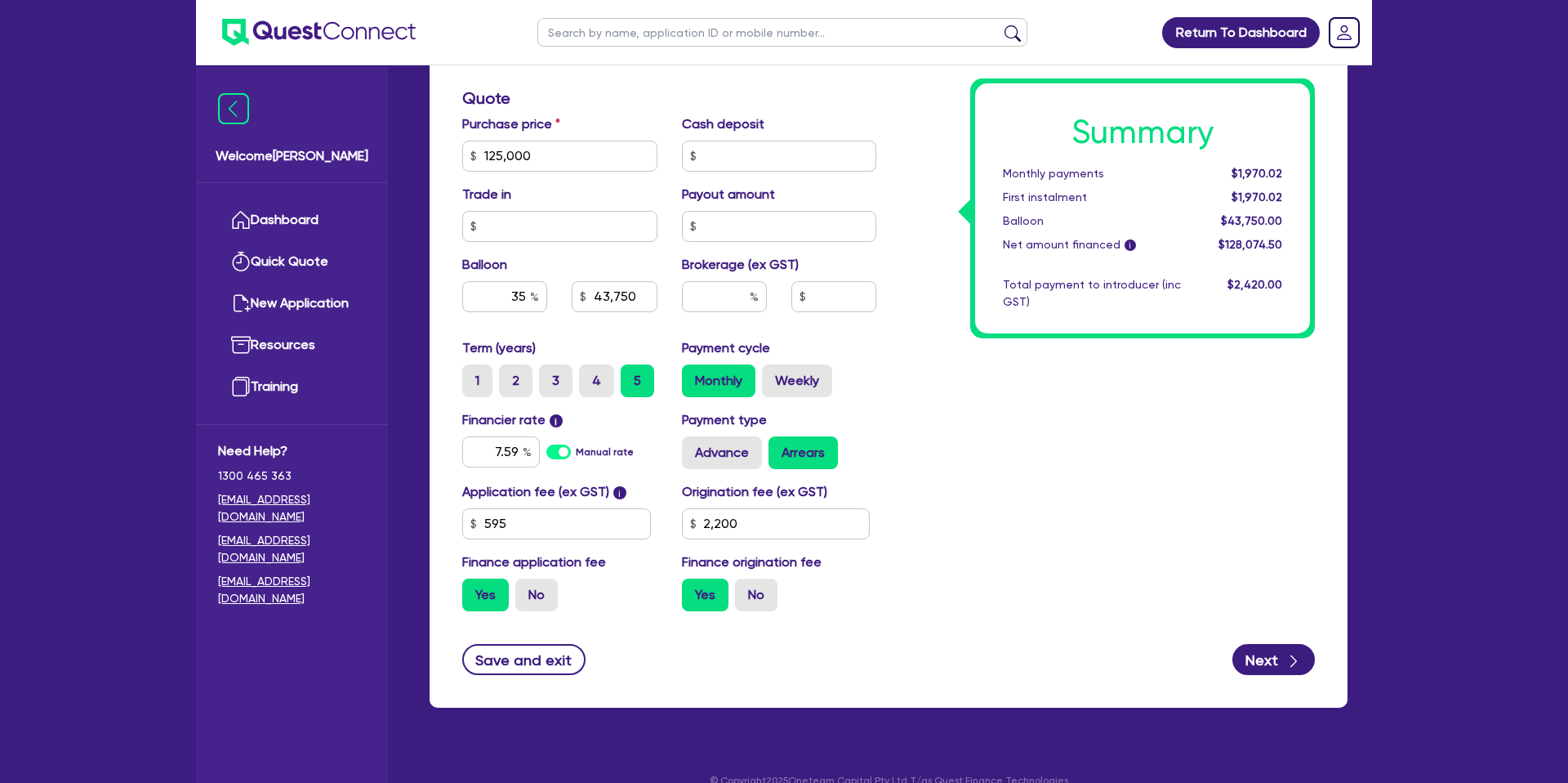
scroll to position [678, 0]
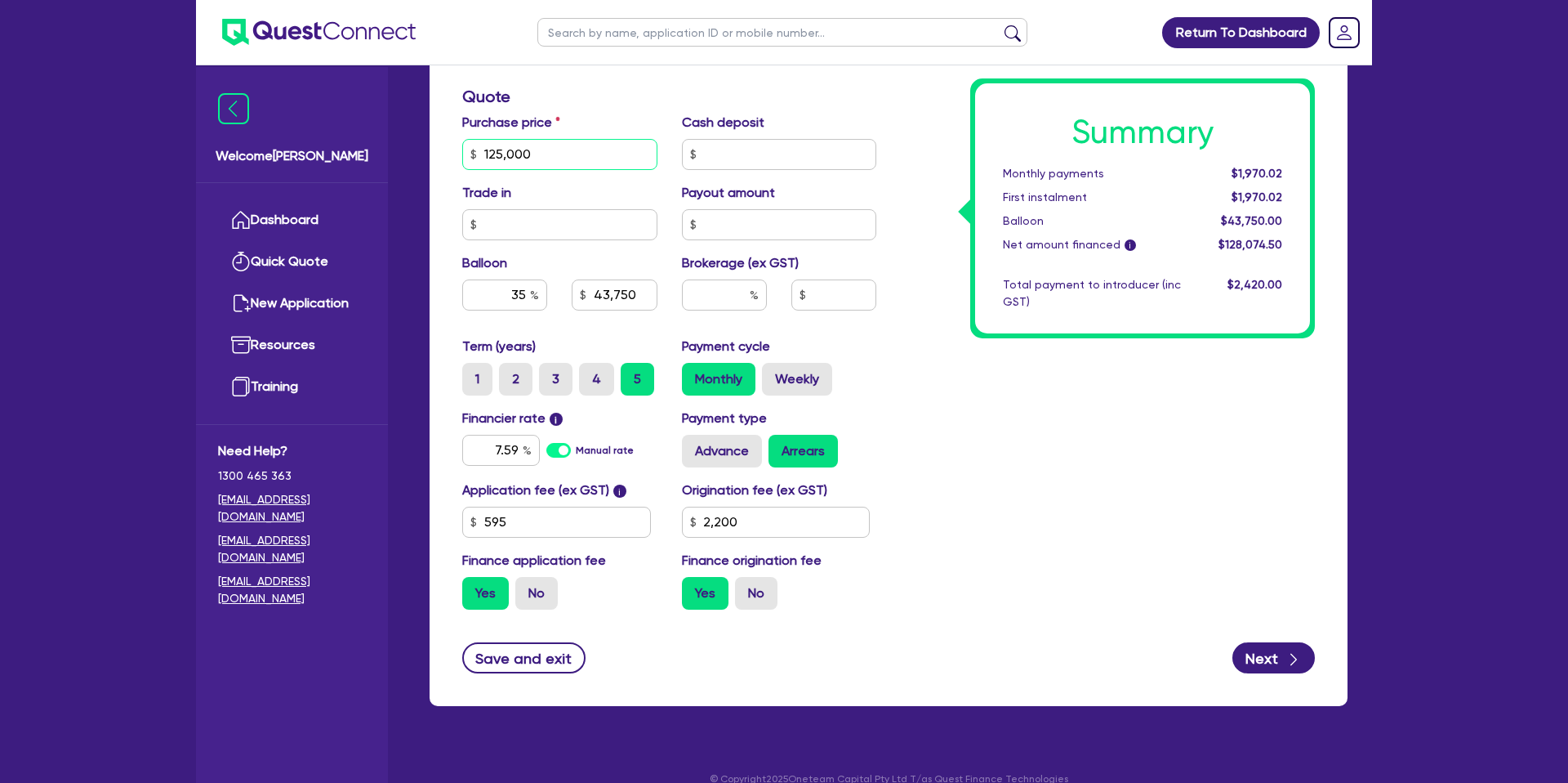
drag, startPoint x: 575, startPoint y: 164, endPoint x: 557, endPoint y: 167, distance: 18.2
click at [568, 165] on input "125,000" at bounding box center [559, 155] width 195 height 31
type input "1"
type input "90,000"
type input "43,750"
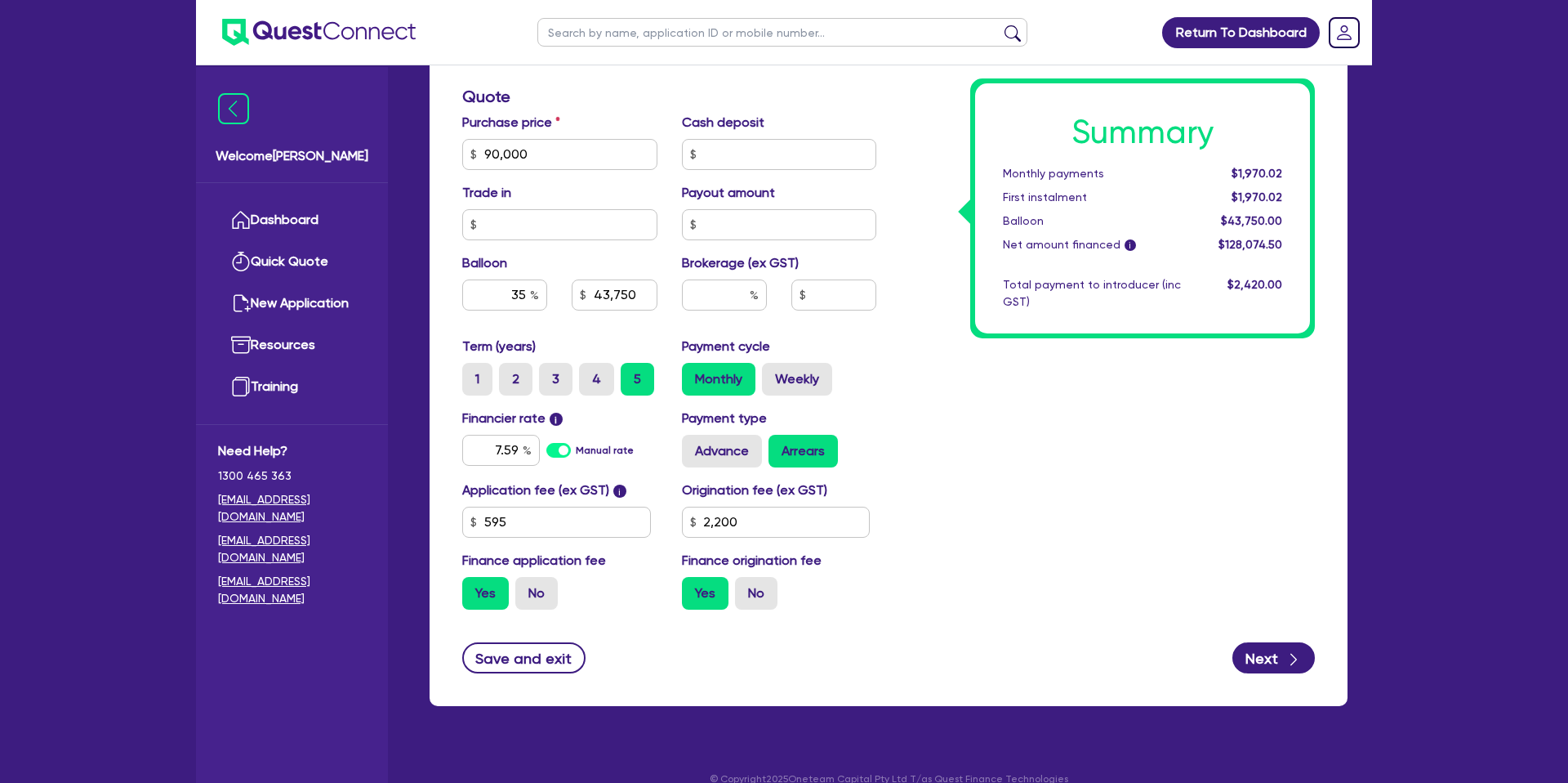
type input "2,200"
drag, startPoint x: 1021, startPoint y: 198, endPoint x: 994, endPoint y: 204, distance: 27.7
click at [1017, 198] on div "First instalment" at bounding box center [1091, 197] width 202 height 17
type input "31,500"
type input "2,200"
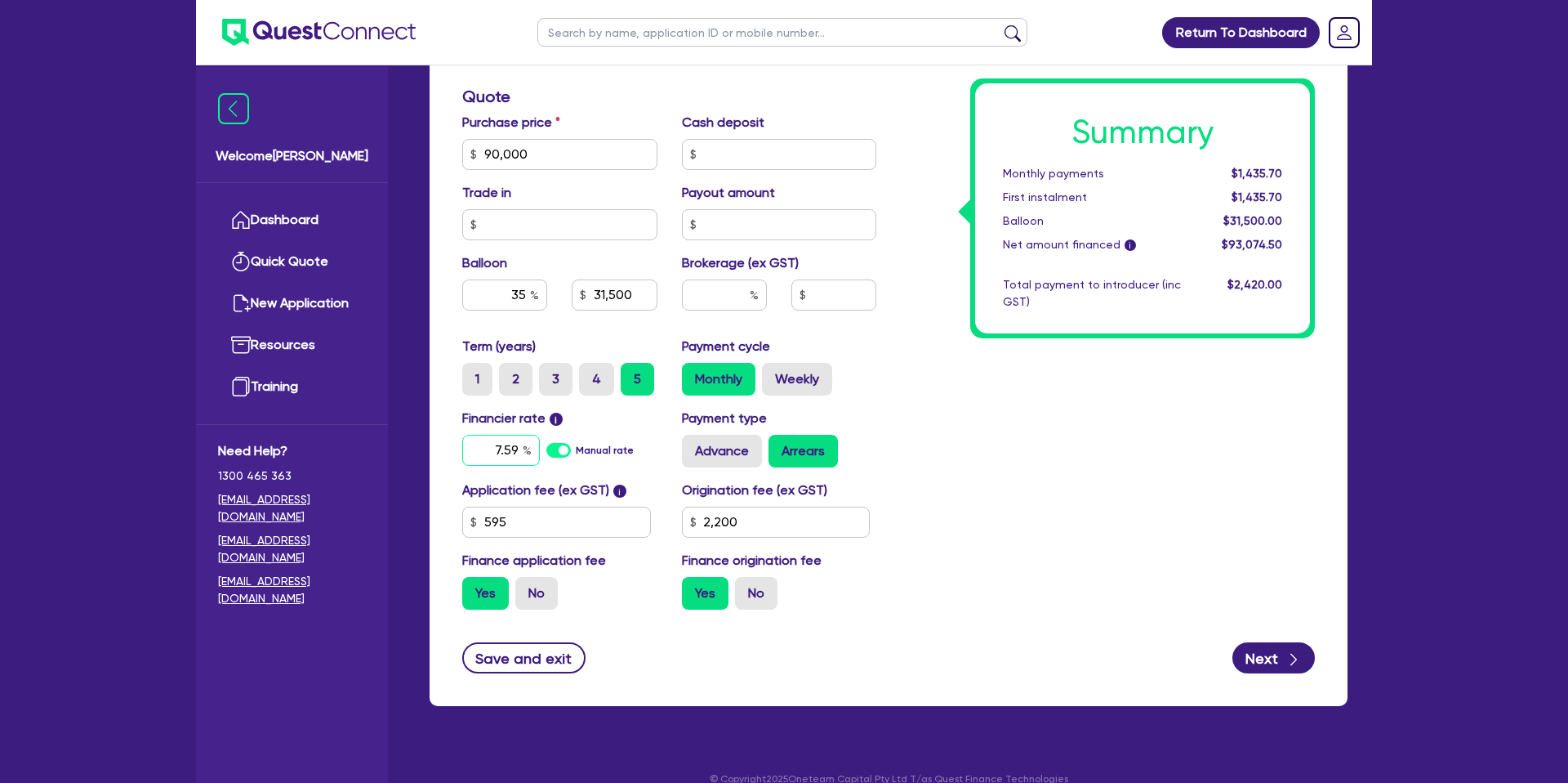
click at [520, 448] on input "7.59" at bounding box center [500, 450] width 78 height 31
type input "7"
type input "8.15"
type input "31,500"
type input "2,200"
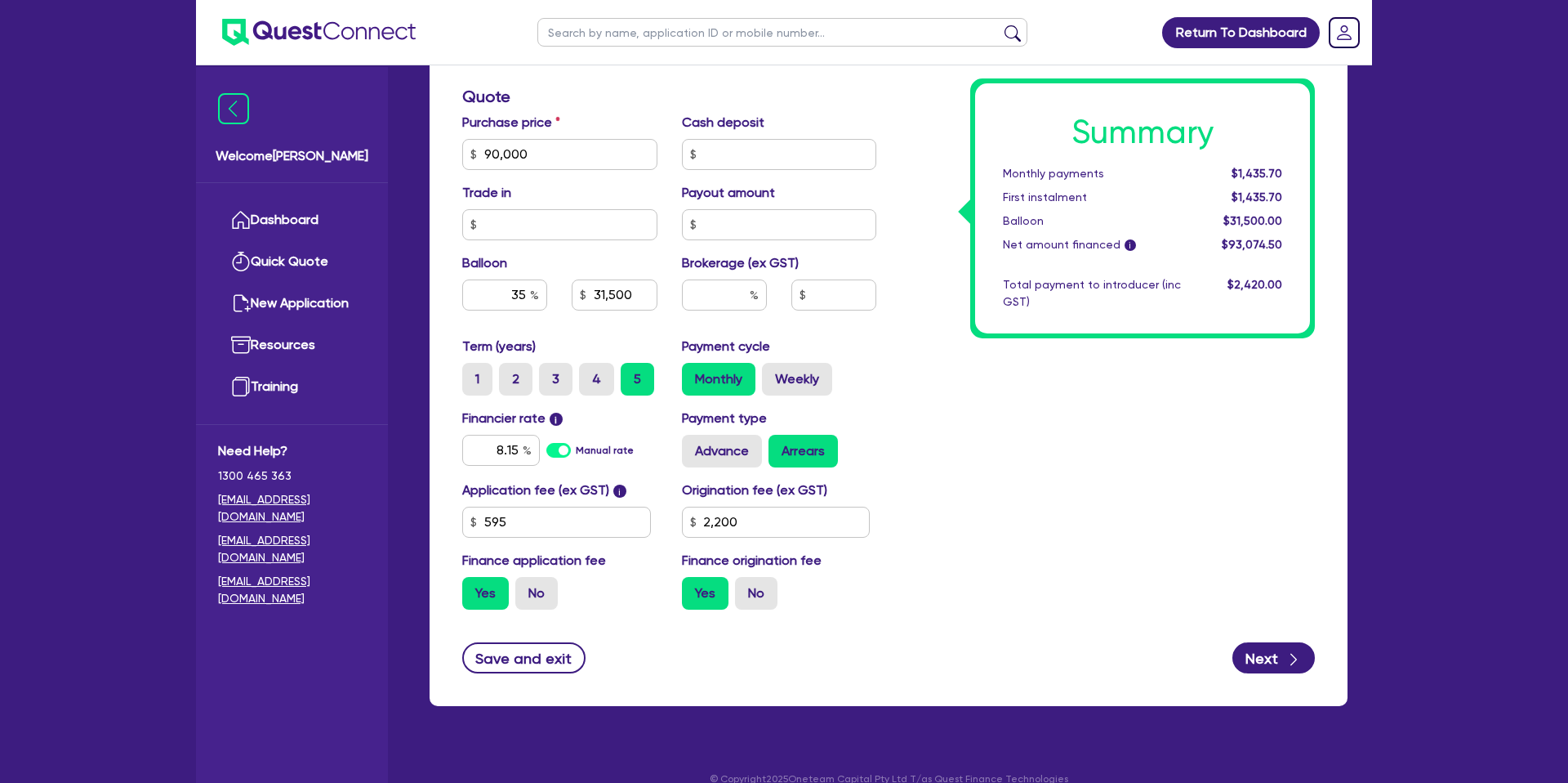
click at [1180, 441] on div "Summary Monthly payments $1,435.70 First instalment $1,435.70 Balloon $31,500.0…" at bounding box center [1108, 145] width 439 height 955
type input "31,500"
type input "2,200"
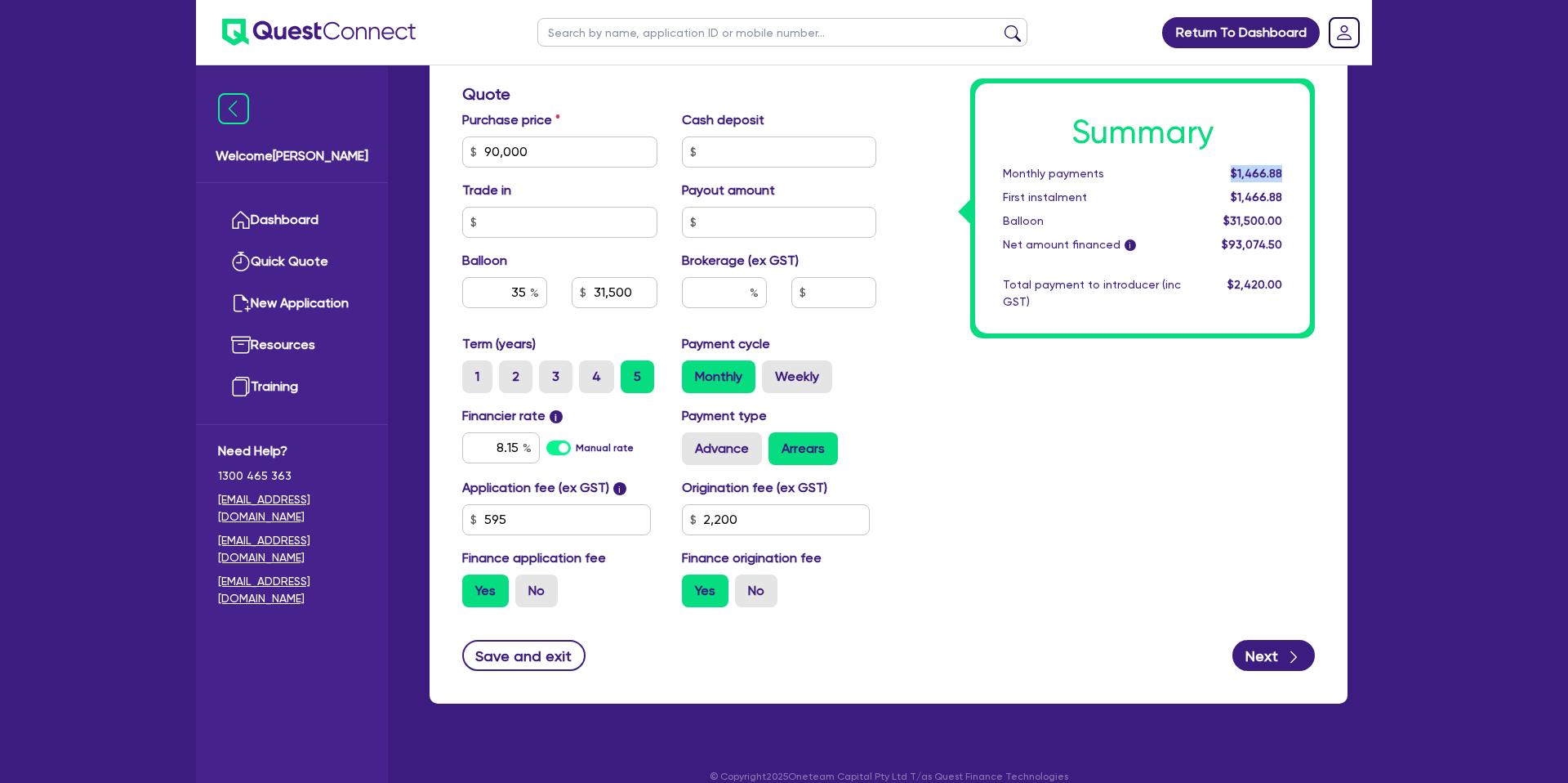
drag, startPoint x: 1232, startPoint y: 169, endPoint x: 1291, endPoint y: 172, distance: 59.1
click at [1291, 172] on div "$1,466.88" at bounding box center [1244, 173] width 102 height 17
drag, startPoint x: 1233, startPoint y: 174, endPoint x: 1306, endPoint y: 172, distance: 73.0
click at [1311, 172] on div "Summary Monthly payments $1,466.88 First instalment $1,466.88 Balloon $31,500.0…" at bounding box center [1143, 208] width 345 height 260
drag, startPoint x: 541, startPoint y: 155, endPoint x: 448, endPoint y: 135, distance: 95.1
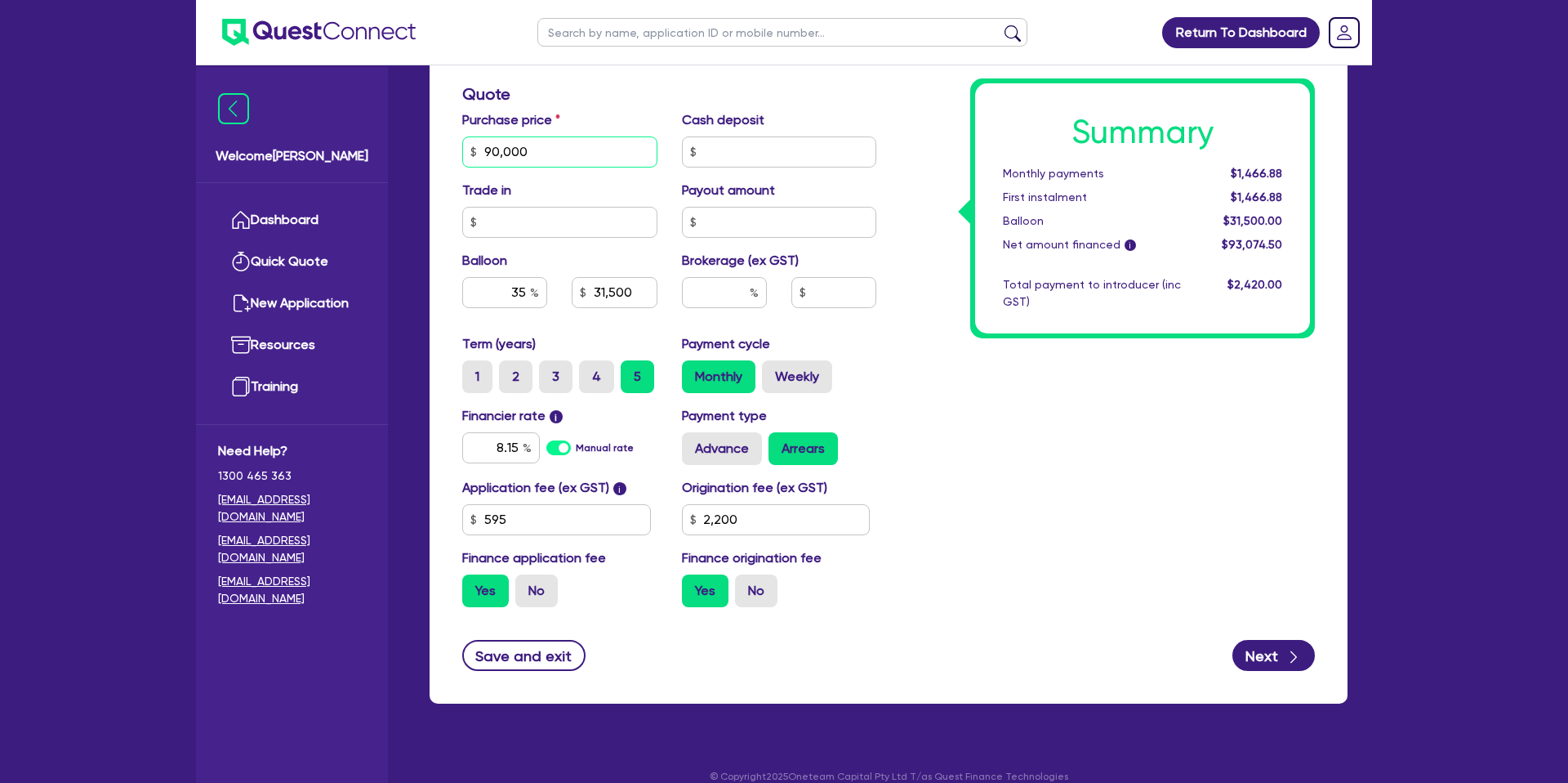
click at [428, 146] on div "Quotes Applicant [GEOGRAPHIC_DATA] Security Notes Contracts Loan # QF15288 Onet…" at bounding box center [889, 95] width 942 height 1255
type input "125,000"
type input "31,500"
type input "2,200"
click at [1061, 345] on div "Summary Monthly payments $1,466.88 First instalment $1,466.88 Balloon $31,500.0…" at bounding box center [1108, 143] width 439 height 955
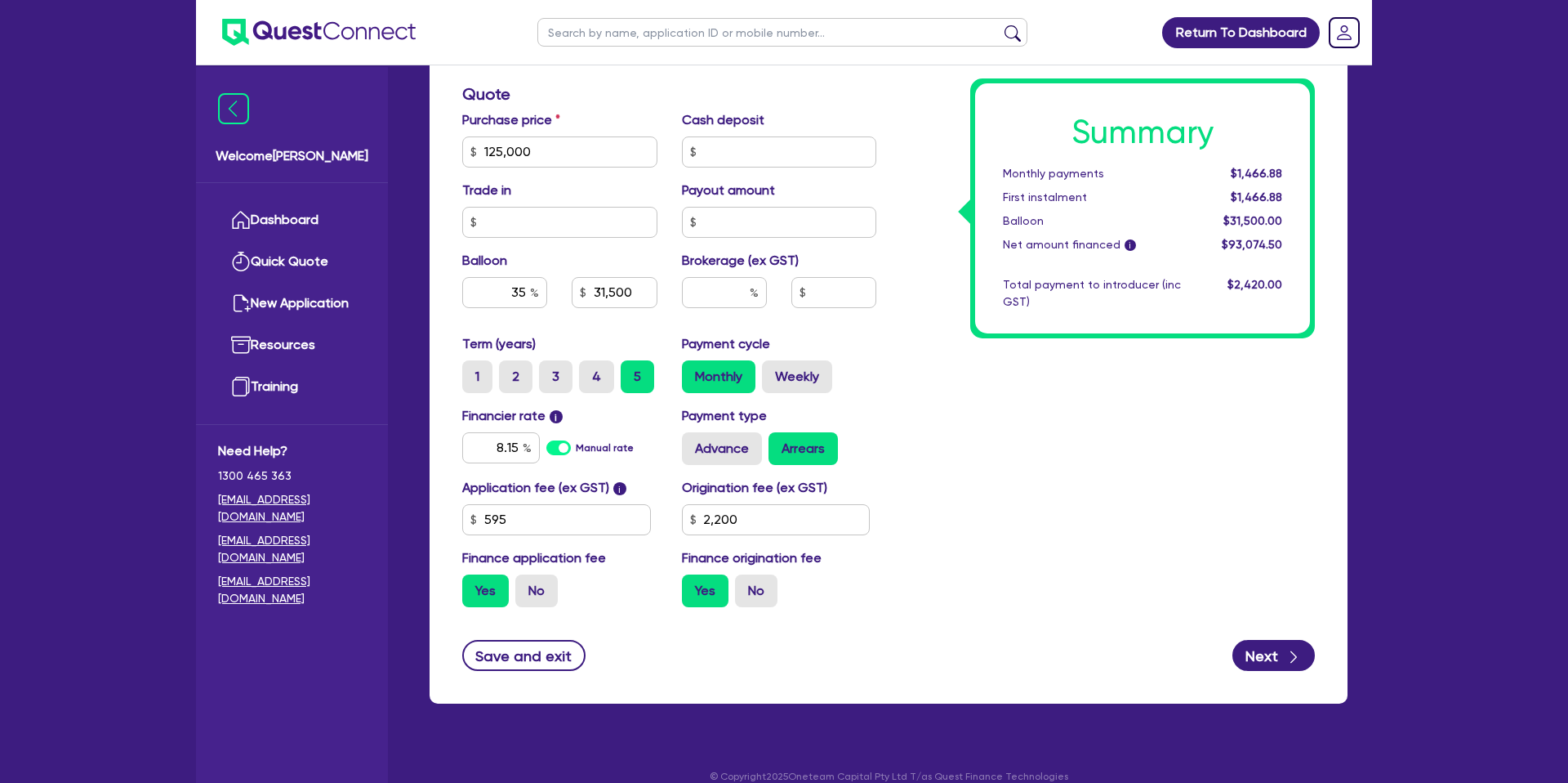
type input "43,750"
type input "2,200"
drag, startPoint x: 1222, startPoint y: 171, endPoint x: 1304, endPoint y: 171, distance: 82.0
click at [1304, 171] on div "Summary Monthly payments $2,013.00 First instalment $2,013.00 Balloon $43,750.0…" at bounding box center [1142, 208] width 335 height 250
click at [787, 383] on label "Weekly" at bounding box center [797, 377] width 70 height 32
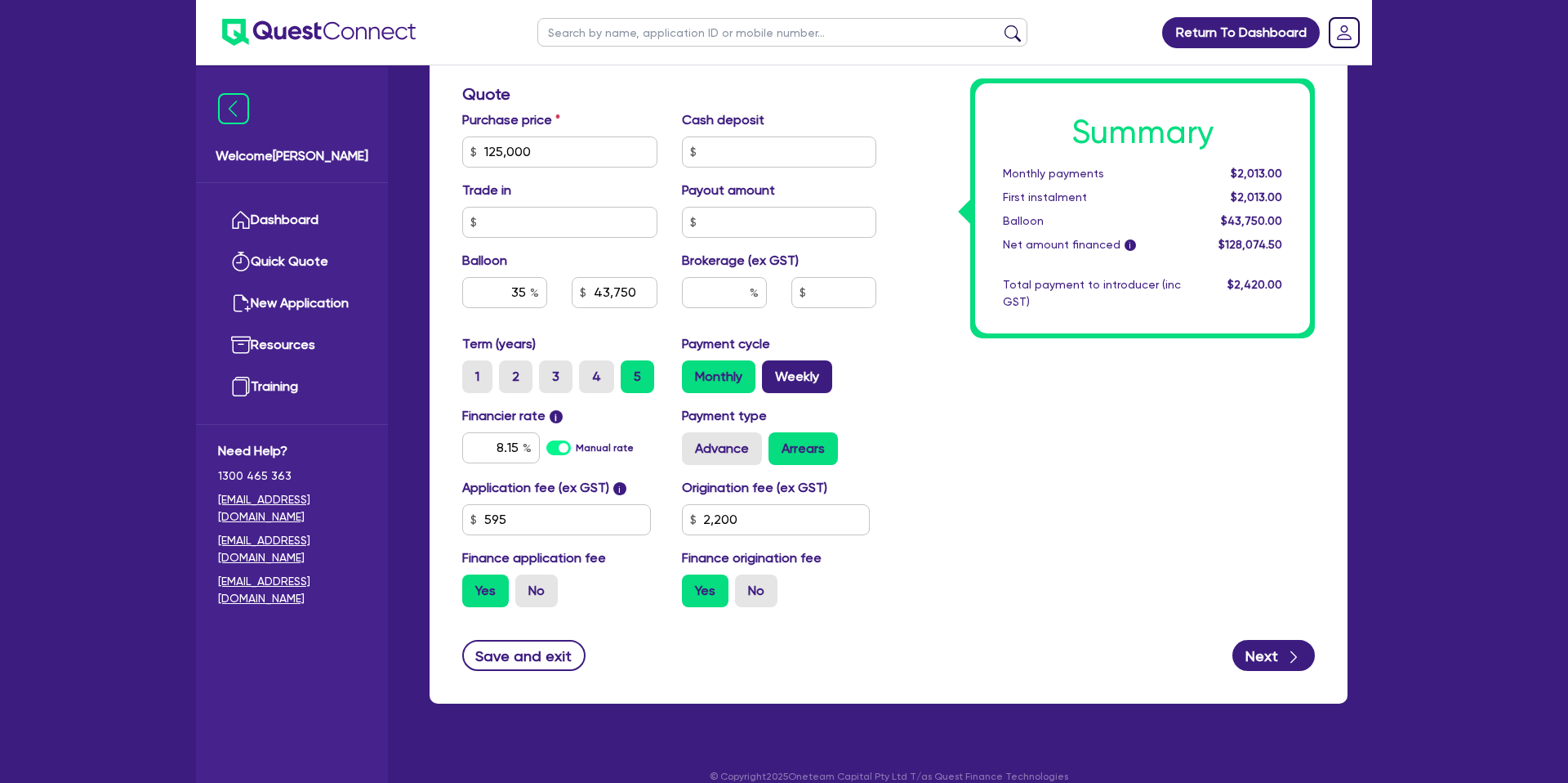
click at [772, 371] on input "Weekly" at bounding box center [767, 365] width 10 height 10
radio input "true"
type input "43,750"
type input "2,200"
type input "43,750"
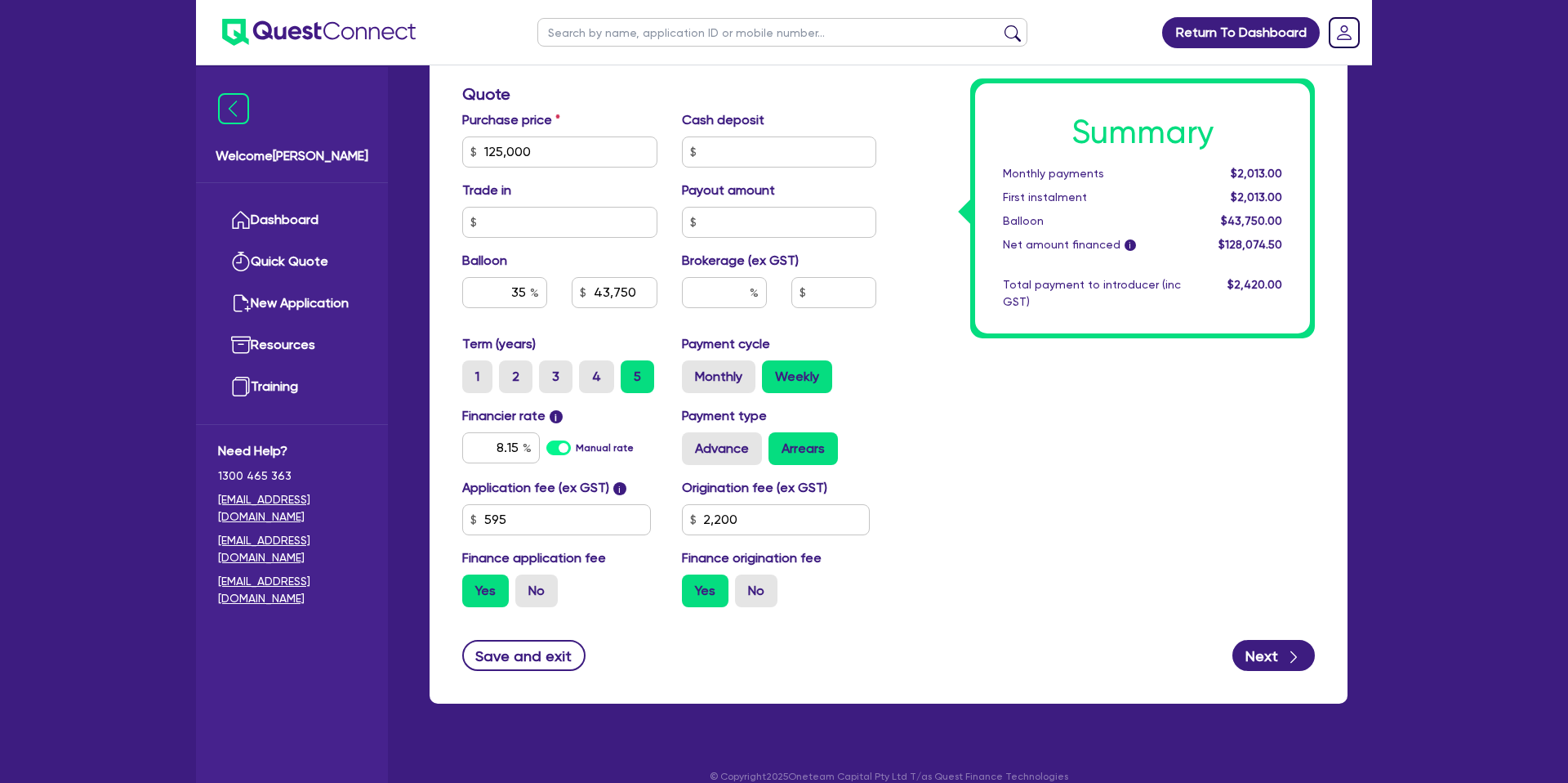
type input "2,200"
click at [1104, 362] on div "Summary Weekly payments $463.71 First instalment $463.71 Balloon $43,750.00 Net…" at bounding box center [1108, 143] width 439 height 955
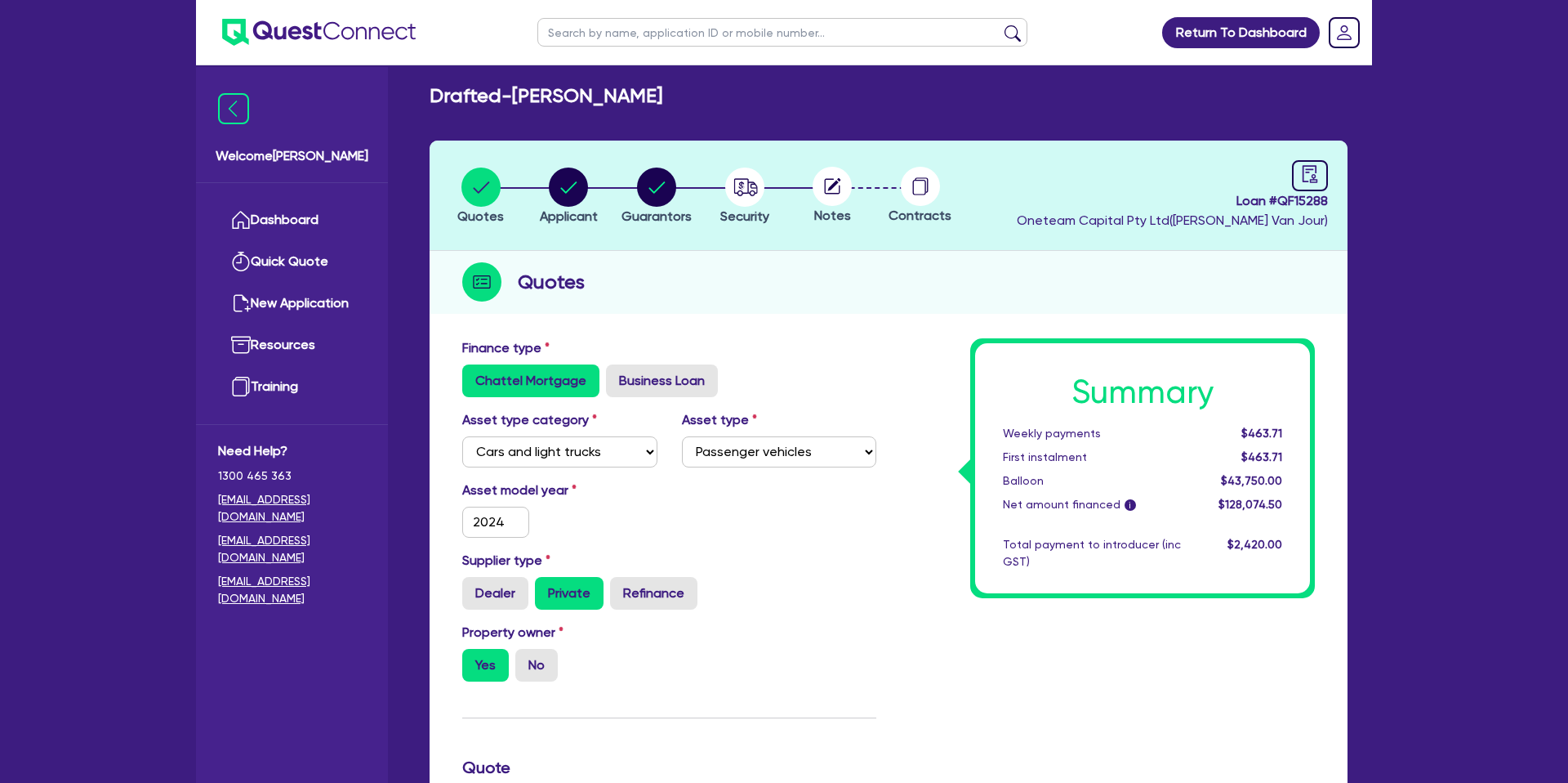
scroll to position [0, 0]
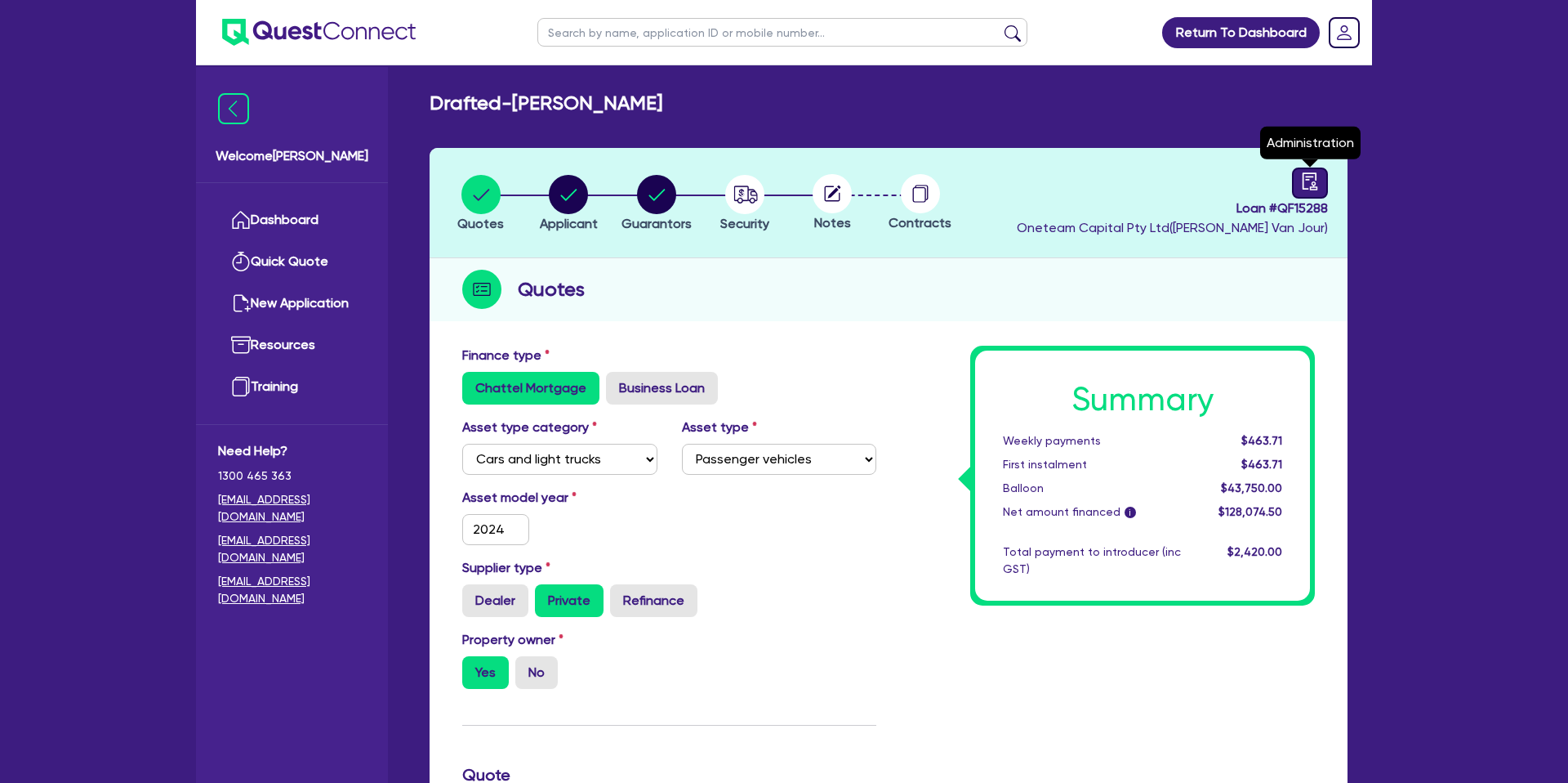
click at [1321, 180] on link at bounding box center [1309, 183] width 36 height 31
select select "DRAFTED_NEW"
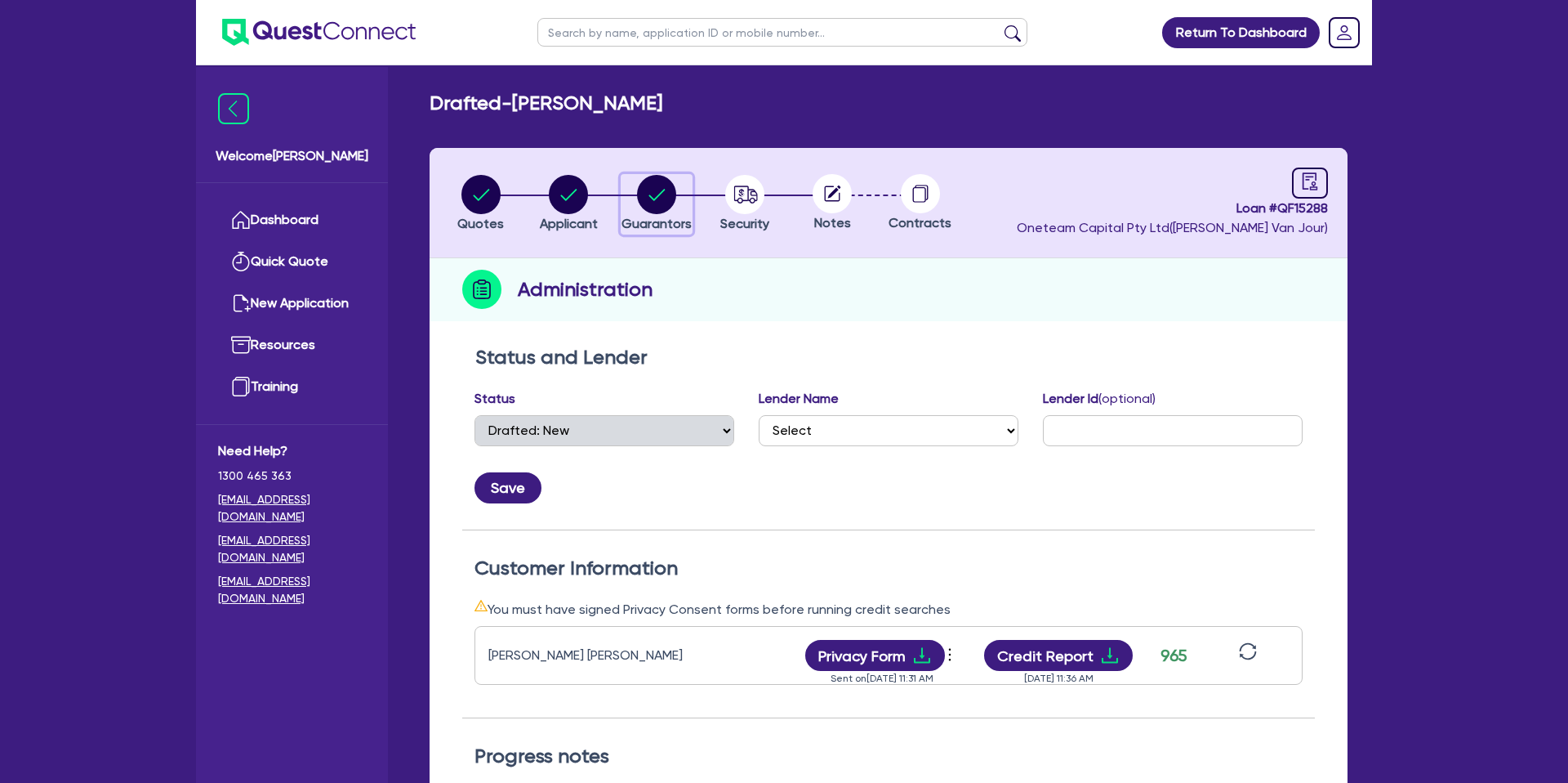
drag, startPoint x: 667, startPoint y: 189, endPoint x: 728, endPoint y: 188, distance: 61.0
click at [667, 189] on circle "button" at bounding box center [656, 195] width 39 height 39
select select "MR"
select select "SA"
select select "MARRIED"
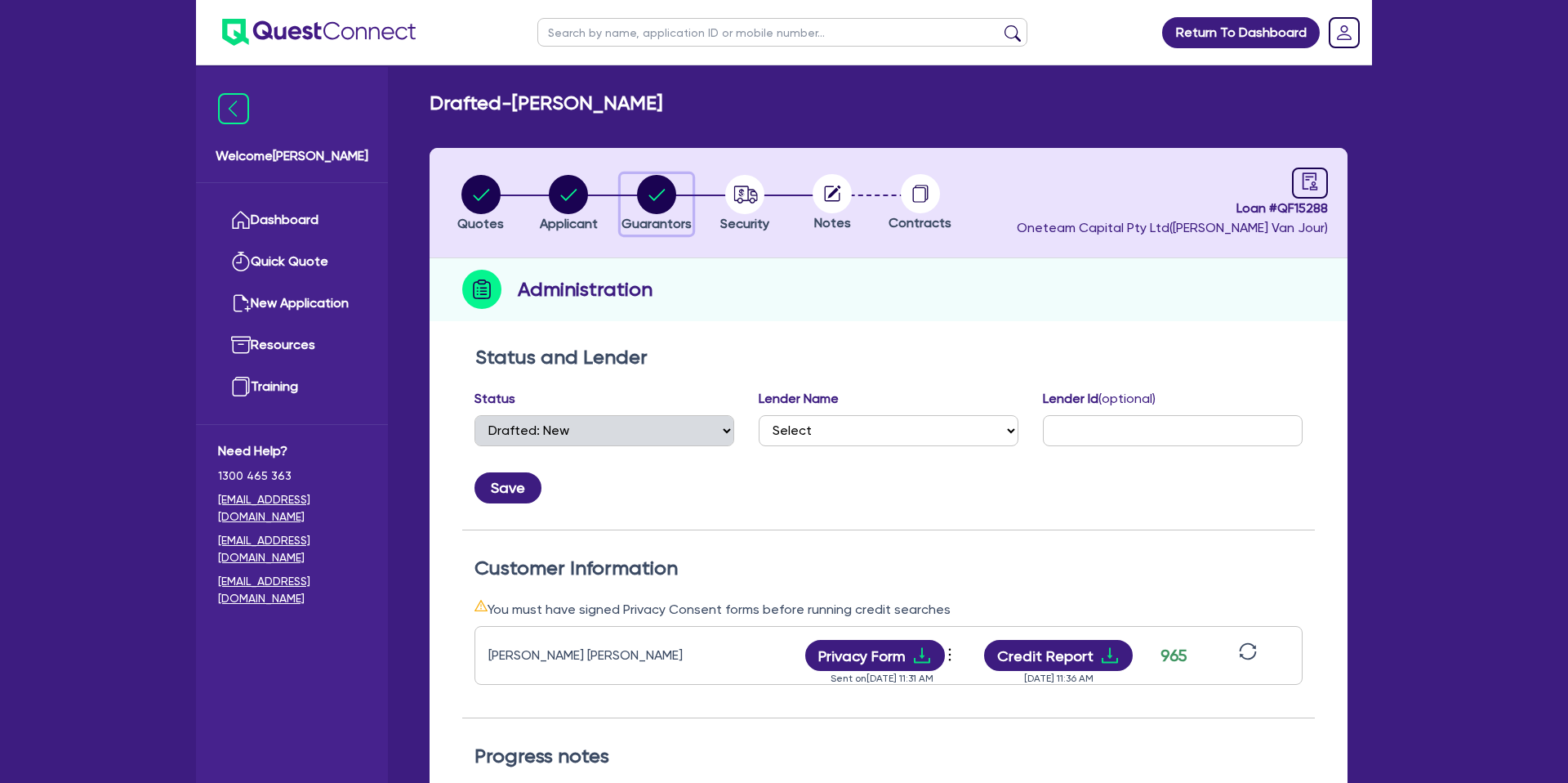
select select "PROPERTY"
select select "CASH"
select select "MORTGAGE"
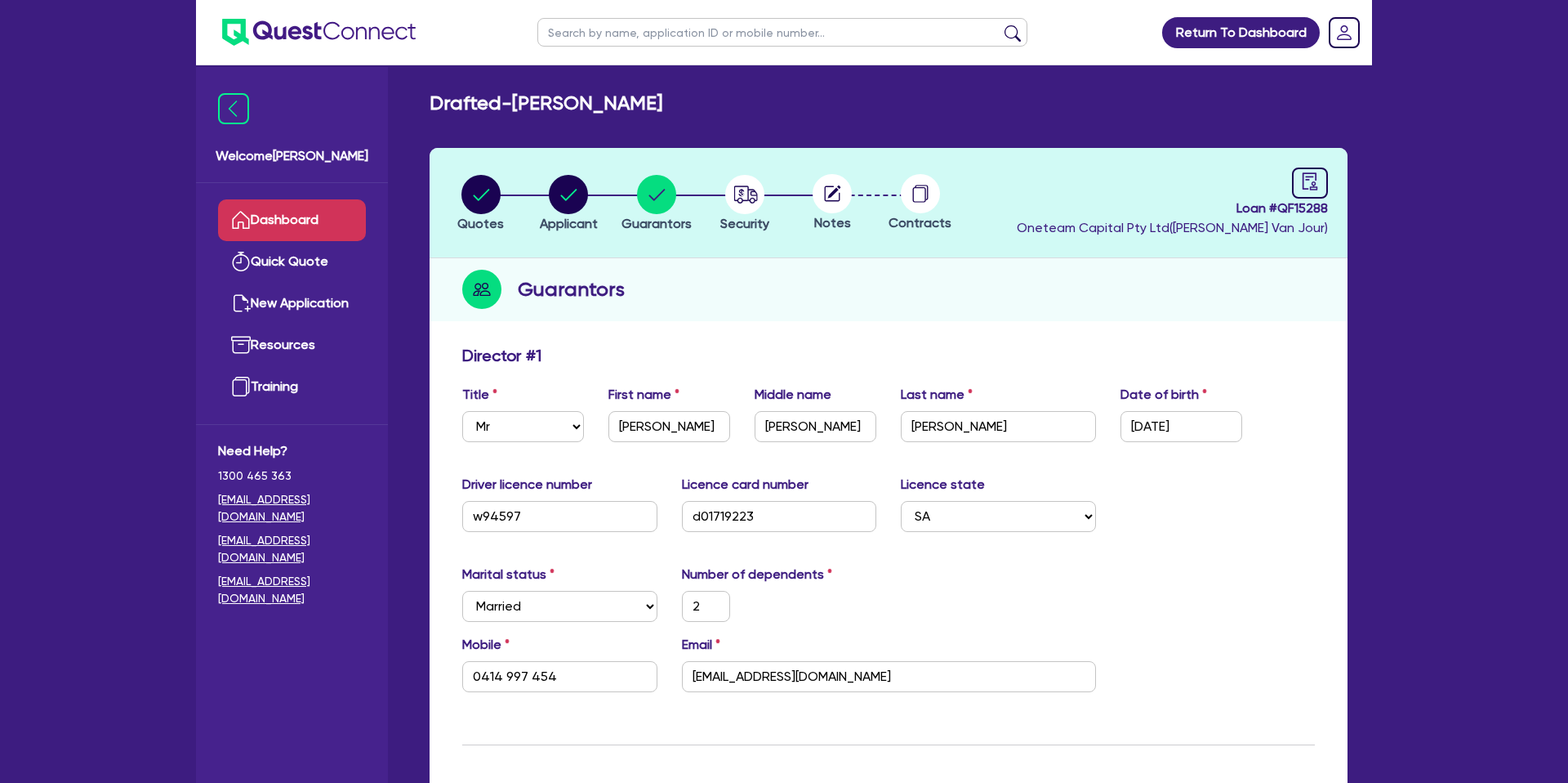
click at [335, 225] on link "Dashboard" at bounding box center [291, 219] width 148 height 42
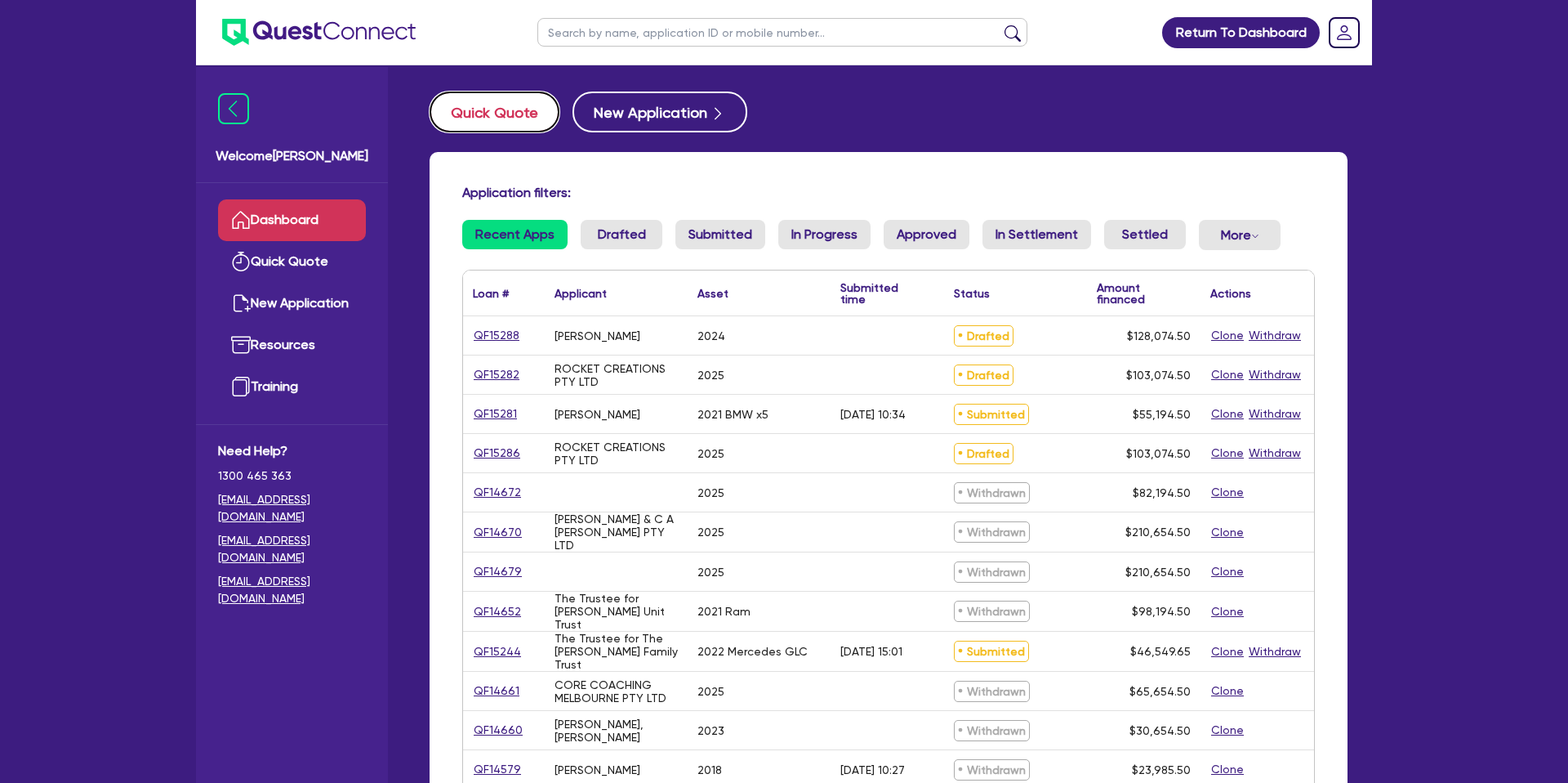
click at [536, 106] on button "Quick Quote" at bounding box center [494, 112] width 130 height 41
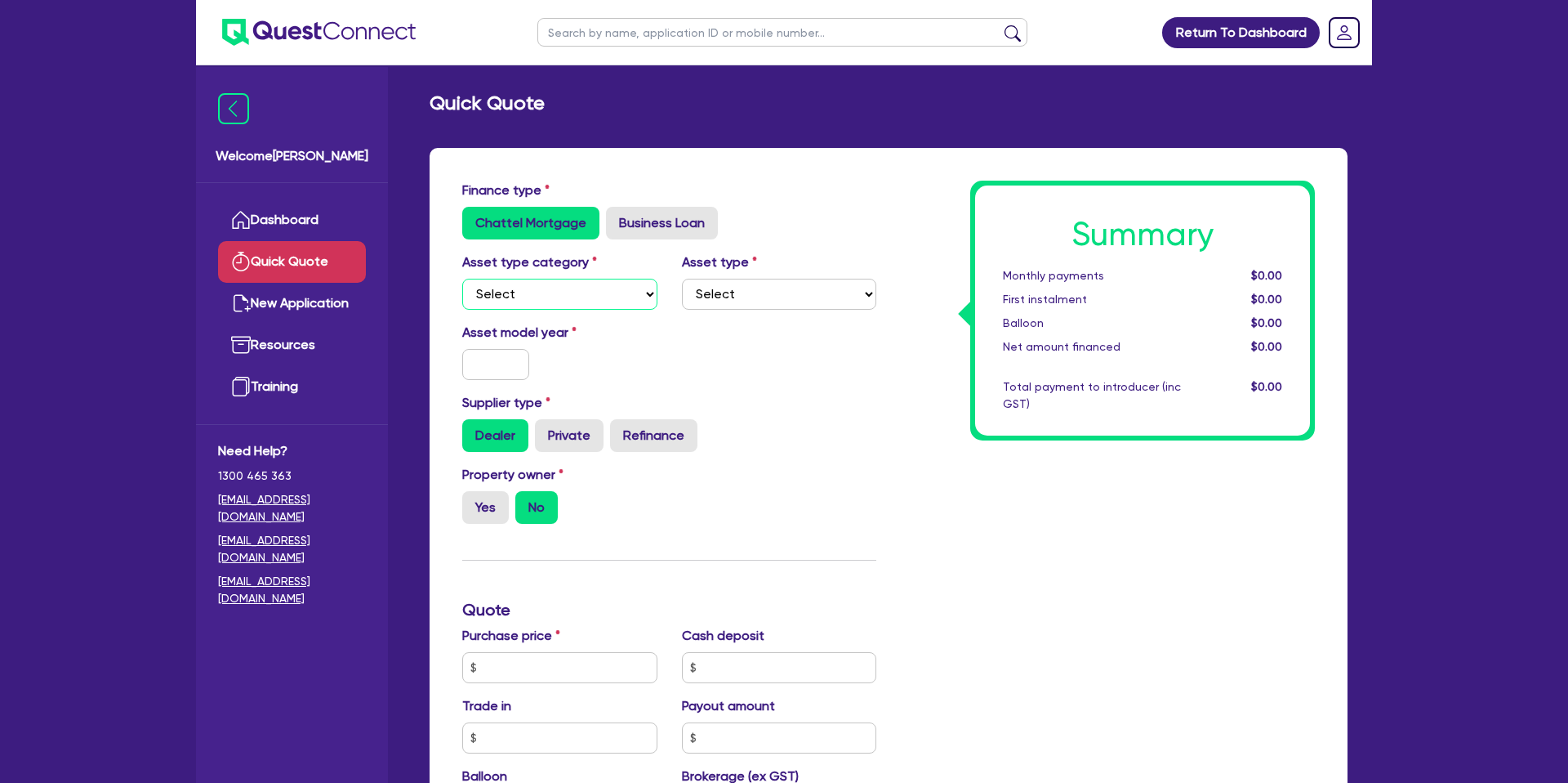
click at [642, 292] on select "Select Cars and light trucks Primary assets Secondary assets Tertiary assets" at bounding box center [559, 294] width 195 height 31
select select "CARS_AND_LIGHT_TRUCKS"
click at [462, 278] on select "Select Cars and light trucks Primary assets Secondary assets Tertiary assets" at bounding box center [559, 294] width 195 height 31
click at [729, 303] on select "Select" at bounding box center [779, 294] width 195 height 31
select select "PASSENGER_VEHICLES"
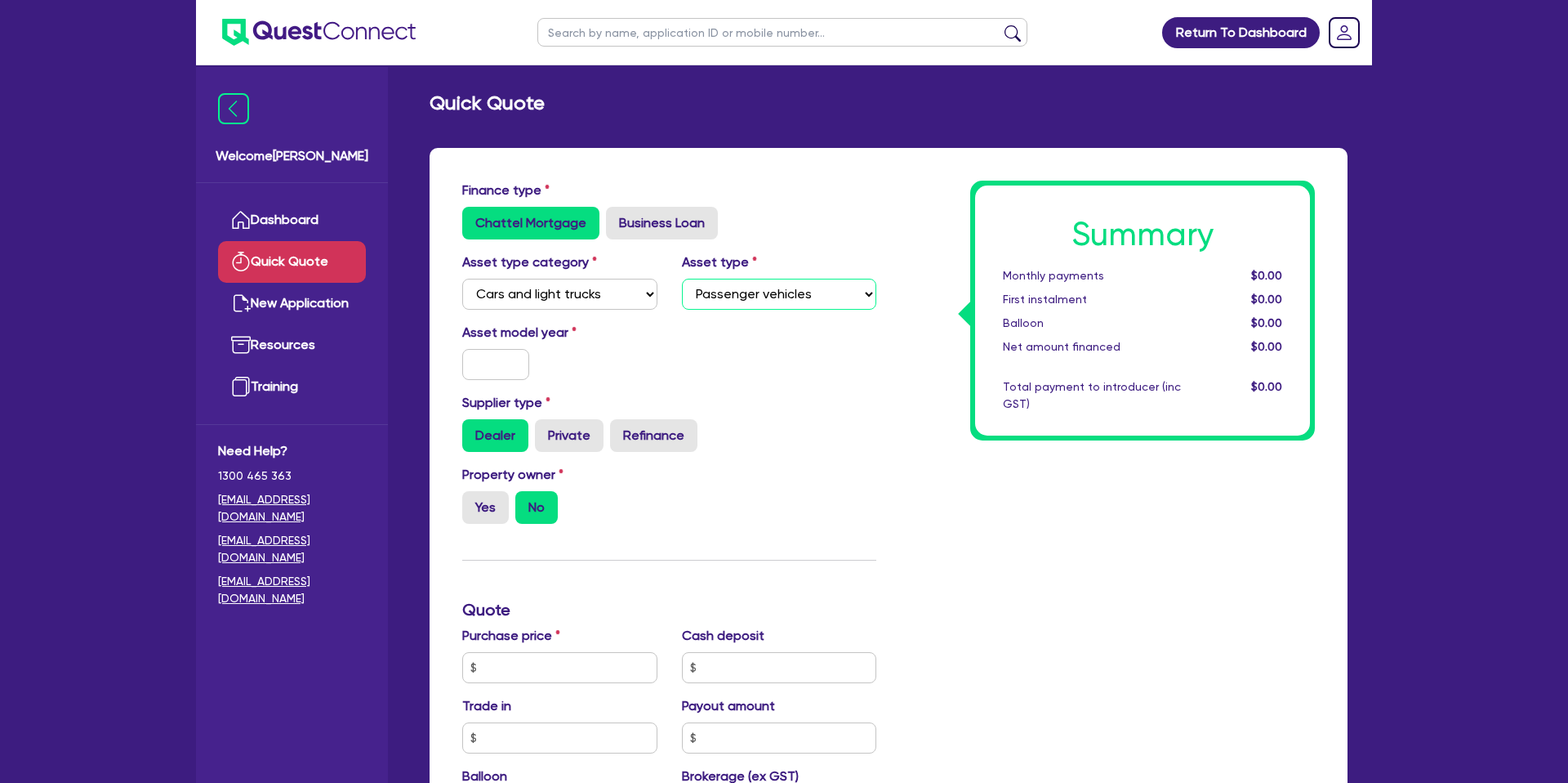
click at [682, 278] on select "Select Passenger vehicles Vans and utes Light trucks up to 4.5 tonne" at bounding box center [779, 294] width 195 height 31
click at [491, 371] on input "text" at bounding box center [495, 365] width 67 height 31
type input "2018"
drag, startPoint x: 988, startPoint y: 387, endPoint x: 855, endPoint y: 341, distance: 140.7
click at [988, 386] on div "Summary Monthly payments $0.00 First instalment $0.00 Balloon $0.00 Net amount …" at bounding box center [1142, 310] width 335 height 250
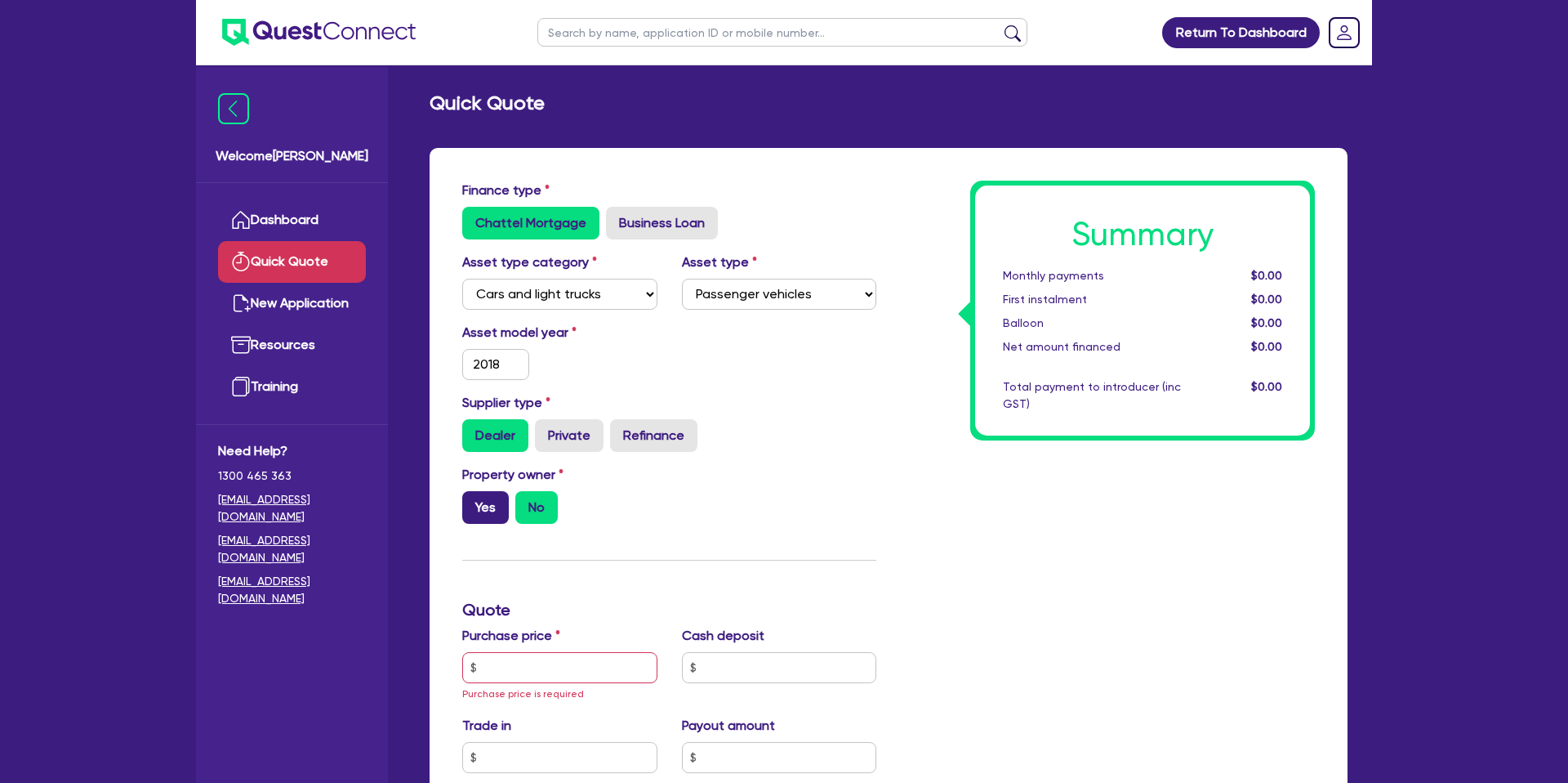
click at [483, 504] on label "Yes" at bounding box center [485, 507] width 47 height 32
click at [473, 501] on input "Yes" at bounding box center [467, 496] width 10 height 10
radio input "true"
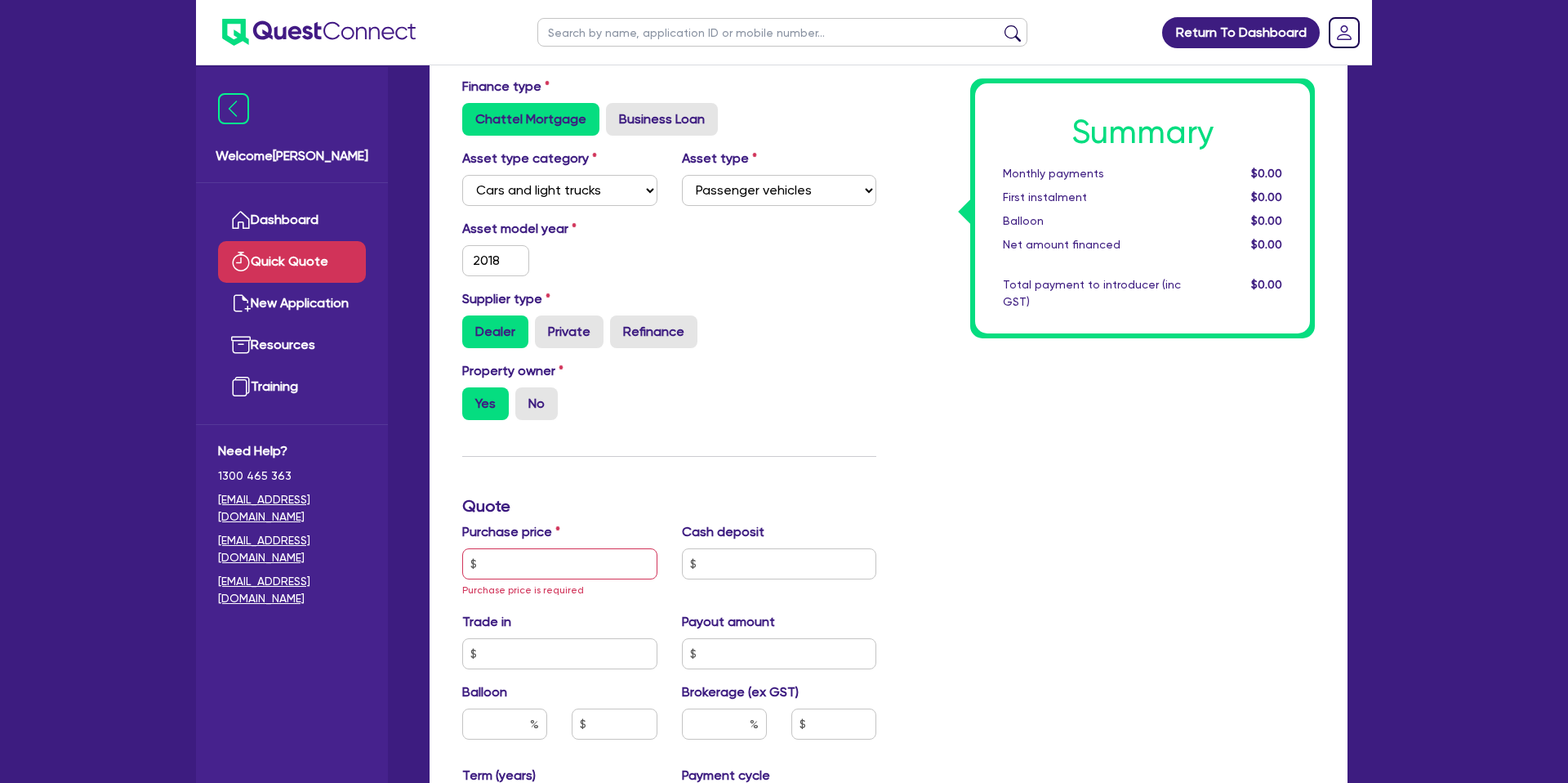
click at [693, 517] on div "Finance type Chattel Mortgage Business Loan Asset type category Select Cars and…" at bounding box center [669, 573] width 439 height 992
click at [571, 557] on input "text" at bounding box center [559, 564] width 195 height 31
drag, startPoint x: 578, startPoint y: 576, endPoint x: 573, endPoint y: 548, distance: 28.4
click at [578, 576] on input "text" at bounding box center [559, 565] width 195 height 31
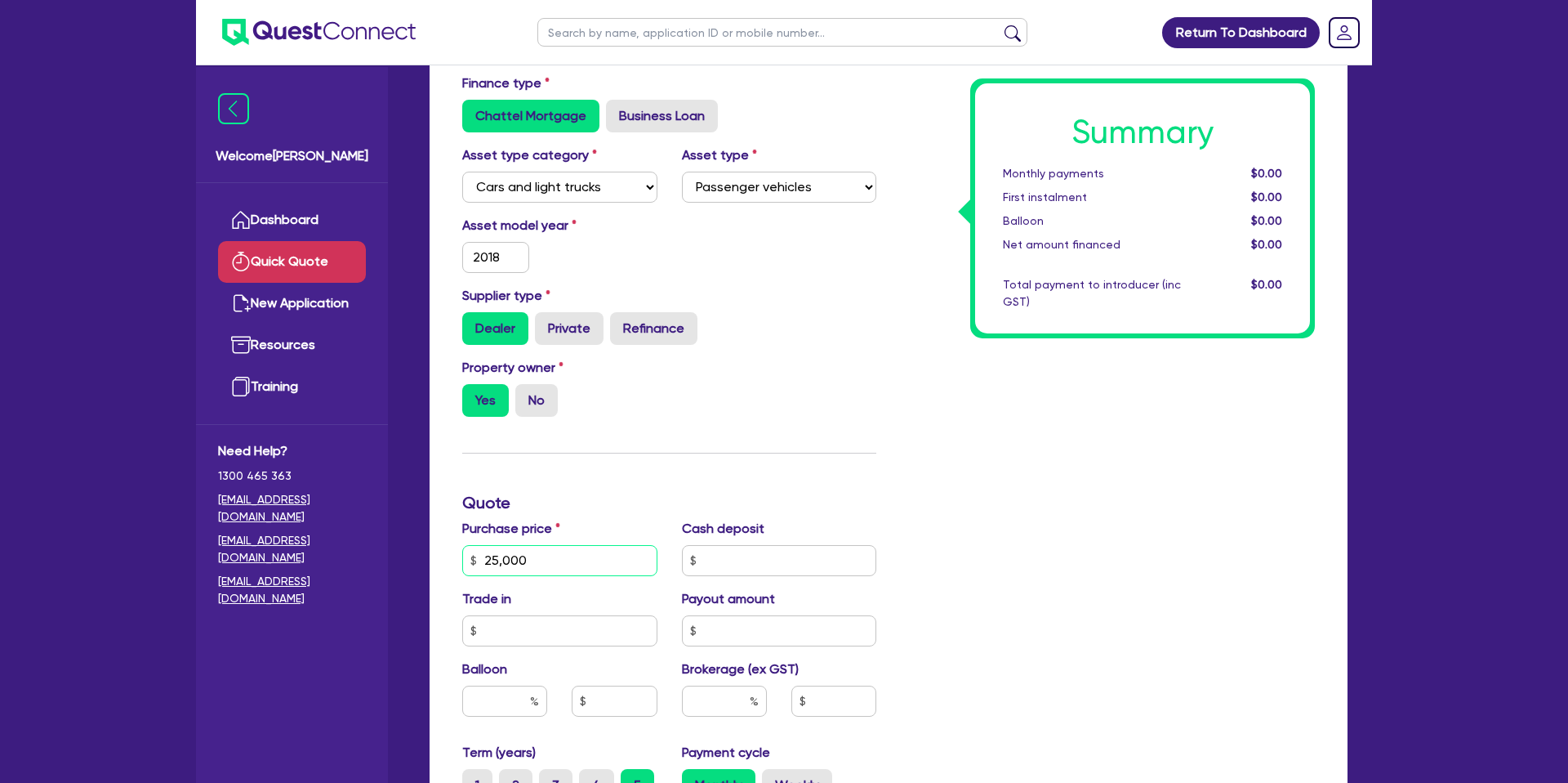
scroll to position [108, 0]
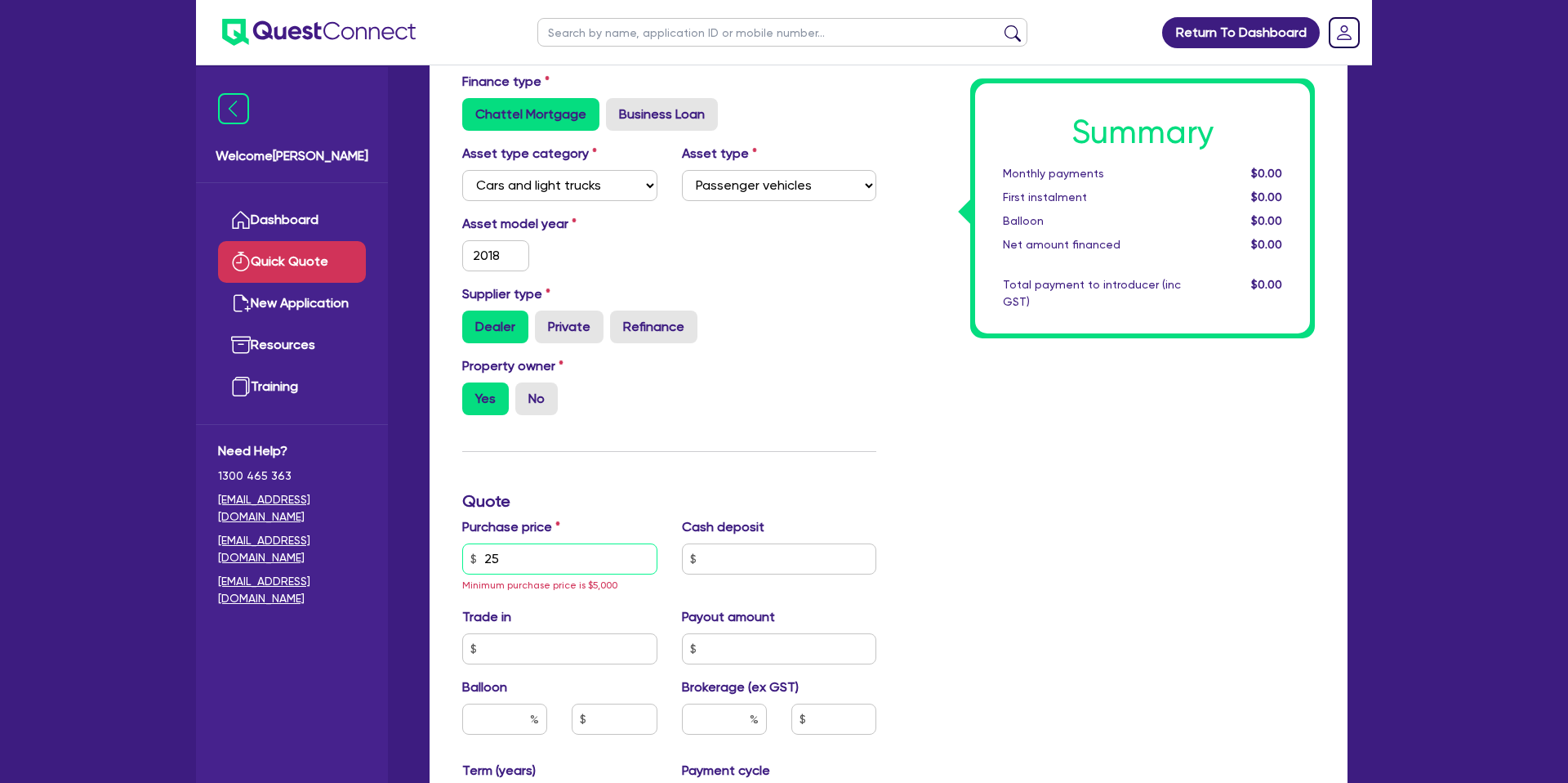
type input "2"
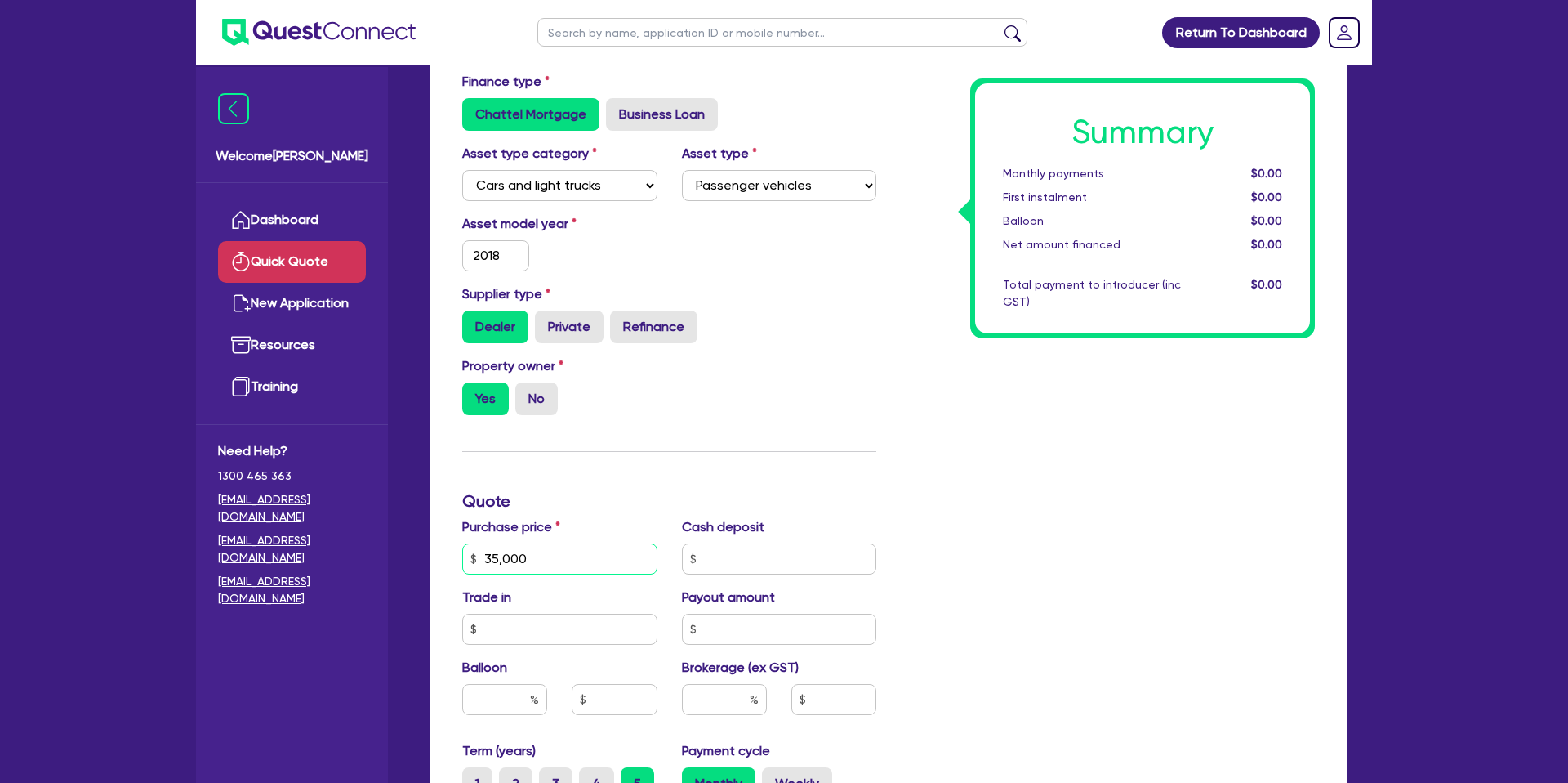
type input "35,000"
click at [720, 562] on input "text" at bounding box center [779, 558] width 195 height 31
type input "10,000"
click at [979, 481] on div "Summary Monthly payments $0.00 First instalment $0.00 Balloon $0.00 Net amount …" at bounding box center [1108, 558] width 439 height 973
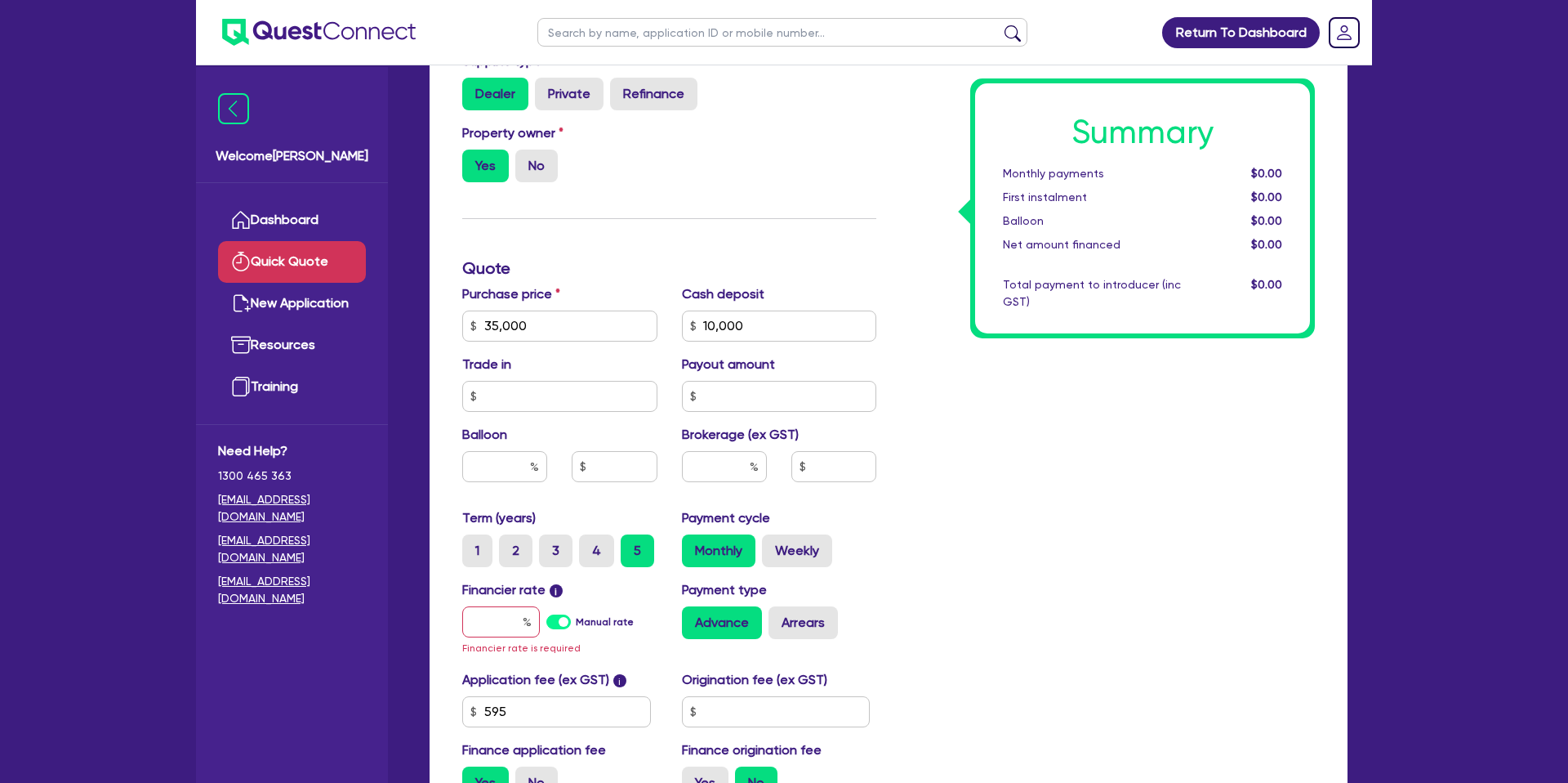
scroll to position [343, 0]
click at [1034, 513] on div "Summary Monthly payments $0.00 First instalment $0.00 Balloon $0.00 Net amount …" at bounding box center [1108, 324] width 439 height 973
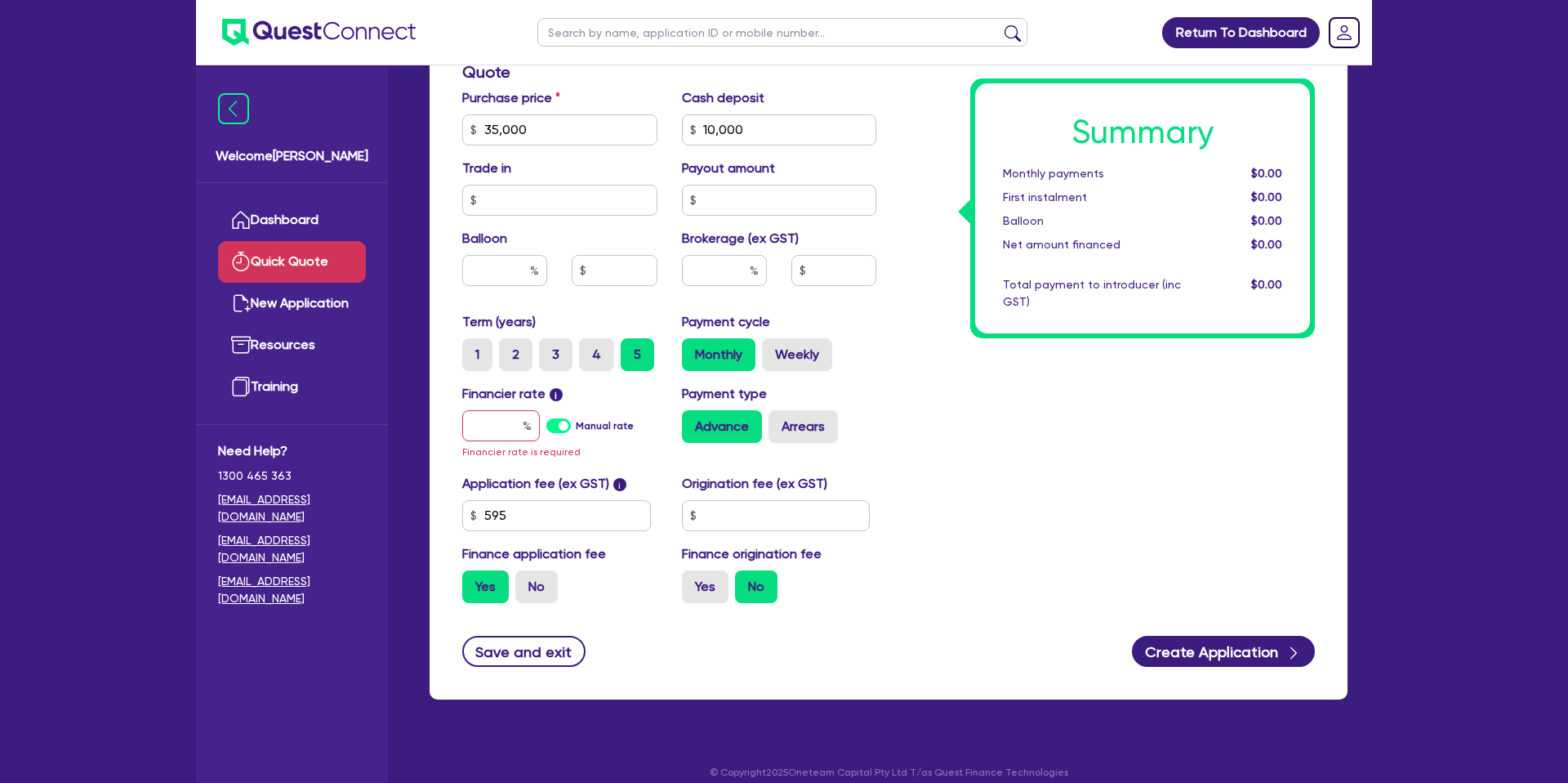
scroll to position [554, 0]
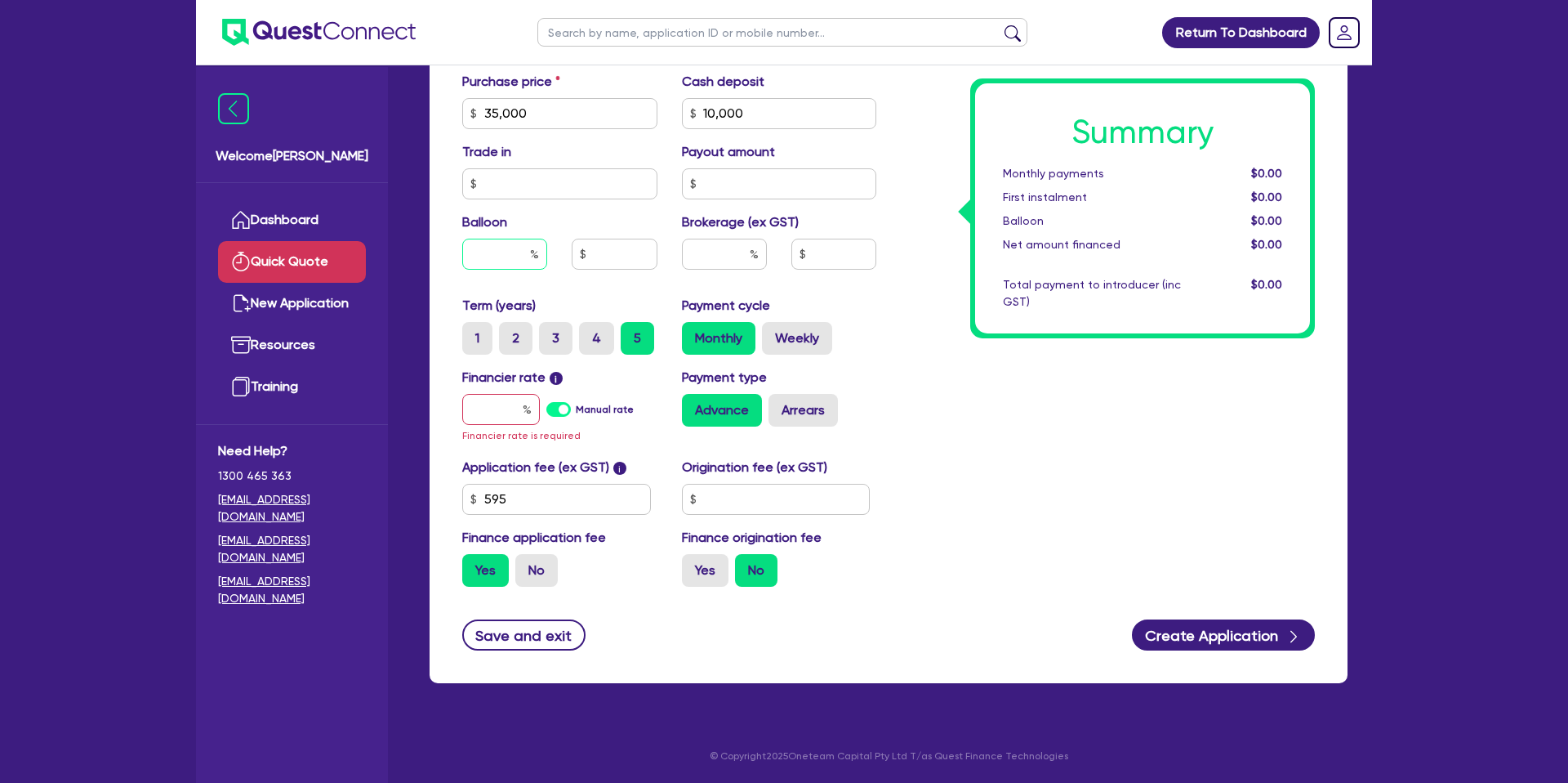
click at [526, 259] on input "text" at bounding box center [504, 254] width 85 height 31
type input "30"
click at [477, 406] on input "text" at bounding box center [500, 409] width 78 height 31
type input "1"
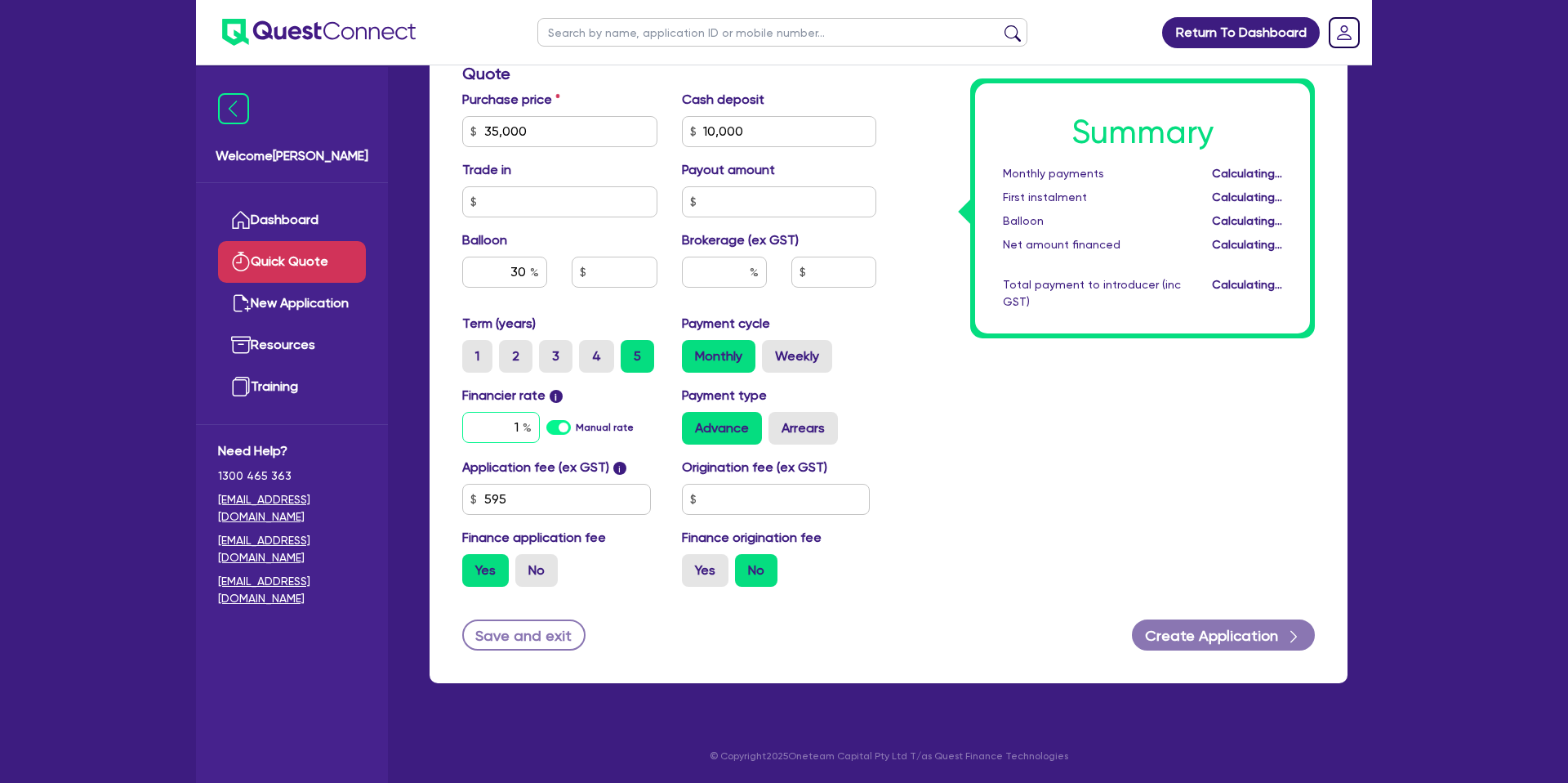
scroll to position [536, 0]
type input "10,500"
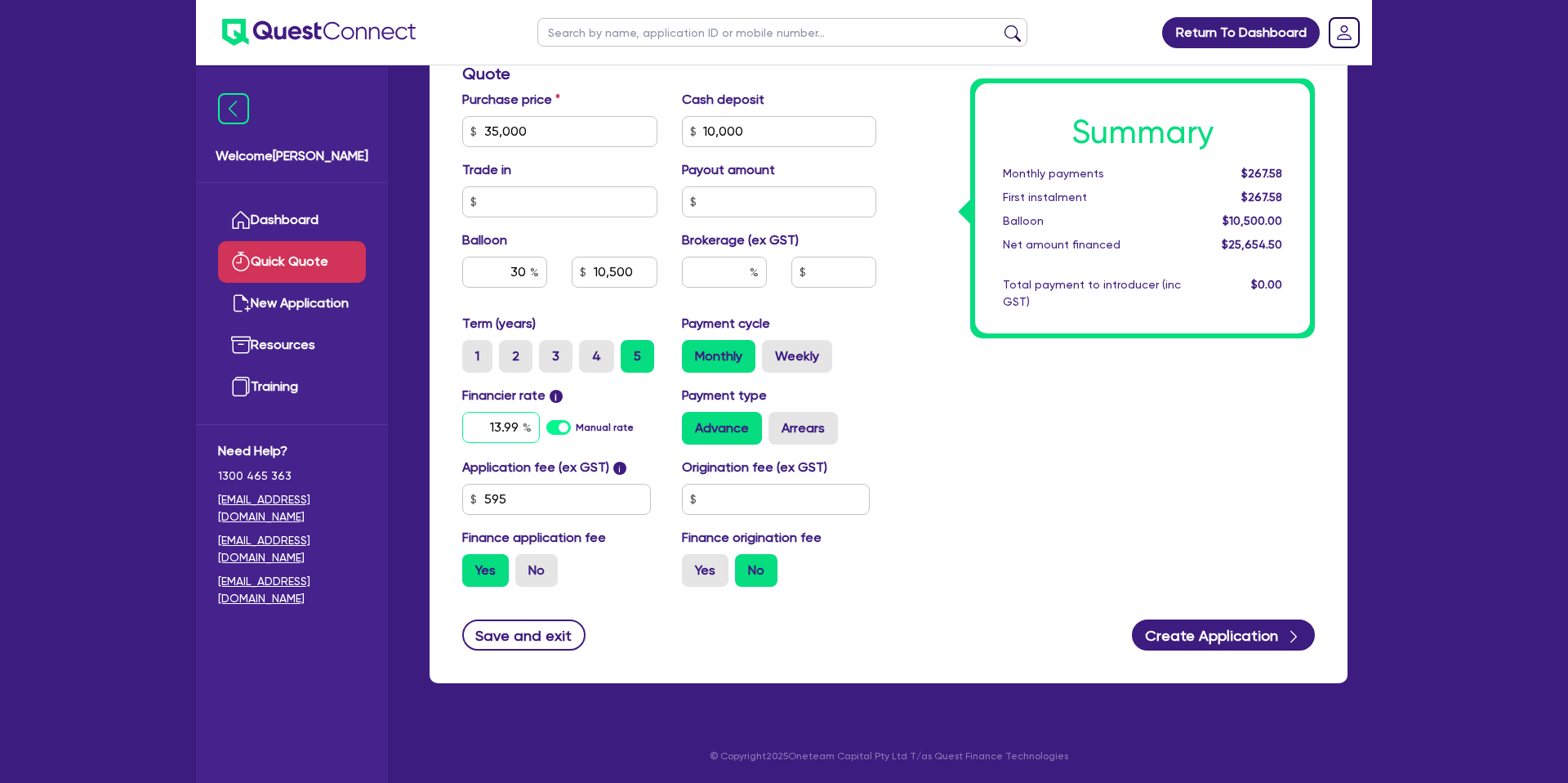
type input "13.99"
type input "10,500"
click at [758, 503] on input "text" at bounding box center [776, 499] width 189 height 31
type input "1,000"
type input "10,500"
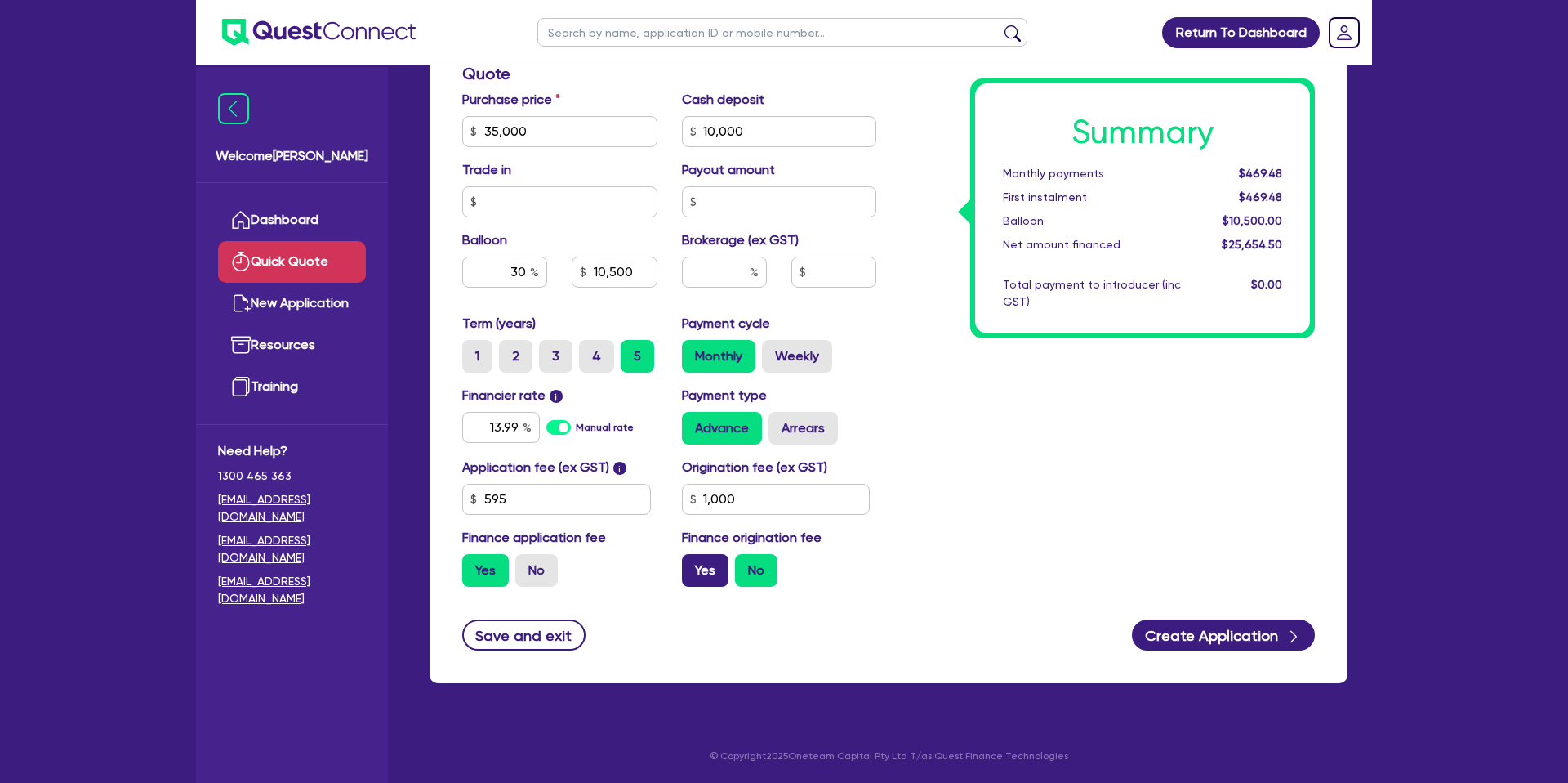
click at [722, 569] on label "Yes" at bounding box center [705, 570] width 47 height 32
click at [692, 564] on input "Yes" at bounding box center [687, 559] width 10 height 10
radio input "true"
type input "10,500"
click at [789, 360] on label "Weekly" at bounding box center [797, 356] width 70 height 32
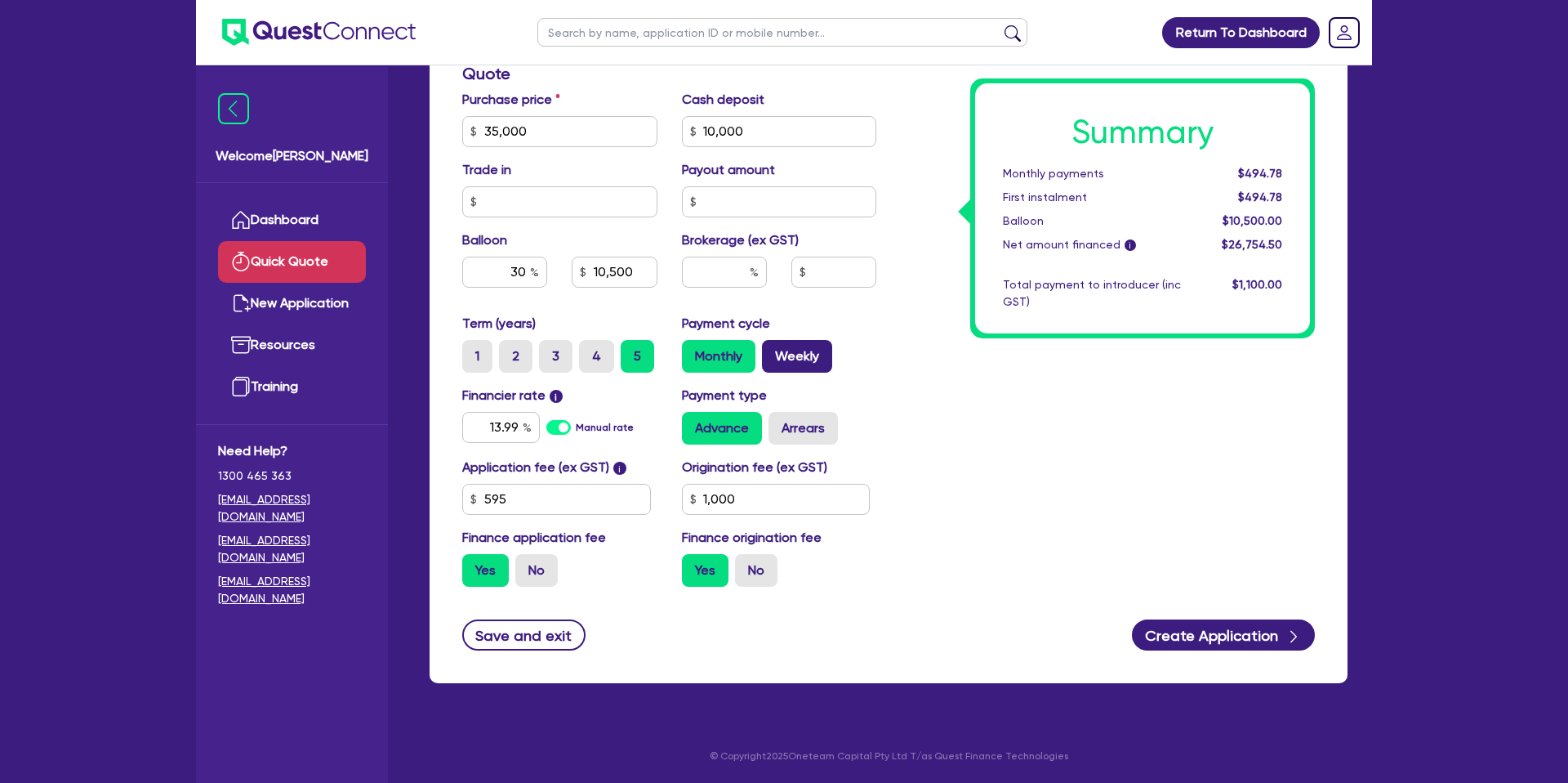
click at [772, 350] on input "Weekly" at bounding box center [767, 345] width 10 height 10
radio input "true"
type input "10,500"
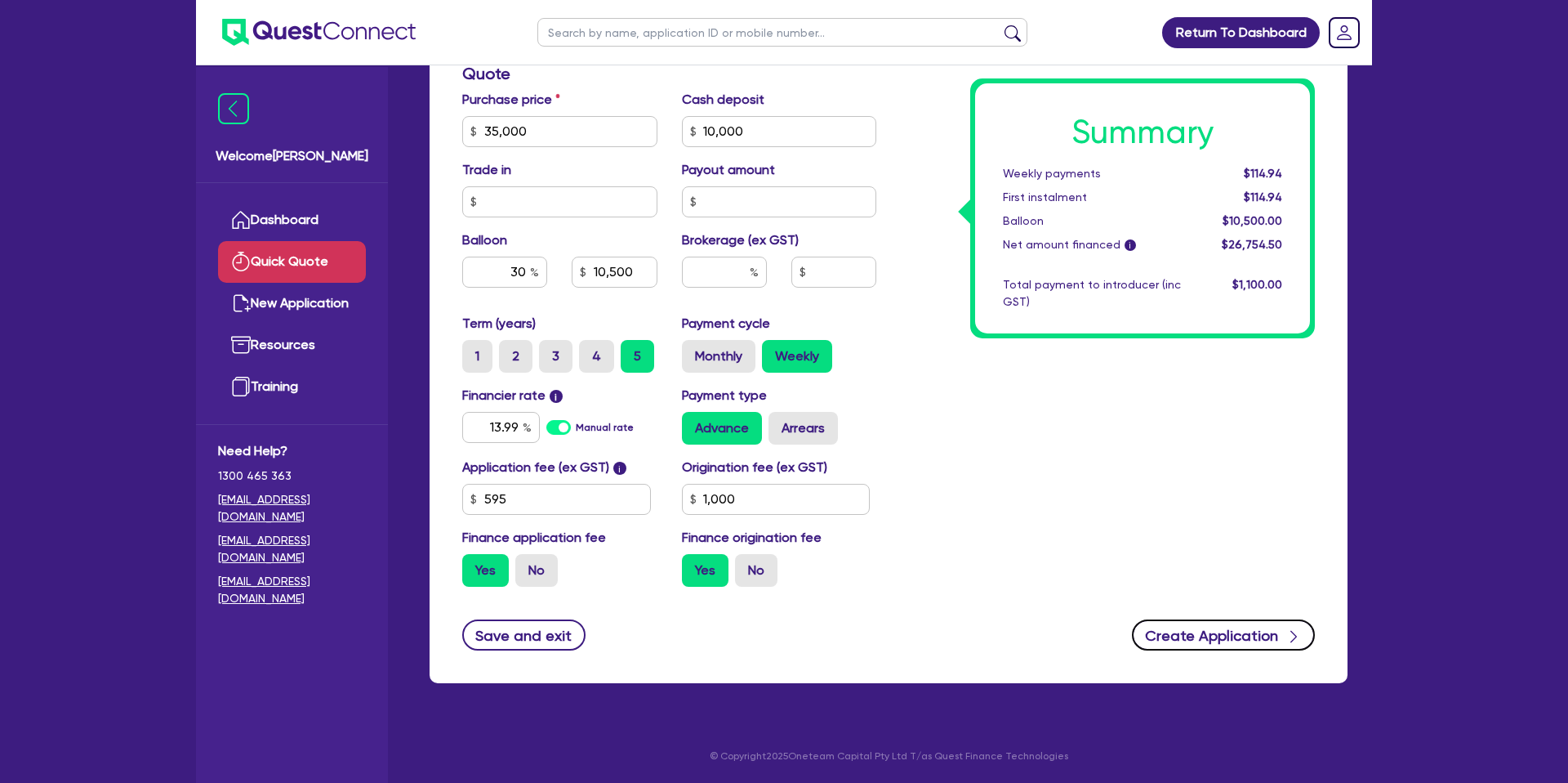
click at [1257, 641] on button "Create Application" at bounding box center [1223, 634] width 183 height 31
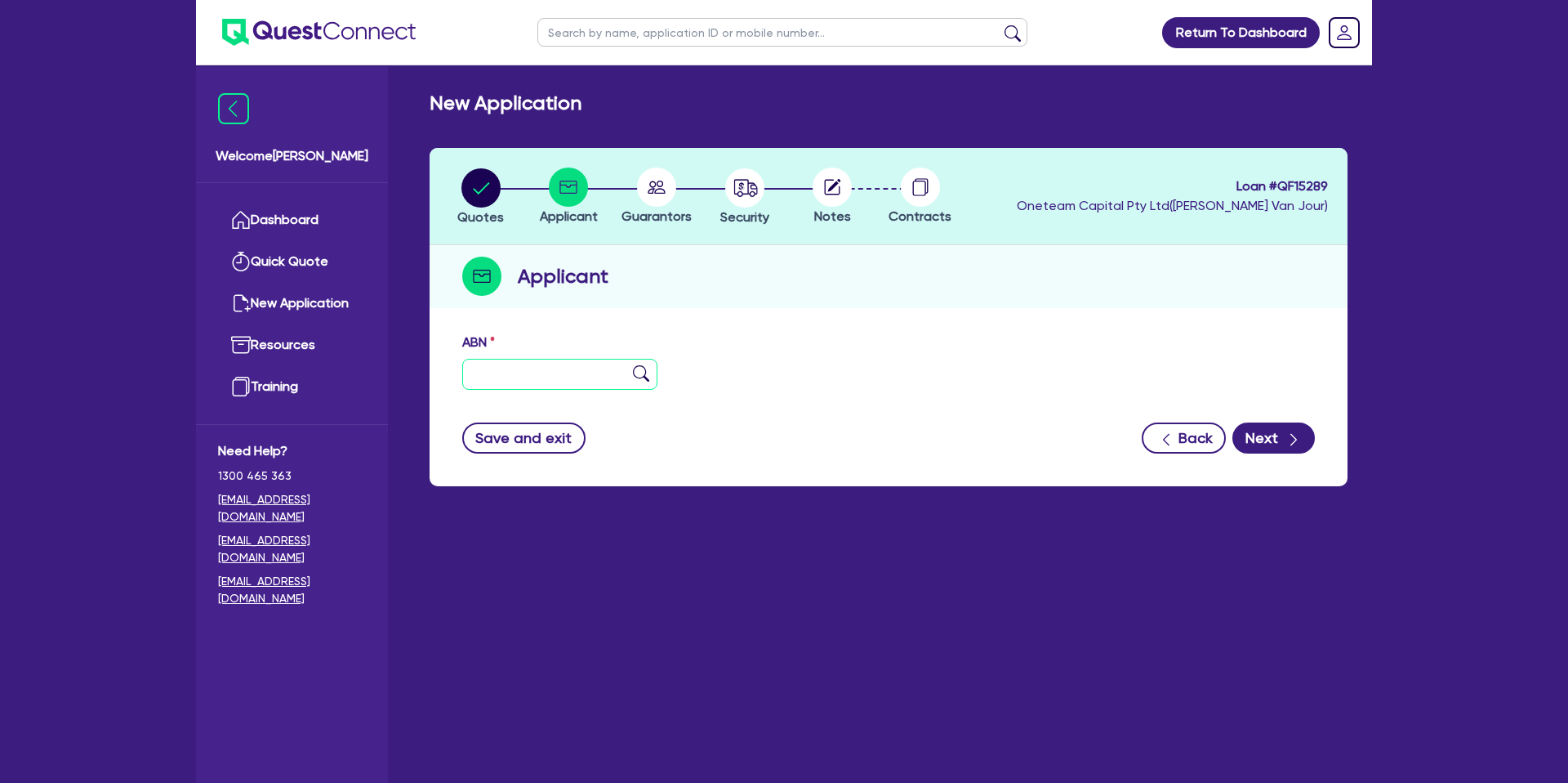
drag, startPoint x: 538, startPoint y: 387, endPoint x: 546, endPoint y: 352, distance: 35.9
click at [542, 380] on input "text" at bounding box center [559, 374] width 195 height 31
drag, startPoint x: 914, startPoint y: 359, endPoint x: 752, endPoint y: 315, distance: 167.9
click at [900, 348] on div "ABN" at bounding box center [888, 367] width 877 height 70
click at [283, 230] on link "Dashboard" at bounding box center [291, 219] width 148 height 42
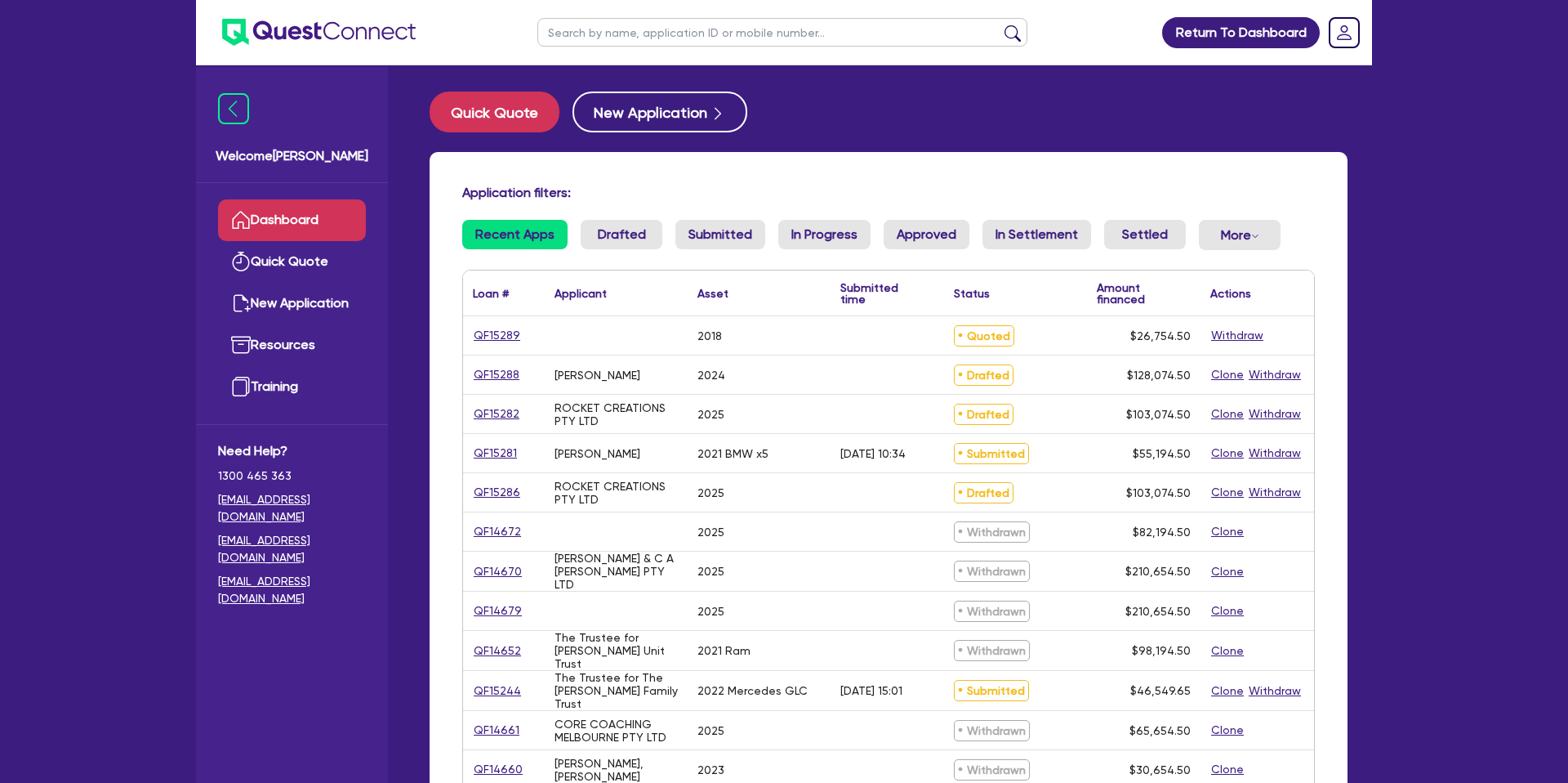
click at [650, 36] on input "text" at bounding box center [783, 32] width 490 height 28
type input "[PERSON_NAME]"
click at [1000, 25] on button "submit" at bounding box center [1012, 36] width 26 height 23
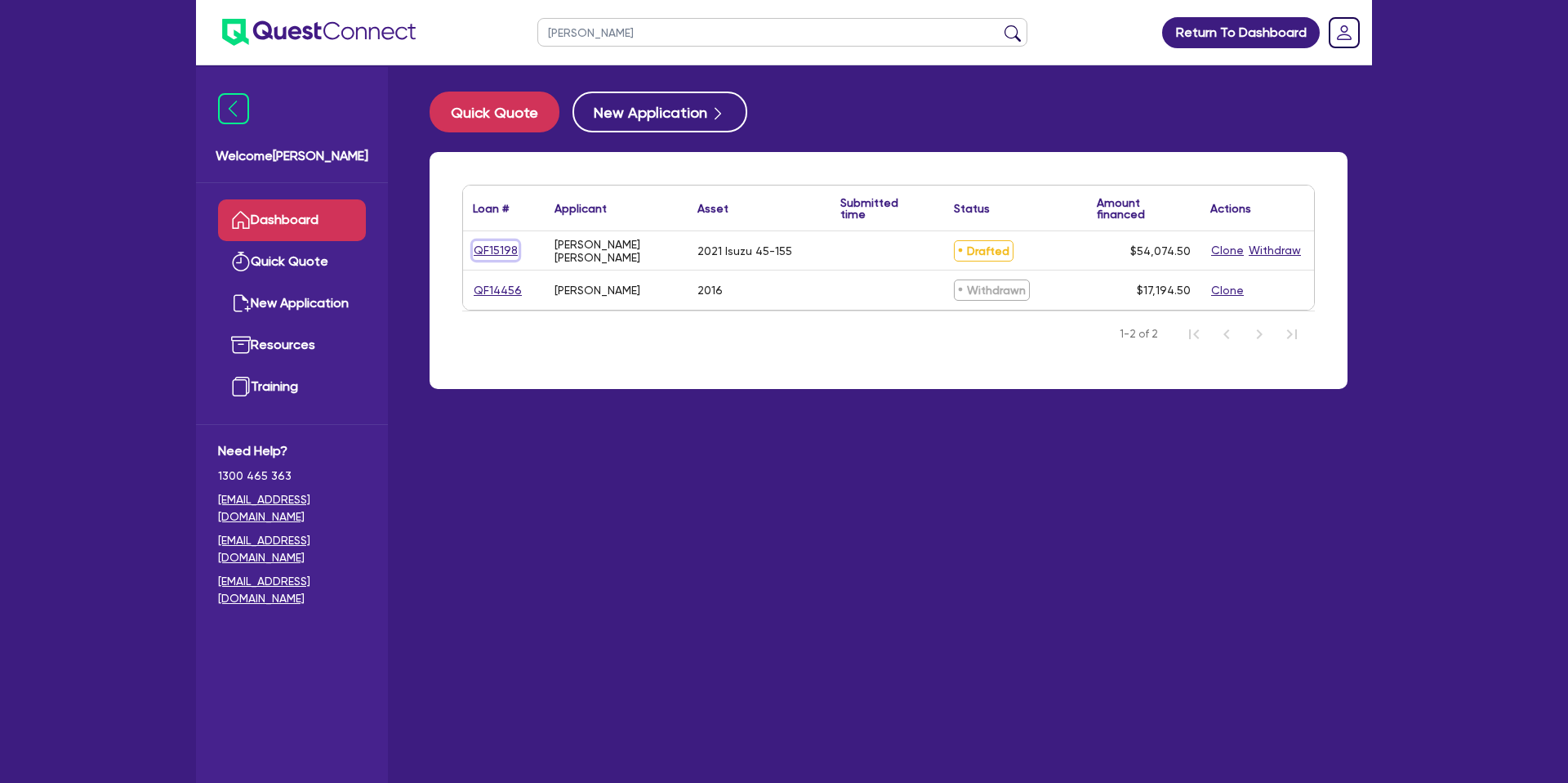
click at [496, 246] on link "QF15198" at bounding box center [496, 250] width 46 height 19
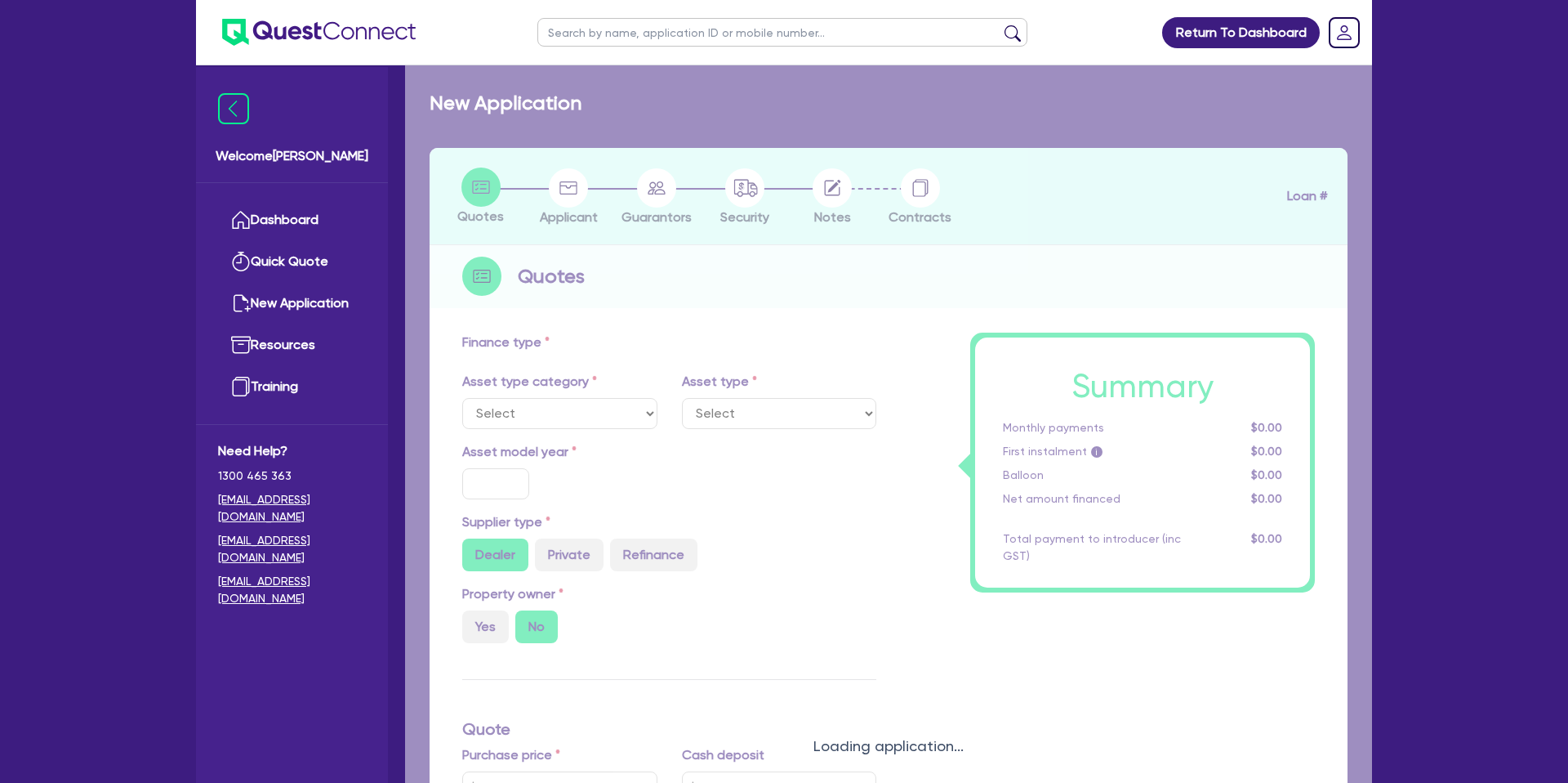
select select "CARS_AND_LIGHT_TRUCKS"
type input "2021"
radio input "false"
radio input "true"
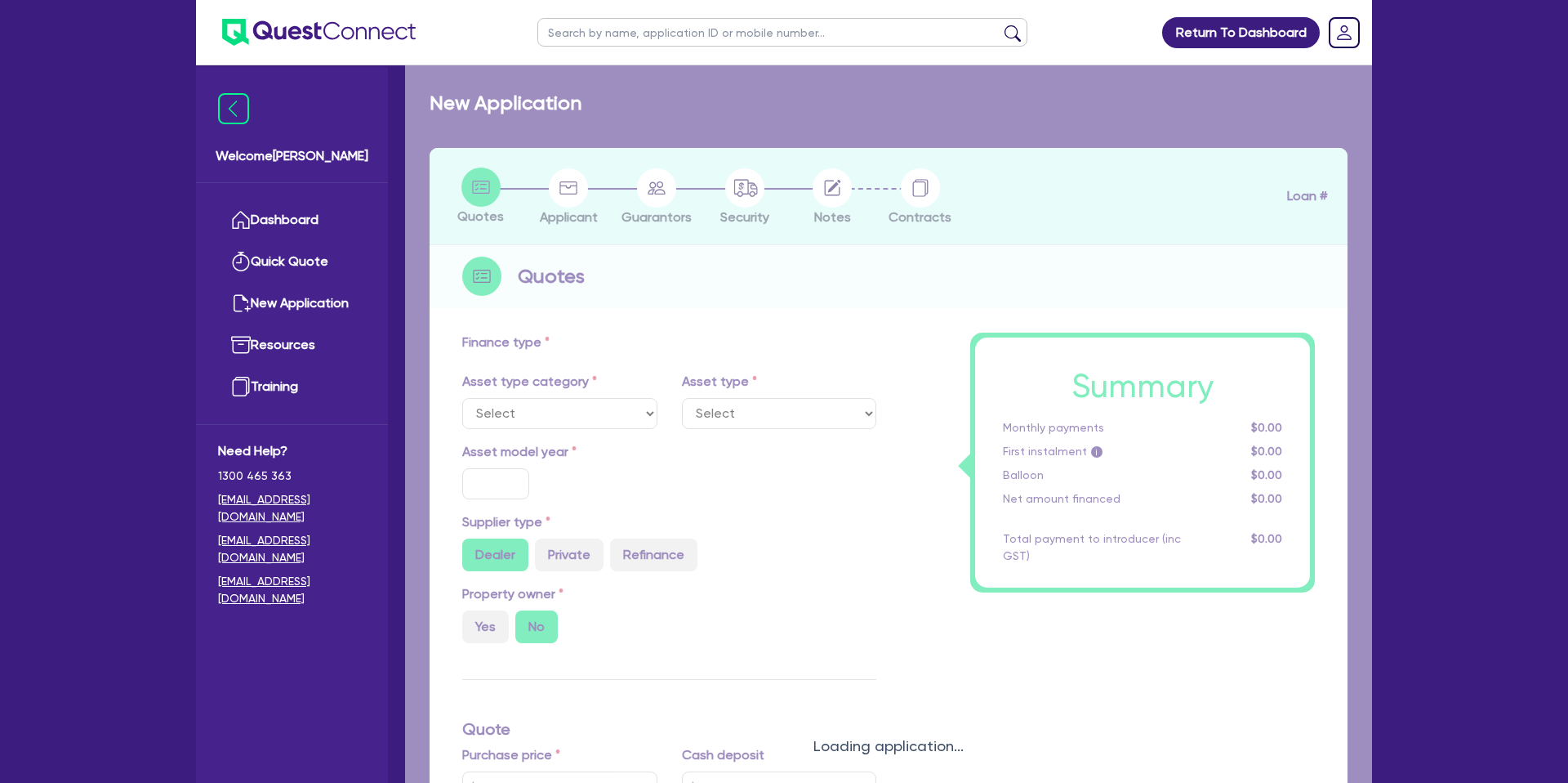
type input "51,000"
type input "35"
type input "17,850"
type input "9.88"
type input "2,200"
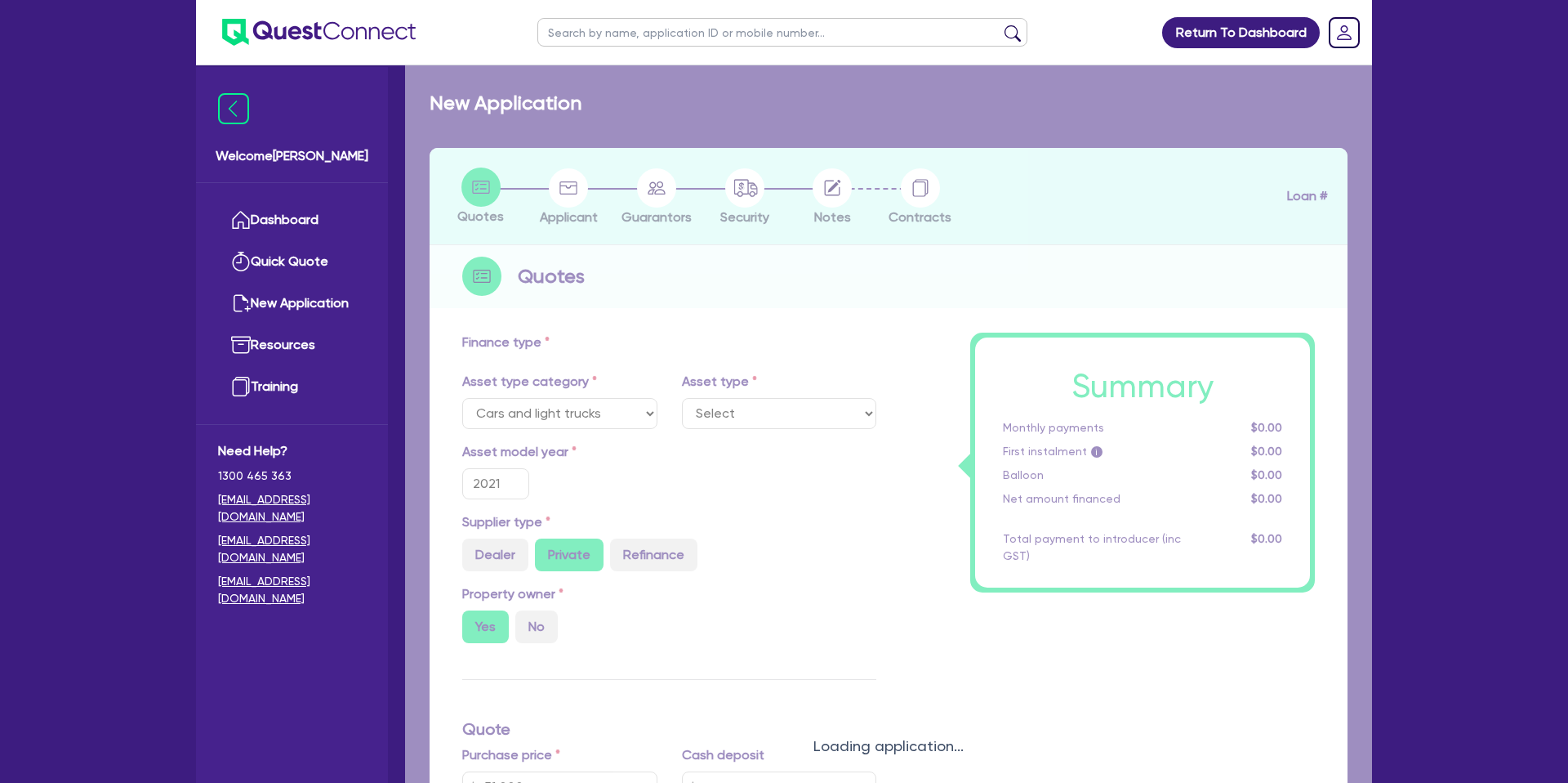
select select "PASSENGER_VEHICLES"
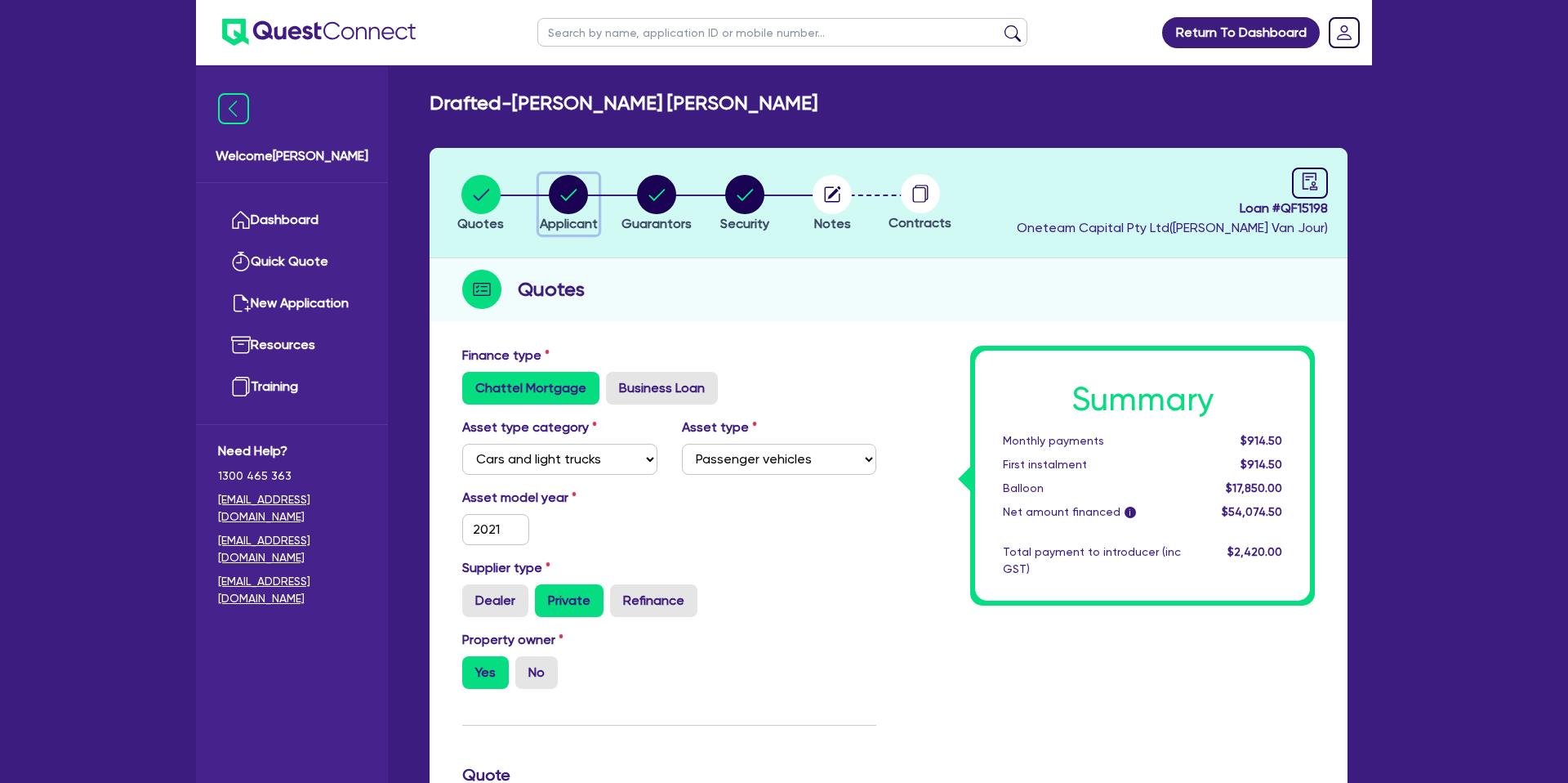
drag, startPoint x: 567, startPoint y: 196, endPoint x: 590, endPoint y: 196, distance: 23.0
click at [567, 196] on circle "button" at bounding box center [568, 195] width 39 height 39
select select "SOLE_TRADER"
select select "BUILDING_CONSTRUCTION"
select select "TRADES_SERVICES_CONSUMERS"
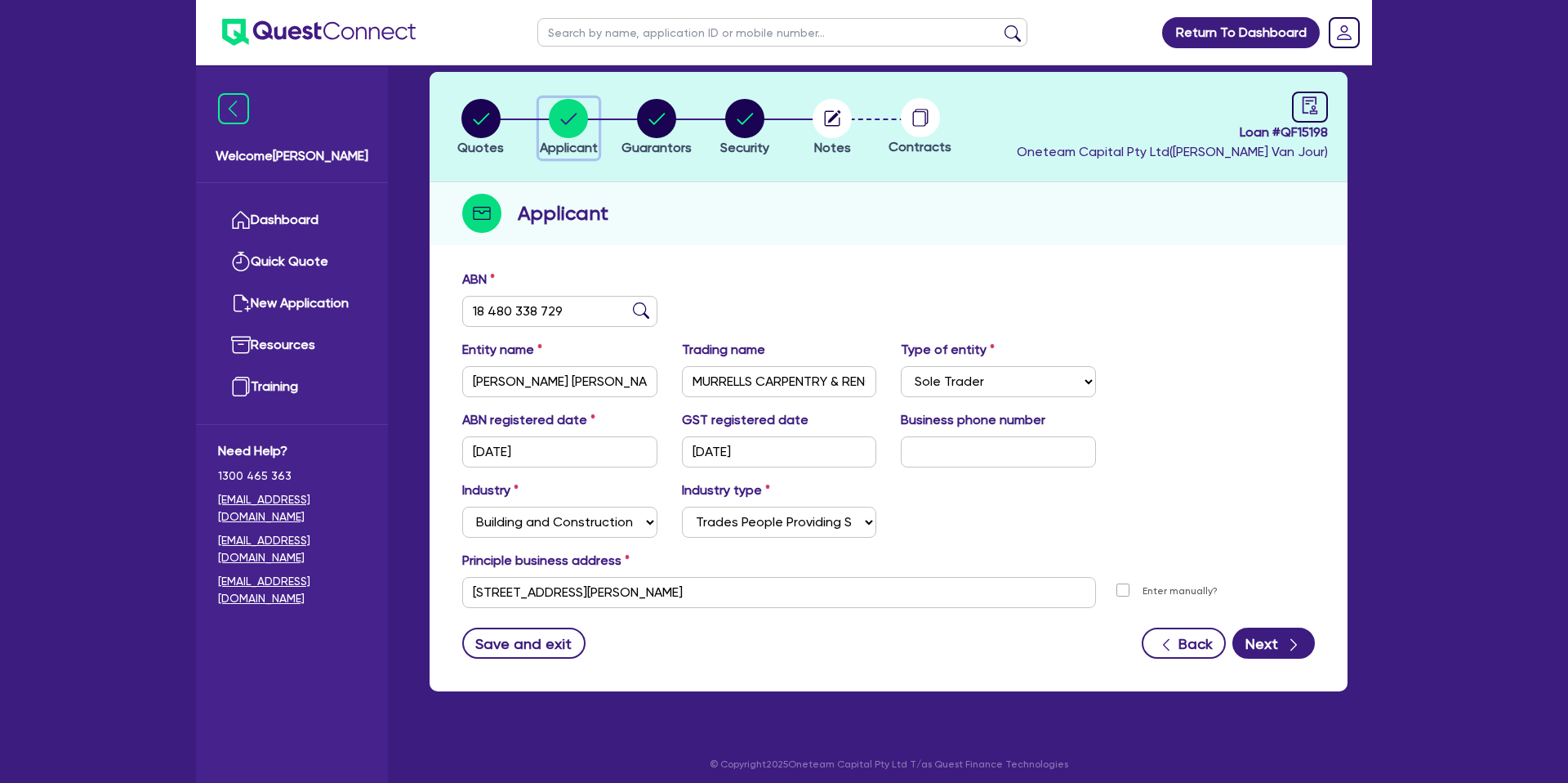
scroll to position [82, 0]
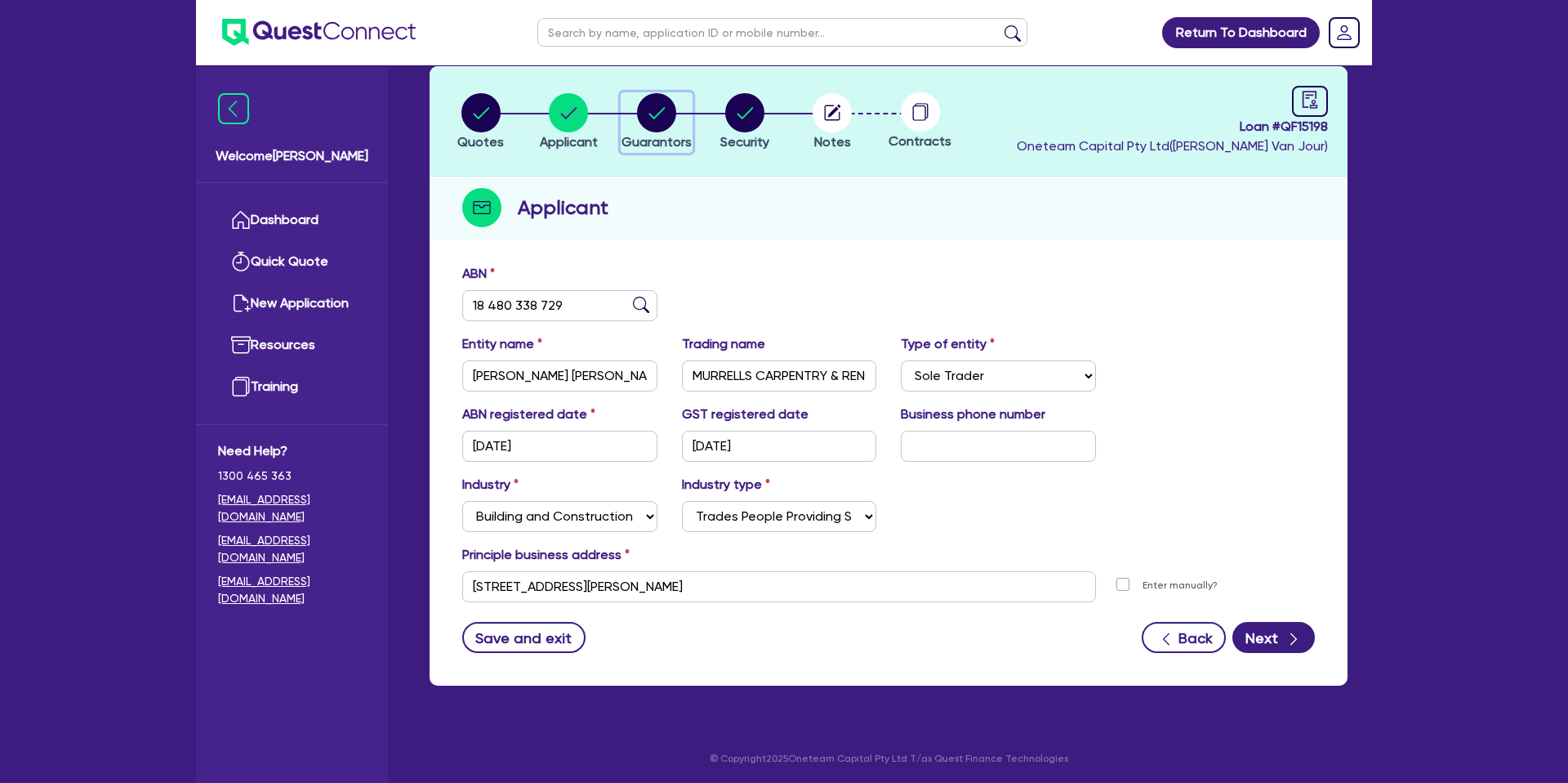
click at [650, 103] on circle "button" at bounding box center [656, 113] width 39 height 39
select select "MR"
select select "QLD"
select select "SINGLE"
select select "PROPERTY"
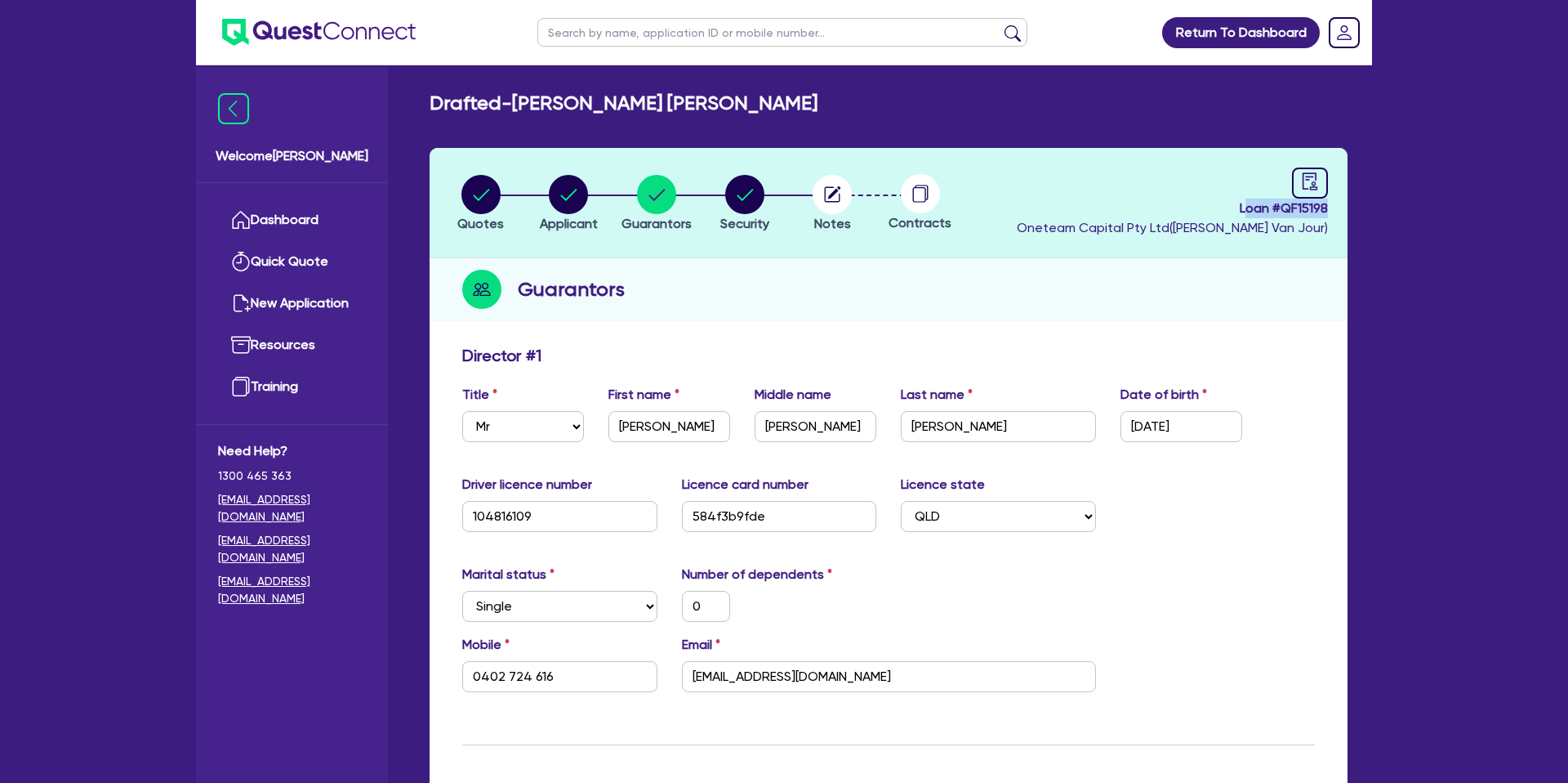
drag, startPoint x: 1239, startPoint y: 206, endPoint x: 1321, endPoint y: 213, distance: 82.3
click at [1339, 207] on header "Quotes Applicant [GEOGRAPHIC_DATA] Security Notes Contracts Loan # QF15198 Onet…" at bounding box center [888, 202] width 918 height 110
click at [1312, 208] on span "Loan # QF15198" at bounding box center [1172, 207] width 312 height 20
drag, startPoint x: 1326, startPoint y: 206, endPoint x: 1228, endPoint y: 208, distance: 98.0
click at [1228, 208] on span "Loan # QF15198" at bounding box center [1172, 207] width 312 height 20
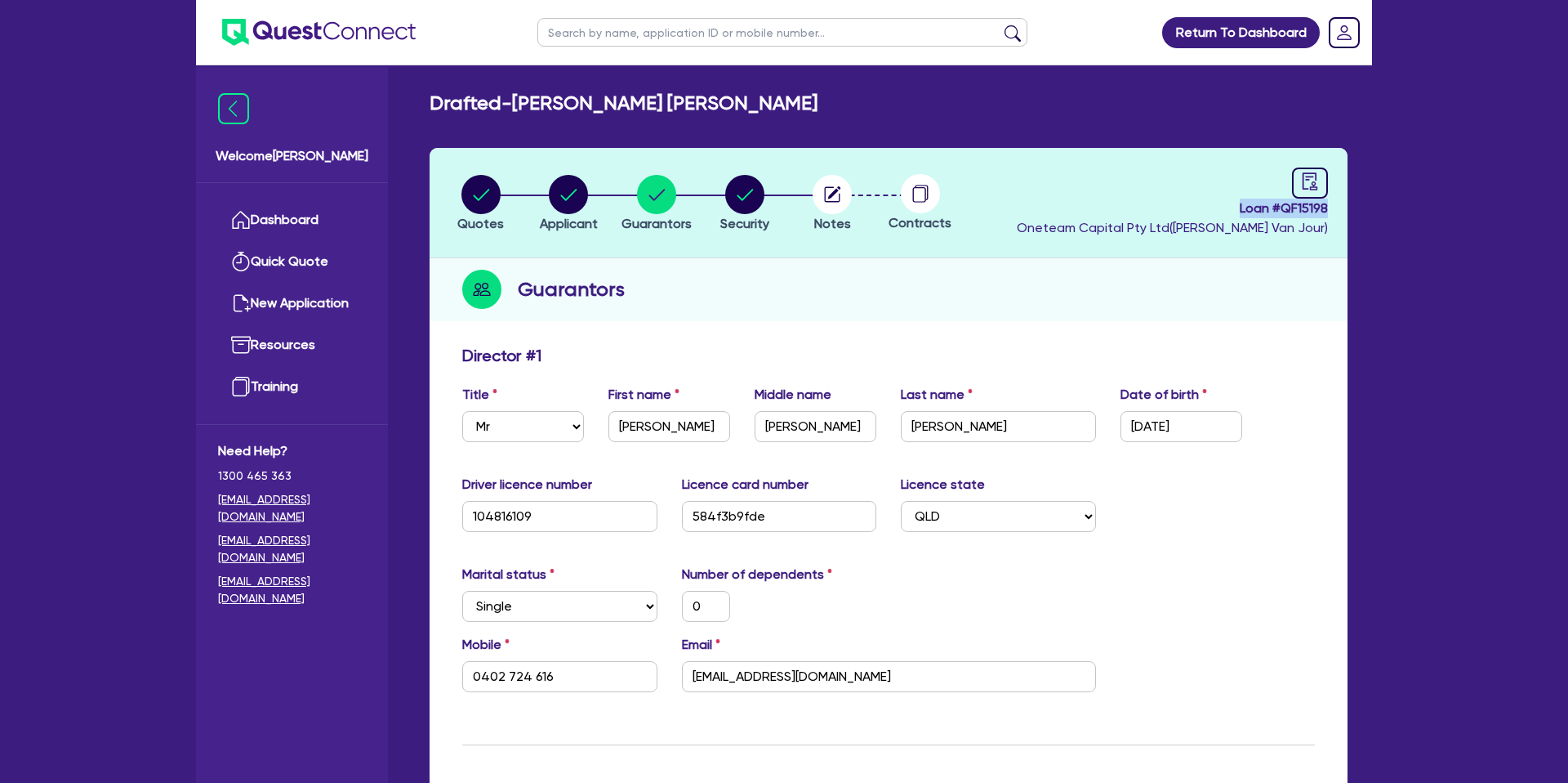
copy span "Loan # QF15198"
click at [625, 33] on input "text" at bounding box center [783, 32] width 490 height 28
click at [959, 273] on div "Guarantors" at bounding box center [888, 289] width 918 height 63
click at [972, 247] on header "Quotes Applicant [GEOGRAPHIC_DATA] Security Notes Contracts Loan # QF15198 Onet…" at bounding box center [888, 202] width 918 height 110
